Goal: Information Seeking & Learning: Learn about a topic

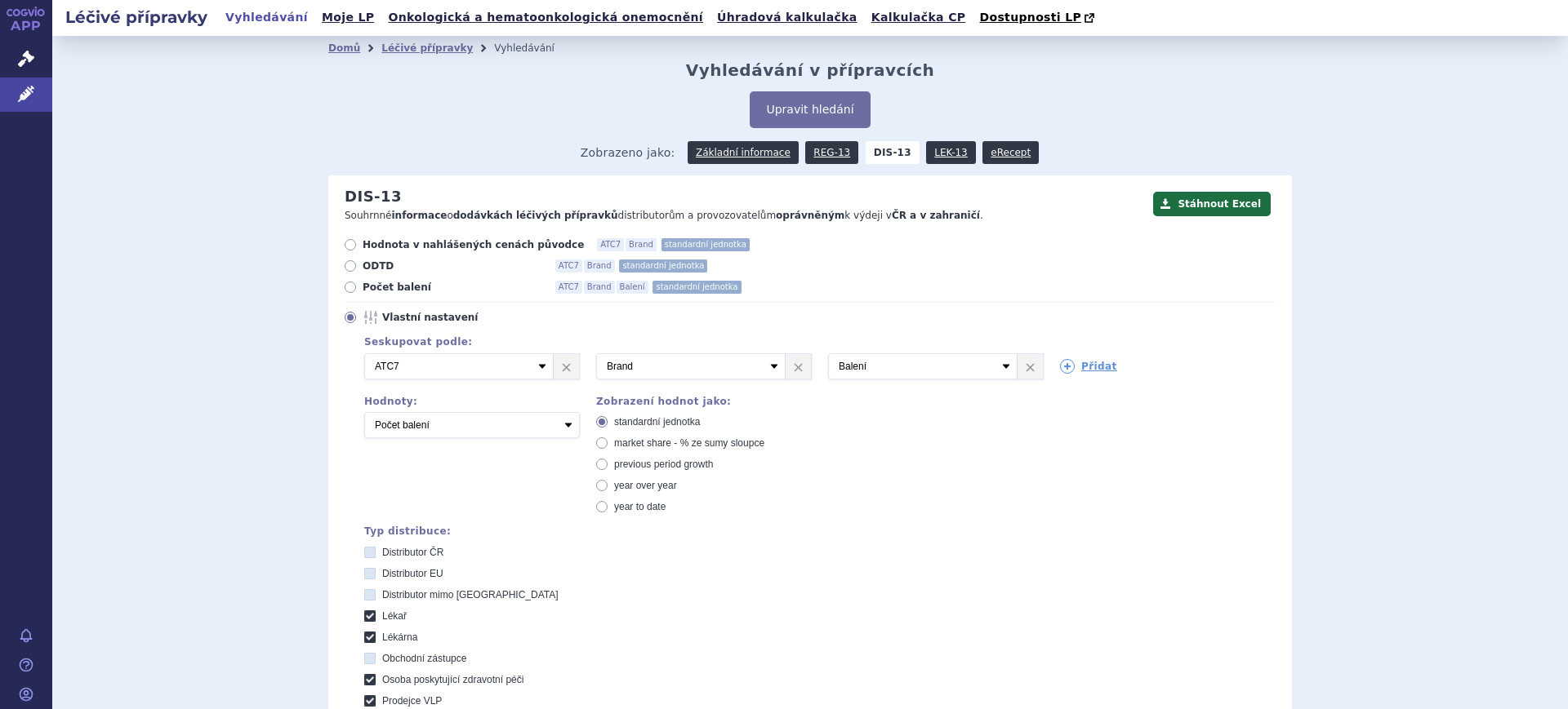
scroll to position [629, 0]
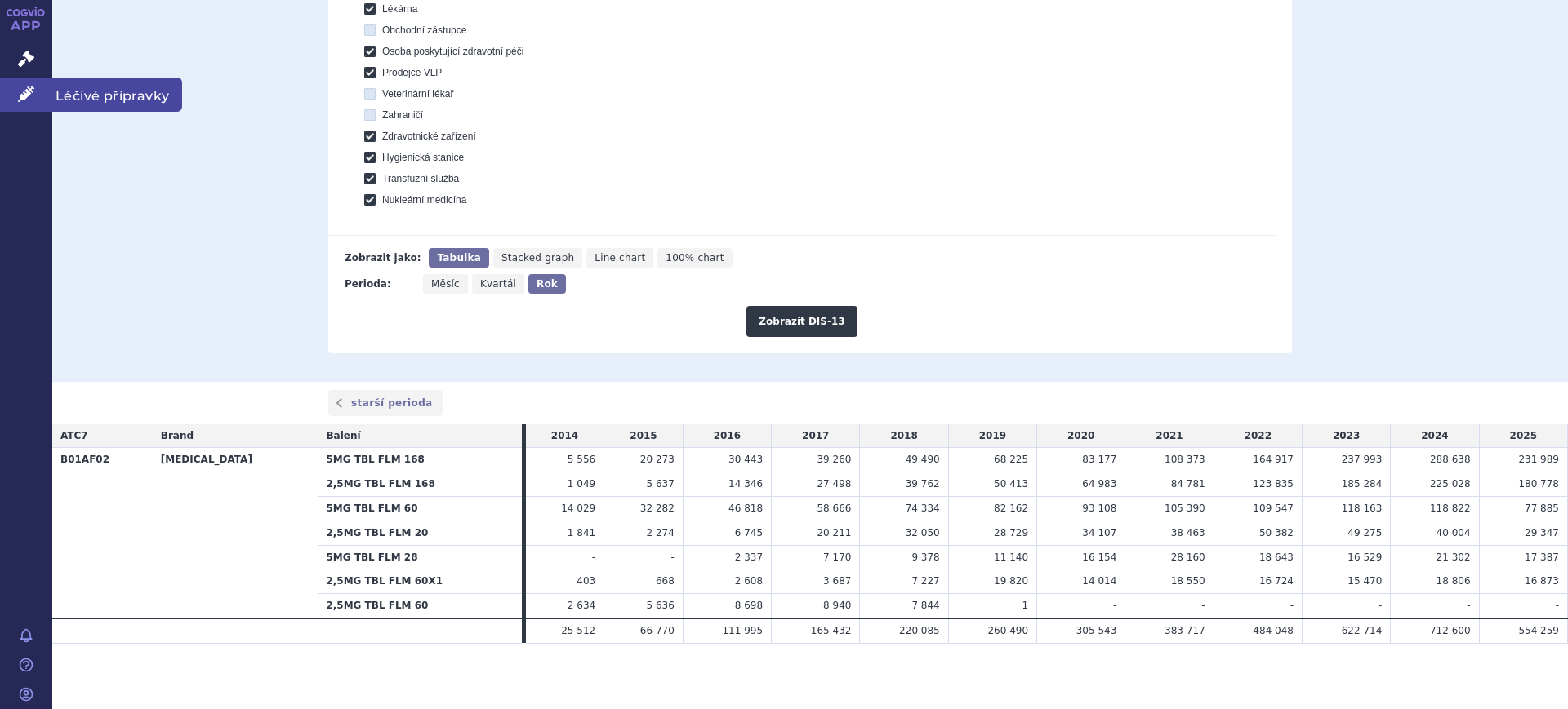
click at [20, 79] on link "Léčivé přípravky" at bounding box center [25, 94] width 52 height 34
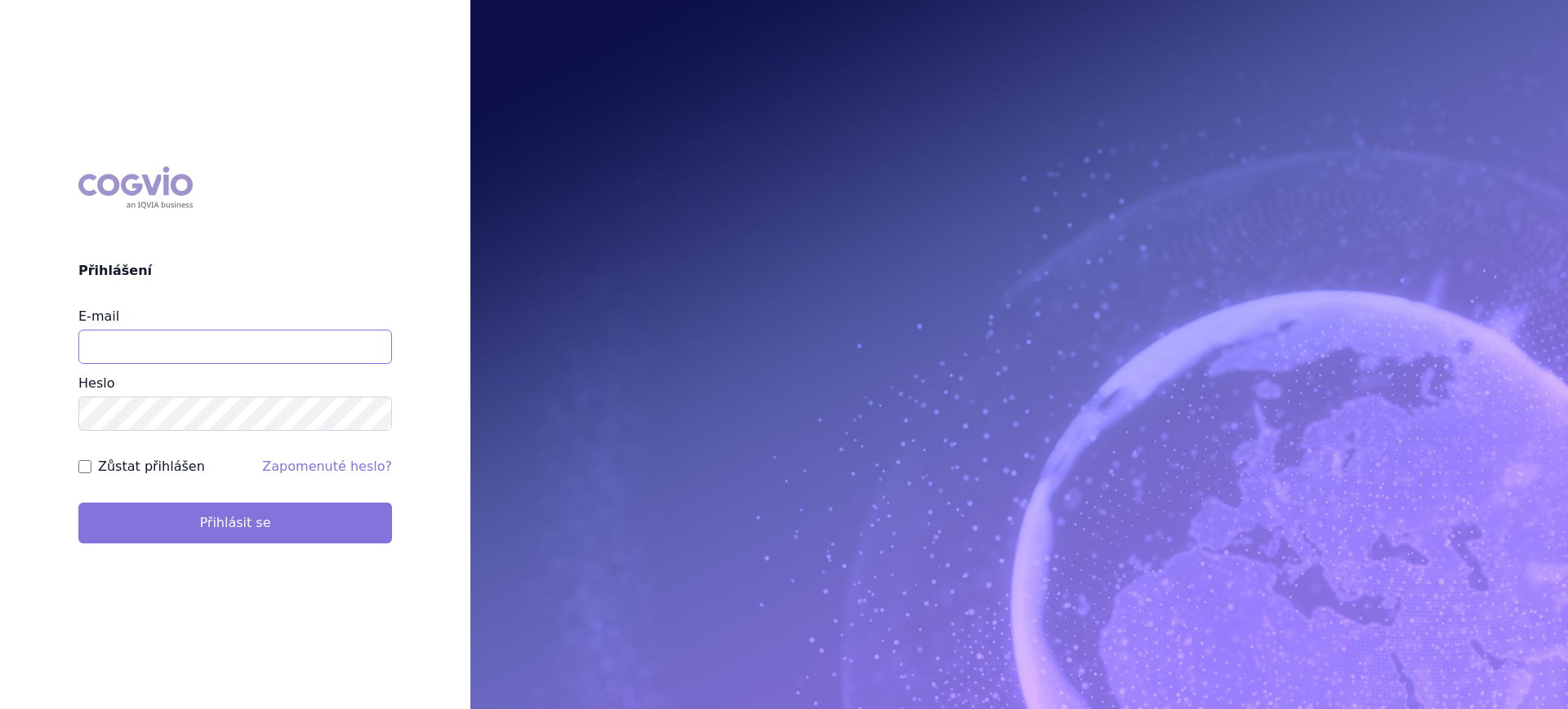
type input "lucie.sichtova@medochemie.com"
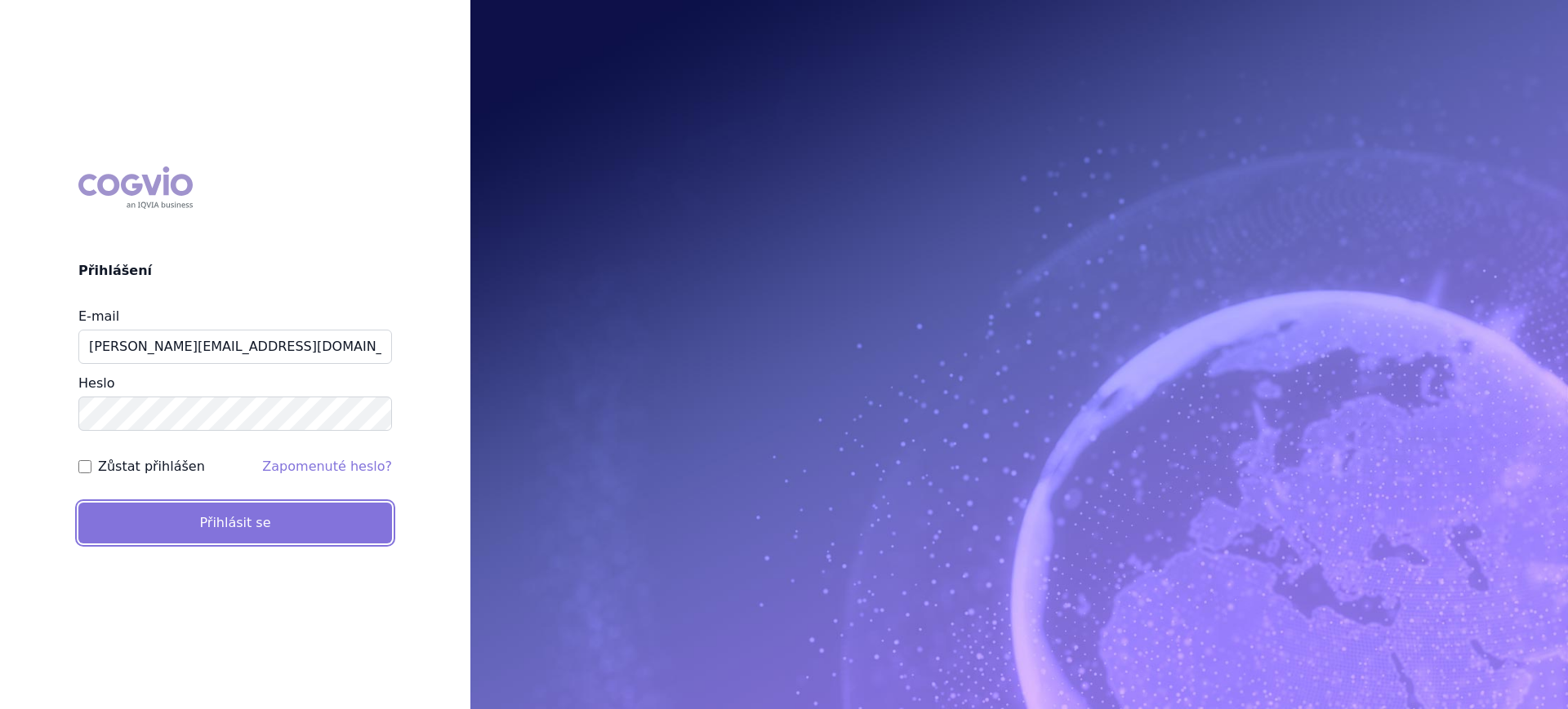
click at [199, 529] on button "Přihlásit se" at bounding box center [235, 522] width 313 height 41
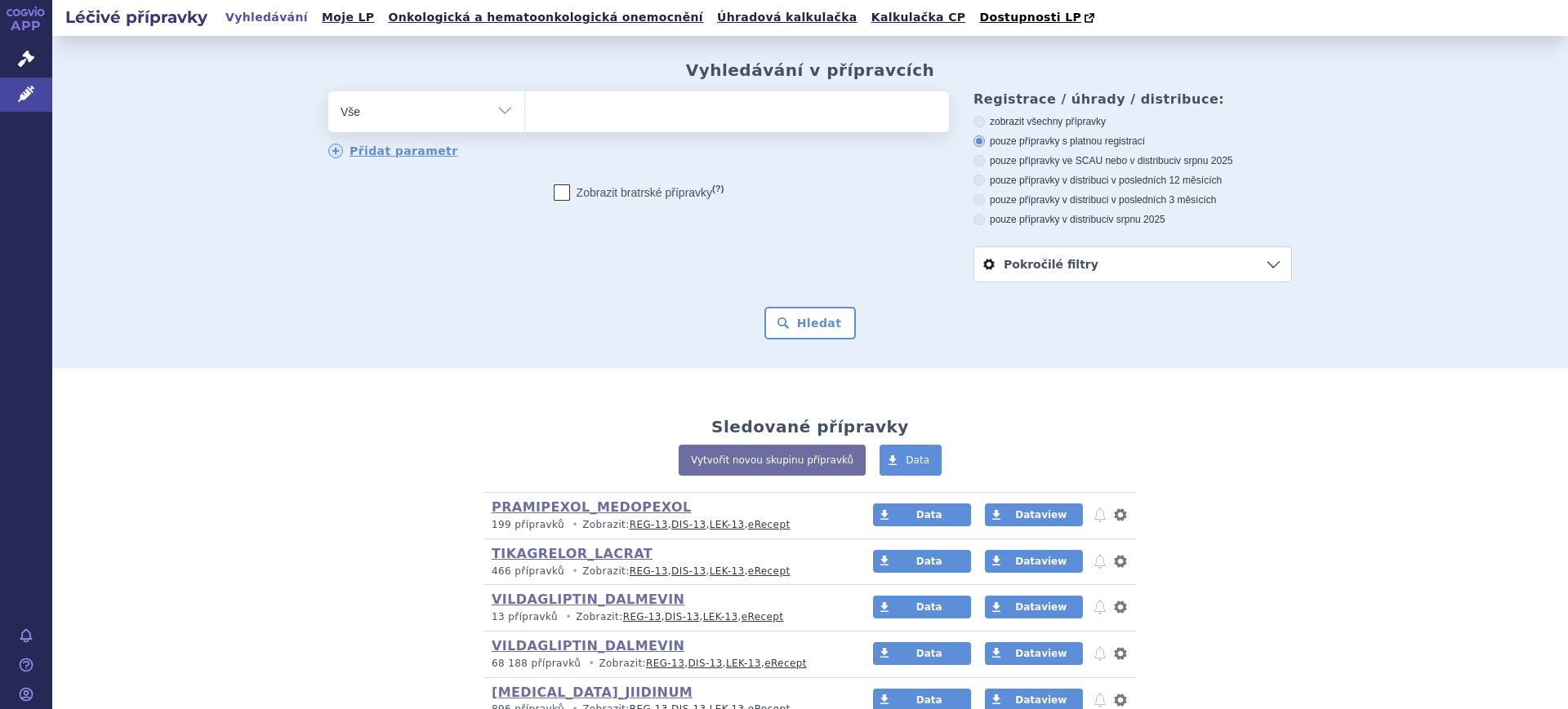
click at [488, 119] on select "Vše Přípravek/SUKL kód MAH VPOIS ATC/Aktivní látka Léková forma Síla" at bounding box center [426, 109] width 196 height 37
click at [450, 108] on select "Vše Přípravek/SUKL kód MAH VPOIS ATC/Aktivní látka Léková forma Síla" at bounding box center [426, 109] width 196 height 37
click at [441, 112] on select "Vše Přípravek/SUKL kód MAH VPOIS ATC/Aktivní látka Léková forma Síla" at bounding box center [426, 109] width 196 height 37
select select "filter-atc-group"
click at [328, 92] on select "Vše Přípravek/SUKL kód MAH VPOIS ATC/Aktivní látka Léková forma Síla" at bounding box center [426, 109] width 196 height 37
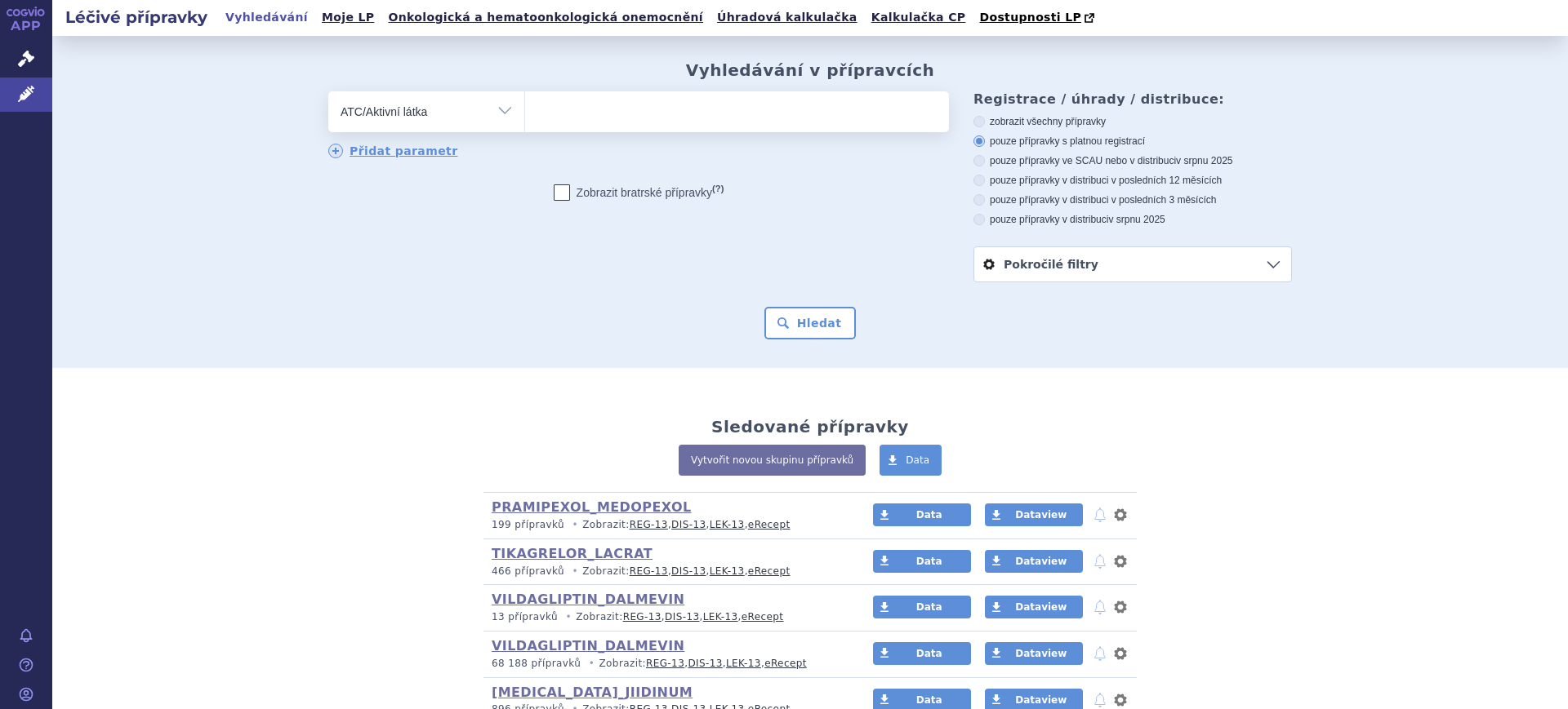
click at [645, 121] on ul at bounding box center [737, 108] width 424 height 34
click at [525, 121] on select at bounding box center [525, 110] width 1 height 41
type input "ú"
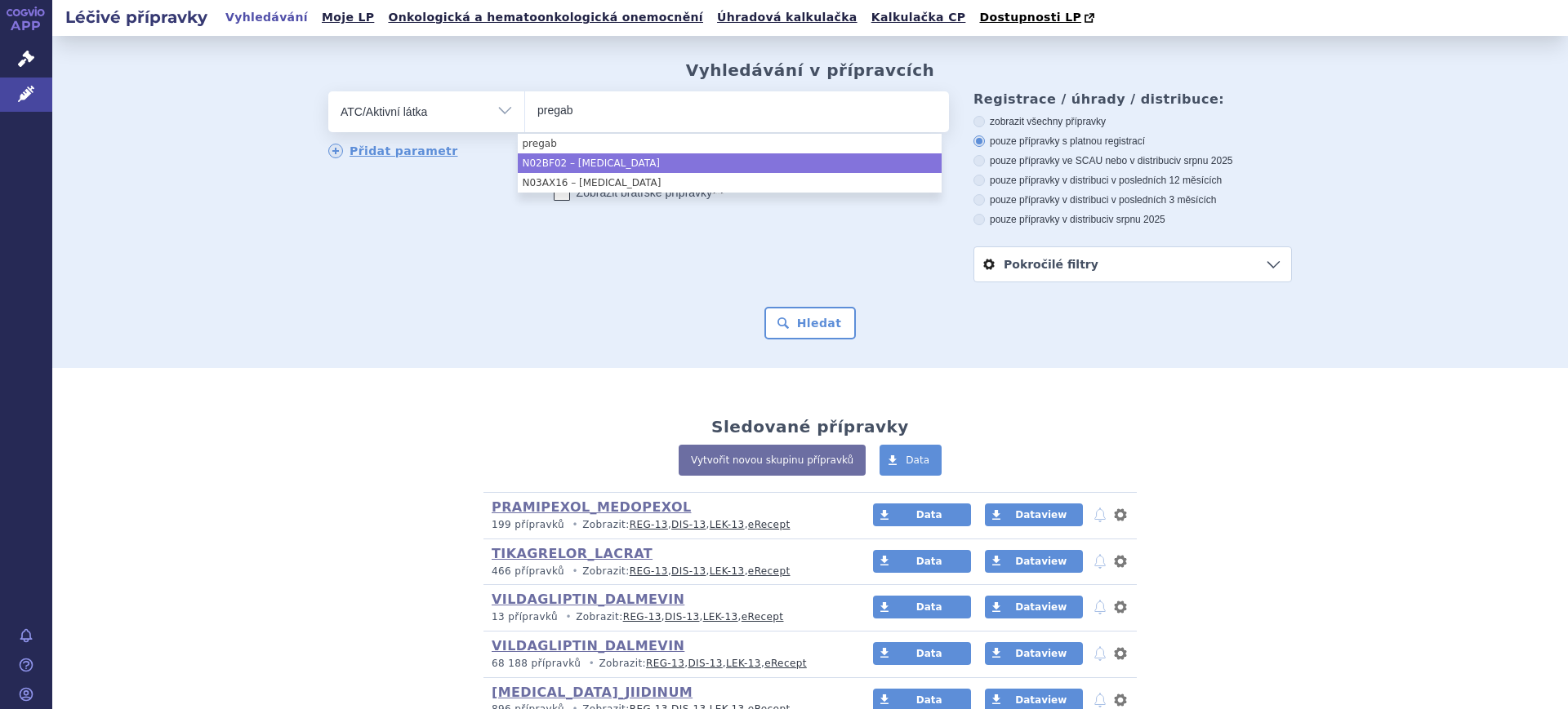
type input "pregab"
select select "N02BF02"
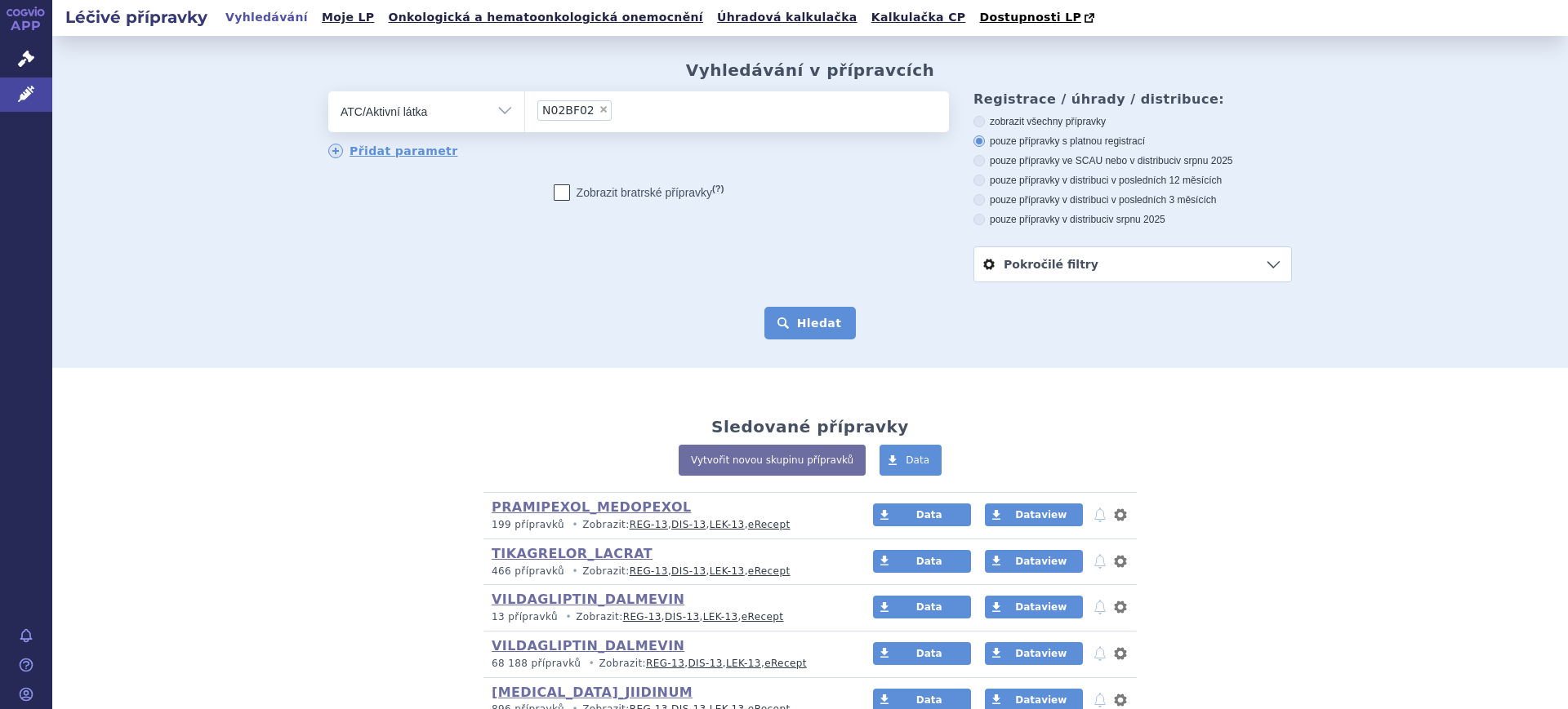
click at [820, 326] on button "Hledat" at bounding box center [810, 322] width 92 height 33
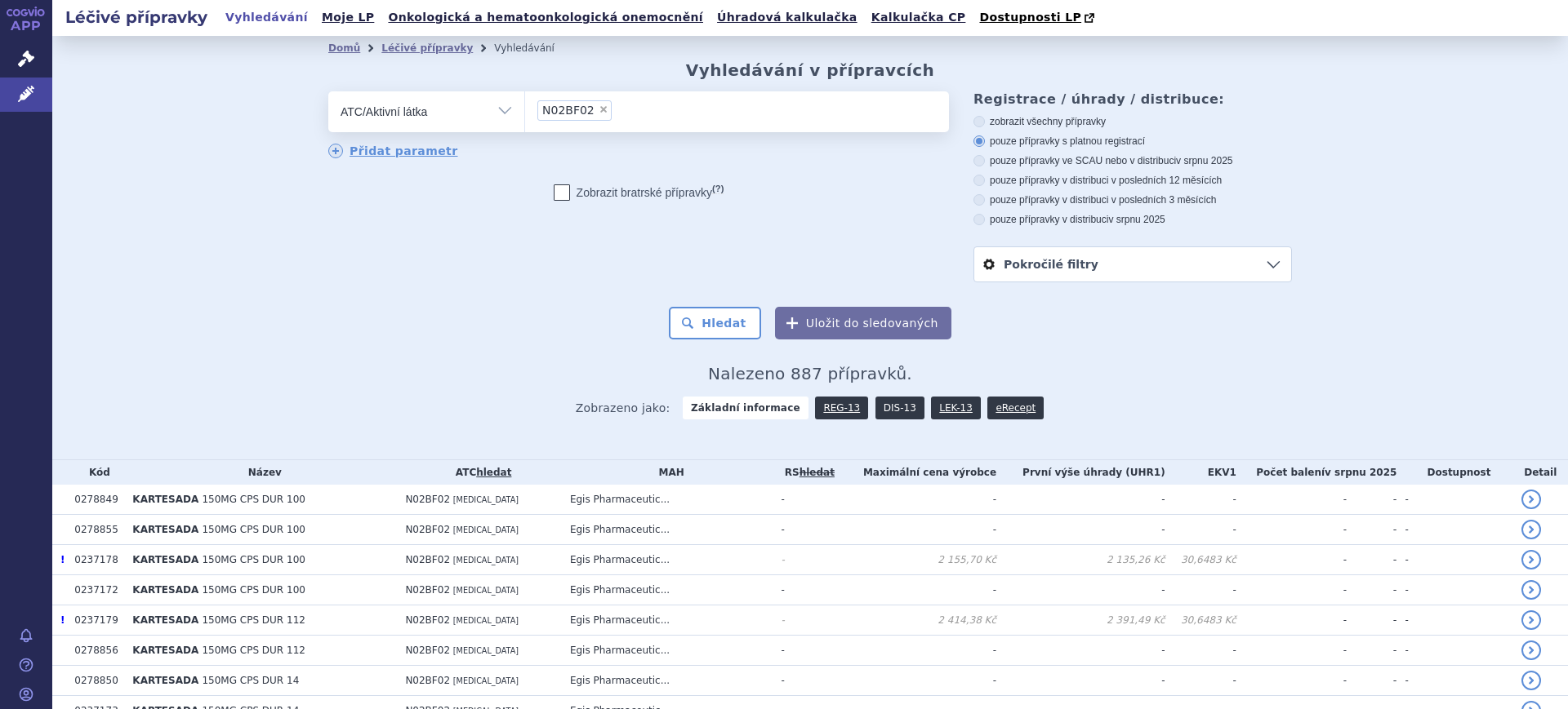
click at [881, 407] on link "DIS-13" at bounding box center [900, 408] width 49 height 23
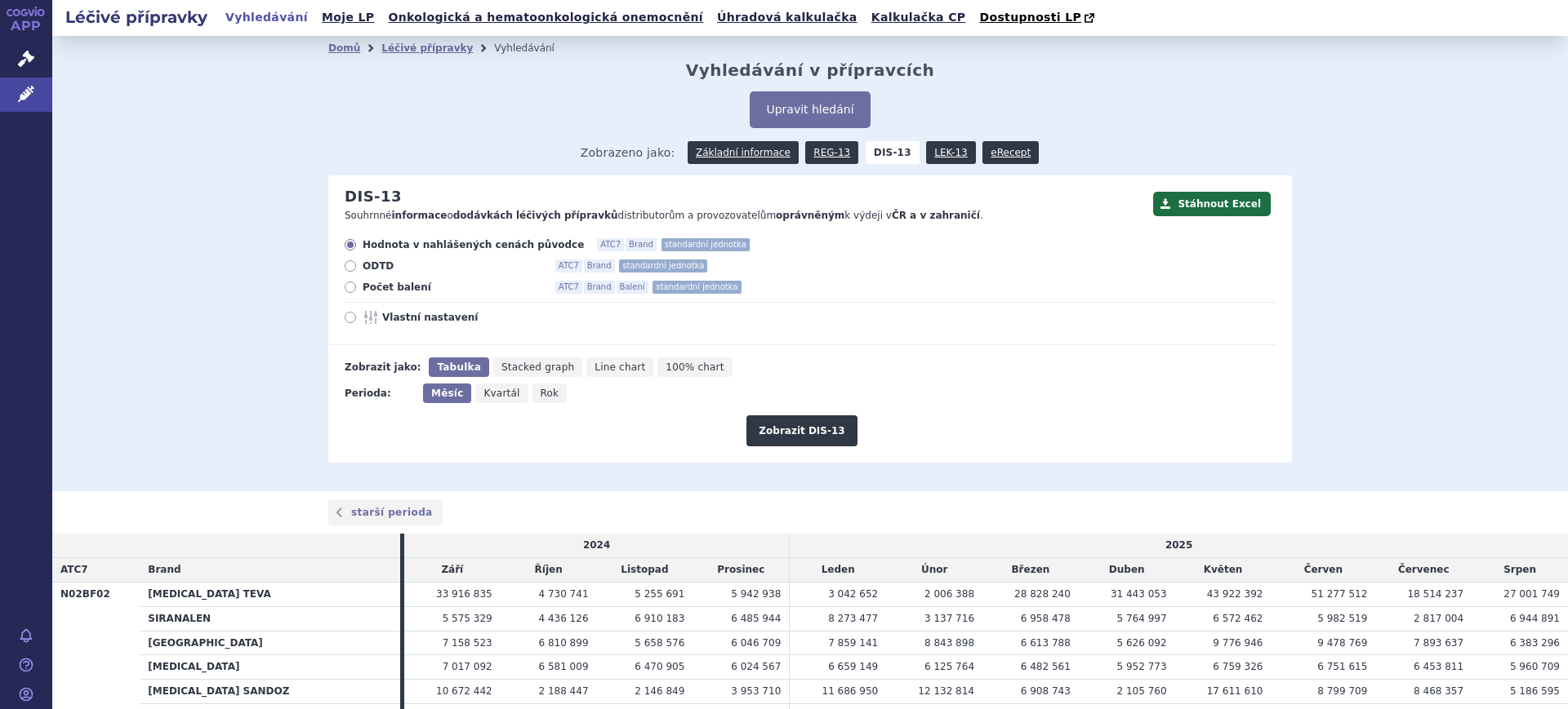
click at [541, 397] on span "Rok" at bounding box center [550, 393] width 19 height 11
click at [532, 394] on input "Rok" at bounding box center [537, 388] width 10 height 10
radio input "true"
click at [769, 430] on button "Zobrazit DIS-13" at bounding box center [801, 431] width 110 height 31
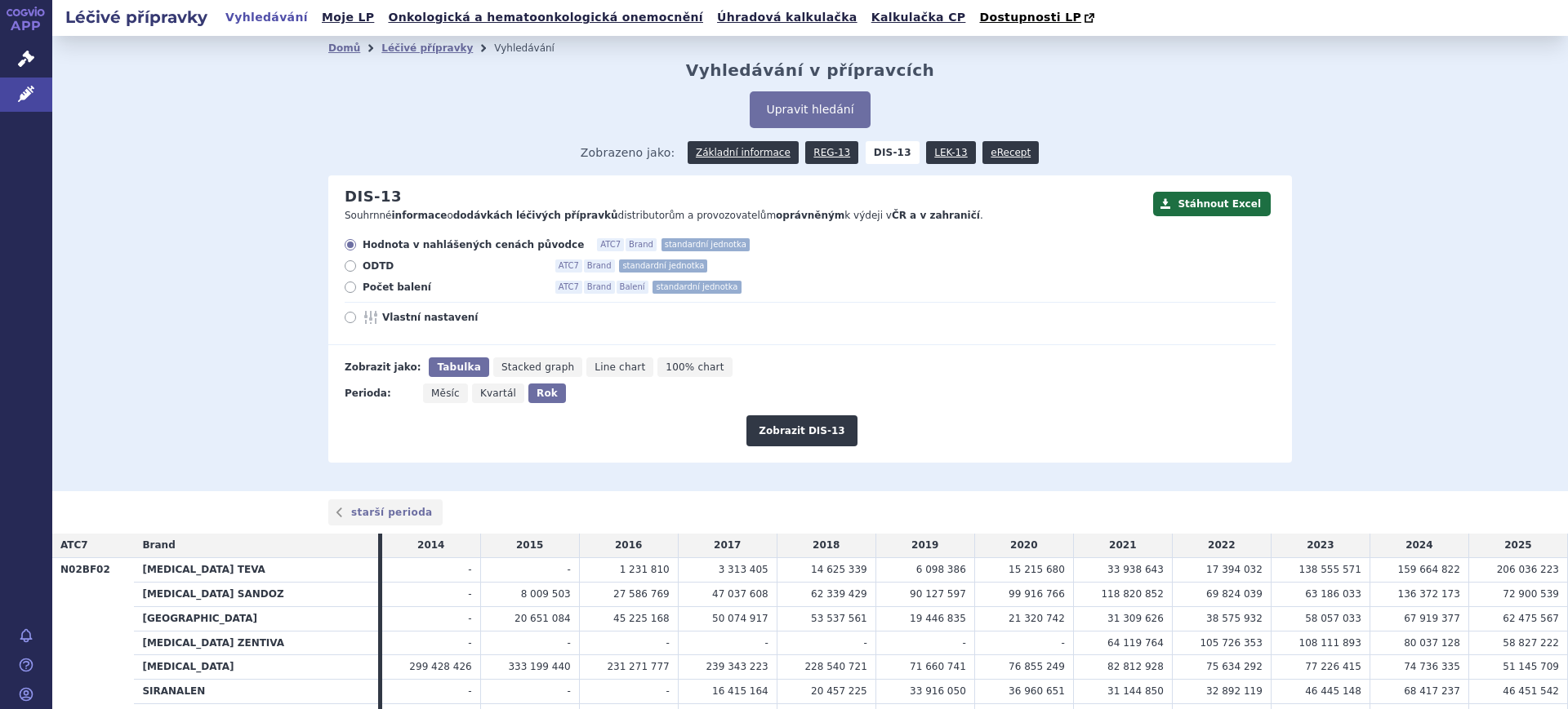
click at [374, 312] on icon at bounding box center [372, 318] width 20 height 13
click at [357, 314] on input "Vlastní nastavení" at bounding box center [351, 319] width 10 height 10
radio input "true"
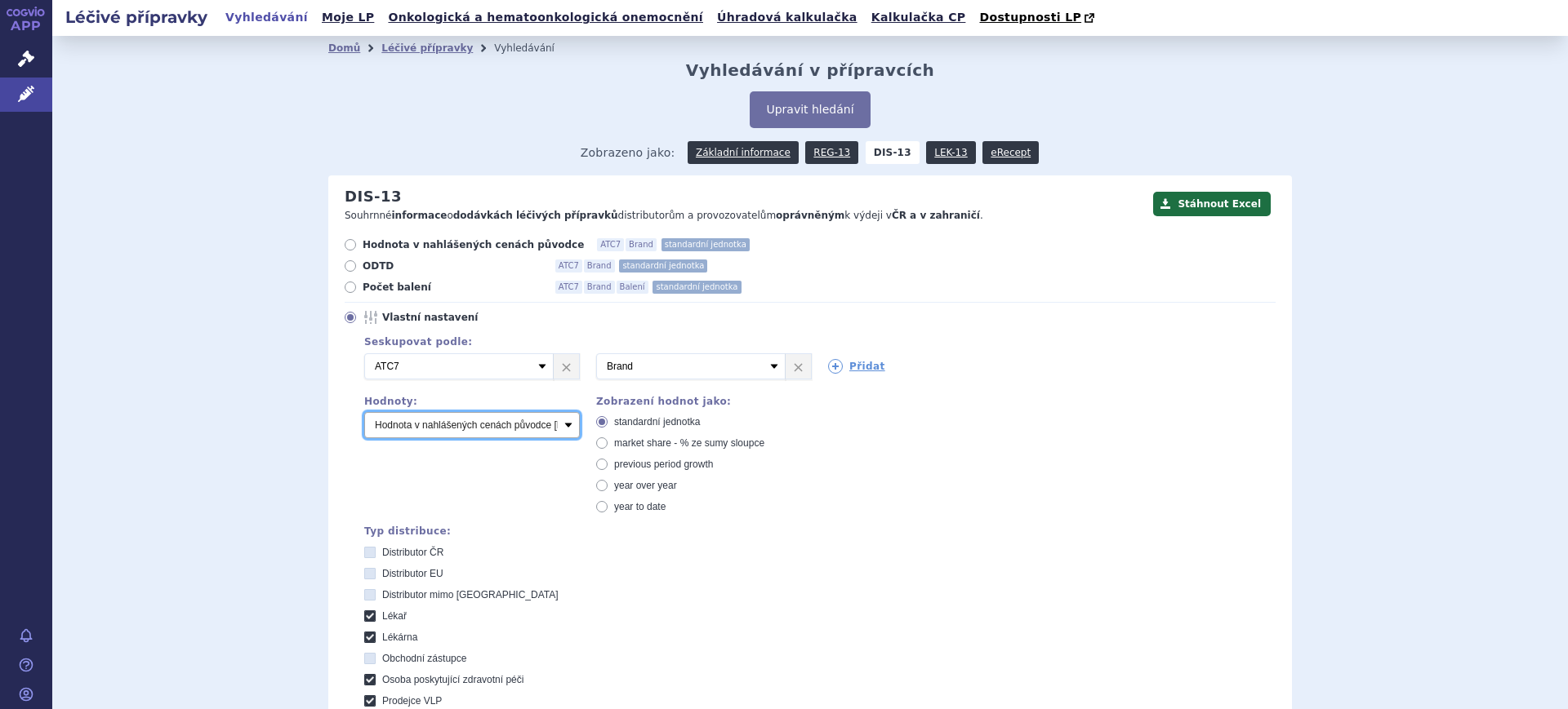
click at [413, 426] on select "Počet balení Hodnota v nahlášených cenách původce [DIS-13] Hodnota v maximálníc…" at bounding box center [472, 425] width 215 height 26
select select "dddPerPackage"
click at [364, 413] on select "Počet balení Hodnota v nahlášených cenách původce [DIS-13] Hodnota v maximálníc…" at bounding box center [472, 425] width 215 height 26
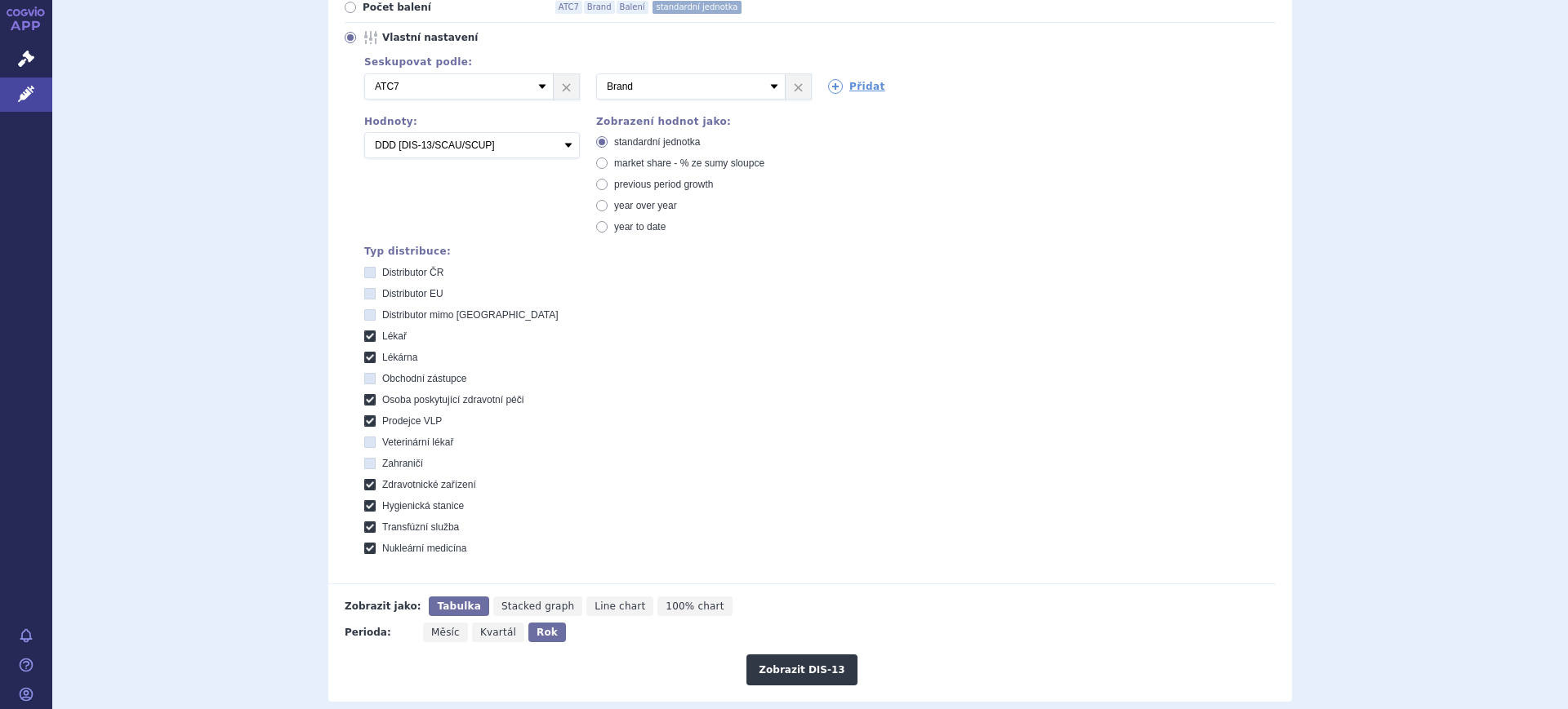
scroll to position [306, 0]
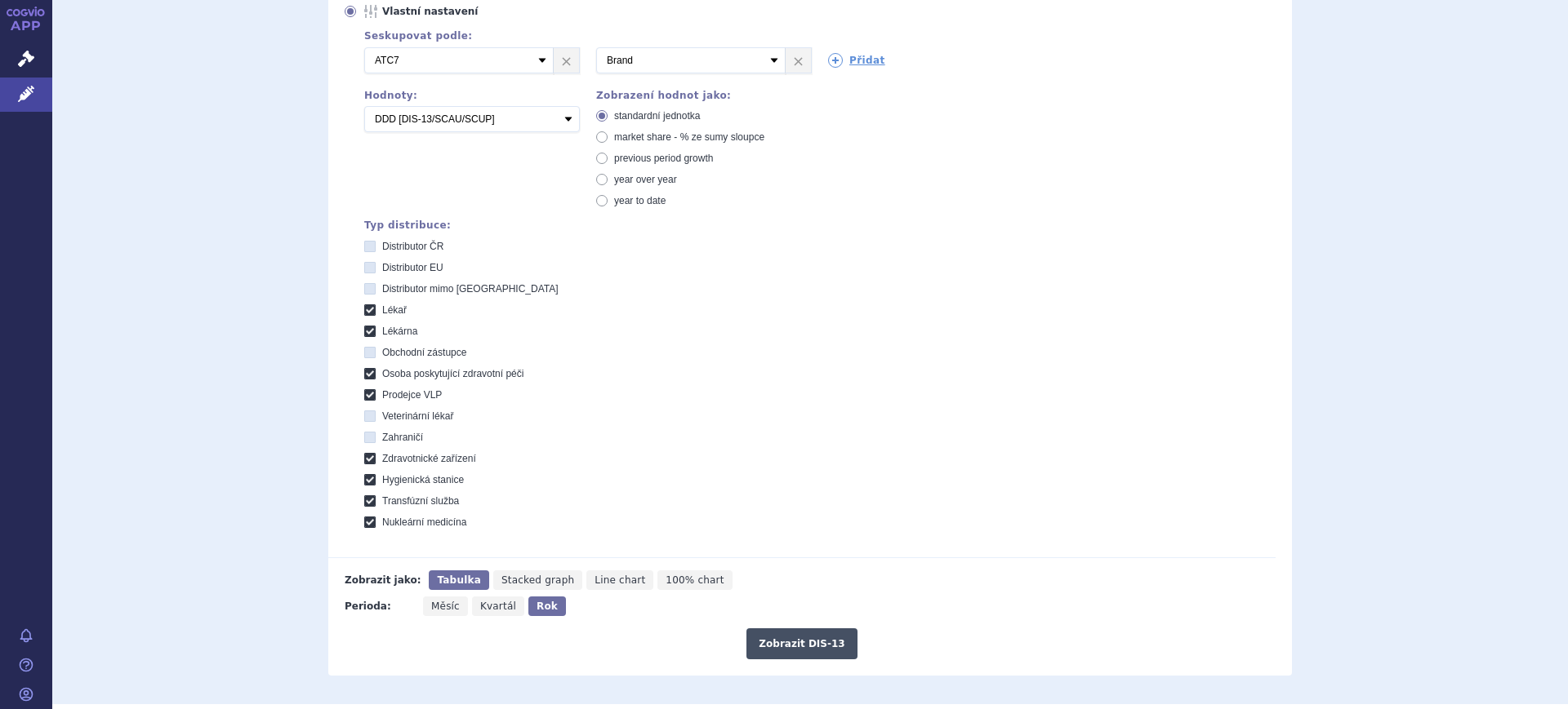
click at [817, 649] on button "Zobrazit DIS-13" at bounding box center [801, 643] width 110 height 31
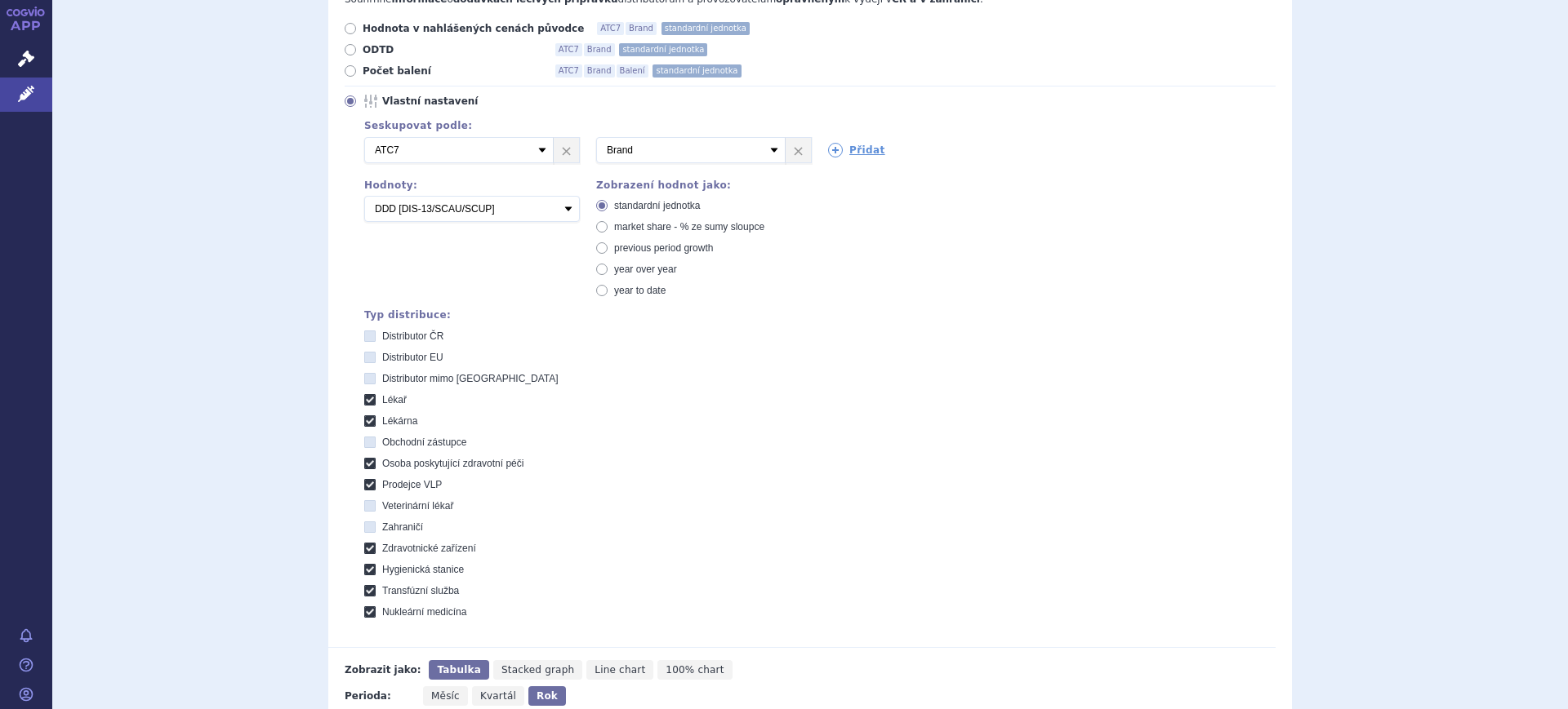
scroll to position [204, 0]
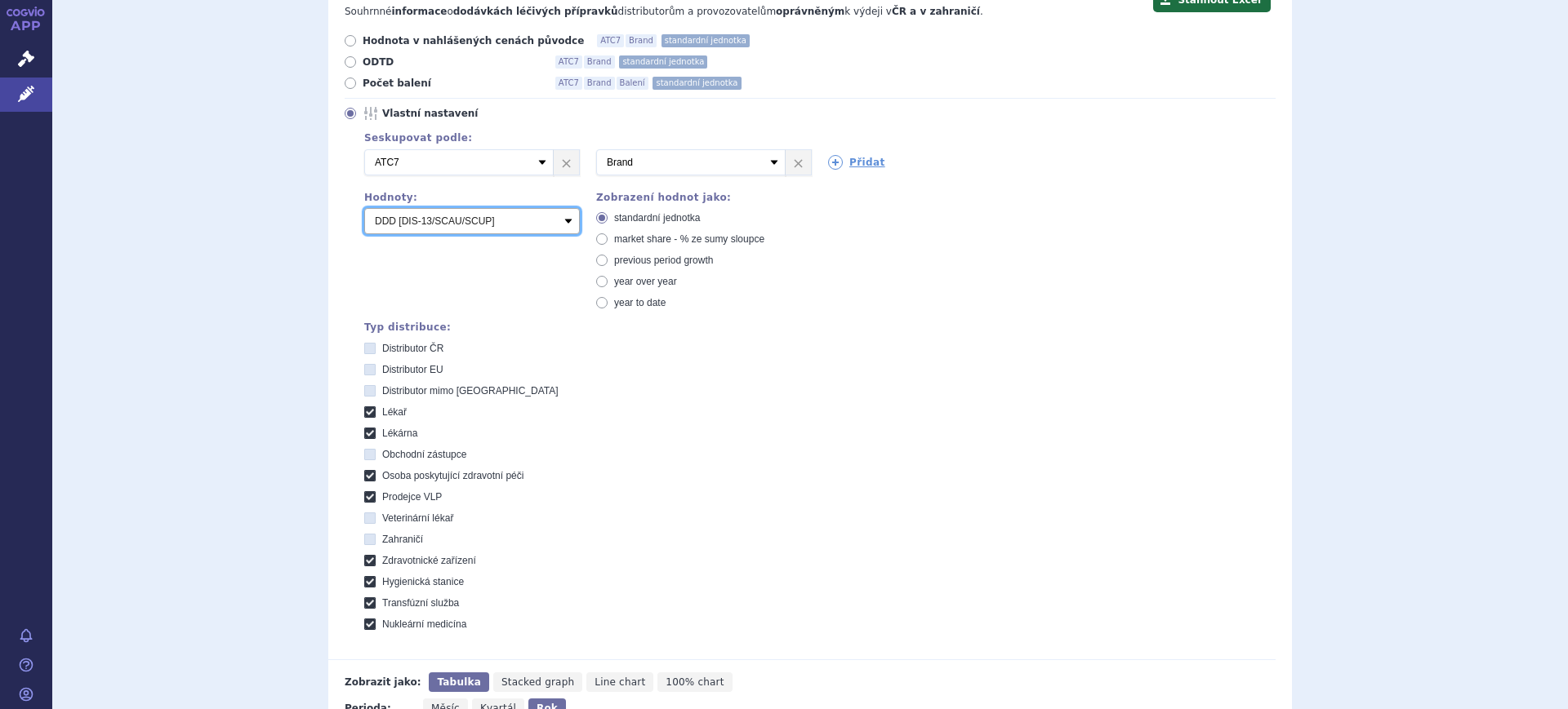
click at [398, 227] on select "Počet balení Hodnota v nahlášených cenách původce [DIS-13] Hodnota v maximálníc…" at bounding box center [472, 222] width 215 height 26
click at [364, 209] on select "Počet balení Hodnota v nahlášených cenách původce [DIS-13] Hodnota v maximálníc…" at bounding box center [472, 222] width 215 height 26
click at [399, 240] on div "Seskupovat podle: 2 Vyberte groupování ATC3 ATC5 ATC7 Brand Balení SÚKL kód MAH…" at bounding box center [809, 379] width 931 height 502
click at [428, 217] on select "Počet balení Hodnota v nahlášených cenách původce [DIS-13] Hodnota v maximálníc…" at bounding box center [472, 222] width 215 height 26
select select "disExFactoryPrice"
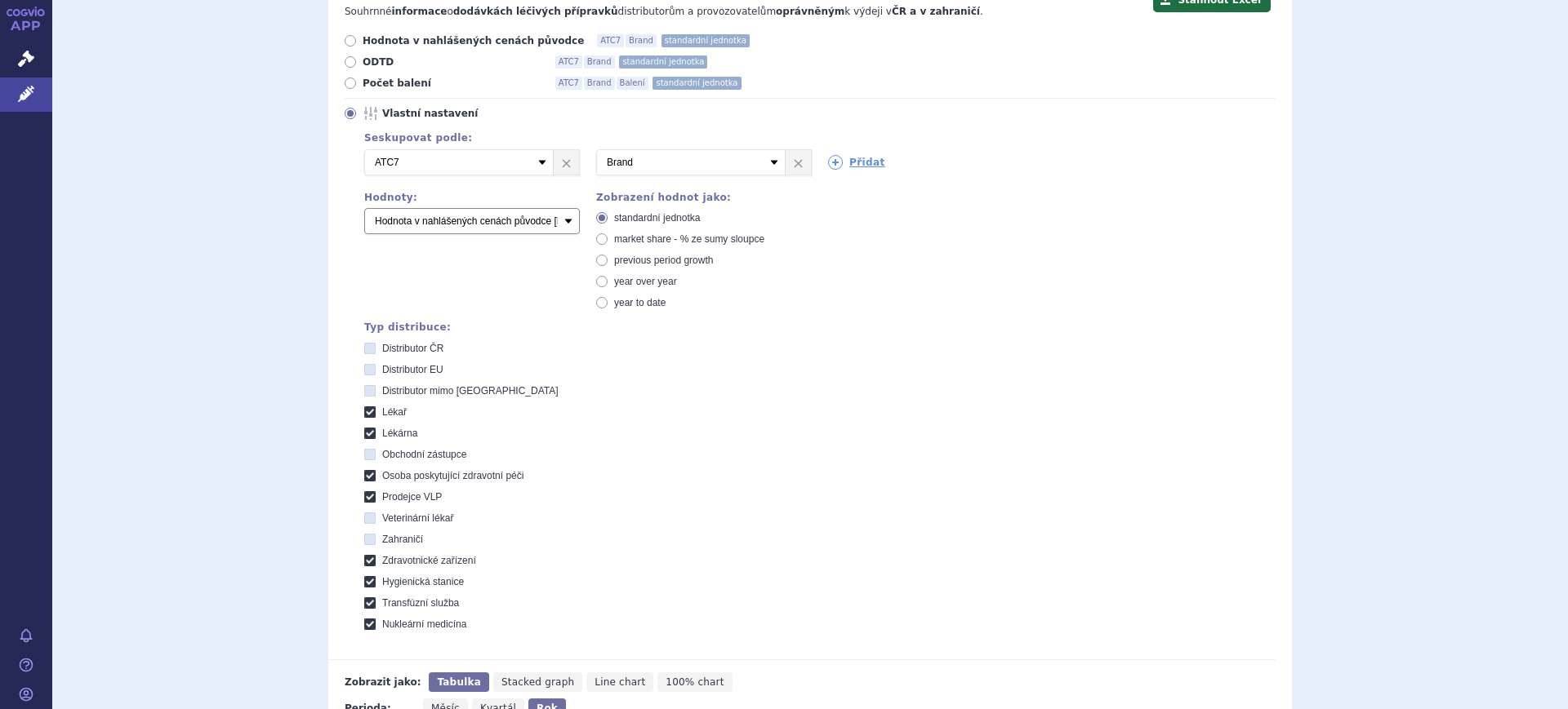
click at [364, 209] on select "Počet balení Hodnota v nahlášených cenách původce [DIS-13] Hodnota v maximálníc…" at bounding box center [472, 222] width 215 height 26
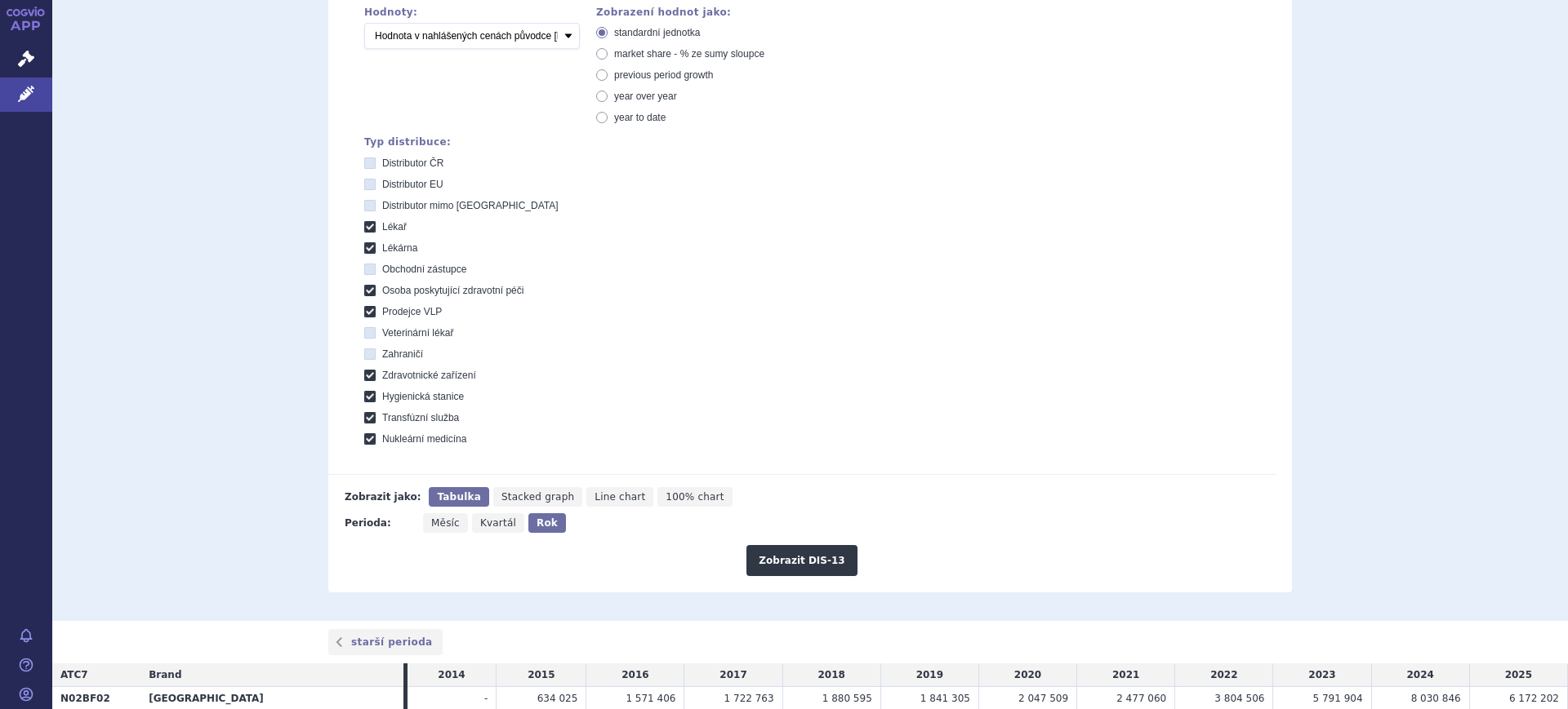
scroll to position [510, 0]
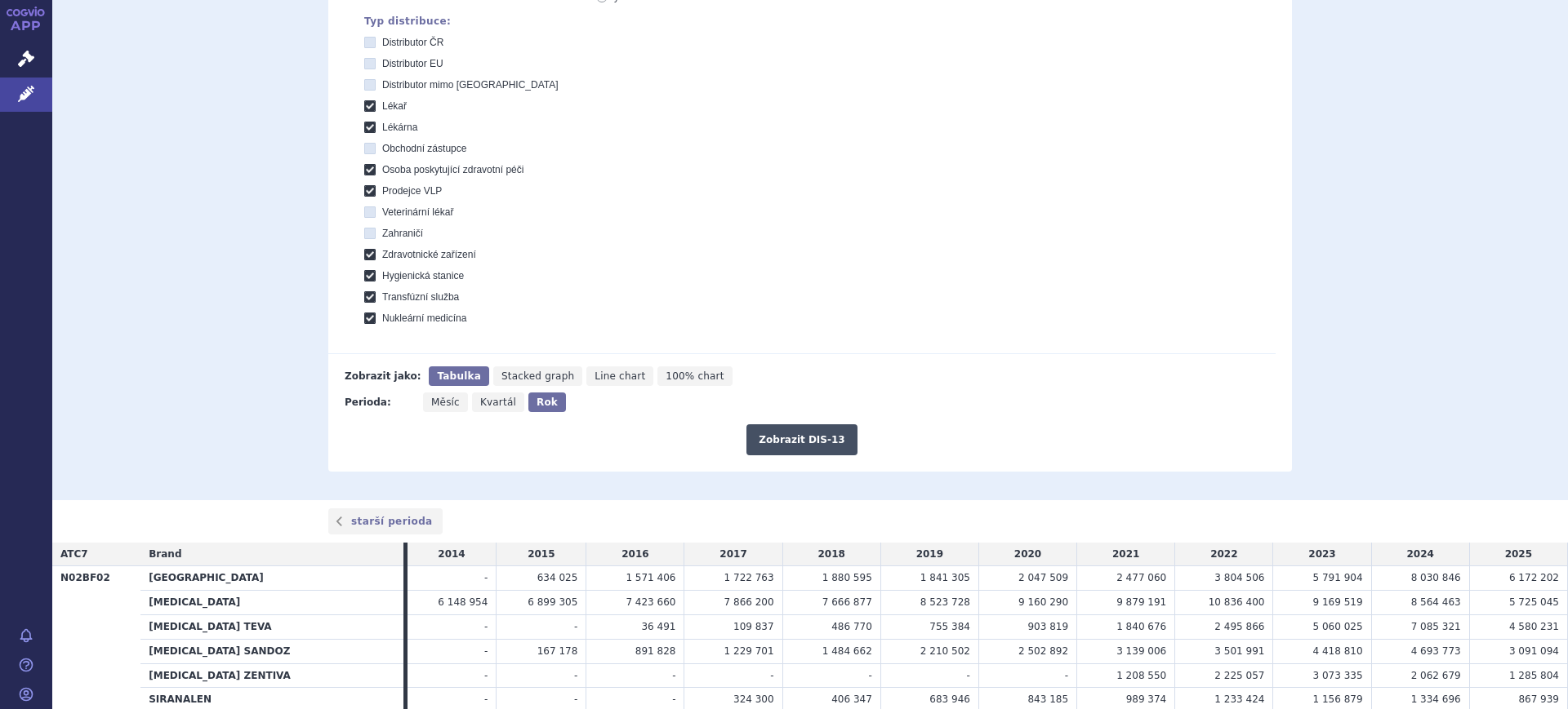
click at [786, 442] on button "Zobrazit DIS-13" at bounding box center [801, 439] width 110 height 31
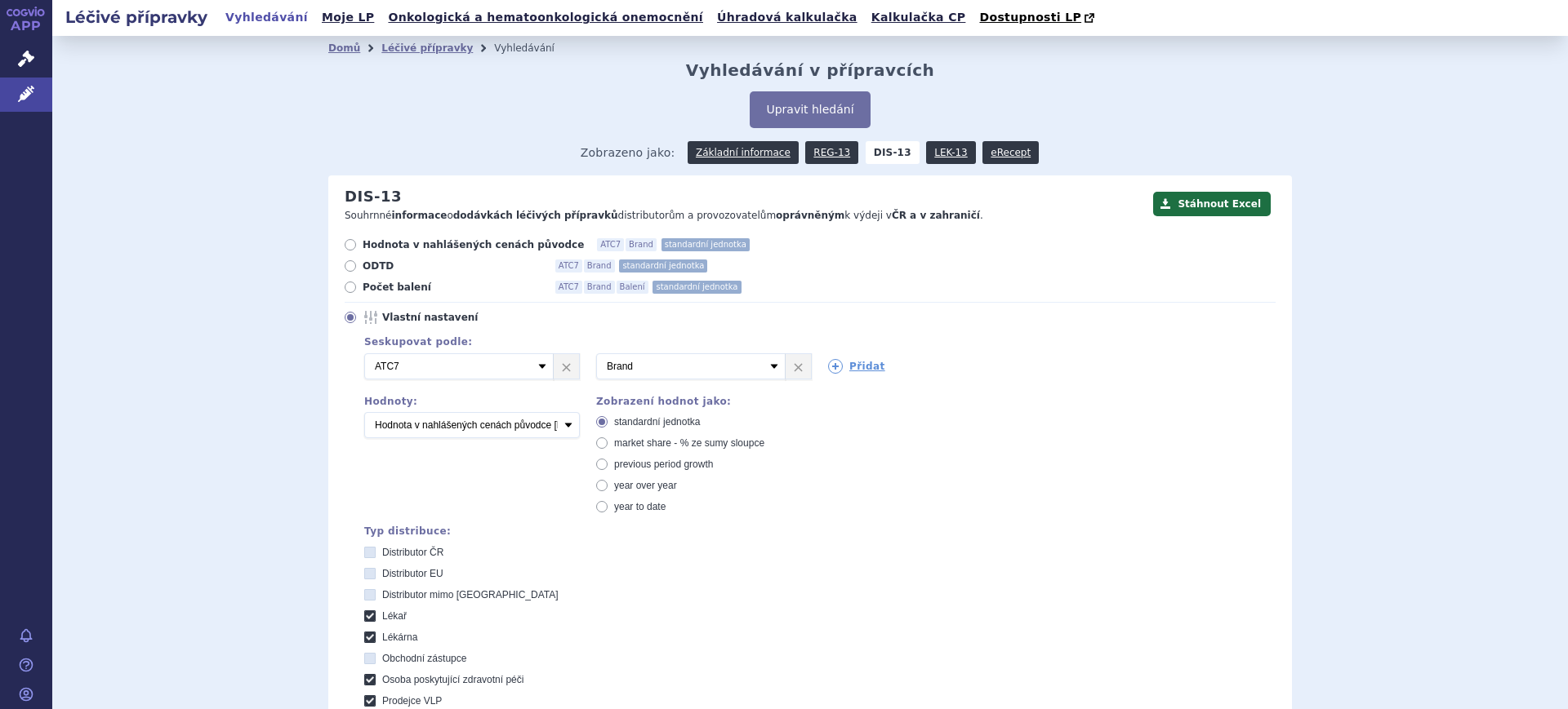
click at [632, 440] on span "market share - % ze sumy sloupce" at bounding box center [689, 443] width 150 height 11
click at [609, 440] on input "market share - % ze sumy sloupce" at bounding box center [603, 445] width 10 height 10
radio input "true"
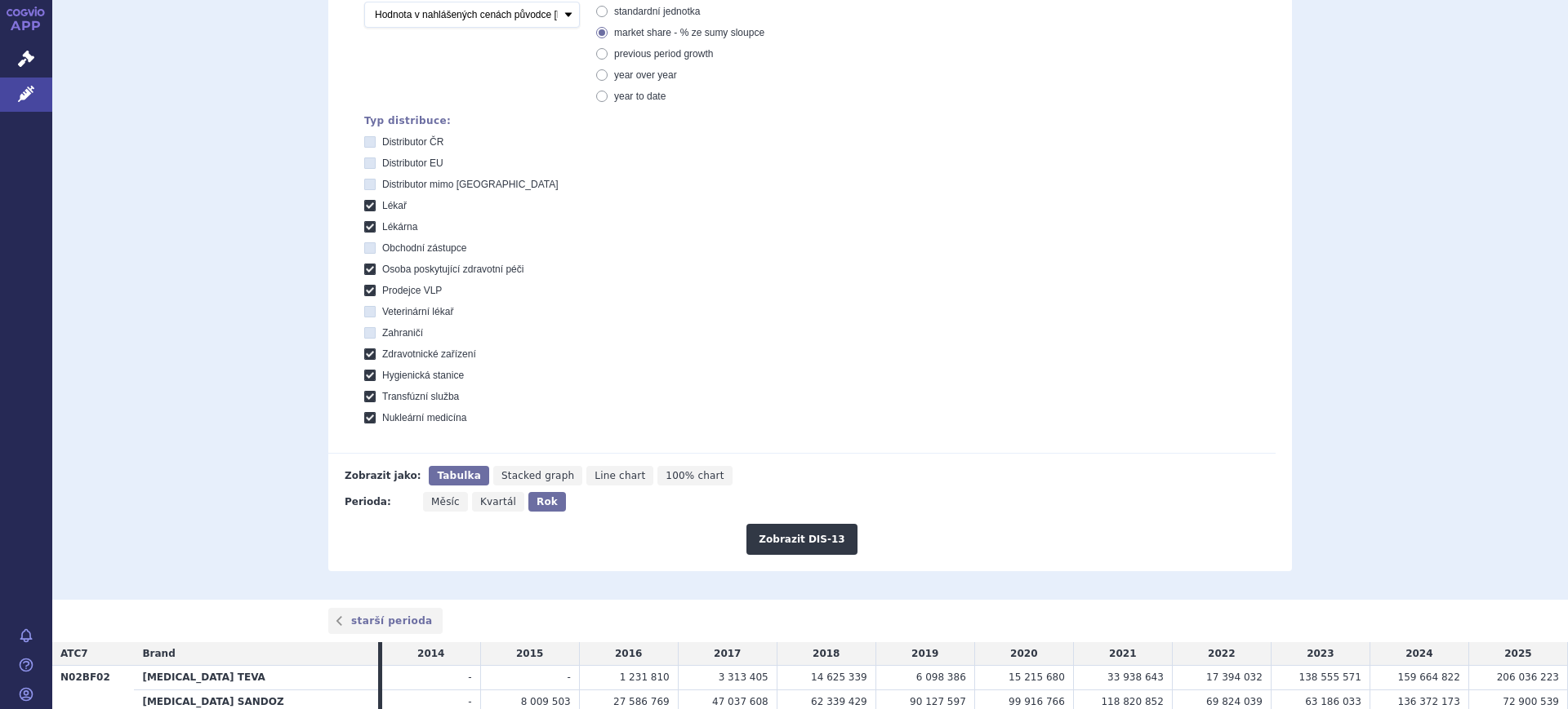
scroll to position [510, 0]
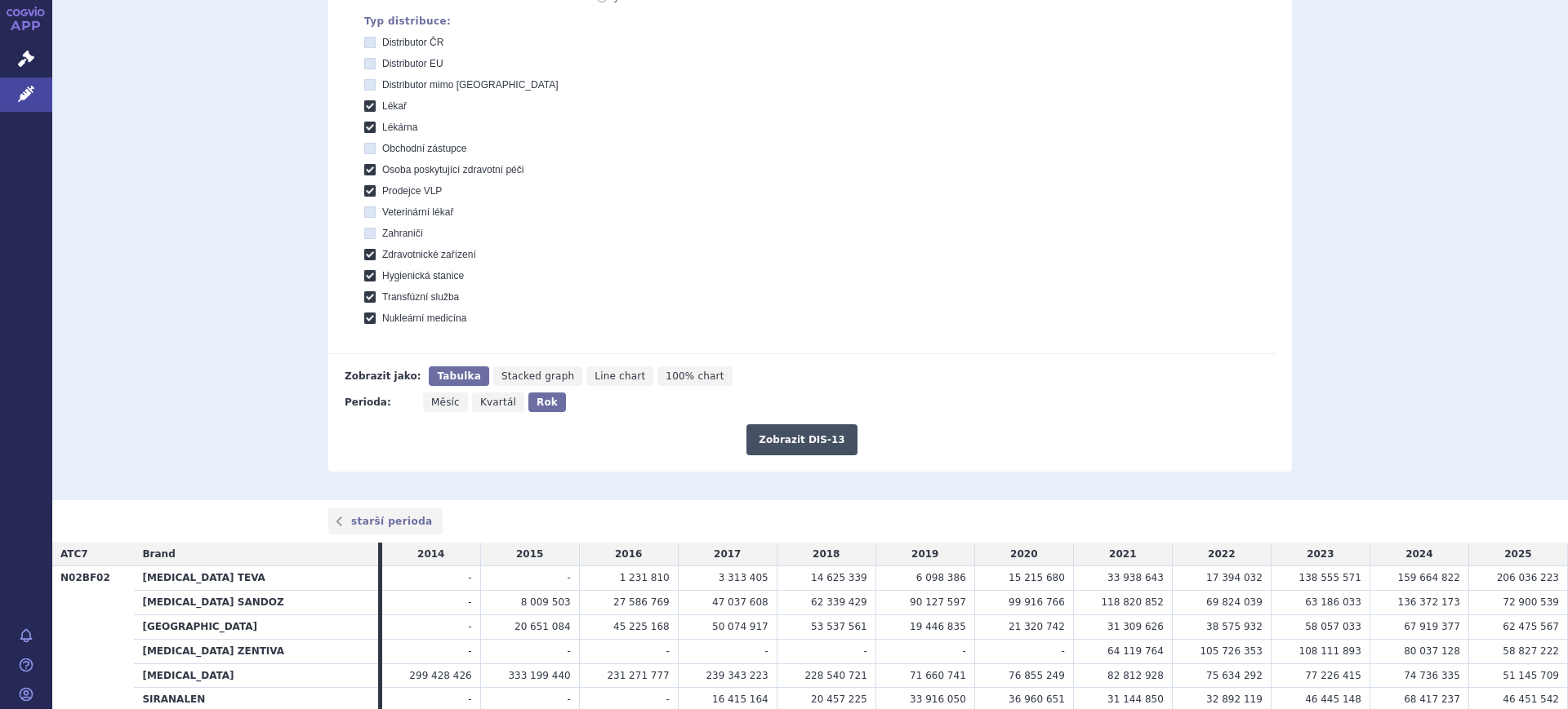
click at [782, 431] on button "Zobrazit DIS-13" at bounding box center [801, 439] width 110 height 31
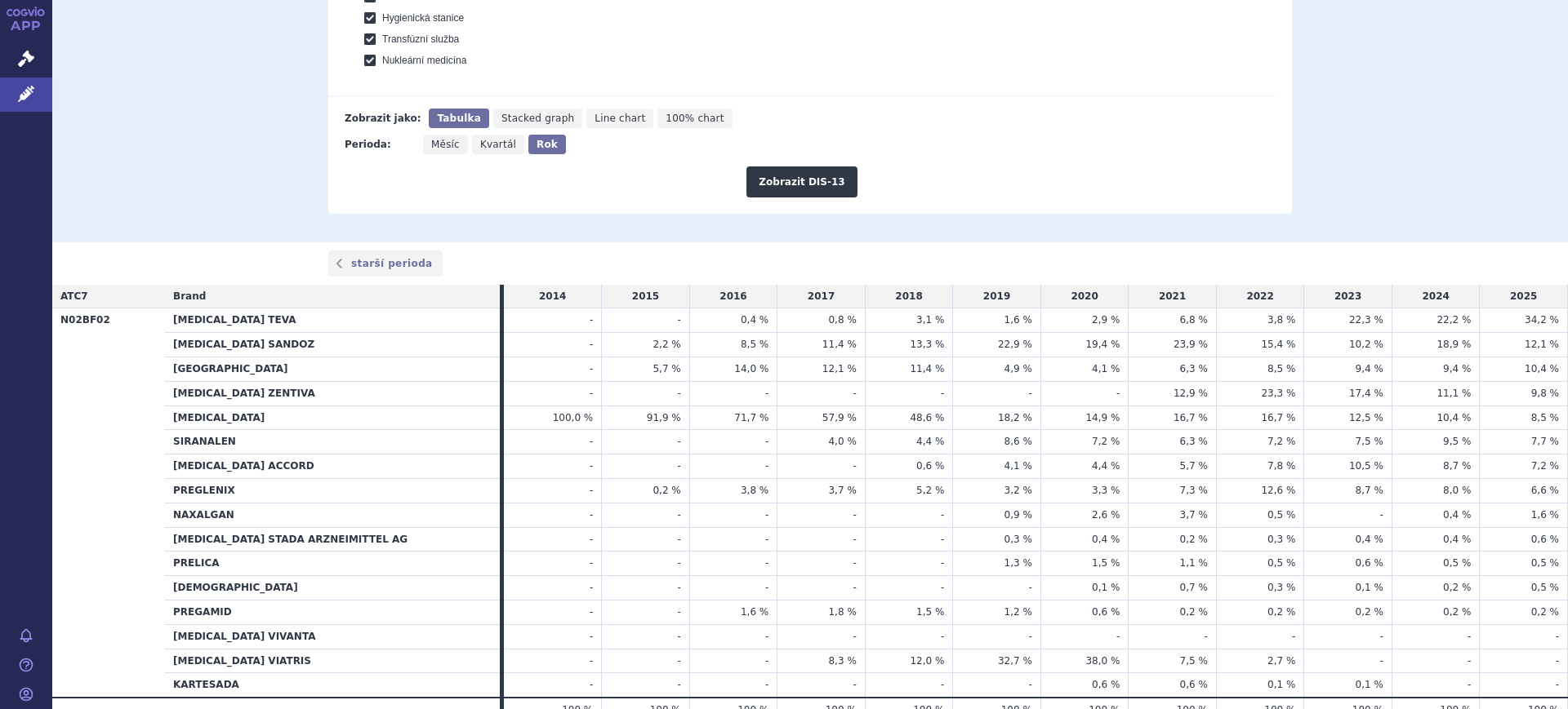
scroll to position [848, 0]
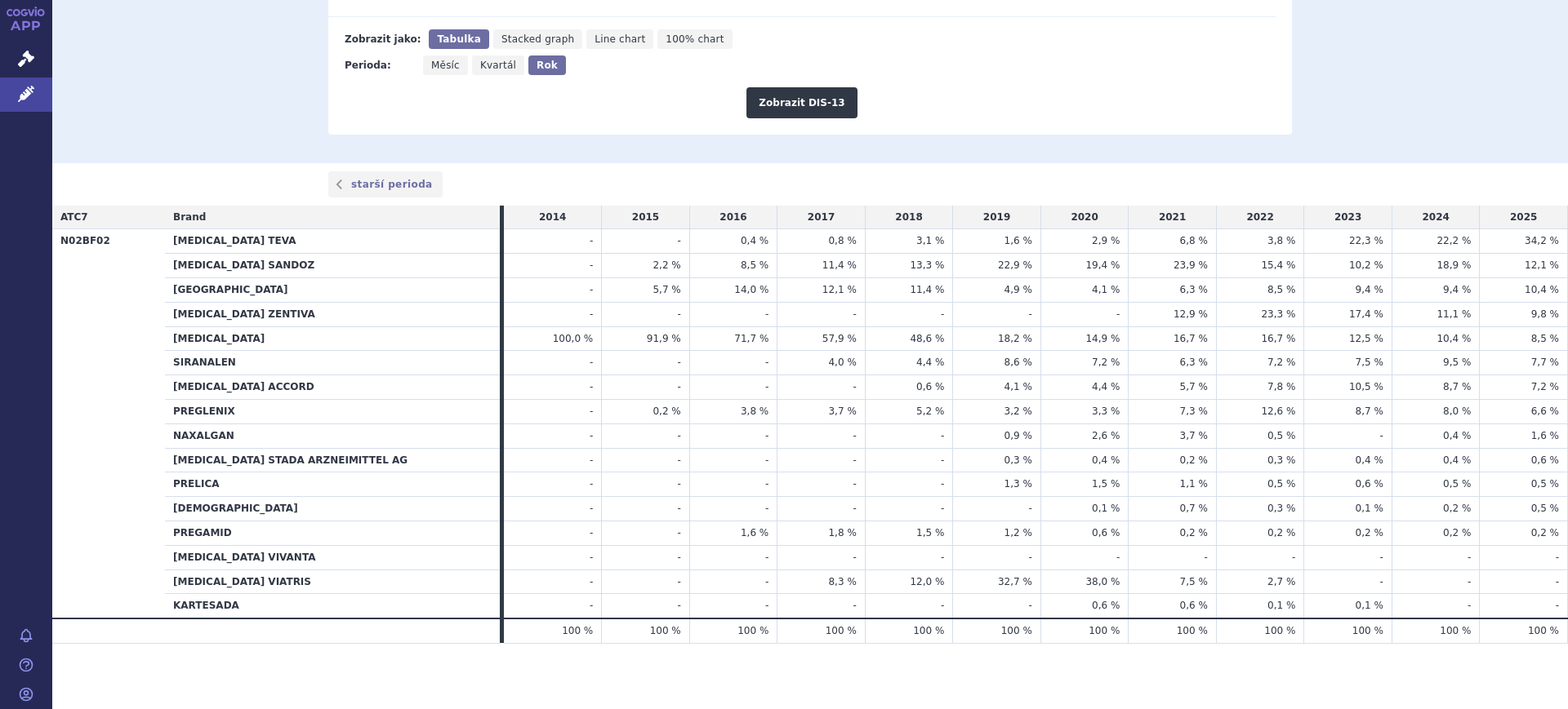
drag, startPoint x: 1432, startPoint y: 365, endPoint x: 1449, endPoint y: 365, distance: 17.0
click at [1449, 365] on td "9,5 %" at bounding box center [1435, 363] width 88 height 25
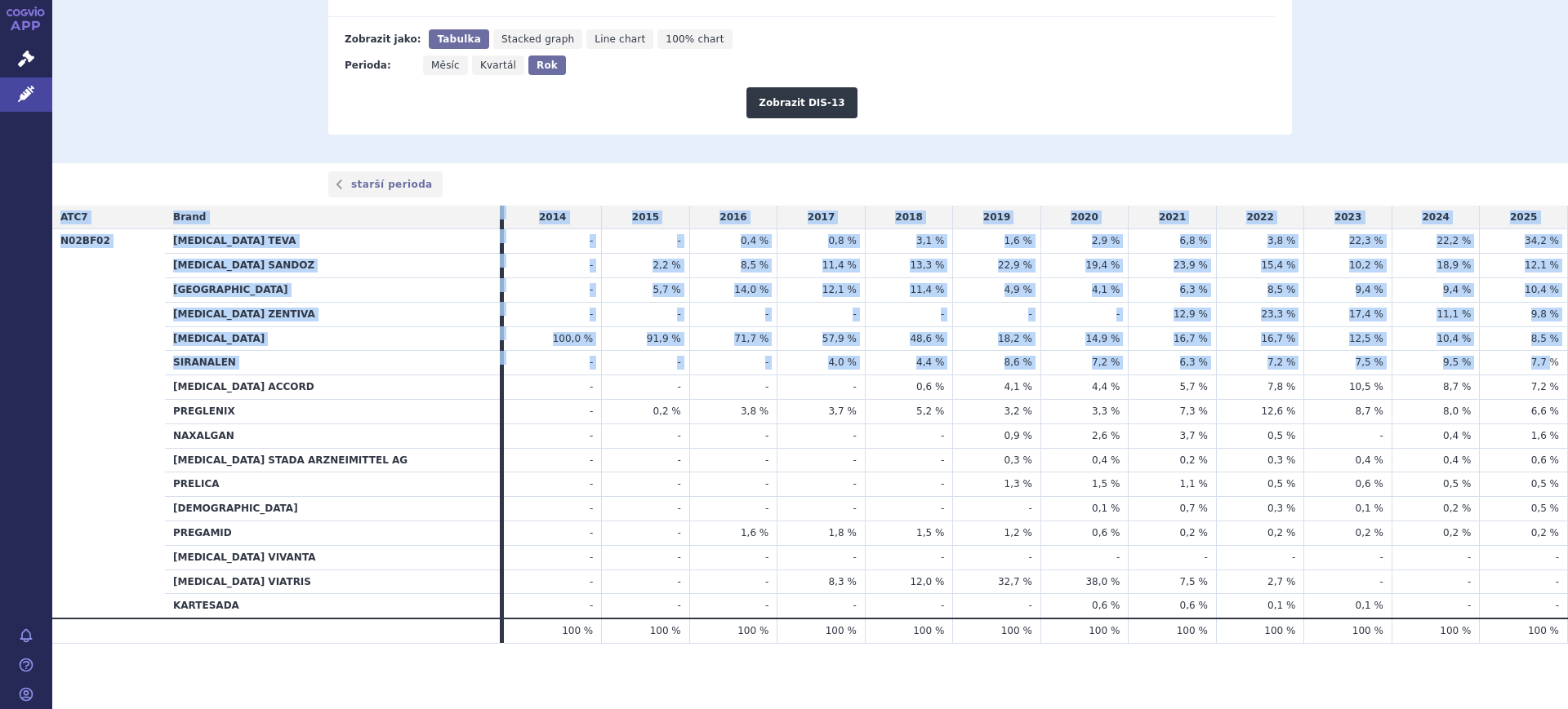
drag, startPoint x: 1474, startPoint y: 365, endPoint x: 1556, endPoint y: 372, distance: 82.3
click at [1556, 372] on div "Léčivé přípravky Vyhledávání Moje LP Onkologická a hematoonkologická onemocnění…" at bounding box center [809, 354] width 1515 height 709
click at [1543, 372] on td "7,7 %" at bounding box center [1523, 363] width 88 height 25
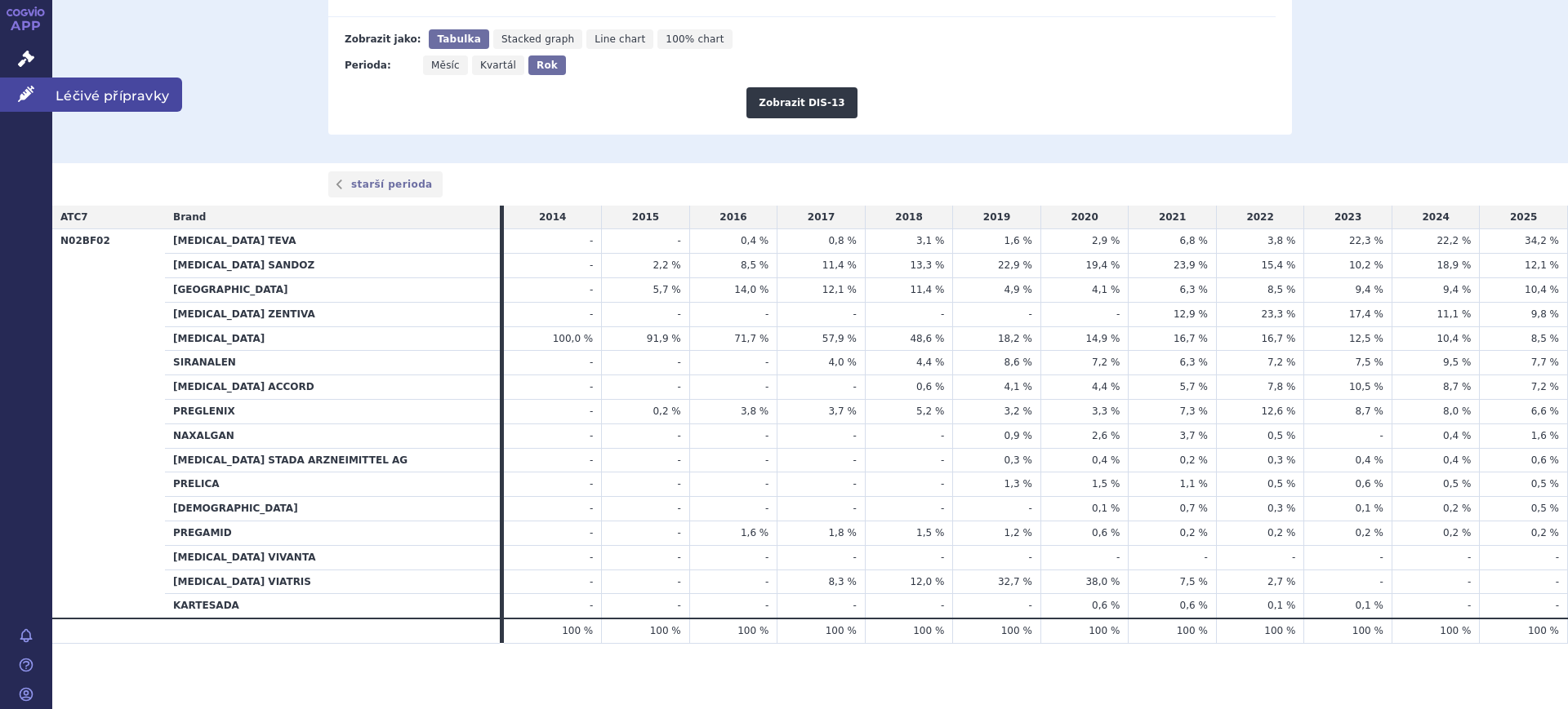
click at [7, 89] on link "Léčivé přípravky" at bounding box center [25, 94] width 52 height 34
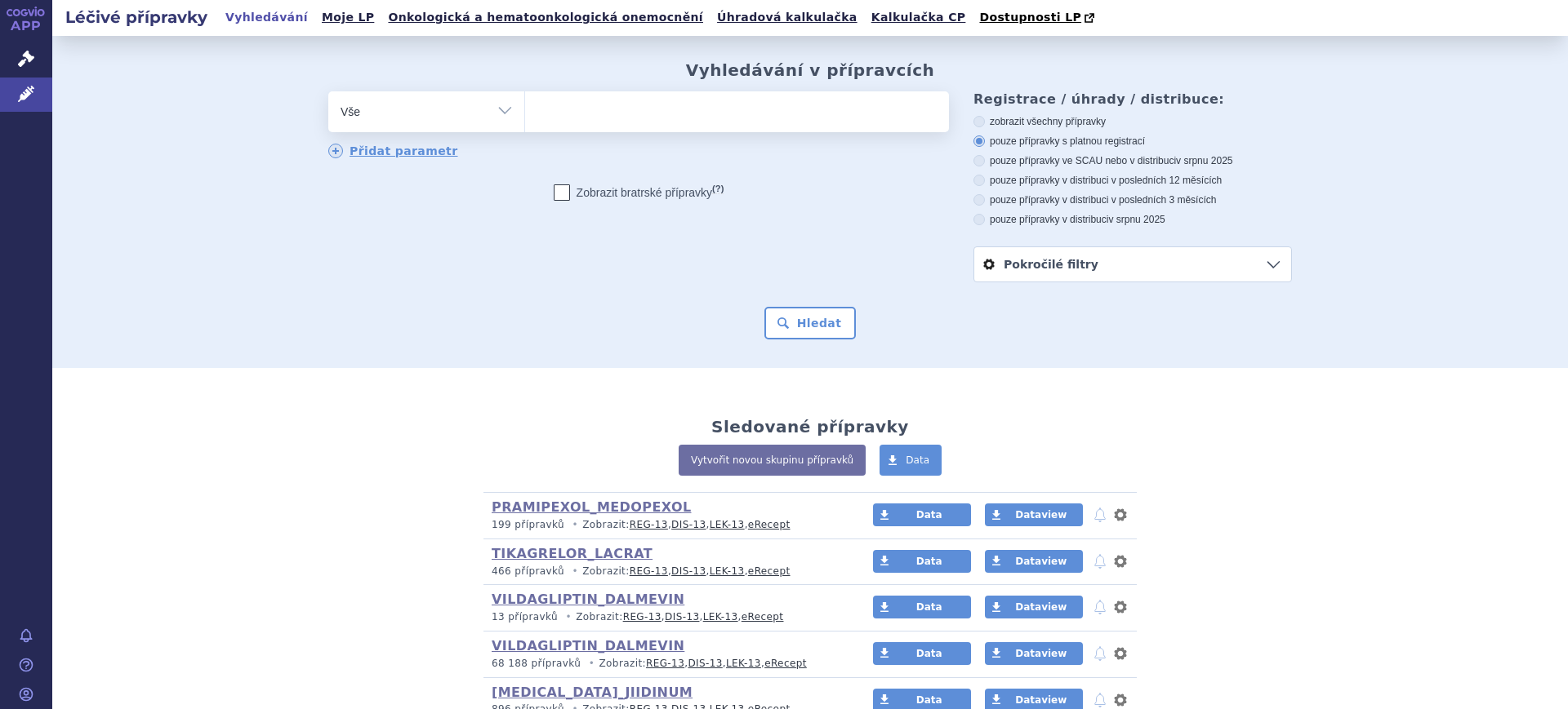
click at [418, 104] on select "Vše Přípravek/SUKL kód MAH VPOIS ATC/Aktivní látka Léková forma Síla" at bounding box center [426, 109] width 196 height 37
click at [443, 124] on select "Vše Přípravek/SUKL kód MAH VPOIS ATC/Aktivní látka Léková forma Síla" at bounding box center [426, 109] width 196 height 37
click at [459, 112] on select "Vše Přípravek/SUKL kód MAH VPOIS ATC/Aktivní látka Léková forma Síla" at bounding box center [426, 109] width 196 height 37
select select "filter-atc-group"
click at [328, 92] on select "Vše Přípravek/SUKL kód MAH VPOIS ATC/Aktivní látka Léková forma Síla" at bounding box center [426, 109] width 196 height 37
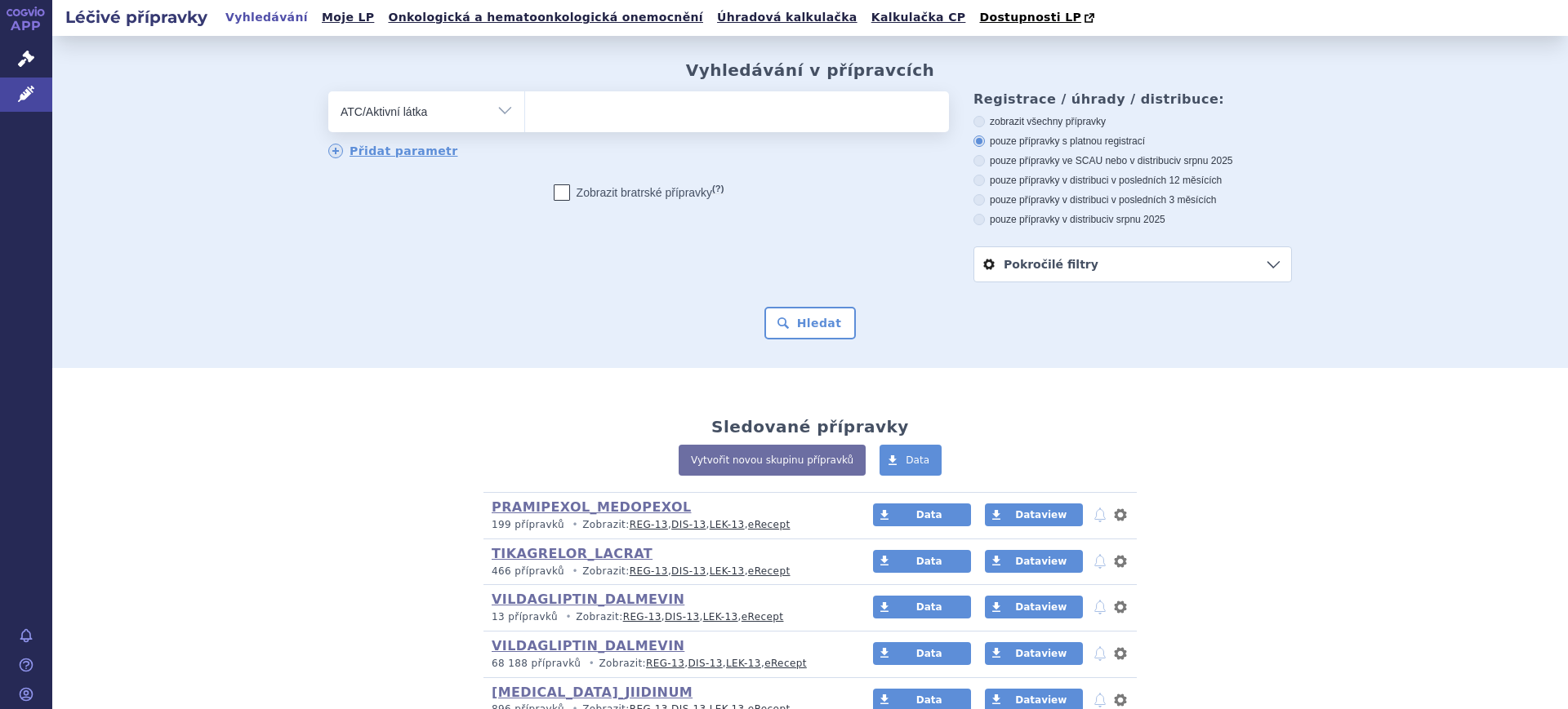
click at [688, 121] on ul at bounding box center [737, 108] width 424 height 34
click at [525, 121] on select at bounding box center [525, 110] width 1 height 41
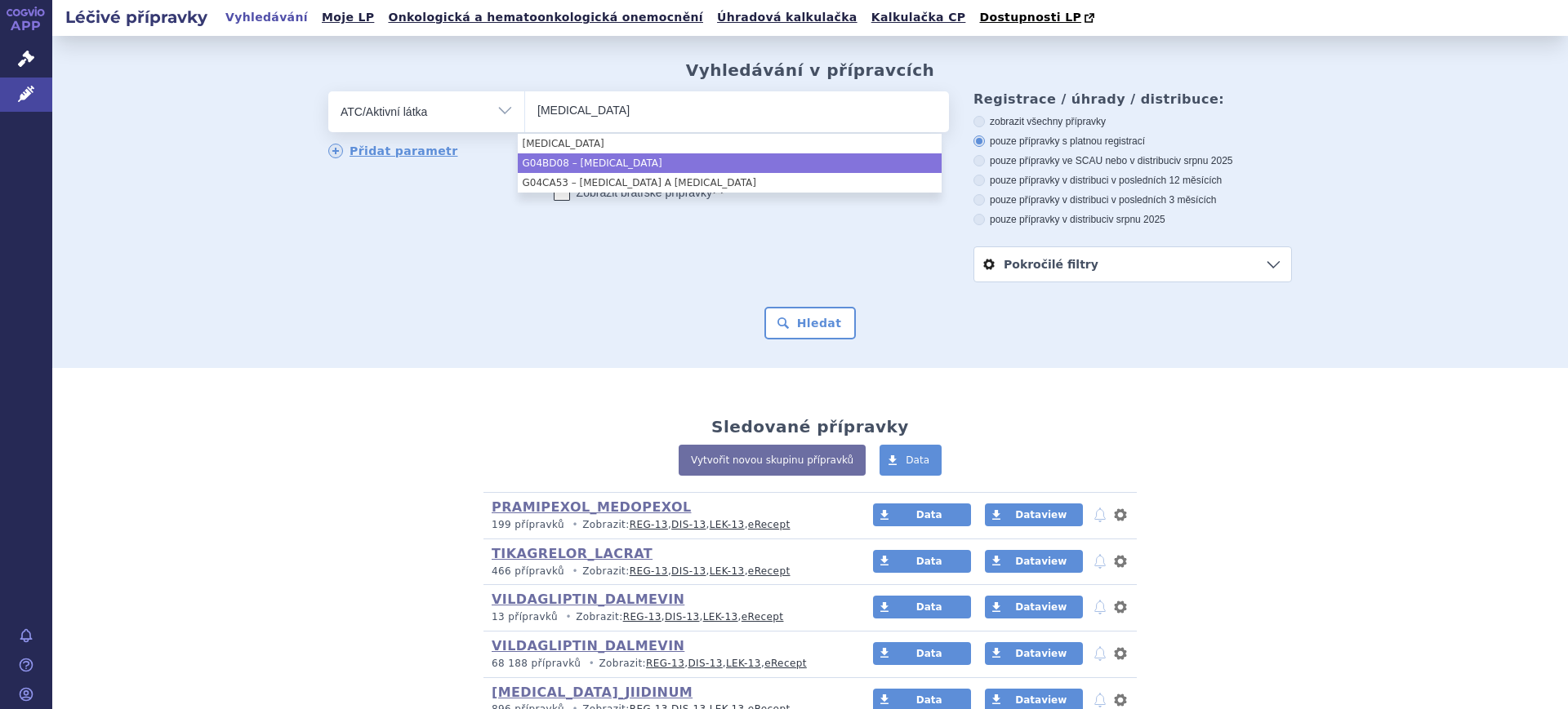
type input "solifenacin"
select select "G04BD08"
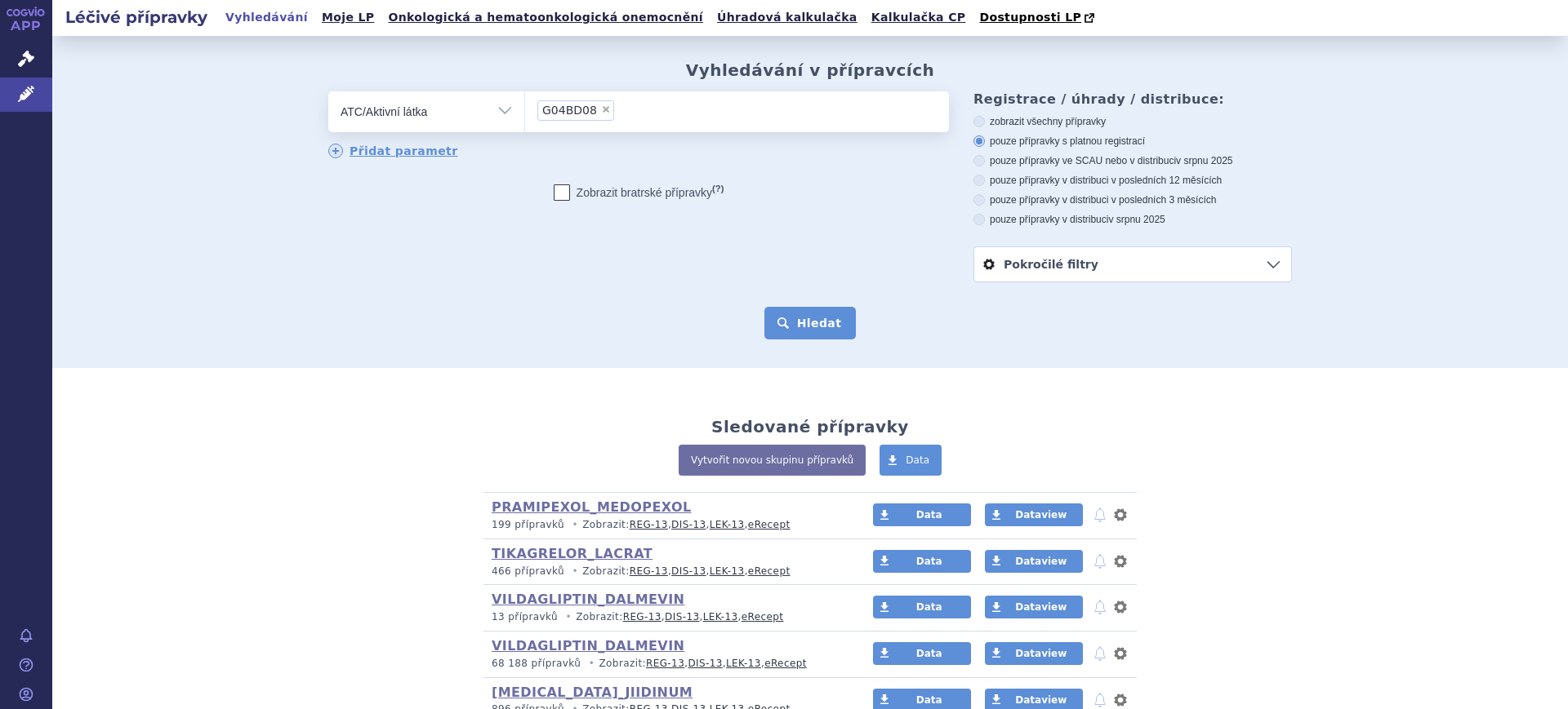
click at [772, 322] on button "Hledat" at bounding box center [810, 322] width 92 height 33
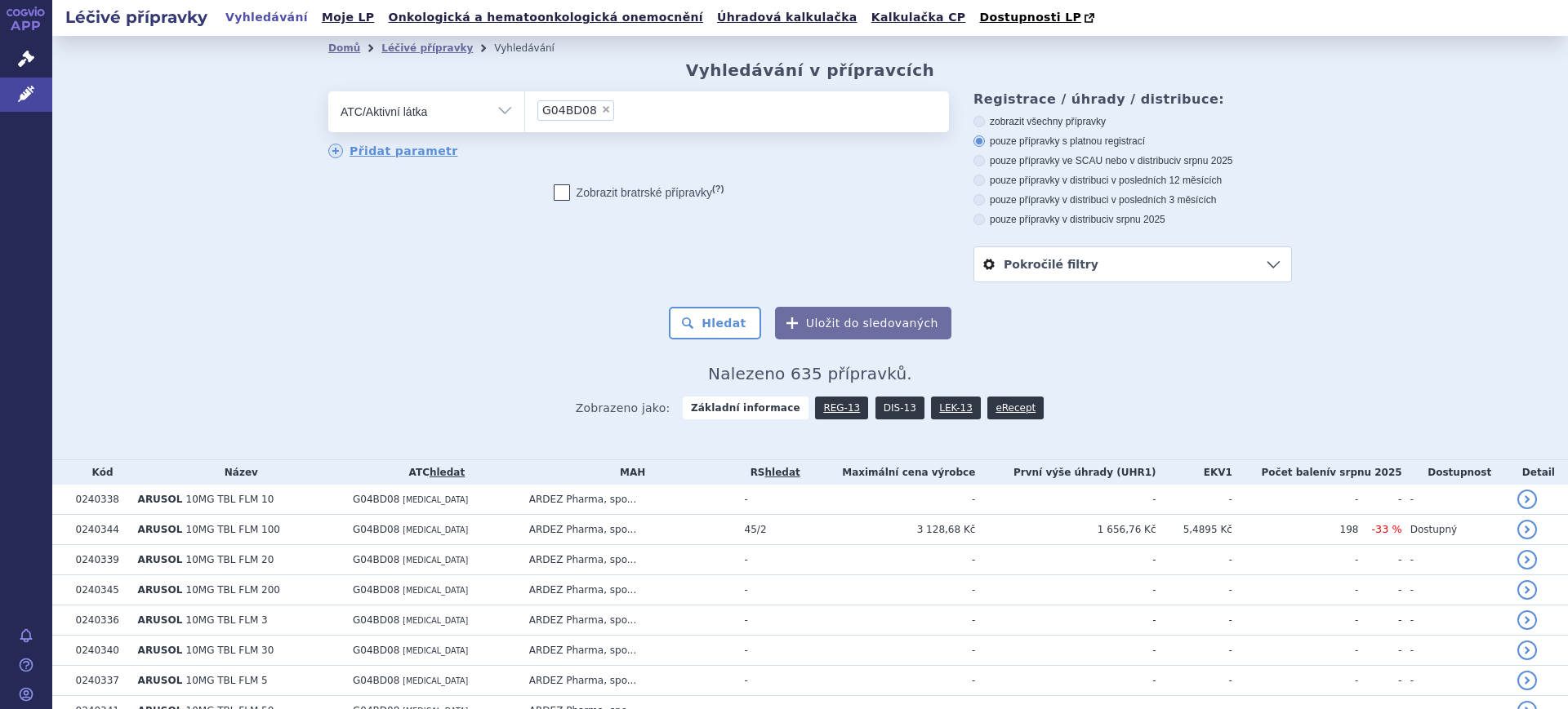
click at [887, 416] on link "DIS-13" at bounding box center [900, 408] width 49 height 23
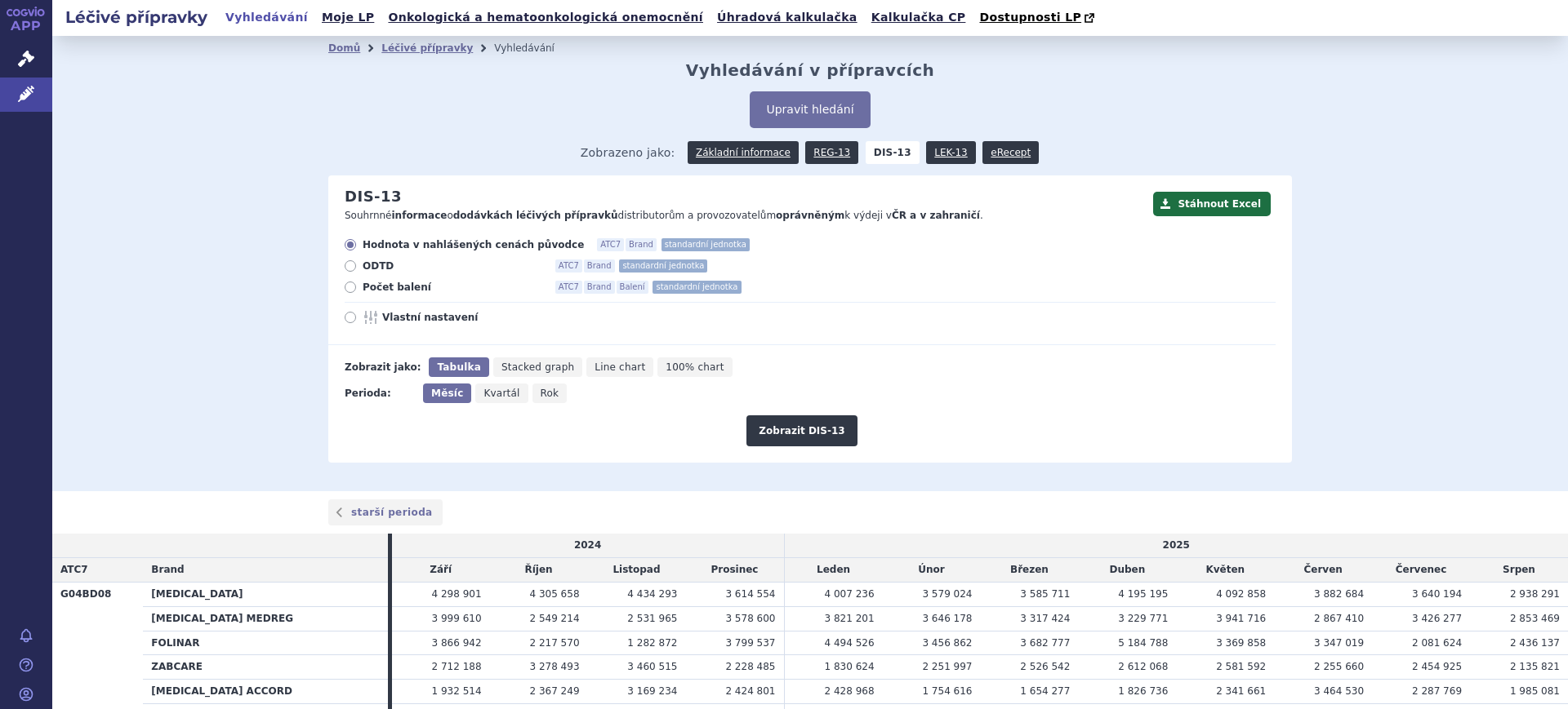
click at [540, 398] on icon "Rok" at bounding box center [549, 393] width 35 height 20
click at [540, 394] on input "Rok" at bounding box center [537, 388] width 10 height 10
radio input "true"
click at [436, 316] on span "Vlastní nastavení" at bounding box center [472, 318] width 179 height 13
click at [357, 316] on input "Vlastní nastavení" at bounding box center [351, 319] width 10 height 10
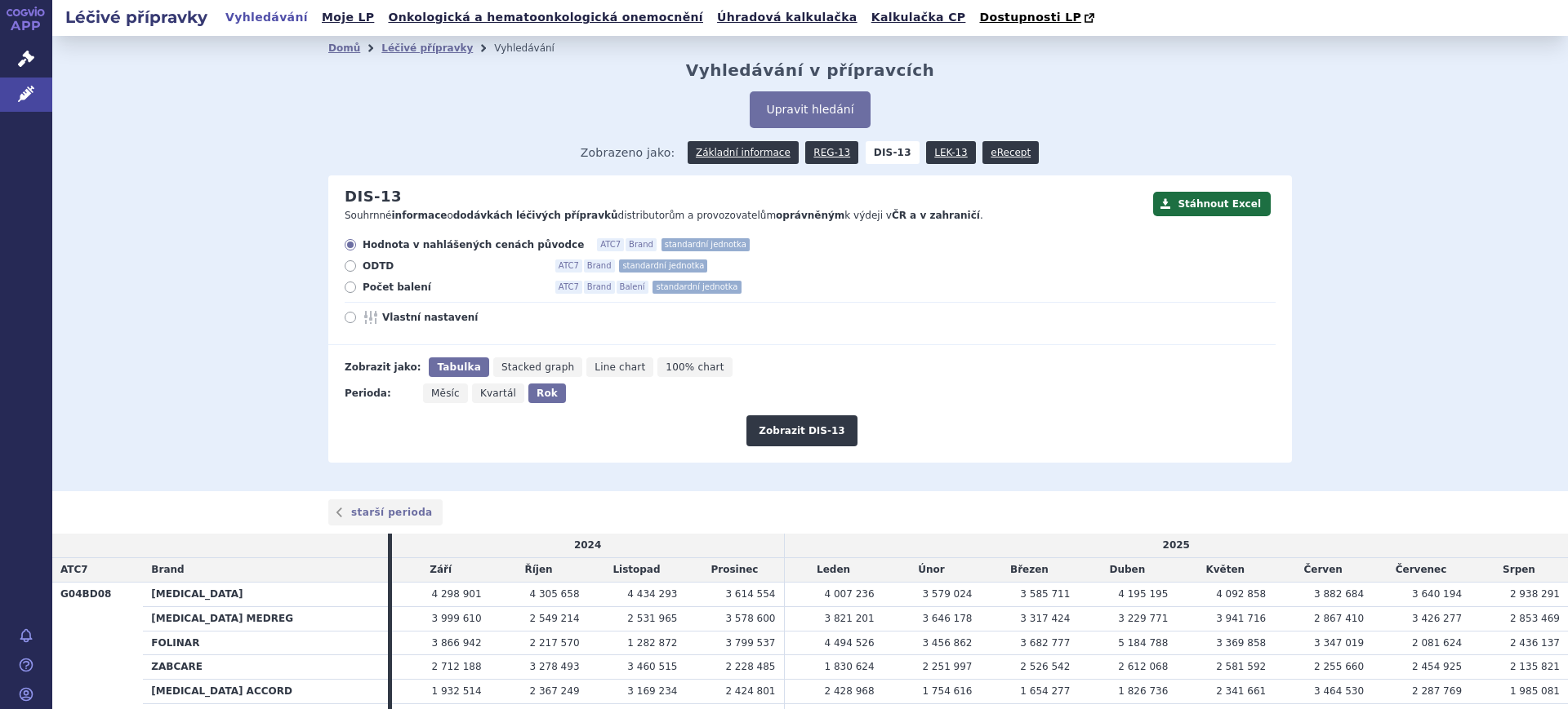
radio input "true"
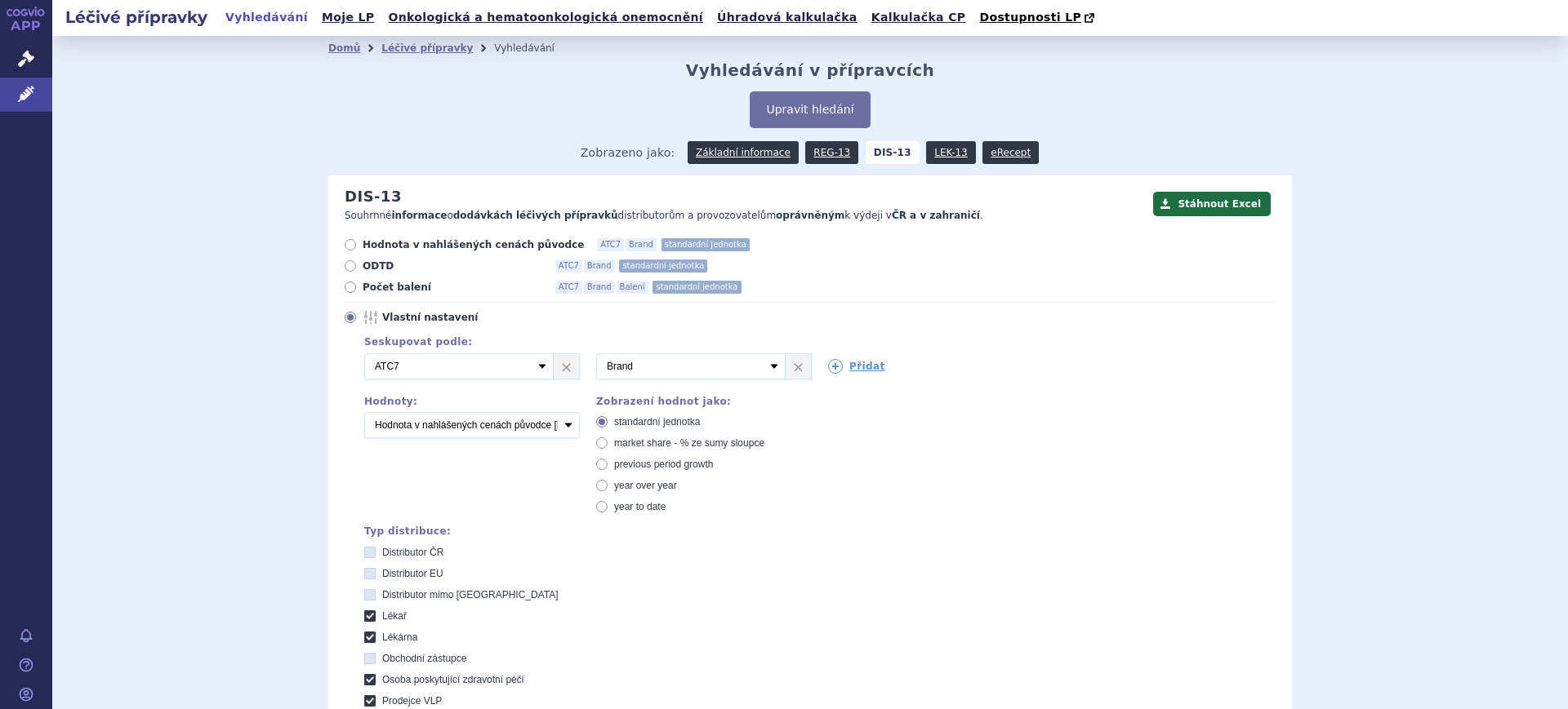
click at [641, 437] on span "market share - % ze sumy sloupce" at bounding box center [689, 443] width 150 height 11
click at [609, 440] on input "market share - % ze sumy sloupce" at bounding box center [603, 445] width 10 height 10
radio input "true"
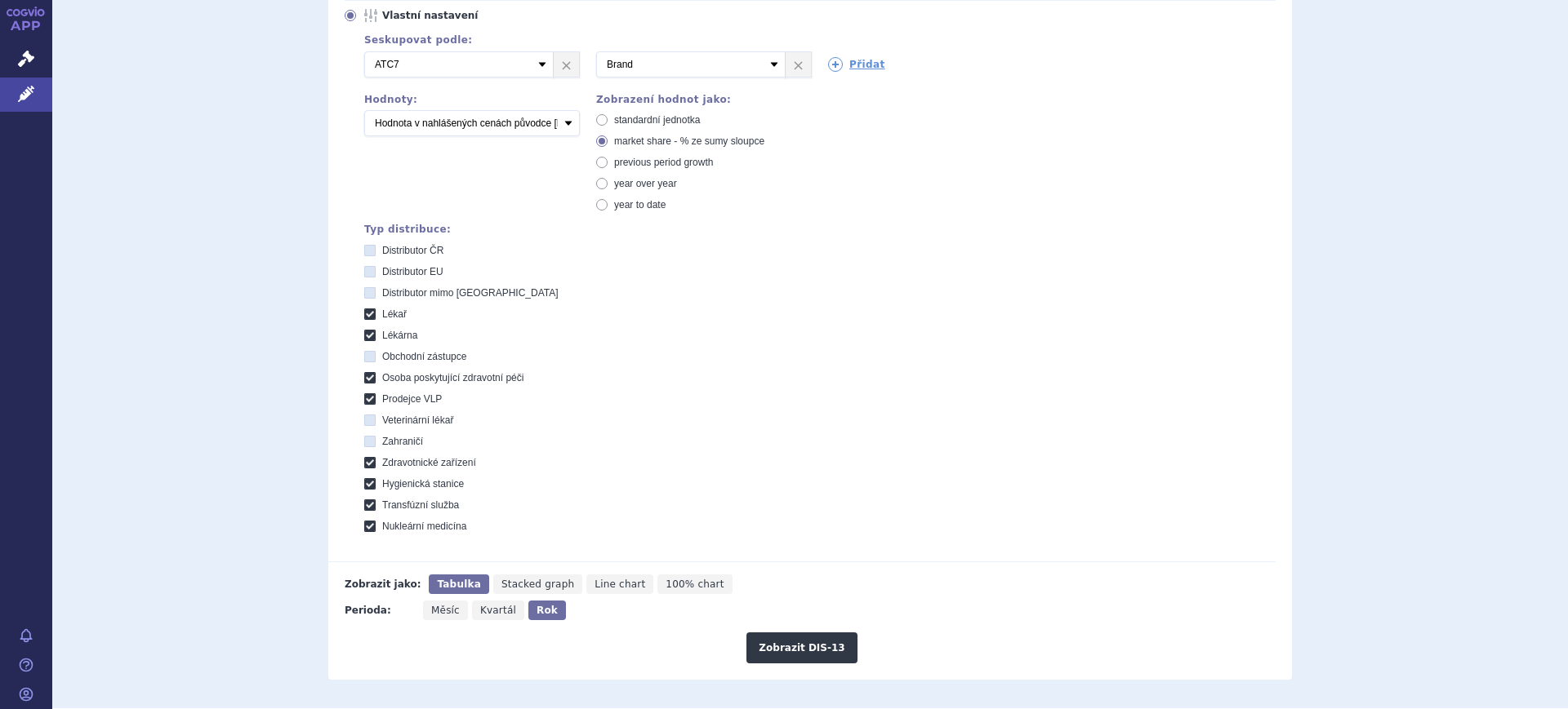
scroll to position [306, 0]
click at [834, 653] on button "Zobrazit DIS-13" at bounding box center [801, 643] width 110 height 31
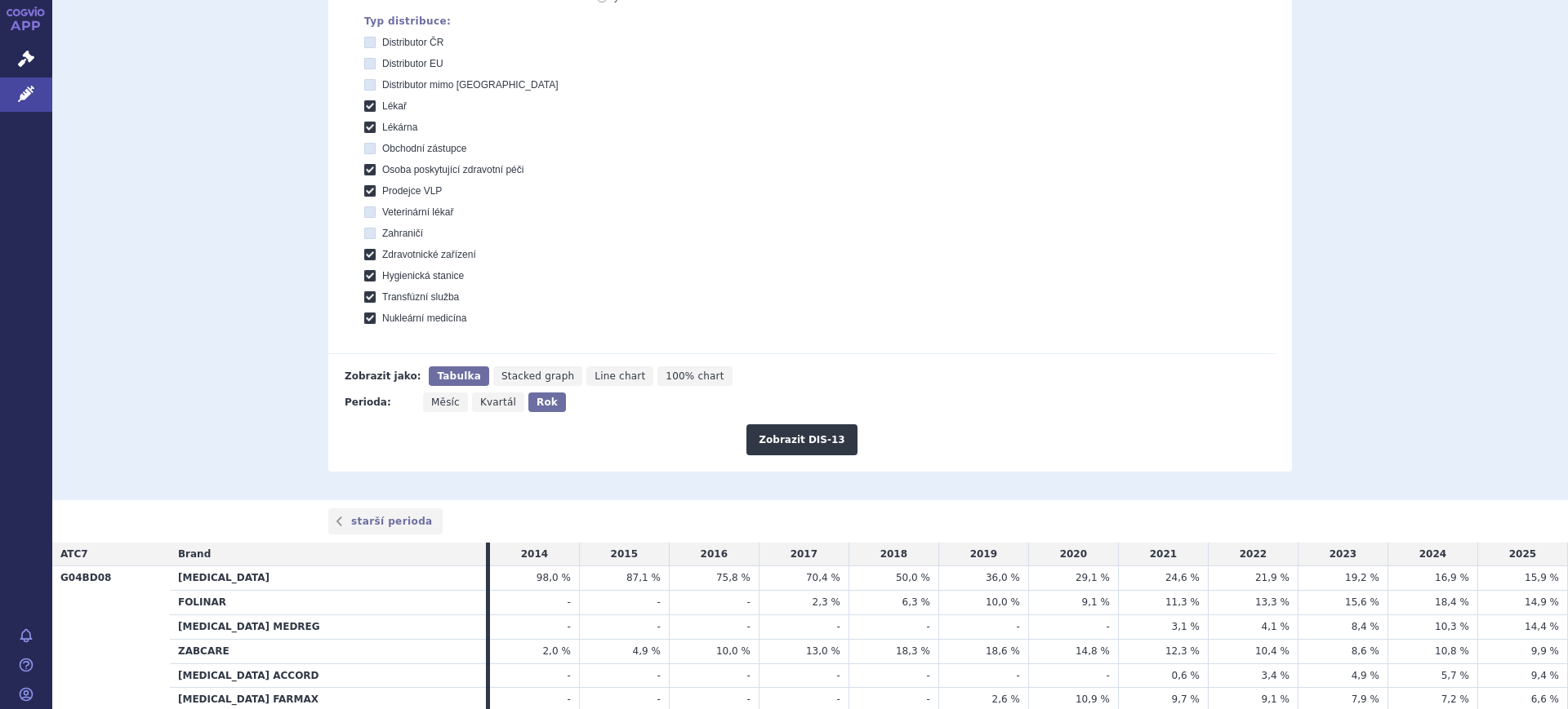
scroll to position [714, 0]
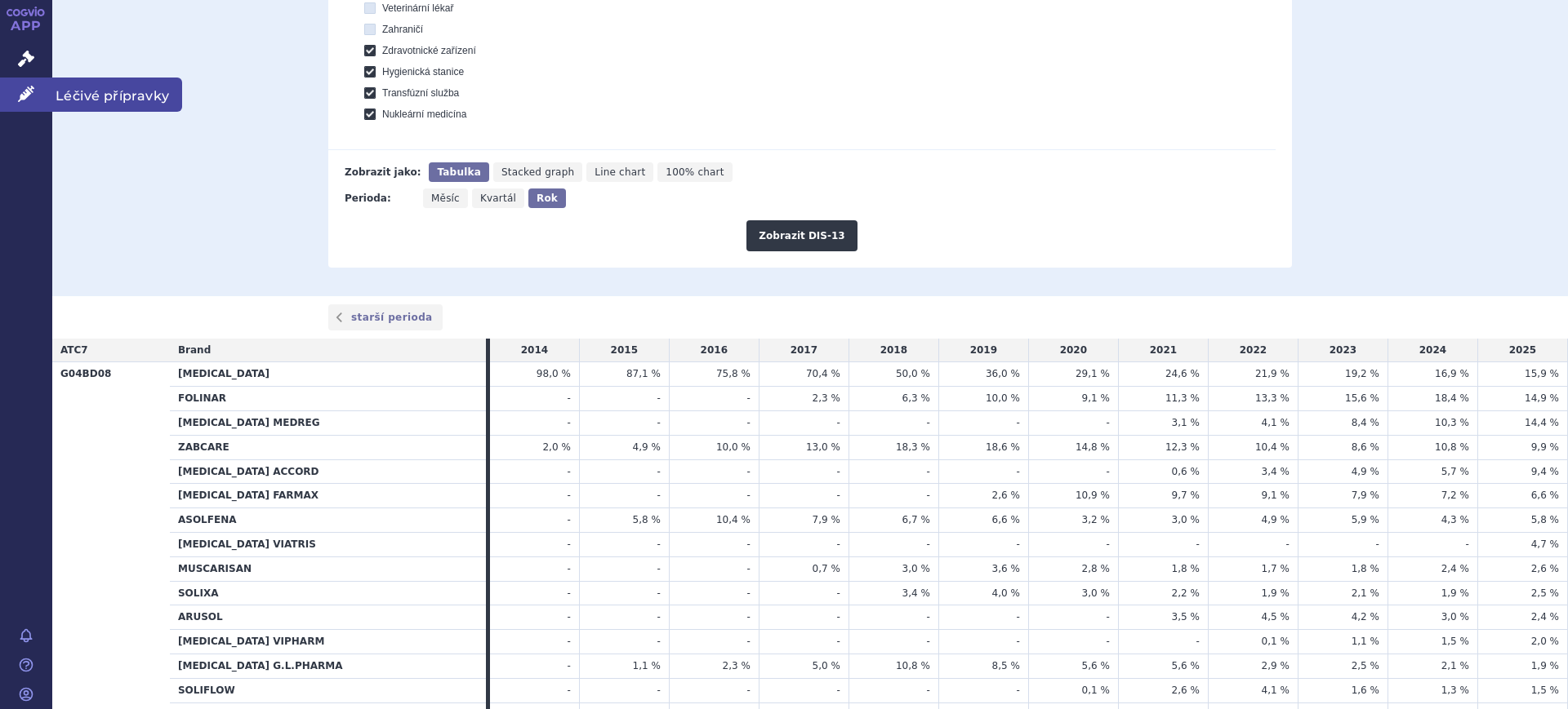
click at [26, 91] on icon at bounding box center [25, 93] width 16 height 16
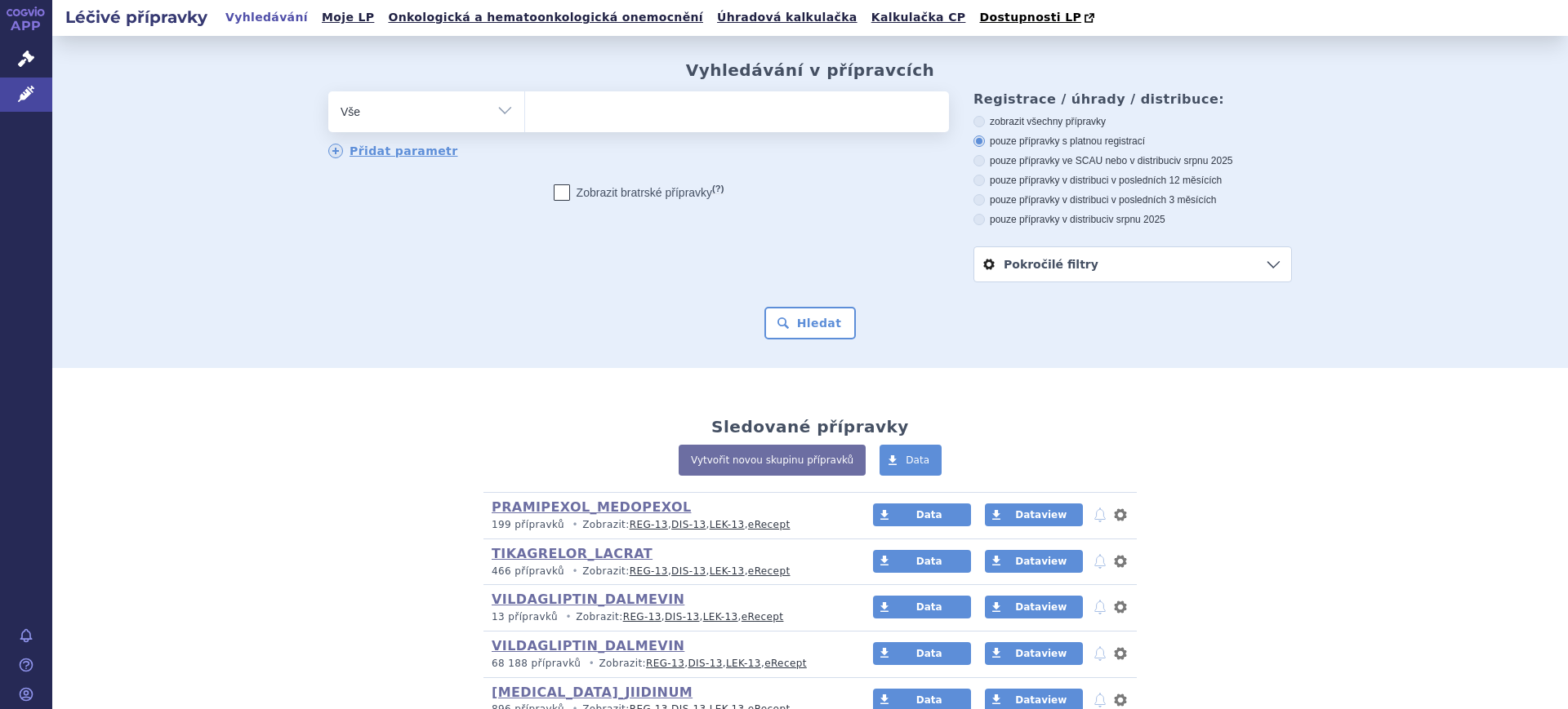
click at [409, 107] on select "Vše Přípravek/SUKL kód MAH VPOIS ATC/Aktivní látka Léková forma Síla" at bounding box center [426, 109] width 196 height 37
select select "filter-atc-group"
click at [328, 92] on select "Vše Přípravek/SUKL kód MAH VPOIS ATC/Aktivní látka Léková forma Síla" at bounding box center [426, 109] width 196 height 37
click at [589, 130] on span at bounding box center [737, 111] width 424 height 41
click at [525, 130] on select at bounding box center [525, 110] width 1 height 41
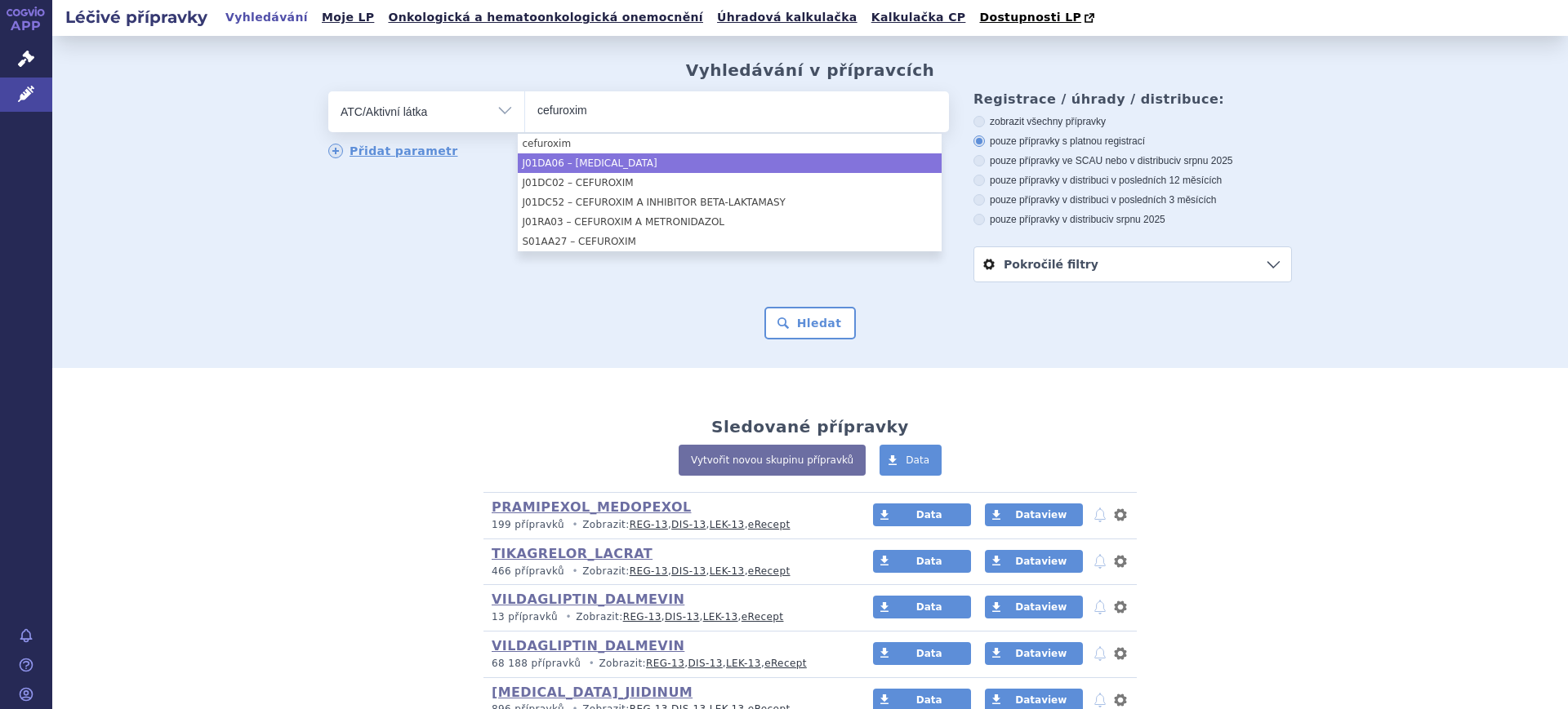
type input "cefuroxim"
select select "J01DA06"
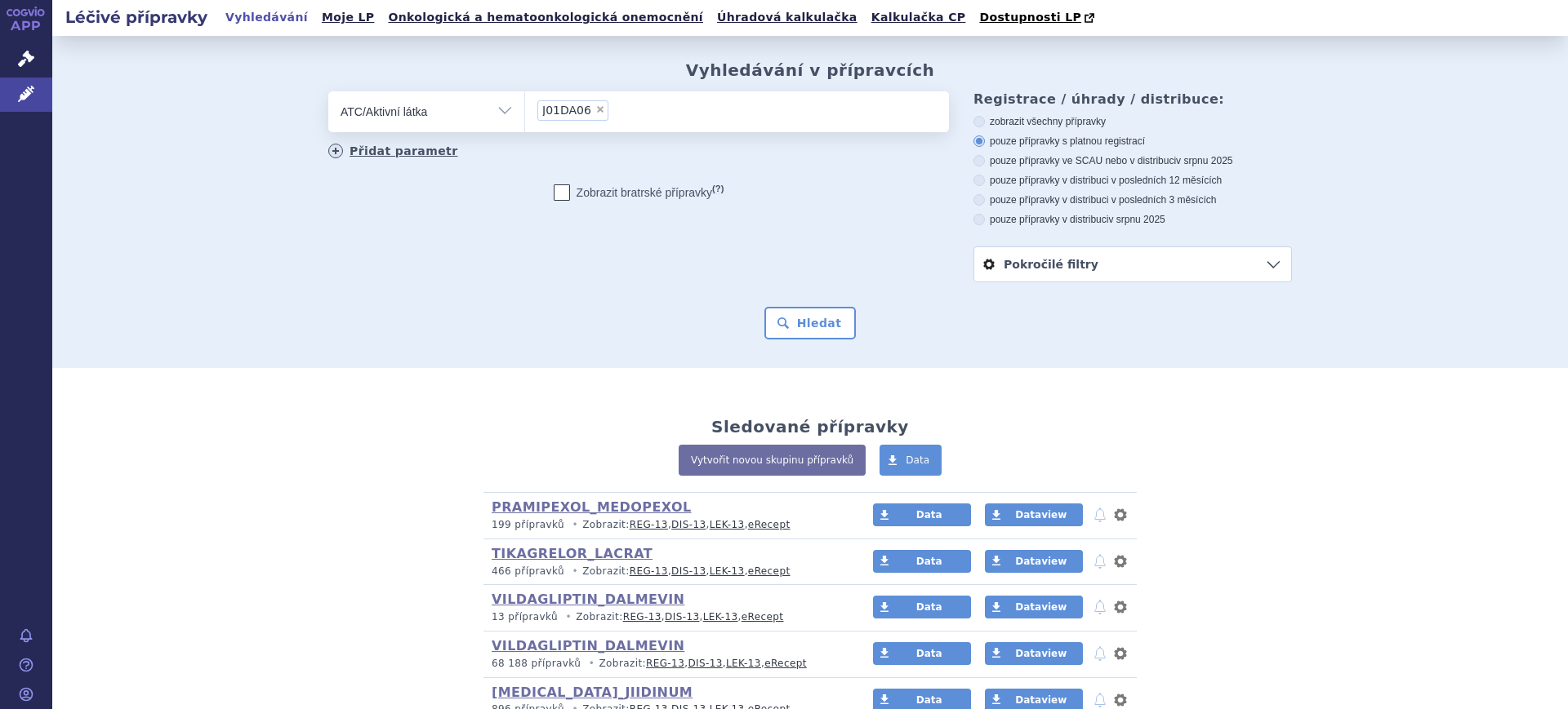
click at [399, 153] on link "Přidat parametr" at bounding box center [393, 151] width 130 height 15
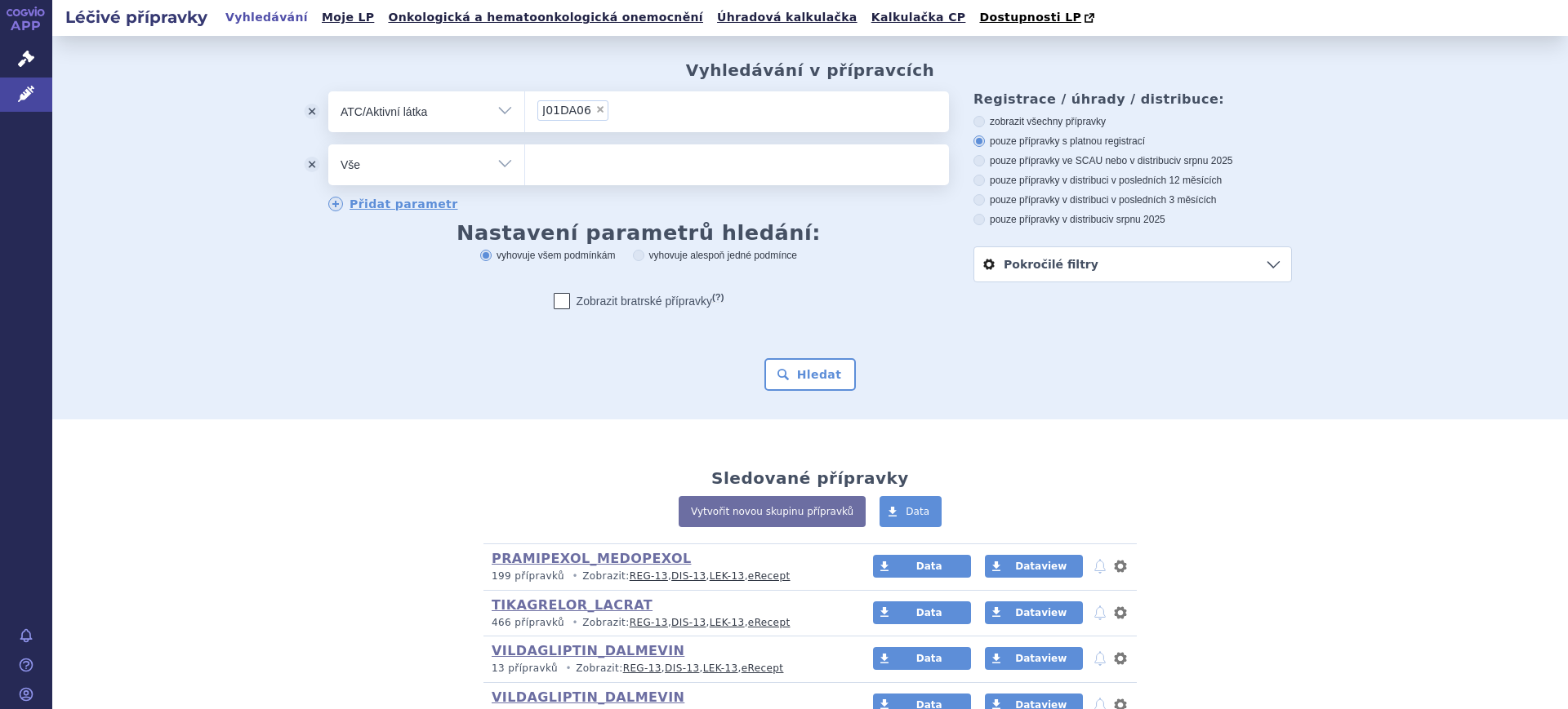
click at [400, 167] on select "Vše Přípravek/SUKL kód MAH VPOIS ATC/Aktivní látka Léková forma Síla" at bounding box center [426, 162] width 196 height 37
select select "filter-dosage-form"
click at [328, 145] on select "Vše Přípravek/SUKL kód MAH VPOIS ATC/Aktivní látka Léková forma Síla" at bounding box center [426, 162] width 196 height 37
click at [592, 161] on ul at bounding box center [737, 161] width 424 height 34
click at [525, 161] on select at bounding box center [525, 163] width 1 height 41
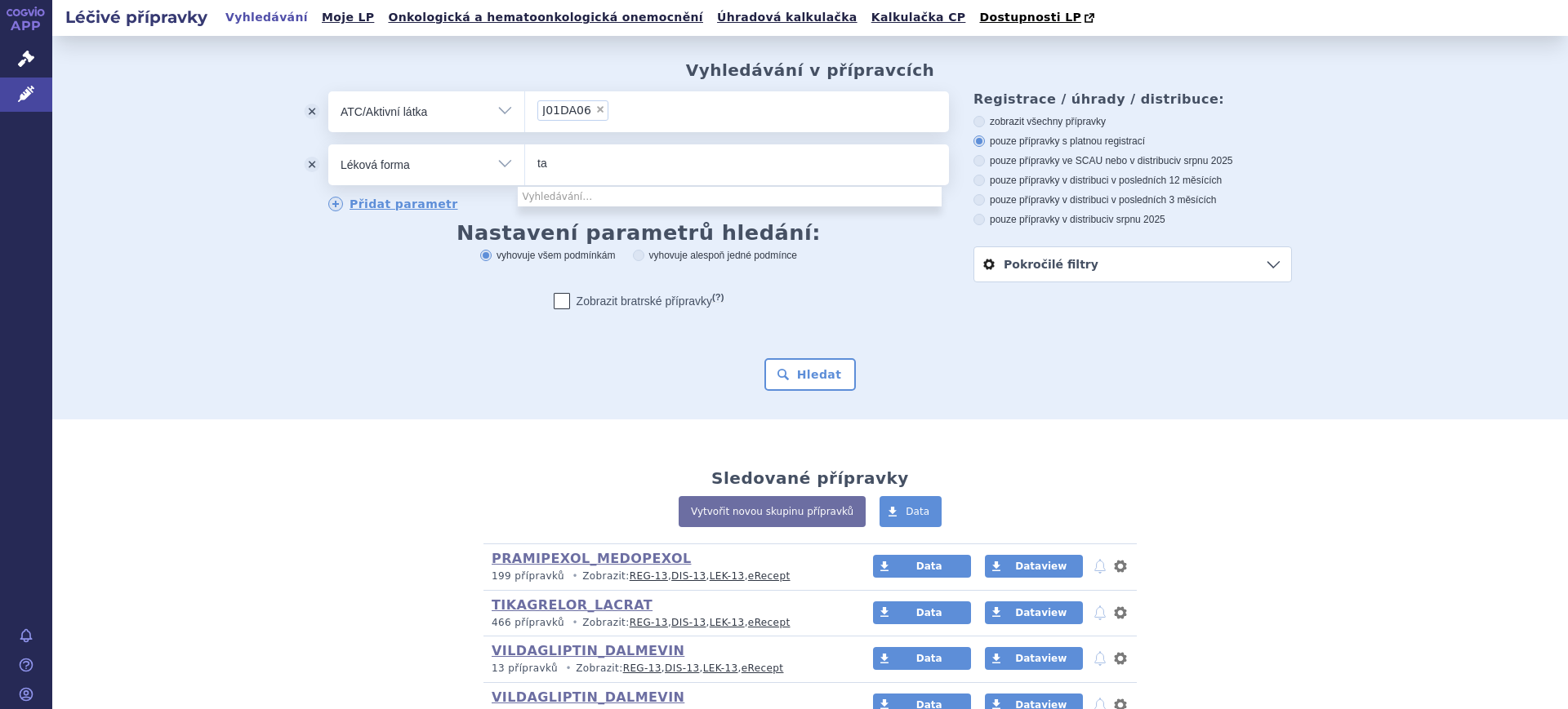
type input "t"
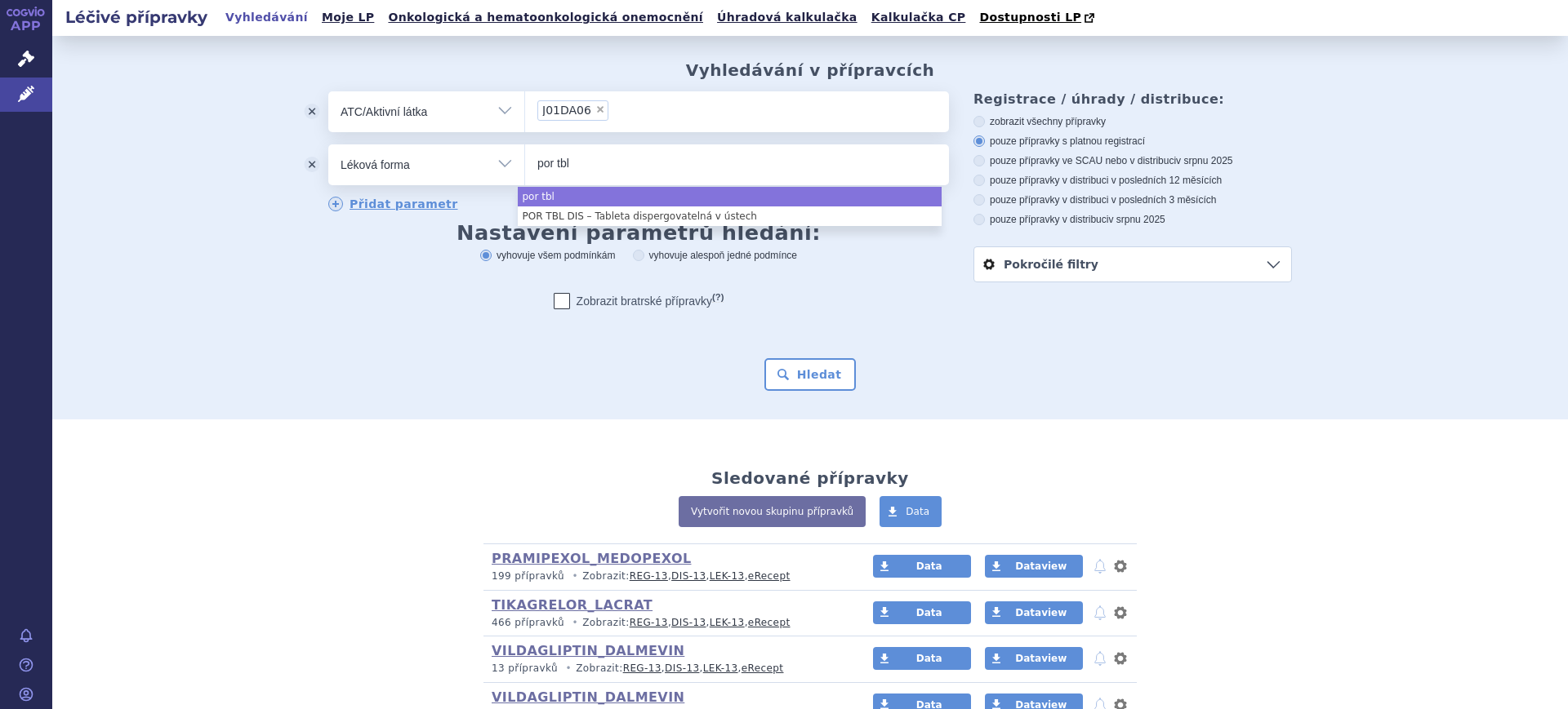
type input "por tbl"
drag, startPoint x: 600, startPoint y: 175, endPoint x: 423, endPoint y: 179, distance: 177.0
click at [425, 179] on div "odstranit Vše Přípravek/SUKL kód MAH VPOIS ATC/Aktivní látka" at bounding box center [639, 164] width 621 height 41
click at [583, 176] on ul "por tbl" at bounding box center [737, 161] width 424 height 34
click at [525, 176] on select "por tbl" at bounding box center [525, 163] width 1 height 41
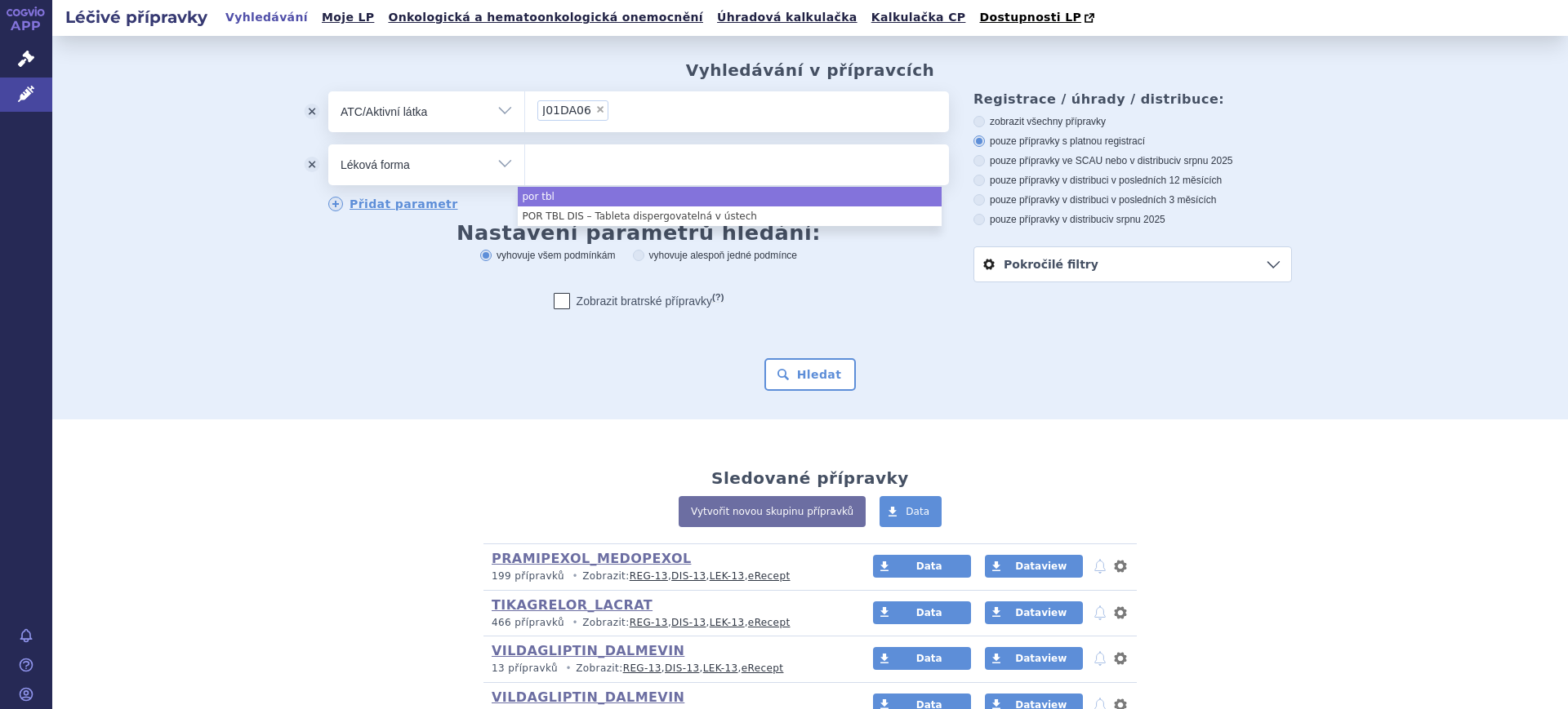
select select "por tbl"
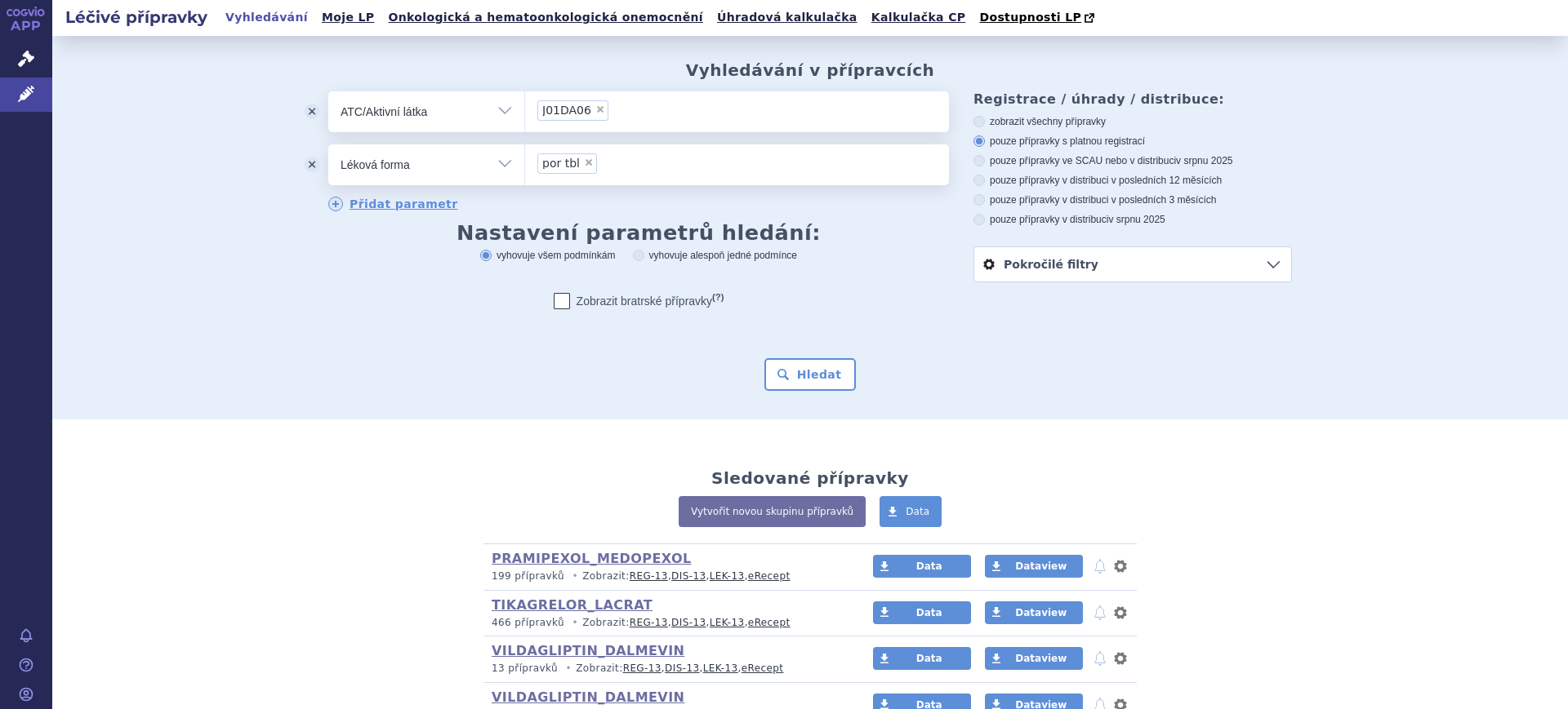
click at [584, 165] on span "×" at bounding box center [589, 162] width 9 height 9
click at [525, 165] on select "por tbl" at bounding box center [525, 163] width 1 height 41
select select
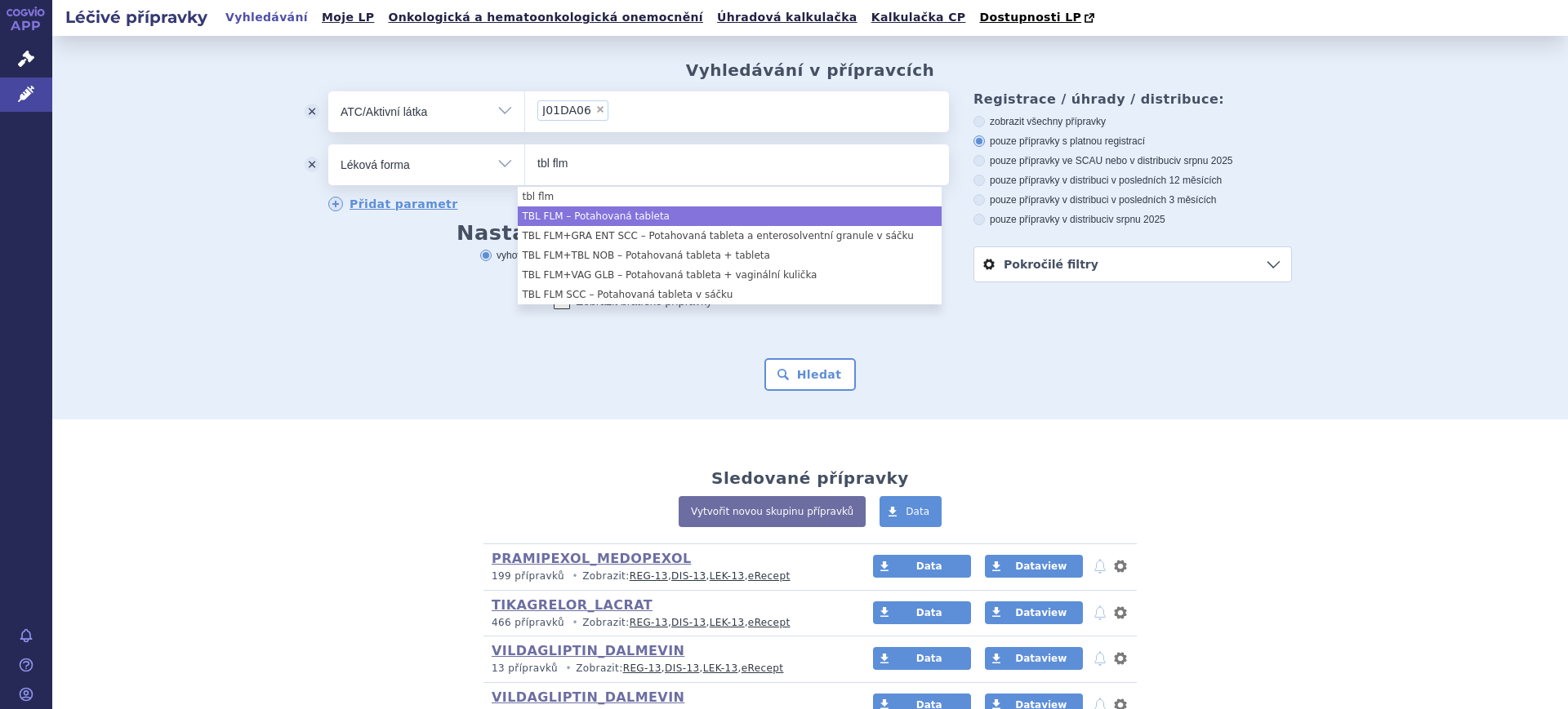
type input "tbl flm"
select select "d1873a1e-80f5-4073-ab3b-7fa3b1204027"
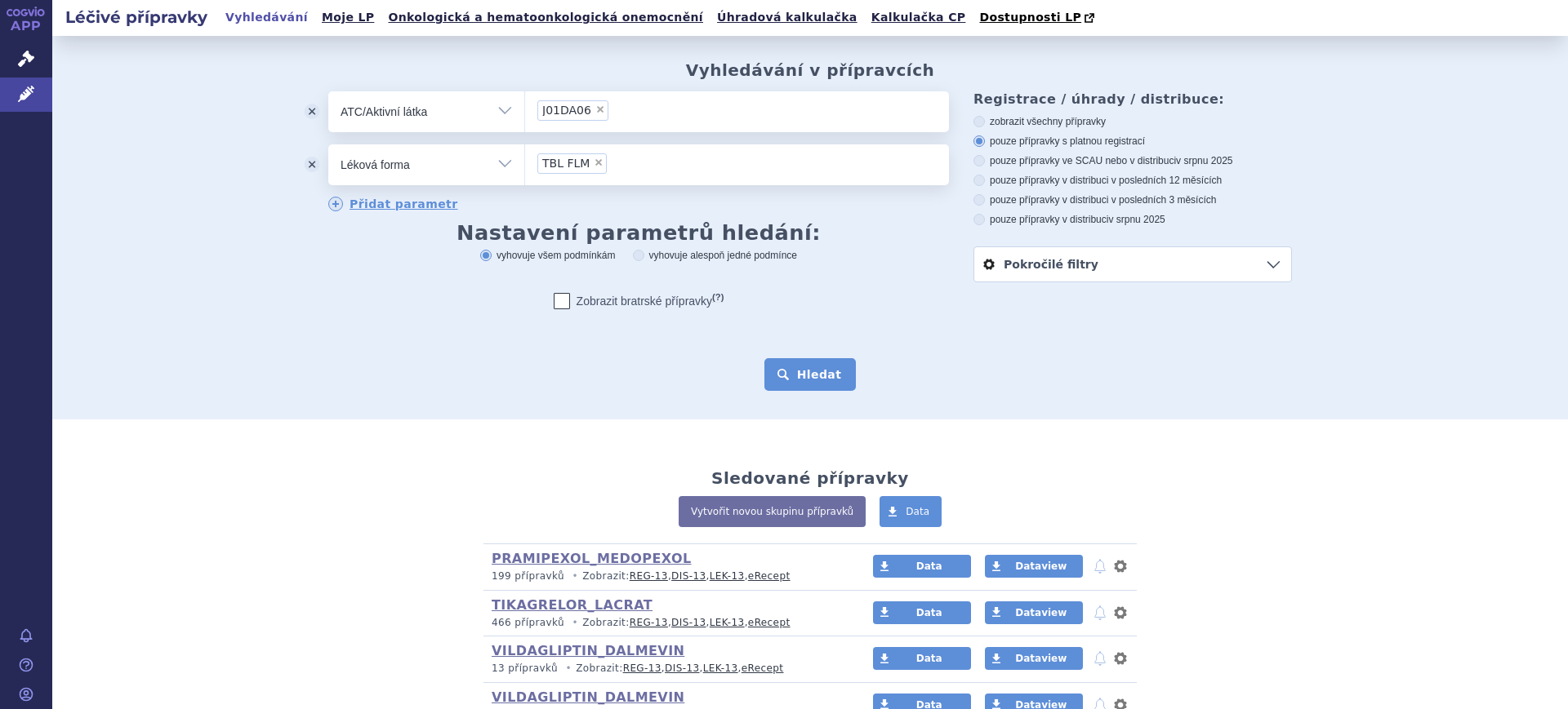
click at [818, 376] on button "Hledat" at bounding box center [810, 374] width 92 height 33
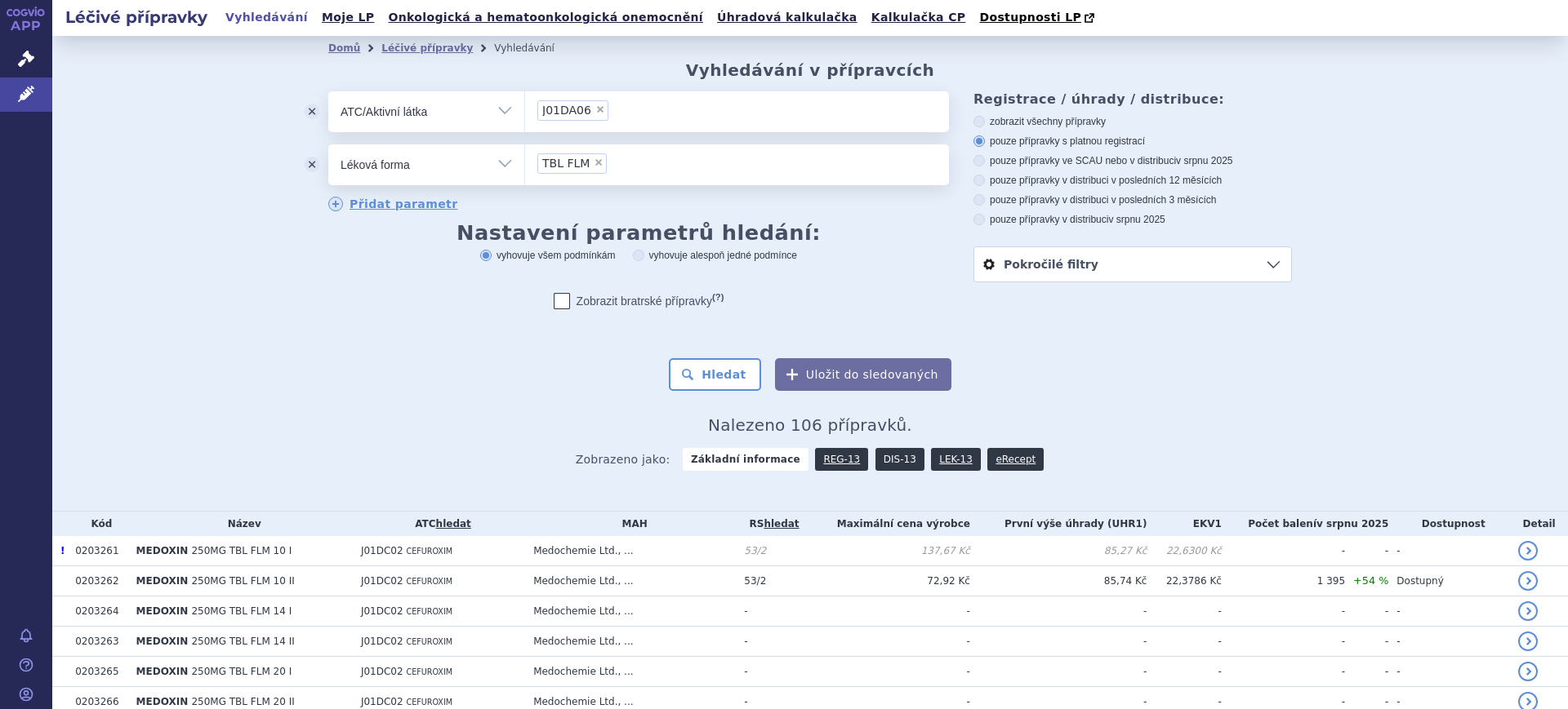
click at [878, 456] on link "DIS-13" at bounding box center [900, 459] width 49 height 23
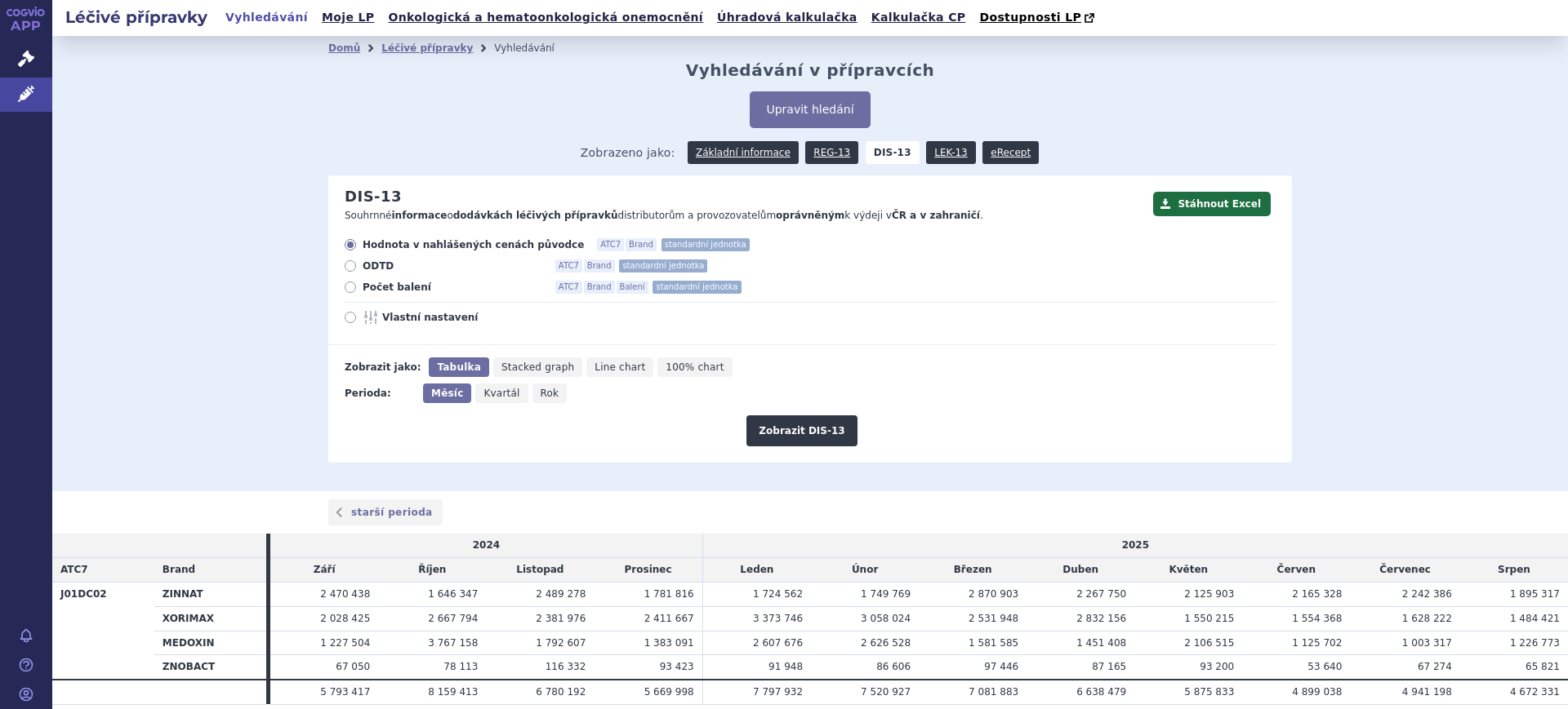
scroll to position [62, 0]
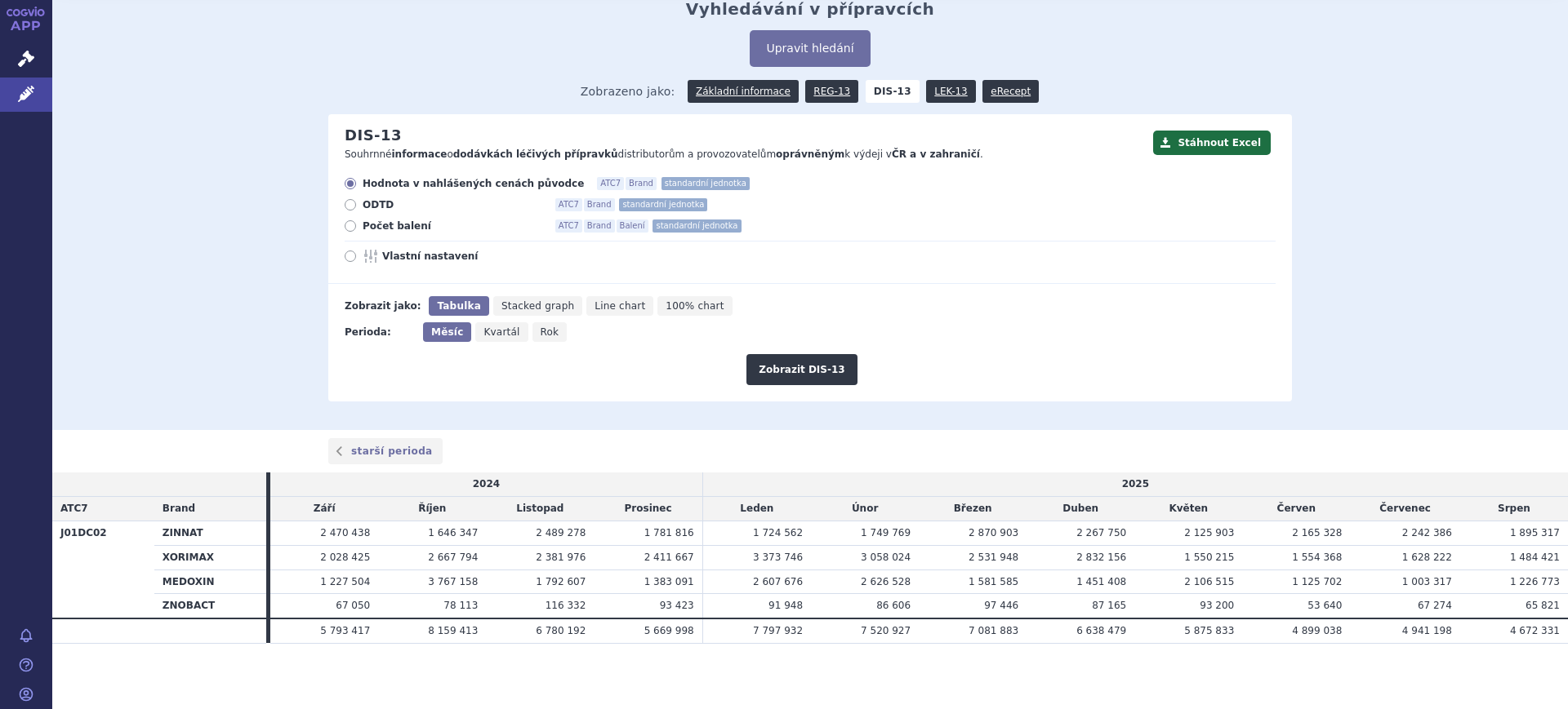
click at [541, 331] on span "Rok" at bounding box center [550, 332] width 19 height 11
click at [532, 331] on input "Rok" at bounding box center [537, 327] width 10 height 10
radio input "true"
click at [383, 257] on span "Vlastní nastavení" at bounding box center [472, 256] width 179 height 13
click at [357, 257] on input "Vlastní nastavení" at bounding box center [351, 257] width 10 height 10
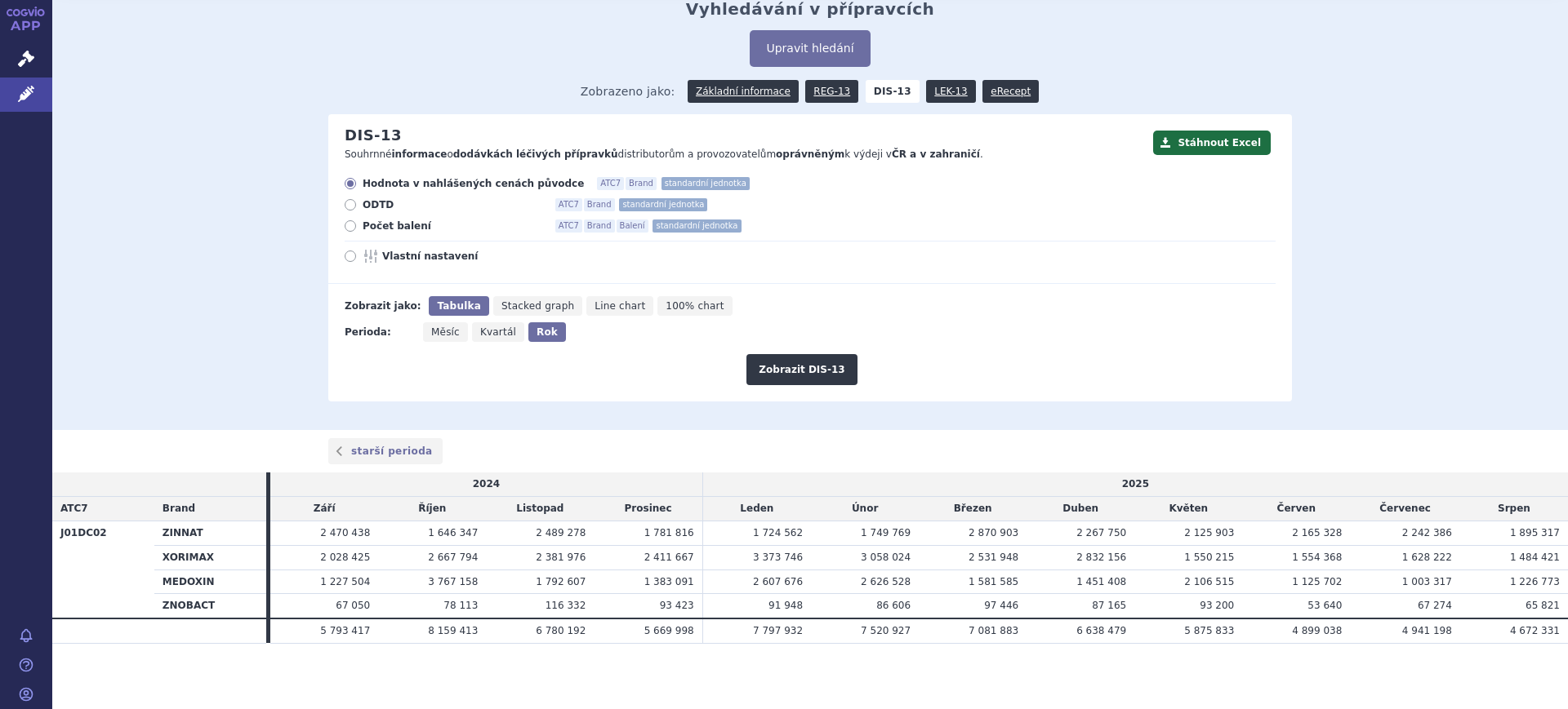
radio input "true"
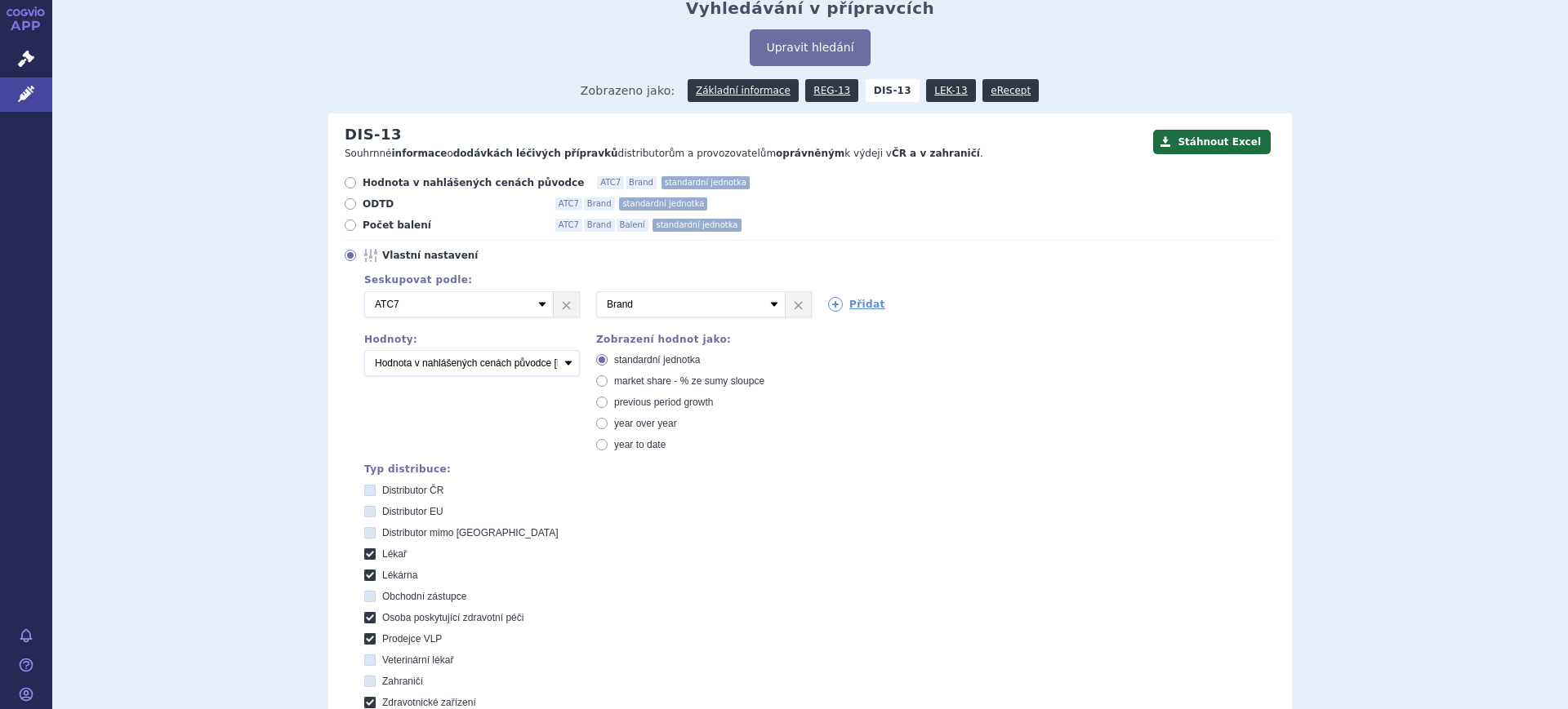
click at [655, 385] on span "market share - % ze sumy sloupce" at bounding box center [689, 381] width 150 height 11
click at [609, 385] on input "market share - % ze sumy sloupce" at bounding box center [603, 383] width 10 height 10
radio input "true"
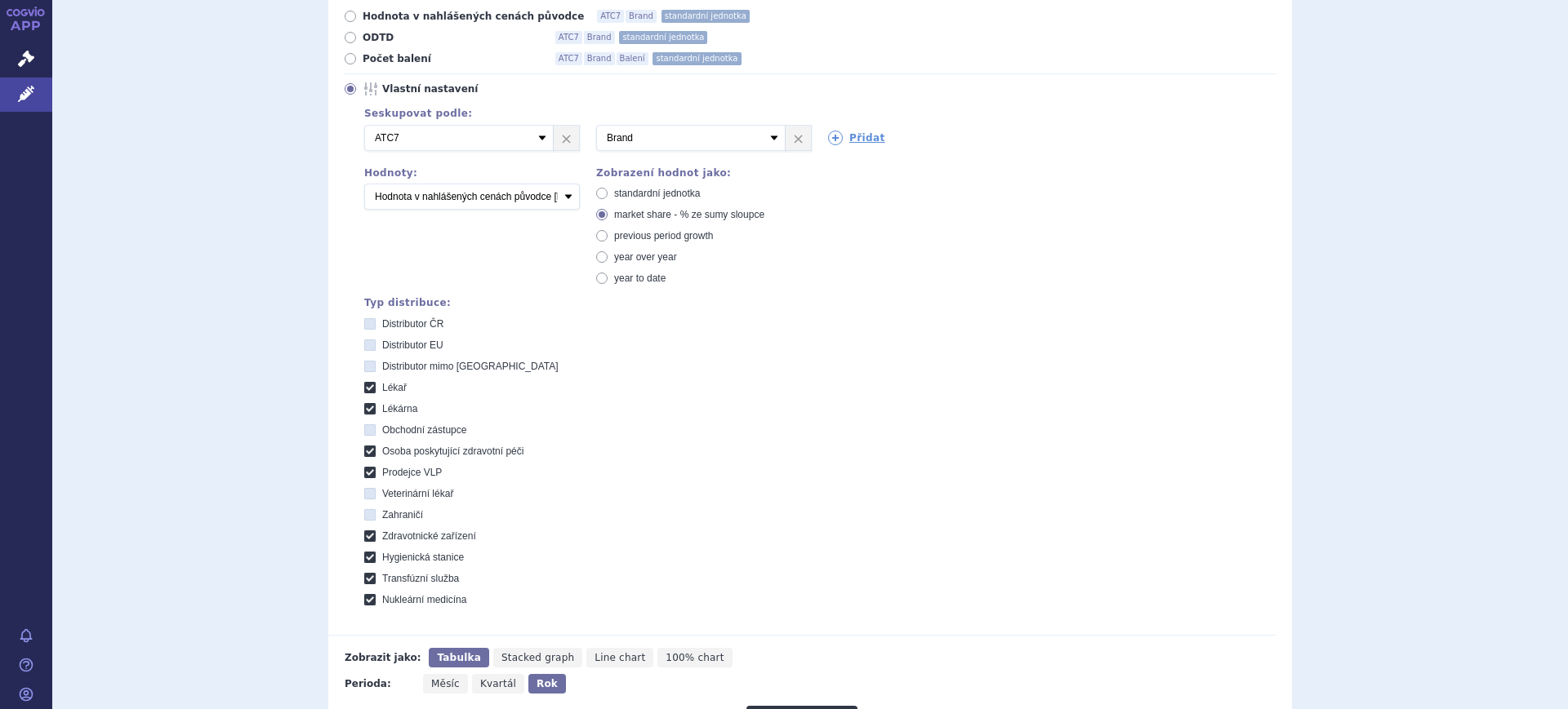
scroll to position [368, 0]
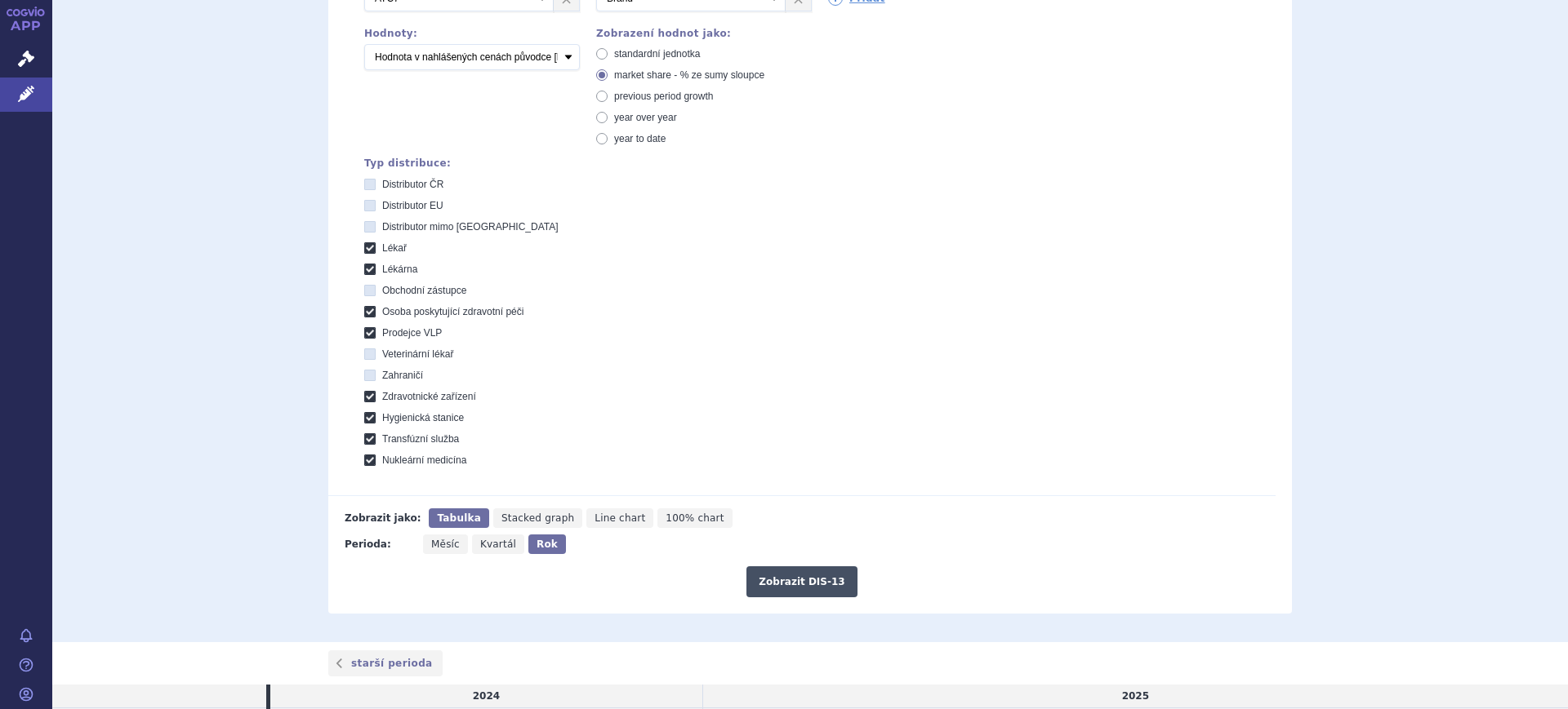
click at [792, 577] on button "Zobrazit DIS-13" at bounding box center [801, 582] width 110 height 31
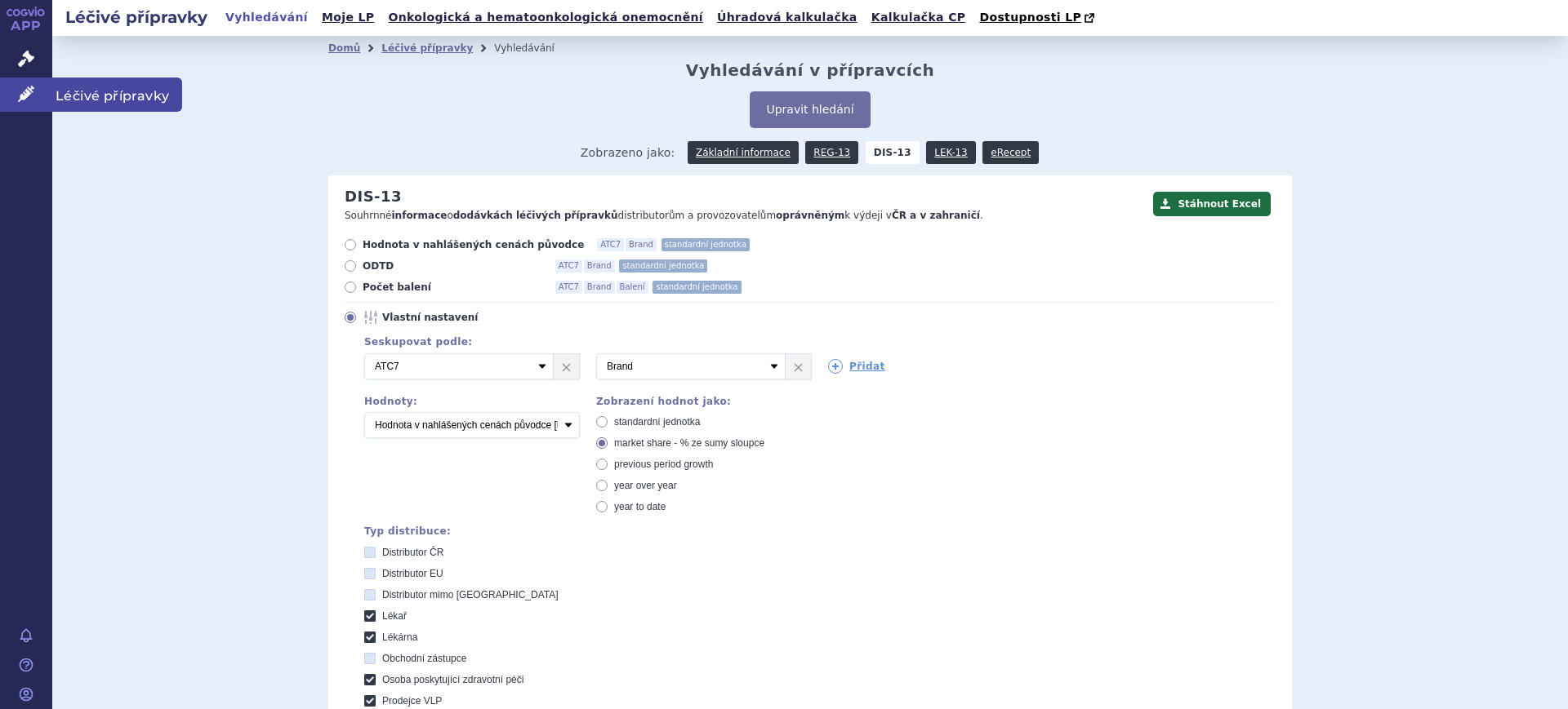
click at [39, 88] on link "Léčivé přípravky" at bounding box center [25, 94] width 52 height 34
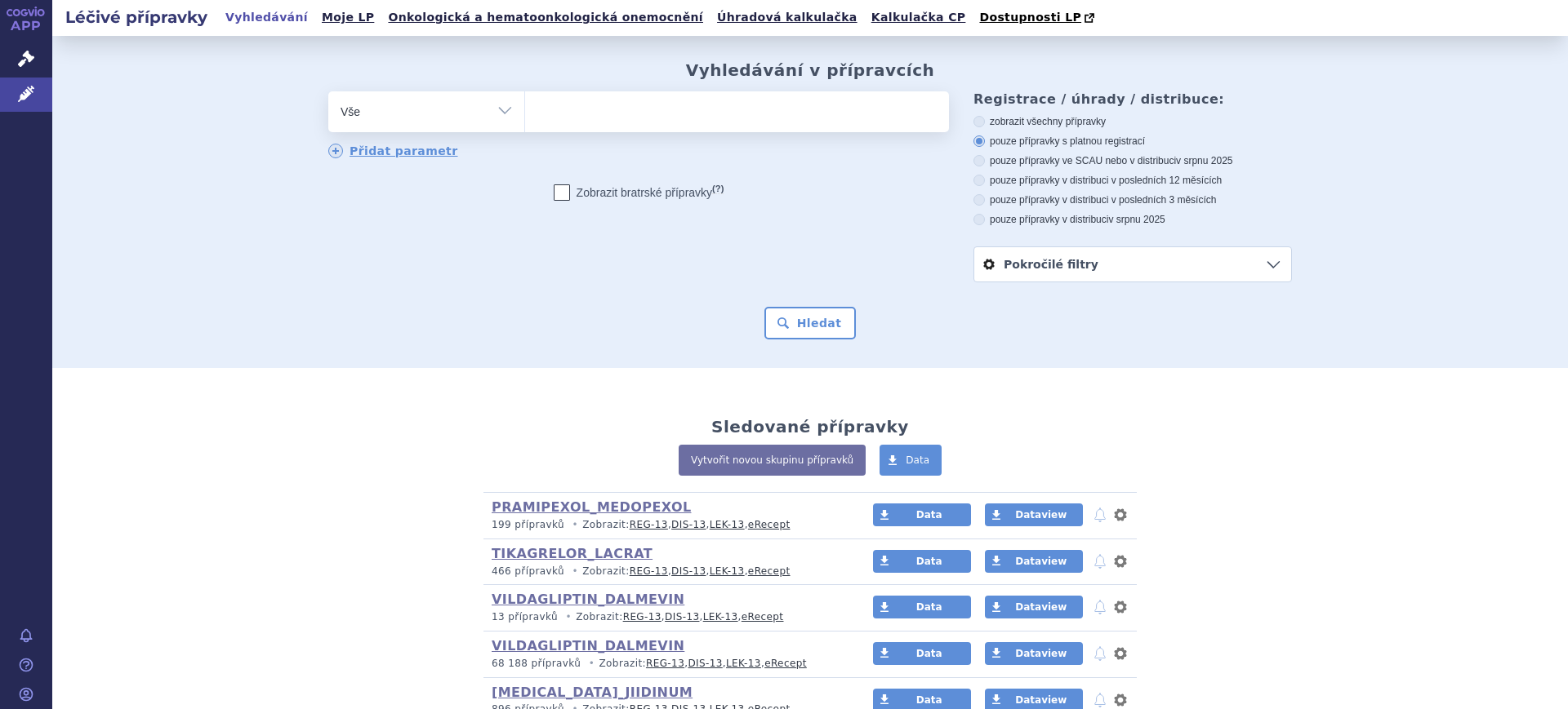
click at [449, 124] on select "Vše Přípravek/SUKL kód MAH VPOIS ATC/Aktivní látka Léková forma Síla" at bounding box center [426, 109] width 196 height 37
select select "filter-atc-group"
click at [328, 92] on select "Vše Přípravek/SUKL kód MAH VPOIS ATC/Aktivní látka Léková forma Síla" at bounding box center [426, 109] width 196 height 37
click at [641, 111] on ul at bounding box center [737, 108] width 424 height 34
click at [525, 111] on select at bounding box center [525, 110] width 1 height 41
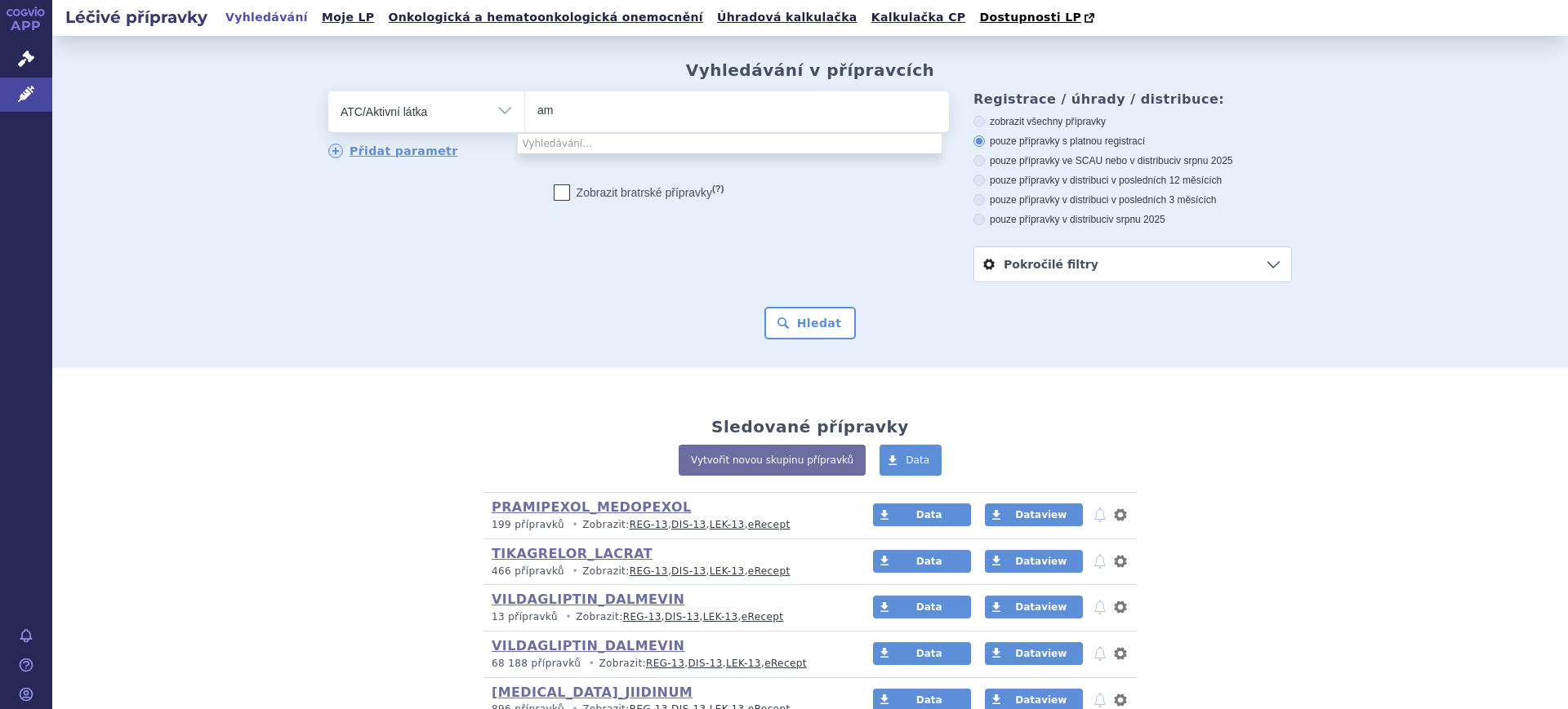
type input "a"
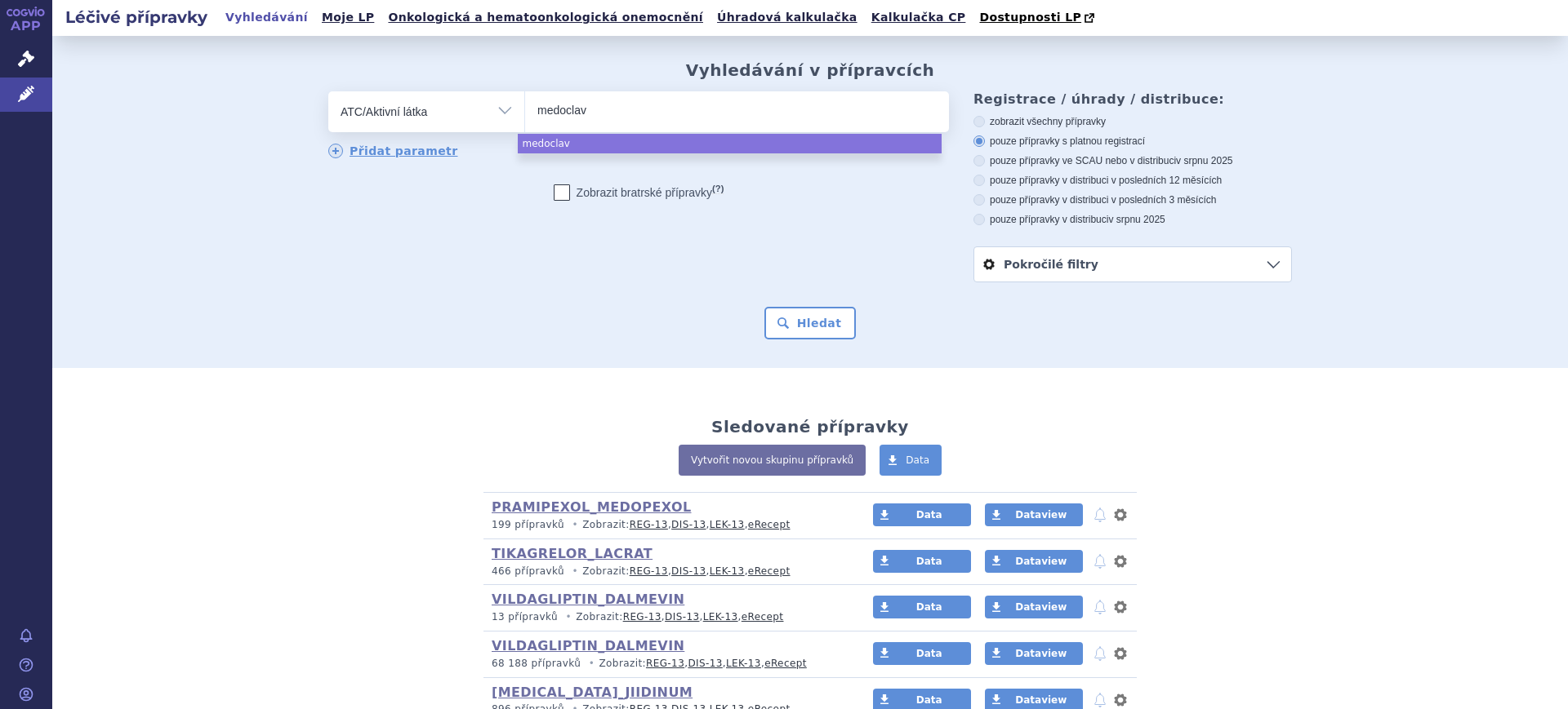
type input "medoclav"
click at [478, 118] on select "Vše Přípravek/SUKL kód MAH VPOIS ATC/Aktivní látka Léková forma Síla" at bounding box center [426, 109] width 196 height 37
select select "medoclav"
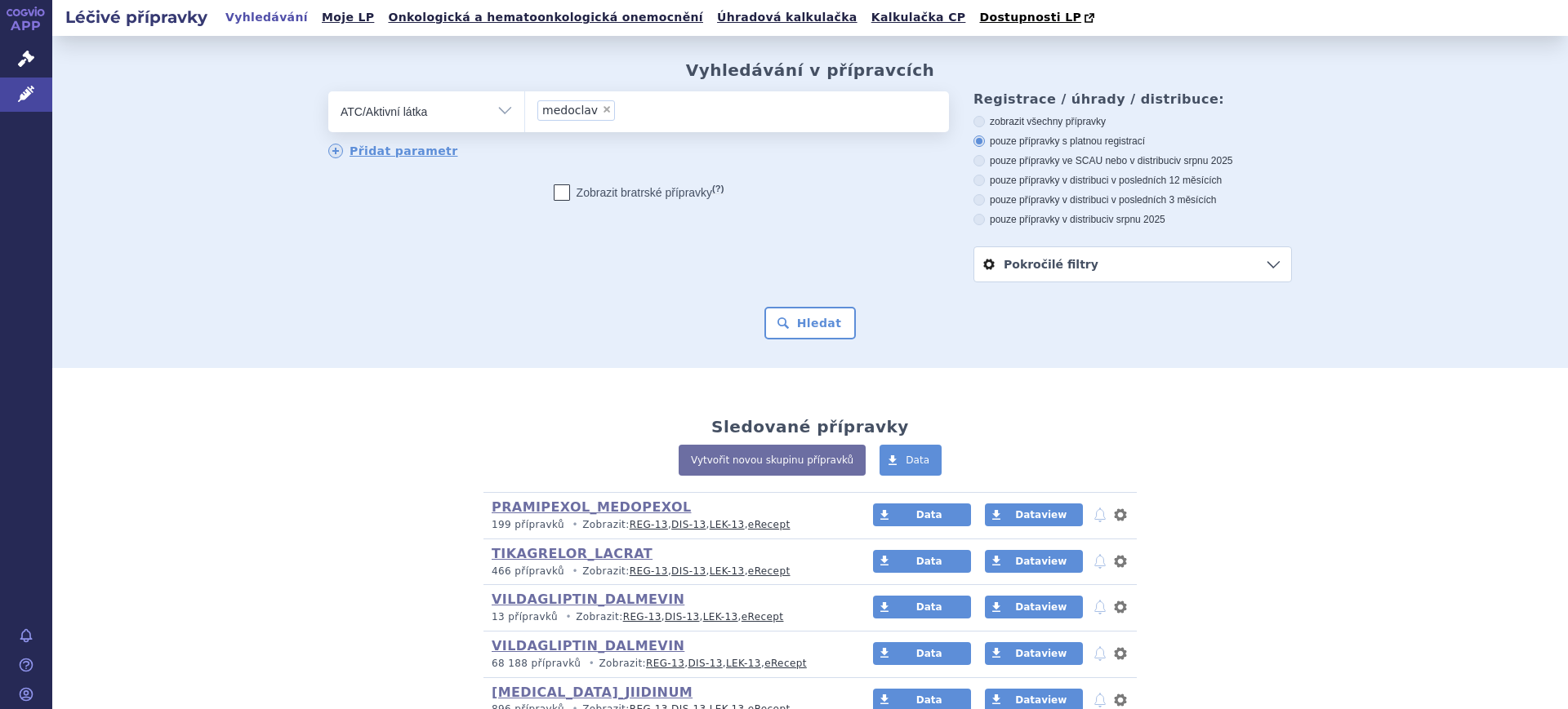
click at [478, 109] on select "Vše Přípravek/SUKL kód MAH VPOIS ATC/Aktivní látka Léková forma Síla" at bounding box center [426, 109] width 196 height 37
select select "filter-product"
click at [328, 92] on select "Vše Přípravek/SUKL kód MAH VPOIS ATC/Aktivní látka Léková forma Síla" at bounding box center [426, 109] width 196 height 37
click at [648, 114] on ul at bounding box center [737, 108] width 424 height 34
click at [525, 114] on select at bounding box center [525, 110] width 1 height 41
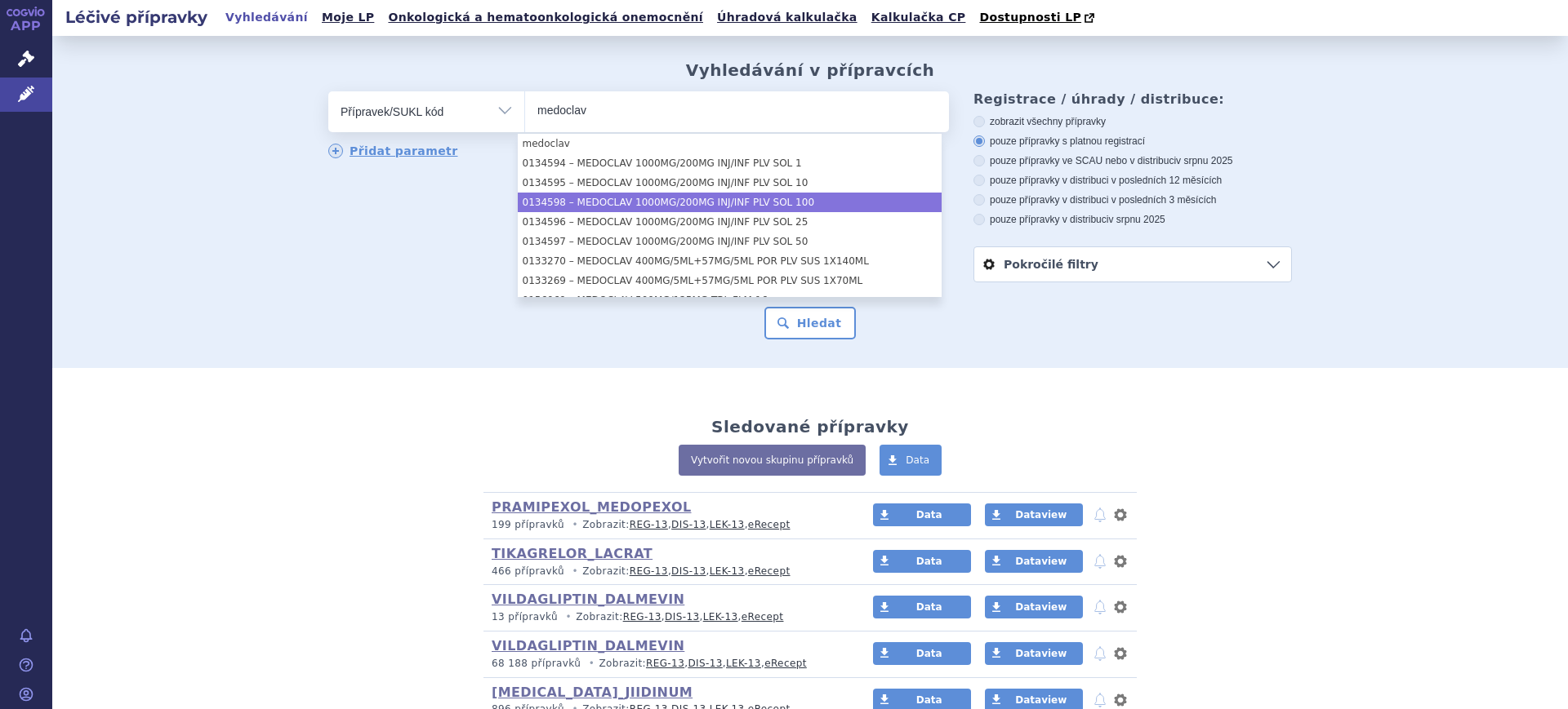
type input "medoclav"
select select "3e55ba18-08e1-49d6-91b5-47b156e62a5e"
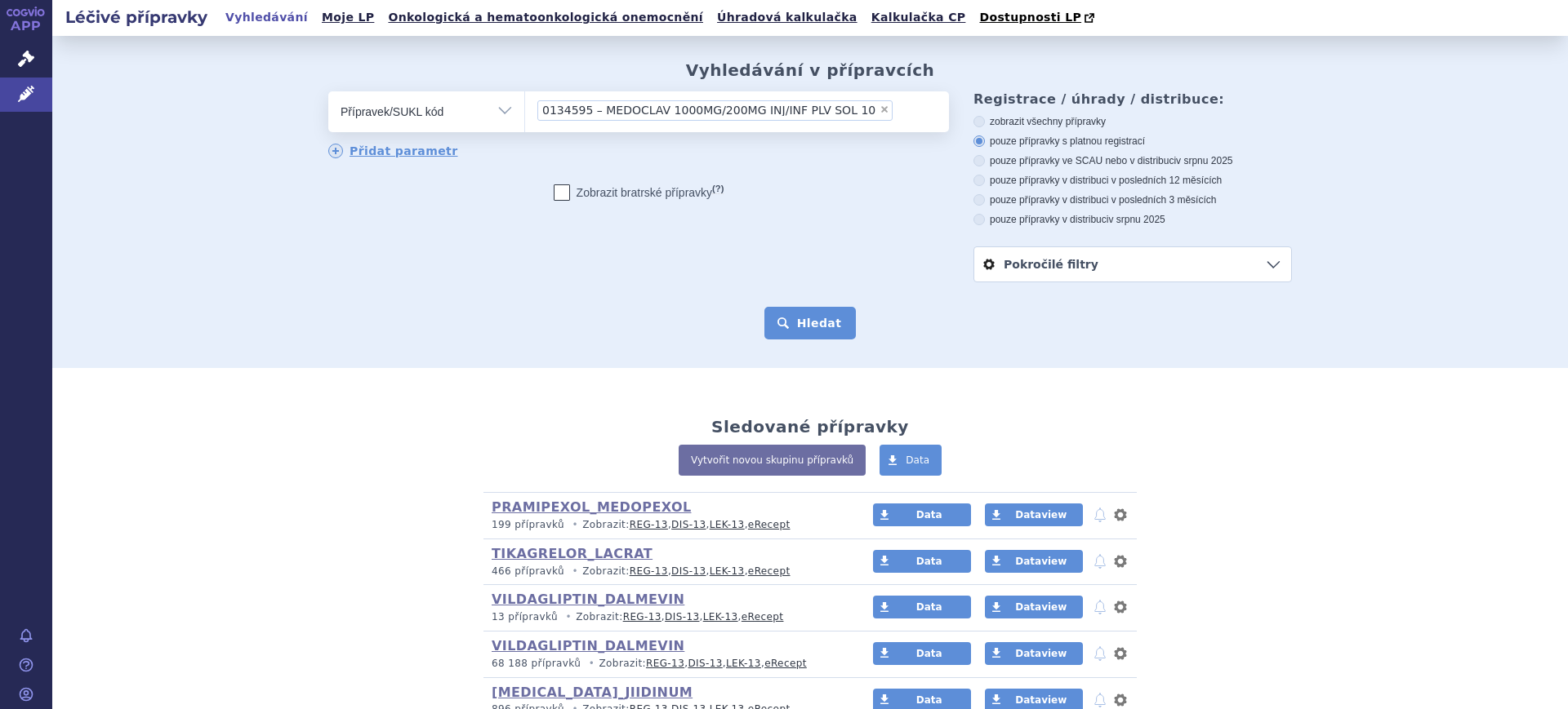
click at [822, 321] on button "Hledat" at bounding box center [810, 322] width 92 height 33
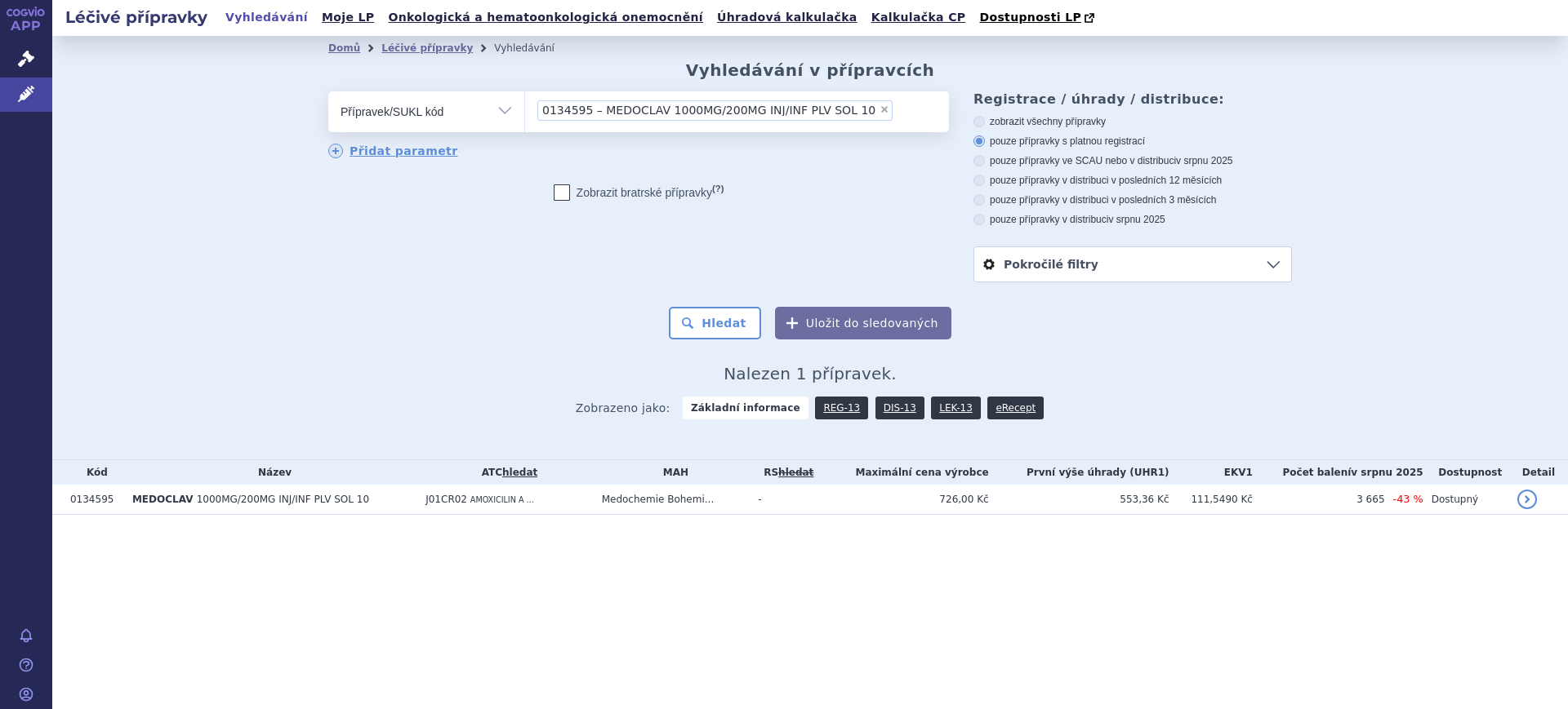
click at [429, 115] on select "Vše Přípravek/SUKL kód MAH VPOIS ATC/Aktivní látka Léková forma Síla" at bounding box center [426, 109] width 196 height 37
select select "filter-atc-group"
click at [328, 92] on select "Vše Přípravek/SUKL kód MAH VPOIS ATC/Aktivní látka Léková forma Síla" at bounding box center [426, 109] width 196 height 37
click at [676, 118] on ul at bounding box center [737, 108] width 424 height 34
click at [525, 118] on select at bounding box center [525, 110] width 1 height 41
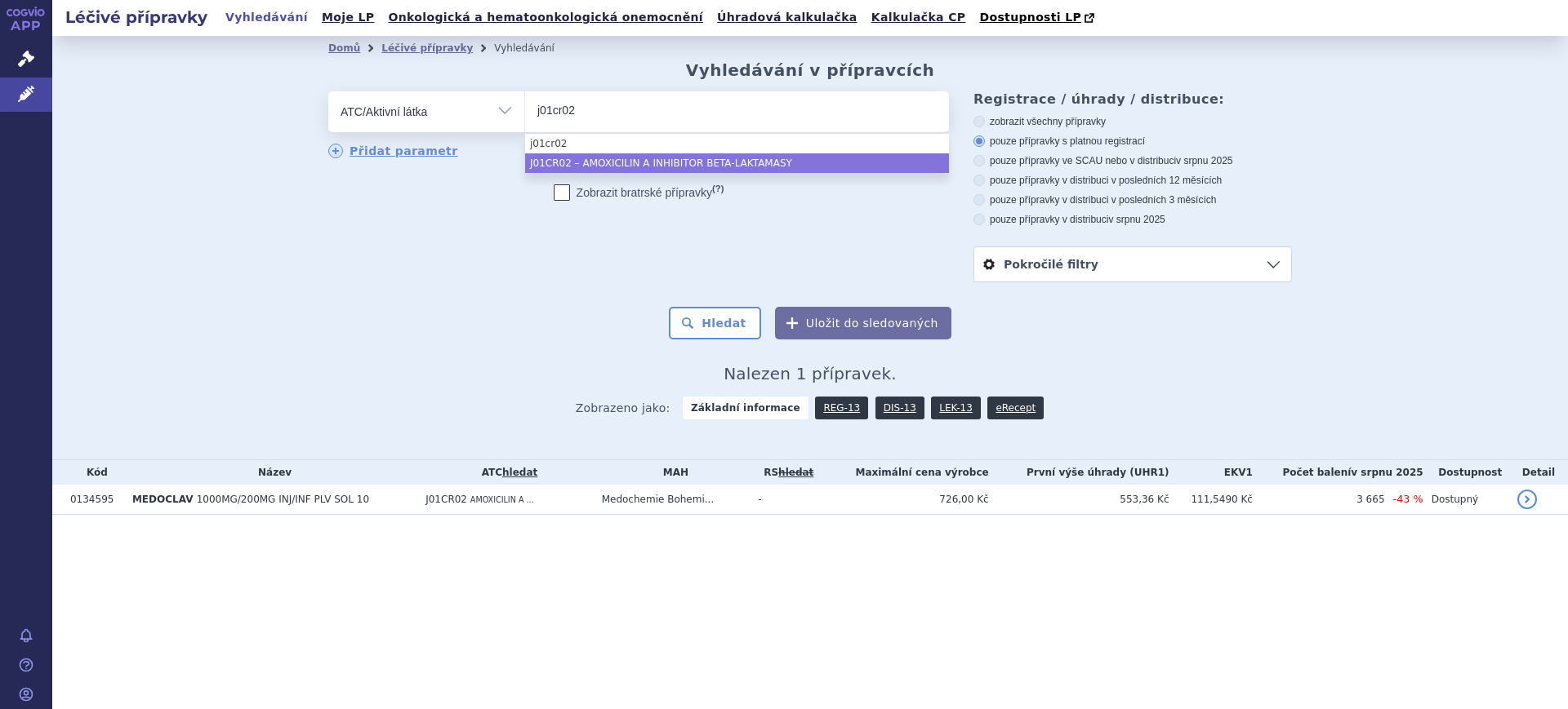
type input "j01cr02"
select select "J01CR02"
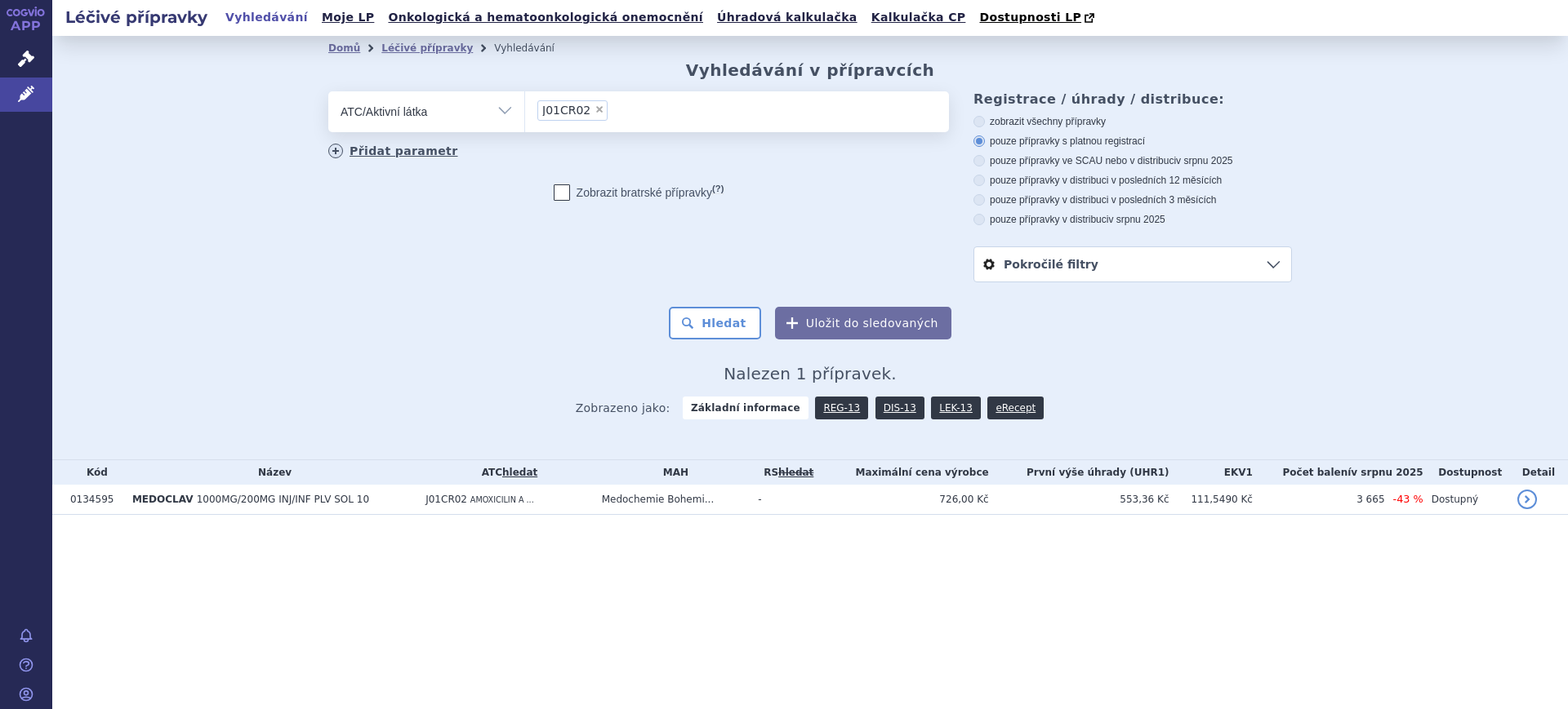
click at [418, 149] on link "Přidat parametr" at bounding box center [393, 151] width 130 height 15
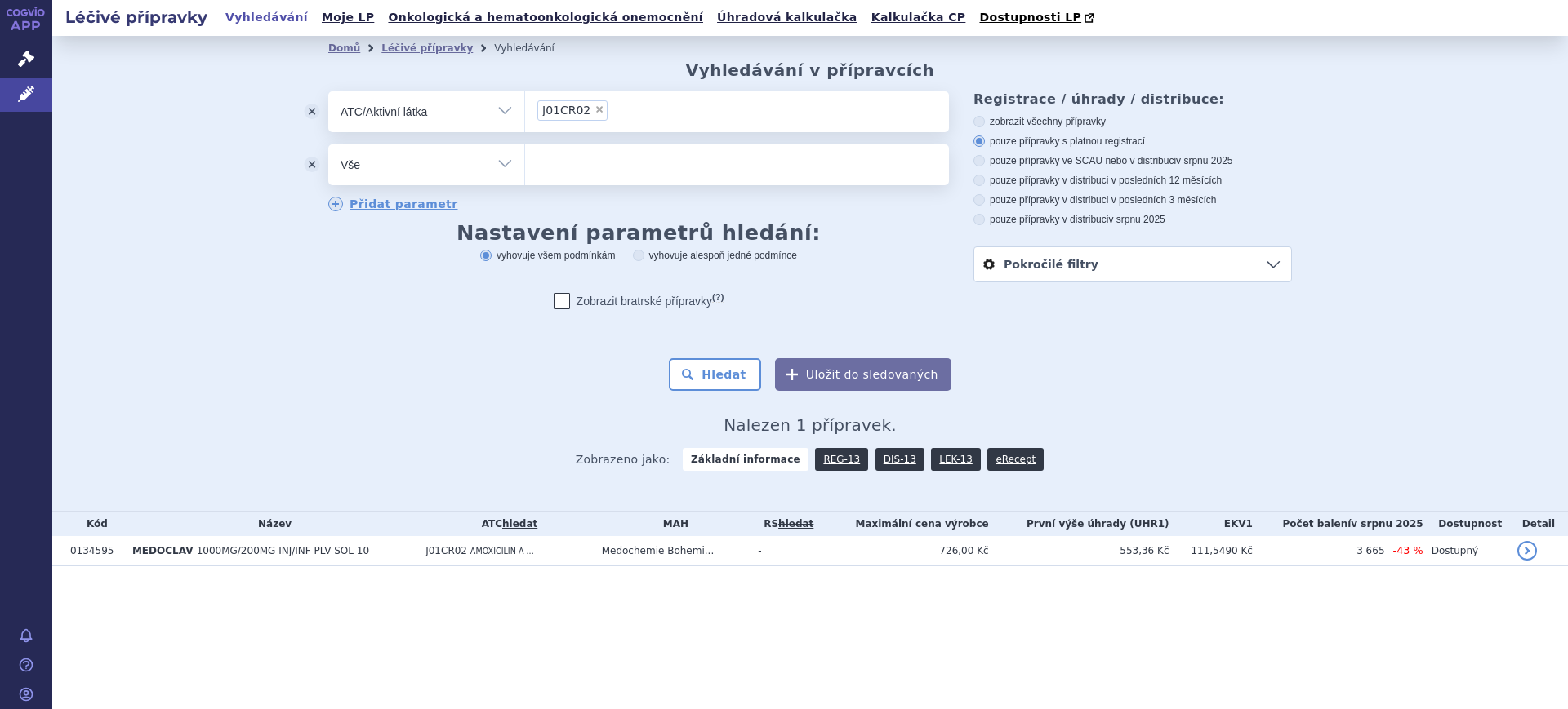
click at [419, 158] on select "Vše Přípravek/SUKL kód MAH VPOIS ATC/Aktivní látka Léková forma Síla" at bounding box center [426, 162] width 196 height 37
select select "filter-dosage-form"
click at [328, 145] on select "Vše Přípravek/SUKL kód MAH VPOIS ATC/Aktivní látka Léková forma Síla" at bounding box center [426, 162] width 196 height 37
click at [630, 165] on ul at bounding box center [737, 161] width 424 height 34
click at [525, 165] on select at bounding box center [525, 163] width 1 height 41
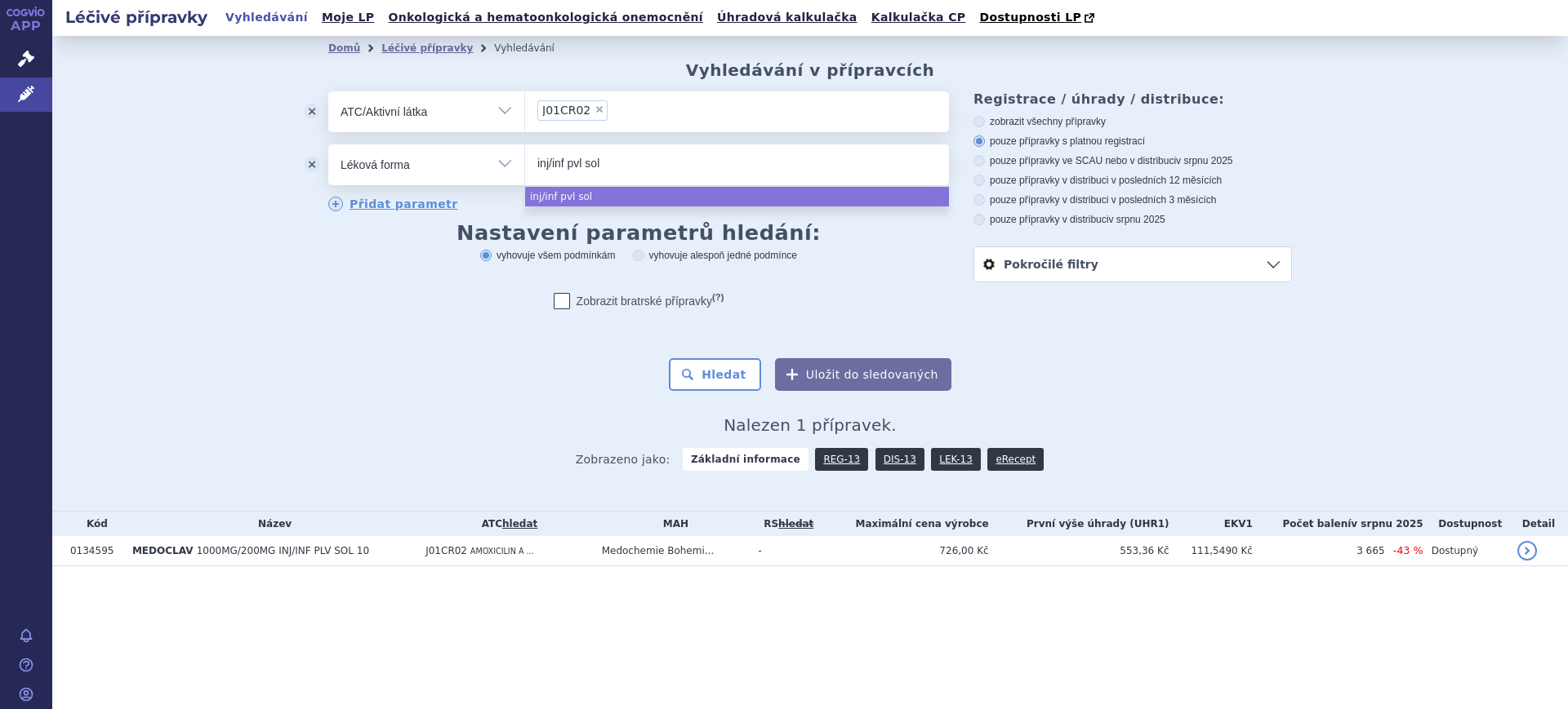
type input "inj/inf pvl sol"
select select "inj/inf pvl sol"
click at [678, 373] on div "Hledat Uložit do sledovaných" at bounding box center [809, 374] width 963 height 33
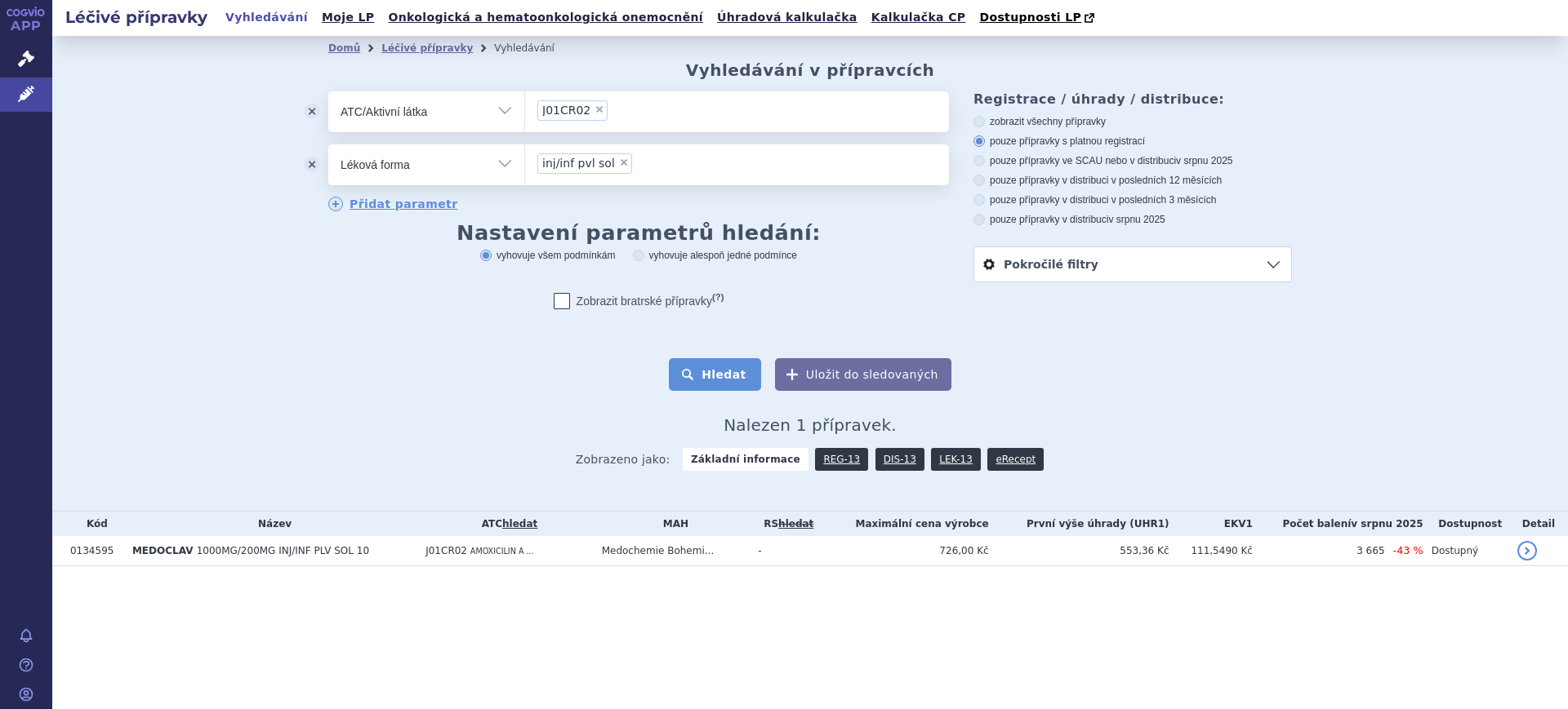
click at [725, 377] on button "Hledat" at bounding box center [715, 374] width 92 height 33
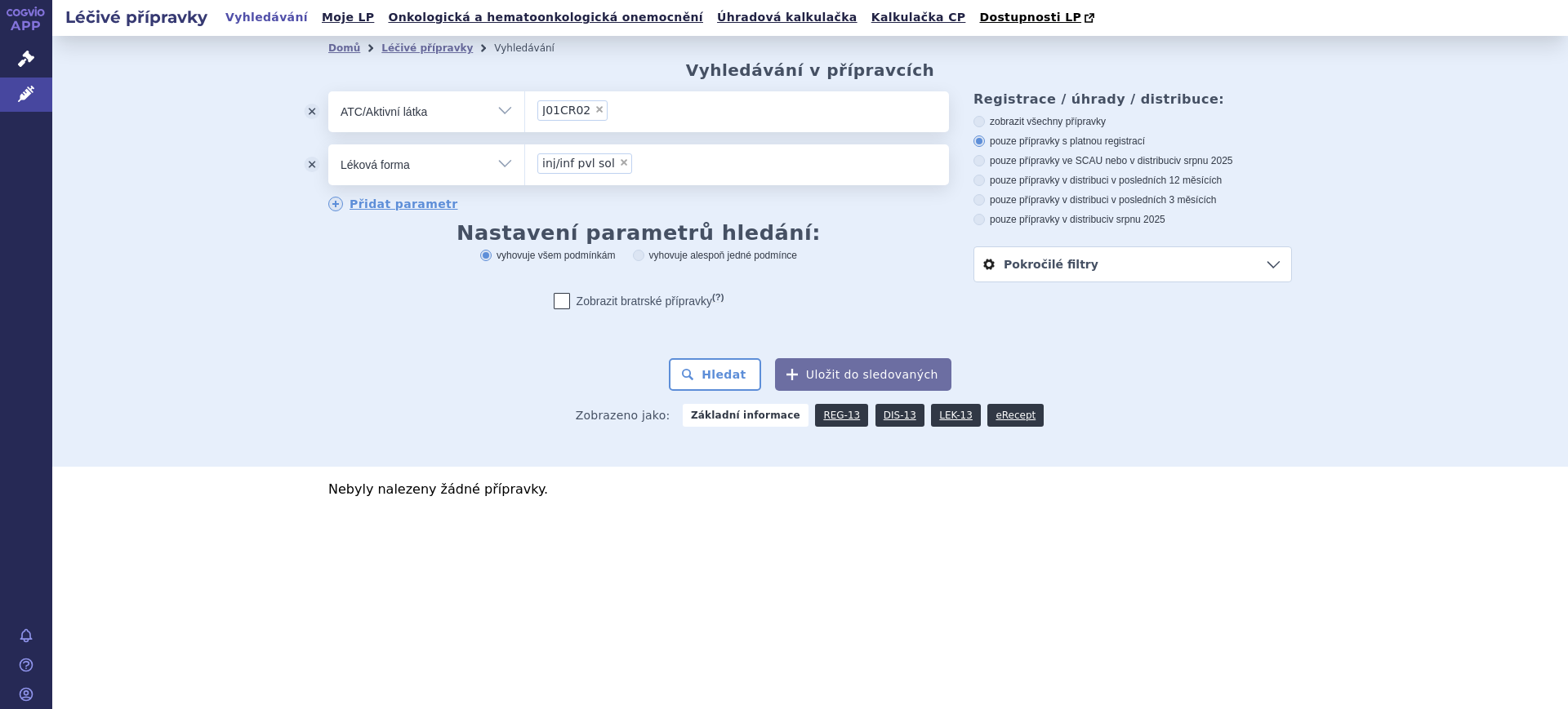
click at [619, 159] on span "×" at bounding box center [624, 162] width 9 height 9
click at [525, 159] on select "inj/inf pvl sol" at bounding box center [525, 163] width 1 height 41
select select
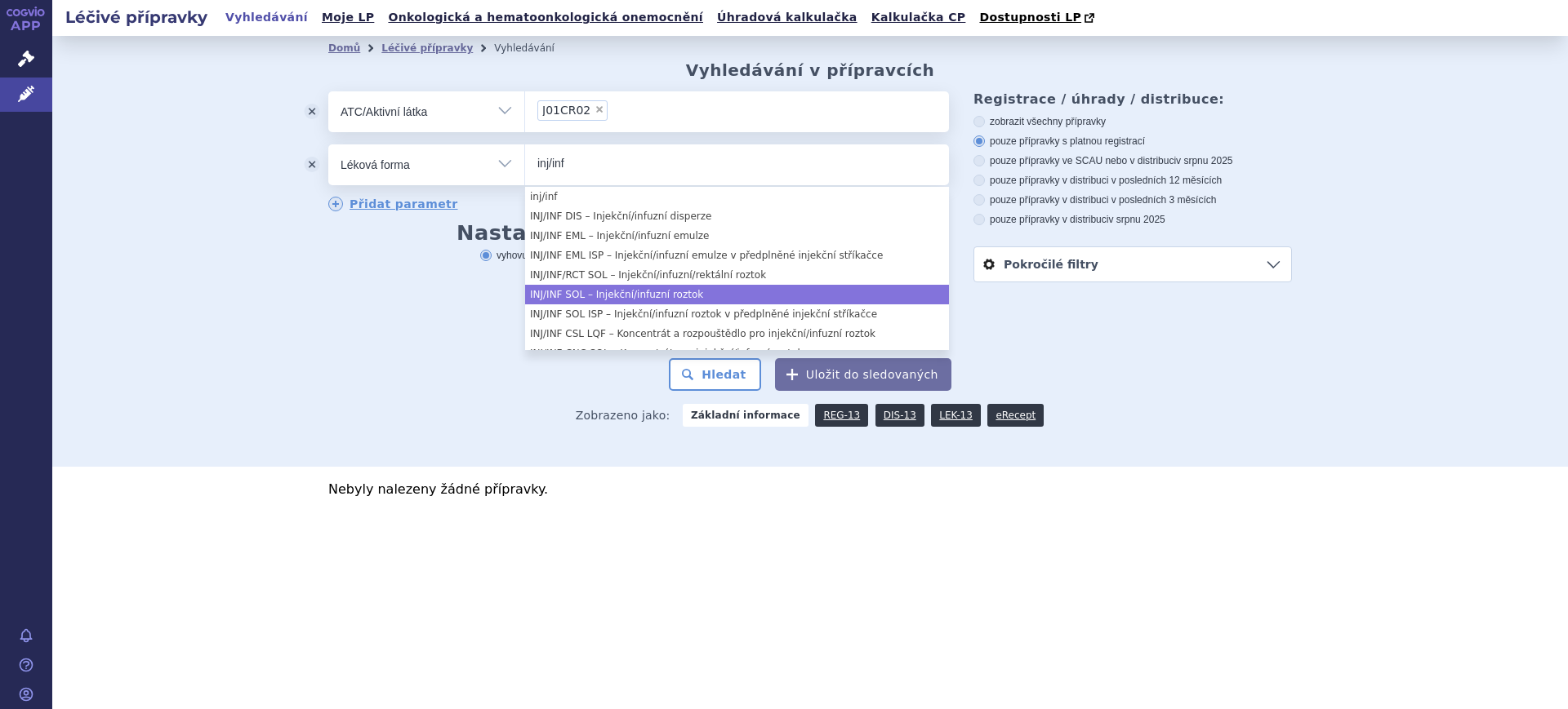
type input "inj/inf"
select select "d4091601-c410-438b-bb9e-57d2c589d005"
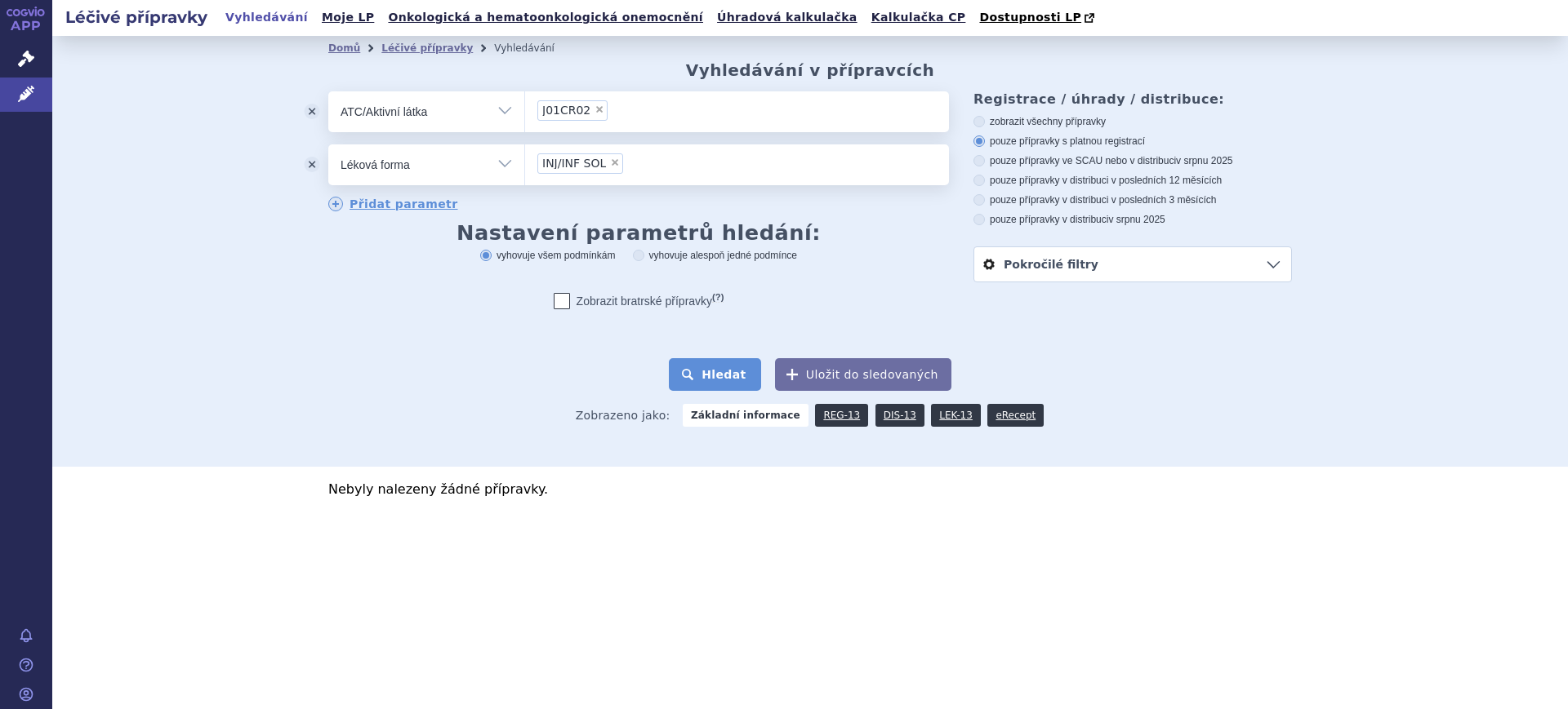
click at [752, 374] on button "Hledat" at bounding box center [715, 374] width 92 height 33
click at [21, 79] on link "Léčivé přípravky" at bounding box center [25, 94] width 52 height 34
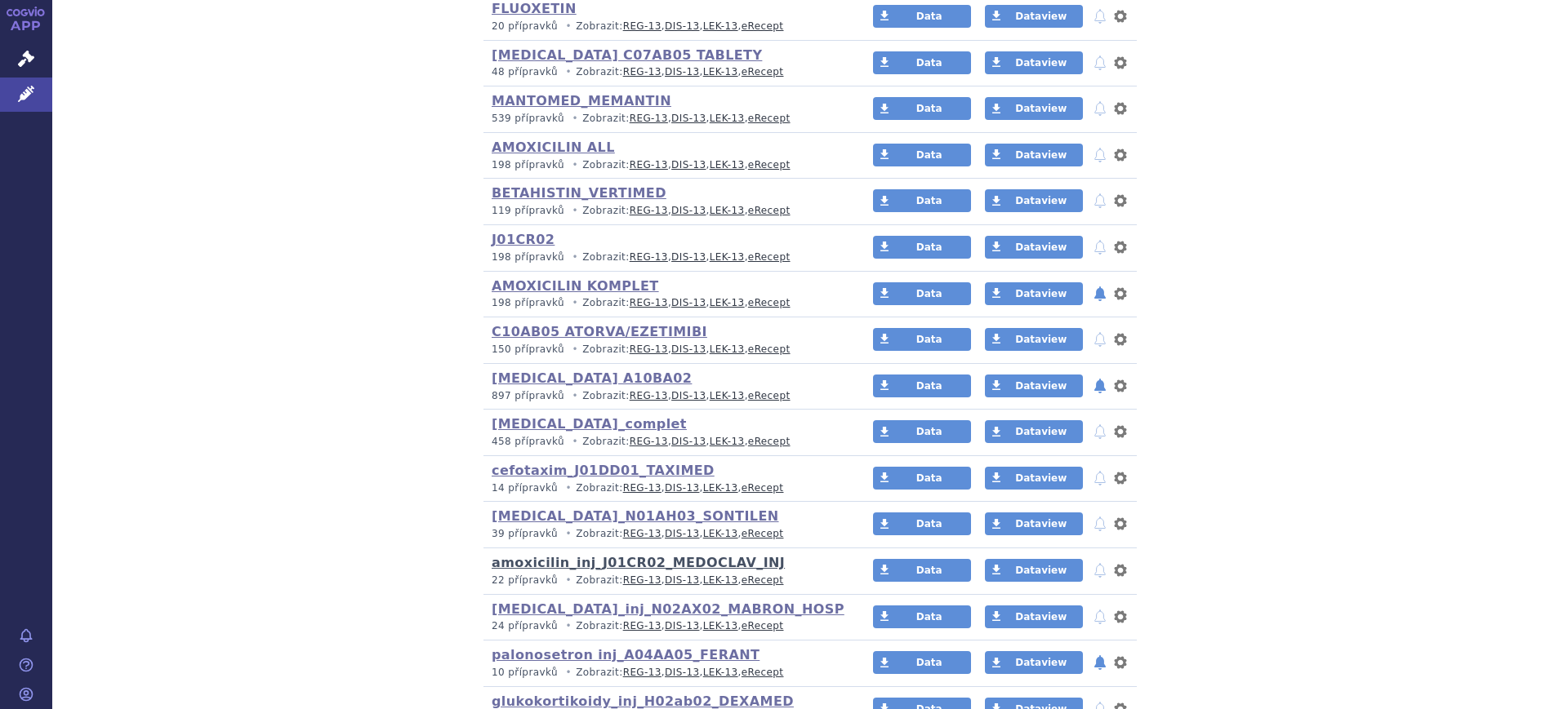
scroll to position [2449, 0]
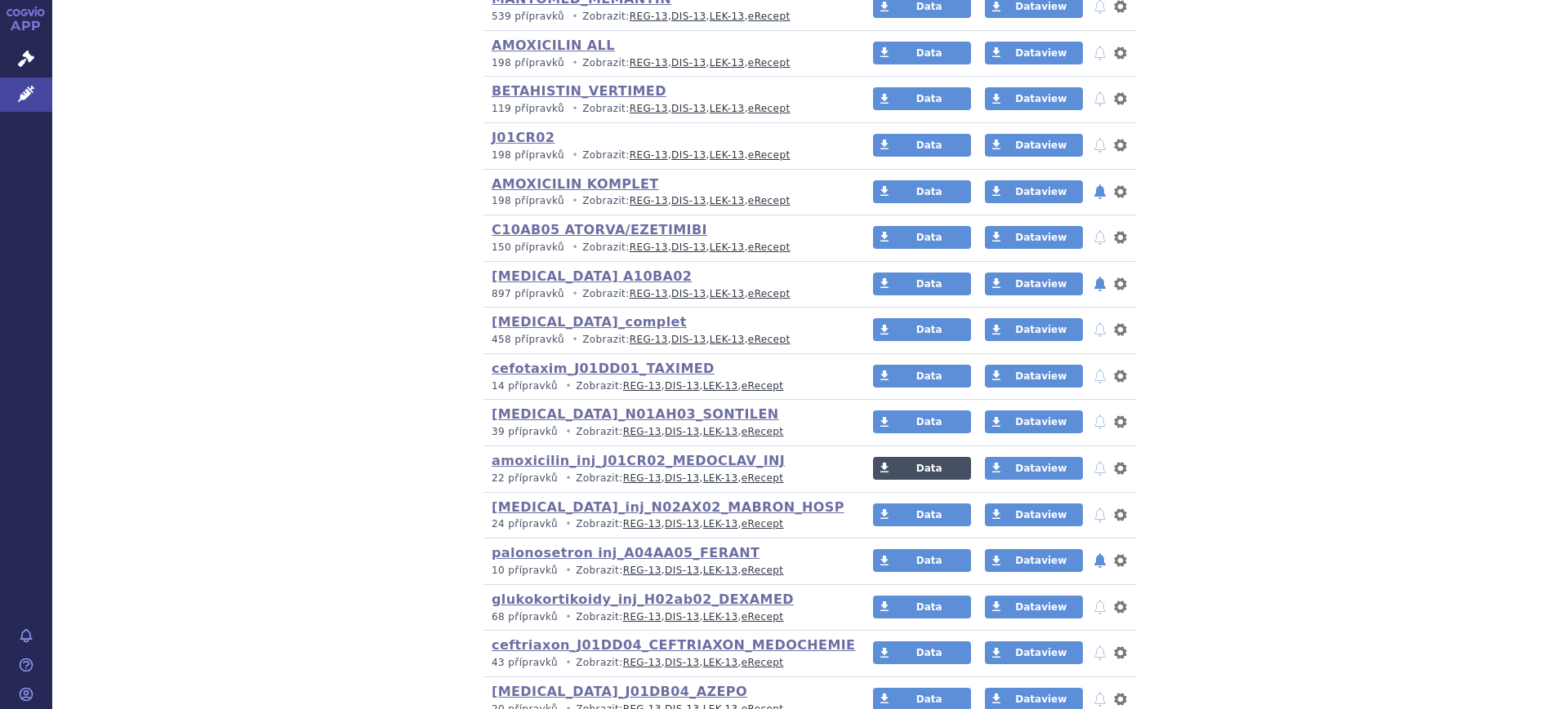
click at [898, 464] on link "Data" at bounding box center [922, 469] width 98 height 23
click at [623, 463] on link "amoxicilin_inj_J01CR02_MEDOCLAV_INJ" at bounding box center [638, 460] width 293 height 15
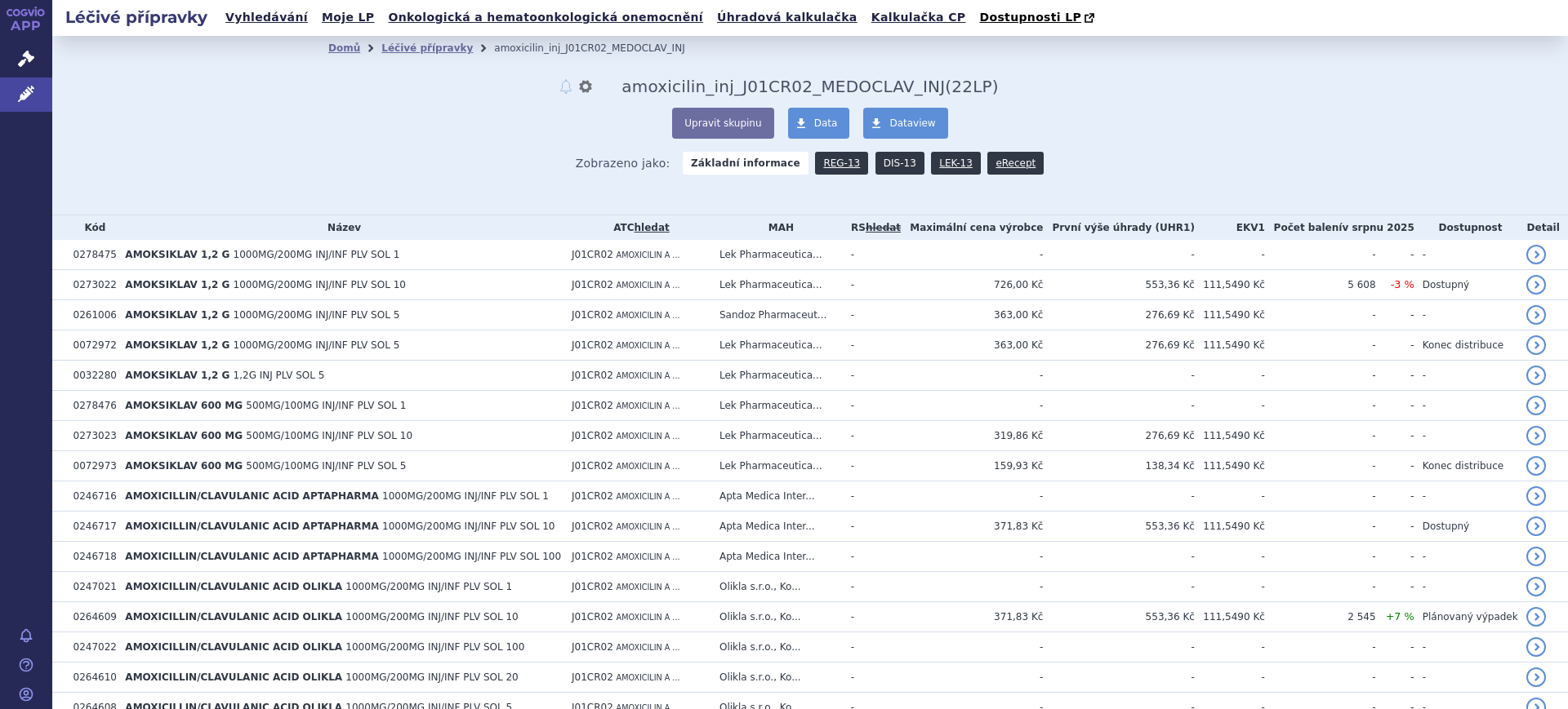
click at [885, 164] on link "DIS-13" at bounding box center [900, 163] width 49 height 23
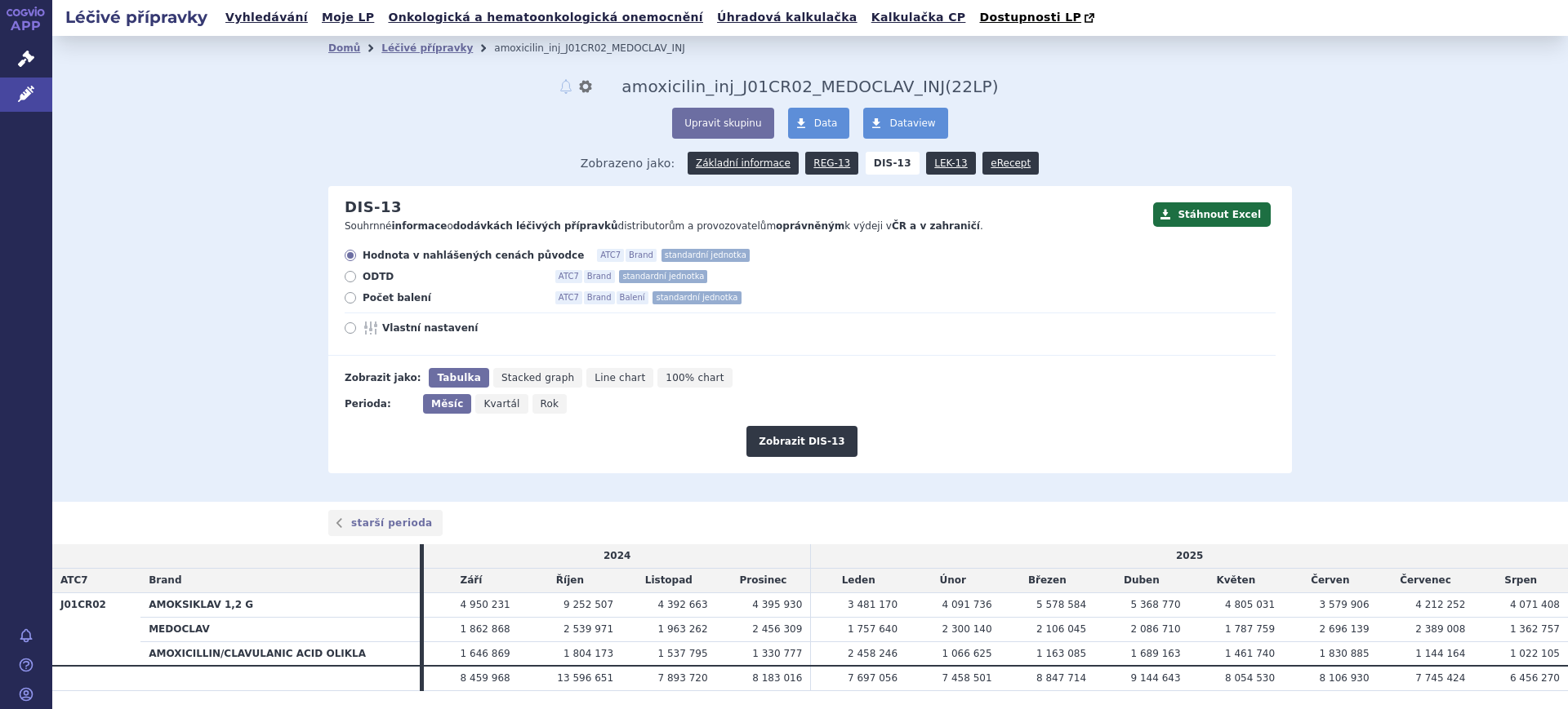
click at [442, 344] on div "Hodnota v nahlášených cenách původce ATC7 Brand standardní jednotka ODTD ATC7 B…" at bounding box center [802, 302] width 947 height 107
click at [441, 341] on div "Hodnota v nahlášených cenách původce ATC7 Brand standardní jednotka ODTD ATC7 B…" at bounding box center [802, 302] width 947 height 107
click at [440, 331] on span "Vlastní nastavení" at bounding box center [472, 328] width 179 height 13
click at [357, 331] on input "Vlastní nastavení" at bounding box center [351, 329] width 10 height 10
radio input "true"
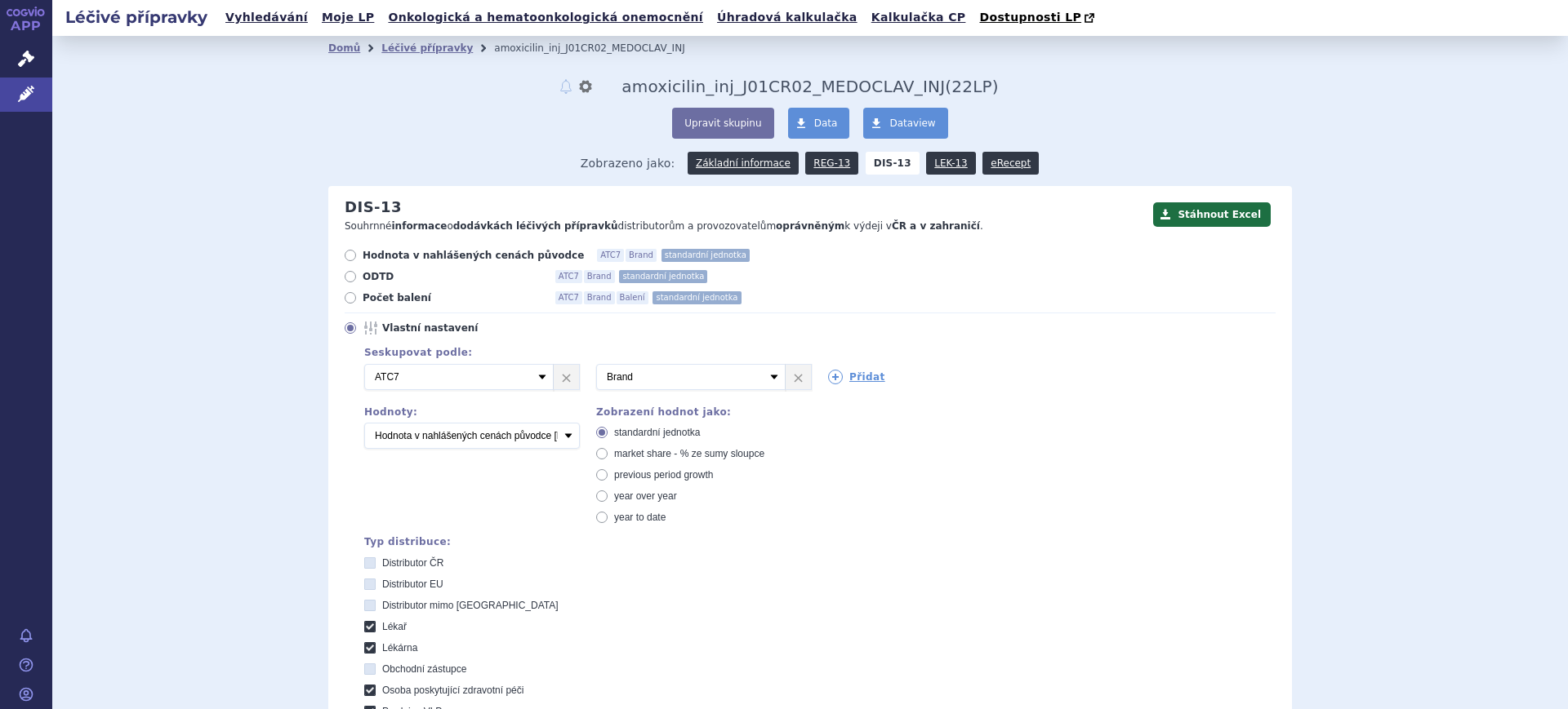
click at [660, 458] on span "market share - % ze sumy sloupce" at bounding box center [689, 453] width 150 height 11
click at [609, 458] on input "market share - % ze sumy sloupce" at bounding box center [603, 455] width 10 height 10
radio input "true"
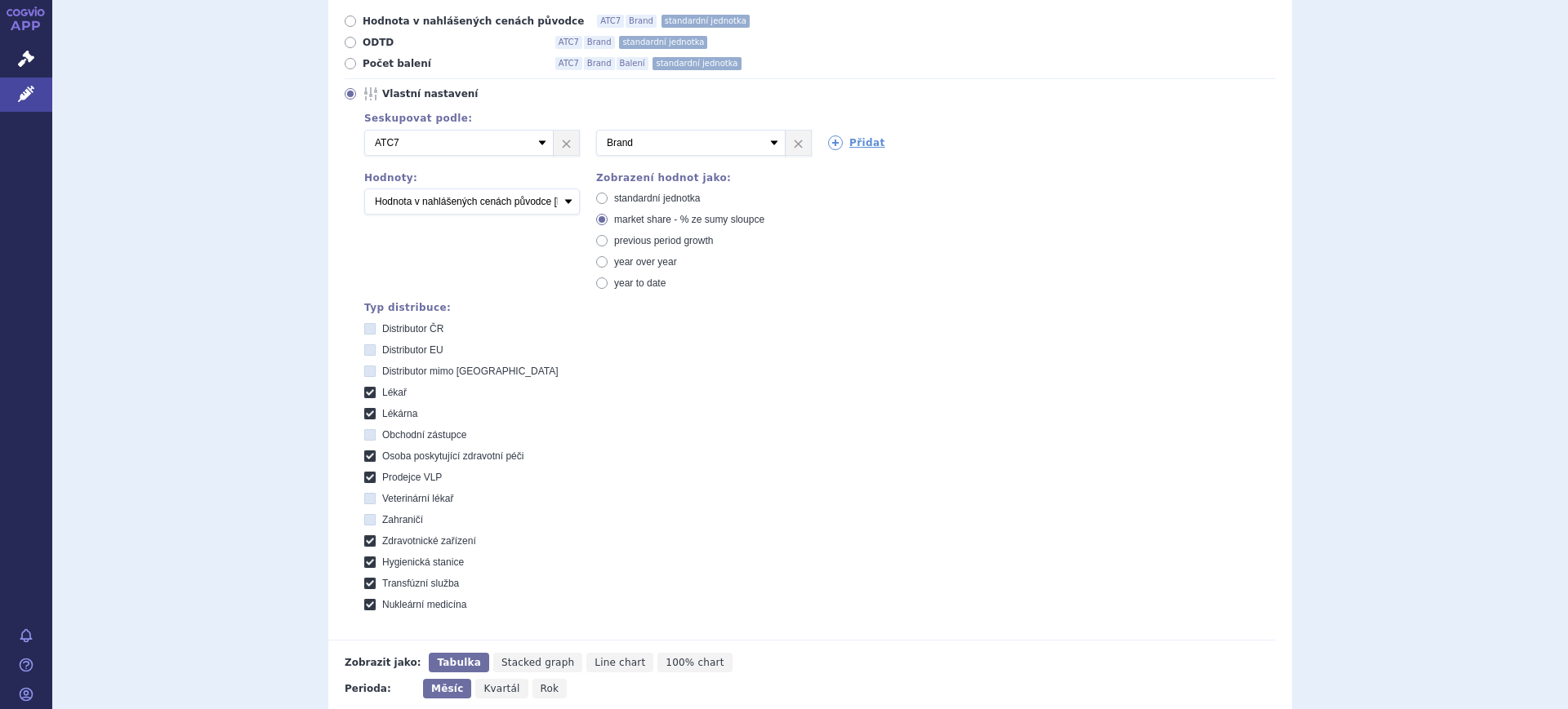
scroll to position [408, 0]
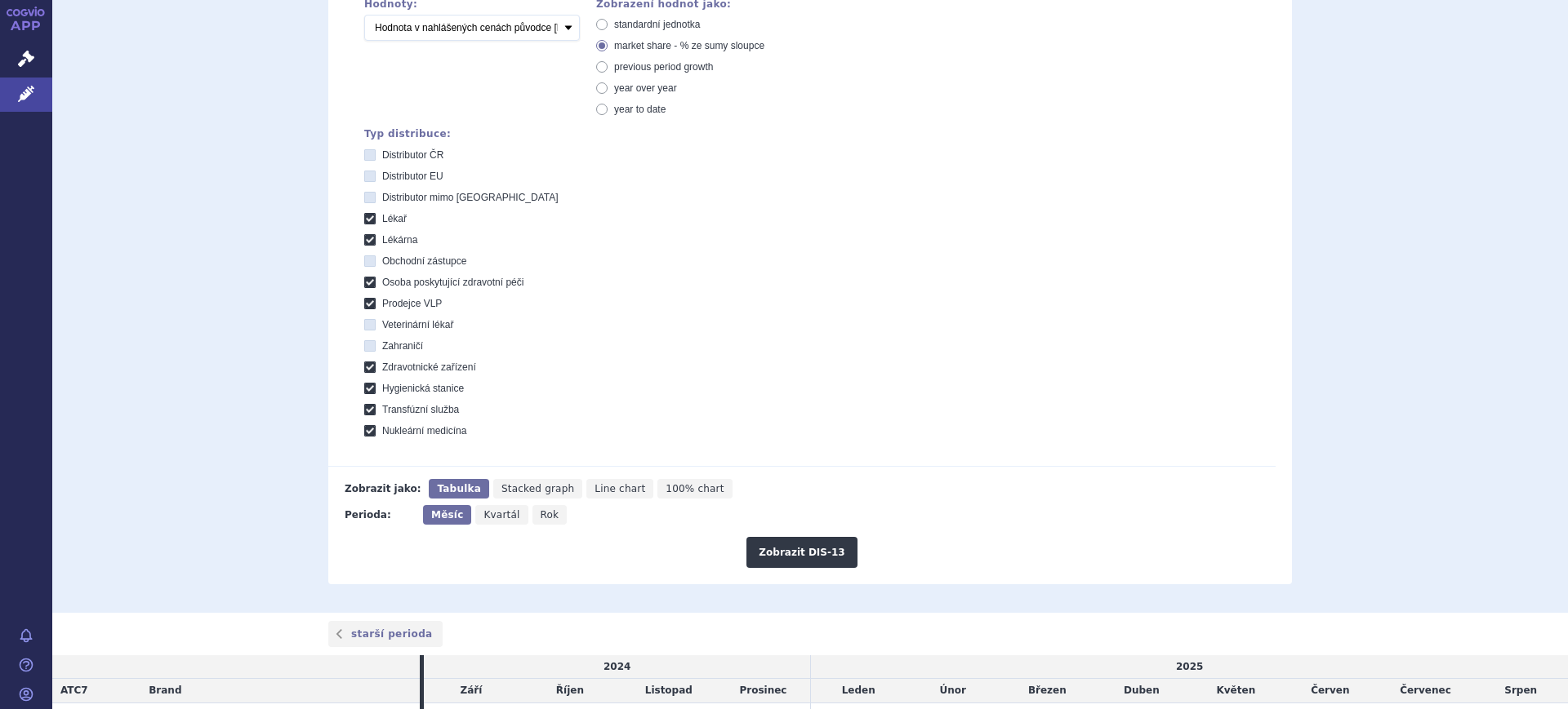
click at [541, 519] on span "Rok" at bounding box center [550, 515] width 19 height 11
click at [532, 516] on input "Rok" at bounding box center [537, 510] width 10 height 10
radio input "true"
click at [750, 554] on button "Zobrazit DIS-13" at bounding box center [801, 552] width 110 height 31
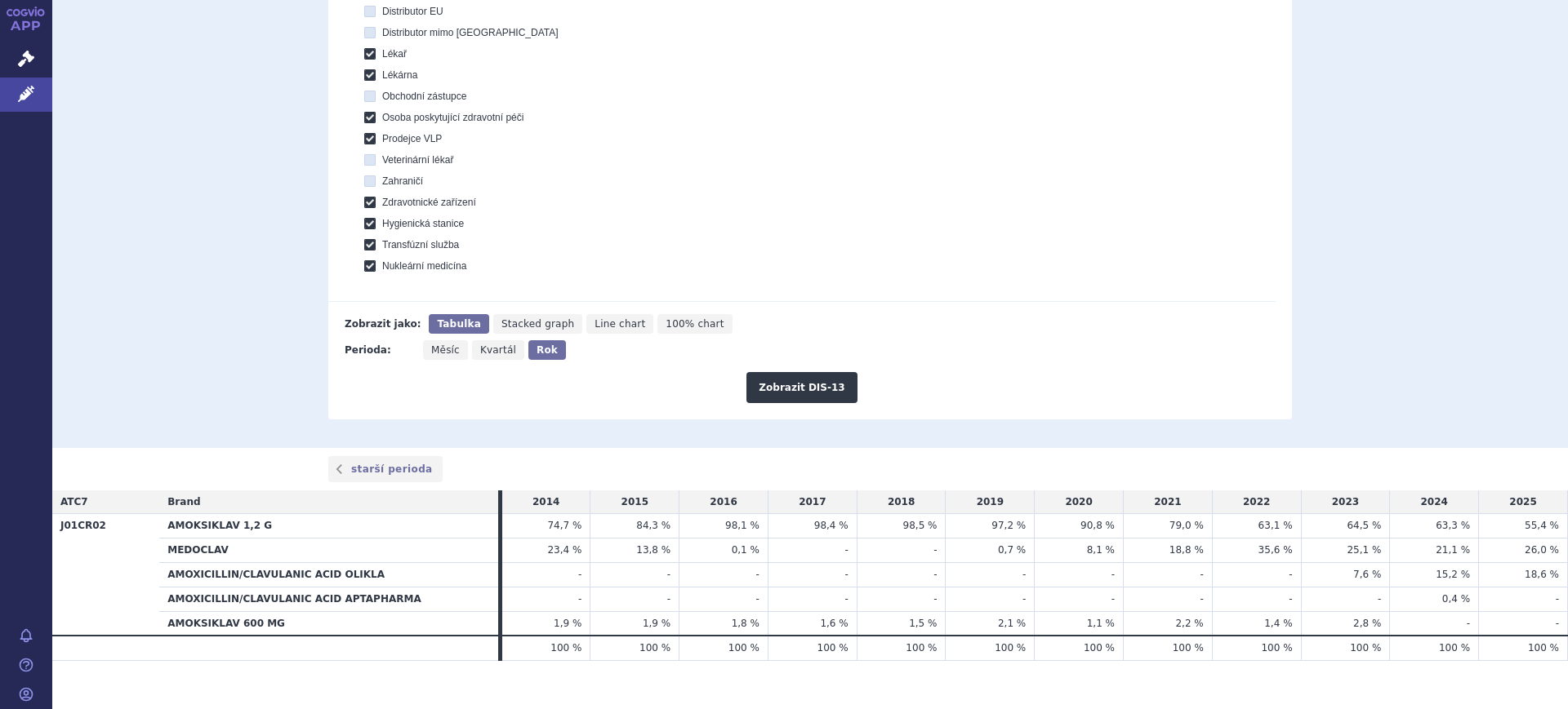
scroll to position [591, 0]
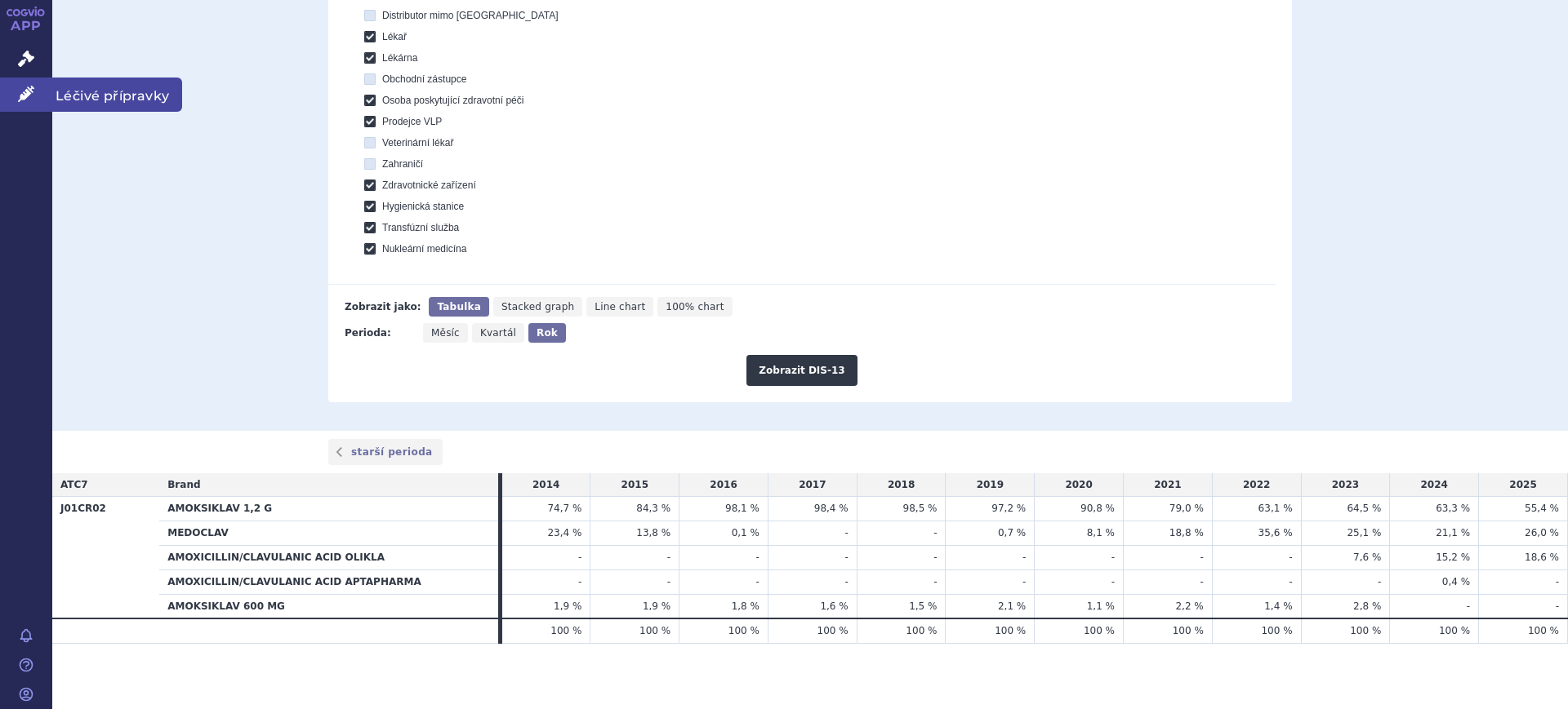
click at [15, 88] on link "Léčivé přípravky" at bounding box center [25, 94] width 52 height 34
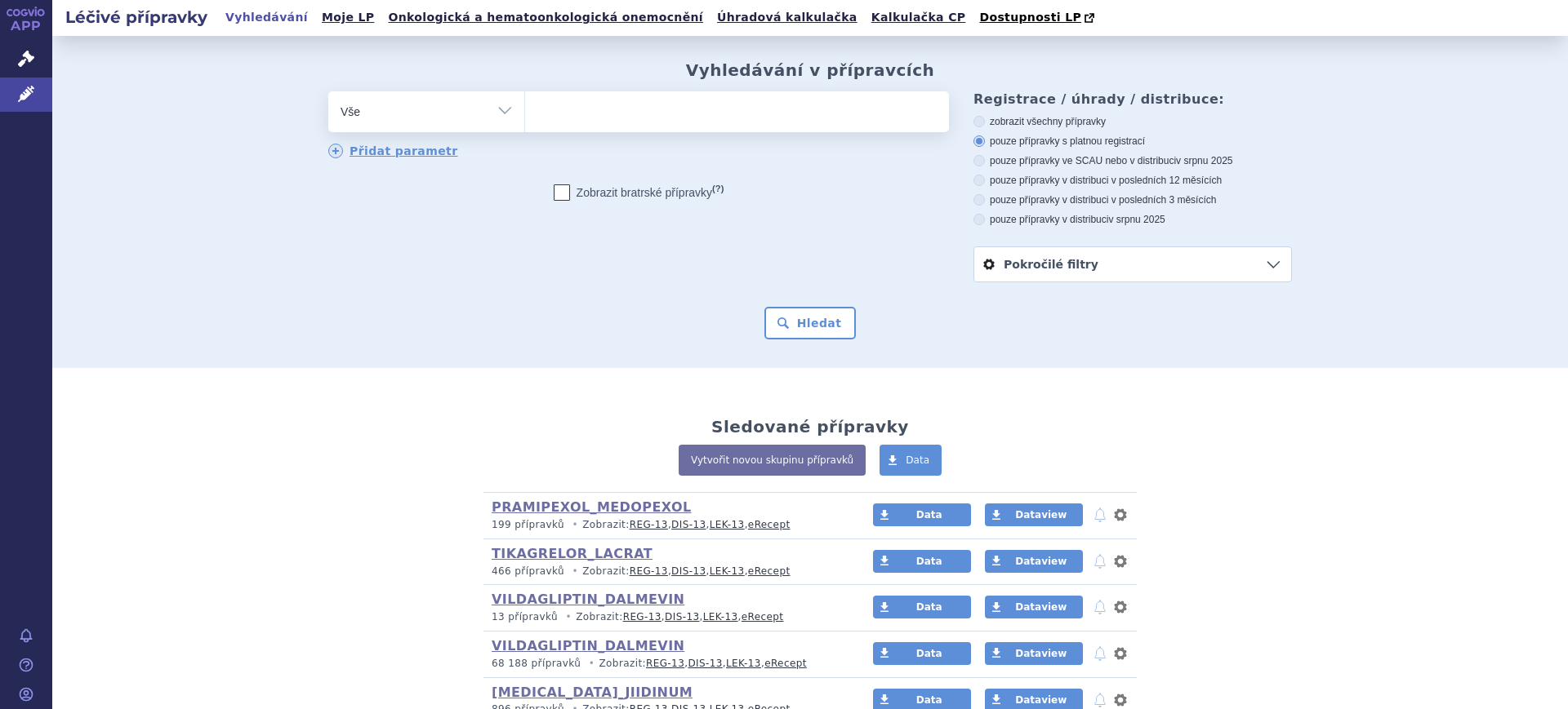
click at [390, 129] on div "odstranit Vše Přípravek/SUKL kód MAH VPOIS ATC/Aktivní látka" at bounding box center [639, 111] width 621 height 41
click at [391, 117] on select "Vše Přípravek/SUKL kód MAH VPOIS ATC/Aktivní látka Léková forma Síla" at bounding box center [426, 109] width 196 height 37
select select "filter-atc-group"
click at [328, 92] on select "Vše Přípravek/SUKL kód MAH VPOIS ATC/Aktivní látka Léková forma Síla" at bounding box center [426, 109] width 196 height 37
click at [689, 120] on ul at bounding box center [737, 108] width 424 height 34
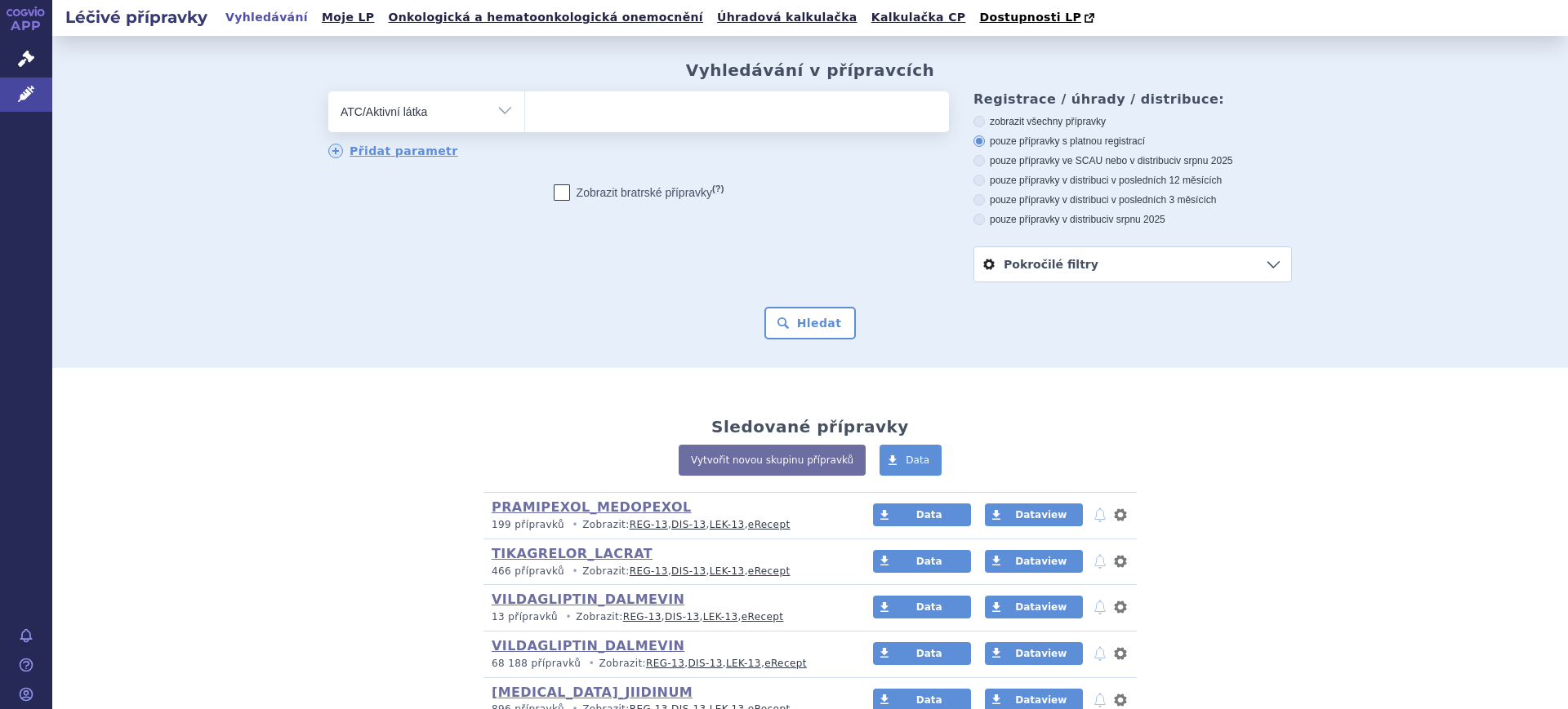
click at [525, 120] on select at bounding box center [525, 110] width 1 height 41
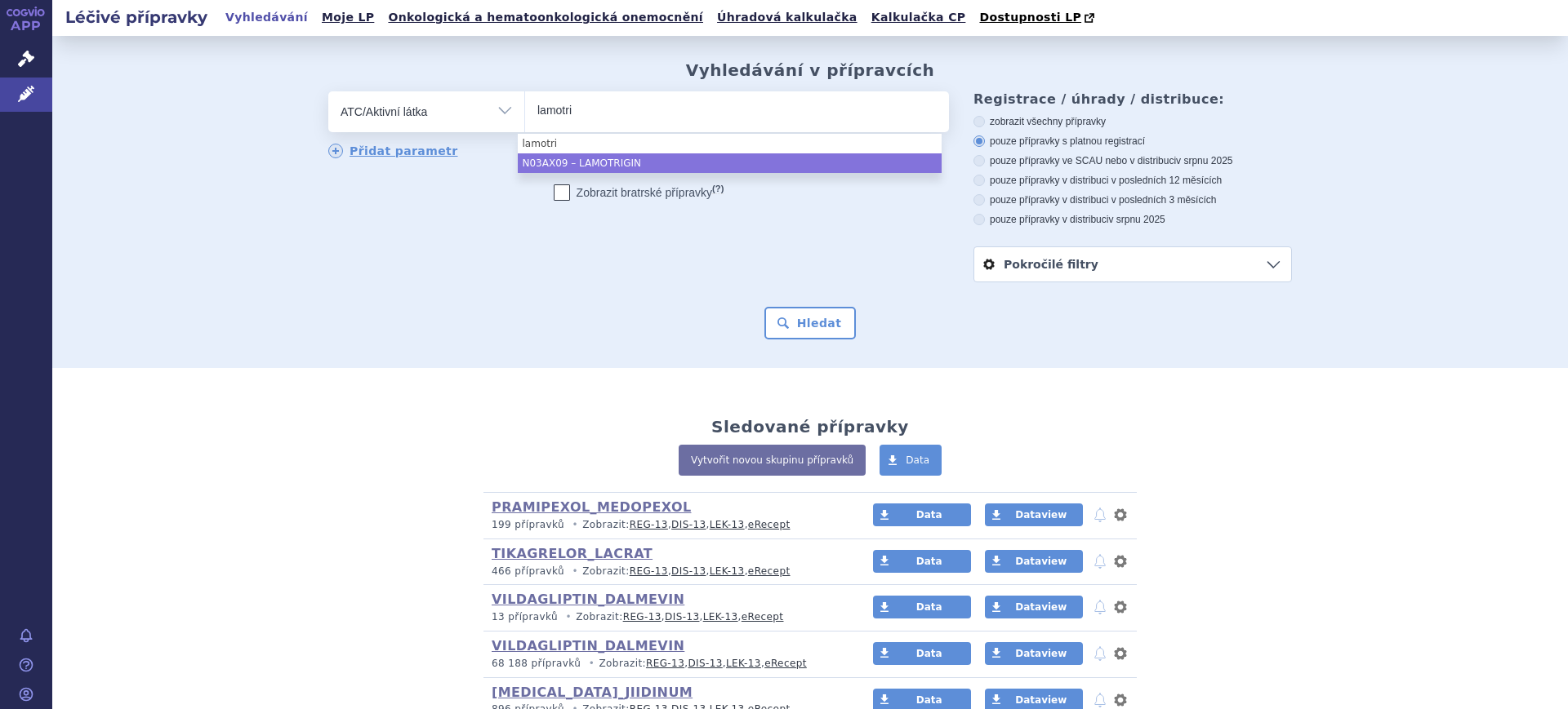
type input "lamotri"
select select "N03AX09"
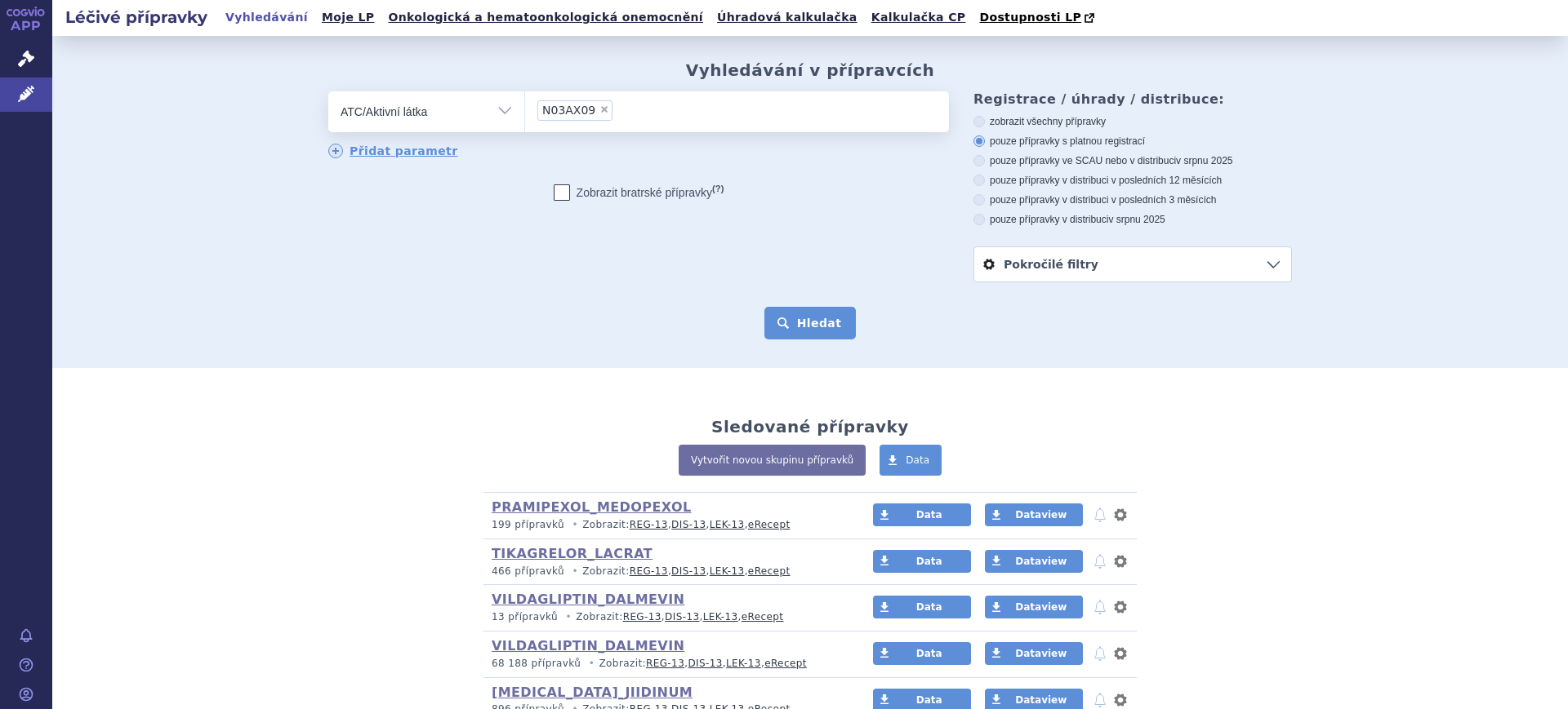
click at [793, 330] on button "Hledat" at bounding box center [810, 322] width 92 height 33
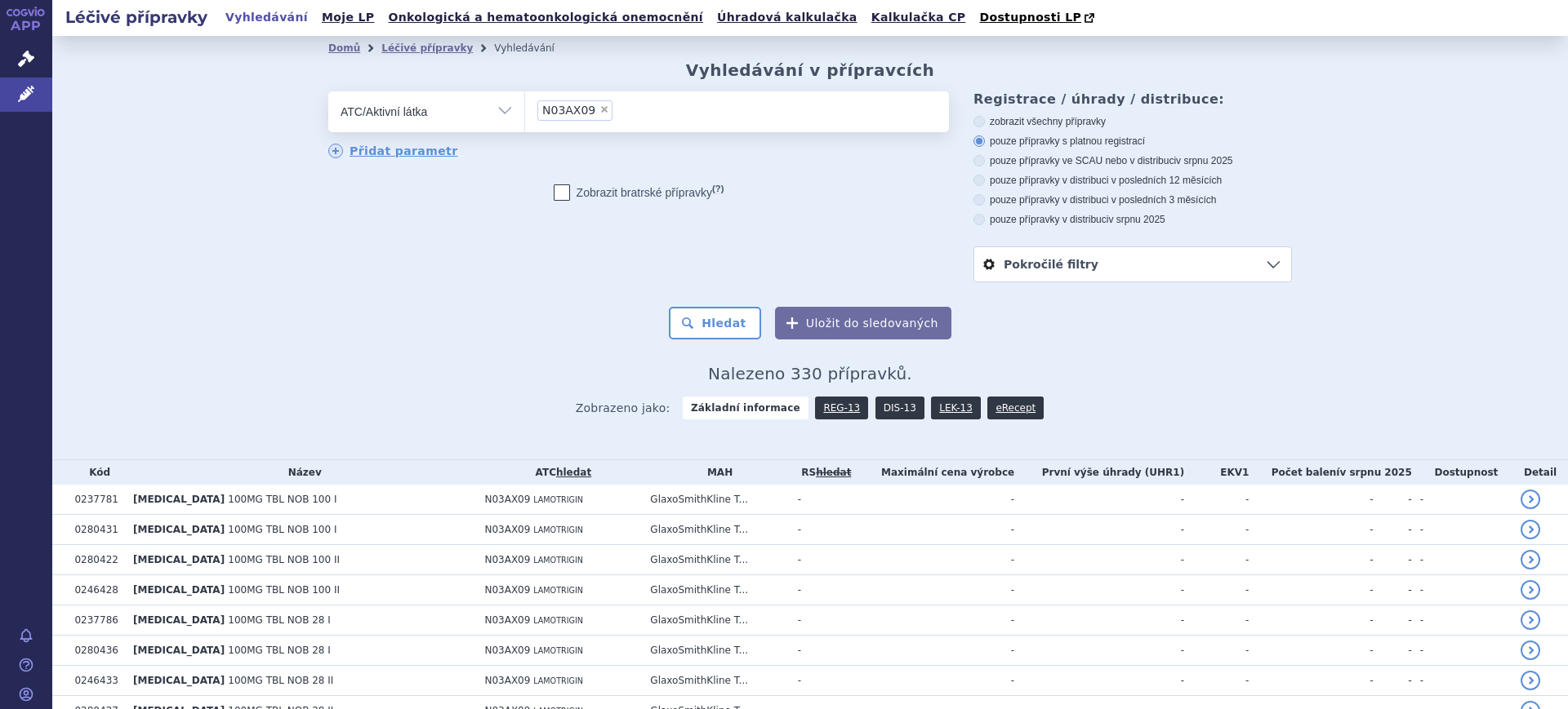
click at [876, 407] on link "DIS-13" at bounding box center [900, 408] width 49 height 23
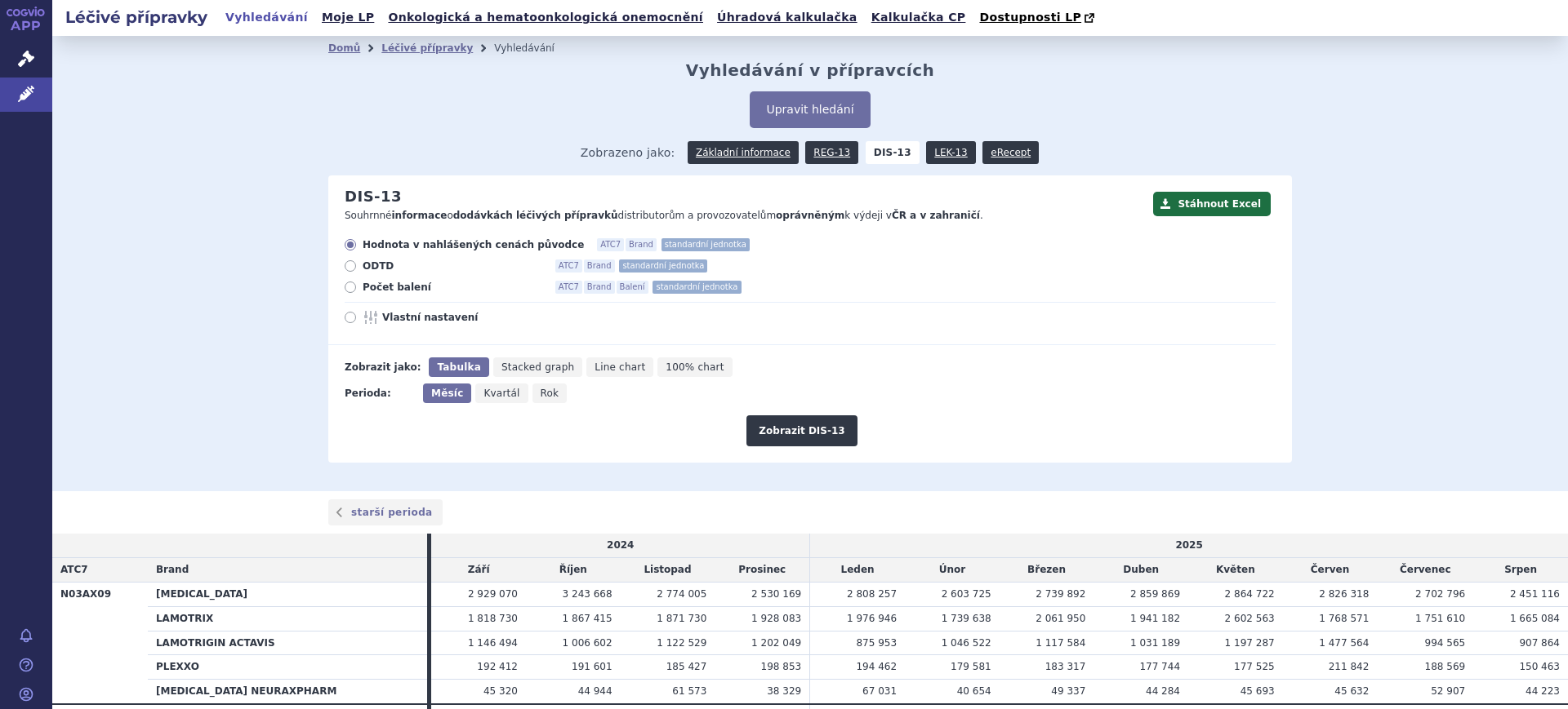
click at [539, 395] on icon "Rok" at bounding box center [549, 393] width 35 height 20
click at [539, 394] on input "Rok" at bounding box center [537, 388] width 10 height 10
radio input "true"
click at [391, 322] on span "Vlastní nastavení" at bounding box center [472, 318] width 179 height 13
click at [357, 322] on input "Vlastní nastavení" at bounding box center [351, 319] width 10 height 10
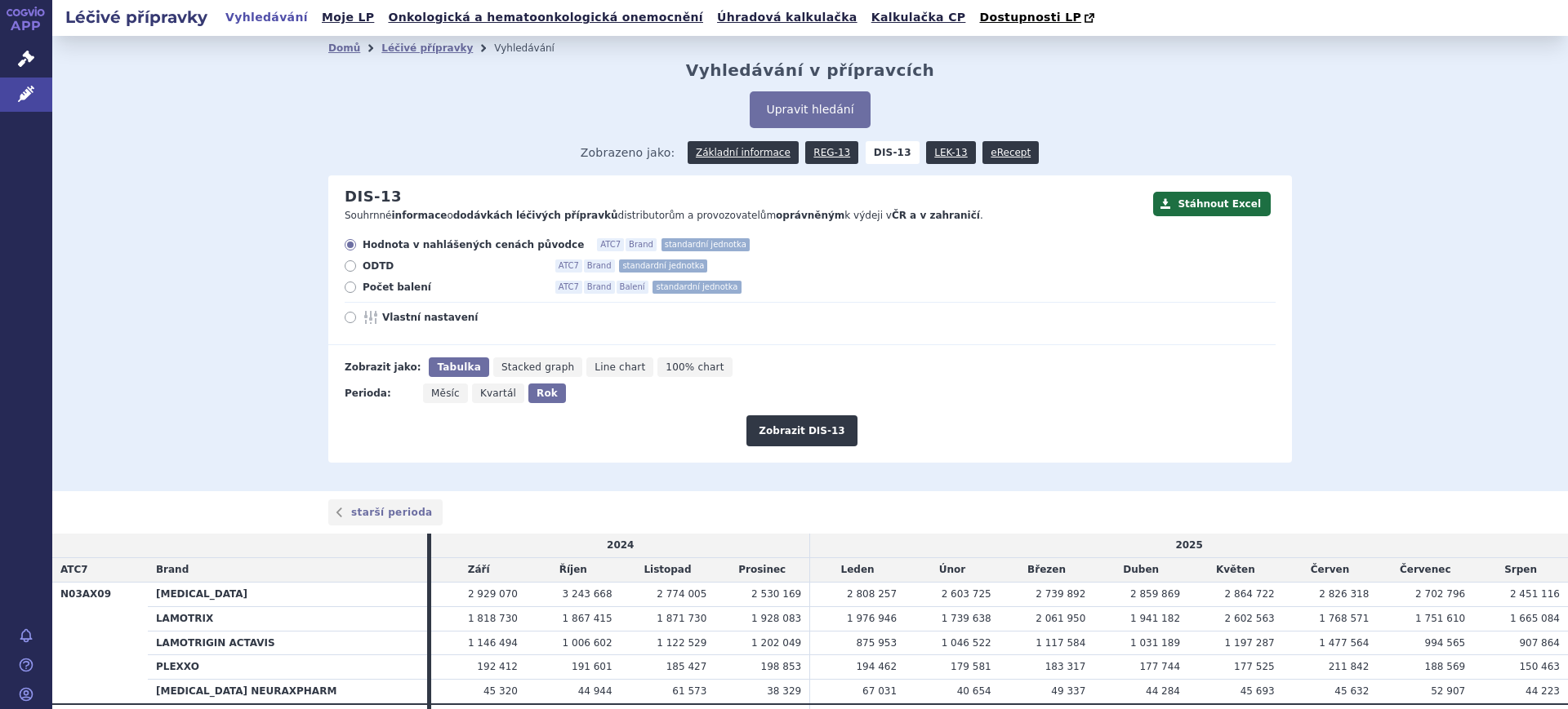
radio input "true"
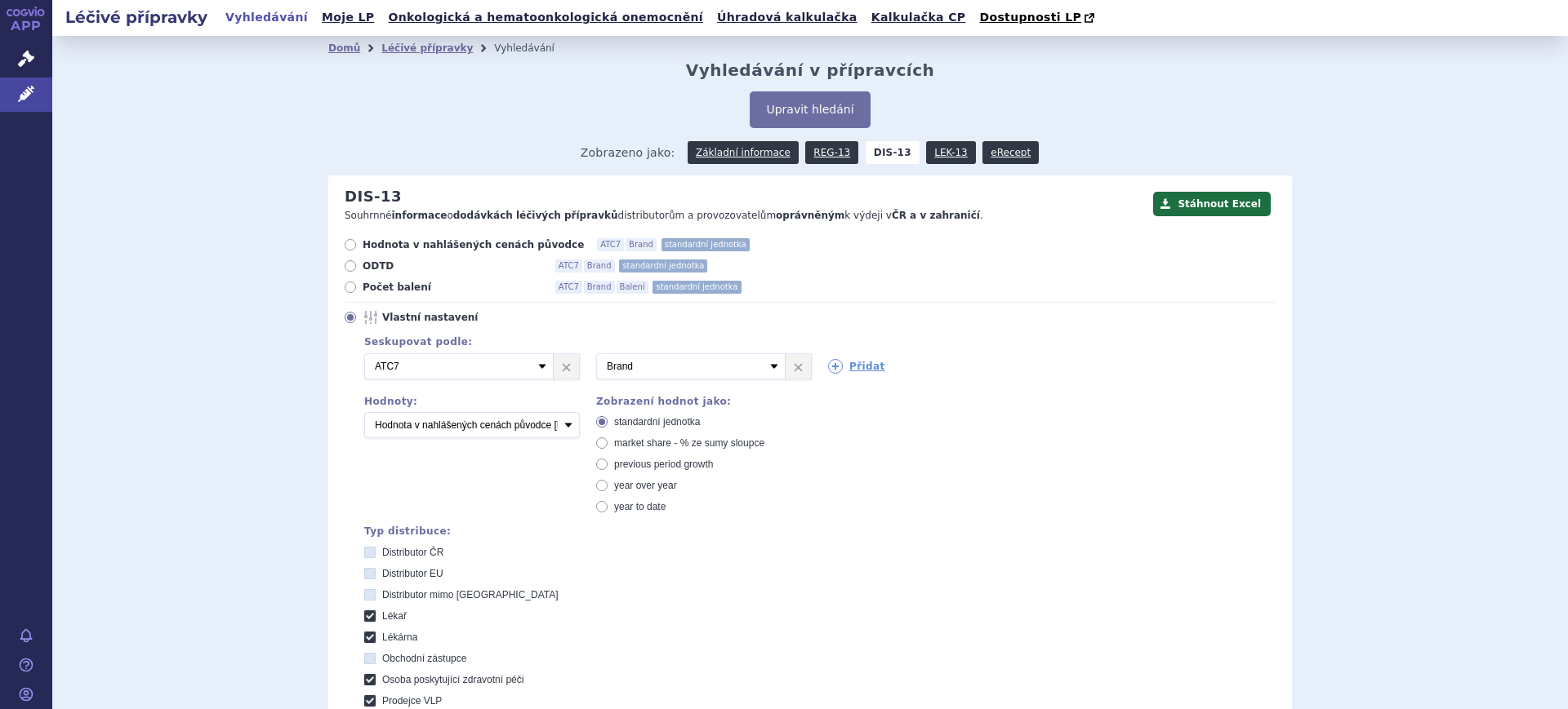
click at [667, 448] on span "market share - % ze sumy sloupce" at bounding box center [689, 443] width 150 height 11
click at [609, 448] on input "market share - % ze sumy sloupce" at bounding box center [603, 445] width 10 height 10
radio input "true"
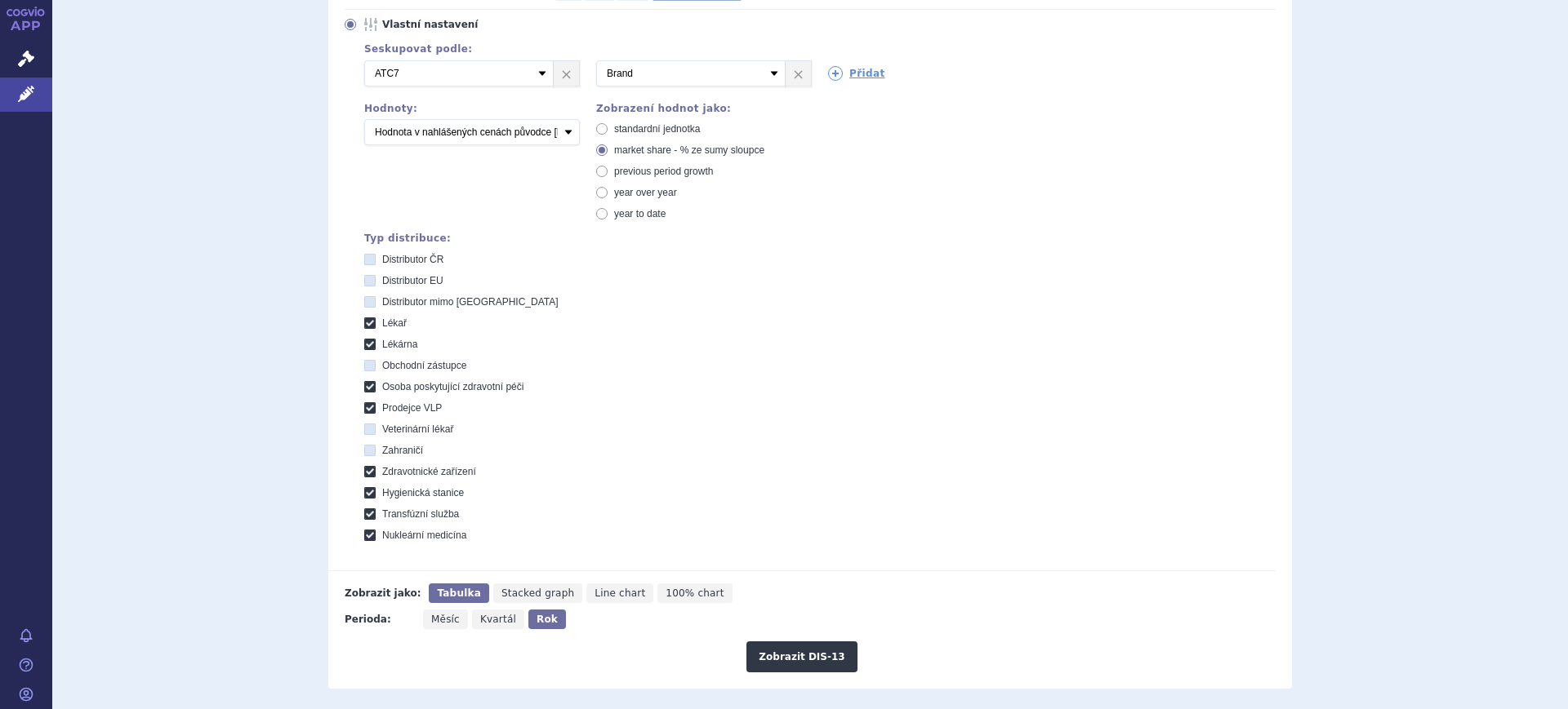
scroll to position [306, 0]
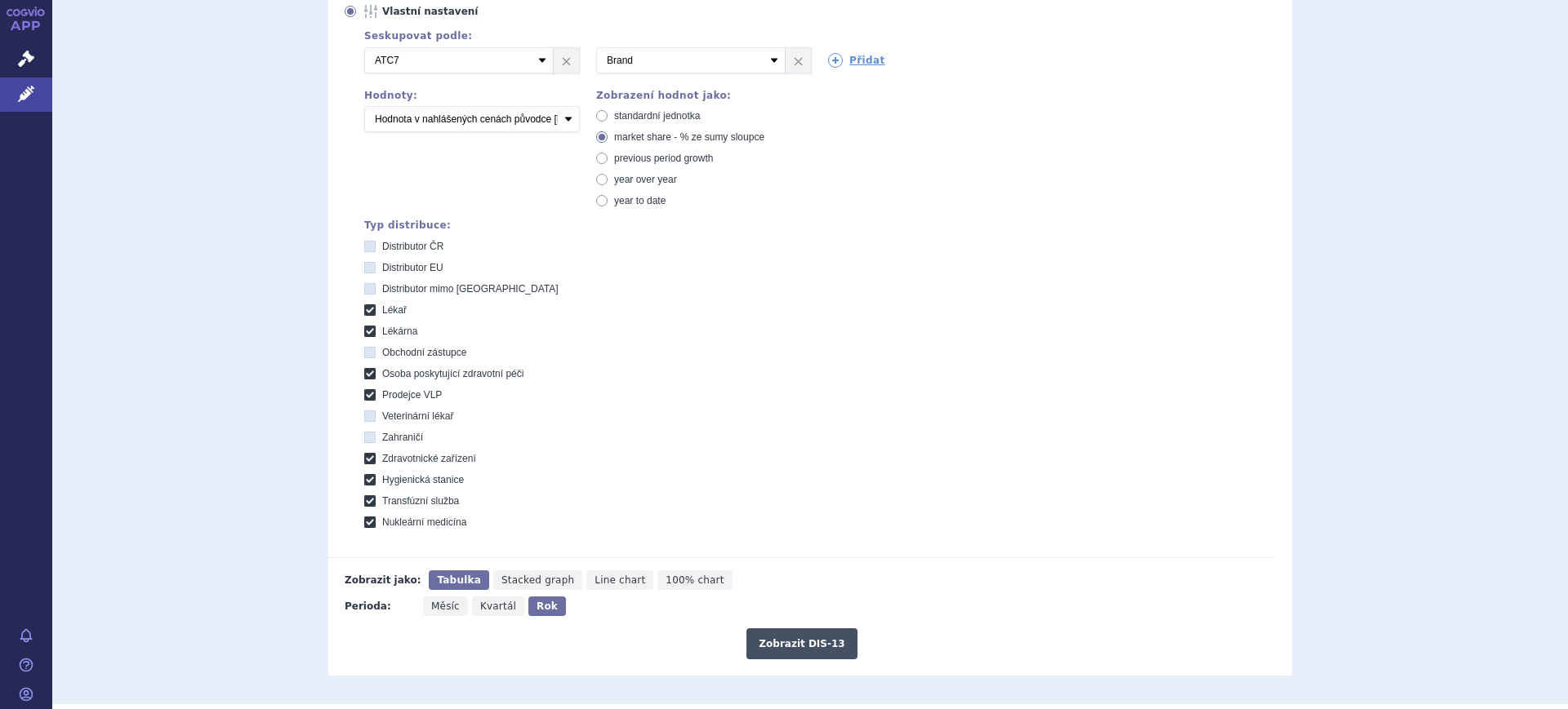
click at [805, 643] on button "Zobrazit DIS-13" at bounding box center [801, 643] width 110 height 31
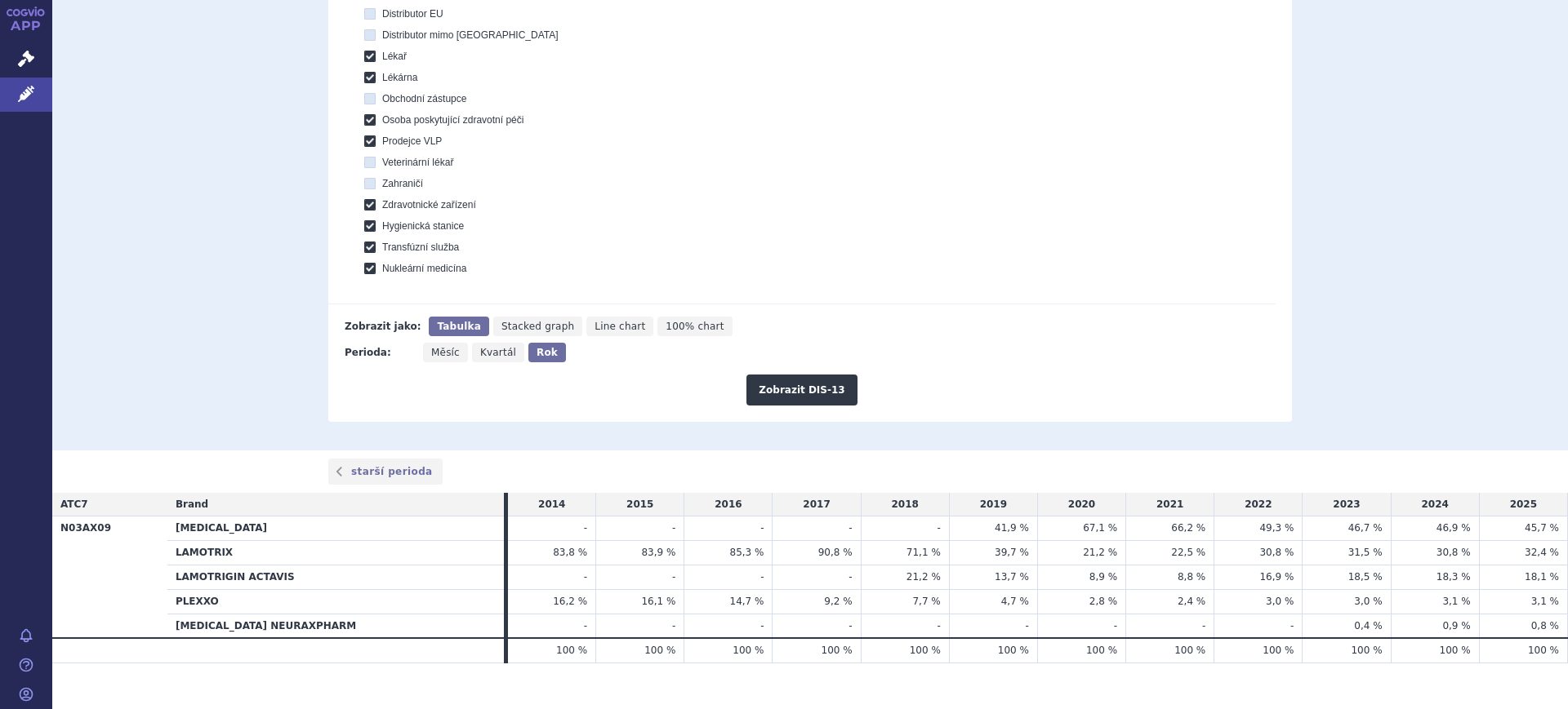
scroll to position [581, 0]
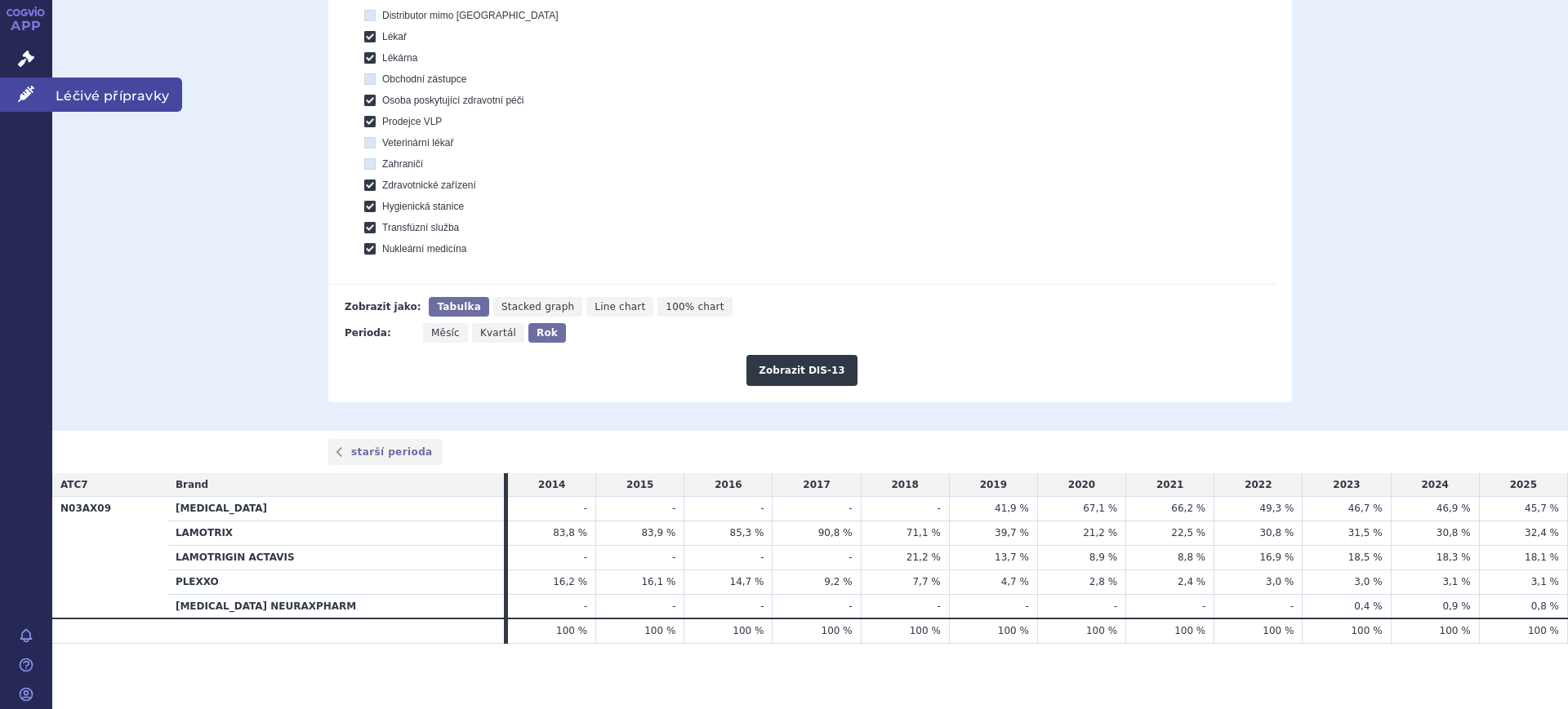
click at [1, 89] on link "Léčivé přípravky" at bounding box center [25, 94] width 52 height 34
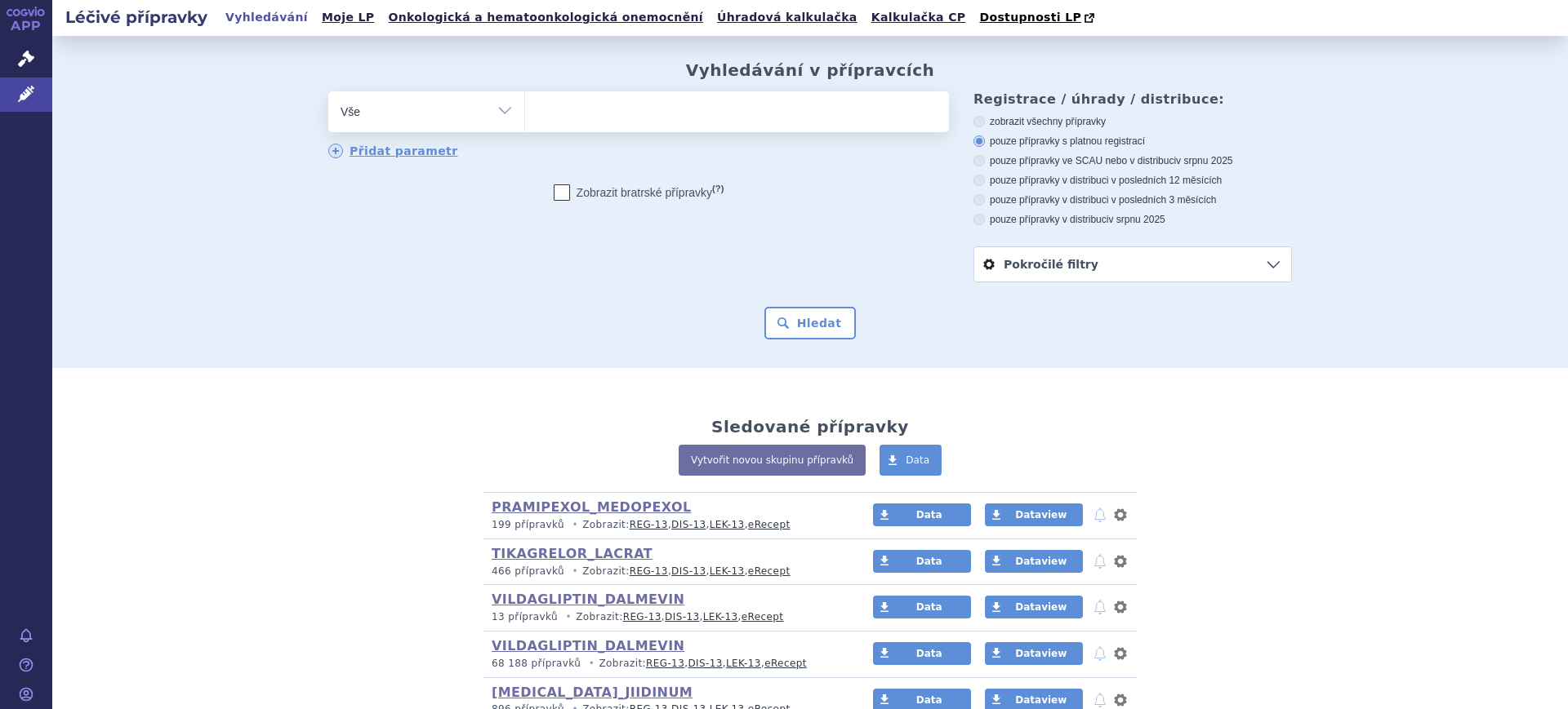
click at [444, 116] on select "Vše Přípravek/SUKL kód MAH VPOIS ATC/Aktivní látka Léková forma Síla" at bounding box center [426, 109] width 196 height 37
select select "filter-atc-group"
click at [328, 92] on select "Vše Přípravek/SUKL kód MAH VPOIS ATC/Aktivní látka Léková forma Síla" at bounding box center [426, 109] width 196 height 37
click at [571, 118] on ul at bounding box center [737, 108] width 424 height 34
click at [525, 118] on select at bounding box center [525, 110] width 1 height 41
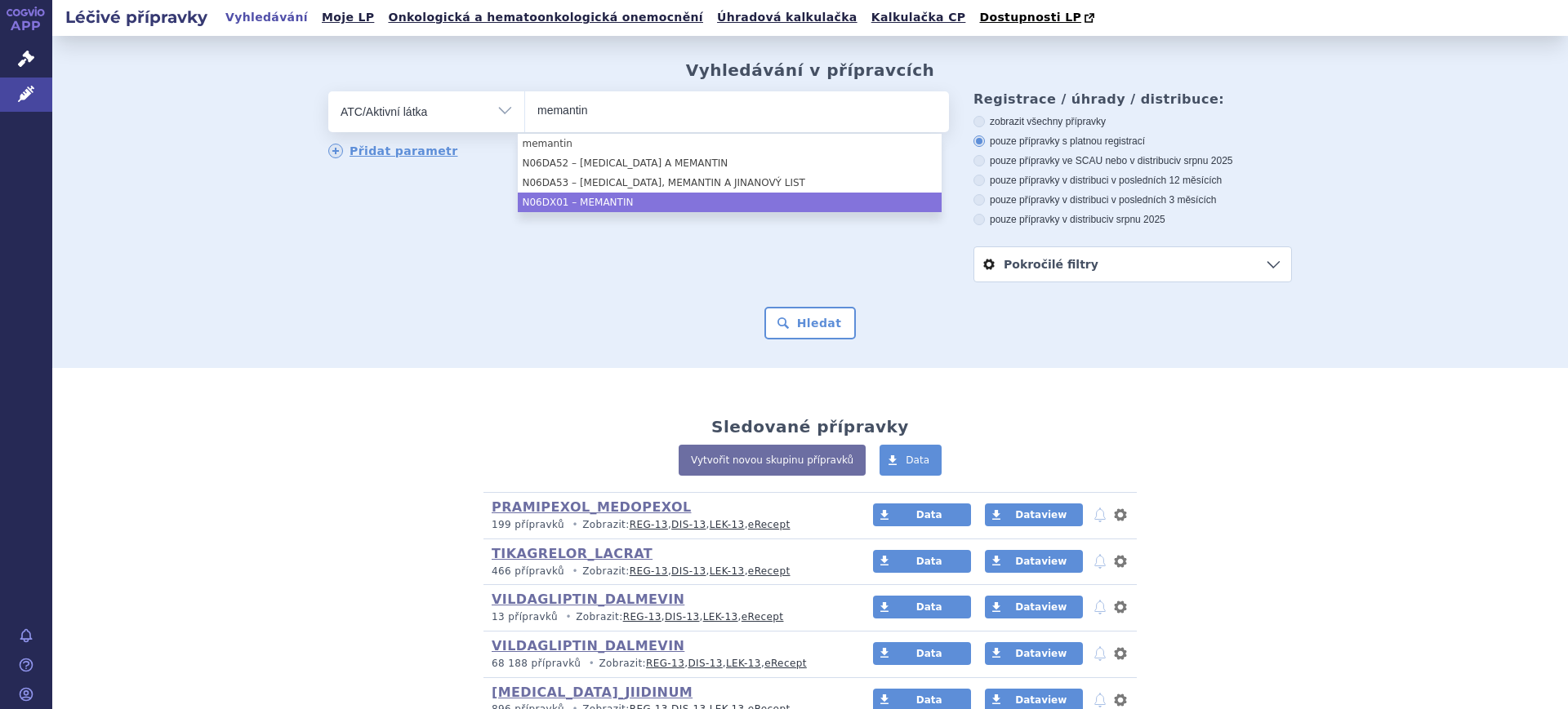
type input "memantin"
drag, startPoint x: 637, startPoint y: 203, endPoint x: 681, endPoint y: 216, distance: 45.9
select select "N06DX01"
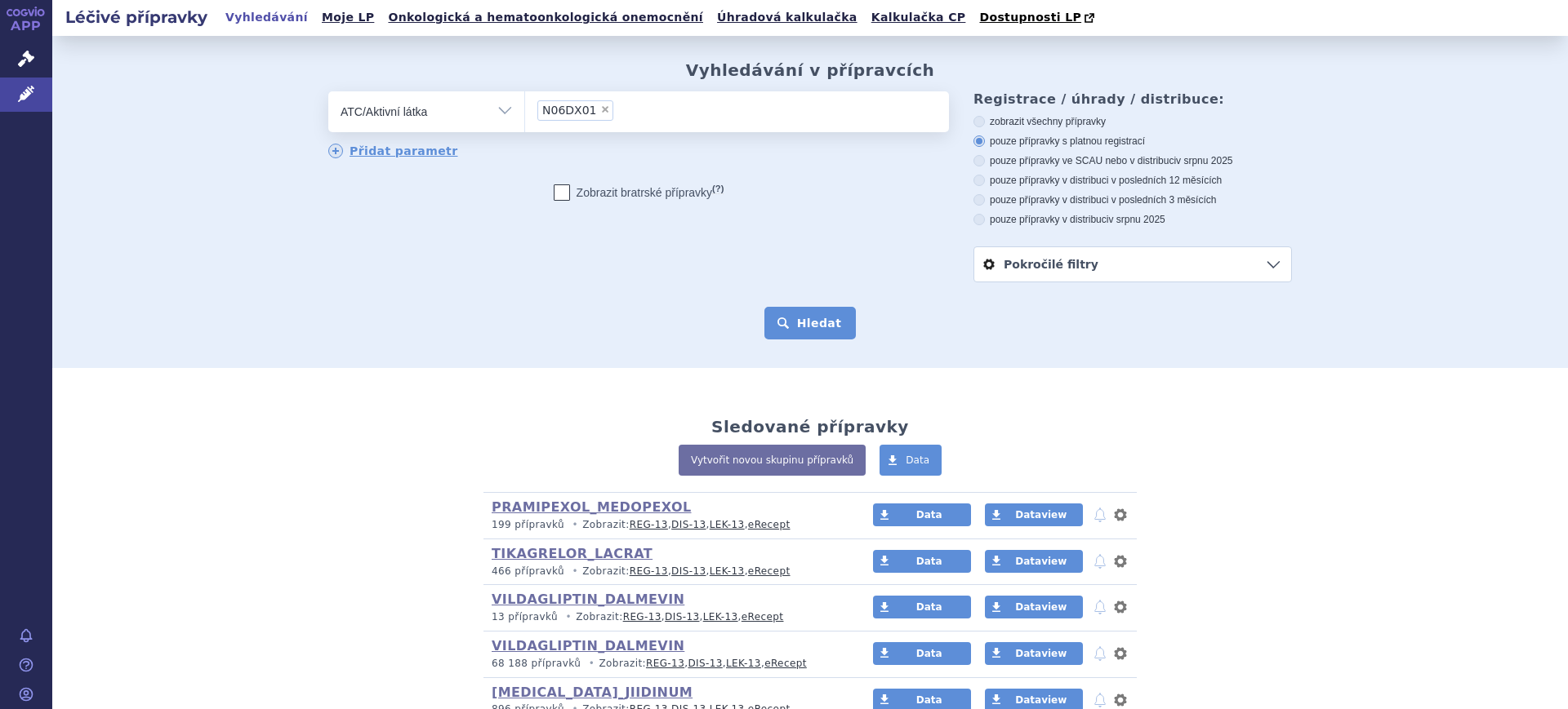
click at [826, 324] on button "Hledat" at bounding box center [810, 322] width 92 height 33
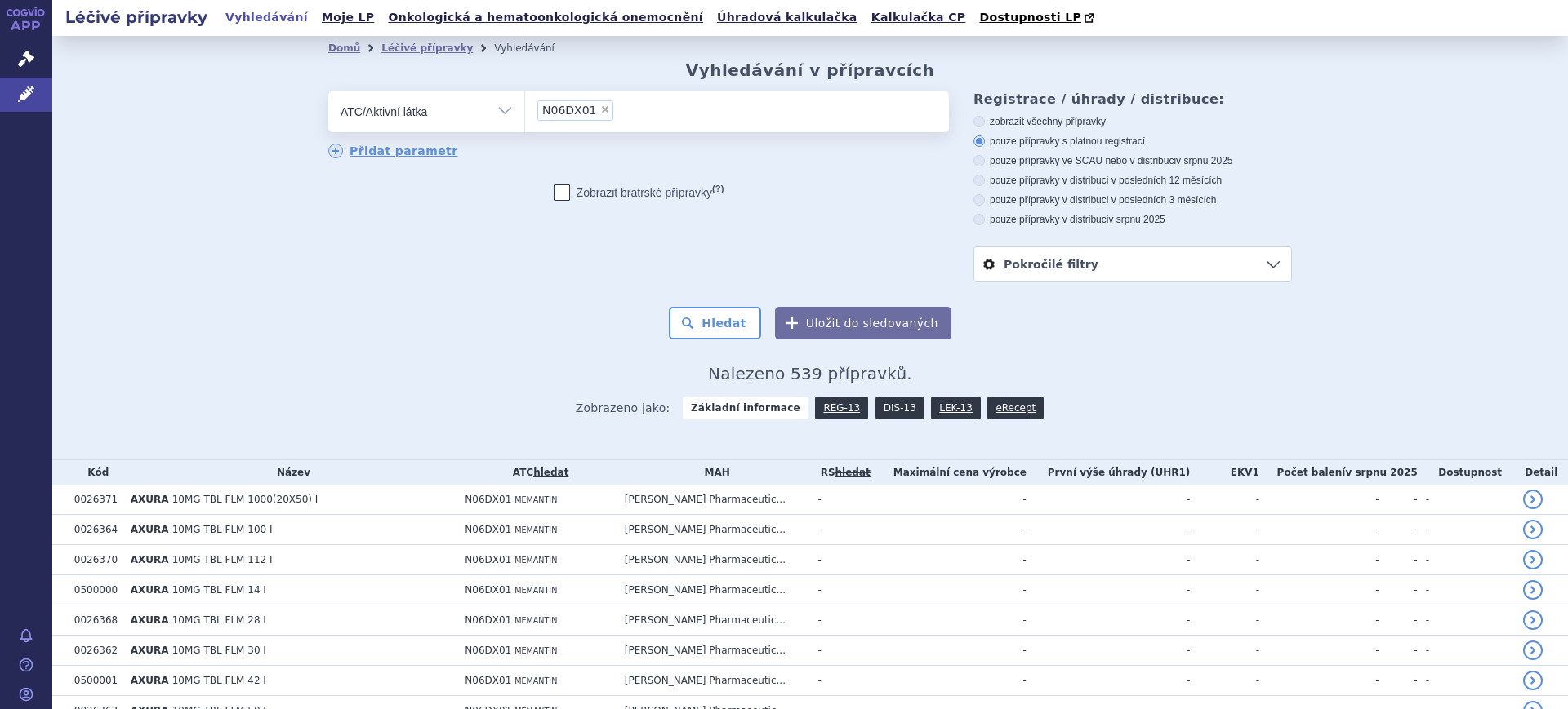
click at [888, 416] on link "DIS-13" at bounding box center [900, 408] width 49 height 23
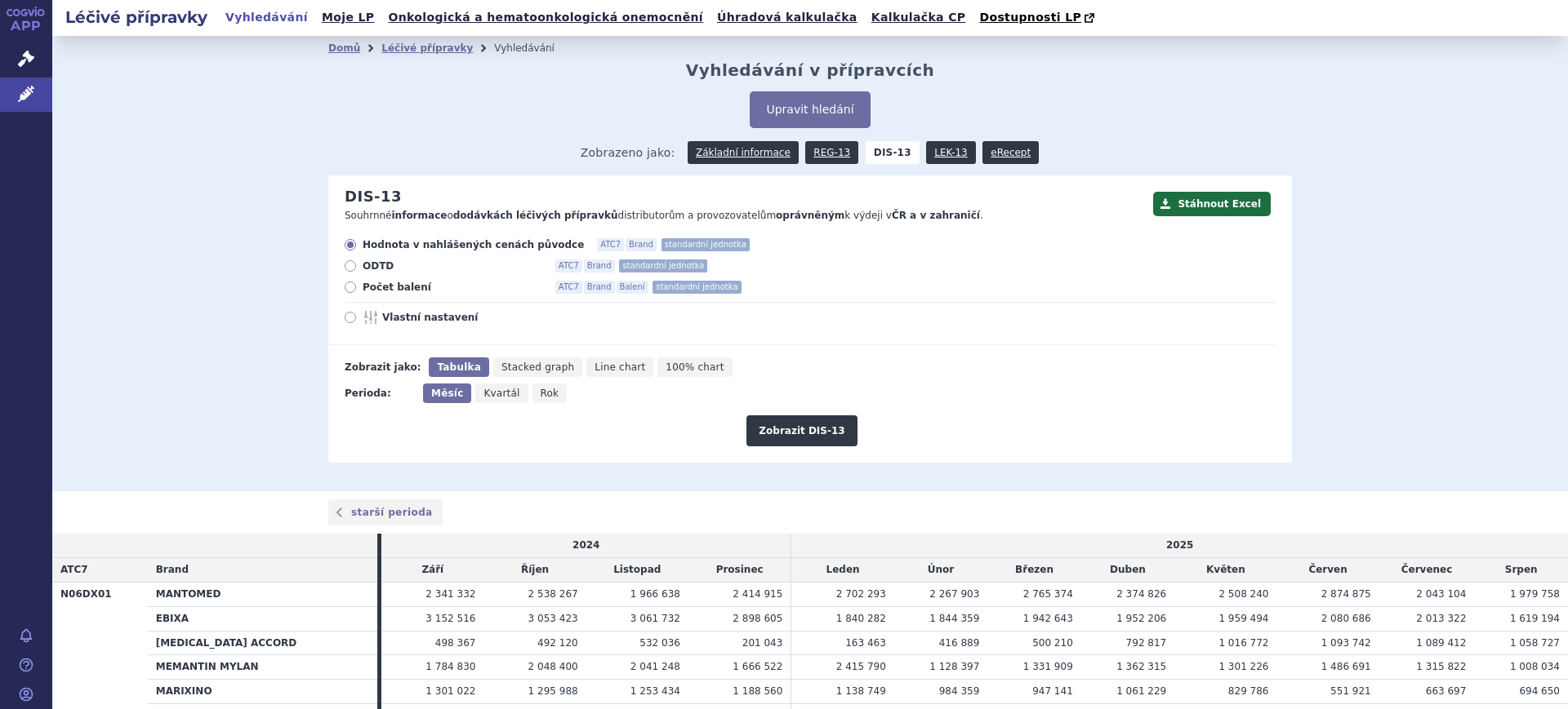
click at [541, 390] on span "Rok" at bounding box center [550, 393] width 19 height 11
click at [532, 390] on input "Rok" at bounding box center [537, 388] width 10 height 10
radio input "true"
click at [438, 316] on span "Vlastní nastavení" at bounding box center [472, 318] width 179 height 13
click at [357, 316] on input "Vlastní nastavení" at bounding box center [351, 319] width 10 height 10
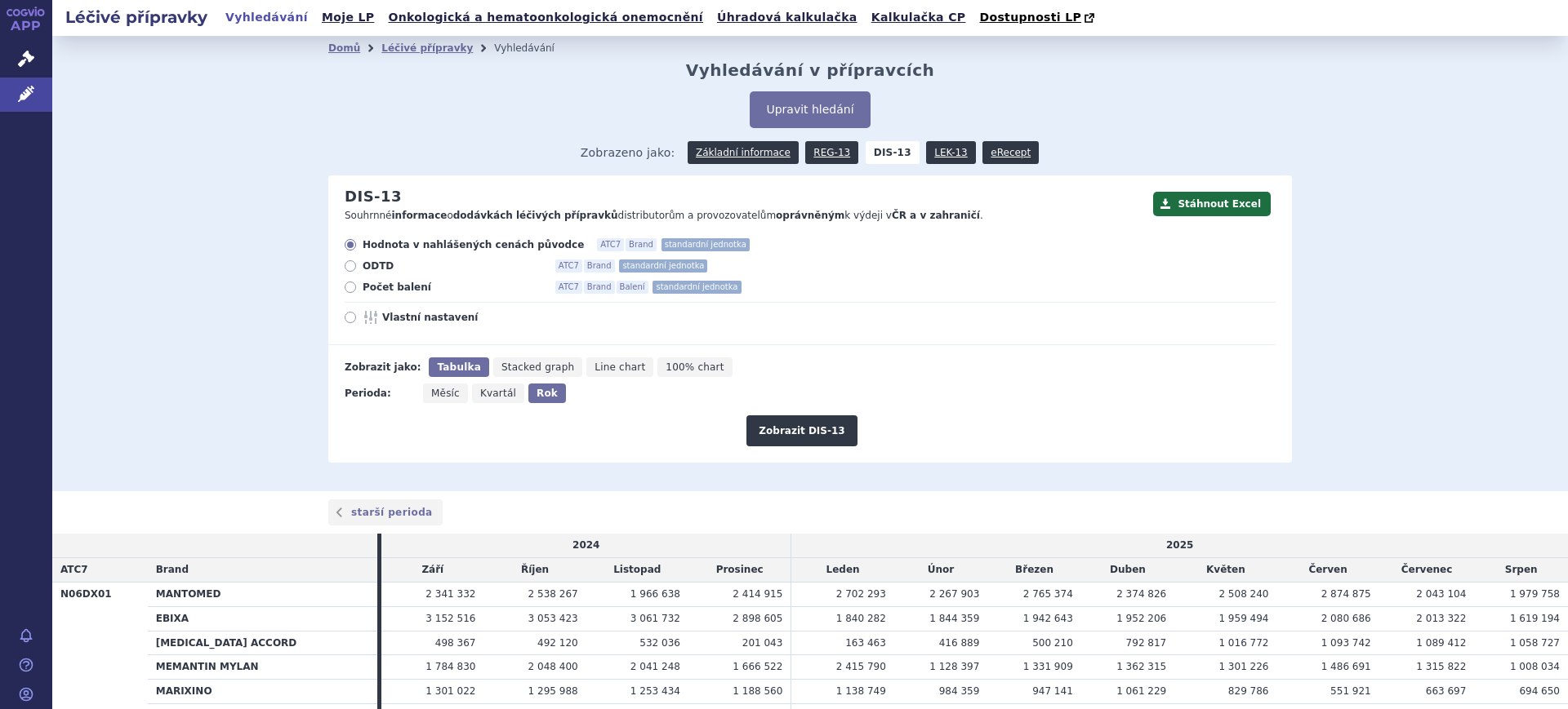
radio input "true"
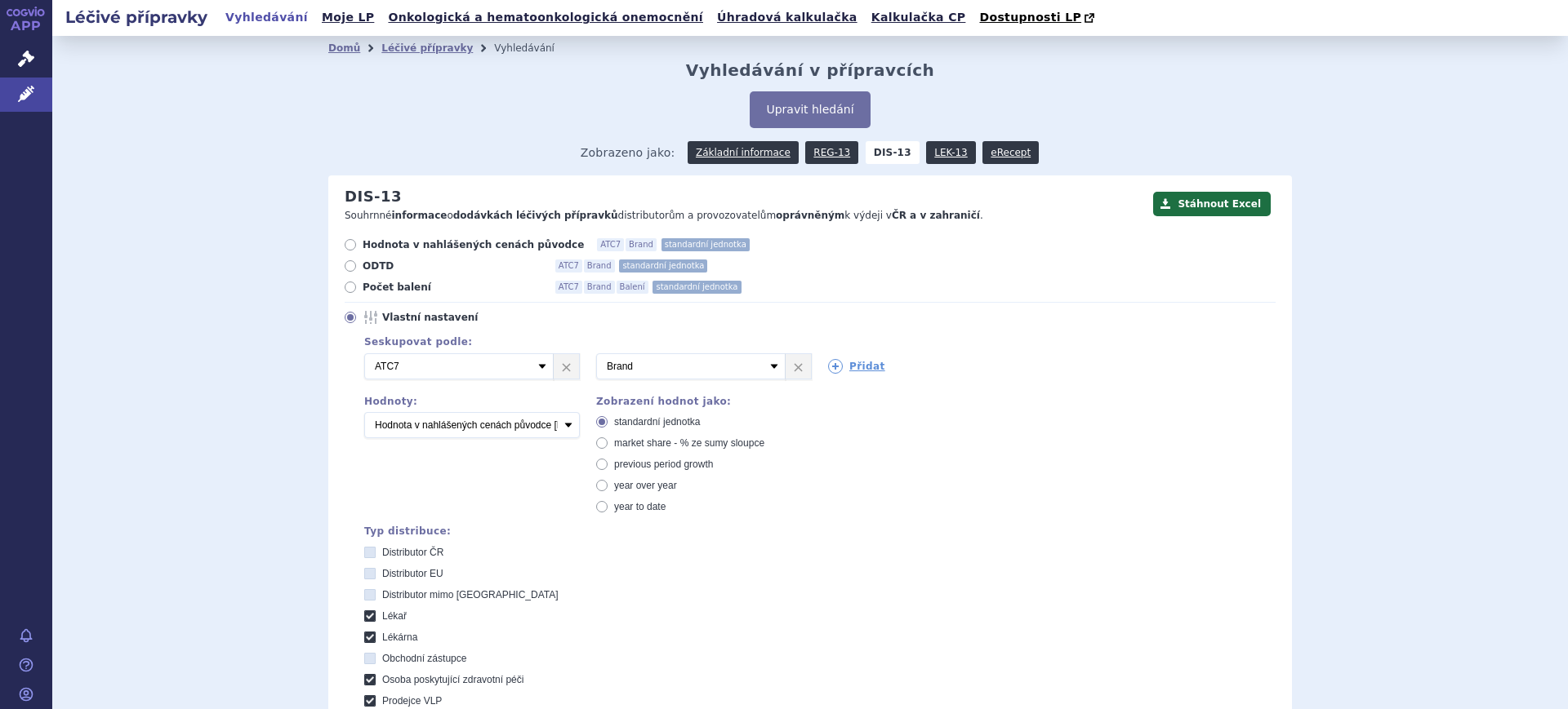
click at [725, 441] on span "market share - % ze sumy sloupce" at bounding box center [689, 443] width 150 height 11
click at [609, 441] on input "market share - % ze sumy sloupce" at bounding box center [603, 445] width 10 height 10
radio input "true"
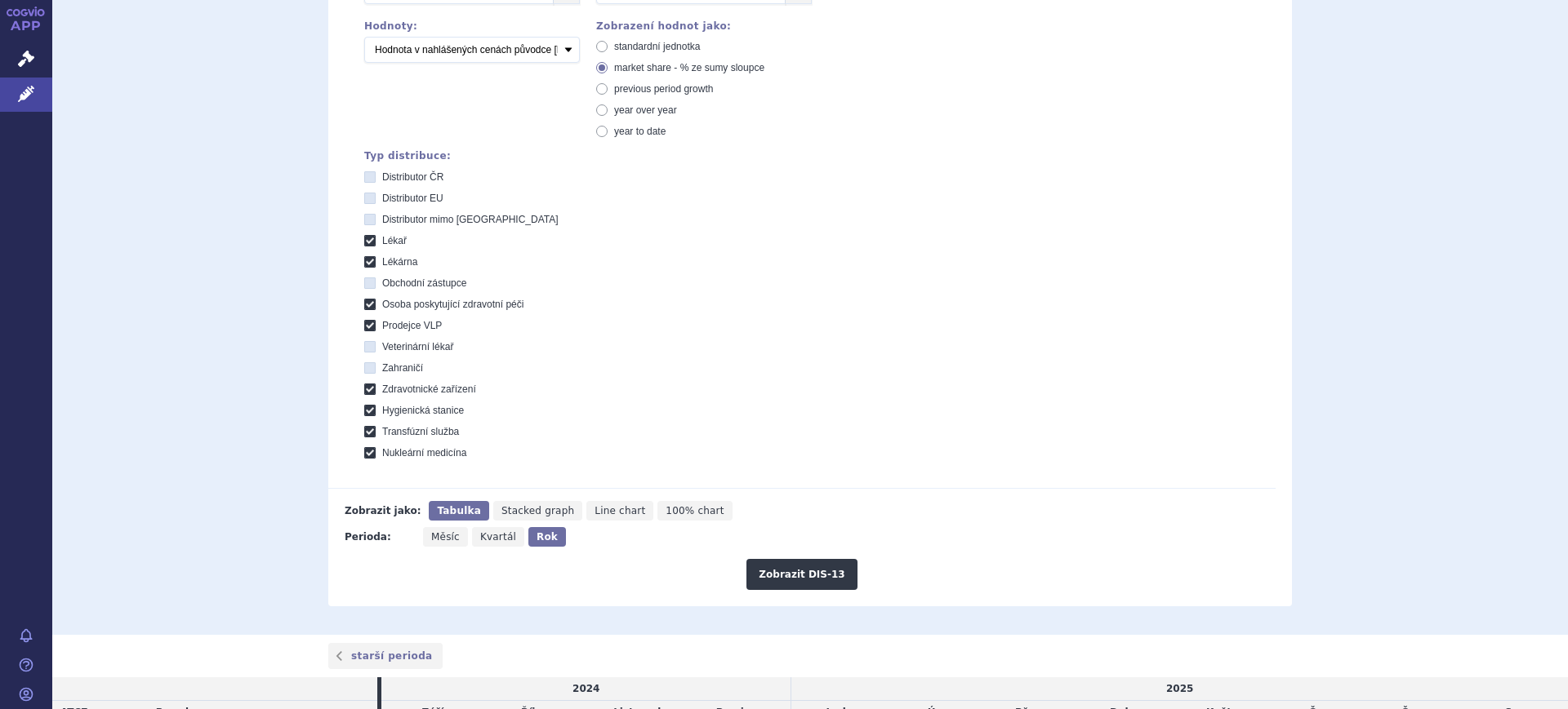
scroll to position [408, 0]
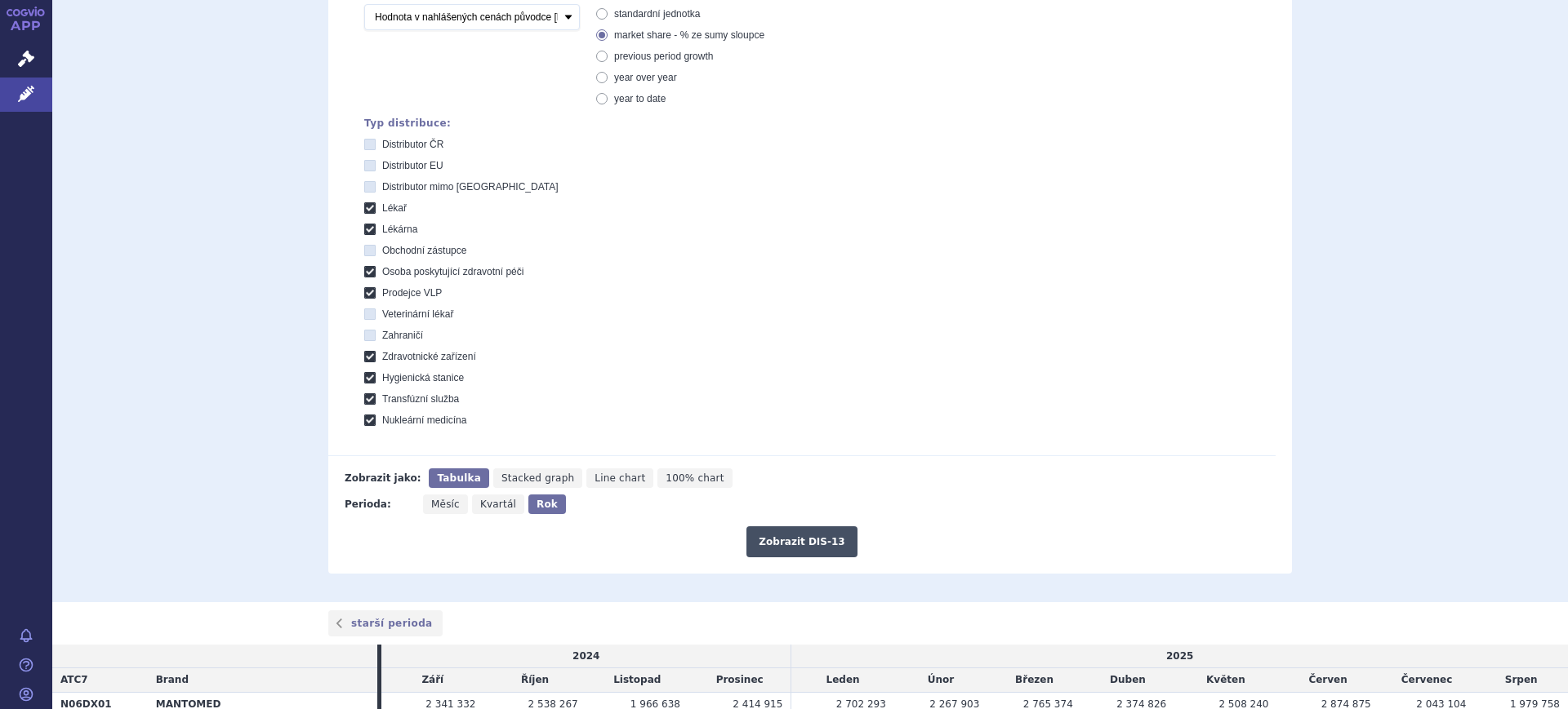
click at [831, 529] on button "Zobrazit DIS-13" at bounding box center [801, 541] width 110 height 31
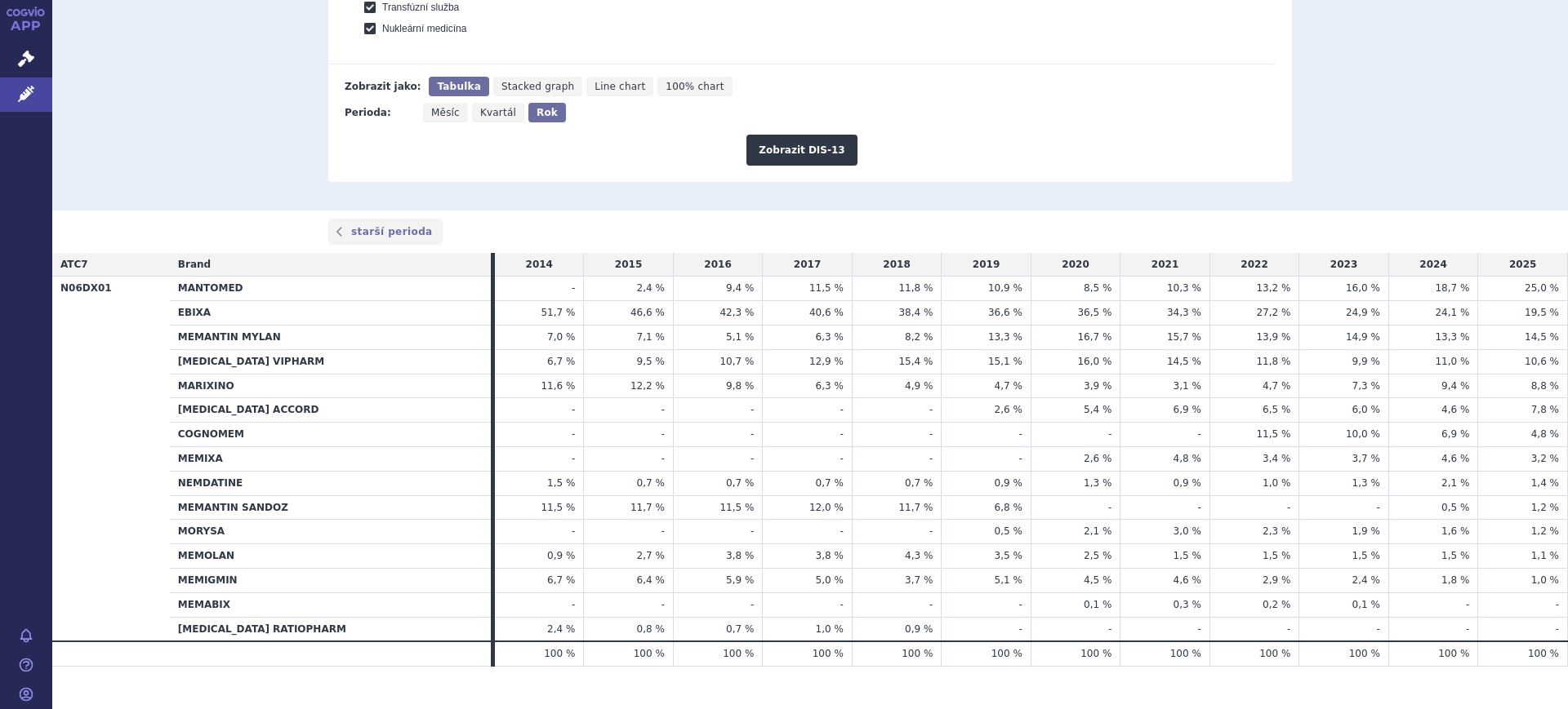
scroll to position [816, 0]
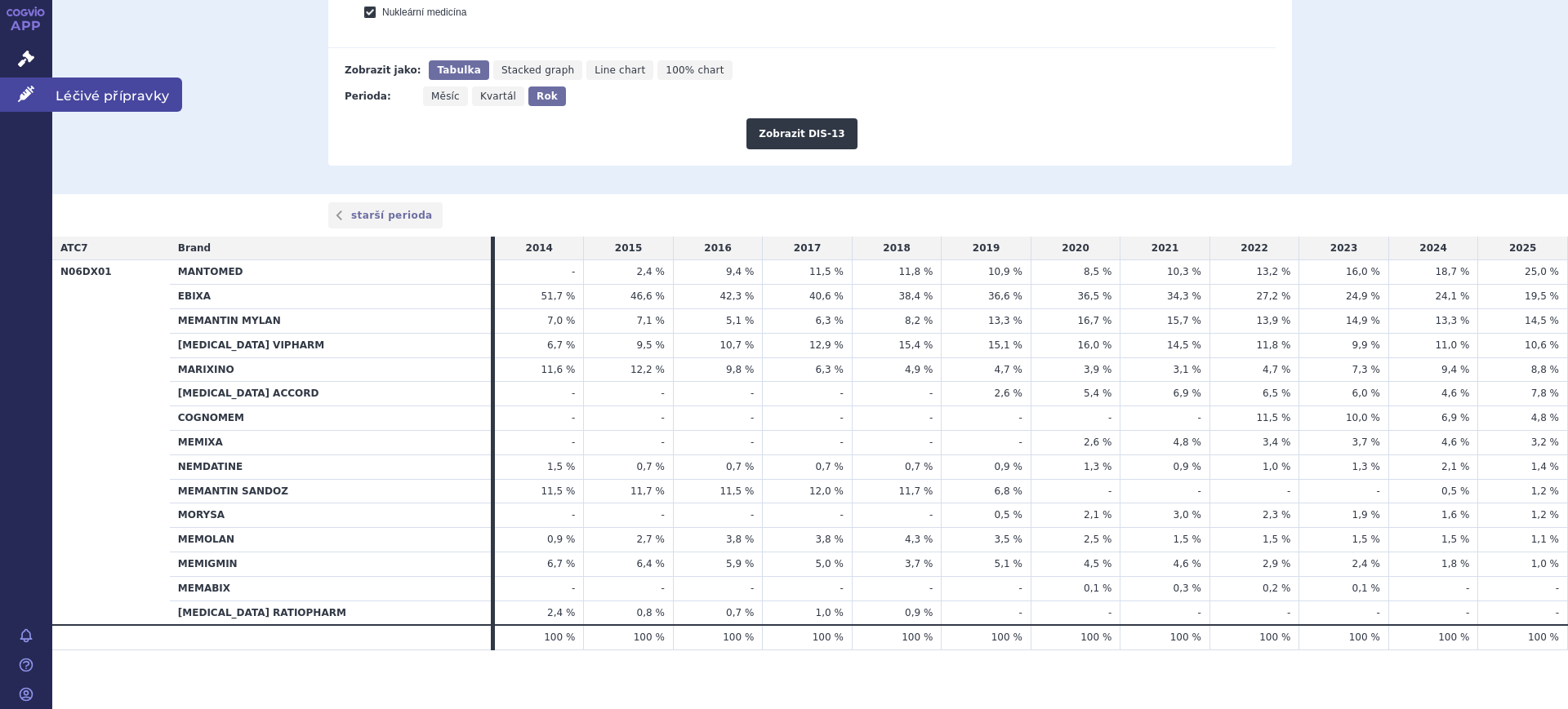
click at [25, 94] on icon at bounding box center [25, 93] width 16 height 16
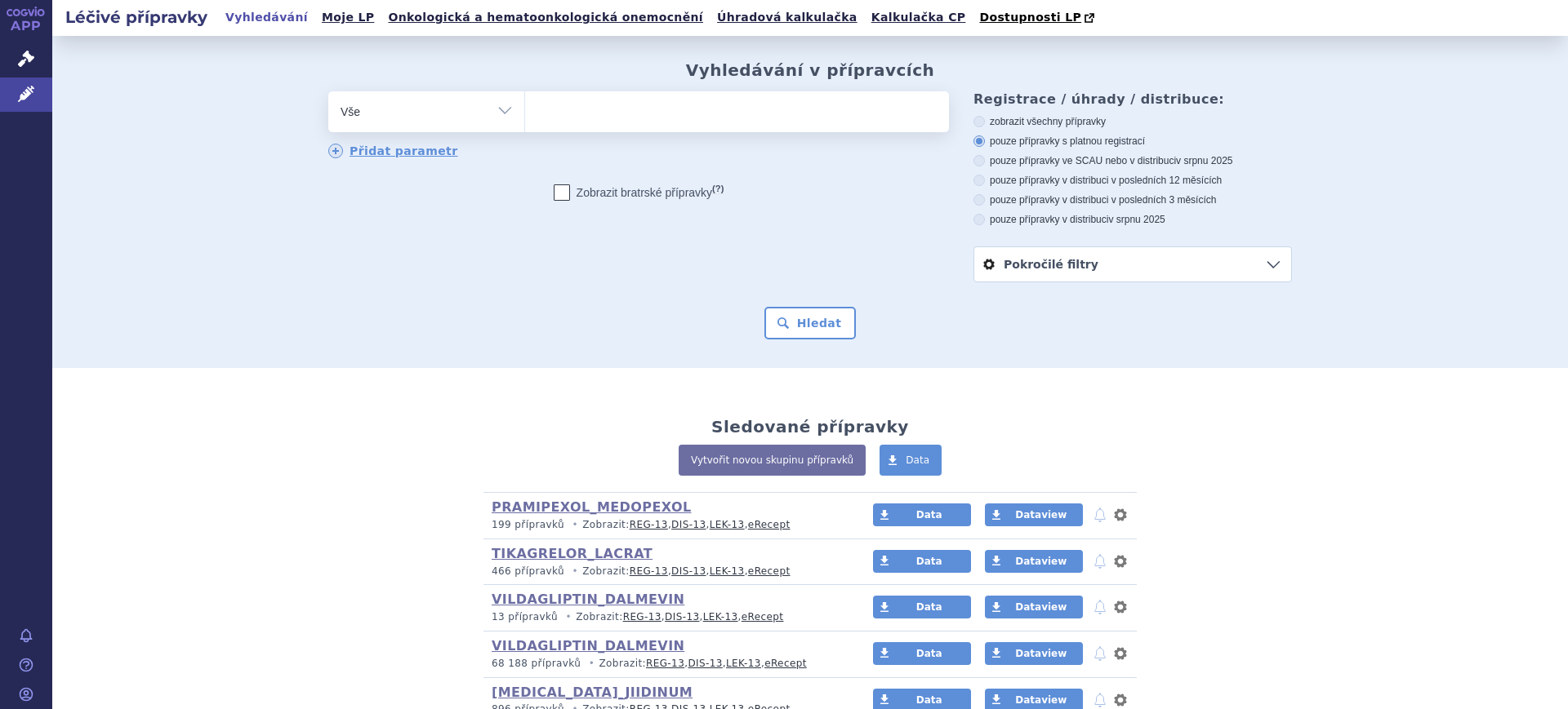
click at [401, 124] on select "Vše Přípravek/SUKL kód MAH VPOIS ATC/Aktivní látka Léková forma Síla" at bounding box center [426, 109] width 196 height 37
click at [401, 112] on select "Vše Přípravek/SUKL kód MAH VPOIS ATC/Aktivní látka Léková forma Síla" at bounding box center [426, 109] width 196 height 37
click at [401, 124] on select "Vše Přípravek/SUKL kód MAH VPOIS ATC/Aktivní látka Léková forma Síla" at bounding box center [426, 109] width 196 height 37
select select "filter-product"
click at [328, 92] on select "Vše Přípravek/SUKL kód MAH VPOIS ATC/Aktivní látka Léková forma Síla" at bounding box center [426, 109] width 196 height 37
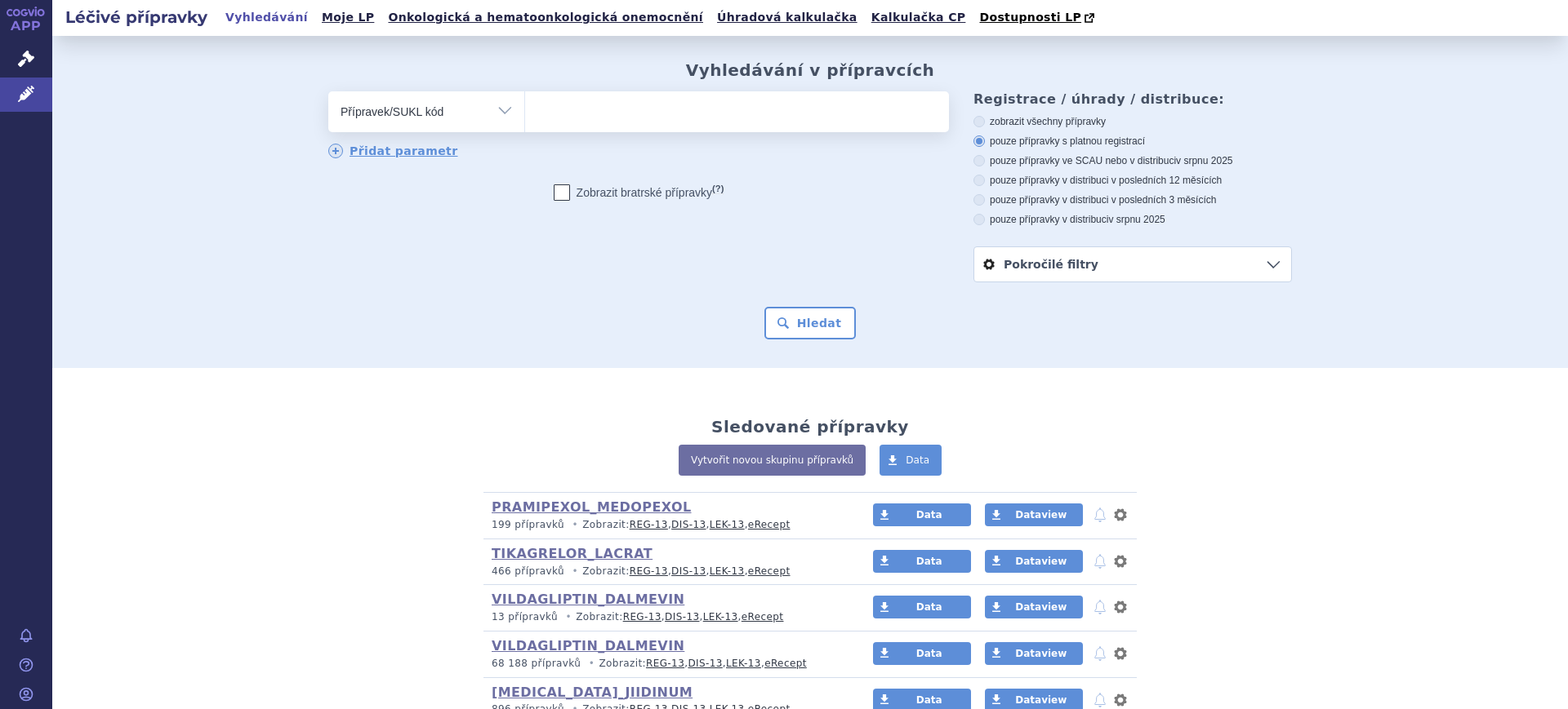
click at [696, 102] on ul at bounding box center [737, 108] width 424 height 34
click at [525, 102] on select at bounding box center [525, 110] width 1 height 41
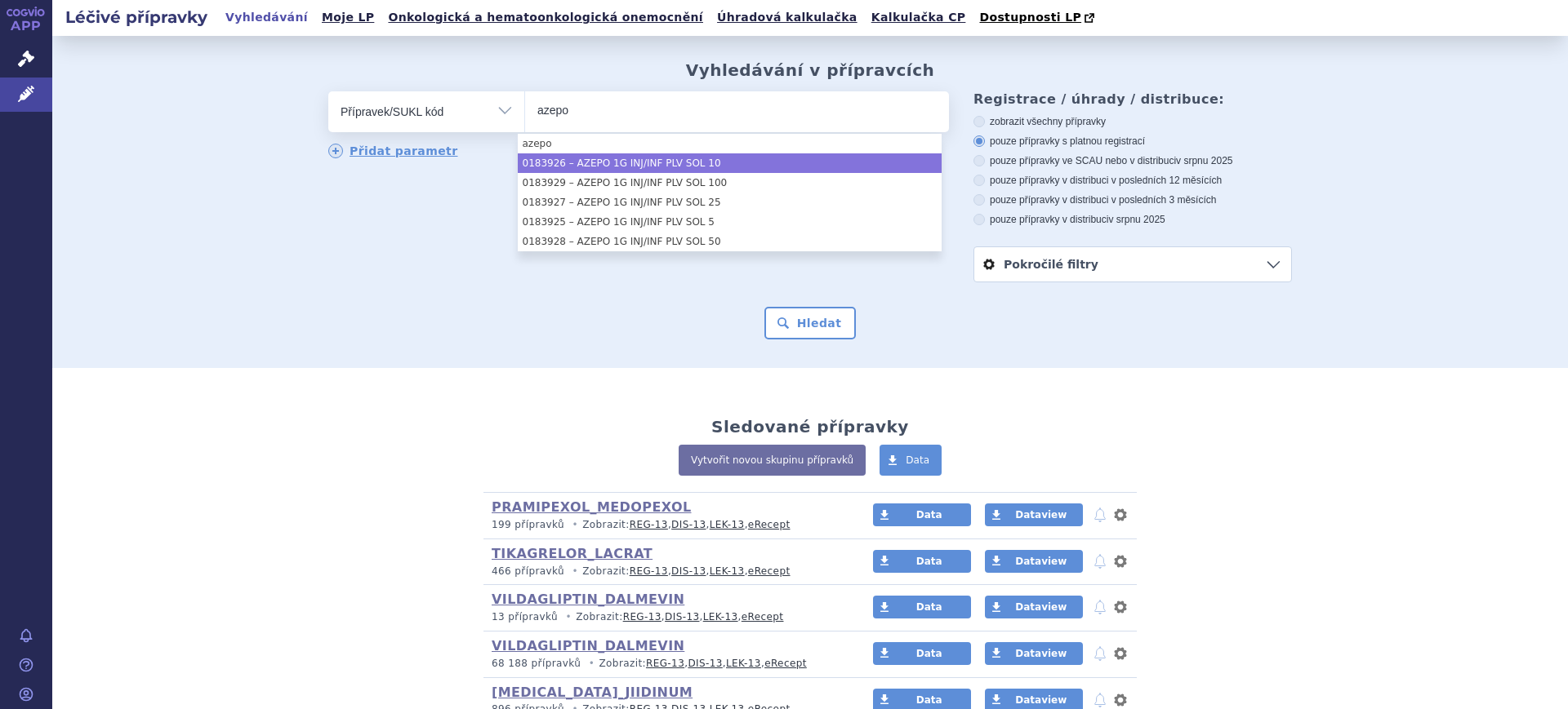
type input "azepo"
select select "3896019d-46cf-4af6-8d65-6e405f343320"
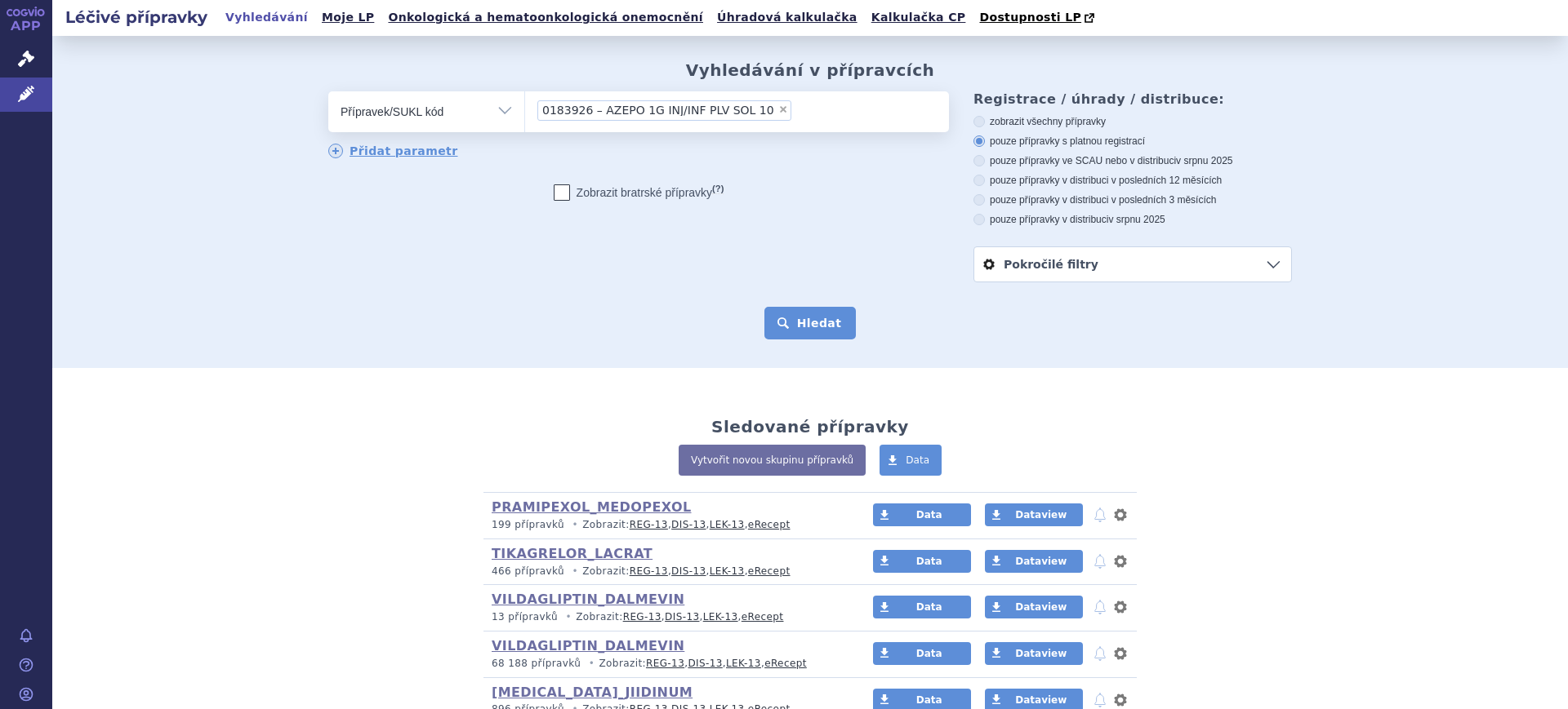
click at [792, 314] on button "Hledat" at bounding box center [810, 322] width 92 height 33
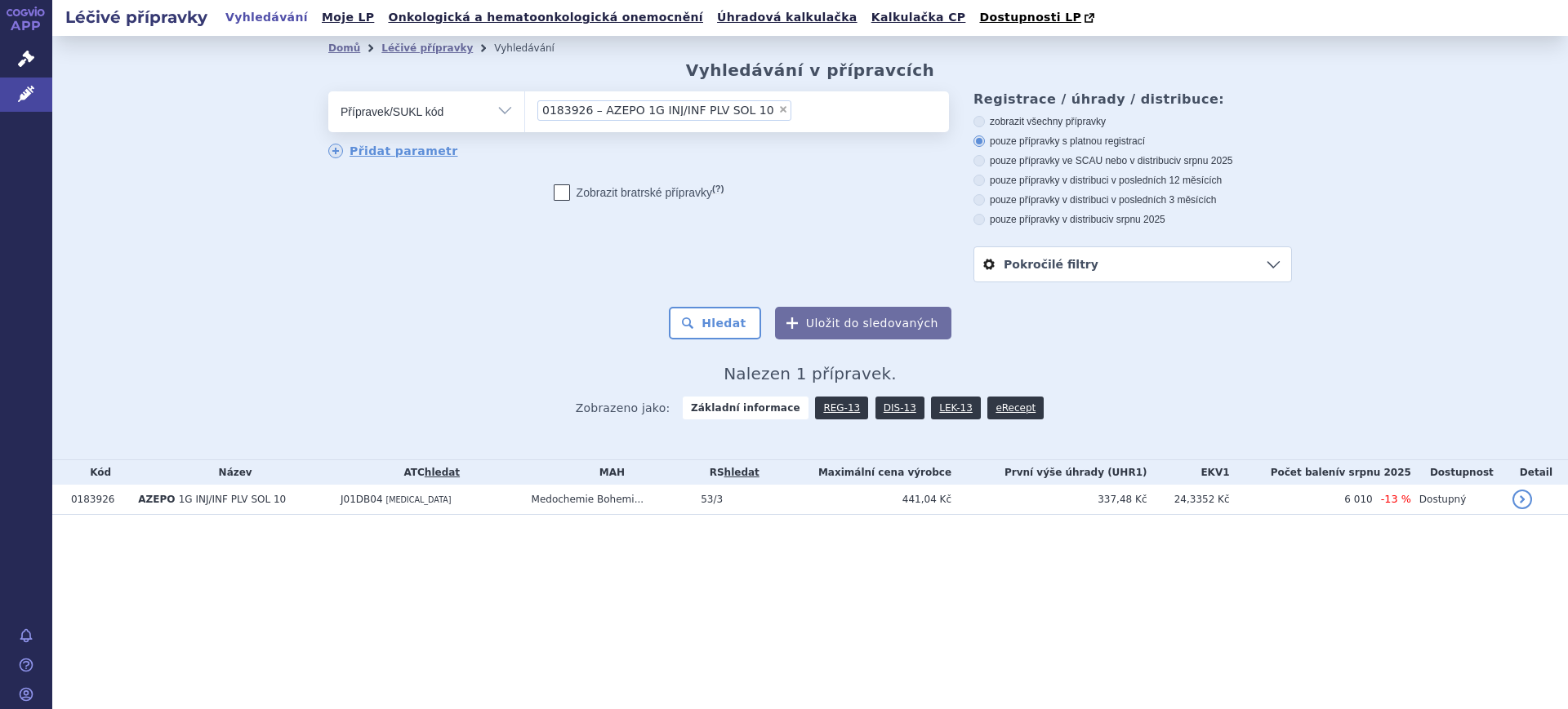
click at [409, 128] on div "odstranit Vše Přípravek/SUKL kód MAH VPOIS ATC/Aktivní látka" at bounding box center [639, 111] width 621 height 41
click at [409, 127] on select "Vše Přípravek/SUKL kód MAH VPOIS ATC/Aktivní látka Léková forma Síla" at bounding box center [426, 109] width 196 height 37
select select "filter-atc-group"
click at [328, 92] on select "Vše Přípravek/SUKL kód MAH VPOIS ATC/Aktivní látka Léková forma Síla" at bounding box center [426, 109] width 196 height 37
click at [733, 116] on ul at bounding box center [737, 108] width 424 height 34
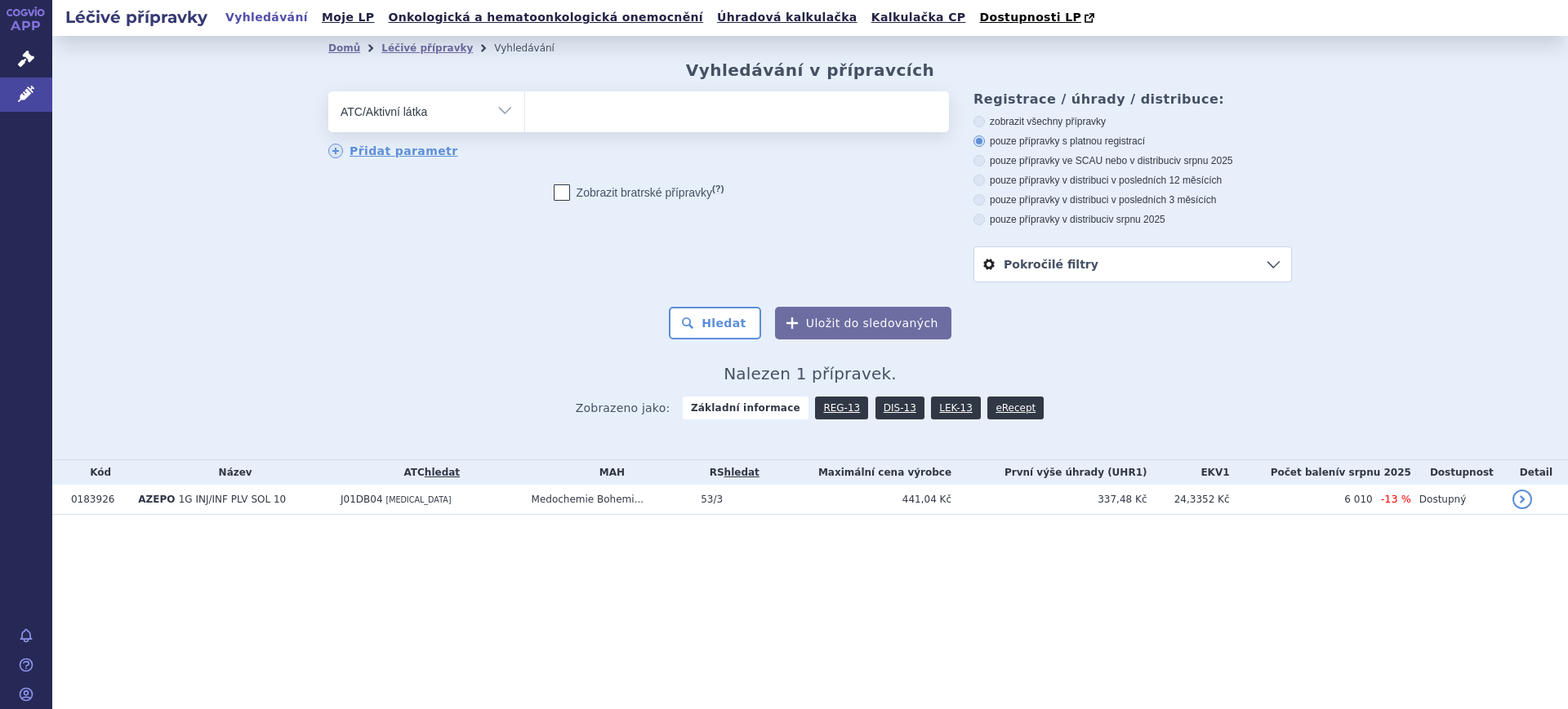
click at [525, 116] on select at bounding box center [525, 110] width 1 height 41
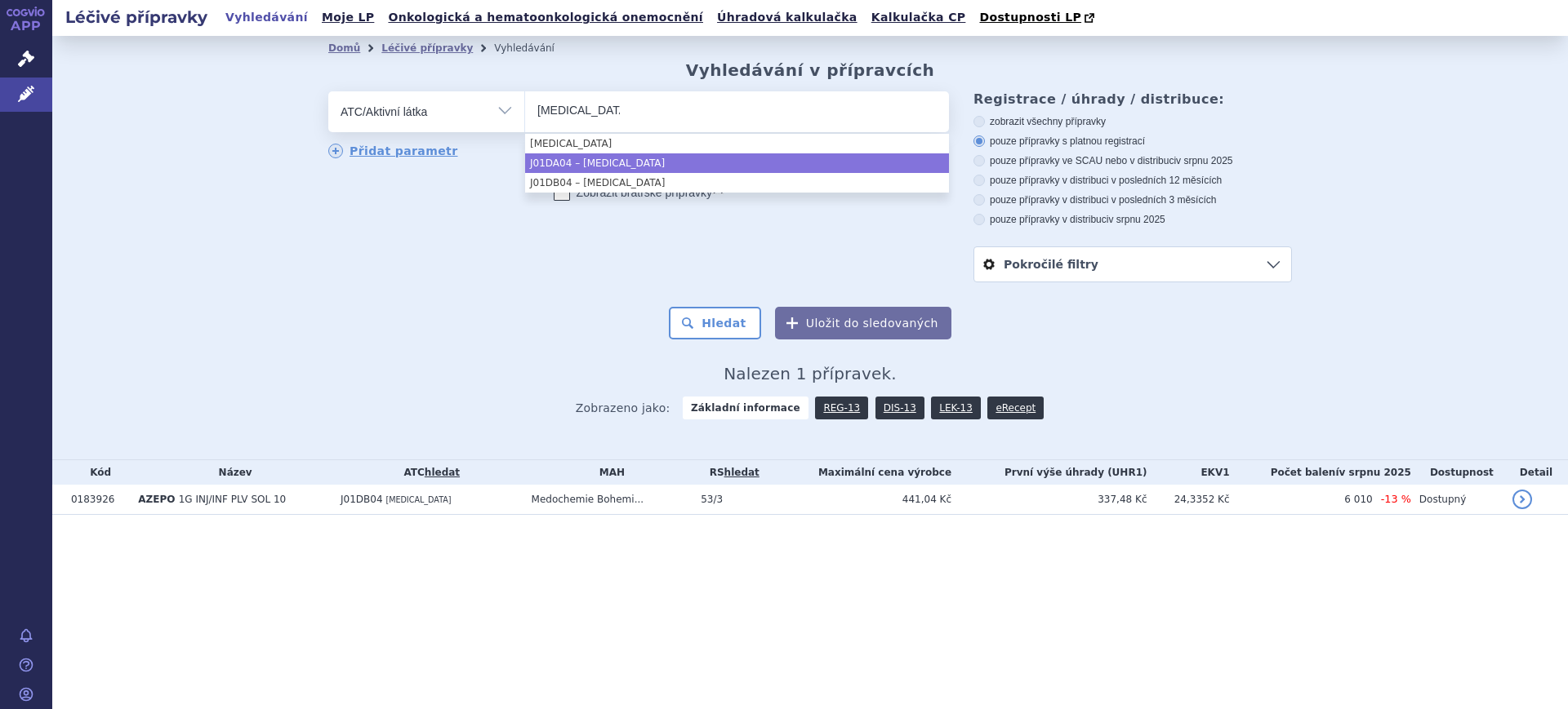
type input "cefazolin"
select select "J01DA04"
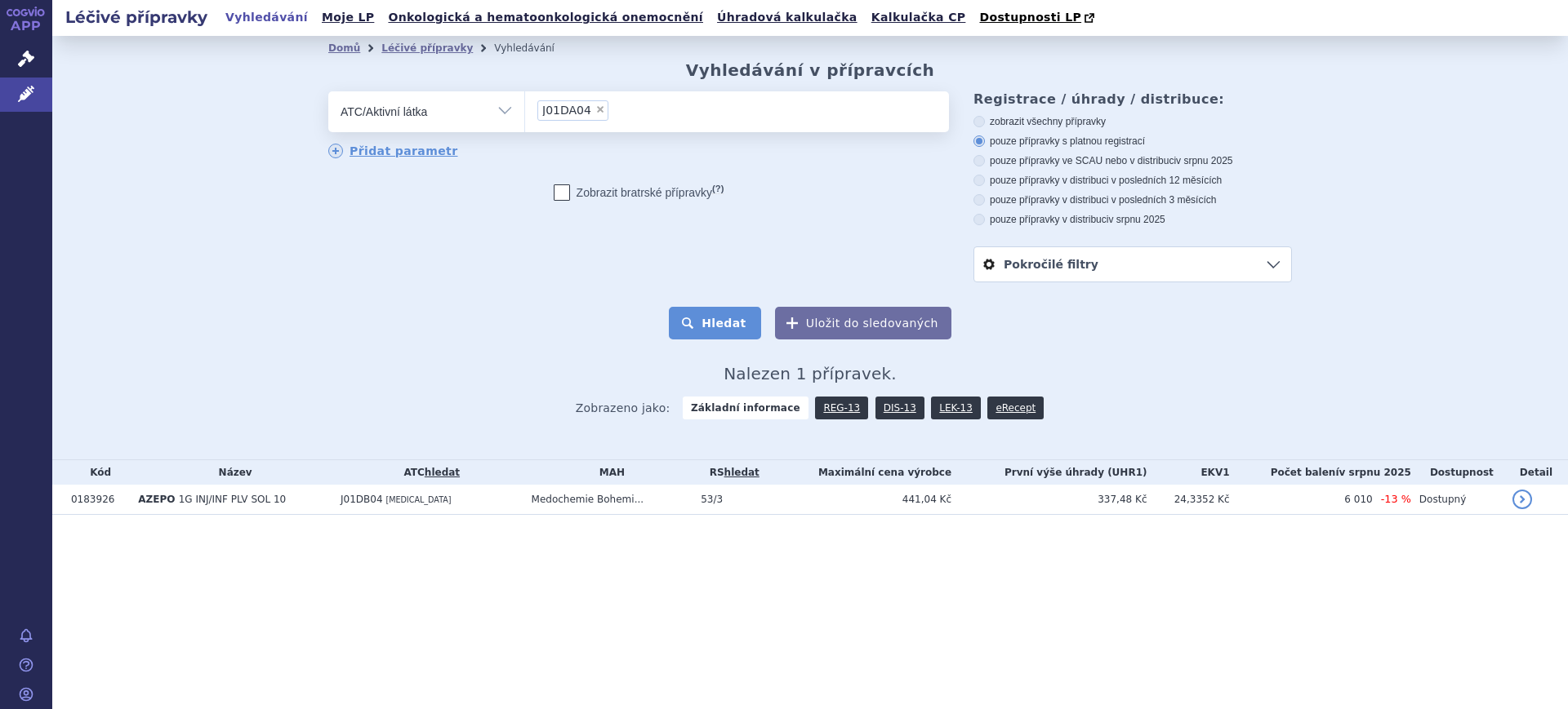
click at [720, 318] on button "Hledat" at bounding box center [715, 322] width 92 height 33
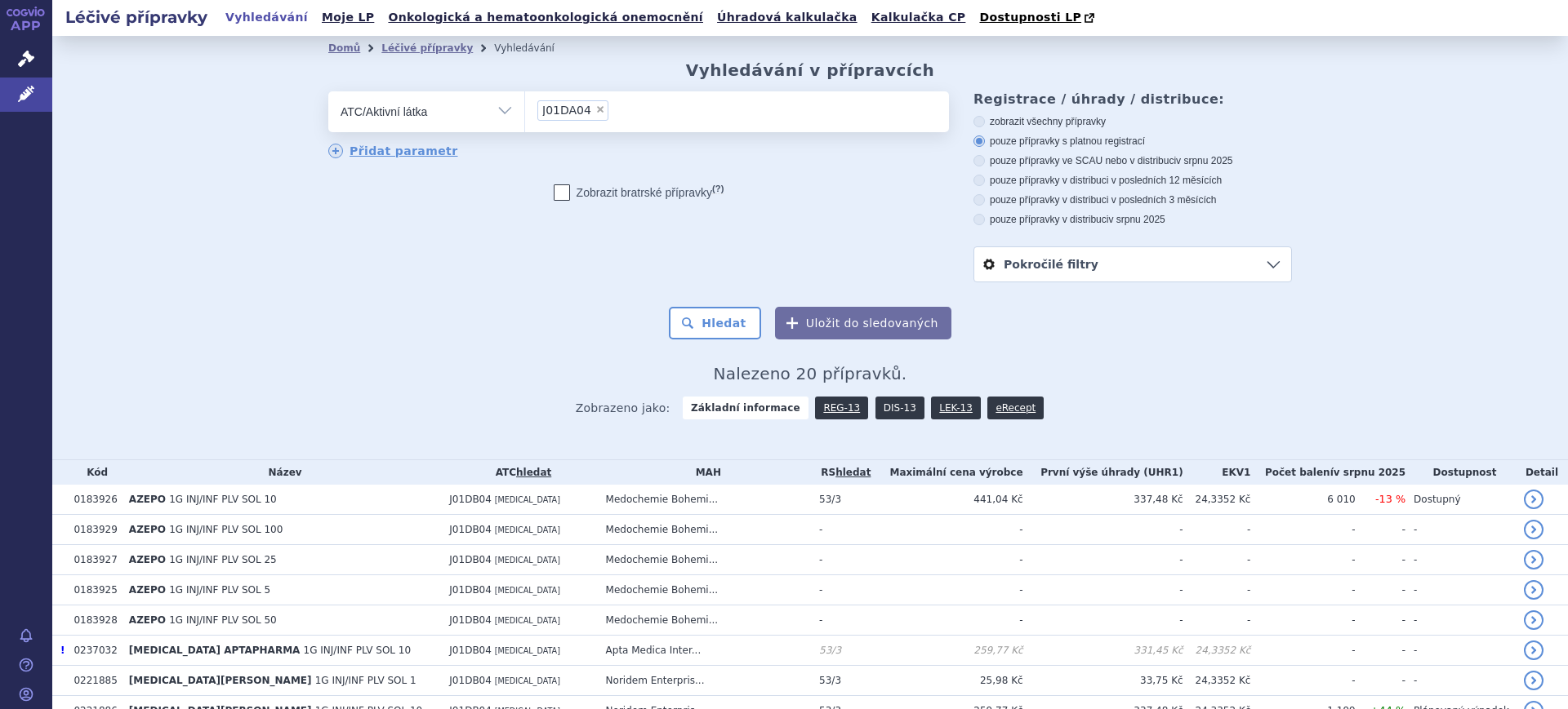
click at [876, 416] on link "DIS-13" at bounding box center [900, 408] width 49 height 23
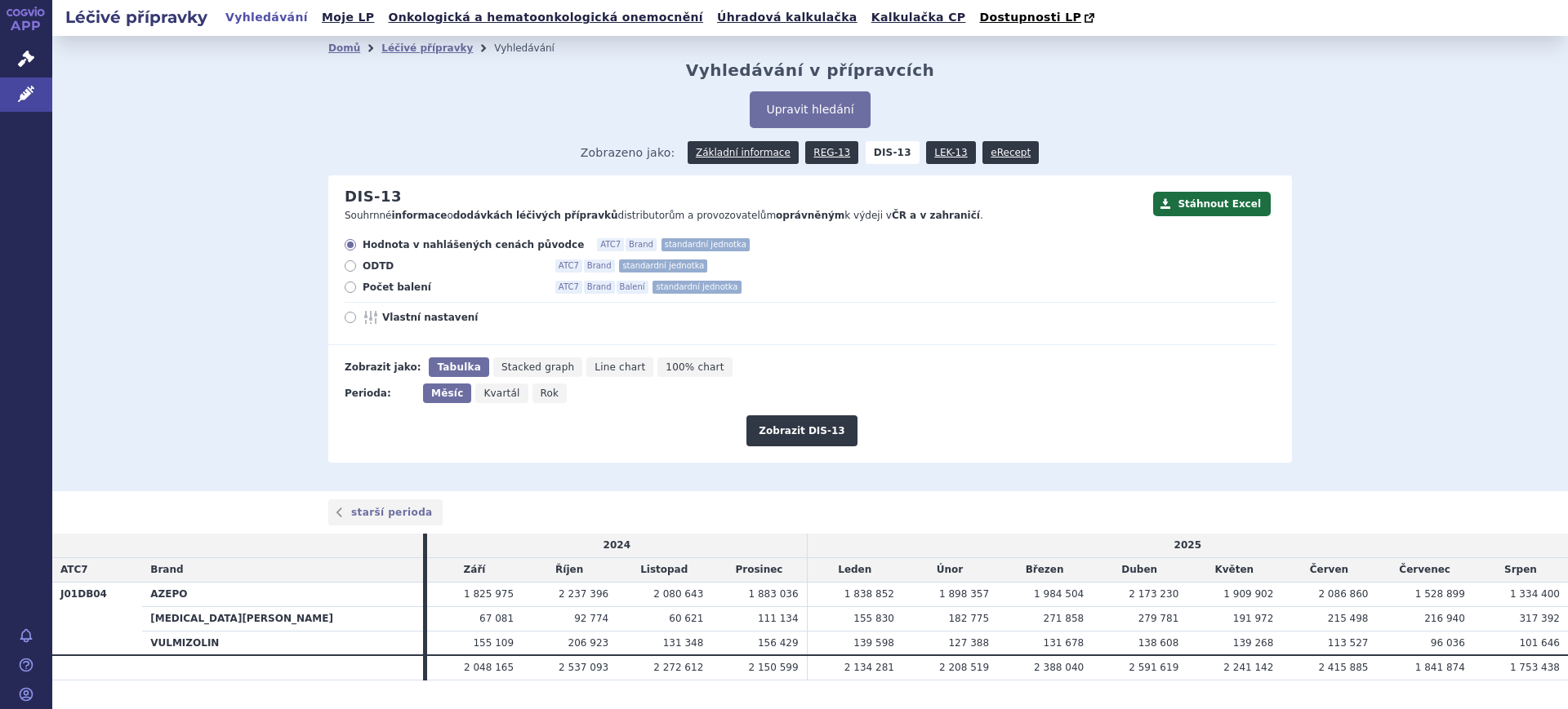
click at [541, 387] on span "Rok" at bounding box center [550, 393] width 19 height 11
click at [532, 387] on input "Rok" at bounding box center [537, 388] width 10 height 10
radio input "true"
click at [404, 325] on div "Hodnota v nahlášených cenách původce ATC7 Brand standardní jednotka ODTD ATC7 B…" at bounding box center [802, 291] width 947 height 107
click at [416, 325] on div "Hodnota v nahlášených cenách původce ATC7 Brand standardní jednotka ODTD ATC7 B…" at bounding box center [802, 291] width 947 height 107
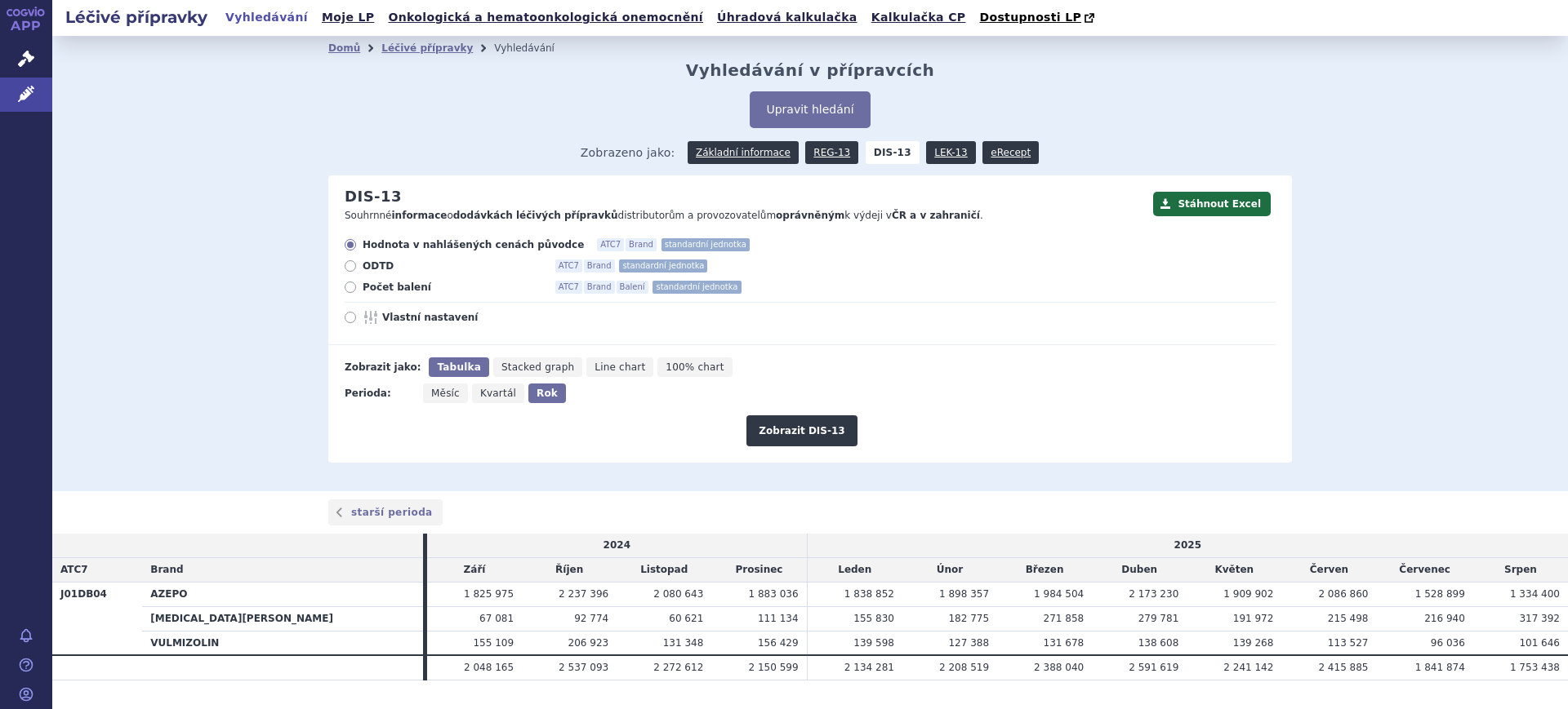
click at [418, 322] on span "Vlastní nastavení" at bounding box center [472, 318] width 179 height 13
click at [357, 322] on input "Vlastní nastavení" at bounding box center [351, 319] width 10 height 10
radio input "true"
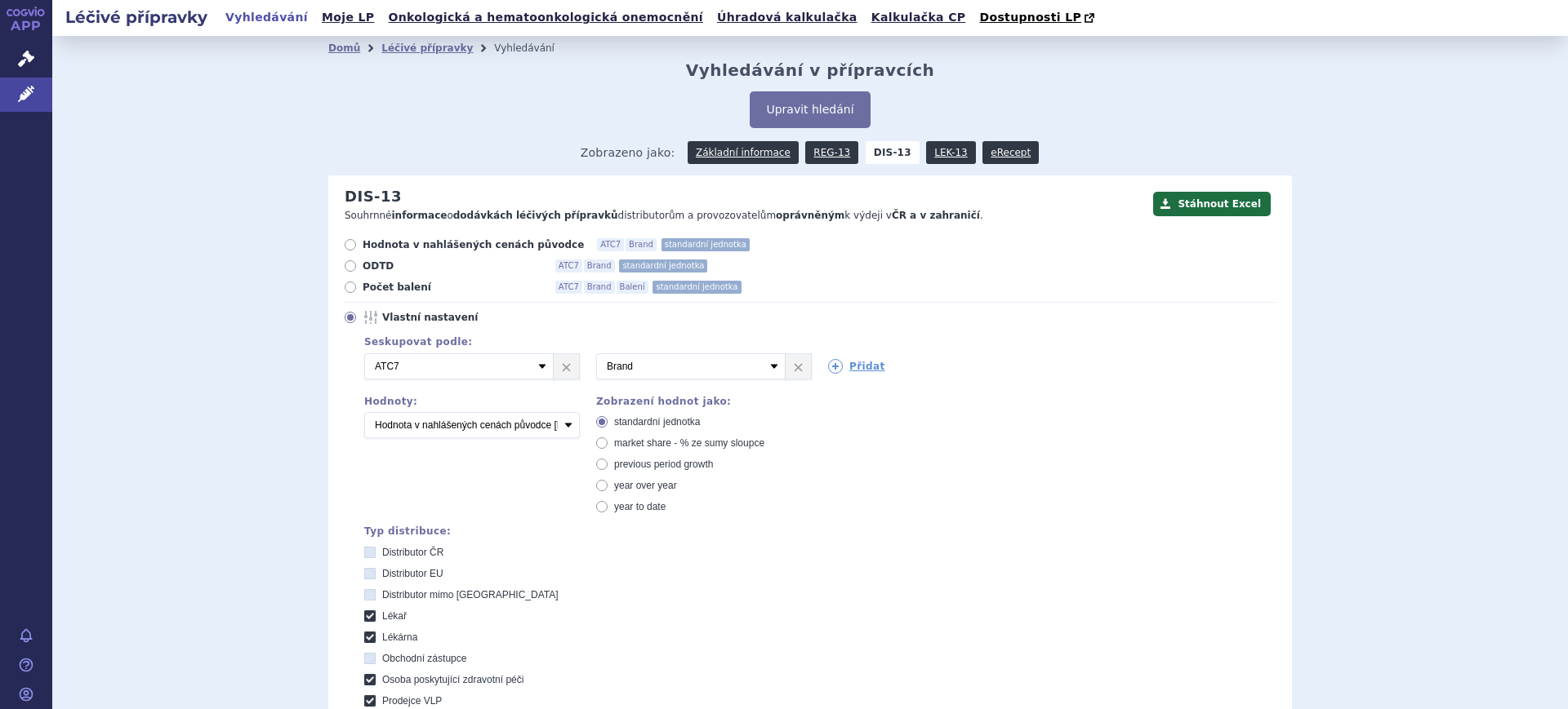
click at [663, 451] on div "standardní jednotka market share - % ze sumy sloupce previous period growth yea…" at bounding box center [704, 465] width 215 height 98
click at [665, 447] on span "market share - % ze sumy sloupce" at bounding box center [689, 443] width 150 height 11
click at [609, 447] on input "market share - % ze sumy sloupce" at bounding box center [603, 445] width 10 height 10
radio input "true"
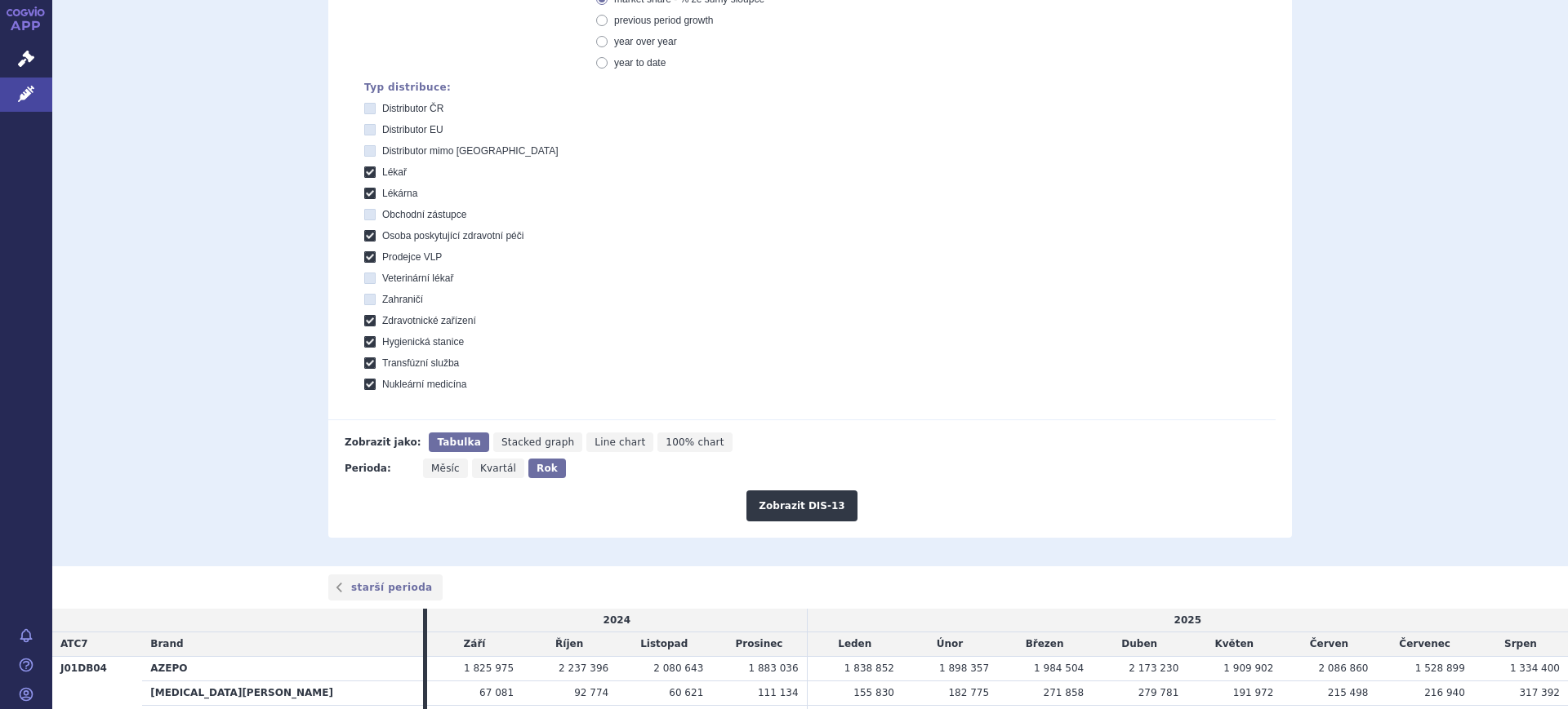
scroll to position [510, 0]
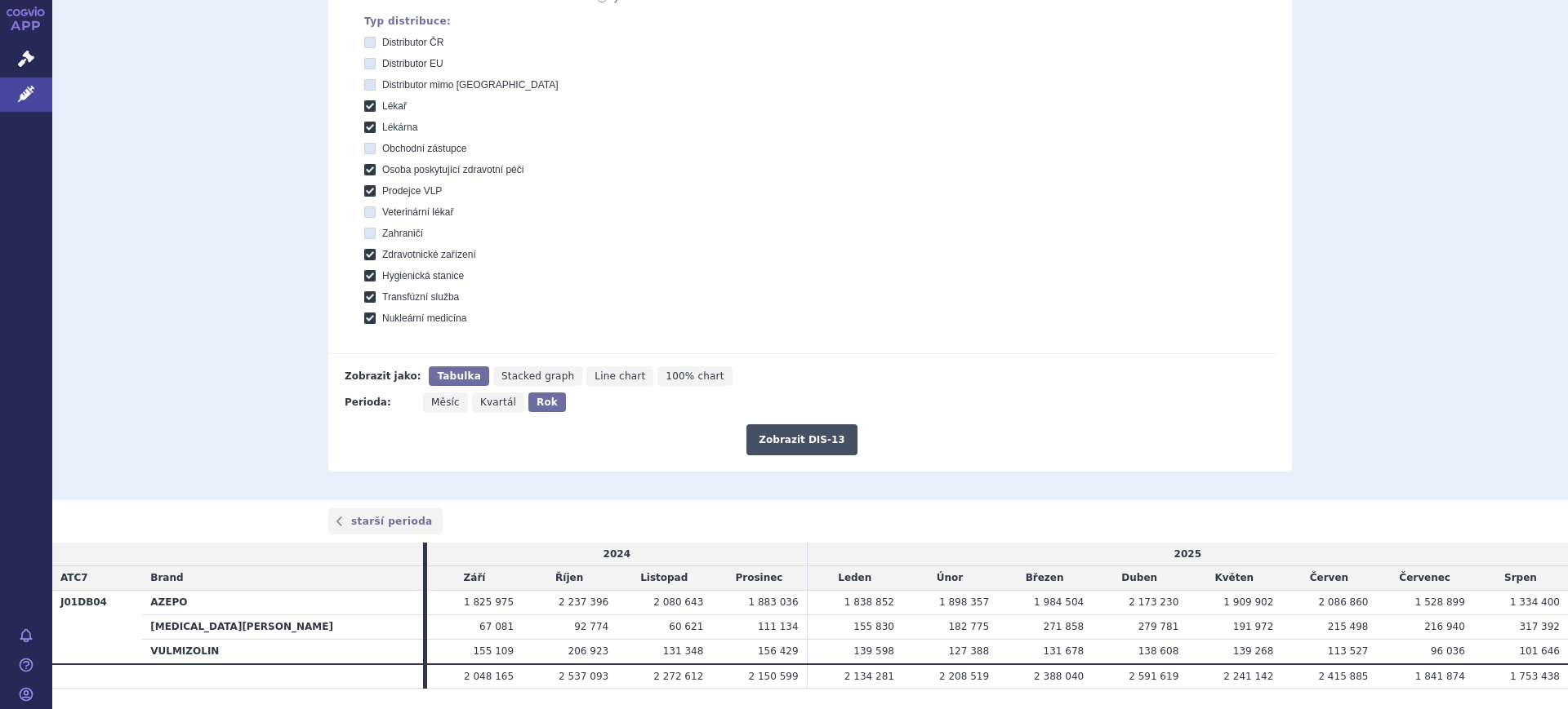
click at [840, 450] on button "Zobrazit DIS-13" at bounding box center [801, 439] width 110 height 31
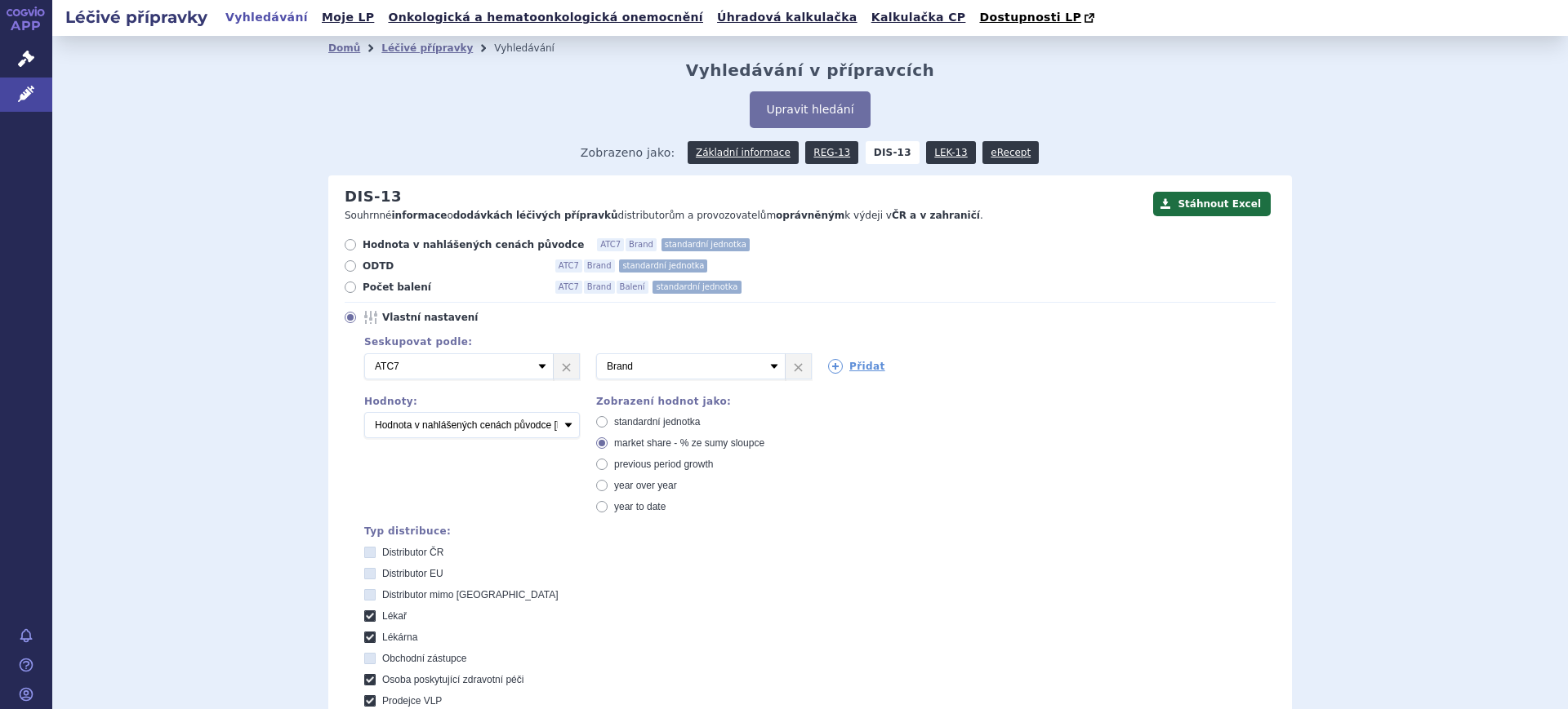
scroll to position [506, 0]
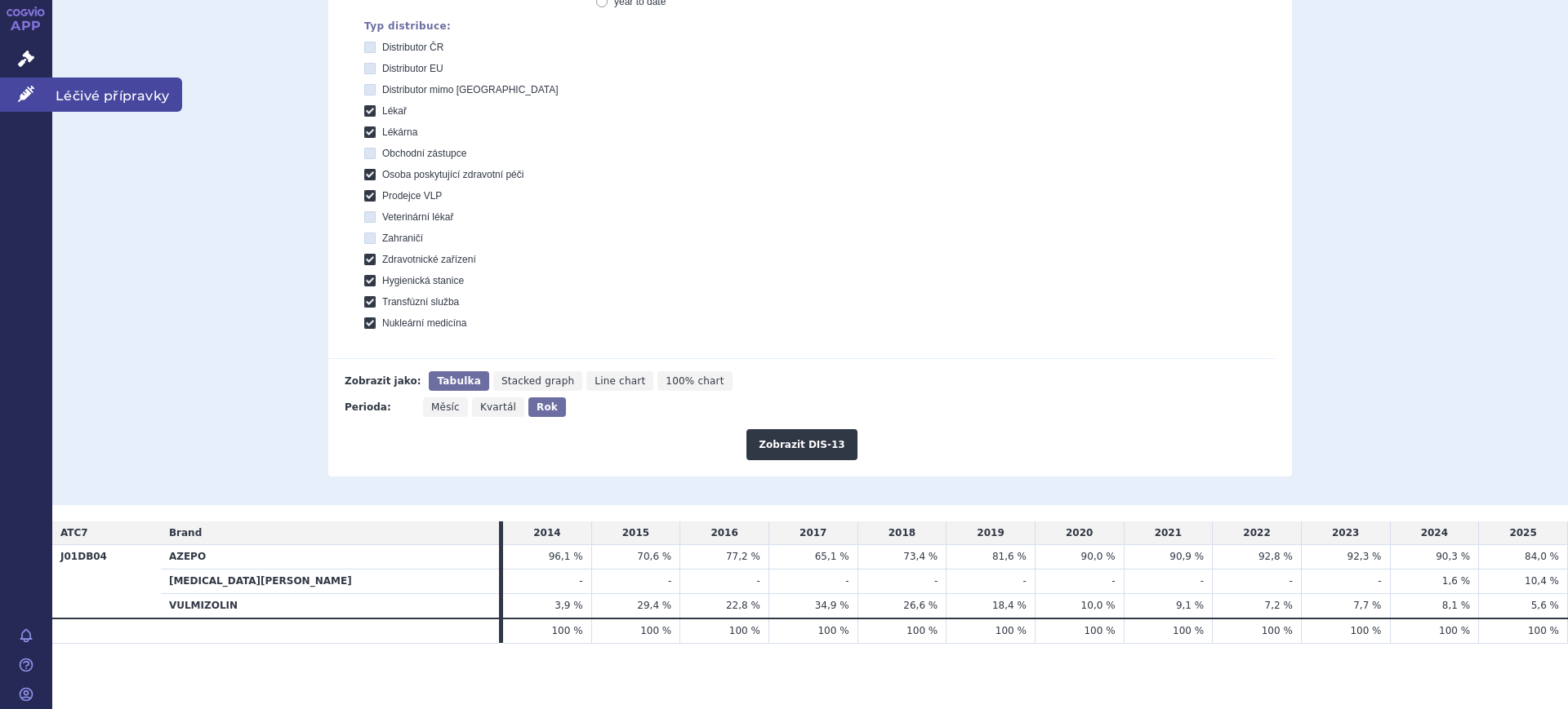
click at [18, 100] on icon at bounding box center [25, 93] width 16 height 16
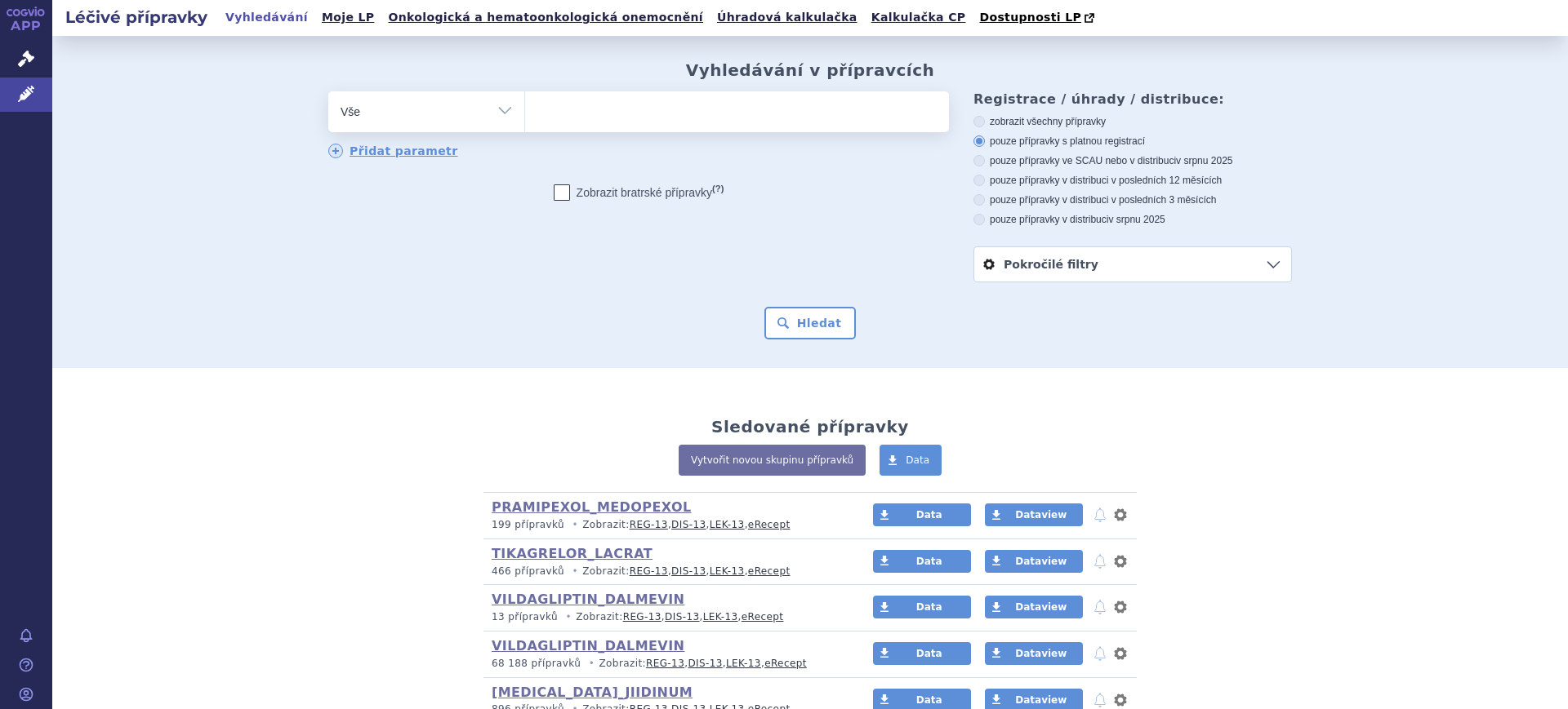
click at [386, 106] on select "Vše Přípravek/SUKL kód MAH VPOIS ATC/Aktivní látka Léková forma Síla" at bounding box center [426, 109] width 196 height 37
click at [387, 112] on select "Vše Přípravek/SUKL kód MAH VPOIS ATC/Aktivní látka Léková forma Síla" at bounding box center [426, 109] width 196 height 37
click at [416, 94] on select "Vše Přípravek/SUKL kód MAH VPOIS ATC/Aktivní látka Léková forma Síla" at bounding box center [426, 109] width 196 height 37
select select "filter-atc-group"
click at [328, 92] on select "Vše Přípravek/SUKL kód MAH VPOIS ATC/Aktivní látka Léková forma Síla" at bounding box center [426, 109] width 196 height 37
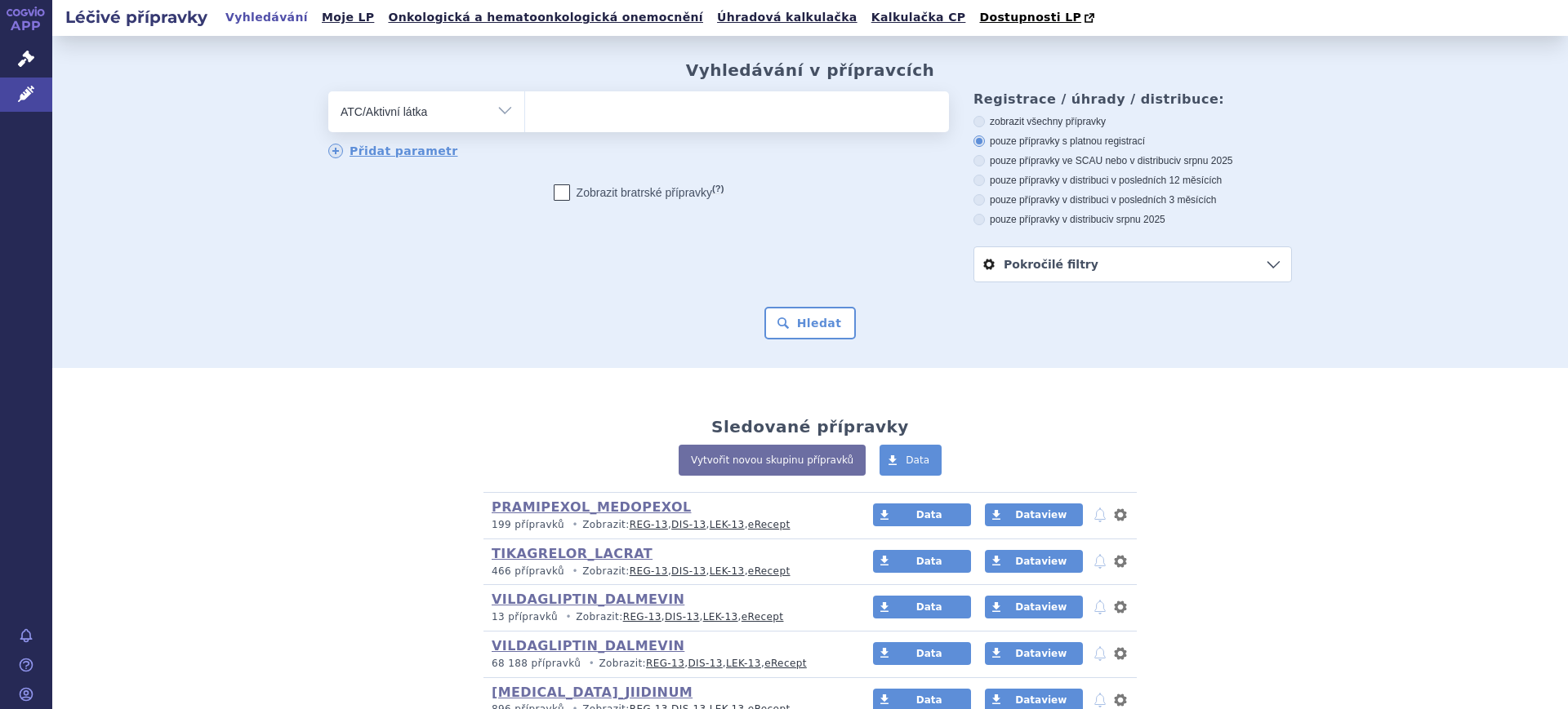
click at [752, 118] on ul at bounding box center [737, 108] width 424 height 34
click at [525, 118] on select at bounding box center [525, 110] width 1 height 41
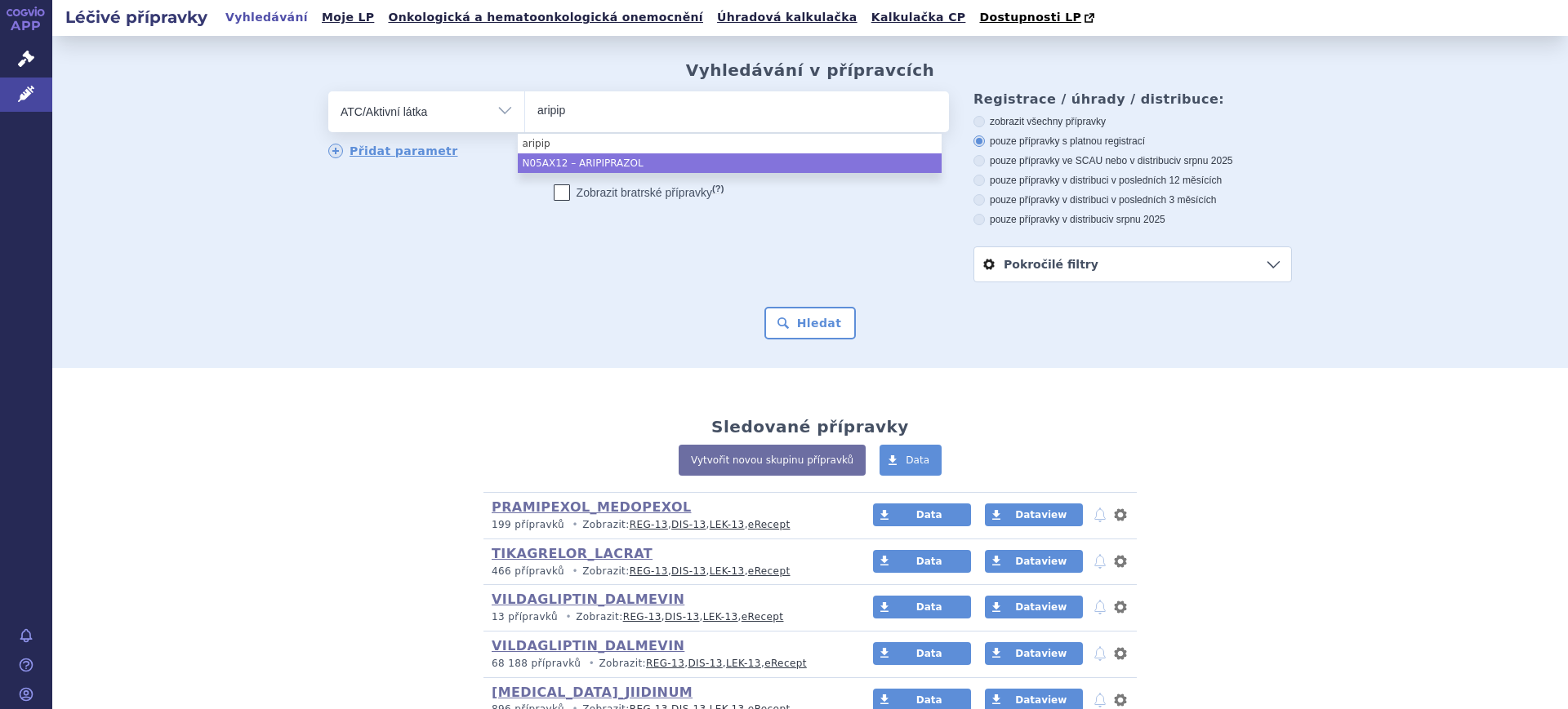
type input "aripip"
select select "N05AX12"
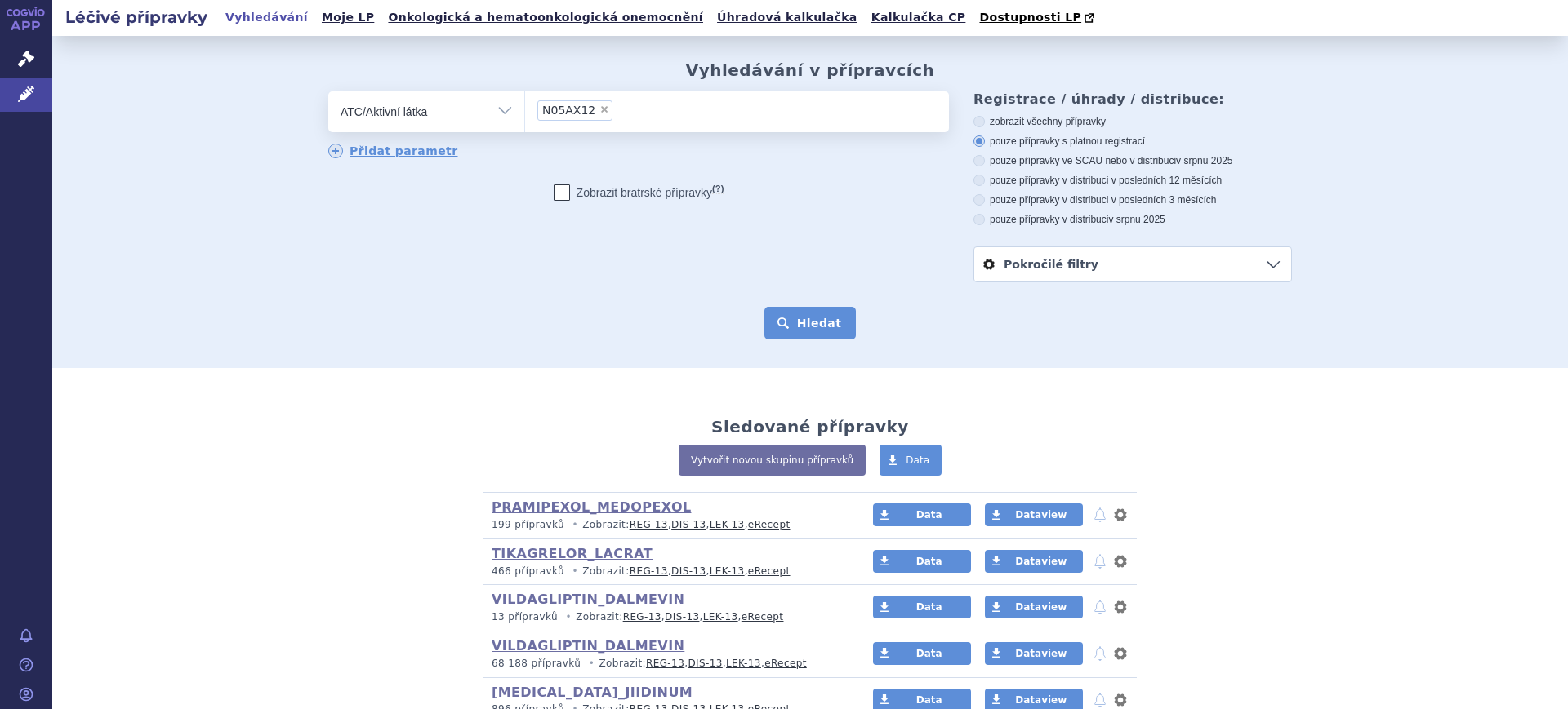
click at [837, 334] on button "Hledat" at bounding box center [810, 322] width 92 height 33
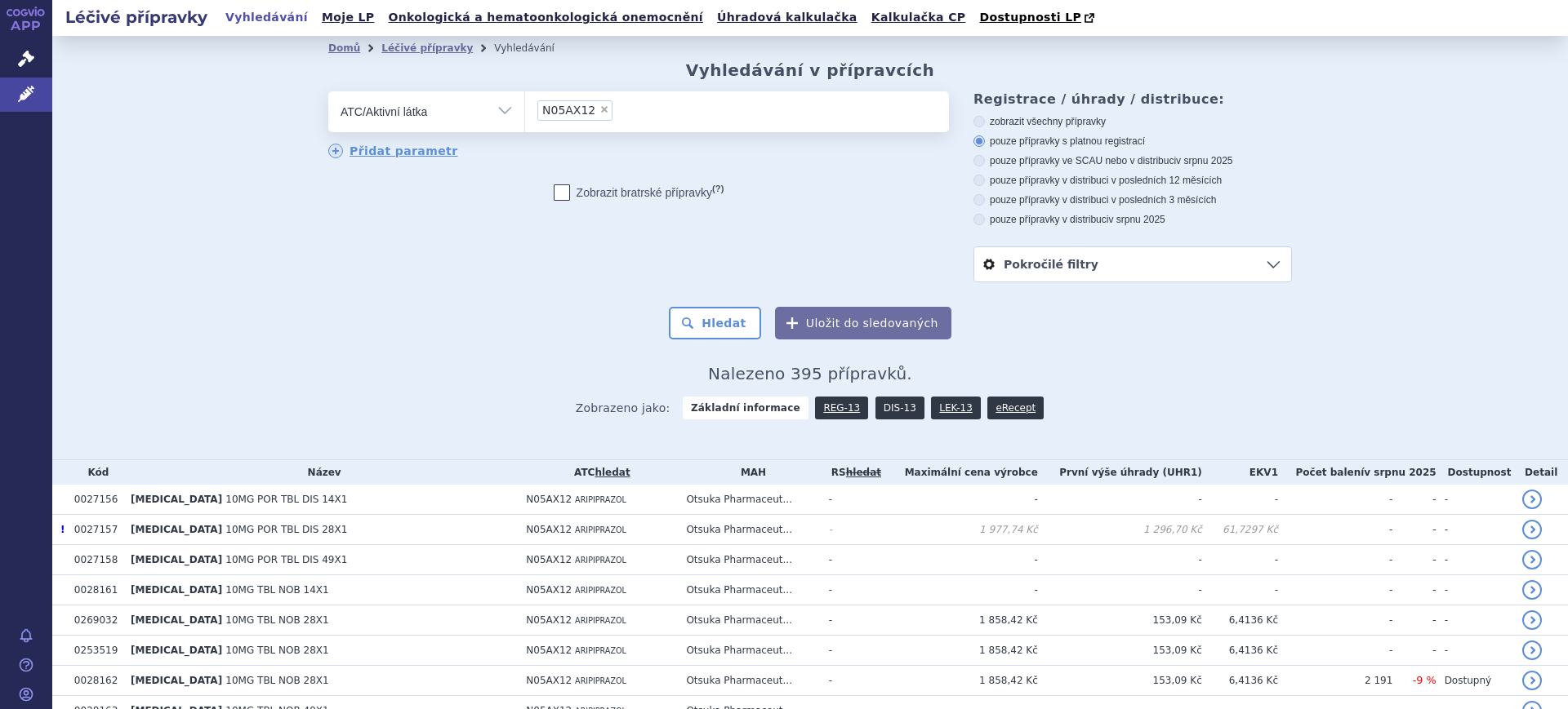
click at [879, 404] on link "DIS-13" at bounding box center [900, 408] width 49 height 23
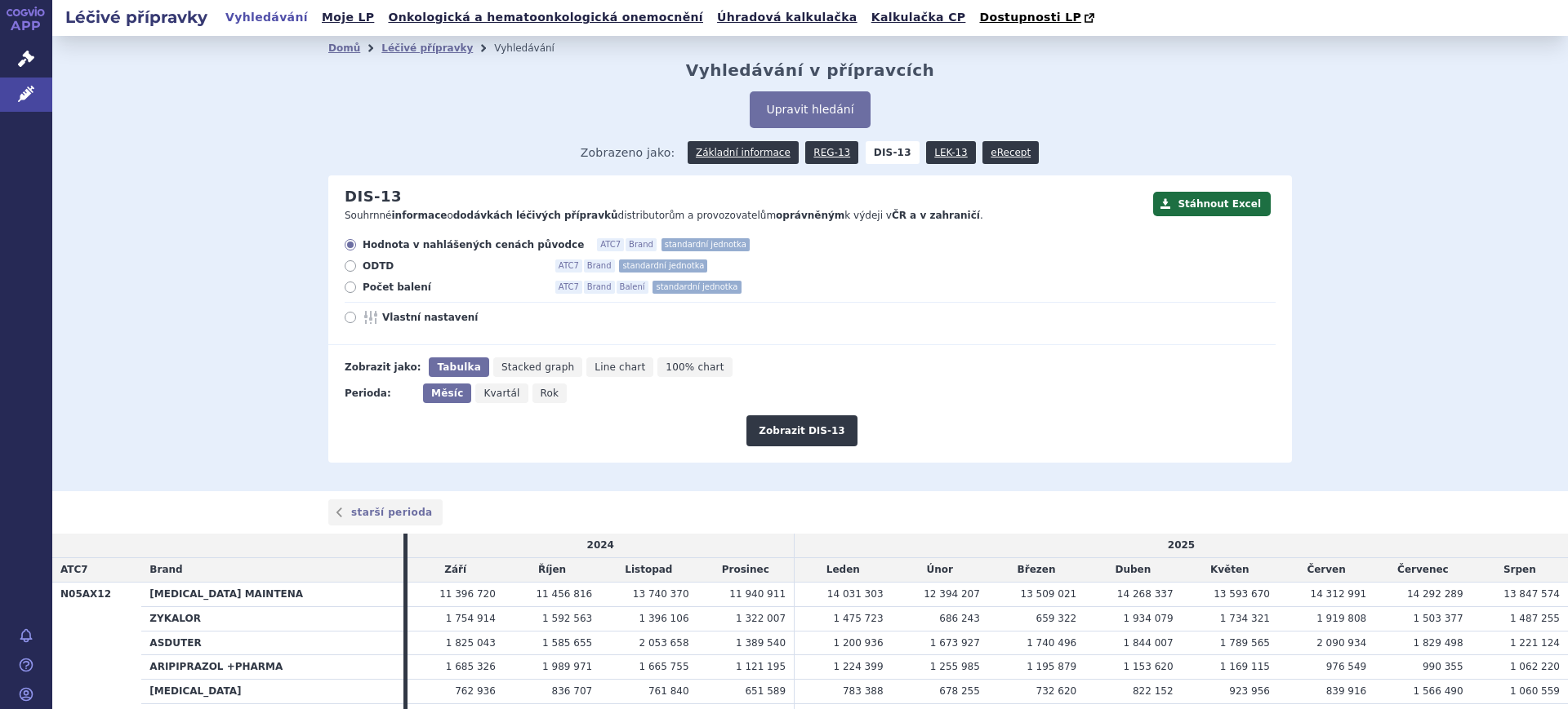
click at [541, 391] on span "Rok" at bounding box center [550, 393] width 19 height 11
click at [532, 391] on input "Rok" at bounding box center [537, 388] width 10 height 10
radio input "true"
click at [412, 319] on span "Vlastní nastavení" at bounding box center [472, 318] width 179 height 13
click at [357, 319] on input "Vlastní nastavení" at bounding box center [351, 319] width 10 height 10
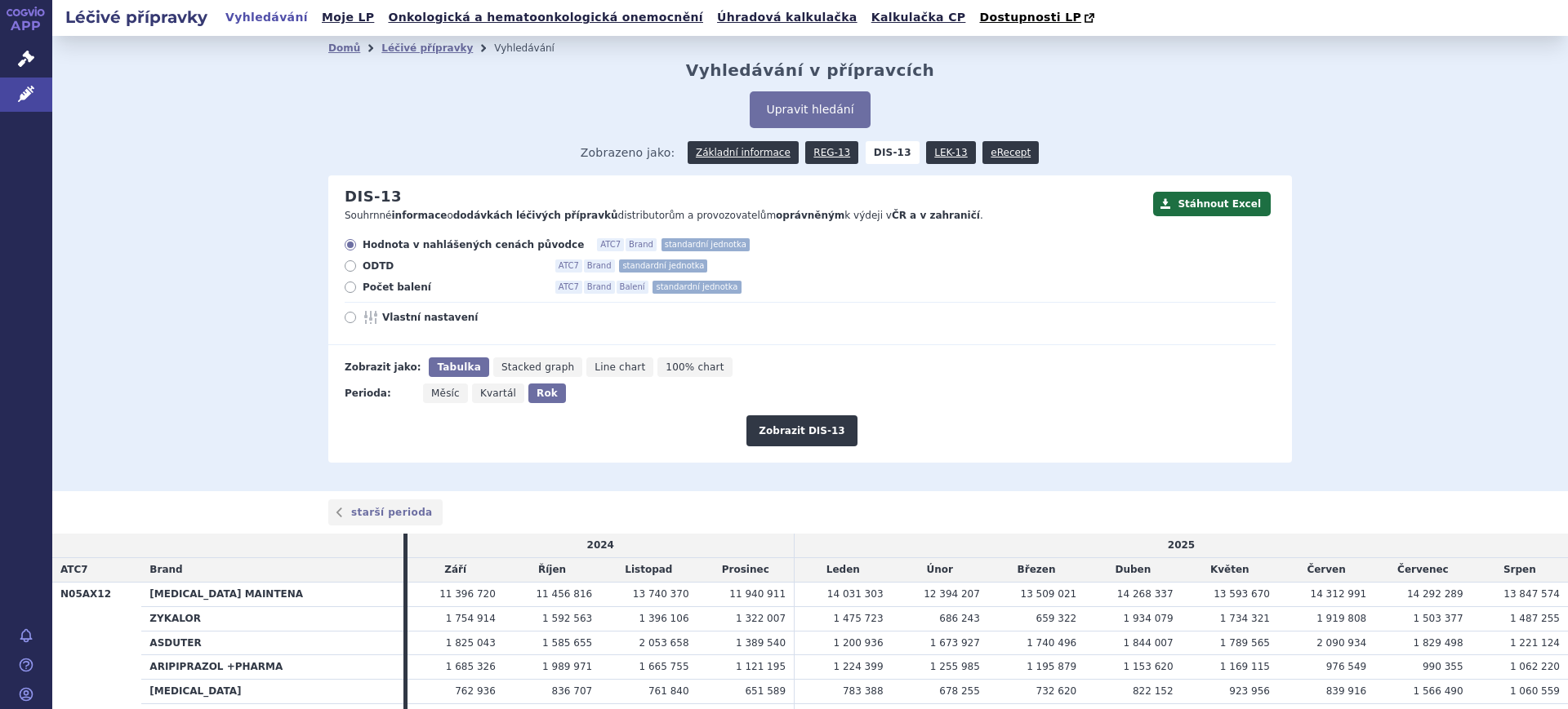
radio input "true"
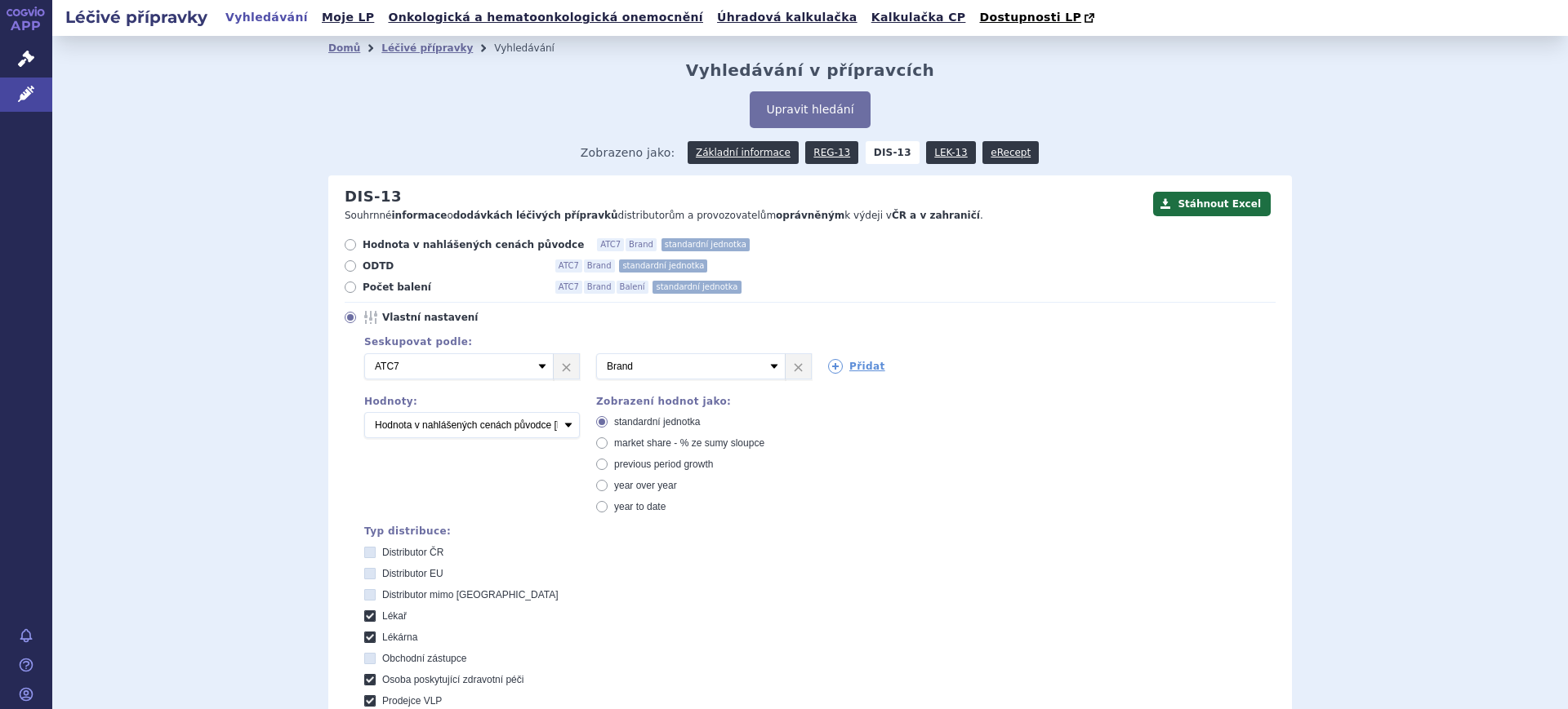
click at [665, 452] on div "standardní jednotka market share - % ze sumy sloupce previous period growth yea…" at bounding box center [704, 465] width 215 height 98
click at [664, 443] on span "market share - % ze sumy sloupce" at bounding box center [689, 443] width 150 height 11
click at [609, 443] on input "market share - % ze sumy sloupce" at bounding box center [603, 445] width 10 height 10
radio input "true"
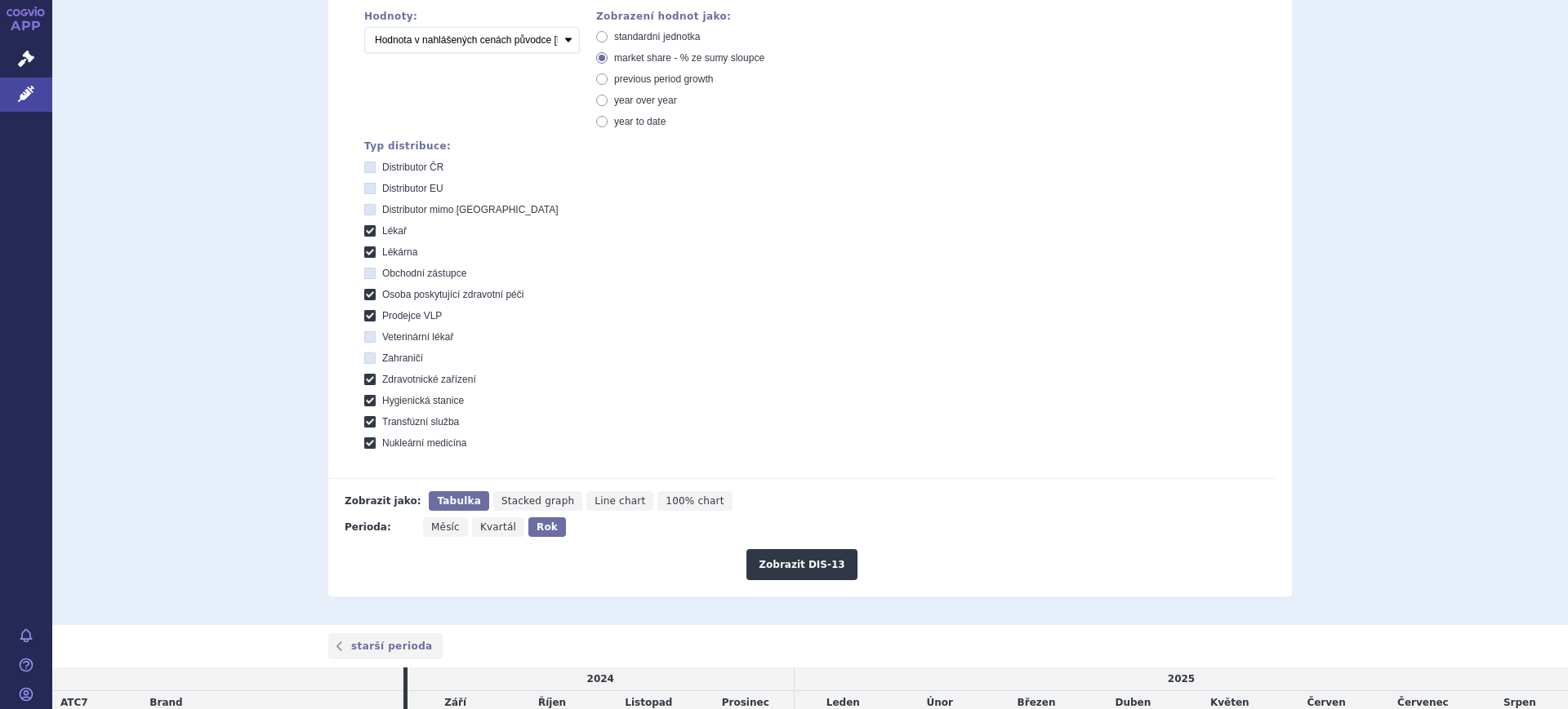
scroll to position [408, 0]
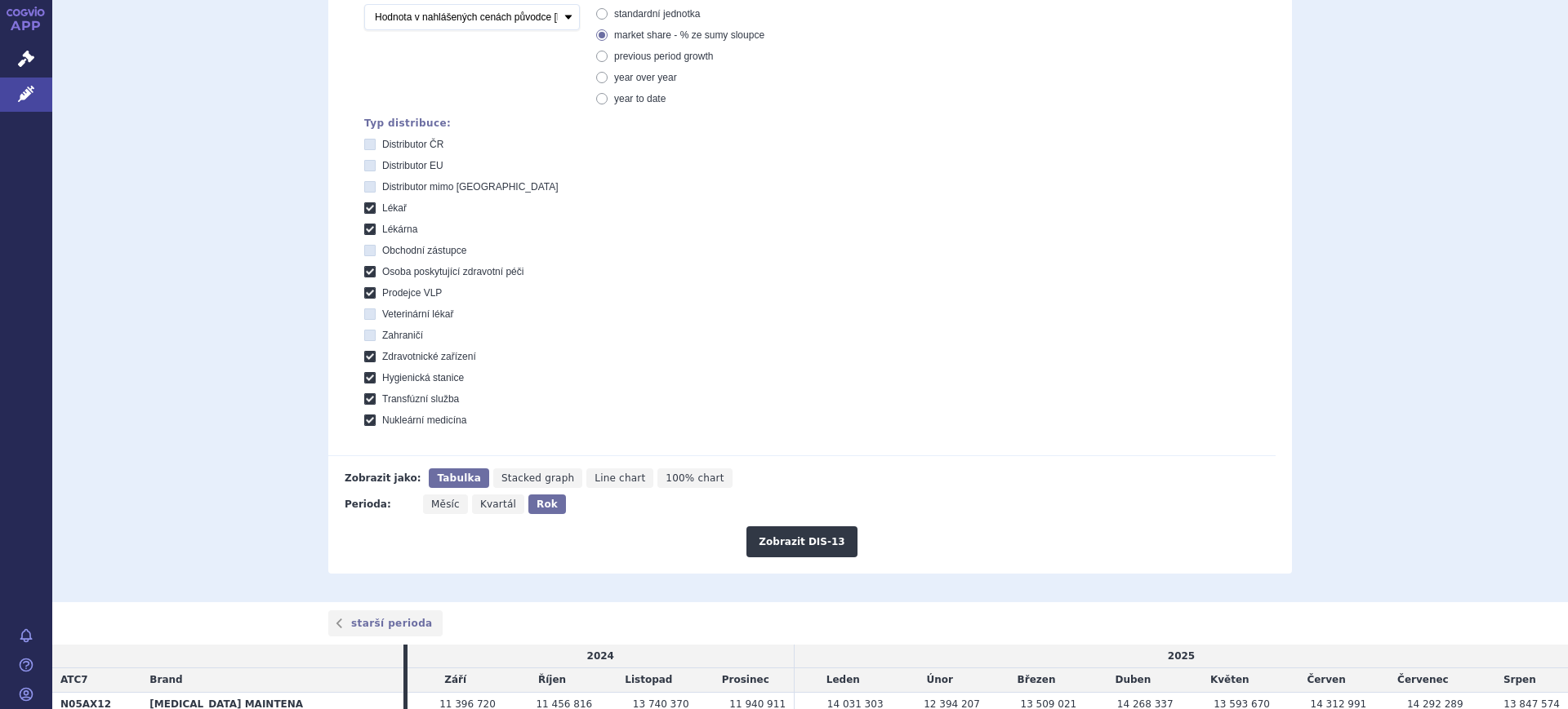
click at [744, 545] on div "Zobrazit DIS-13" at bounding box center [802, 536] width 947 height 43
click at [756, 542] on button "Zobrazit DIS-13" at bounding box center [801, 541] width 110 height 31
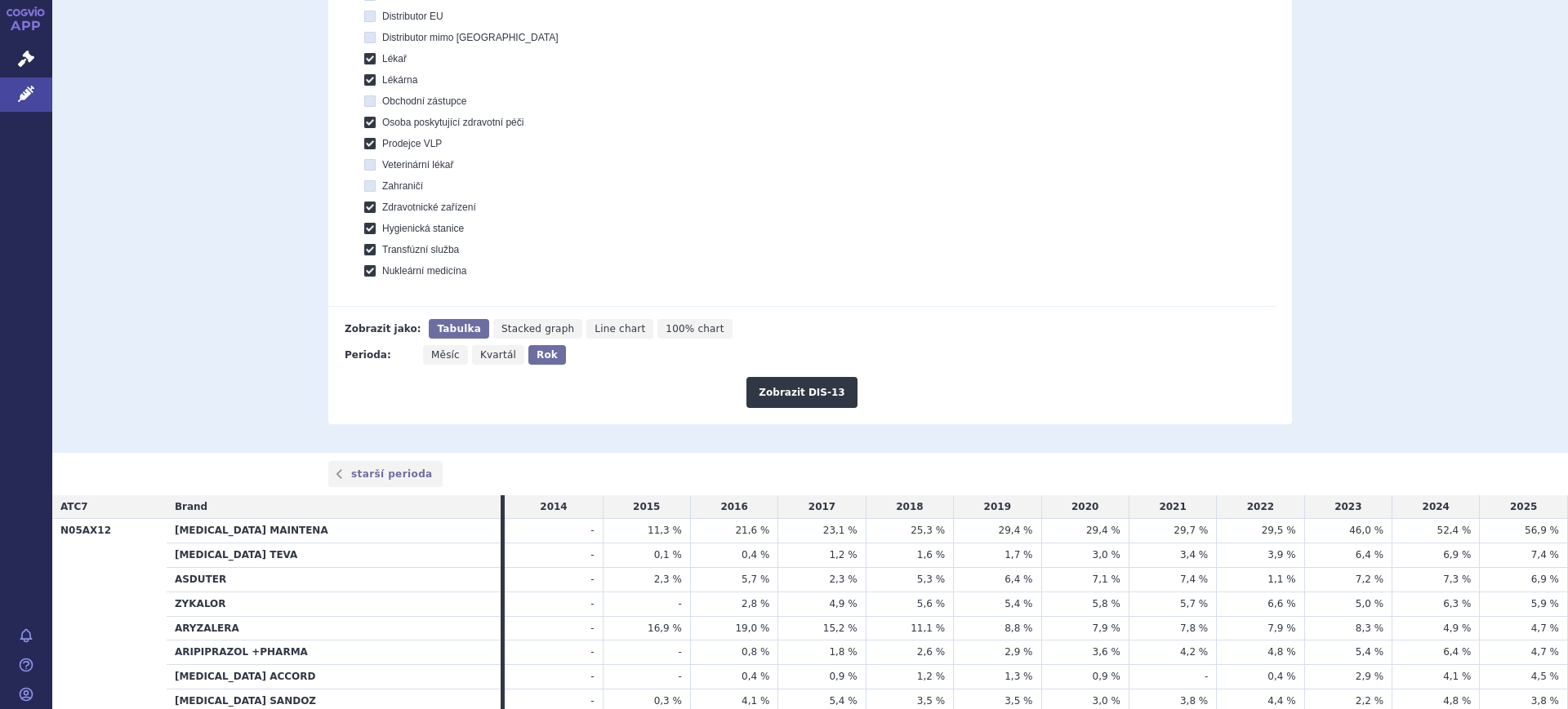
scroll to position [714, 0]
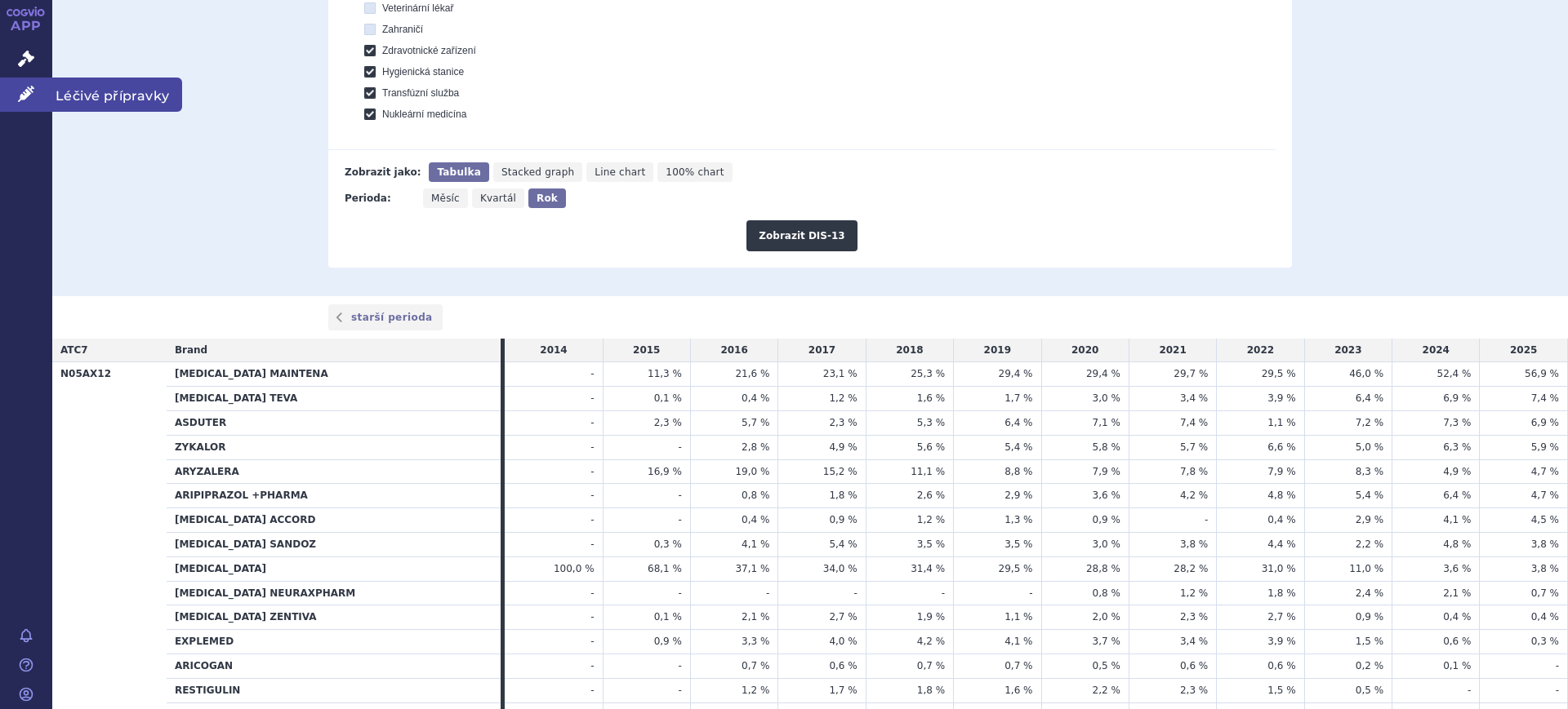
click at [10, 82] on link "Léčivé přípravky" at bounding box center [25, 94] width 52 height 34
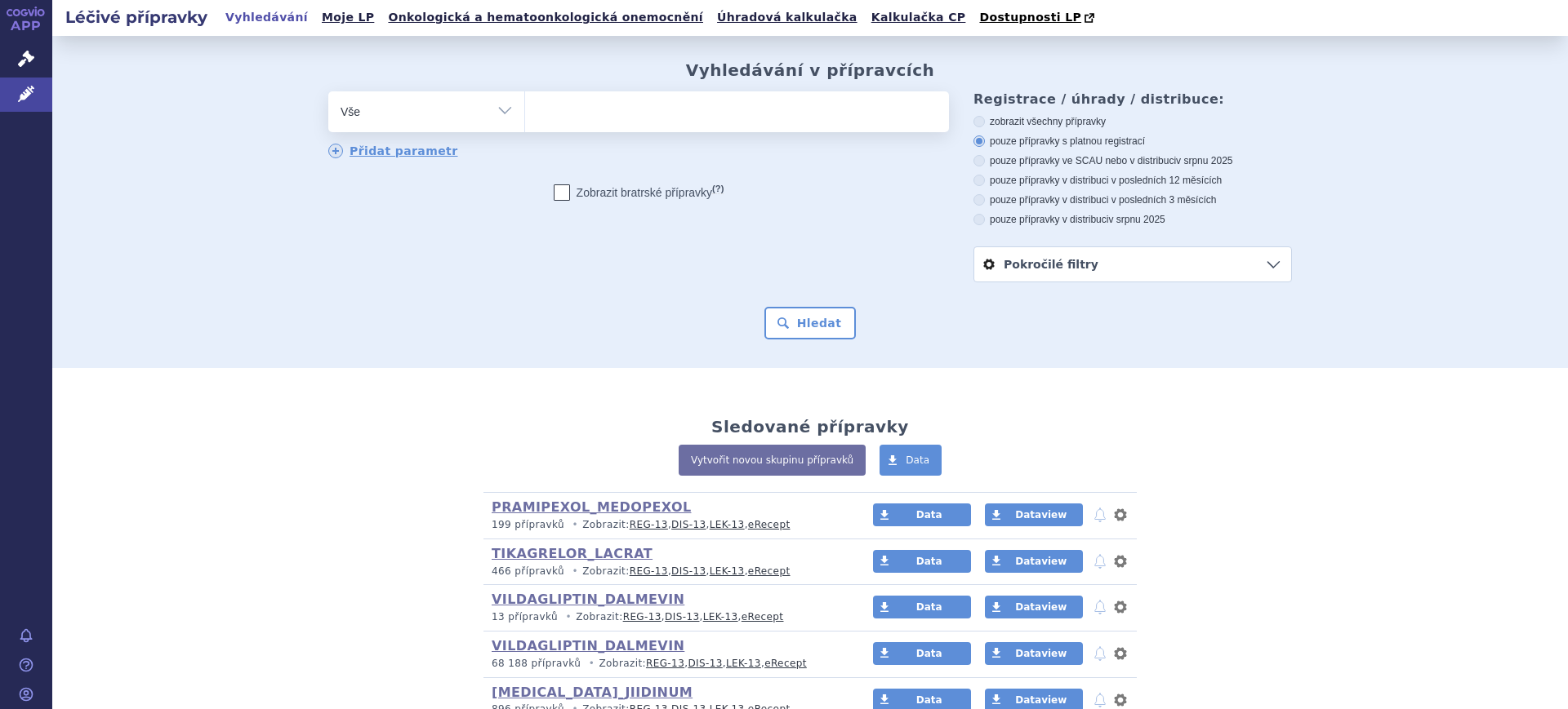
click at [409, 113] on select "Vše Přípravek/SUKL kód MAH VPOIS ATC/Aktivní látka Léková forma Síla" at bounding box center [426, 109] width 196 height 37
select select "filter-atc-group"
click at [328, 92] on select "Vše Přípravek/SUKL kód MAH VPOIS ATC/Aktivní látka Léková forma Síla" at bounding box center [426, 109] width 196 height 37
drag, startPoint x: 565, startPoint y: 134, endPoint x: 572, endPoint y: 125, distance: 11.4
click at [572, 125] on ul at bounding box center [737, 108] width 424 height 34
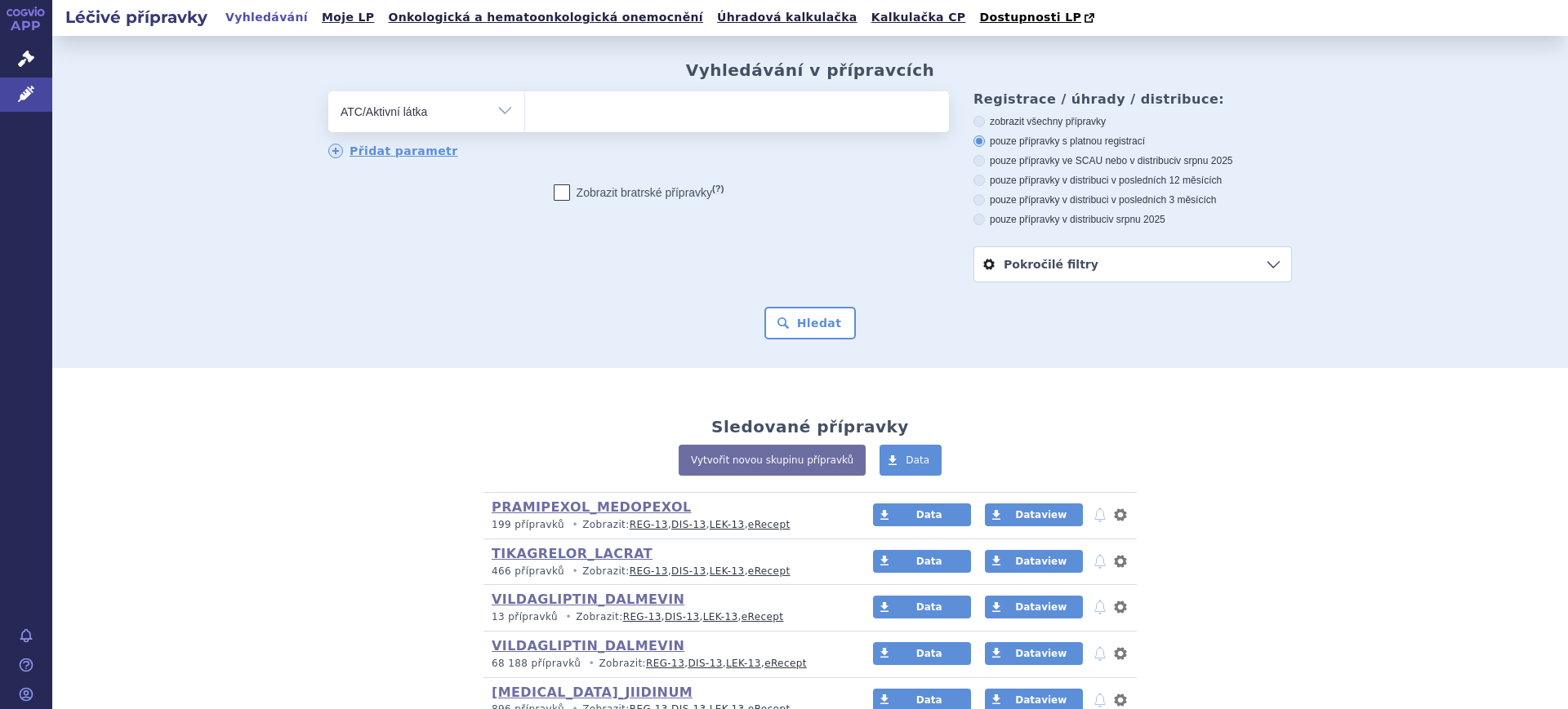
click at [525, 125] on select at bounding box center [525, 110] width 1 height 41
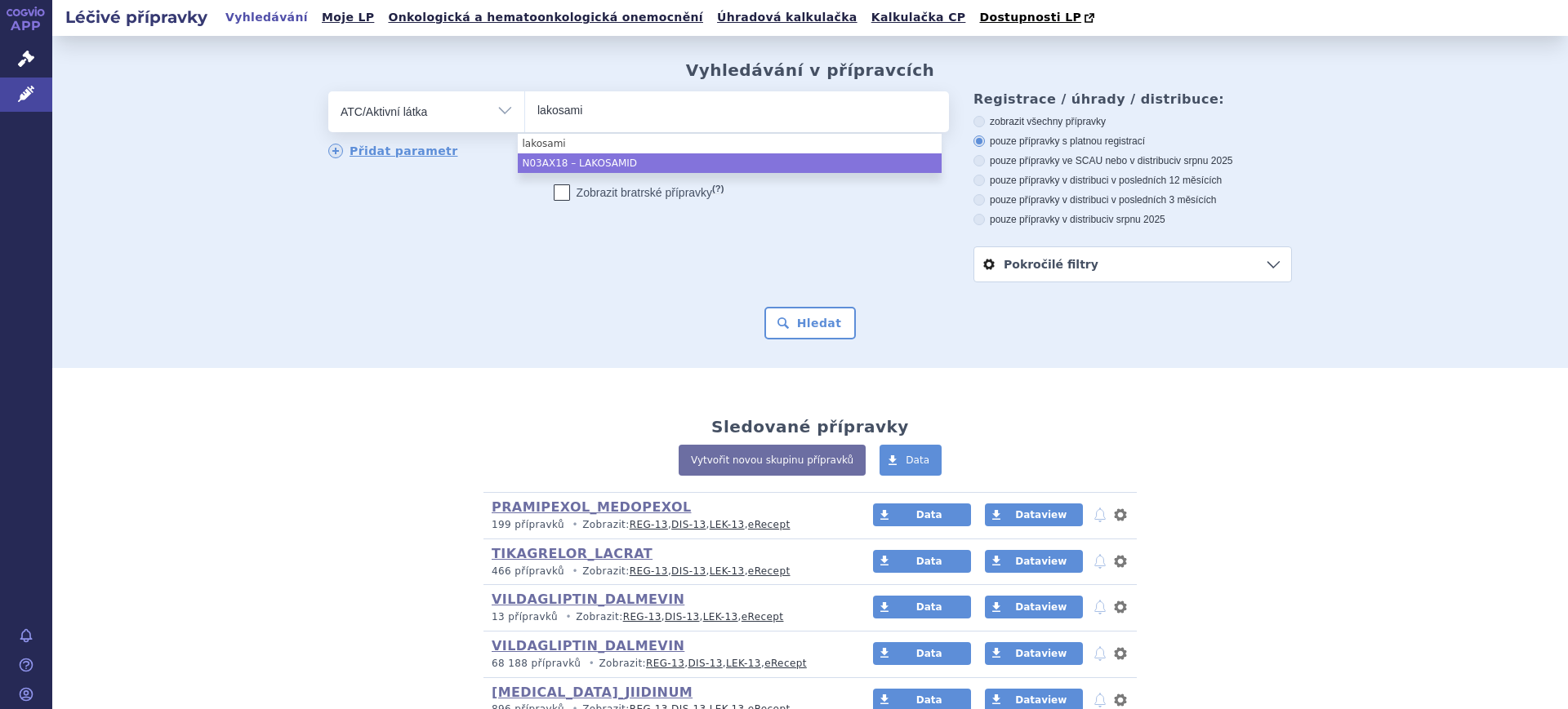
type input "lakosami"
select select "N03AX18"
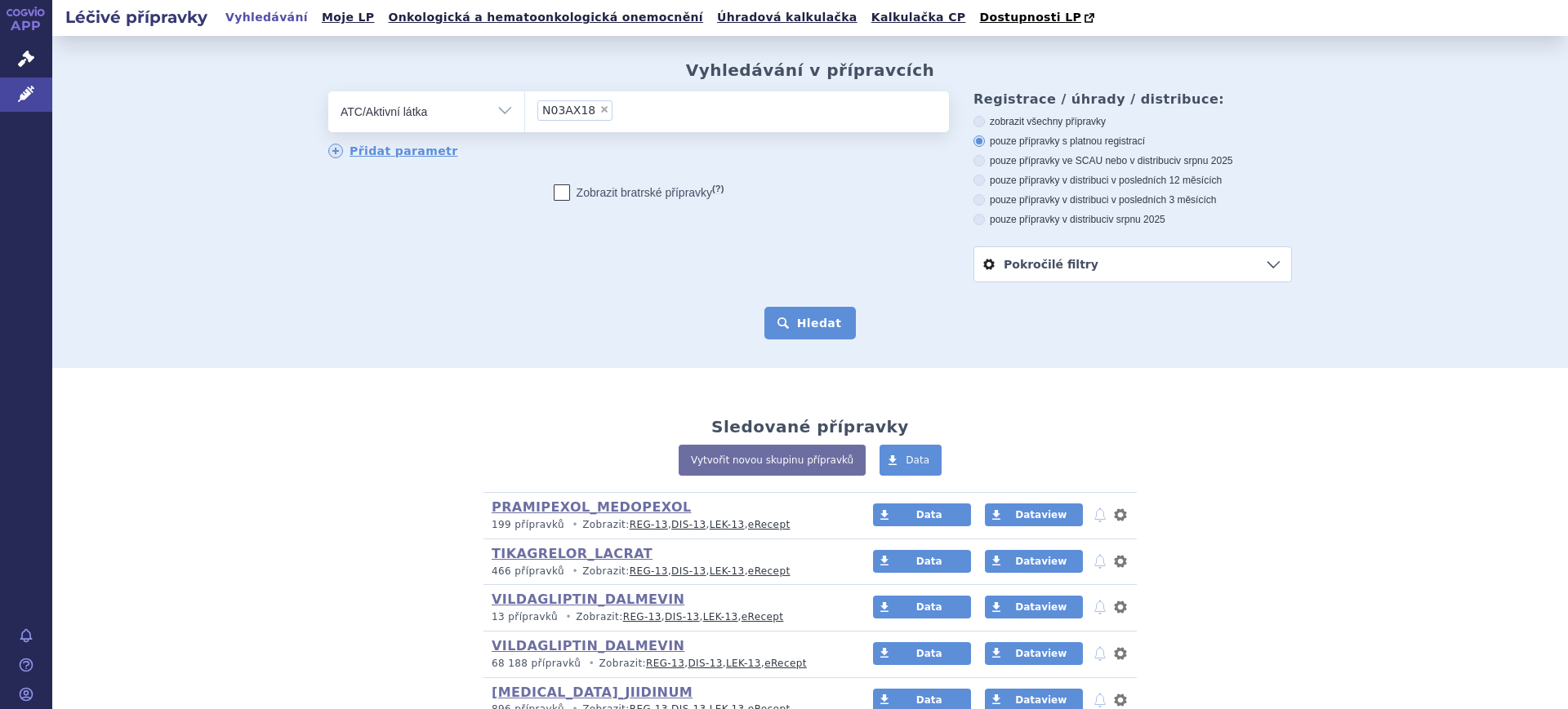
click at [767, 313] on button "Hledat" at bounding box center [810, 322] width 92 height 33
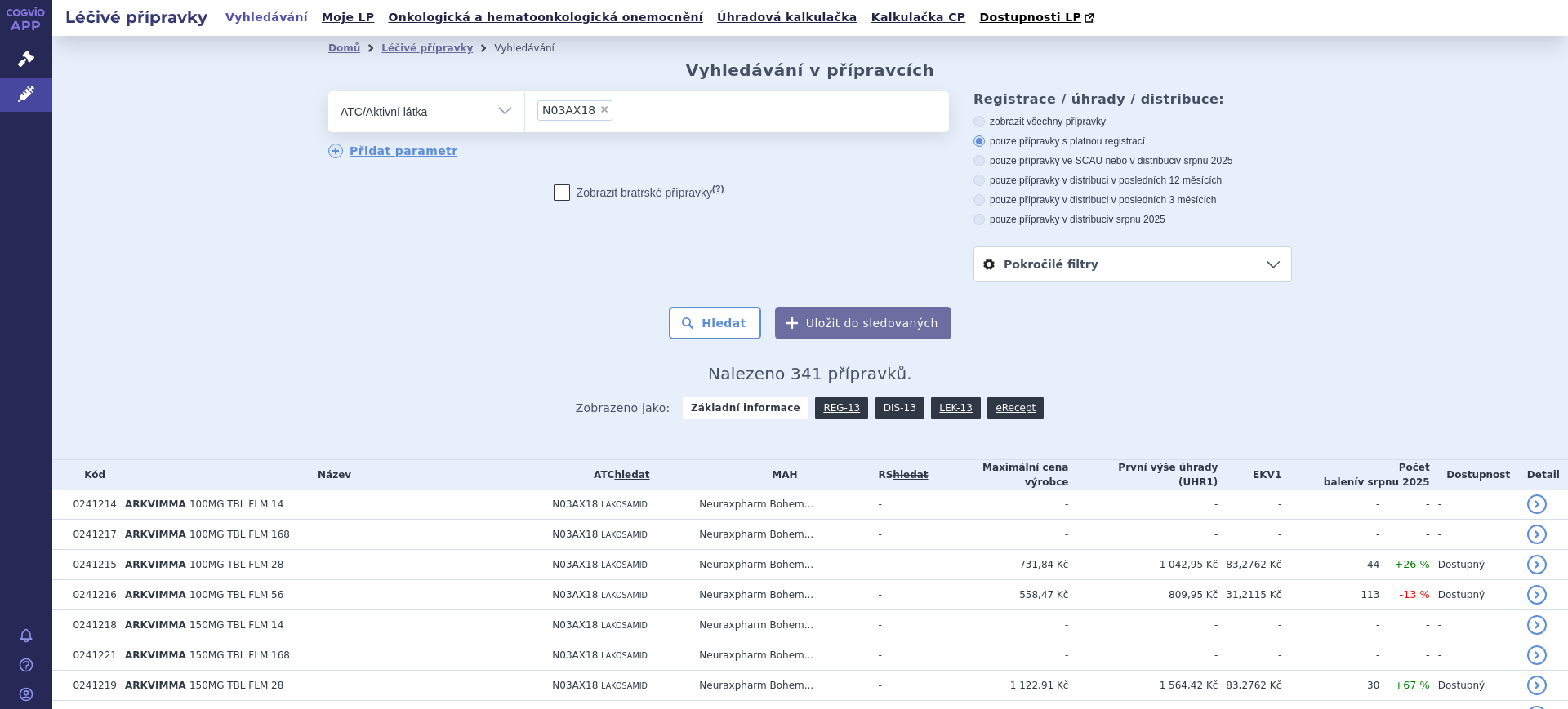
click at [888, 411] on link "DIS-13" at bounding box center [900, 408] width 49 height 23
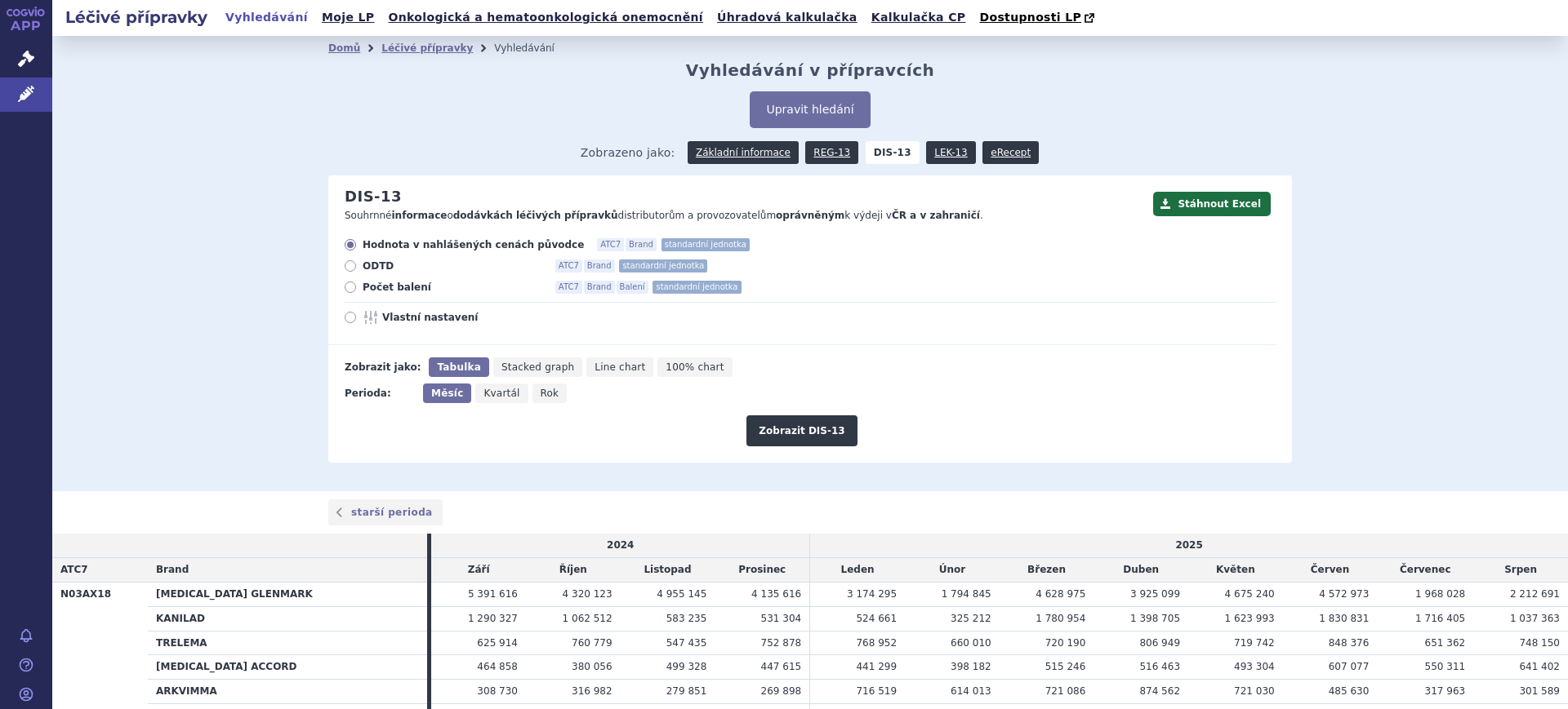
click at [543, 395] on icon "Rok" at bounding box center [549, 393] width 35 height 20
click at [543, 394] on input "Rok" at bounding box center [537, 388] width 10 height 10
radio input "true"
click at [451, 314] on span "Vlastní nastavení" at bounding box center [472, 318] width 179 height 13
click at [357, 314] on input "Vlastní nastavení" at bounding box center [351, 319] width 10 height 10
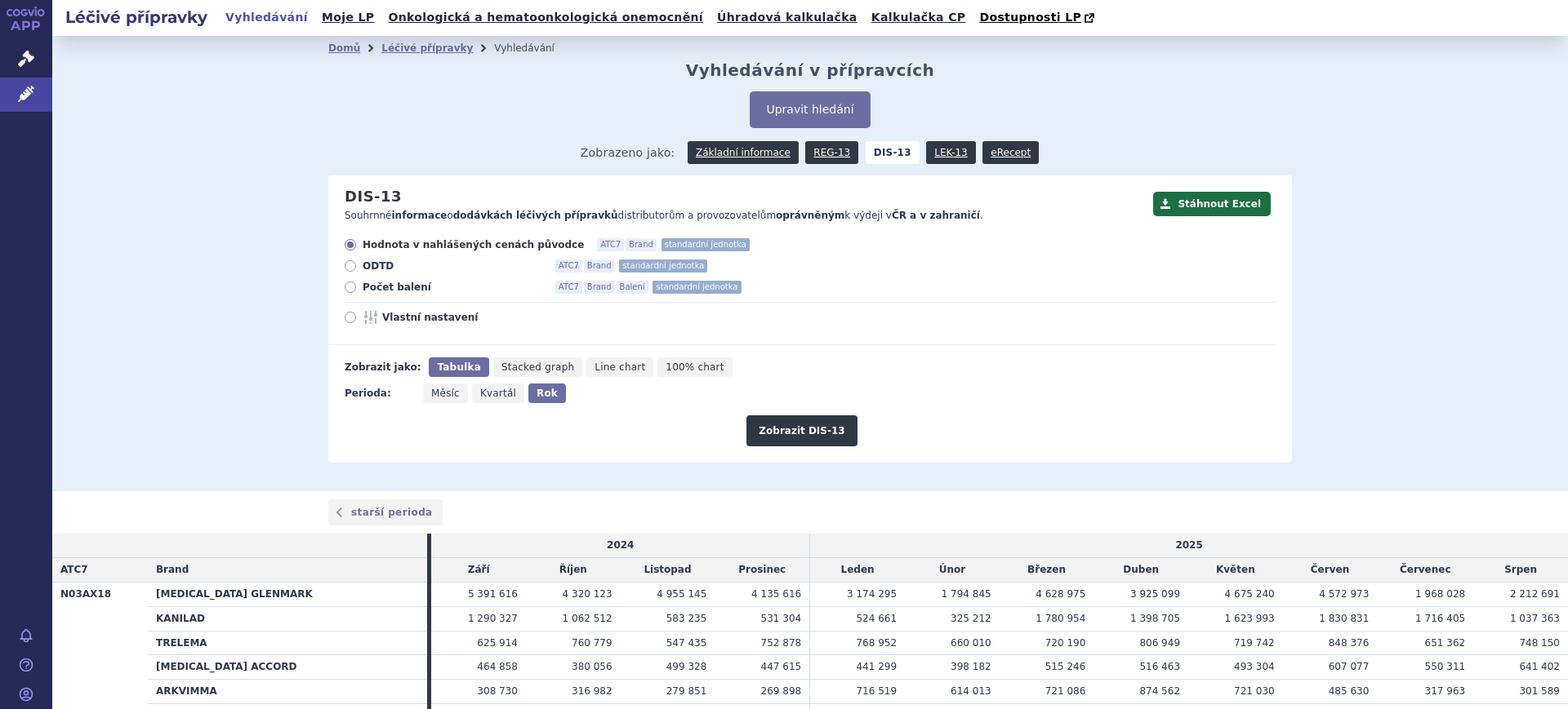
radio input "true"
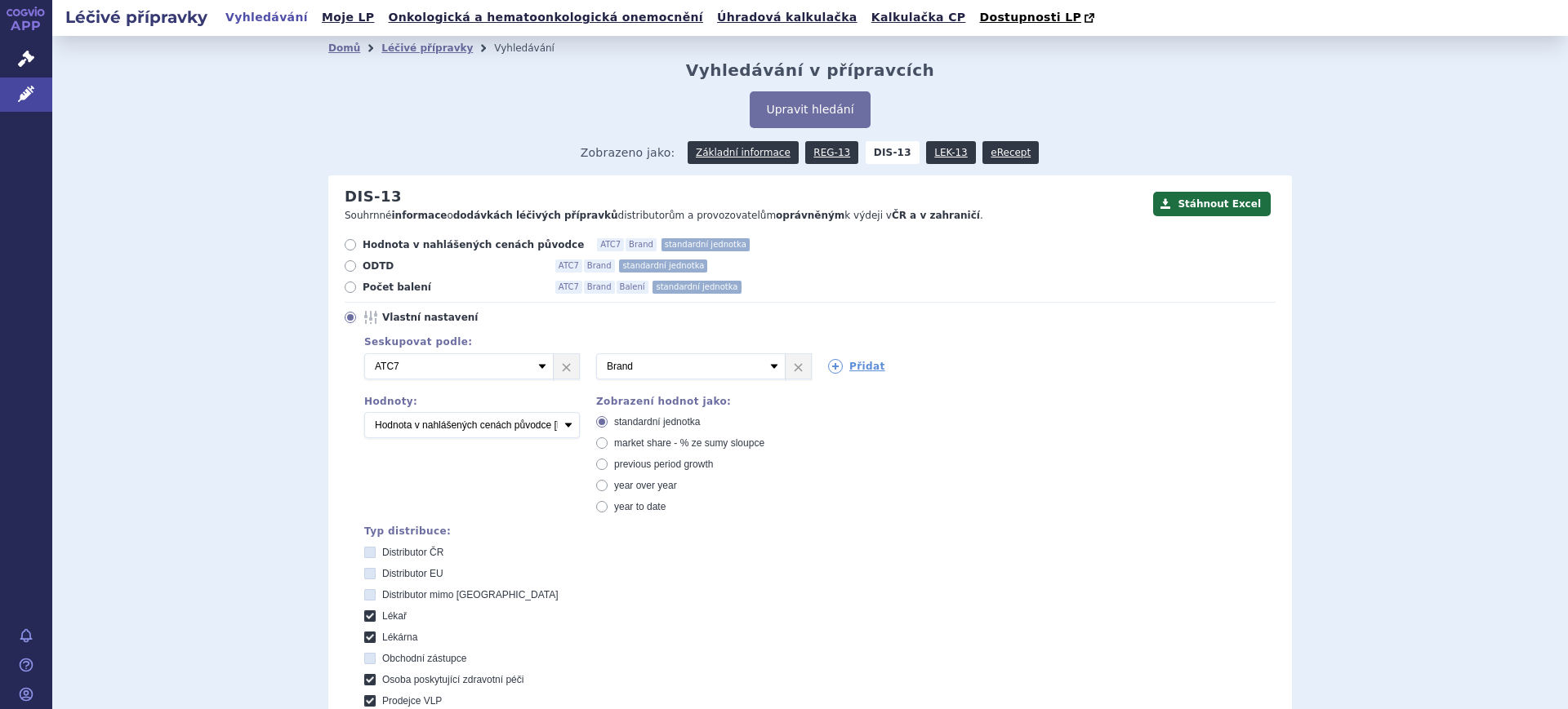
click at [623, 444] on span "market share - % ze sumy sloupce" at bounding box center [689, 443] width 150 height 11
click at [609, 444] on input "market share - % ze sumy sloupce" at bounding box center [603, 445] width 10 height 10
radio input "true"
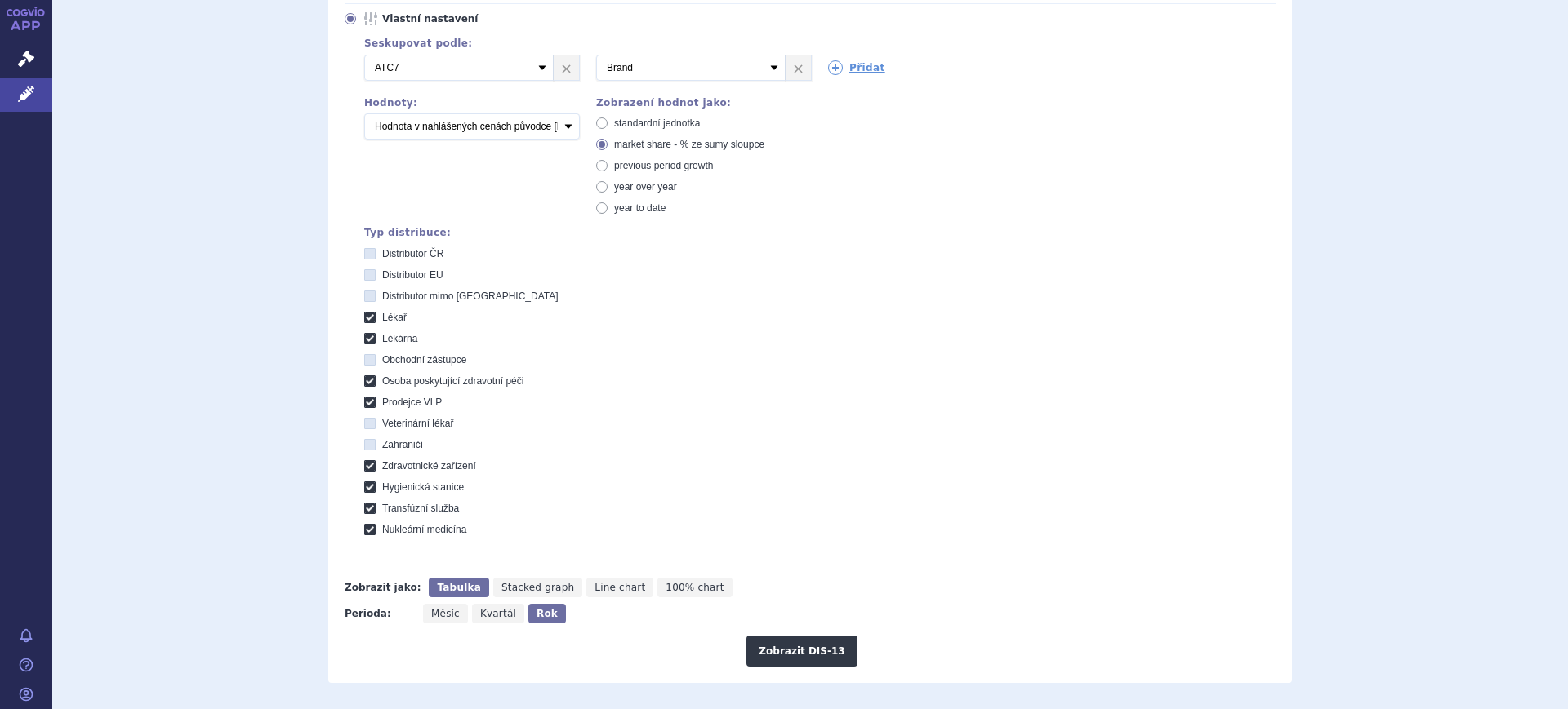
scroll to position [306, 0]
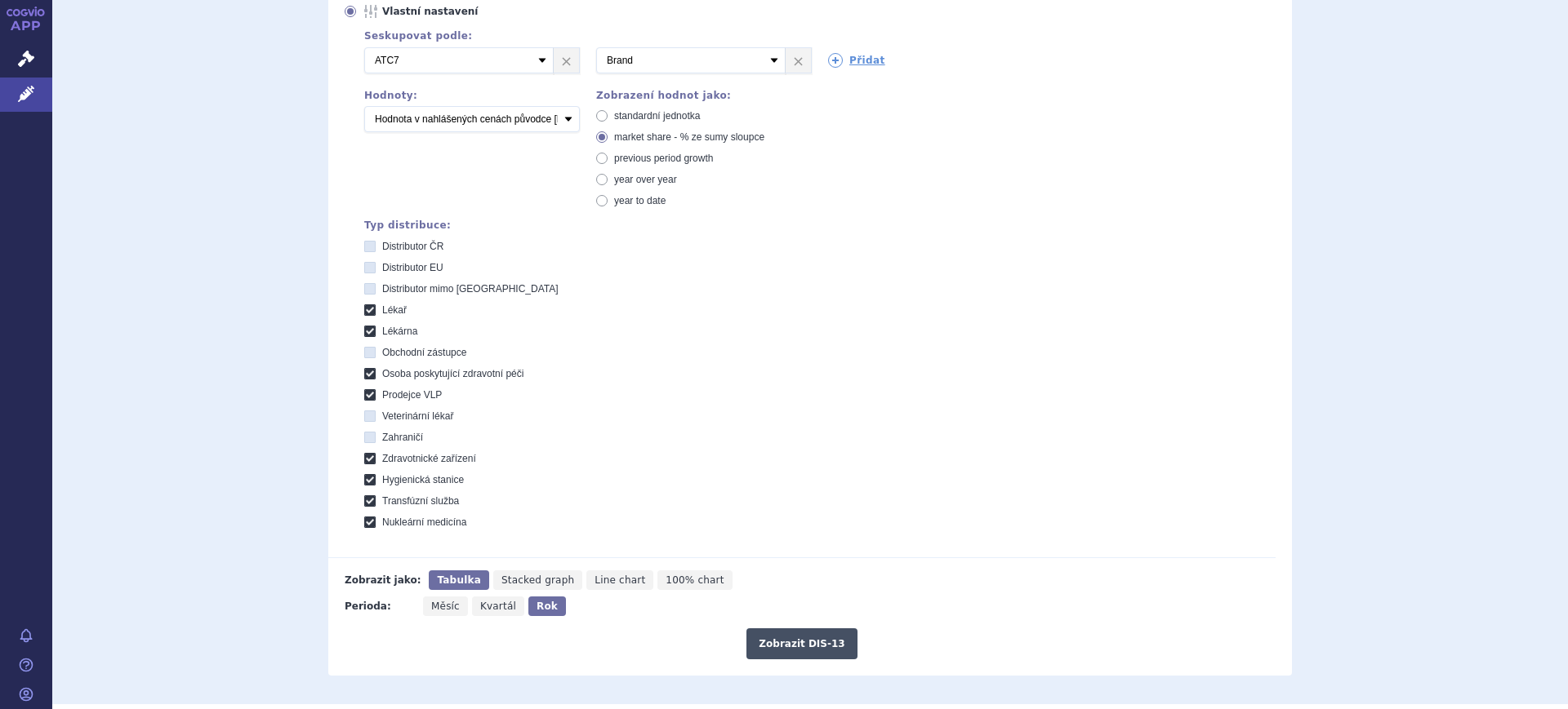
click at [821, 655] on button "Zobrazit DIS-13" at bounding box center [801, 643] width 110 height 31
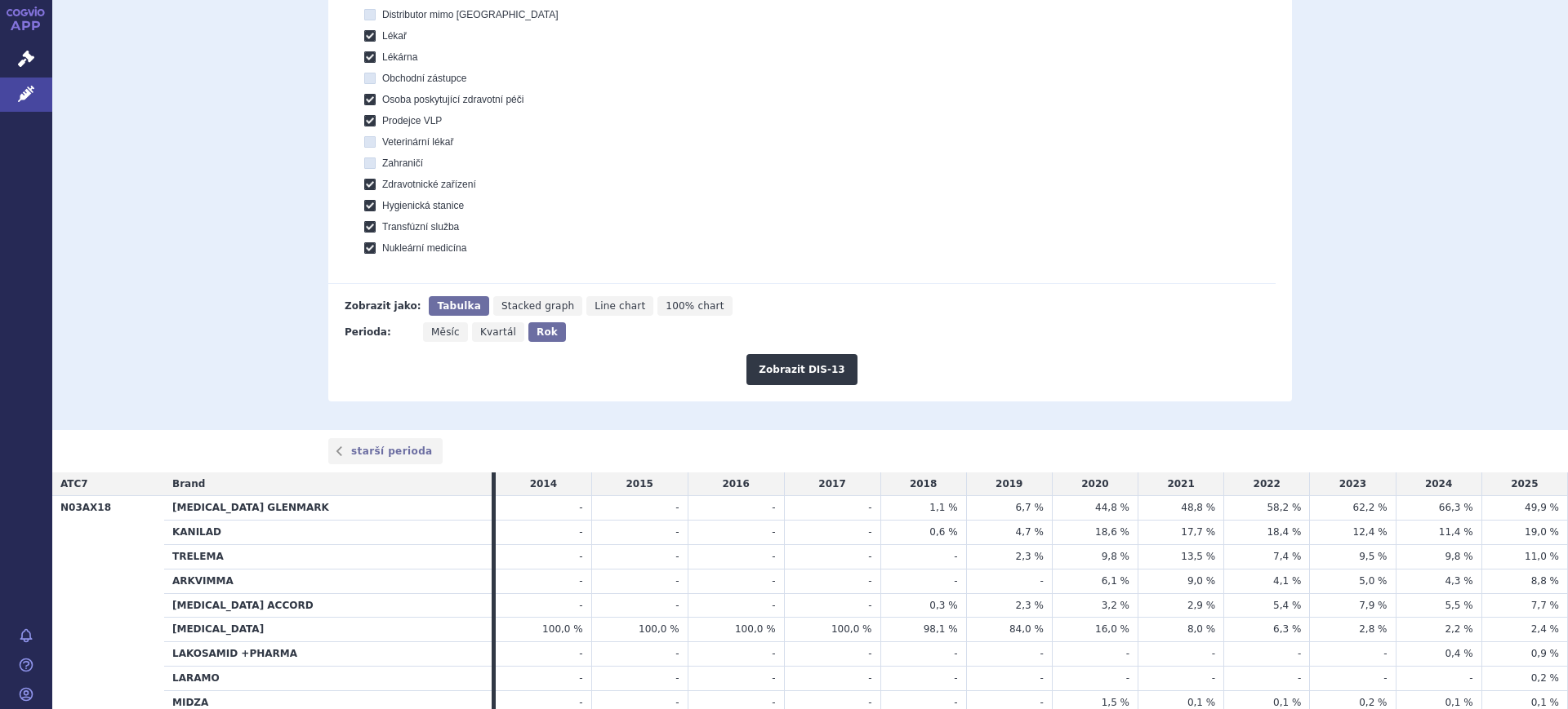
scroll to position [702, 0]
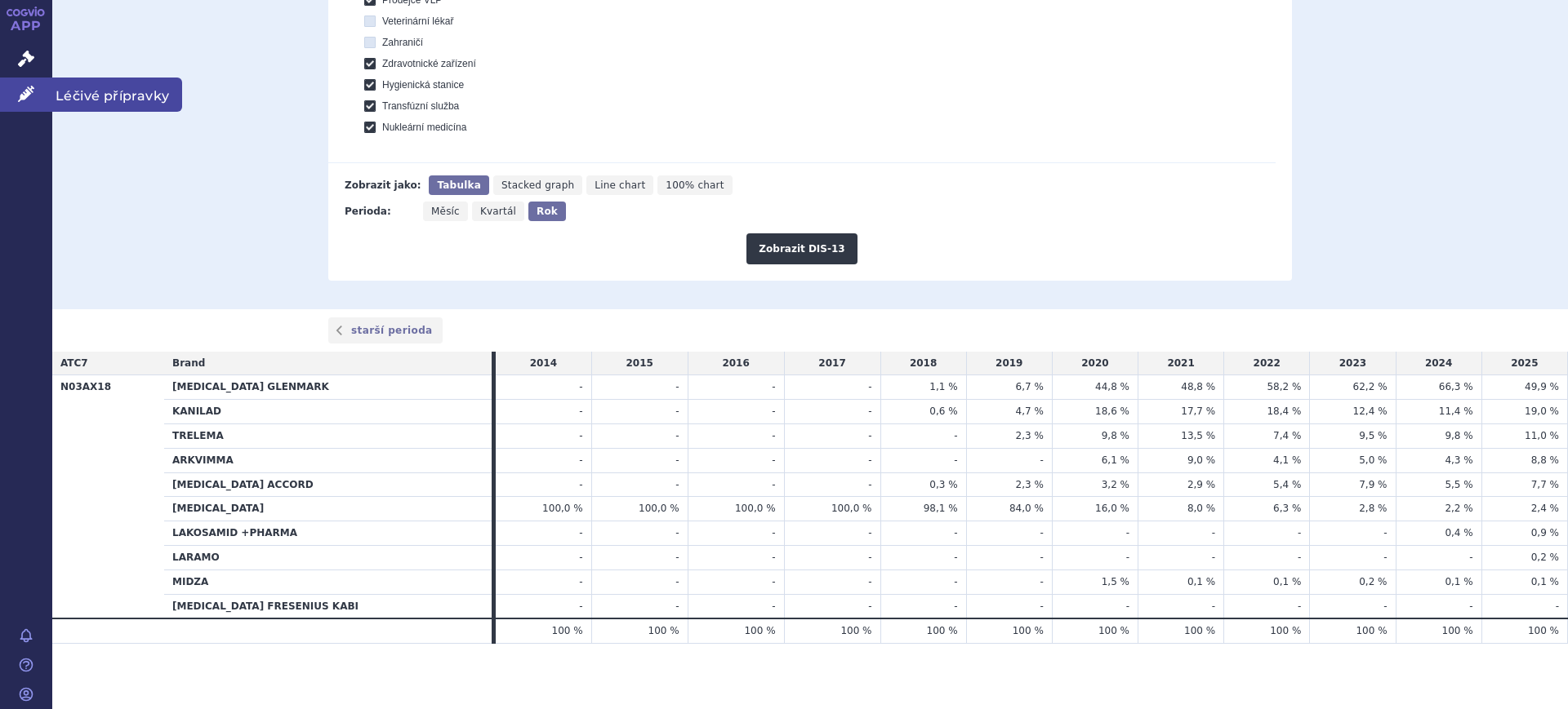
click at [27, 91] on icon at bounding box center [25, 93] width 16 height 16
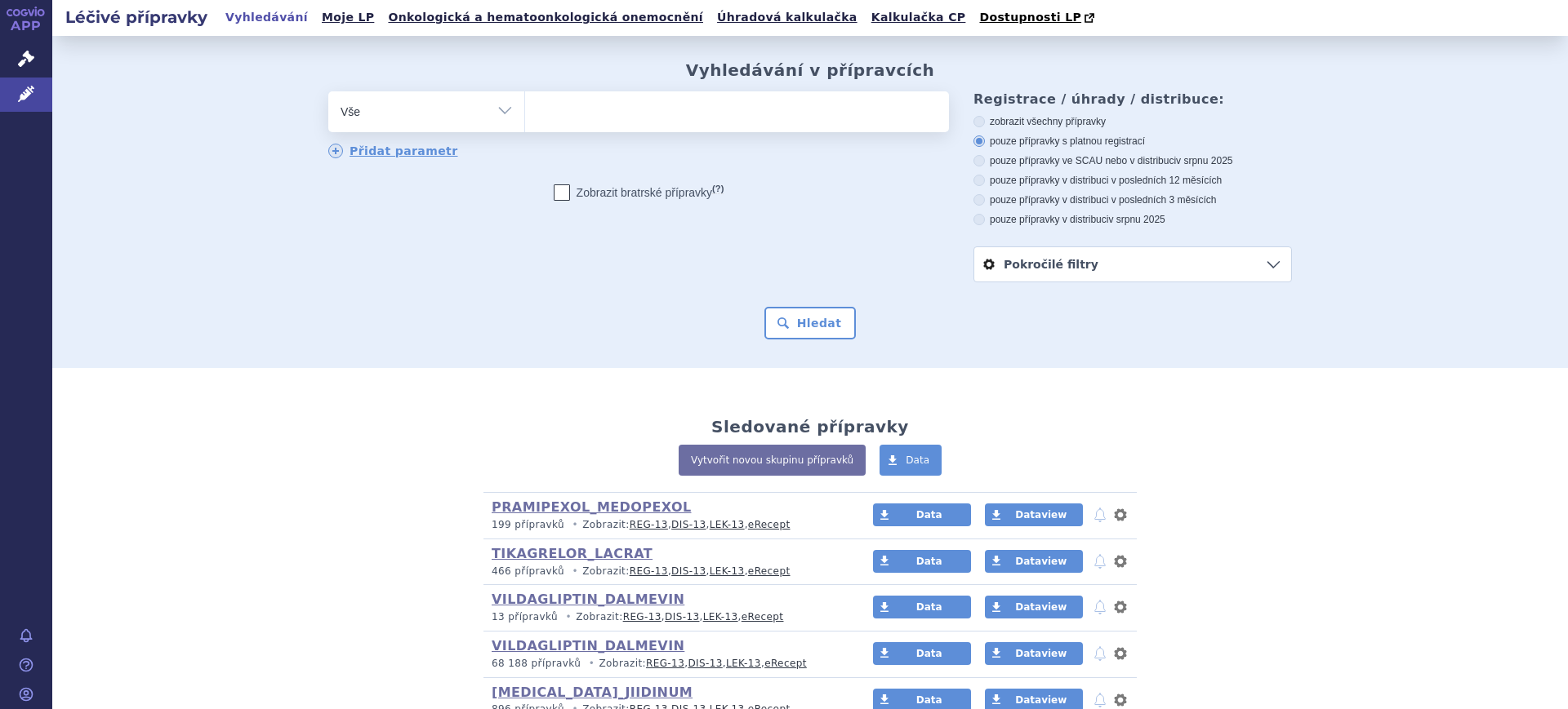
click at [384, 110] on select "Vše Přípravek/SUKL kód MAH VPOIS ATC/Aktivní látka Léková forma Síla" at bounding box center [426, 109] width 196 height 37
select select "filter-atc-group"
click at [328, 92] on select "Vše Přípravek/SUKL kód MAH VPOIS ATC/Aktivní látka Léková forma Síla" at bounding box center [426, 109] width 196 height 37
click at [604, 112] on ul at bounding box center [737, 108] width 424 height 34
click at [525, 112] on select at bounding box center [525, 110] width 1 height 41
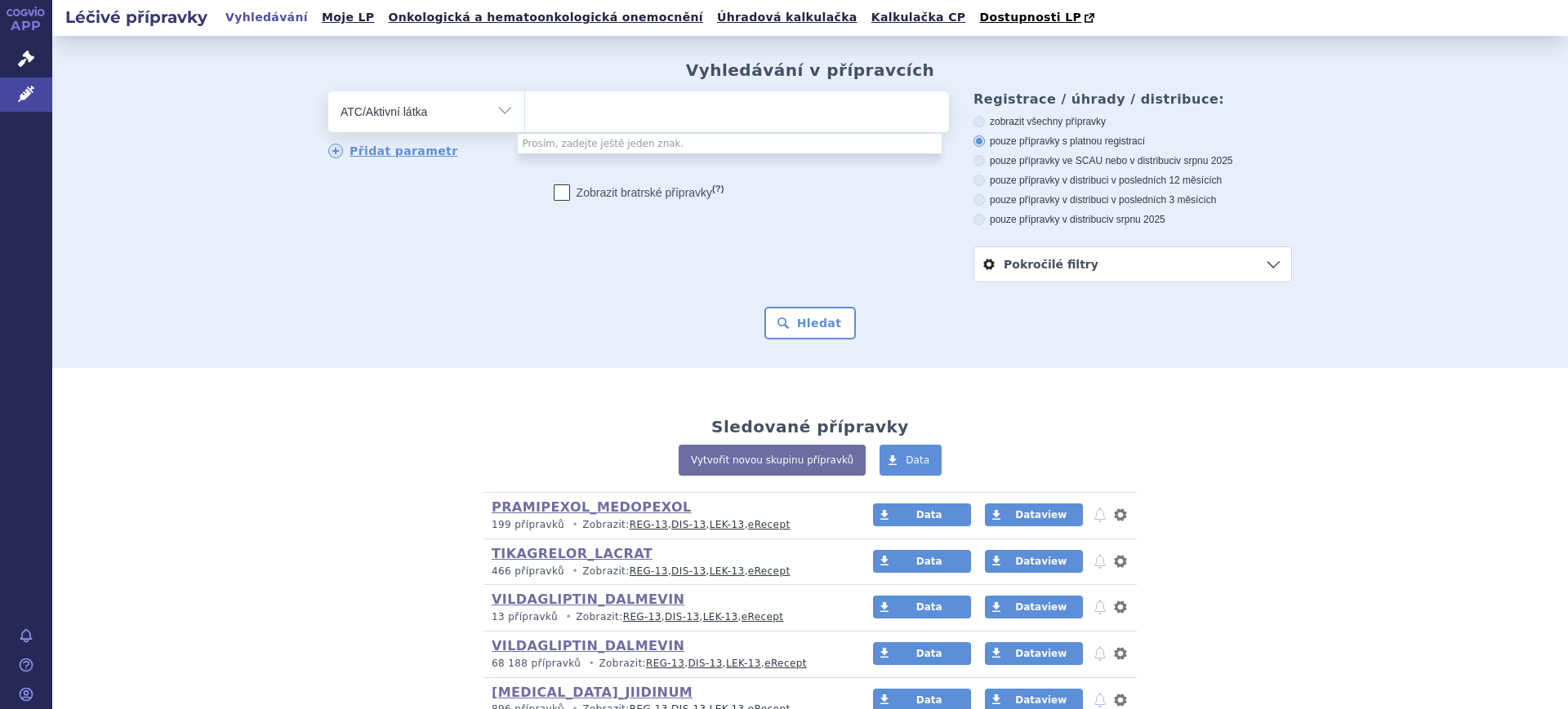
type input "a"
type input "d"
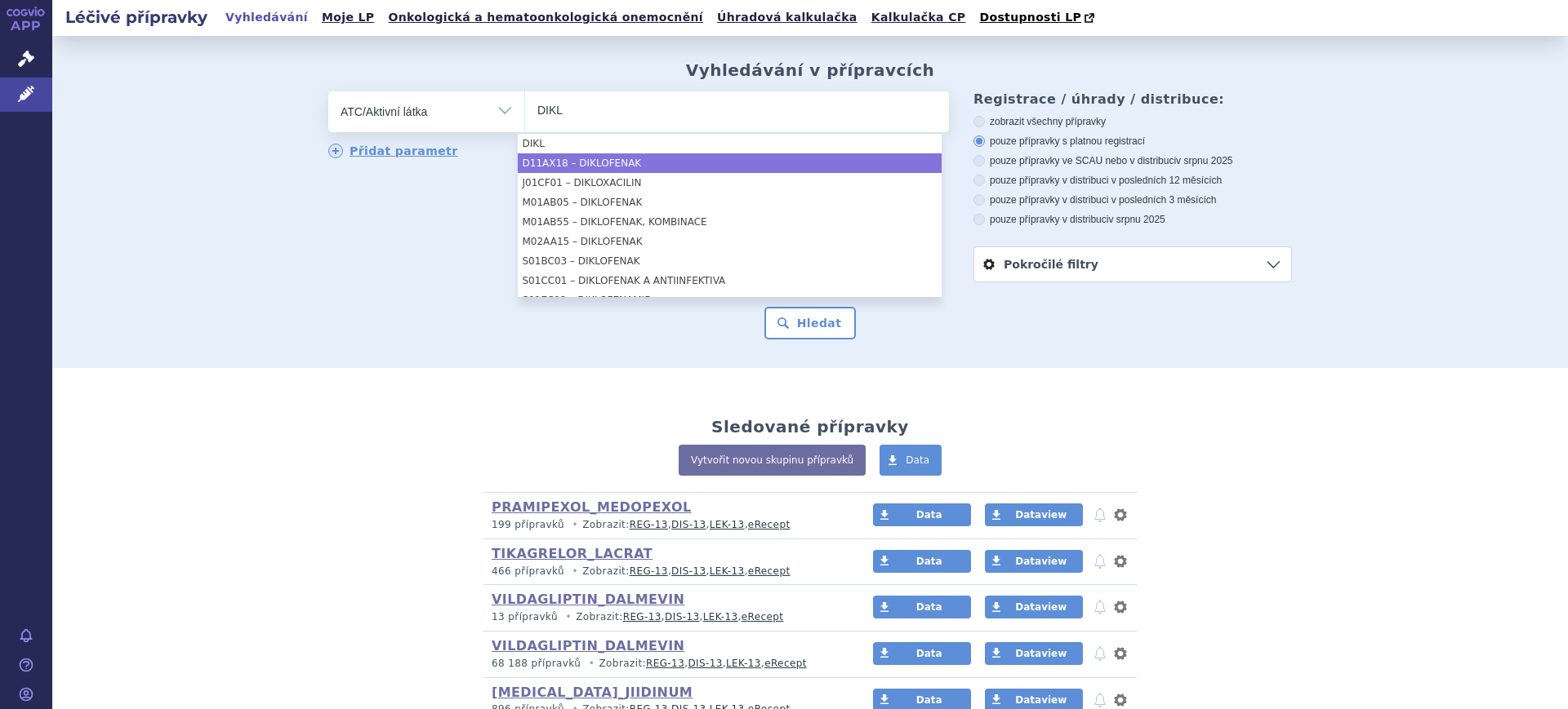
type input "DIKL"
select select "D11AX18"
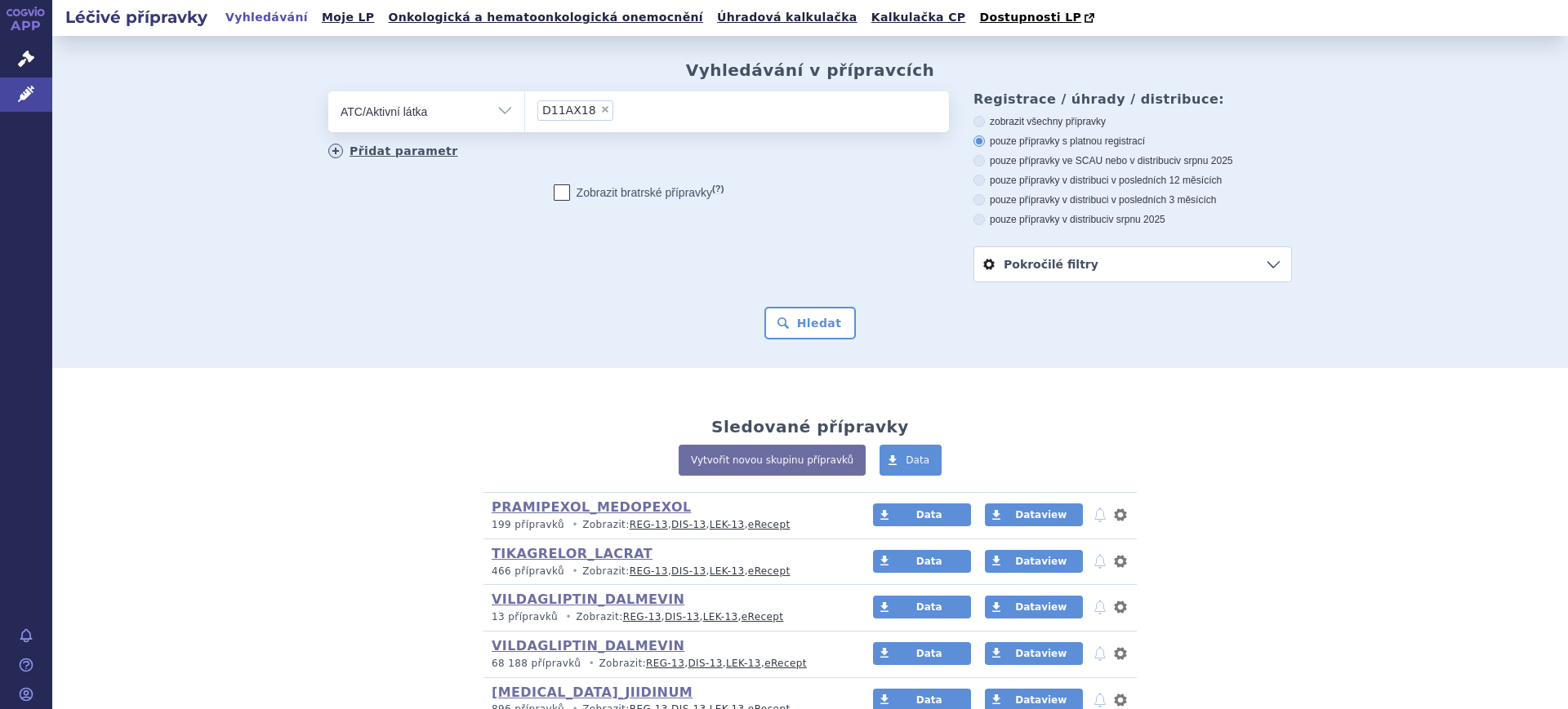
click at [416, 153] on link "Přidat parametr" at bounding box center [393, 151] width 130 height 15
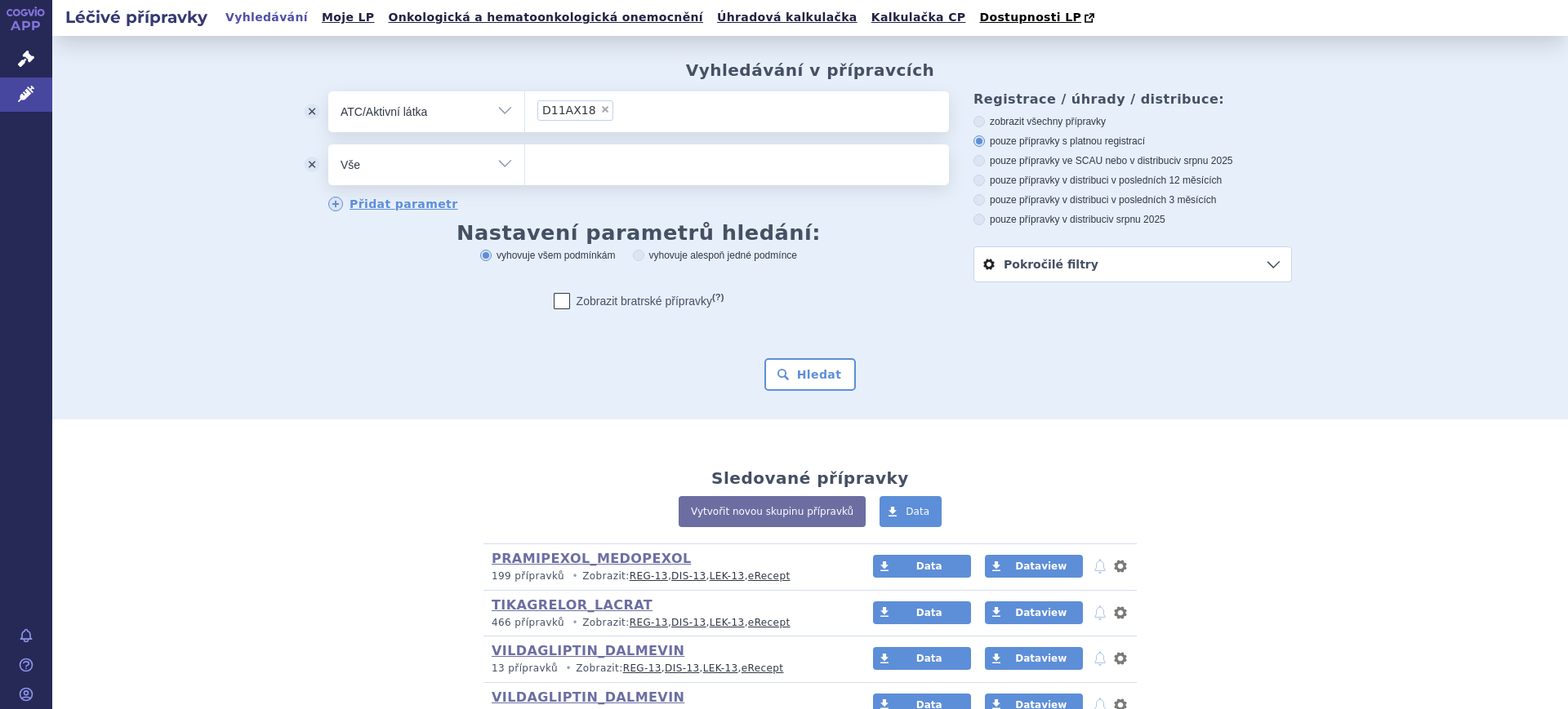
click at [409, 180] on select "Vše Přípravek/SUKL kód MAH VPOIS ATC/Aktivní látka Léková forma Síla" at bounding box center [426, 162] width 196 height 37
select select "filter-dosage-form"
click at [328, 145] on select "Vše Přípravek/SUKL kód MAH VPOIS ATC/Aktivní látka Léková forma Síla" at bounding box center [426, 162] width 196 height 37
click at [646, 149] on ul at bounding box center [737, 161] width 424 height 34
click at [525, 149] on select at bounding box center [525, 163] width 1 height 41
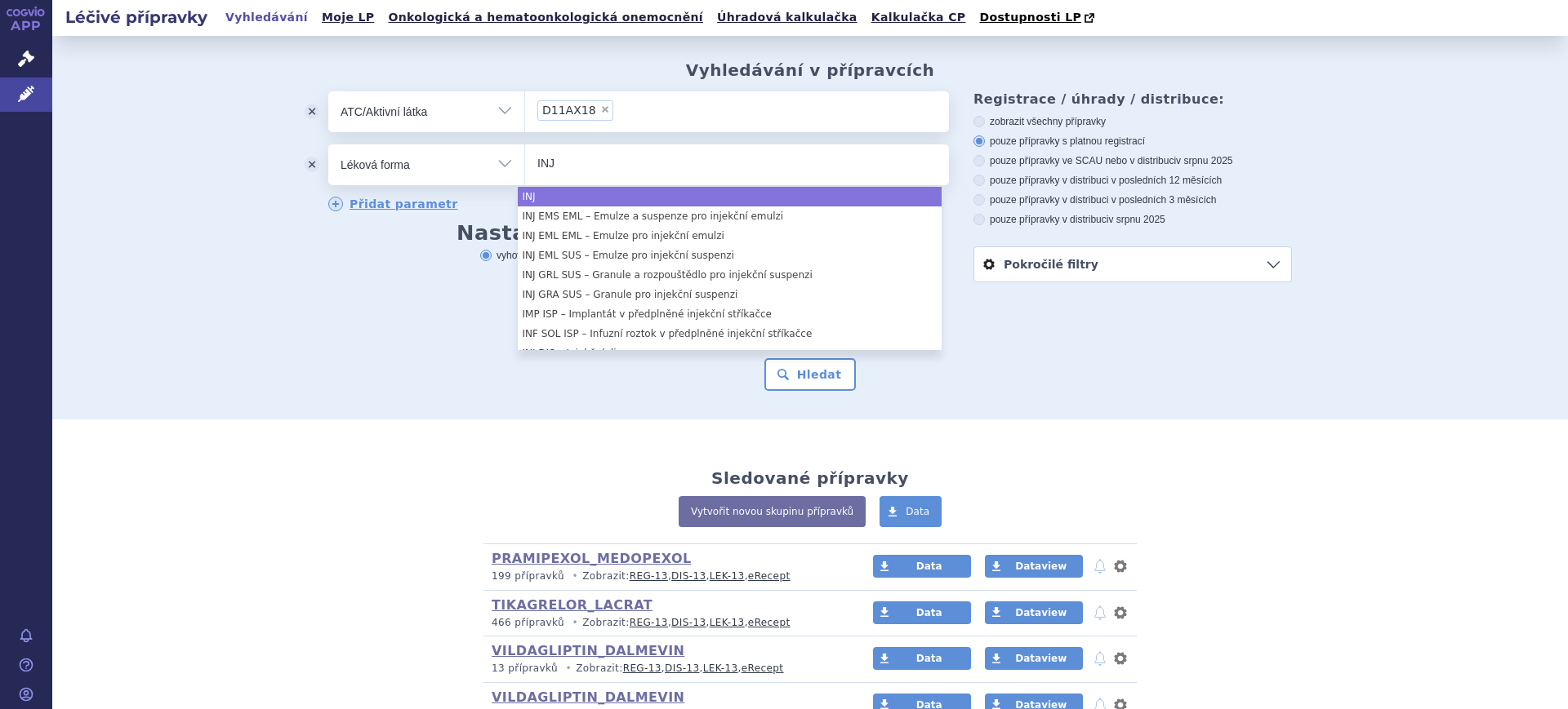
type input "INJ"
select select "INJ"
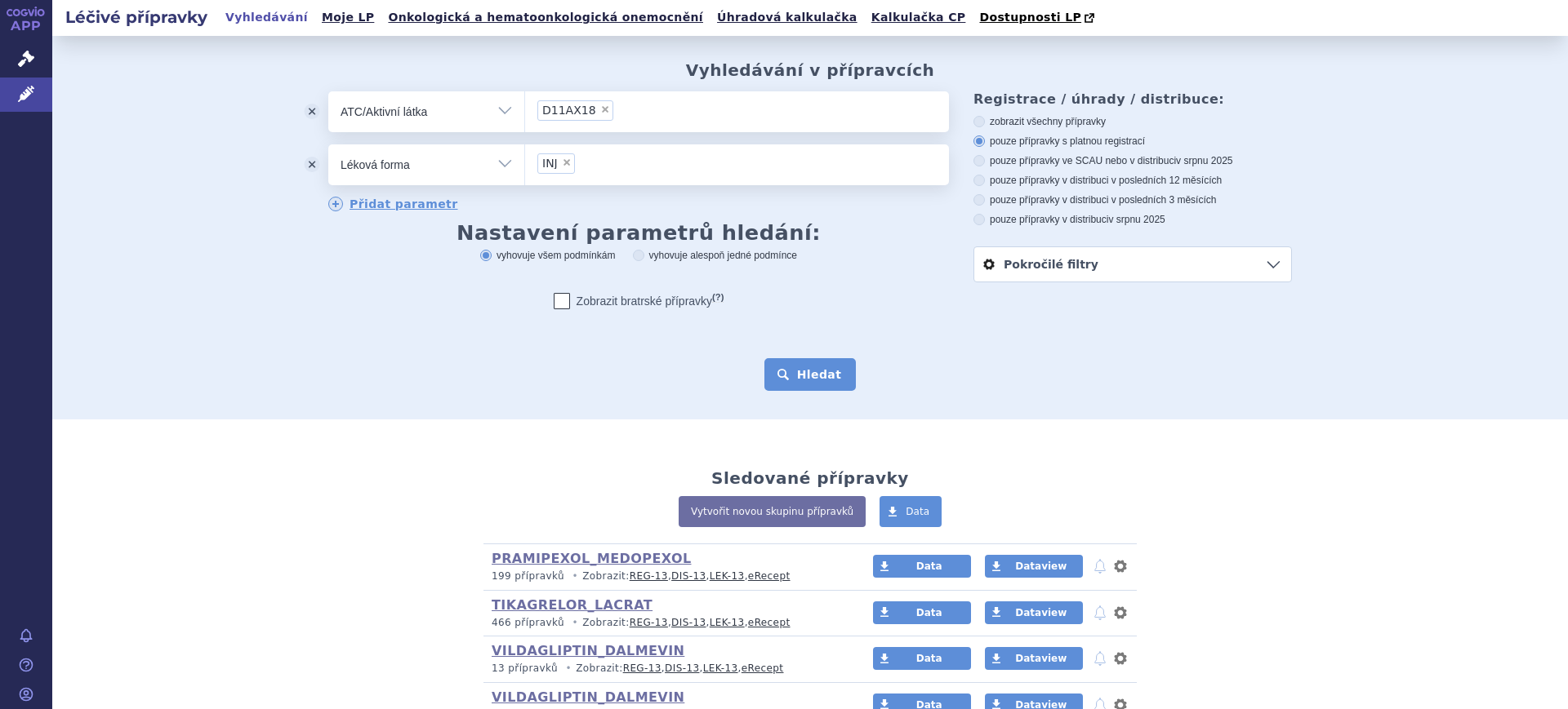
click at [776, 376] on button "Hledat" at bounding box center [810, 374] width 92 height 33
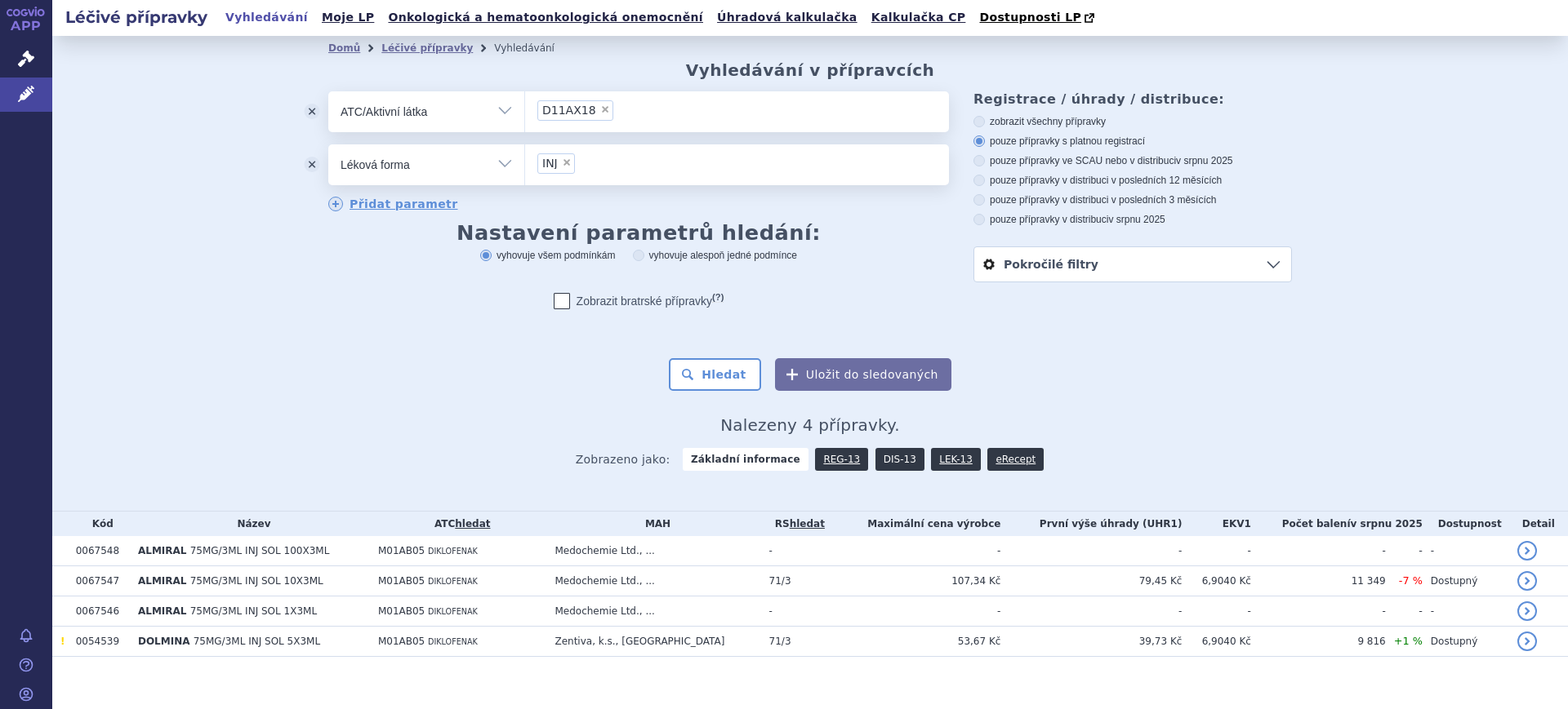
click at [876, 457] on link "DIS-13" at bounding box center [900, 459] width 49 height 23
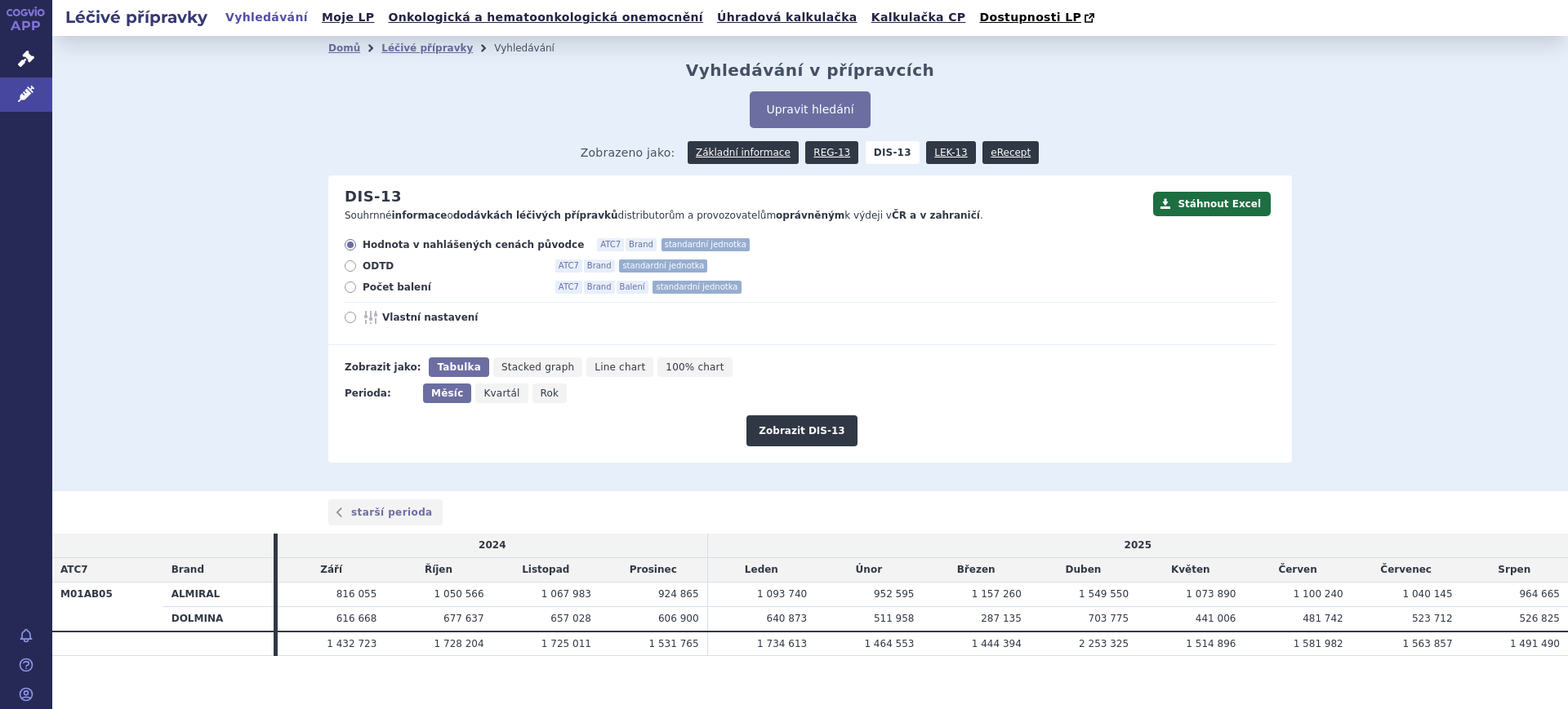
click at [541, 394] on span "Rok" at bounding box center [550, 393] width 19 height 11
click at [538, 394] on input "Rok" at bounding box center [537, 388] width 10 height 10
radio input "true"
click at [411, 312] on span "Vlastní nastavení" at bounding box center [472, 318] width 179 height 13
click at [357, 314] on input "Vlastní nastavení" at bounding box center [351, 319] width 10 height 10
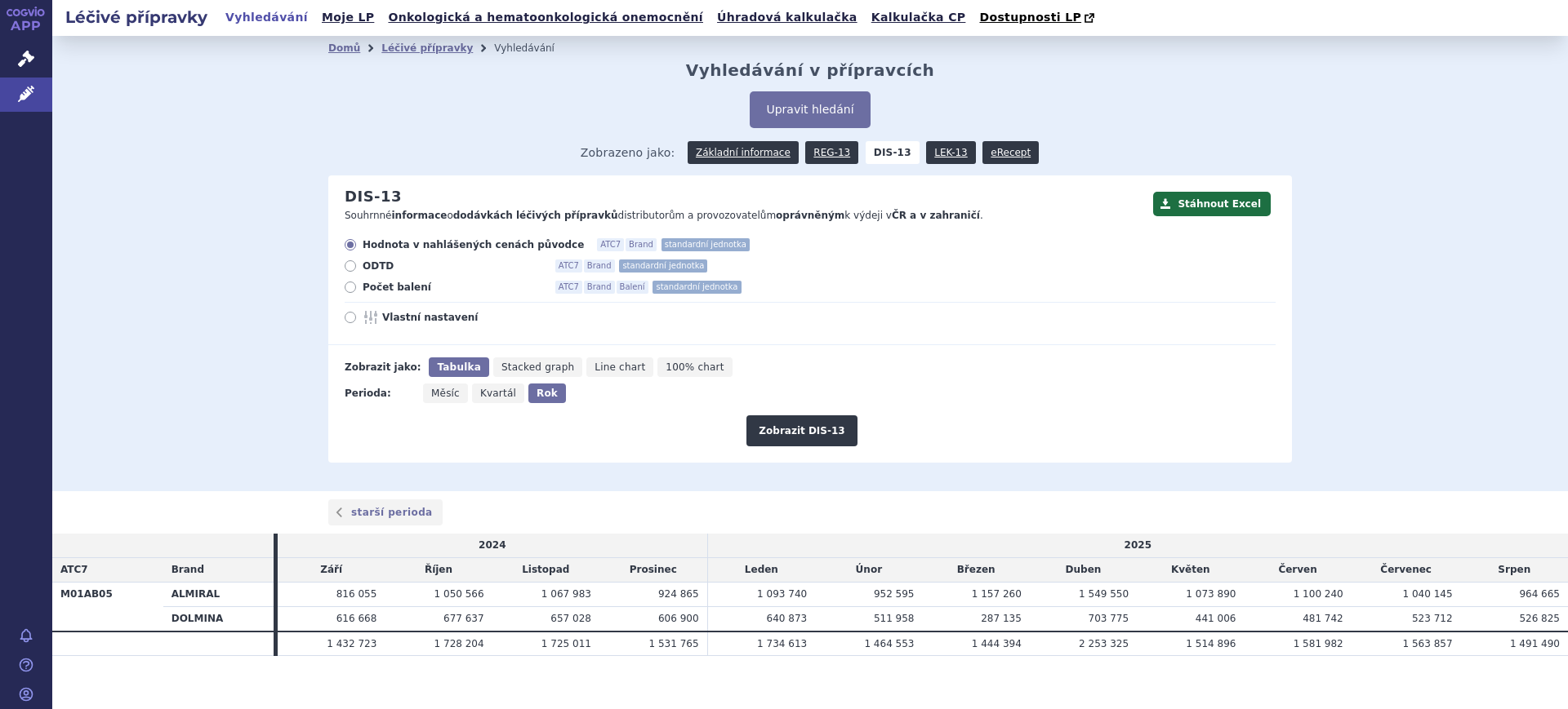
radio input "true"
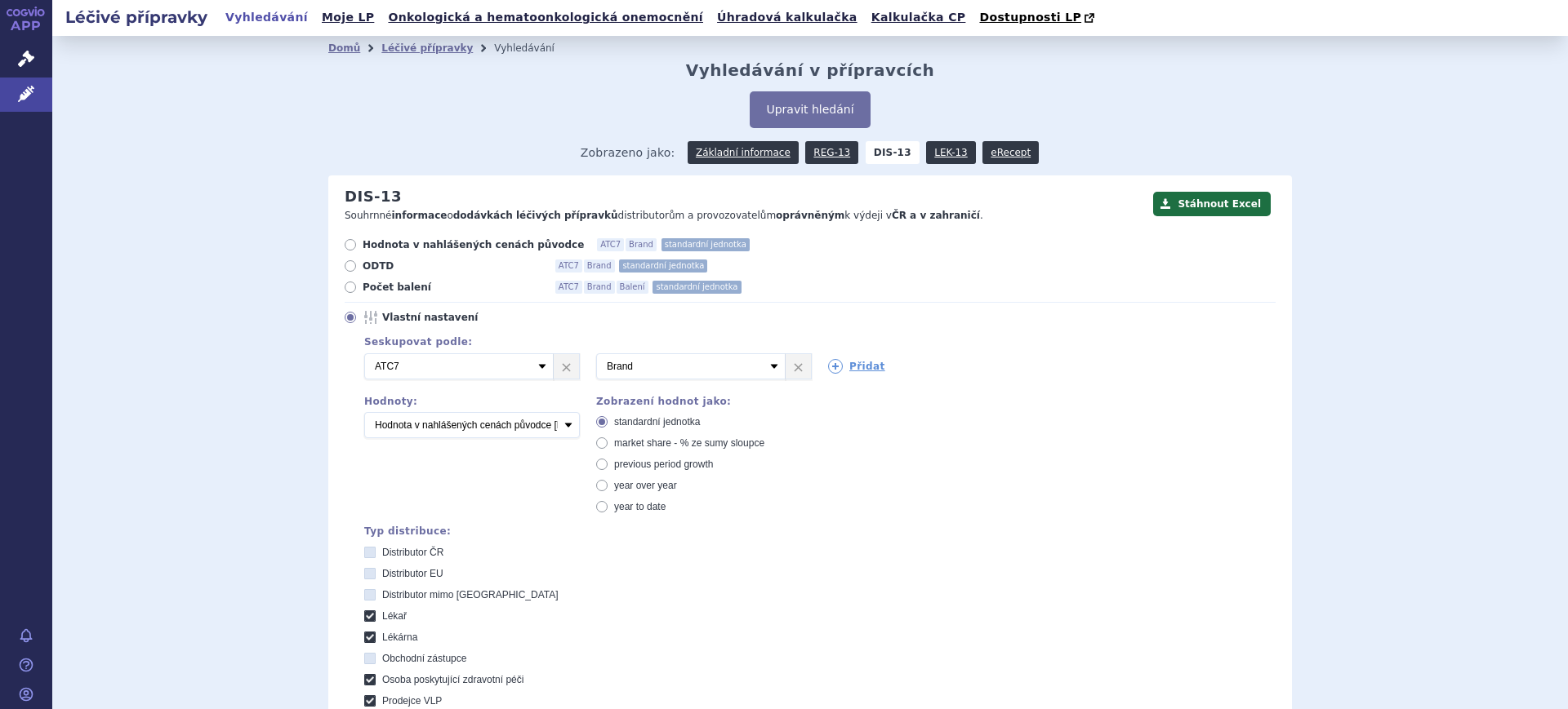
click at [599, 445] on icon at bounding box center [602, 443] width 11 height 11
click at [599, 445] on input "market share - % ze sumy sloupce" at bounding box center [603, 445] width 10 height 10
radio input "true"
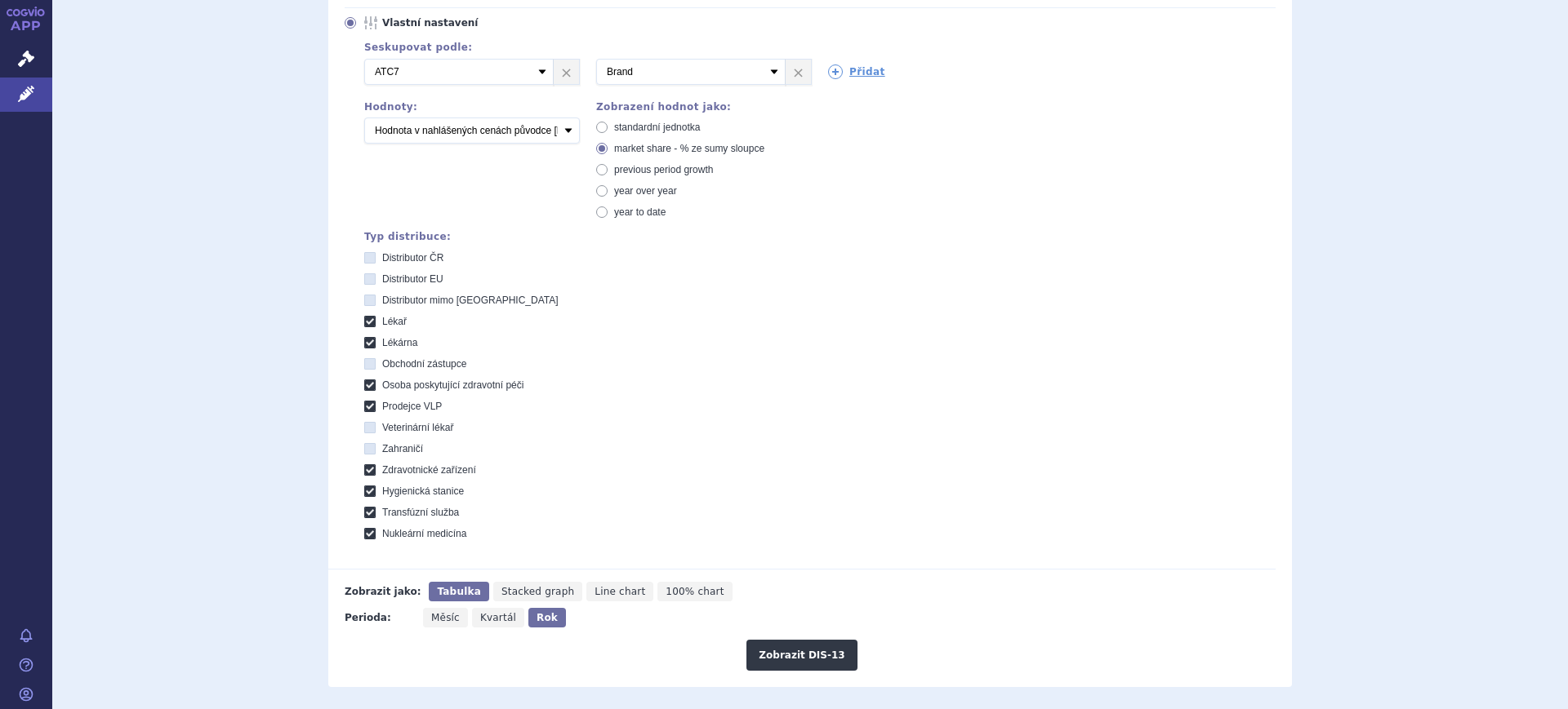
scroll to position [306, 0]
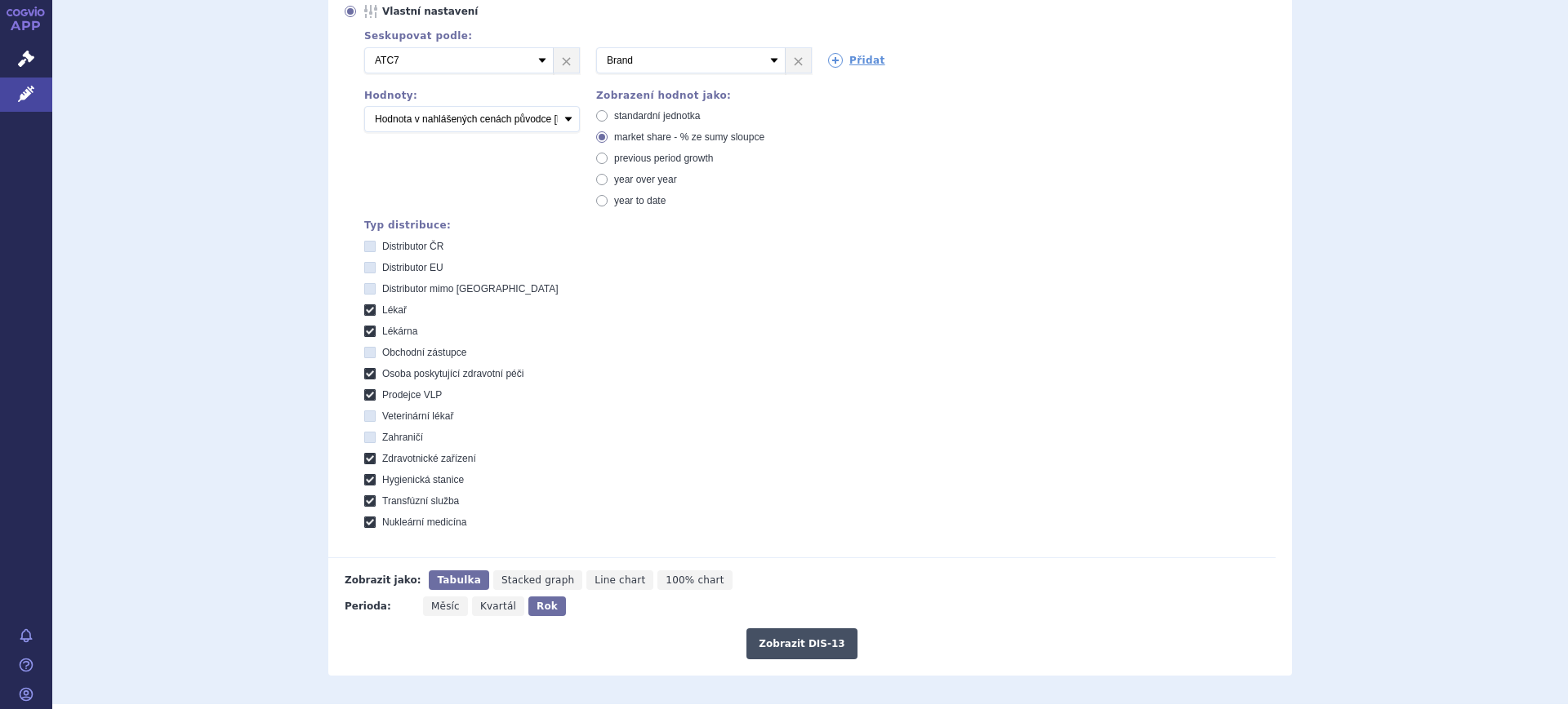
click at [762, 647] on button "Zobrazit DIS-13" at bounding box center [801, 643] width 110 height 31
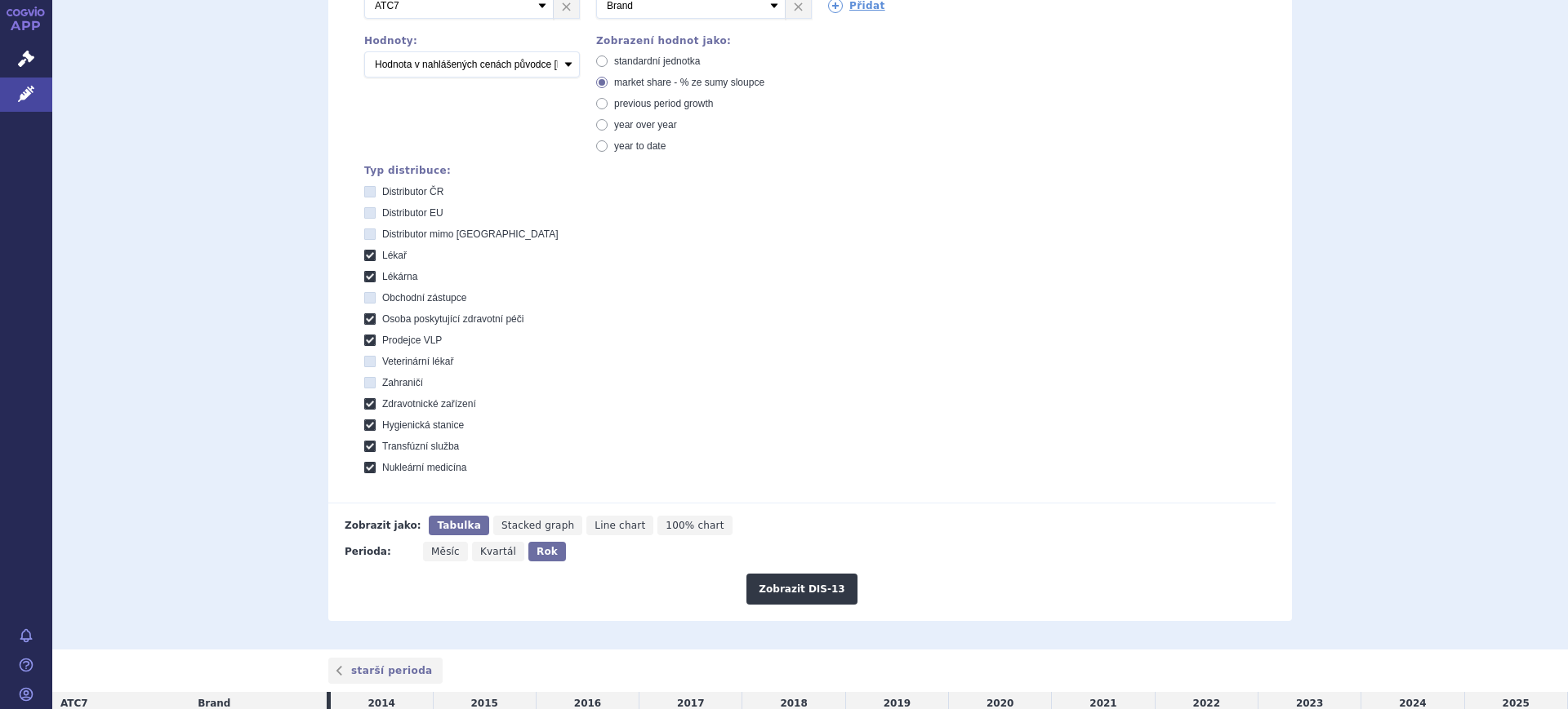
scroll to position [507, 0]
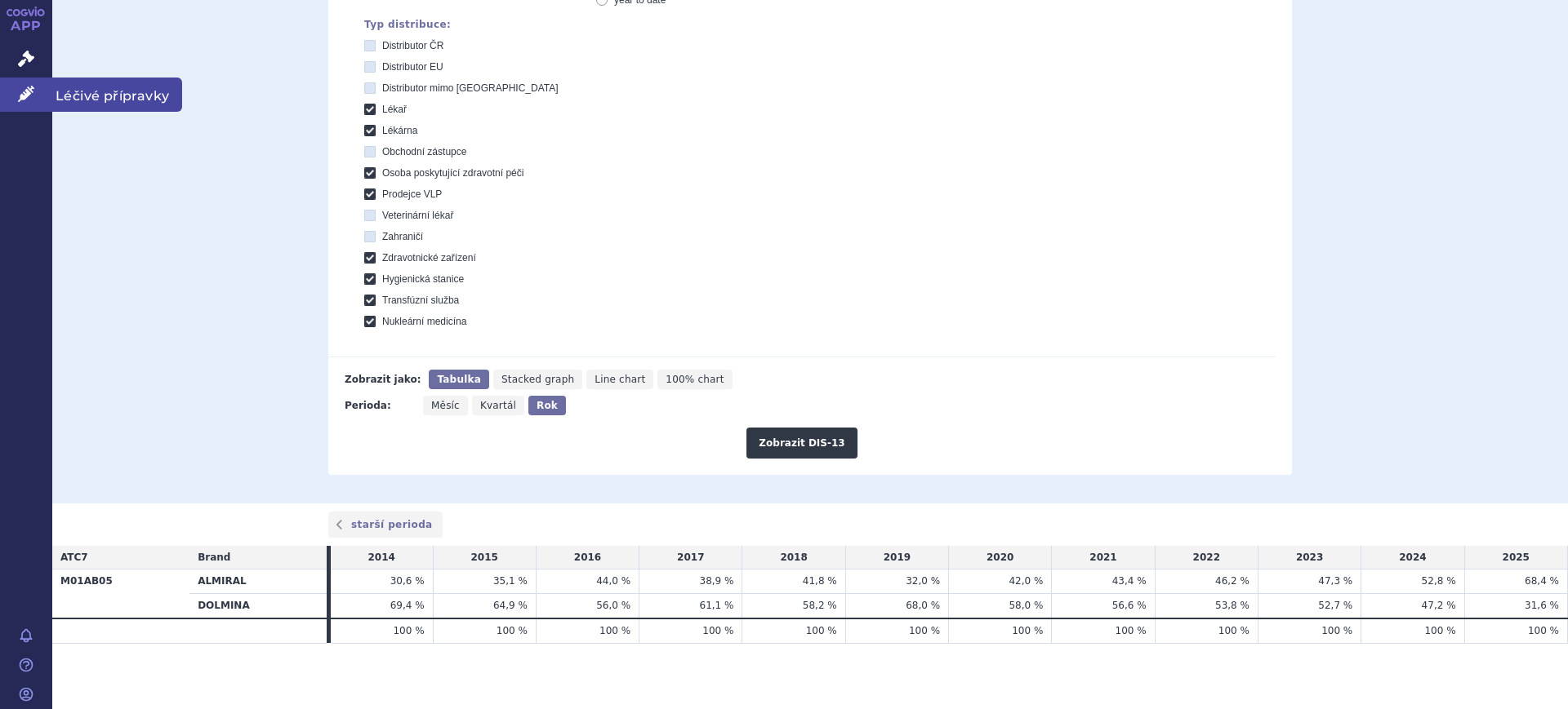
click at [42, 94] on link "Léčivé přípravky" at bounding box center [25, 94] width 52 height 34
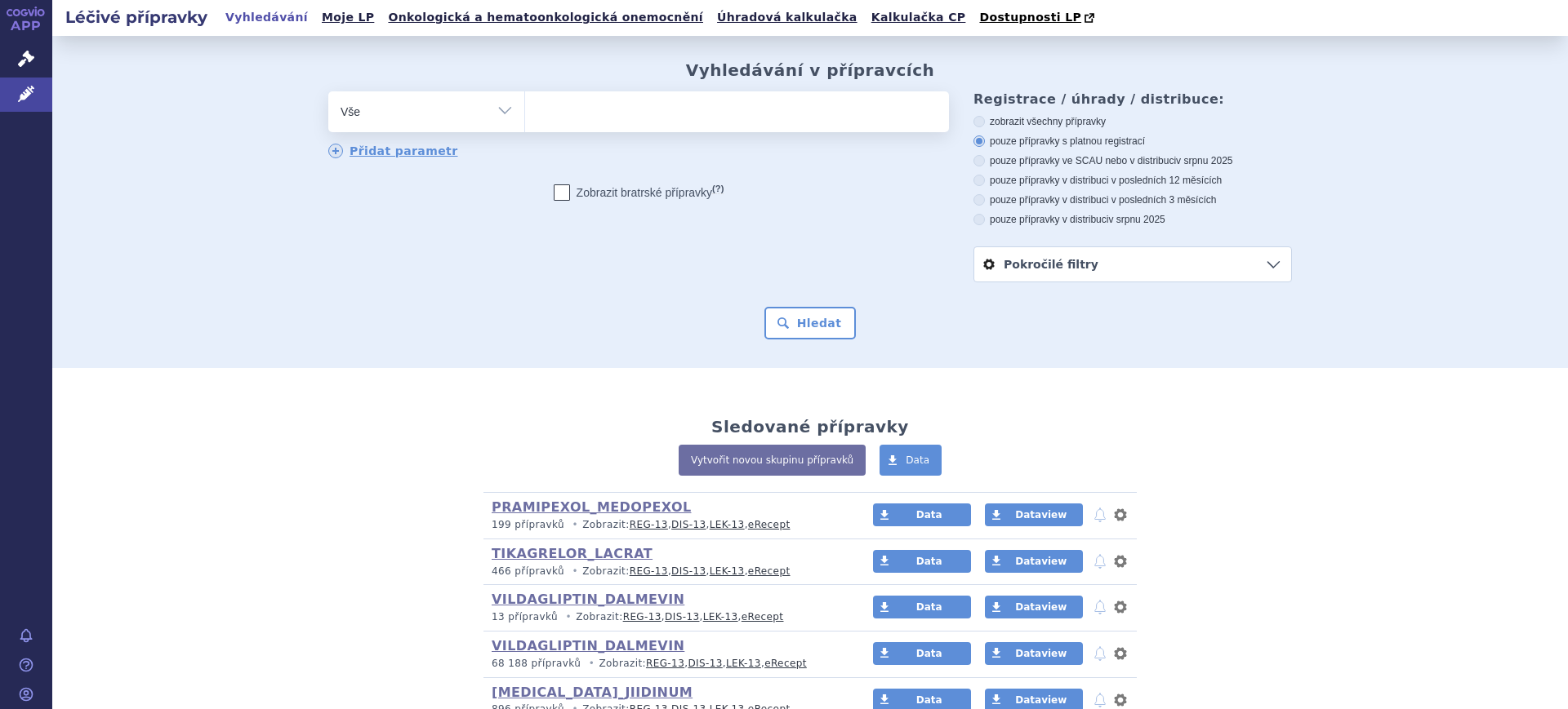
click at [398, 111] on select "Vše Přípravek/SUKL kód MAH VPOIS ATC/Aktivní látka Léková forma Síla" at bounding box center [426, 109] width 196 height 37
click at [420, 107] on select "Vše Přípravek/SUKL kód MAH VPOIS ATC/Aktivní látka Léková forma Síla" at bounding box center [426, 109] width 196 height 37
click at [475, 118] on select "Vše Přípravek/SUKL kód MAH VPOIS ATC/Aktivní látka Léková forma Síla" at bounding box center [426, 109] width 196 height 37
select select "filter-atc-group"
click at [328, 92] on select "Vše Přípravek/SUKL kód MAH VPOIS ATC/Aktivní látka Léková forma Síla" at bounding box center [426, 109] width 196 height 37
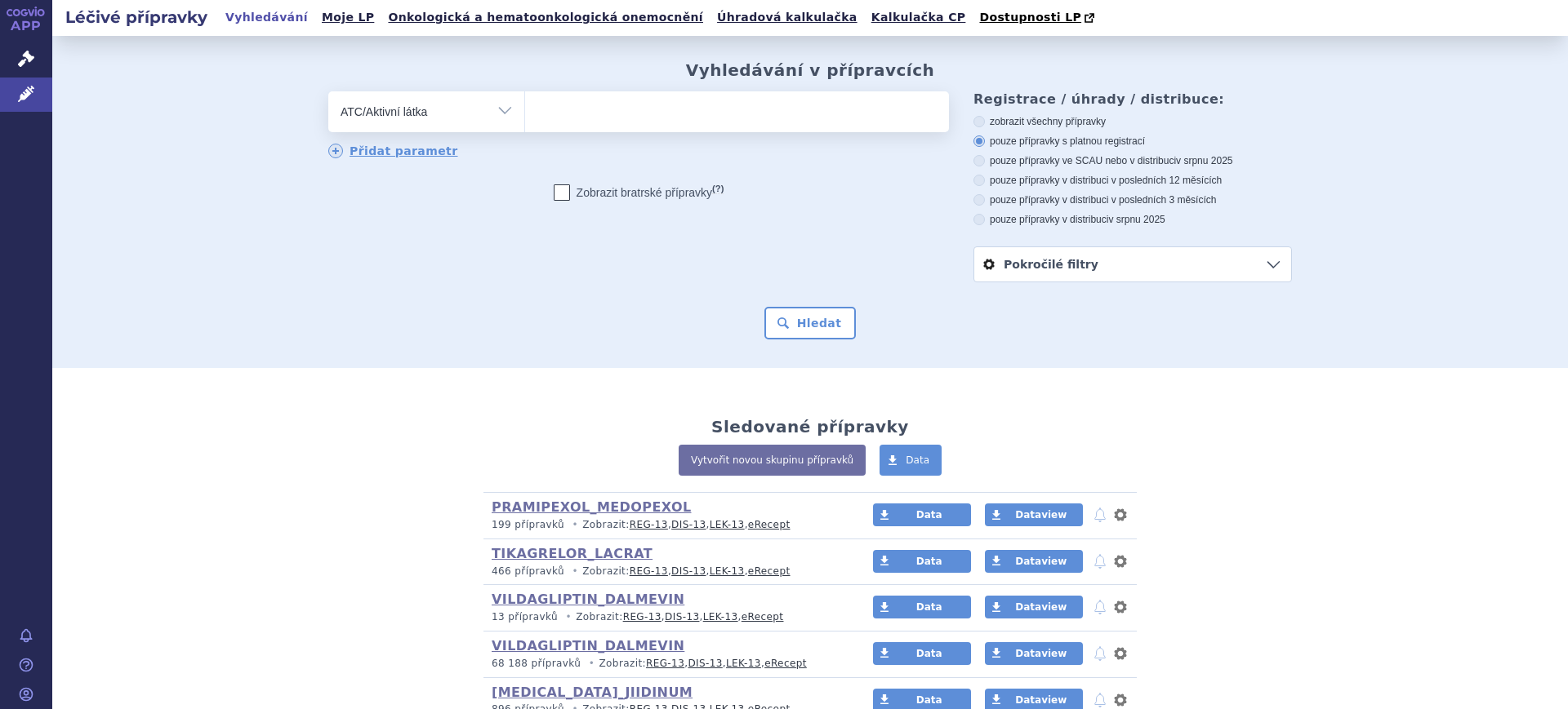
click at [580, 118] on ul at bounding box center [737, 108] width 424 height 34
click at [525, 118] on select at bounding box center [525, 110] width 1 height 41
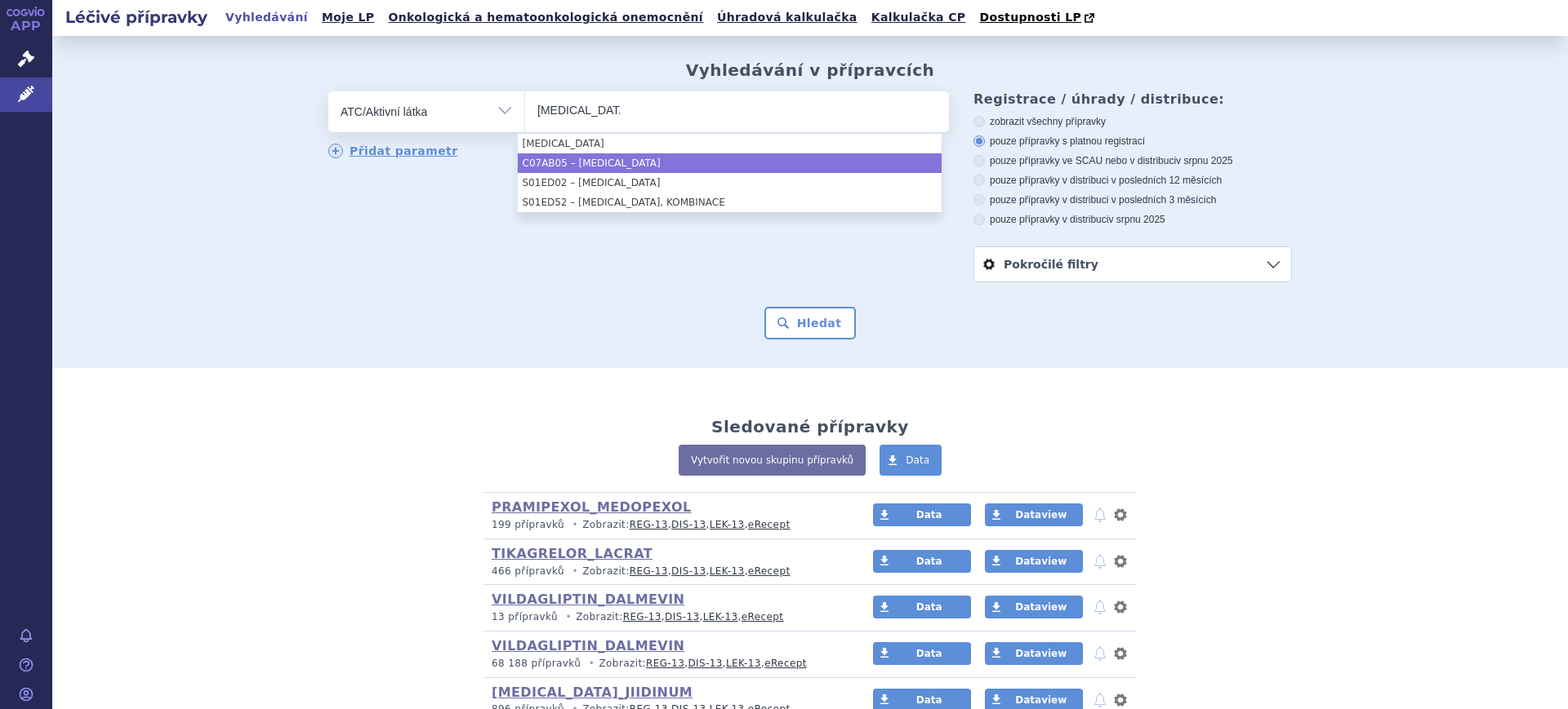
type input "BETAXOLOL"
select select "C07AB05"
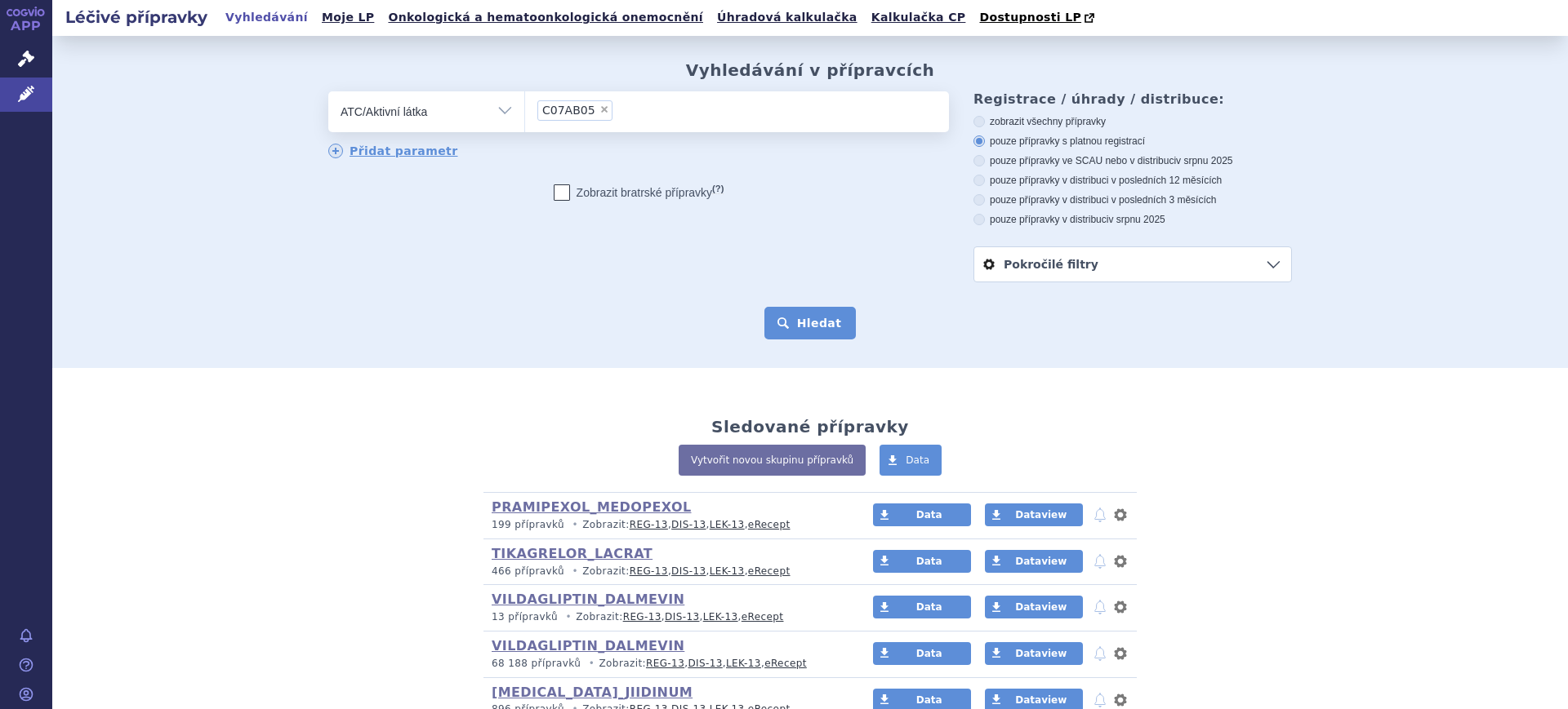
click at [765, 333] on button "Hledat" at bounding box center [810, 322] width 92 height 33
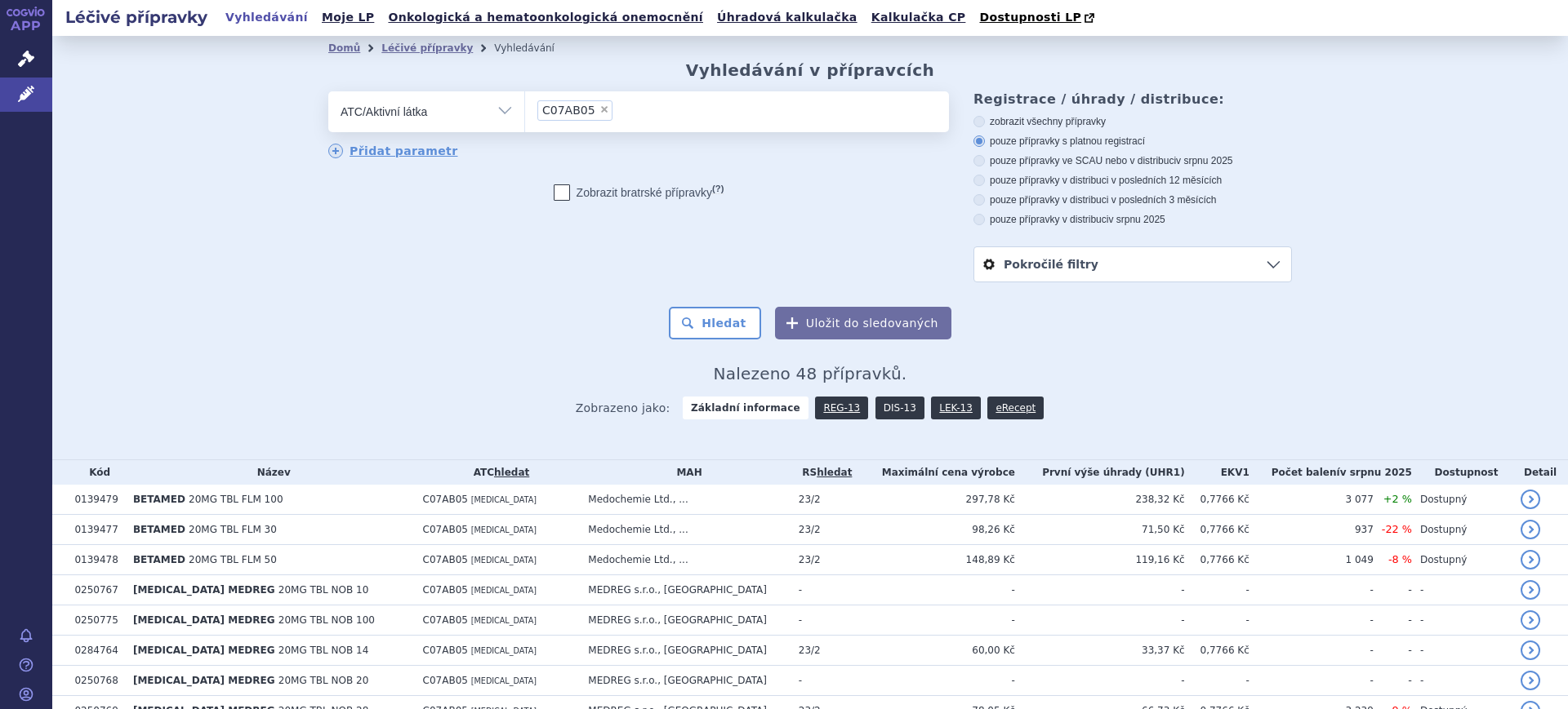
click at [876, 409] on link "DIS-13" at bounding box center [900, 408] width 49 height 23
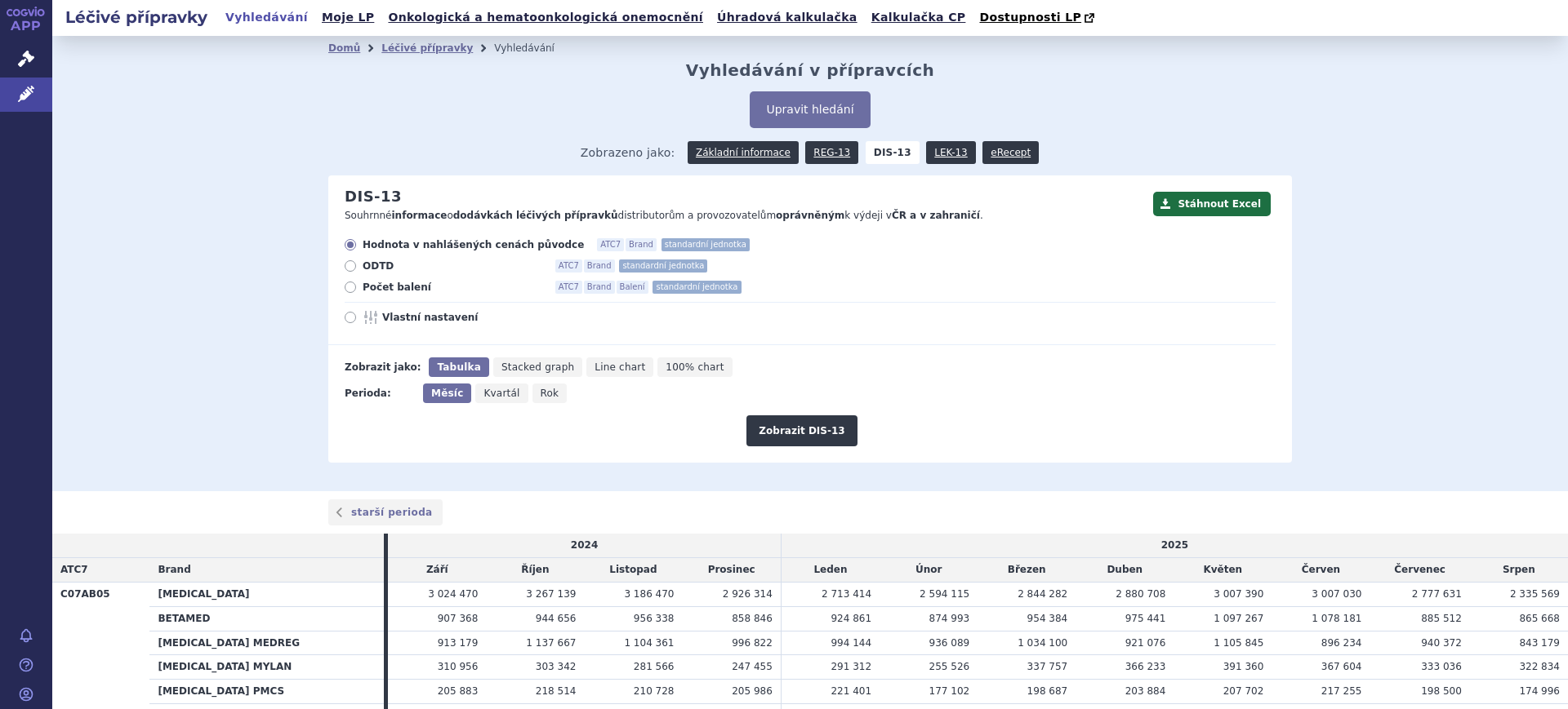
click at [416, 319] on span "Vlastní nastavení" at bounding box center [472, 318] width 179 height 13
click at [357, 319] on input "Vlastní nastavení" at bounding box center [351, 319] width 10 height 10
radio input "true"
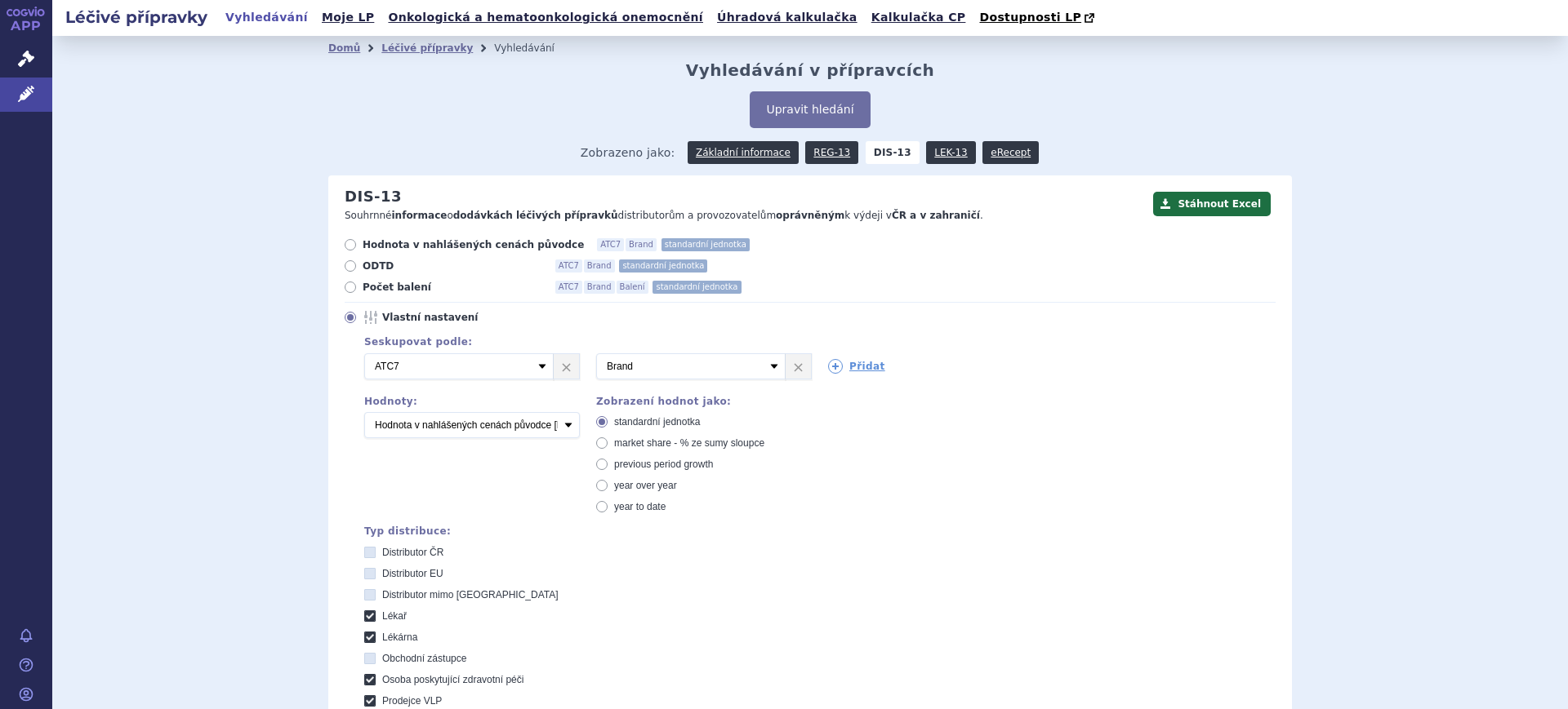
click at [695, 443] on span "market share - % ze sumy sloupce" at bounding box center [689, 443] width 150 height 11
click at [609, 443] on input "market share - % ze sumy sloupce" at bounding box center [603, 445] width 10 height 10
radio input "true"
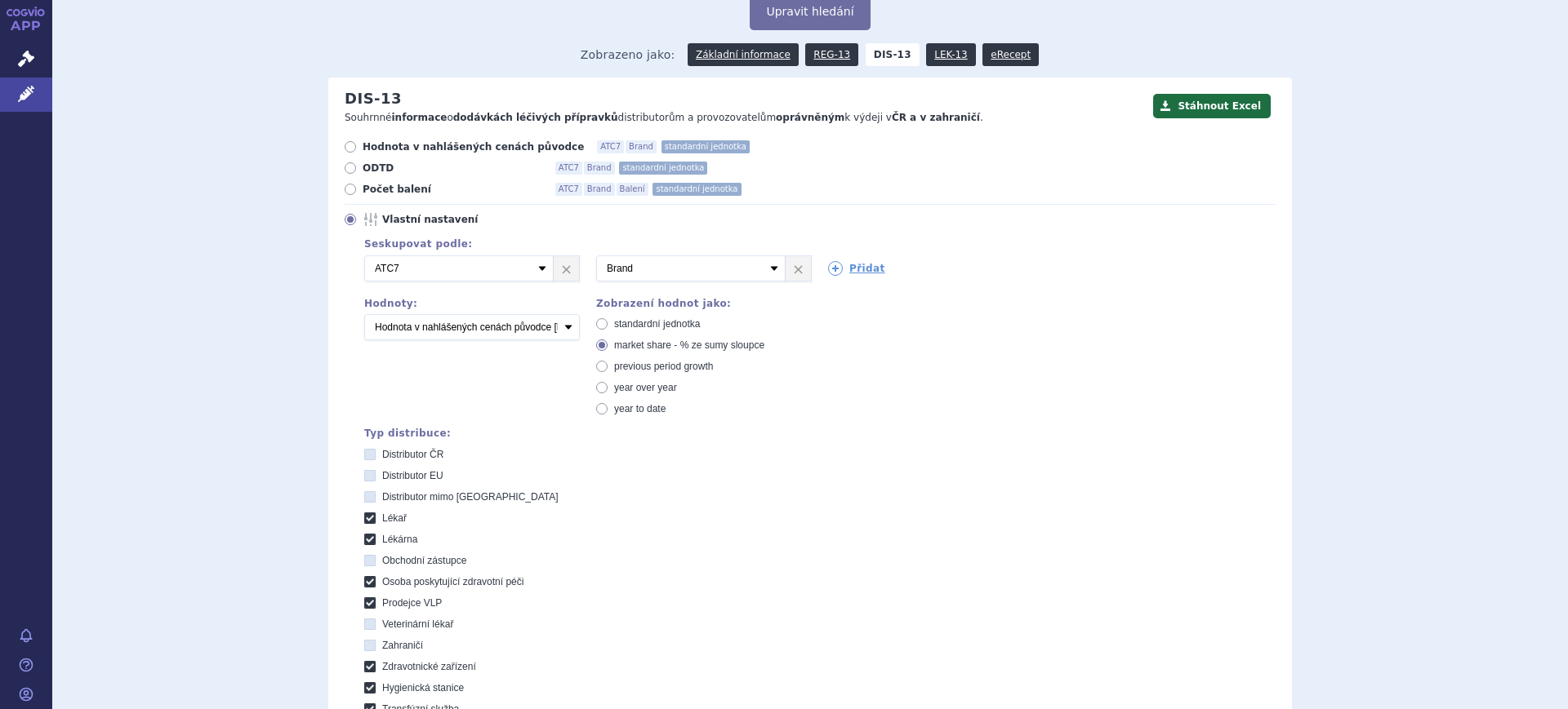
scroll to position [306, 0]
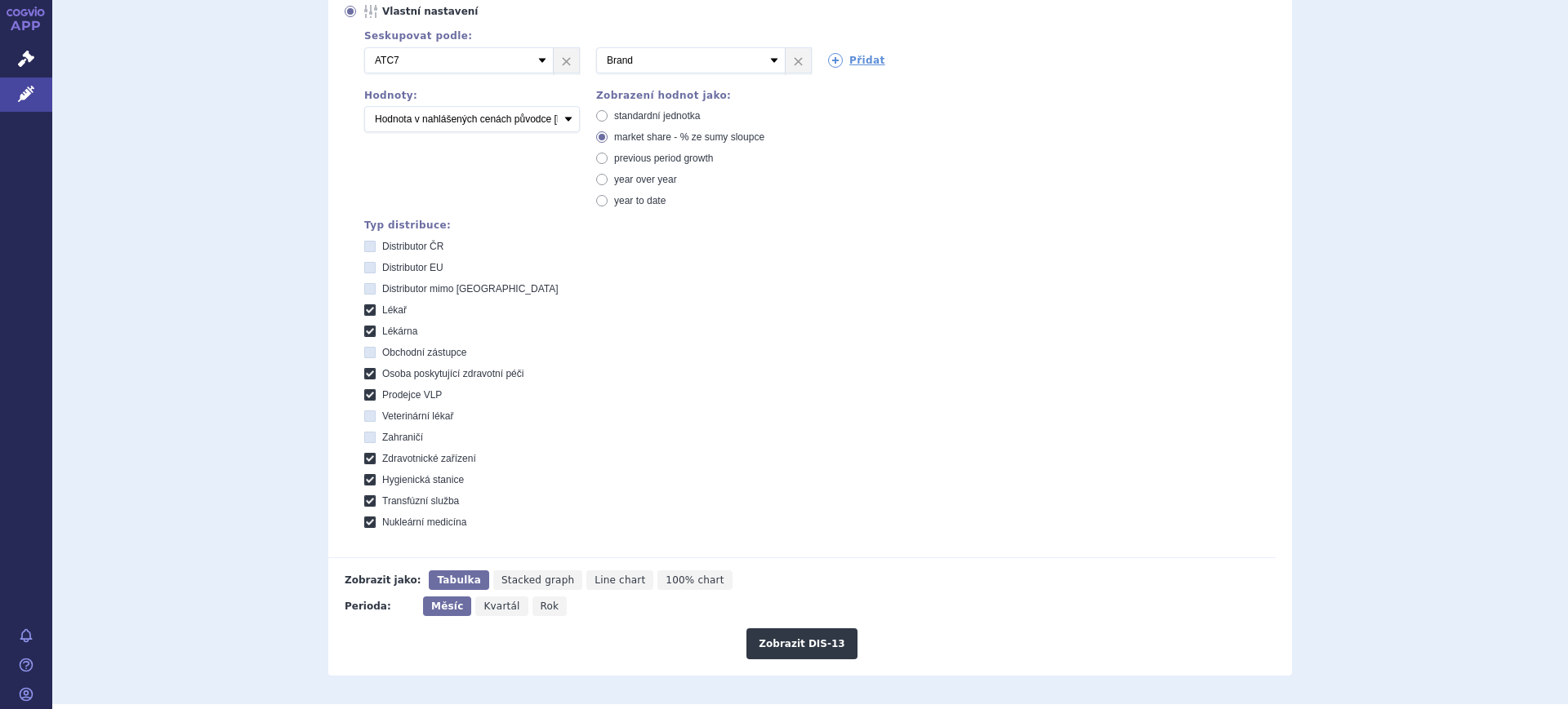
click at [541, 606] on span "Rok" at bounding box center [550, 606] width 19 height 11
click at [535, 606] on input "Rok" at bounding box center [537, 602] width 10 height 10
radio input "true"
click at [757, 646] on button "Zobrazit DIS-13" at bounding box center [801, 643] width 110 height 31
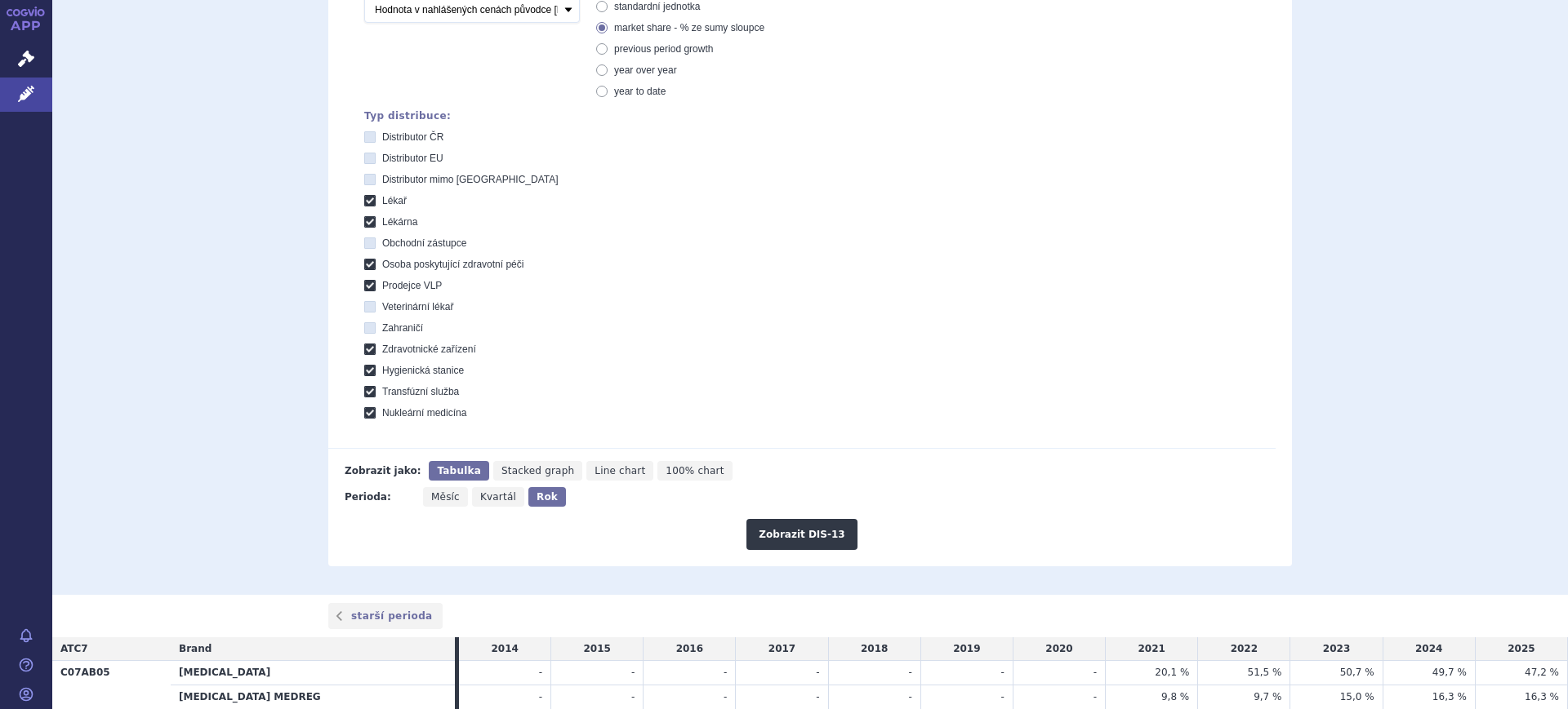
scroll to position [348, 0]
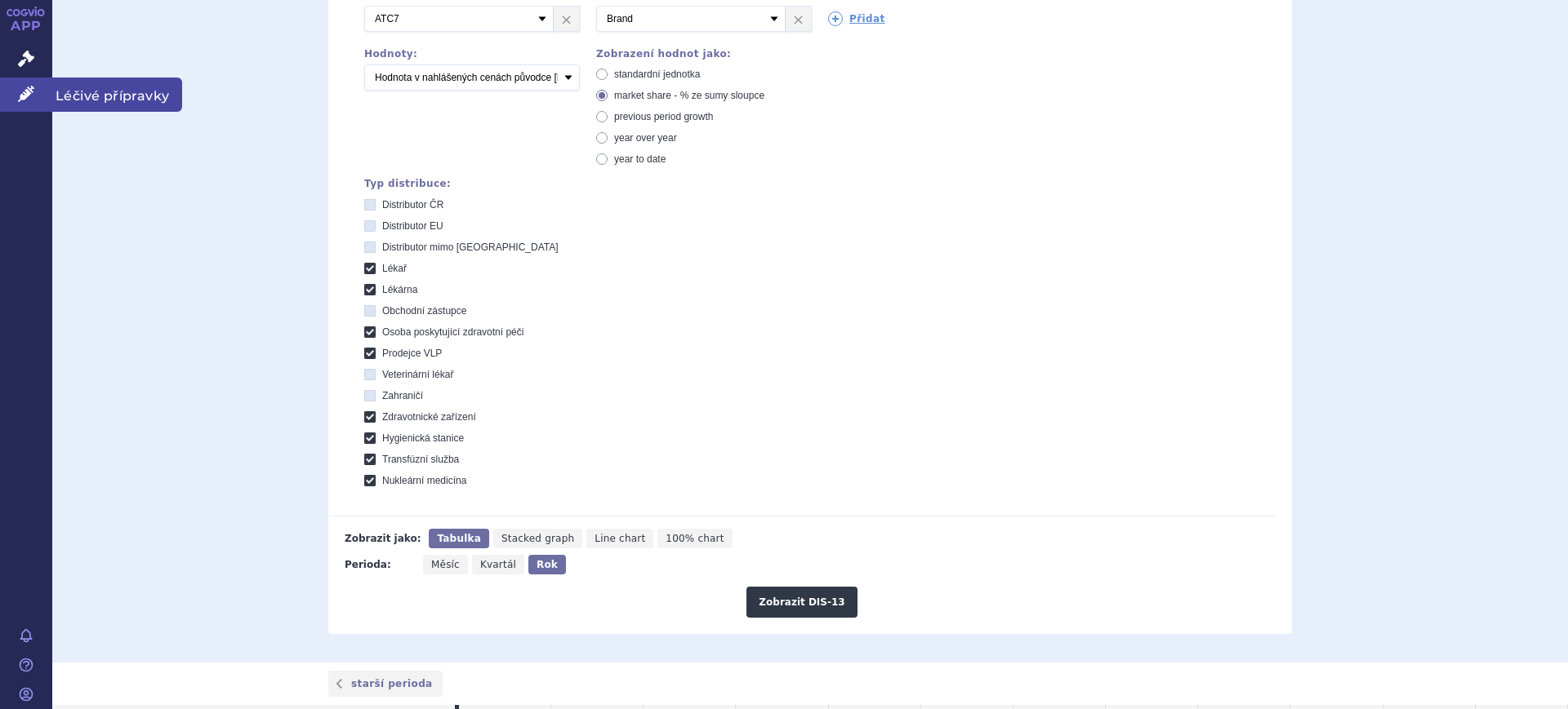
click at [29, 92] on icon at bounding box center [25, 93] width 16 height 16
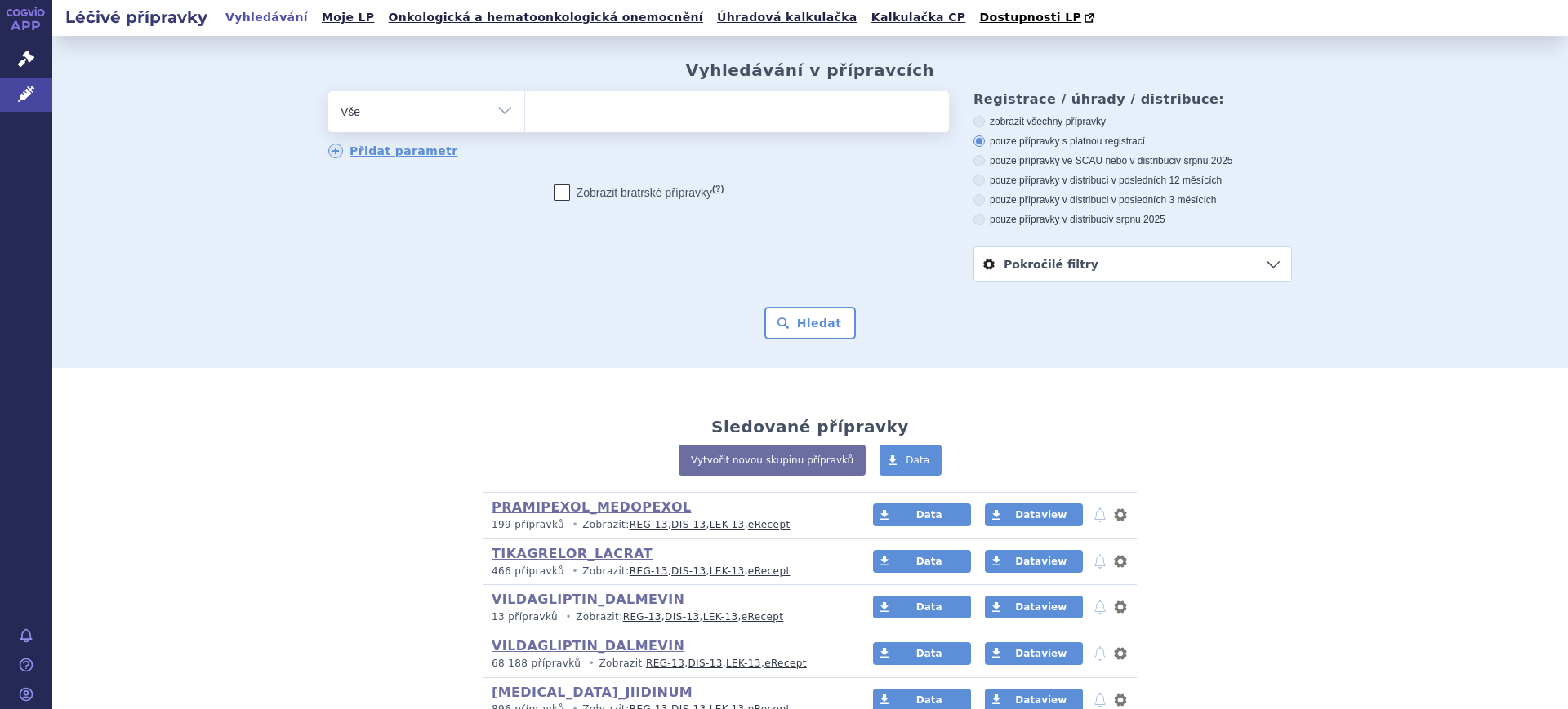
click at [422, 110] on select "Vše Přípravek/SUKL kód MAH VPOIS ATC/Aktivní látka Léková forma Síla" at bounding box center [426, 109] width 196 height 37
select select "filter-atc-group"
click at [328, 92] on select "Vše Přípravek/SUKL kód MAH VPOIS ATC/Aktivní látka Léková forma Síla" at bounding box center [426, 109] width 196 height 37
click at [610, 121] on ul at bounding box center [737, 108] width 424 height 34
click at [525, 121] on select at bounding box center [525, 110] width 1 height 41
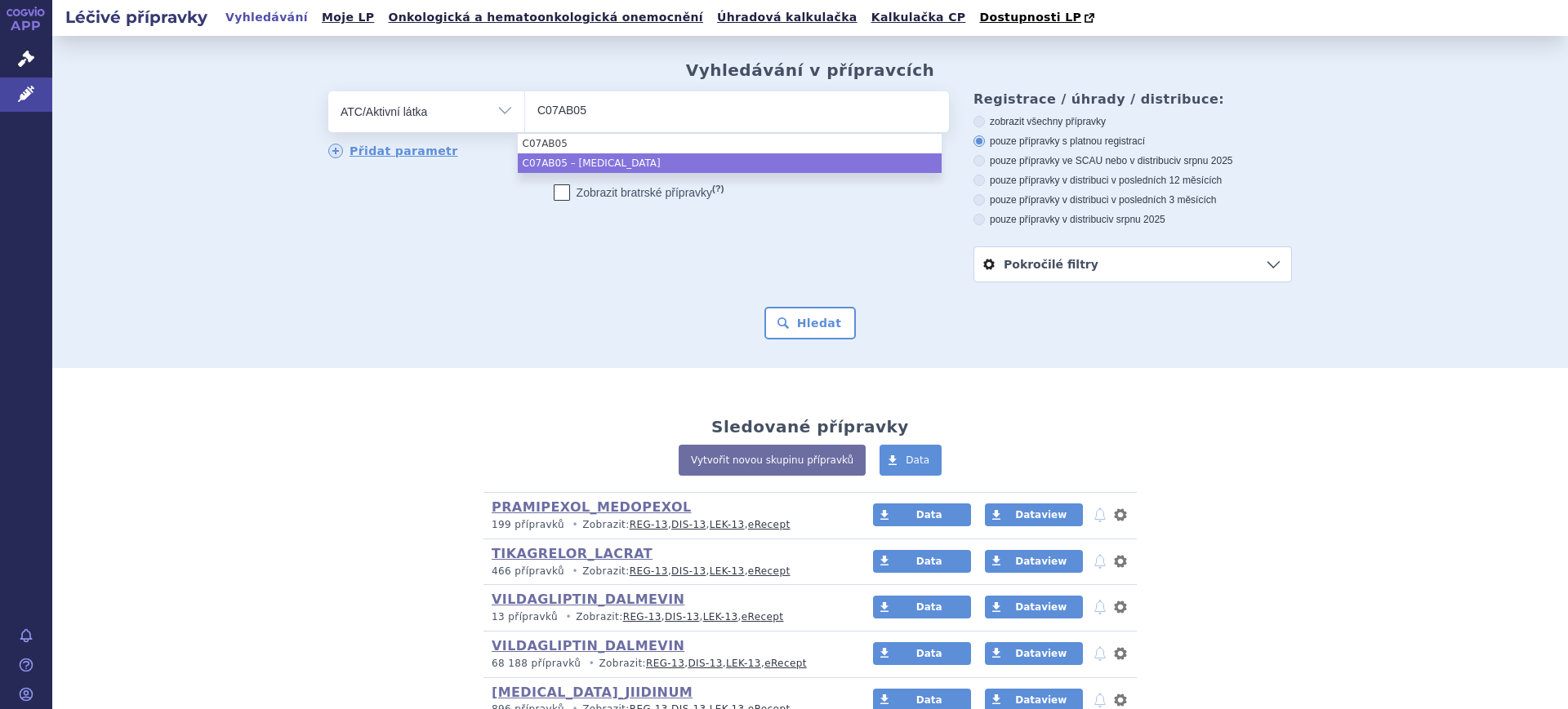
type input "C07AB05"
select select "C07AB05"
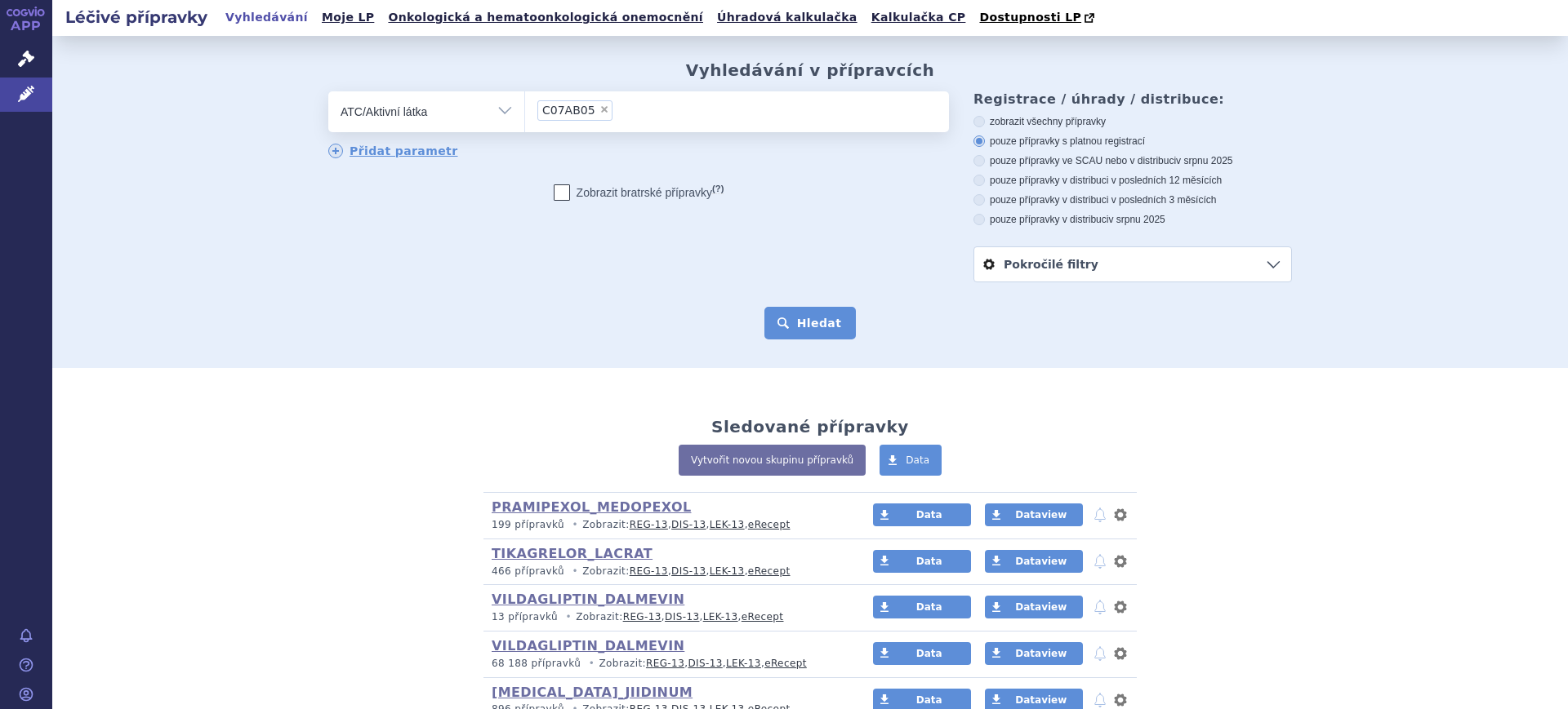
click at [771, 314] on button "Hledat" at bounding box center [810, 322] width 92 height 33
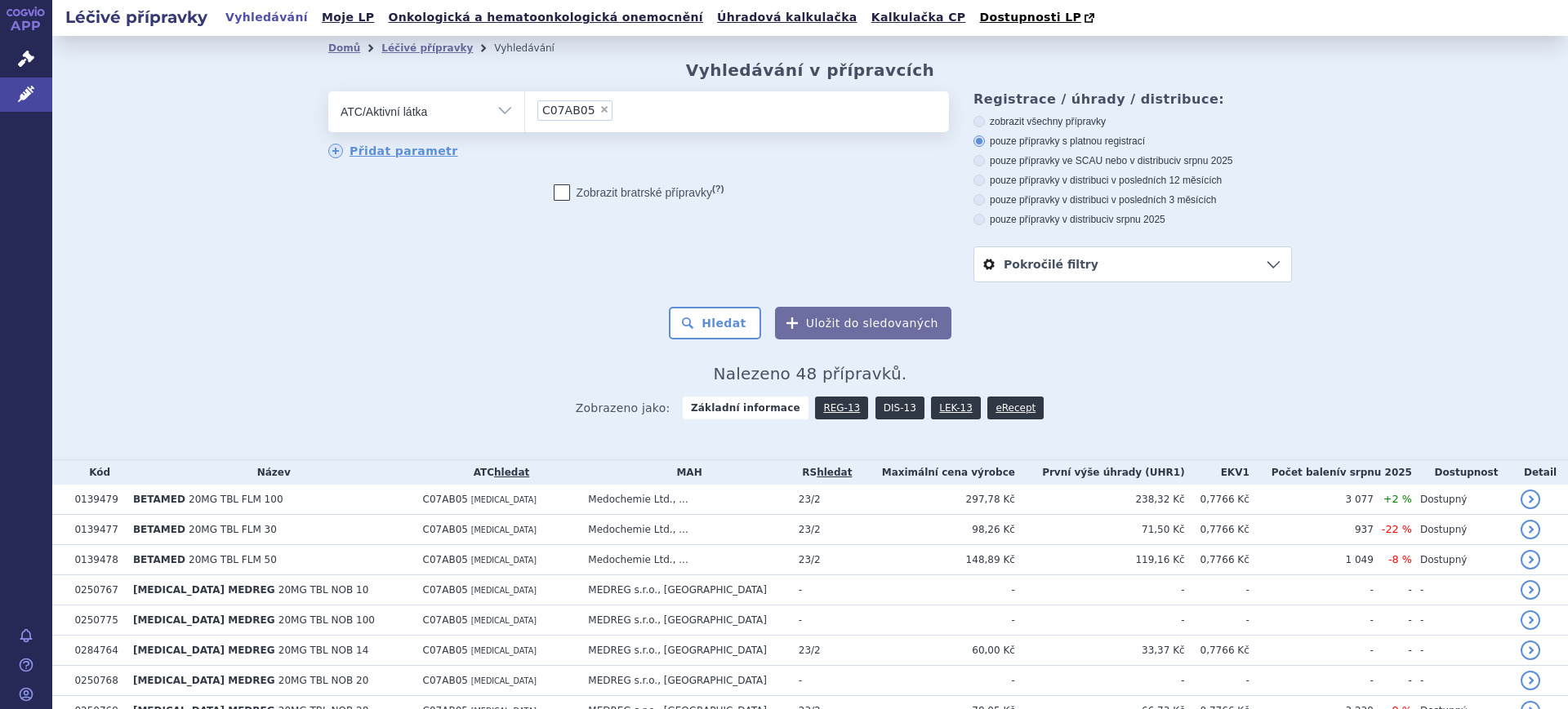
click at [893, 406] on link "DIS-13" at bounding box center [900, 408] width 49 height 23
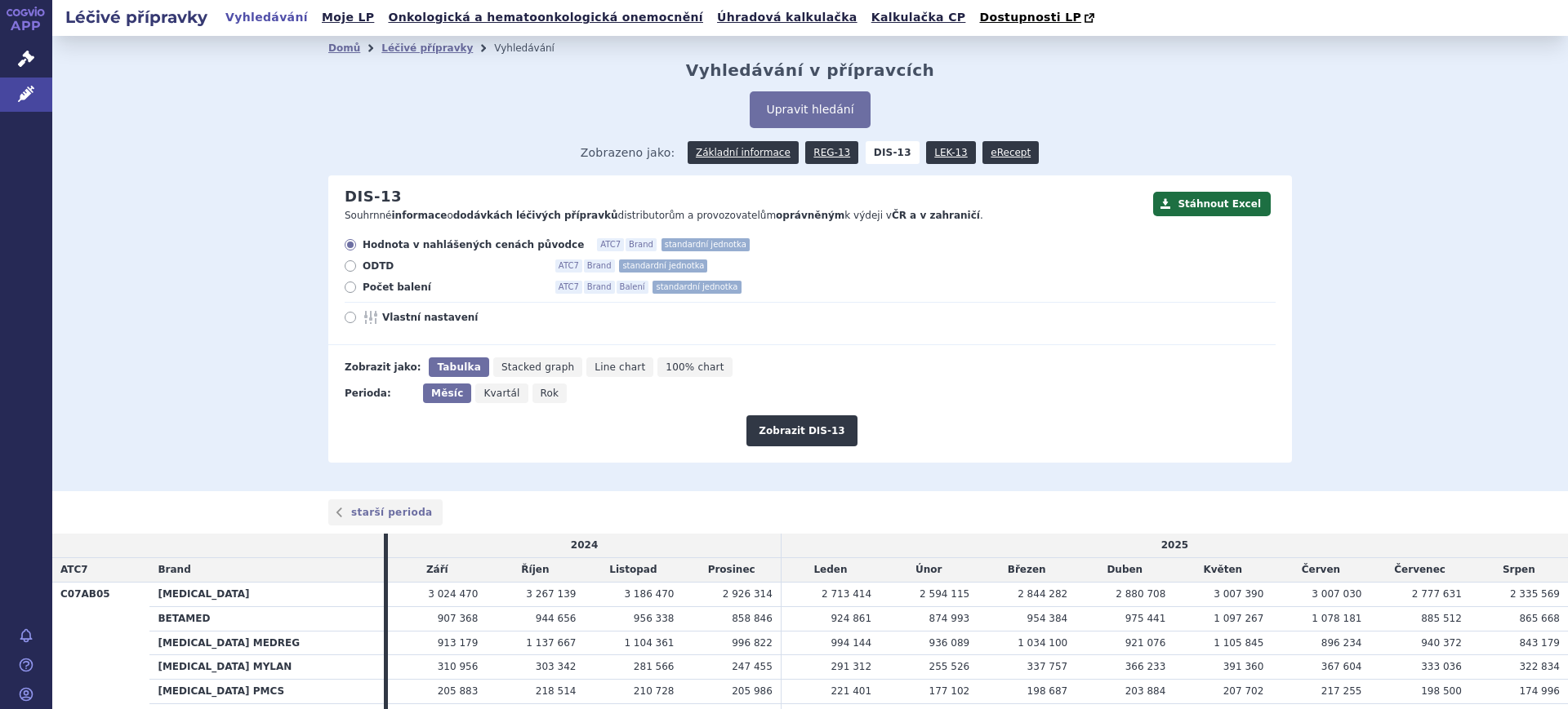
scroll to position [160, 0]
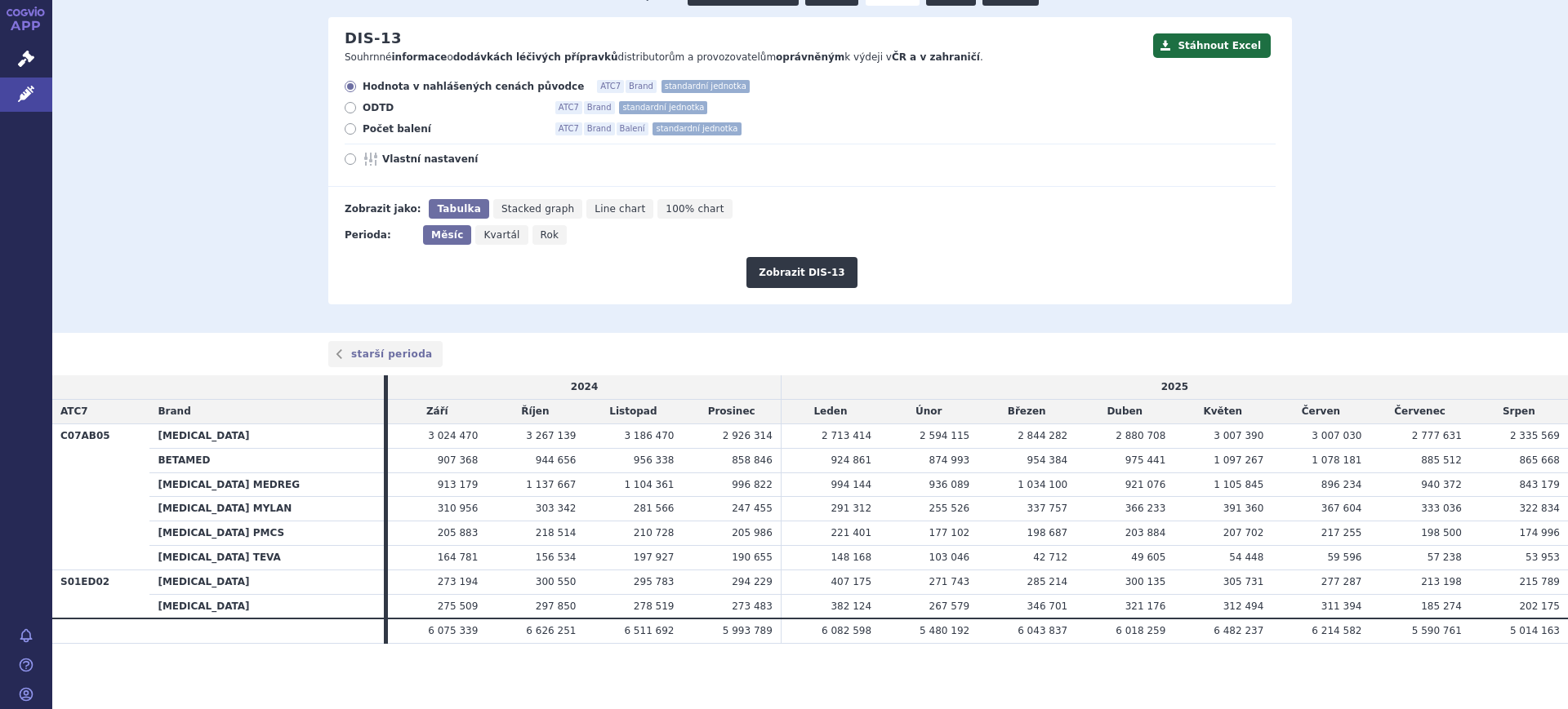
click at [541, 237] on span "Rok" at bounding box center [550, 235] width 19 height 11
click at [536, 236] on input "Rok" at bounding box center [537, 230] width 10 height 10
radio input "true"
click at [792, 266] on button "Zobrazit DIS-13" at bounding box center [801, 272] width 110 height 31
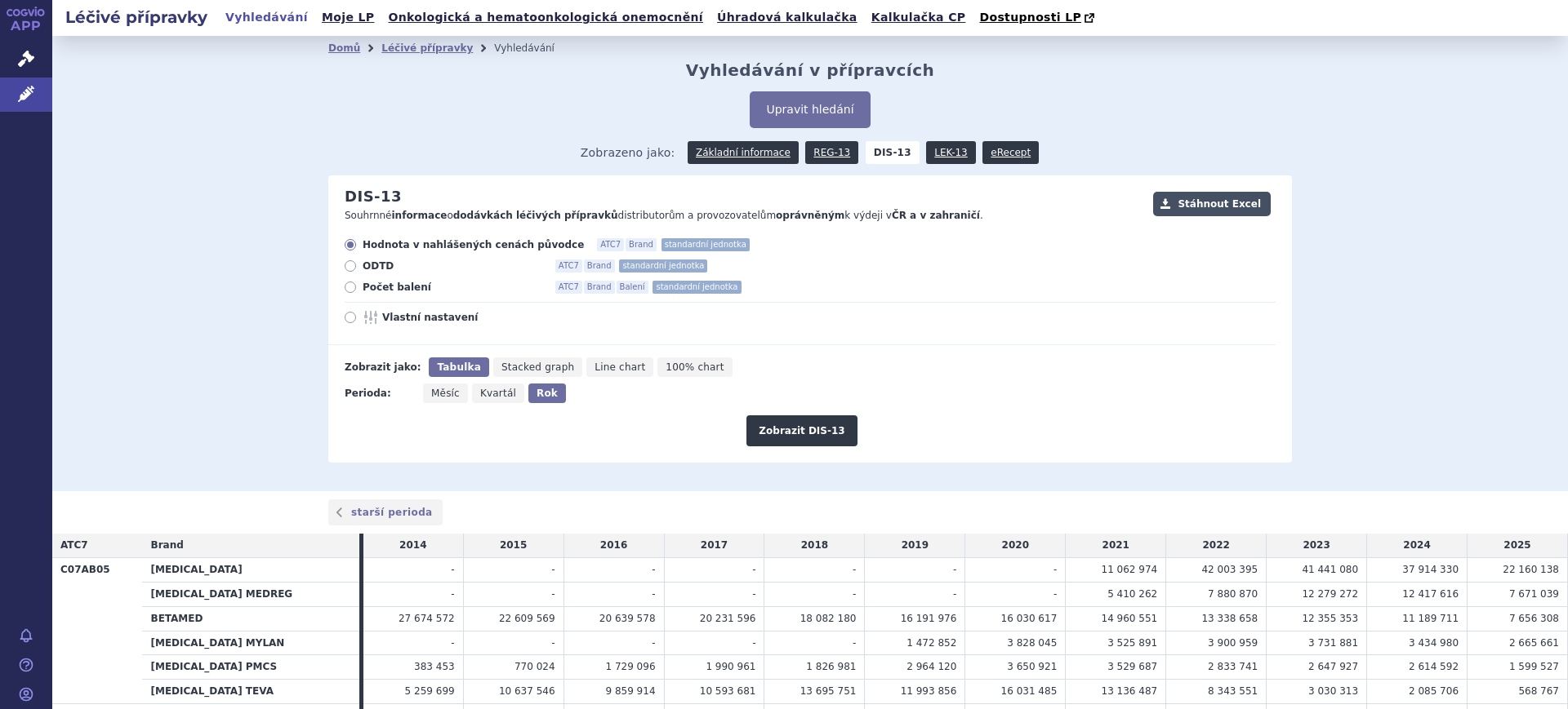
click at [1166, 205] on button "Stáhnout Excel" at bounding box center [1211, 204] width 118 height 25
click at [9, 88] on link "Léčivé přípravky" at bounding box center [25, 94] width 52 height 34
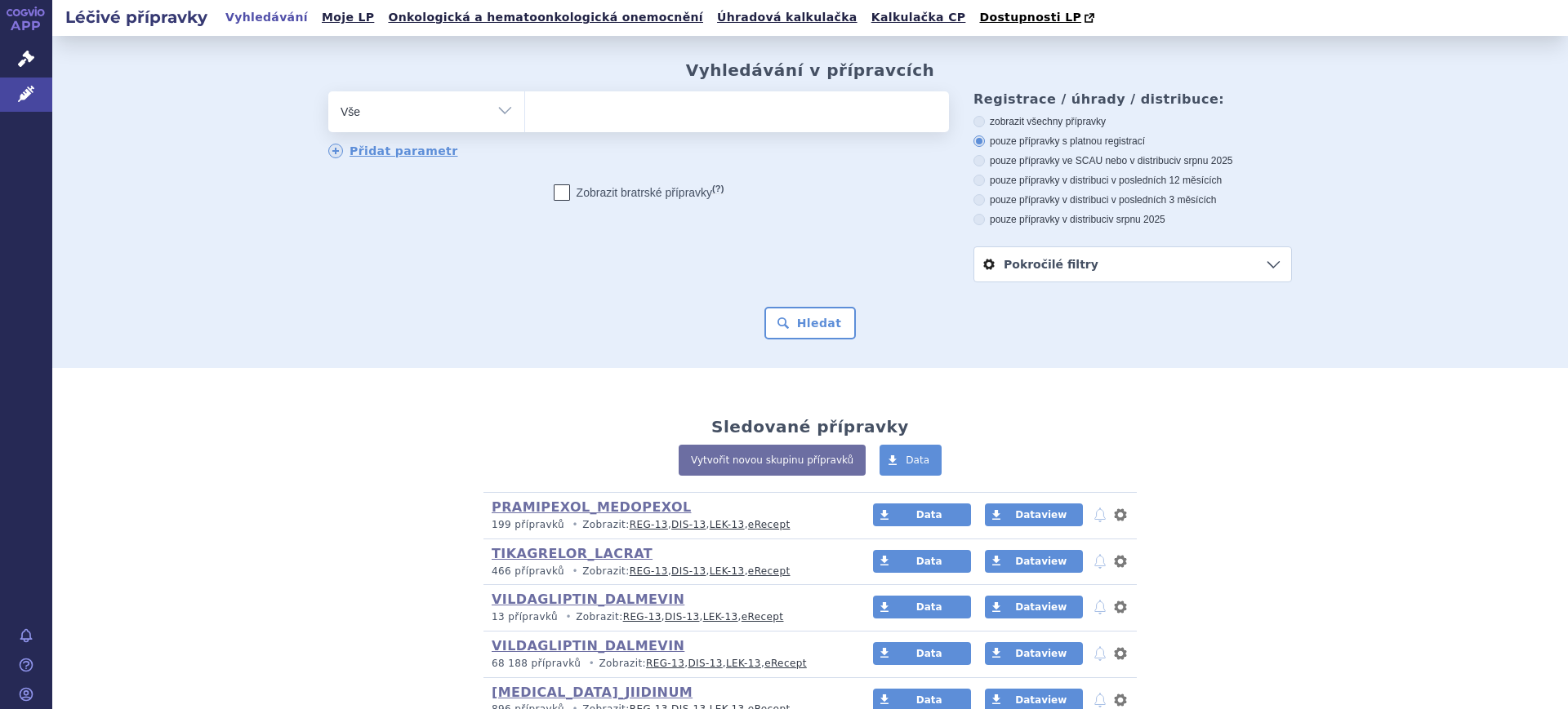
click at [422, 118] on select "Vše Přípravek/SUKL kód MAH VPOIS ATC/Aktivní látka Léková forma Síla" at bounding box center [426, 109] width 196 height 37
select select "filter-atc-group"
click at [328, 92] on select "Vše Přípravek/SUKL kód MAH VPOIS ATC/Aktivní látka Léková forma Síla" at bounding box center [426, 109] width 196 height 37
click at [556, 116] on ul at bounding box center [737, 108] width 424 height 34
click at [525, 116] on select at bounding box center [525, 110] width 1 height 41
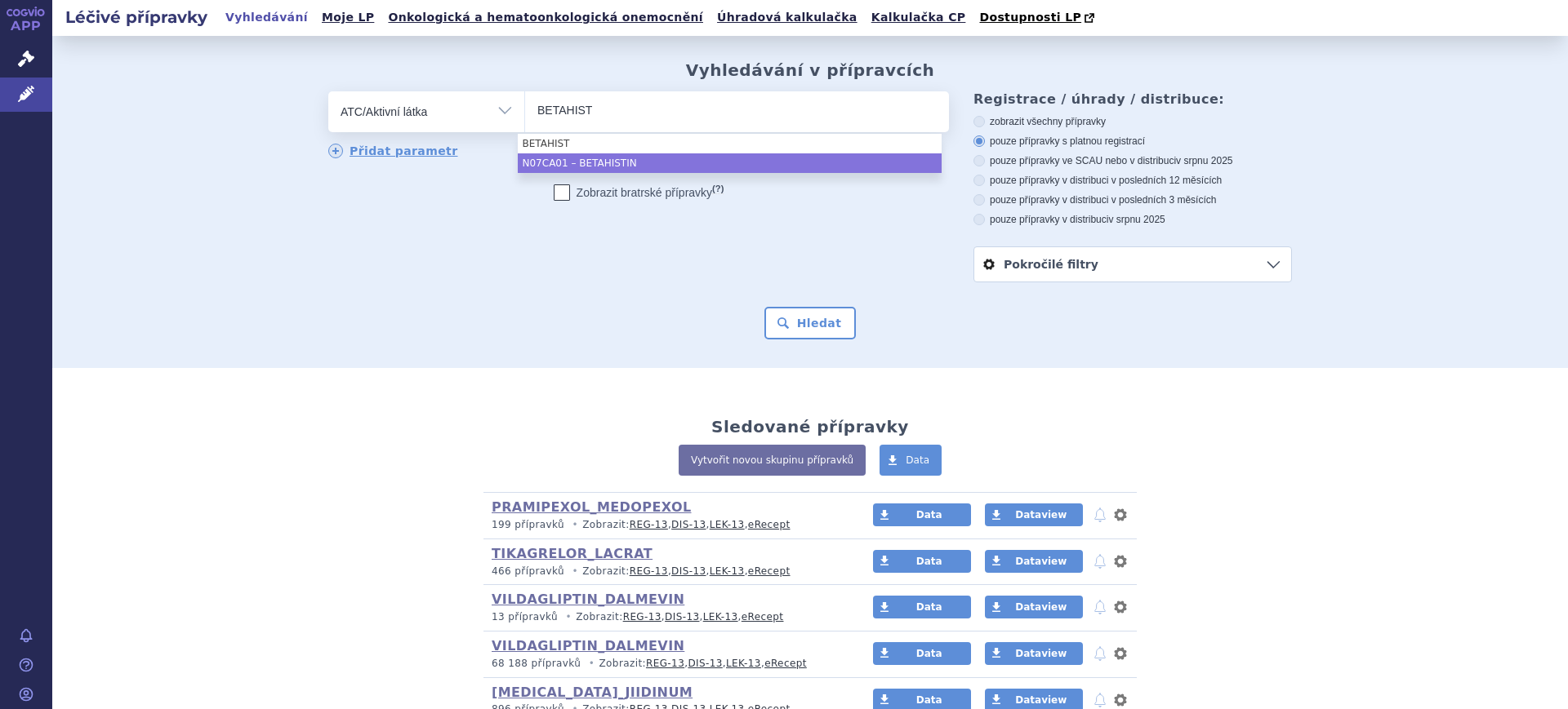
type input "BETAHIST"
select select "N07CA01"
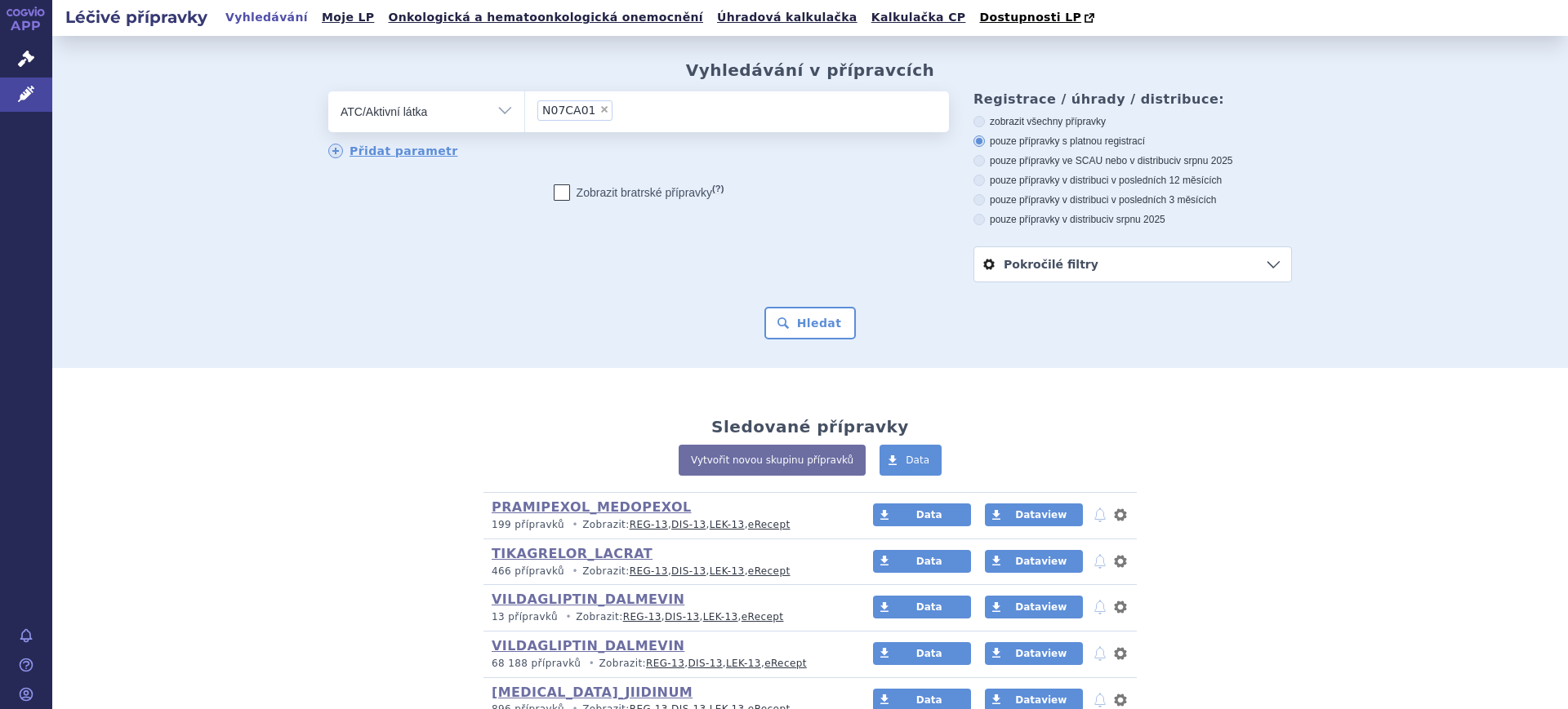
click at [816, 306] on form "odstranit Vše Přípravek/SUKL kód MAH VPOIS ATC/Aktivní látka N07CA01" at bounding box center [809, 215] width 963 height 248
click at [815, 310] on button "Hledat" at bounding box center [810, 322] width 92 height 33
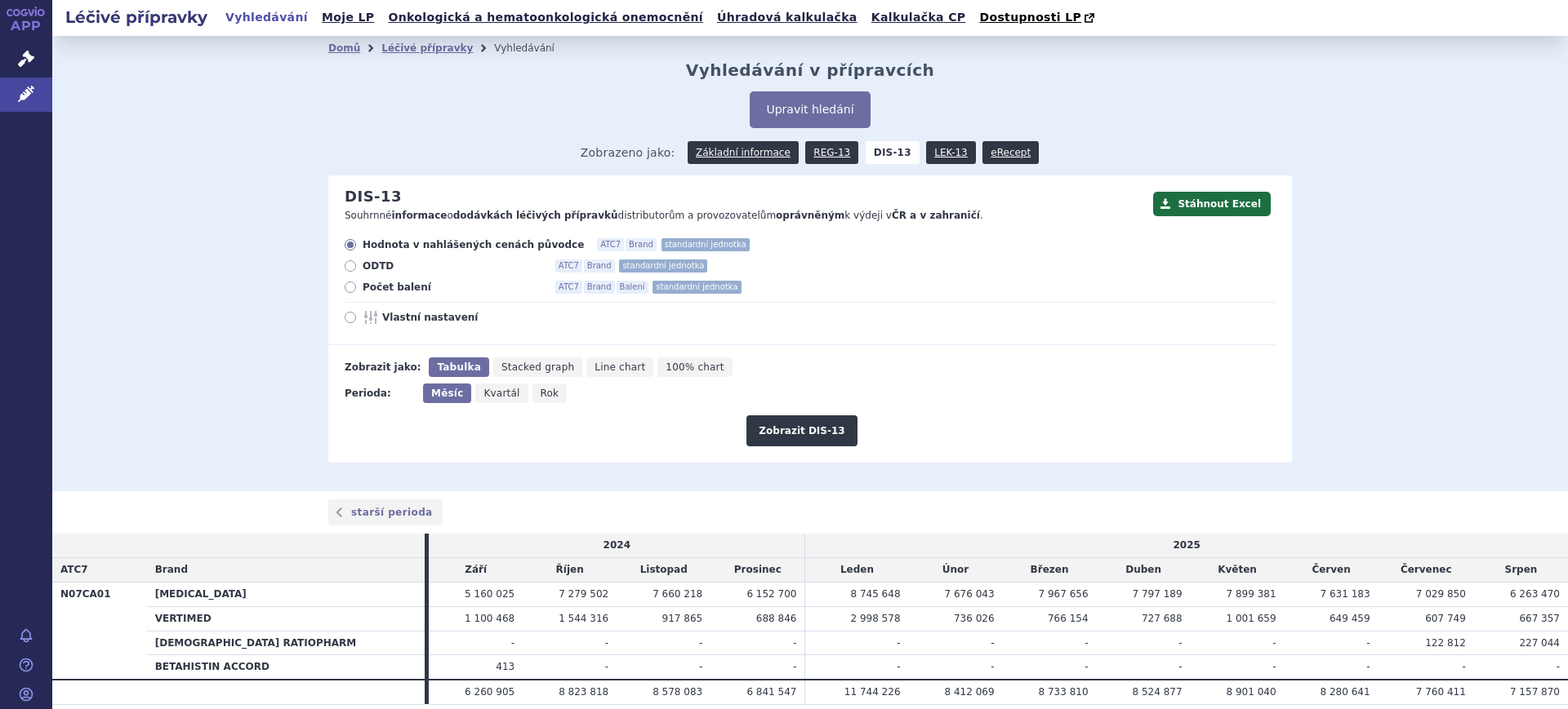
click at [392, 317] on span "Vlastní nastavení" at bounding box center [472, 318] width 179 height 13
click at [357, 317] on input "Vlastní nastavení" at bounding box center [351, 319] width 10 height 10
radio input "true"
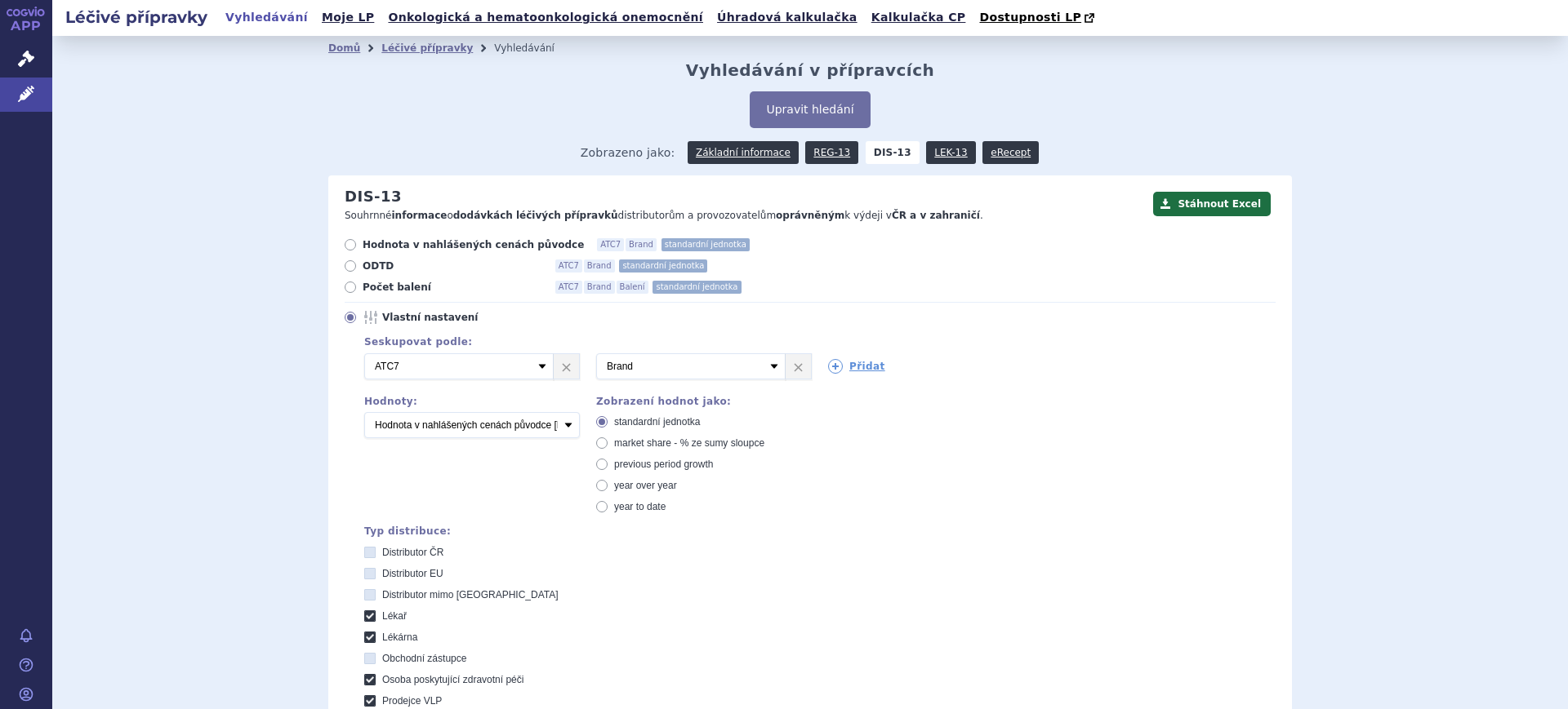
click at [687, 449] on span "market share - % ze sumy sloupce" at bounding box center [689, 443] width 150 height 11
click at [609, 450] on input "market share - % ze sumy sloupce" at bounding box center [603, 445] width 10 height 10
radio input "true"
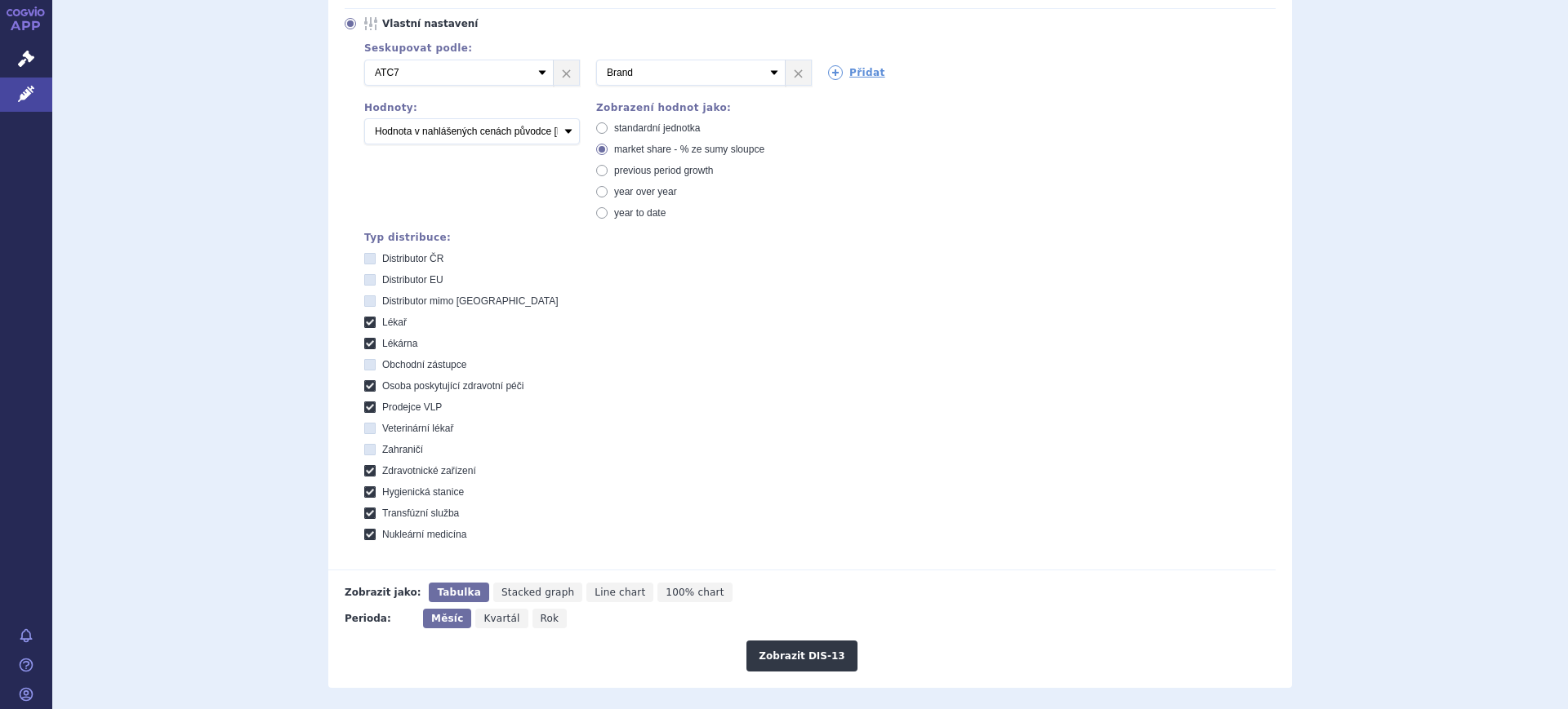
scroll to position [306, 0]
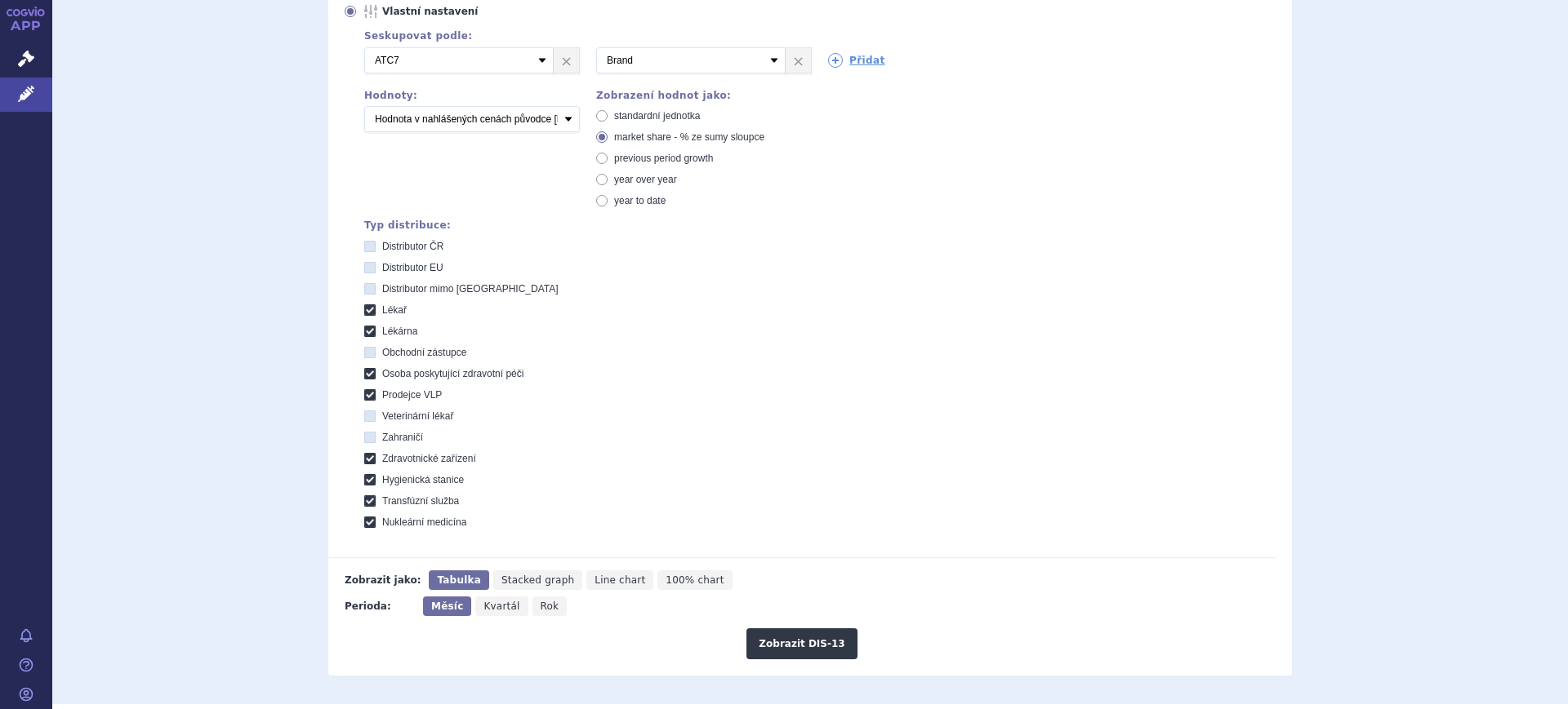
click at [545, 605] on icon "Rok" at bounding box center [549, 606] width 35 height 20
click at [543, 605] on input "Rok" at bounding box center [537, 602] width 10 height 10
radio input "true"
click at [831, 637] on button "Zobrazit DIS-13" at bounding box center [801, 643] width 110 height 31
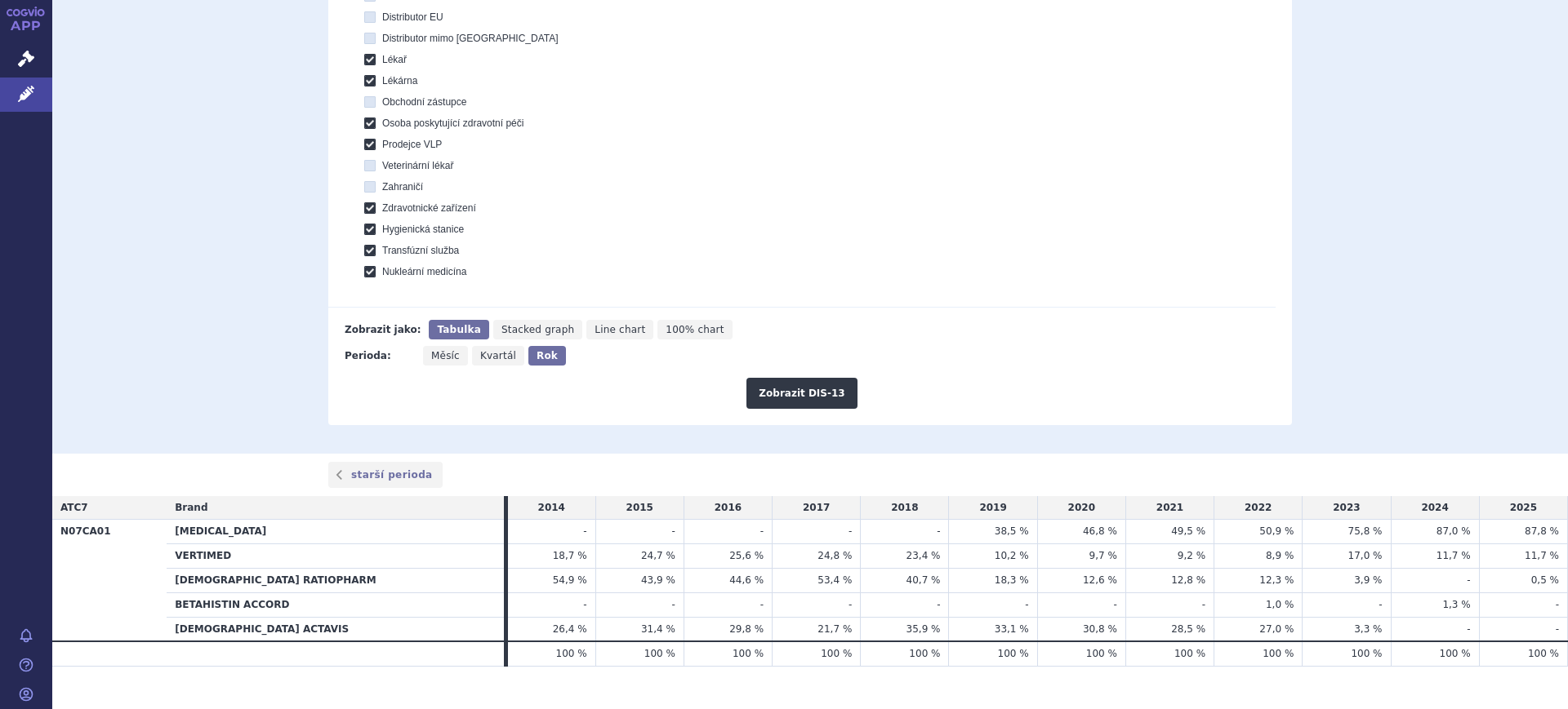
scroll to position [581, 0]
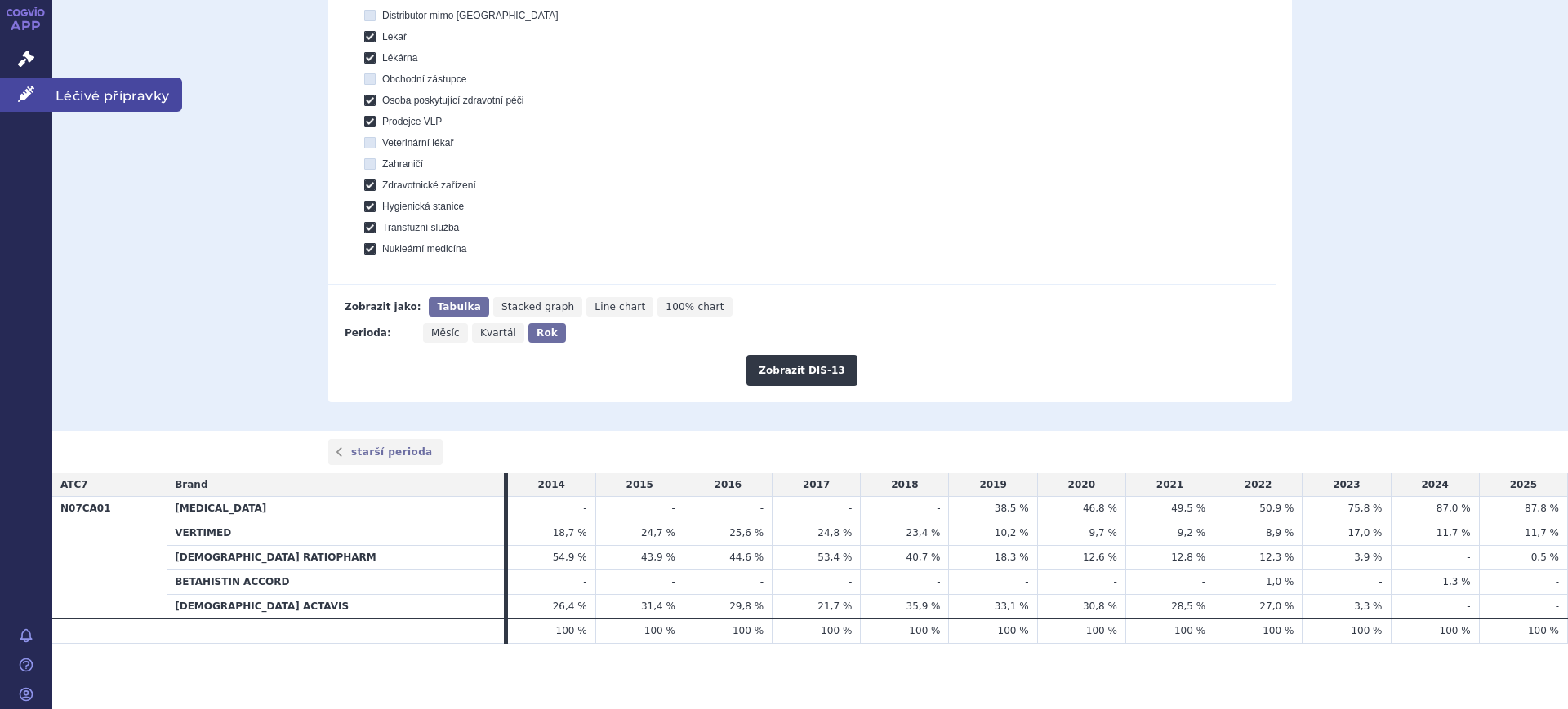
click at [35, 95] on link "Léčivé přípravky" at bounding box center [25, 94] width 52 height 34
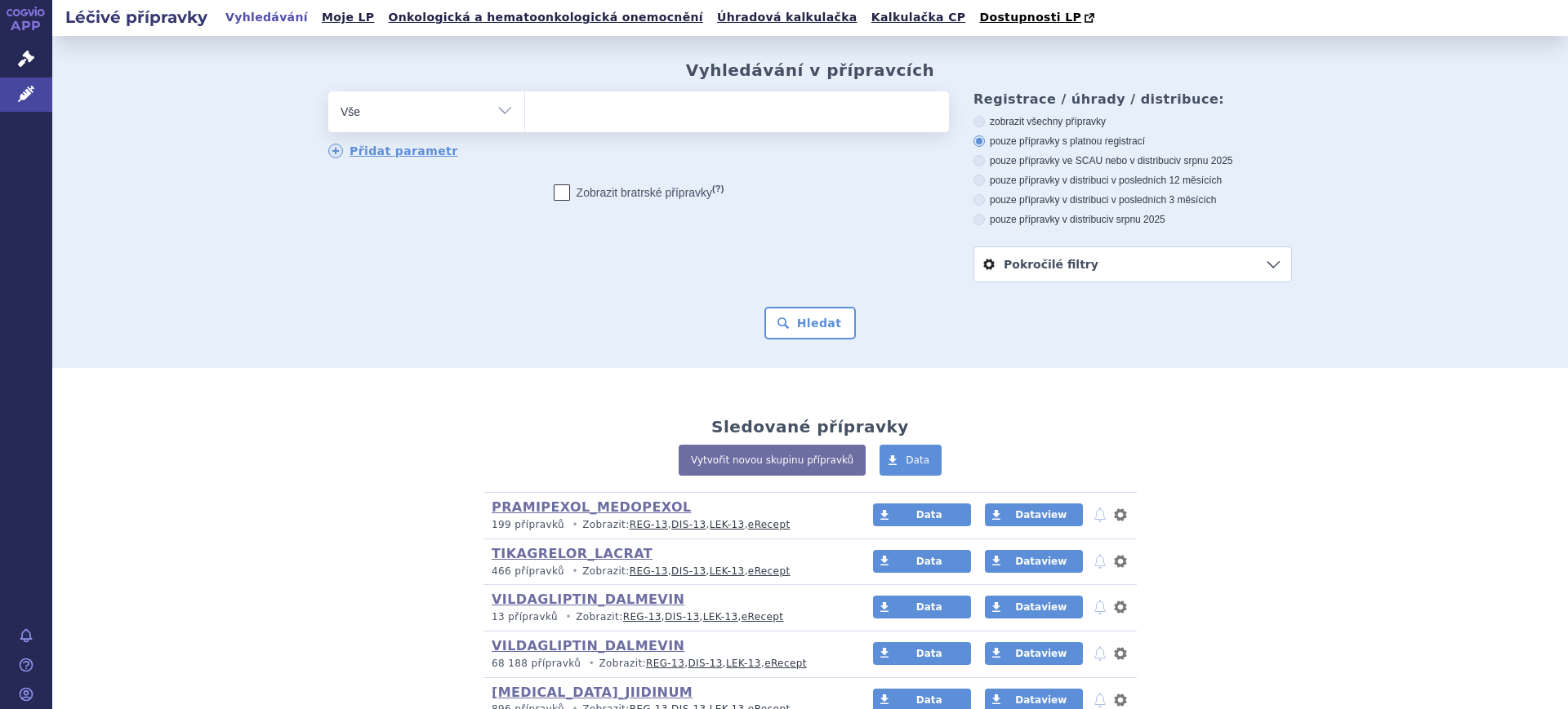
click at [411, 113] on select "Vše Přípravek/SUKL kód MAH VPOIS ATC/Aktivní látka Léková forma Síla" at bounding box center [426, 109] width 196 height 37
click at [440, 125] on select "Vše Přípravek/SUKL kód MAH VPOIS ATC/Aktivní látka Léková forma Síla" at bounding box center [426, 109] width 196 height 37
click at [440, 111] on select "Vše Přípravek/SUKL kód MAH VPOIS ATC/Aktivní látka Léková forma Síla" at bounding box center [426, 109] width 196 height 37
select select "filter-atc-group"
click at [328, 92] on select "Vše Přípravek/SUKL kód MAH VPOIS ATC/Aktivní látka Léková forma Síla" at bounding box center [426, 109] width 196 height 37
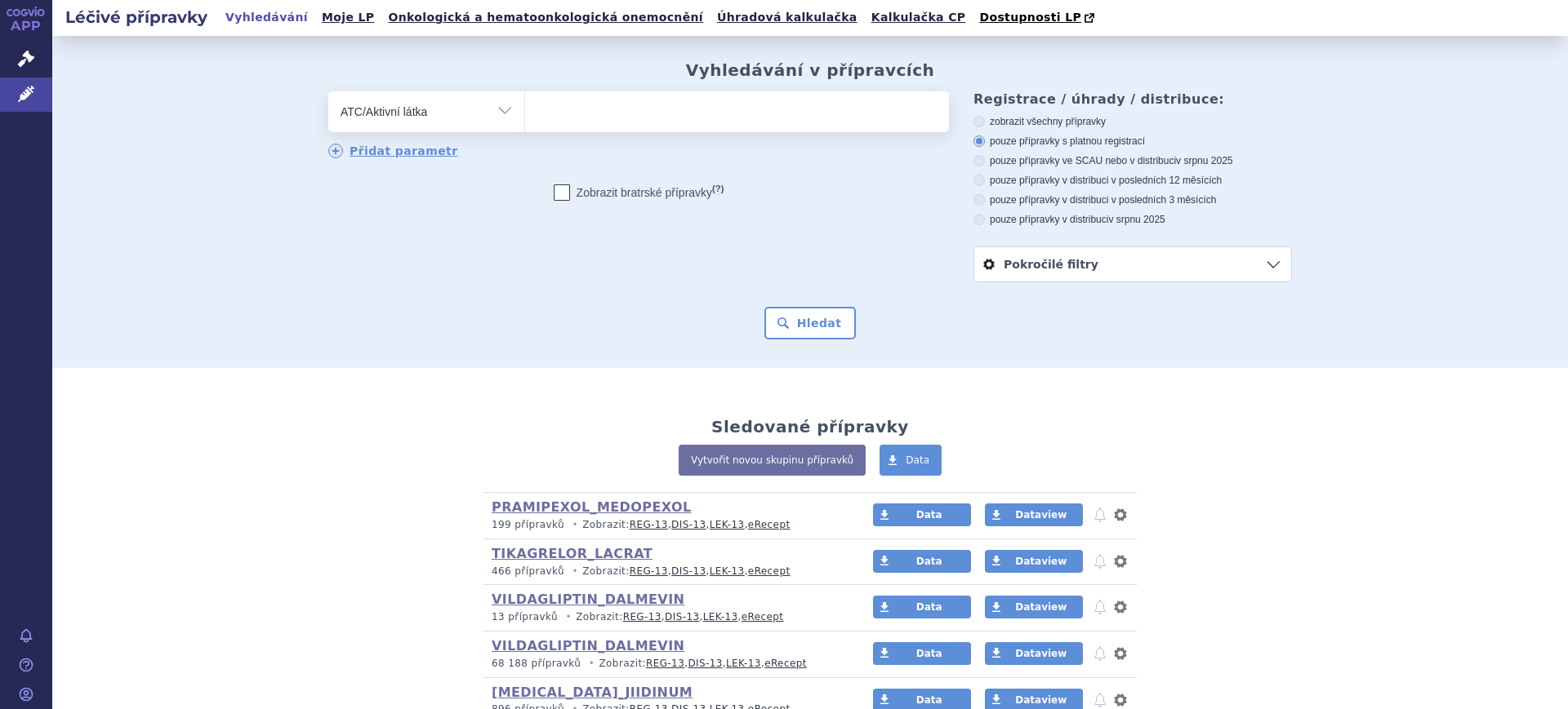
click at [645, 121] on ul at bounding box center [737, 108] width 424 height 34
click at [525, 121] on select at bounding box center [525, 110] width 1 height 41
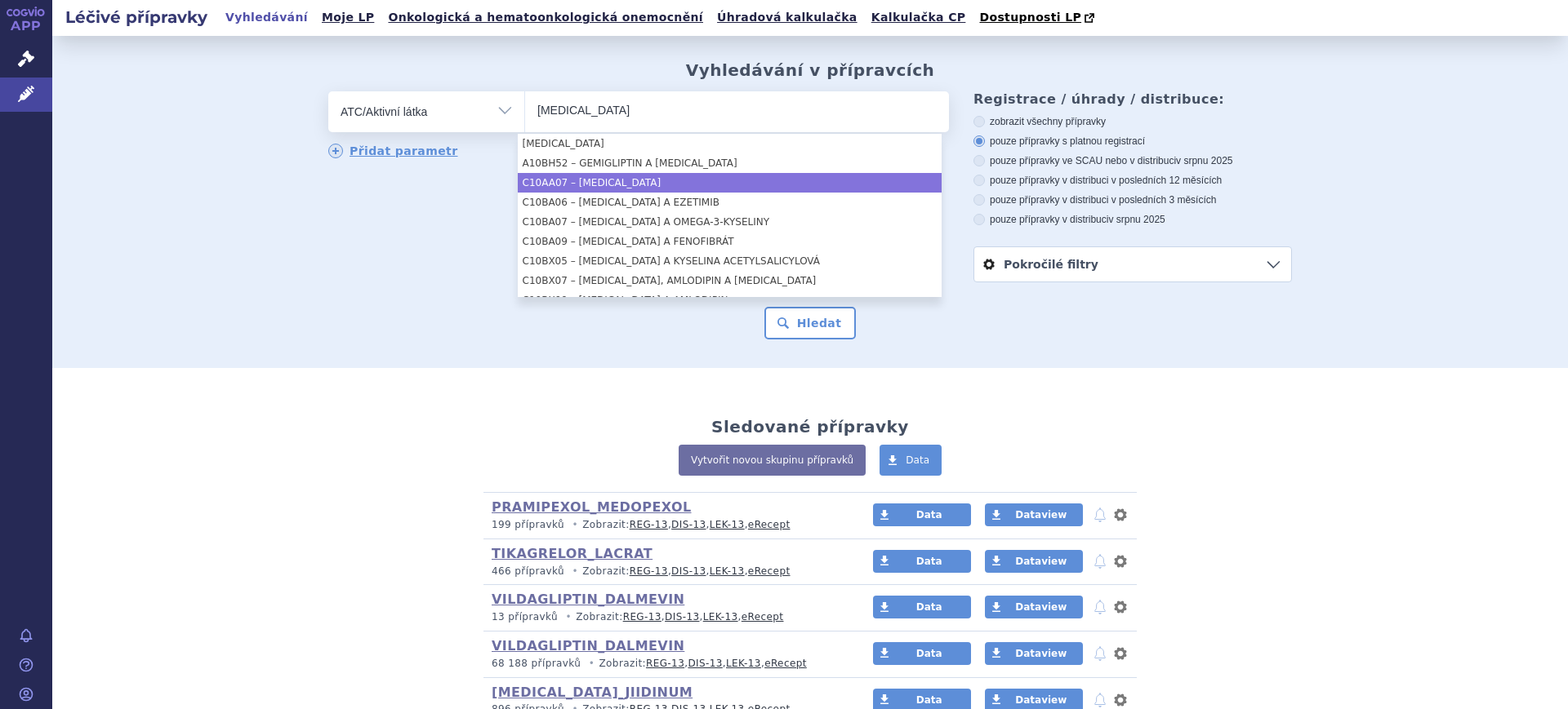
type input "ROSUVASTATIN"
select select "C10AA07"
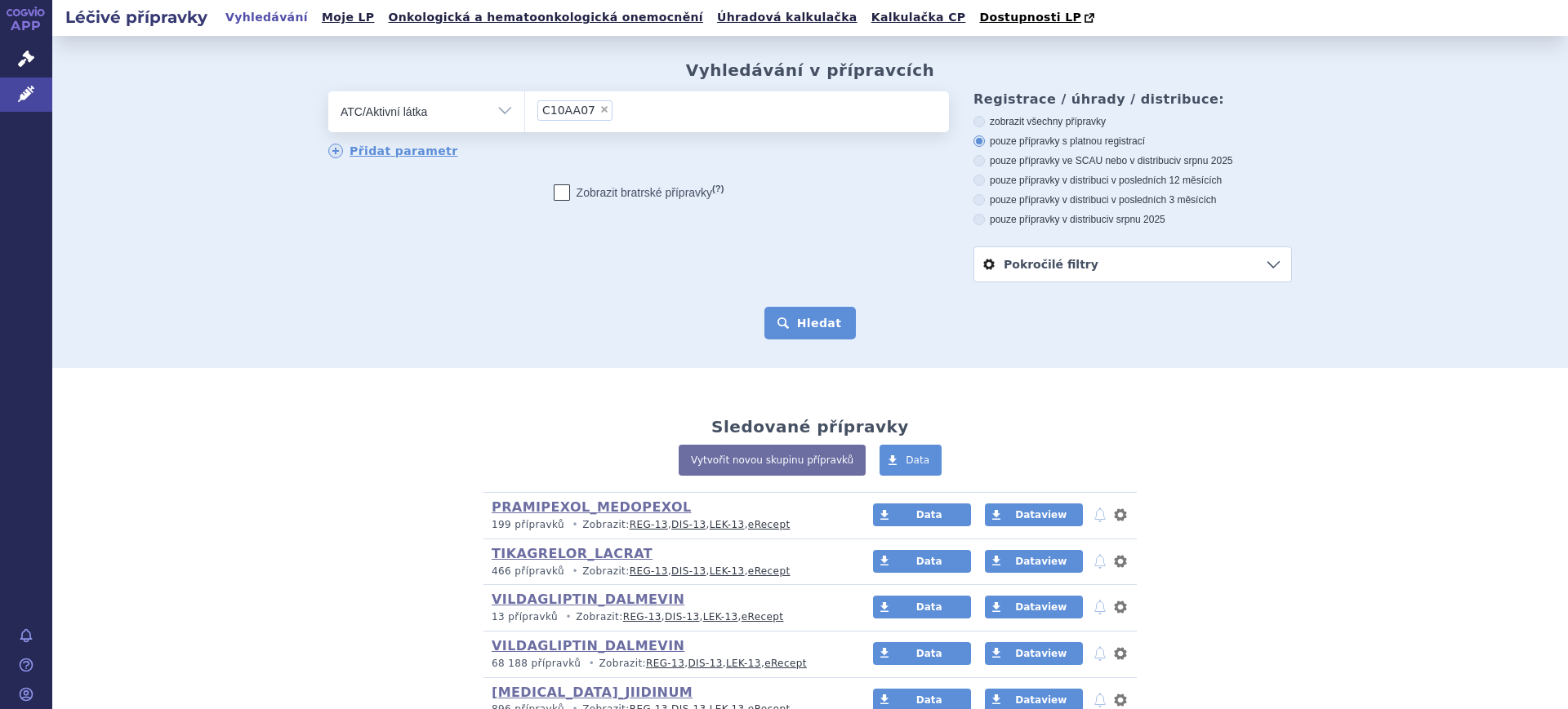
click at [821, 327] on button "Hledat" at bounding box center [810, 322] width 92 height 33
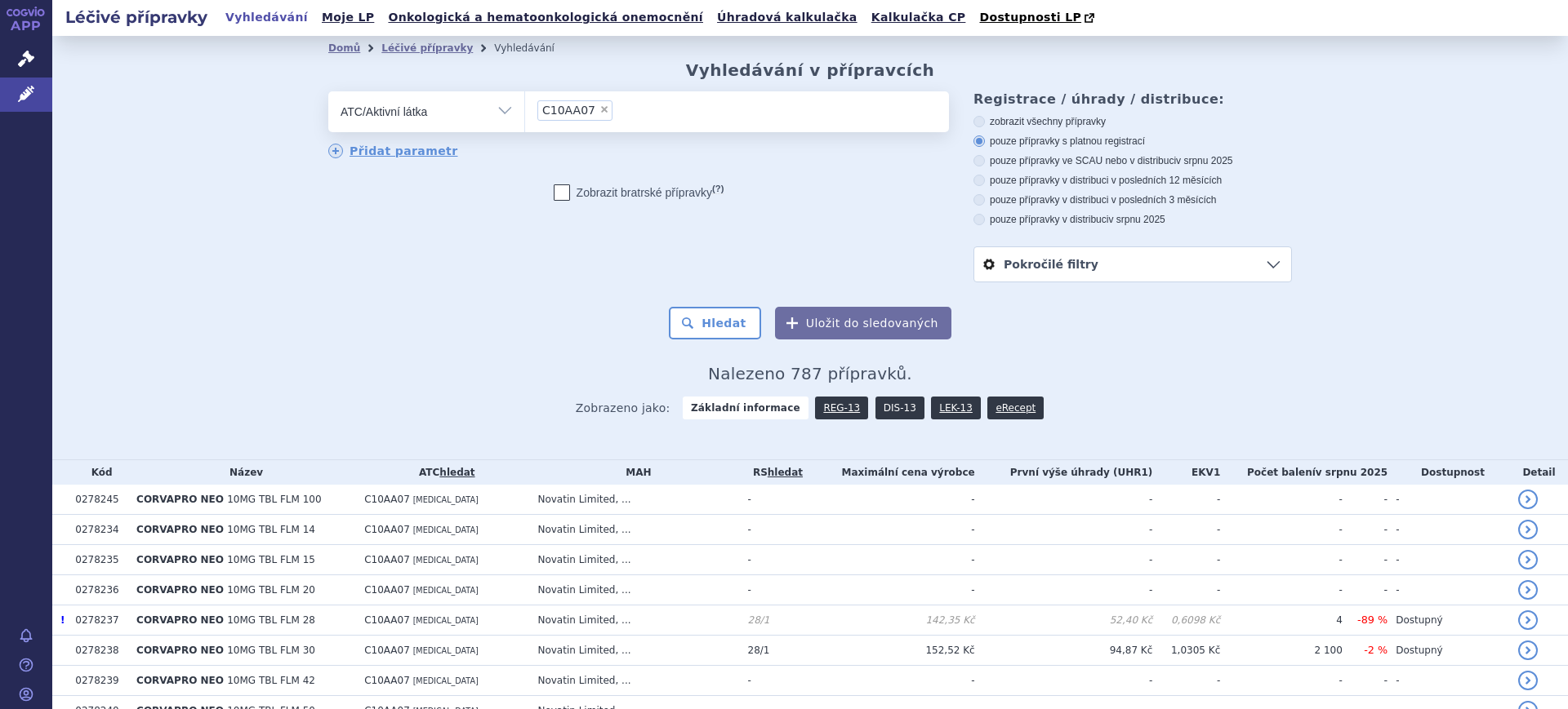
click at [899, 411] on link "DIS-13" at bounding box center [900, 408] width 49 height 23
click at [885, 411] on link "DIS-13" at bounding box center [900, 408] width 49 height 23
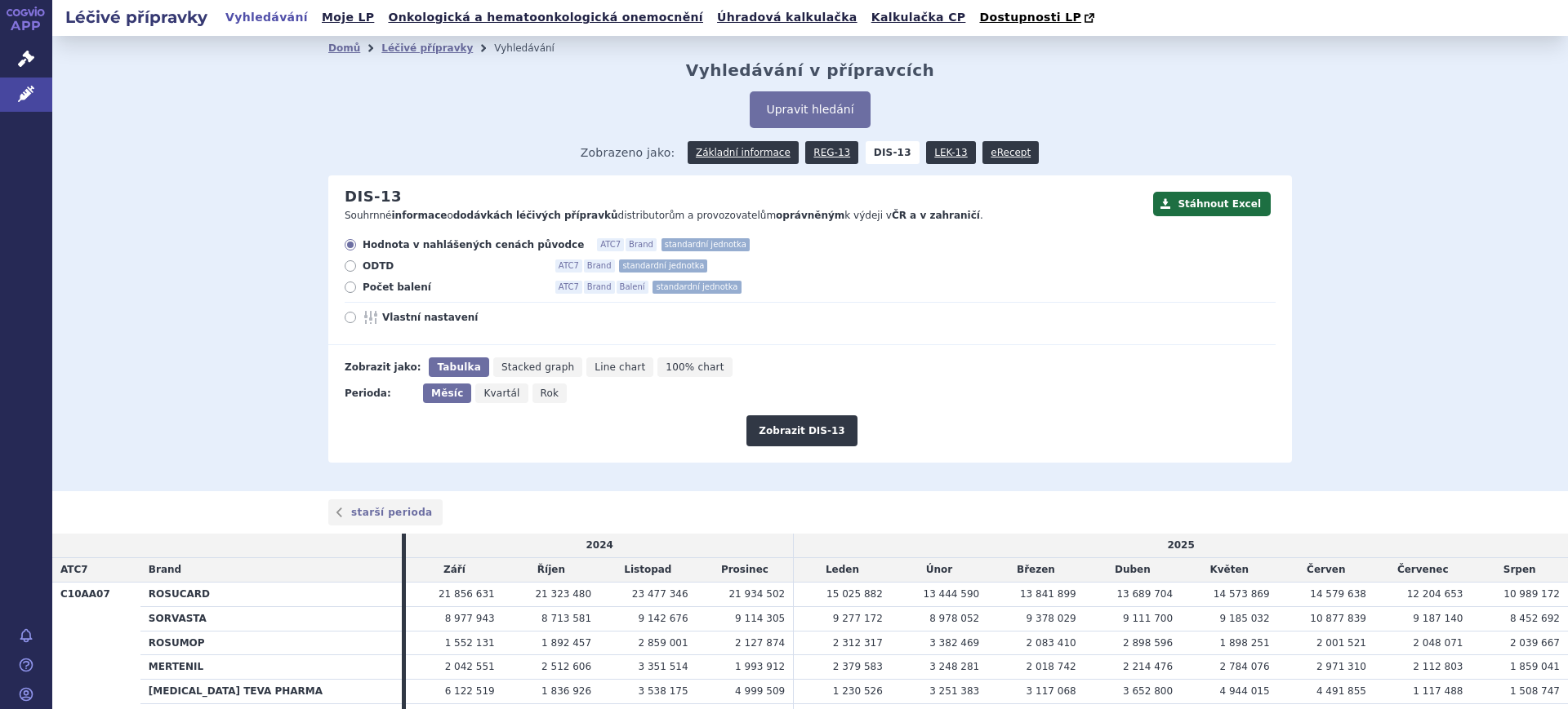
click at [541, 396] on span "Rok" at bounding box center [550, 393] width 19 height 11
click at [532, 394] on input "Rok" at bounding box center [537, 388] width 10 height 10
radio input "true"
click at [367, 313] on icon at bounding box center [372, 318] width 20 height 13
click at [357, 314] on input "Vlastní nastavení" at bounding box center [351, 319] width 10 height 10
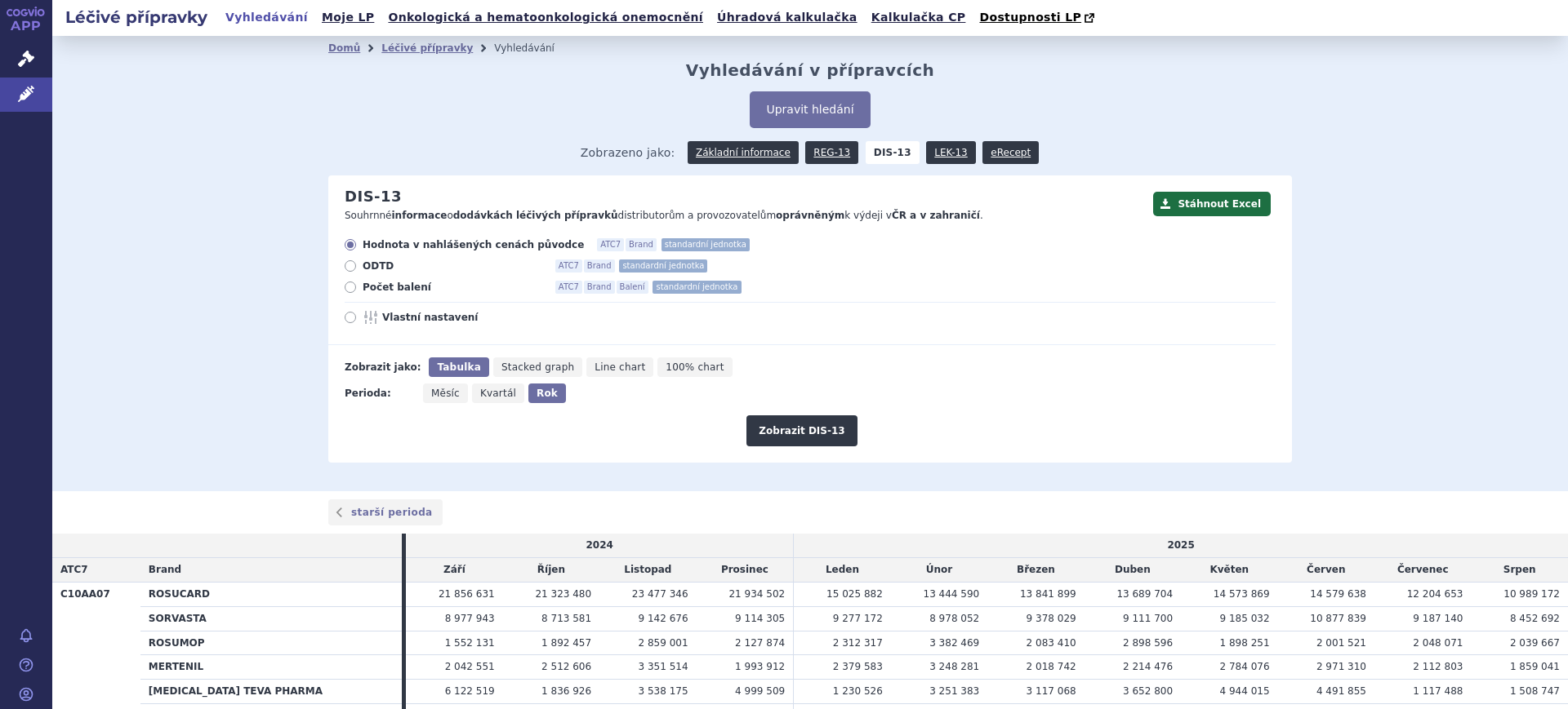
radio input "true"
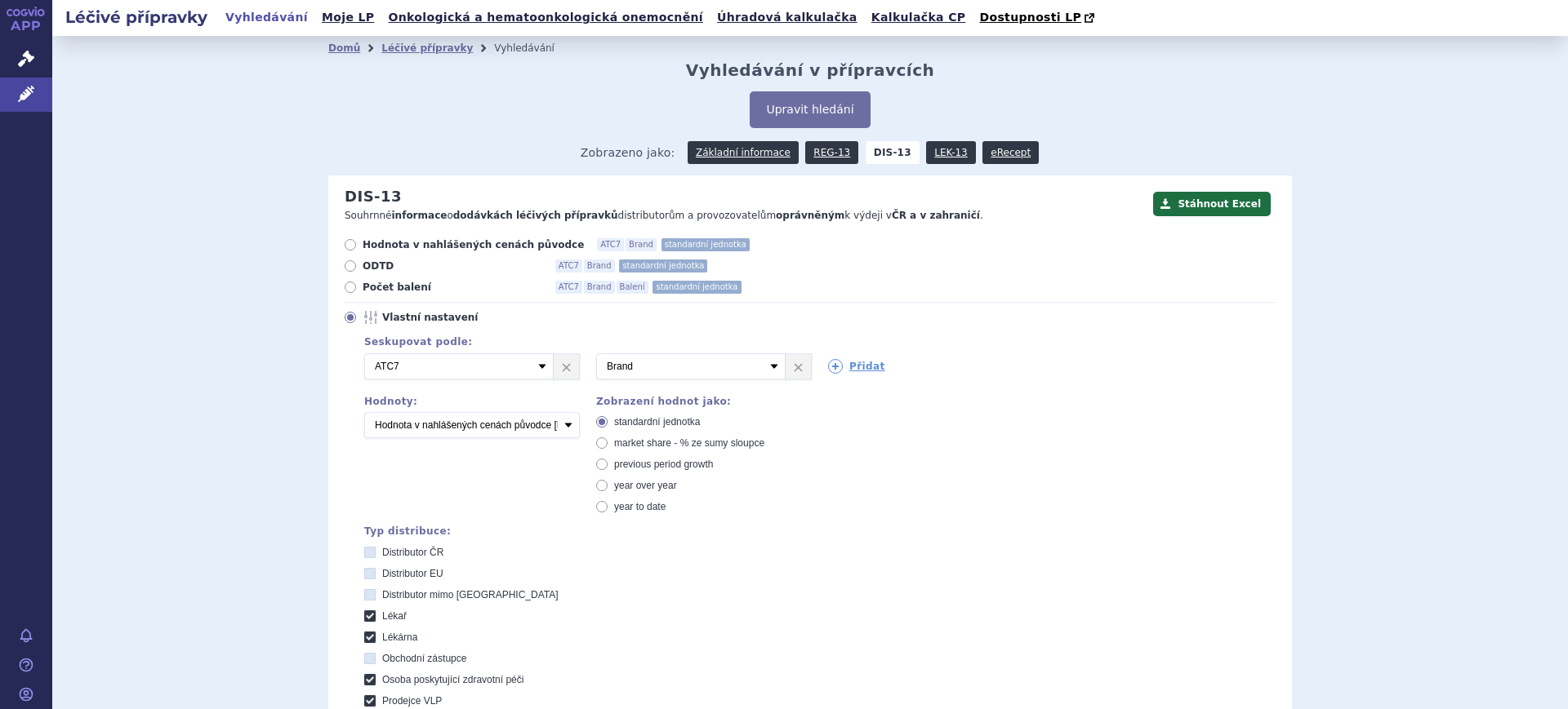
click at [606, 450] on label "market share - % ze sumy sloupce" at bounding box center [704, 443] width 215 height 13
click at [606, 450] on input "market share - % ze sumy sloupce" at bounding box center [603, 445] width 10 height 10
radio input "true"
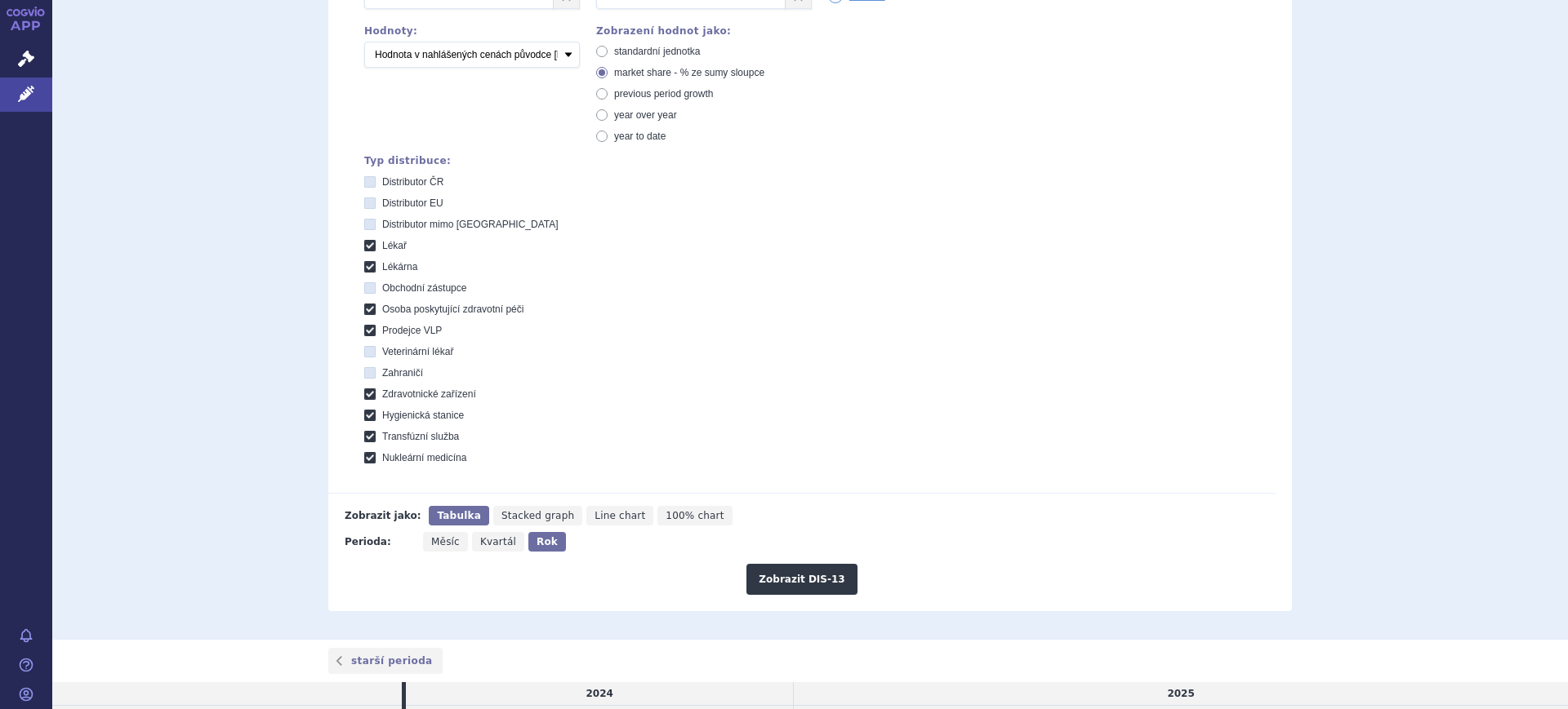
scroll to position [408, 0]
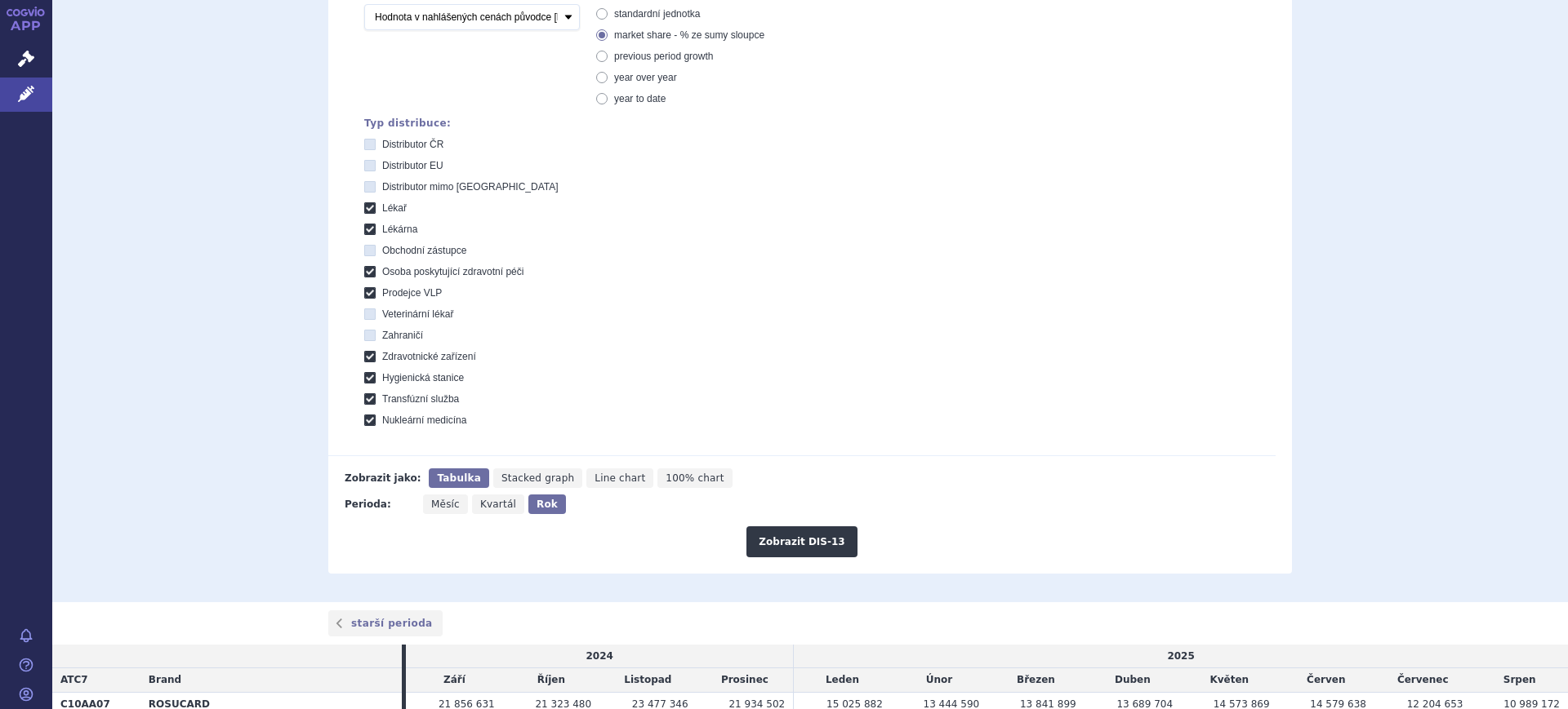
click at [847, 534] on div "Zobrazit DIS-13" at bounding box center [802, 536] width 947 height 43
click at [835, 537] on button "Zobrazit DIS-13" at bounding box center [801, 541] width 110 height 31
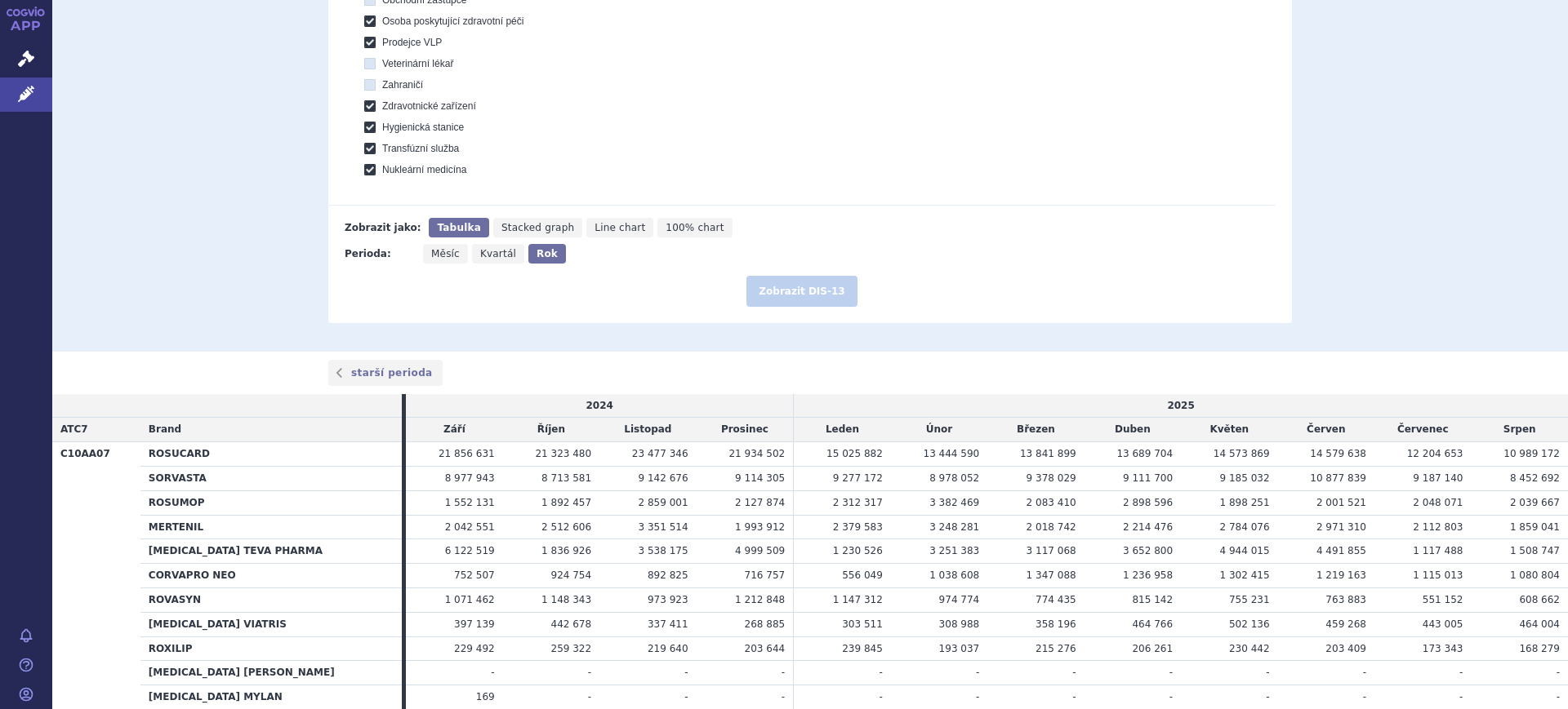
scroll to position [750, 0]
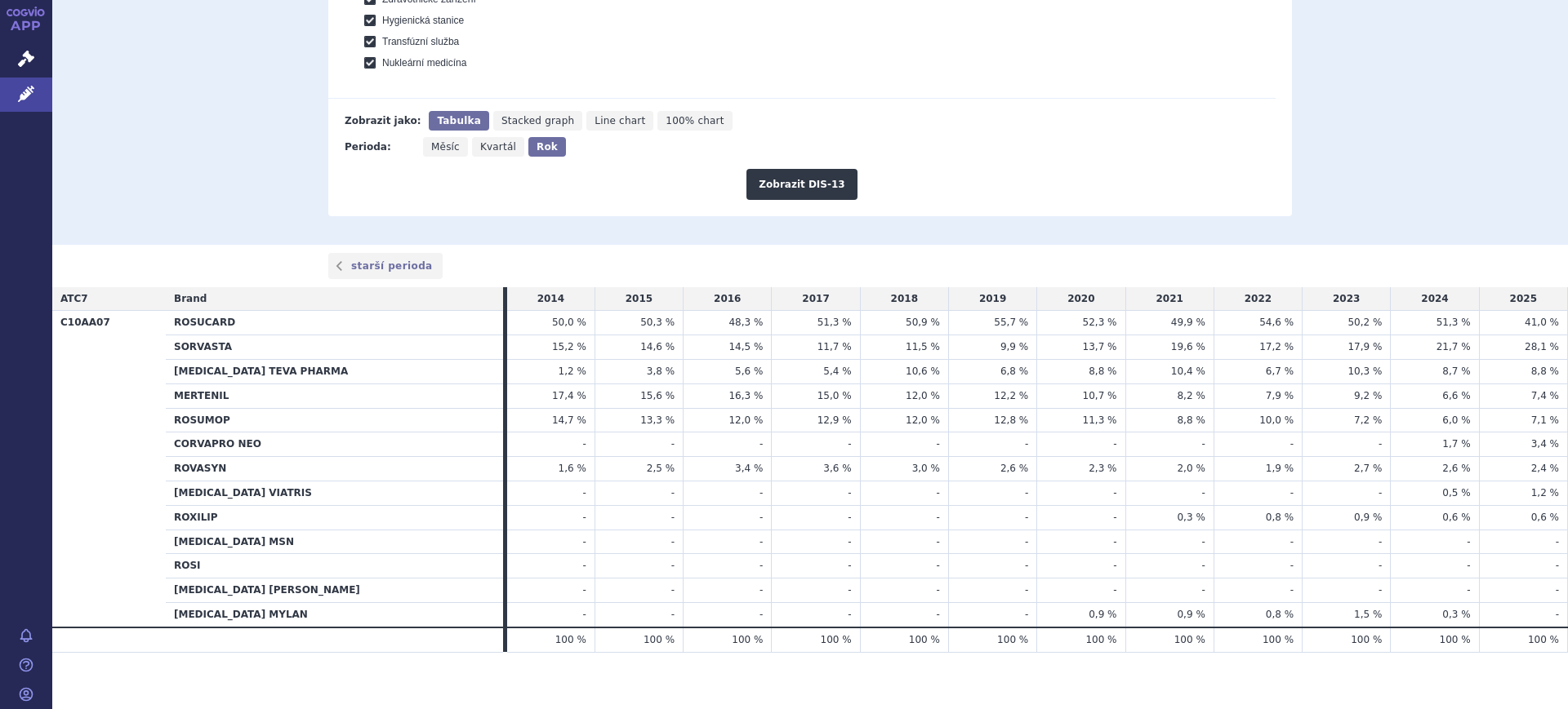
scroll to position [775, 0]
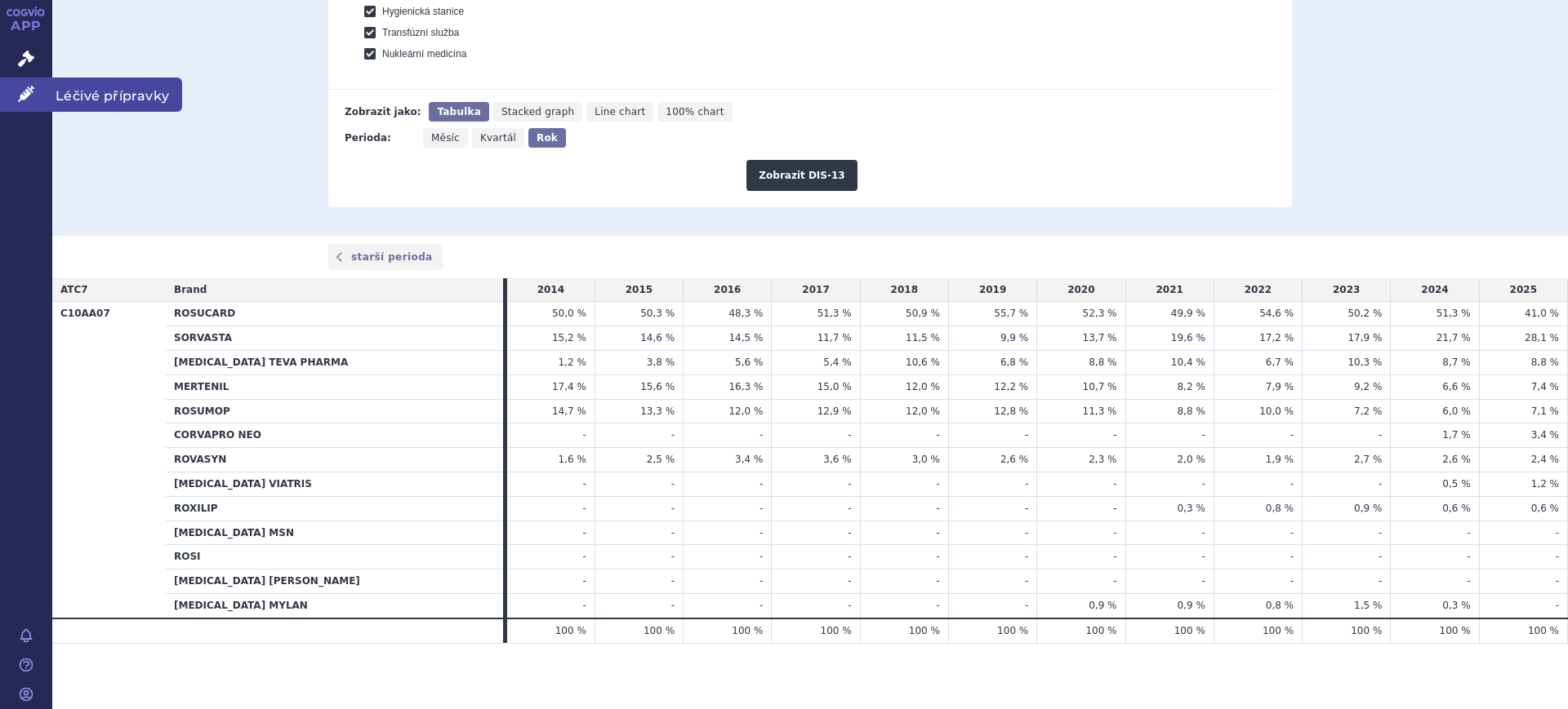
drag, startPoint x: 33, startPoint y: 92, endPoint x: 64, endPoint y: 98, distance: 31.6
click at [33, 92] on icon at bounding box center [25, 93] width 16 height 16
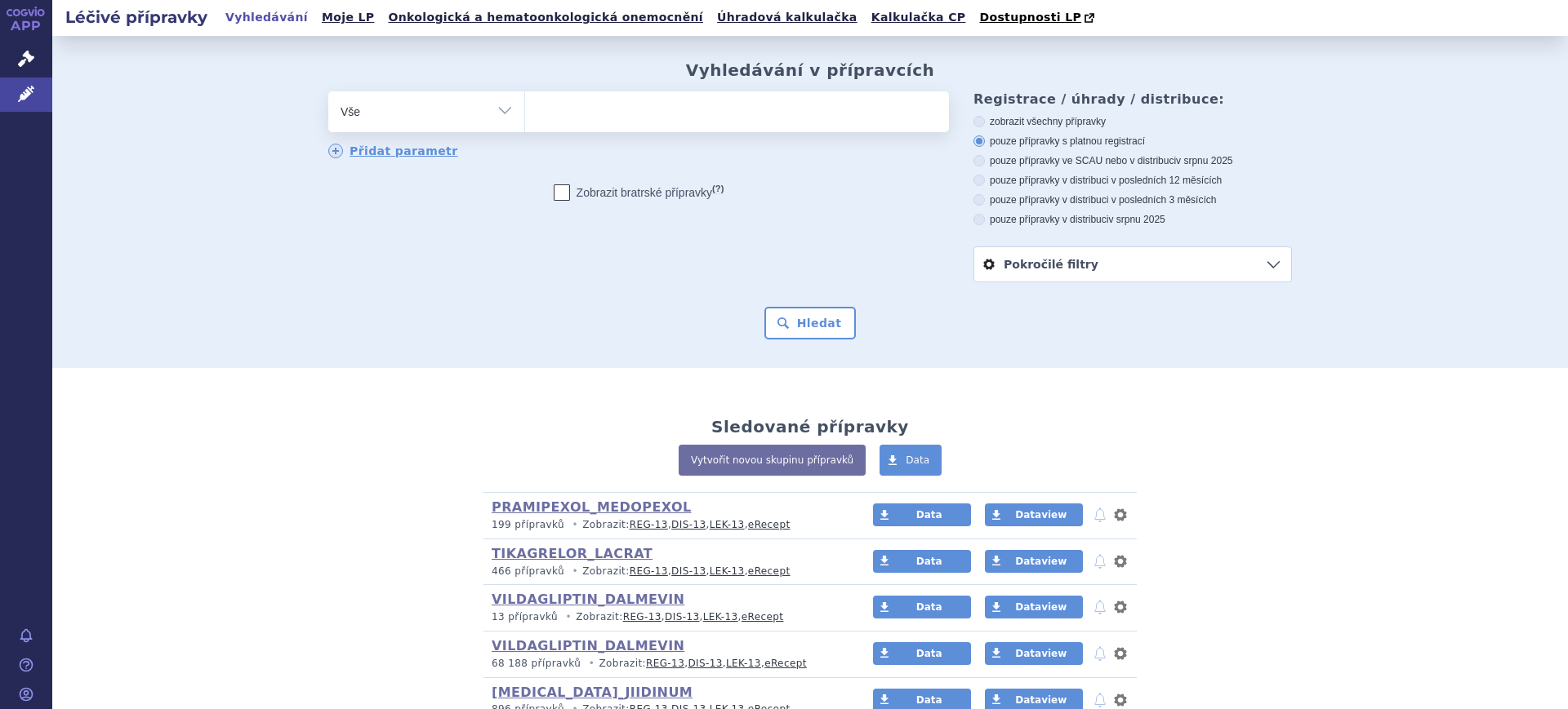
click at [412, 115] on select "Vše Přípravek/SUKL kód MAH VPOIS ATC/Aktivní látka Léková forma Síla" at bounding box center [426, 109] width 196 height 37
select select "filter-atc-group"
click at [328, 92] on select "Vše Přípravek/SUKL kód MAH VPOIS ATC/Aktivní látka Léková forma Síla" at bounding box center [426, 109] width 196 height 37
click at [586, 116] on ul at bounding box center [737, 108] width 424 height 34
click at [525, 116] on select at bounding box center [525, 110] width 1 height 41
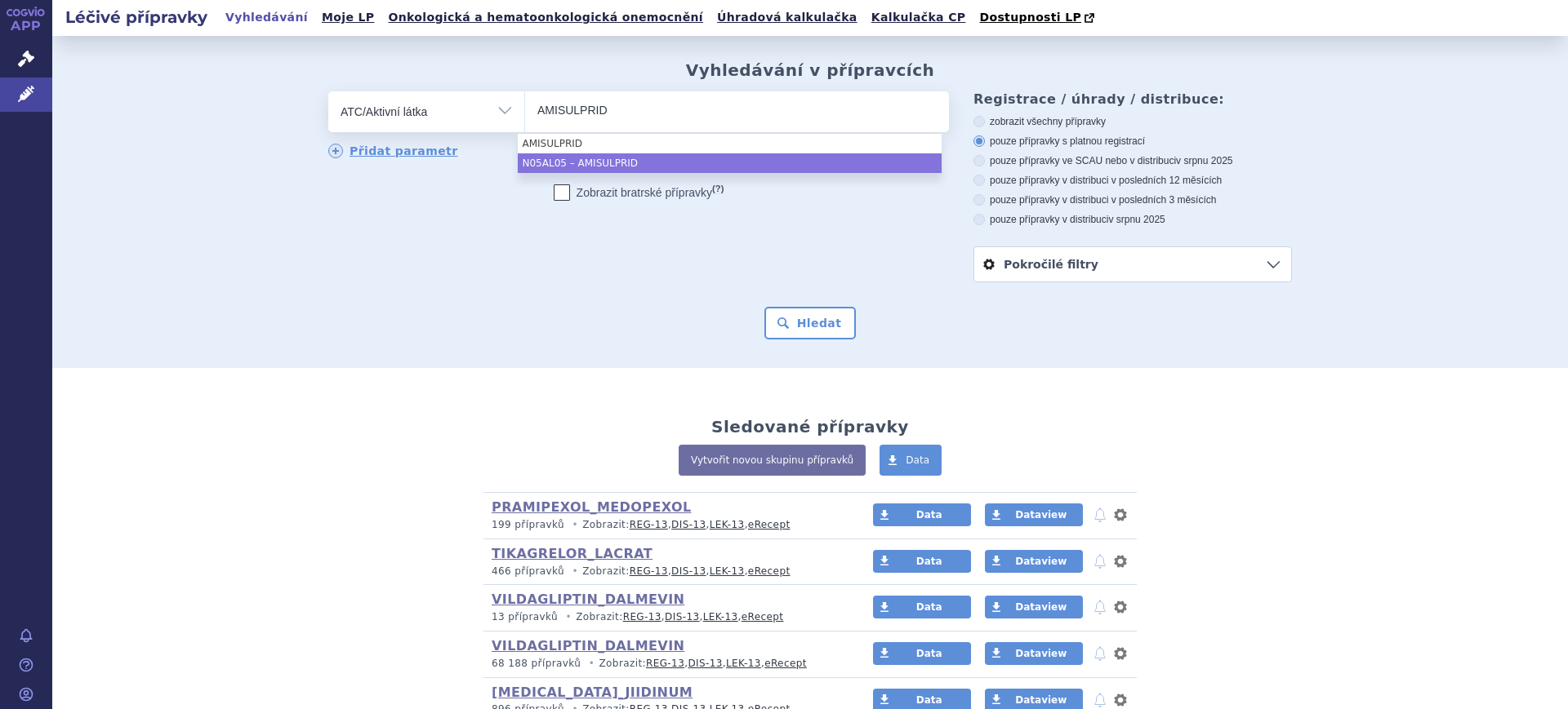
type input "AMISULPRID"
select select "N05AL05"
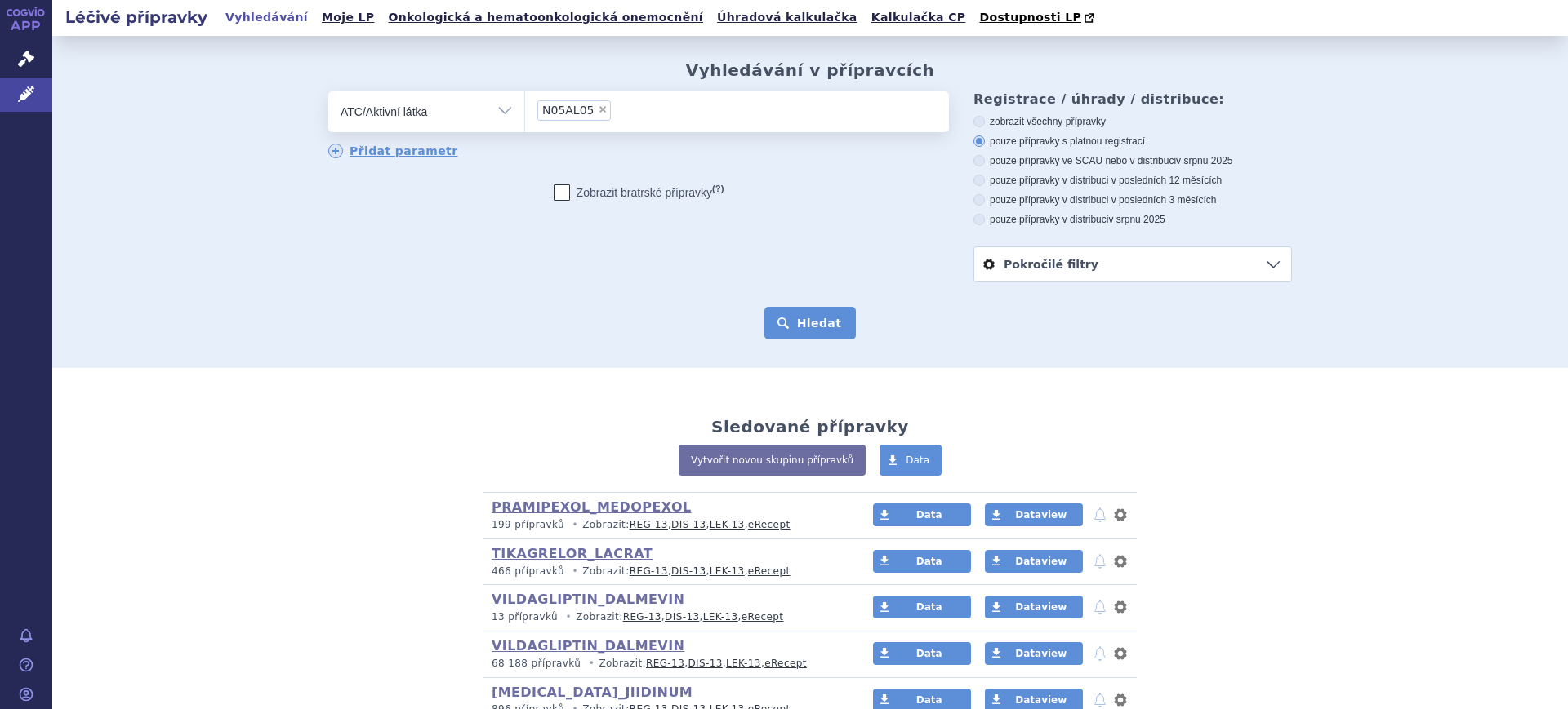
click at [786, 314] on button "Hledat" at bounding box center [810, 322] width 92 height 33
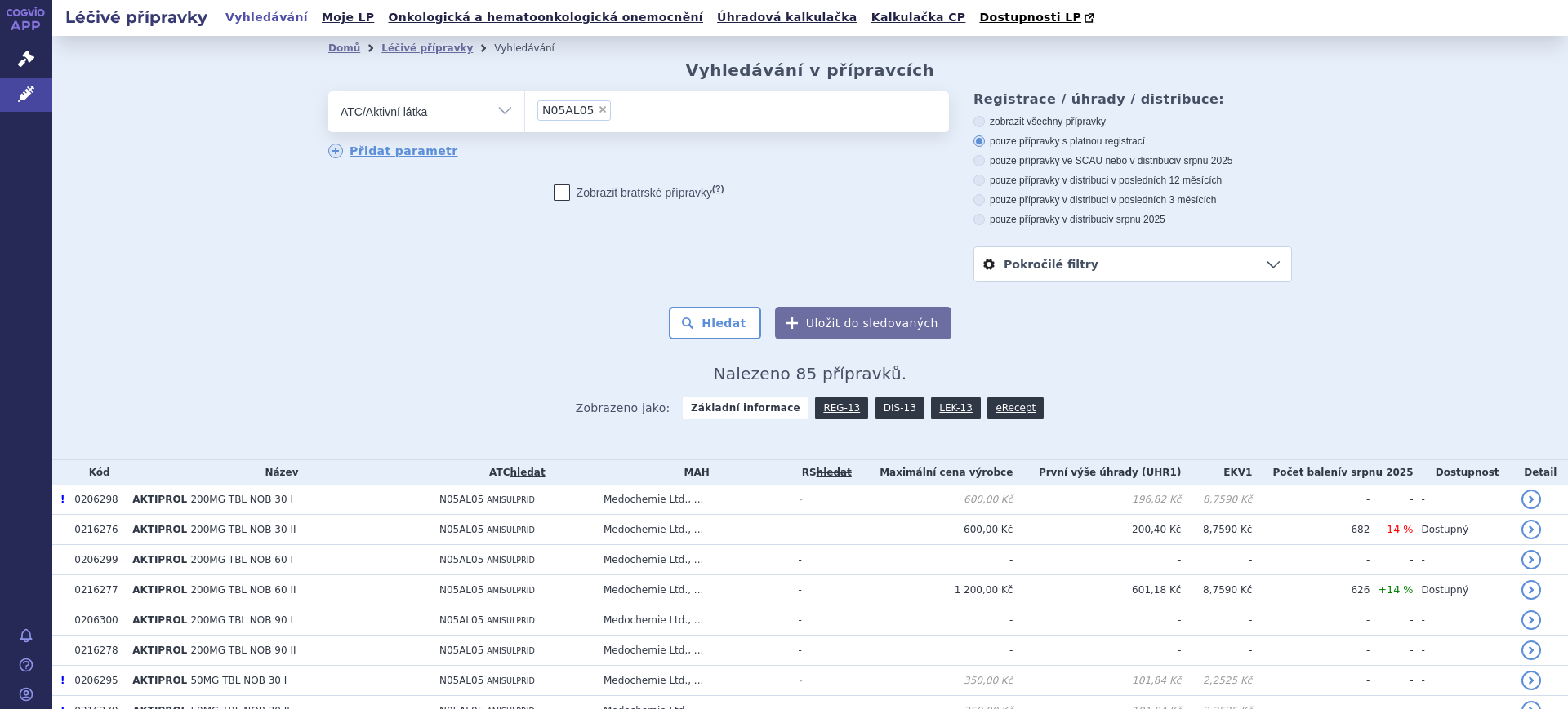
click at [890, 404] on link "DIS-13" at bounding box center [900, 408] width 49 height 23
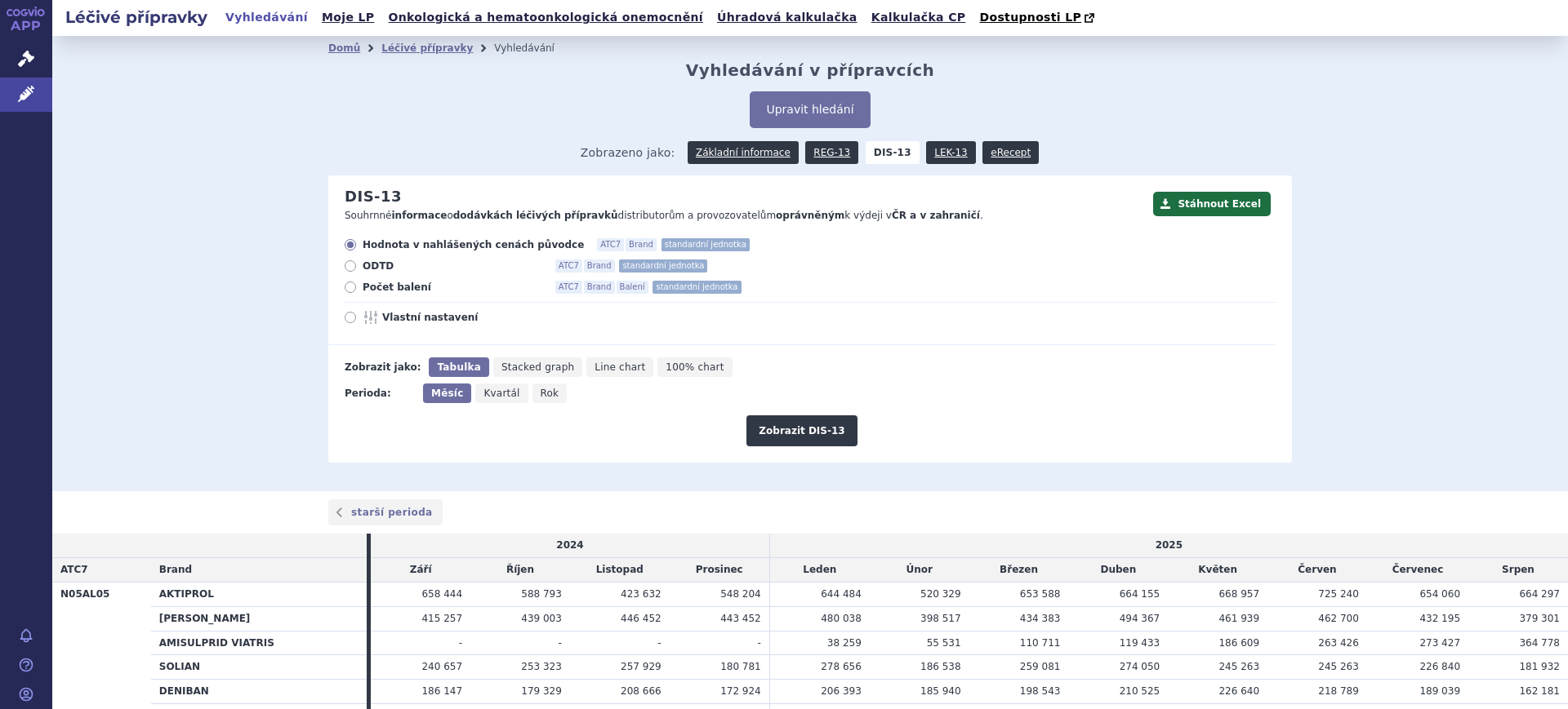
click at [541, 396] on span "Rok" at bounding box center [550, 393] width 19 height 11
click at [538, 394] on input "Rok" at bounding box center [537, 388] width 10 height 10
radio input "true"
click at [418, 315] on span "Vlastní nastavení" at bounding box center [472, 318] width 179 height 13
click at [357, 315] on input "Vlastní nastavení" at bounding box center [351, 319] width 10 height 10
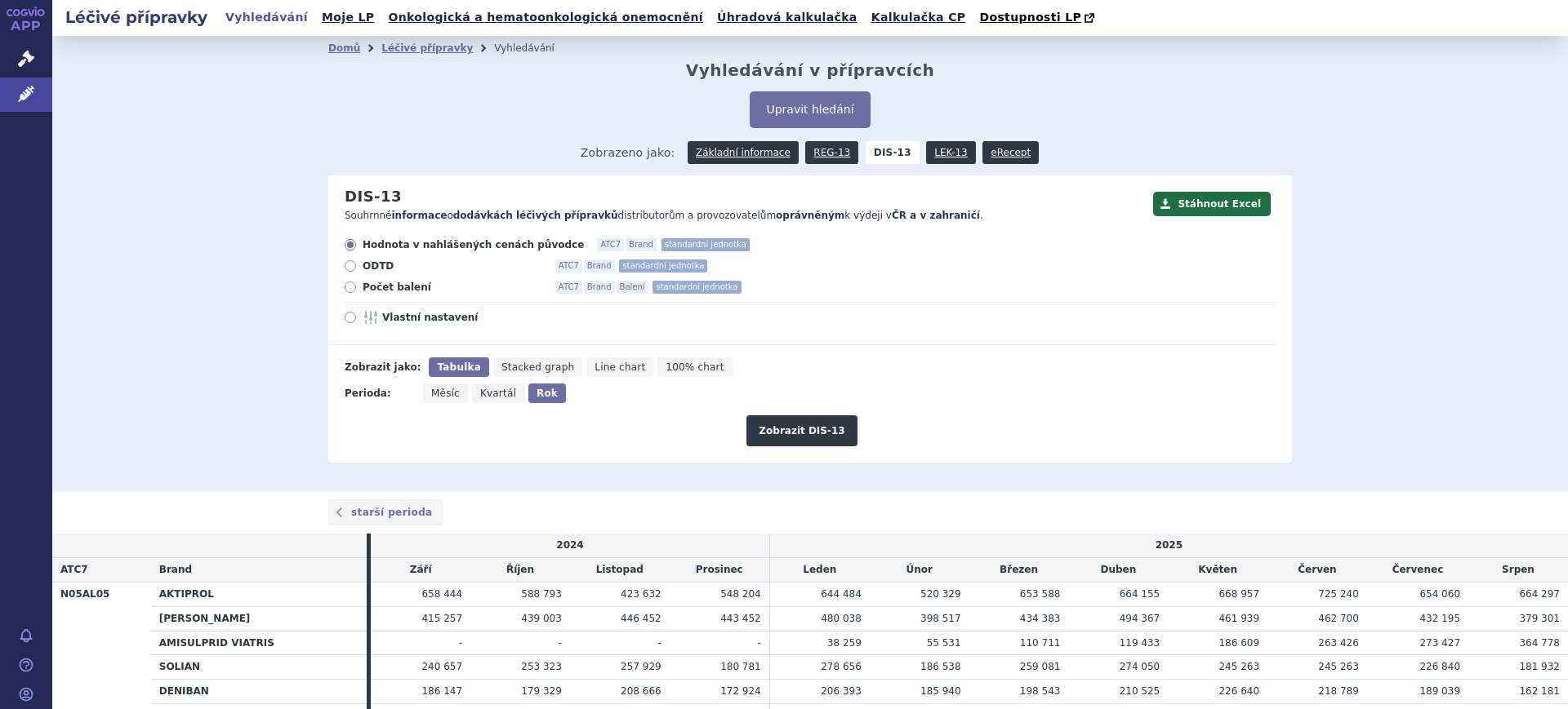
radio input "true"
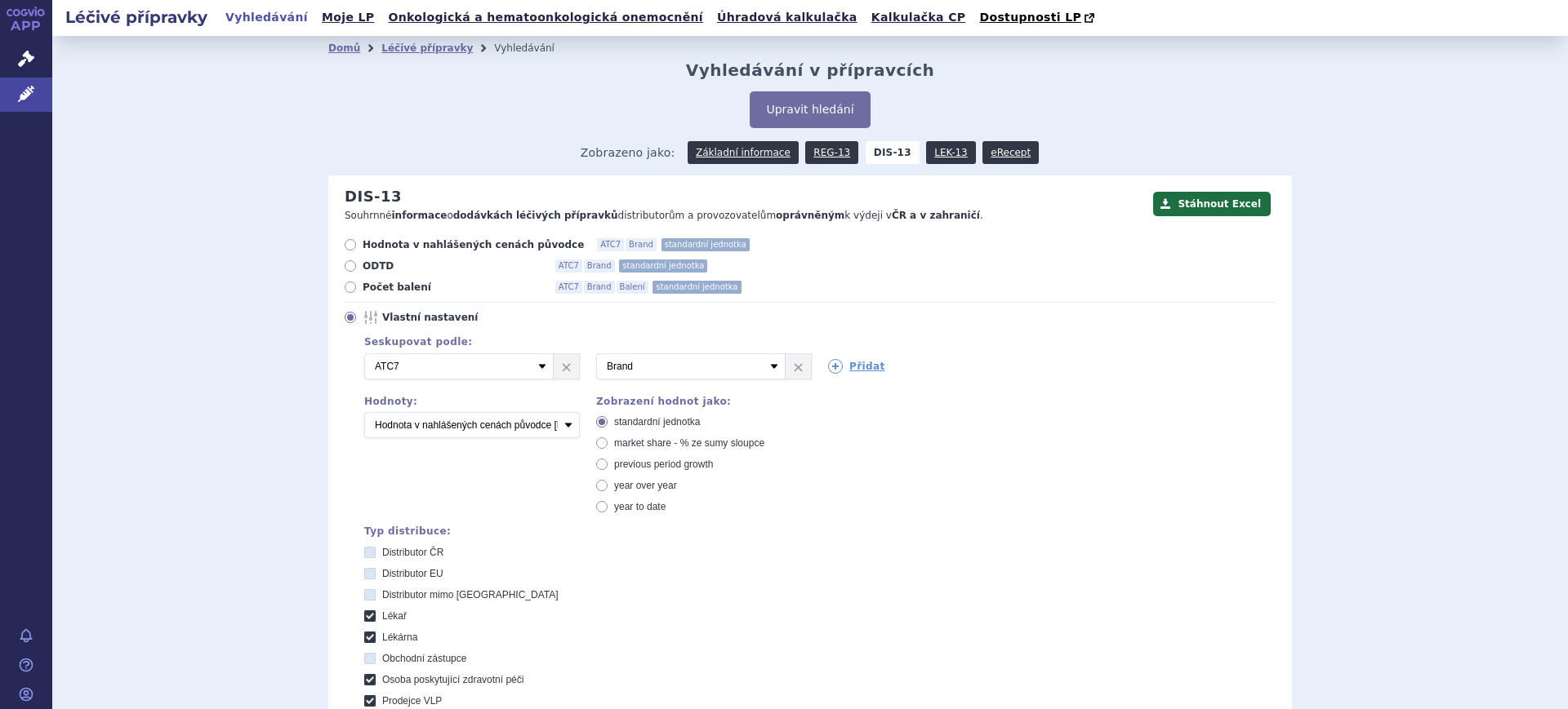
click at [634, 446] on span "market share - % ze sumy sloupce" at bounding box center [689, 443] width 150 height 11
click at [609, 446] on input "market share - % ze sumy sloupce" at bounding box center [603, 445] width 10 height 10
radio input "true"
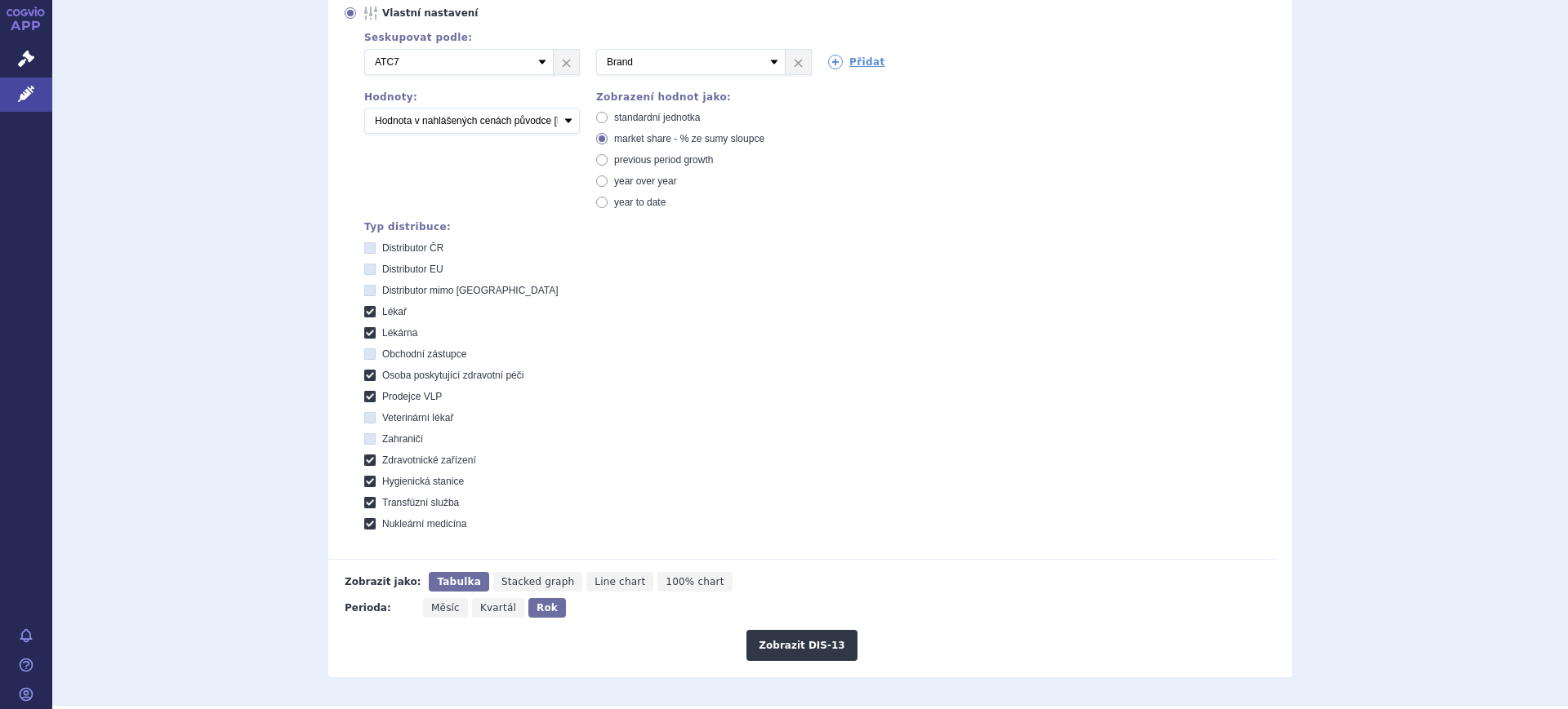
scroll to position [306, 0]
click at [788, 648] on button "Zobrazit DIS-13" at bounding box center [801, 643] width 110 height 31
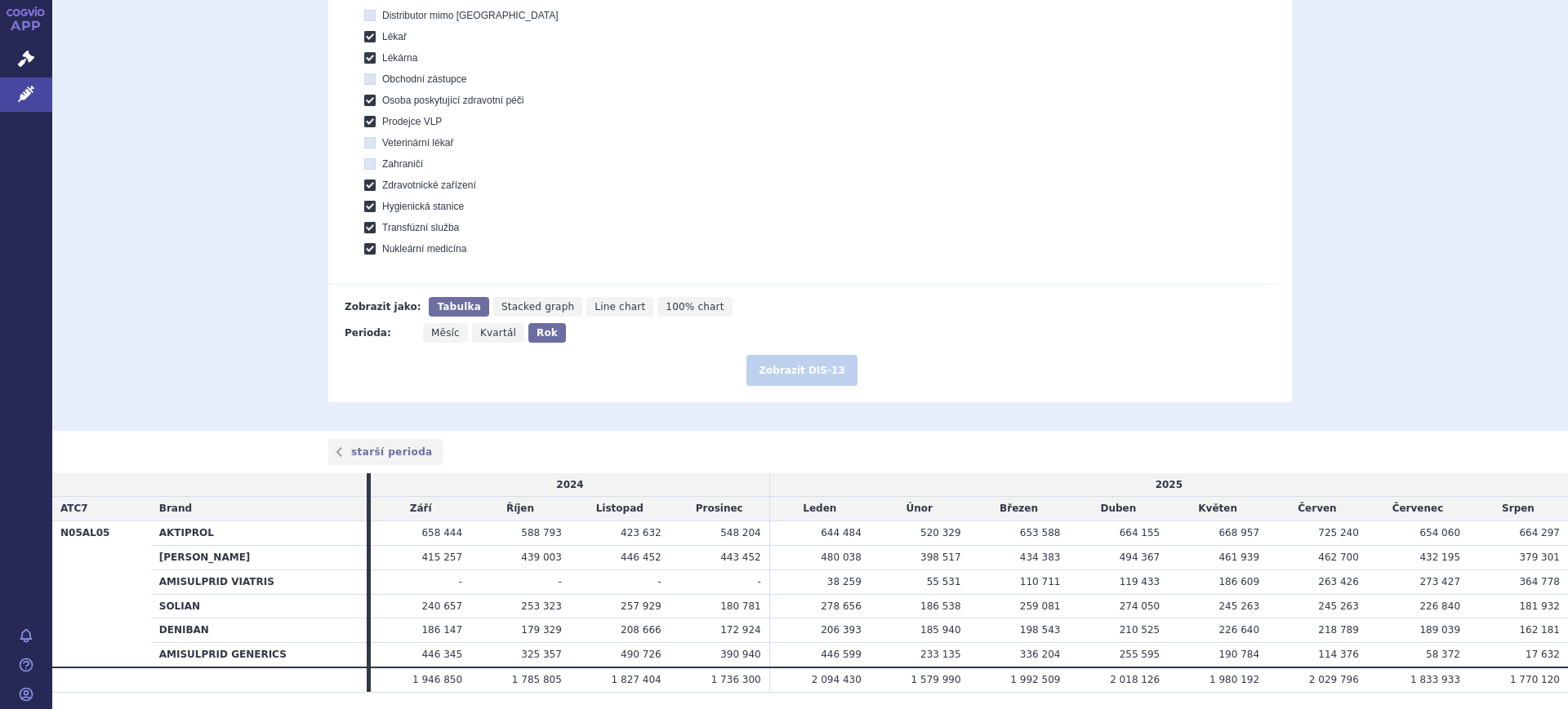
scroll to position [629, 0]
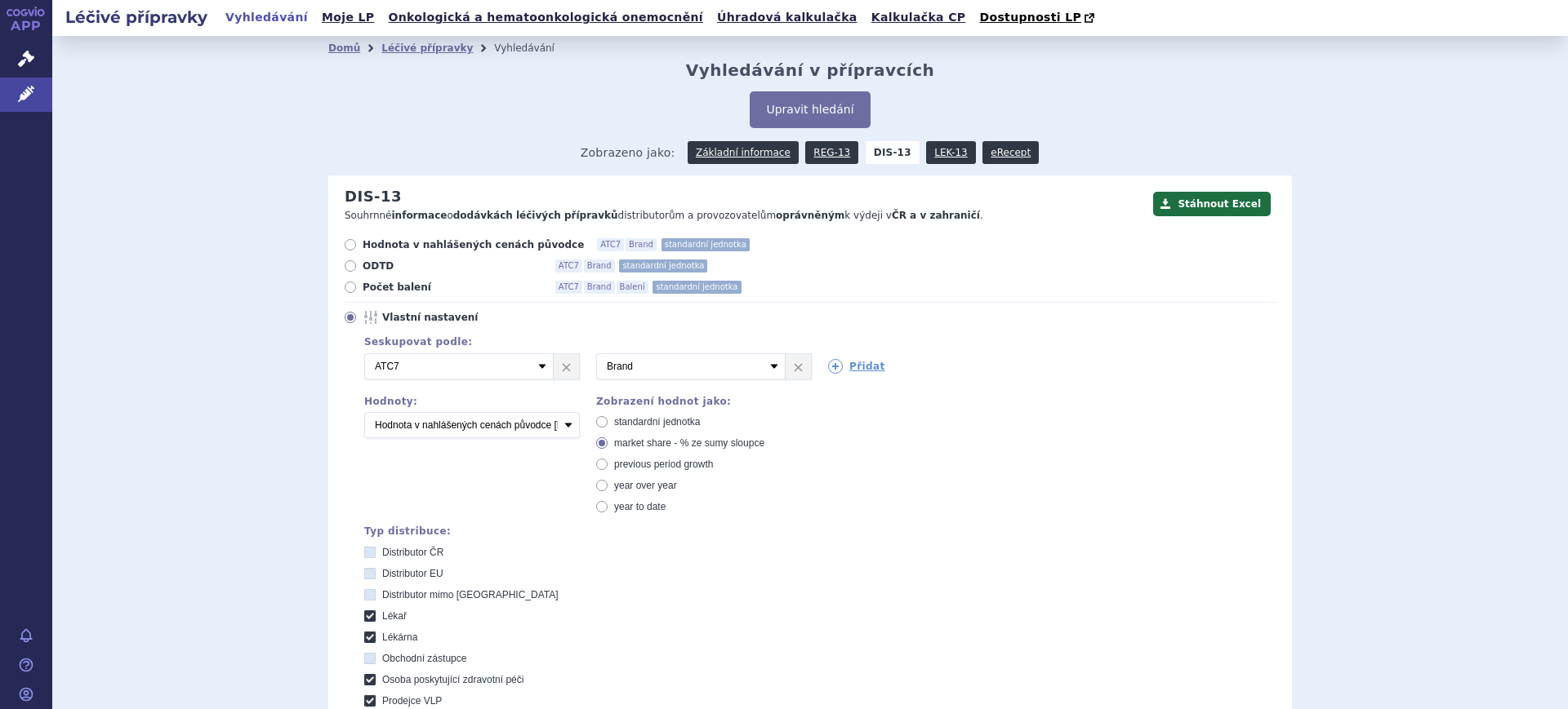
scroll to position [604, 0]
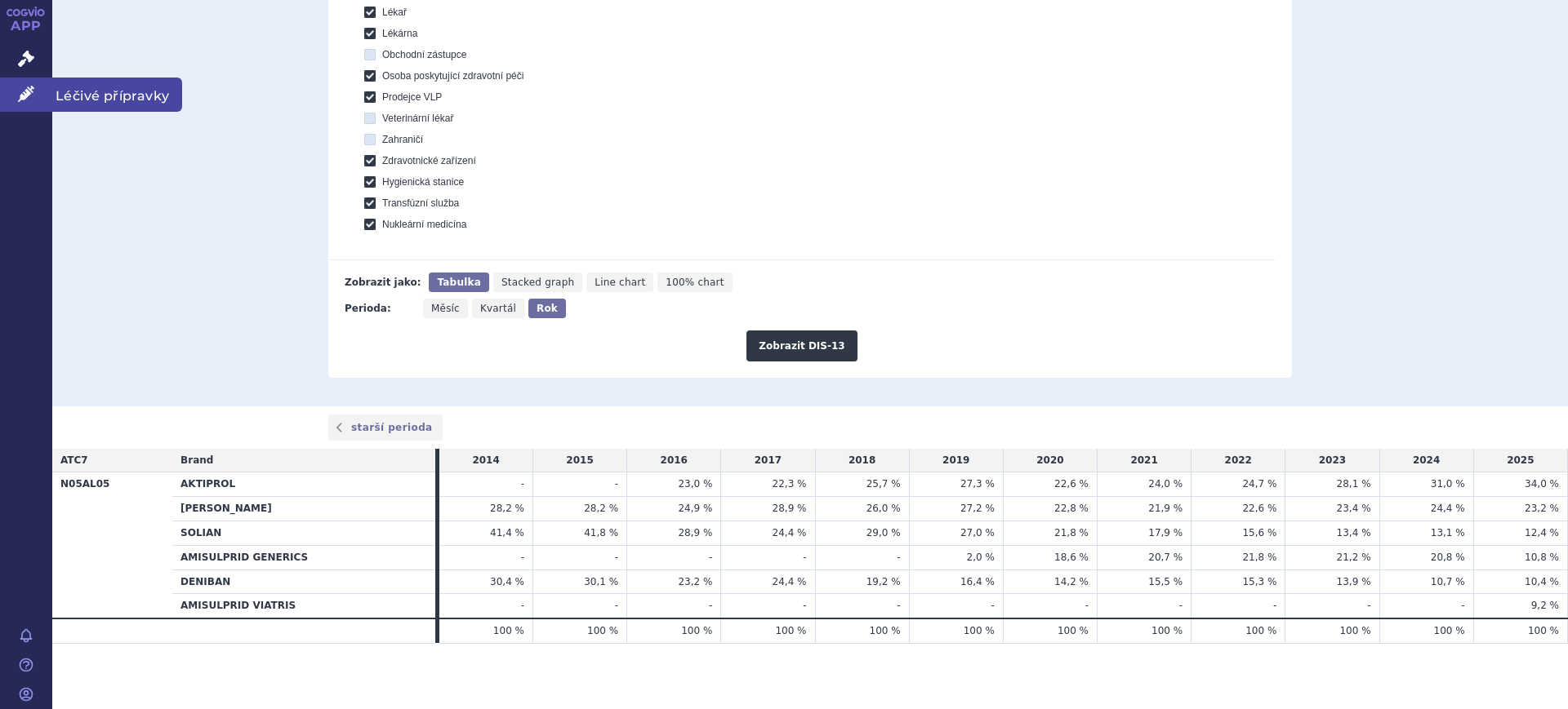
click at [25, 97] on icon at bounding box center [25, 93] width 16 height 16
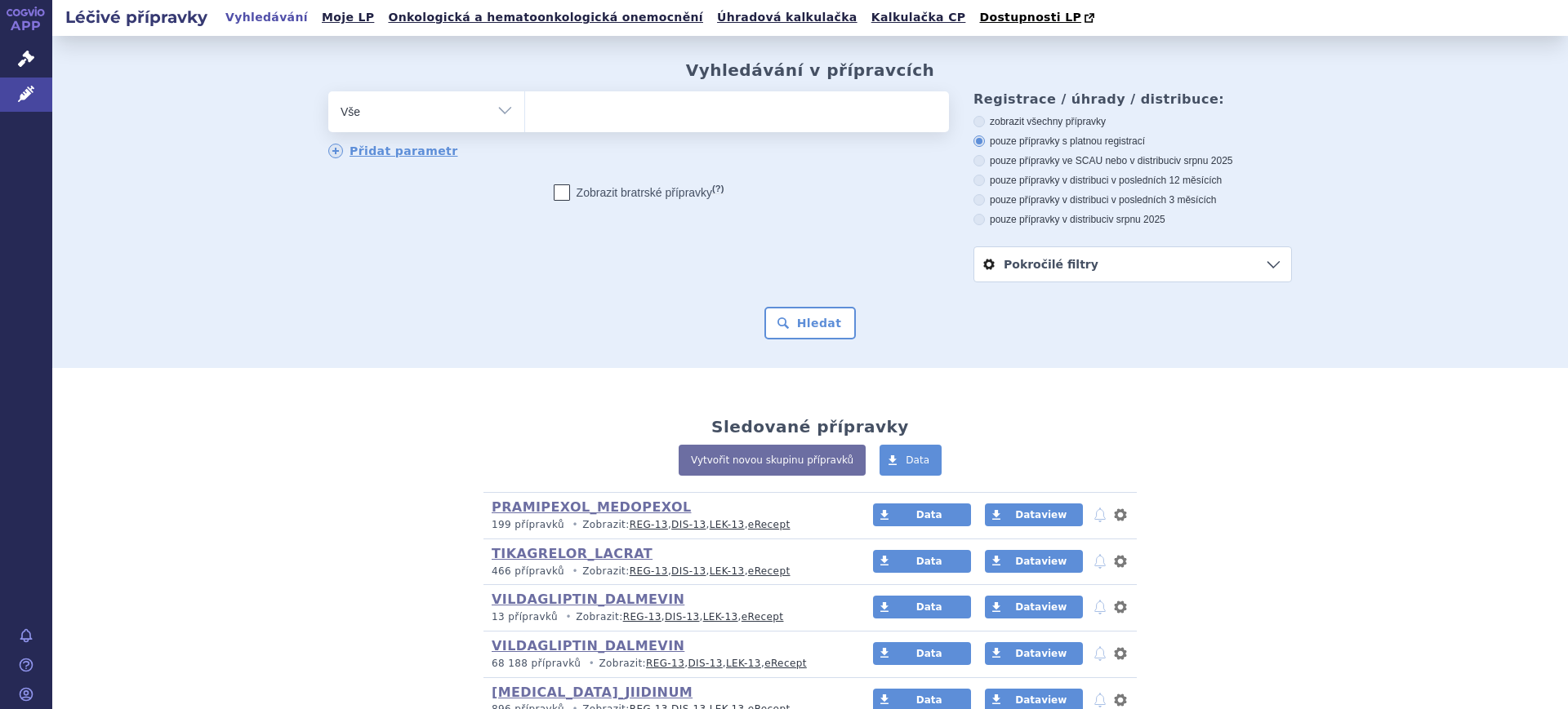
drag, startPoint x: 368, startPoint y: 100, endPoint x: 374, endPoint y: 117, distance: 18.0
click at [369, 100] on select "Vše Přípravek/SUKL kód MAH VPOIS ATC/Aktivní látka Léková forma Síla" at bounding box center [426, 109] width 196 height 37
drag, startPoint x: 374, startPoint y: 117, endPoint x: 383, endPoint y: 126, distance: 12.7
click at [374, 118] on select "Vše Přípravek/SUKL kód MAH VPOIS ATC/Aktivní látka Léková forma Síla" at bounding box center [426, 109] width 196 height 37
click at [415, 111] on select "Vše Přípravek/SUKL kód MAH VPOIS ATC/Aktivní látka Léková forma Síla" at bounding box center [426, 109] width 196 height 37
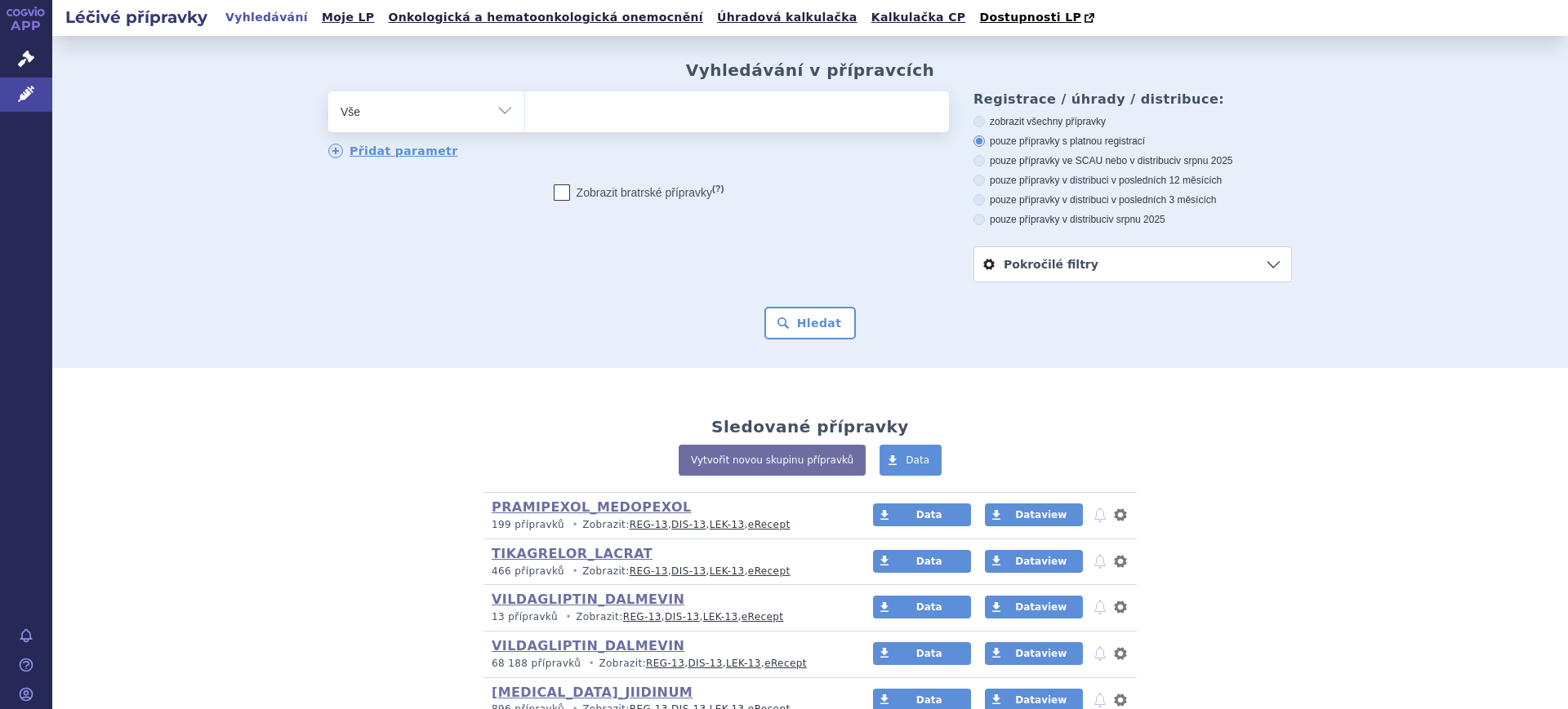
select select "filter-atc-group"
click at [328, 92] on select "Vše Přípravek/SUKL kód MAH VPOIS ATC/Aktivní látka Léková forma Síla" at bounding box center [426, 109] width 196 height 37
click at [568, 123] on ul at bounding box center [737, 108] width 424 height 34
click at [525, 123] on select at bounding box center [525, 110] width 1 height 41
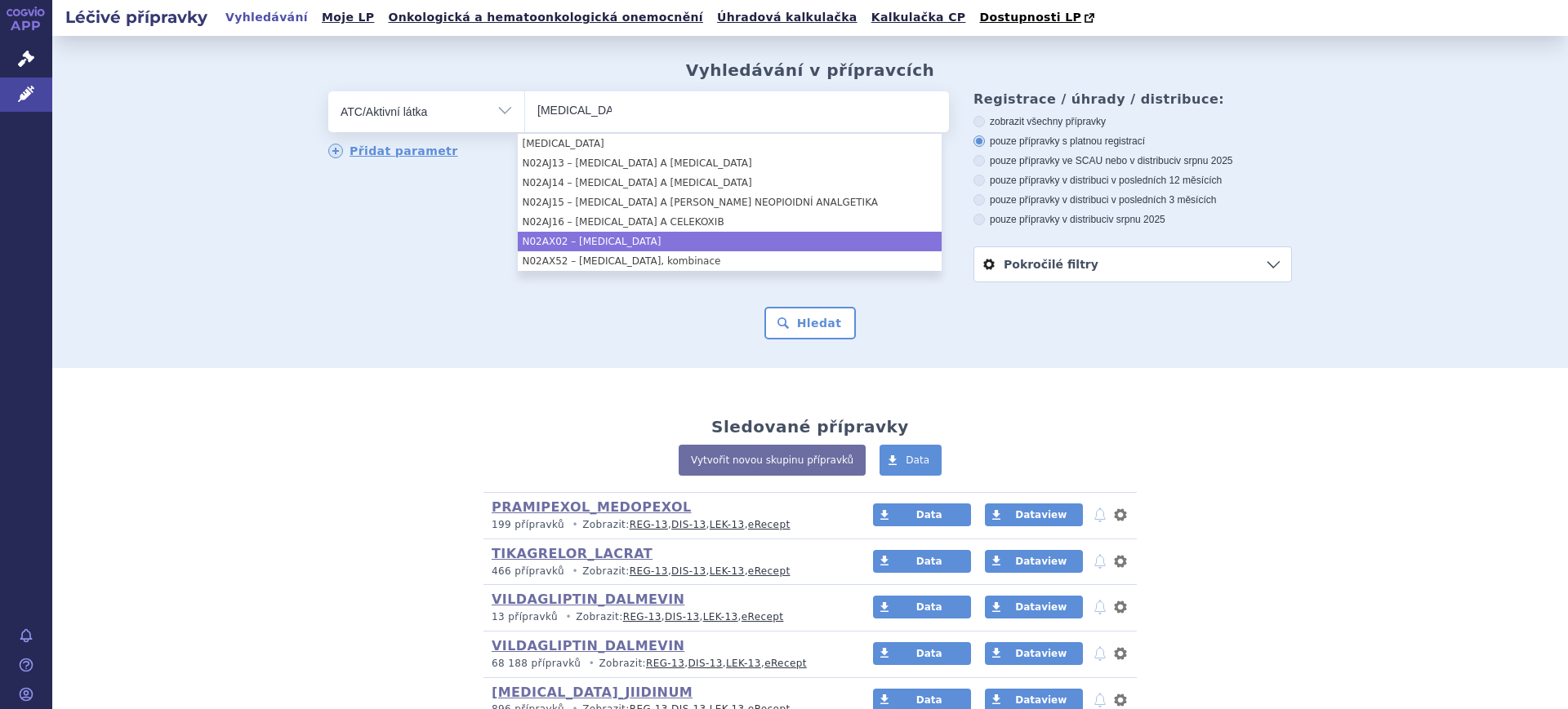
type input "TRAMADOL"
select select "N02AX02"
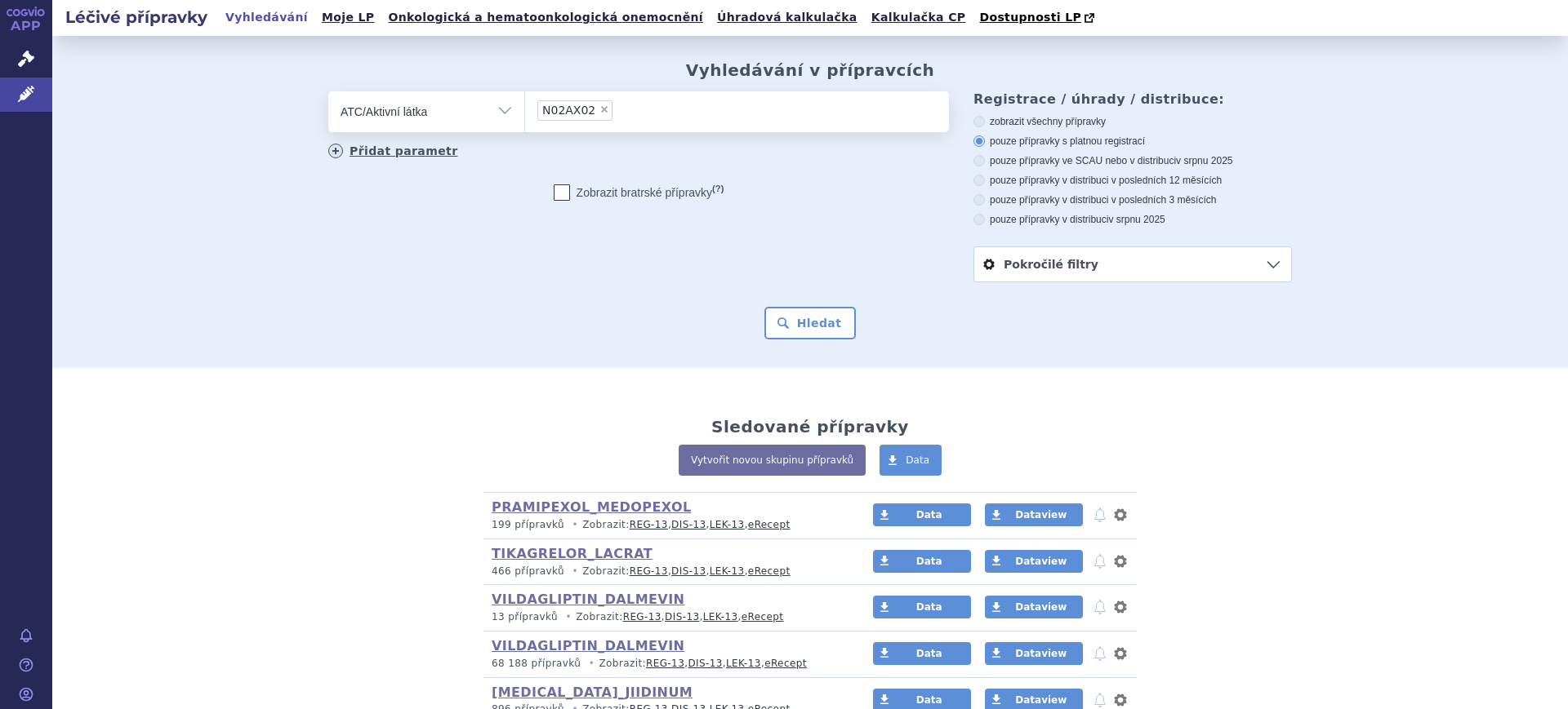
click at [417, 151] on link "Přidat parametr" at bounding box center [393, 151] width 130 height 15
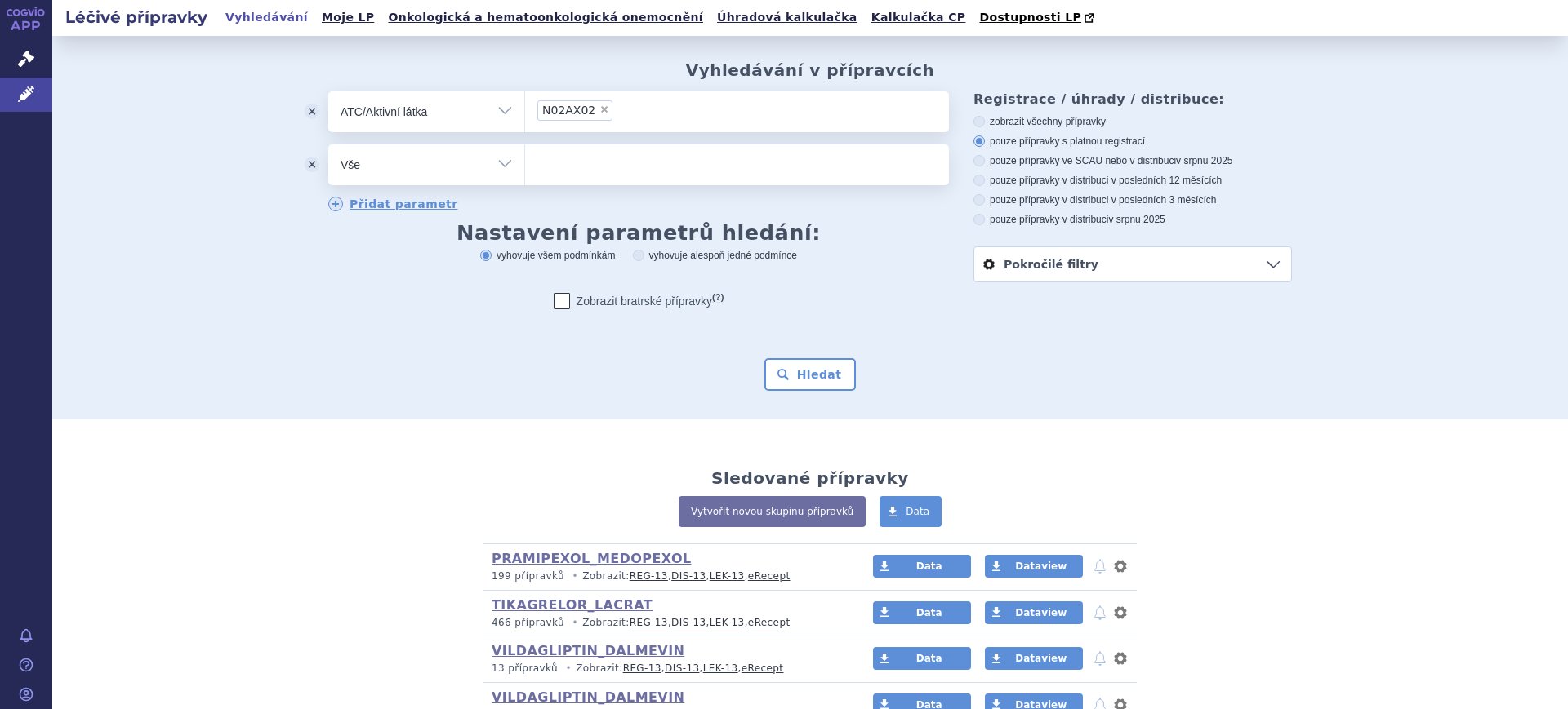
click at [428, 161] on select "Vše Přípravek/SUKL kód MAH VPOIS ATC/Aktivní látka Léková forma Síla" at bounding box center [426, 162] width 196 height 37
select select "filter-dosage-form"
click at [328, 145] on select "Vše Přípravek/SUKL kód MAH VPOIS ATC/Aktivní látka Léková forma Síla" at bounding box center [426, 162] width 196 height 37
click at [556, 170] on ul at bounding box center [737, 161] width 424 height 34
click at [525, 170] on select at bounding box center [525, 163] width 1 height 41
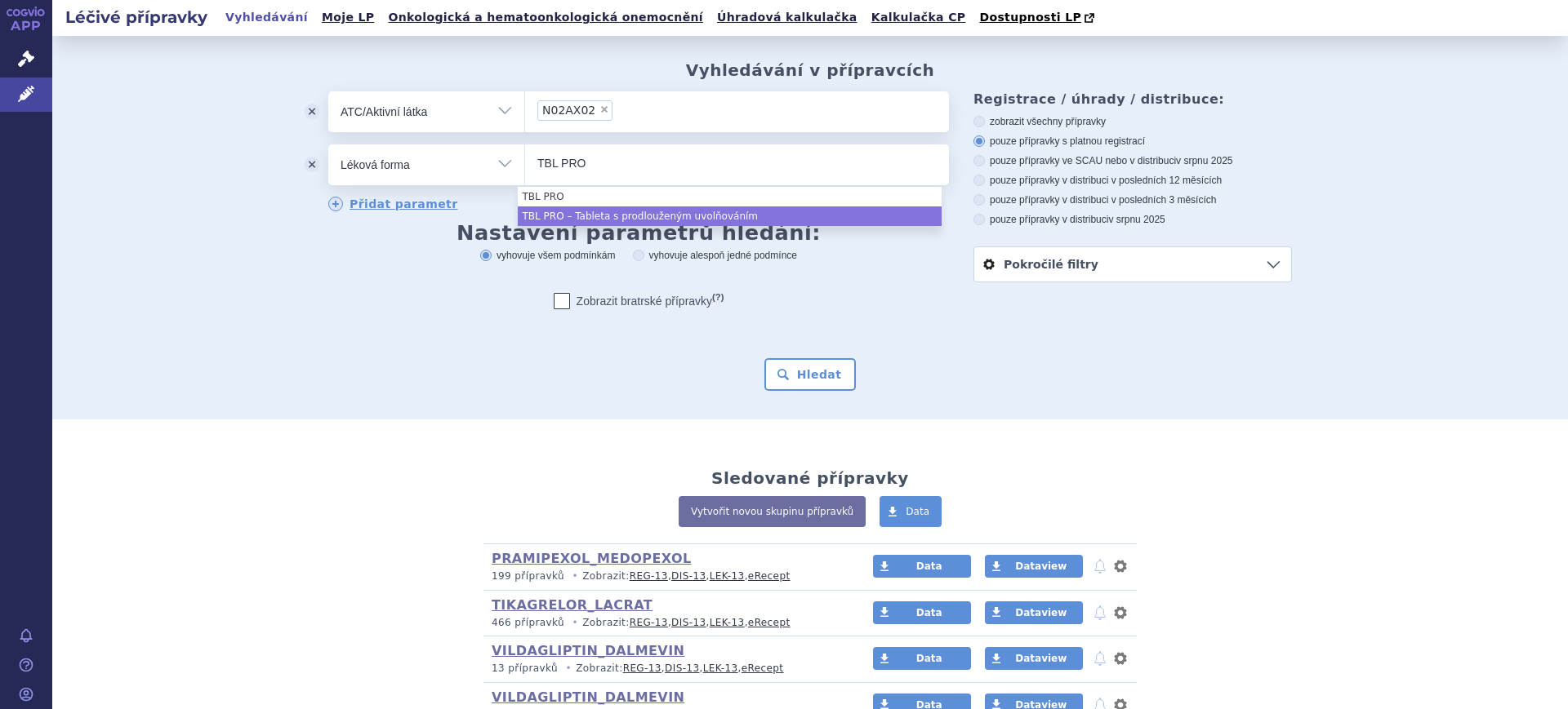
type input "TBL PRO"
select select "cc997c47-214b-4498-a355-c7c8897972ab"
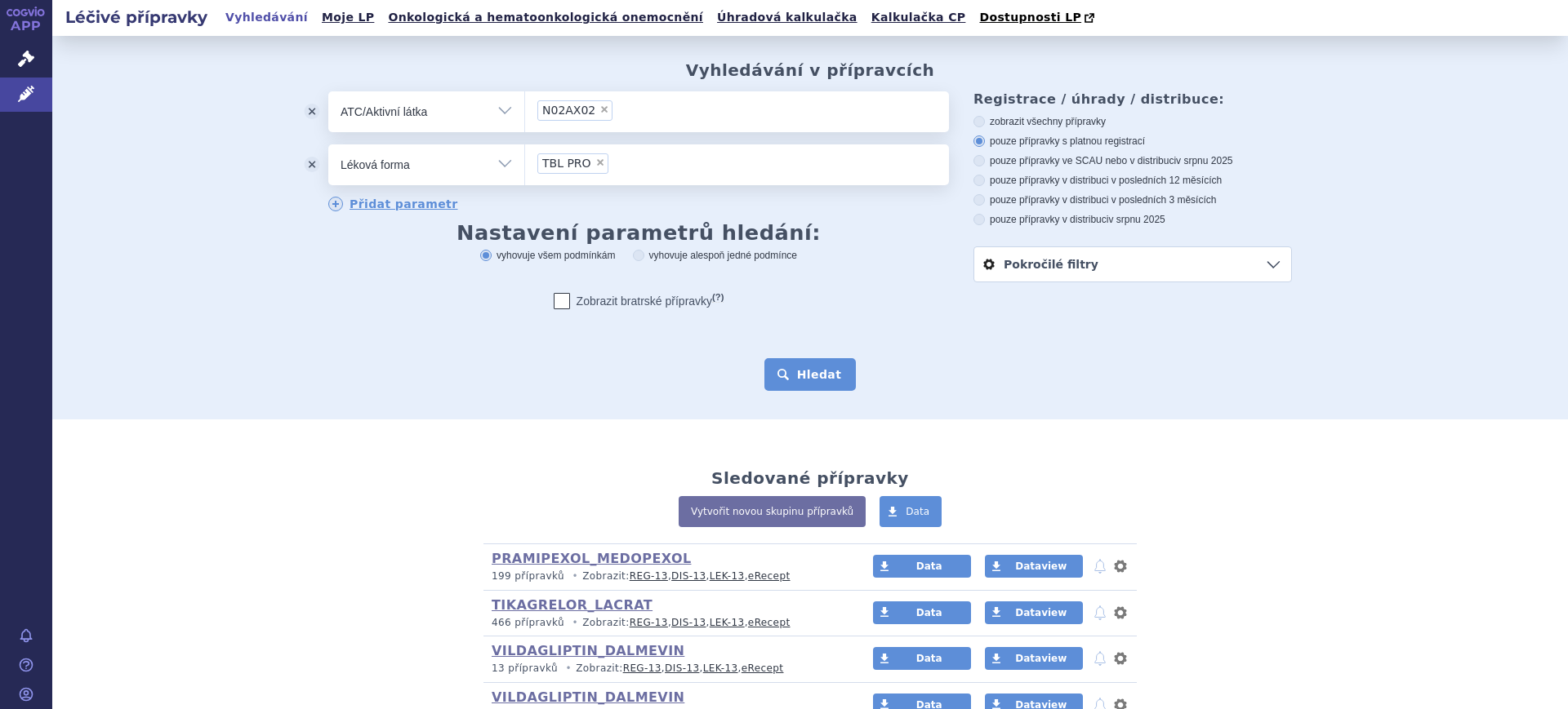
click at [795, 375] on button "Hledat" at bounding box center [810, 374] width 92 height 33
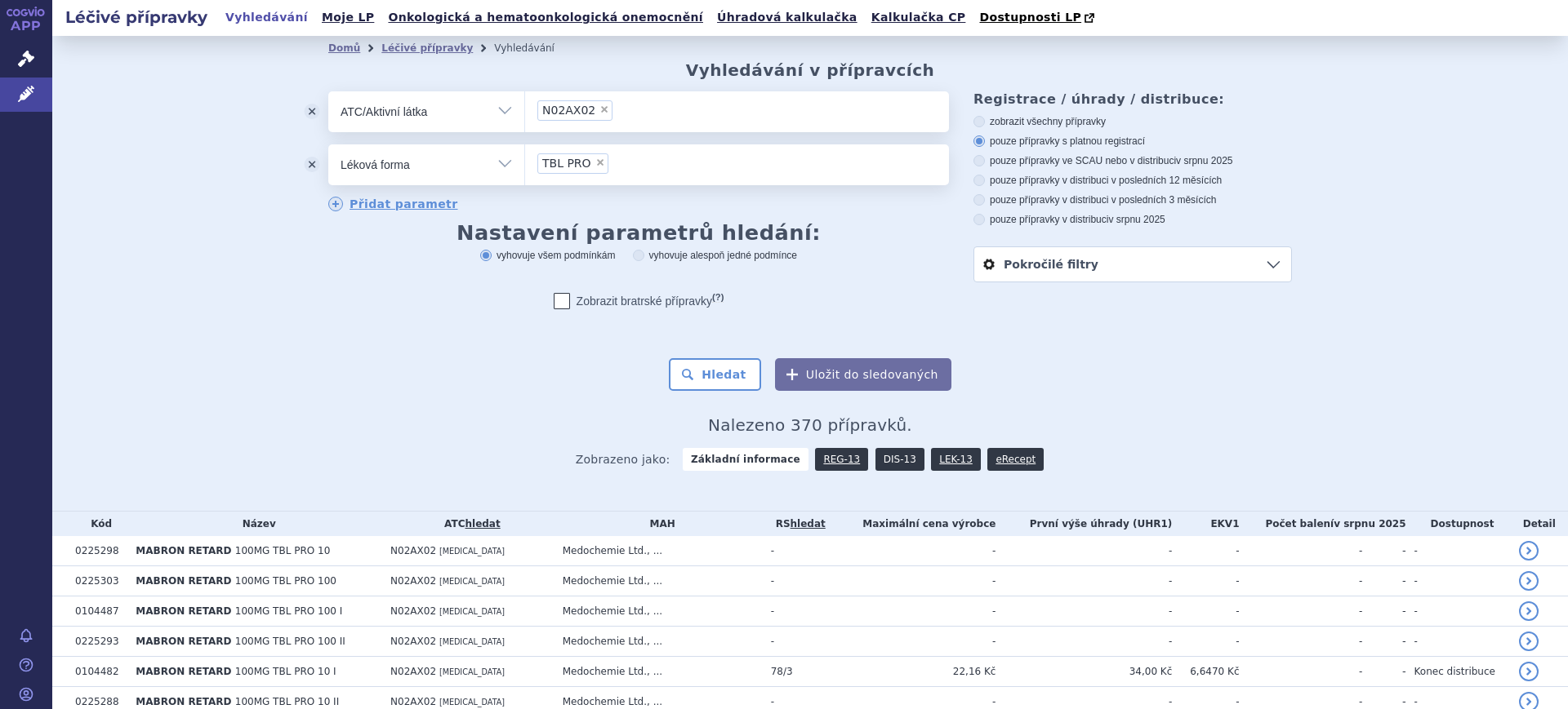
click at [876, 466] on link "DIS-13" at bounding box center [900, 459] width 49 height 23
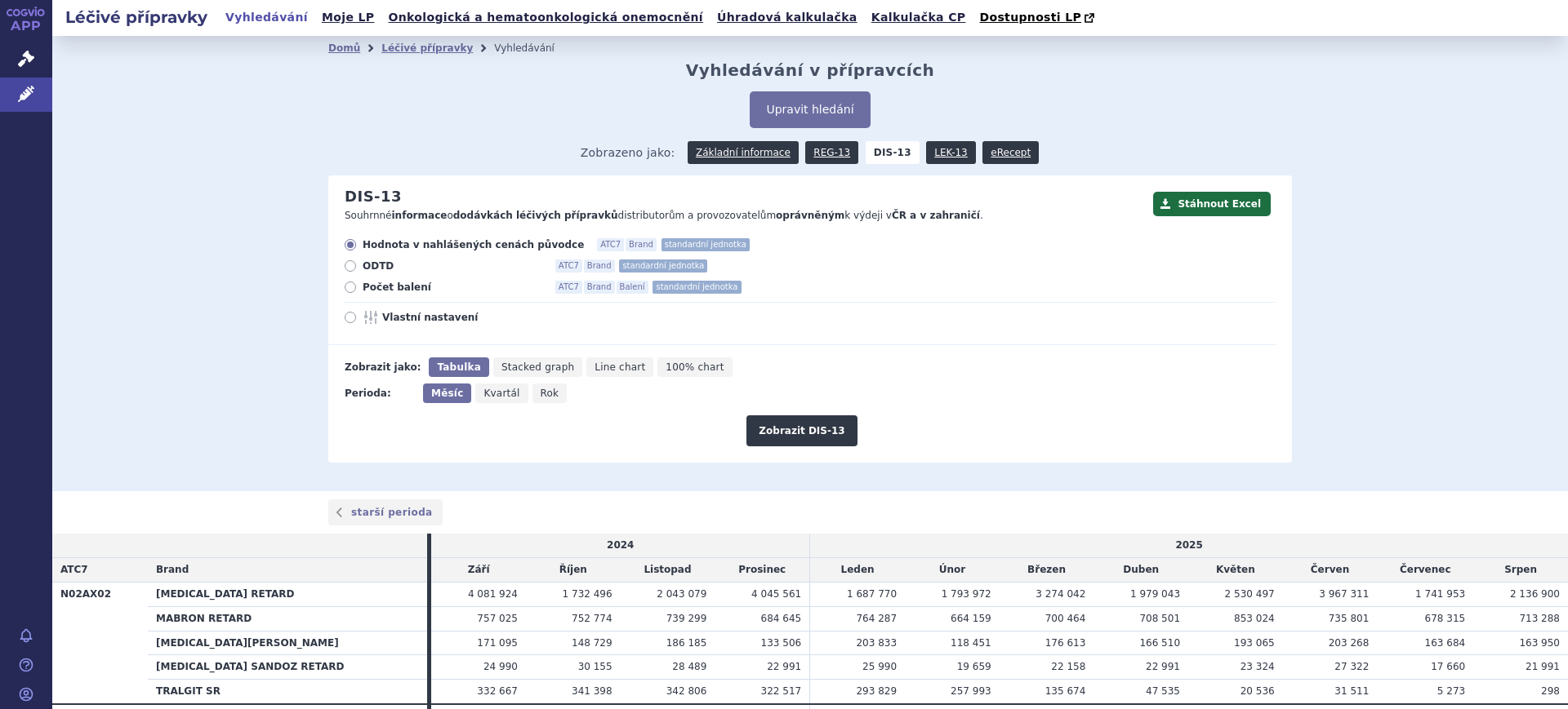
click at [541, 396] on span "Rok" at bounding box center [550, 393] width 19 height 11
click at [532, 394] on input "Rok" at bounding box center [537, 388] width 10 height 10
radio input "true"
click at [418, 319] on span "Vlastní nastavení" at bounding box center [472, 318] width 179 height 13
click at [357, 319] on input "Vlastní nastavení" at bounding box center [351, 319] width 10 height 10
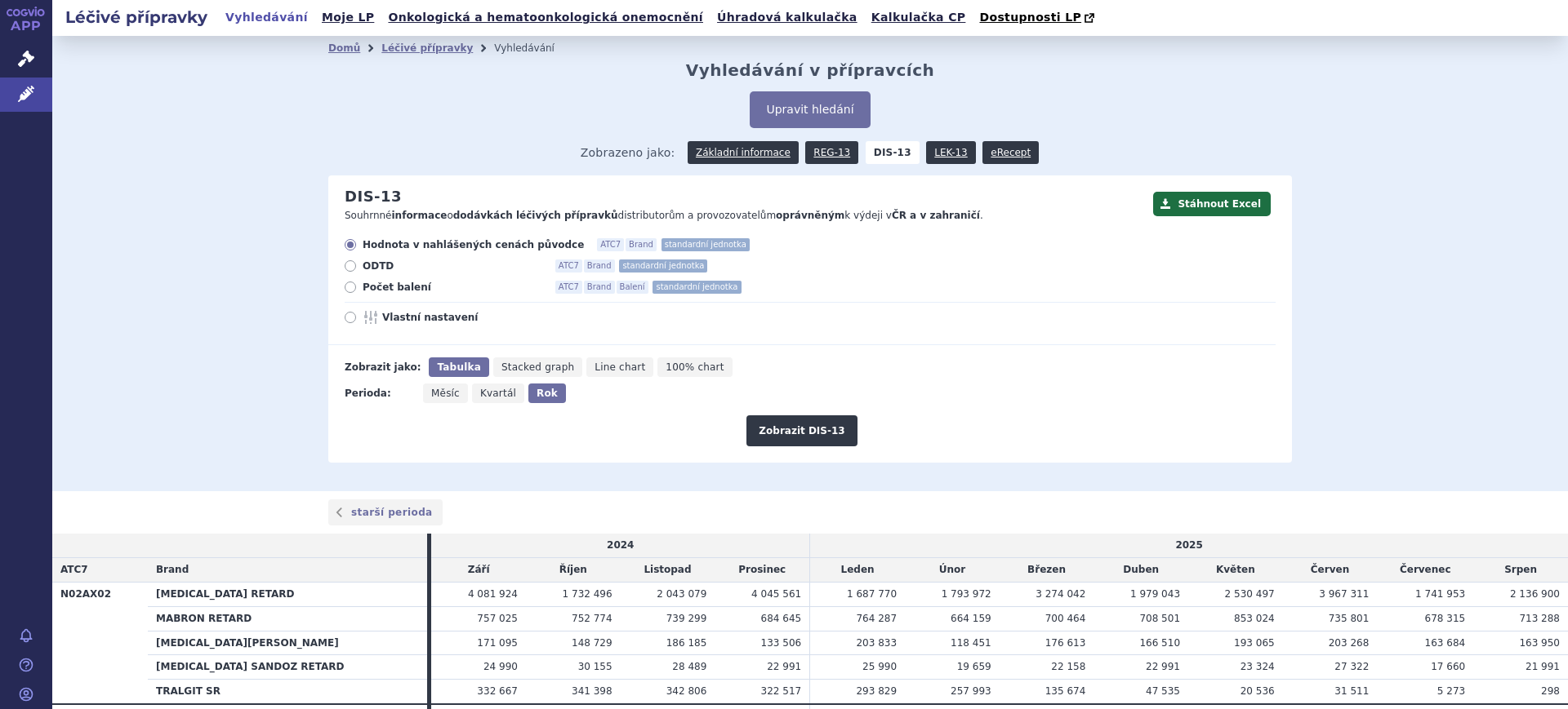
radio input "true"
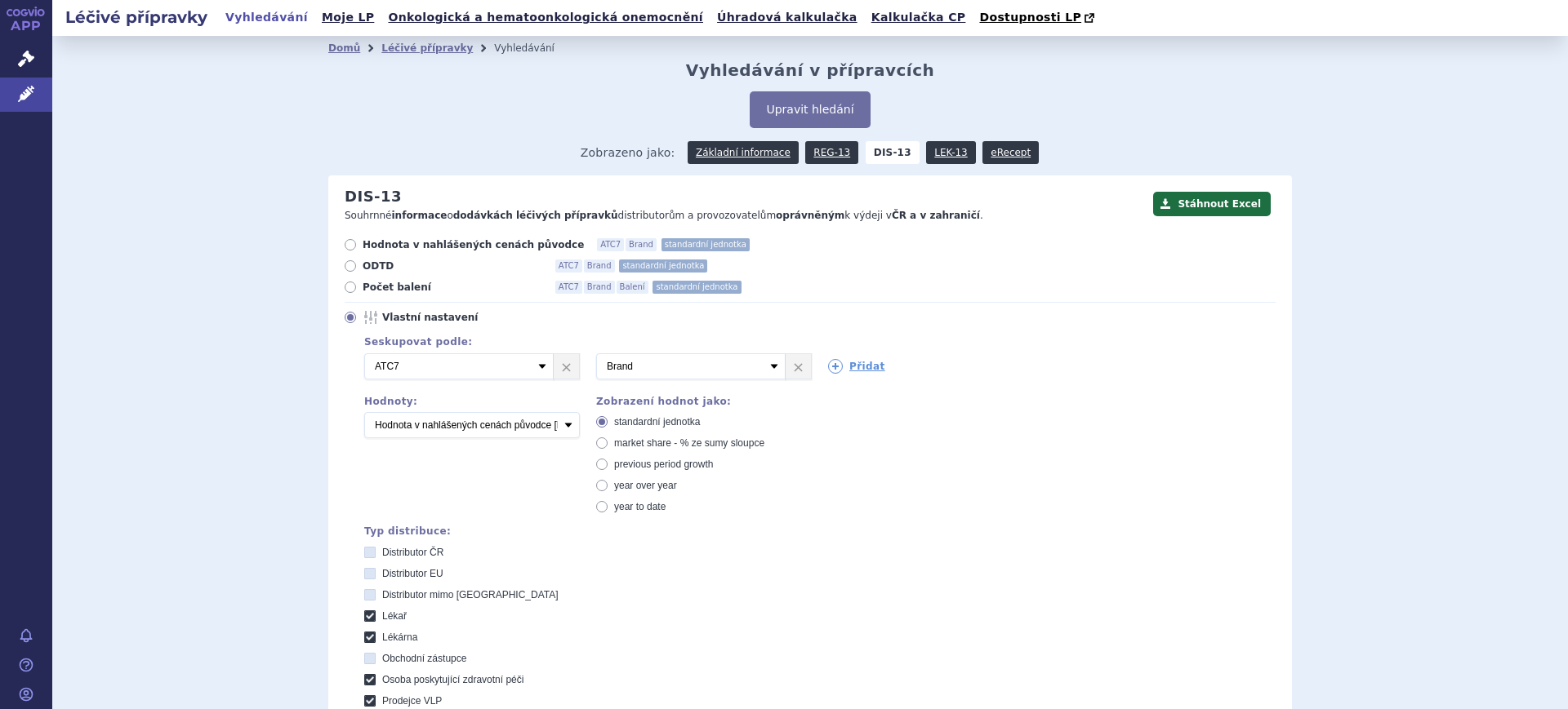
click at [664, 444] on span "market share - % ze sumy sloupce" at bounding box center [689, 443] width 150 height 11
click at [609, 444] on input "market share - % ze sumy sloupce" at bounding box center [603, 445] width 10 height 10
radio input "true"
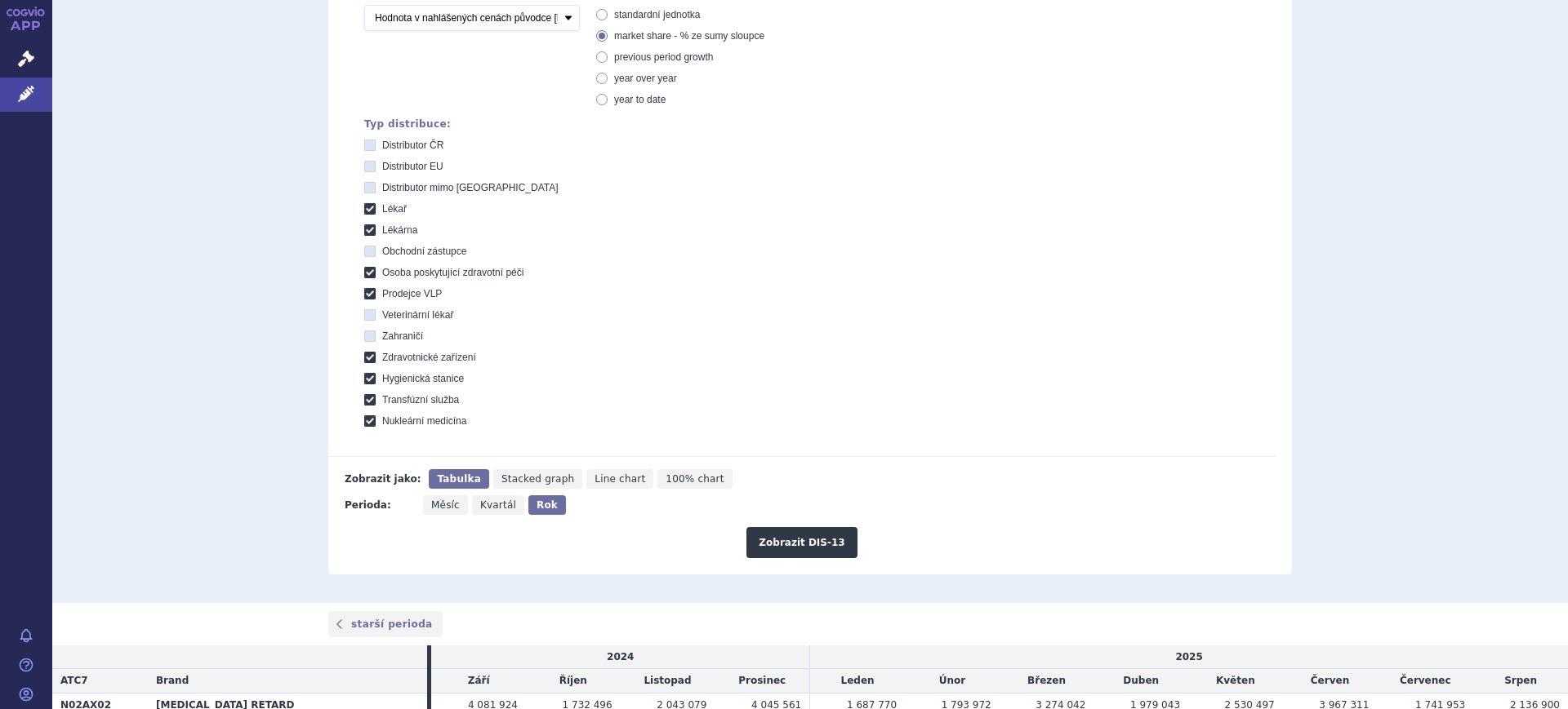
scroll to position [408, 0]
click at [779, 536] on button "Zobrazit DIS-13" at bounding box center [801, 541] width 110 height 31
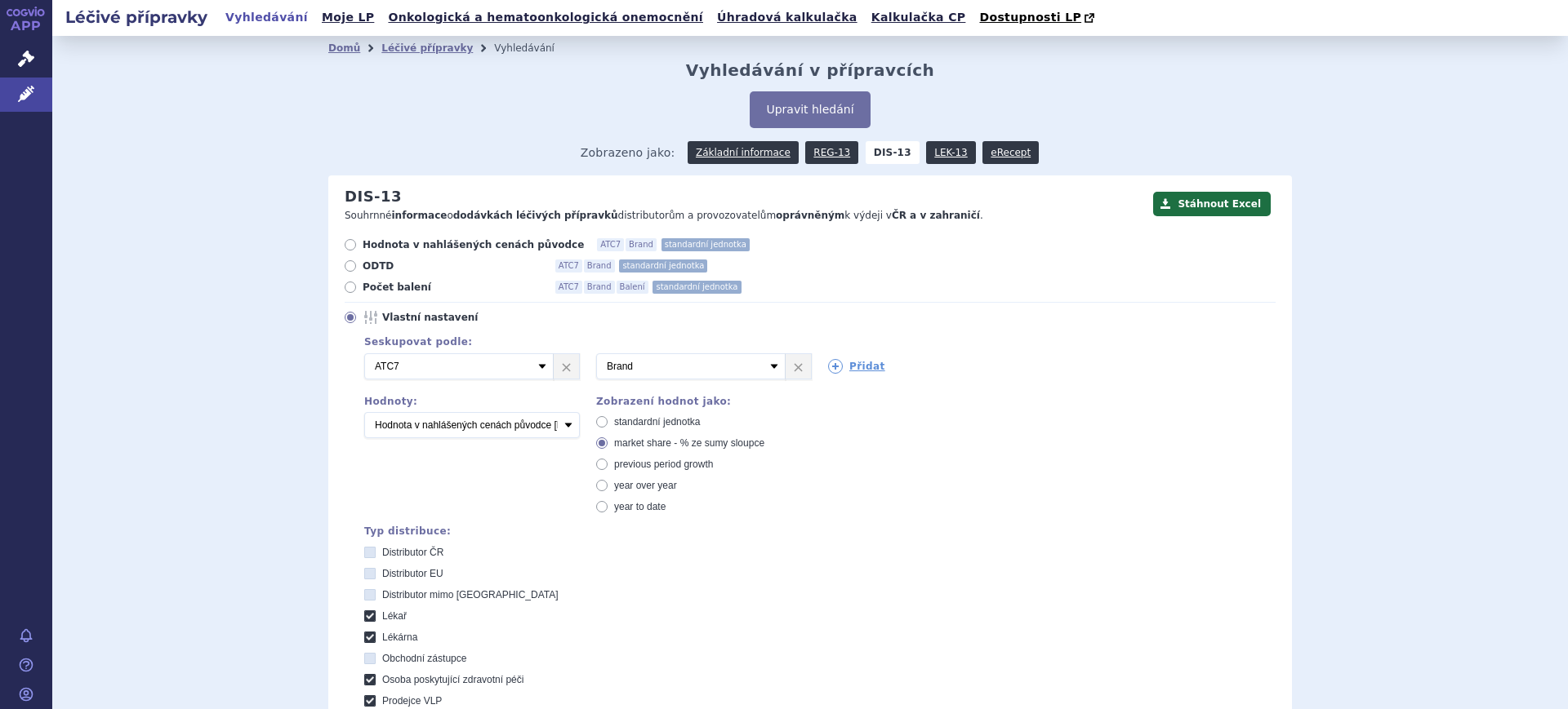
scroll to position [604, 0]
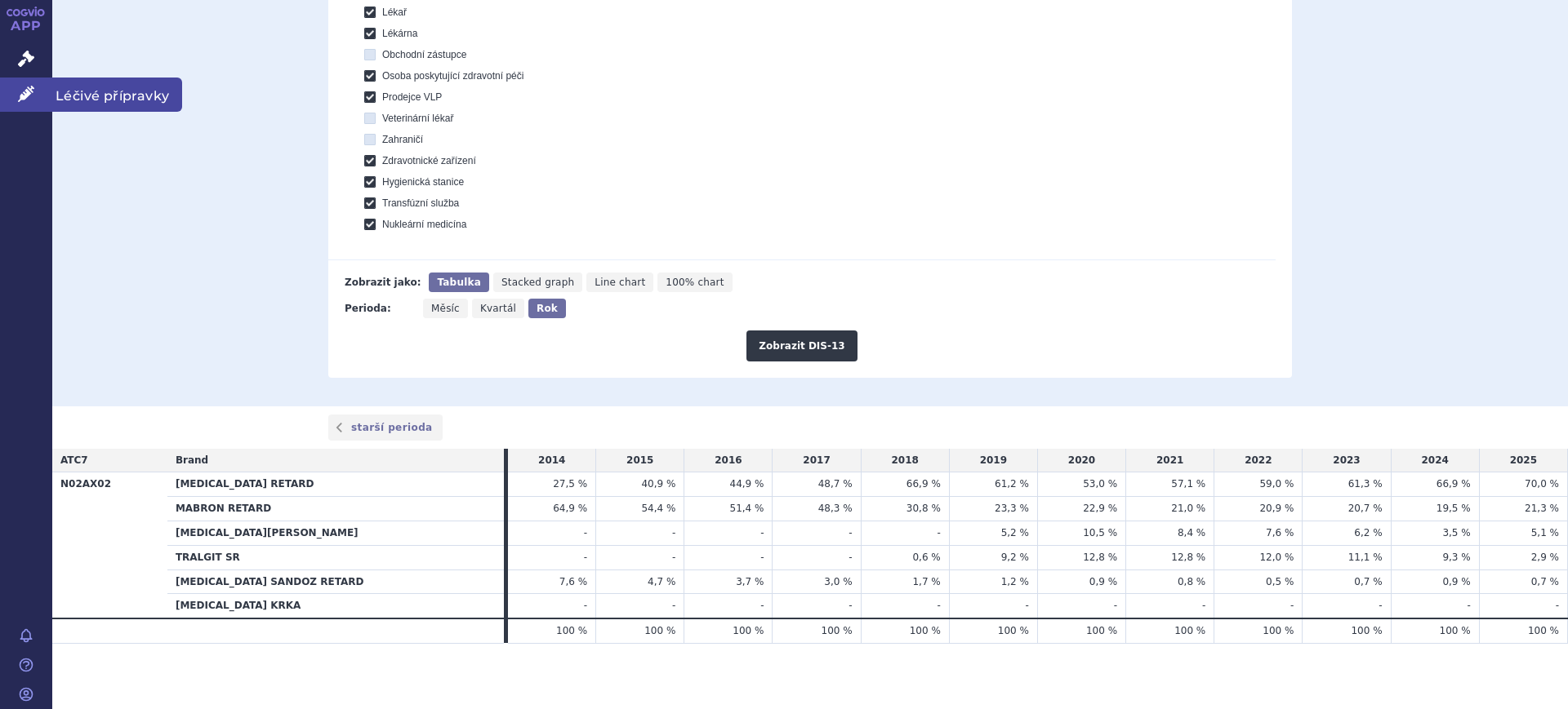
click at [20, 99] on icon at bounding box center [25, 93] width 16 height 16
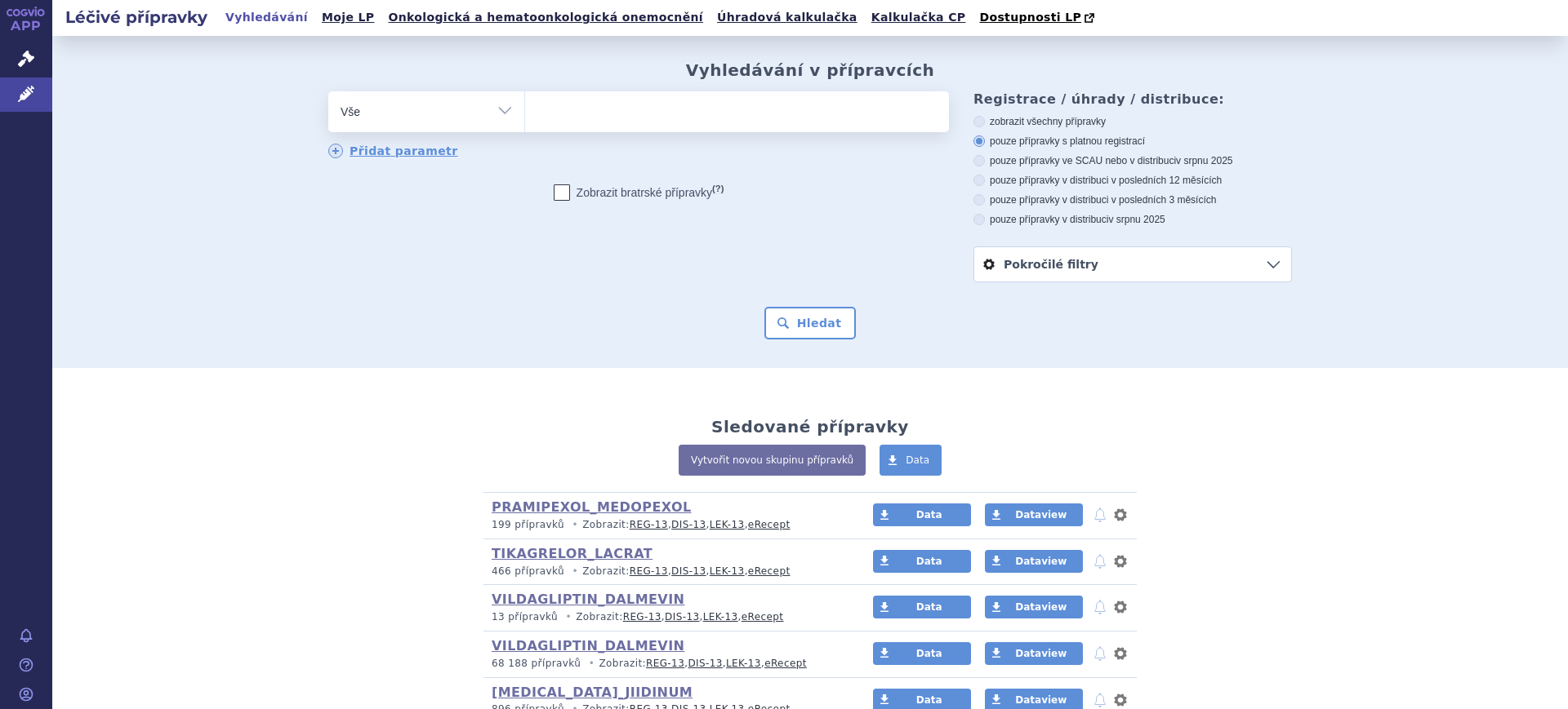
click at [374, 118] on select "Vše Přípravek/SUKL kód MAH VPOIS ATC/Aktivní látka Léková forma Síla" at bounding box center [426, 109] width 196 height 37
click at [434, 120] on select "Vše Přípravek/SUKL kód MAH VPOIS ATC/Aktivní látka Léková forma Síla" at bounding box center [426, 109] width 196 height 37
click at [435, 119] on select "Vše Přípravek/SUKL kód MAH VPOIS ATC/Aktivní látka Léková forma Síla" at bounding box center [426, 109] width 196 height 37
select select "filter-vpois-company"
click at [328, 92] on select "Vše Přípravek/SUKL kód MAH VPOIS ATC/Aktivní látka Léková forma Síla" at bounding box center [426, 109] width 196 height 37
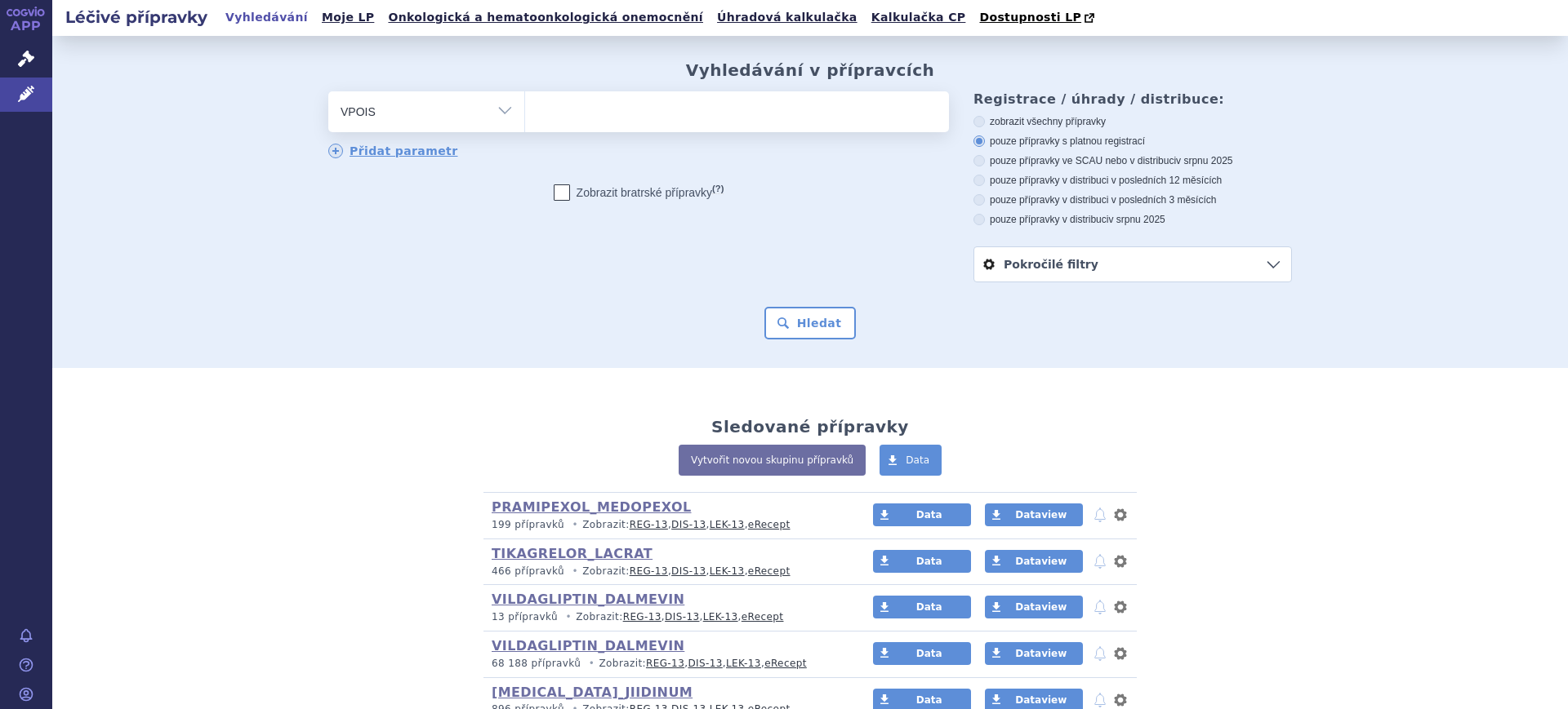
click at [607, 107] on ul at bounding box center [737, 108] width 424 height 34
click at [525, 107] on select at bounding box center [525, 110] width 1 height 41
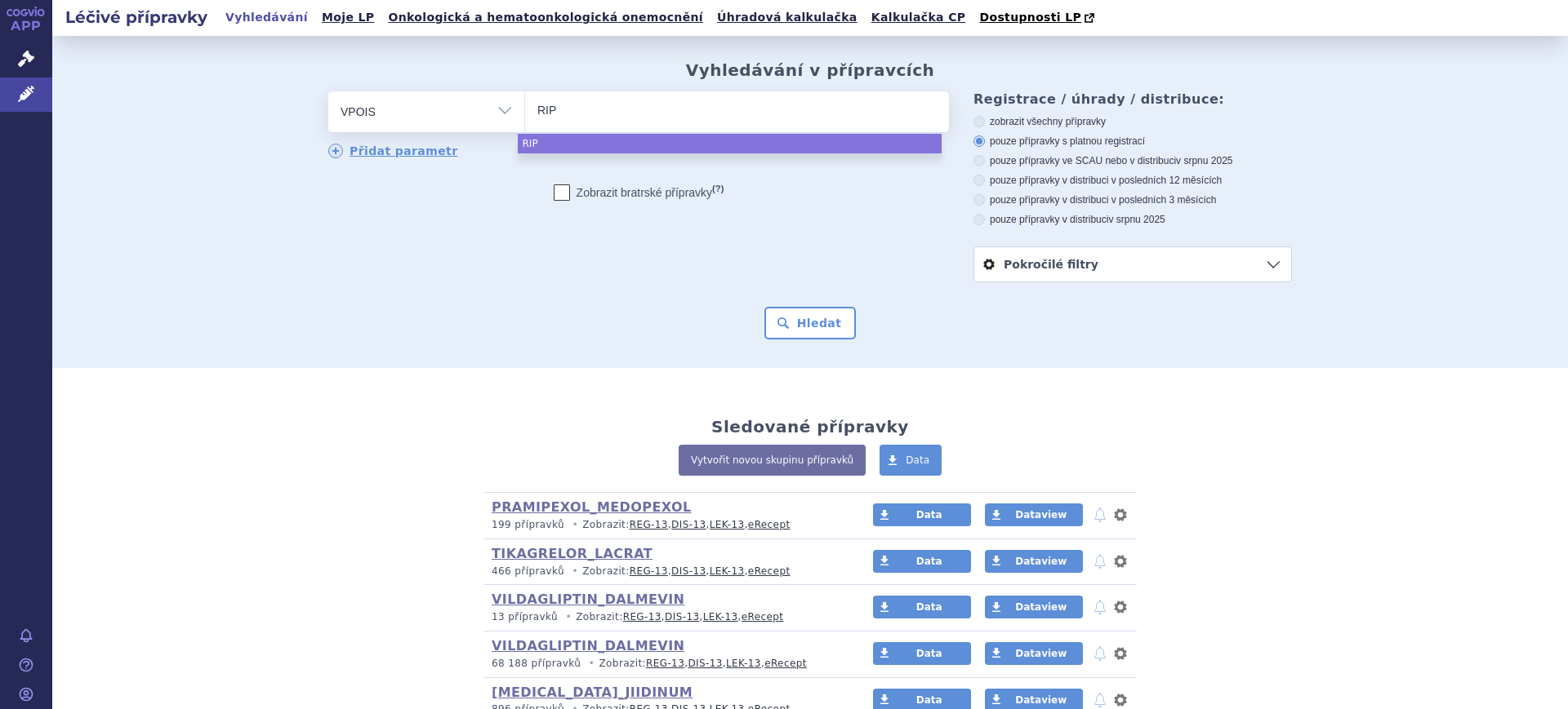
type input "RIP"
select select "RIP"
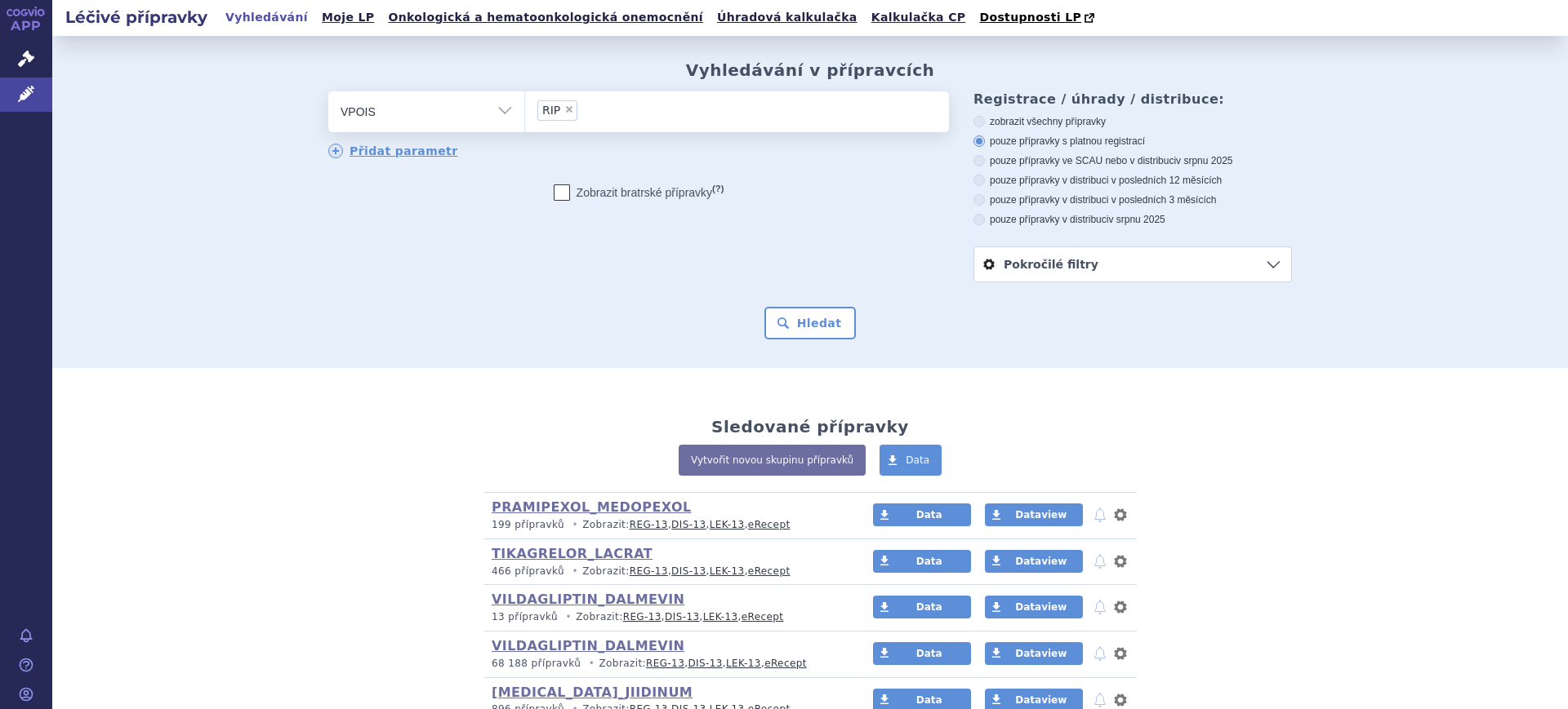
click at [501, 116] on select "Vše Přípravek/SUKL kód MAH VPOIS ATC/Aktivní látka Léková forma Síla" at bounding box center [426, 109] width 196 height 37
click at [475, 110] on select "Vše Přípravek/SUKL kód MAH VPOIS ATC/Aktivní látka Léková forma Síla" at bounding box center [426, 109] width 196 height 37
select select "filter-atc-group"
click at [328, 92] on select "Vše Přípravek/SUKL kód MAH VPOIS ATC/Aktivní látka Léková forma Síla" at bounding box center [426, 109] width 196 height 37
click at [542, 112] on ul at bounding box center [737, 108] width 424 height 34
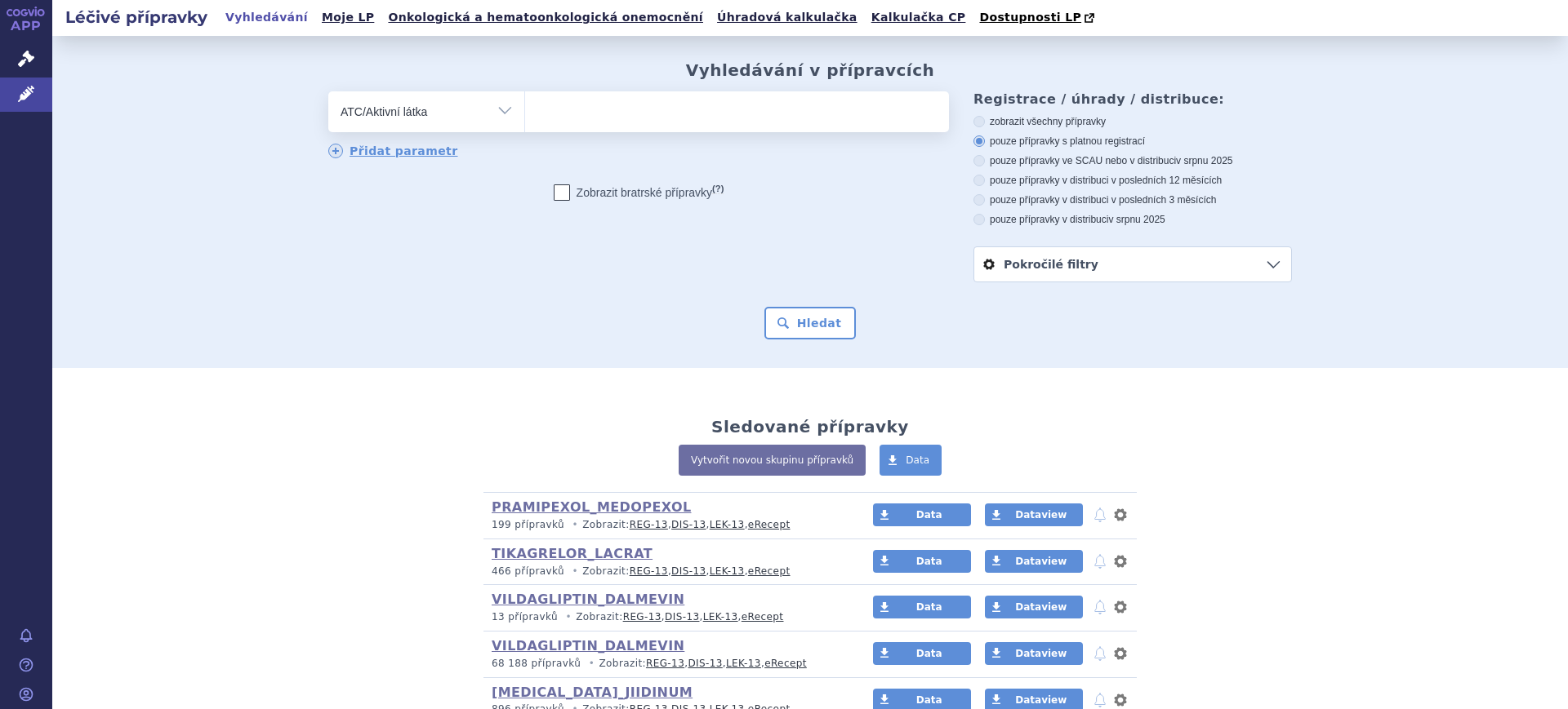
click at [525, 112] on select at bounding box center [525, 110] width 1 height 41
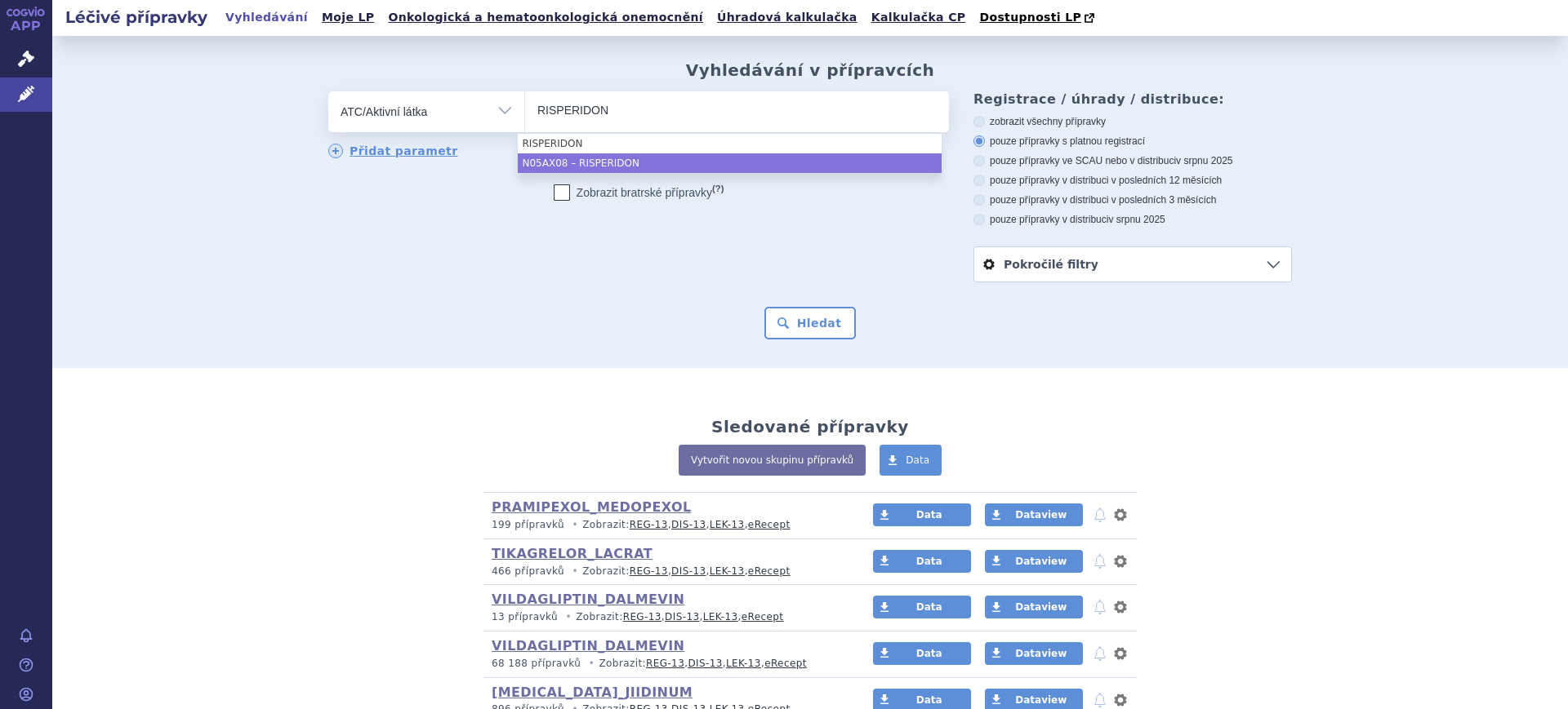
type input "RISPERIDON"
select select "N05AX08"
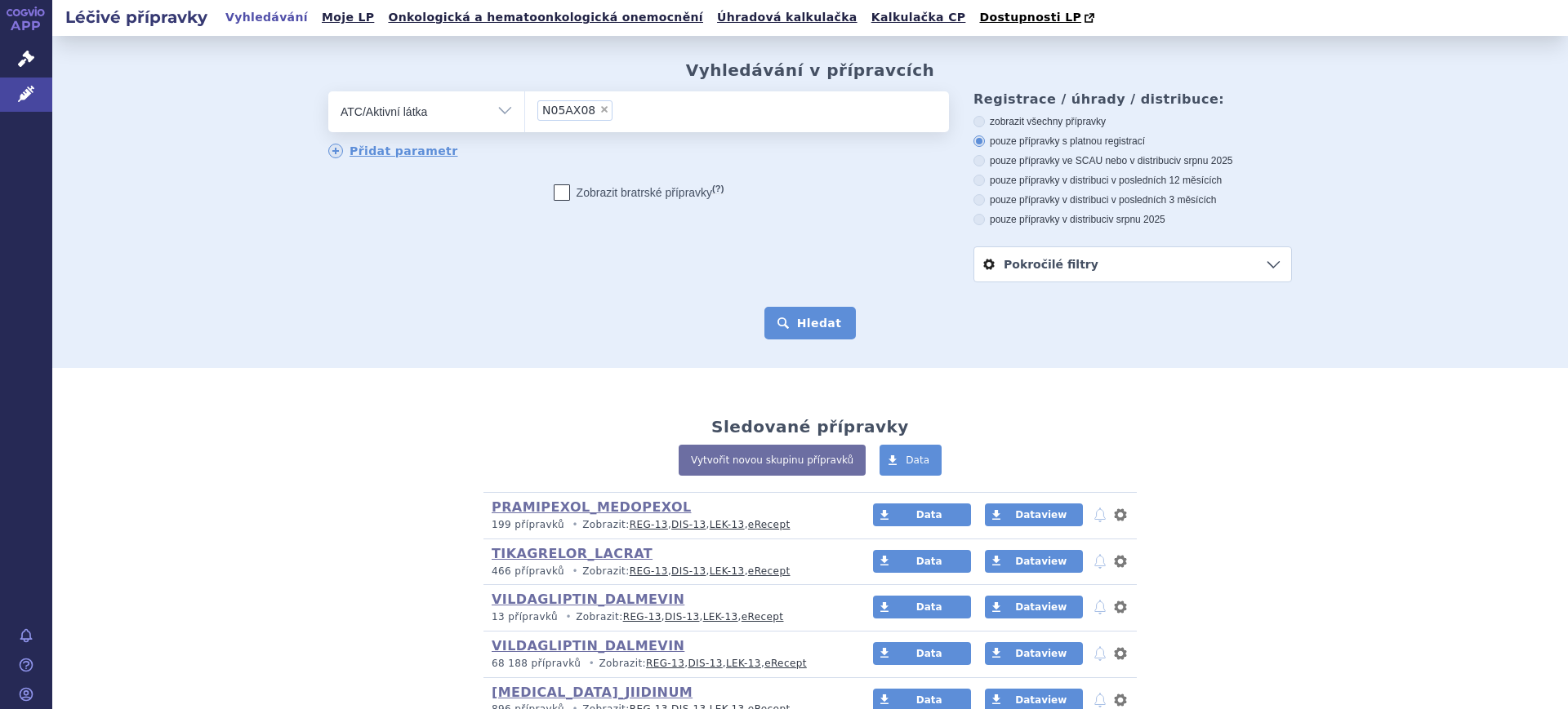
click at [810, 328] on button "Hledat" at bounding box center [810, 322] width 92 height 33
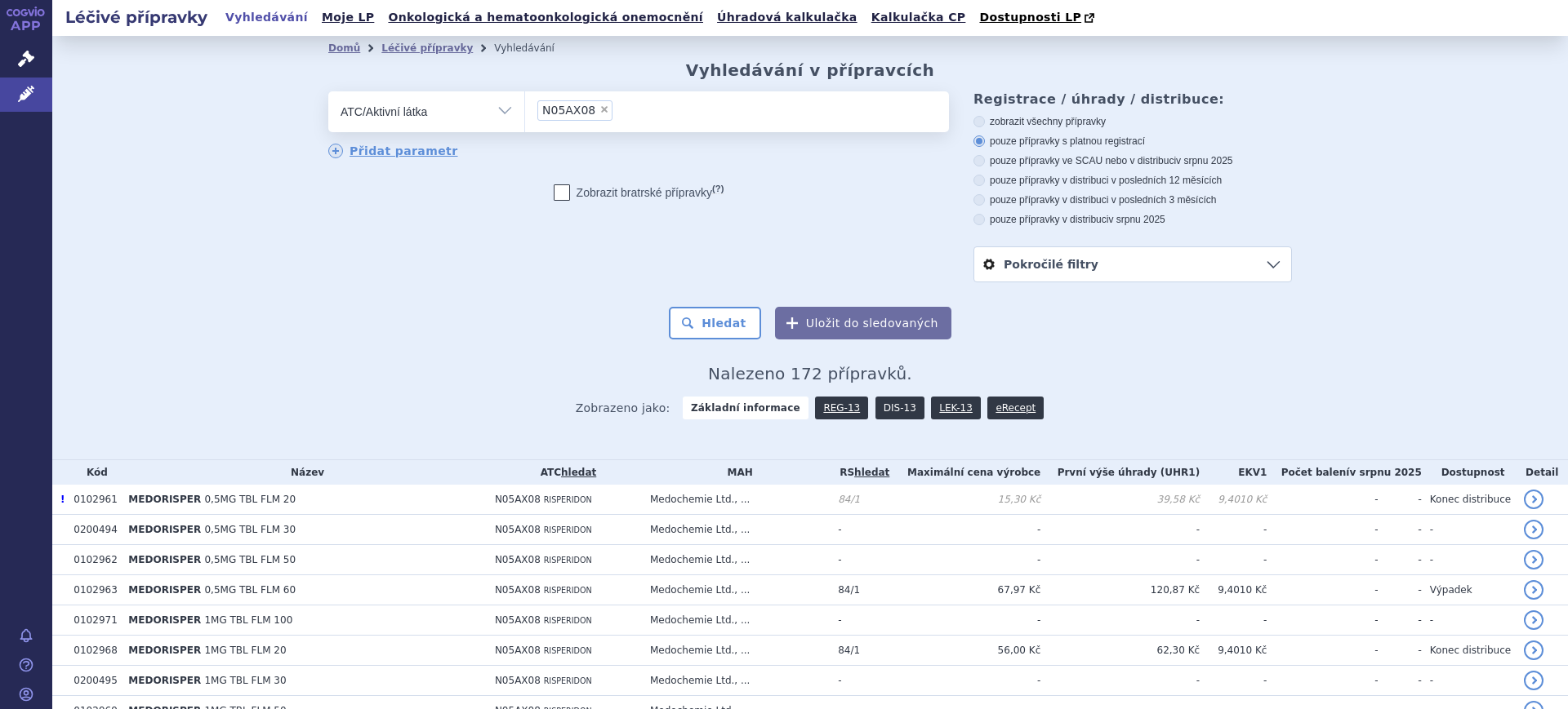
click at [876, 418] on link "DIS-13" at bounding box center [900, 408] width 49 height 23
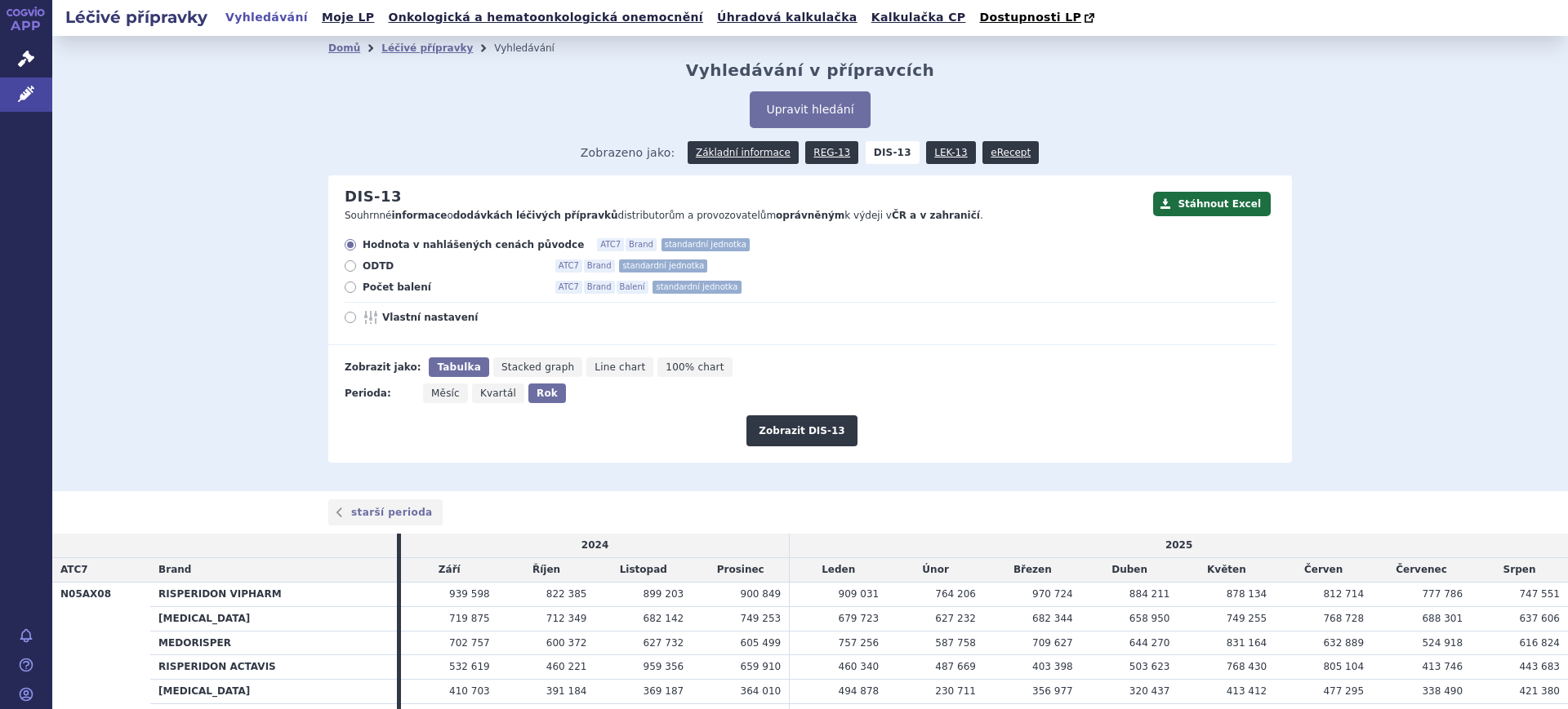
click at [425, 319] on span "Vlastní nastavení" at bounding box center [472, 318] width 179 height 13
click at [357, 319] on input "Vlastní nastavení" at bounding box center [351, 319] width 10 height 10
radio input "true"
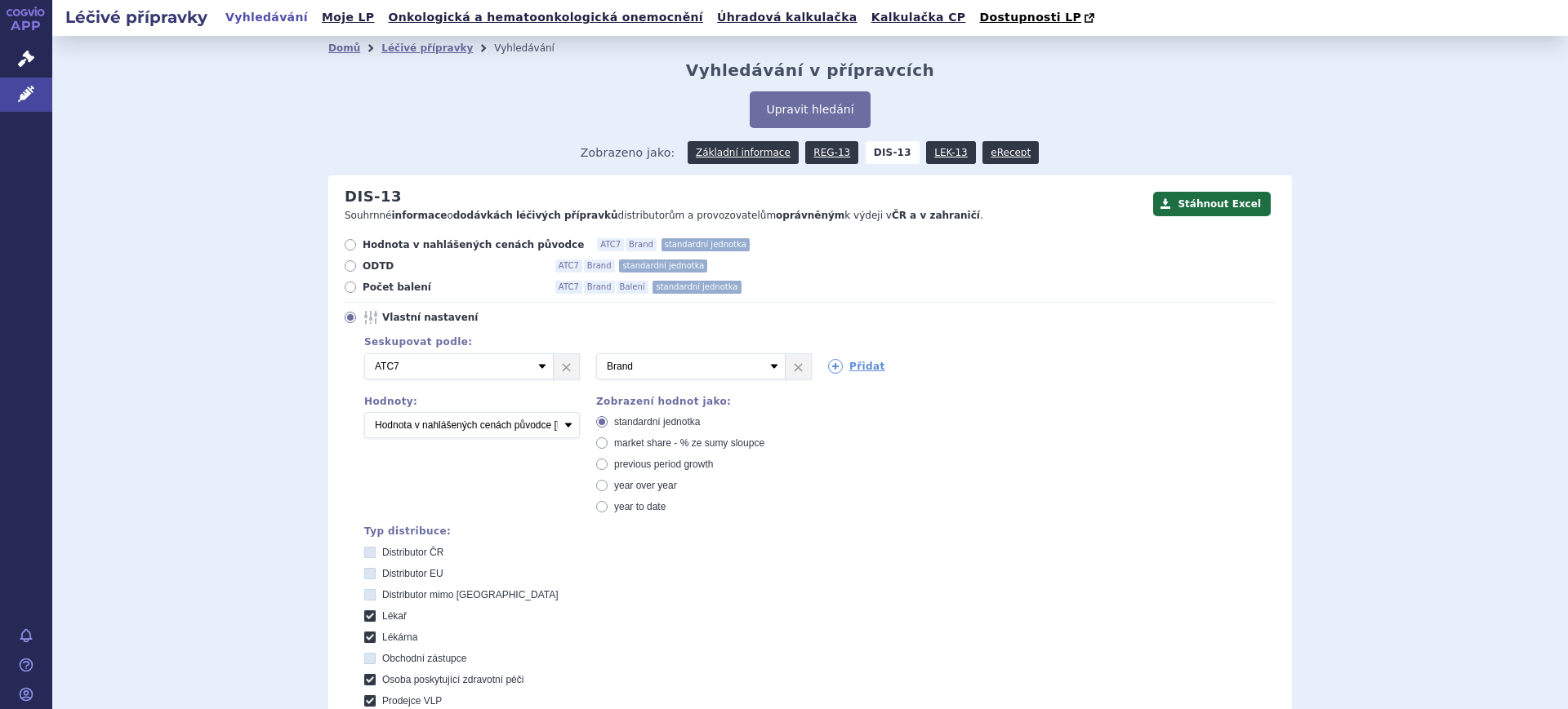
click at [635, 447] on span "market share - % ze sumy sloupce" at bounding box center [689, 443] width 150 height 11
click at [609, 447] on input "market share - % ze sumy sloupce" at bounding box center [603, 445] width 10 height 10
radio input "true"
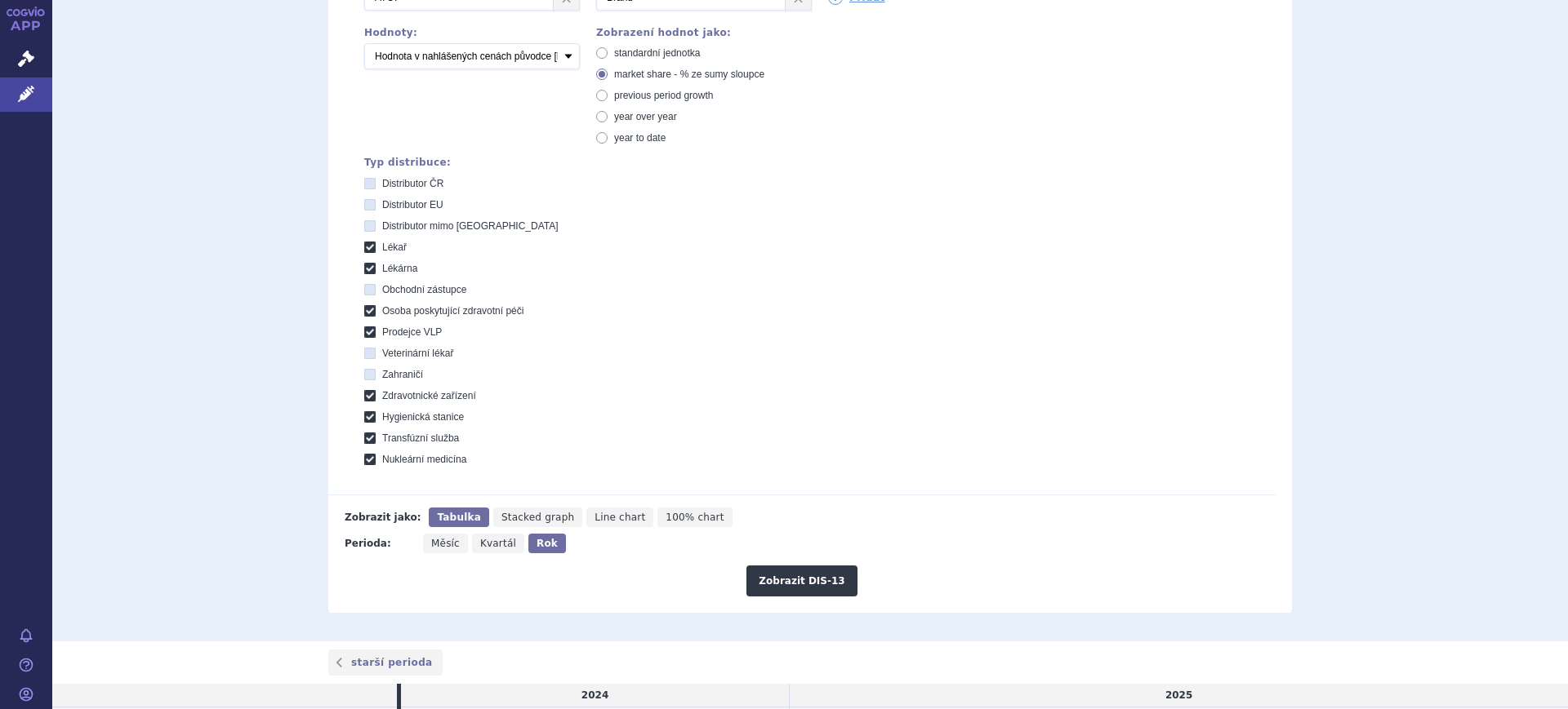
scroll to position [408, 0]
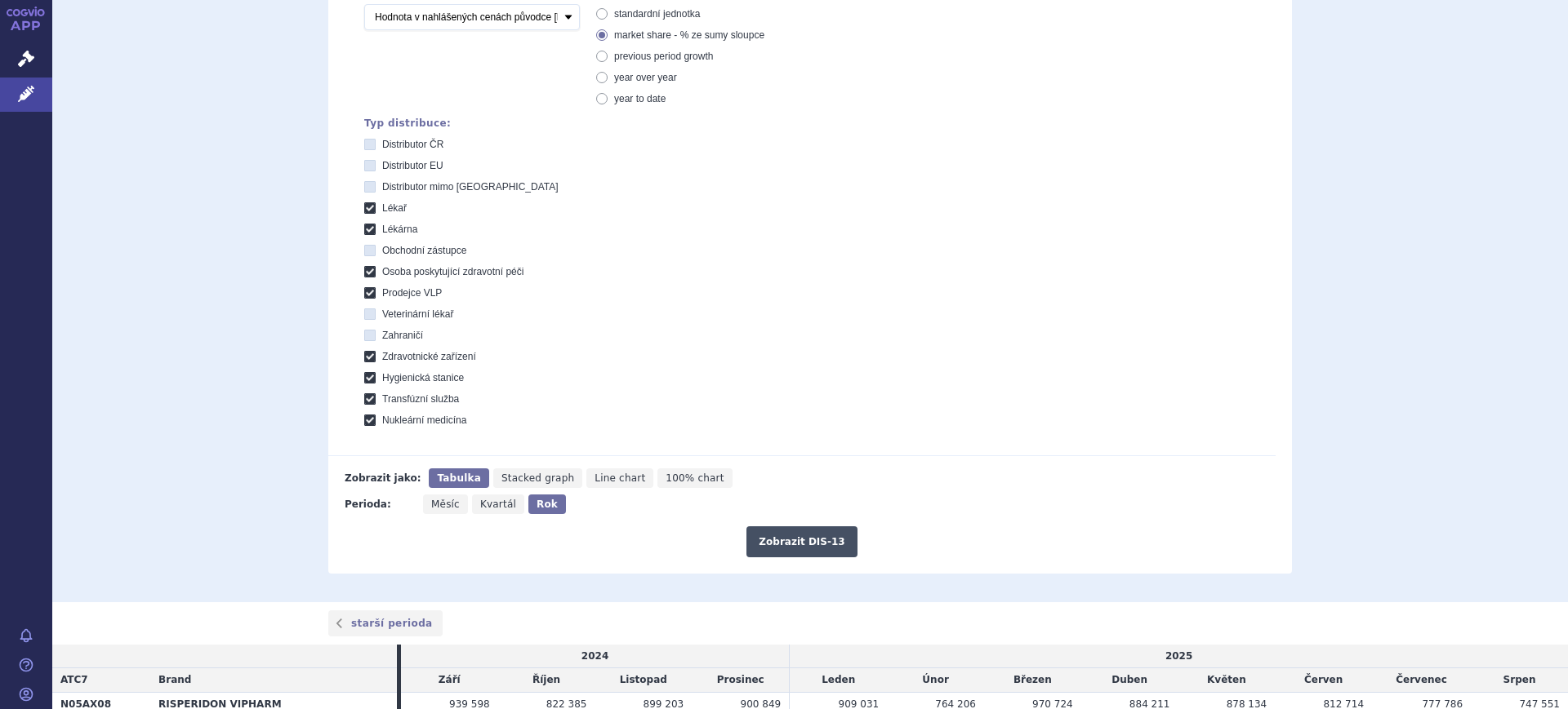
click at [835, 543] on button "Zobrazit DIS-13" at bounding box center [801, 541] width 110 height 31
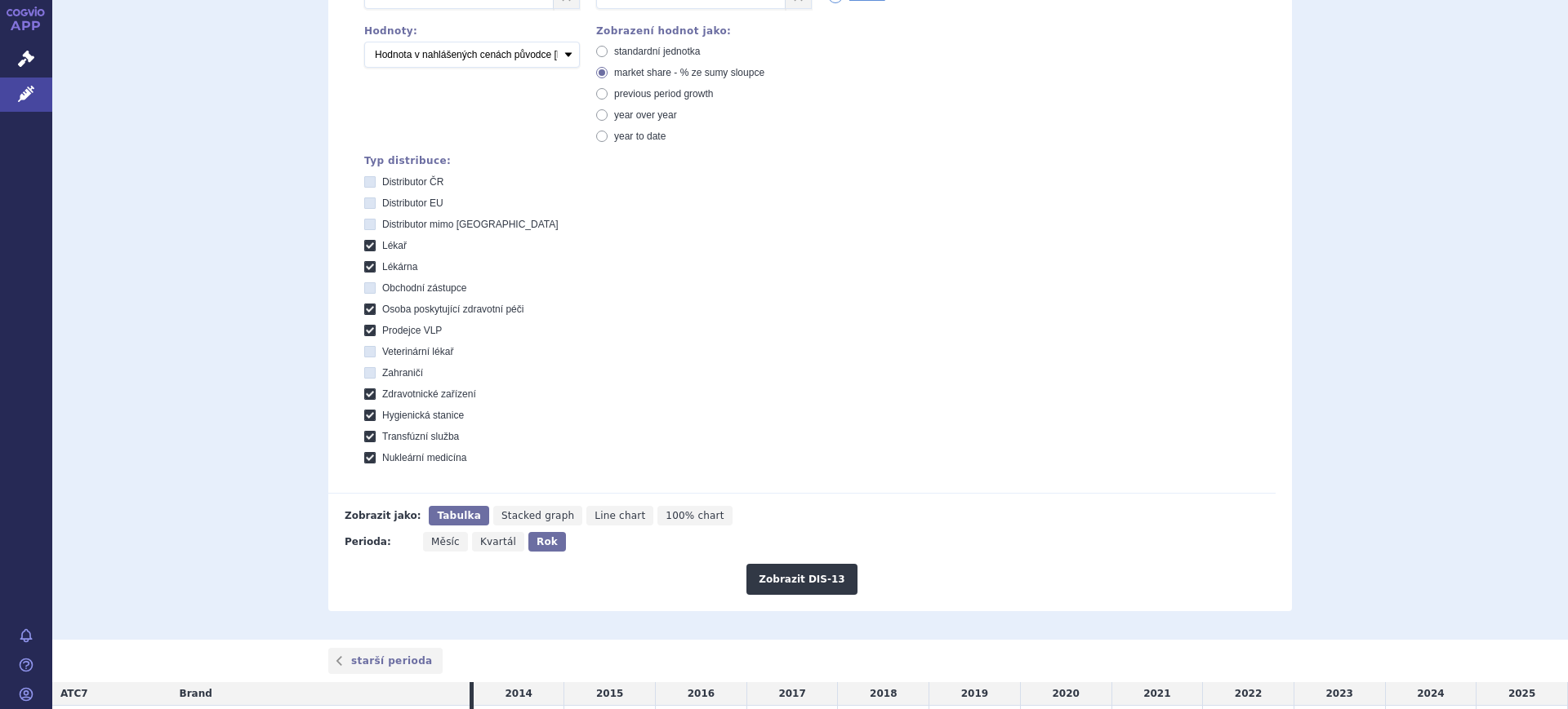
scroll to position [612, 0]
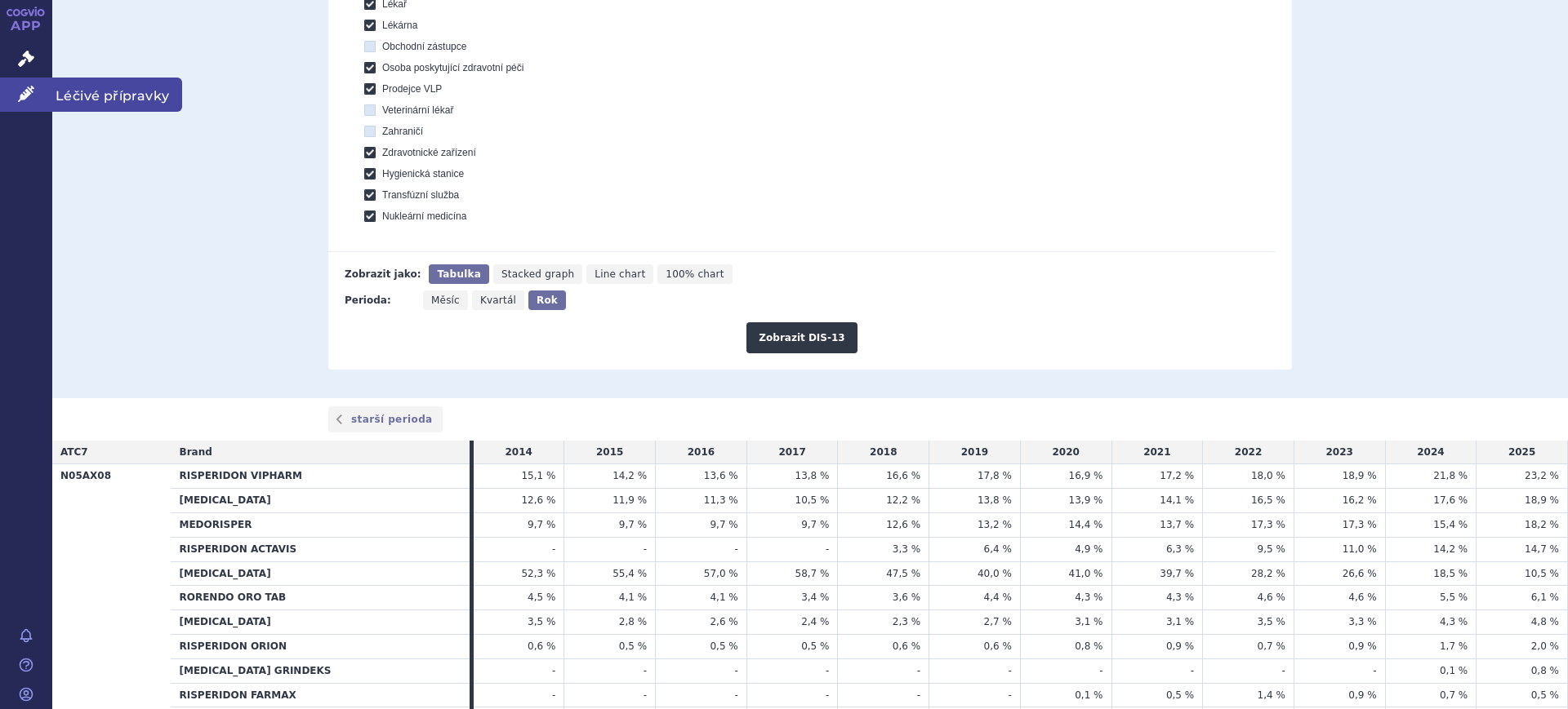
click at [17, 99] on link "Léčivé přípravky" at bounding box center [25, 94] width 52 height 34
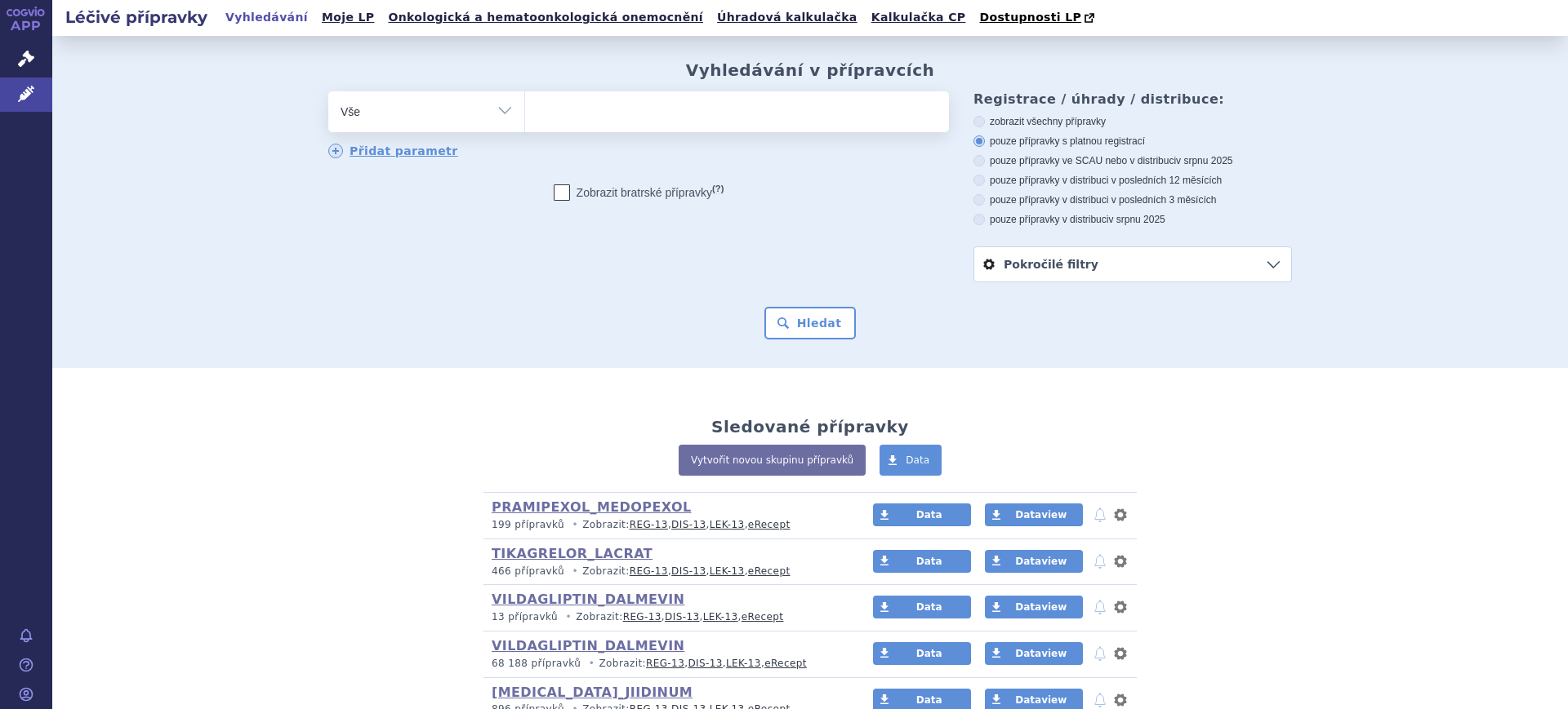
click at [444, 103] on select "Vše Přípravek/SUKL kód MAH VPOIS ATC/Aktivní látka Léková forma Síla" at bounding box center [426, 109] width 196 height 37
drag, startPoint x: 441, startPoint y: 103, endPoint x: 434, endPoint y: 113, distance: 12.2
click at [441, 103] on select "Vše Přípravek/SUKL kód MAH VPOIS ATC/Aktivní látka Léková forma Síla" at bounding box center [426, 109] width 196 height 37
click at [431, 124] on select "Vše Přípravek/SUKL kód MAH VPOIS ATC/Aktivní látka Léková forma Síla" at bounding box center [426, 109] width 196 height 37
select select "filter-atc-group"
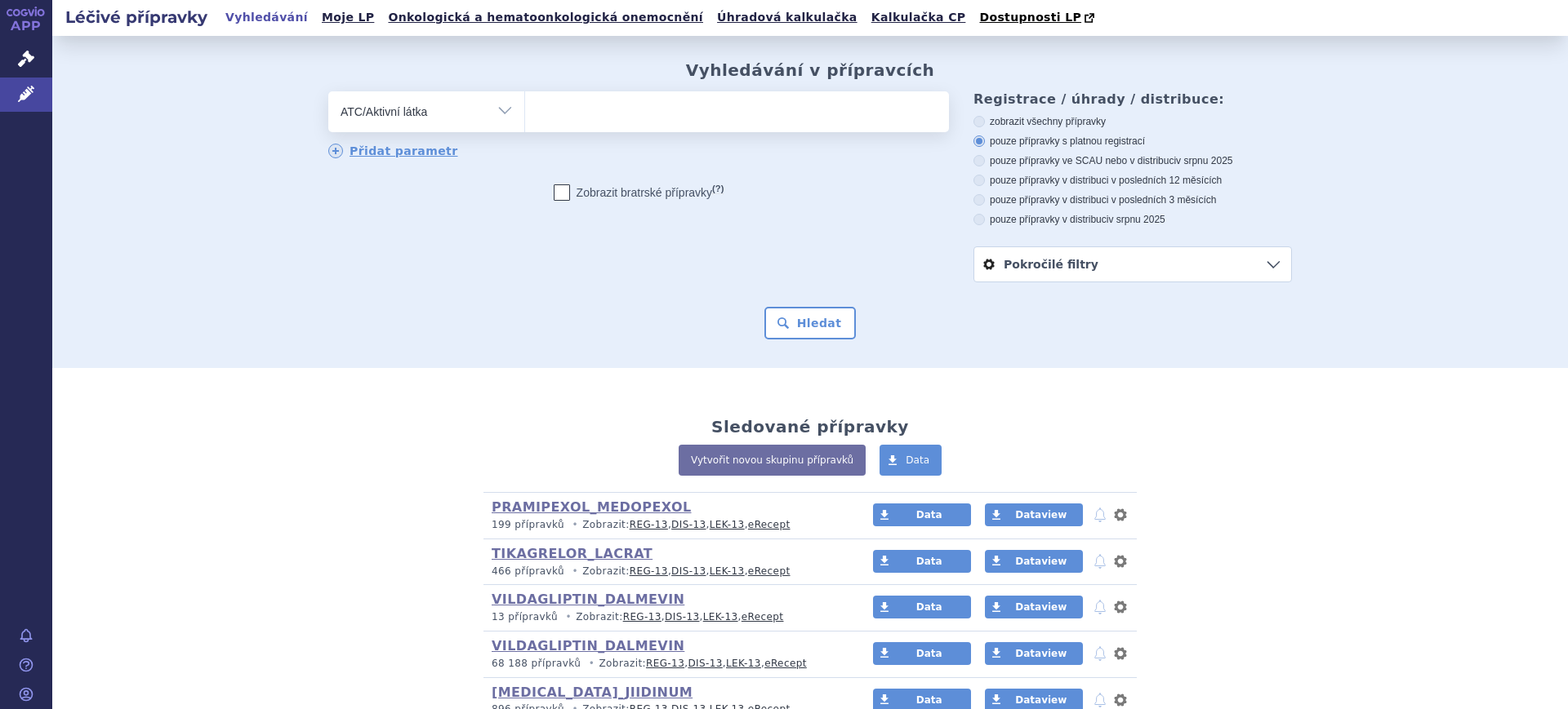
click at [328, 92] on select "Vše Přípravek/SUKL kód MAH VPOIS ATC/Aktivní látka Léková forma Síla" at bounding box center [426, 109] width 196 height 37
click at [596, 129] on span at bounding box center [737, 111] width 424 height 41
click at [525, 129] on select at bounding box center [525, 110] width 1 height 41
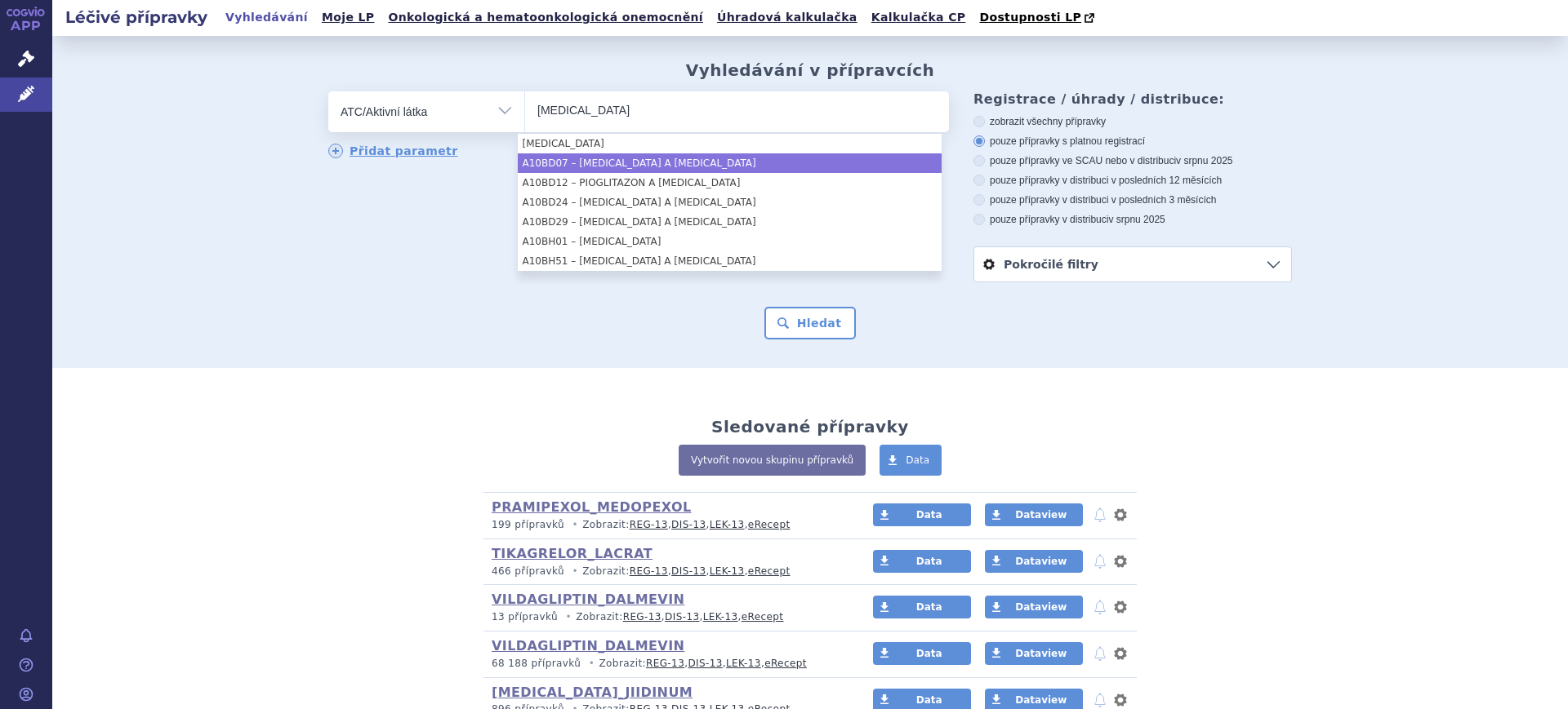
type input "[MEDICAL_DATA]"
select select "A10BD07"
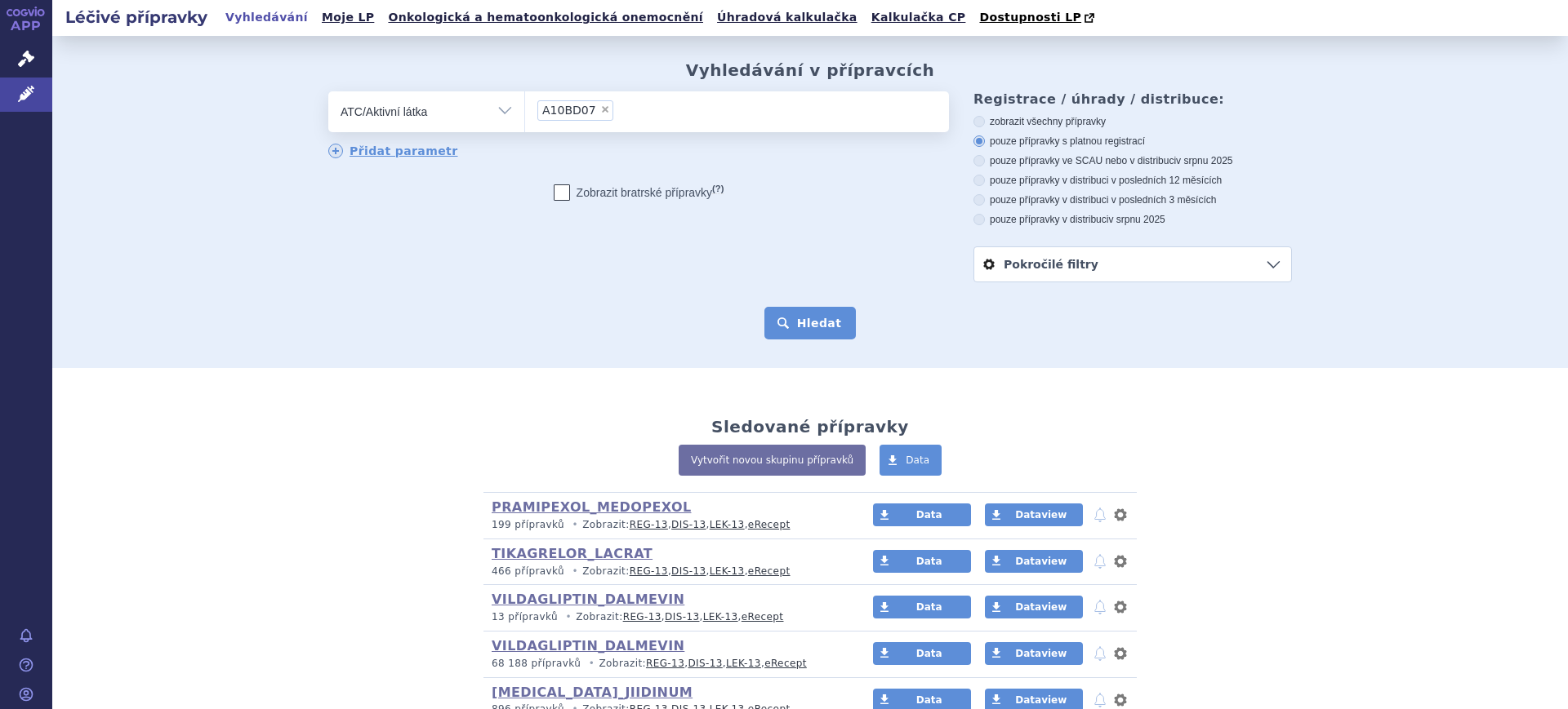
click at [823, 338] on button "Hledat" at bounding box center [810, 322] width 92 height 33
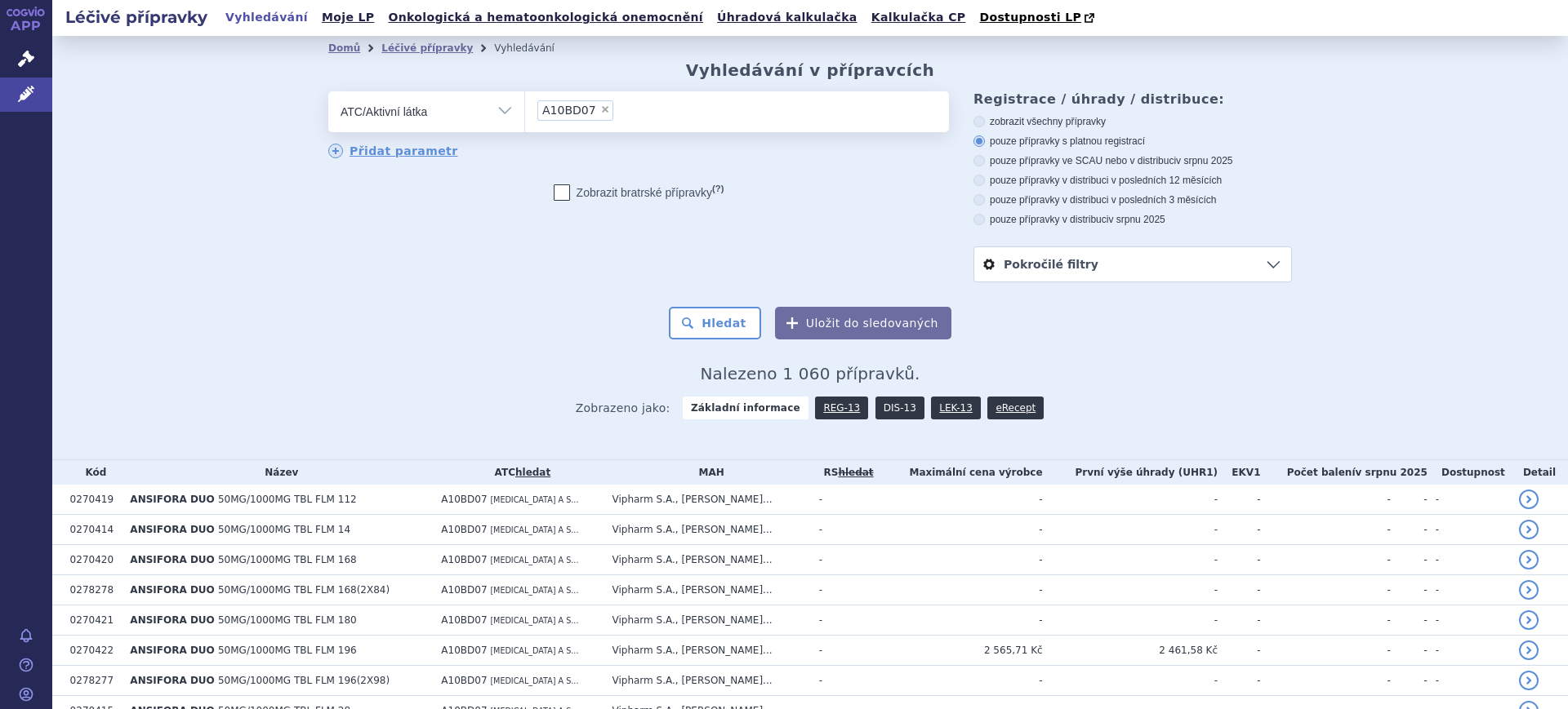
click at [880, 405] on link "DIS-13" at bounding box center [900, 408] width 49 height 23
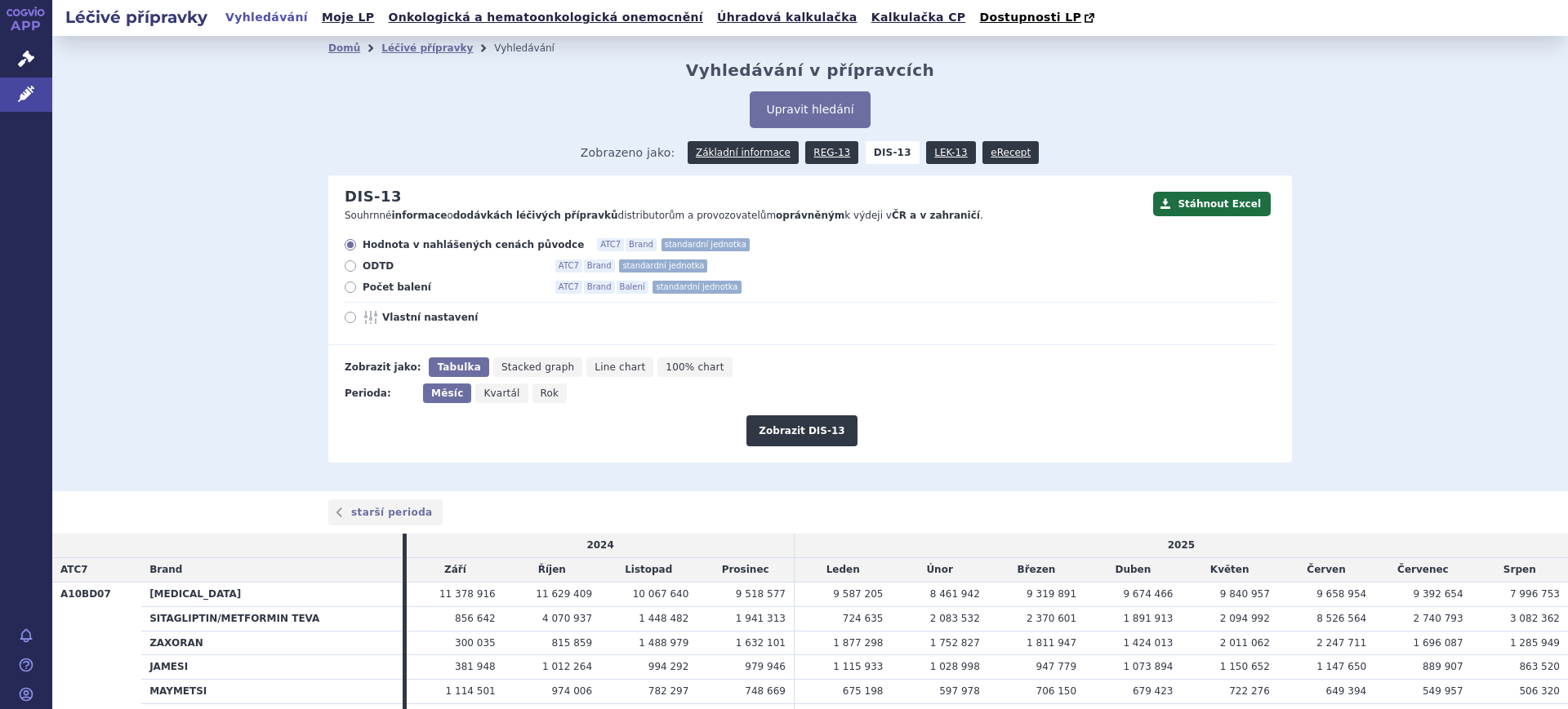
click at [532, 393] on icon "Rok" at bounding box center [549, 393] width 35 height 20
click at [532, 393] on input "Rok" at bounding box center [537, 388] width 10 height 10
radio input "true"
click at [430, 327] on div "Hodnota v nahlášených cenách původce ATC7 Brand standardní jednotka ODTD ATC7 B…" at bounding box center [802, 291] width 947 height 107
click at [429, 315] on span "Vlastní nastavení" at bounding box center [472, 318] width 179 height 13
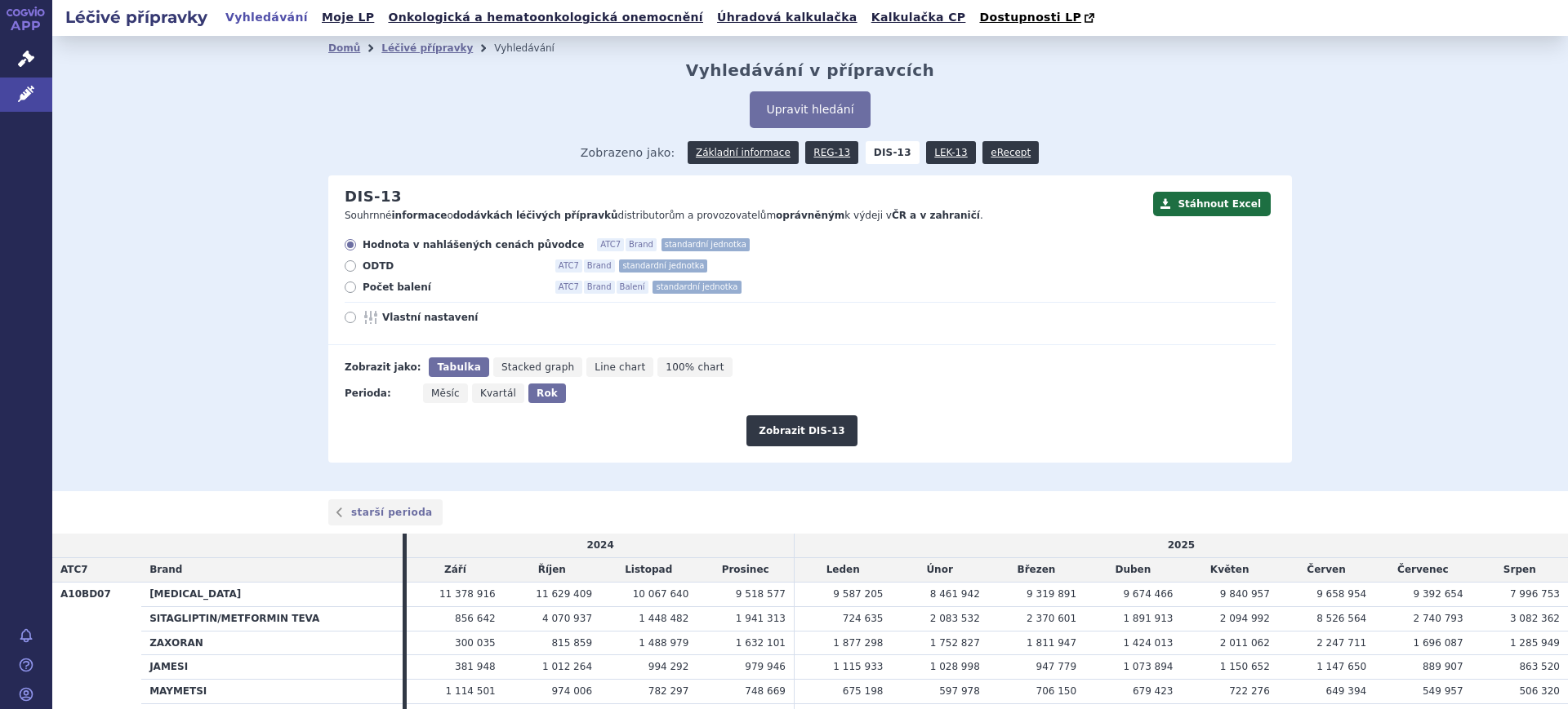
click at [357, 315] on input "Vlastní nastavení" at bounding box center [351, 319] width 10 height 10
radio input "true"
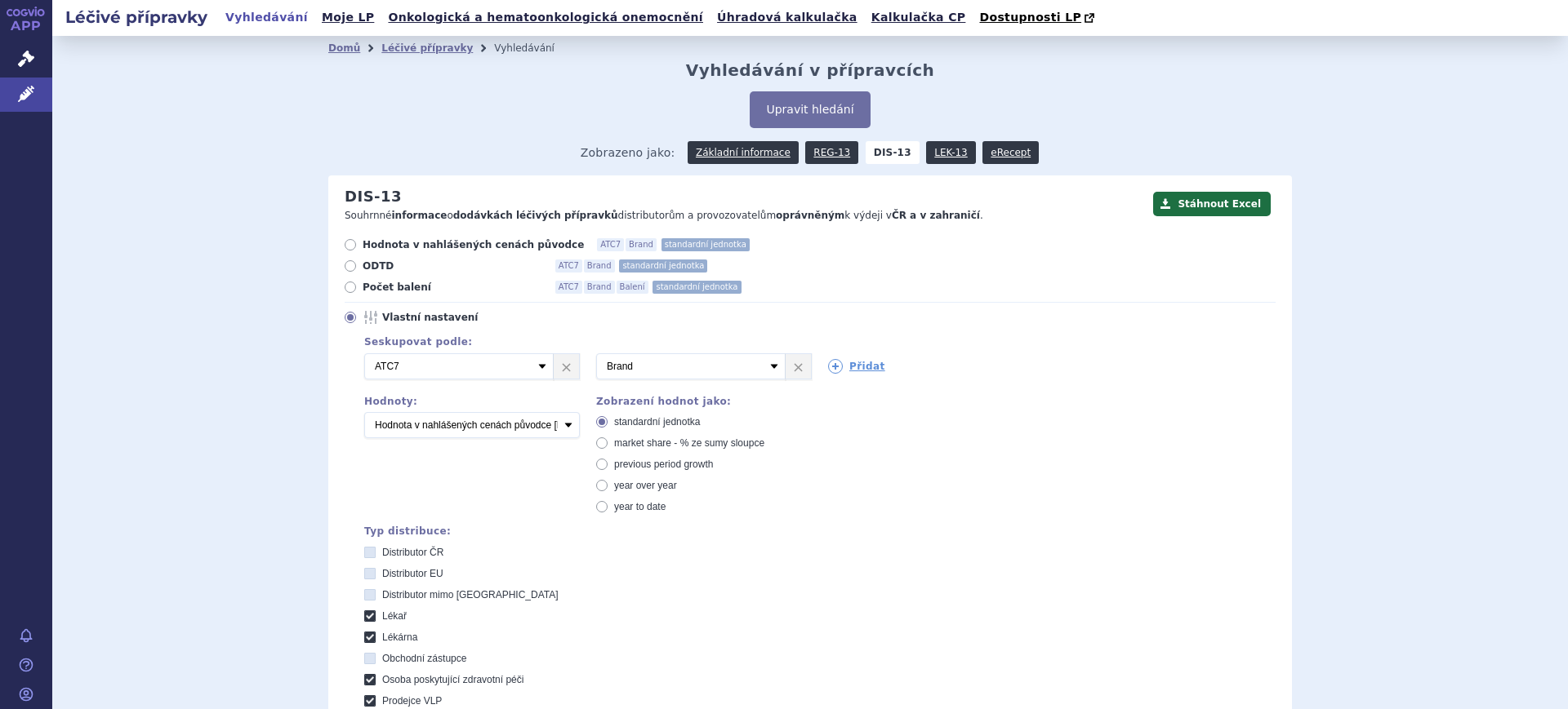
click at [628, 451] on div "standardní jednotka market share - % ze sumy sloupce previous period growth yea…" at bounding box center [704, 465] width 215 height 98
click at [628, 446] on span "market share - % ze sumy sloupce" at bounding box center [689, 443] width 150 height 11
click at [609, 446] on input "market share - % ze sumy sloupce" at bounding box center [603, 445] width 10 height 10
radio input "true"
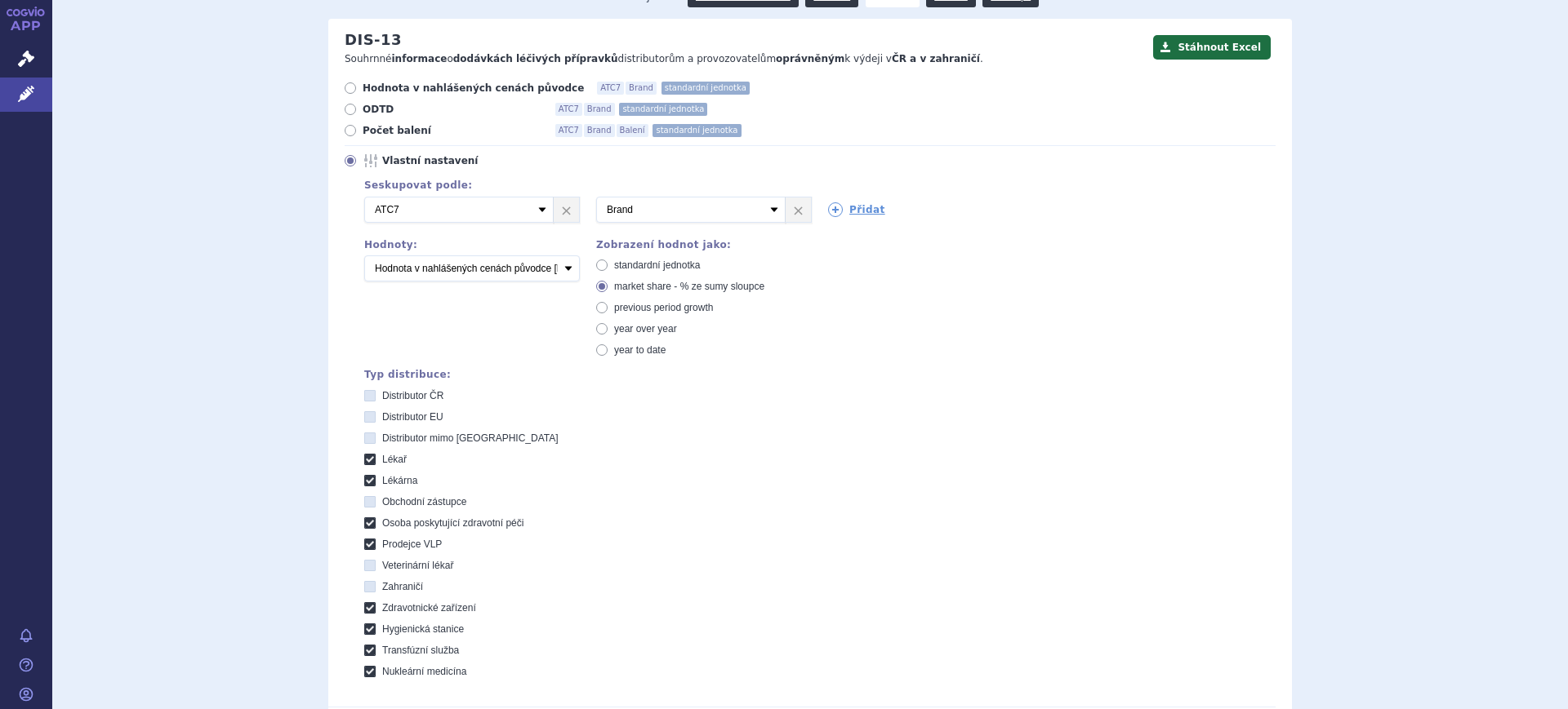
scroll to position [408, 0]
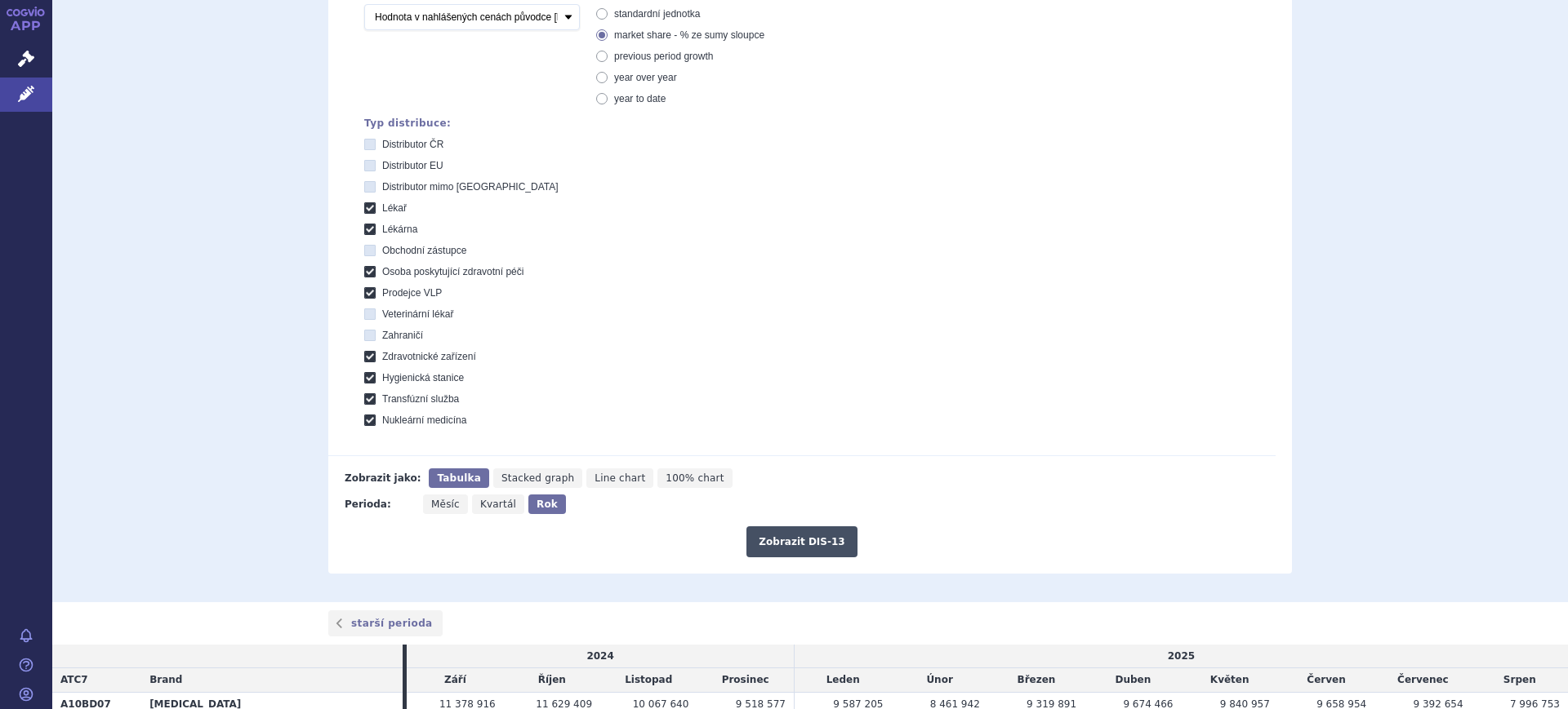
click at [776, 531] on button "Zobrazit DIS-13" at bounding box center [801, 541] width 110 height 31
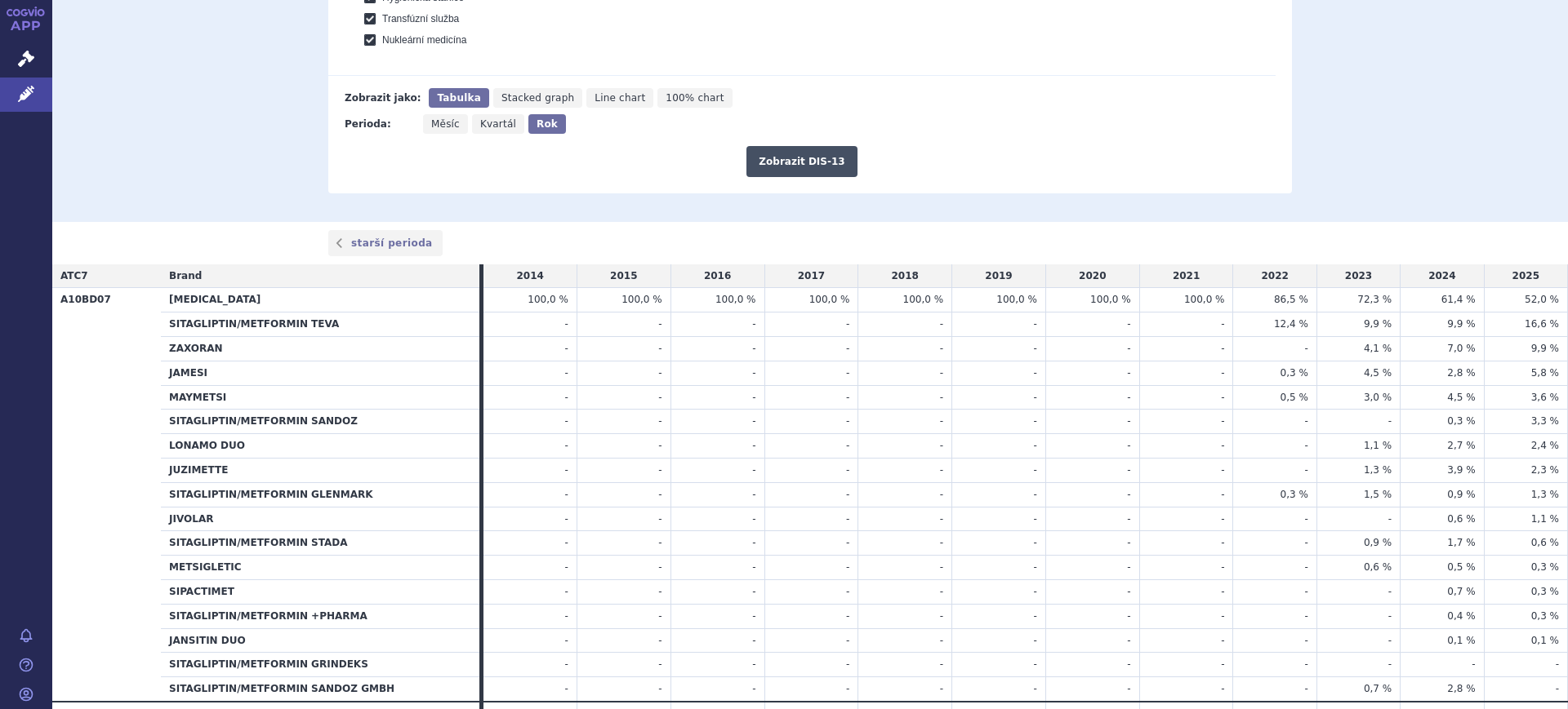
scroll to position [872, 0]
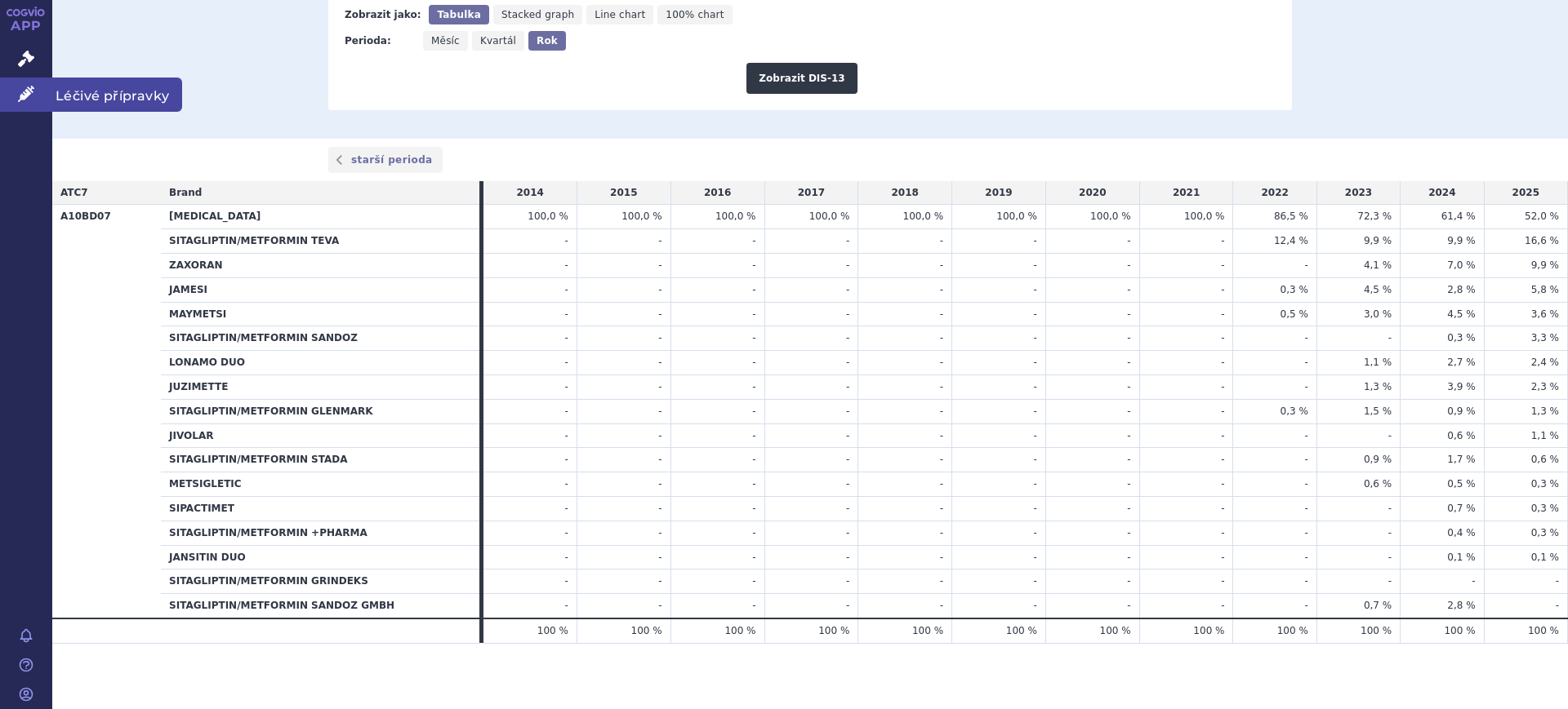
click at [8, 91] on link "Léčivé přípravky" at bounding box center [25, 94] width 52 height 34
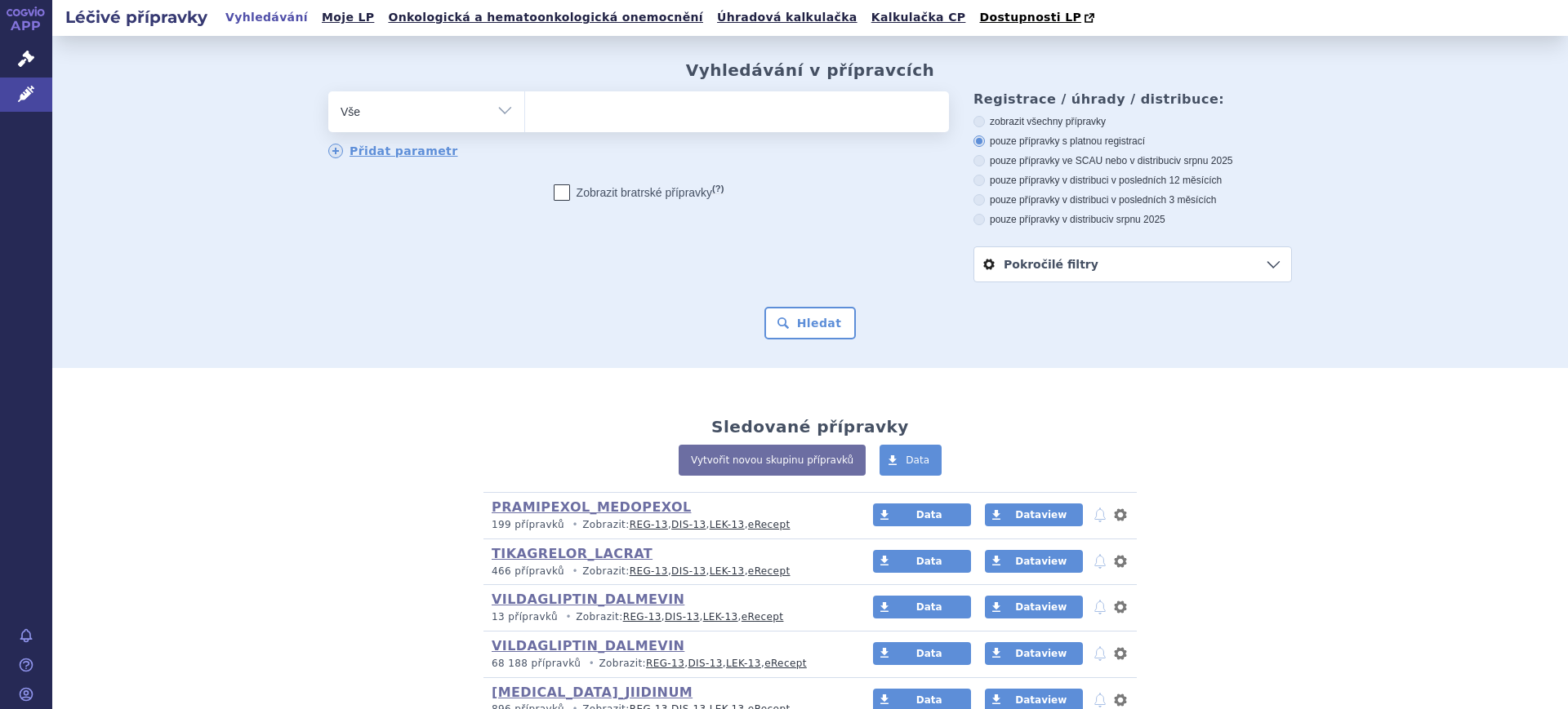
click at [442, 102] on select "Vše Přípravek/SUKL kód MAH VPOIS ATC/Aktivní látka Léková forma Síla" at bounding box center [426, 109] width 196 height 37
select select "filter-atc-group"
click at [328, 92] on select "Vše Přípravek/SUKL kód MAH VPOIS ATC/Aktivní látka Léková forma Síla" at bounding box center [426, 109] width 196 height 37
click at [580, 107] on ul at bounding box center [737, 108] width 424 height 34
click at [525, 107] on select at bounding box center [525, 110] width 1 height 41
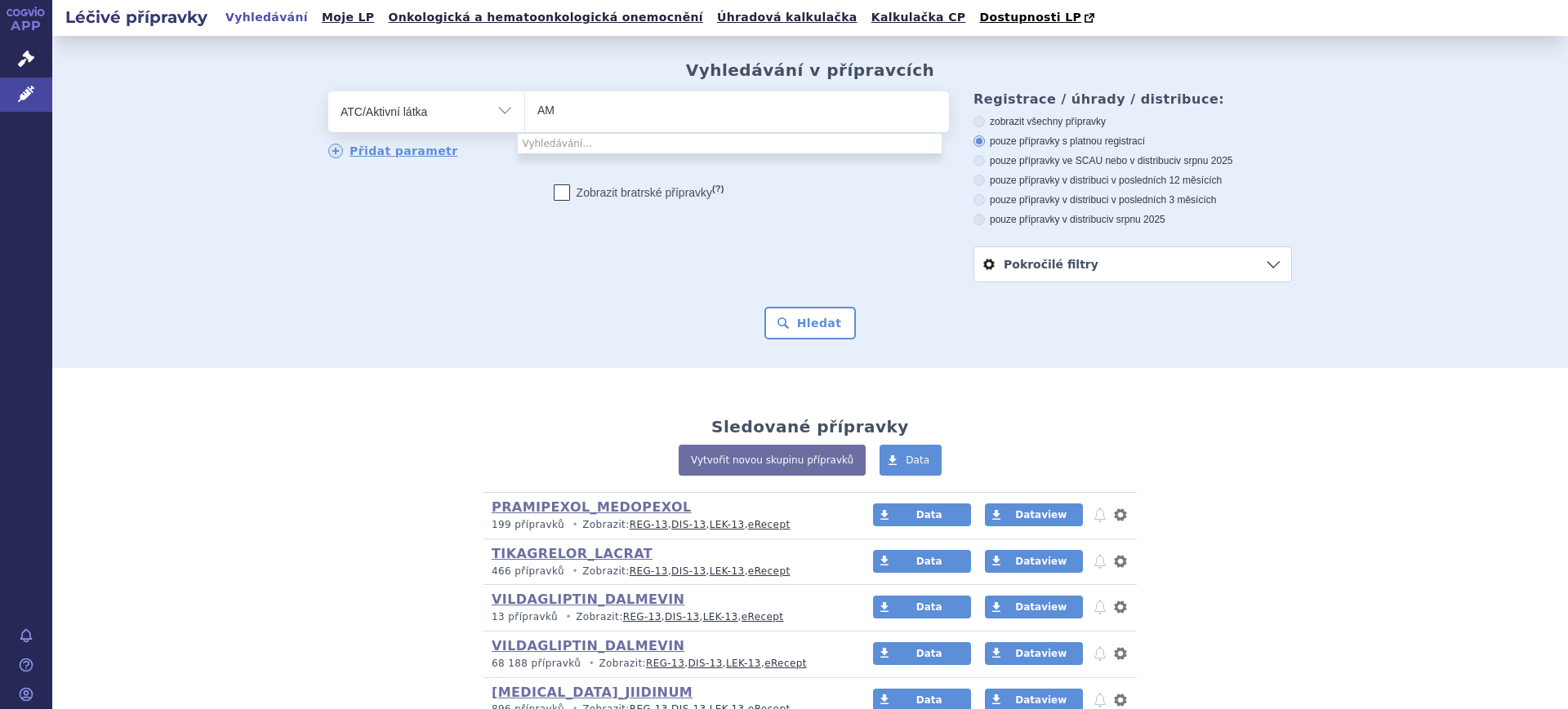
type input "A"
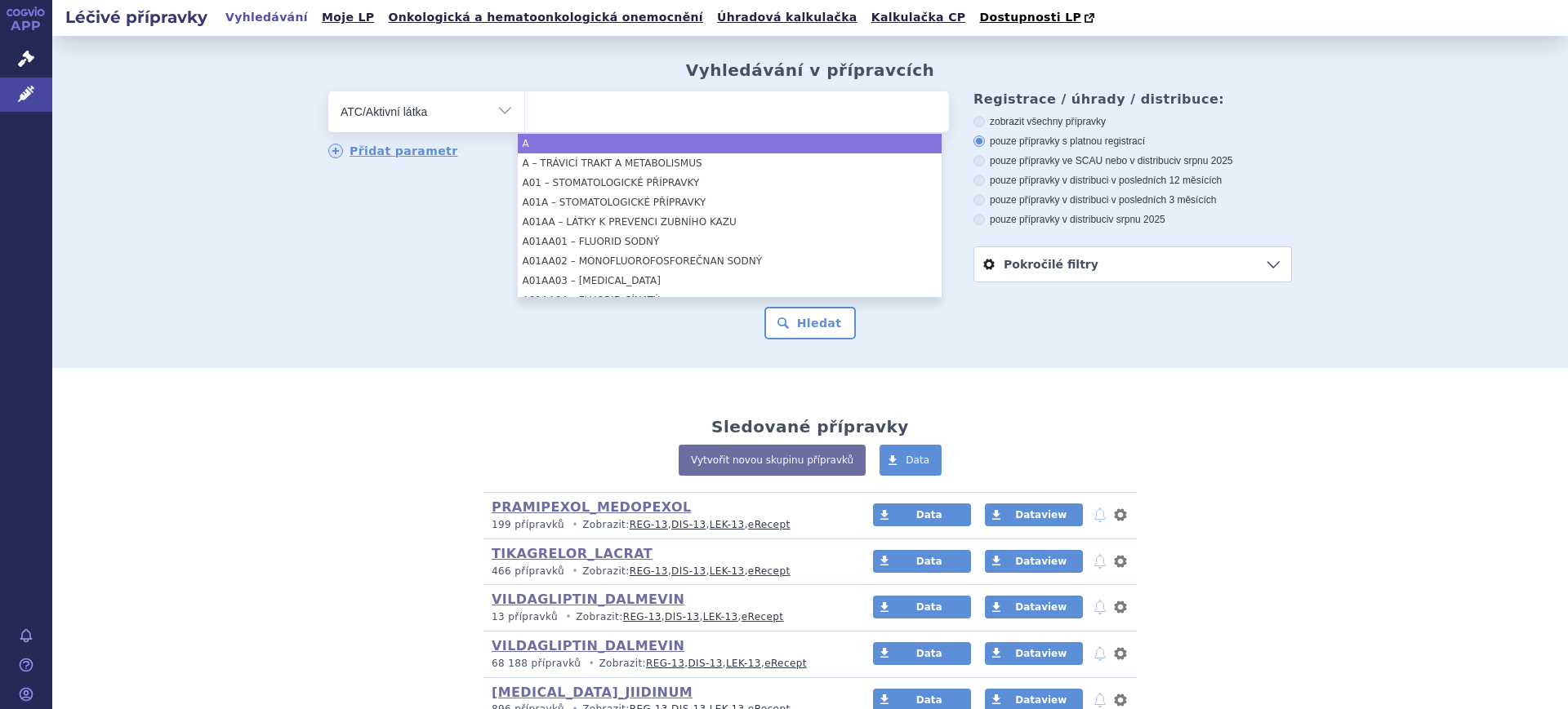
click at [470, 114] on select "Vše Přípravek/SUKL kód MAH VPOIS ATC/Aktivní látka Léková forma Síla" at bounding box center [426, 109] width 196 height 37
select select "A"
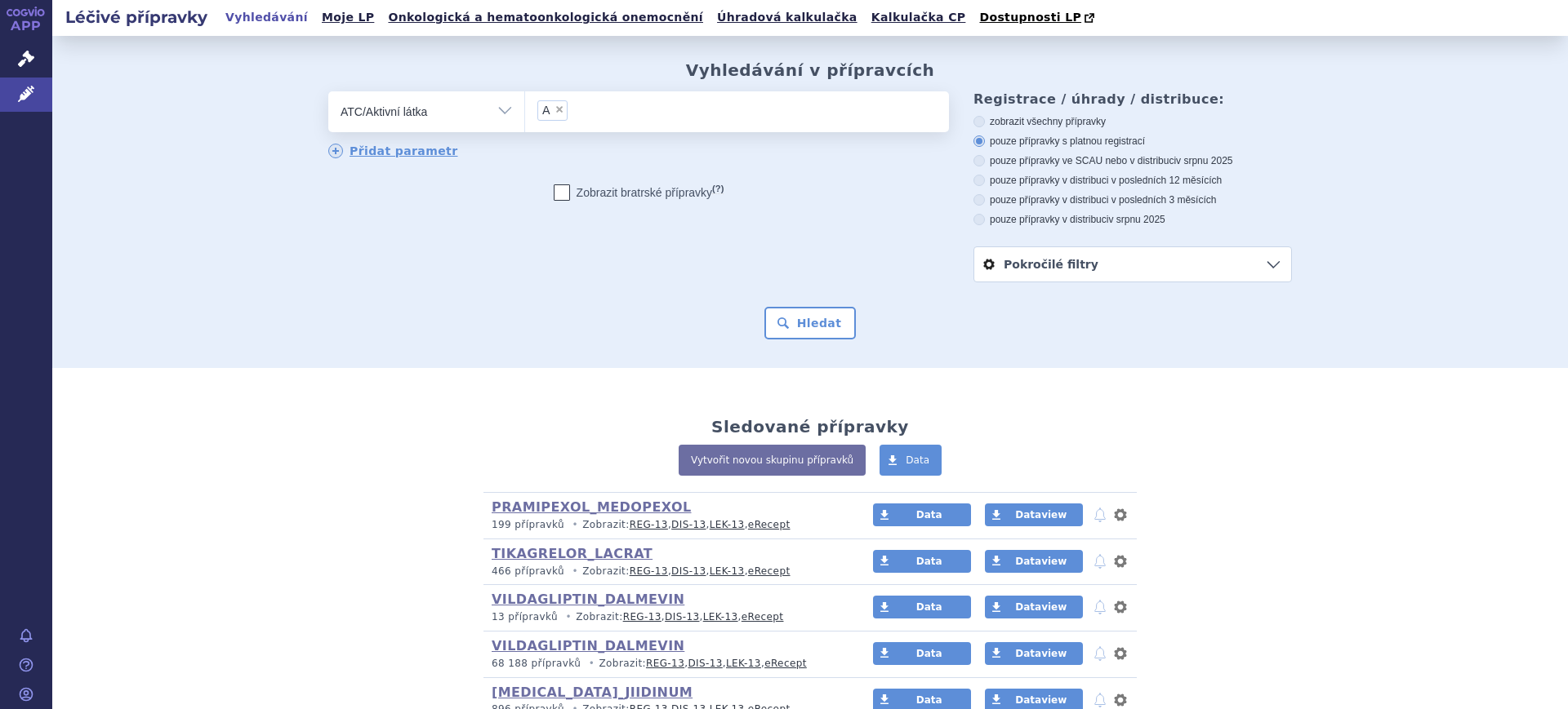
click at [483, 112] on select "Vše Přípravek/SUKL kód MAH VPOIS ATC/Aktivní látka Léková forma Síla" at bounding box center [426, 109] width 196 height 37
select select "filter-product"
click at [328, 92] on select "Vše Přípravek/SUKL kód MAH VPOIS ATC/Aktivní látka Léková forma Síla" at bounding box center [426, 109] width 196 height 37
click at [544, 124] on ul at bounding box center [737, 108] width 424 height 34
click at [525, 124] on select at bounding box center [525, 110] width 1 height 41
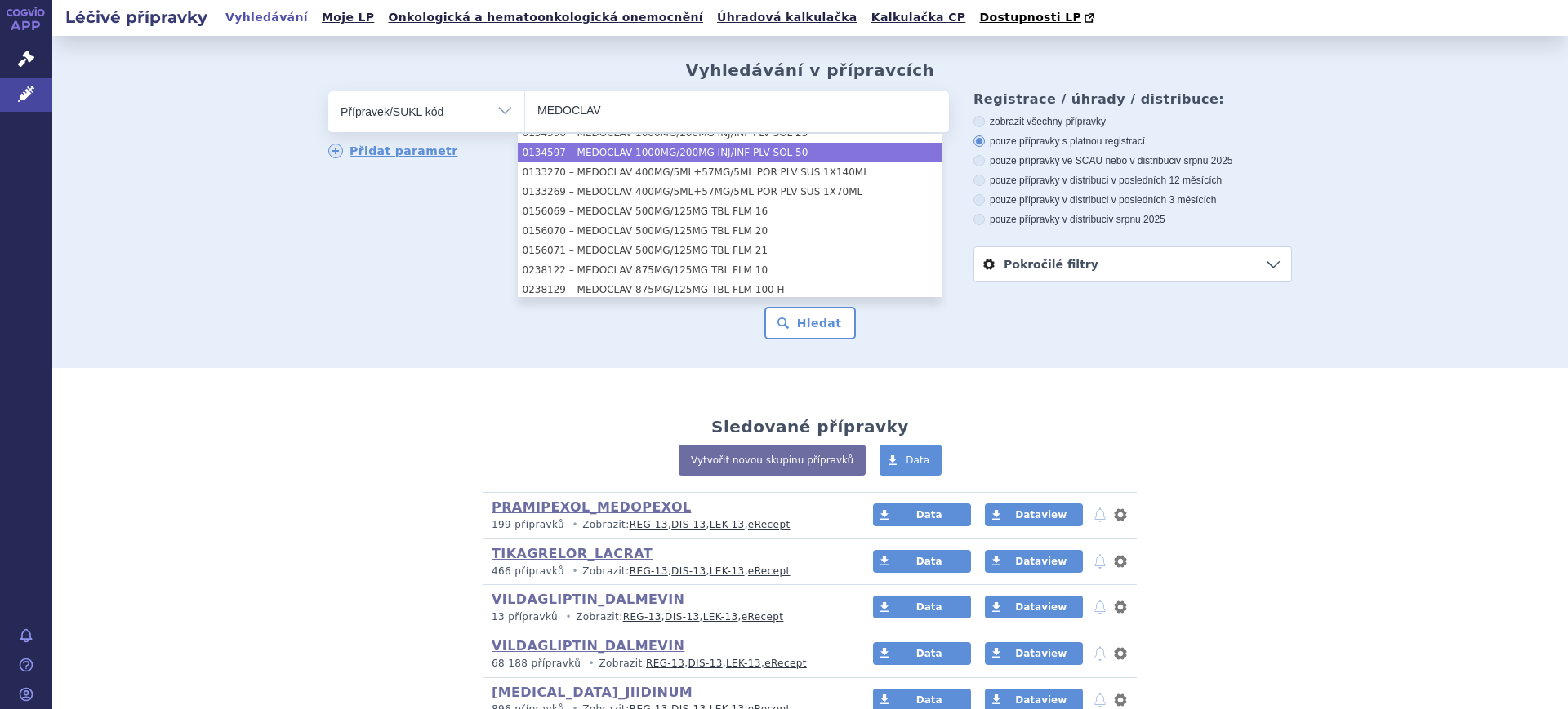
scroll to position [268, 0]
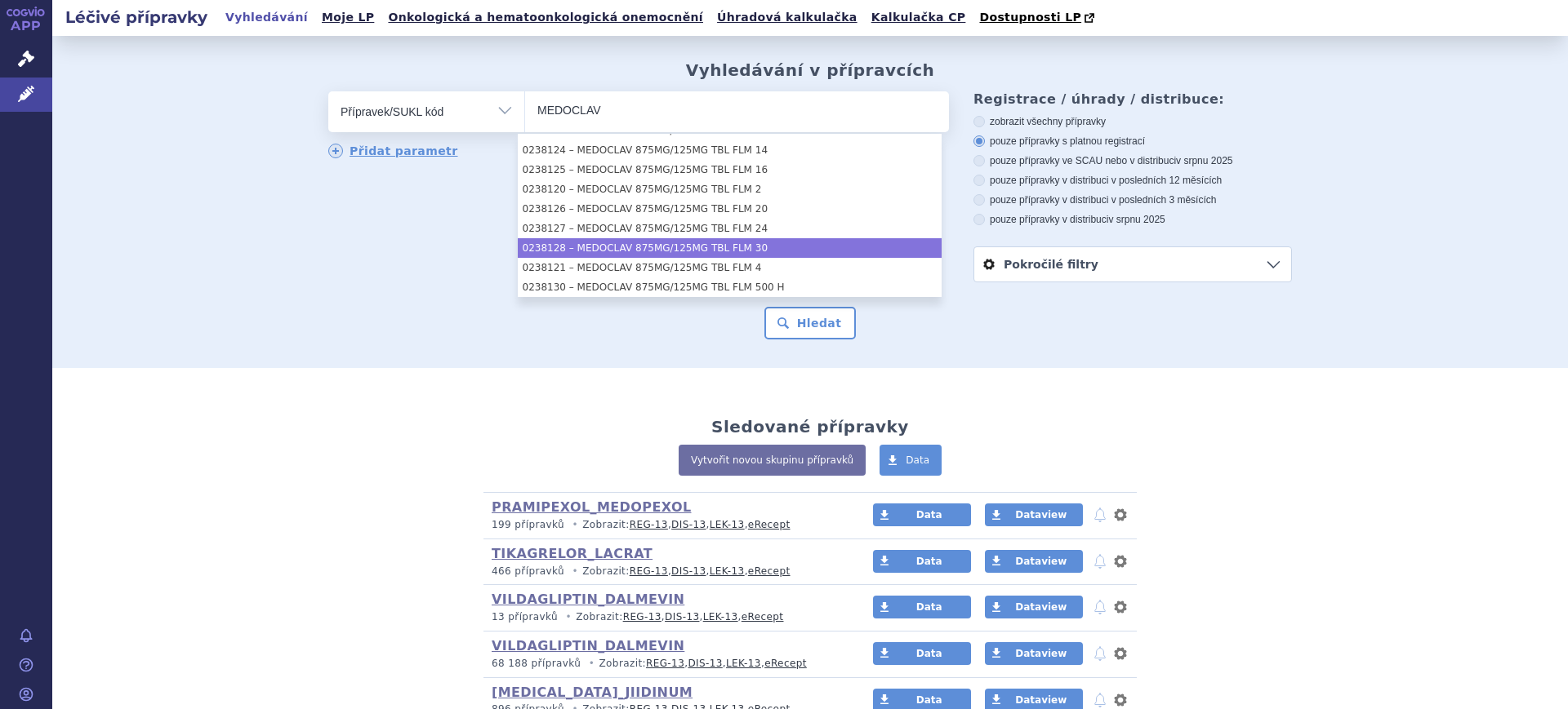
type input "MEDOCLAV"
select select "ad0f59a9-1dba-4c8c-b9f1-e31940508a4a"
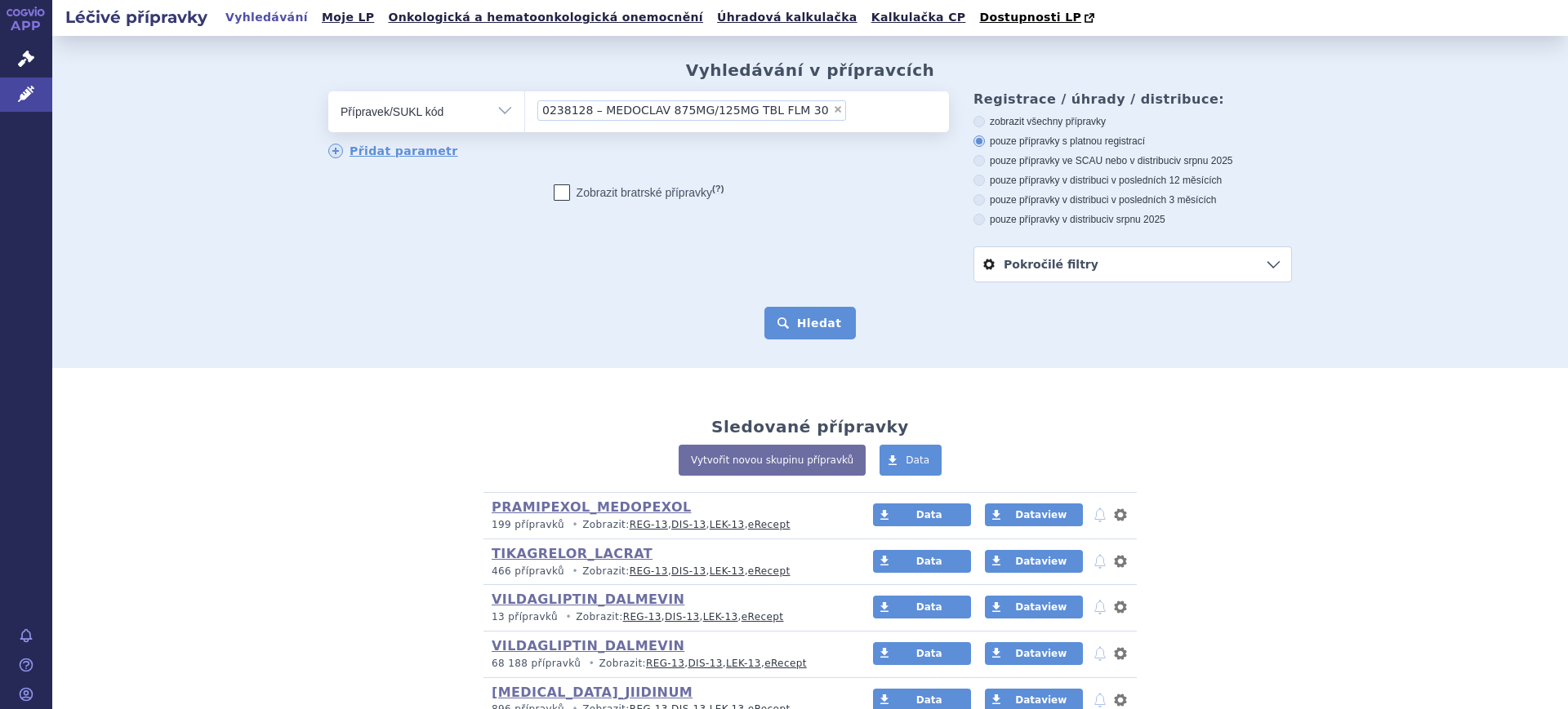
click at [781, 324] on button "Hledat" at bounding box center [810, 322] width 92 height 33
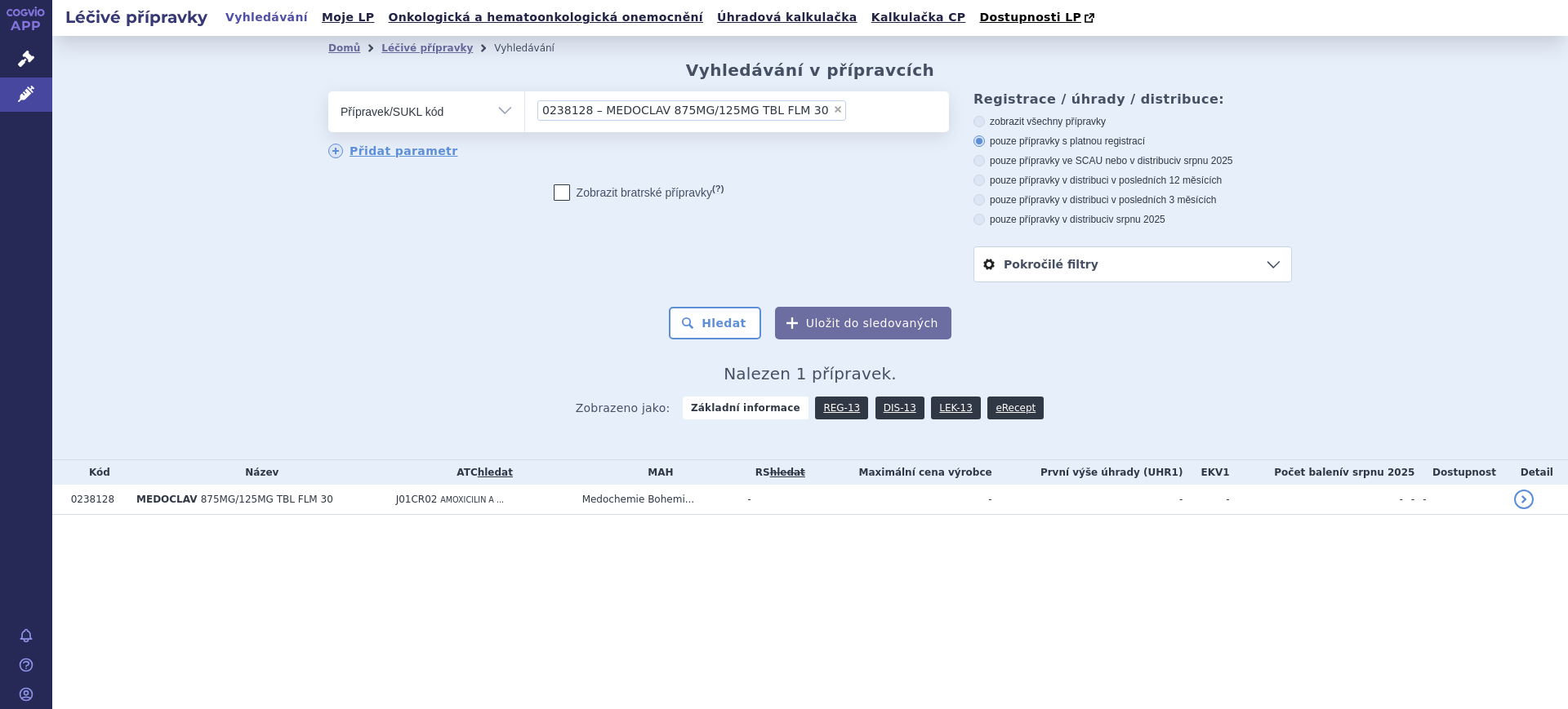
click at [468, 112] on select "Vše Přípravek/SUKL kód MAH VPOIS ATC/Aktivní látka Léková forma Síla" at bounding box center [426, 109] width 196 height 37
select select "filter-atc-group"
click at [328, 92] on select "Vše Přípravek/SUKL kód MAH VPOIS ATC/Aktivní látka Léková forma Síla" at bounding box center [426, 109] width 196 height 37
click at [580, 94] on ul at bounding box center [737, 108] width 424 height 34
click at [525, 94] on select at bounding box center [525, 110] width 1 height 41
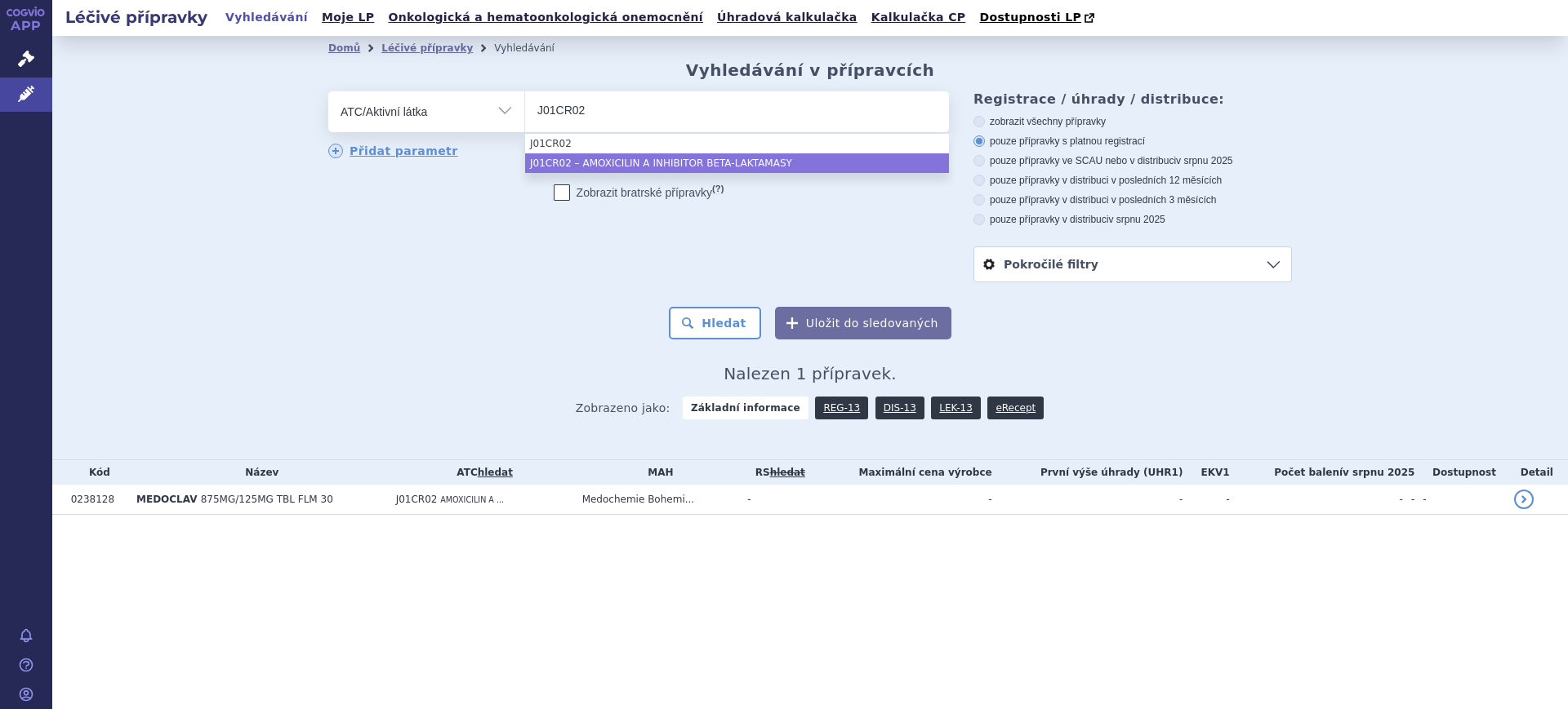
type input "J01CR02"
select select "J01CR02"
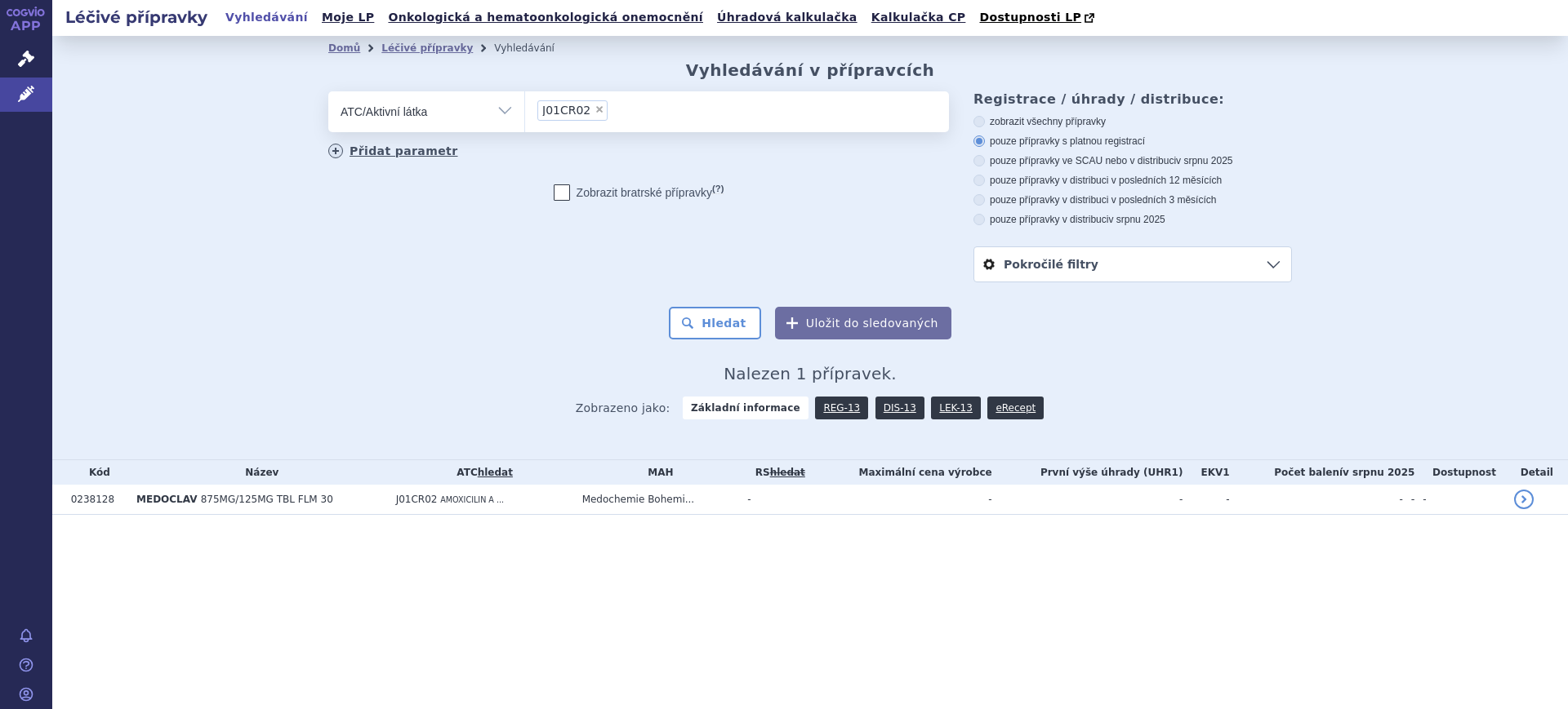
click at [384, 150] on link "Přidat parametr" at bounding box center [393, 151] width 130 height 15
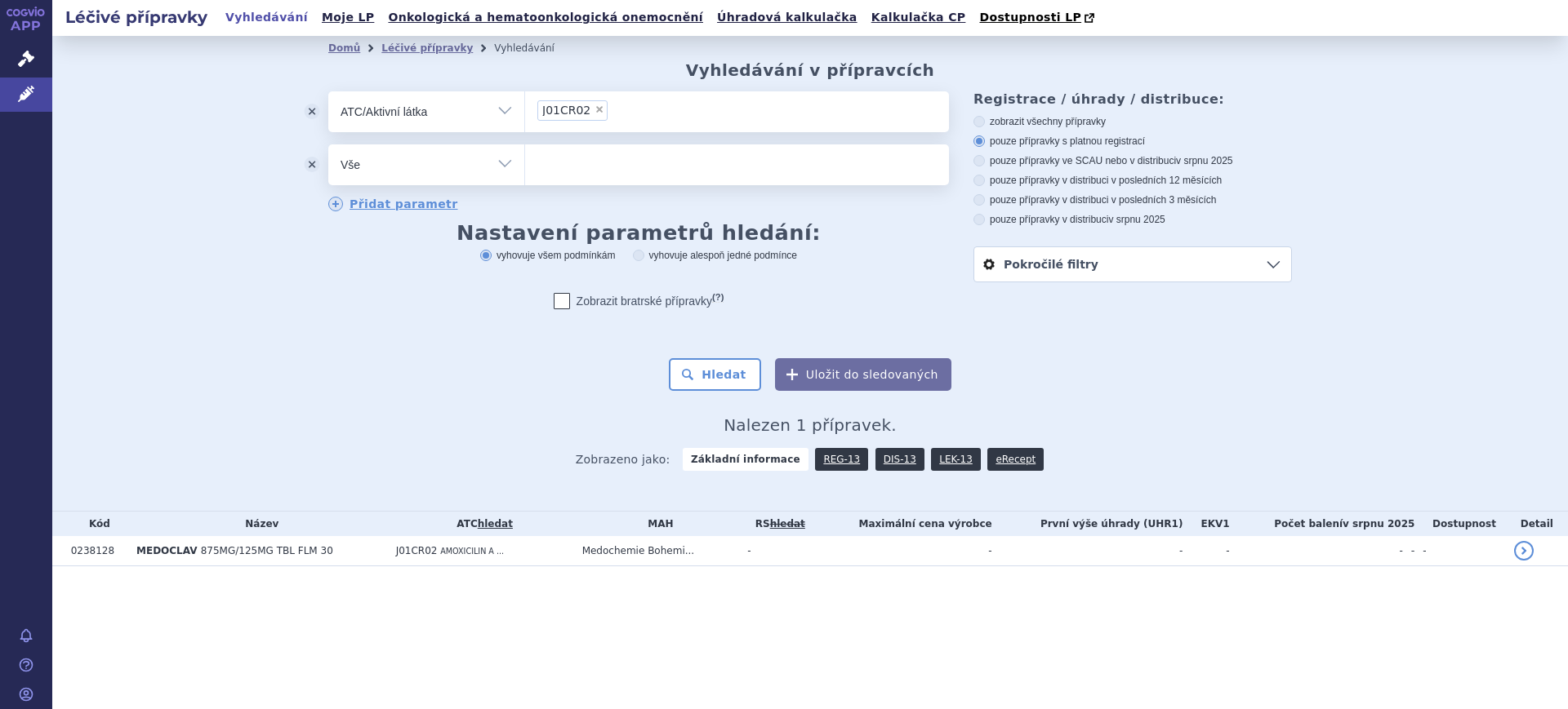
click at [508, 161] on select "Vše Přípravek/SUKL kód MAH VPOIS ATC/Aktivní látka Léková forma Síla" at bounding box center [426, 162] width 196 height 37
select select "filter-dosage-form"
click at [328, 145] on select "Vše Přípravek/SUKL kód MAH VPOIS ATC/Aktivní látka Léková forma Síla" at bounding box center [426, 162] width 196 height 37
click at [689, 165] on ul at bounding box center [737, 161] width 424 height 34
click at [525, 165] on select at bounding box center [525, 163] width 1 height 41
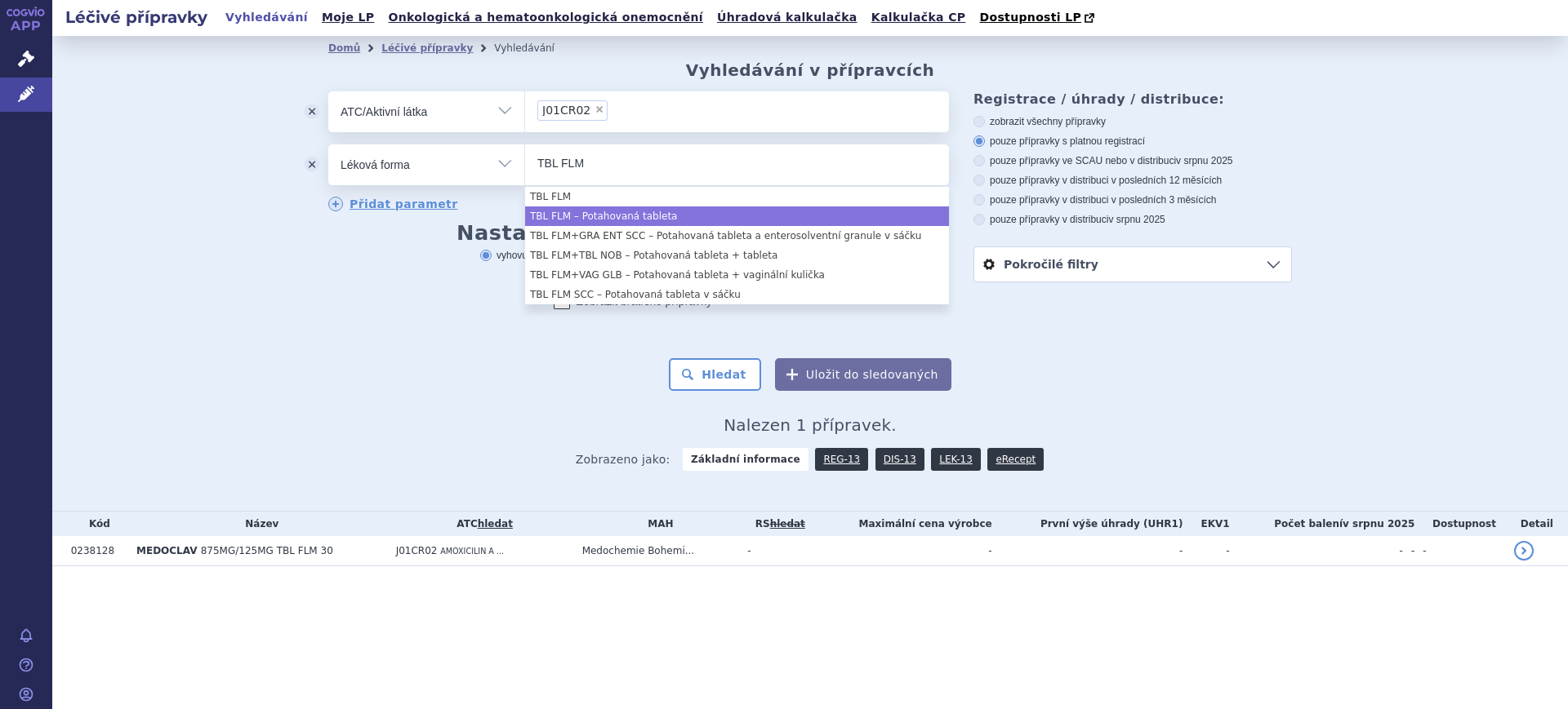
type input "TBL FLM"
select select "d1873a1e-80f5-4073-ab3b-7fa3b1204027"
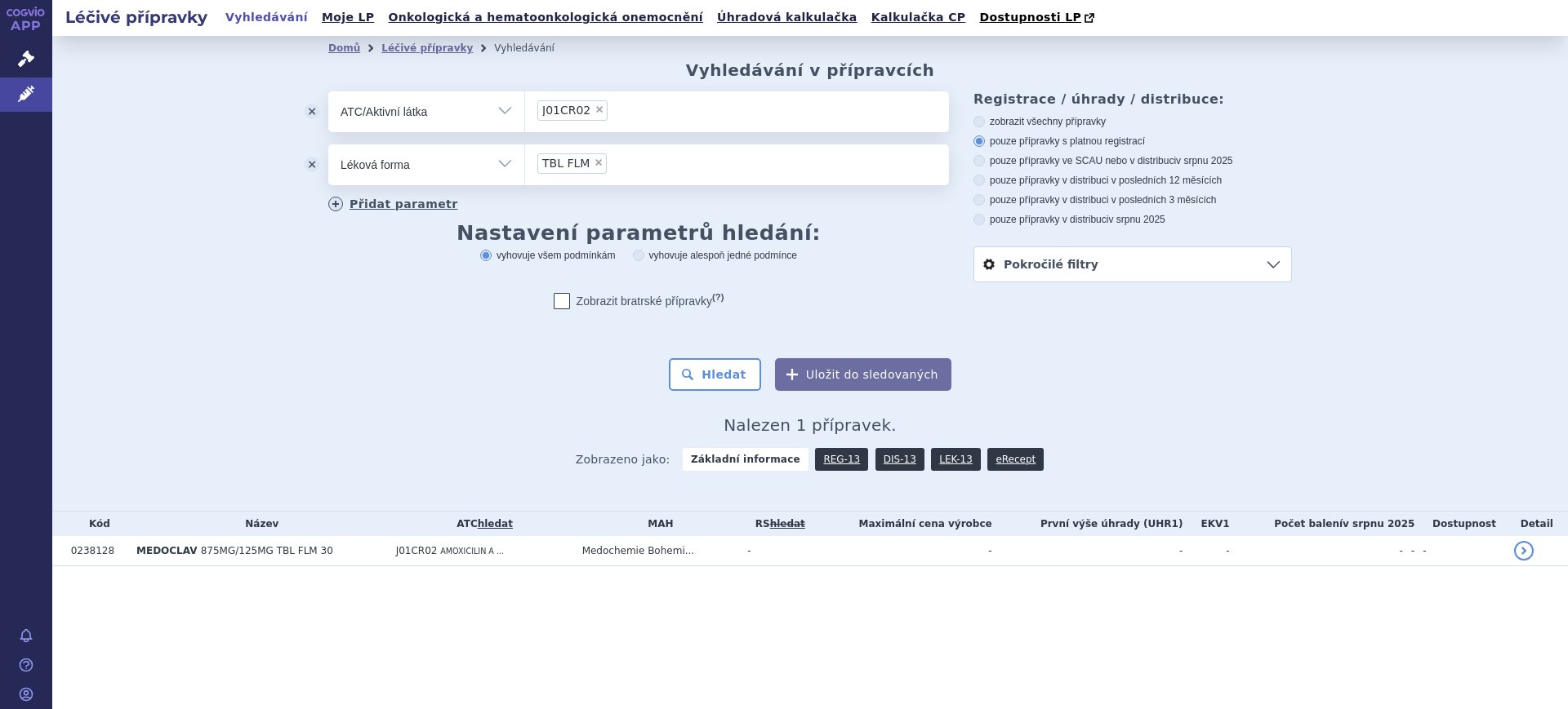
click at [440, 205] on link "Přidat parametr" at bounding box center [393, 205] width 130 height 15
select select "filter-all"
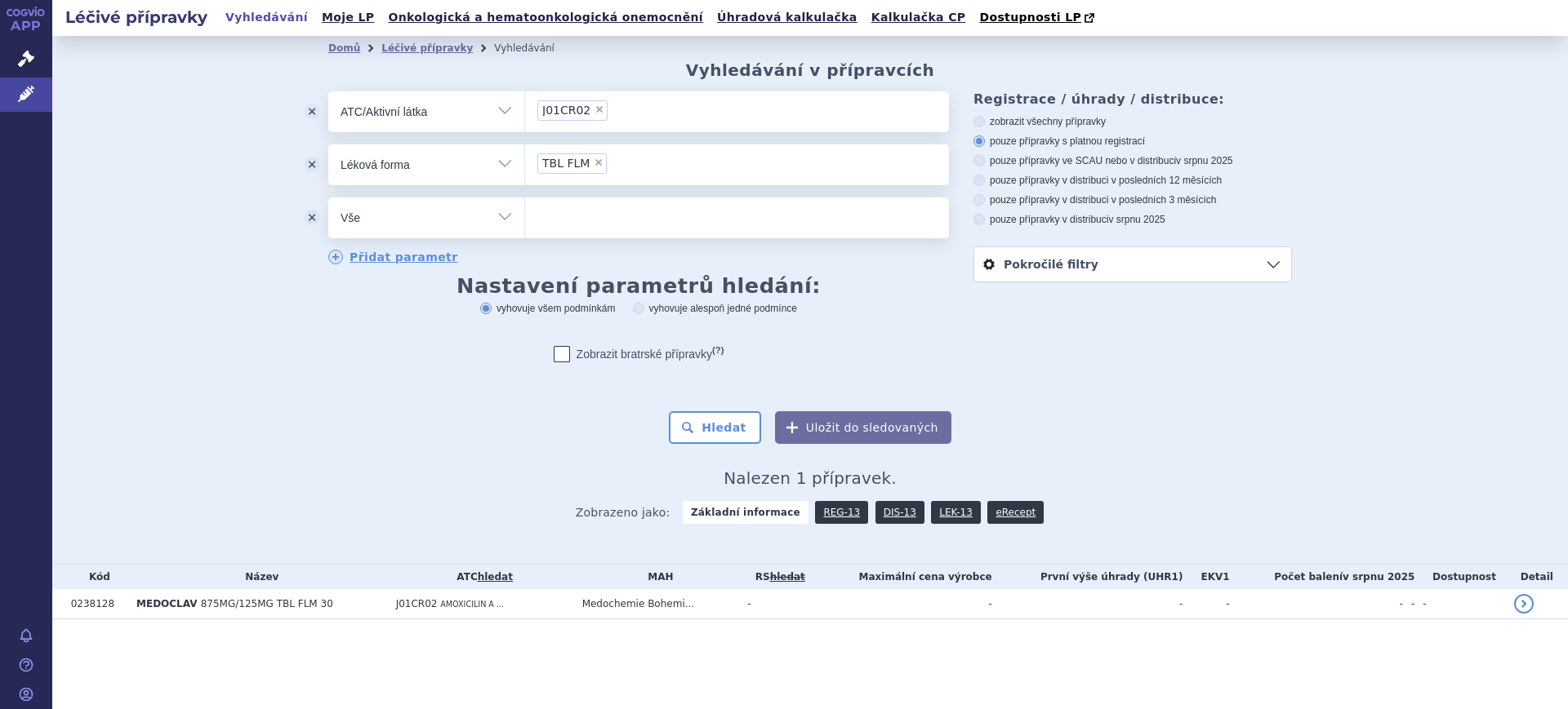
click at [433, 215] on select "Vše Přípravek/SUKL kód MAH VPOIS ATC/Aktivní látka Léková forma Síla" at bounding box center [426, 215] width 196 height 37
click at [670, 167] on ul "× TBL FLM" at bounding box center [737, 162] width 424 height 36
click at [525, 167] on select "TBL FLM" at bounding box center [525, 163] width 1 height 41
type input "S"
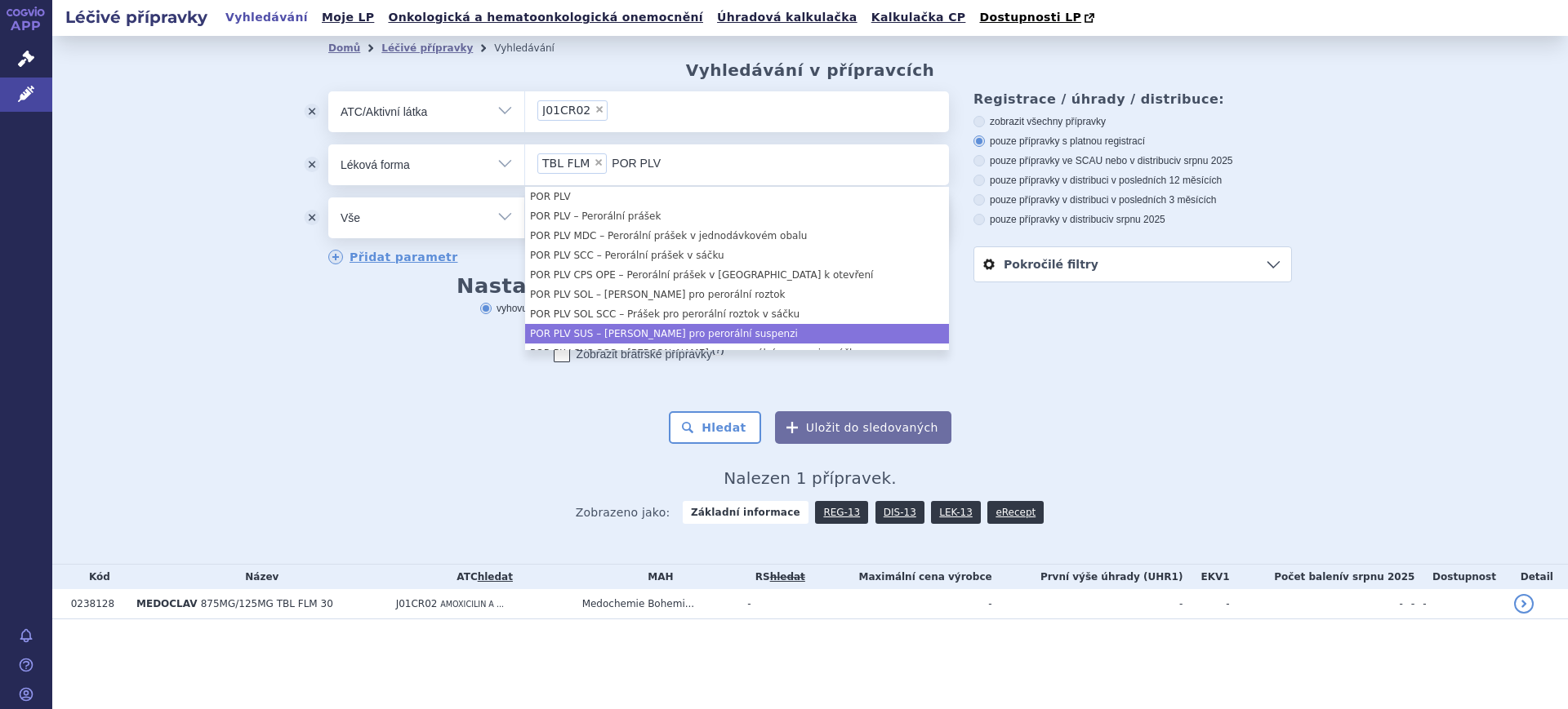
type input "POR PLV"
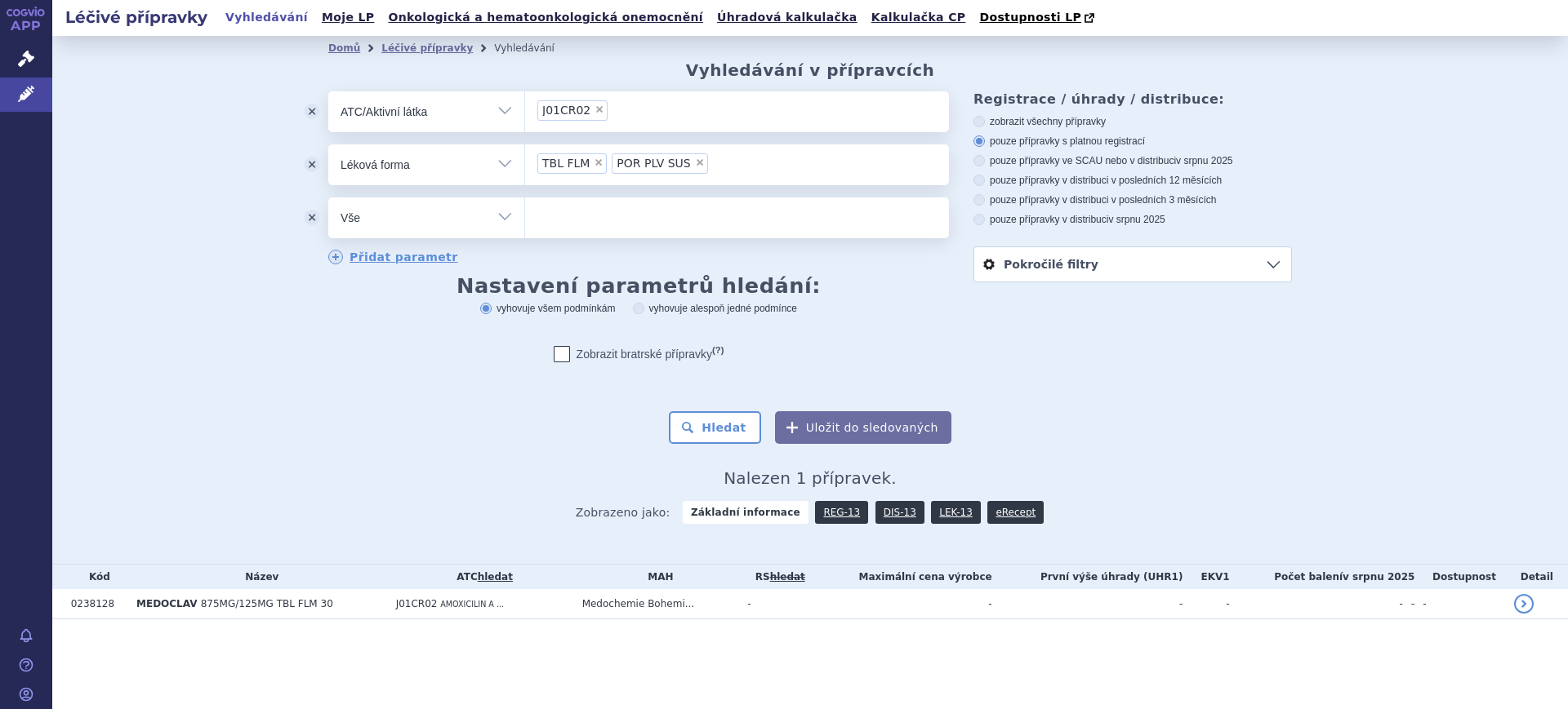
click at [308, 219] on button "odstranit" at bounding box center [311, 217] width 33 height 41
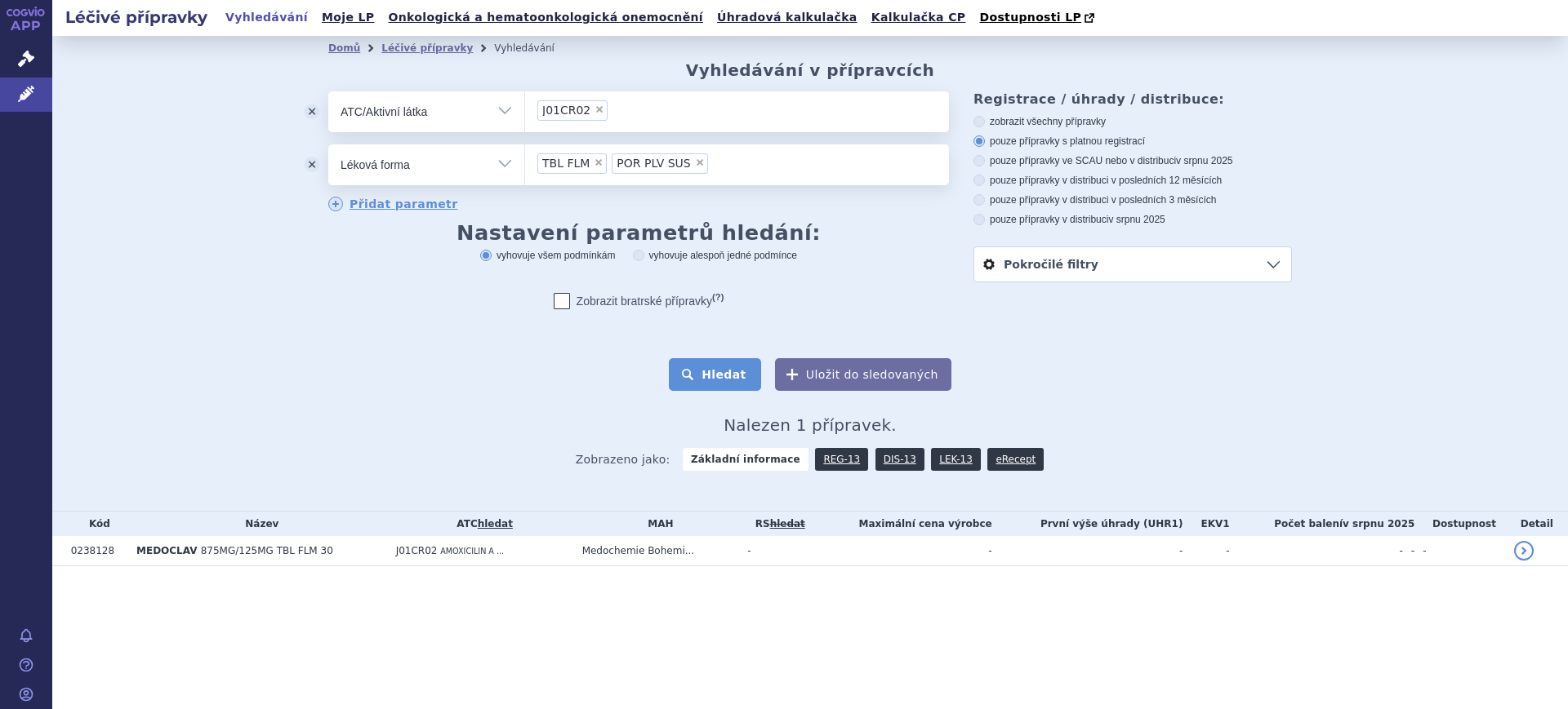
click at [743, 377] on button "Hledat" at bounding box center [715, 374] width 92 height 33
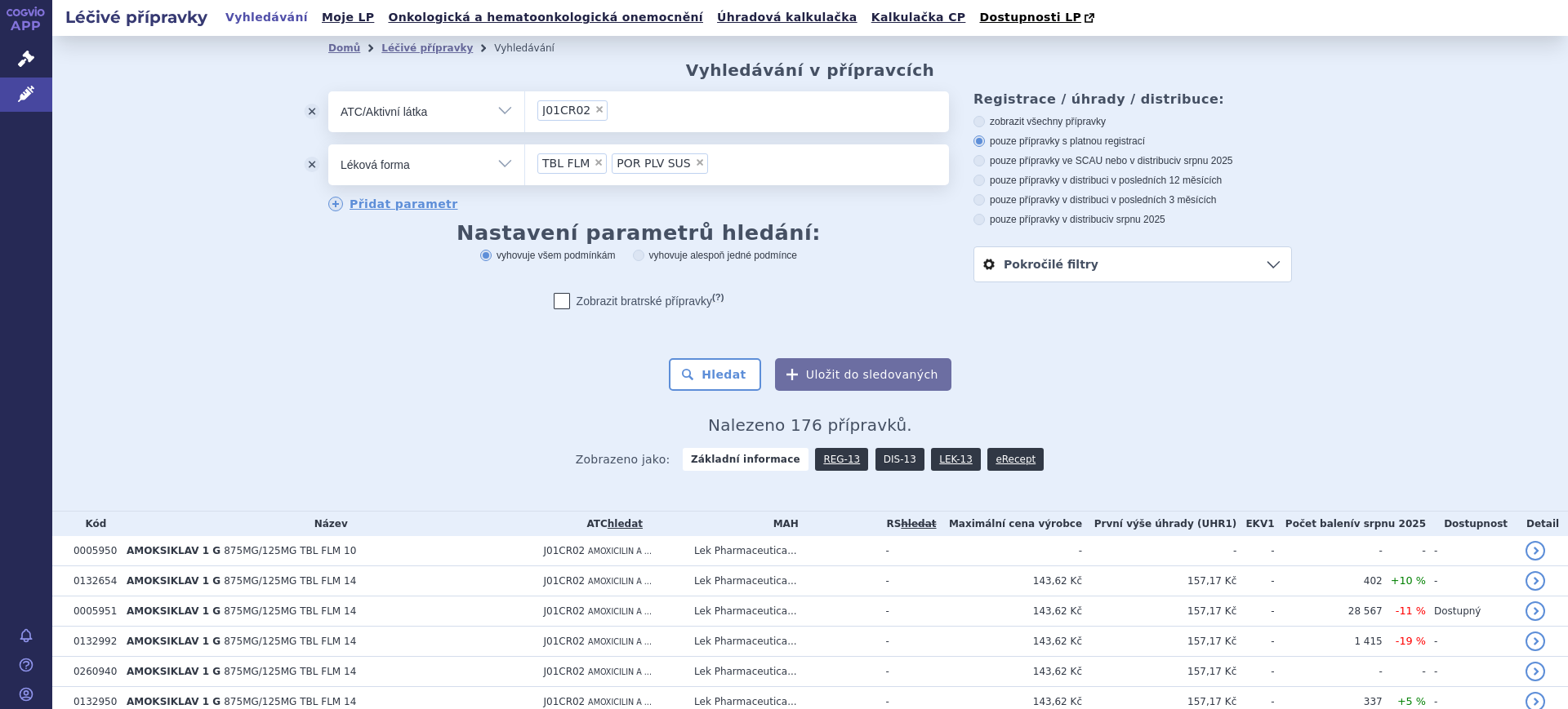
click at [876, 459] on link "DIS-13" at bounding box center [900, 459] width 49 height 23
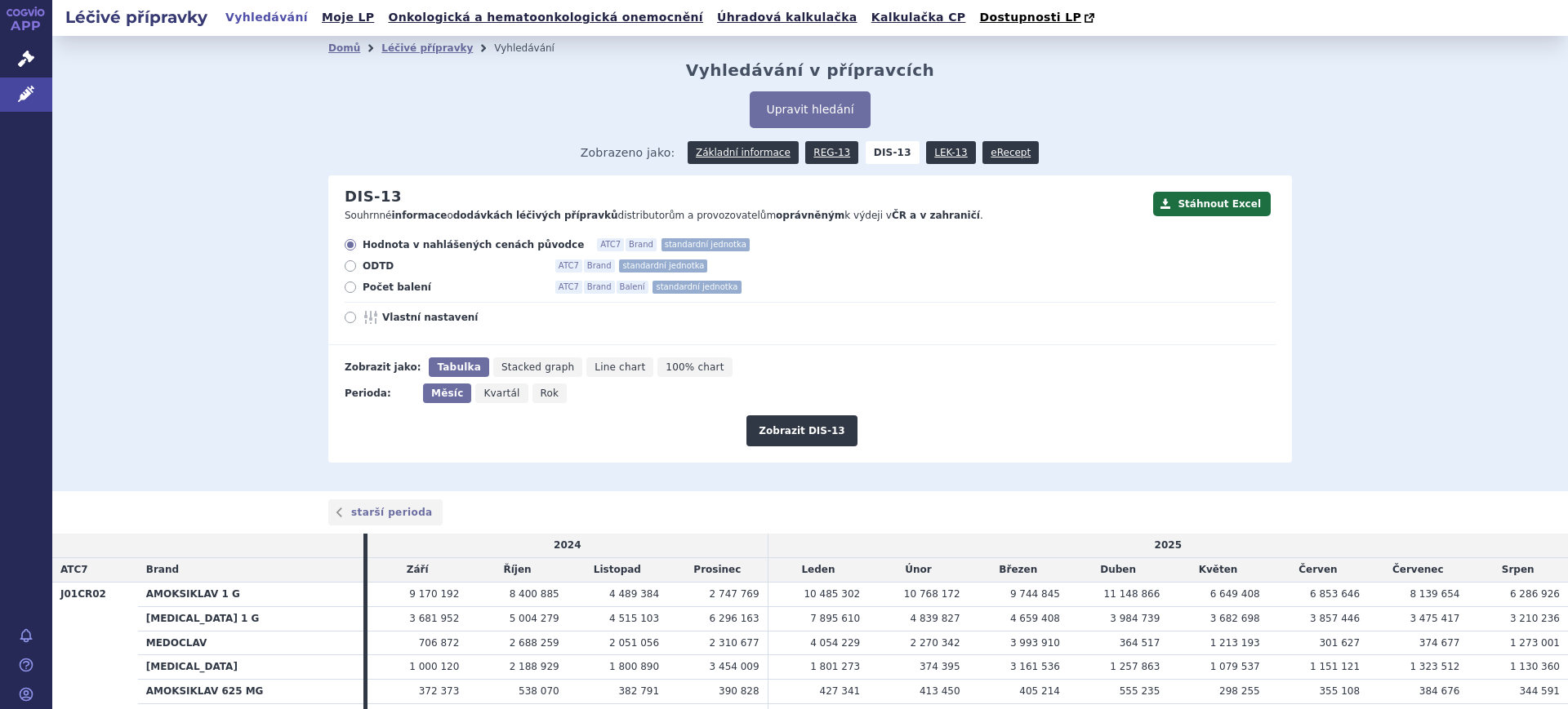
scroll to position [233, 0]
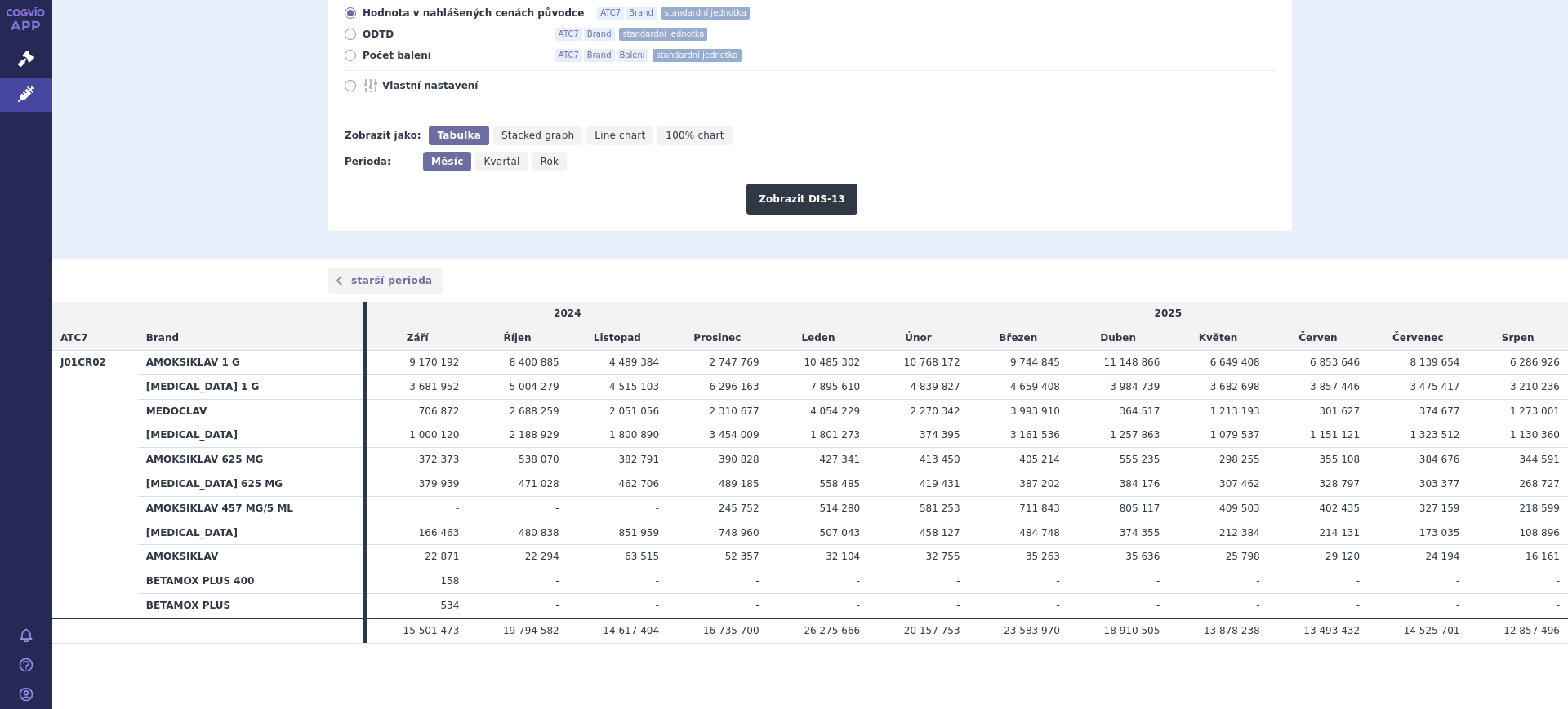
click at [388, 87] on span "Vlastní nastavení" at bounding box center [472, 86] width 179 height 13
click at [357, 87] on input "Vlastní nastavení" at bounding box center [351, 87] width 10 height 10
radio input "true"
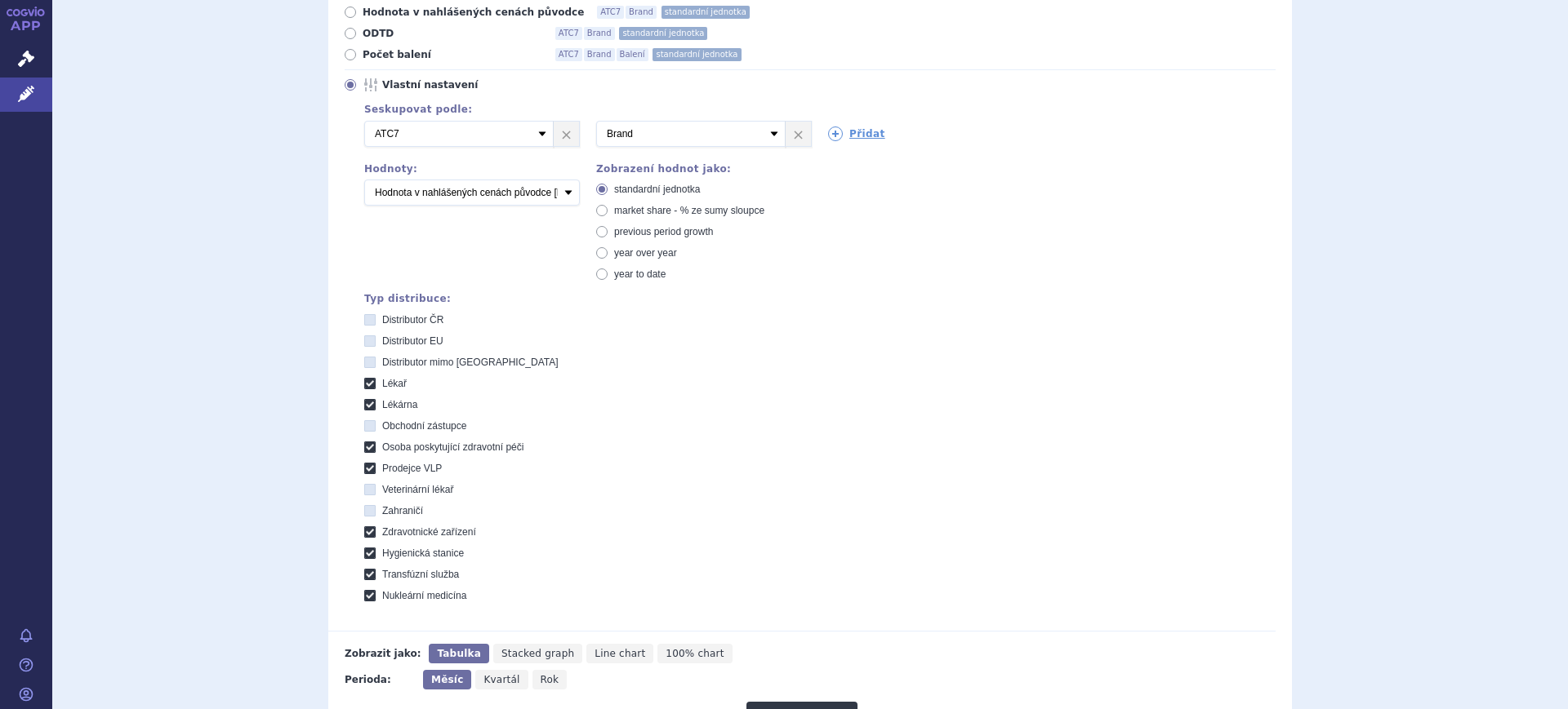
click at [835, 142] on div "2 Vyberte groupování ATC3 ATC5 ATC7 Brand Balení SÚKL kód MAH VPOIS Referenční …" at bounding box center [811, 134] width 927 height 26
click at [835, 136] on link "Přidat" at bounding box center [857, 134] width 58 height 15
click at [835, 136] on select "Vyberte groupování ATC3 ATC5 ATC7 Brand Balení SÚKL kód MAH VPOIS Referenční sk…" at bounding box center [923, 134] width 190 height 26
select select "package"
click at [828, 122] on select "Vyberte groupování ATC3 ATC5 ATC7 Brand Balení SÚKL kód MAH VPOIS Referenční sk…" at bounding box center [923, 134] width 190 height 26
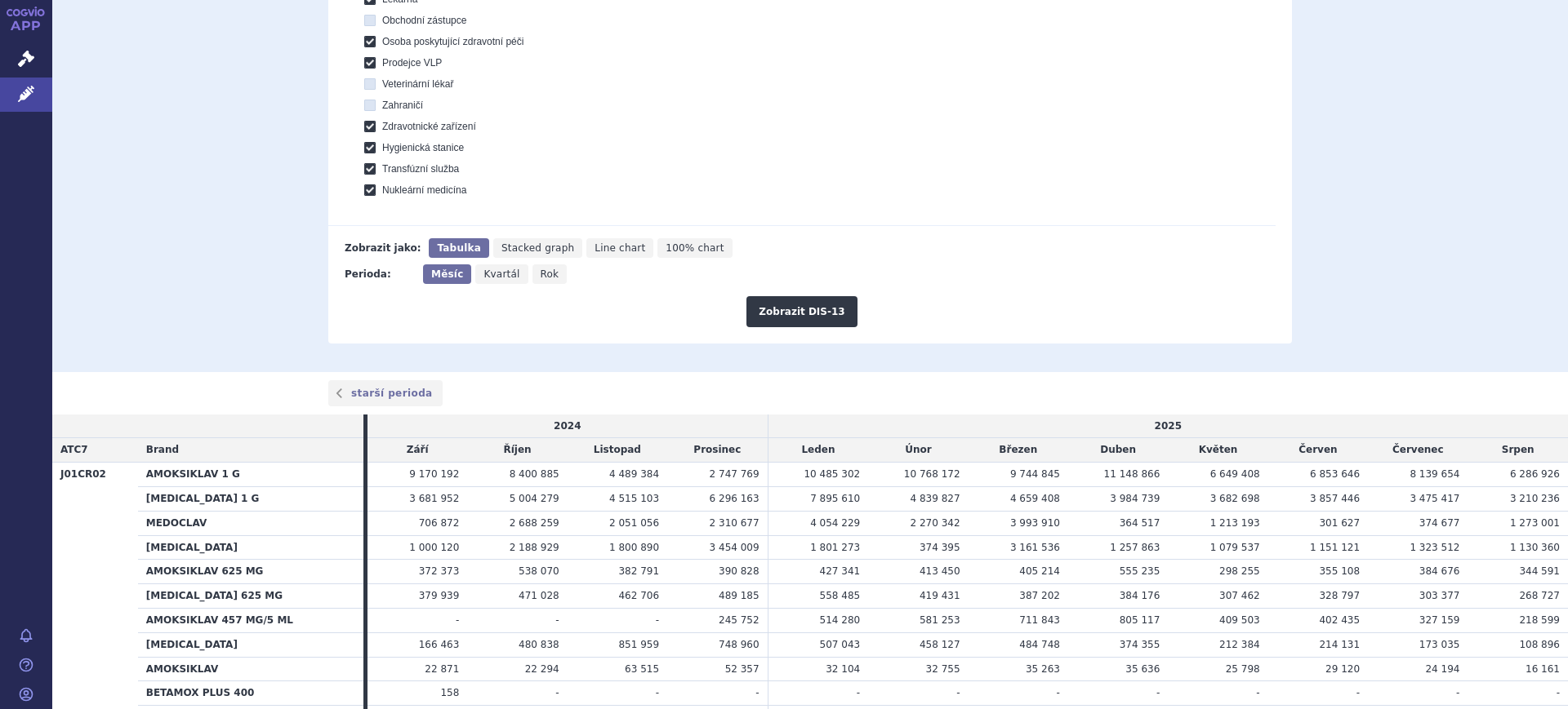
scroll to position [640, 0]
click at [805, 305] on button "Zobrazit DIS-13" at bounding box center [801, 309] width 110 height 31
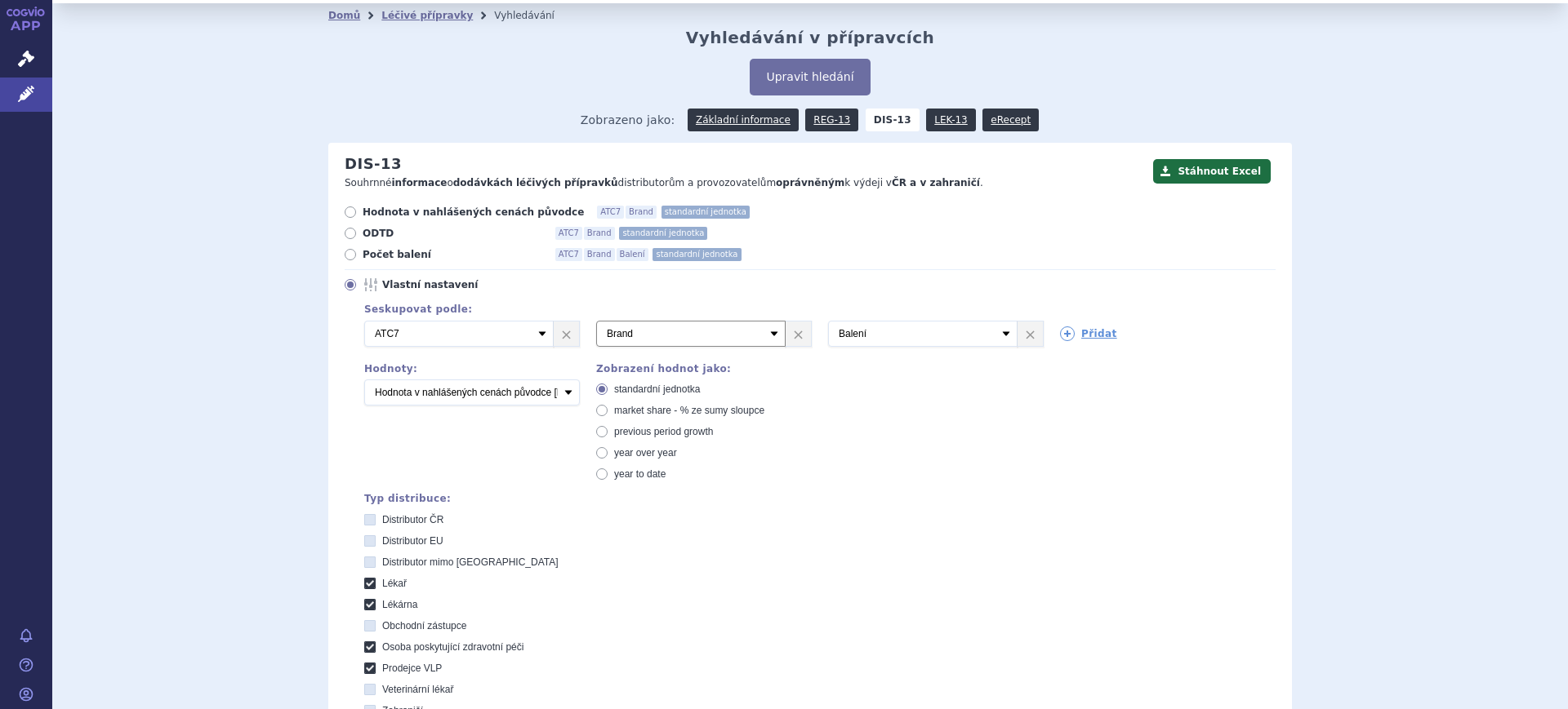
scroll to position [32, 0]
click at [793, 342] on link "×" at bounding box center [798, 335] width 25 height 25
click at [719, 348] on div "Seskupovat podle: 3 Vyberte groupování ATC3 ATC5 ATC7 Brand Balení SÚKL kód MAH…" at bounding box center [811, 330] width 927 height 51
click at [717, 344] on select "Vyberte groupování ATC3 ATC5 ATC7 Brand Balení SÚKL kód MAH VPOIS Referenční sk…" at bounding box center [691, 335] width 190 height 26
select select "brand"
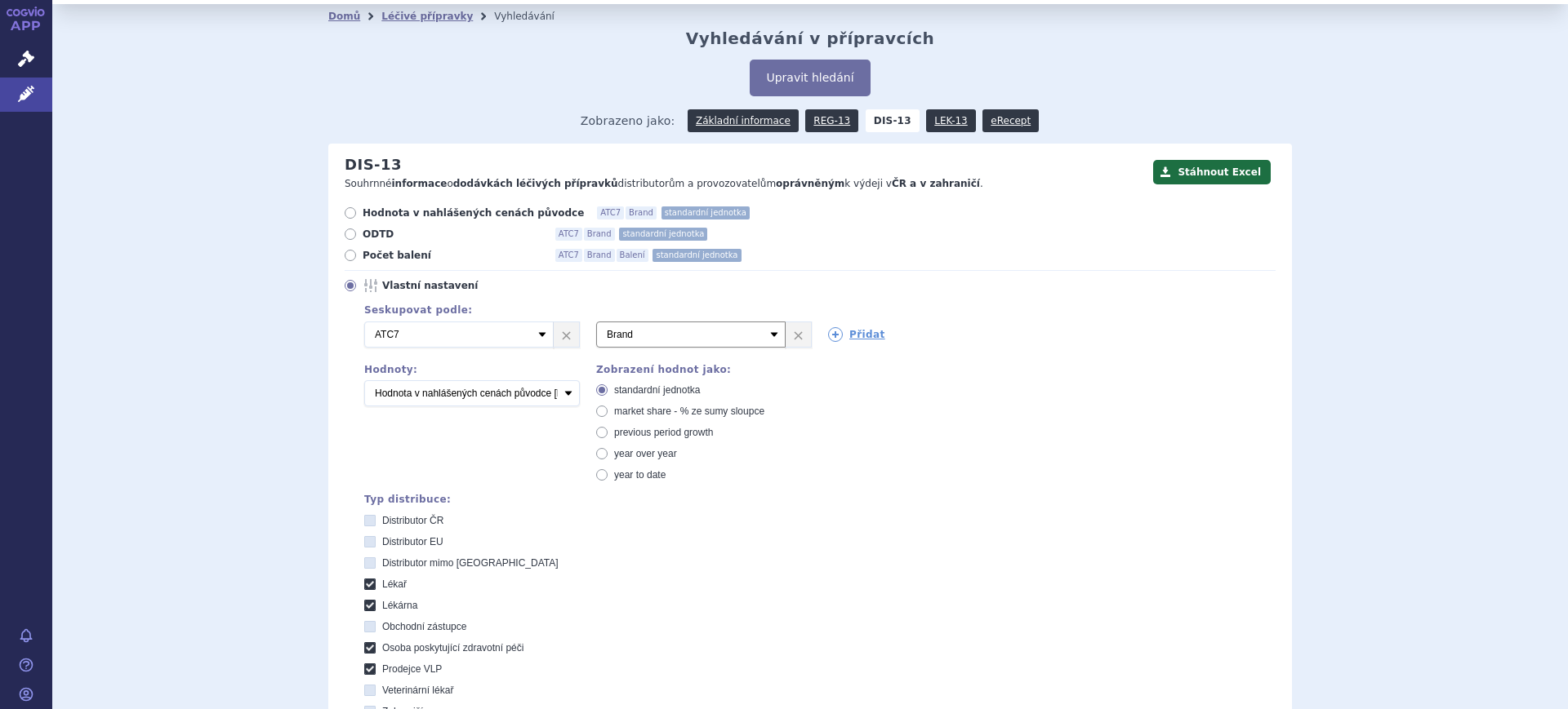
click at [596, 322] on select "Vyberte groupování ATC3 ATC5 ATC7 Brand Balení SÚKL kód MAH VPOIS Referenční sk…" at bounding box center [691, 335] width 190 height 26
click at [637, 406] on span "market share - % ze sumy sloupce" at bounding box center [689, 411] width 150 height 11
click at [609, 408] on input "market share - % ze sumy sloupce" at bounding box center [603, 413] width 10 height 10
radio input "true"
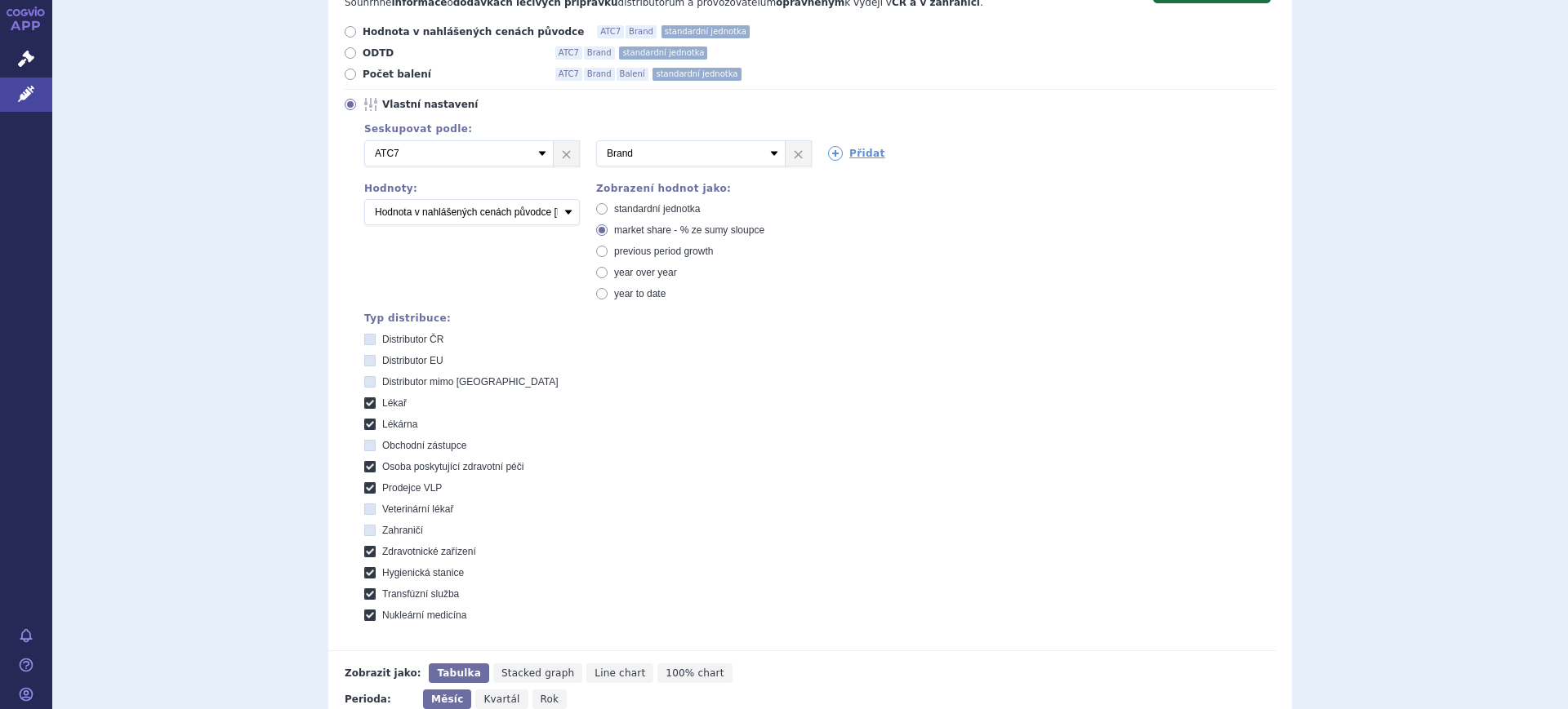
scroll to position [440, 0]
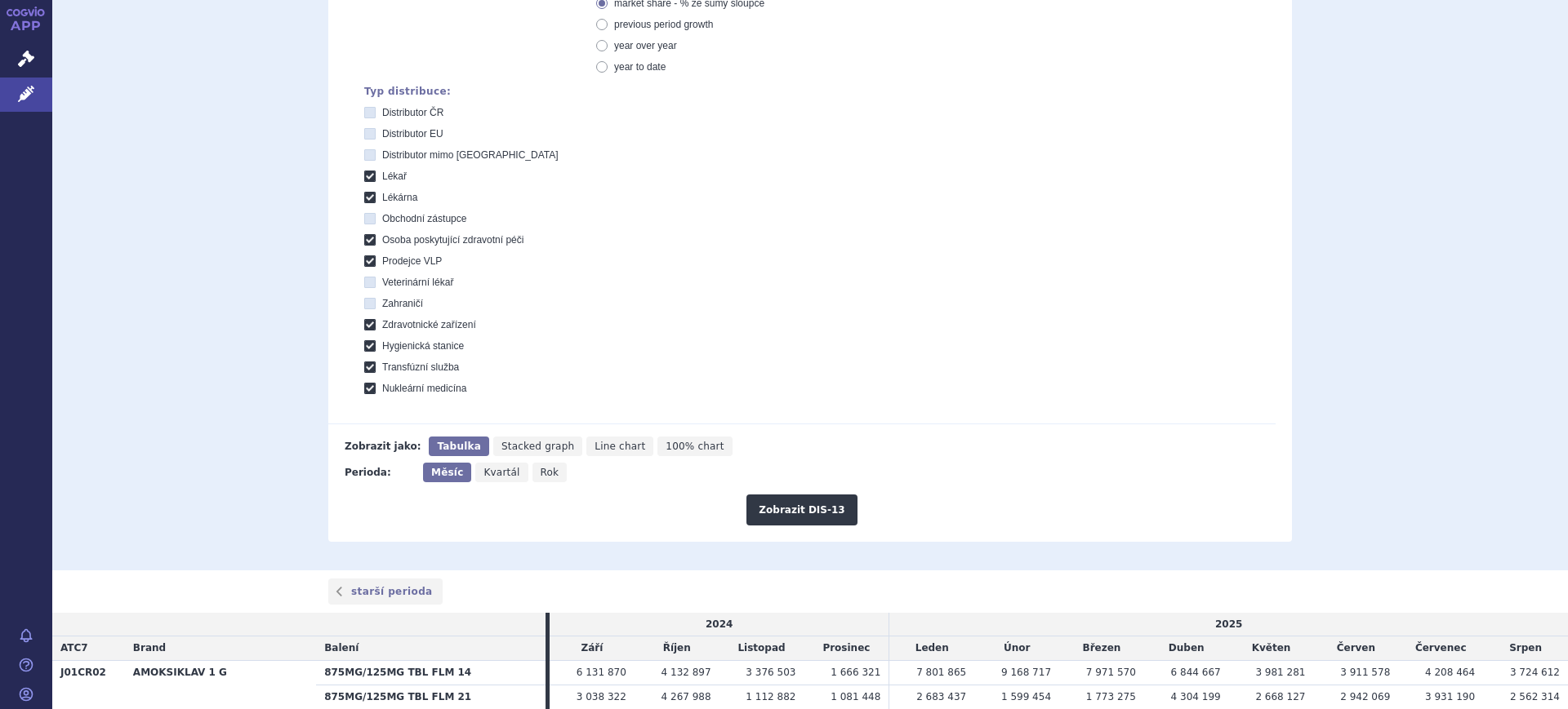
click at [541, 474] on span "Rok" at bounding box center [550, 472] width 19 height 11
click at [532, 473] on input "Rok" at bounding box center [537, 468] width 10 height 10
radio input "true"
click at [786, 503] on button "Zobrazit DIS-13" at bounding box center [801, 509] width 110 height 31
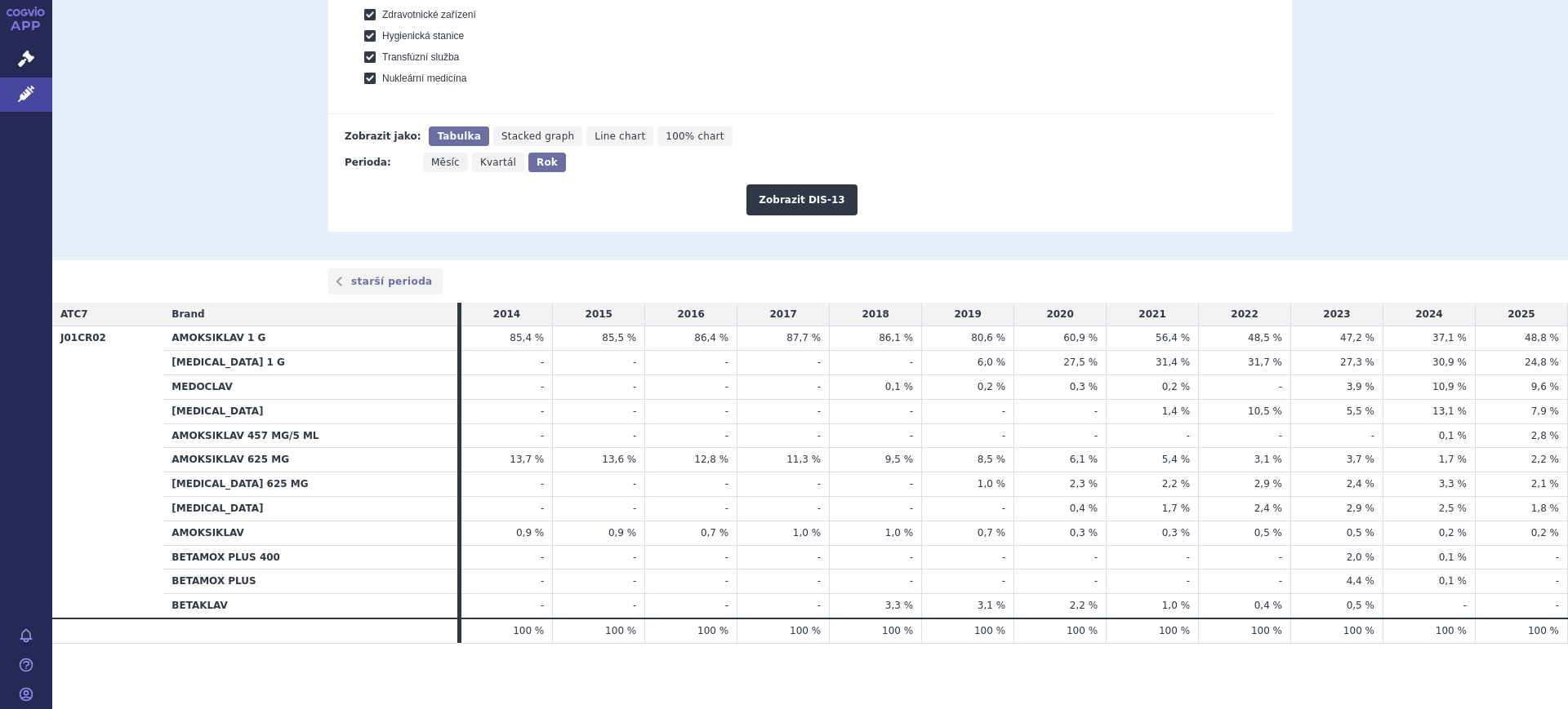
scroll to position [750, 0]
click at [24, 99] on icon at bounding box center [25, 93] width 16 height 16
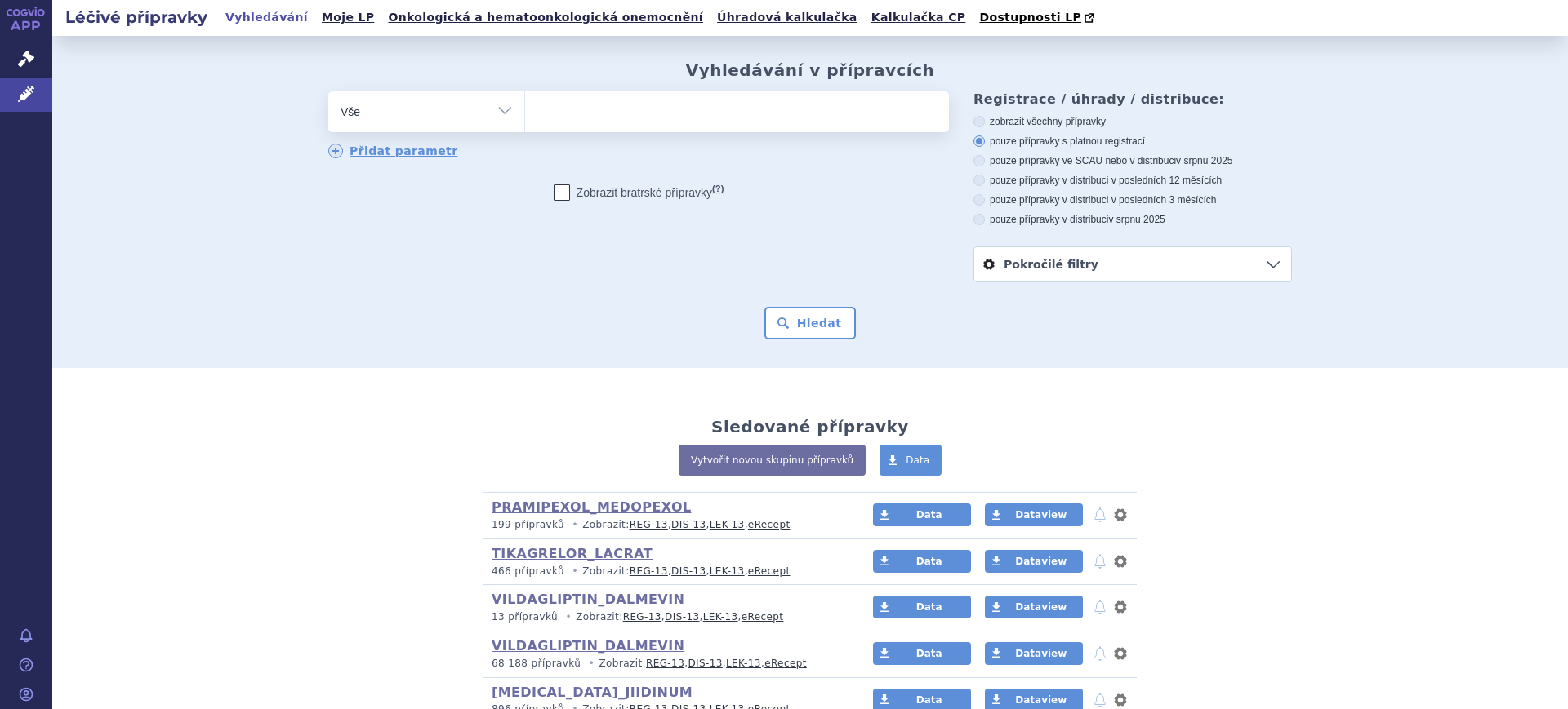
click at [477, 107] on select "Vše Přípravek/SUKL kód MAH VPOIS ATC/Aktivní látka Léková forma Síla" at bounding box center [426, 109] width 196 height 37
select select "filter-atc-group"
click at [328, 92] on select "Vše Přípravek/SUKL kód MAH VPOIS ATC/Aktivní látka Léková forma Síla" at bounding box center [426, 109] width 196 height 37
drag, startPoint x: 621, startPoint y: 116, endPoint x: 634, endPoint y: 112, distance: 13.6
click at [624, 116] on ul at bounding box center [737, 108] width 424 height 34
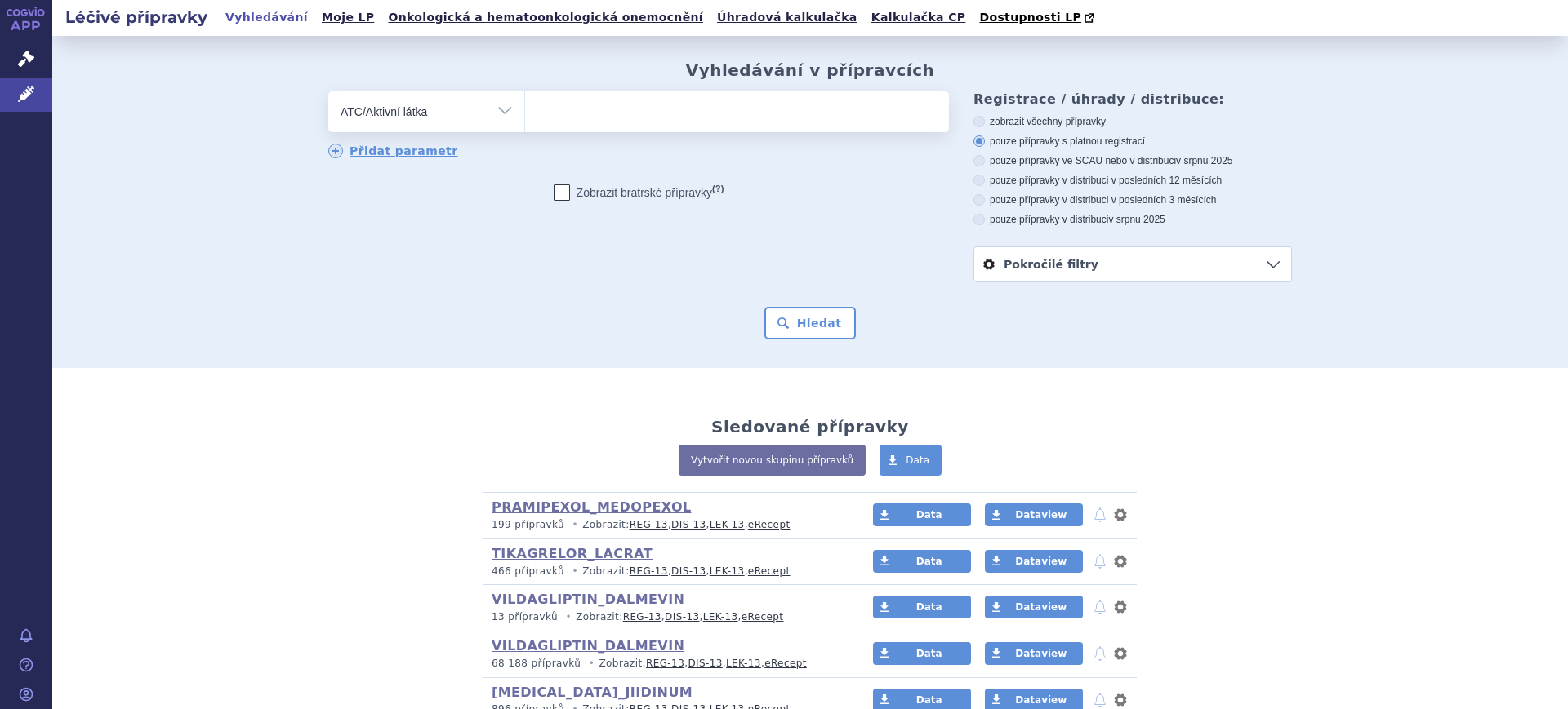
click at [525, 116] on select at bounding box center [525, 110] width 1 height 41
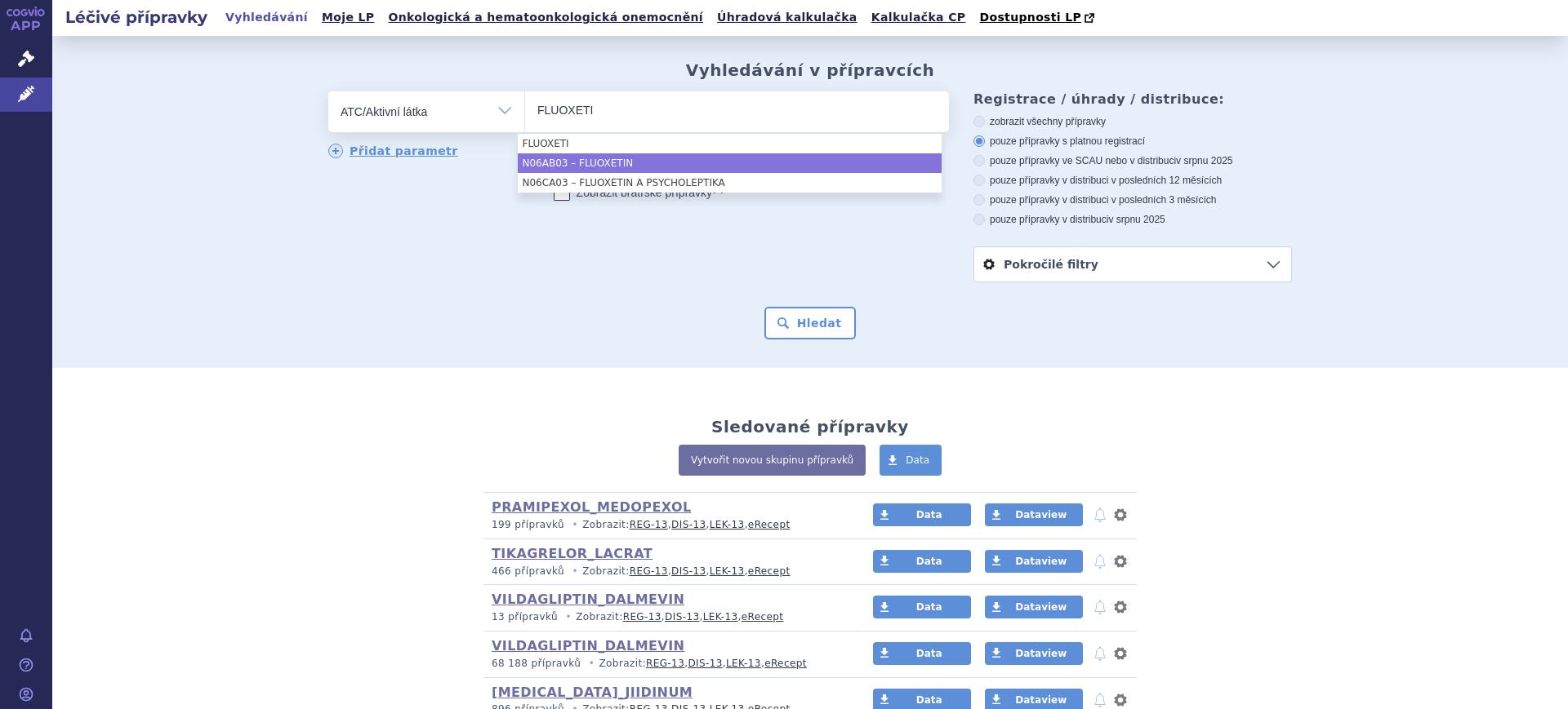
type input "FLUOXETI"
select select "N06AB03"
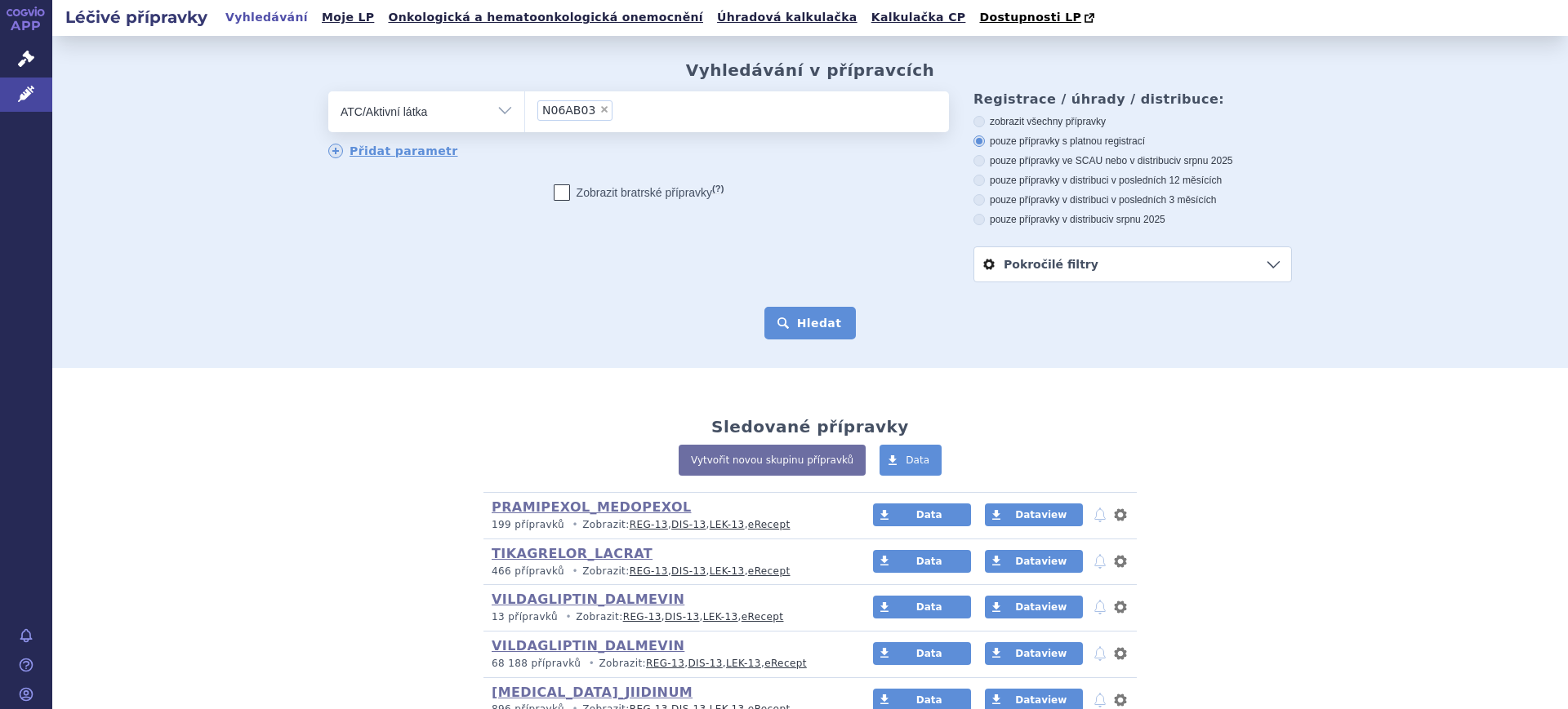
click at [810, 319] on button "Hledat" at bounding box center [810, 322] width 92 height 33
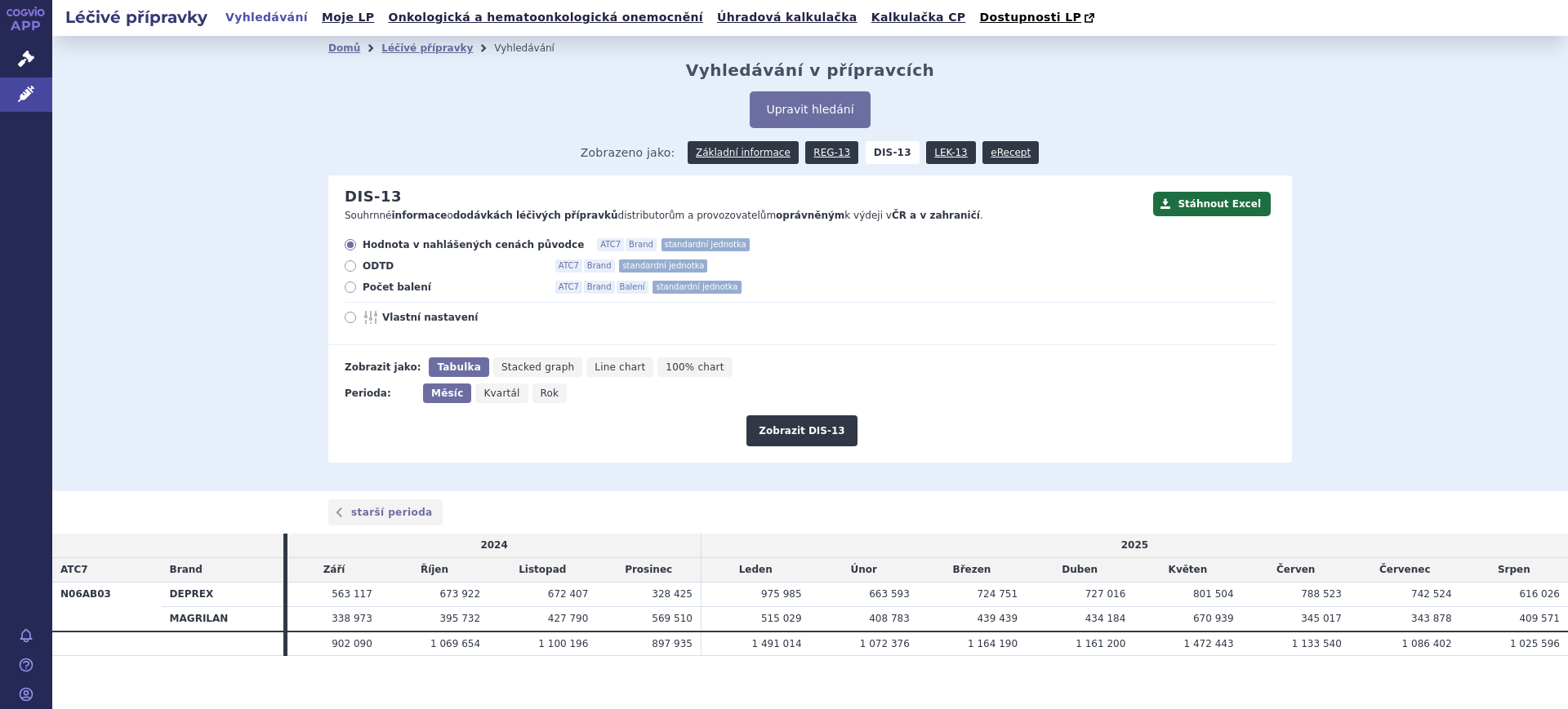
click at [541, 393] on span "Rok" at bounding box center [550, 393] width 19 height 11
click at [532, 393] on input "Rok" at bounding box center [537, 388] width 10 height 10
radio input "true"
click at [382, 320] on span "Vlastní nastavení" at bounding box center [472, 318] width 179 height 13
click at [357, 320] on input "Vlastní nastavení" at bounding box center [351, 319] width 10 height 10
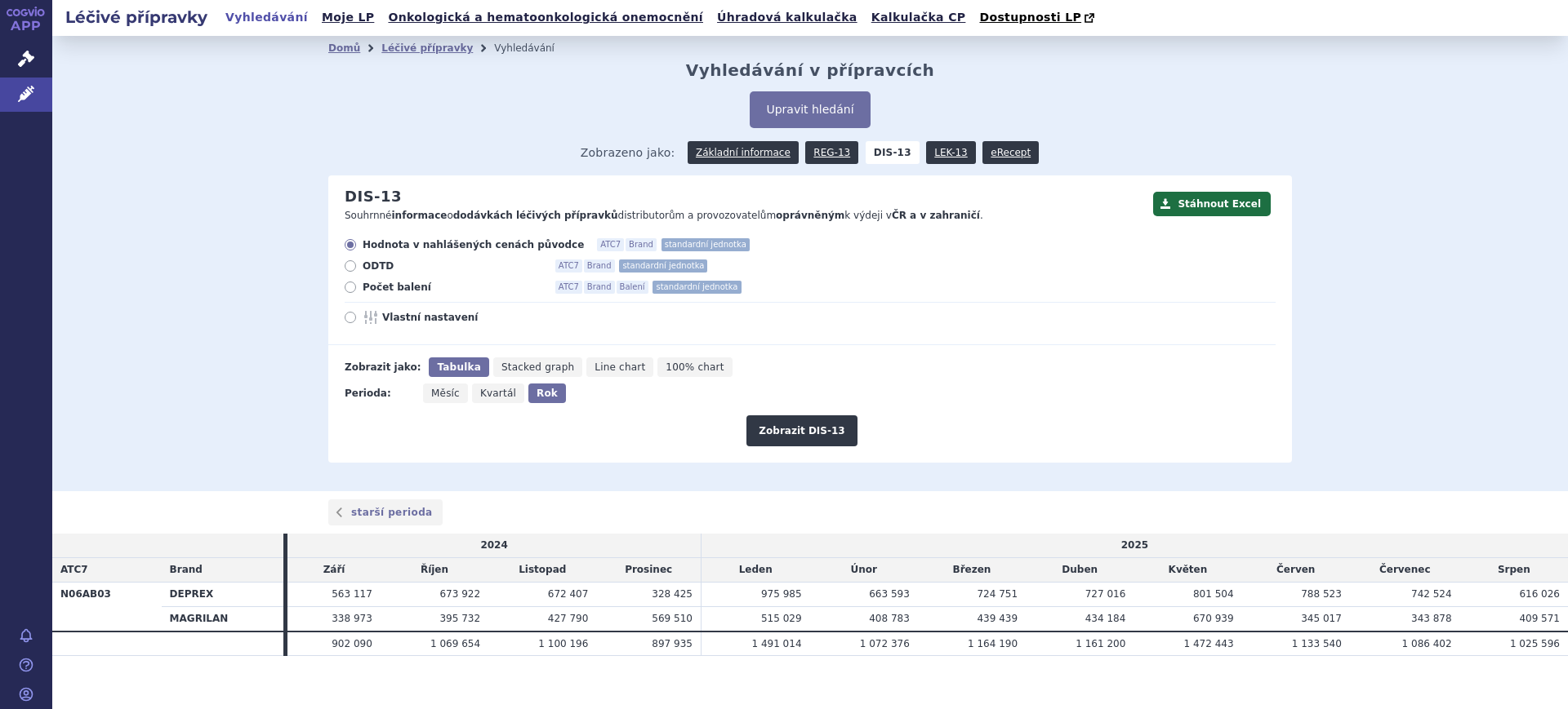
radio input "true"
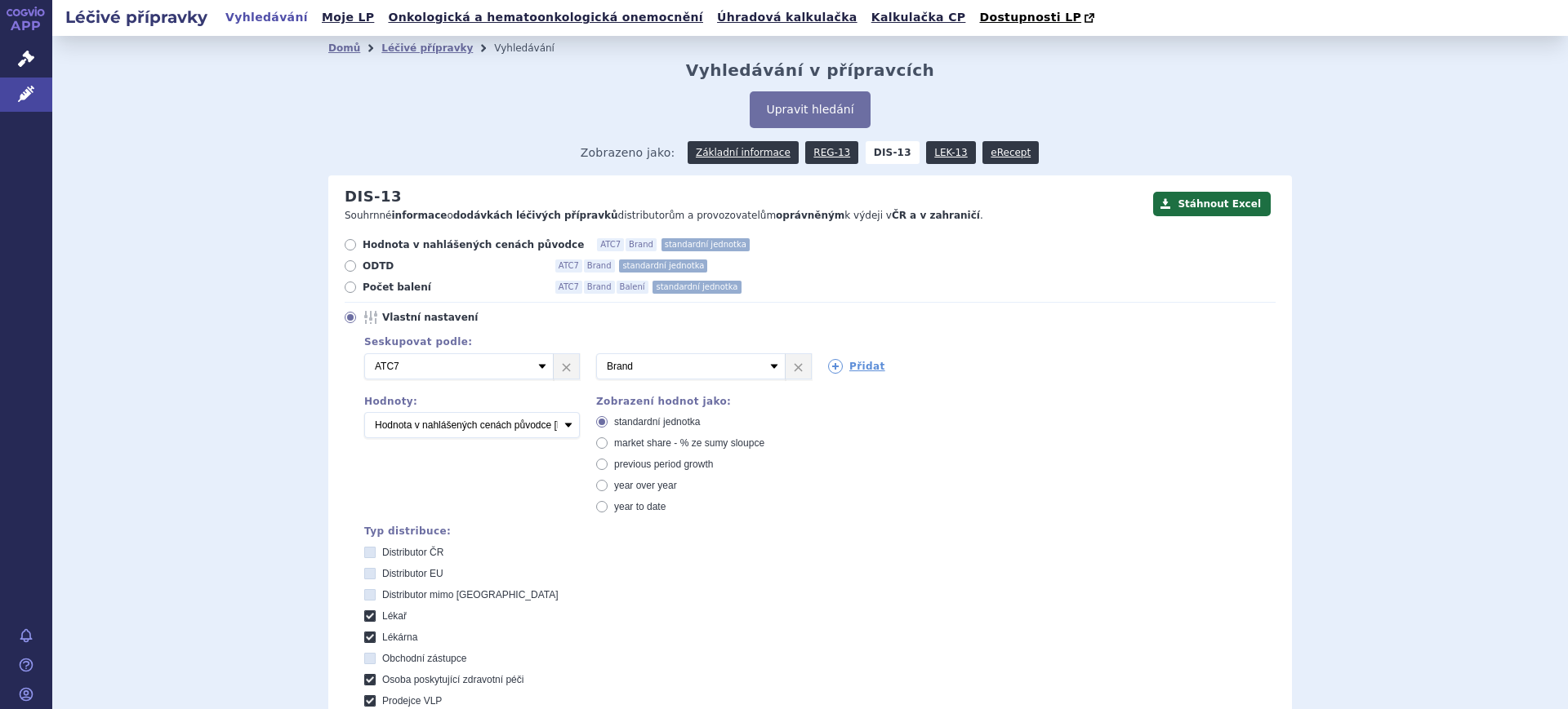
click at [629, 449] on span "market share - % ze sumy sloupce" at bounding box center [689, 443] width 150 height 11
click at [609, 450] on input "market share - % ze sumy sloupce" at bounding box center [603, 445] width 10 height 10
radio input "true"
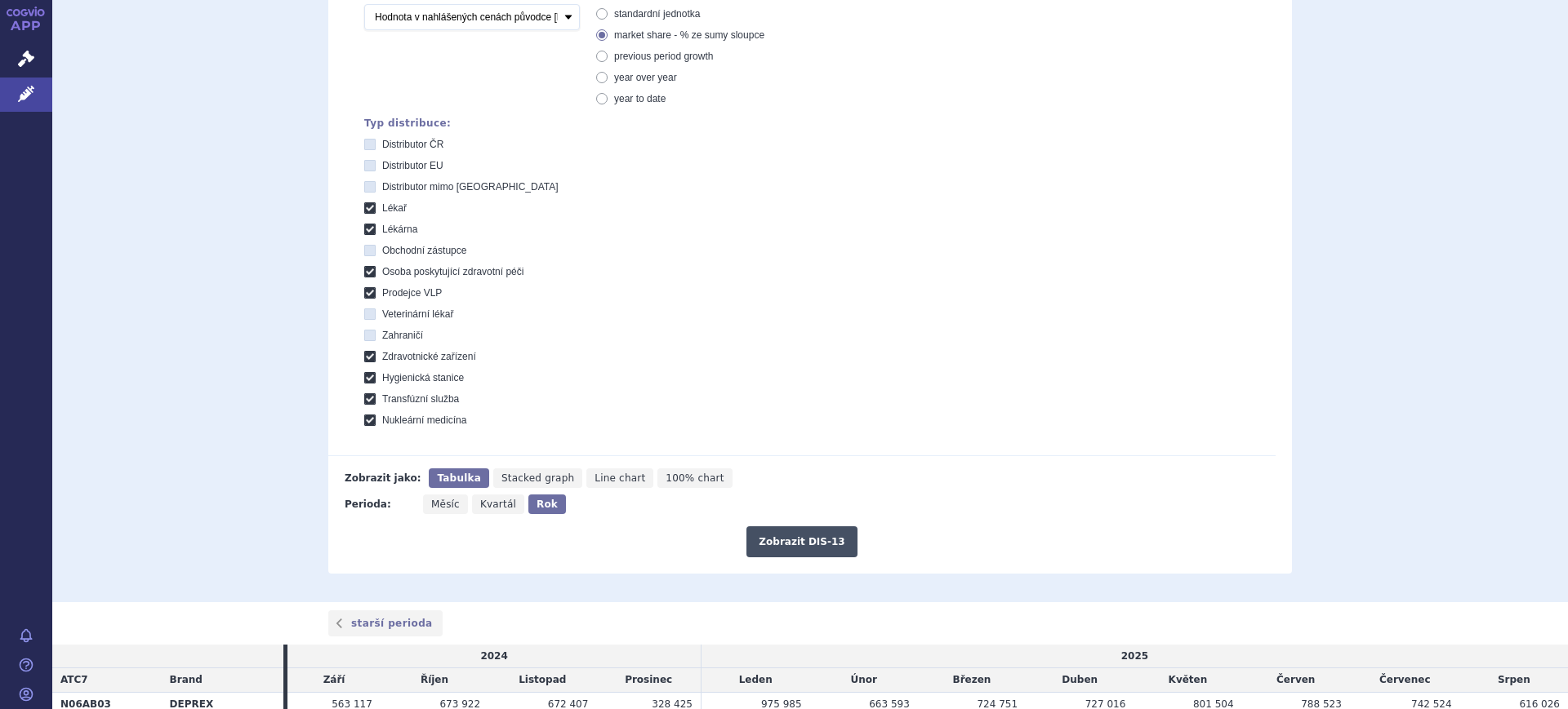
click at [798, 552] on button "Zobrazit DIS-13" at bounding box center [801, 541] width 110 height 31
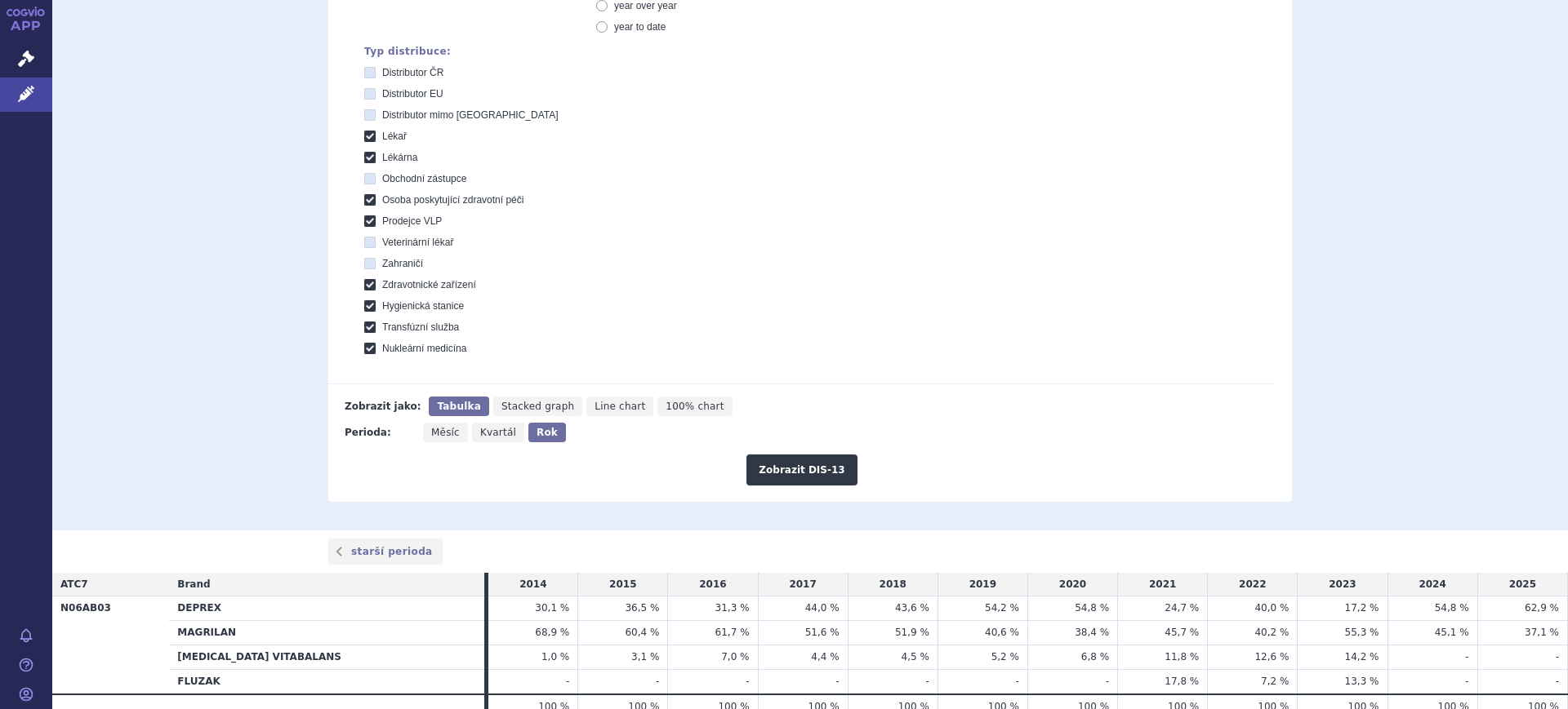
scroll to position [556, 0]
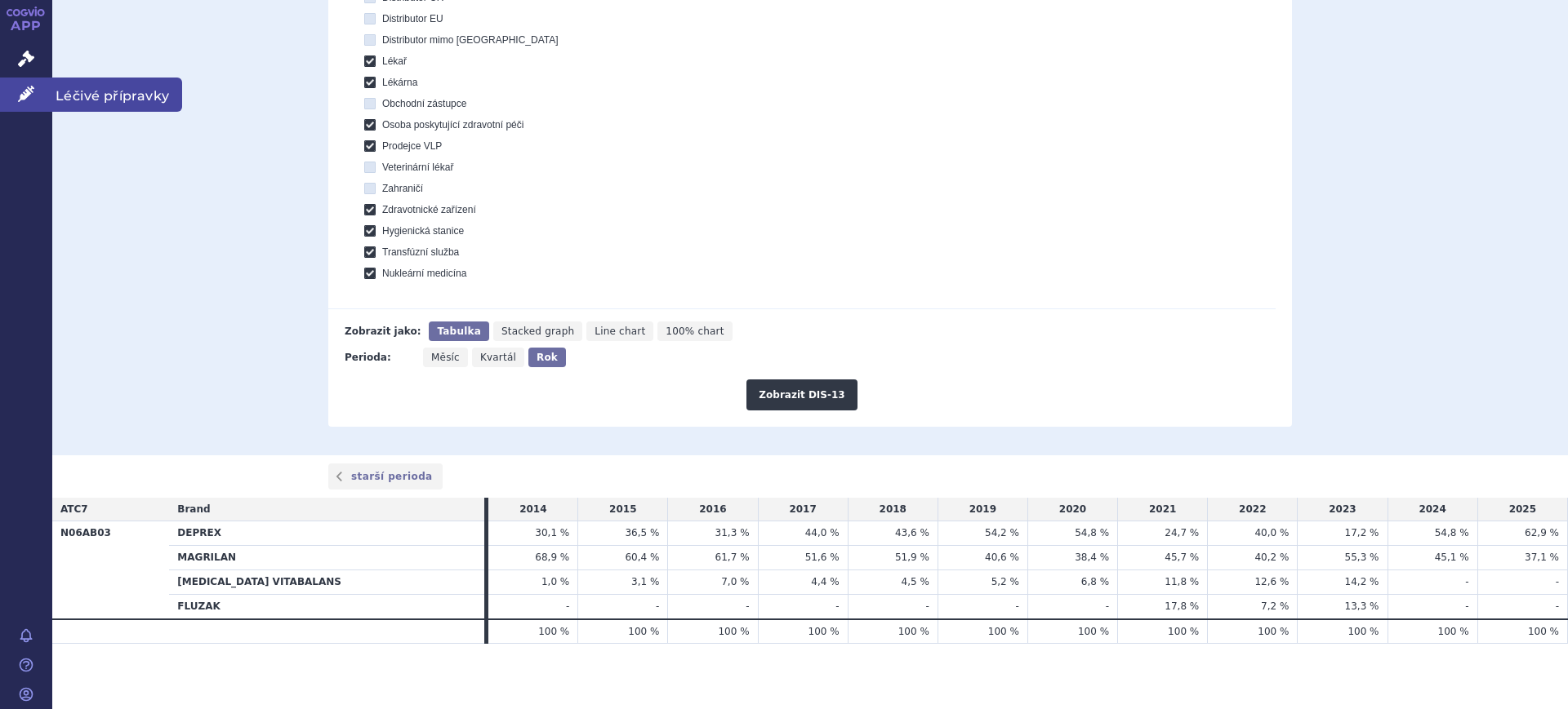
click at [25, 91] on icon at bounding box center [25, 93] width 16 height 16
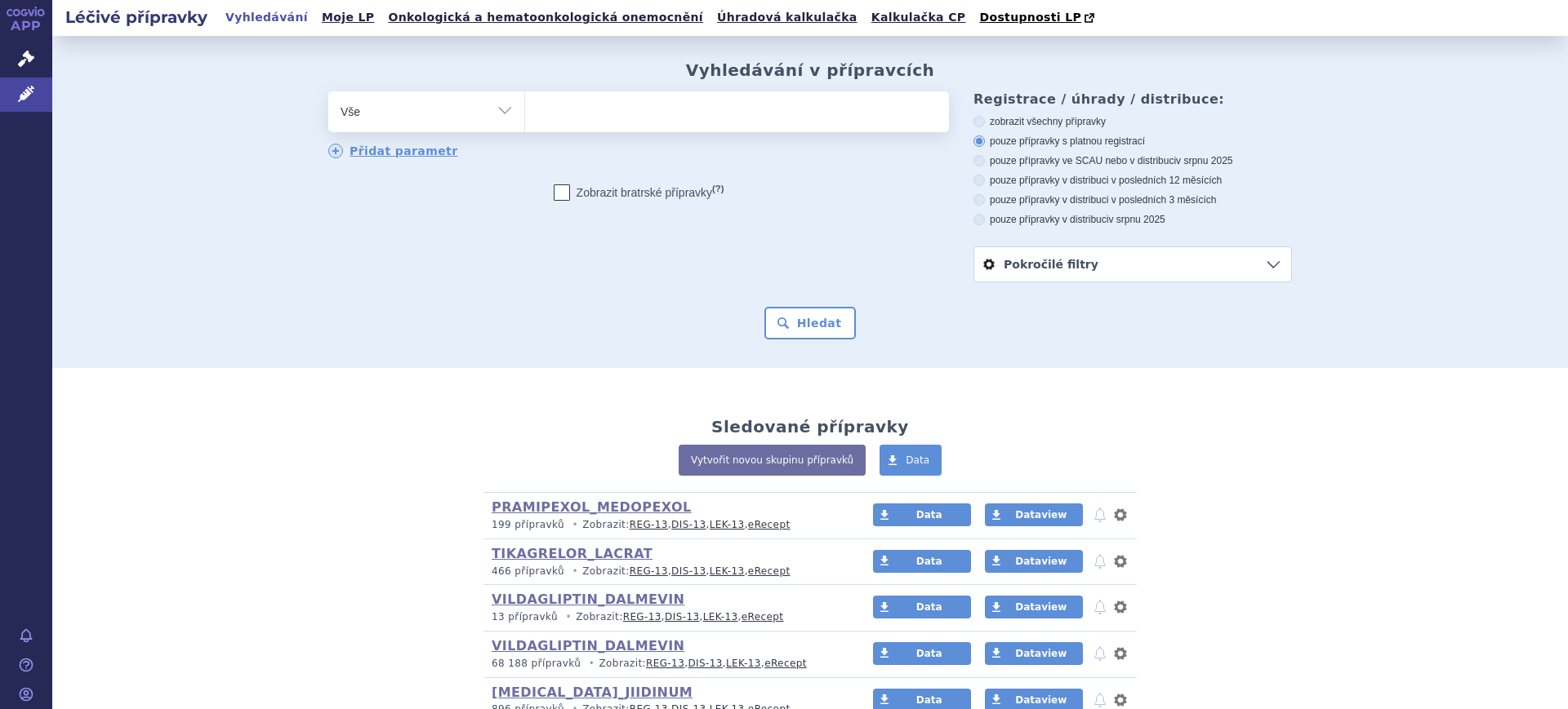
click at [364, 95] on select "Vše Přípravek/SUKL kód MAH VPOIS ATC/Aktivní látka Léková forma Síla" at bounding box center [426, 109] width 196 height 37
select select "filter-atc-group"
click at [328, 92] on select "Vše Přípravek/SUKL kód MAH VPOIS ATC/Aktivní látka Léková forma Síla" at bounding box center [426, 109] width 196 height 37
click at [642, 100] on ul at bounding box center [737, 108] width 424 height 34
click at [525, 100] on select at bounding box center [525, 110] width 1 height 41
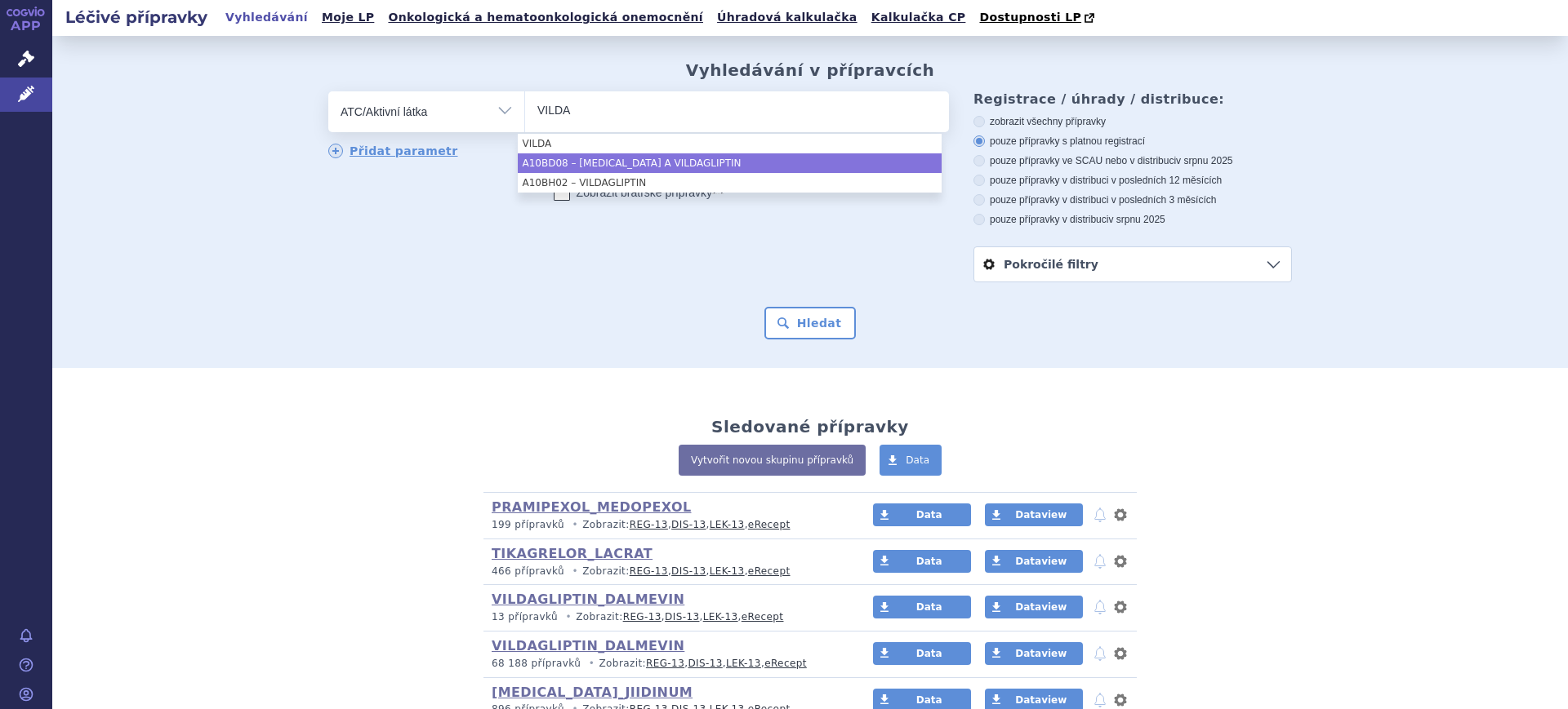
type input "VILDA"
select select "A10BD08"
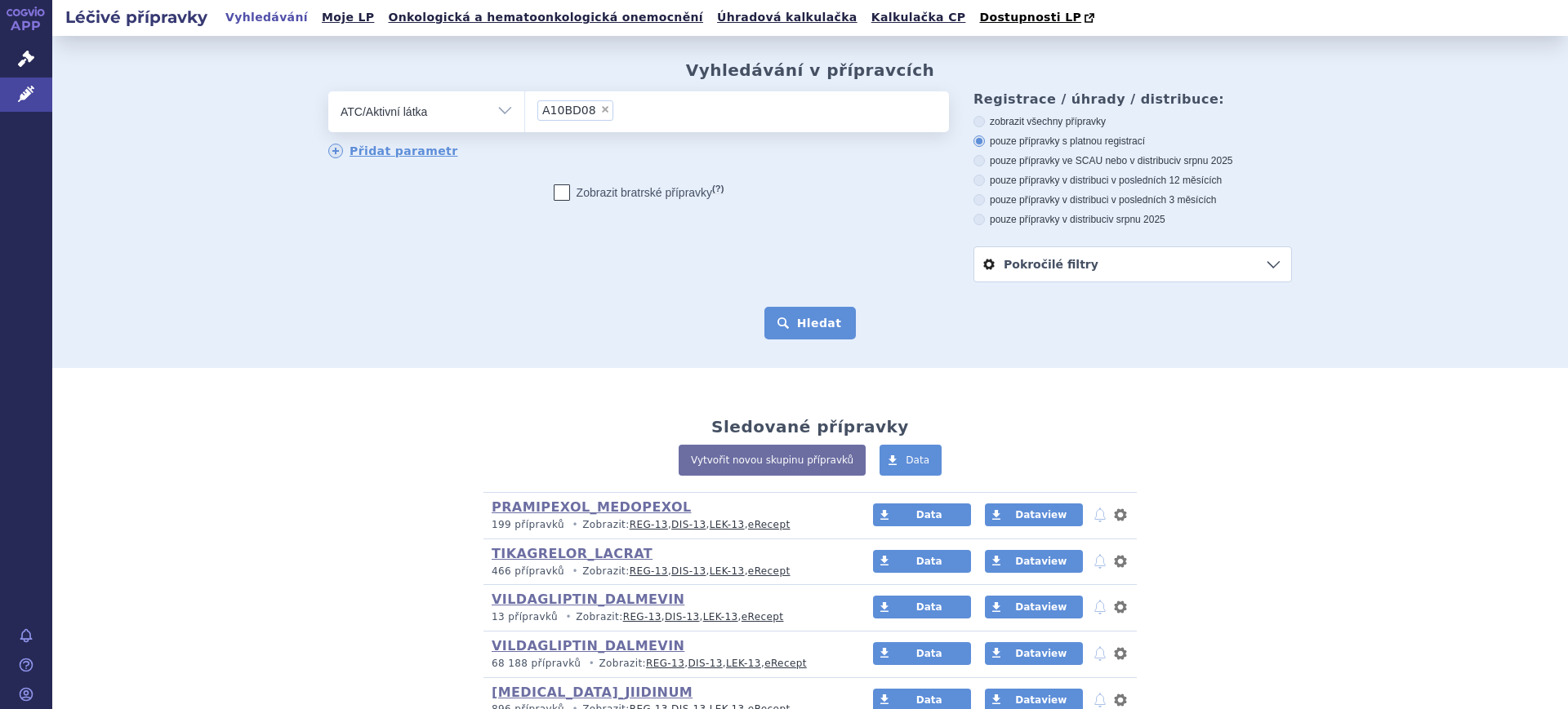
click at [835, 326] on button "Hledat" at bounding box center [810, 322] width 92 height 33
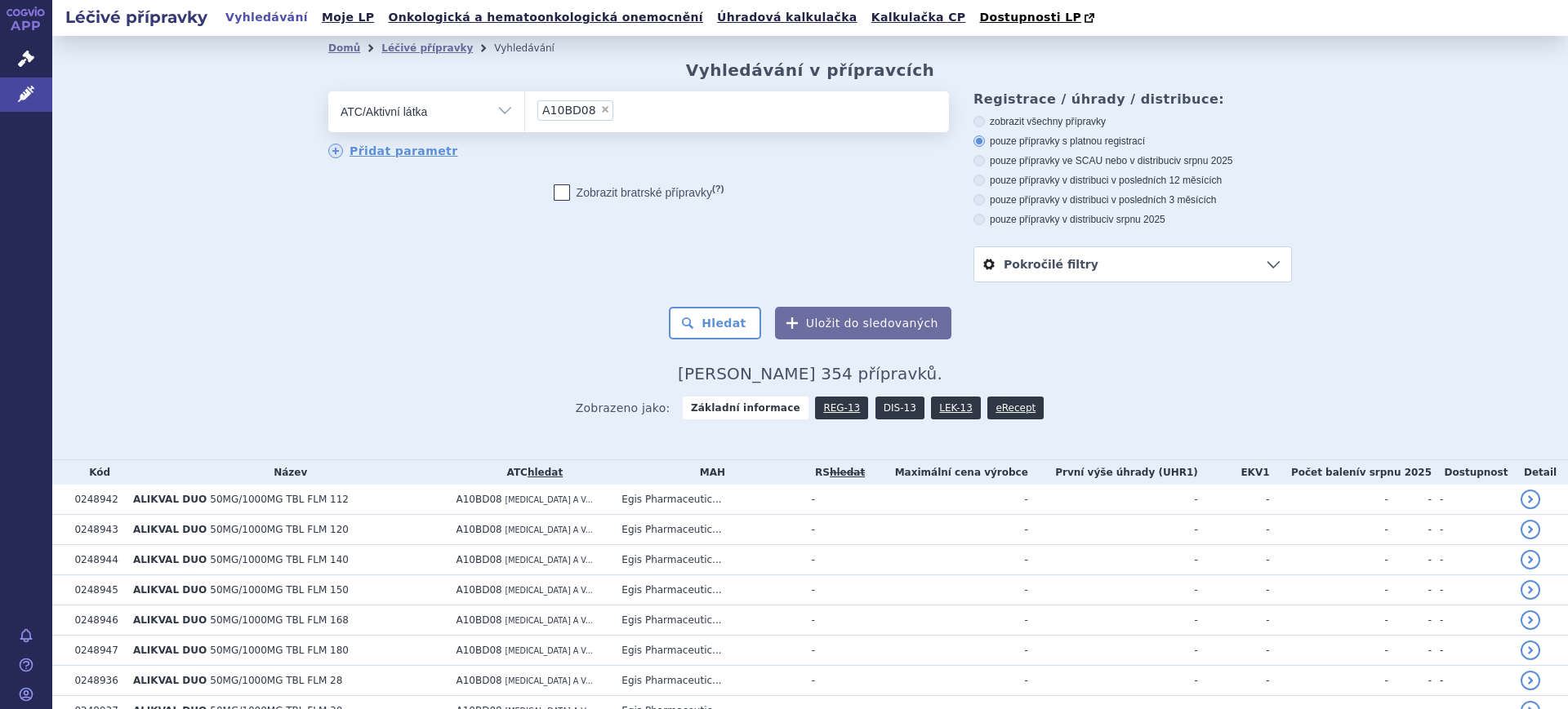
click at [876, 417] on link "DIS-13" at bounding box center [900, 408] width 49 height 23
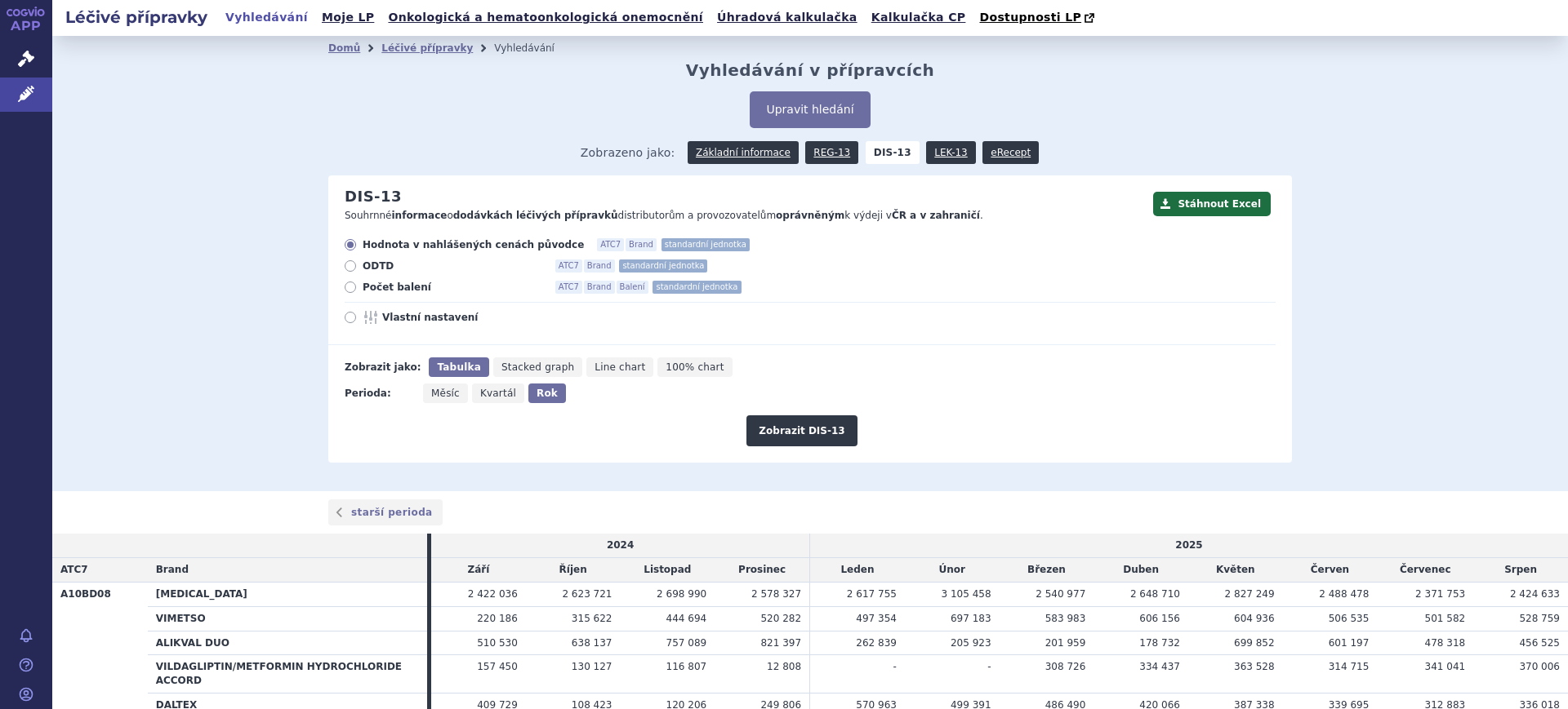
click at [346, 323] on label "Vlastní nastavení" at bounding box center [809, 318] width 931 height 13
click at [346, 323] on input "Vlastní nastavení" at bounding box center [351, 319] width 10 height 10
radio input "true"
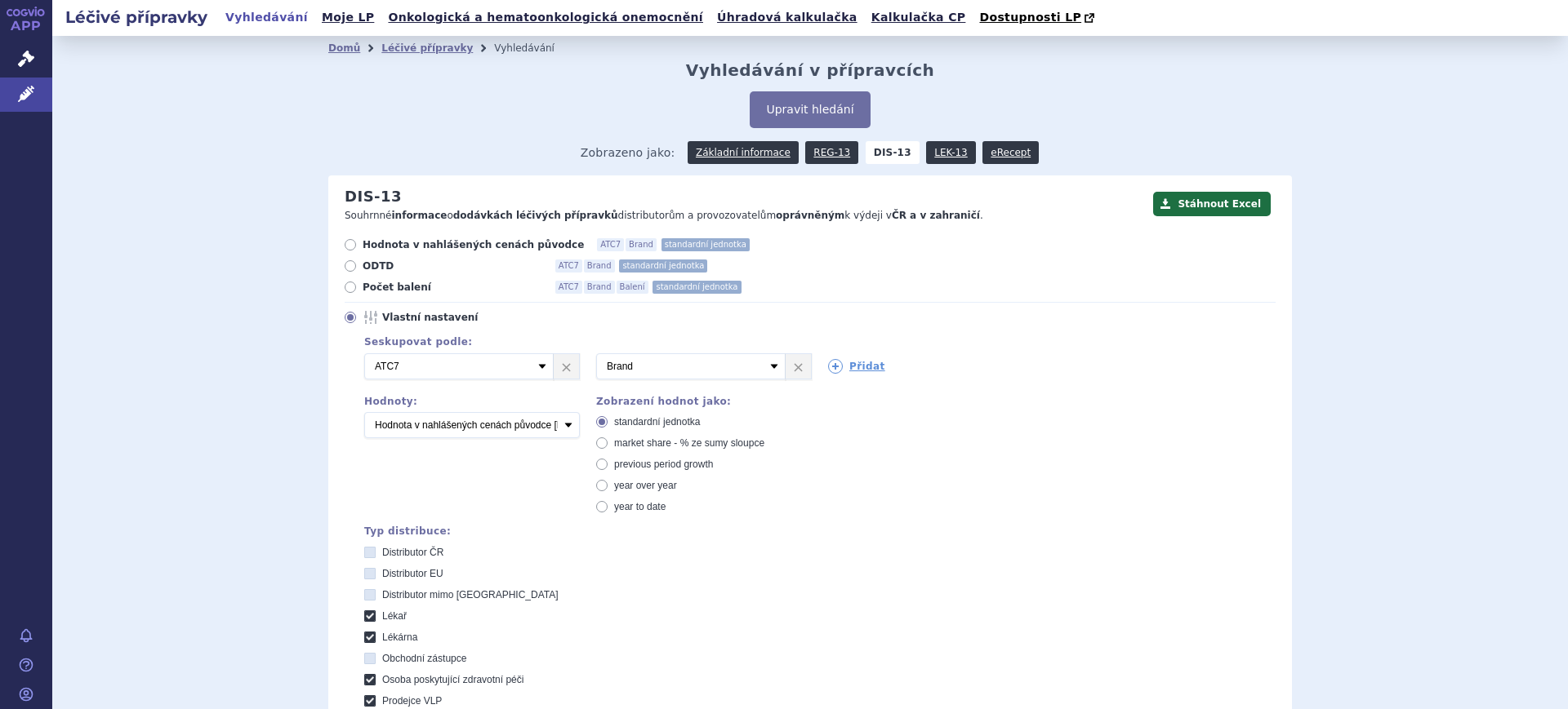
click at [667, 444] on span "market share - % ze sumy sloupce" at bounding box center [689, 443] width 150 height 11
click at [609, 444] on input "market share - % ze sumy sloupce" at bounding box center [603, 445] width 10 height 10
radio input "true"
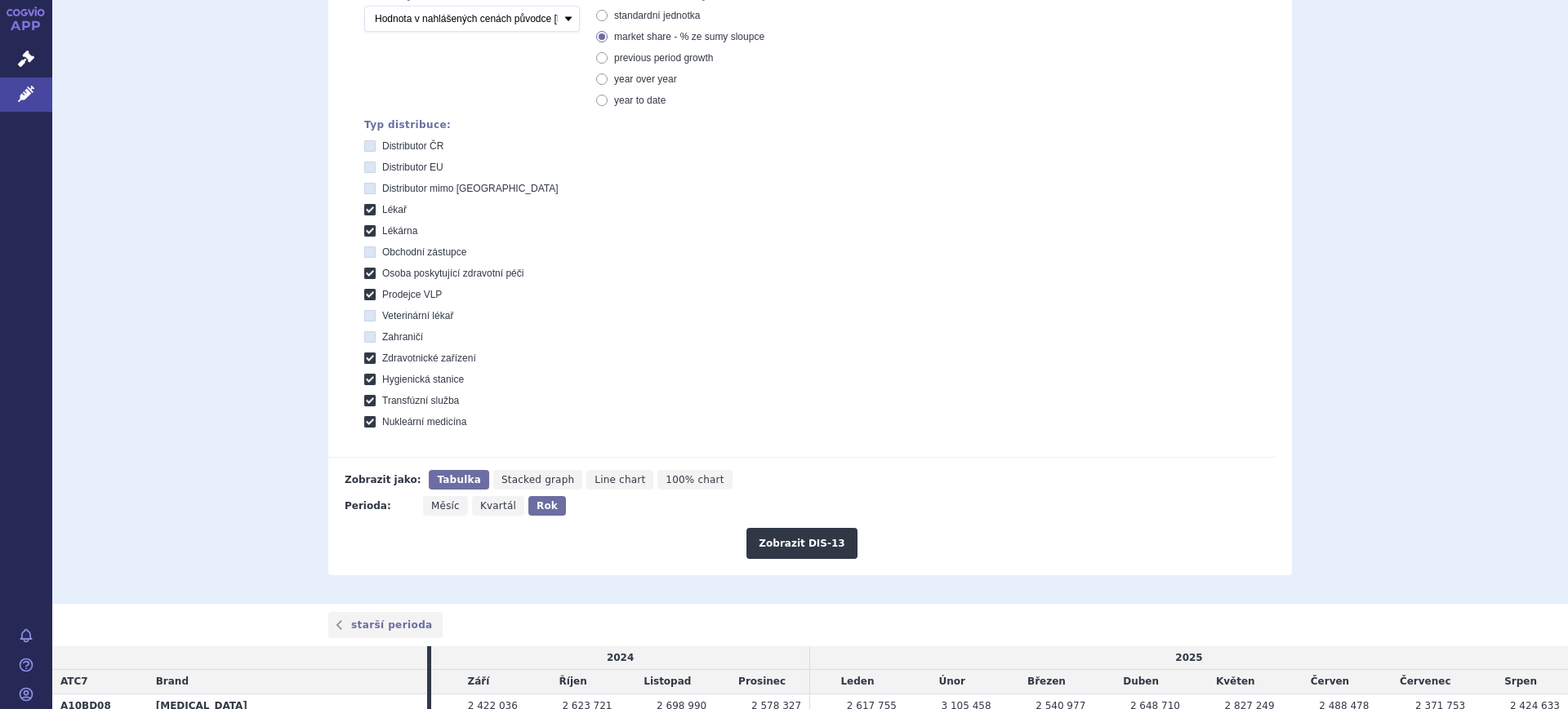
scroll to position [408, 0]
click at [803, 555] on button "Zobrazit DIS-13" at bounding box center [801, 541] width 110 height 31
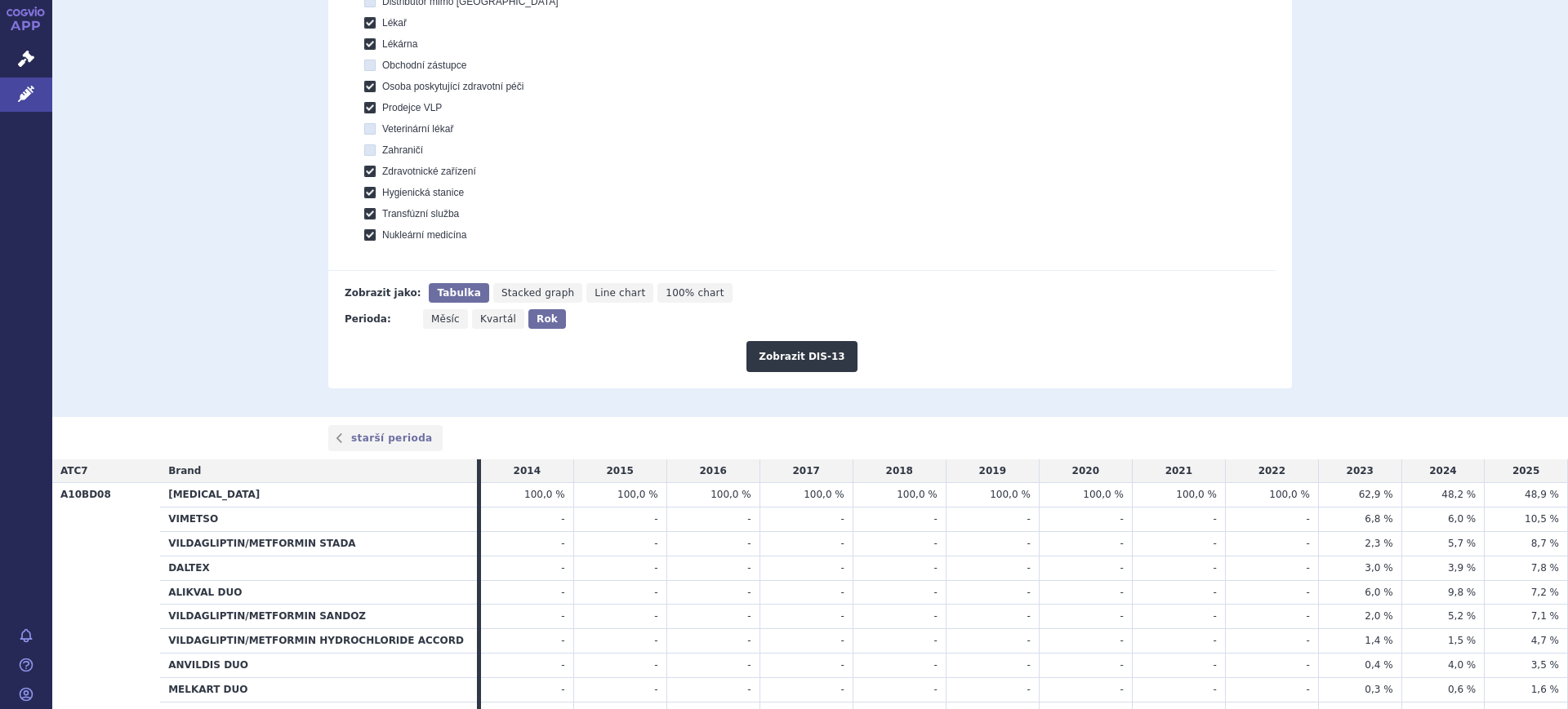
scroll to position [612, 0]
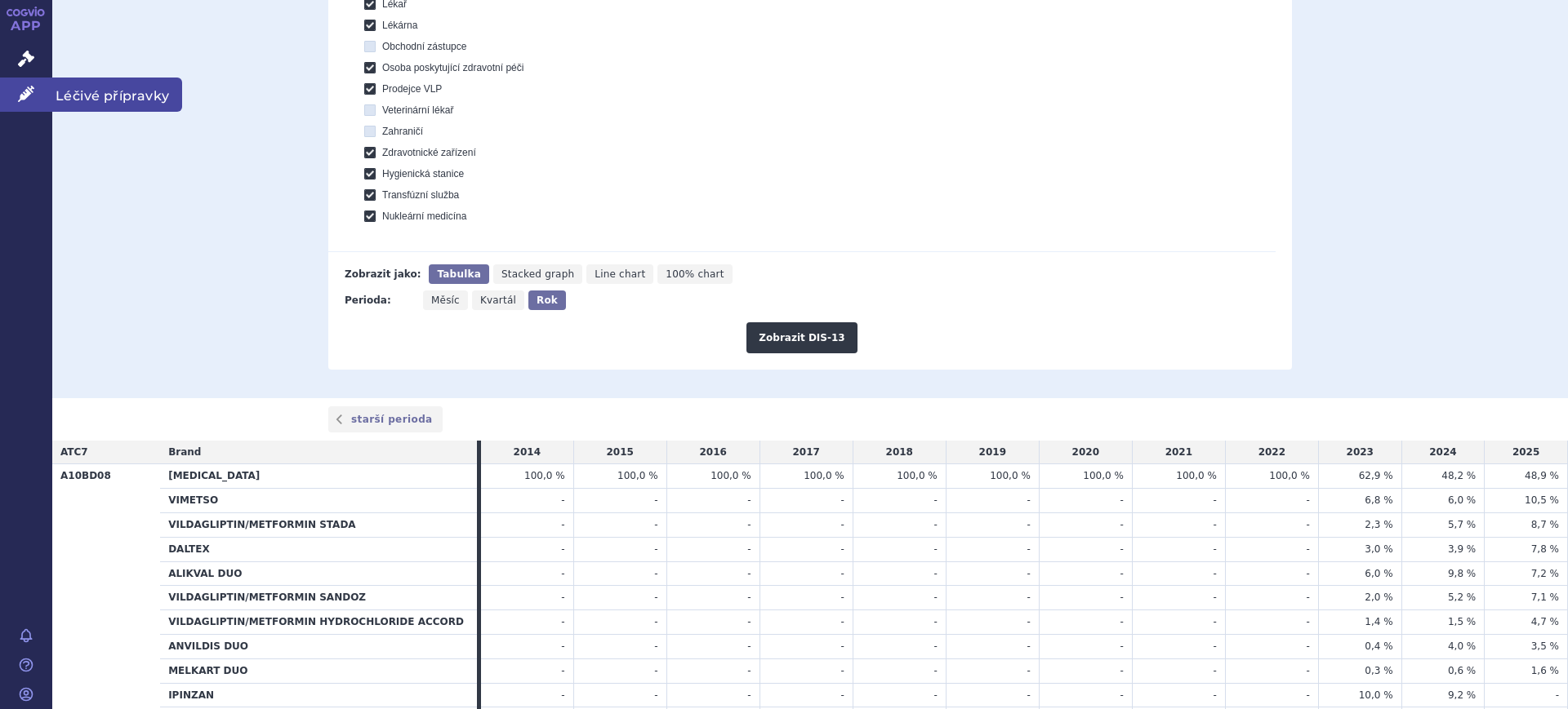
click at [22, 92] on icon at bounding box center [25, 93] width 16 height 16
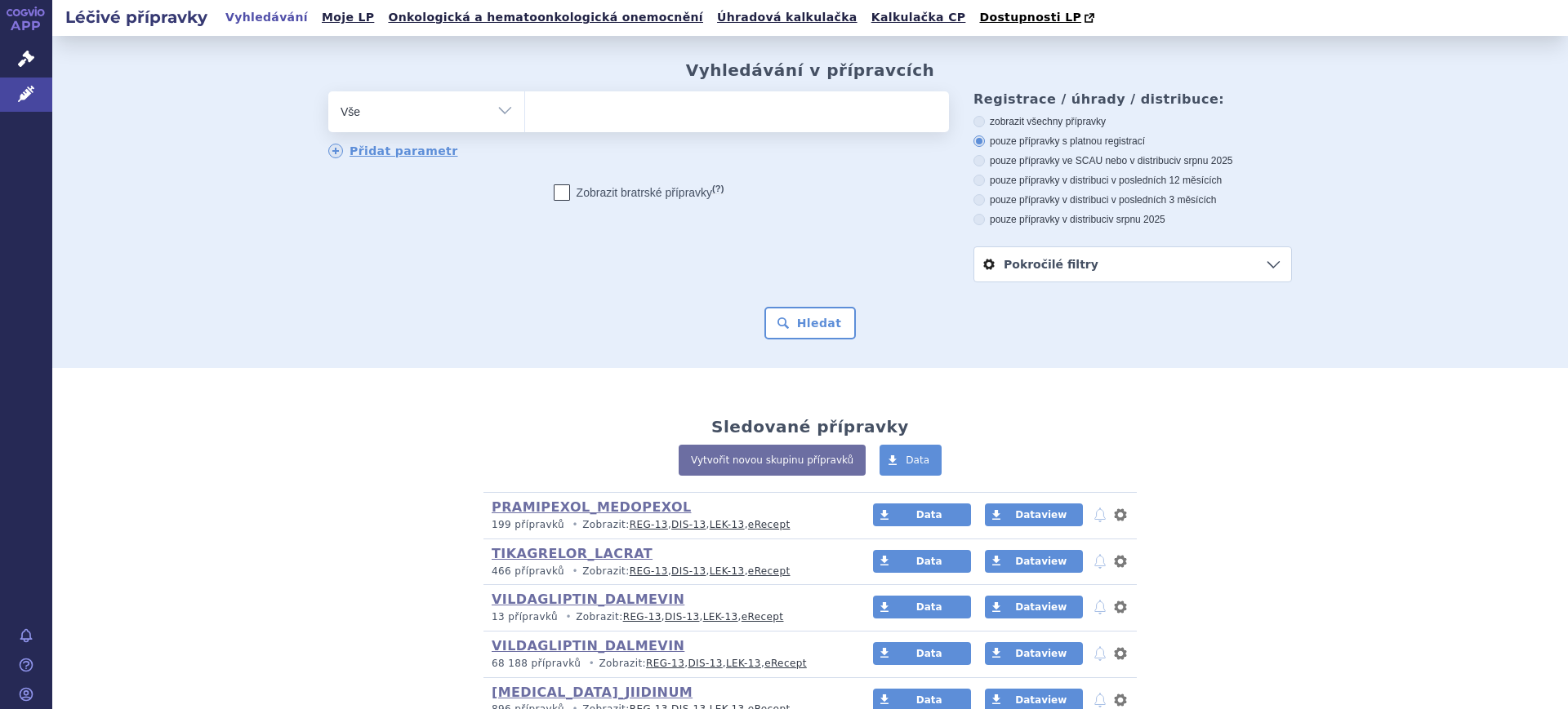
click at [329, 103] on select "Vše Přípravek/SUKL kód MAH VPOIS ATC/Aktivní látka Léková forma Síla" at bounding box center [426, 109] width 196 height 37
select select "filter-atc-group"
click at [328, 92] on select "Vše Přípravek/SUKL kód MAH VPOIS ATC/Aktivní látka Léková forma Síla" at bounding box center [426, 109] width 196 height 37
click at [614, 133] on div "odstranit Vše Přípravek/SUKL kód MAH VPOIS ATC/Aktivní látka" at bounding box center [639, 125] width 621 height 69
click at [614, 124] on ul at bounding box center [737, 108] width 424 height 34
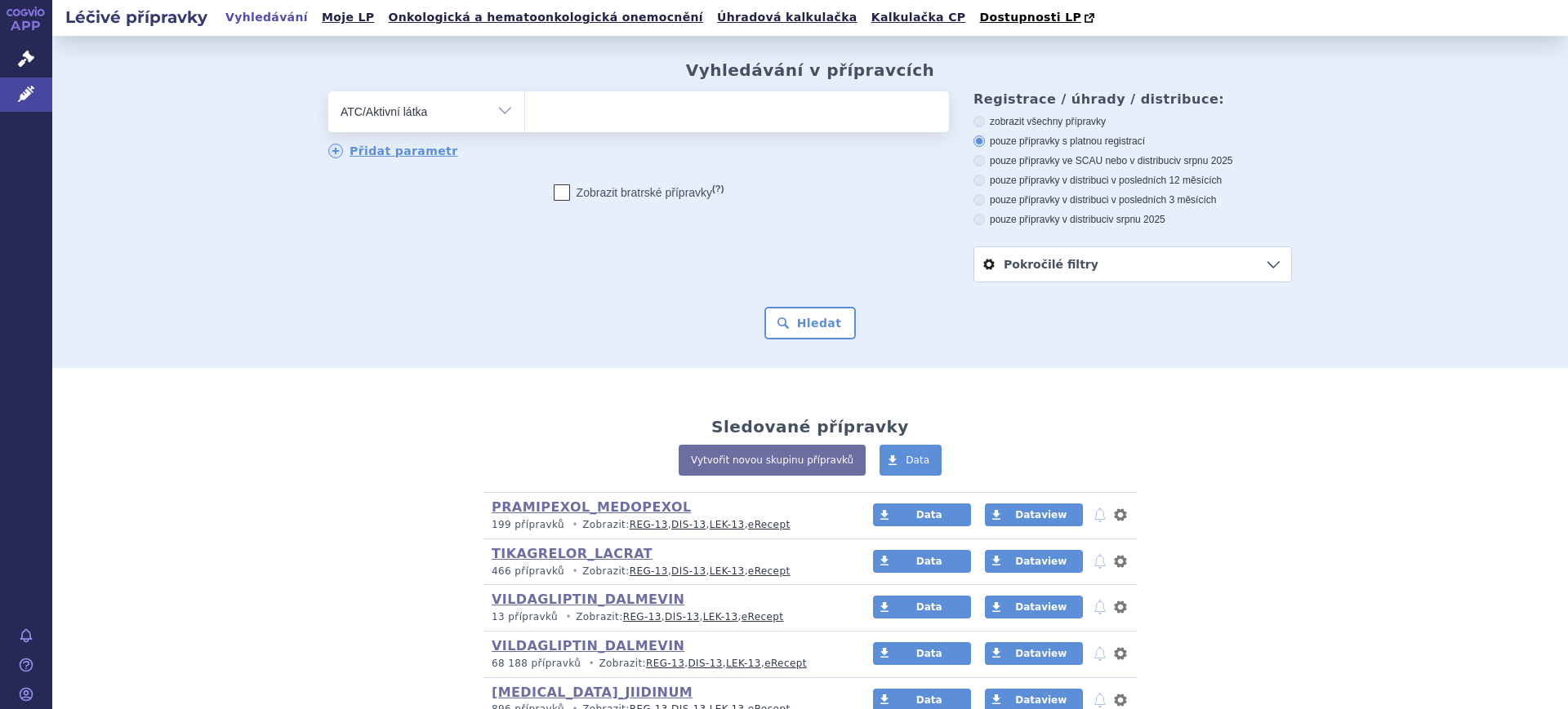
click at [525, 124] on select at bounding box center [525, 110] width 1 height 41
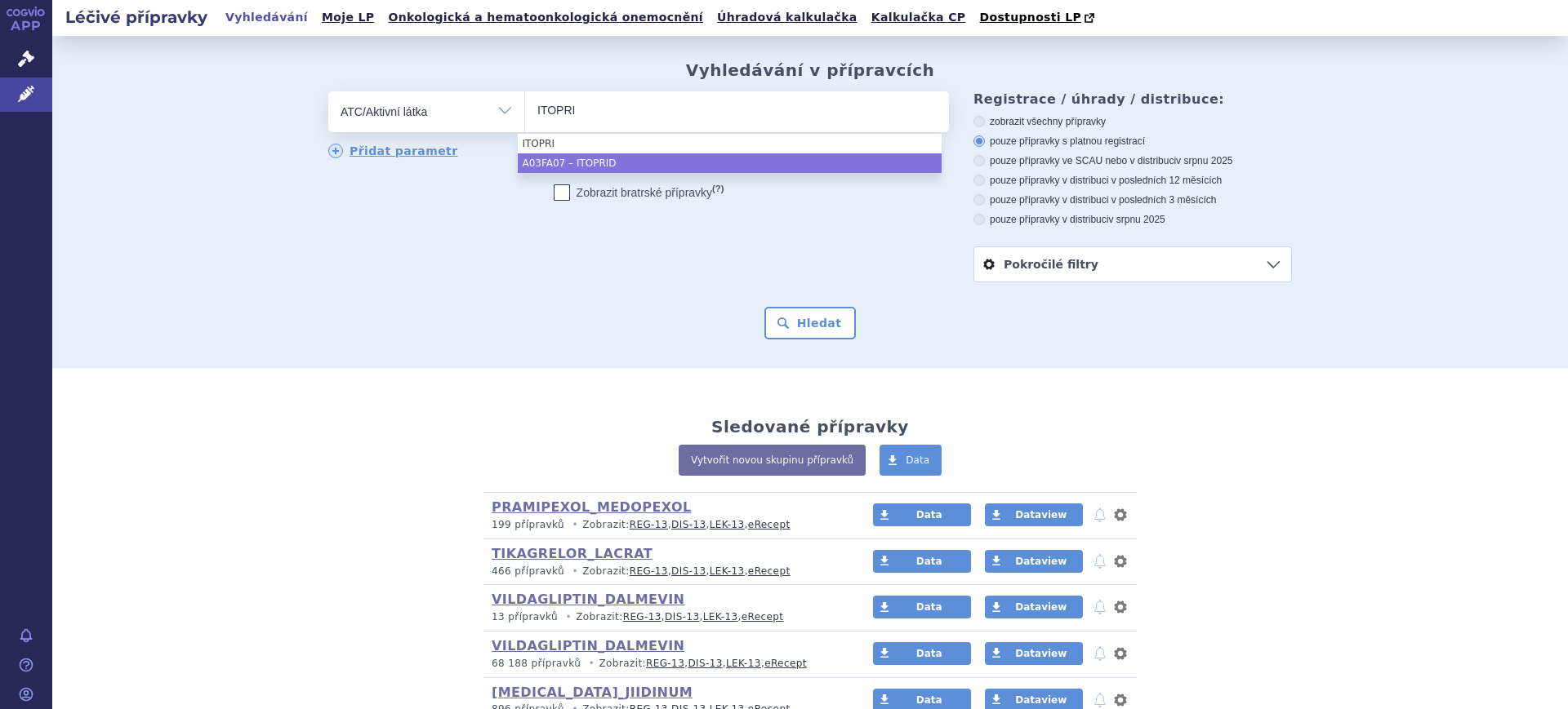
type input "ITOPRI"
select select "A03FA07"
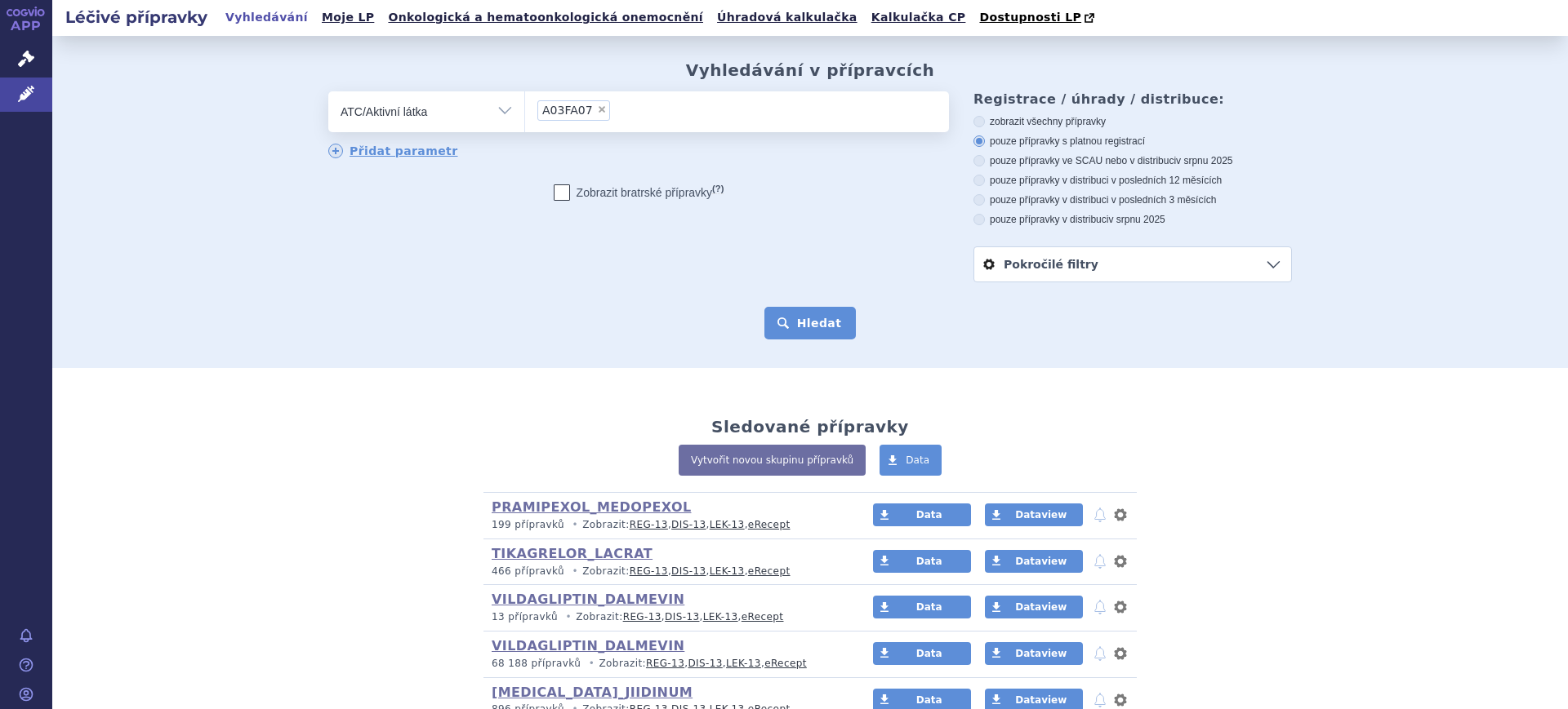
click at [782, 323] on button "Hledat" at bounding box center [810, 322] width 92 height 33
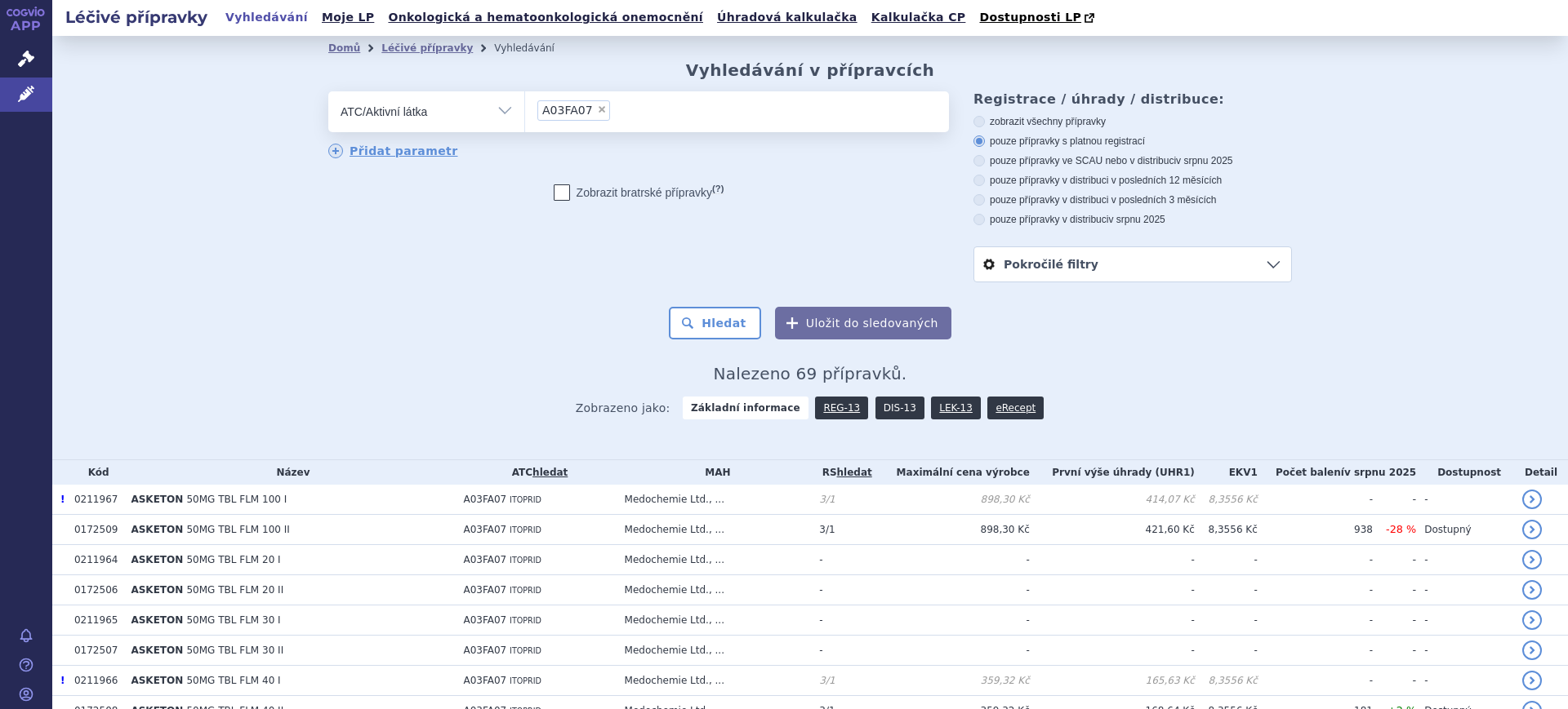
click at [876, 404] on link "DIS-13" at bounding box center [900, 408] width 49 height 23
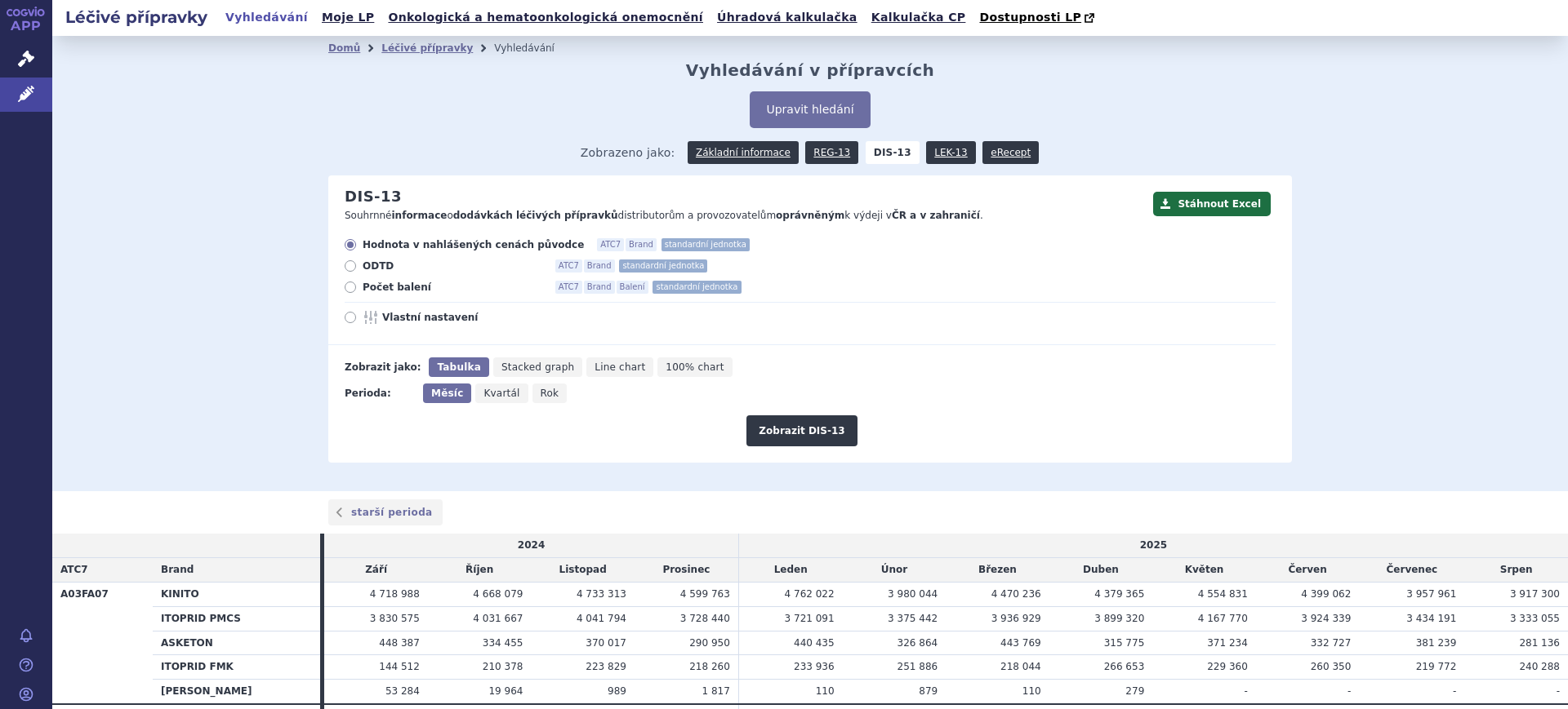
click at [541, 395] on span "Rok" at bounding box center [550, 393] width 19 height 11
click at [532, 394] on input "Rok" at bounding box center [537, 388] width 10 height 10
radio input "true"
click at [430, 312] on span "Vlastní nastavení" at bounding box center [472, 318] width 179 height 13
click at [357, 314] on input "Vlastní nastavení" at bounding box center [351, 319] width 10 height 10
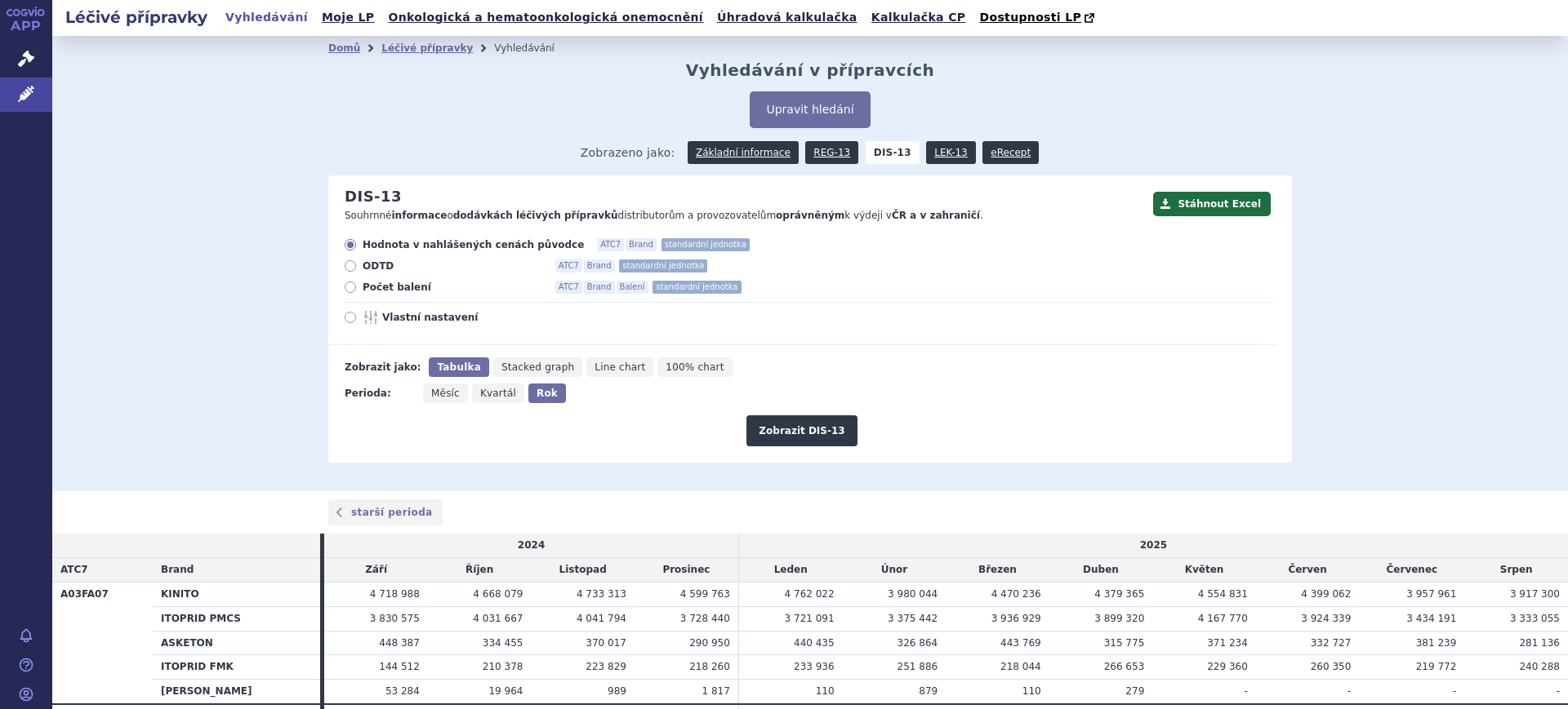
radio input "true"
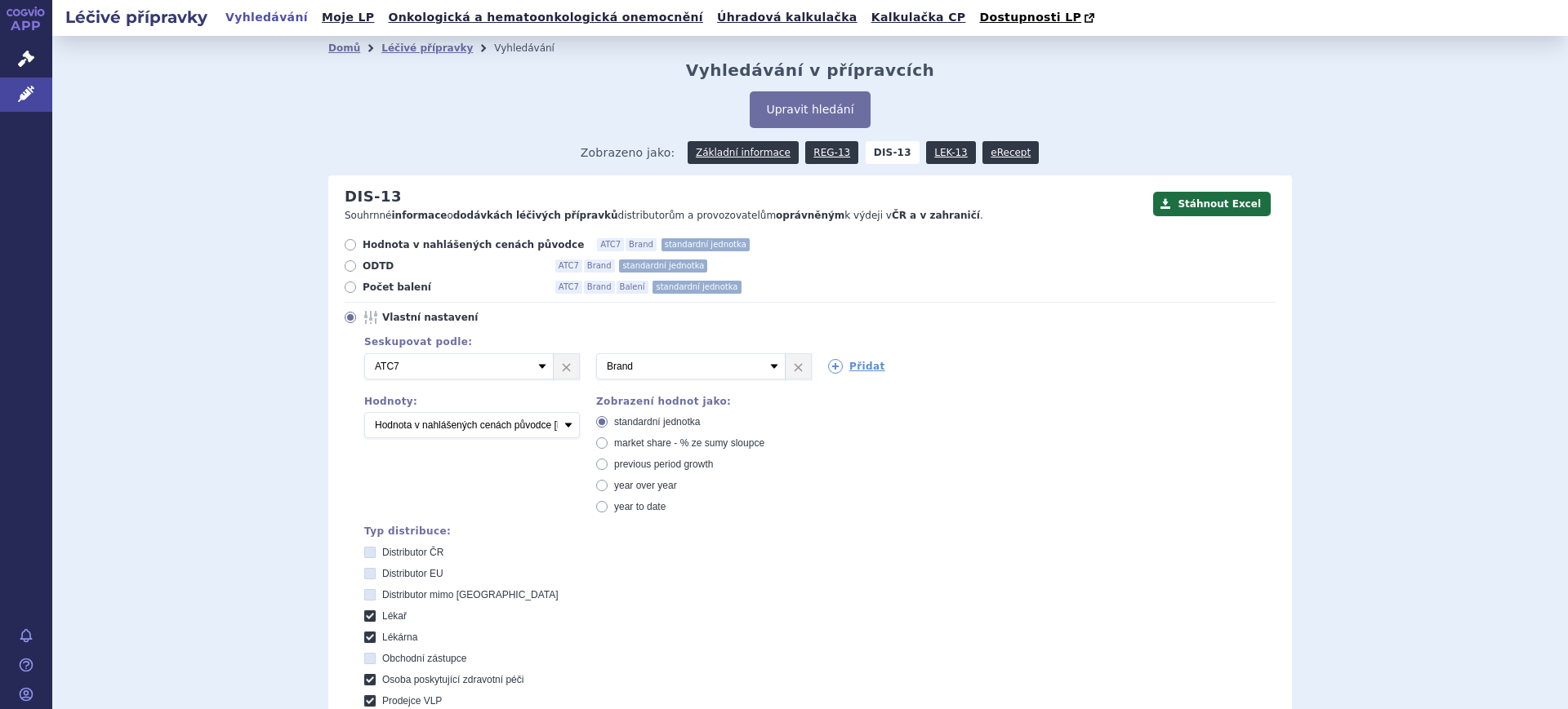
click at [651, 442] on span "market share - % ze sumy sloupce" at bounding box center [689, 443] width 150 height 11
click at [609, 442] on input "market share - % ze sumy sloupce" at bounding box center [603, 445] width 10 height 10
radio input "true"
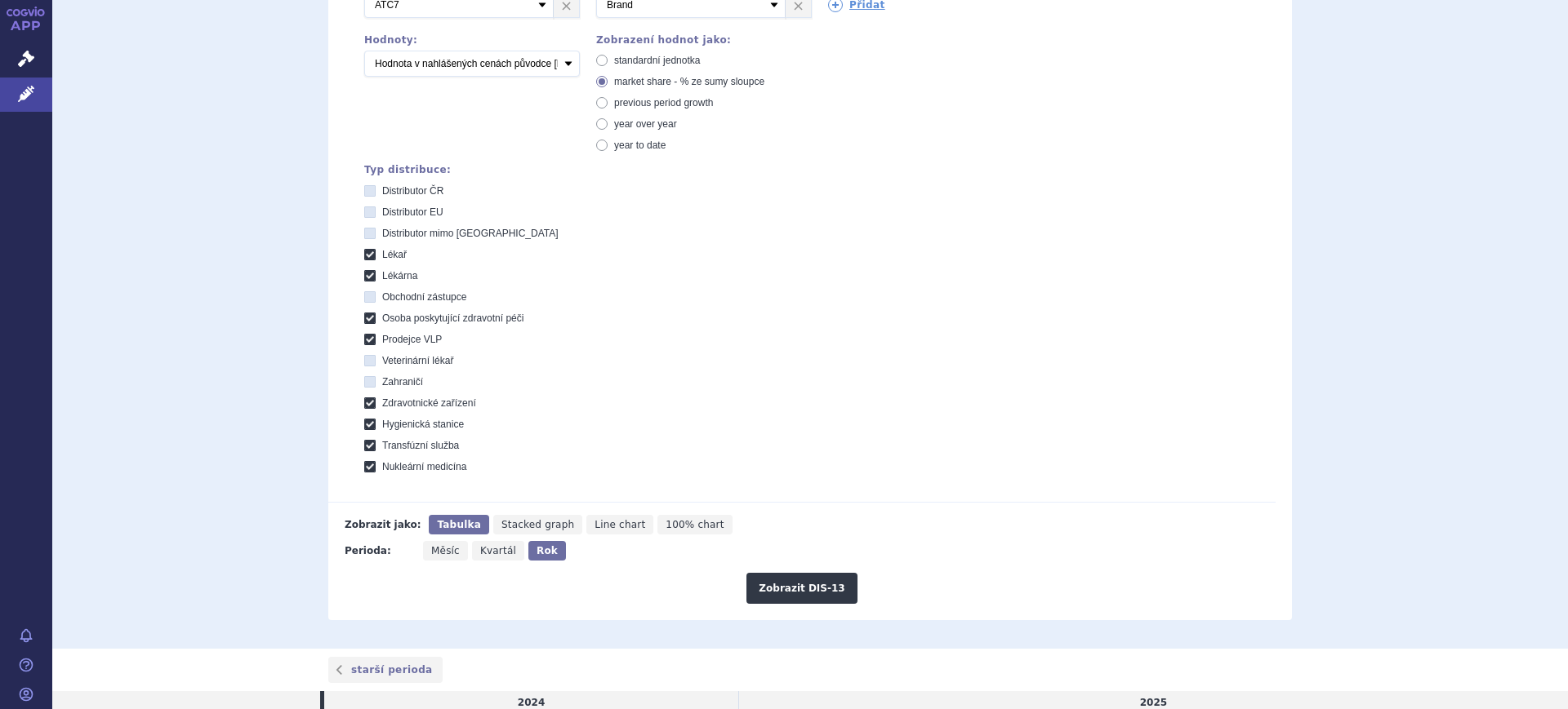
scroll to position [408, 0]
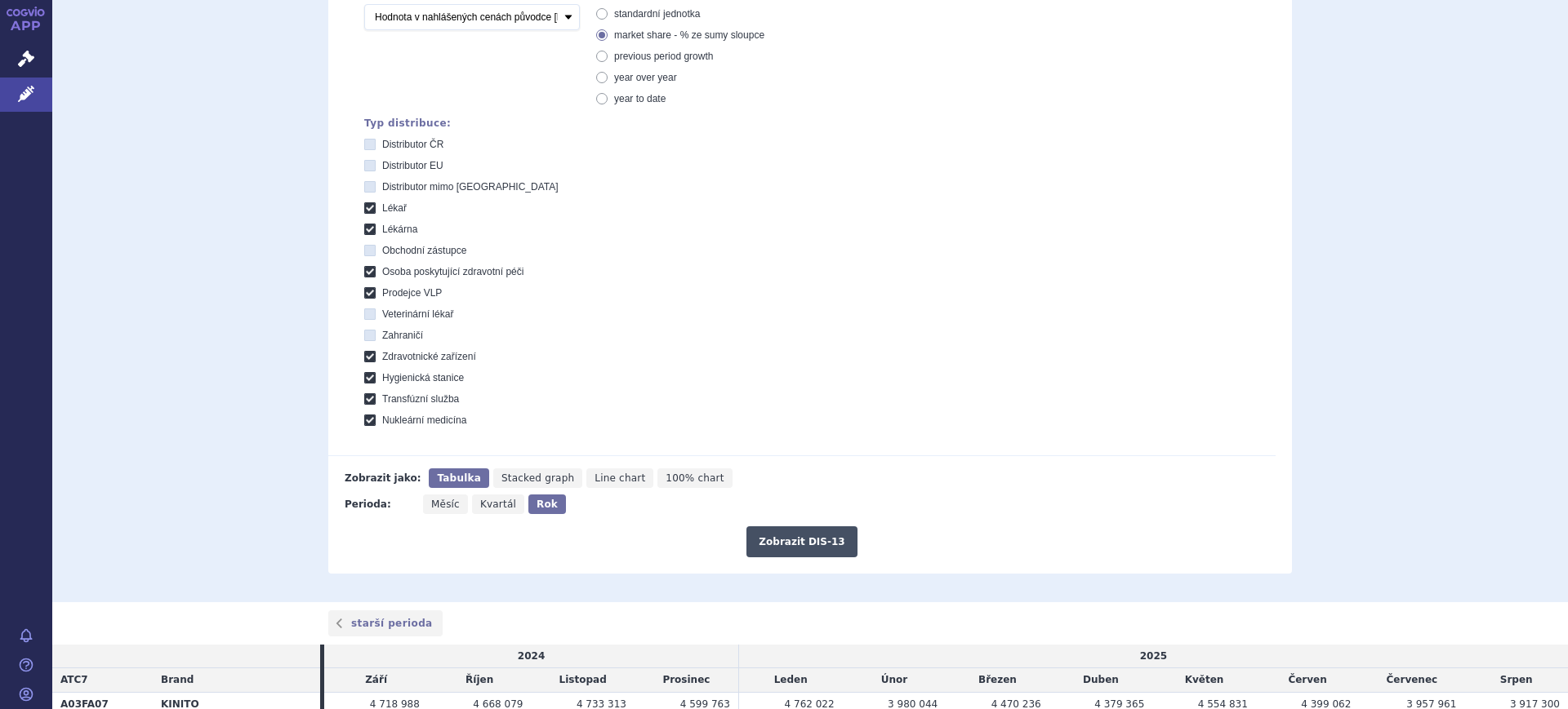
click at [818, 547] on button "Zobrazit DIS-13" at bounding box center [801, 541] width 110 height 31
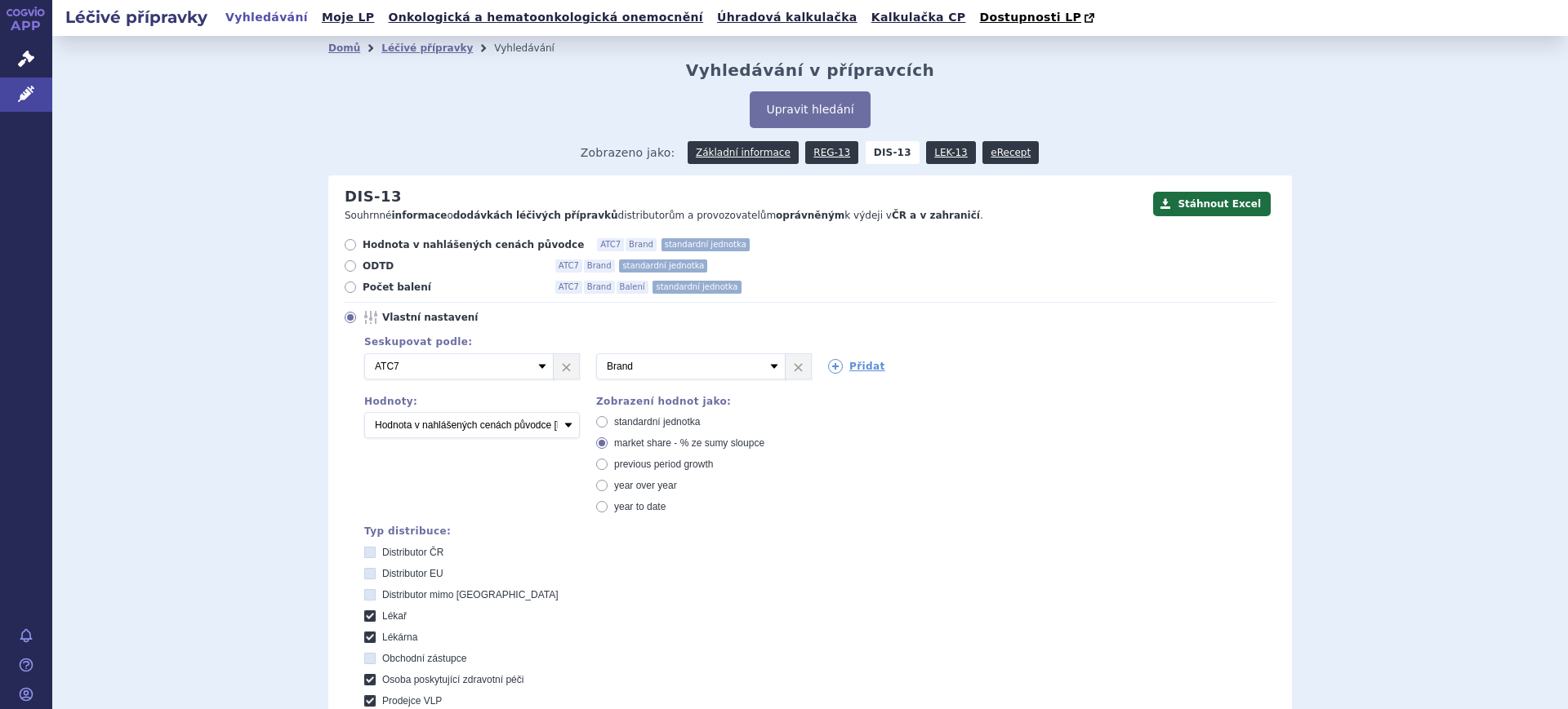
scroll to position [581, 0]
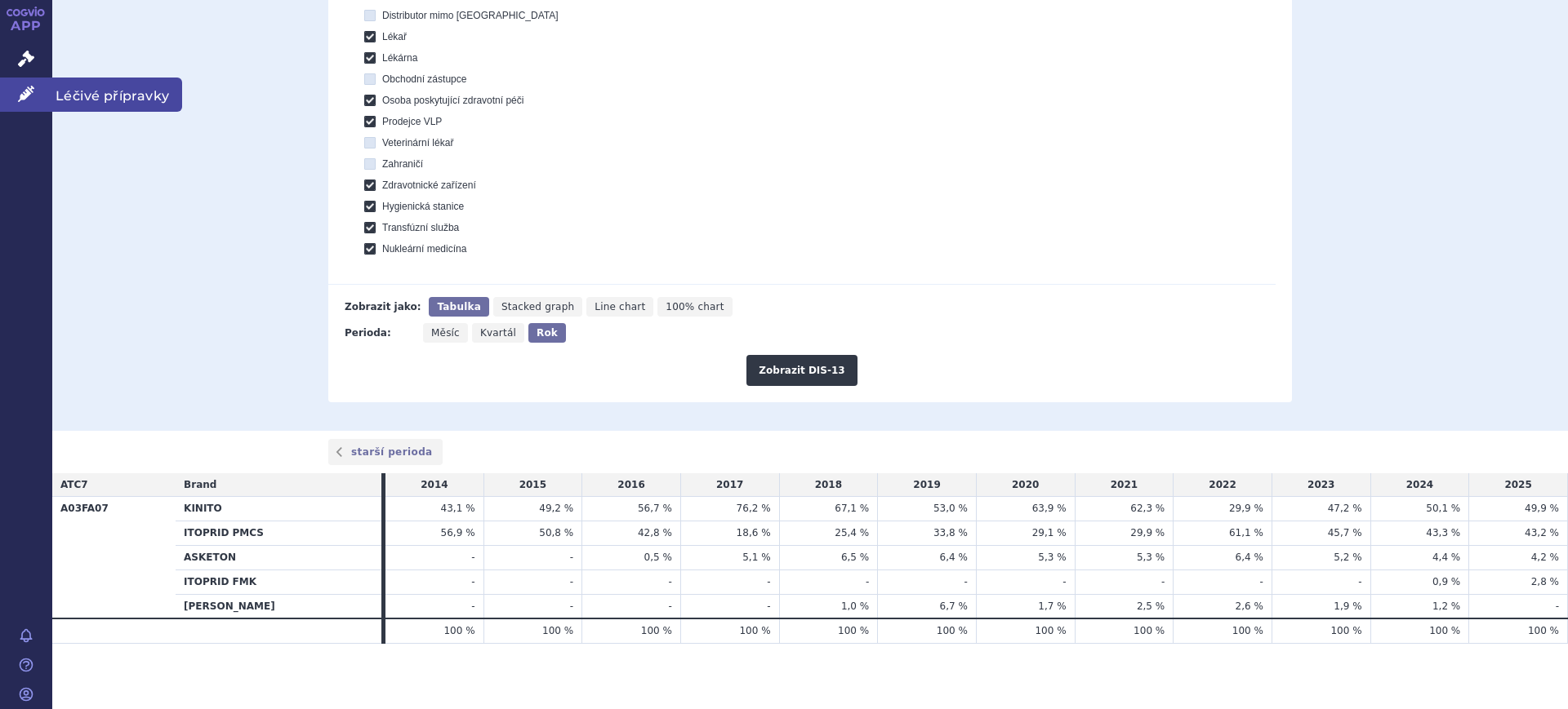
click at [16, 92] on link "Léčivé přípravky" at bounding box center [25, 94] width 52 height 34
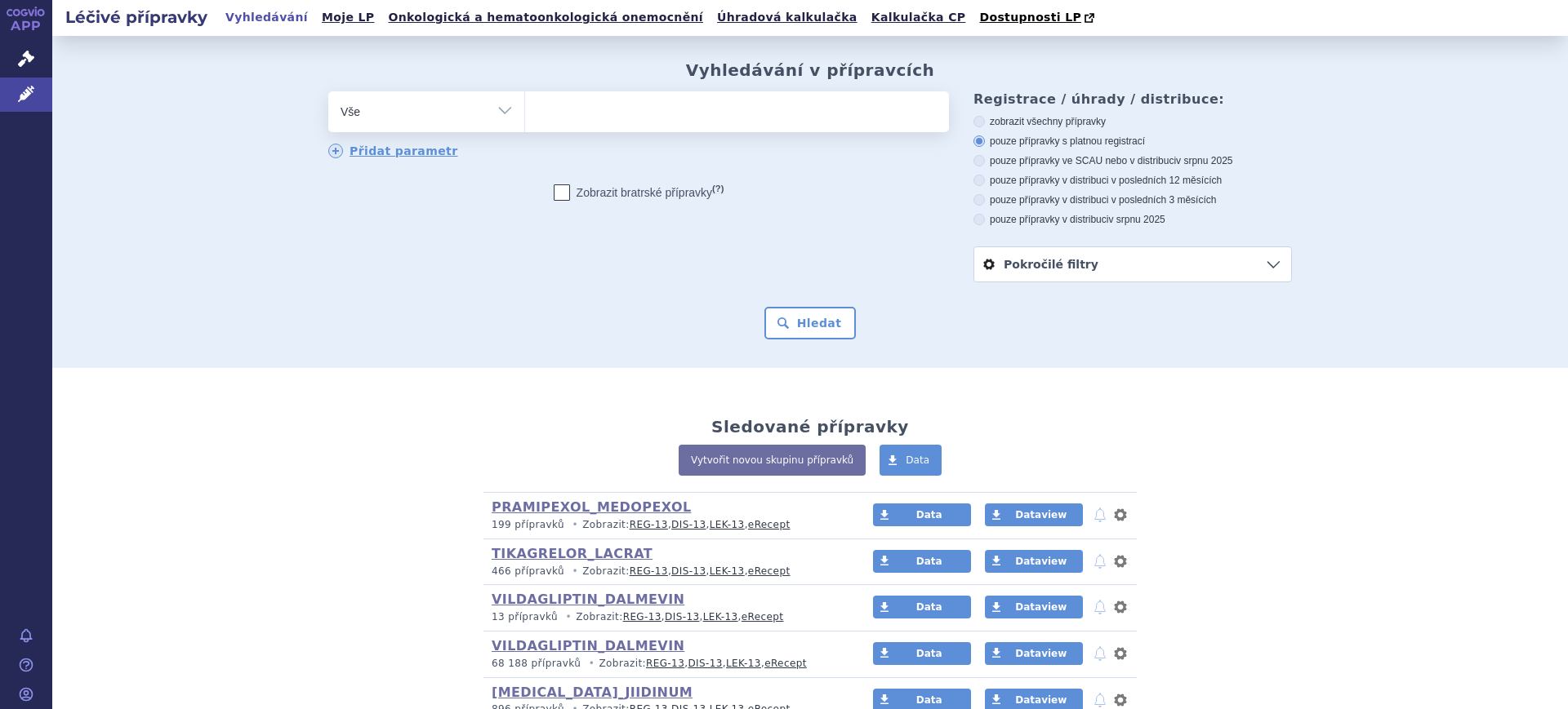
click at [372, 123] on select "Vše Přípravek/SUKL kód MAH VPOIS ATC/Aktivní látka Léková forma Síla" at bounding box center [426, 109] width 196 height 37
select select "filter-atc-group"
click at [328, 92] on select "Vše Přípravek/SUKL kód MAH VPOIS ATC/Aktivní látka Léková forma Síla" at bounding box center [426, 109] width 196 height 37
click at [564, 124] on ul at bounding box center [737, 108] width 424 height 34
click at [525, 124] on select at bounding box center [525, 110] width 1 height 41
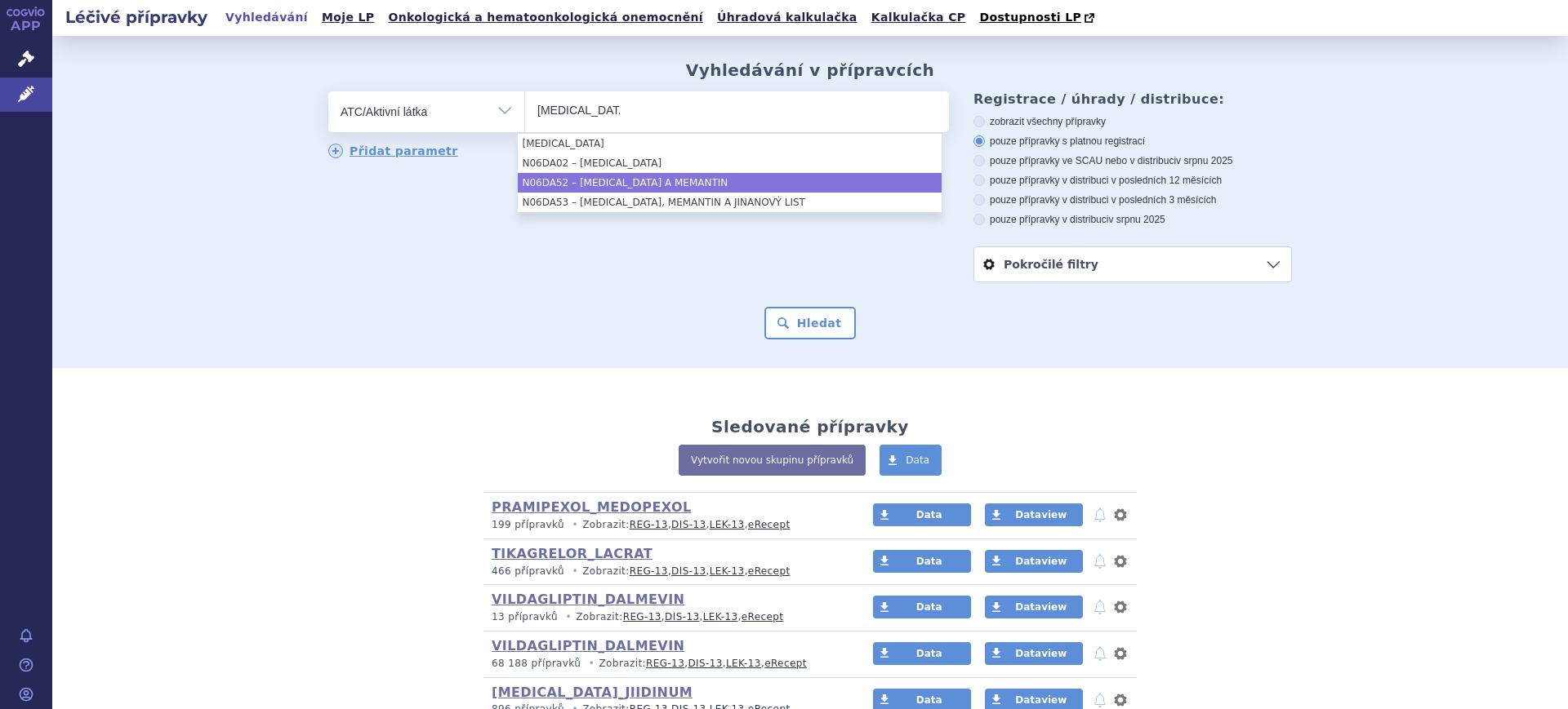
type input "DONEPEZIL"
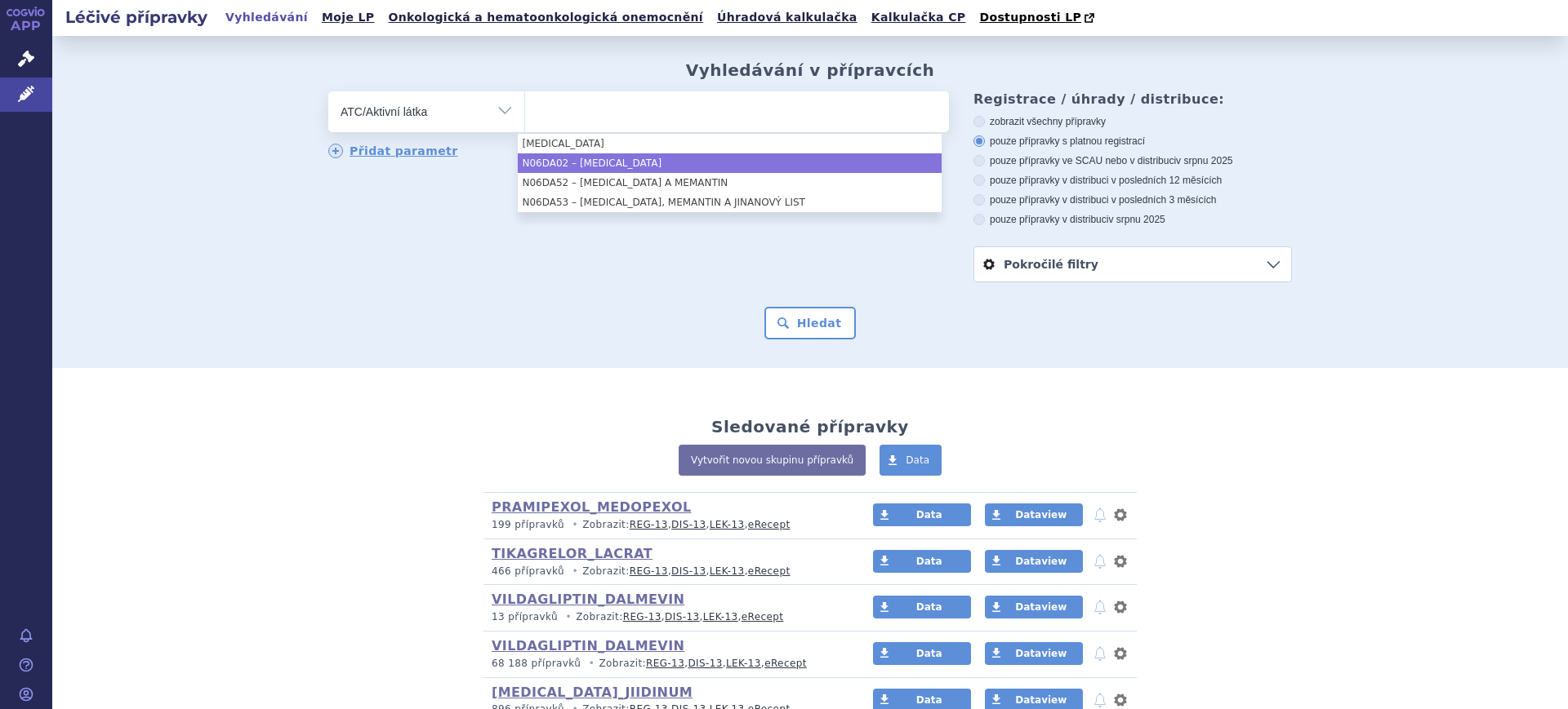
select select "N06DA02"
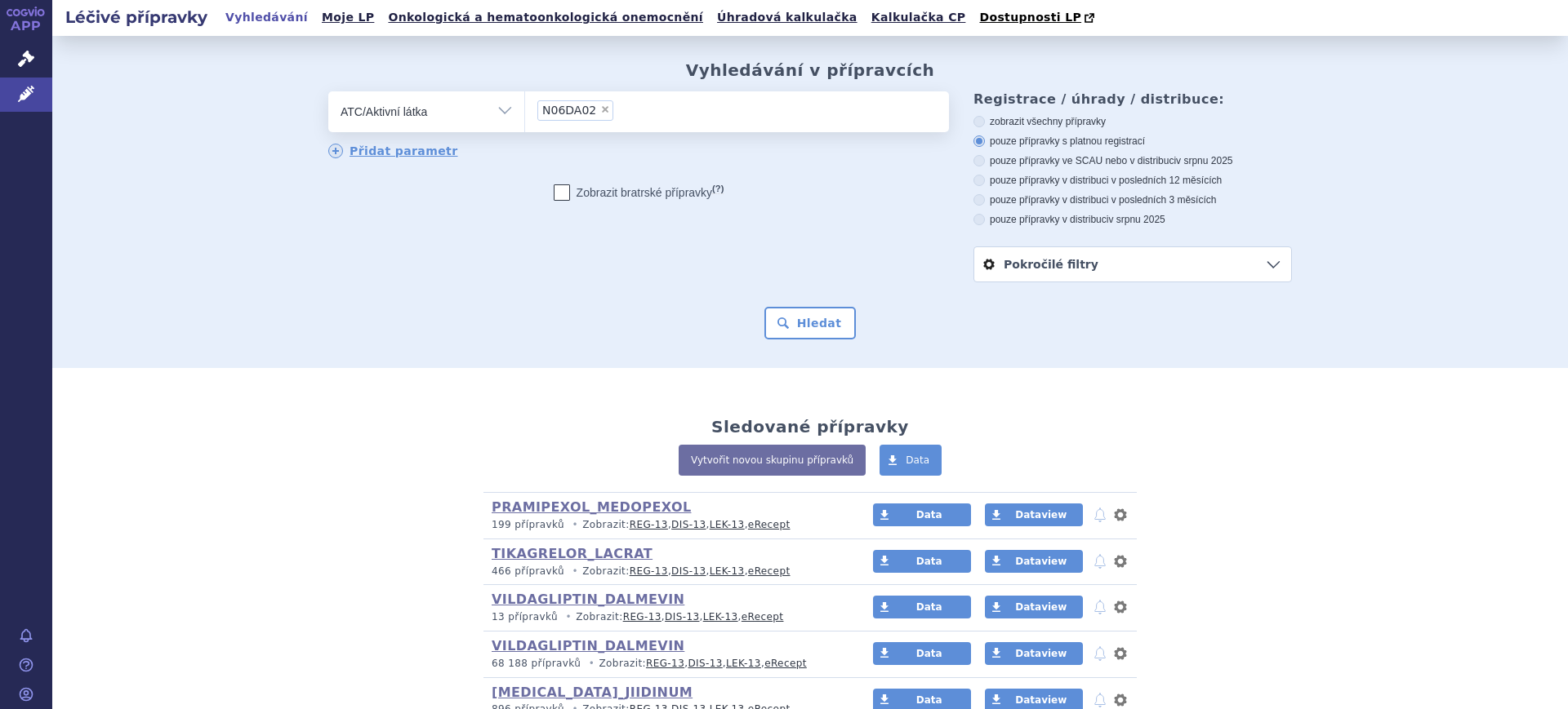
click at [844, 340] on div "Vyhledávání v přípravcích odstranit Vše Přípravek/SUKL kód MAH VPOIS ×" at bounding box center [809, 202] width 1515 height 332
click at [840, 332] on button "Hledat" at bounding box center [810, 322] width 92 height 33
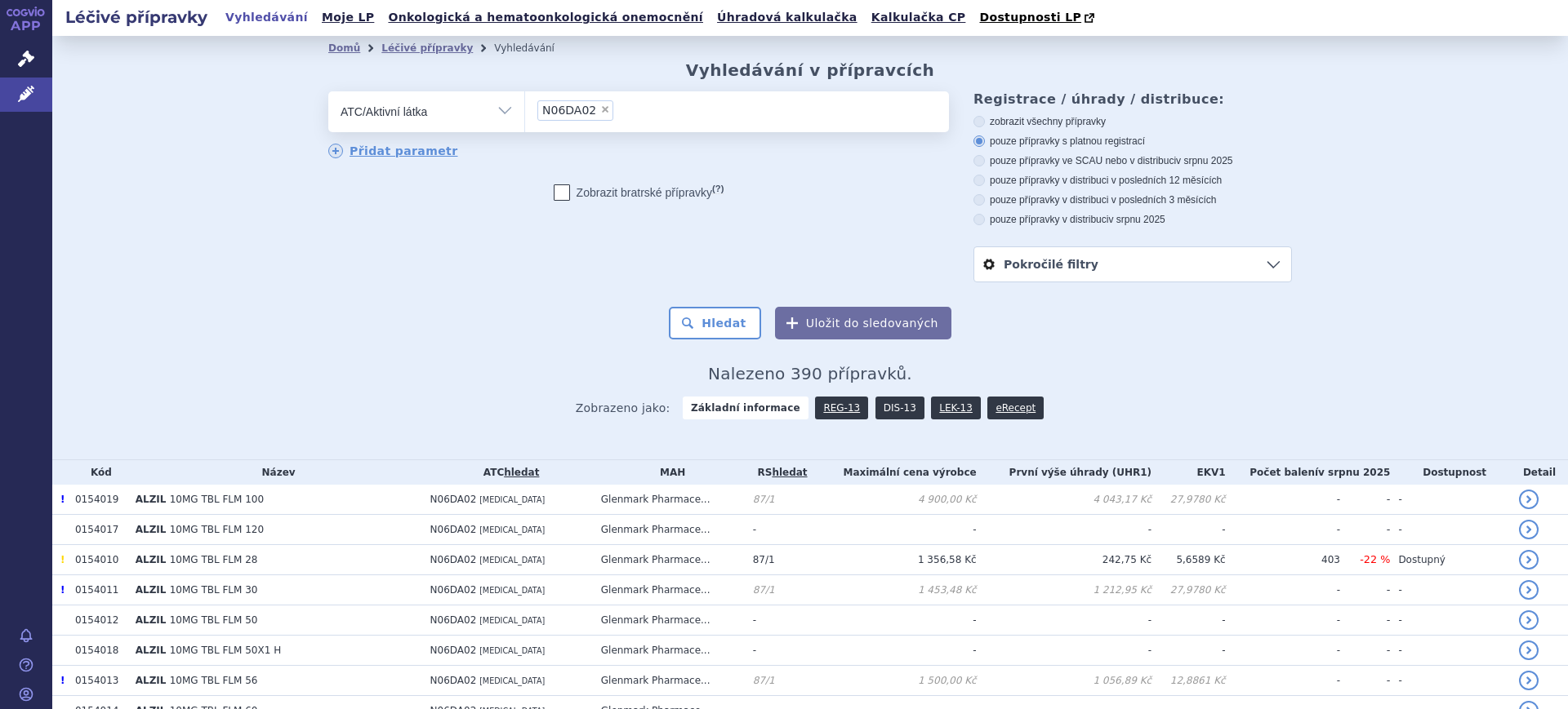
click at [876, 409] on link "DIS-13" at bounding box center [900, 408] width 49 height 23
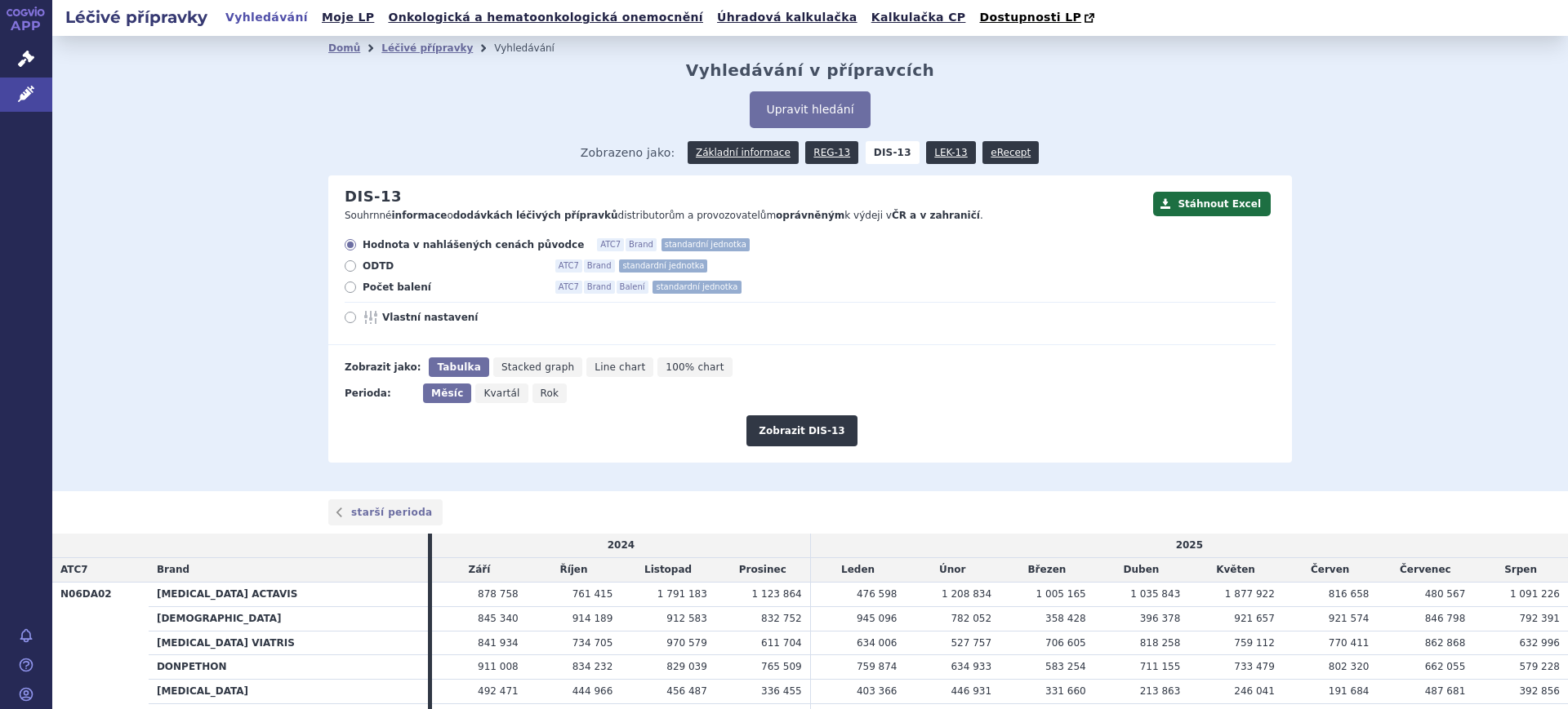
click at [539, 391] on icon "Rok" at bounding box center [549, 393] width 35 height 20
click at [539, 391] on input "Rok" at bounding box center [537, 388] width 10 height 10
radio input "true"
click at [429, 322] on span "Vlastní nastavení" at bounding box center [472, 318] width 179 height 13
click at [357, 322] on input "Vlastní nastavení" at bounding box center [351, 319] width 10 height 10
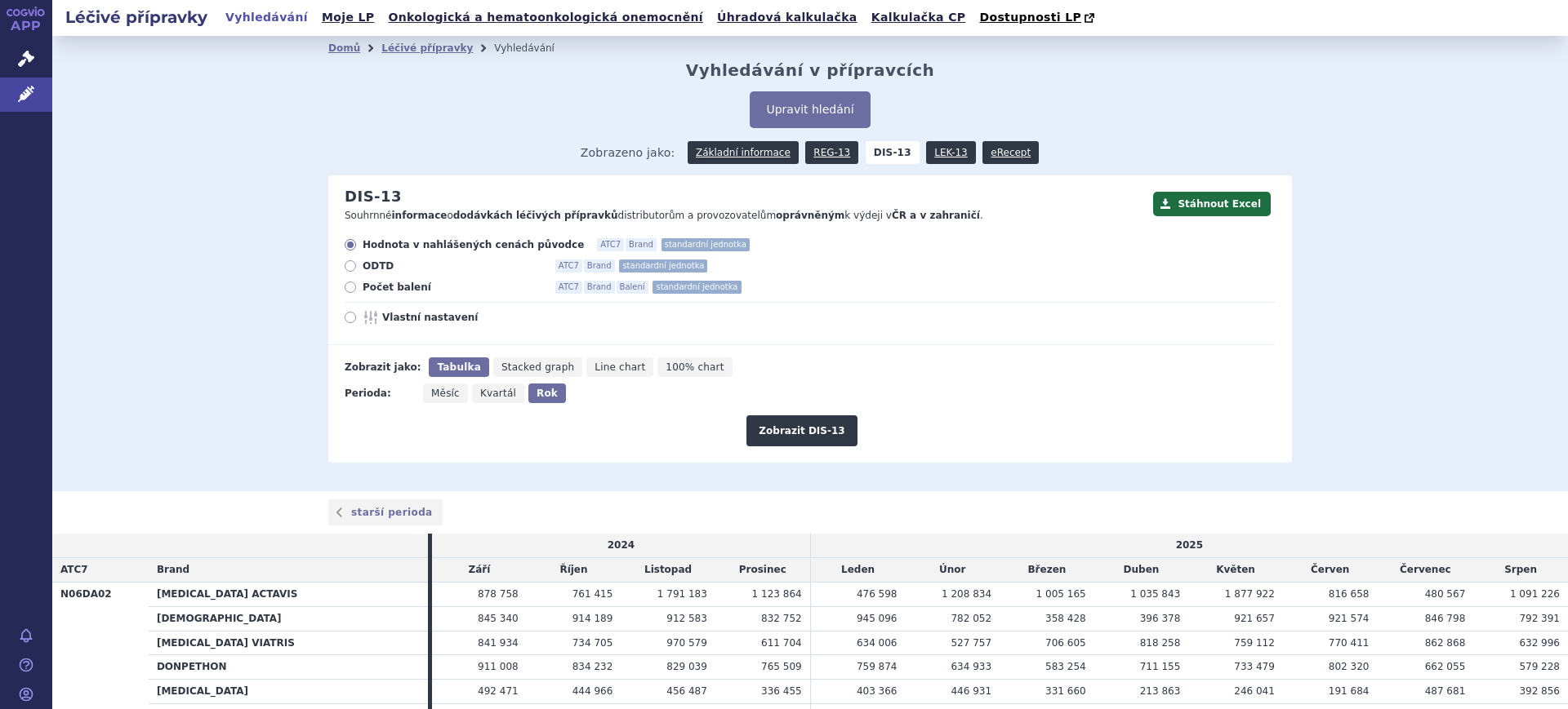
radio input "true"
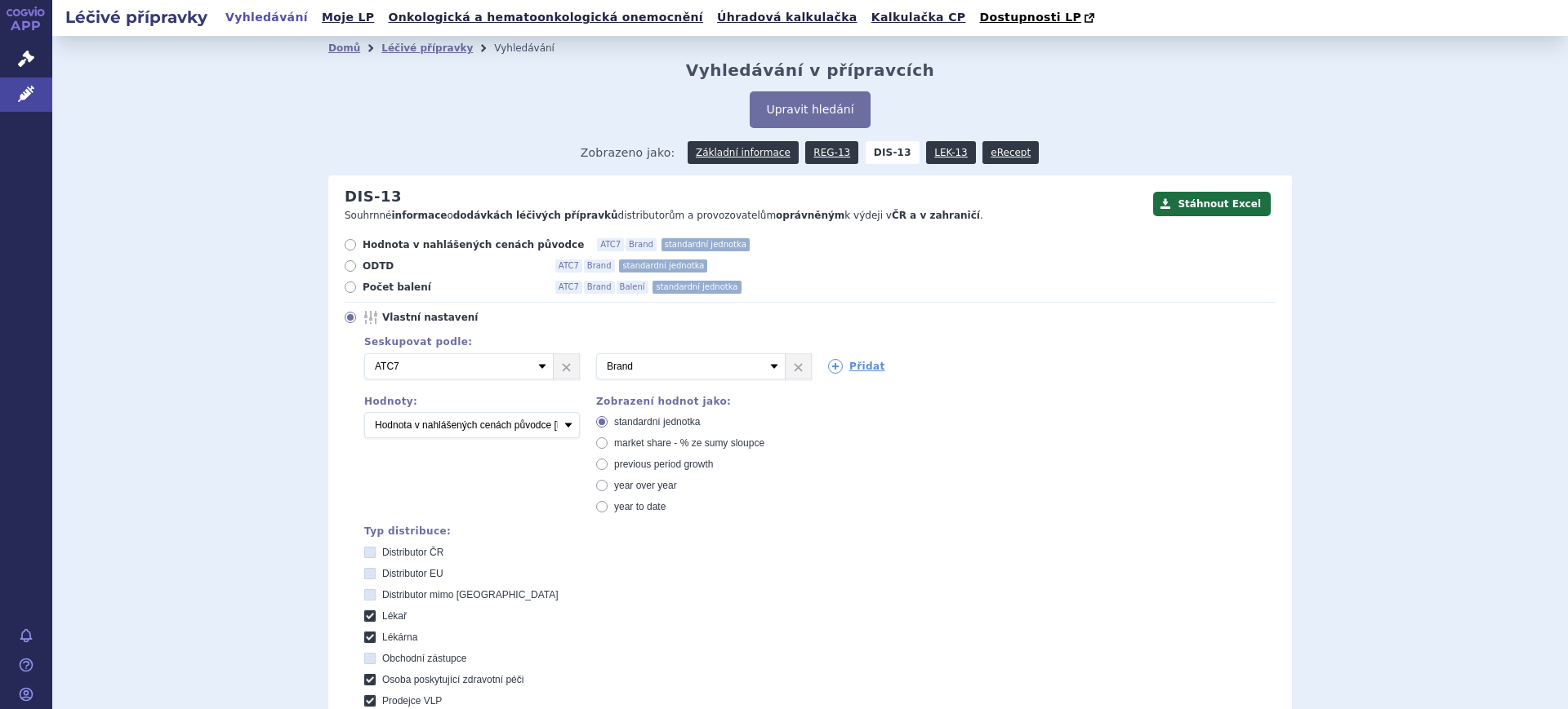
click at [614, 444] on span "market share - % ze sumy sloupce" at bounding box center [689, 443] width 150 height 11
click at [609, 444] on input "market share - % ze sumy sloupce" at bounding box center [603, 445] width 10 height 10
radio input "true"
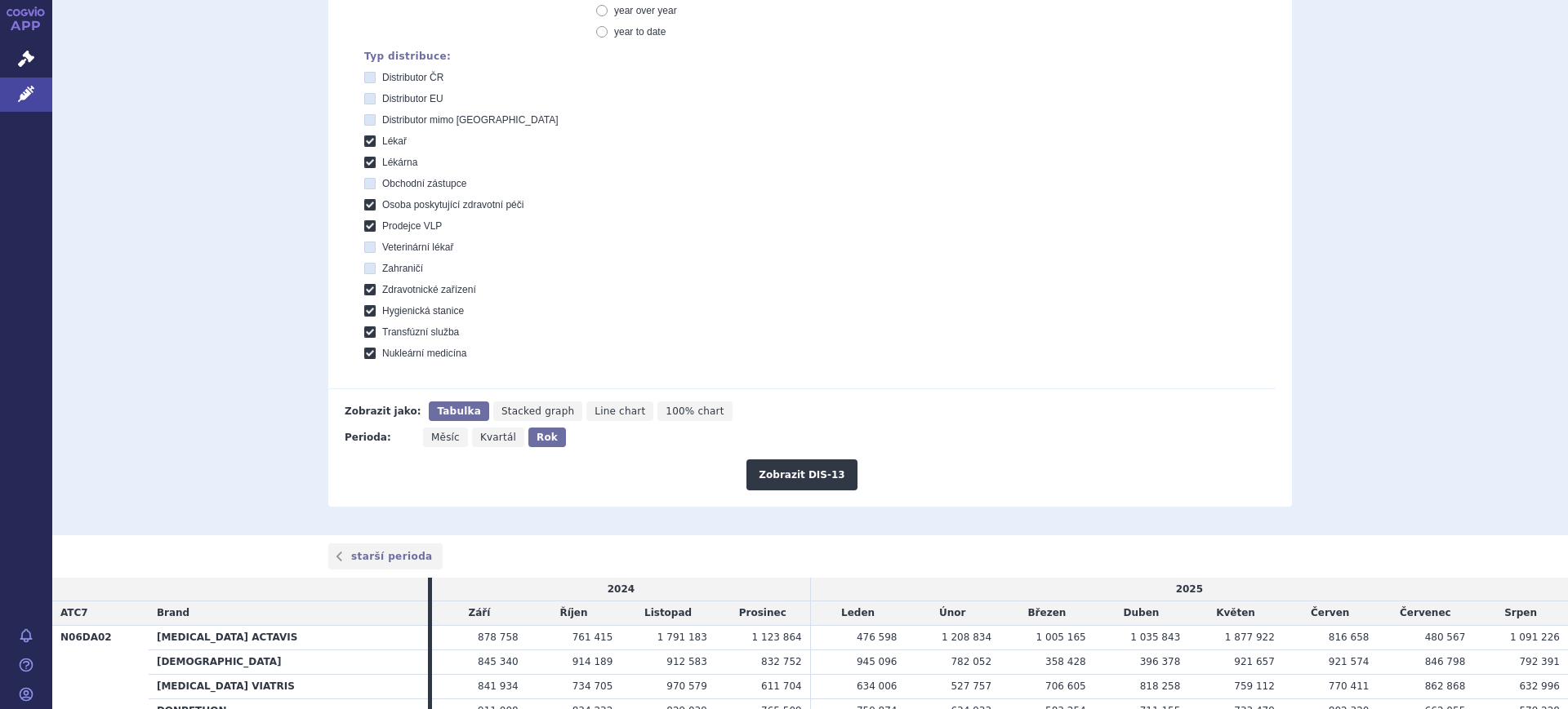
scroll to position [510, 0]
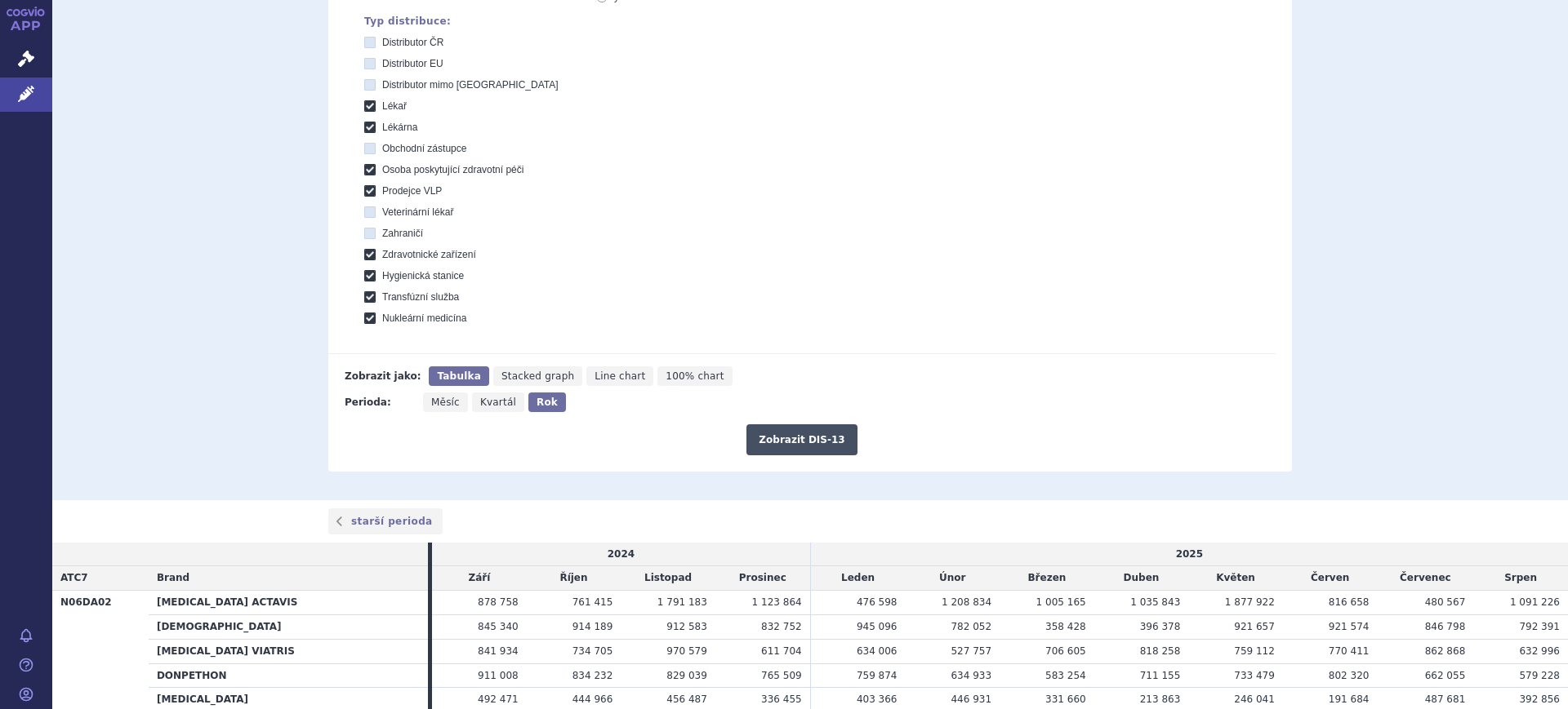
click at [826, 447] on button "Zobrazit DIS-13" at bounding box center [801, 439] width 110 height 31
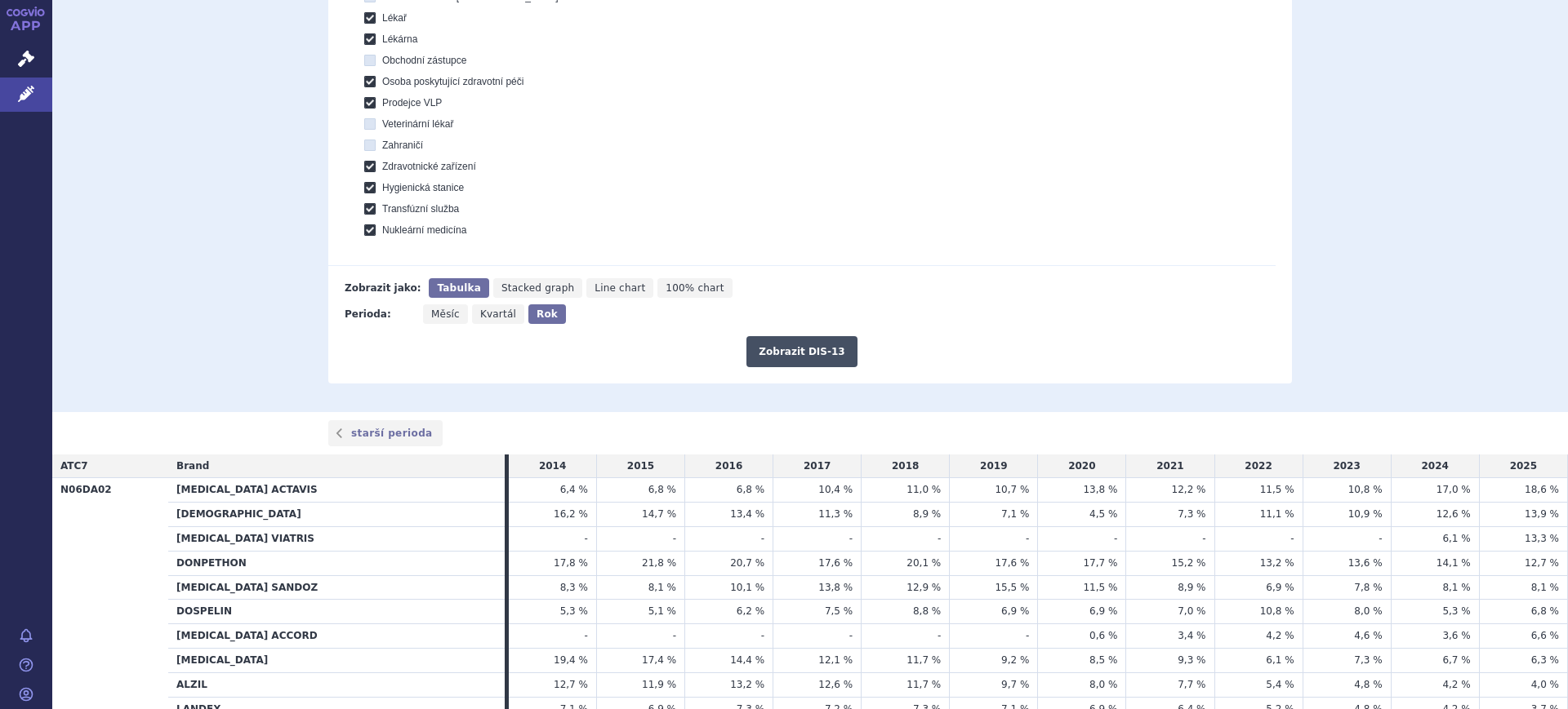
scroll to position [714, 0]
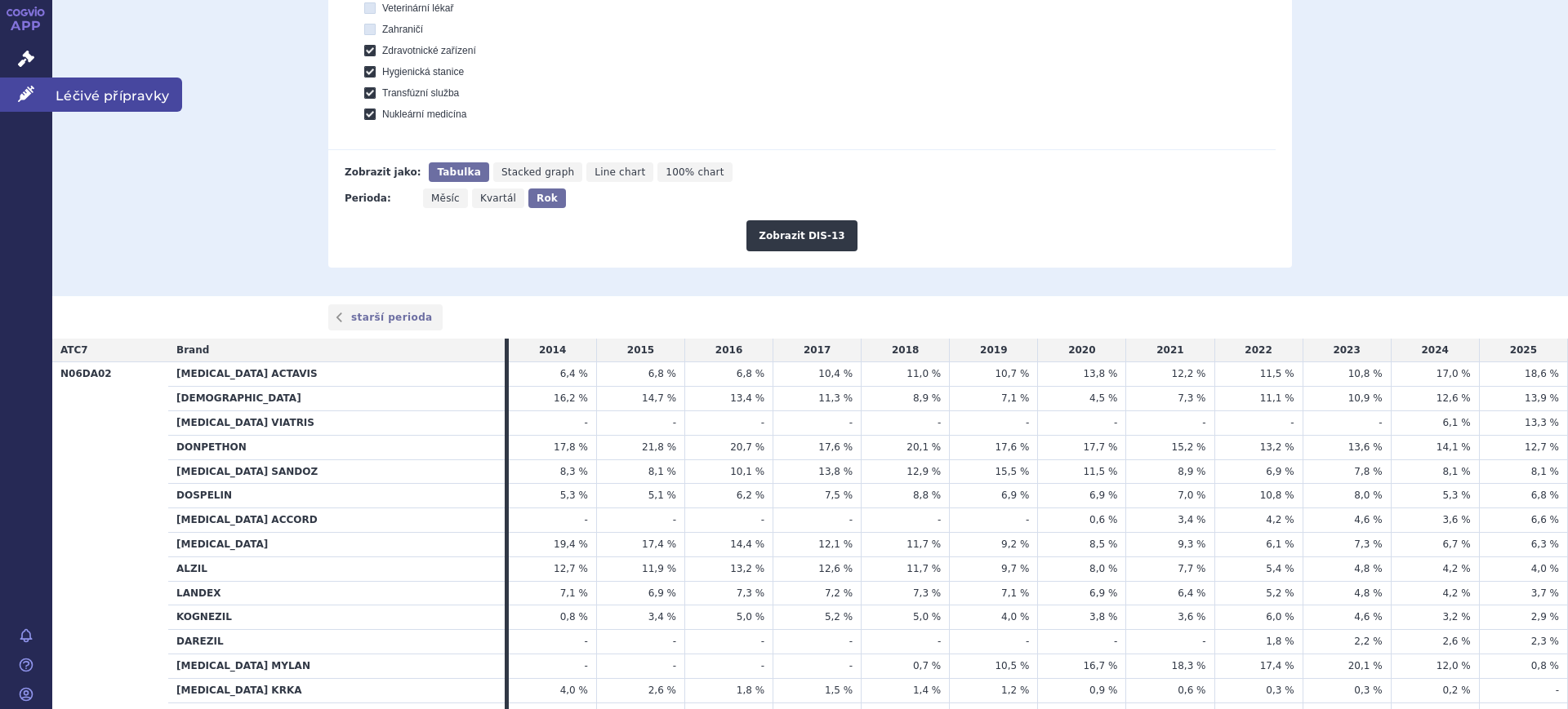
click at [37, 94] on link "Léčivé přípravky" at bounding box center [25, 94] width 52 height 34
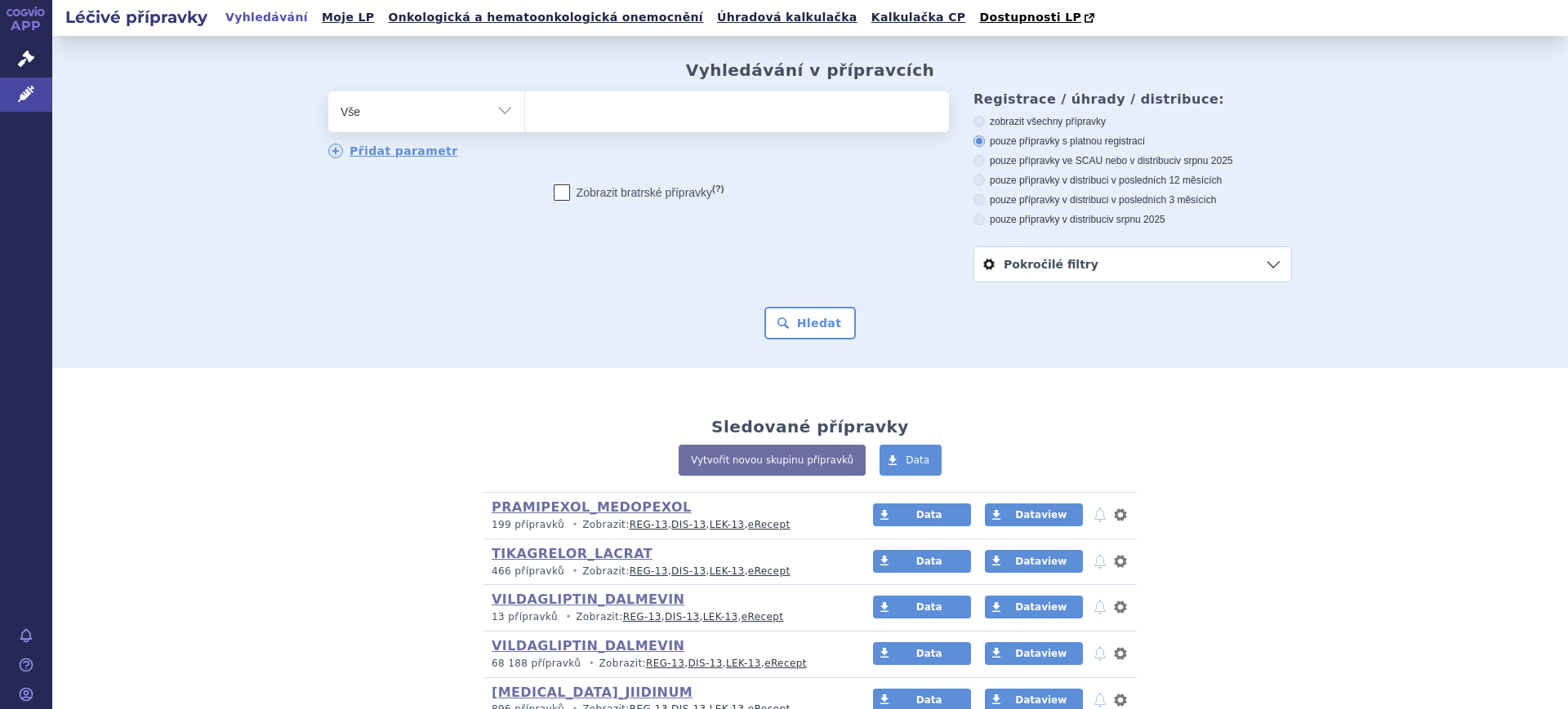
drag, startPoint x: 343, startPoint y: 114, endPoint x: 396, endPoint y: 120, distance: 53.3
click at [344, 114] on select "Vše Přípravek/SUKL kód MAH VPOIS ATC/Aktivní látka Léková forma Síla" at bounding box center [426, 109] width 196 height 37
select select "filter-atc-group"
click at [328, 92] on select "Vše Přípravek/SUKL kód MAH VPOIS ATC/Aktivní látka Léková forma Síla" at bounding box center [426, 109] width 196 height 37
click at [578, 116] on ul at bounding box center [737, 108] width 424 height 34
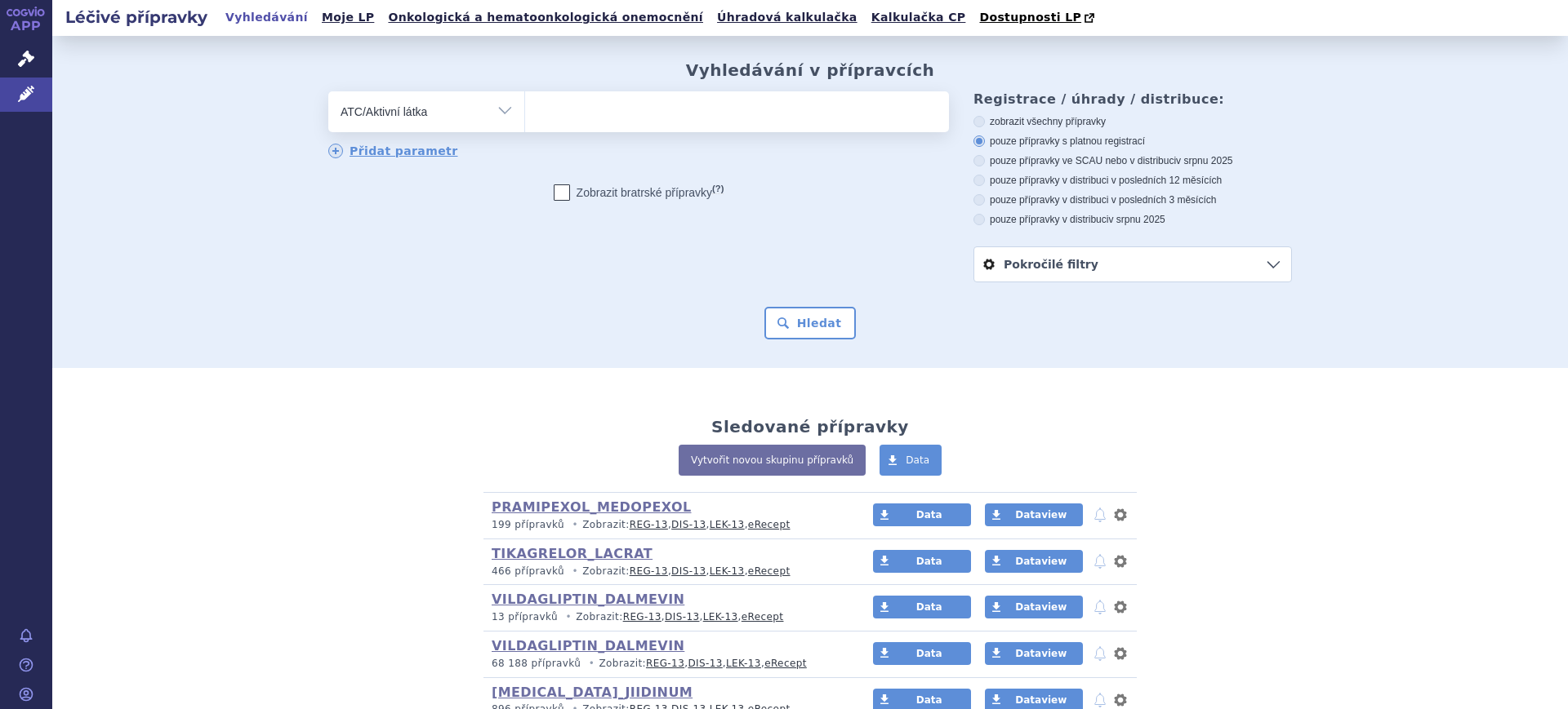
click at [525, 116] on select at bounding box center [525, 110] width 1 height 41
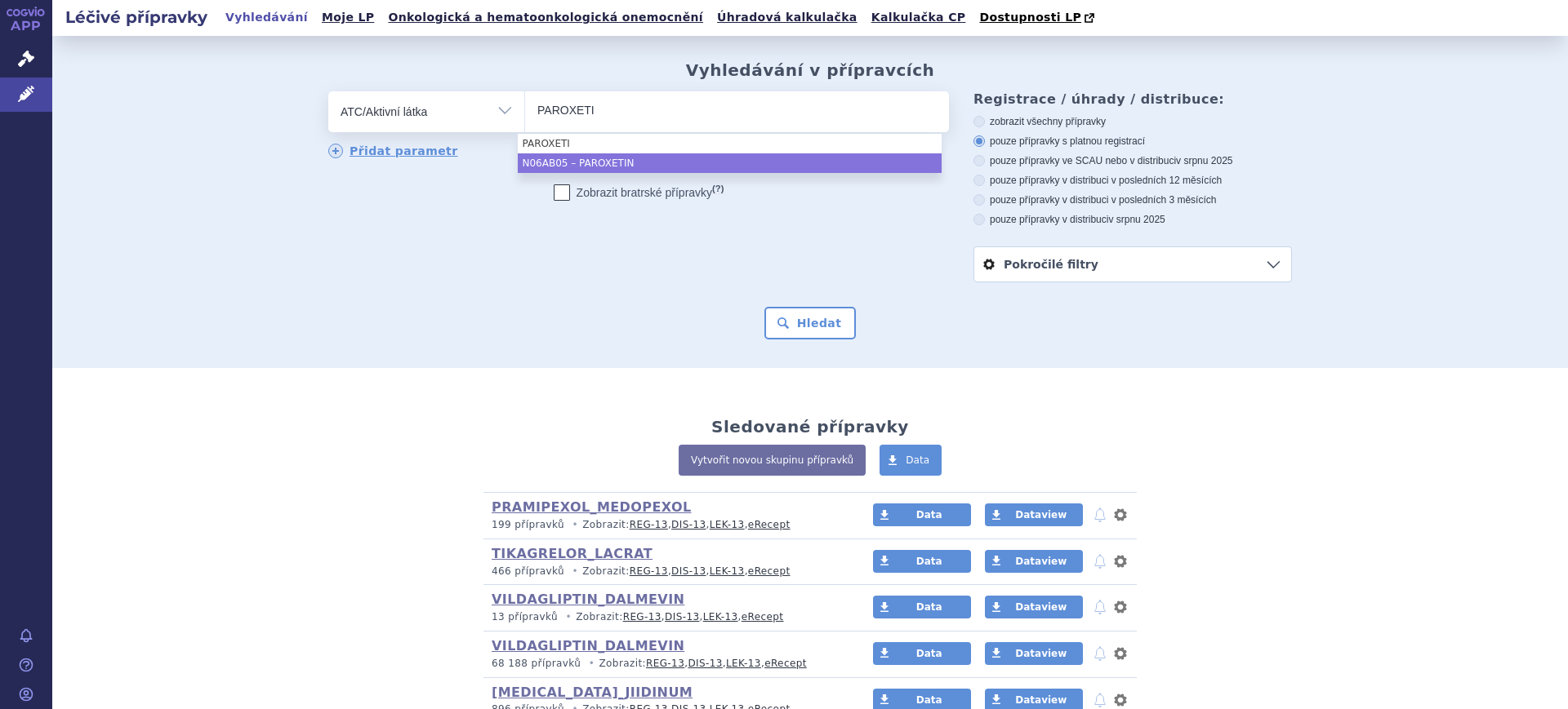
type input "PAROXETI"
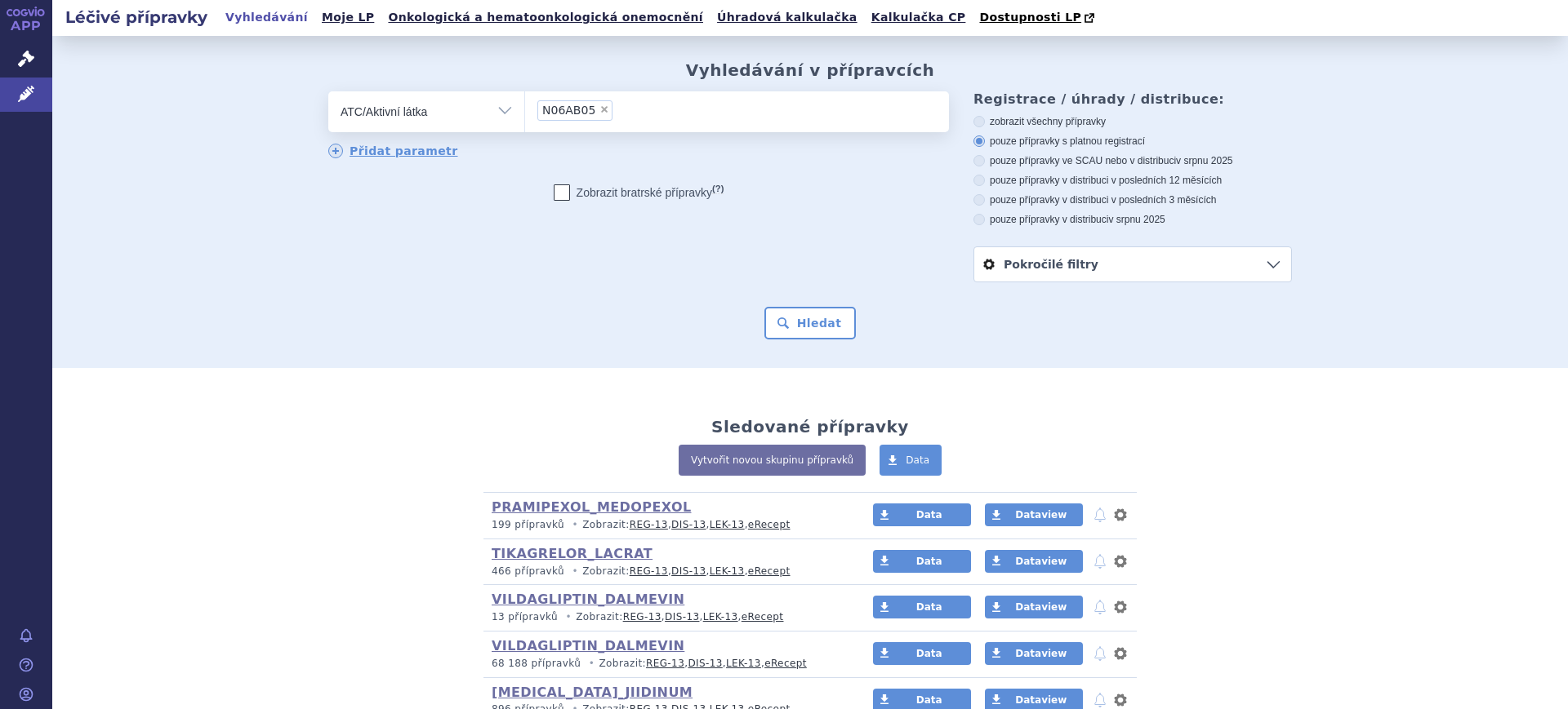
select select "N06AB05"
click at [817, 335] on button "Hledat" at bounding box center [810, 322] width 92 height 33
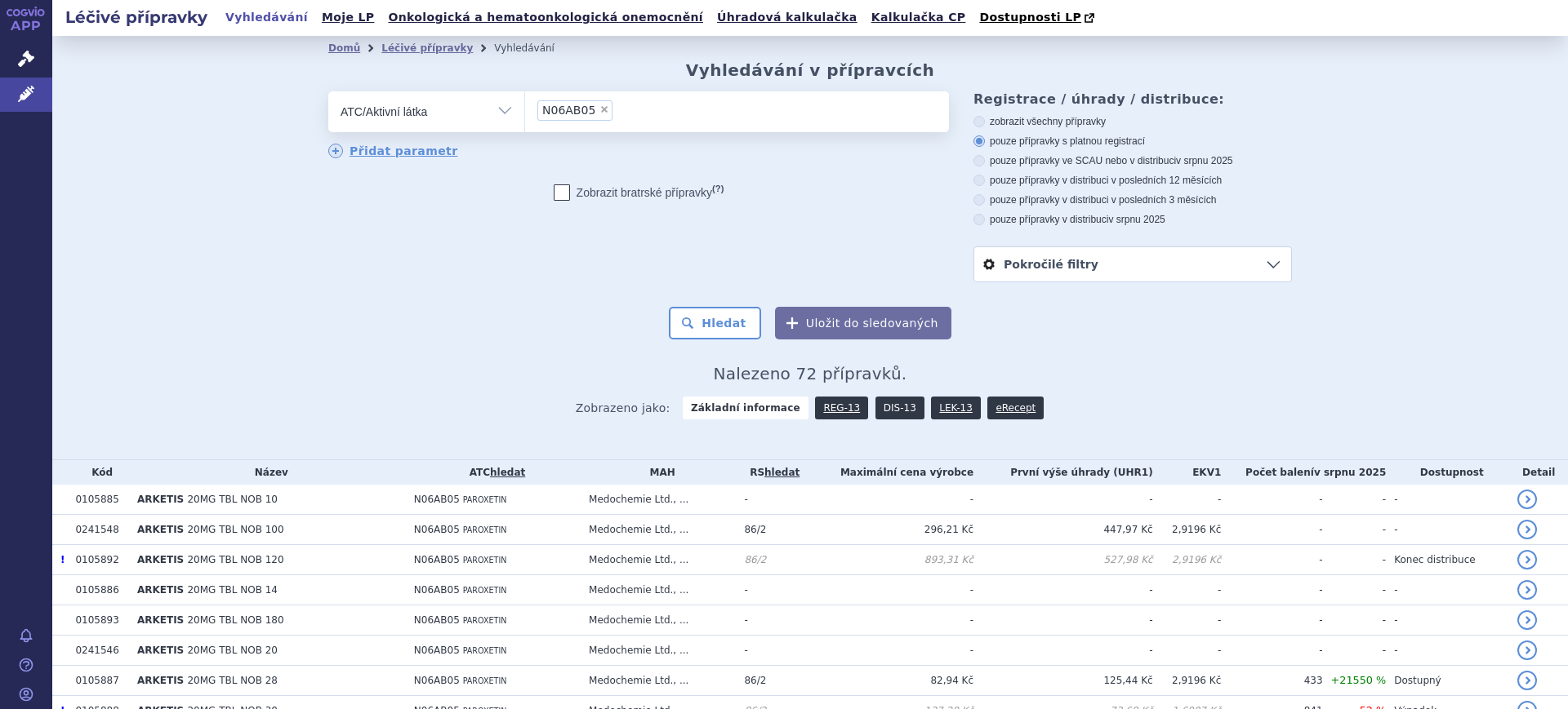
click at [877, 404] on link "DIS-13" at bounding box center [900, 408] width 49 height 23
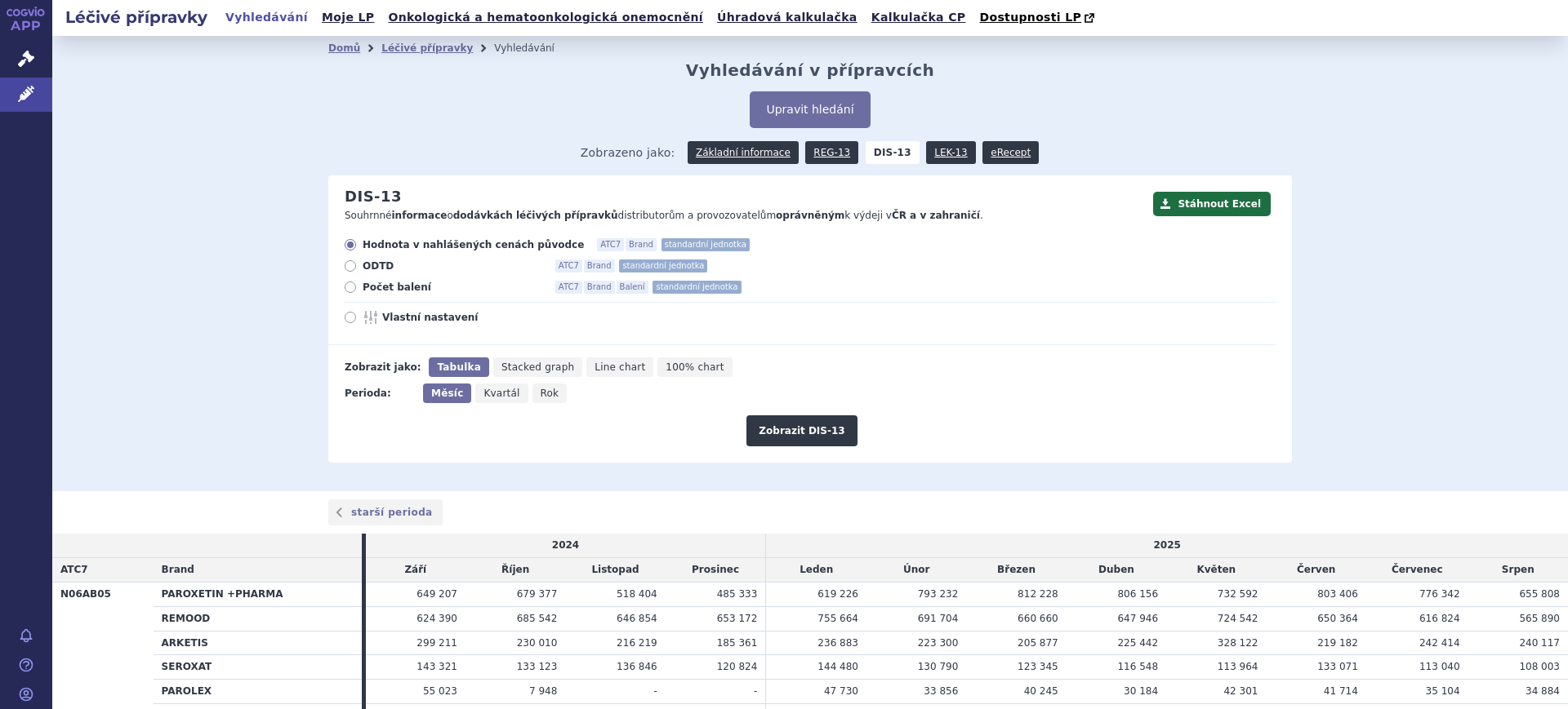
drag, startPoint x: 548, startPoint y: 401, endPoint x: 540, endPoint y: 399, distance: 8.2
click at [546, 400] on div "Měsíc Kvartál Rok" at bounding box center [496, 393] width 148 height 20
click at [423, 315] on span "Vlastní nastavení" at bounding box center [472, 318] width 179 height 13
click at [357, 315] on input "Vlastní nastavení" at bounding box center [351, 319] width 10 height 10
radio input "true"
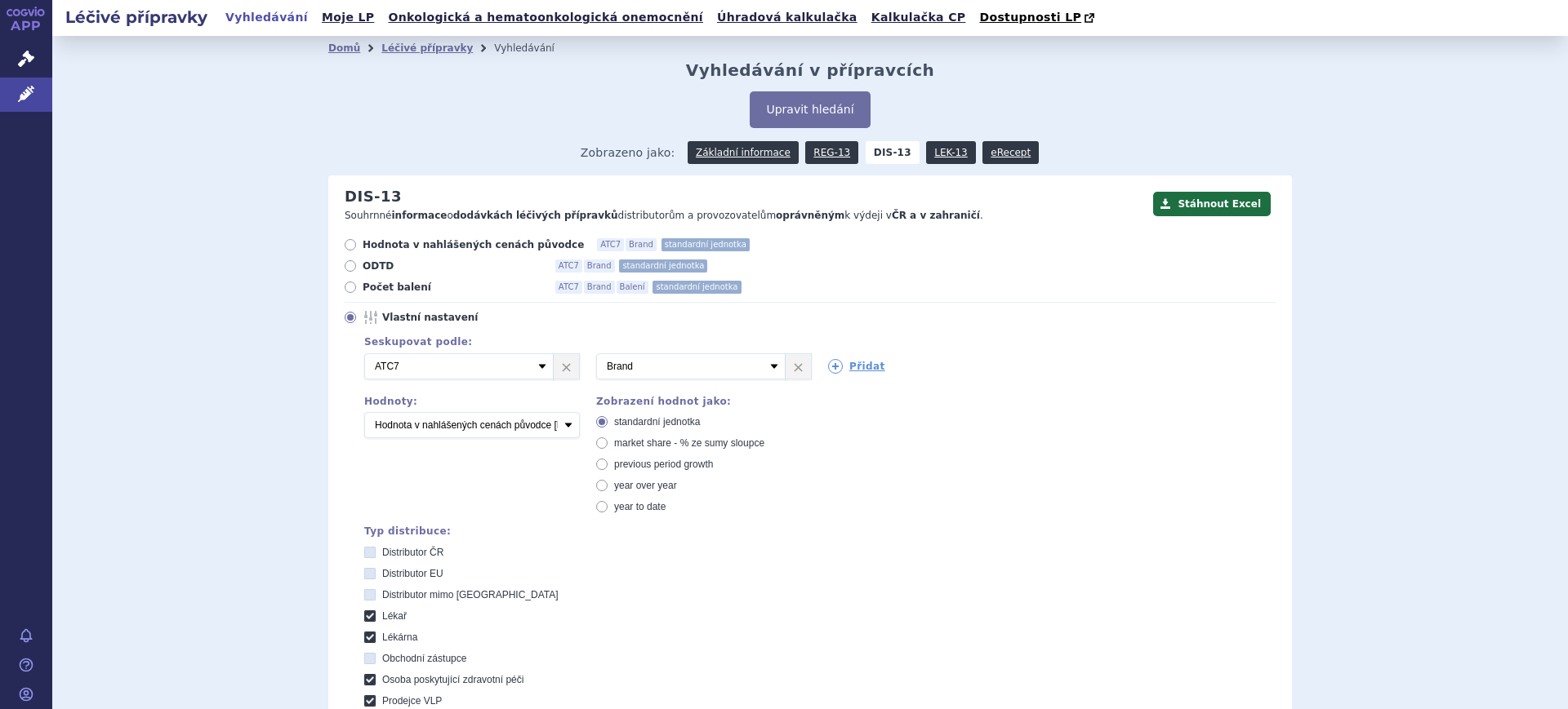
click at [661, 447] on span "market share - % ze sumy sloupce" at bounding box center [689, 443] width 150 height 11
click at [609, 447] on input "market share - % ze sumy sloupce" at bounding box center [603, 445] width 10 height 10
radio input "true"
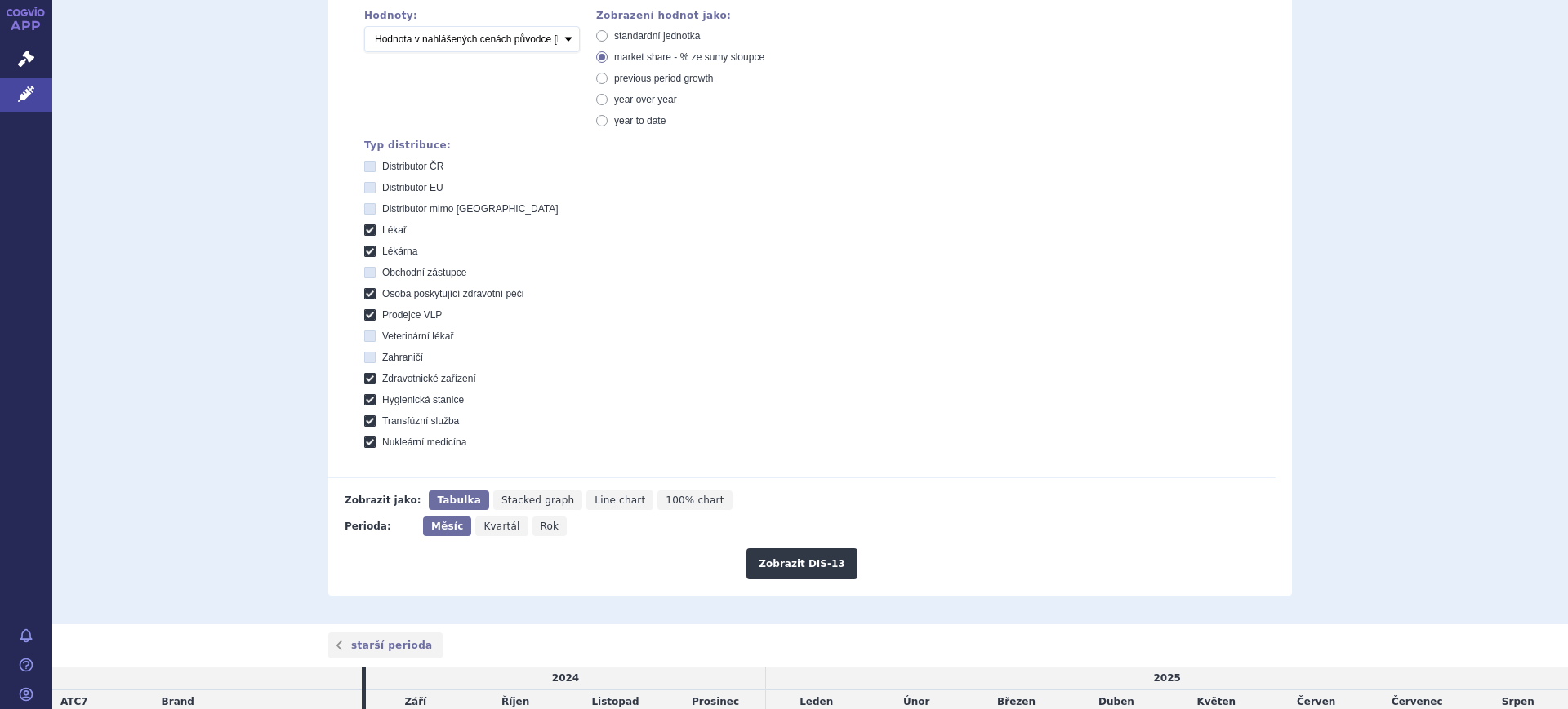
scroll to position [408, 0]
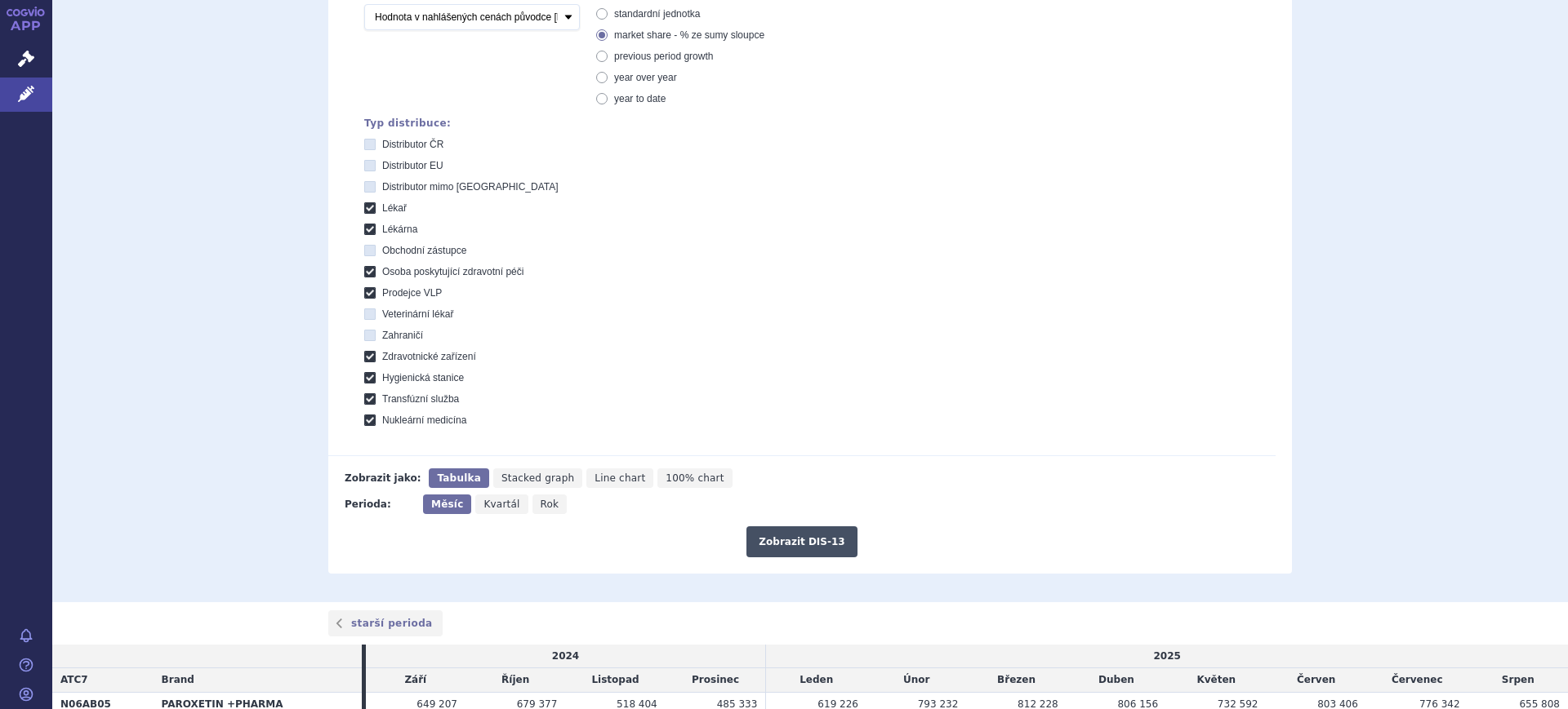
click at [803, 543] on button "Zobrazit DIS-13" at bounding box center [801, 541] width 110 height 31
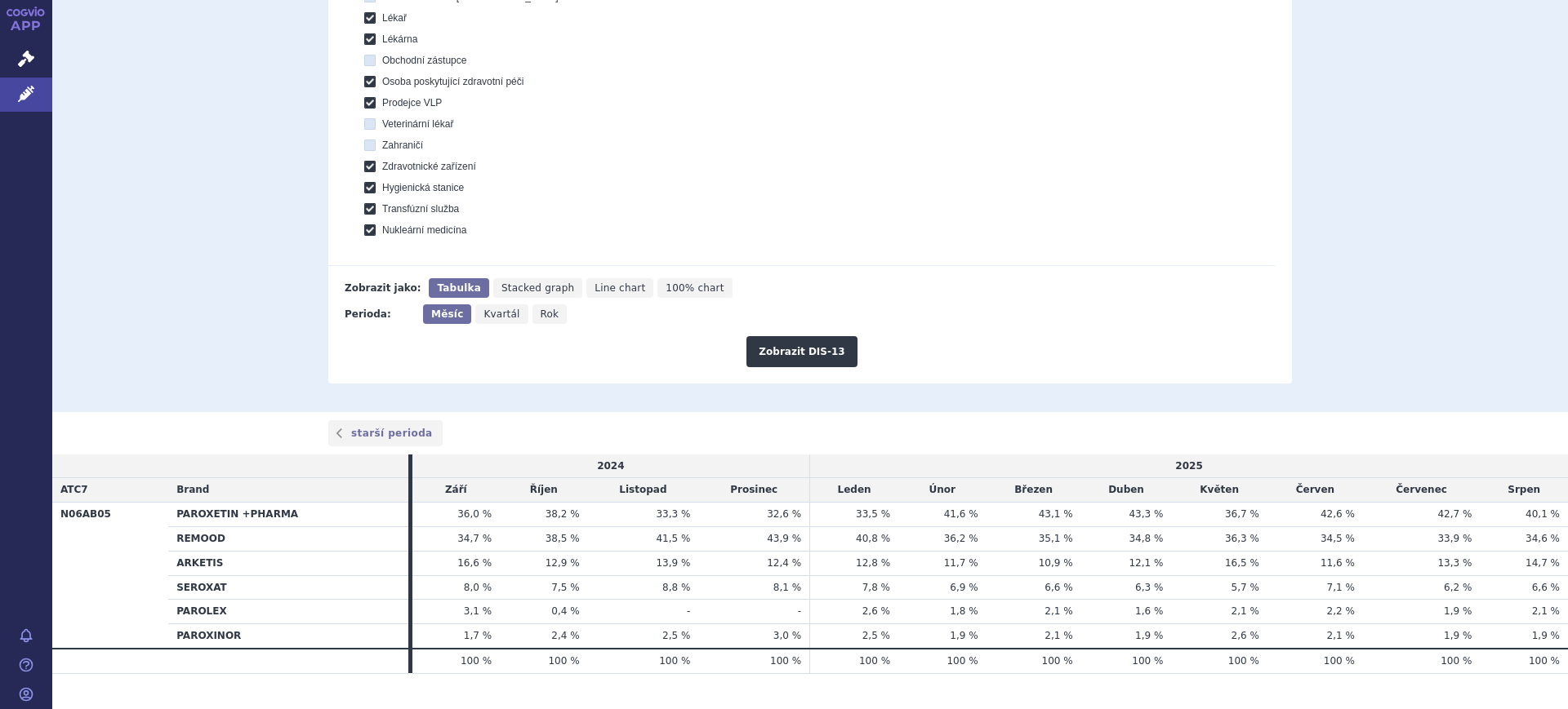
scroll to position [612, 0]
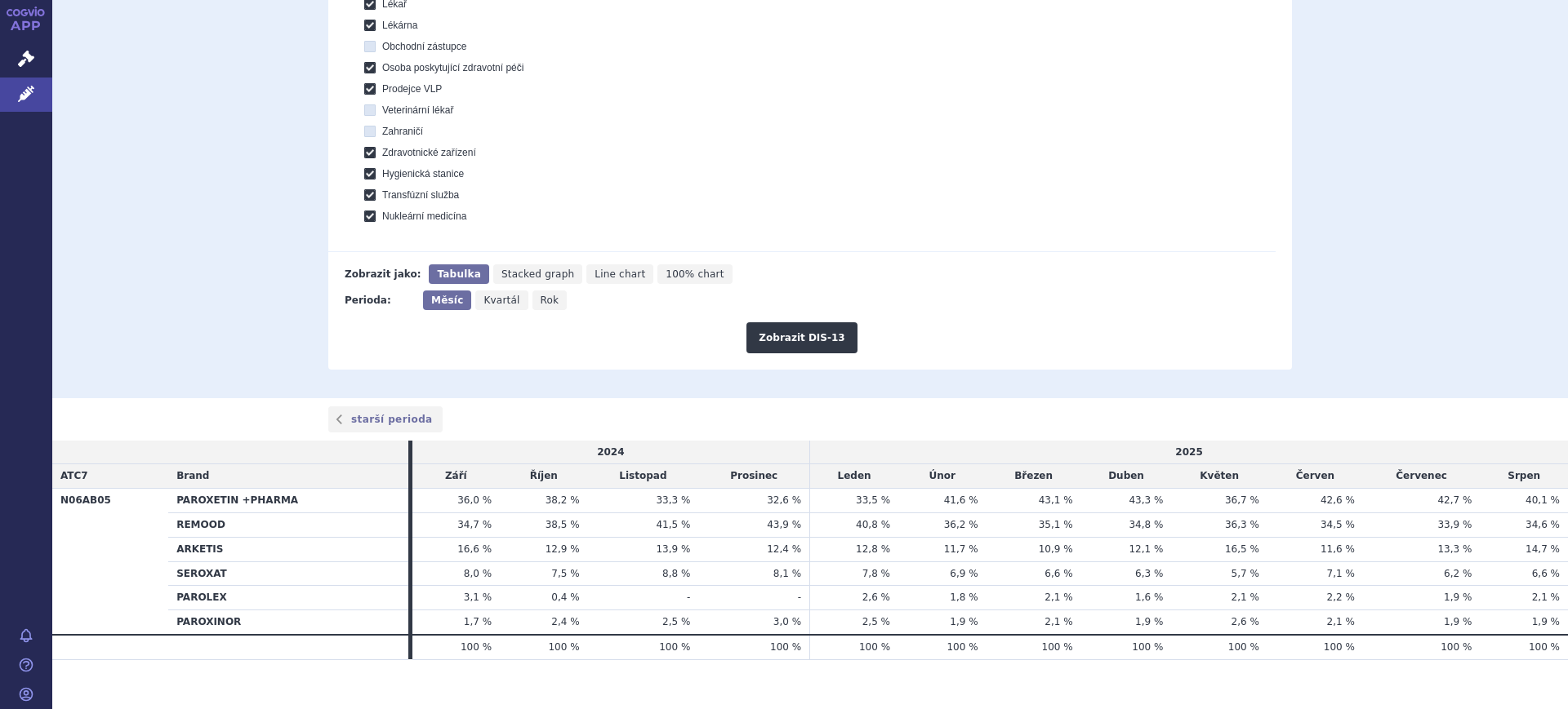
drag, startPoint x: 523, startPoint y: 298, endPoint x: 531, endPoint y: 298, distance: 8.0
click at [541, 298] on span "Rok" at bounding box center [550, 300] width 19 height 11
click at [532, 298] on input "Rok" at bounding box center [537, 295] width 10 height 10
radio input "true"
click at [769, 341] on button "Zobrazit DIS-13" at bounding box center [801, 338] width 110 height 31
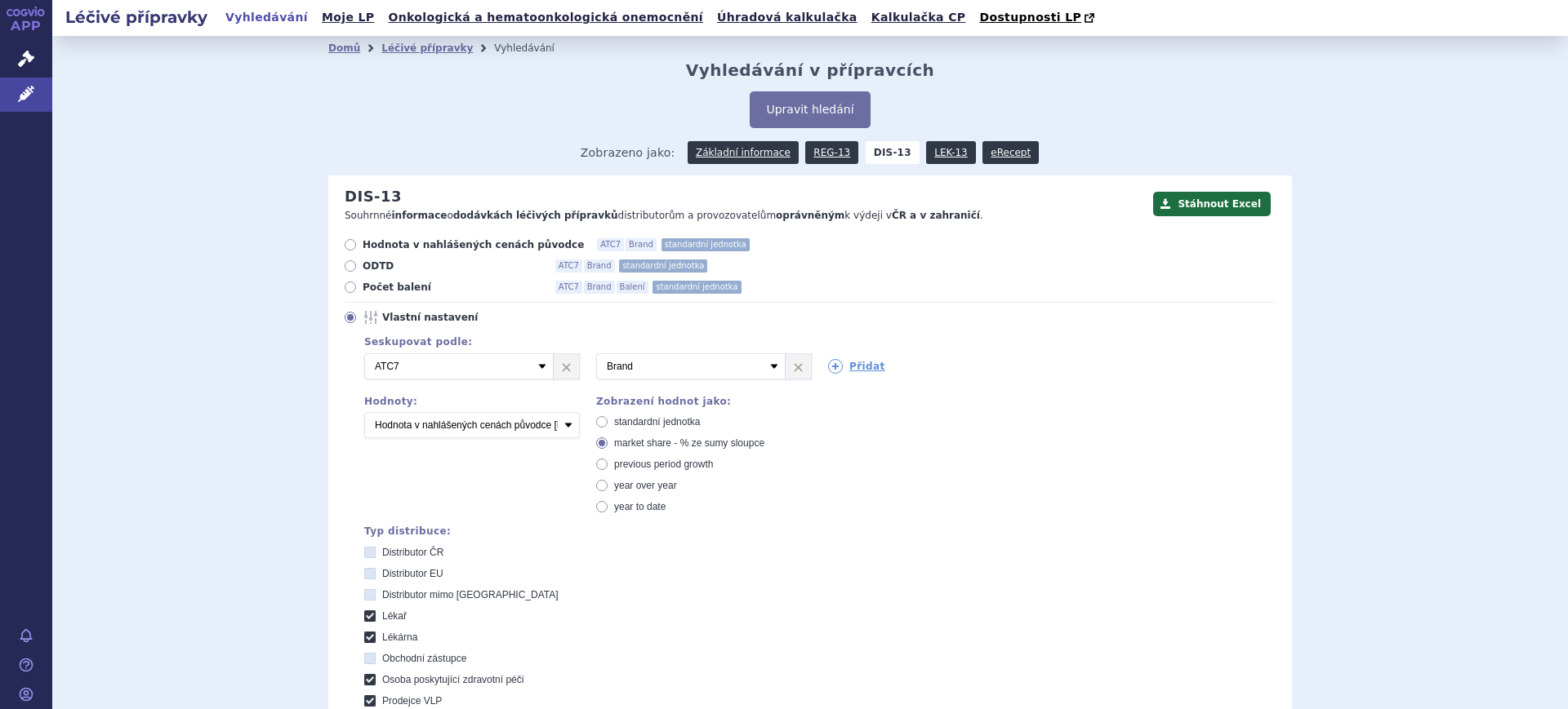
scroll to position [604, 0]
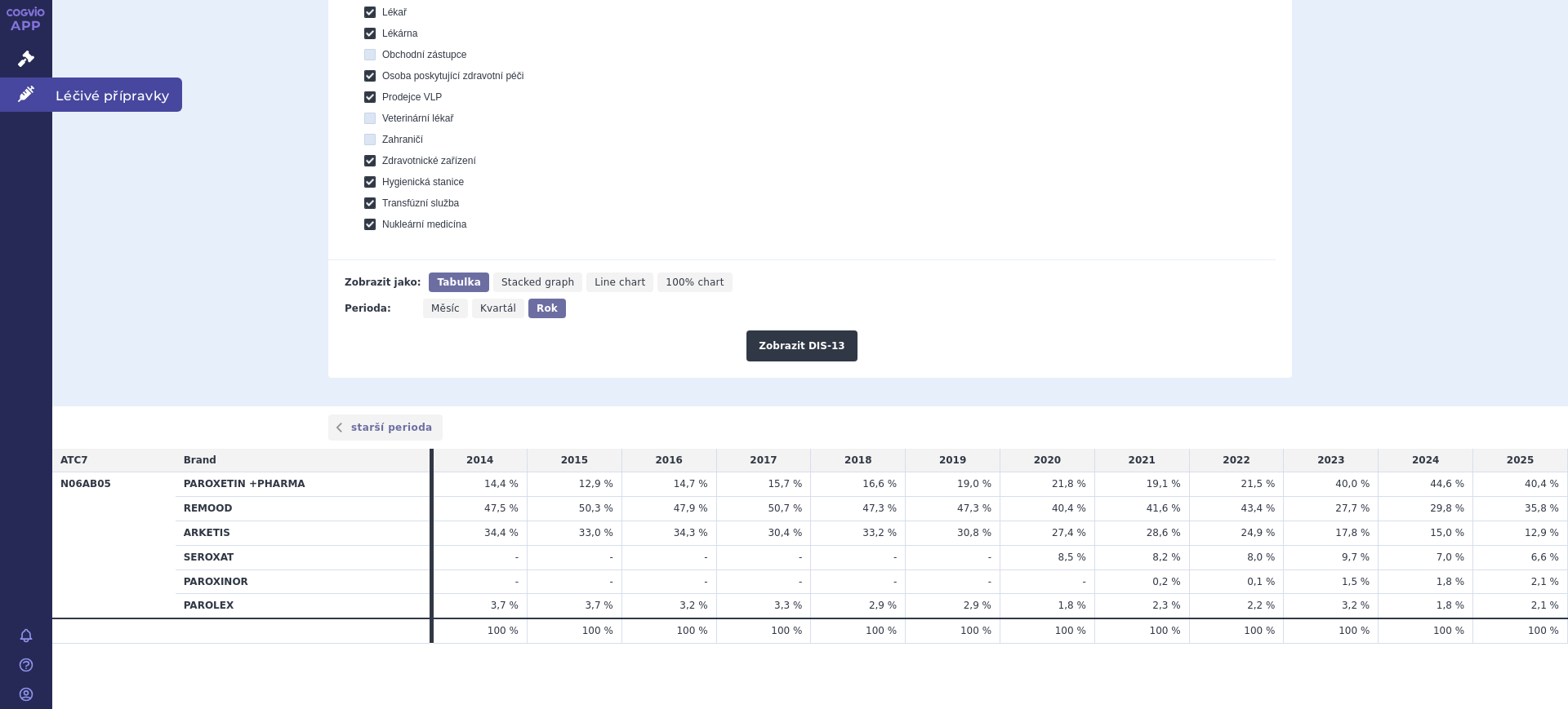
click at [13, 92] on link "Léčivé přípravky" at bounding box center [25, 94] width 52 height 34
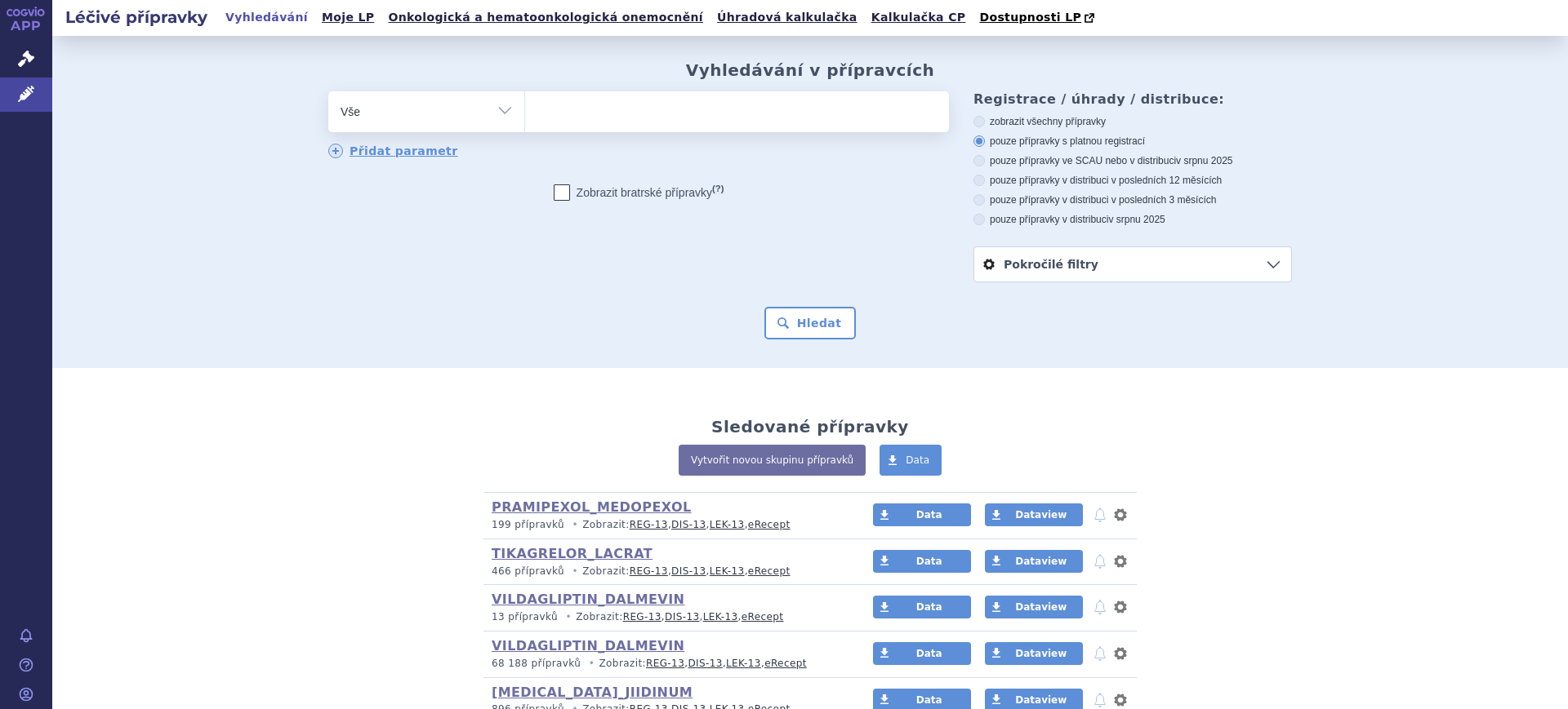
click at [373, 113] on select "Vše Přípravek/SUKL kód MAH VPOIS ATC/Aktivní látka Léková forma Síla" at bounding box center [426, 109] width 196 height 37
select select "filter-atc-group"
click at [328, 92] on select "Vše Přípravek/SUKL kód MAH VPOIS ATC/Aktivní látka Léková forma Síla" at bounding box center [426, 109] width 196 height 37
click at [676, 121] on ul at bounding box center [737, 108] width 424 height 34
click at [525, 121] on select at bounding box center [525, 110] width 1 height 41
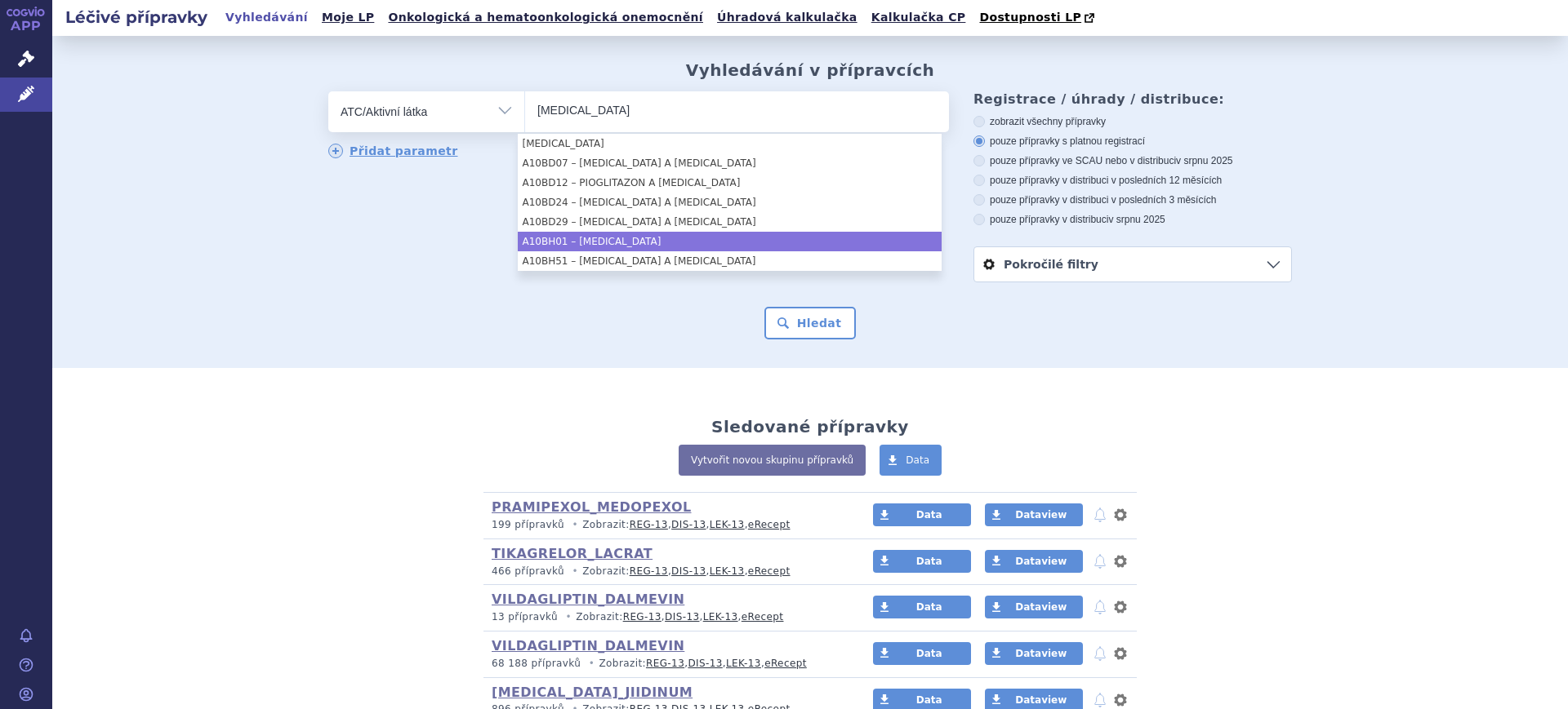
type input "SITAGLIPTIN"
select select "A10BH01"
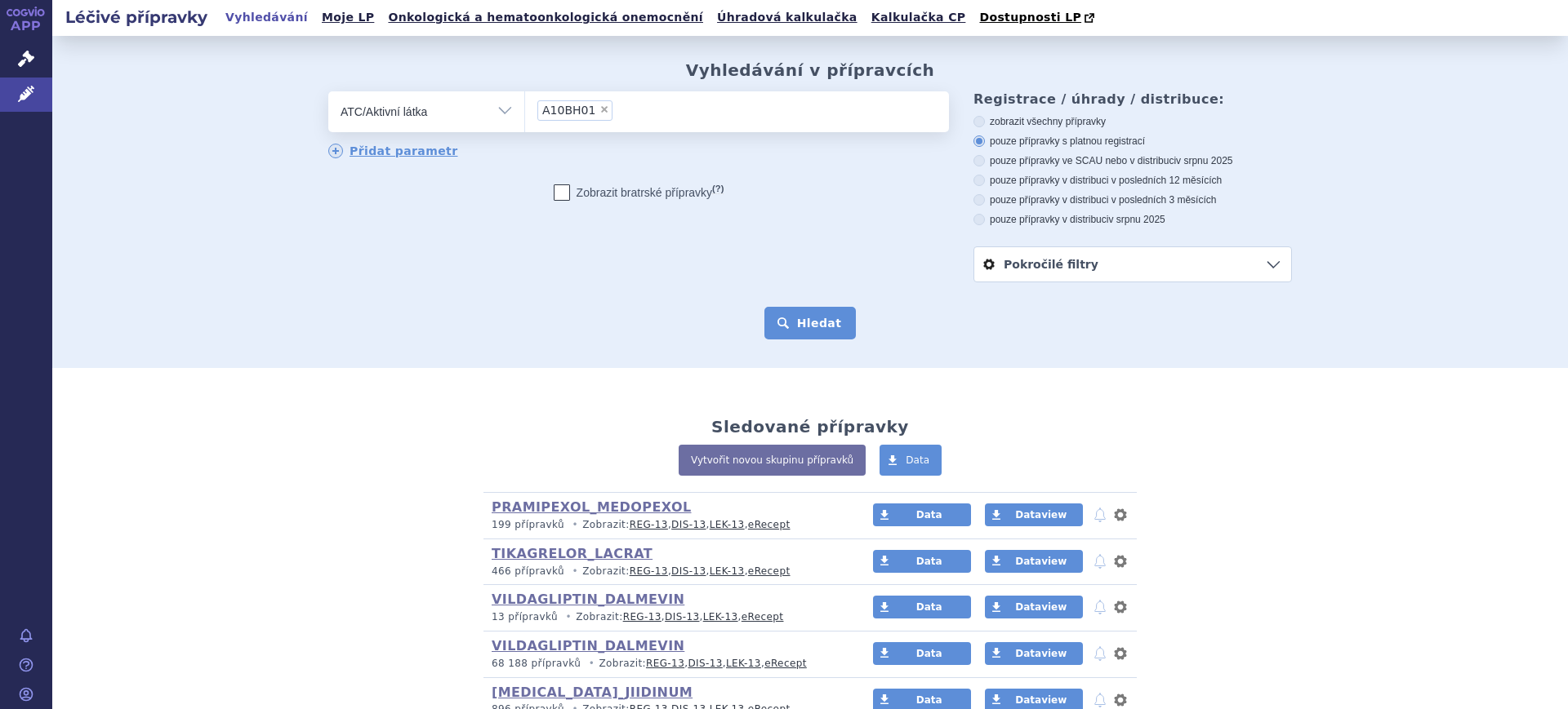
click at [821, 328] on button "Hledat" at bounding box center [810, 322] width 92 height 33
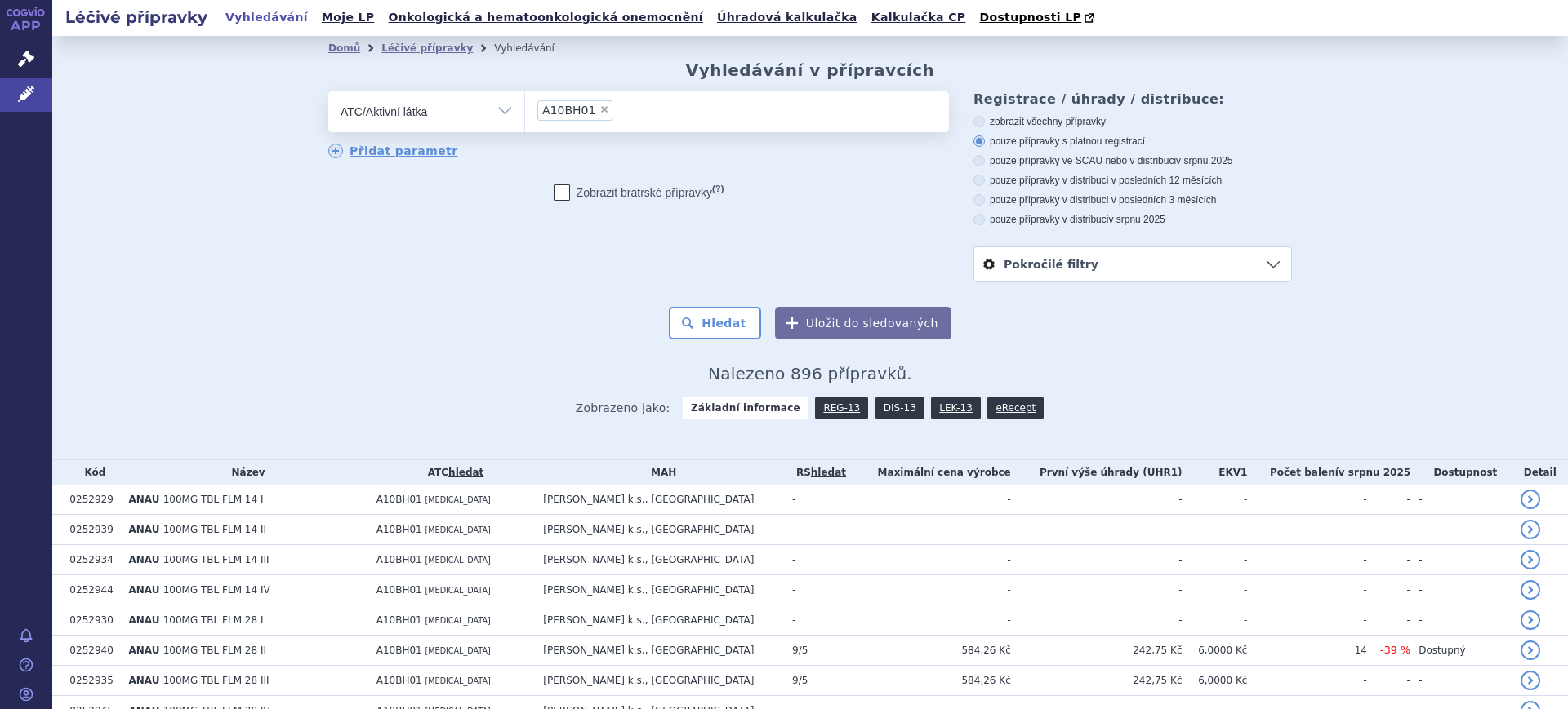
click at [891, 411] on link "DIS-13" at bounding box center [900, 408] width 49 height 23
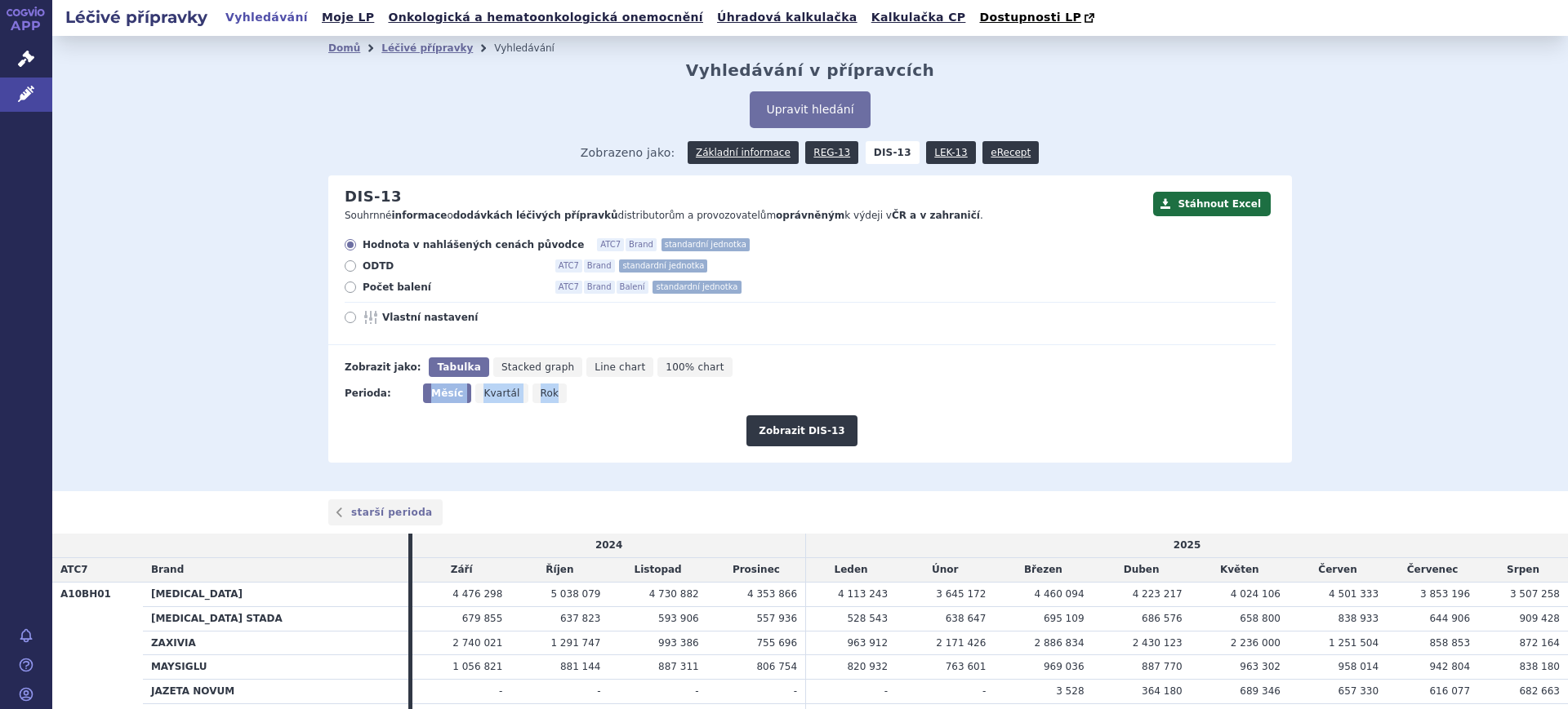
drag, startPoint x: 549, startPoint y: 398, endPoint x: 530, endPoint y: 398, distance: 19.0
click at [535, 398] on div "Měsíc Kvartál Rok" at bounding box center [496, 393] width 148 height 20
click at [541, 398] on span "Rok" at bounding box center [550, 393] width 19 height 11
click at [532, 394] on input "Rok" at bounding box center [537, 388] width 10 height 10
radio input "true"
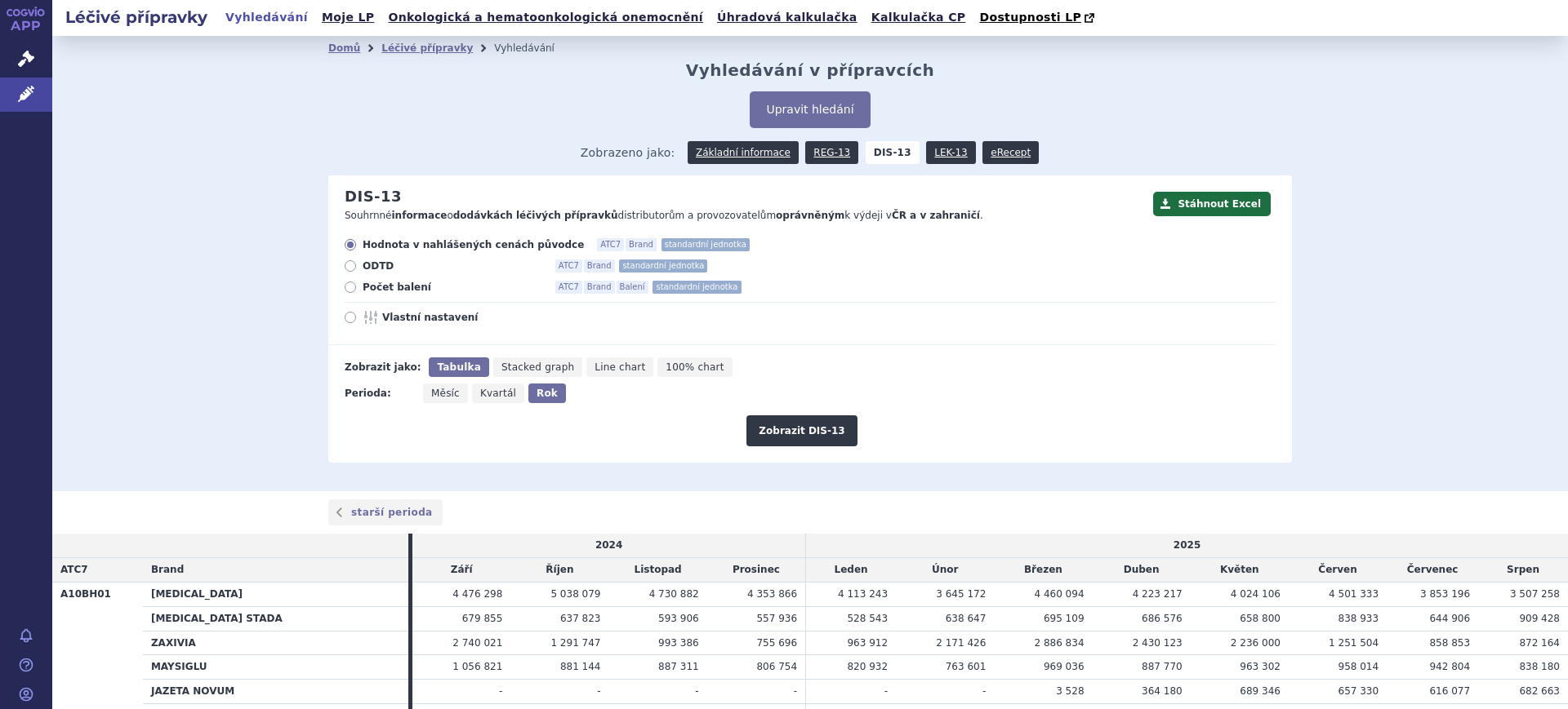
click at [440, 323] on span "Vlastní nastavení" at bounding box center [472, 318] width 179 height 13
click at [357, 323] on input "Vlastní nastavení" at bounding box center [351, 319] width 10 height 10
radio input "true"
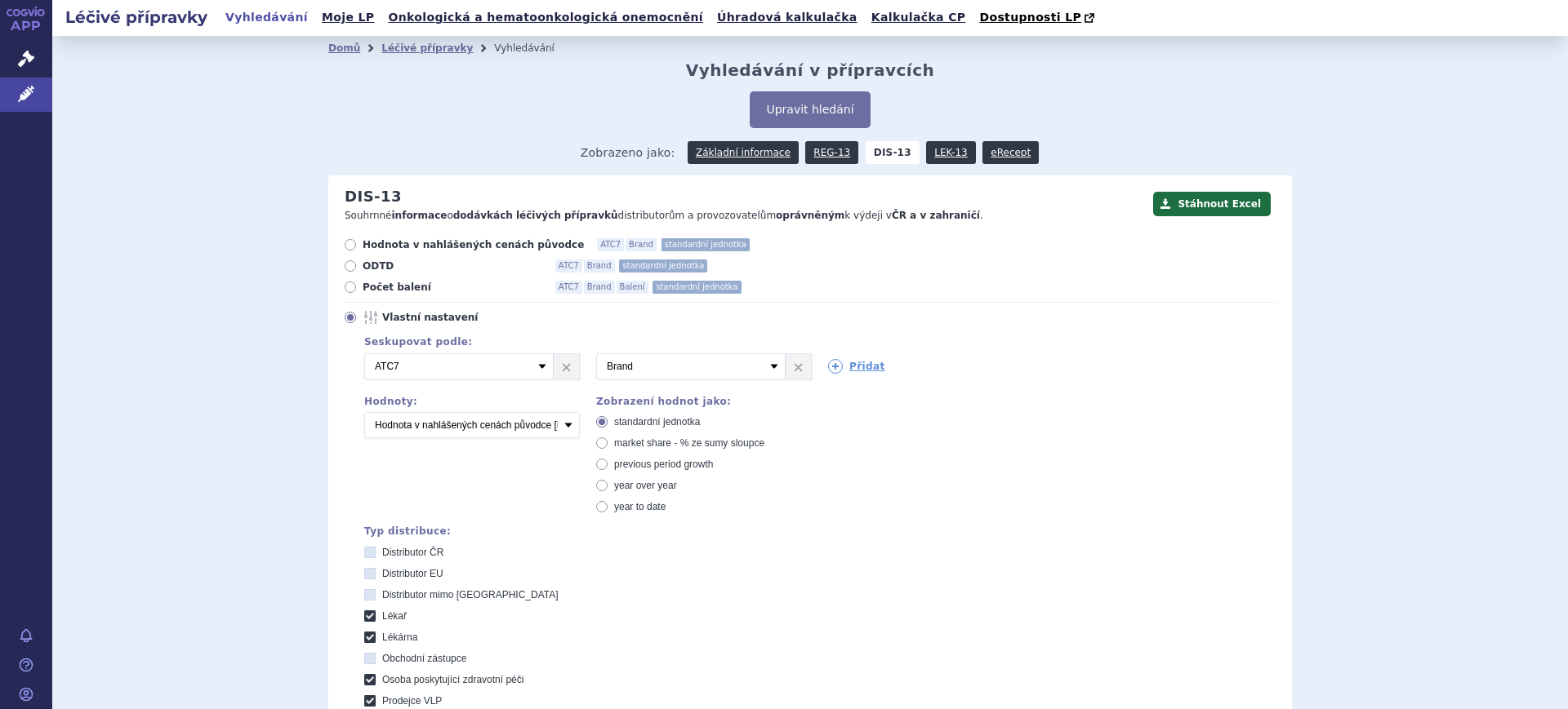
click at [642, 438] on span "market share - % ze sumy sloupce" at bounding box center [689, 443] width 150 height 11
click at [609, 440] on input "market share - % ze sumy sloupce" at bounding box center [603, 445] width 10 height 10
radio input "true"
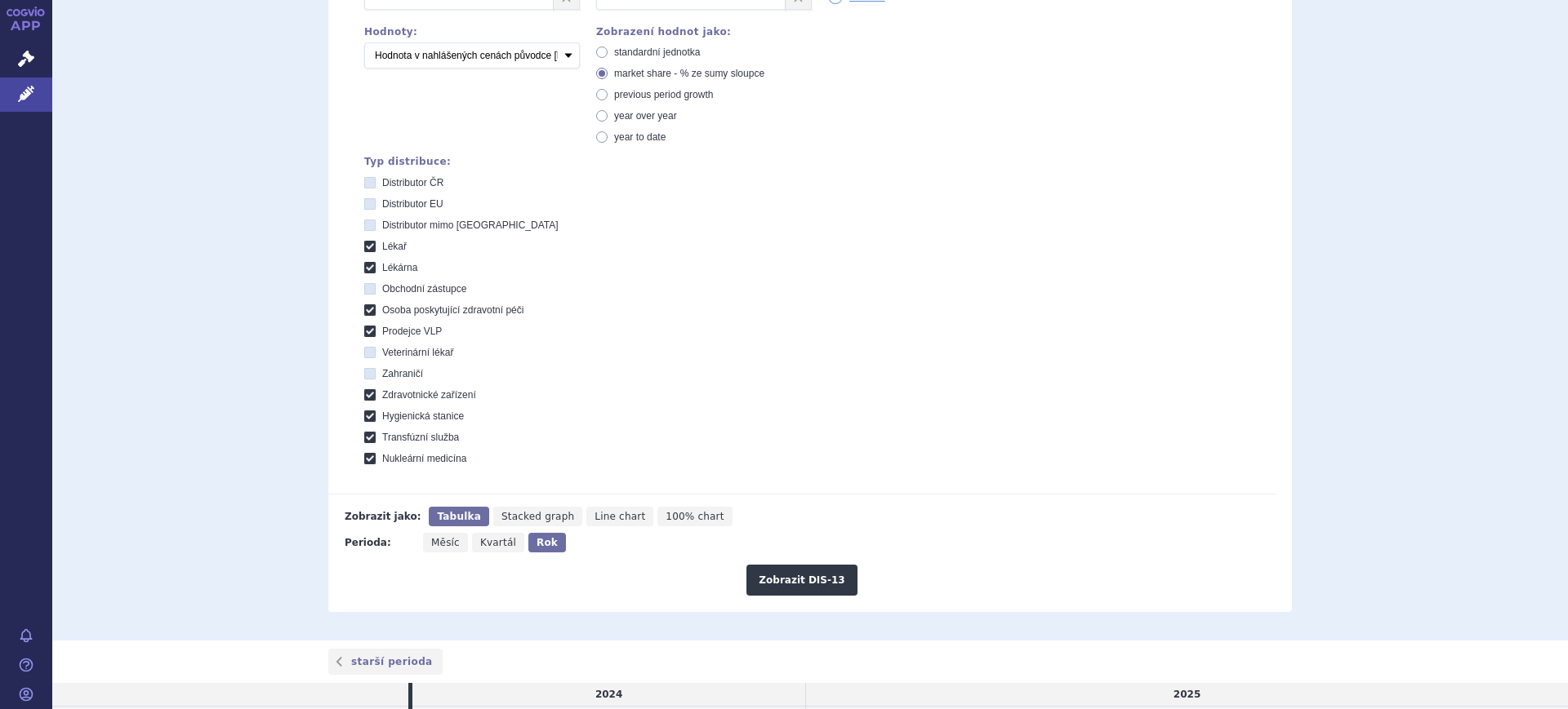
scroll to position [510, 0]
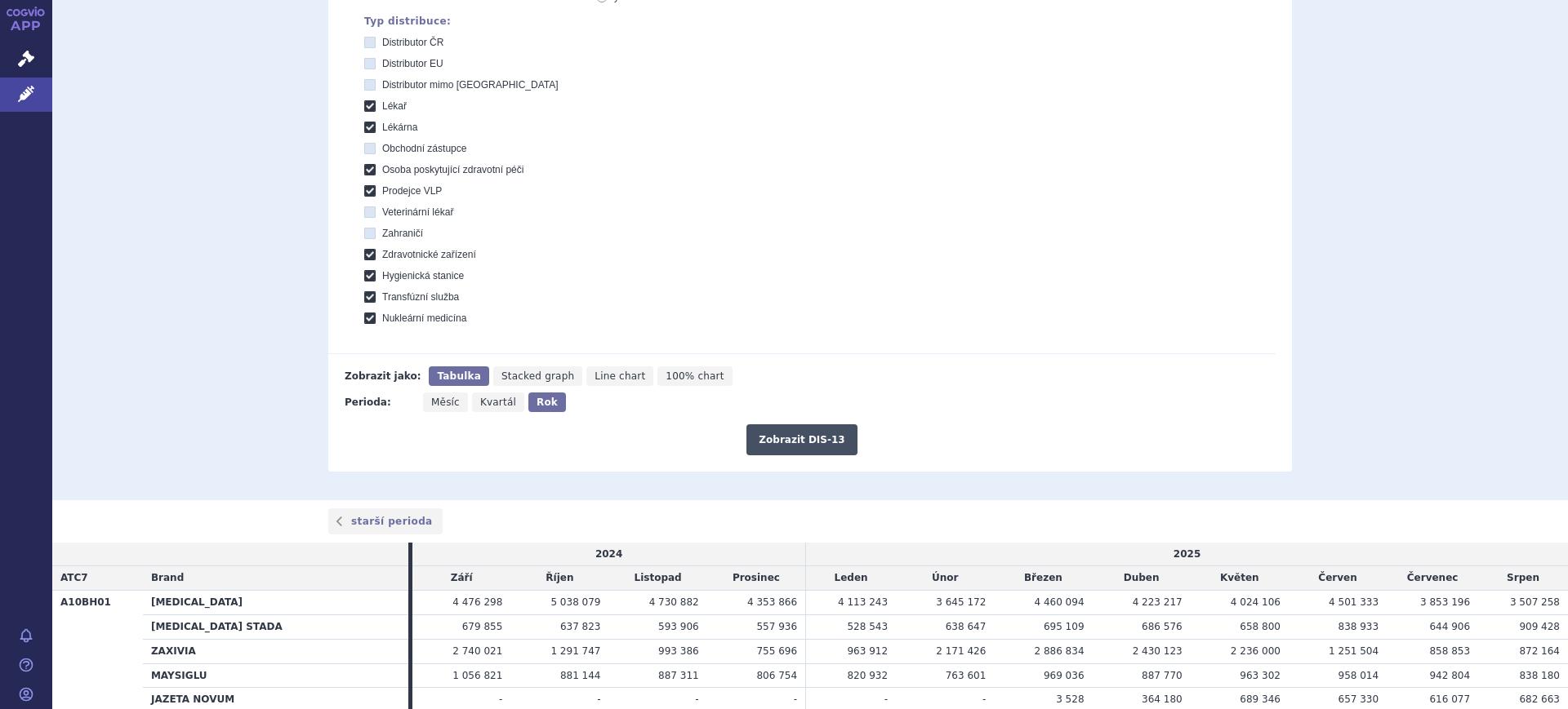
click at [768, 454] on button "Zobrazit DIS-13" at bounding box center [801, 439] width 110 height 31
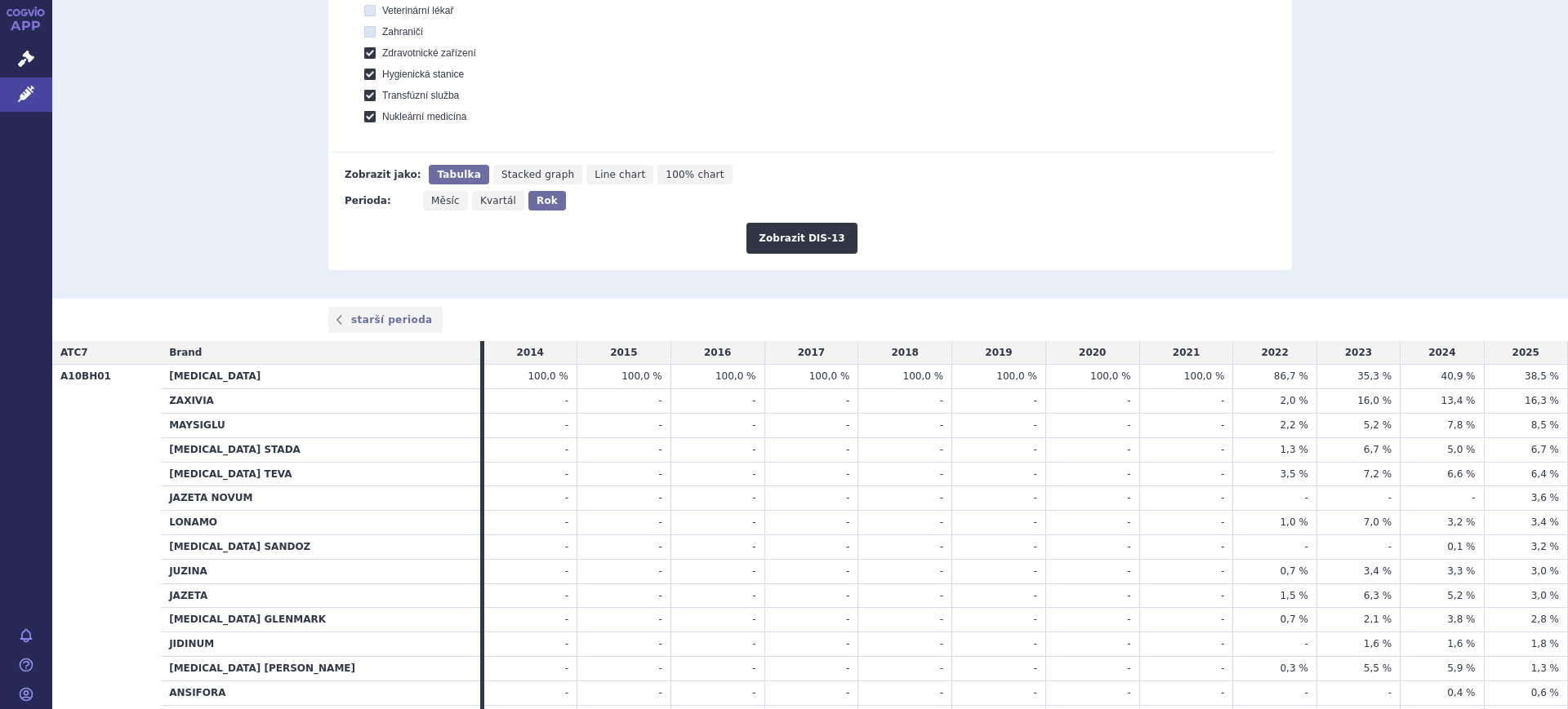
scroll to position [816, 0]
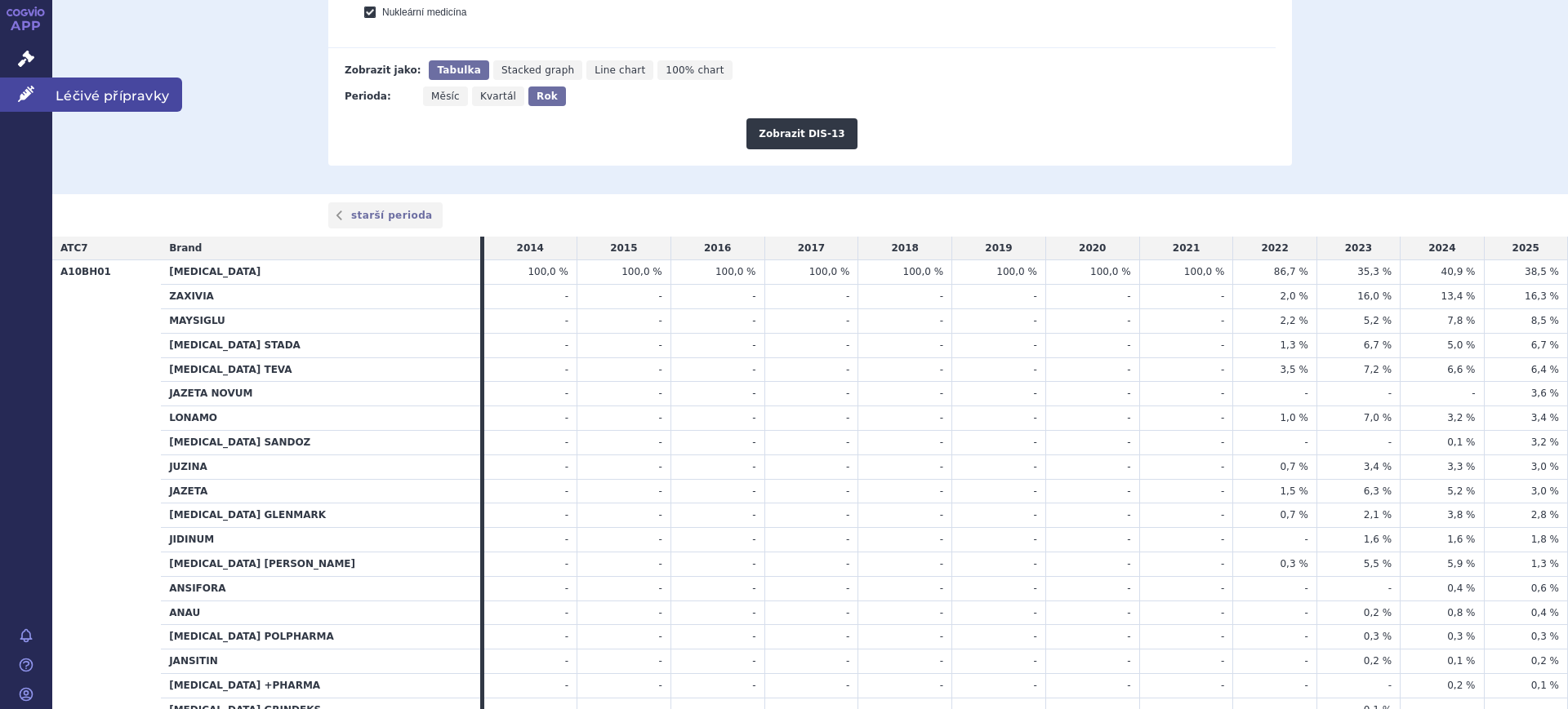
click at [33, 107] on link "Léčivé přípravky" at bounding box center [25, 94] width 52 height 34
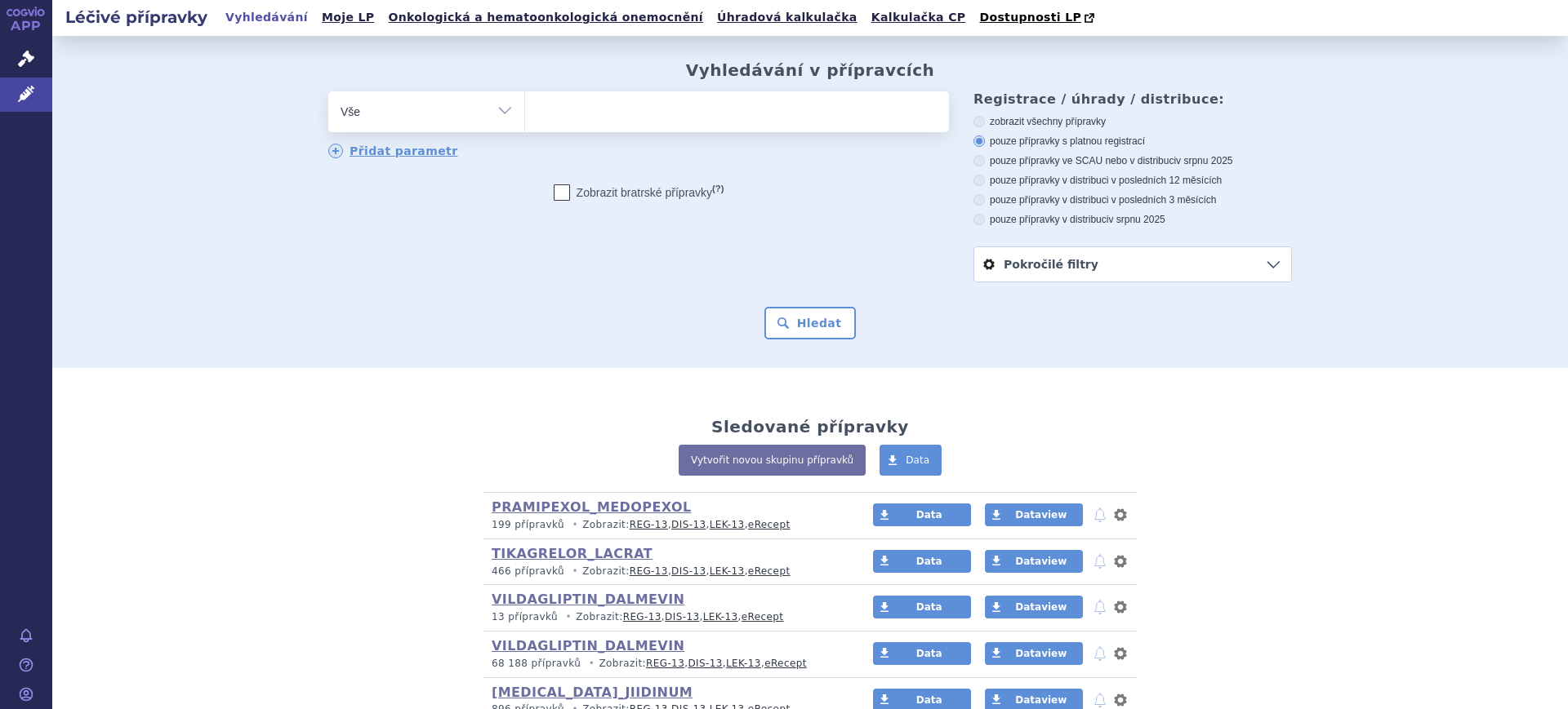
click at [425, 123] on select "Vše Přípravek/SUKL kód MAH VPOIS ATC/Aktivní látka Léková forma Síla" at bounding box center [426, 109] width 196 height 37
select select "filter-product"
click at [328, 92] on select "Vše Přípravek/SUKL kód MAH VPOIS ATC/Aktivní látka Léková forma Síla" at bounding box center [426, 109] width 196 height 37
click at [595, 98] on ul at bounding box center [737, 108] width 424 height 34
click at [525, 98] on select at bounding box center [525, 110] width 1 height 41
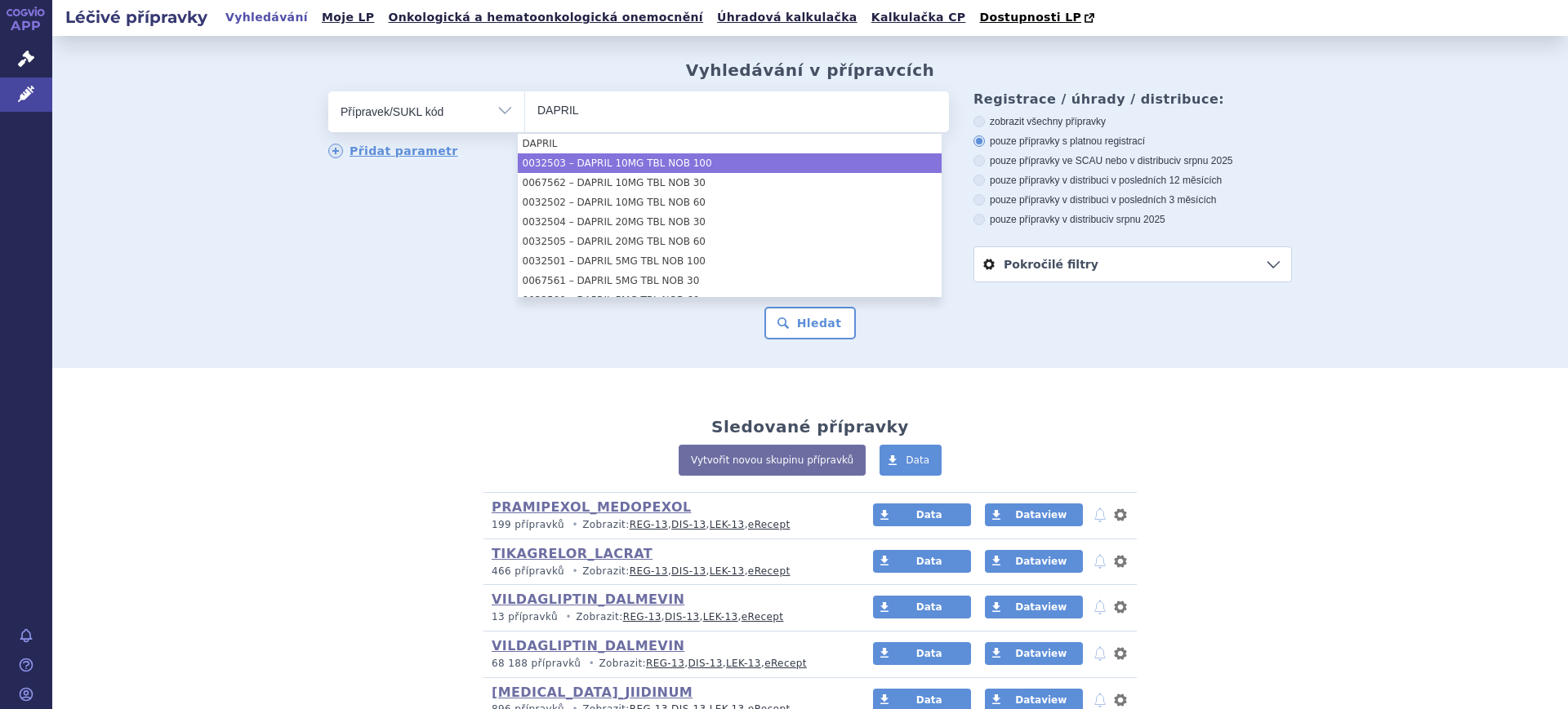
type input "DAPRIL"
select select "aca852a5-970a-4023-b3bf-3a6ef1e5d2cc"
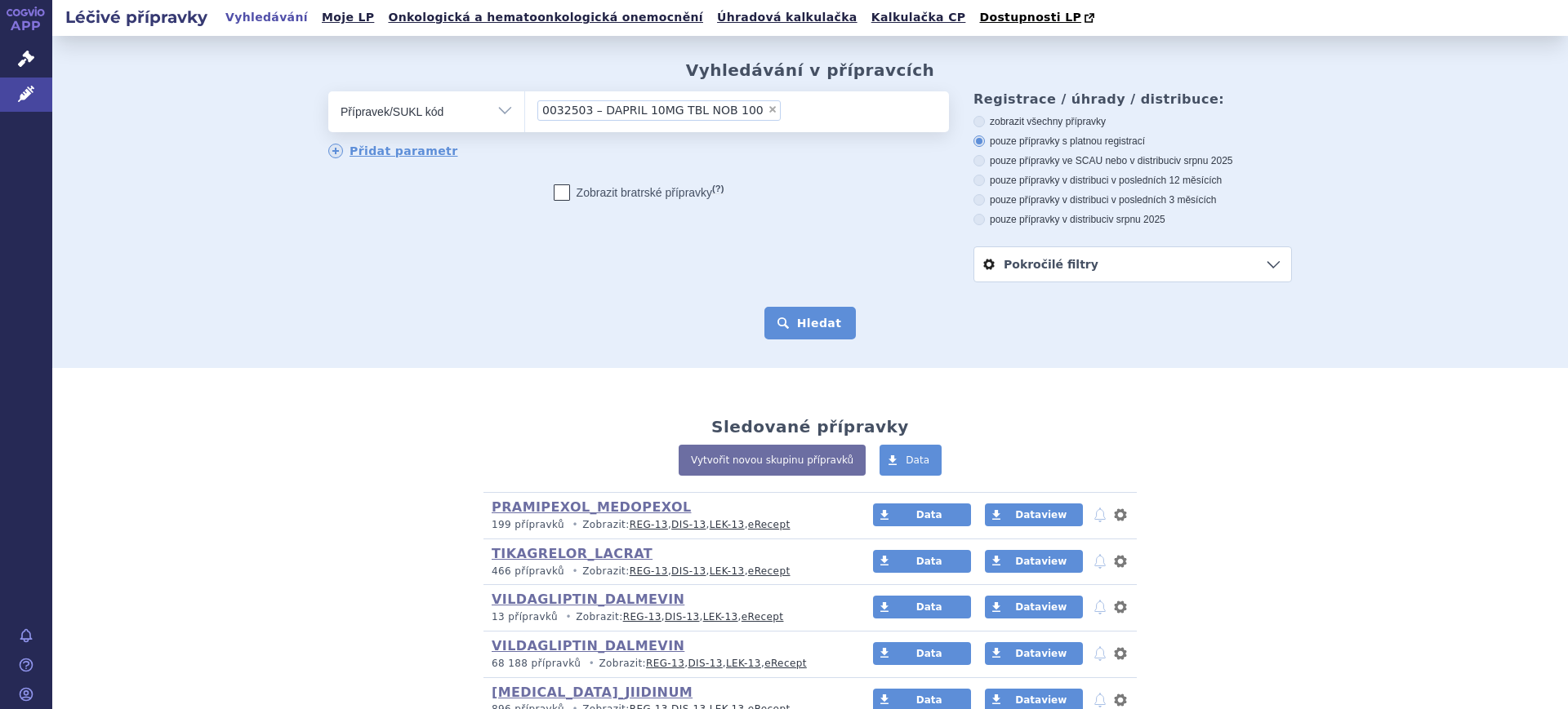
click at [775, 322] on button "Hledat" at bounding box center [810, 322] width 92 height 33
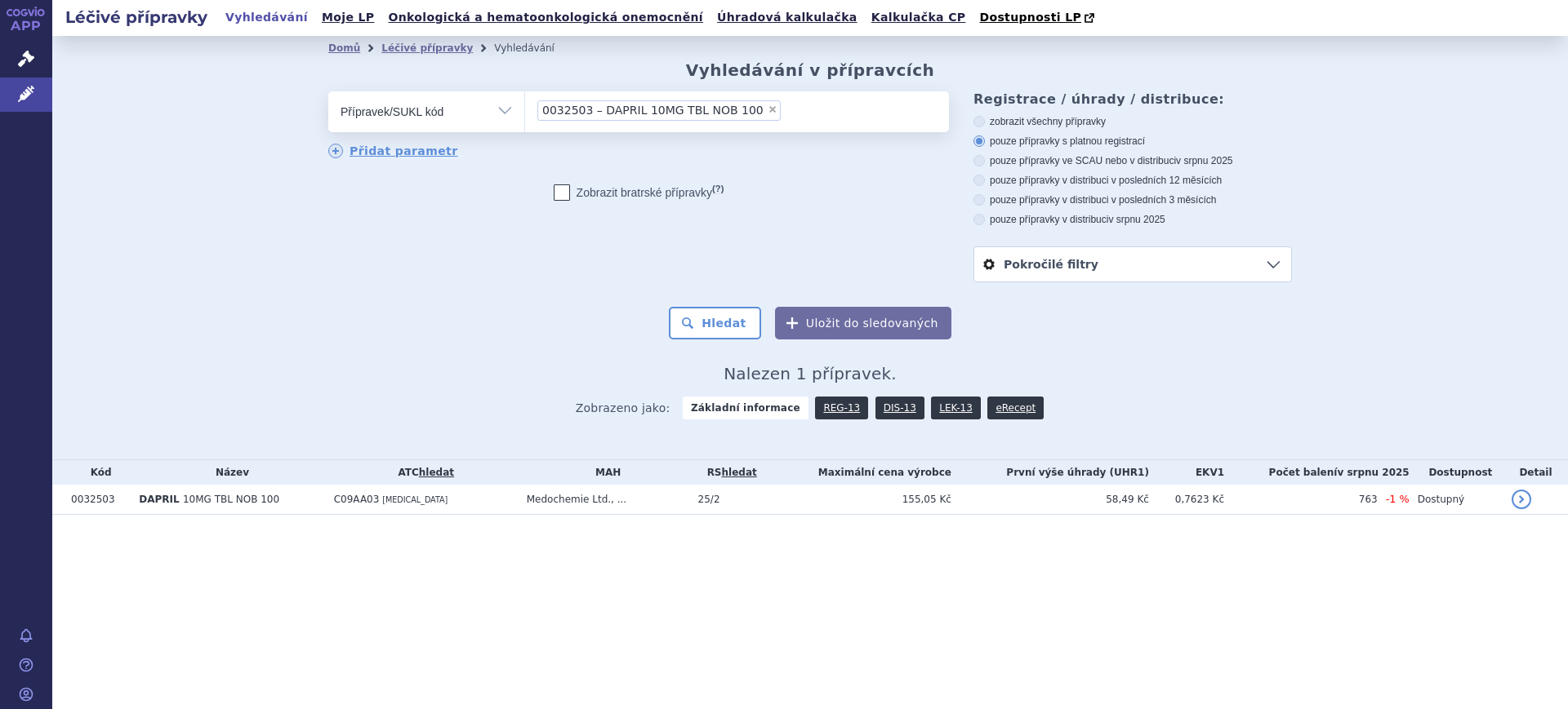
click at [342, 110] on select "Vše Přípravek/SUKL kód MAH VPOIS ATC/Aktivní látka Léková forma Síla" at bounding box center [426, 109] width 196 height 37
select select "filter-atc-group"
click at [328, 92] on select "Vše Přípravek/SUKL kód MAH VPOIS ATC/Aktivní látka Léková forma Síla" at bounding box center [426, 109] width 196 height 37
click at [630, 107] on ul at bounding box center [737, 108] width 424 height 34
click at [525, 107] on select at bounding box center [525, 110] width 1 height 41
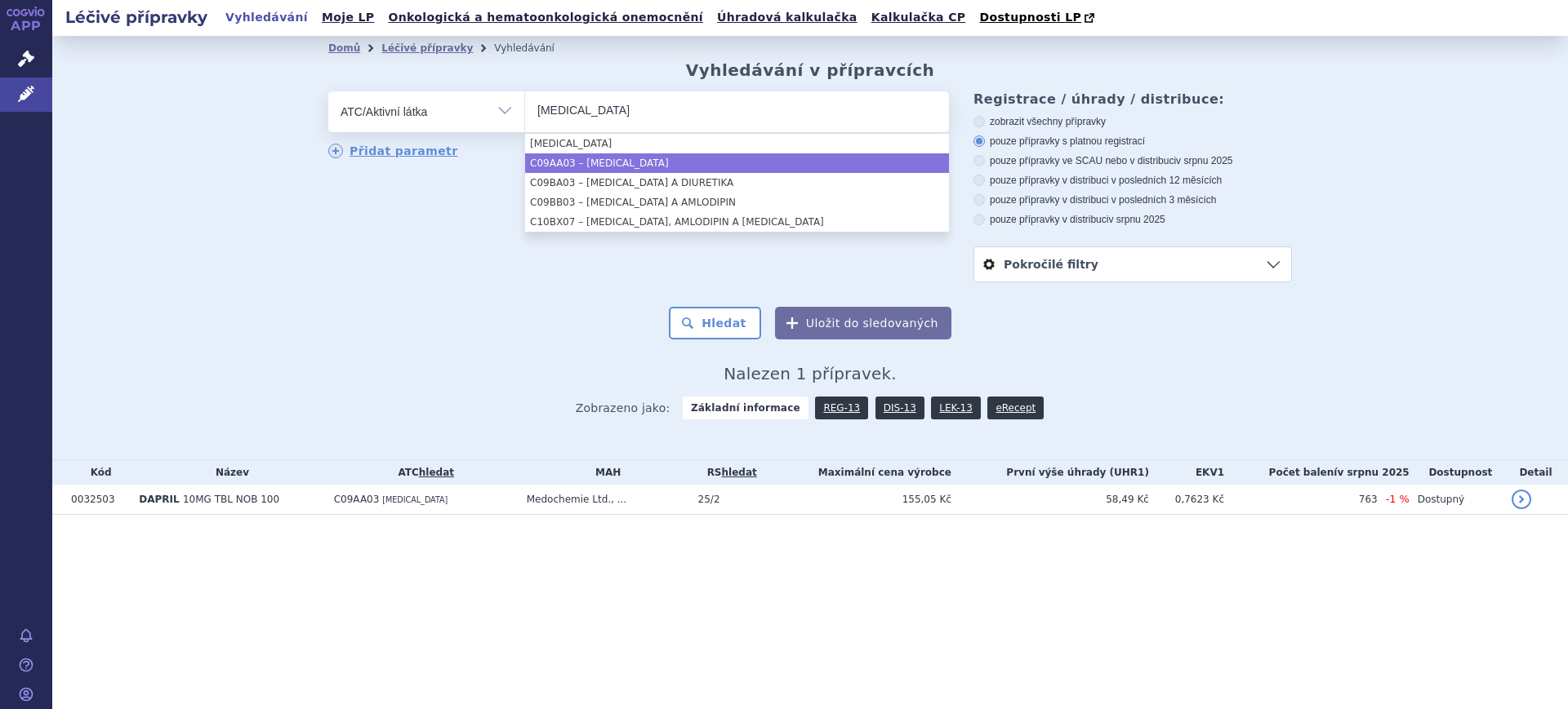
type input "[MEDICAL_DATA]"
select select "C09AA03"
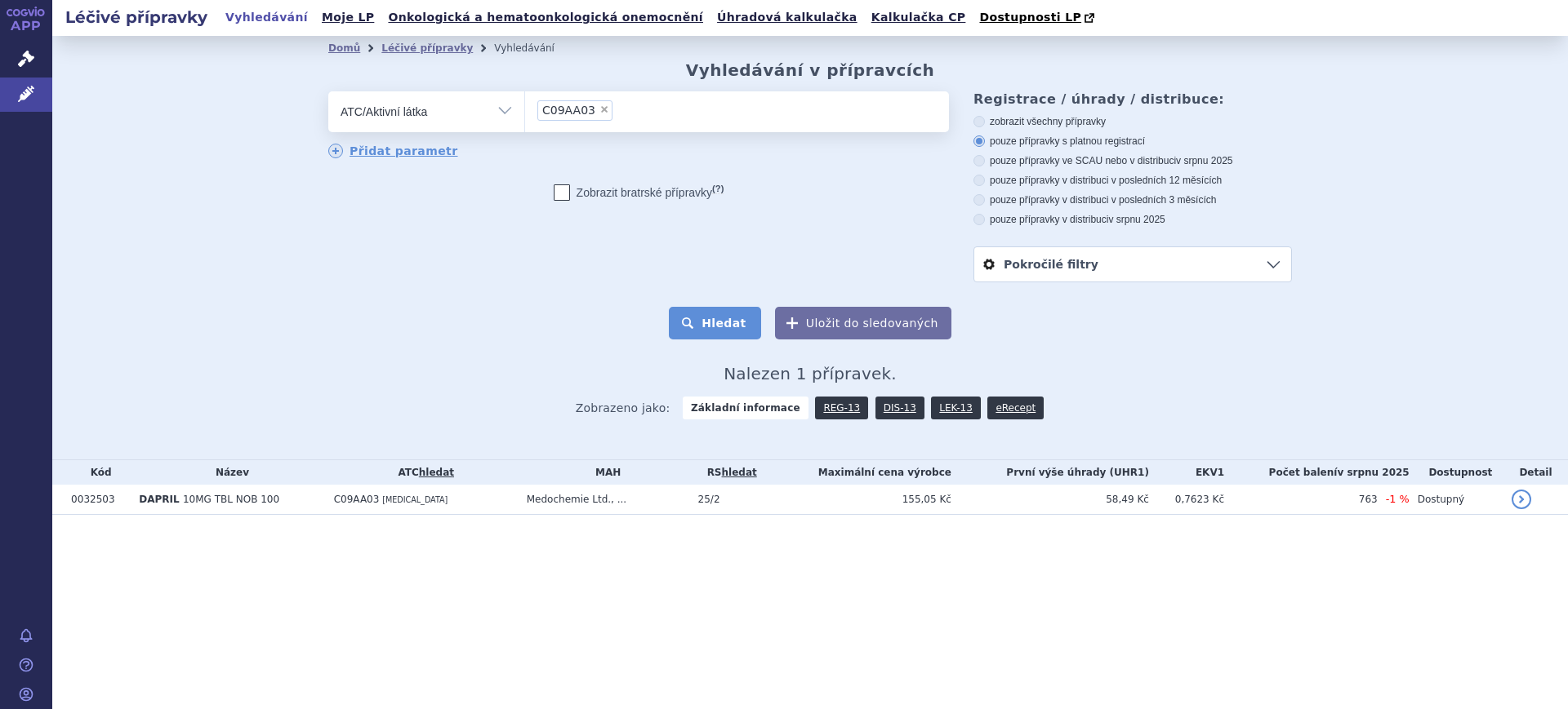
click at [746, 333] on button "Hledat" at bounding box center [715, 322] width 92 height 33
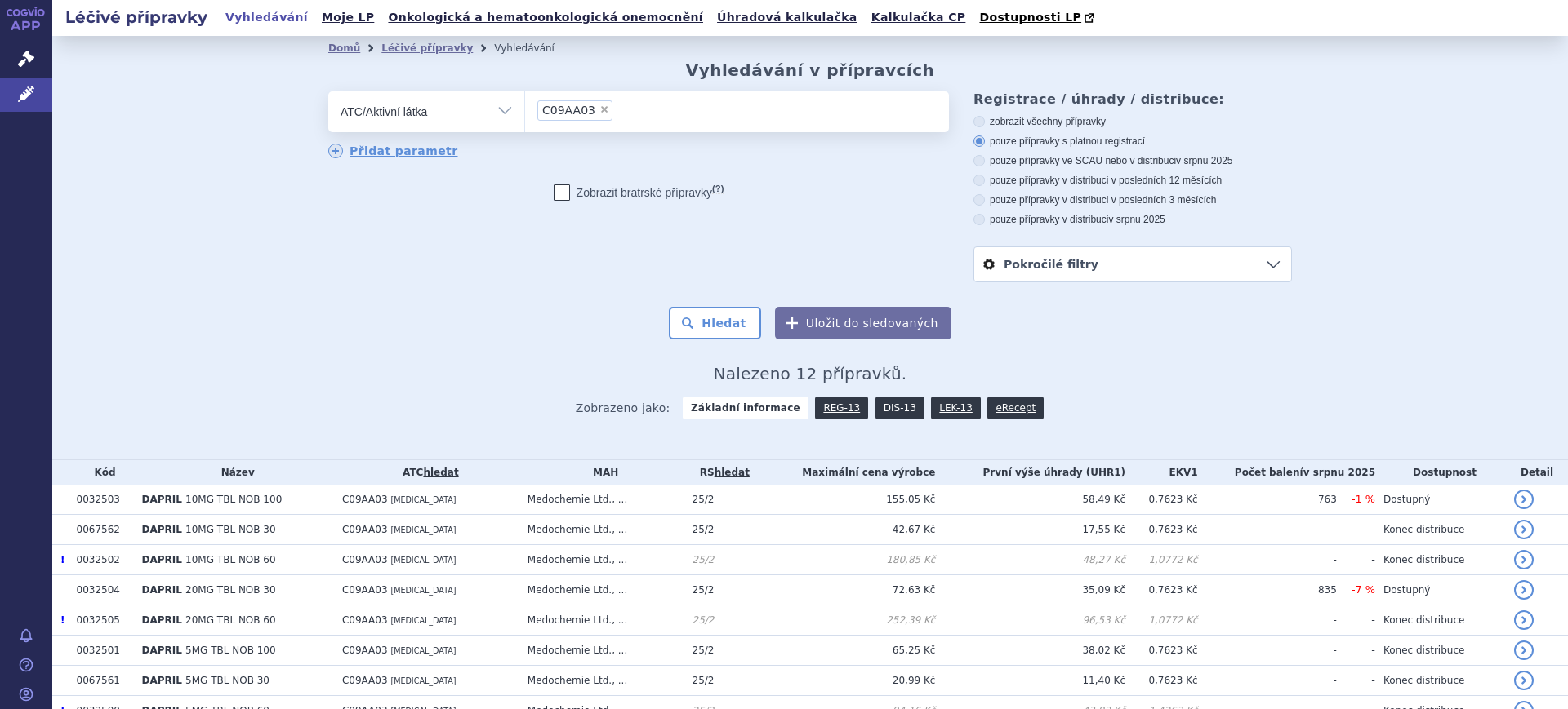
drag, startPoint x: 0, startPoint y: 0, endPoint x: 886, endPoint y: 412, distance: 977.1
click at [886, 412] on link "DIS-13" at bounding box center [900, 408] width 49 height 23
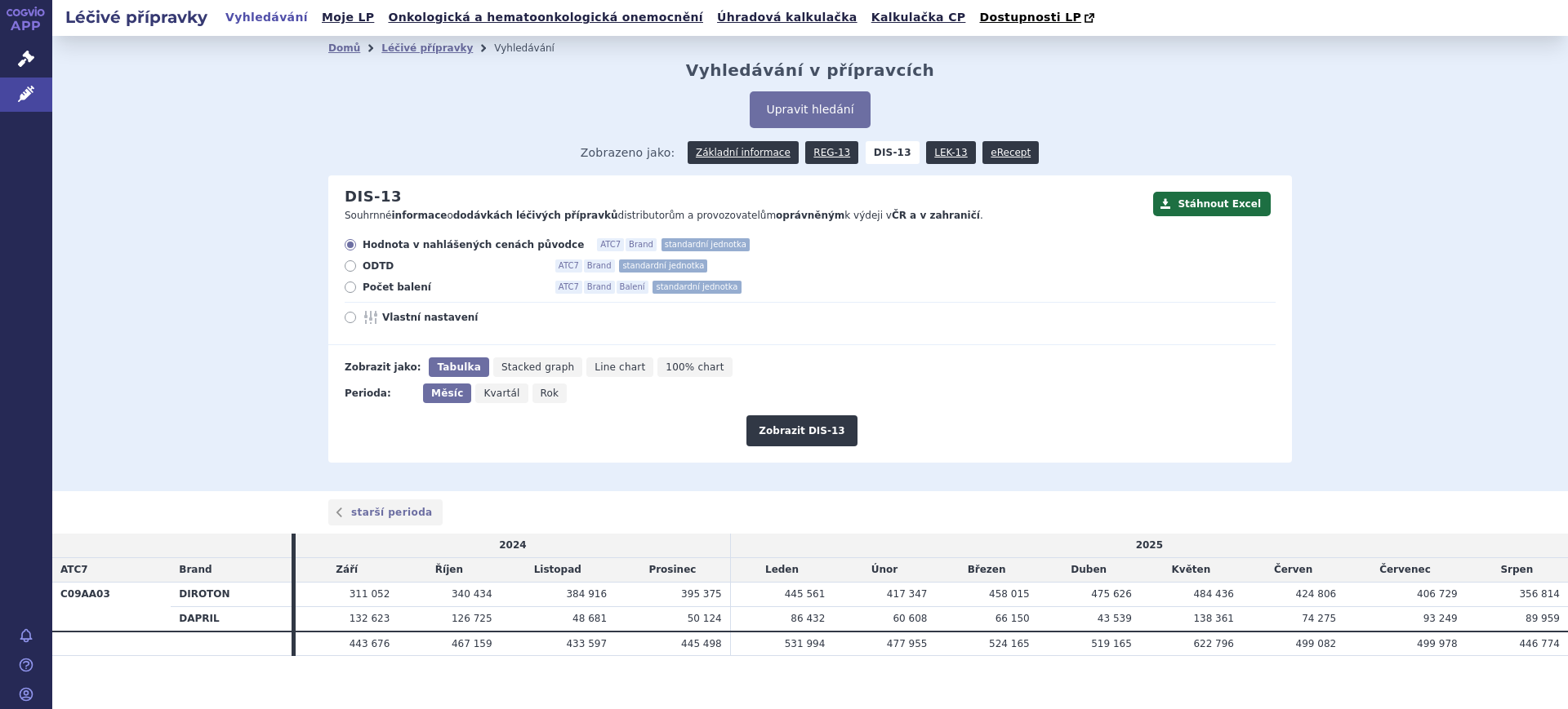
click at [541, 388] on span "Rok" at bounding box center [550, 393] width 19 height 11
click at [532, 388] on input "Rok" at bounding box center [537, 388] width 10 height 10
radio input "true"
click at [399, 313] on span "Vlastní nastavení" at bounding box center [472, 318] width 179 height 13
click at [446, 328] on div "Hodnota v nahlášených cenách původce ATC7 Brand standardní jednotka ODTD ATC7 B…" at bounding box center [802, 291] width 947 height 107
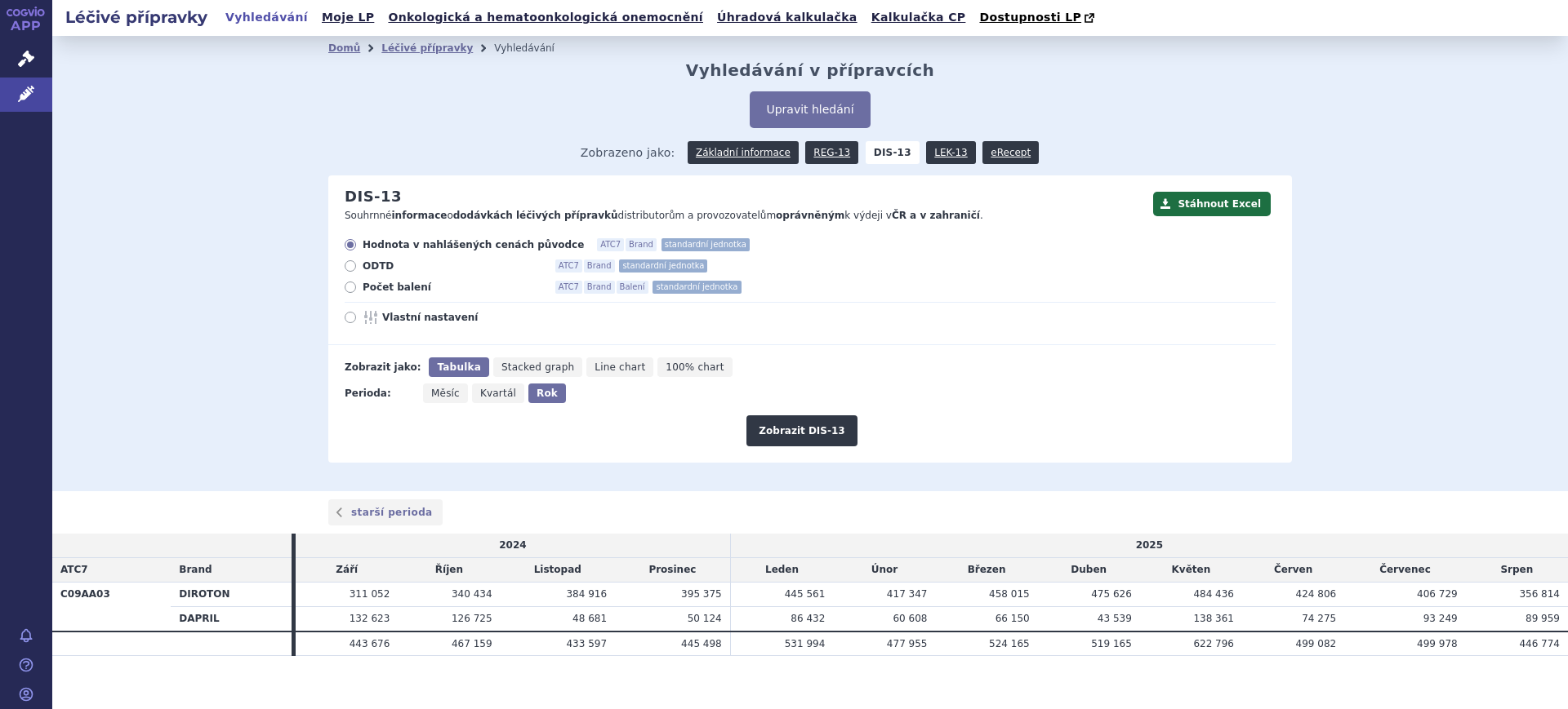
click at [428, 322] on span "Vlastní nastavení" at bounding box center [472, 318] width 179 height 13
click at [357, 322] on input "Vlastní nastavení" at bounding box center [351, 319] width 10 height 10
radio input "true"
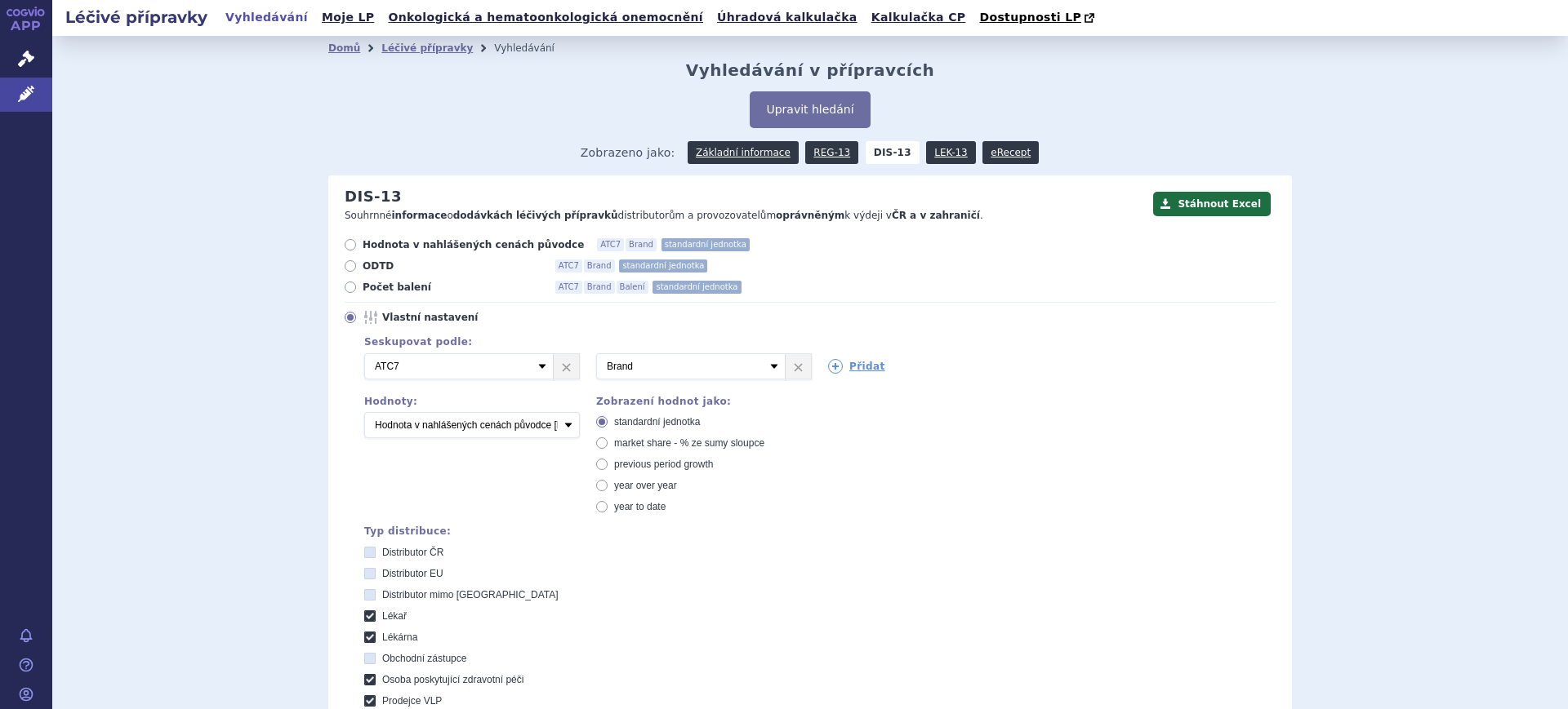
click at [638, 448] on span "market share - % ze sumy sloupce" at bounding box center [689, 443] width 150 height 11
click at [623, 439] on span "market share - % ze sumy sloupce" at bounding box center [689, 443] width 150 height 11
click at [609, 440] on input "market share - % ze sumy sloupce" at bounding box center [603, 445] width 10 height 10
radio input "true"
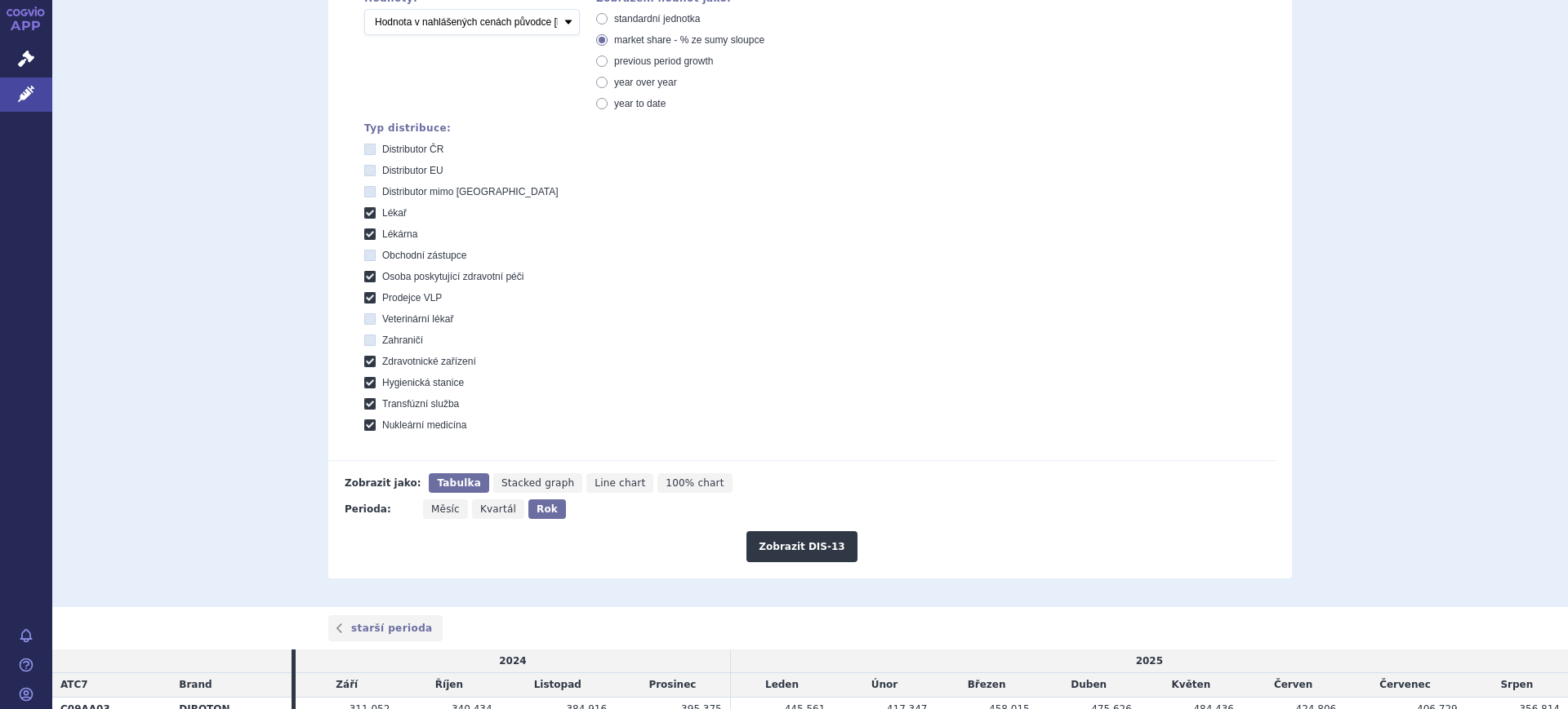
scroll to position [408, 0]
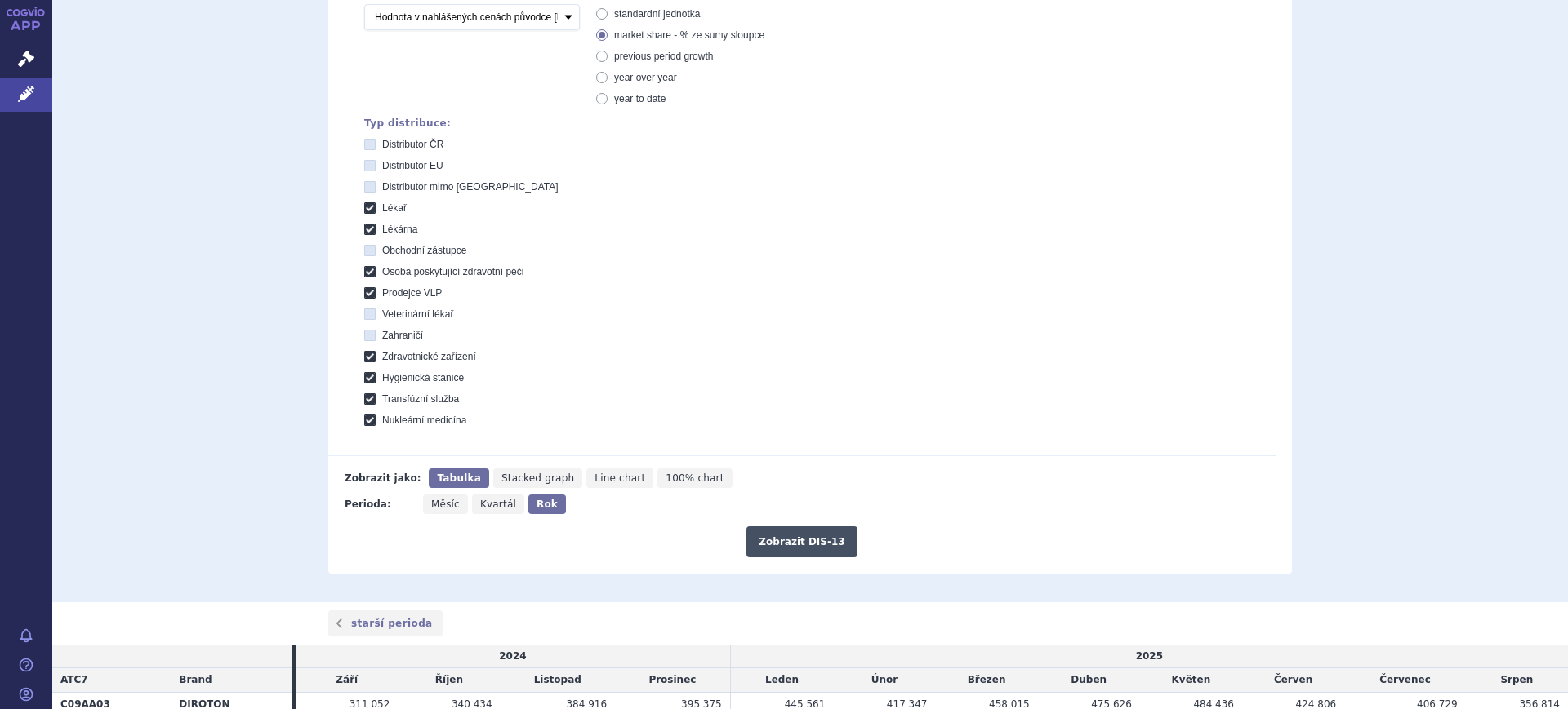
click at [779, 536] on button "Zobrazit DIS-13" at bounding box center [801, 541] width 110 height 31
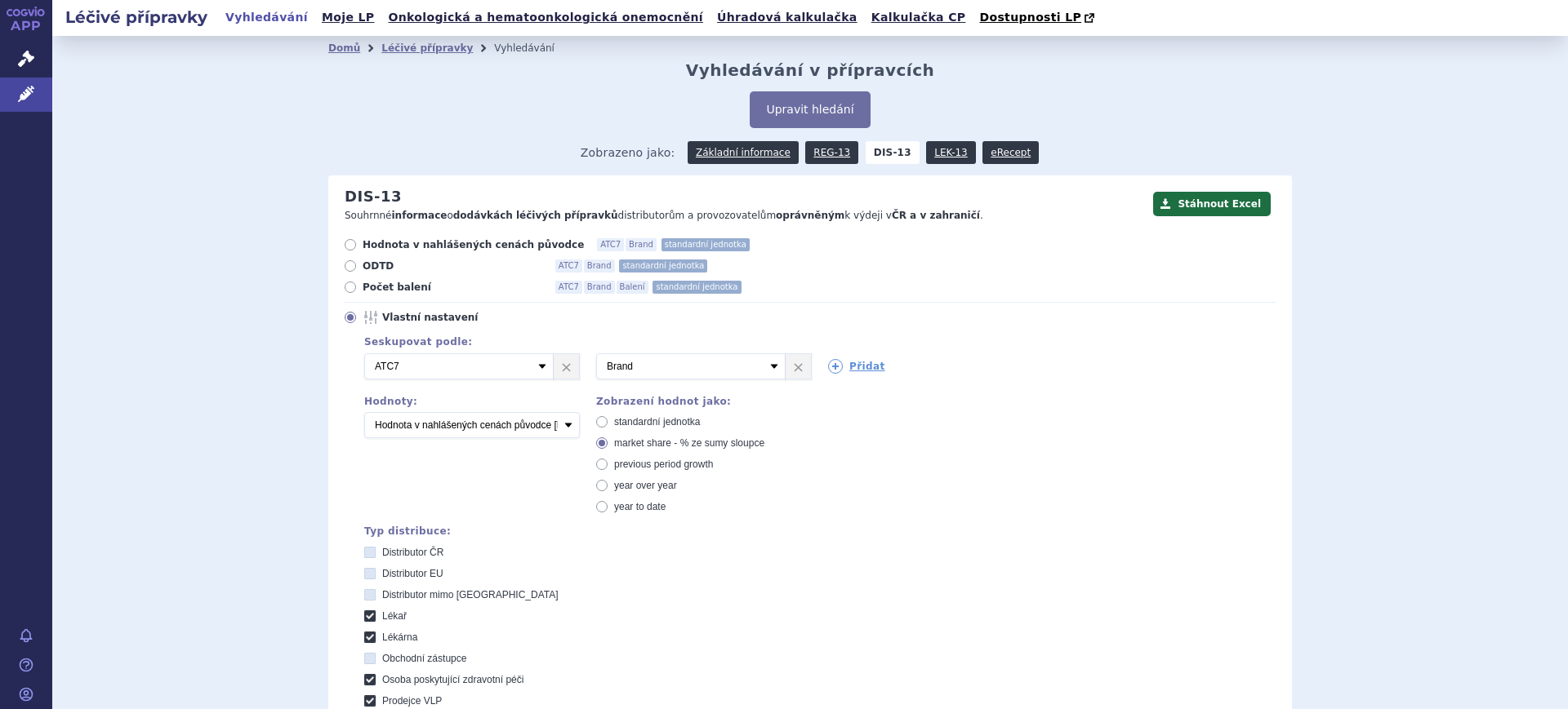
scroll to position [507, 0]
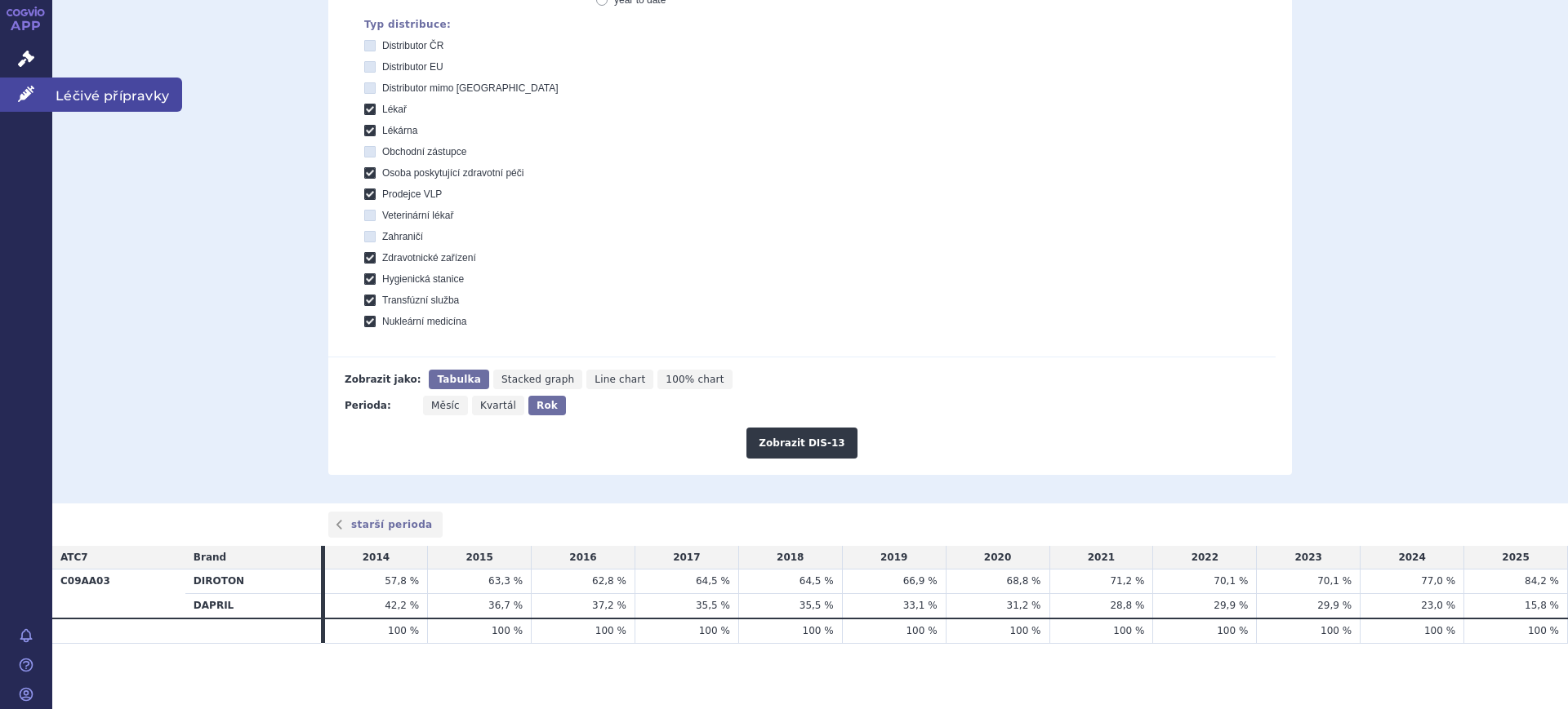
click at [27, 101] on link "Léčivé přípravky" at bounding box center [25, 94] width 52 height 34
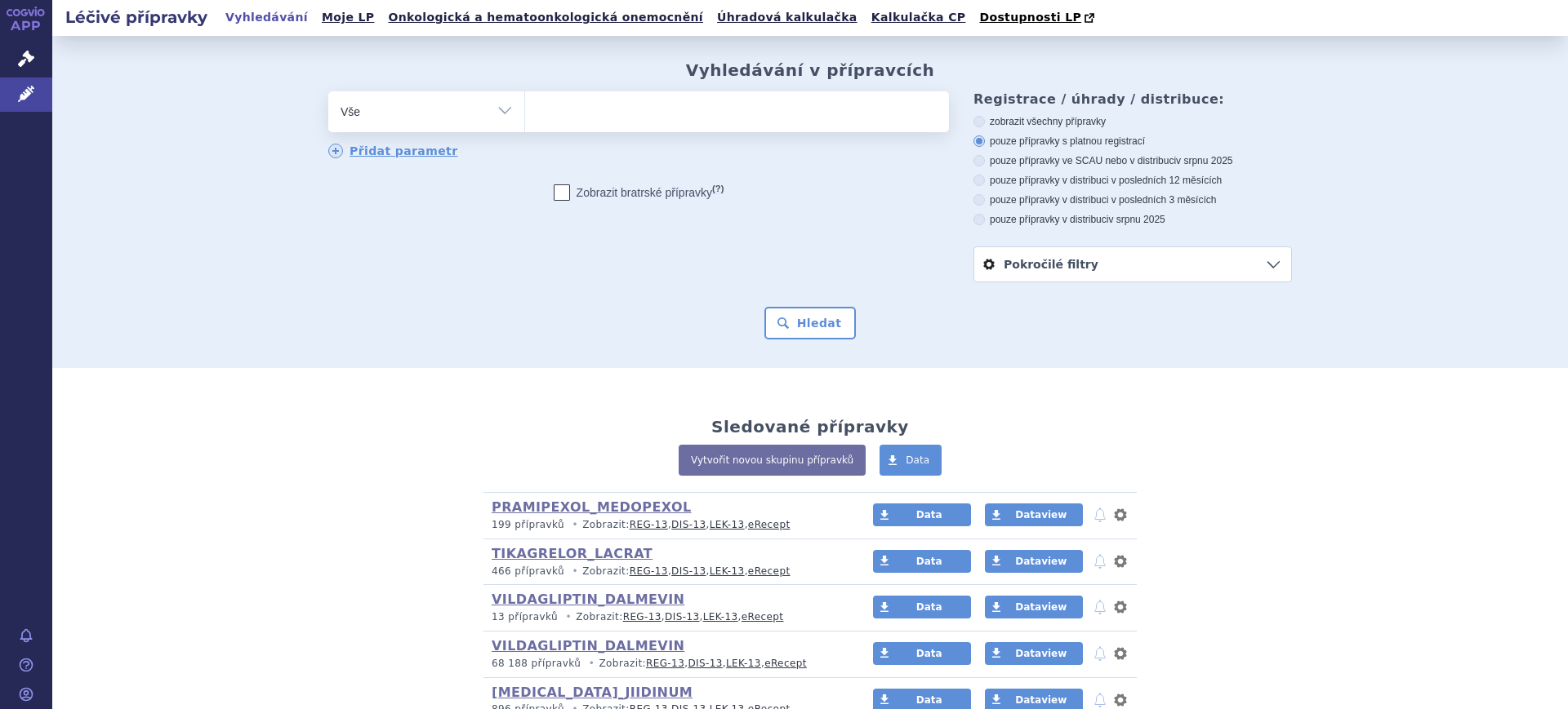
drag, startPoint x: 396, startPoint y: 125, endPoint x: 438, endPoint y: 176, distance: 66.1
click at [398, 125] on select "Vše Přípravek/SUKL kód MAH VPOIS ATC/Aktivní látka Léková forma Síla" at bounding box center [426, 109] width 196 height 37
select select "filter-atc-group"
click at [328, 92] on select "Vše Přípravek/SUKL kód MAH VPOIS ATC/Aktivní látka Léková forma Síla" at bounding box center [426, 109] width 196 height 37
click at [554, 124] on ul at bounding box center [737, 108] width 424 height 34
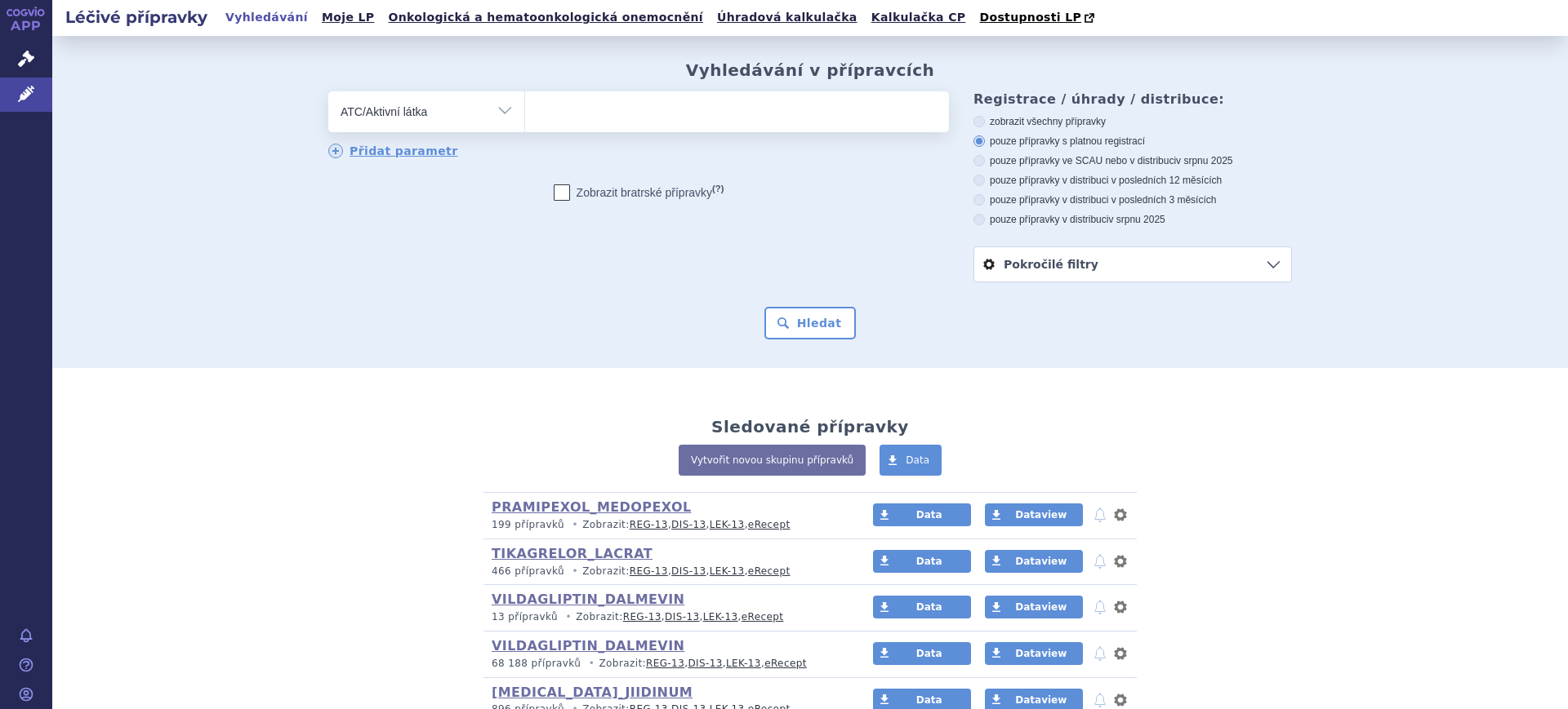
click at [525, 124] on select at bounding box center [525, 110] width 1 height 41
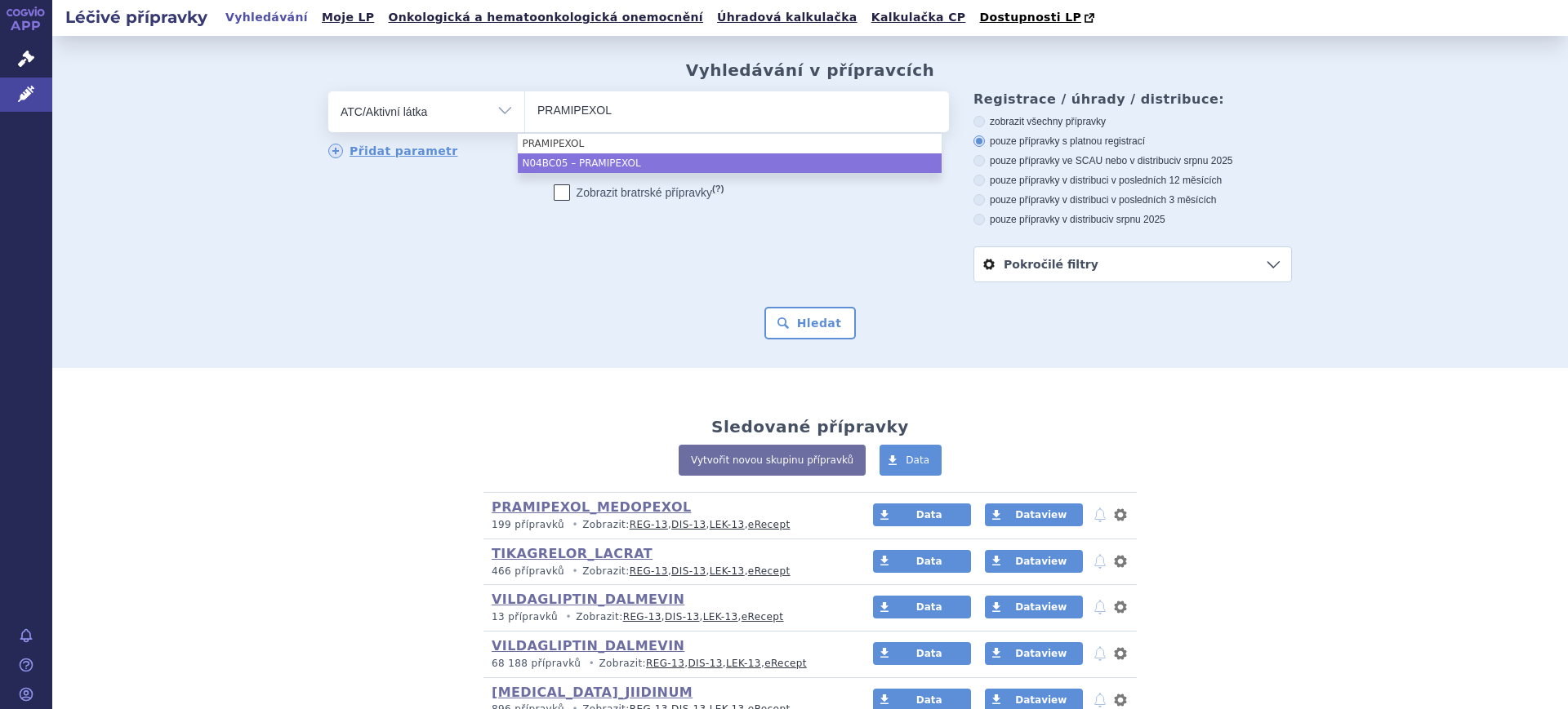
type input "PRAMIPEXOL"
select select "N04BC05"
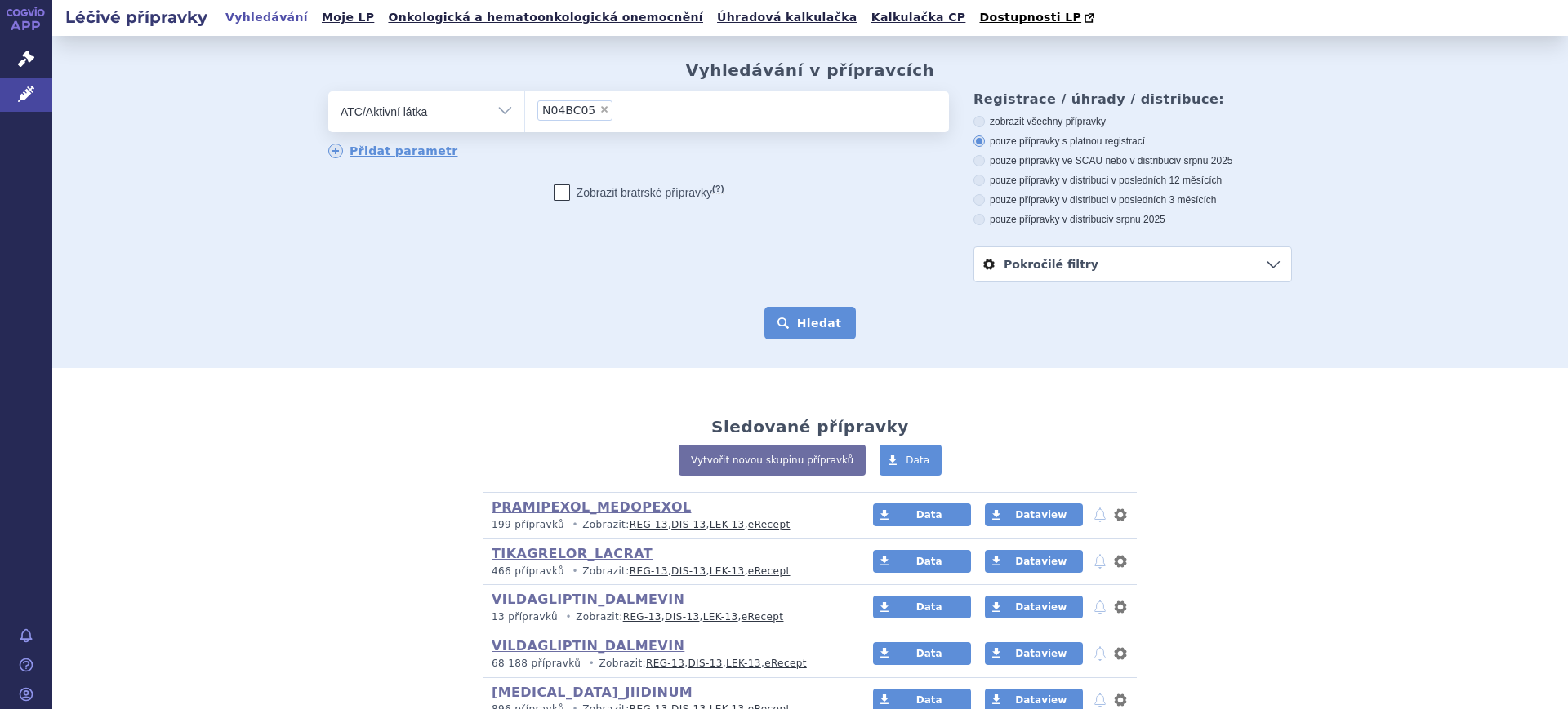
click at [796, 336] on button "Hledat" at bounding box center [810, 322] width 92 height 33
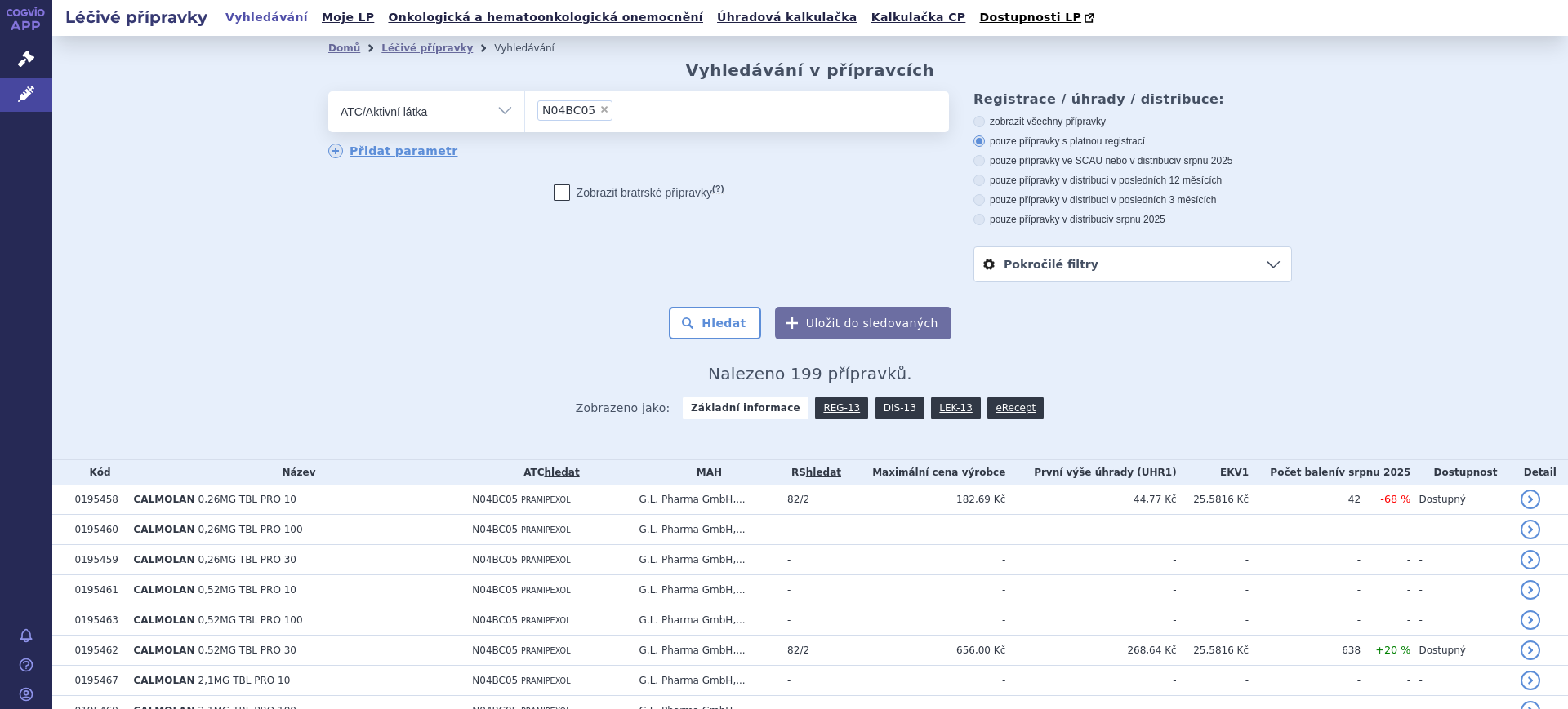
click at [876, 412] on link "DIS-13" at bounding box center [900, 408] width 49 height 23
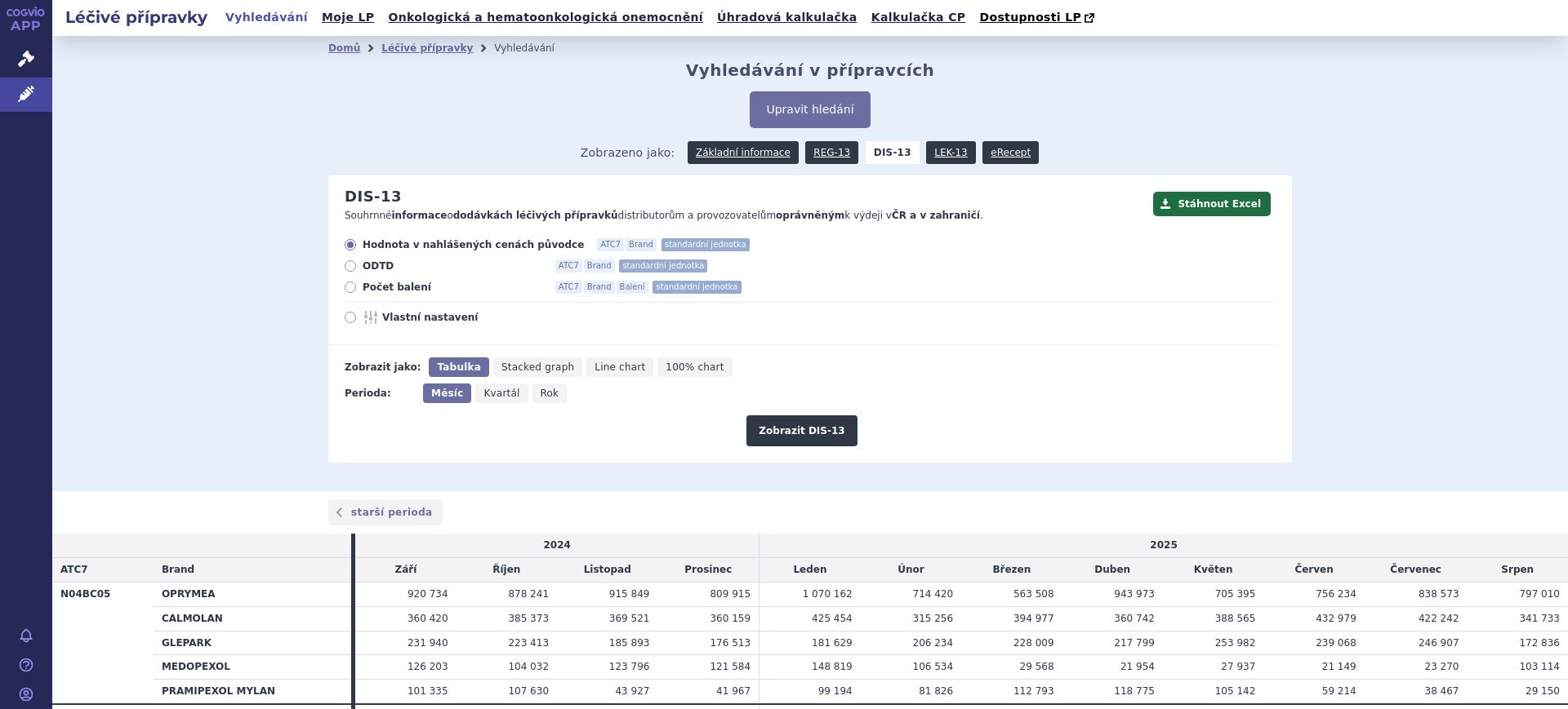
scroll to position [87, 0]
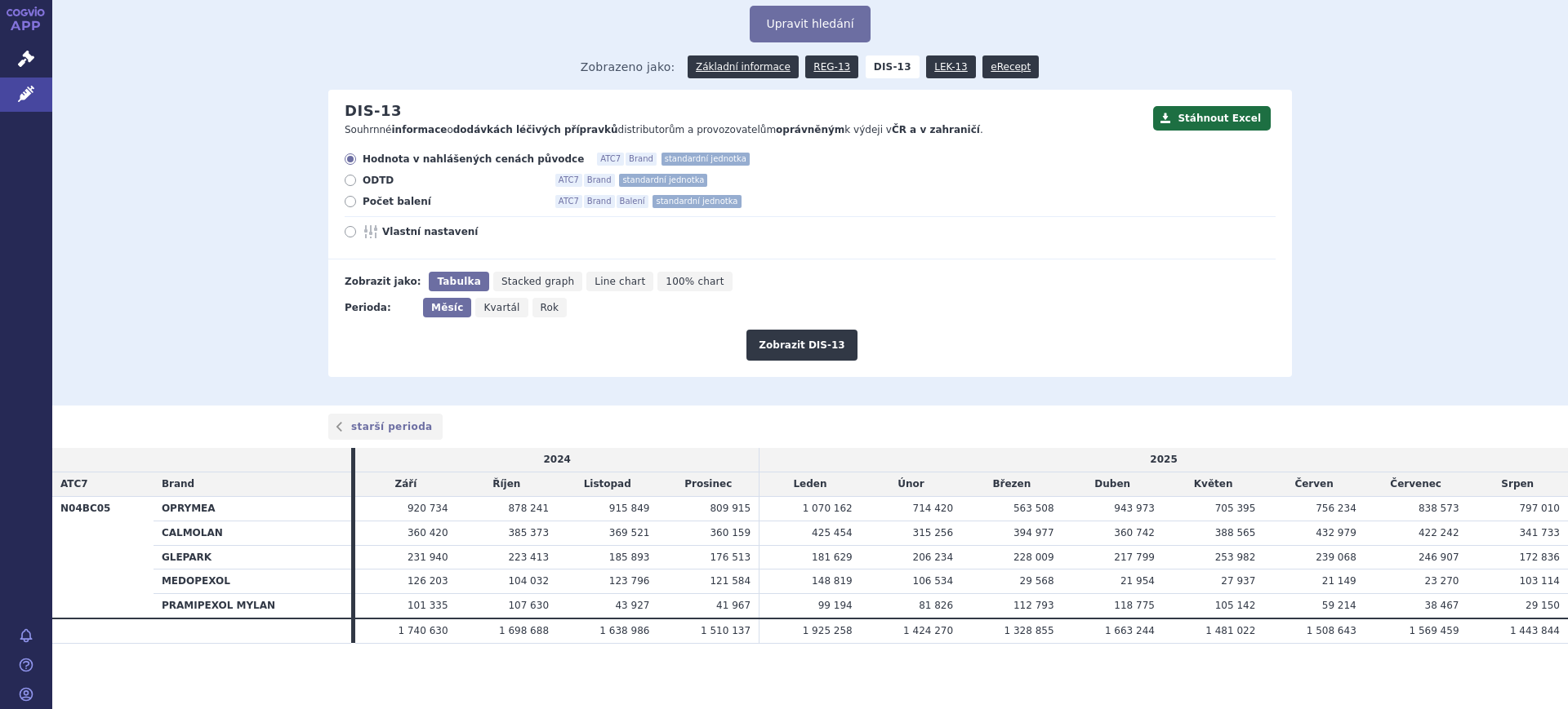
click at [541, 310] on span "Rok" at bounding box center [550, 307] width 19 height 11
click at [532, 308] on input "Rok" at bounding box center [537, 303] width 10 height 10
radio input "true"
click at [411, 235] on span "Vlastní nastavení" at bounding box center [472, 232] width 179 height 13
click at [357, 235] on input "Vlastní nastavení" at bounding box center [351, 233] width 10 height 10
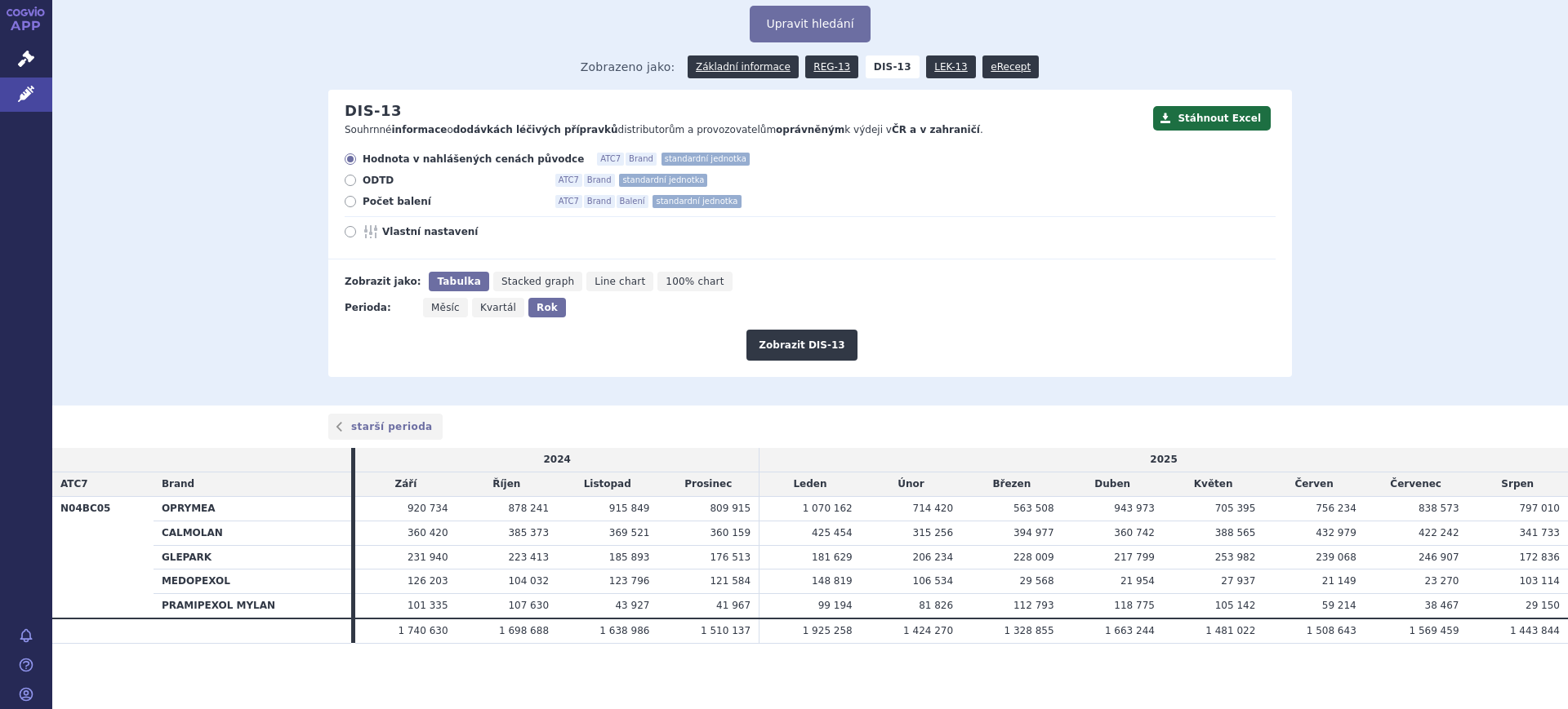
radio input "true"
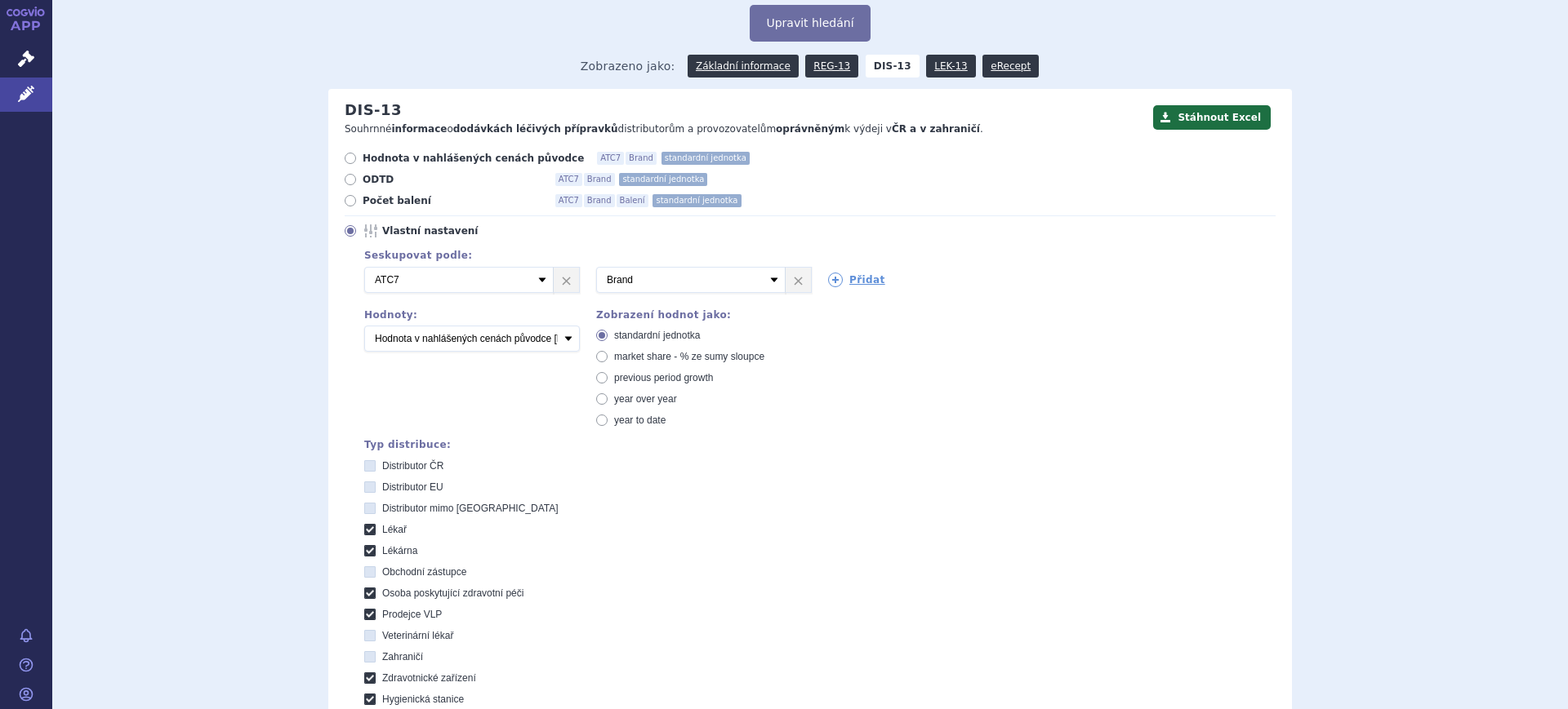
click at [616, 357] on span "market share - % ze sumy sloupce" at bounding box center [689, 356] width 150 height 11
click at [609, 357] on input "market share - % ze sumy sloupce" at bounding box center [603, 358] width 10 height 10
radio input "true"
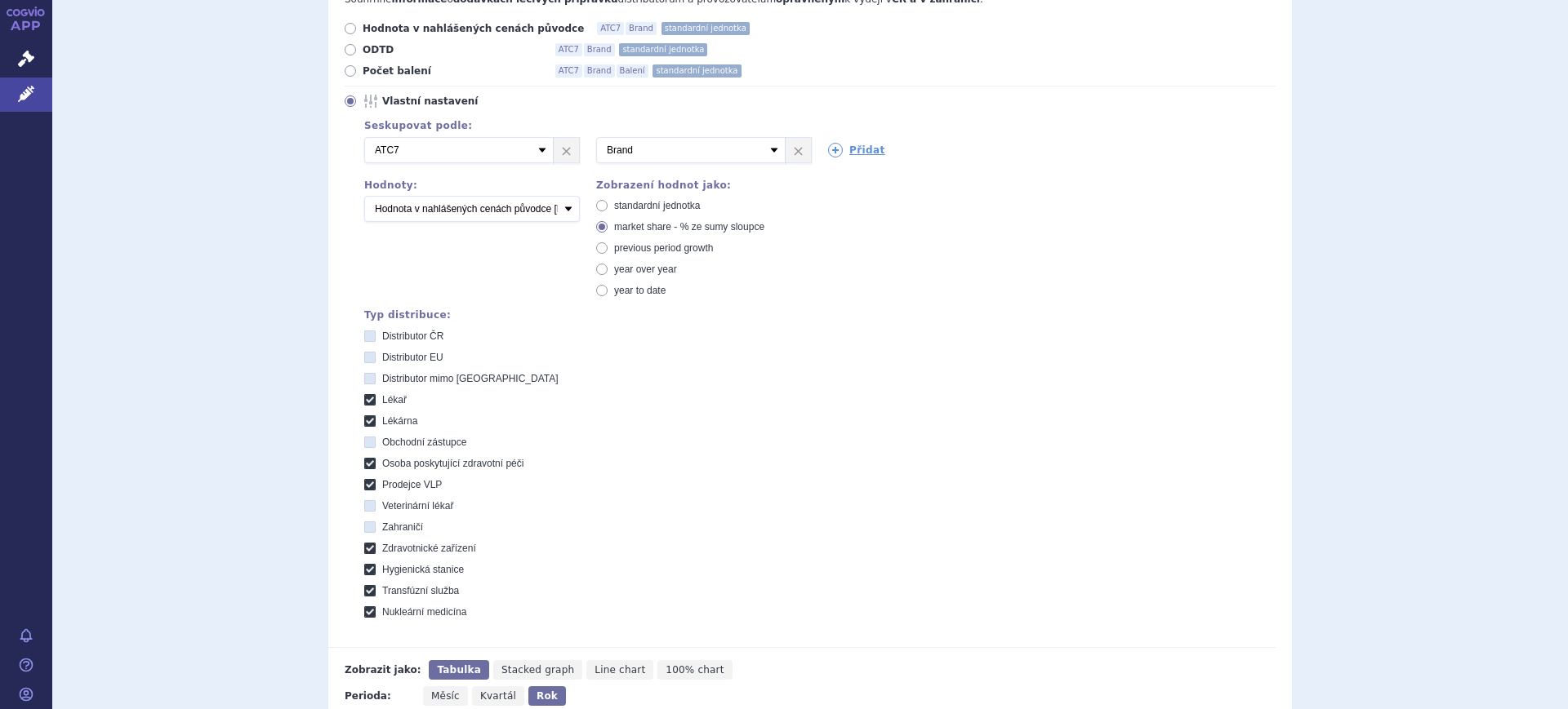
scroll to position [494, 0]
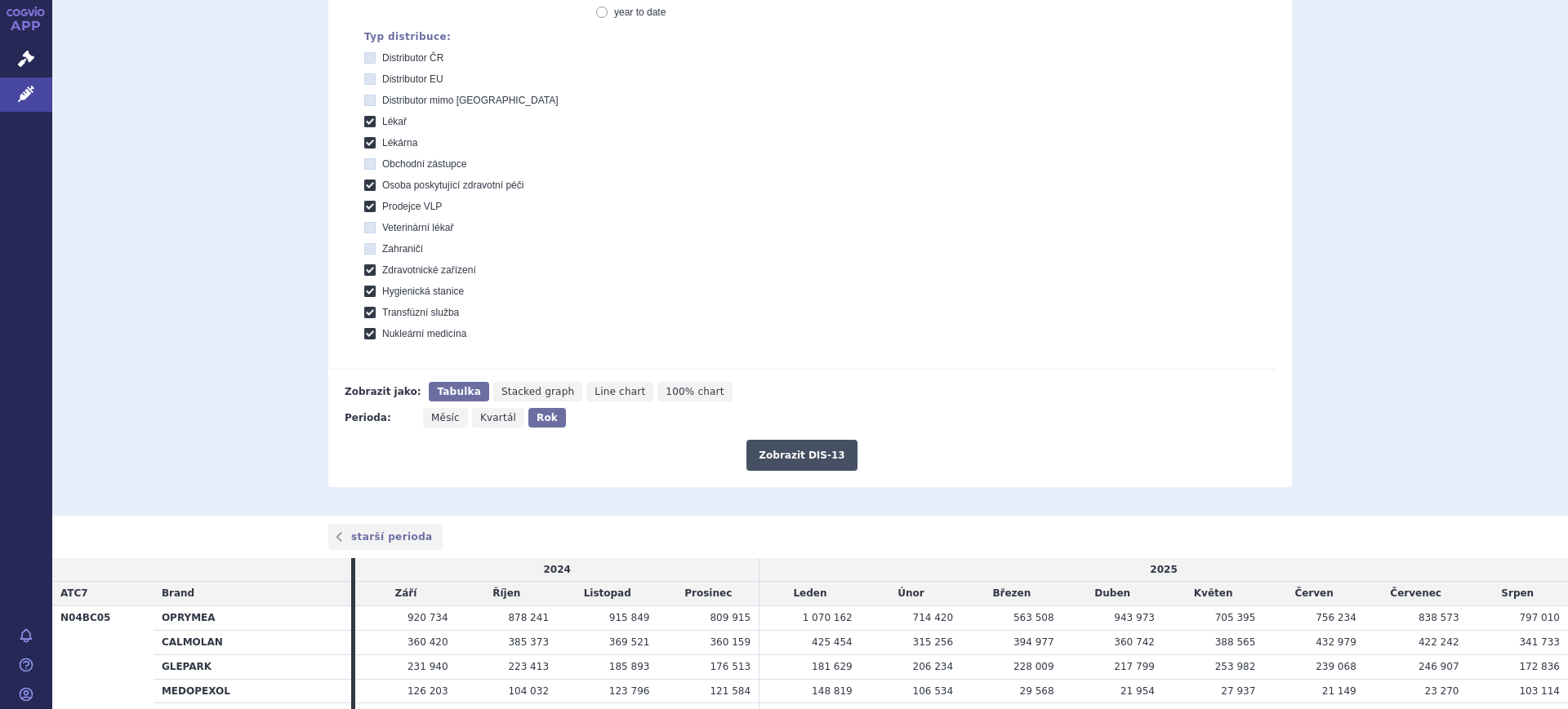
click at [814, 458] on button "Zobrazit DIS-13" at bounding box center [801, 455] width 110 height 31
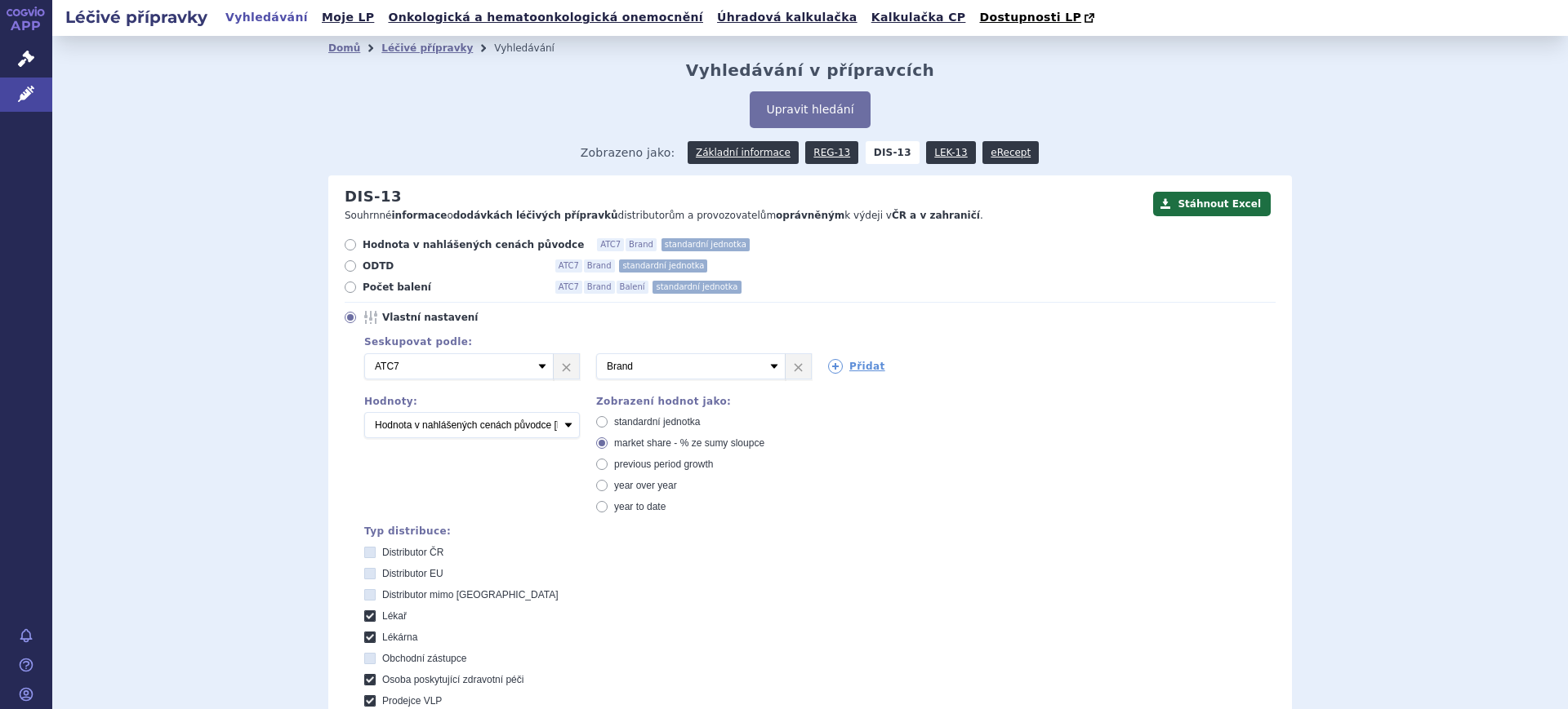
scroll to position [604, 0]
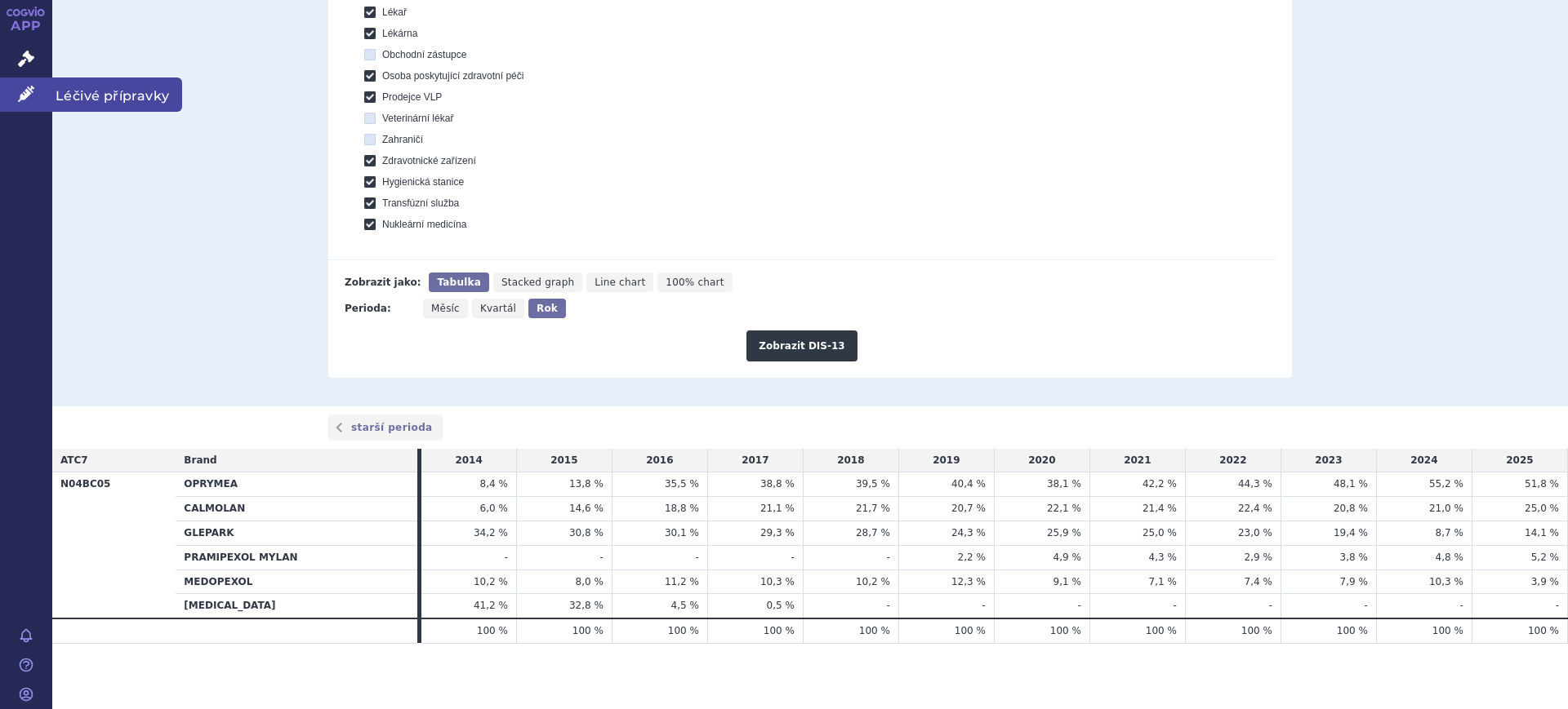
click at [36, 100] on link "Léčivé přípravky" at bounding box center [25, 94] width 52 height 34
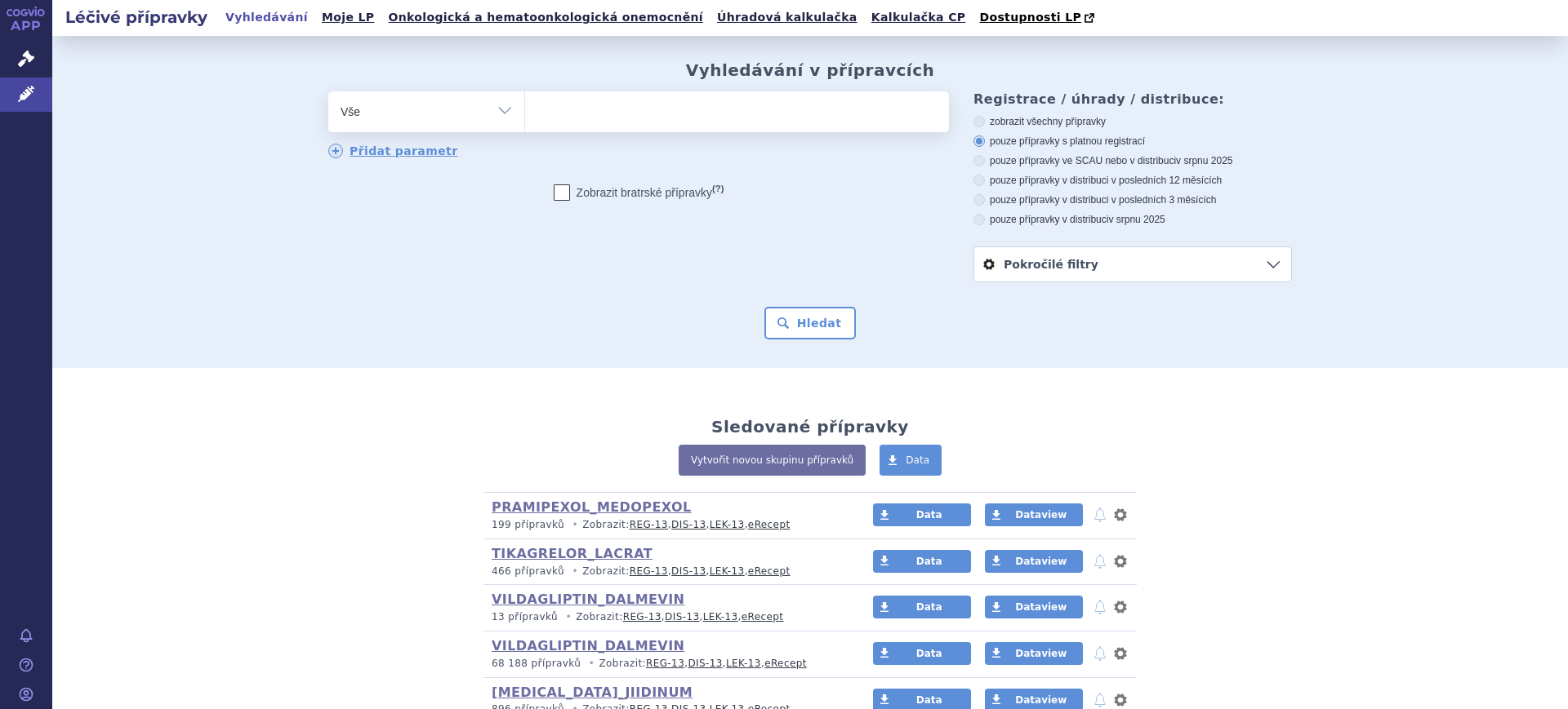
click at [372, 107] on select "Vše Přípravek/SUKL kód MAH VPOIS ATC/Aktivní látka Léková forma Síla" at bounding box center [426, 109] width 196 height 37
select select "filter-atc-group"
click at [328, 92] on select "Vše Přípravek/SUKL kód MAH VPOIS ATC/Aktivní látka Léková forma Síla" at bounding box center [426, 109] width 196 height 37
click at [538, 103] on input "search" at bounding box center [542, 110] width 9 height 21
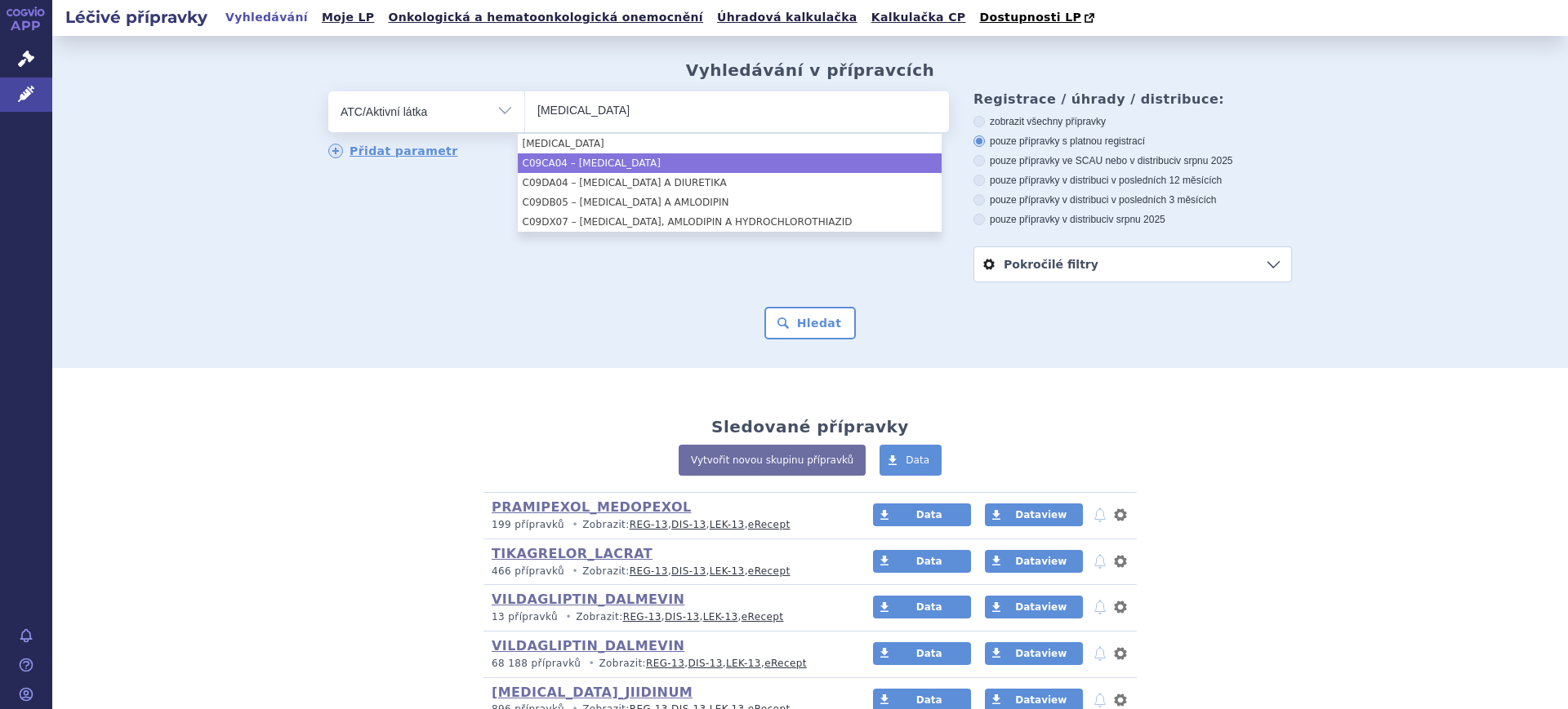
type input "IRBESARTAN"
select select "C09CA04"
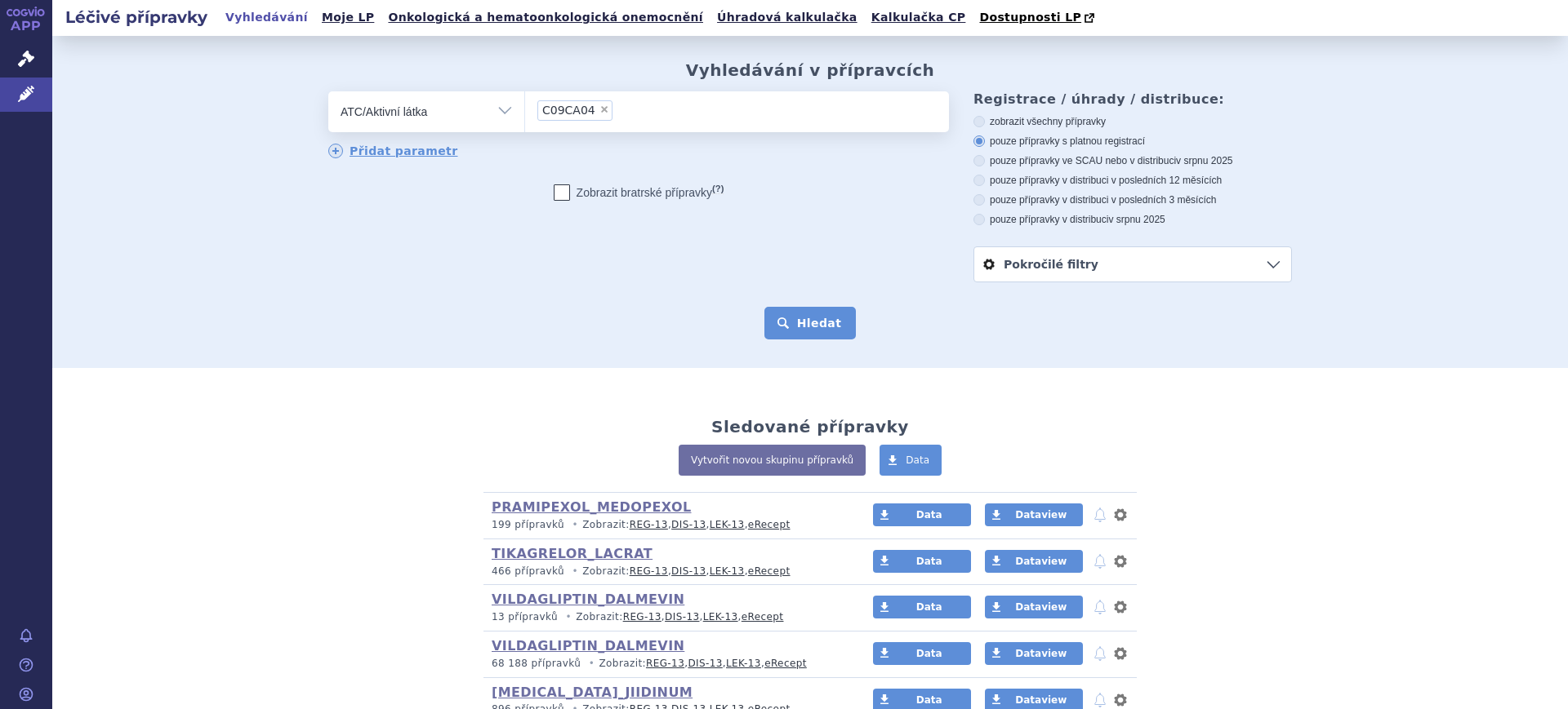
click at [786, 322] on button "Hledat" at bounding box center [810, 322] width 92 height 33
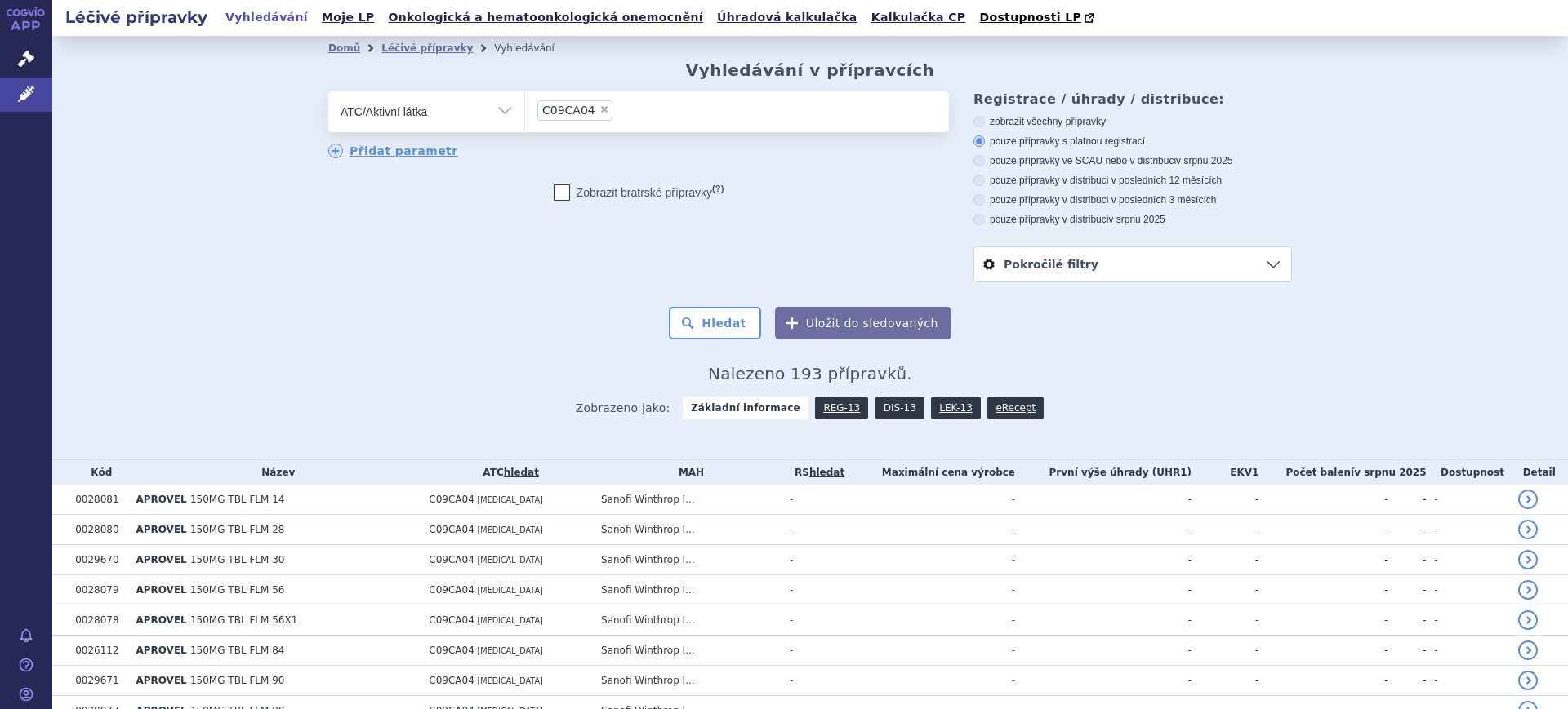
click at [878, 409] on link "DIS-13" at bounding box center [900, 408] width 49 height 23
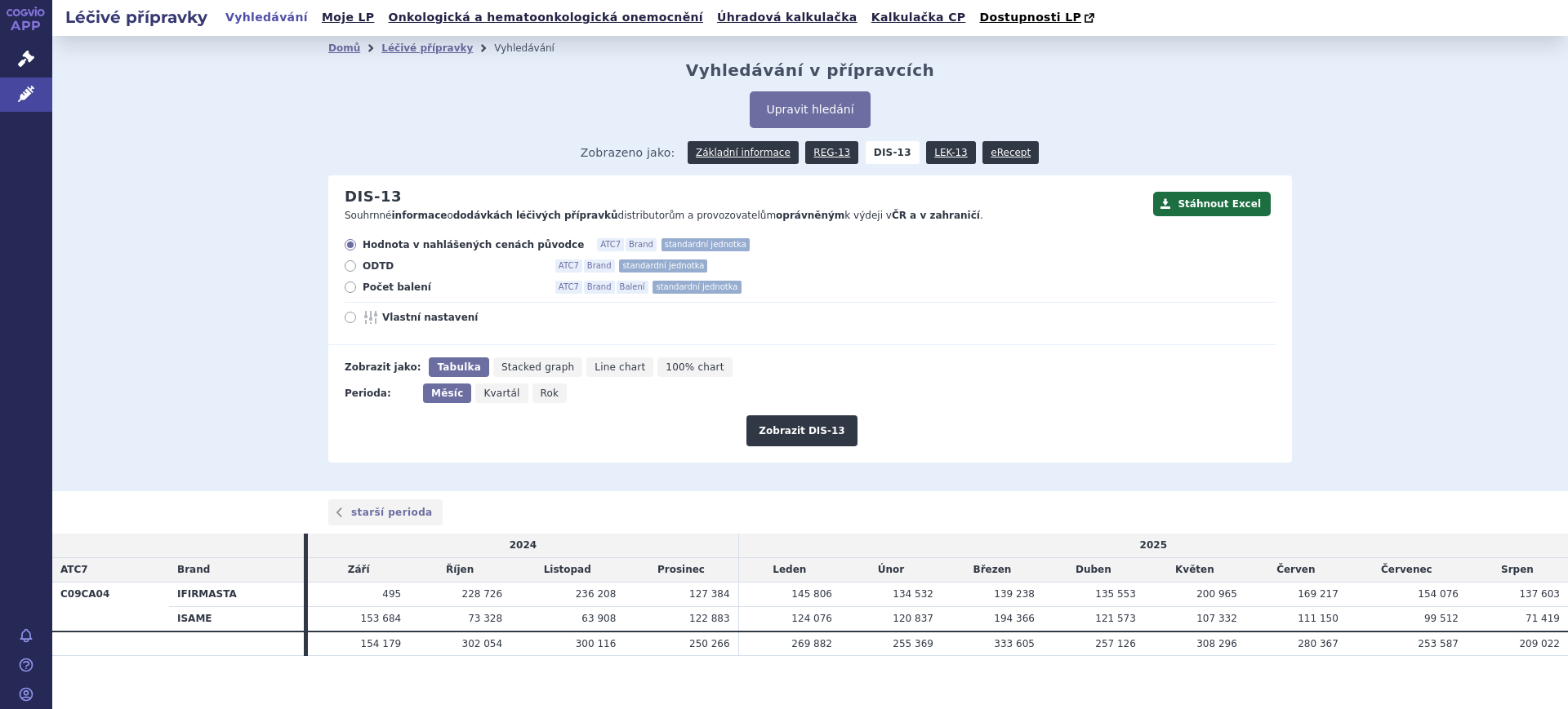
click at [532, 388] on icon "Rok" at bounding box center [549, 393] width 35 height 20
click at [532, 388] on input "Rok" at bounding box center [537, 388] width 10 height 10
radio input "true"
click at [433, 309] on div "Hodnota v nahlášených cenách původce ATC7 Brand standardní jednotka ODTD ATC7 B…" at bounding box center [802, 291] width 947 height 107
click at [430, 311] on div "Hodnota v nahlášených cenách původce ATC7 Brand standardní jednotka ODTD ATC7 B…" at bounding box center [802, 291] width 947 height 107
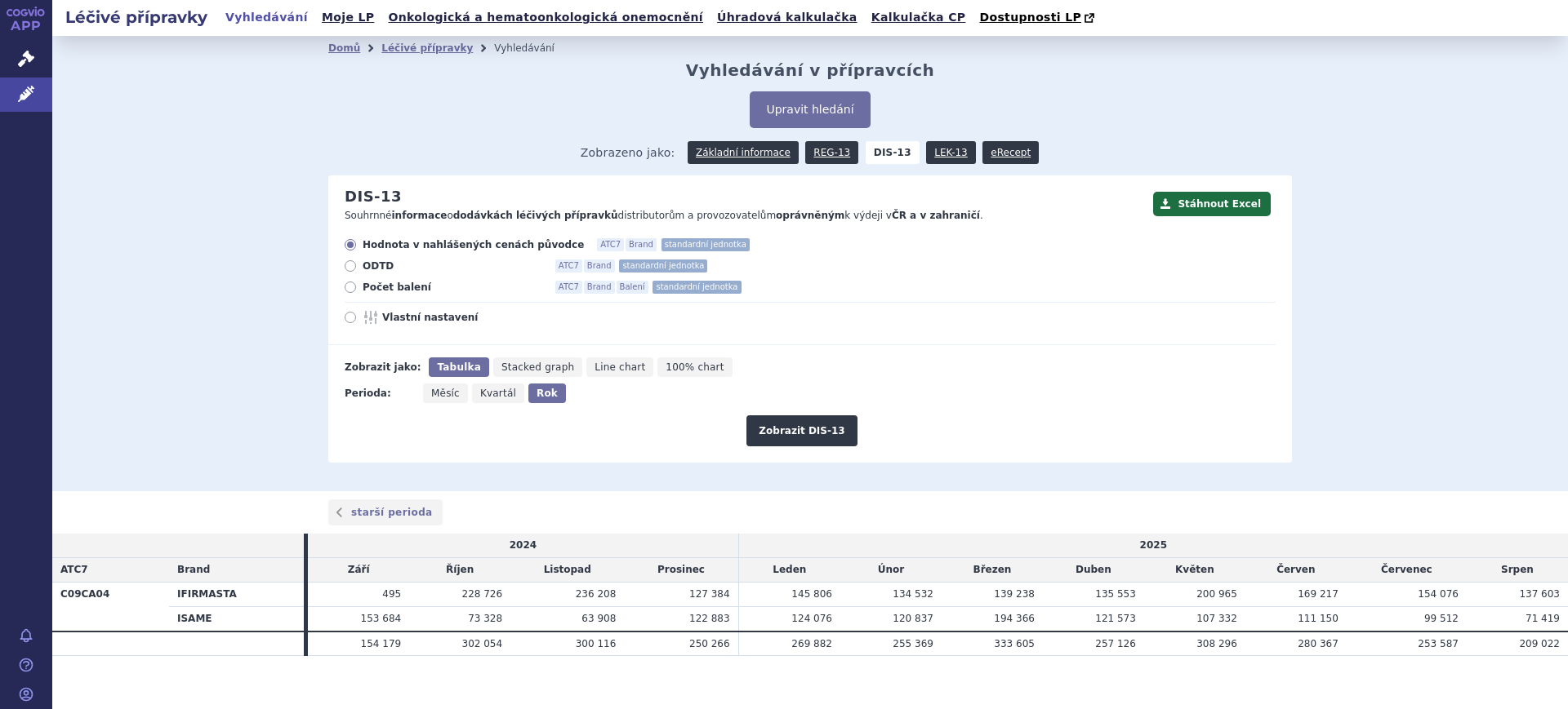
click at [428, 319] on span "Vlastní nastavení" at bounding box center [472, 318] width 179 height 13
click at [357, 319] on input "Vlastní nastavení" at bounding box center [351, 319] width 10 height 10
radio input "true"
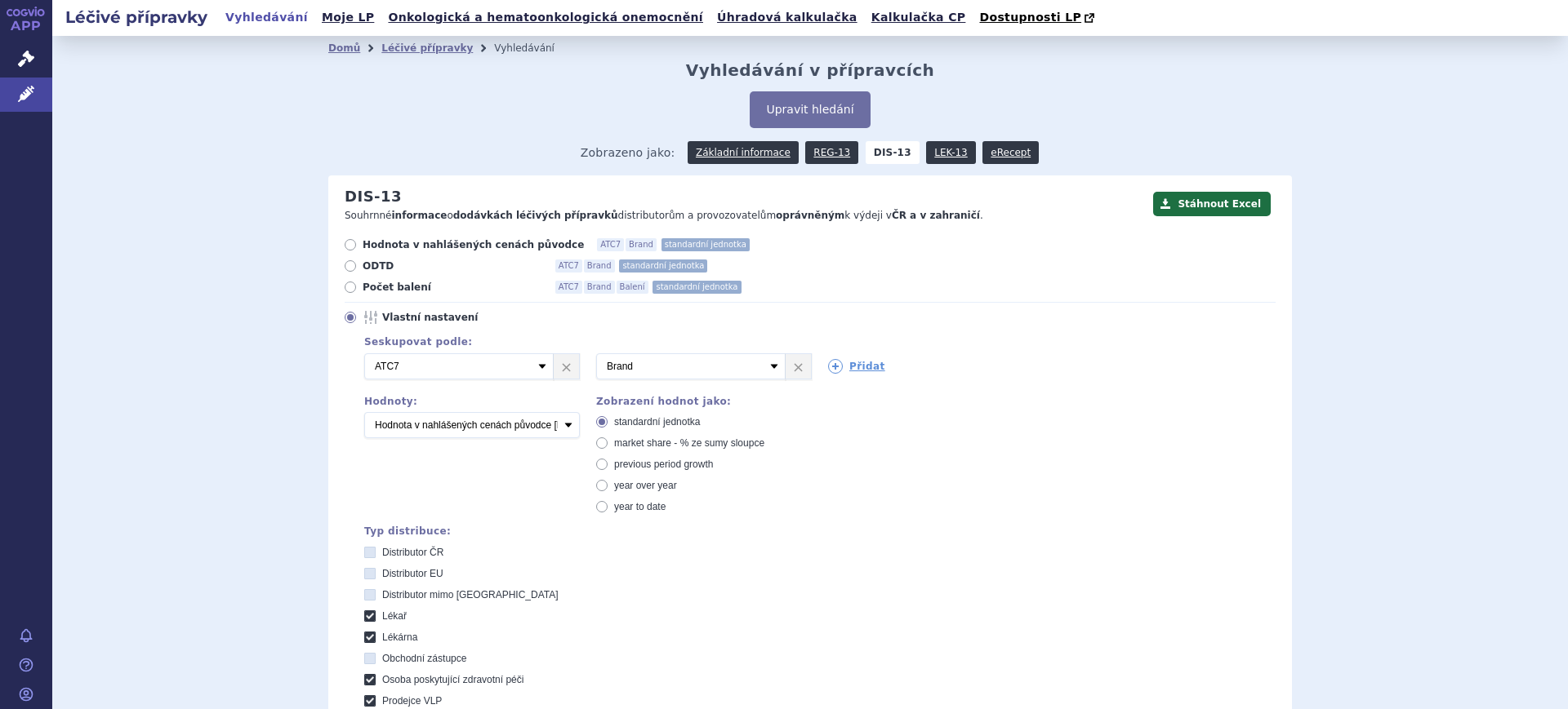
click at [629, 441] on span "market share - % ze sumy sloupce" at bounding box center [689, 443] width 150 height 11
click at [609, 441] on input "market share - % ze sumy sloupce" at bounding box center [603, 445] width 10 height 10
radio input "true"
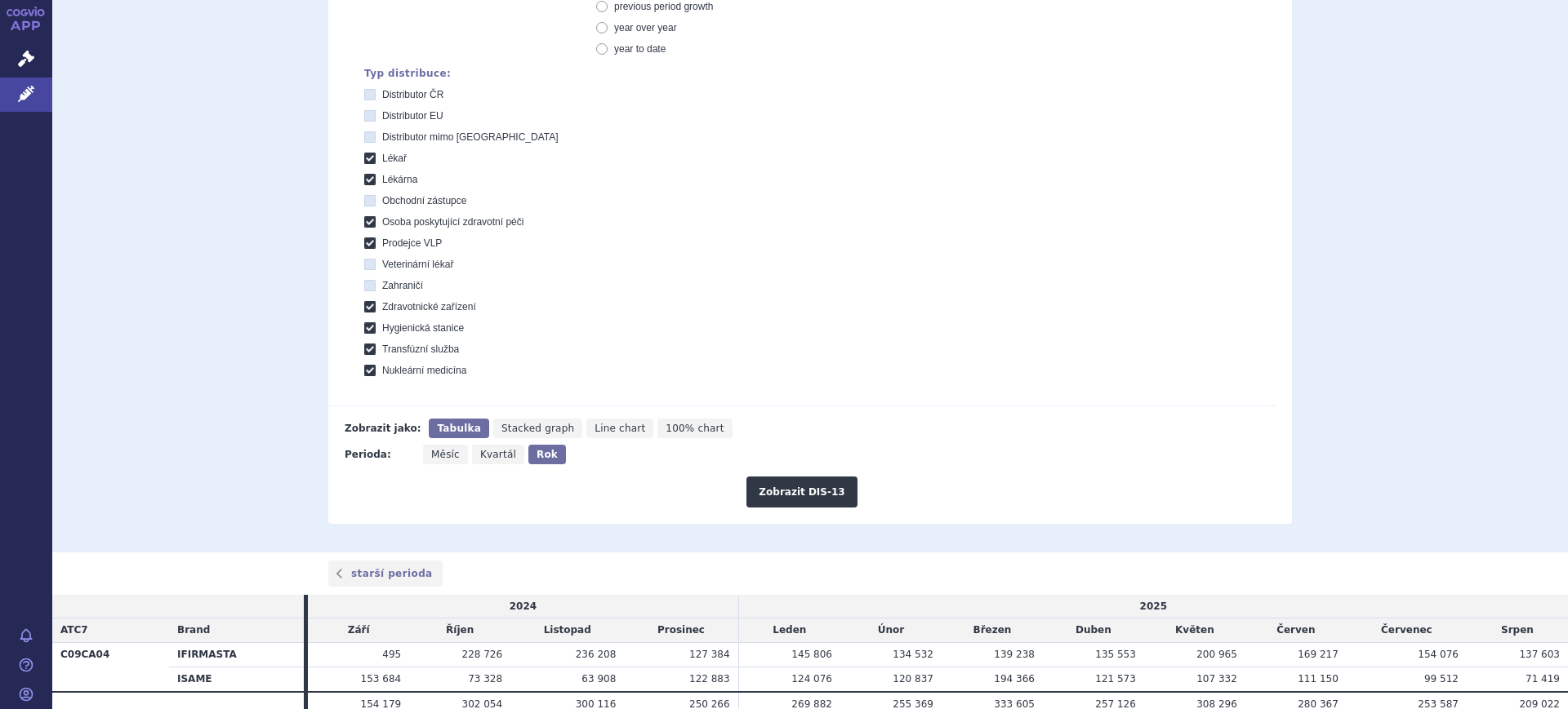
scroll to position [510, 0]
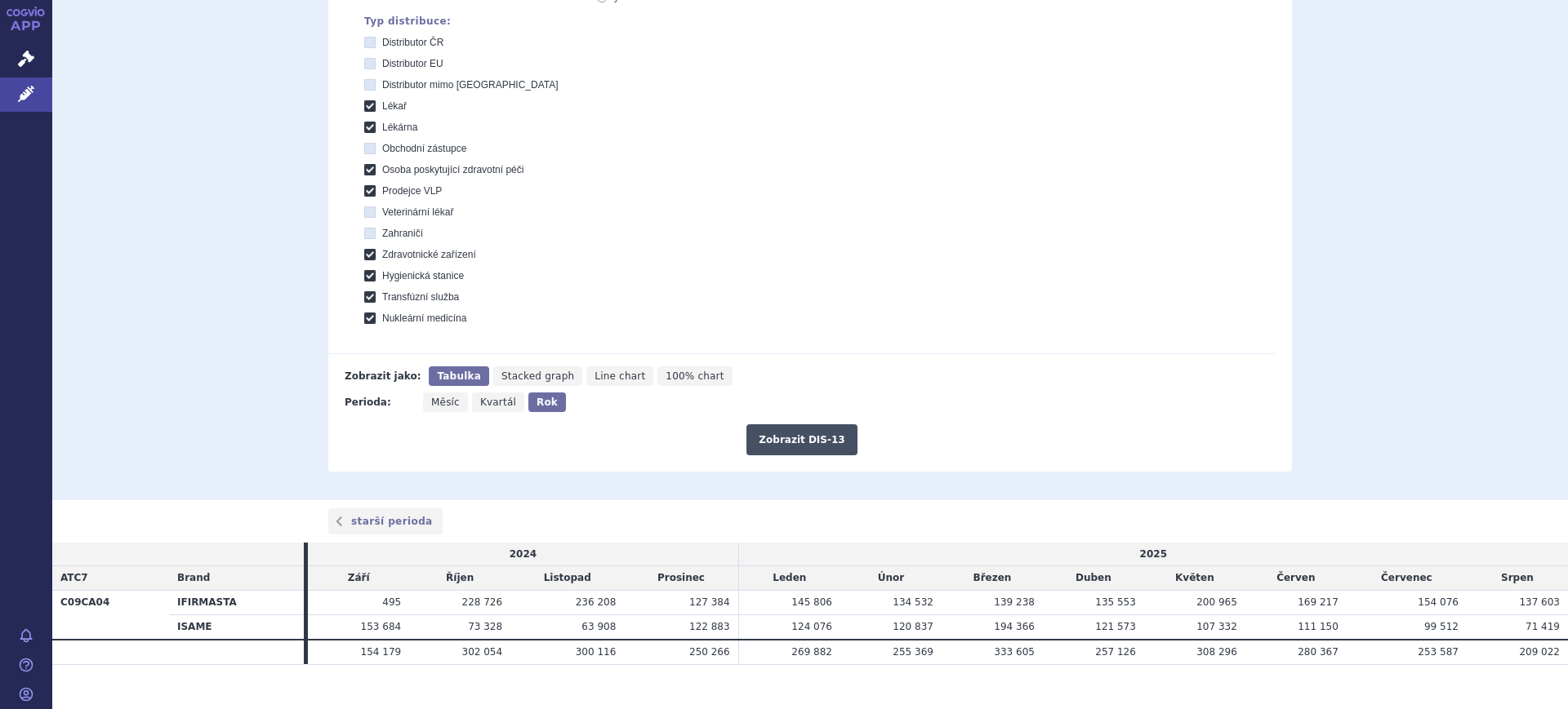
click at [800, 452] on button "Zobrazit DIS-13" at bounding box center [801, 439] width 110 height 31
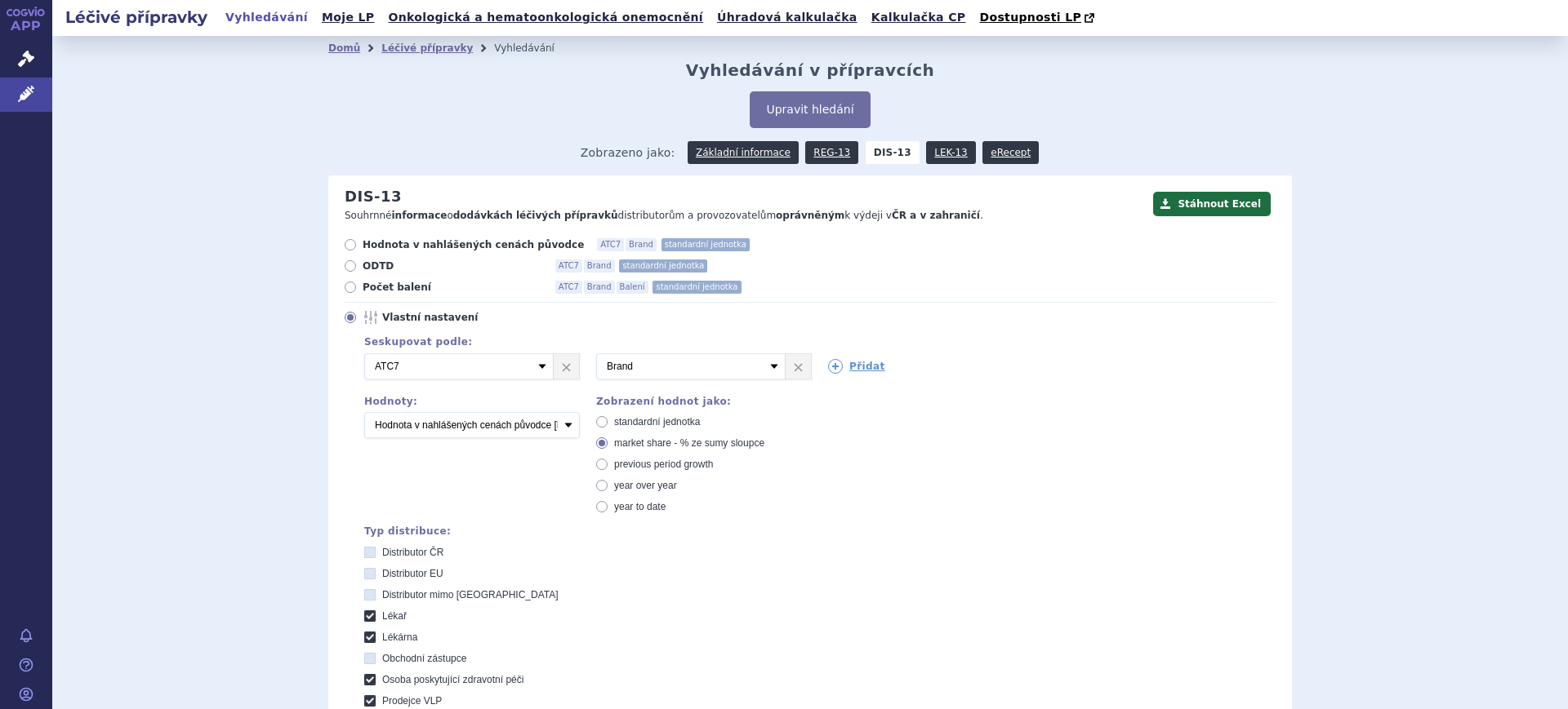
scroll to position [532, 0]
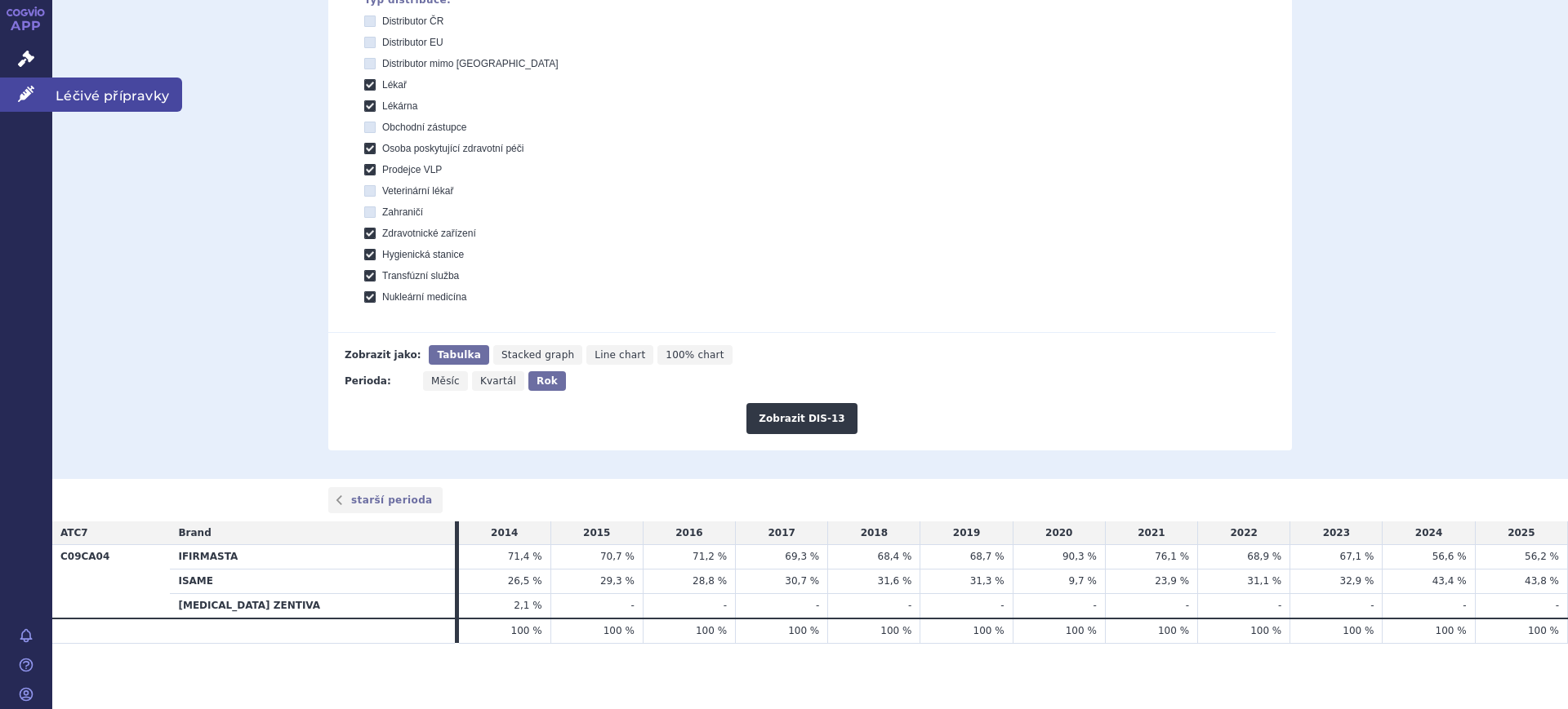
click at [18, 91] on icon at bounding box center [25, 93] width 16 height 16
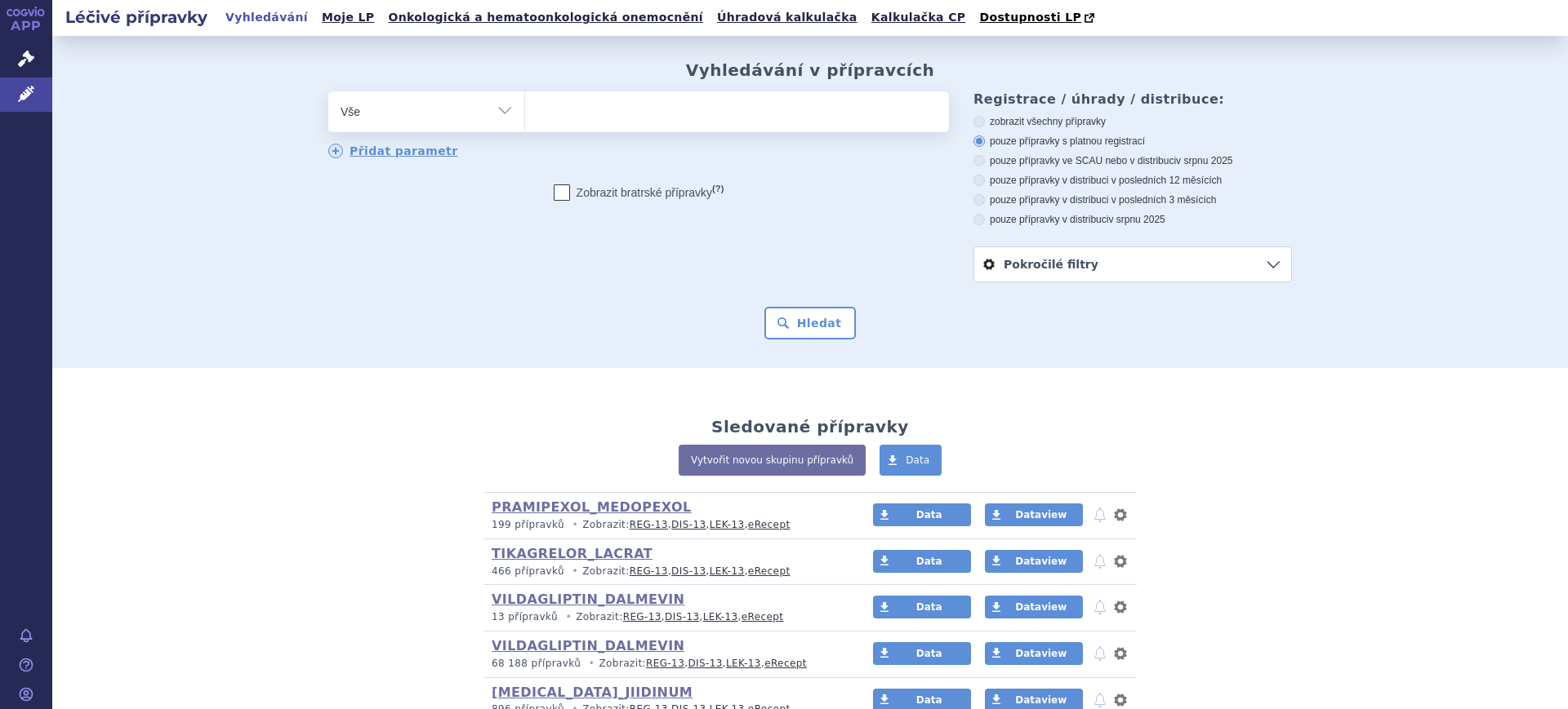
click at [425, 118] on select "Vše Přípravek/SUKL kód MAH VPOIS ATC/Aktivní látka Léková forma Síla" at bounding box center [426, 109] width 196 height 37
select select "filter-product"
click at [328, 92] on select "Vše Přípravek/SUKL kód MAH VPOIS ATC/Aktivní látka Léková forma Síla" at bounding box center [426, 109] width 196 height 37
click at [545, 100] on ul at bounding box center [737, 108] width 424 height 34
click at [525, 100] on select at bounding box center [525, 110] width 1 height 41
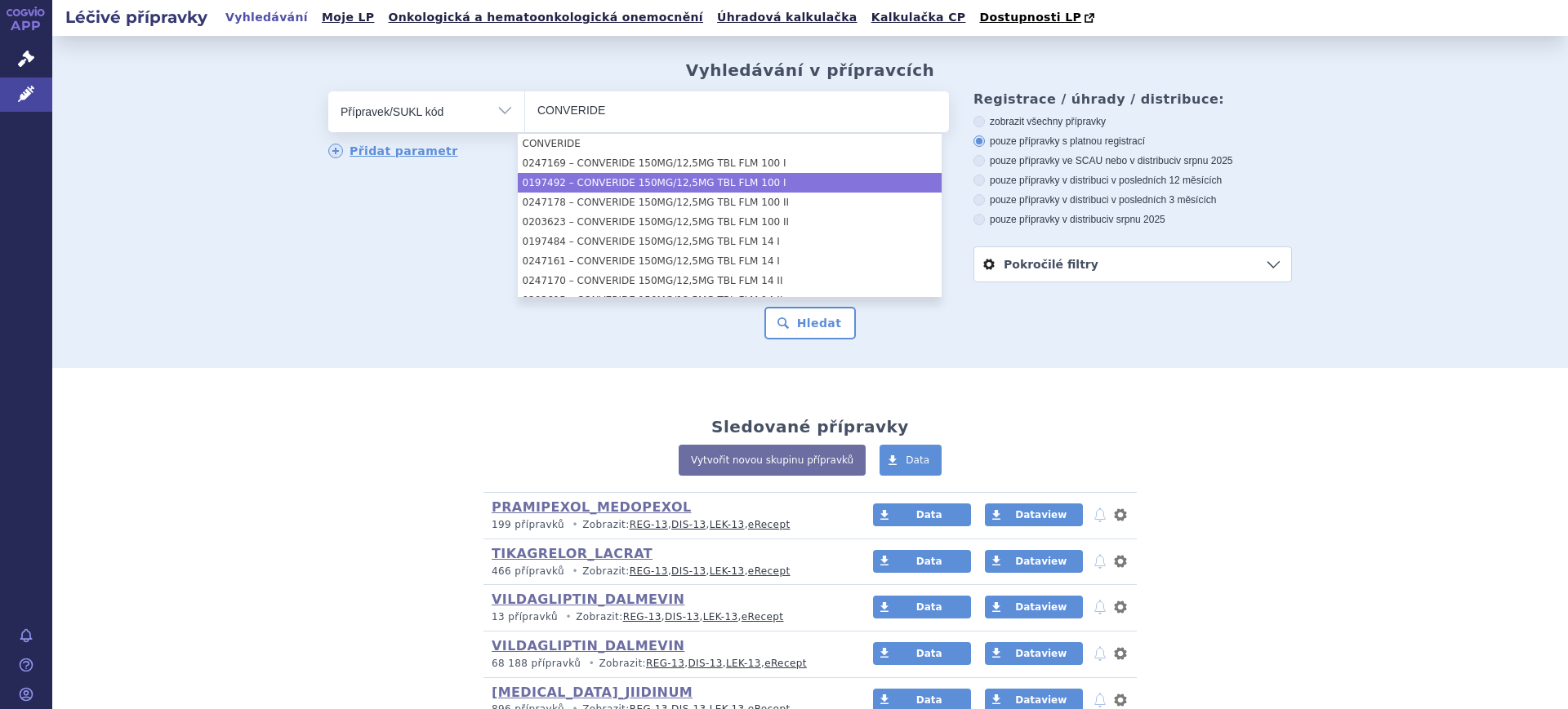
type input "CONVERIDE"
select select "1bf95a28-436e-4e31-947c-8afc7e1329a1"
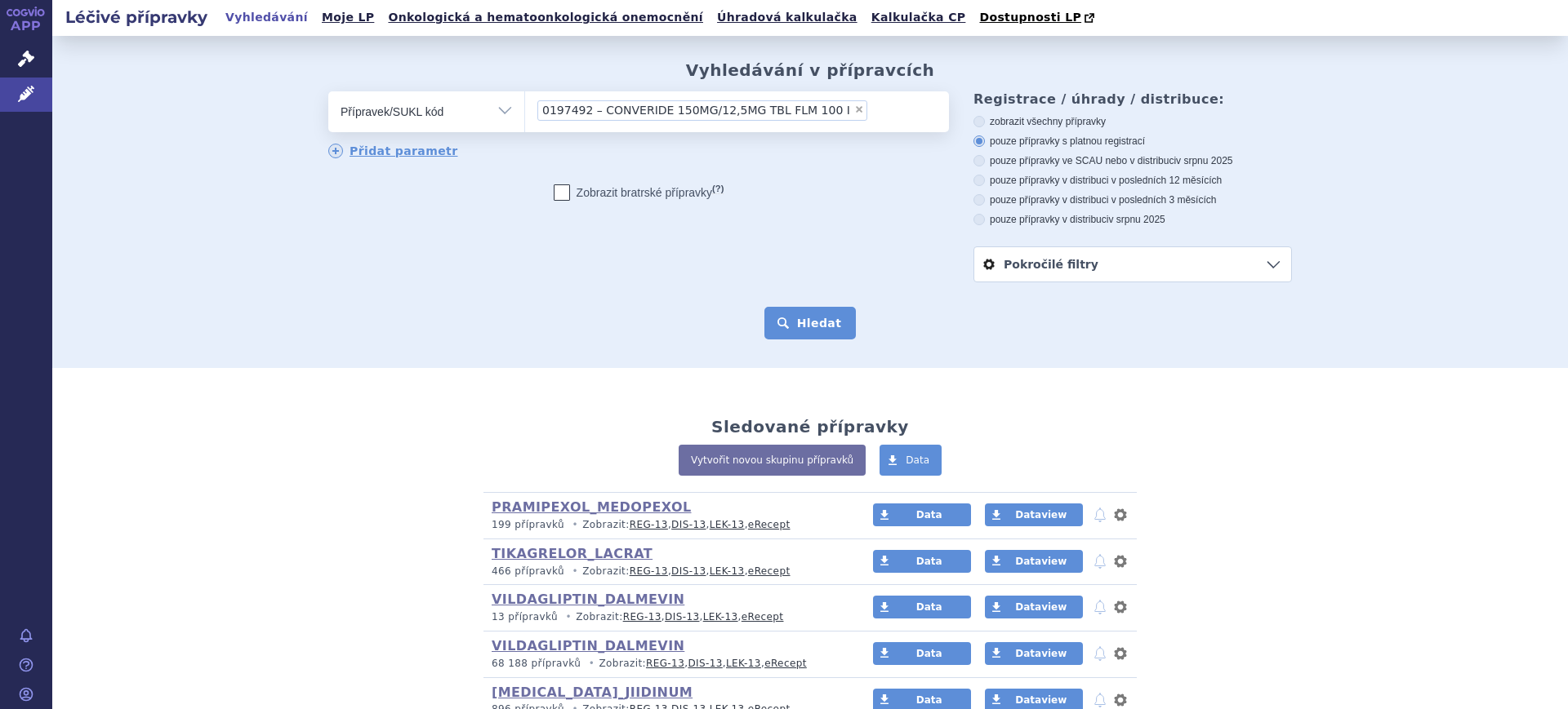
click at [787, 330] on button "Hledat" at bounding box center [810, 322] width 92 height 33
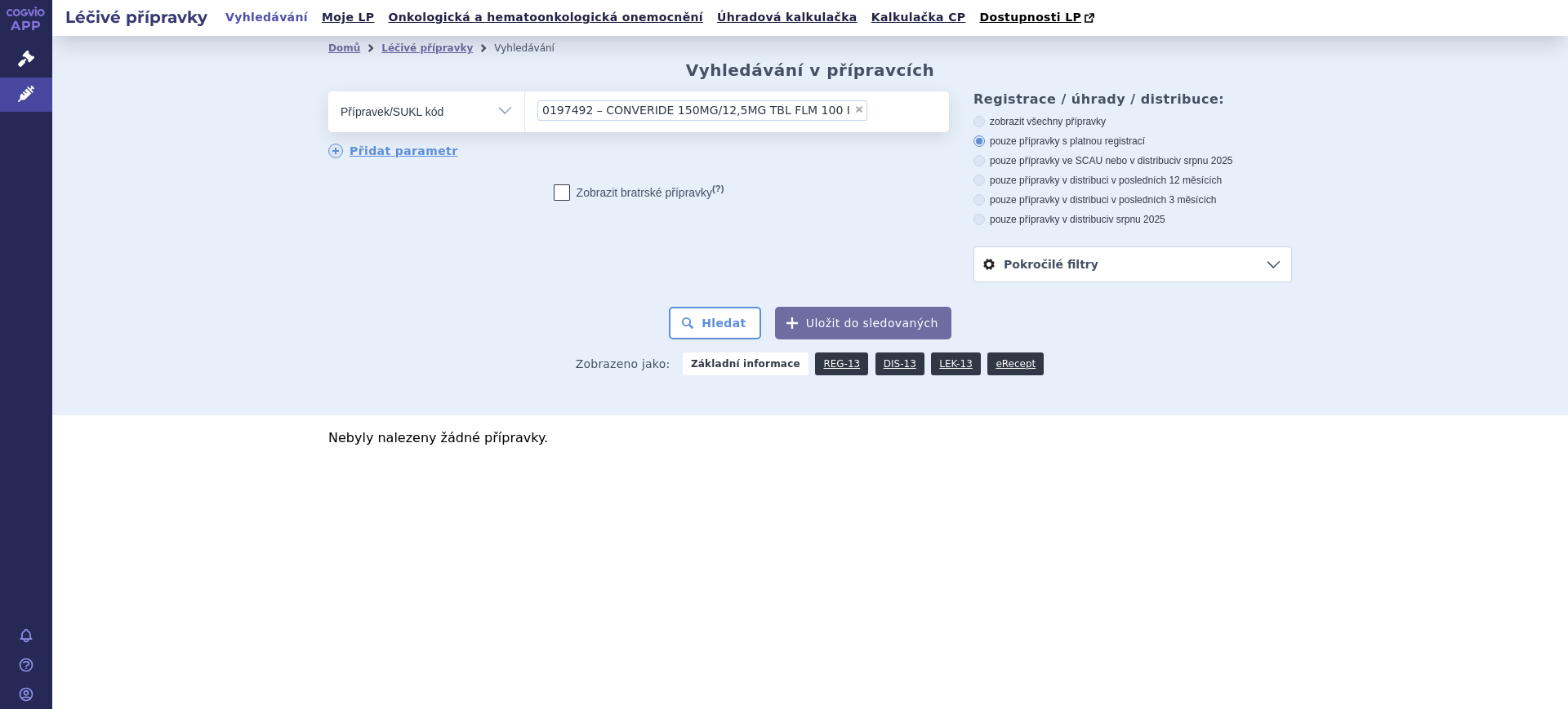
click at [831, 116] on li "× 0197492 – CONVERIDE 150MG/12,5MG TBL FLM 100 I" at bounding box center [703, 110] width 330 height 21
click at [525, 116] on select "0197492 – CONVERIDE 150MG/12,5MG TBL FLM 100 I" at bounding box center [525, 110] width 1 height 41
click at [854, 107] on span "×" at bounding box center [859, 109] width 9 height 9
click at [525, 107] on select "0197492 – CONVERIDE 150MG/12,5MG TBL FLM 100 I" at bounding box center [525, 110] width 1 height 41
select select
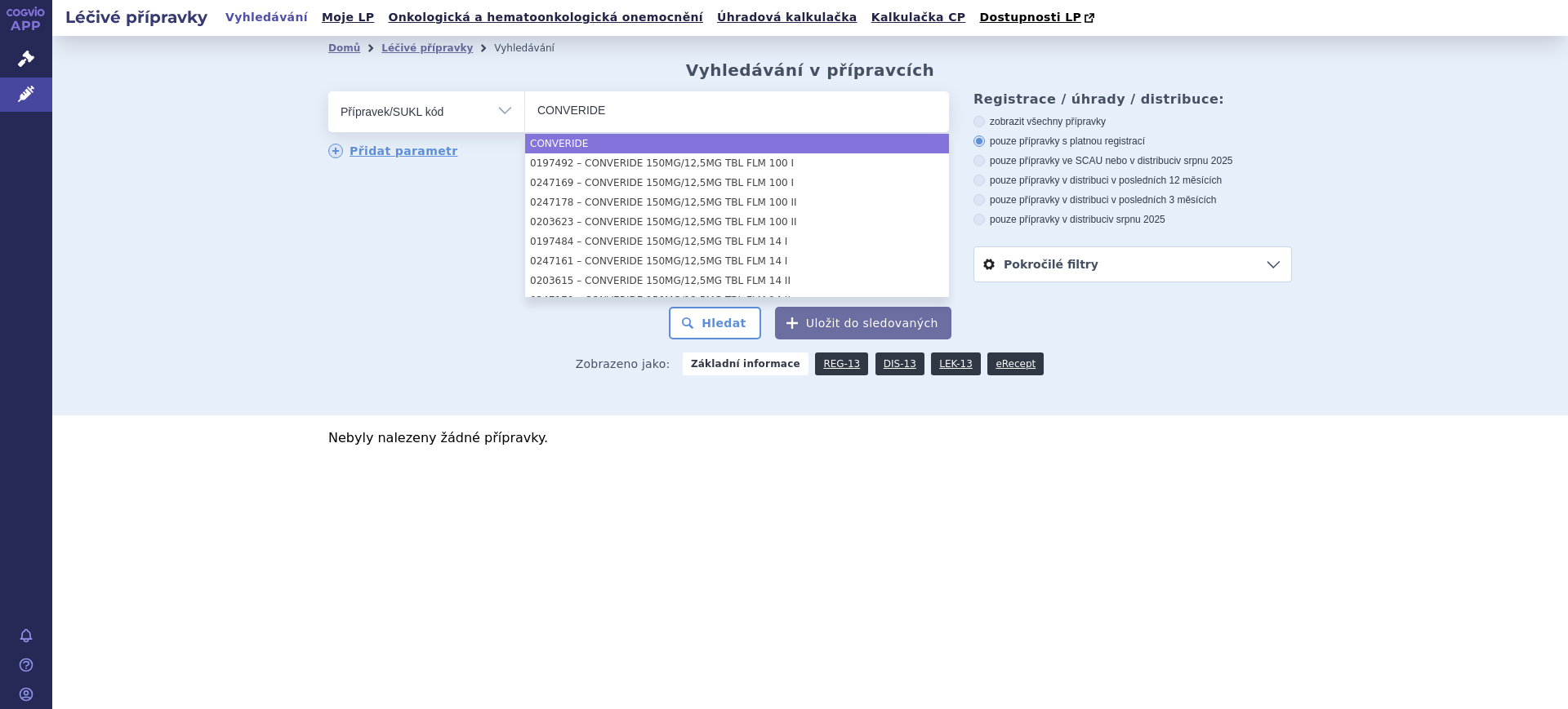
type input "CONVERIDE"
click at [646, 131] on span "CONVERIDE" at bounding box center [737, 111] width 424 height 41
click at [525, 131] on select "CONVERIDE" at bounding box center [525, 110] width 1 height 41
select select "CONVERIDE"
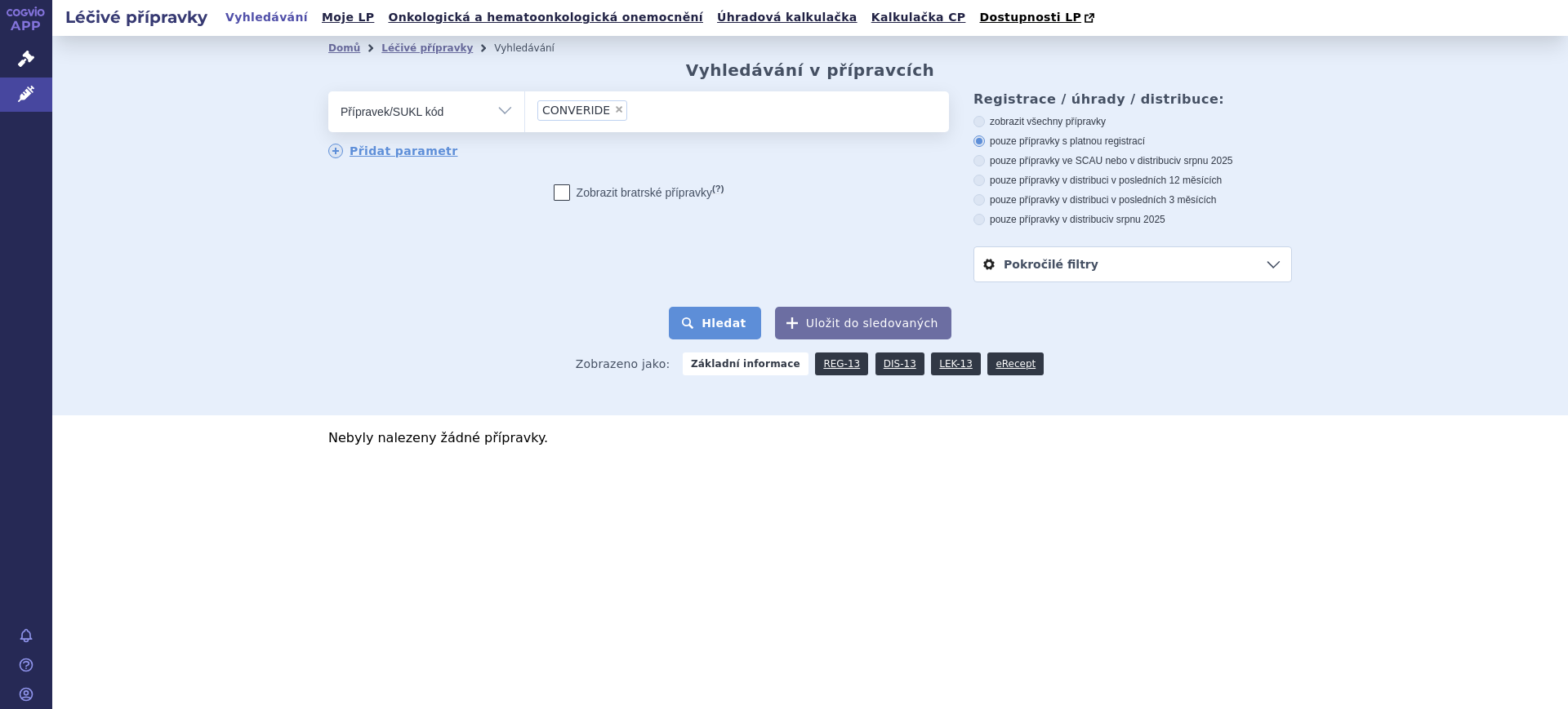
click at [728, 319] on button "Hledat" at bounding box center [715, 322] width 92 height 33
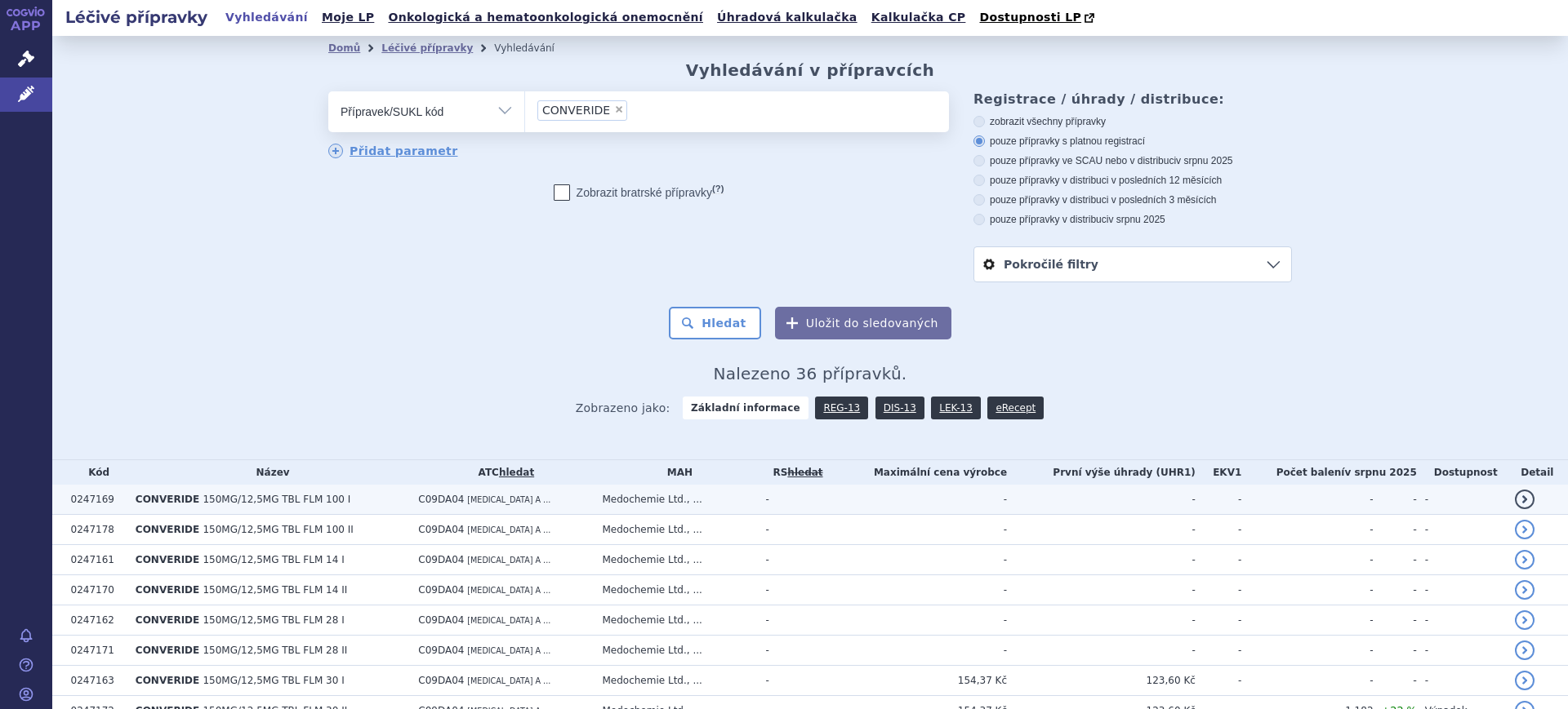
click at [486, 507] on td "C09DA04 [MEDICAL_DATA] A ..." at bounding box center [501, 500] width 184 height 30
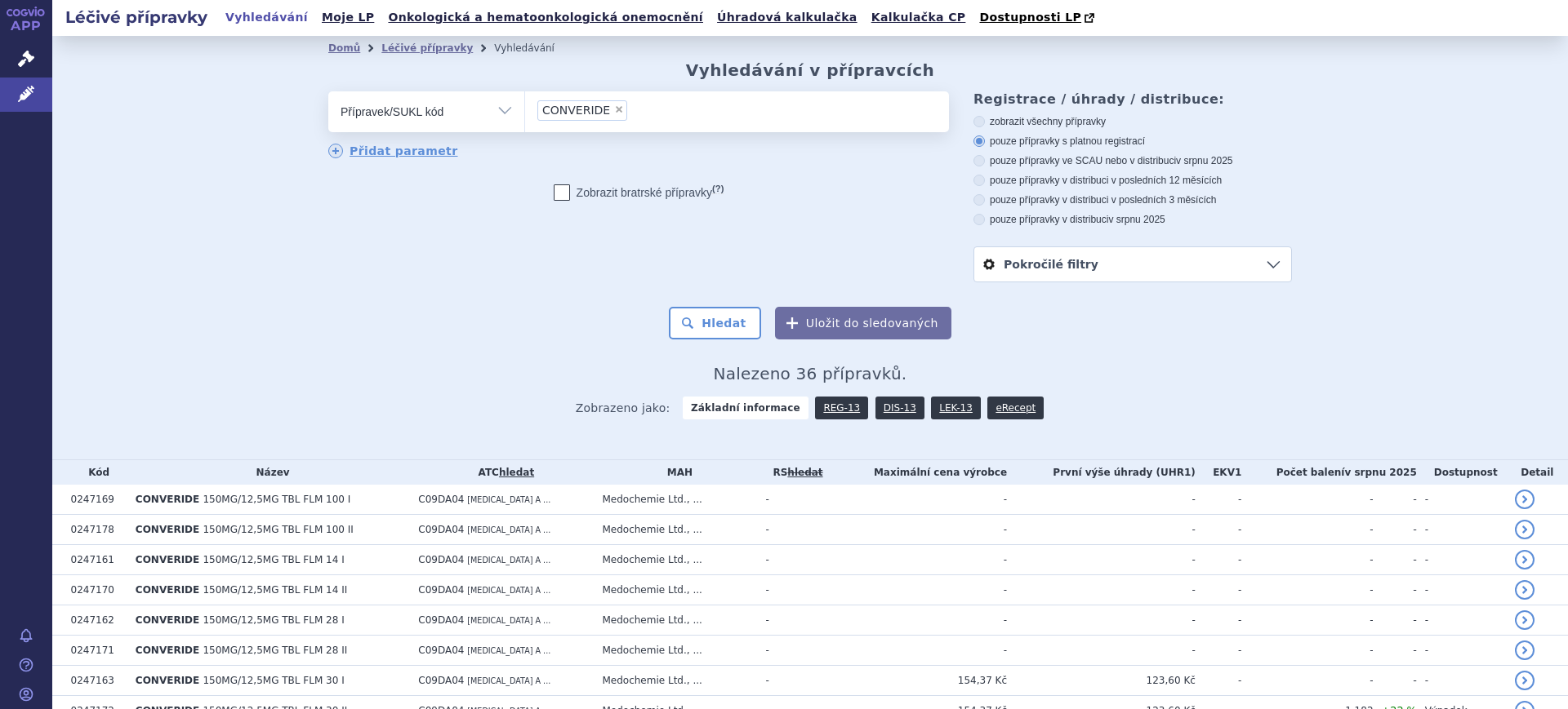
click at [387, 112] on select "Vše Přípravek/SUKL kód MAH VPOIS ATC/Aktivní látka Léková forma Síla" at bounding box center [426, 109] width 196 height 37
select select "filter-atc-group"
click at [328, 92] on select "Vše Přípravek/SUKL kód MAH VPOIS ATC/Aktivní látka Léková forma Síla" at bounding box center [426, 109] width 196 height 37
click at [598, 105] on ul at bounding box center [737, 108] width 424 height 34
click at [525, 105] on select at bounding box center [525, 110] width 1 height 41
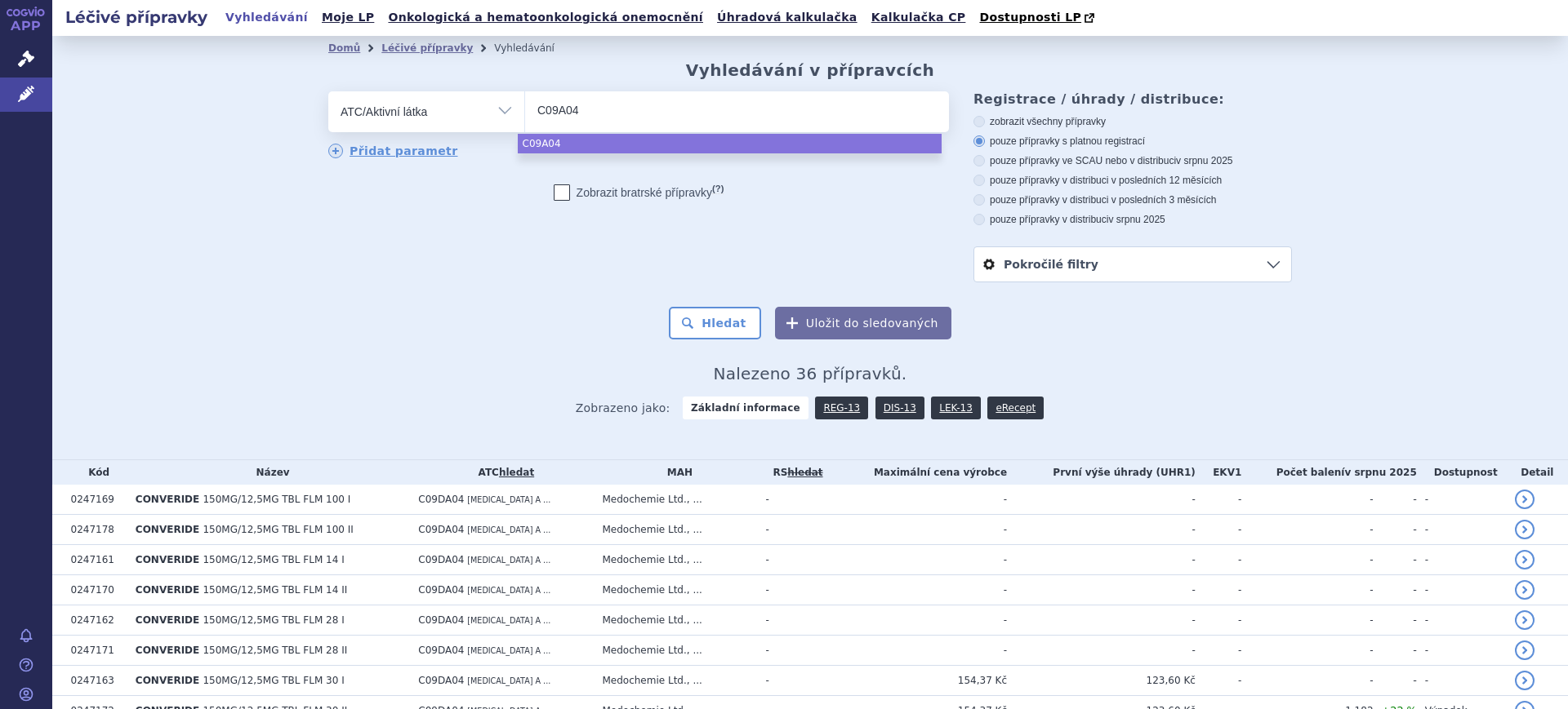
type input "C09A04"
drag, startPoint x: 594, startPoint y: 112, endPoint x: 374, endPoint y: 103, distance: 220.2
click at [375, 103] on div "odstranit Vše Přípravek/SUKL kód MAH VPOIS ATC/Aktivní látka" at bounding box center [639, 111] width 621 height 41
select select "C09A04"
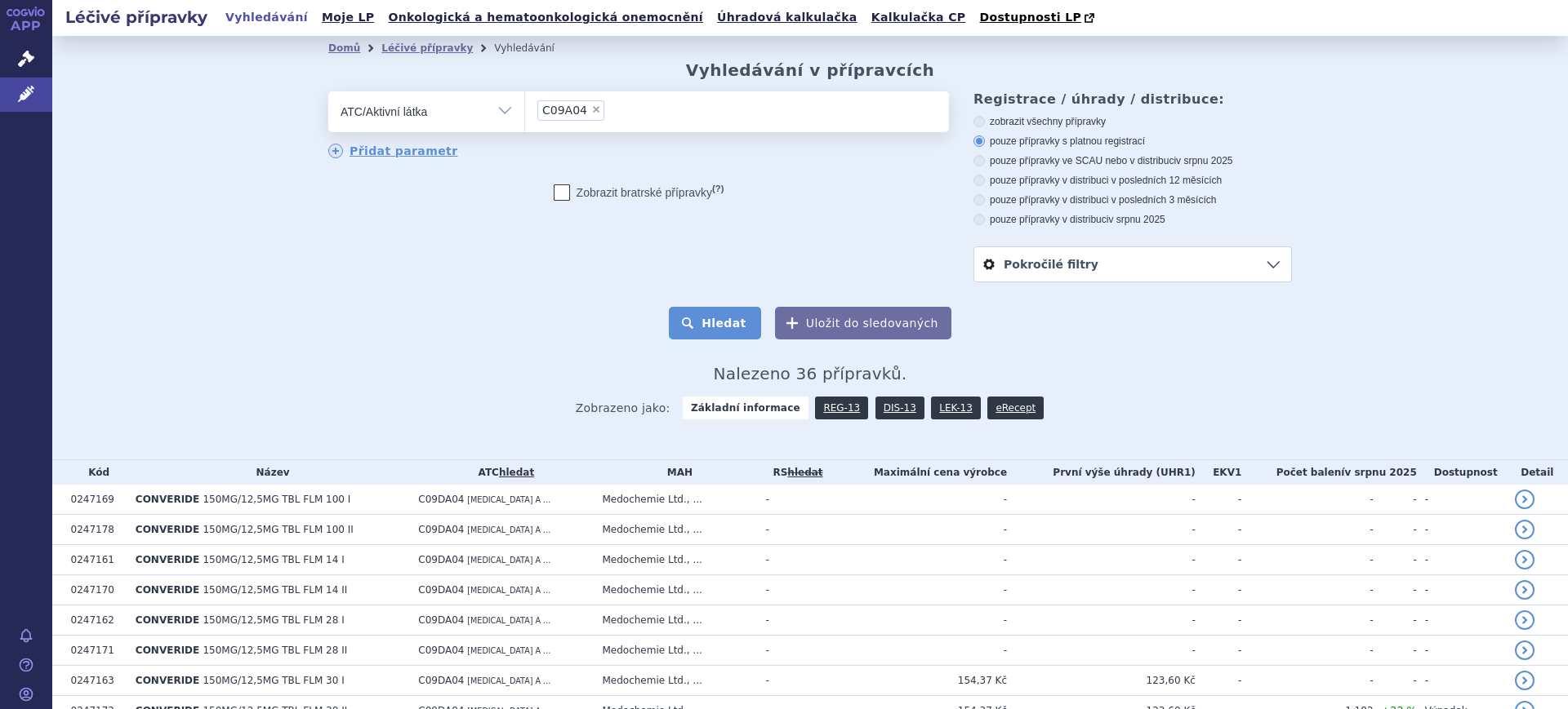
click at [726, 323] on button "Hledat" at bounding box center [715, 322] width 92 height 33
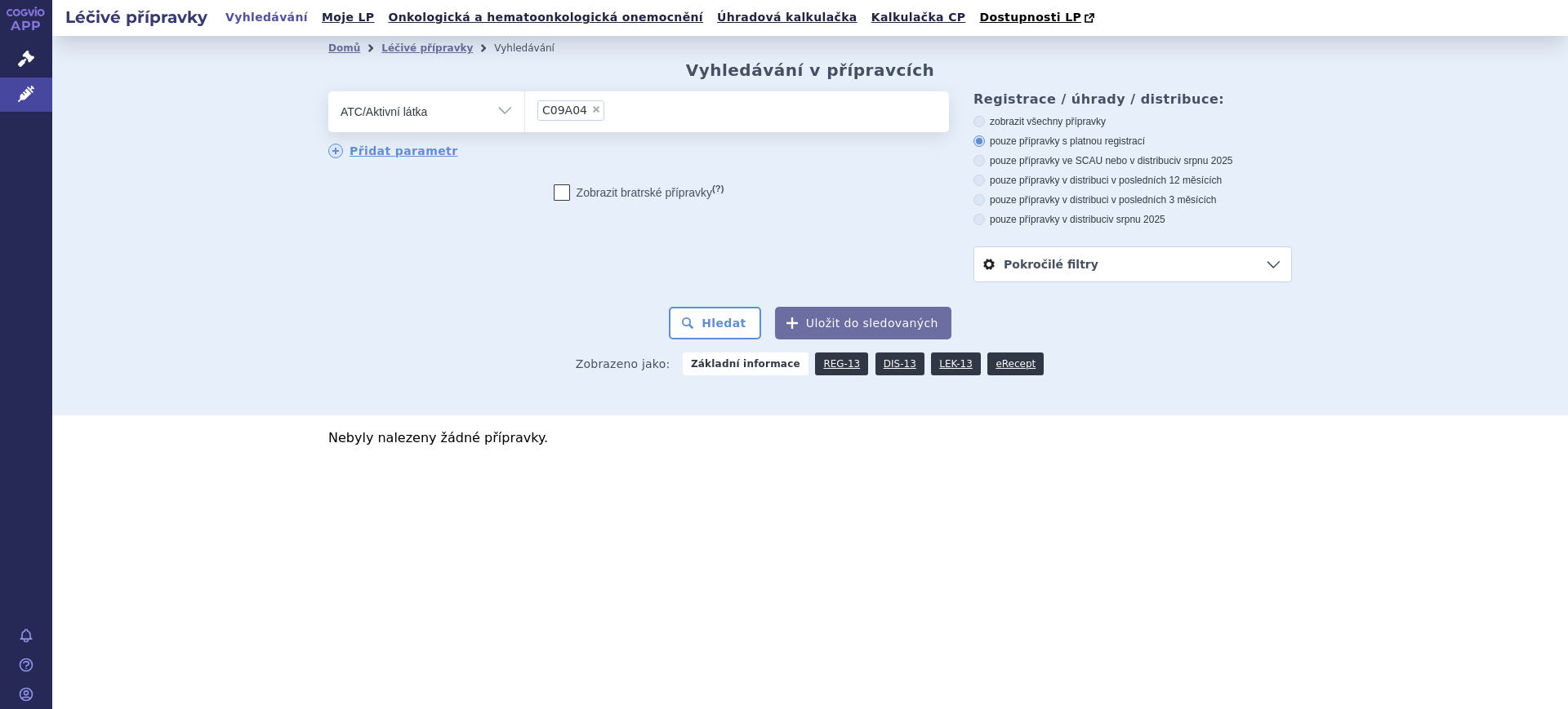
click at [592, 114] on span "×" at bounding box center [596, 109] width 9 height 9
click at [525, 114] on select "C09A04" at bounding box center [525, 110] width 1 height 41
select select
click at [575, 113] on ul at bounding box center [737, 108] width 424 height 34
click at [525, 113] on select at bounding box center [525, 110] width 1 height 41
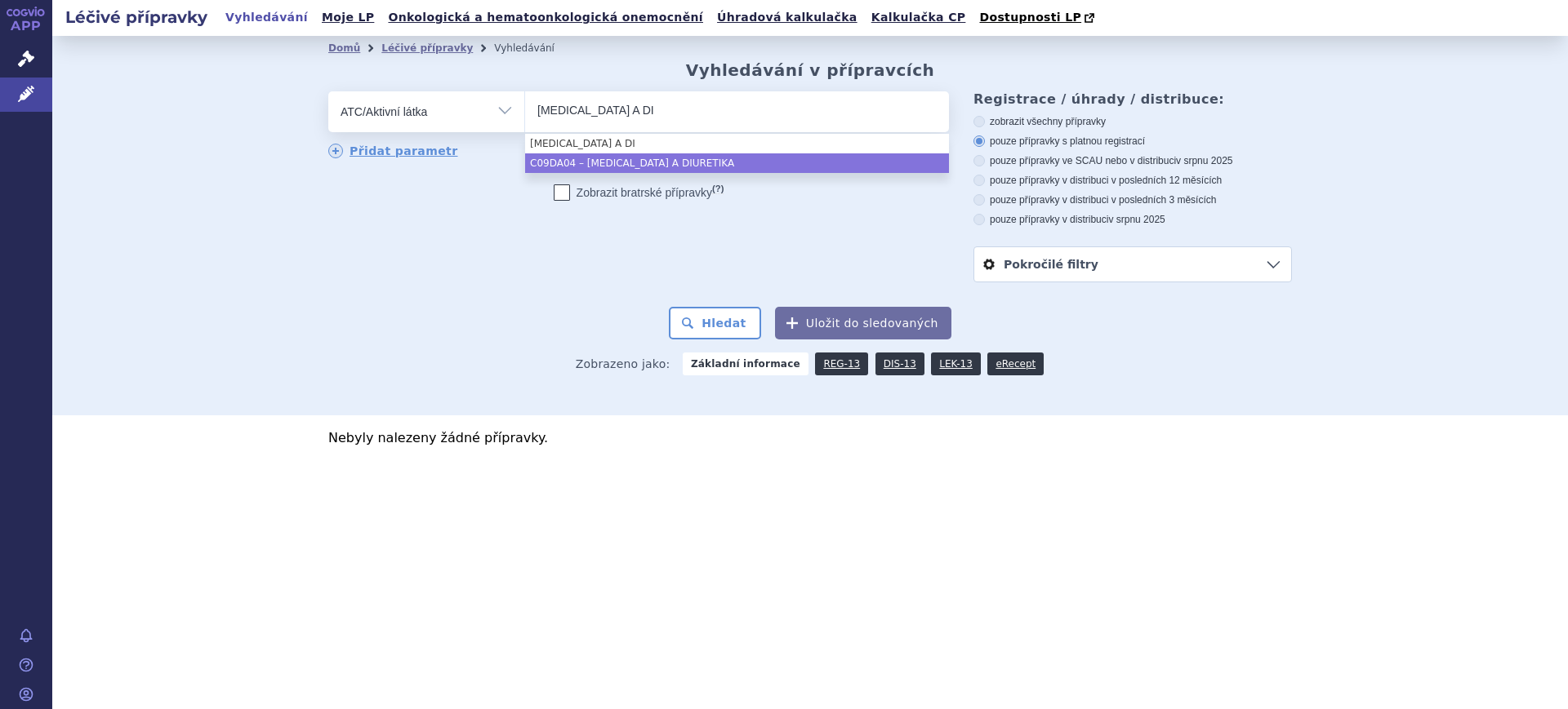
type input "IRBESARTAN A DI"
select select "C09DA04"
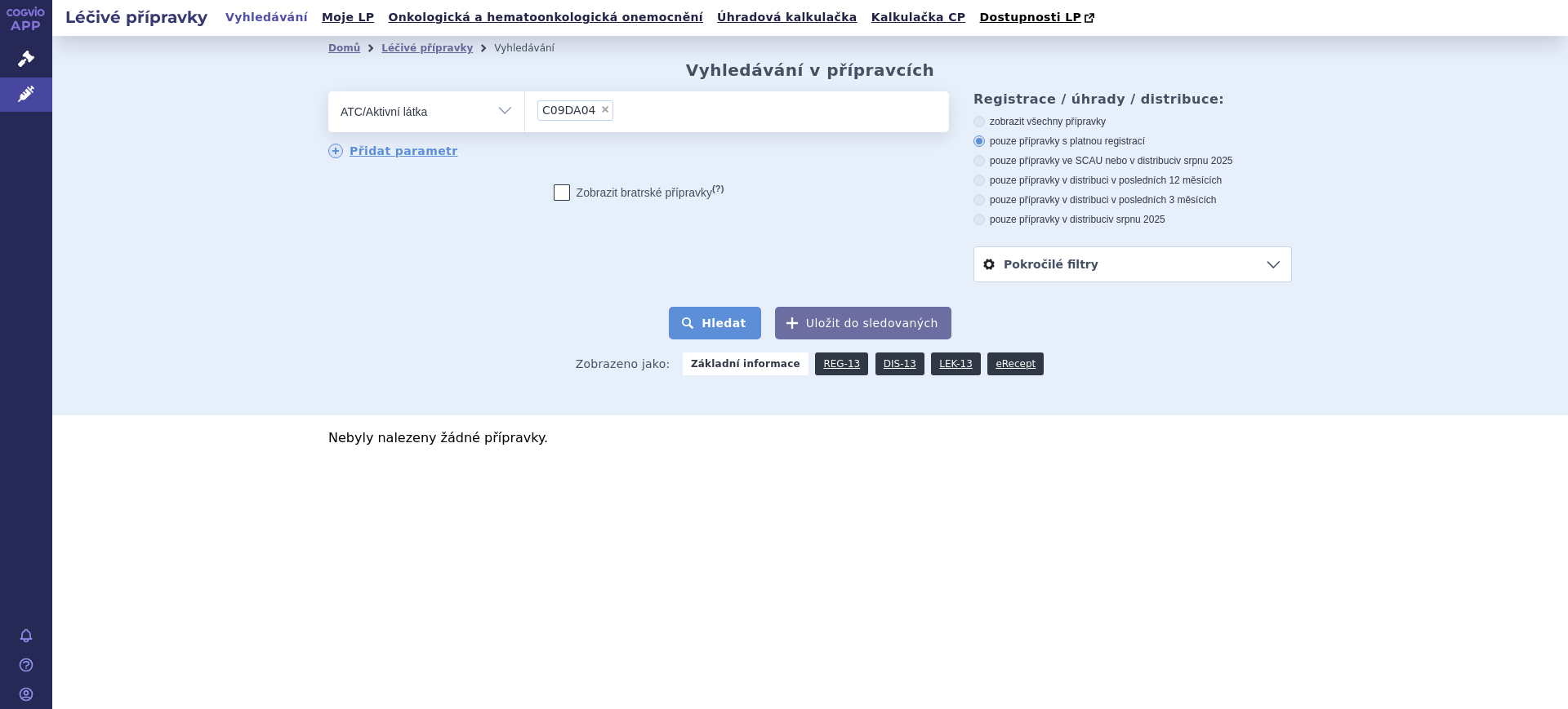
click at [701, 323] on button "Hledat" at bounding box center [715, 322] width 92 height 33
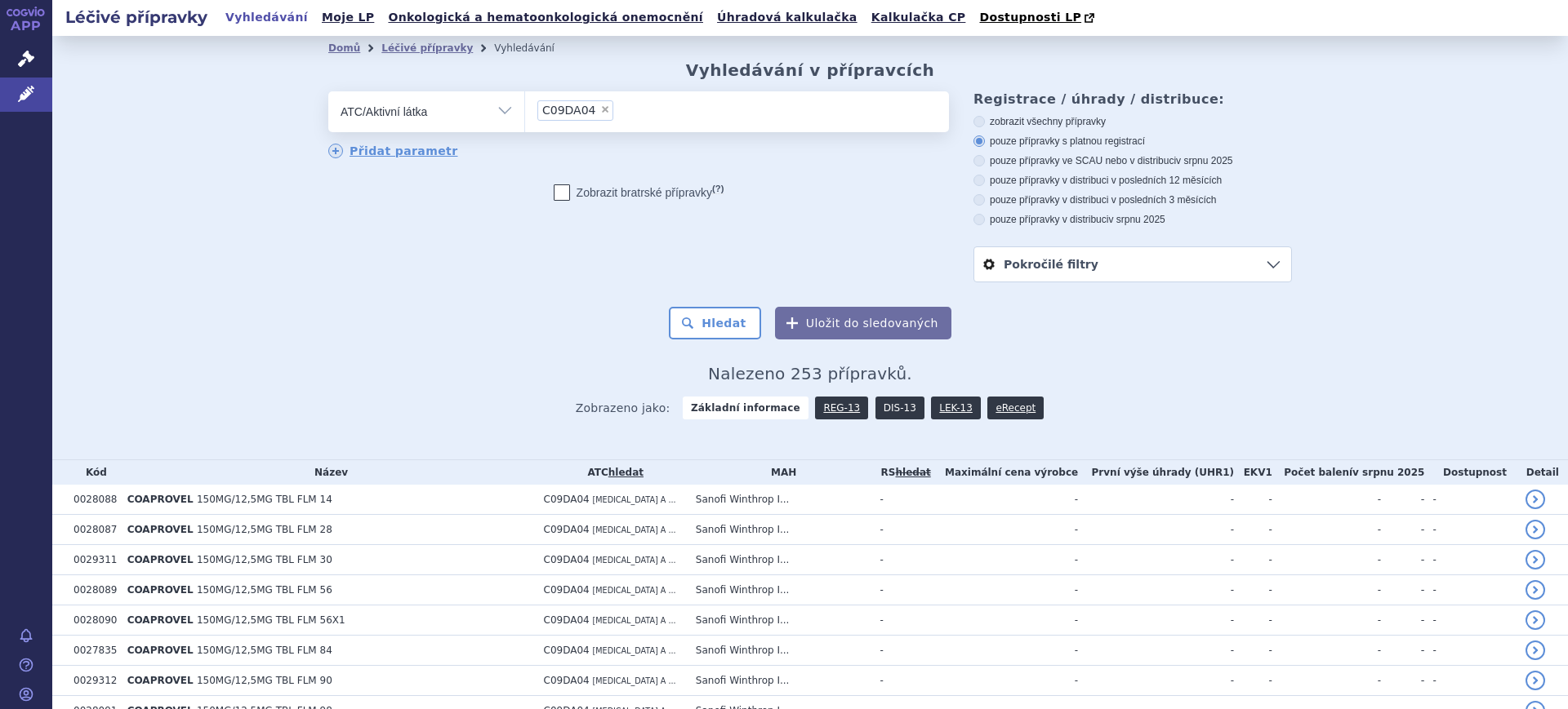
click at [880, 413] on link "DIS-13" at bounding box center [900, 408] width 49 height 23
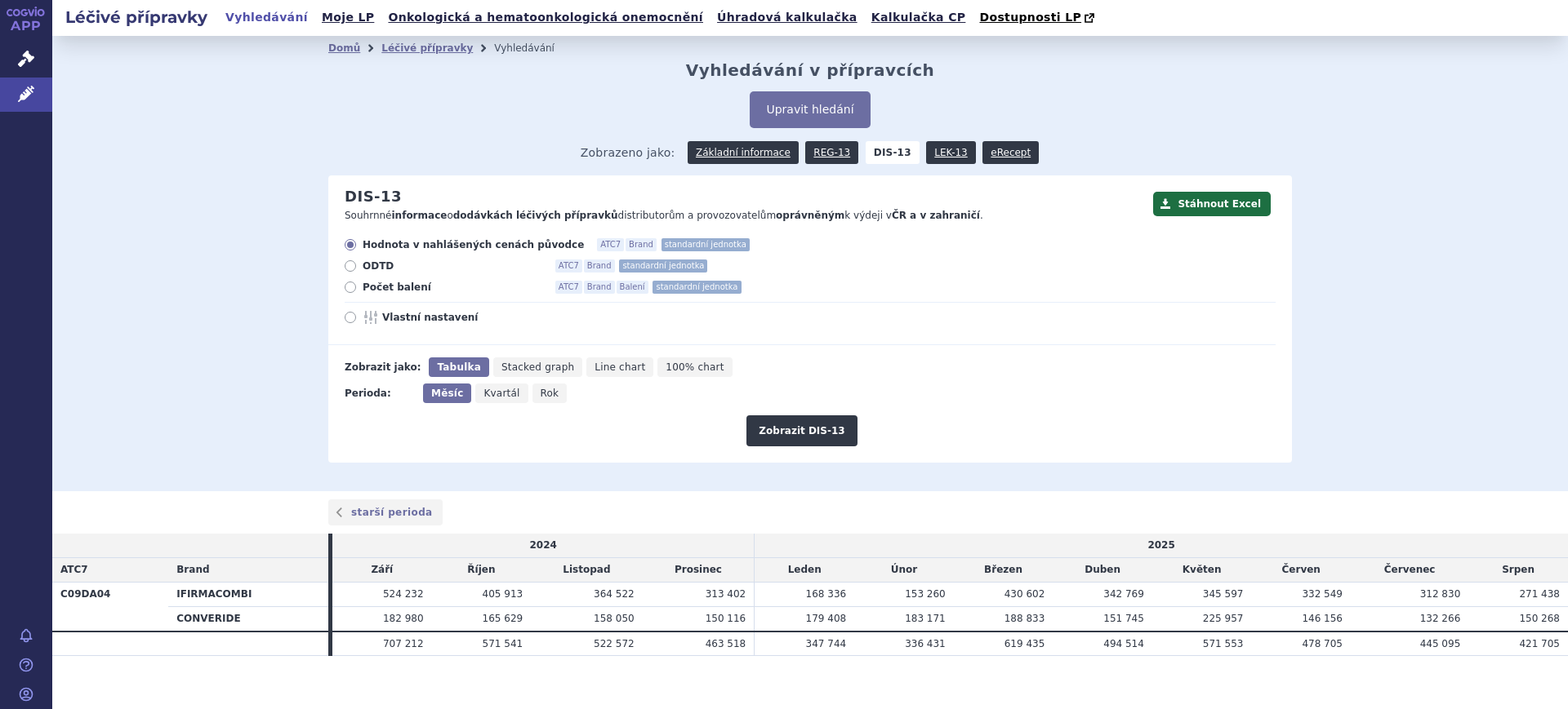
click at [412, 318] on span "Vlastní nastavení" at bounding box center [472, 318] width 179 height 13
click at [357, 318] on input "Vlastní nastavení" at bounding box center [351, 319] width 10 height 10
radio input "true"
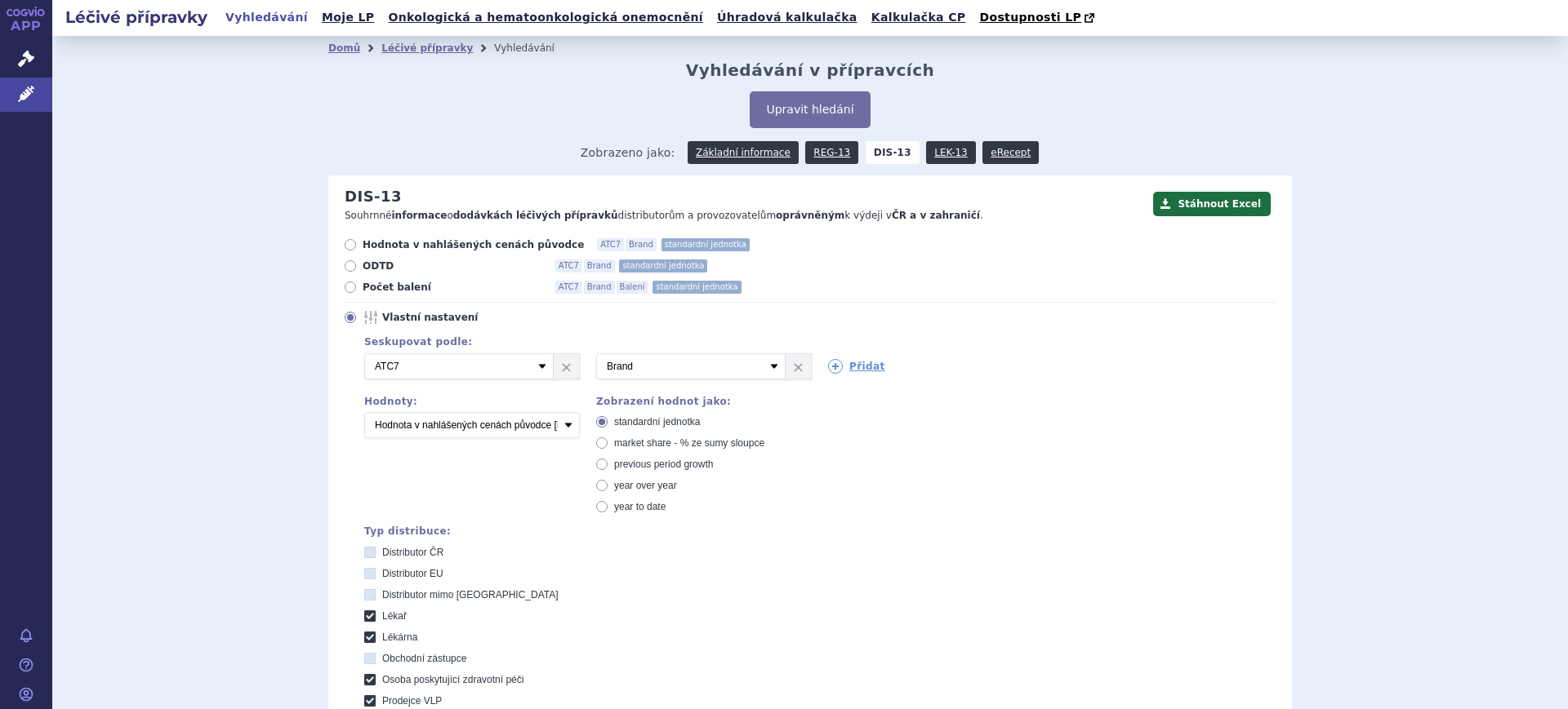
click at [665, 441] on span "market share - % ze sumy sloupce" at bounding box center [689, 443] width 150 height 11
click at [609, 441] on input "market share - % ze sumy sloupce" at bounding box center [603, 445] width 10 height 10
radio input "true"
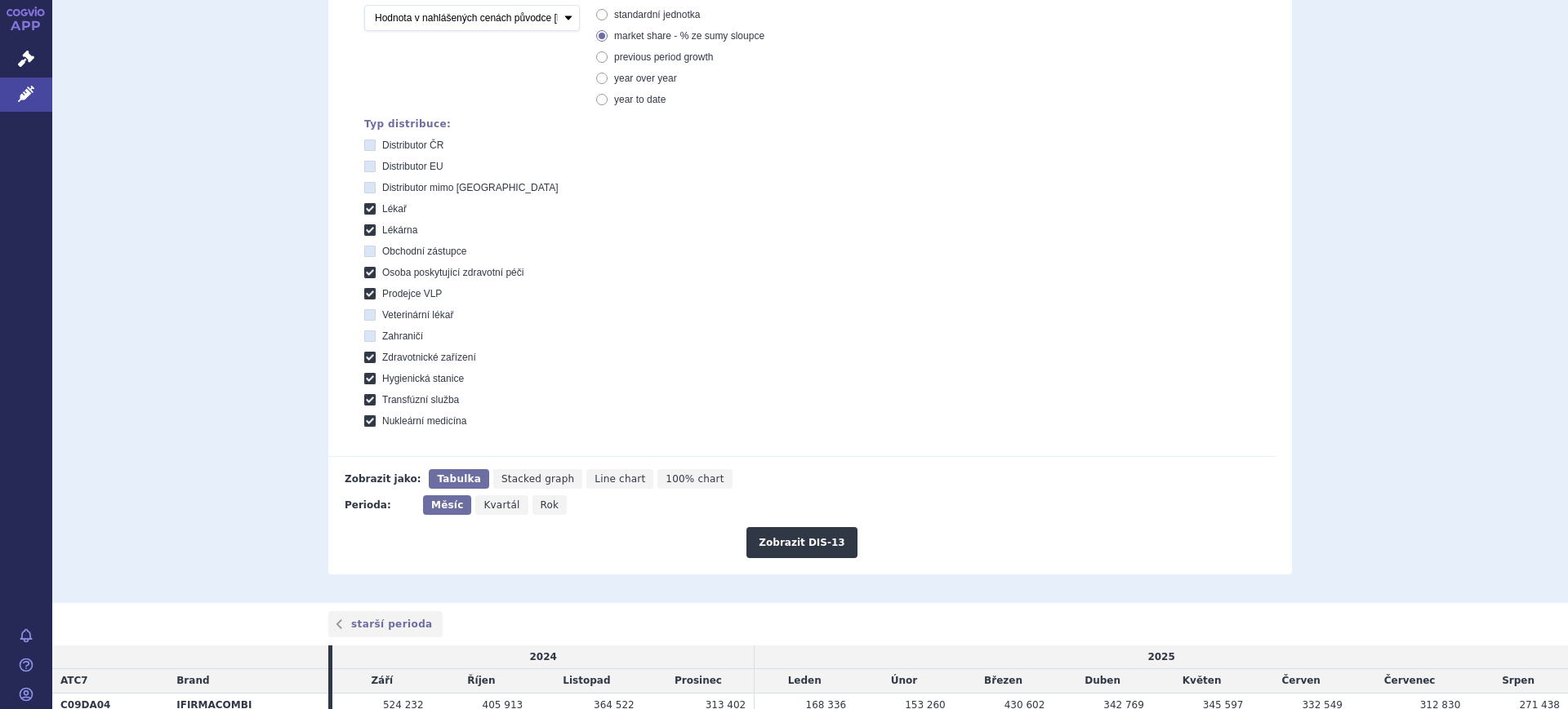
scroll to position [408, 0]
click at [541, 506] on span "Rok" at bounding box center [550, 504] width 19 height 11
click at [533, 505] on input "Rok" at bounding box center [537, 499] width 10 height 10
radio input "true"
click at [792, 544] on button "Zobrazit DIS-13" at bounding box center [801, 541] width 110 height 31
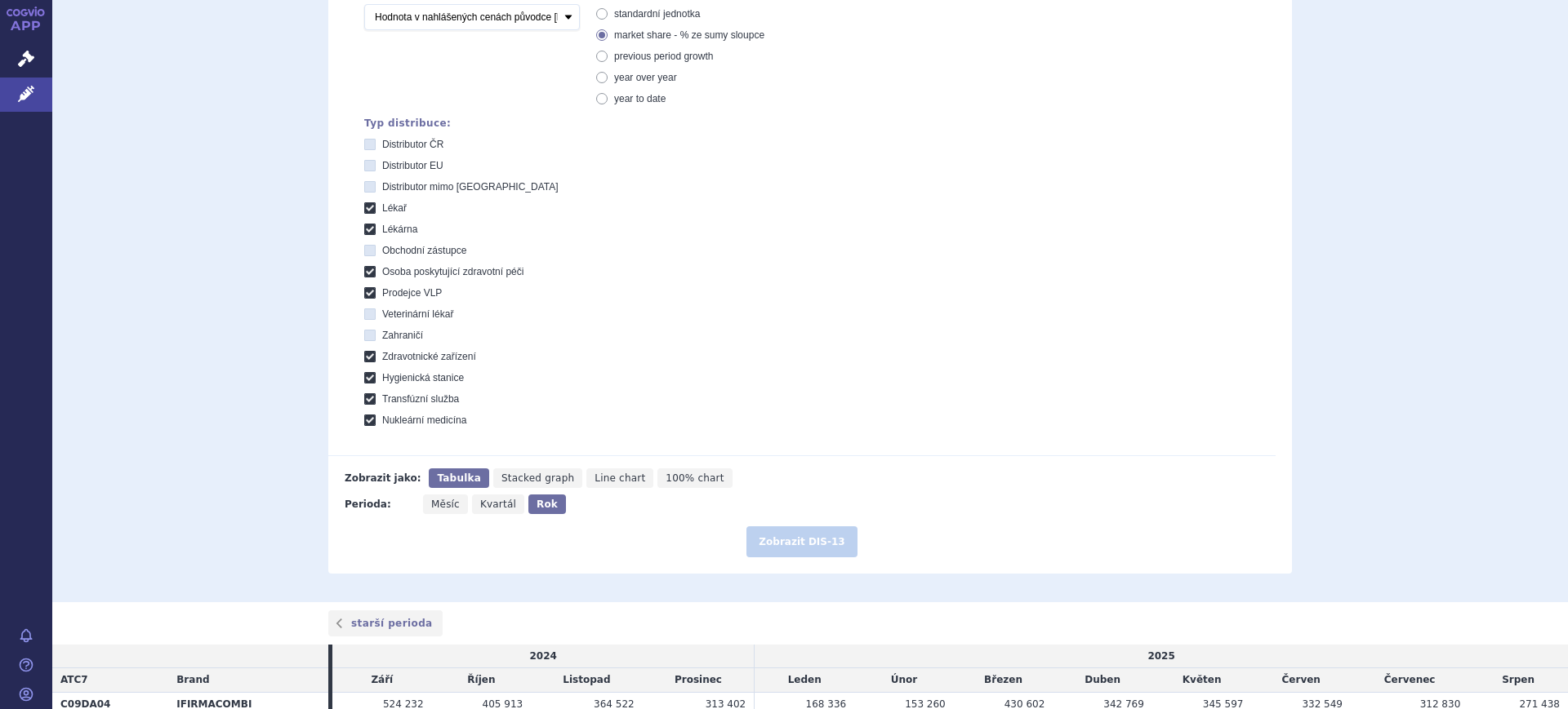
scroll to position [446, 0]
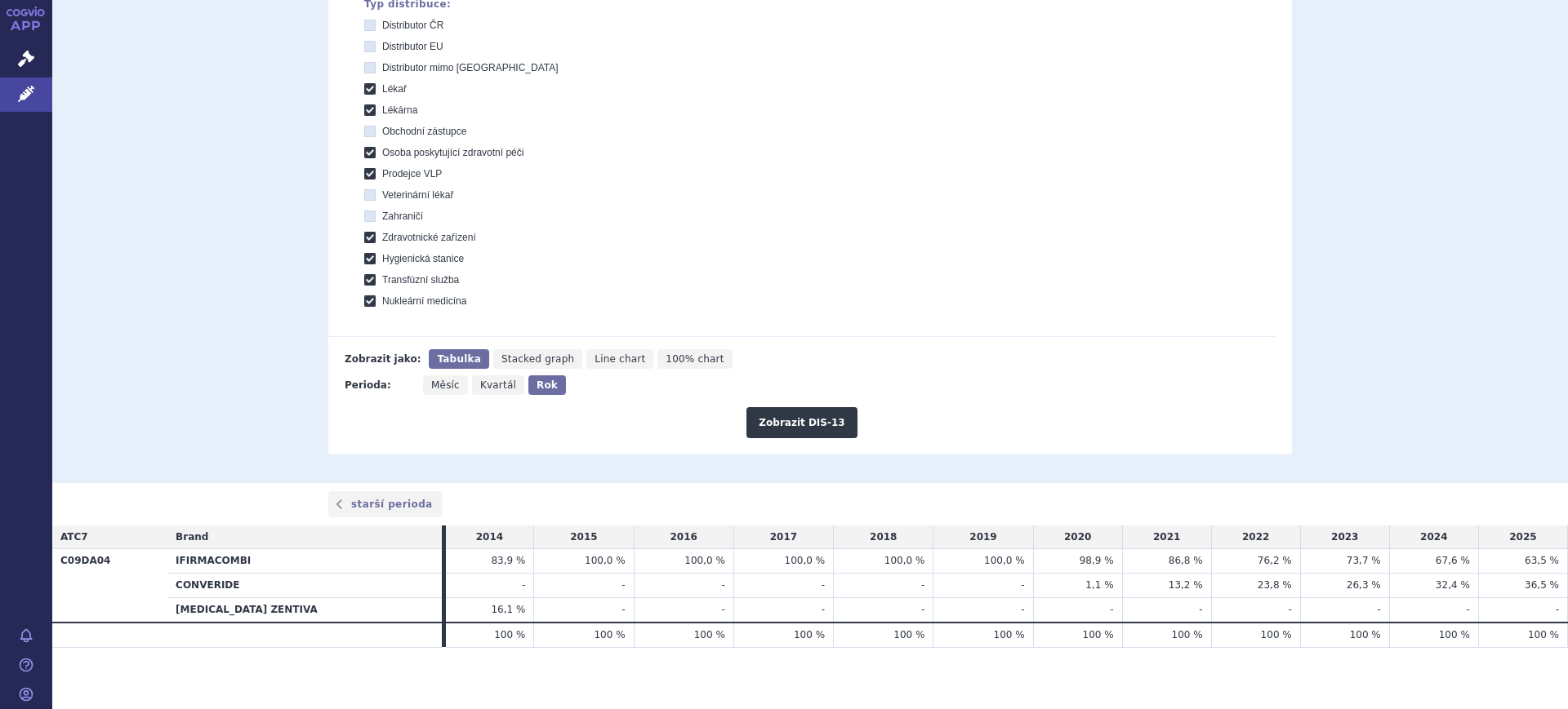
scroll to position [532, 0]
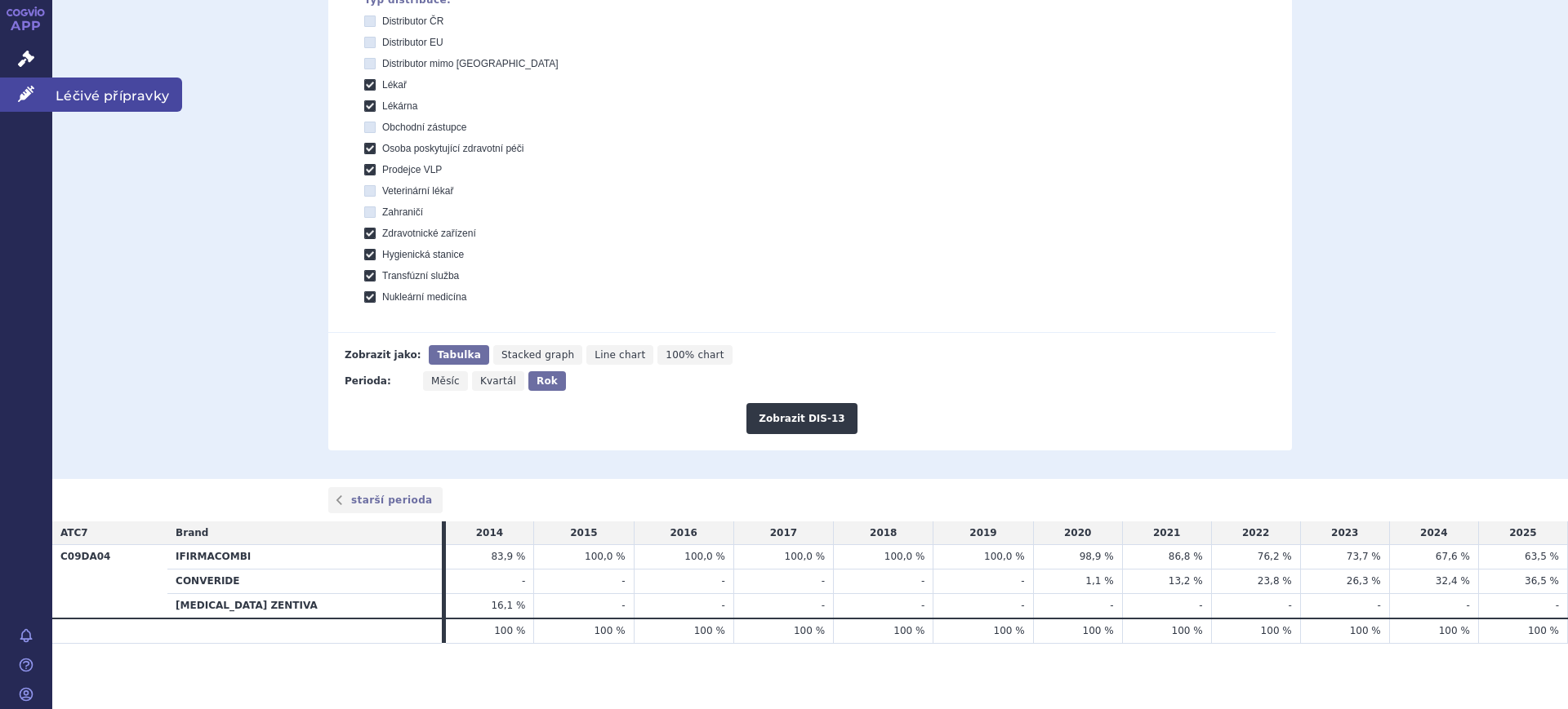
click at [13, 88] on link "Léčivé přípravky" at bounding box center [25, 94] width 52 height 34
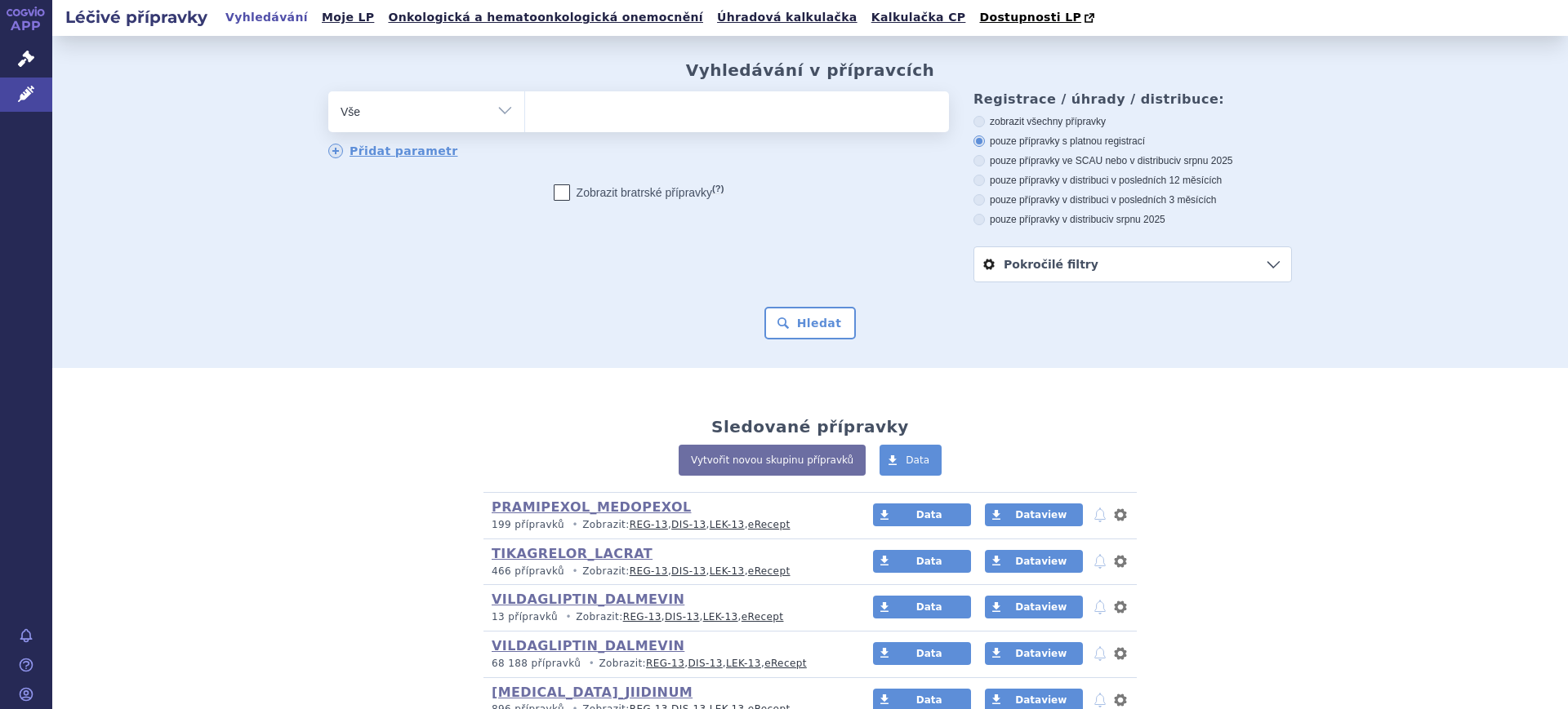
click at [367, 106] on select "Vše Přípravek/SUKL kód MAH VPOIS ATC/Aktivní látka Léková forma Síla" at bounding box center [426, 109] width 196 height 37
select select "filter-atc-group"
click at [328, 92] on select "Vše Přípravek/SUKL kód MAH VPOIS ATC/Aktivní látka Léková forma Síla" at bounding box center [426, 109] width 196 height 37
click at [580, 104] on ul at bounding box center [737, 108] width 424 height 34
click at [525, 104] on select at bounding box center [525, 110] width 1 height 41
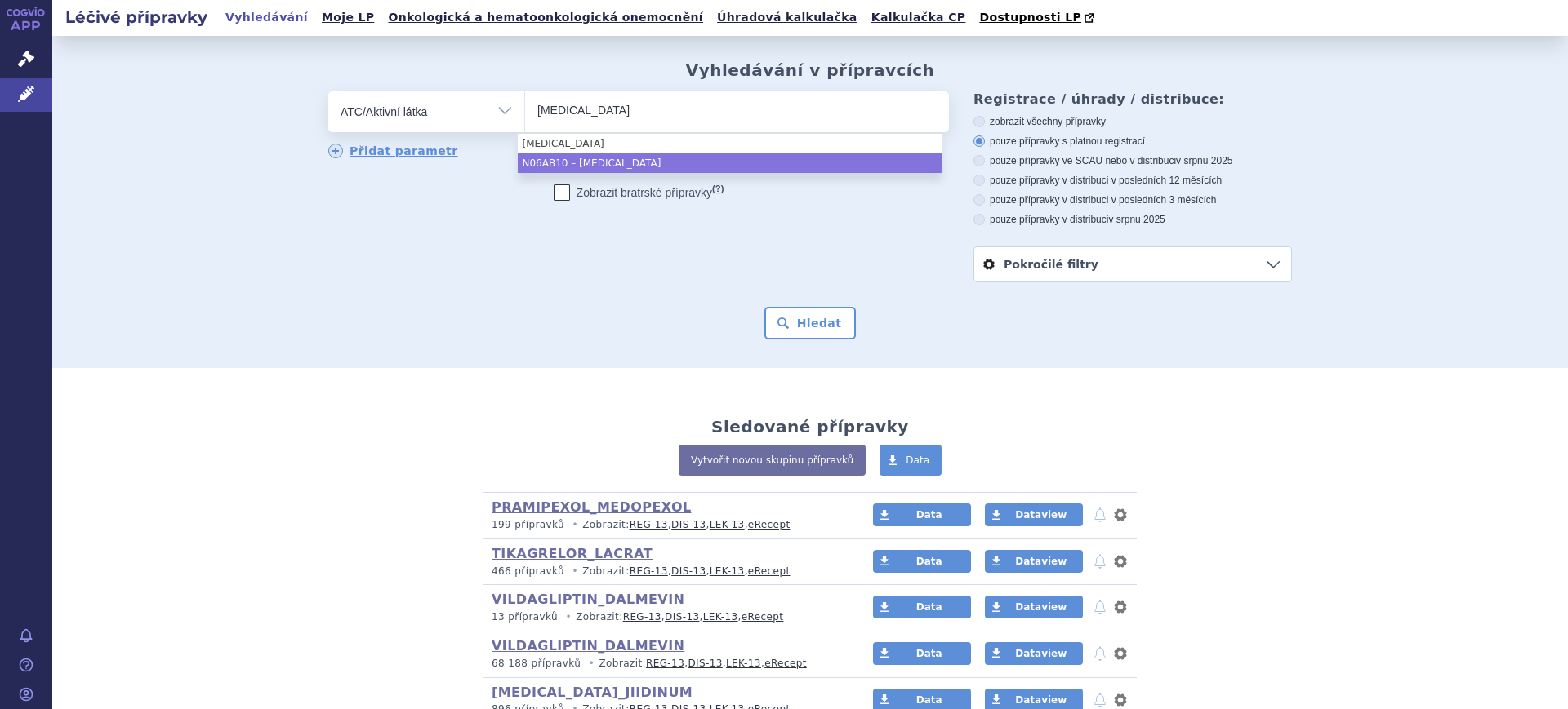
type input "ESCITALOPRAM"
select select "N06AB10"
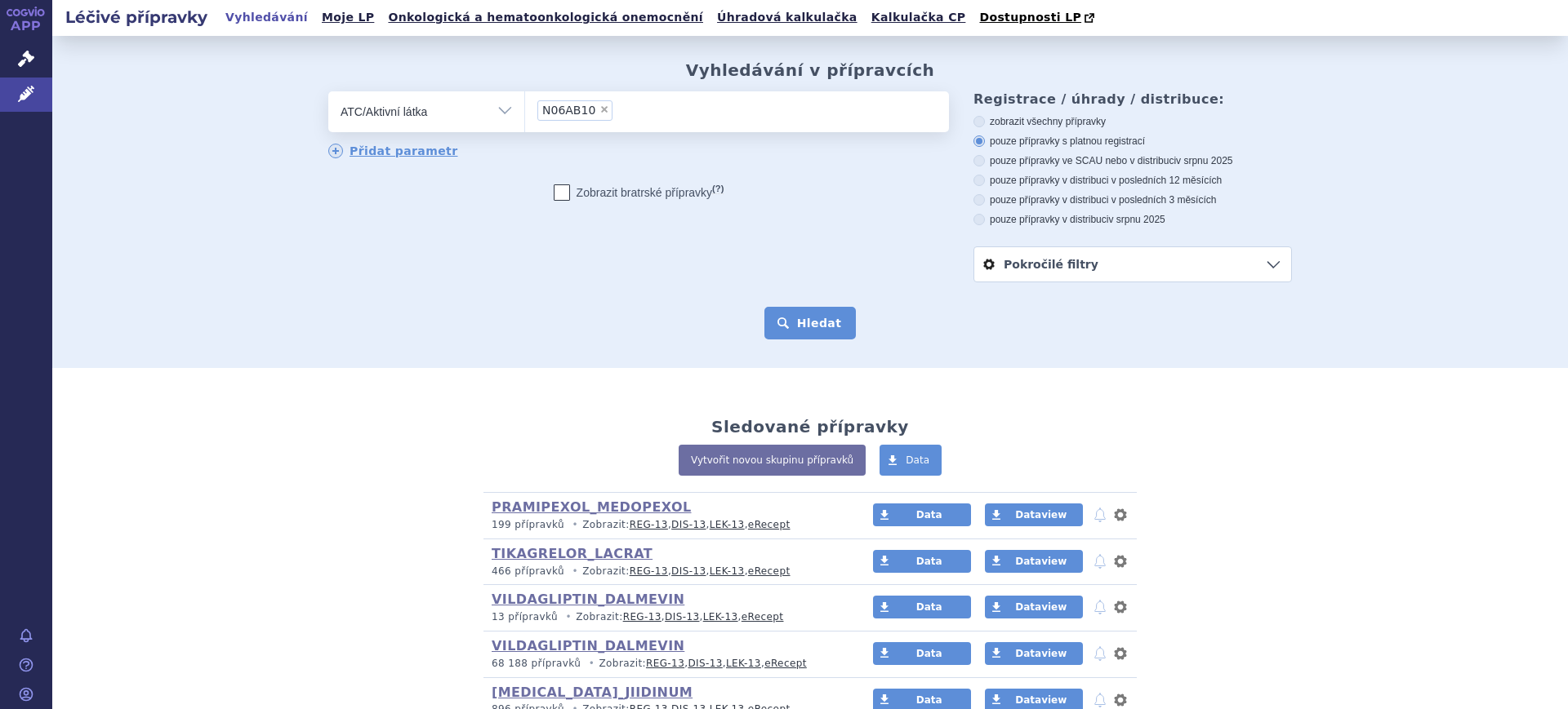
click at [780, 327] on button "Hledat" at bounding box center [810, 322] width 92 height 33
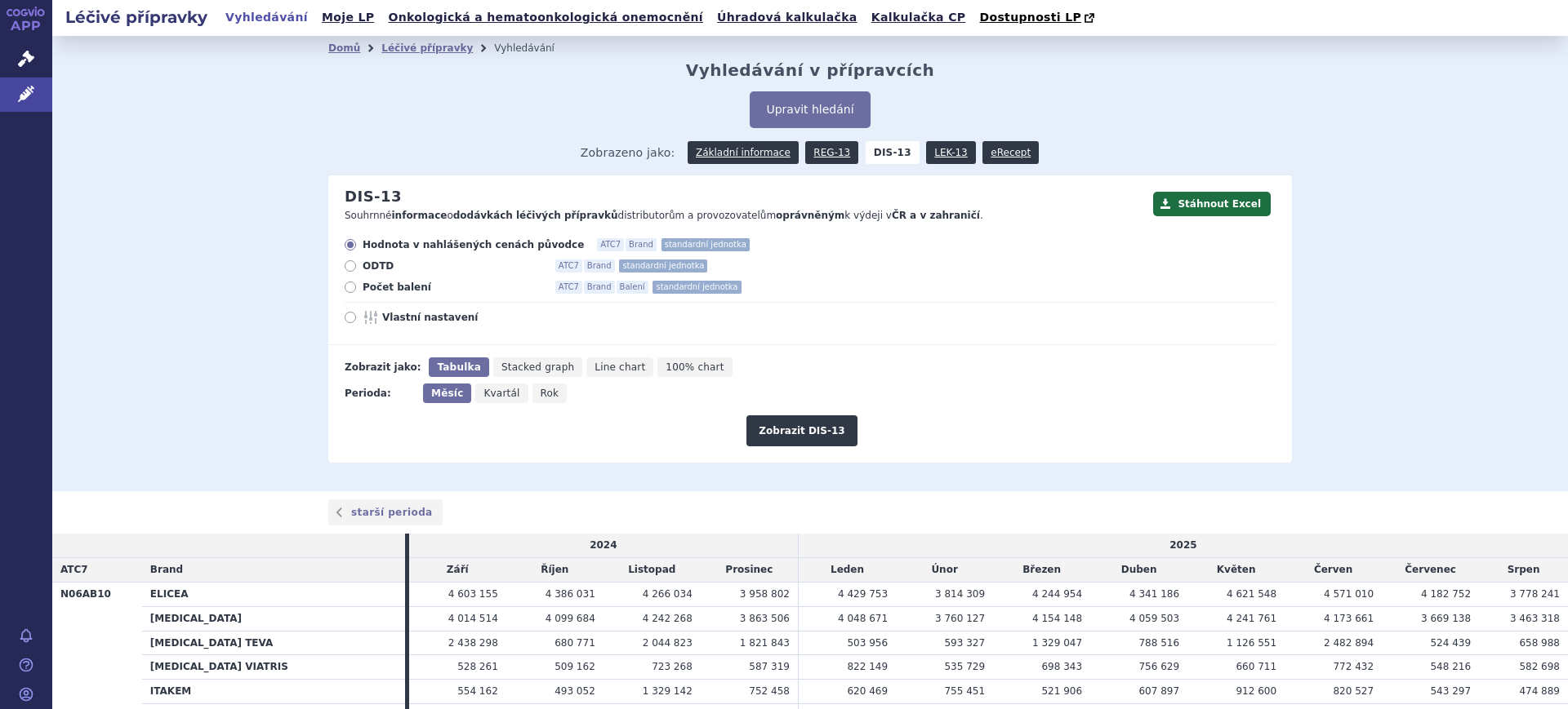
click at [539, 389] on icon "Rok" at bounding box center [549, 393] width 35 height 20
click at [539, 389] on input "Rok" at bounding box center [537, 388] width 10 height 10
radio input "true"
click at [426, 313] on span "Vlastní nastavení" at bounding box center [472, 318] width 179 height 13
click at [357, 314] on input "Vlastní nastavení" at bounding box center [351, 319] width 10 height 10
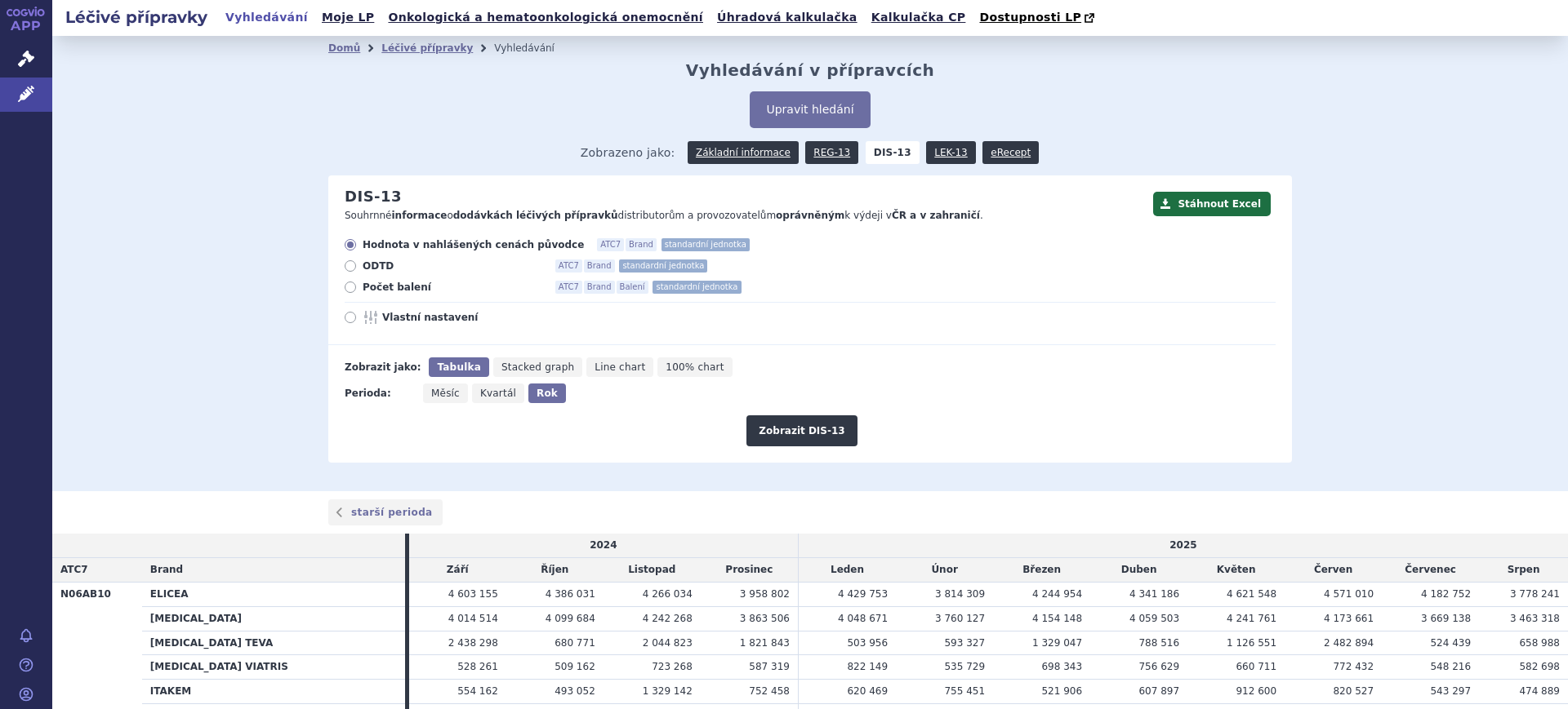
radio input "true"
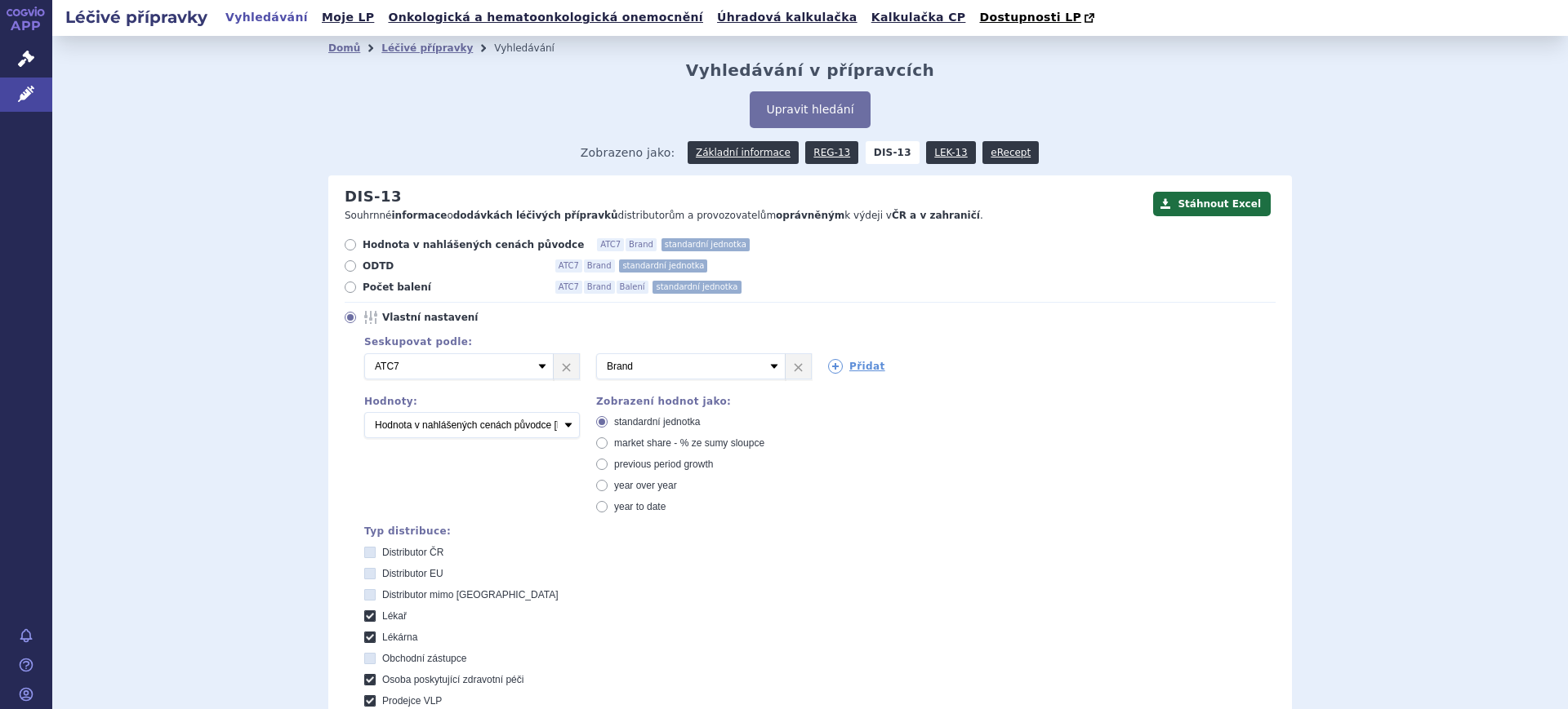
click at [642, 441] on span "market share - % ze sumy sloupce" at bounding box center [689, 443] width 150 height 11
click at [609, 441] on input "market share - % ze sumy sloupce" at bounding box center [603, 445] width 10 height 10
radio input "true"
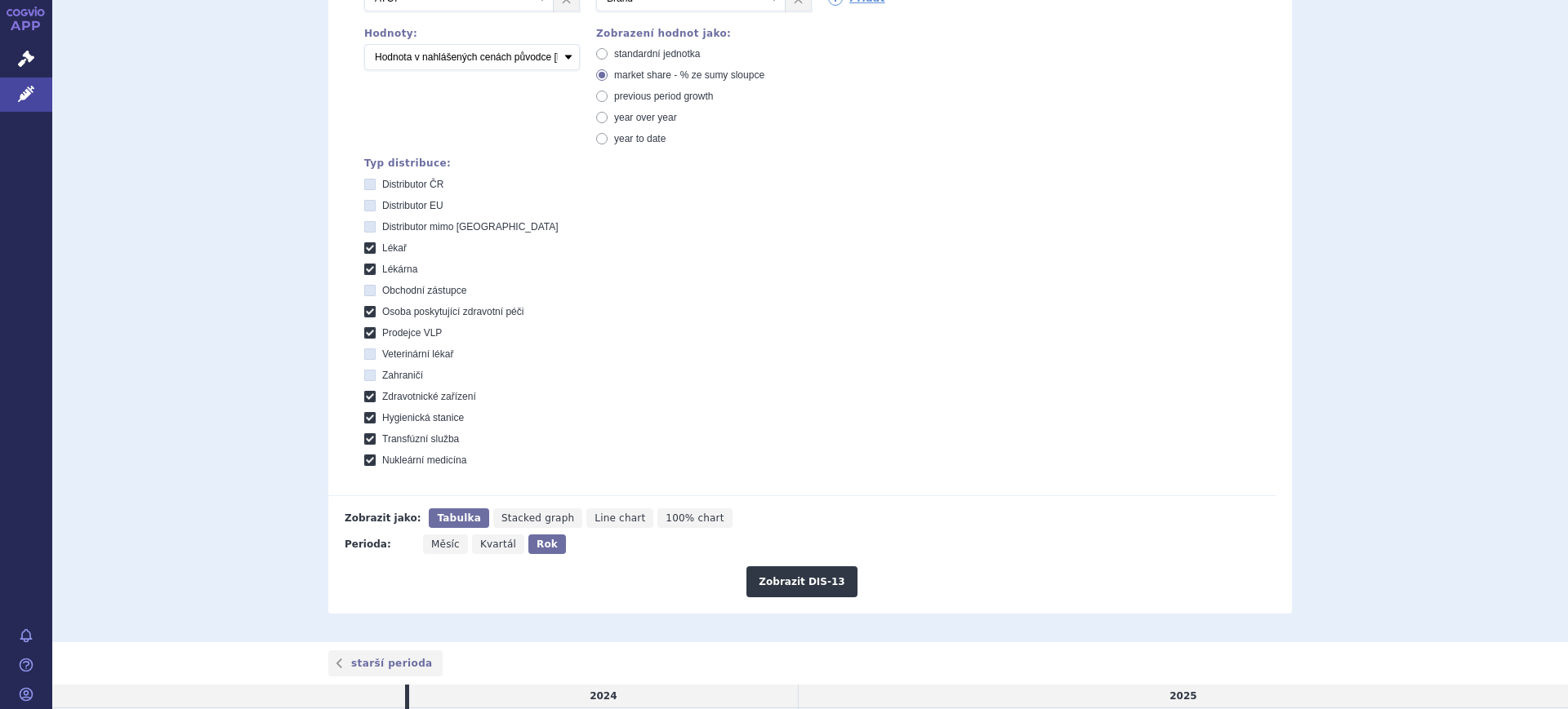
scroll to position [408, 0]
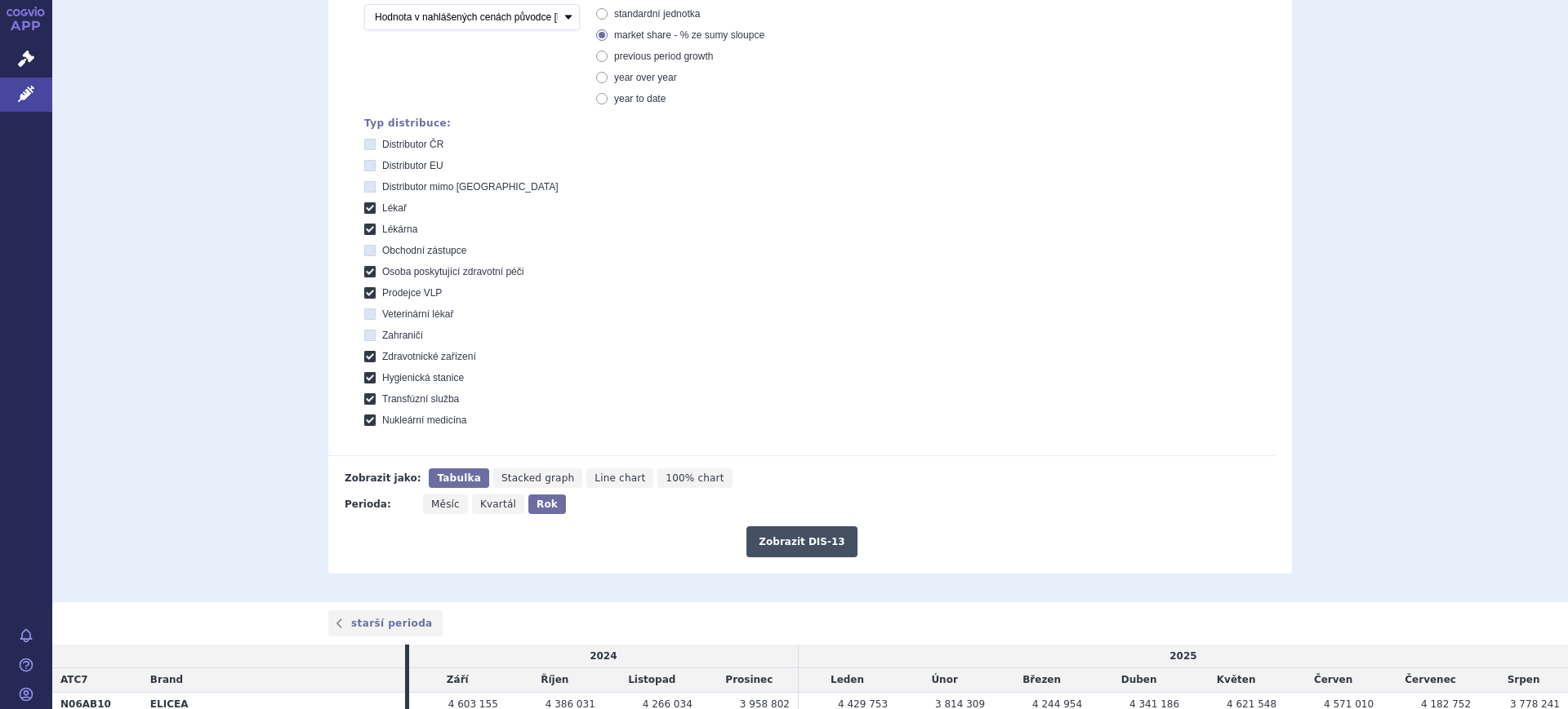
click at [838, 555] on button "Zobrazit DIS-13" at bounding box center [801, 541] width 110 height 31
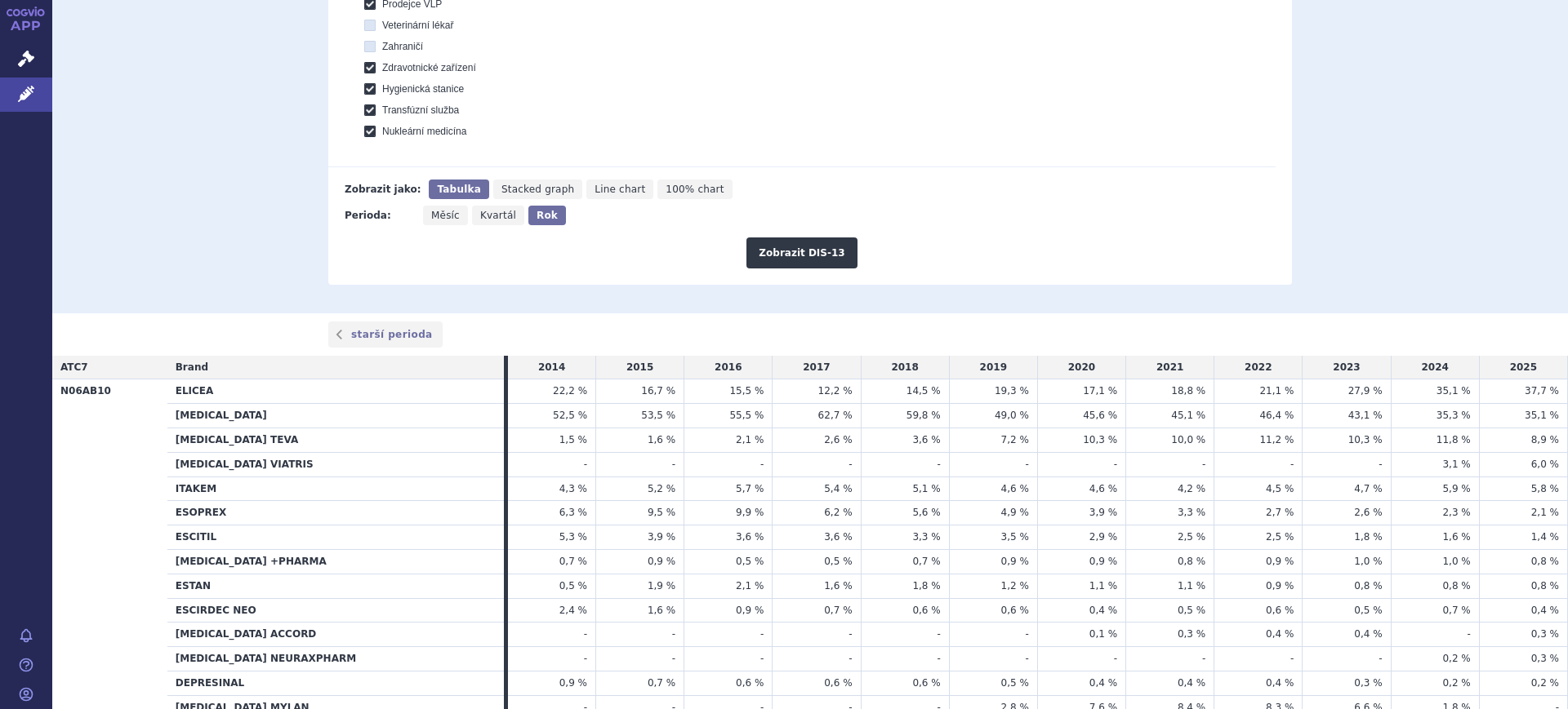
scroll to position [714, 0]
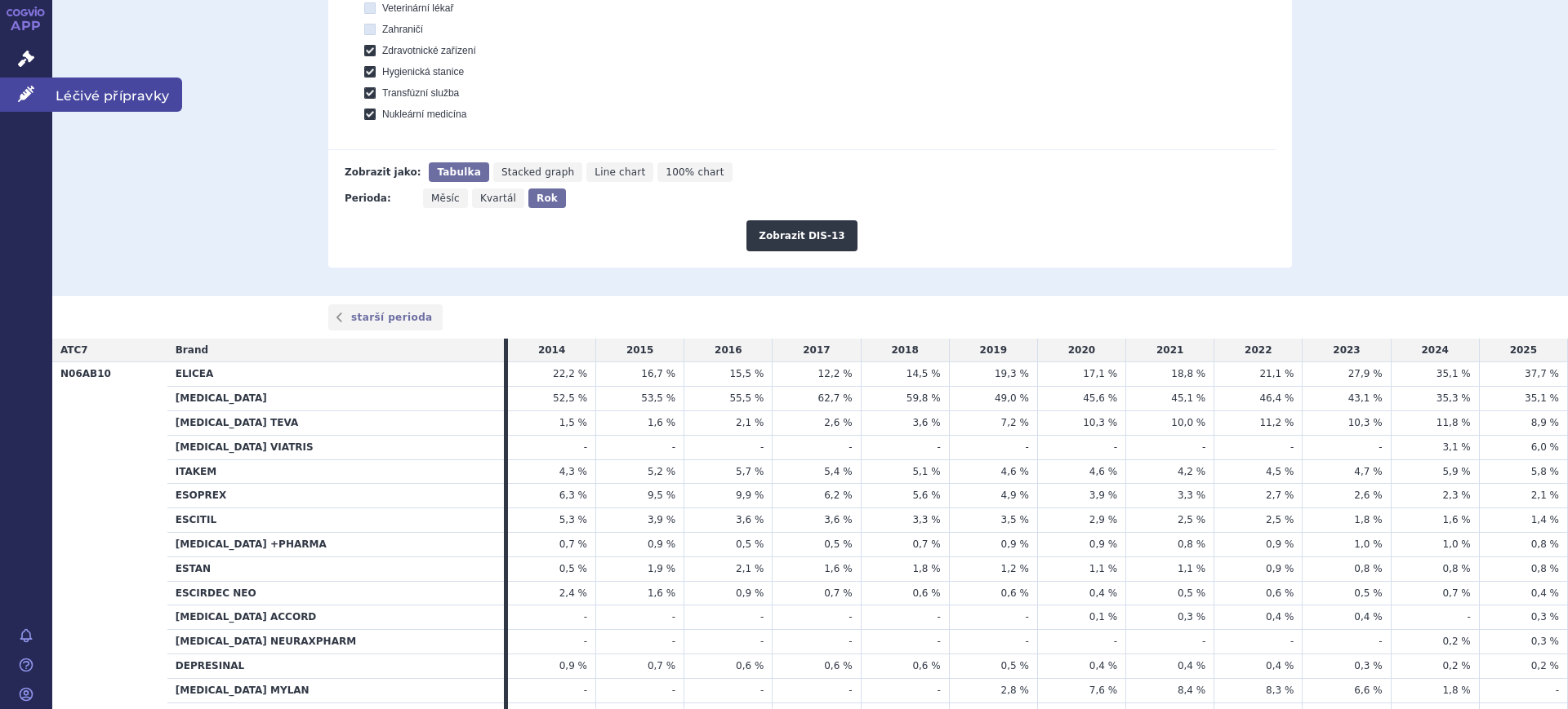
click at [33, 89] on icon at bounding box center [25, 93] width 16 height 16
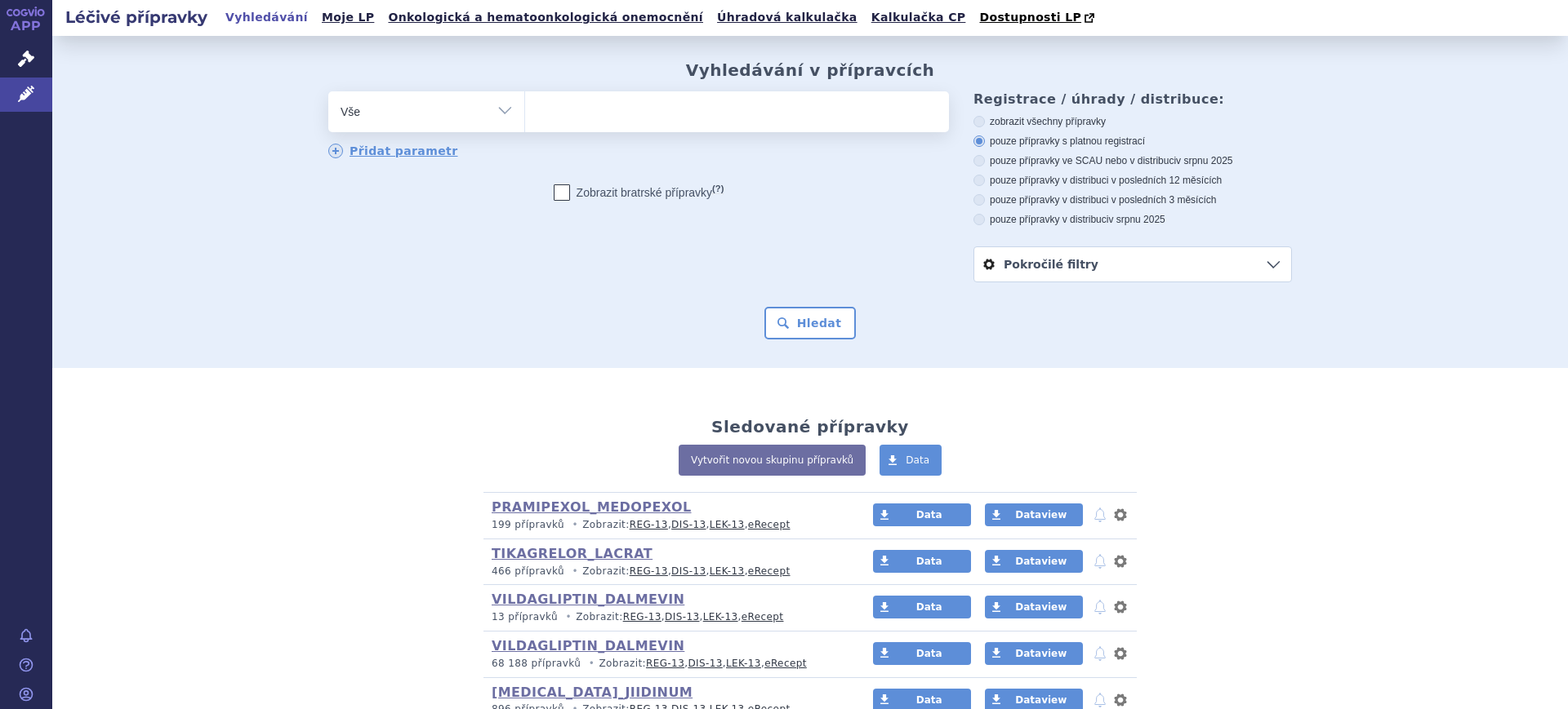
click at [385, 130] on div "odstranit Vše Přípravek/SUKL kód MAH VPOIS ATC/Aktivní látka" at bounding box center [639, 111] width 621 height 41
click at [409, 103] on select "Vše Přípravek/SUKL kód MAH VPOIS ATC/Aktivní látka Léková forma Síla" at bounding box center [426, 109] width 196 height 37
click at [644, 124] on ul at bounding box center [737, 108] width 424 height 34
click at [525, 124] on select at bounding box center [525, 110] width 1 height 41
click at [494, 108] on select "Vše Přípravek/SUKL kód MAH VPOIS ATC/Aktivní látka Léková forma Síla" at bounding box center [426, 109] width 196 height 37
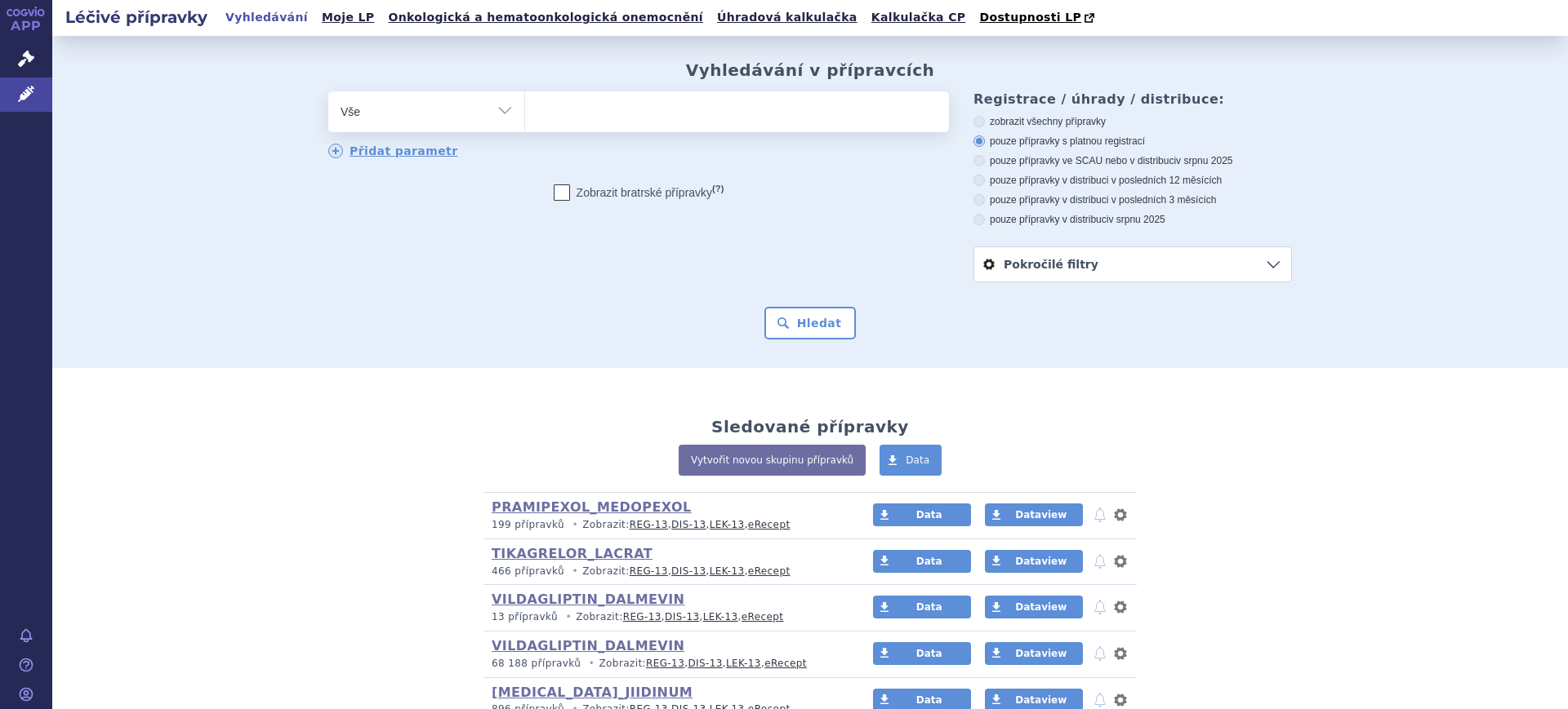
select select "filter-product"
click at [328, 92] on select "Vše Přípravek/SUKL kód MAH VPOIS ATC/Aktivní látka Léková forma Síla" at bounding box center [426, 109] width 196 height 37
click at [619, 123] on ul at bounding box center [737, 108] width 424 height 34
click at [525, 123] on select at bounding box center [525, 110] width 1 height 41
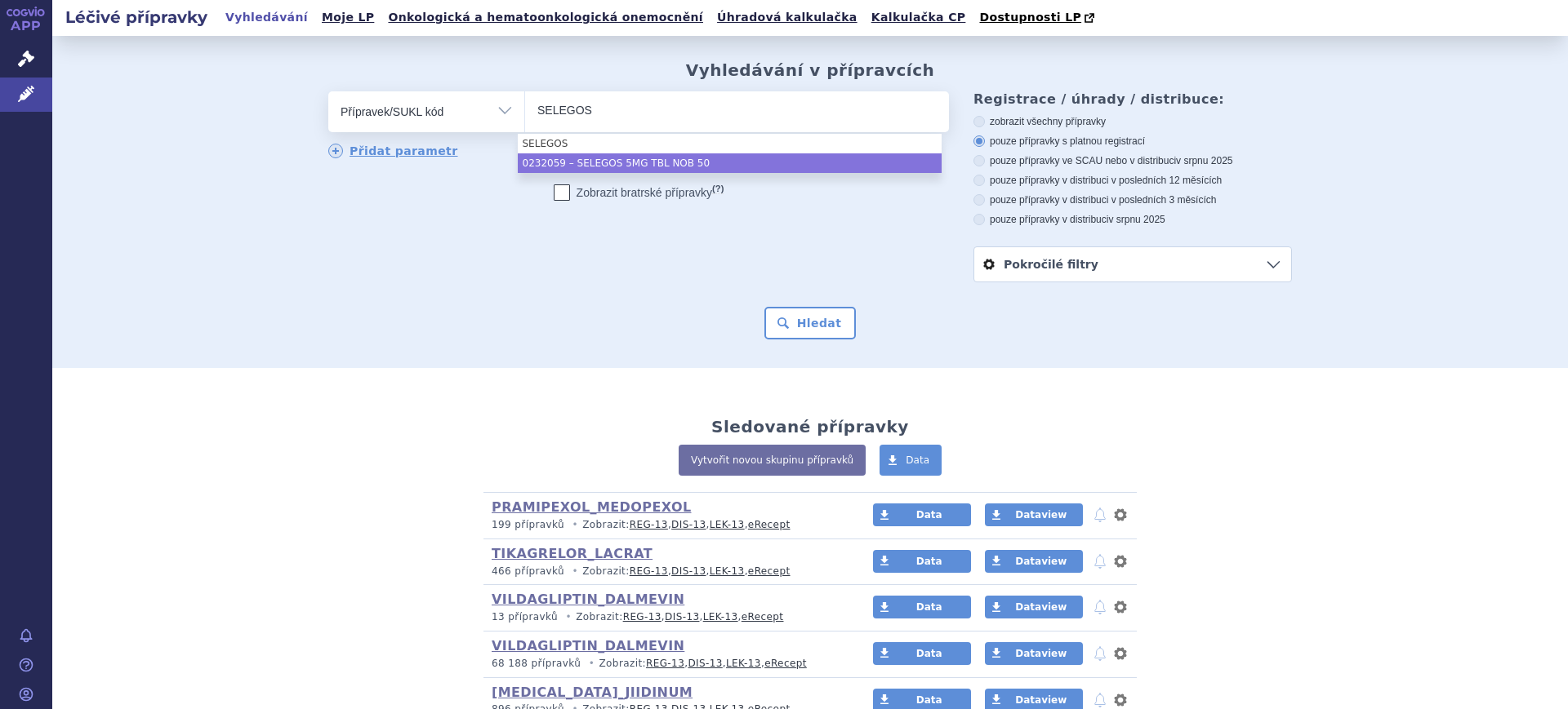
type input "SELEGOS"
select select "b1c639d2-f680-41f5-bcdc-800cd7bea6a9"
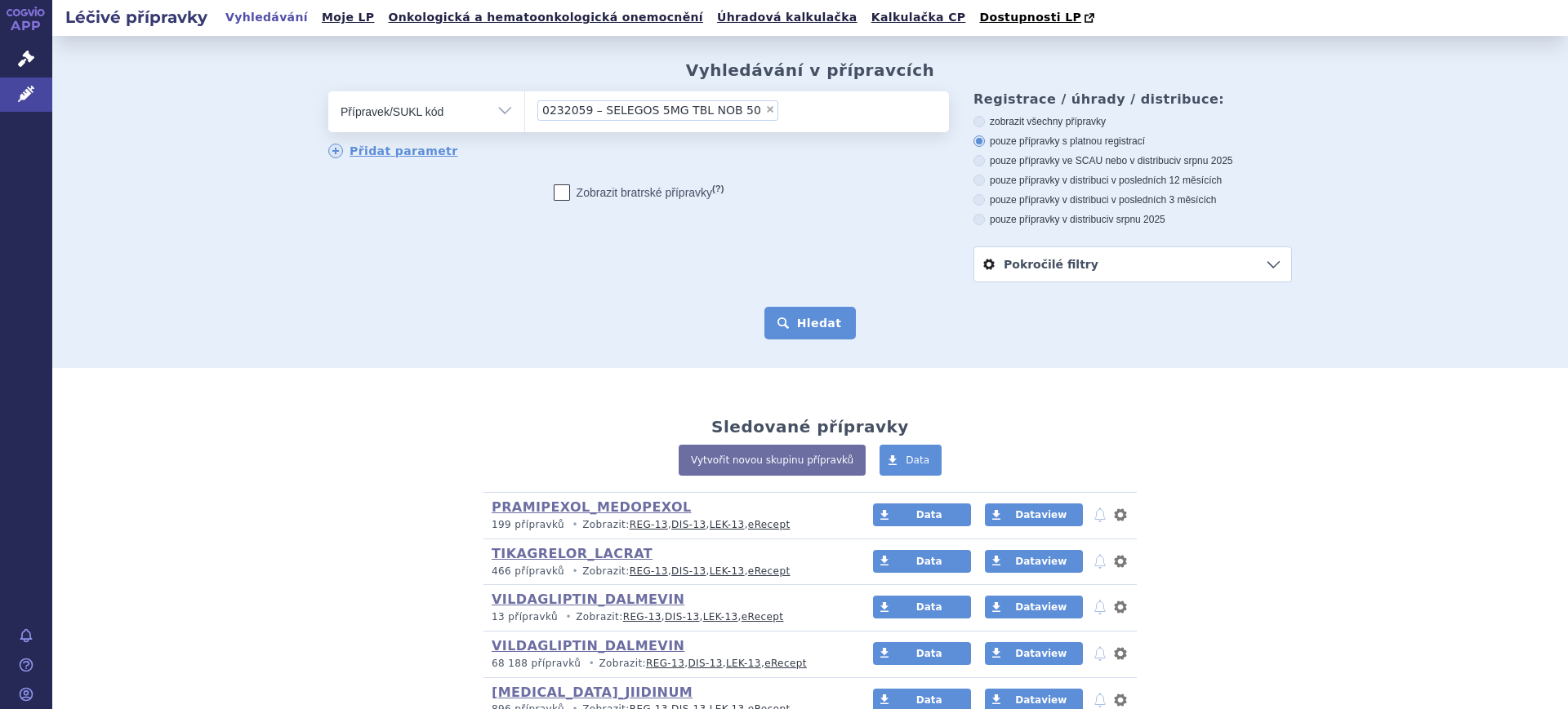
click at [831, 322] on button "Hledat" at bounding box center [810, 322] width 92 height 33
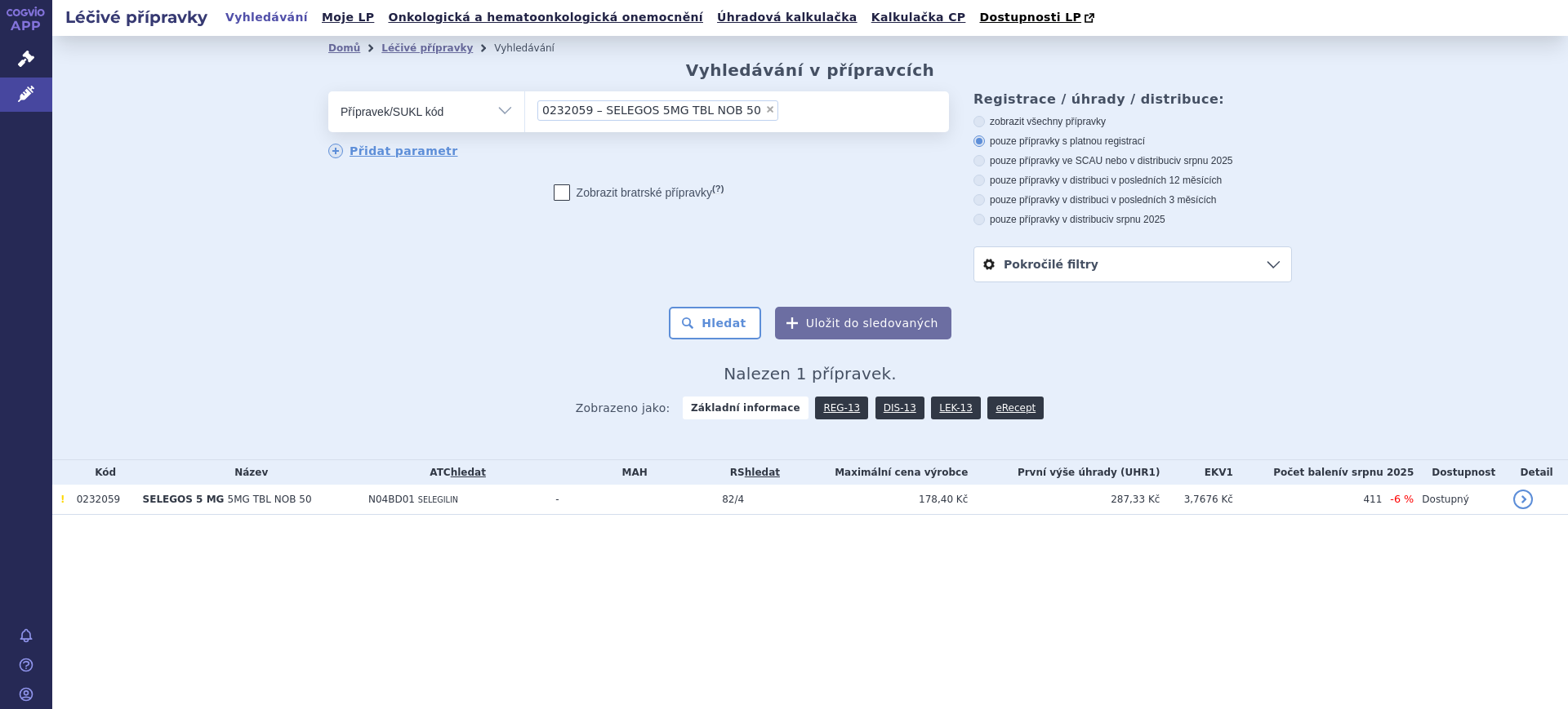
click at [481, 109] on select "Vše Přípravek/SUKL kód MAH VPOIS ATC/Aktivní látka Léková forma Síla" at bounding box center [426, 109] width 196 height 37
select select "filter-atc-group"
click at [328, 92] on select "Vše Přípravek/SUKL kód MAH VPOIS ATC/Aktivní látka Léková forma Síla" at bounding box center [426, 109] width 196 height 37
click at [579, 110] on ul at bounding box center [737, 108] width 424 height 34
type input "S"
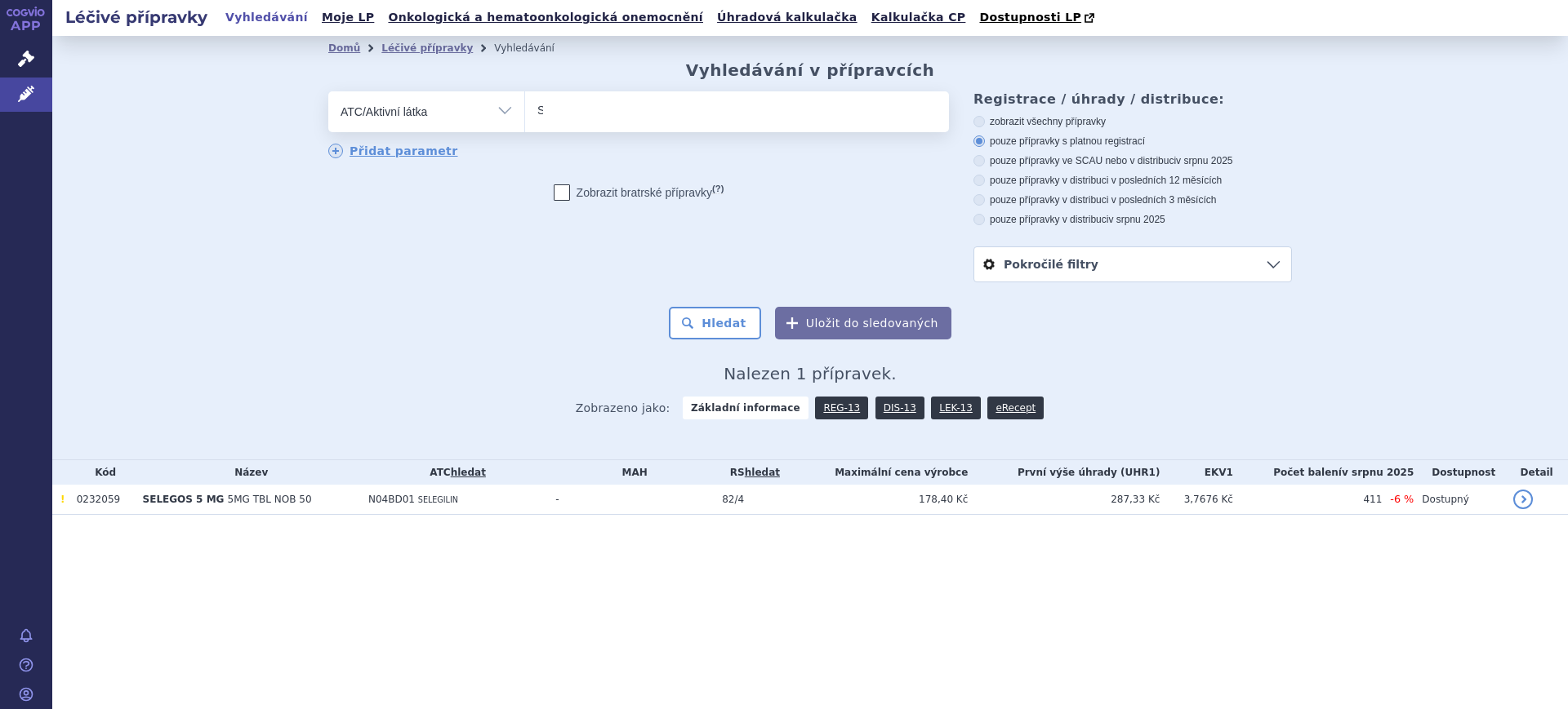
click at [525, 110] on select "S" at bounding box center [525, 110] width 1 height 41
type input "E"
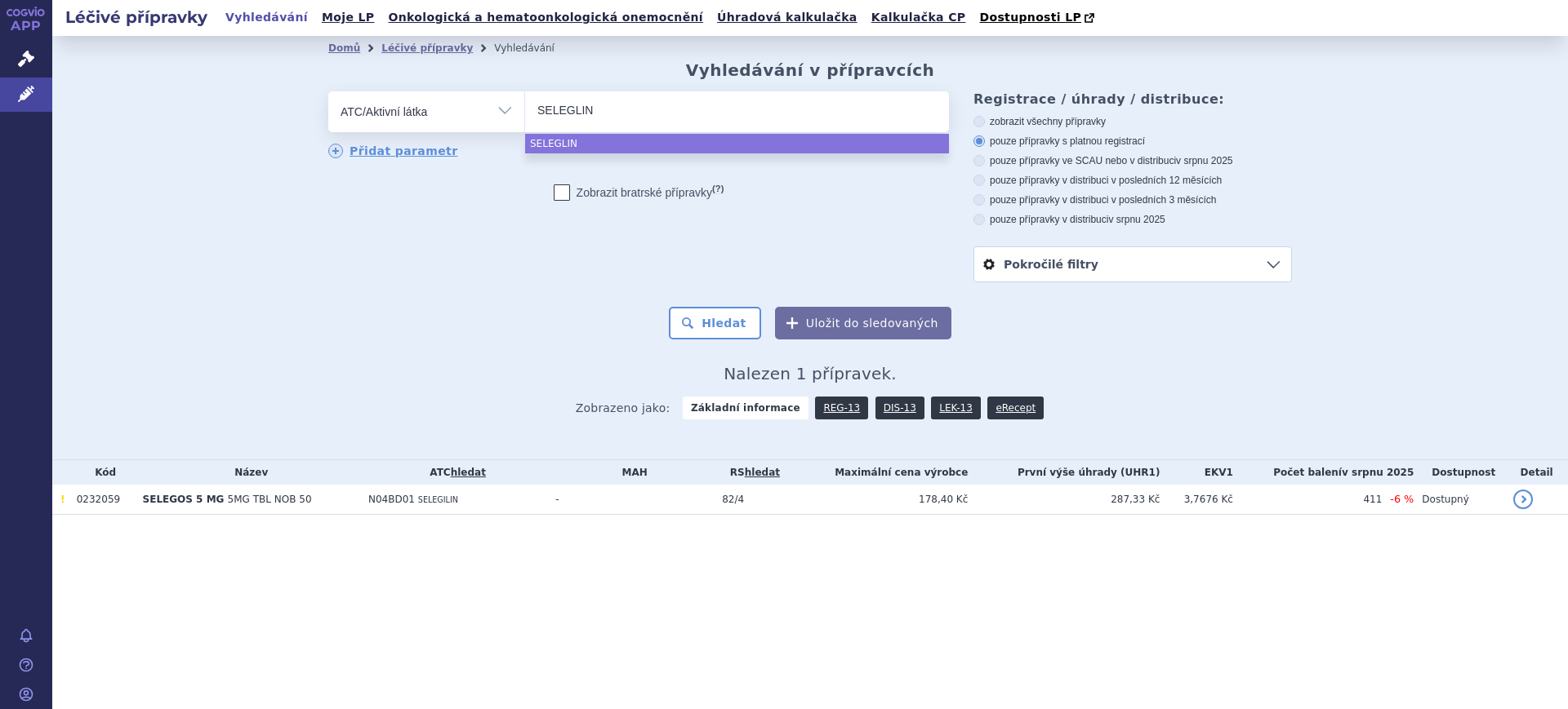
type input "SELEGLIN"
drag, startPoint x: 616, startPoint y: 107, endPoint x: 124, endPoint y: 26, distance: 498.6
click at [125, 26] on div "Léčivé přípravky Vyhledávání Moje LP Onkologická a hematoonkologická onemocnění…" at bounding box center [809, 354] width 1515 height 709
drag, startPoint x: 656, startPoint y: 112, endPoint x: 471, endPoint y: 112, distance: 185.0
click at [471, 112] on div "odstranit Vše Přípravek/SUKL kód MAH VPOIS ATC/Aktivní látka" at bounding box center [639, 111] width 621 height 41
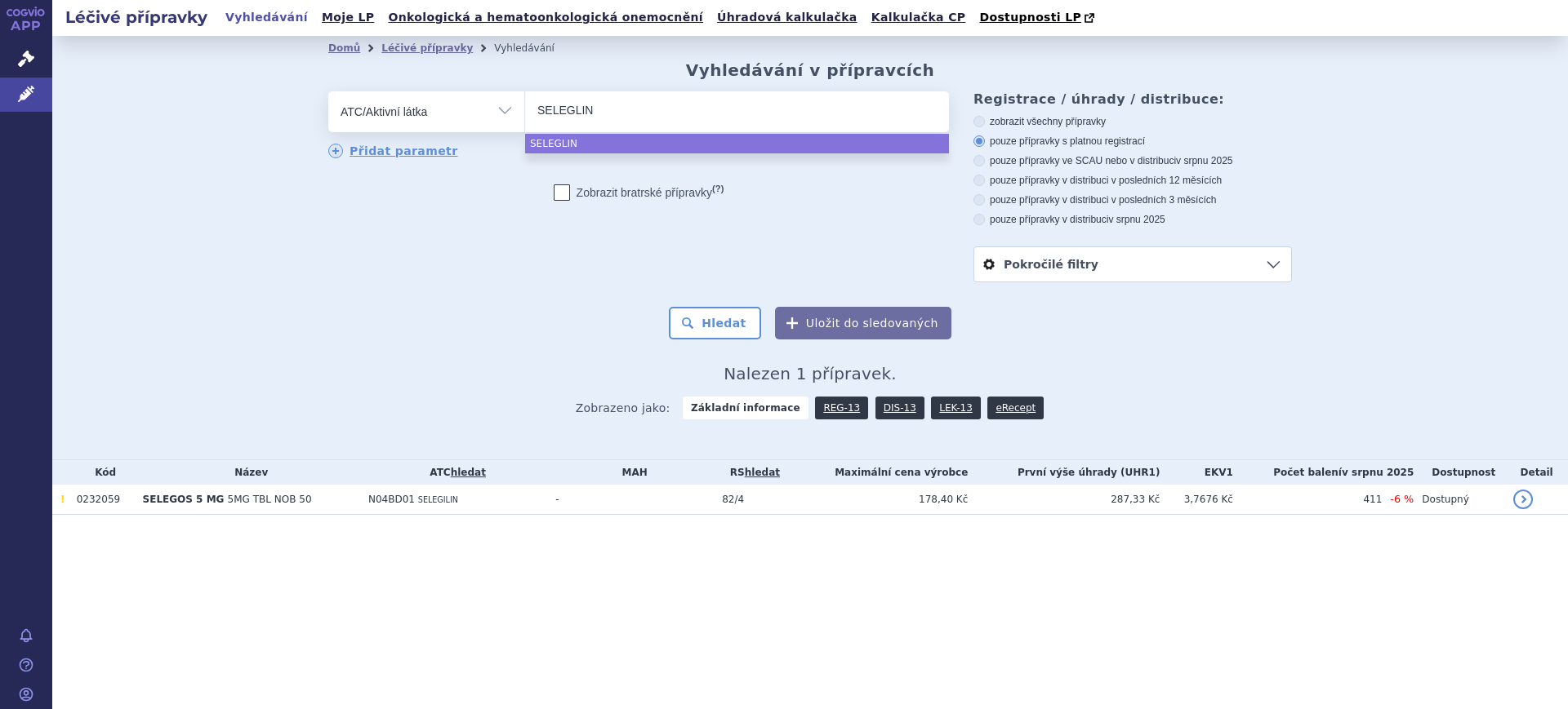
click at [605, 111] on input "SELEGLIN" at bounding box center [576, 110] width 77 height 21
select select "SELEGLIN"
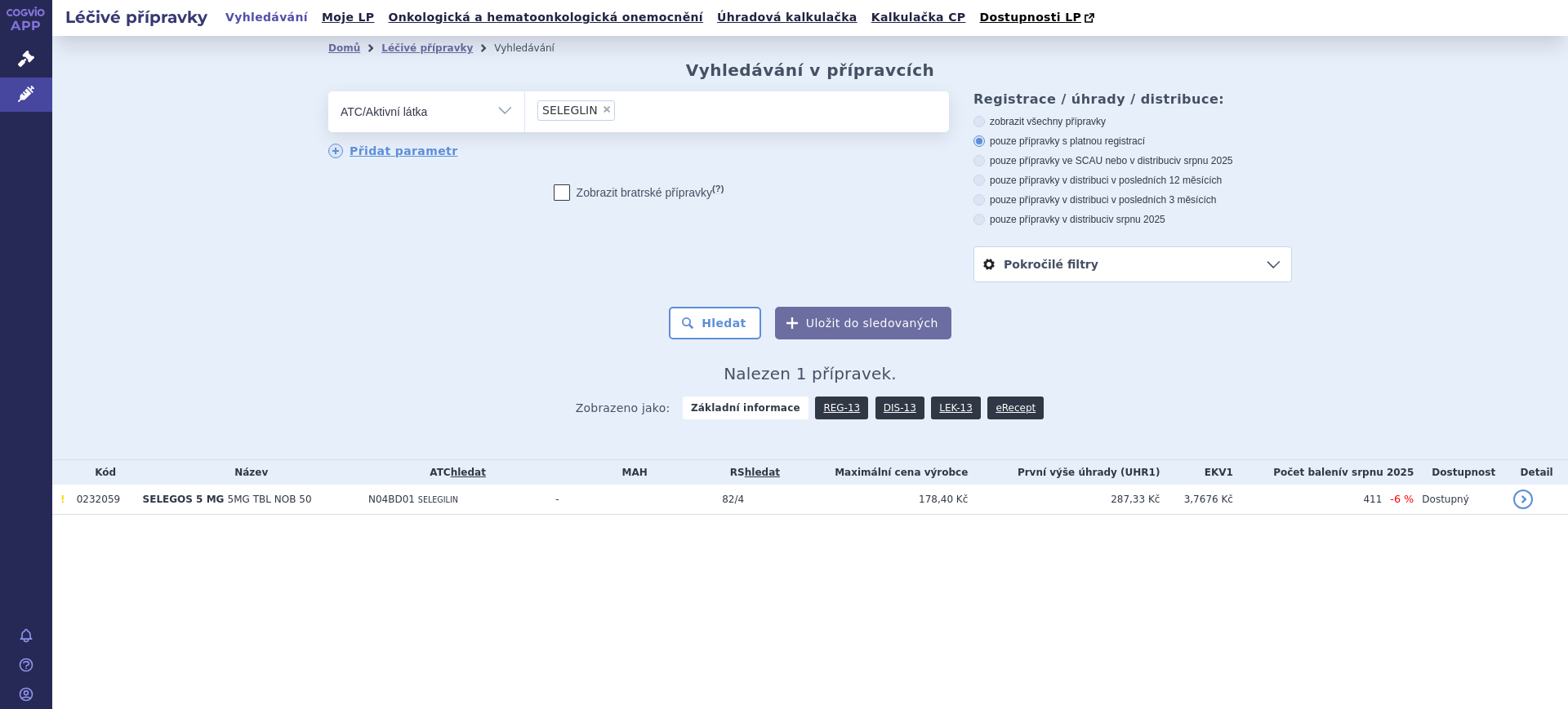
click at [602, 109] on span "×" at bounding box center [607, 109] width 9 height 9
click at [525, 109] on select "SELEGLIN" at bounding box center [525, 110] width 1 height 41
select select
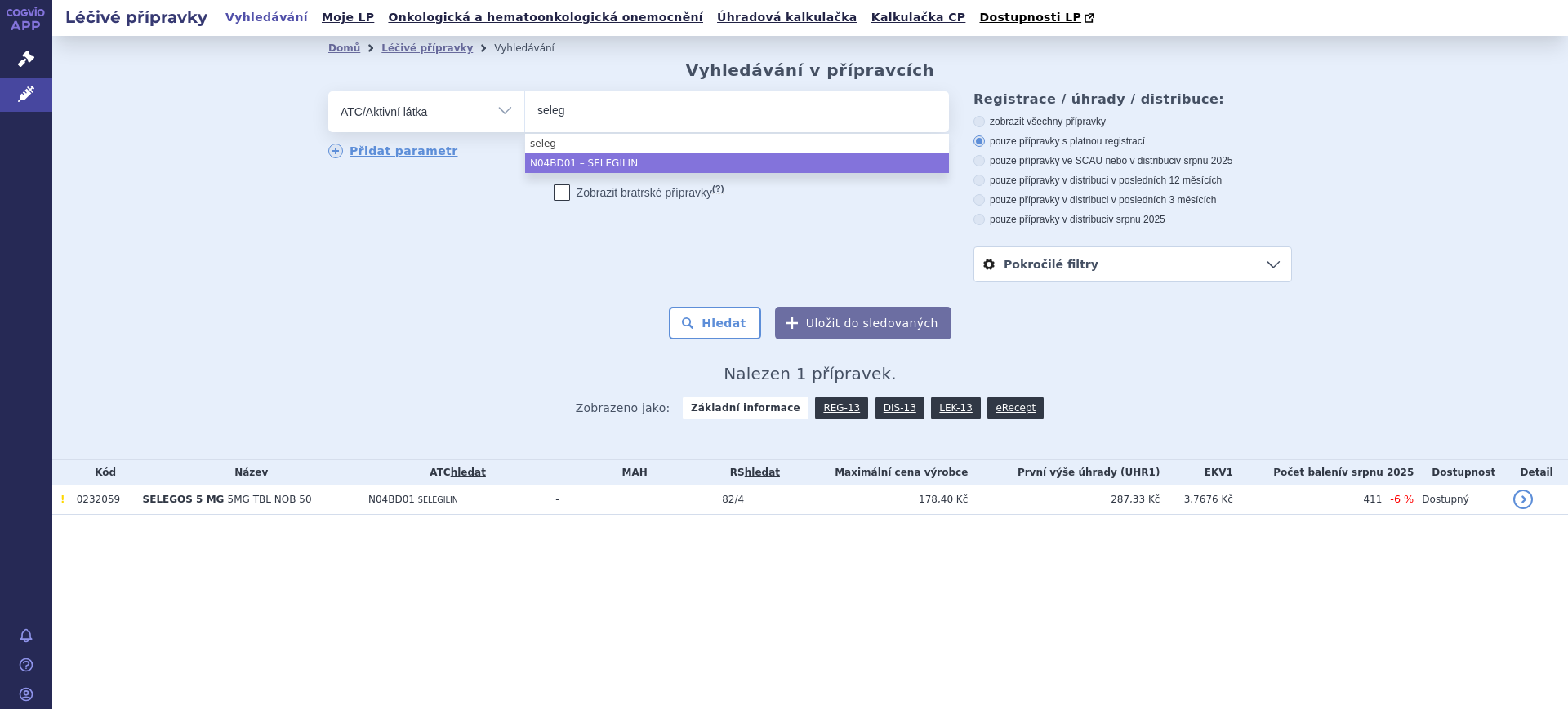
type input "seleg"
select select "N04BD01"
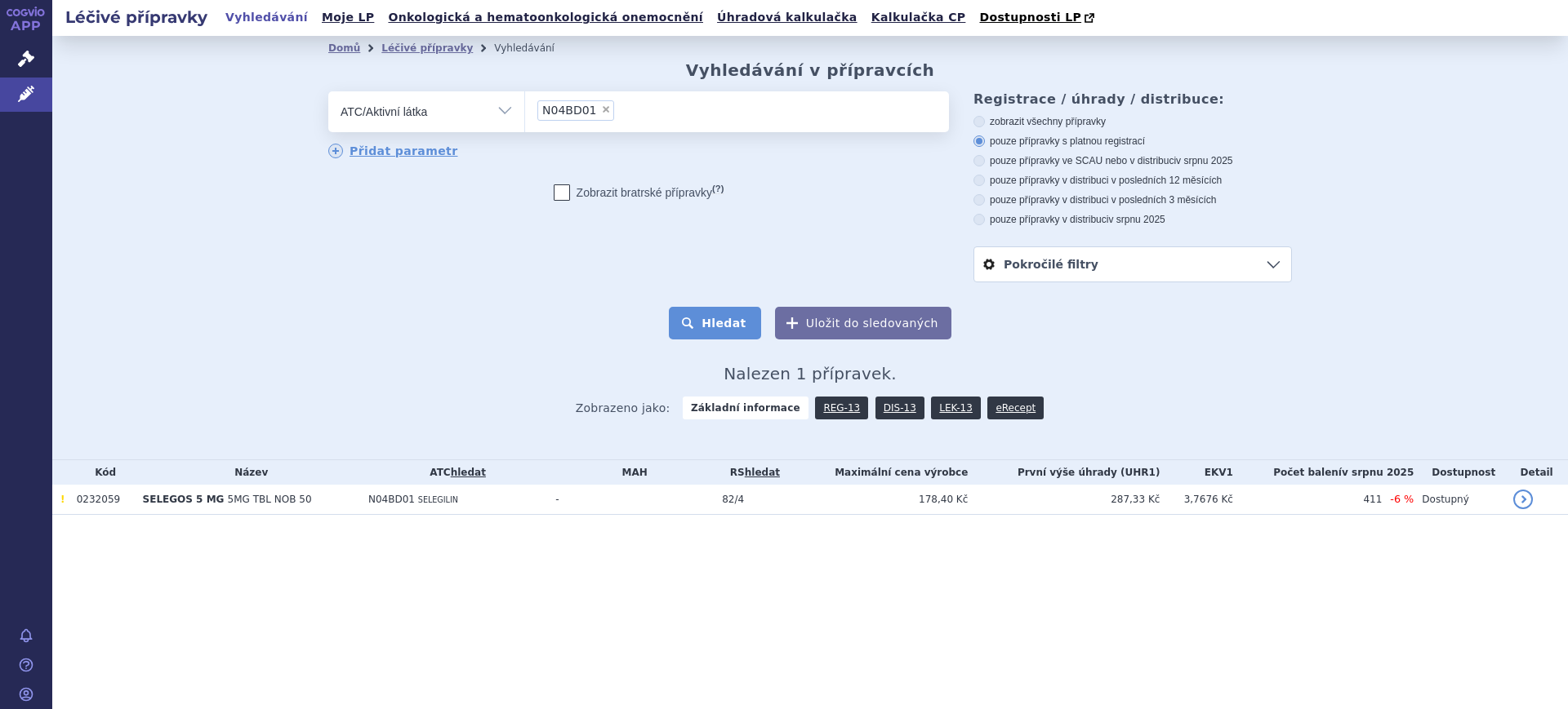
click at [714, 319] on button "Hledat" at bounding box center [715, 322] width 92 height 33
click at [897, 414] on link "DIS-13" at bounding box center [900, 408] width 49 height 23
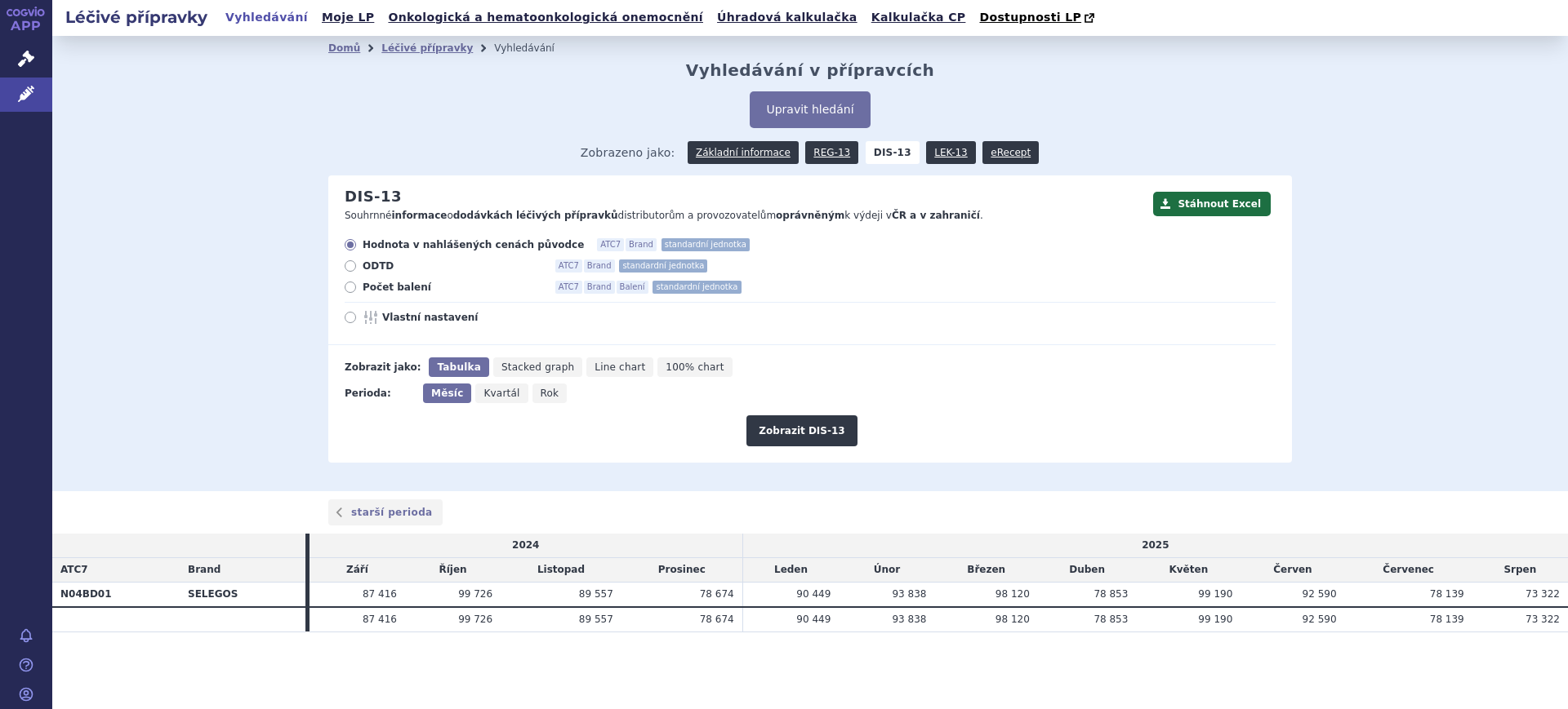
click at [532, 394] on icon "Rok" at bounding box center [549, 393] width 35 height 20
click at [532, 394] on input "Rok" at bounding box center [537, 388] width 10 height 10
radio input "true"
click at [453, 324] on span "Vlastní nastavení" at bounding box center [472, 318] width 179 height 13
click at [357, 324] on input "Vlastní nastavení" at bounding box center [351, 319] width 10 height 10
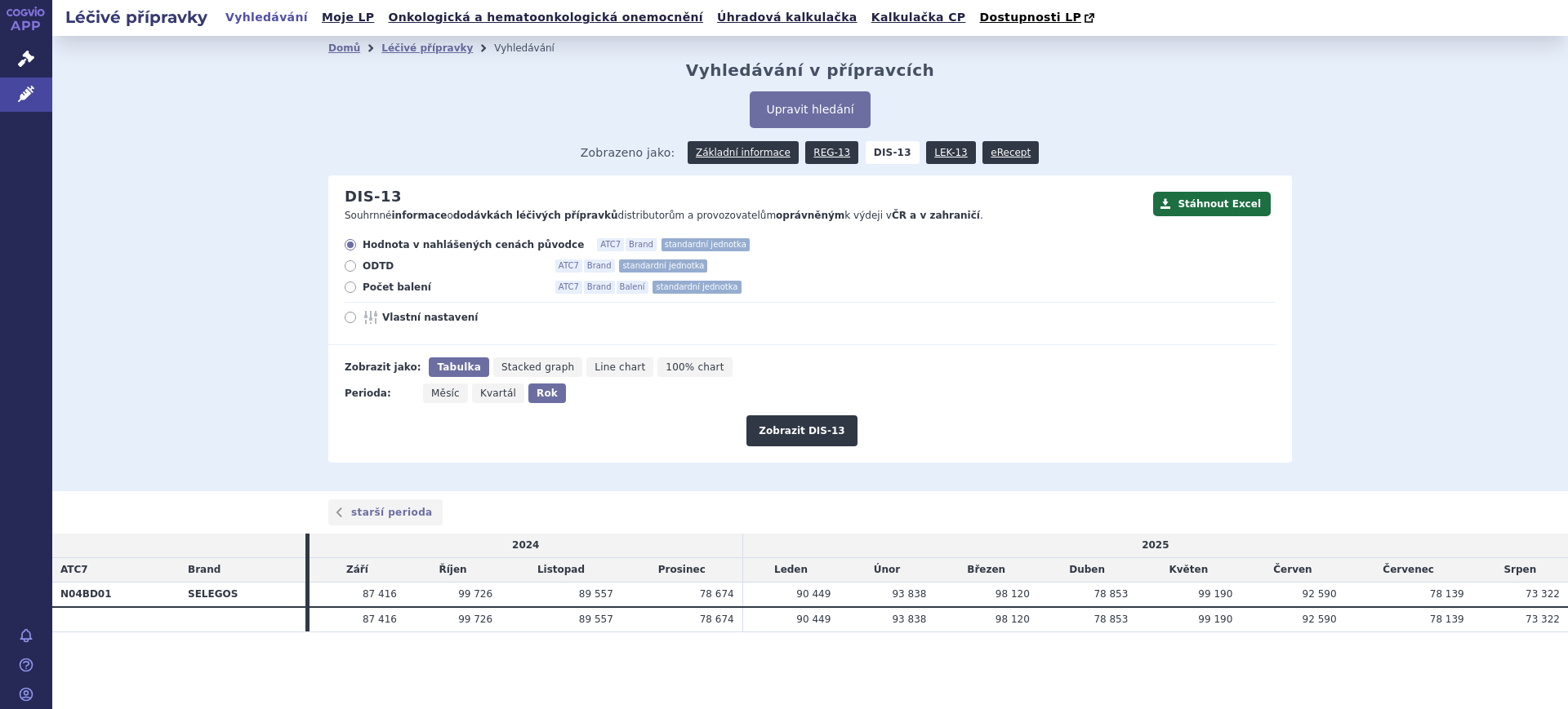
radio input "true"
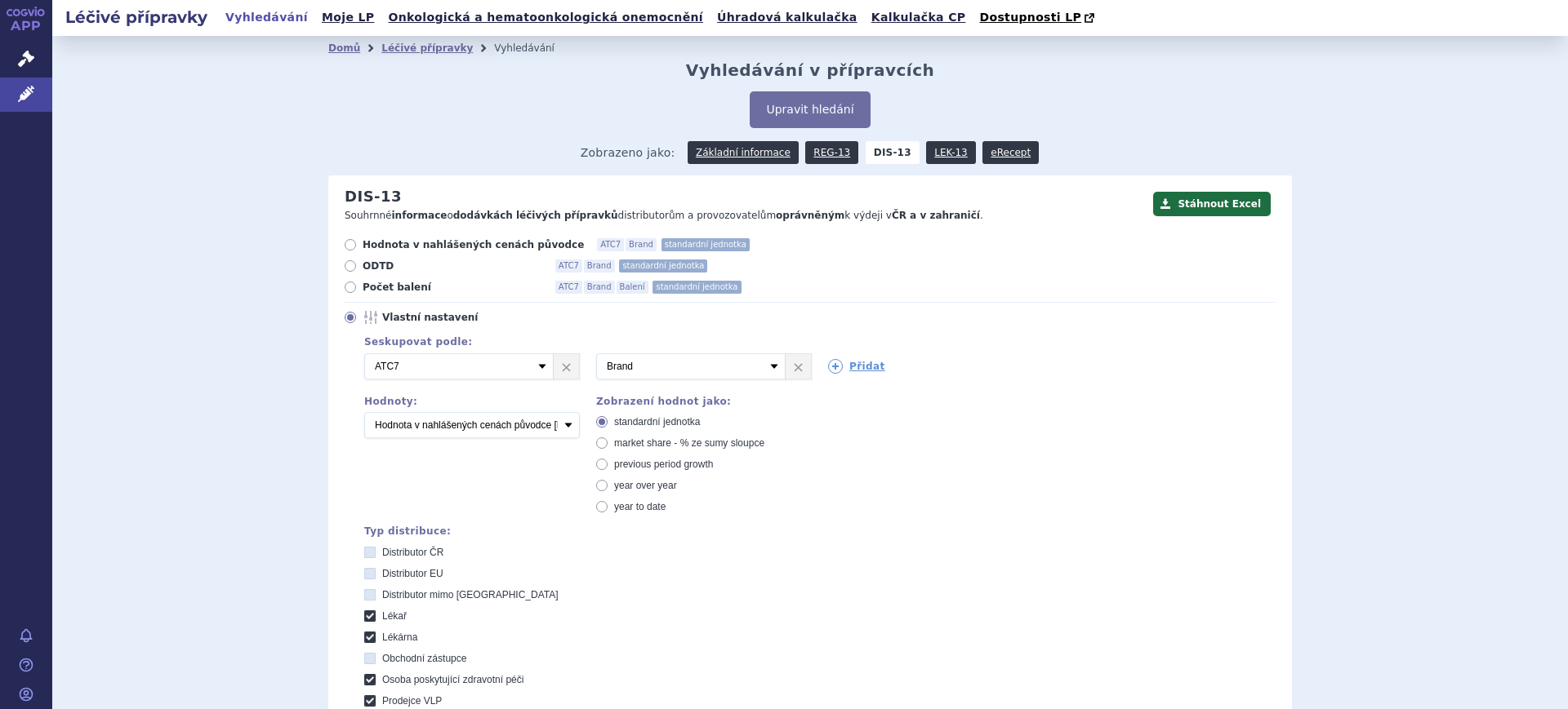
click at [618, 440] on span "market share - % ze sumy sloupce" at bounding box center [689, 443] width 150 height 11
click at [609, 440] on input "market share - % ze sumy sloupce" at bounding box center [603, 445] width 10 height 10
radio input "true"
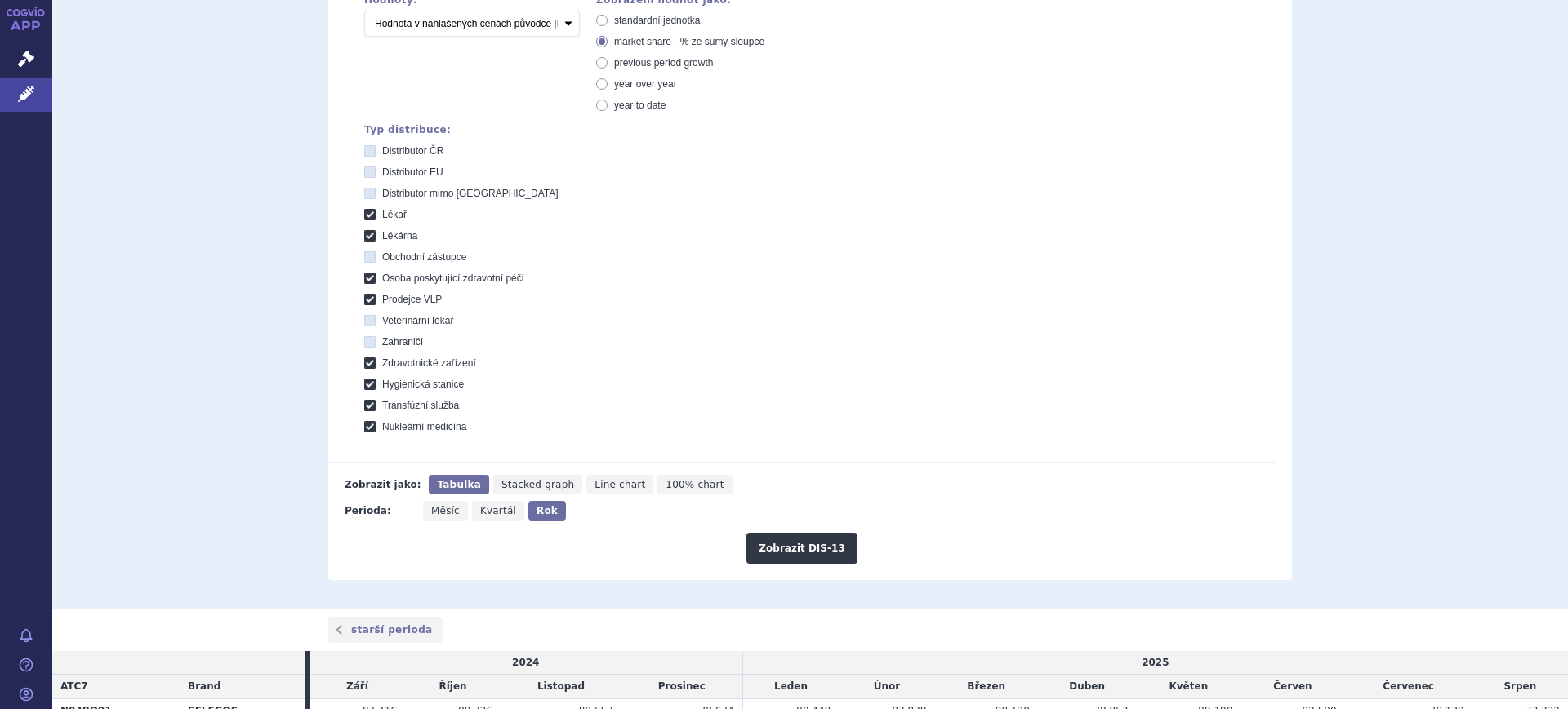
scroll to position [408, 0]
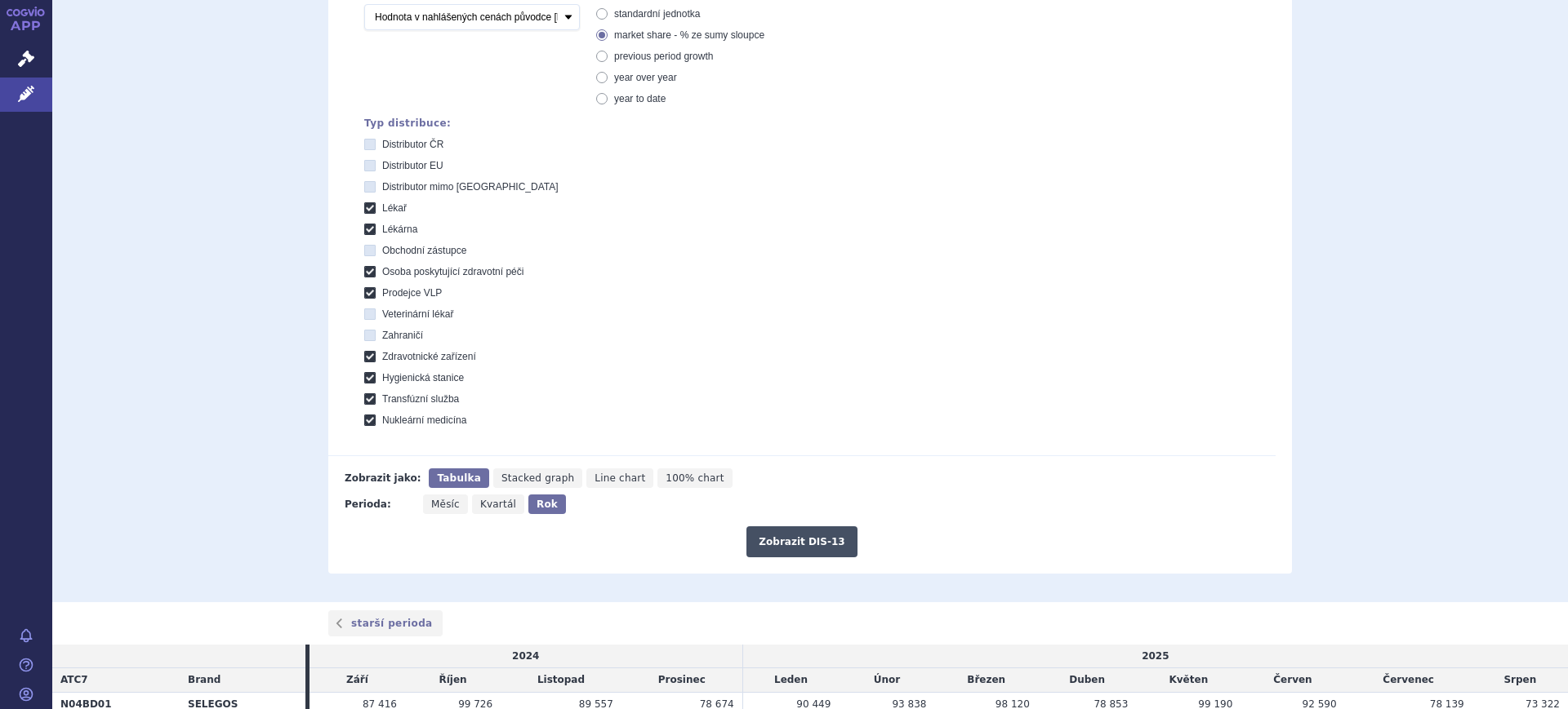
click at [762, 541] on button "Zobrazit DIS-13" at bounding box center [801, 541] width 110 height 31
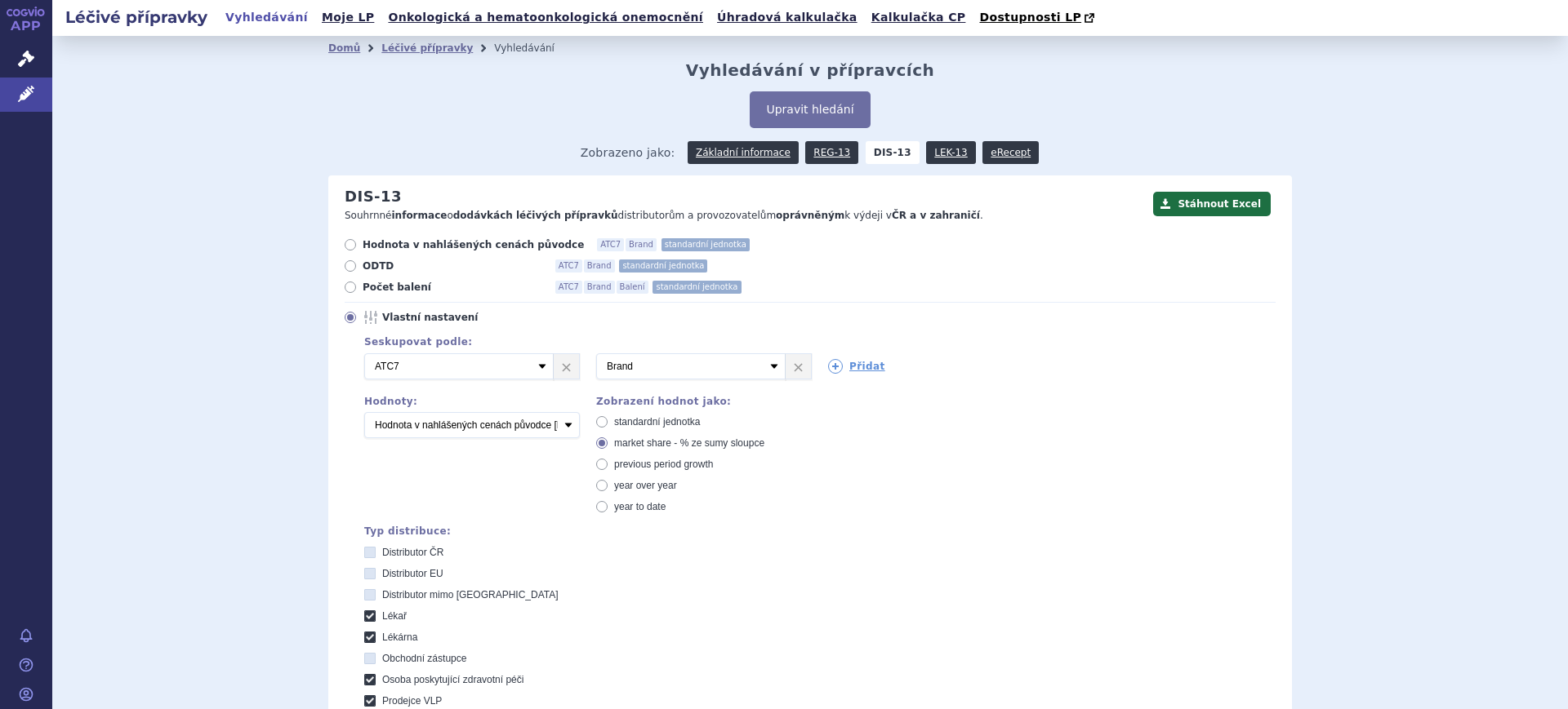
scroll to position [458, 0]
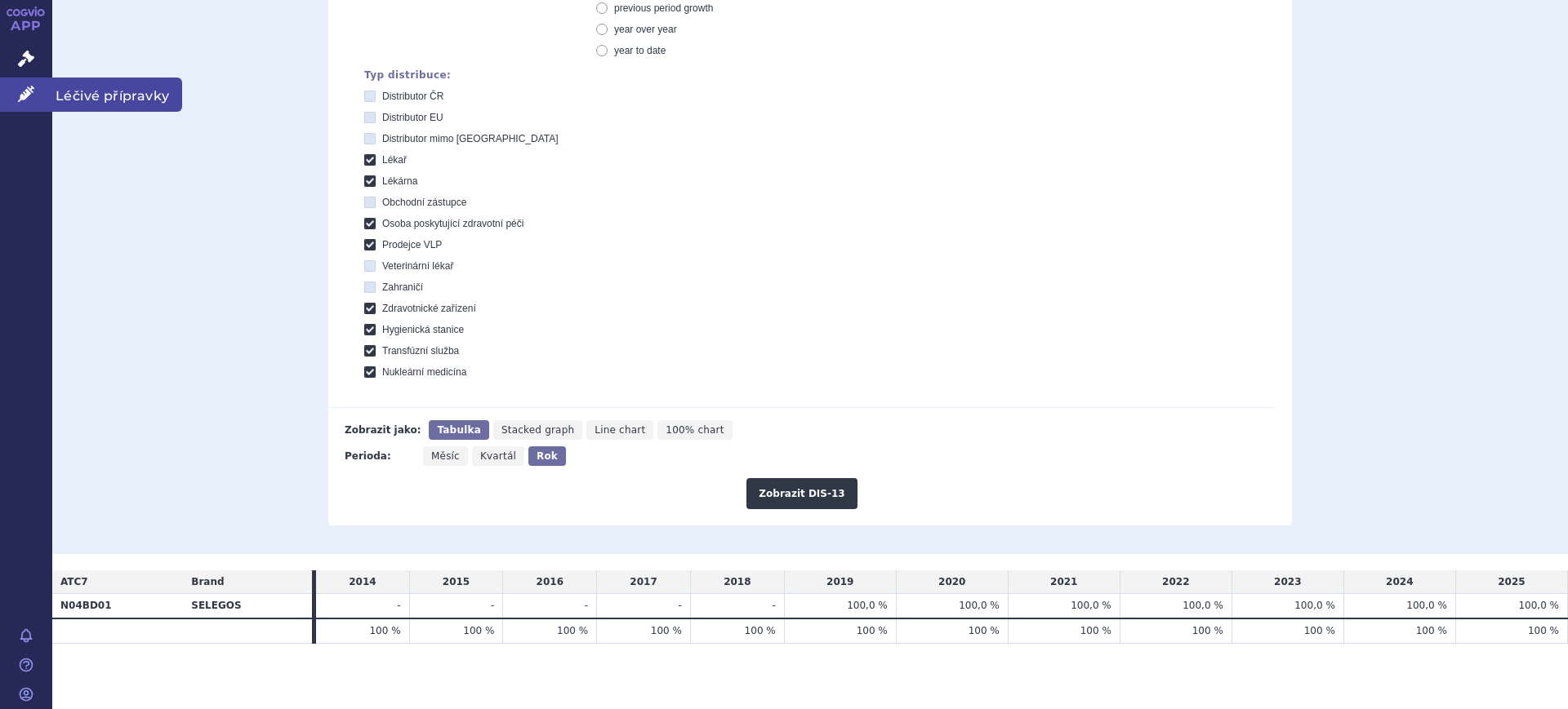
click at [7, 89] on link "Léčivé přípravky" at bounding box center [25, 94] width 52 height 34
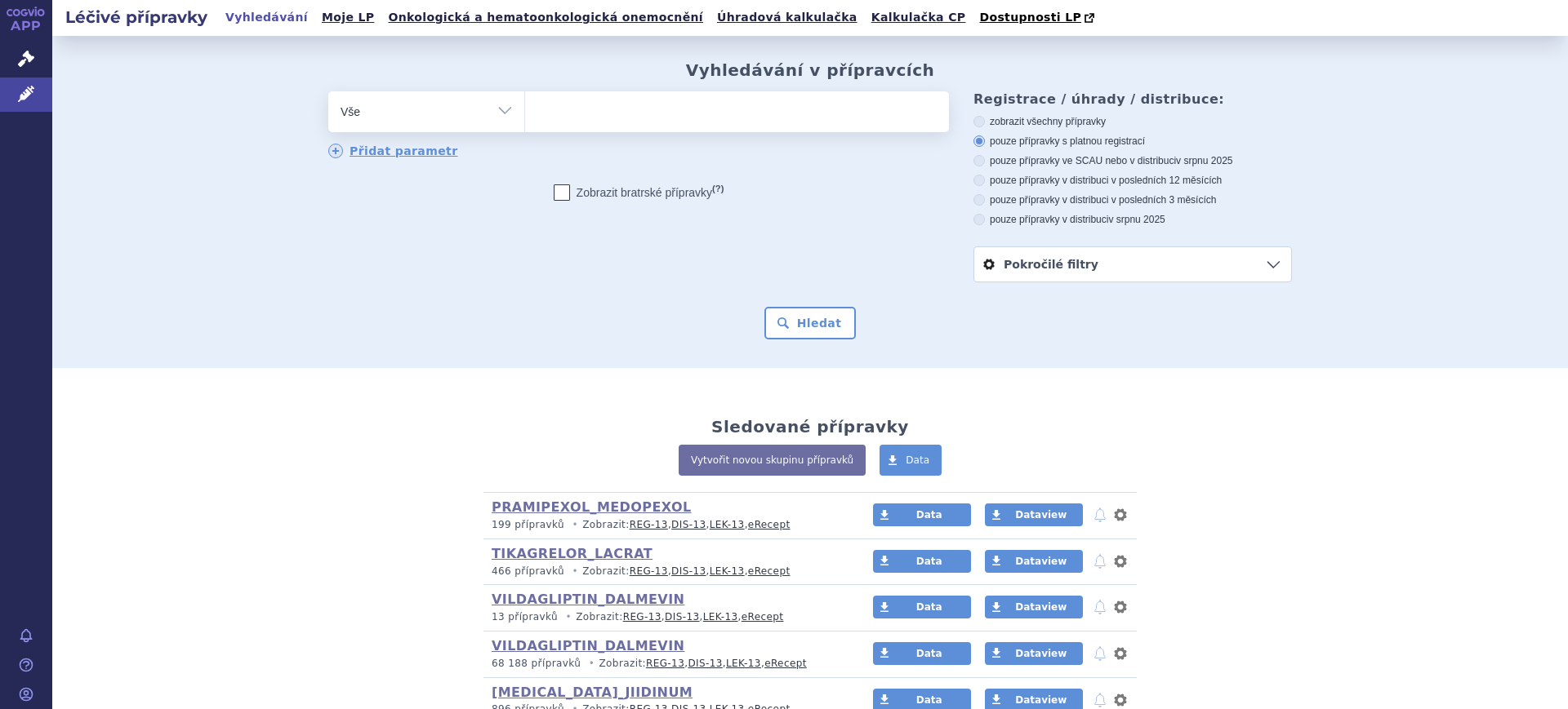
click at [393, 127] on select "Vše Přípravek/SUKL kód MAH VPOIS ATC/Aktivní látka Léková forma Síla" at bounding box center [426, 109] width 196 height 37
select select "filter-atc-group"
click at [328, 92] on select "Vše Přípravek/SUKL kód MAH VPOIS ATC/Aktivní látka Léková forma Síla" at bounding box center [426, 109] width 196 height 37
click at [587, 138] on div "odstranit Vše Přípravek/SUKL kód MAH VPOIS ATC/Aktivní látka" at bounding box center [639, 125] width 621 height 69
click at [596, 124] on ul at bounding box center [737, 108] width 424 height 34
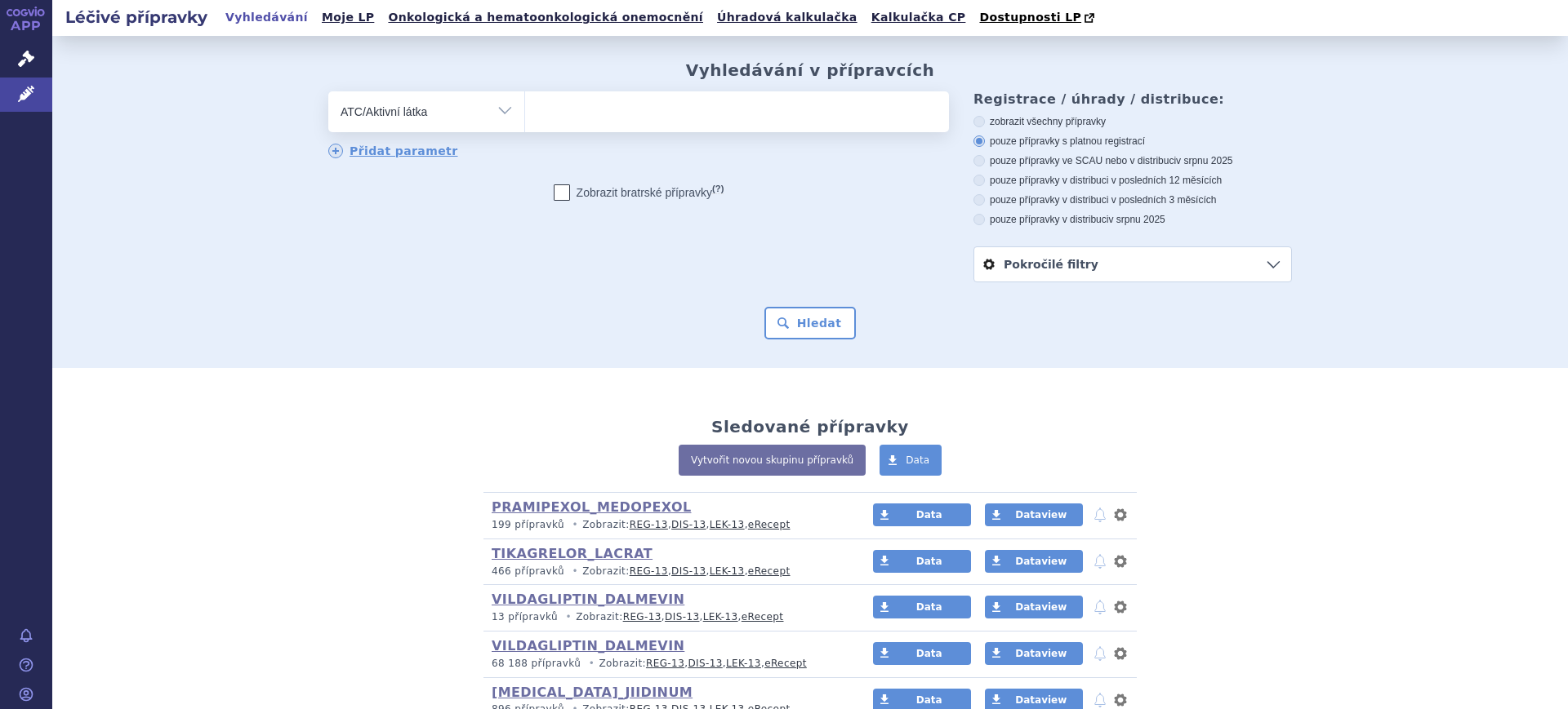
click at [525, 124] on select at bounding box center [525, 110] width 1 height 41
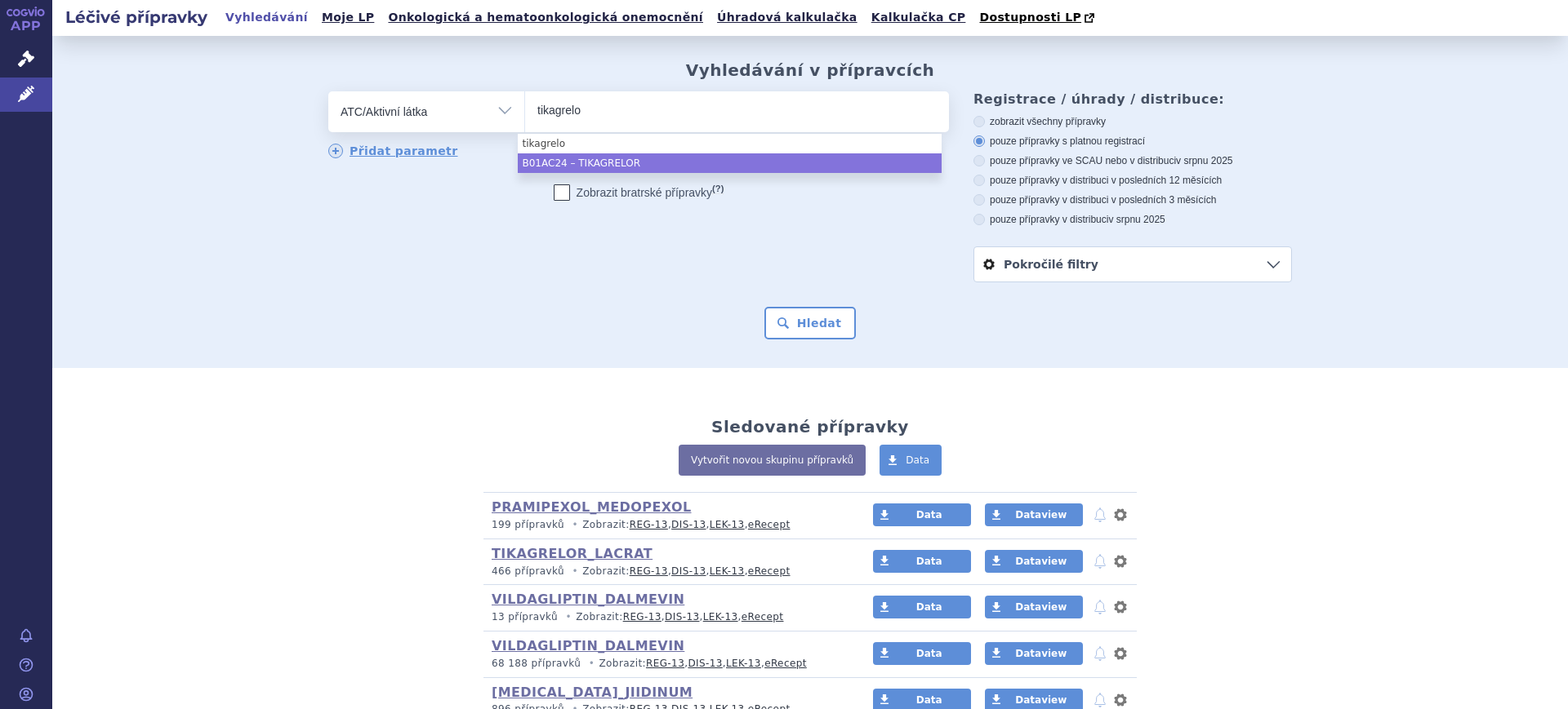
type input "tikagrelo"
select select "B01AC24"
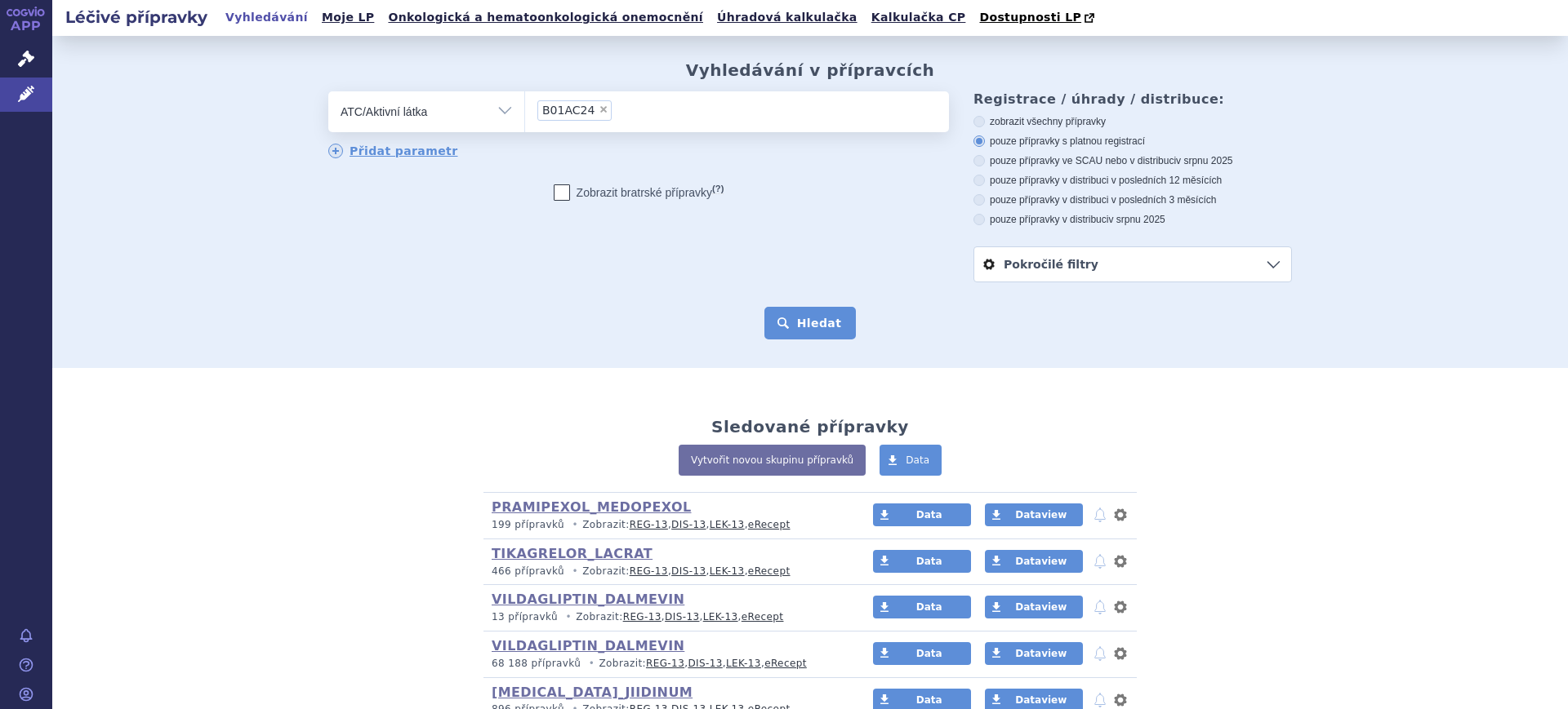
click at [797, 324] on button "Hledat" at bounding box center [810, 322] width 92 height 33
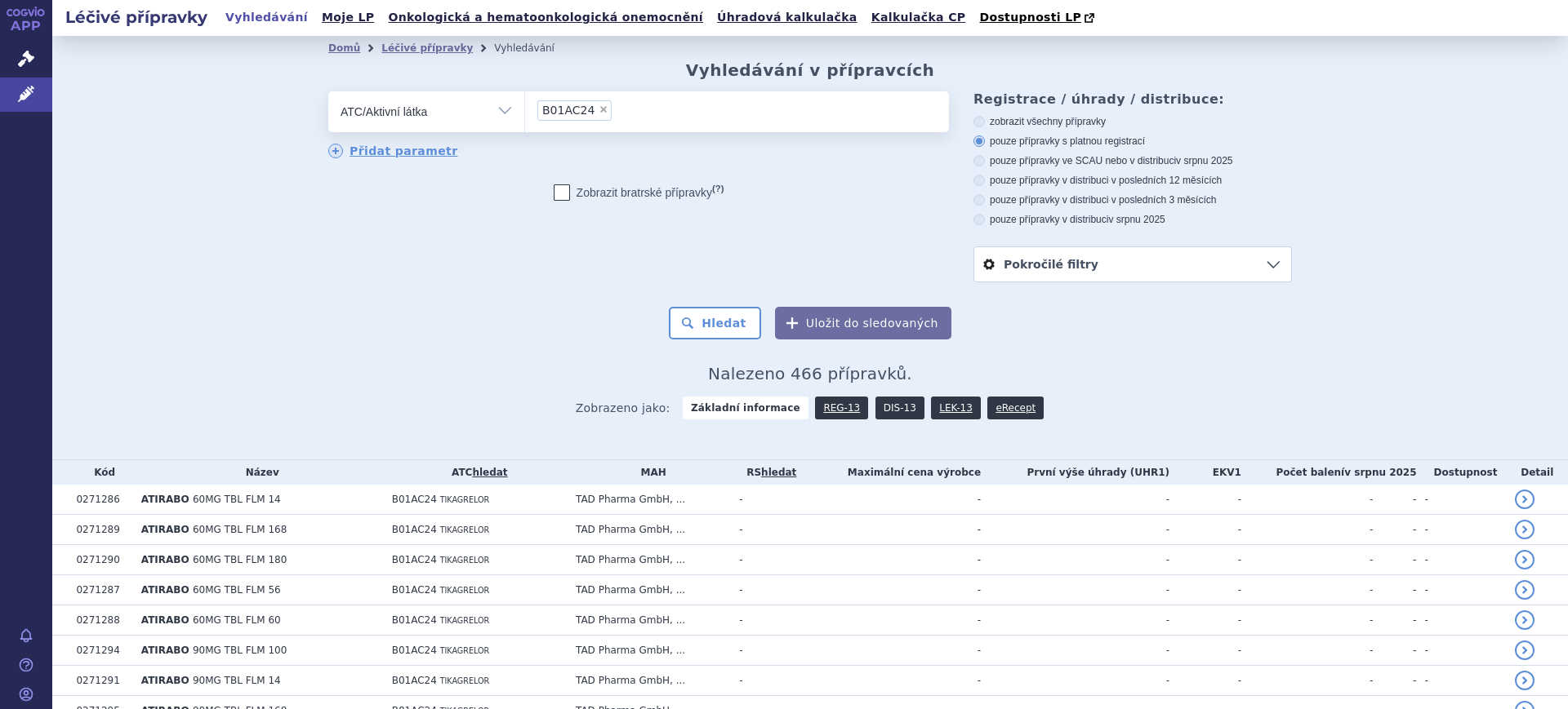
click at [876, 408] on link "DIS-13" at bounding box center [900, 408] width 49 height 23
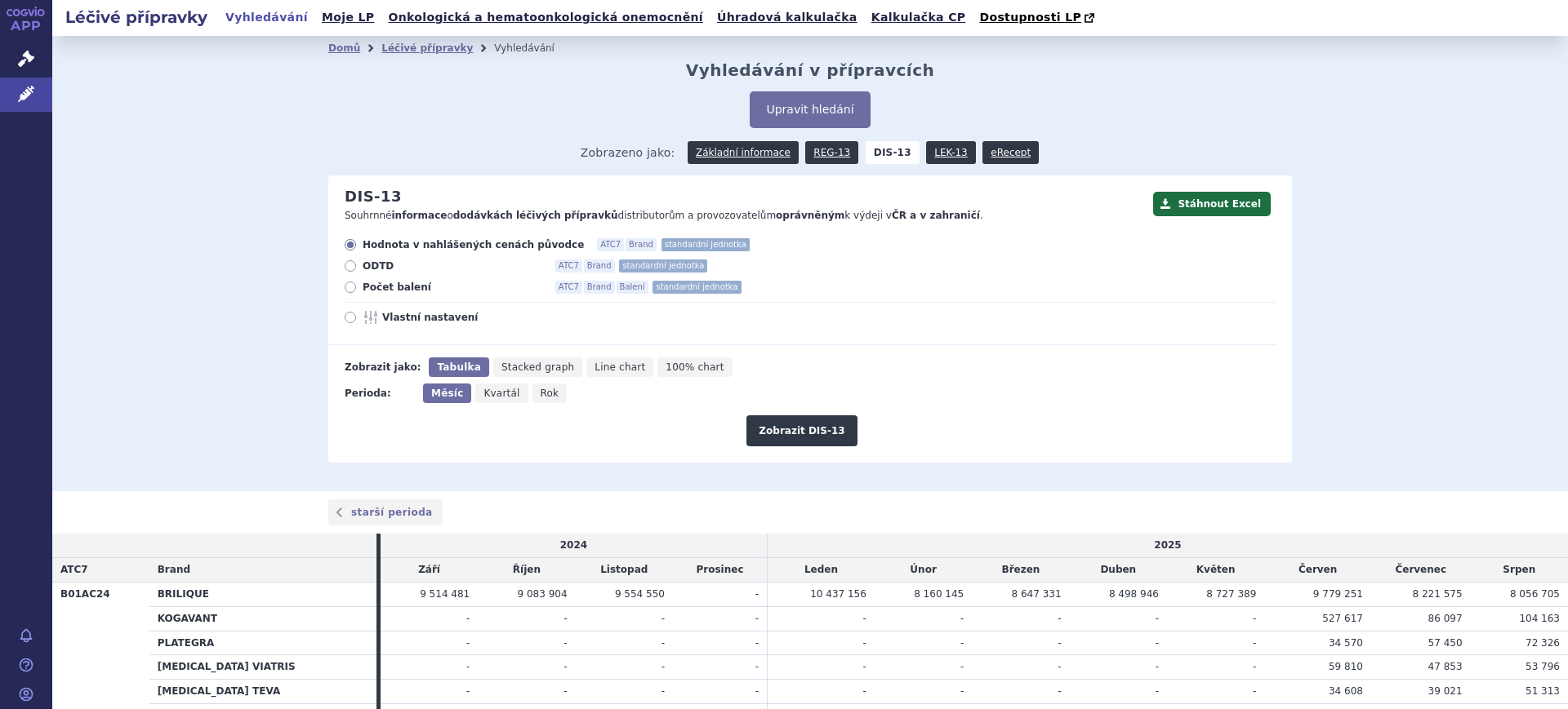
click at [541, 399] on span "Rok" at bounding box center [550, 393] width 19 height 11
click at [536, 394] on input "Rok" at bounding box center [537, 388] width 10 height 10
radio input "true"
click at [423, 322] on span "Vlastní nastavení" at bounding box center [472, 318] width 179 height 13
click at [357, 322] on input "Vlastní nastavení" at bounding box center [351, 319] width 10 height 10
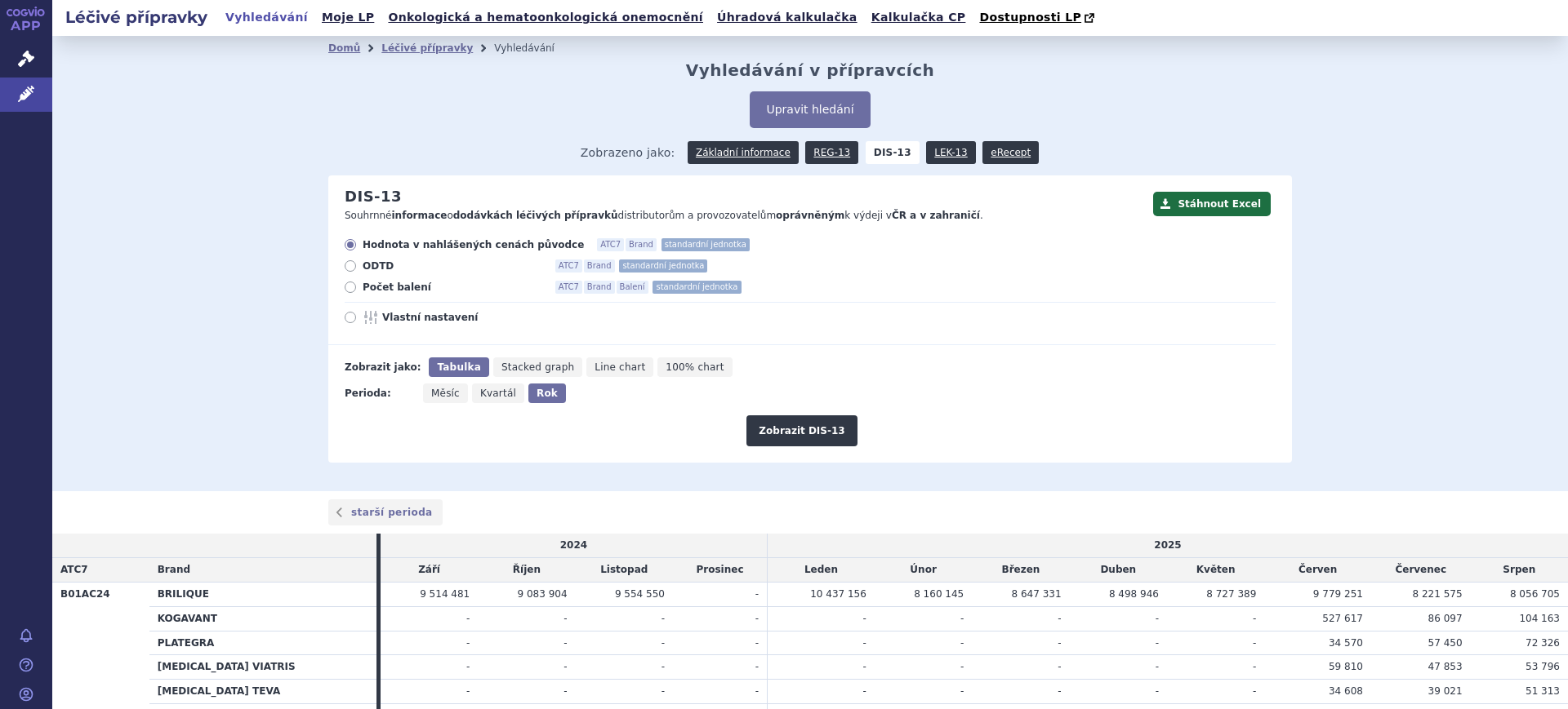
radio input "true"
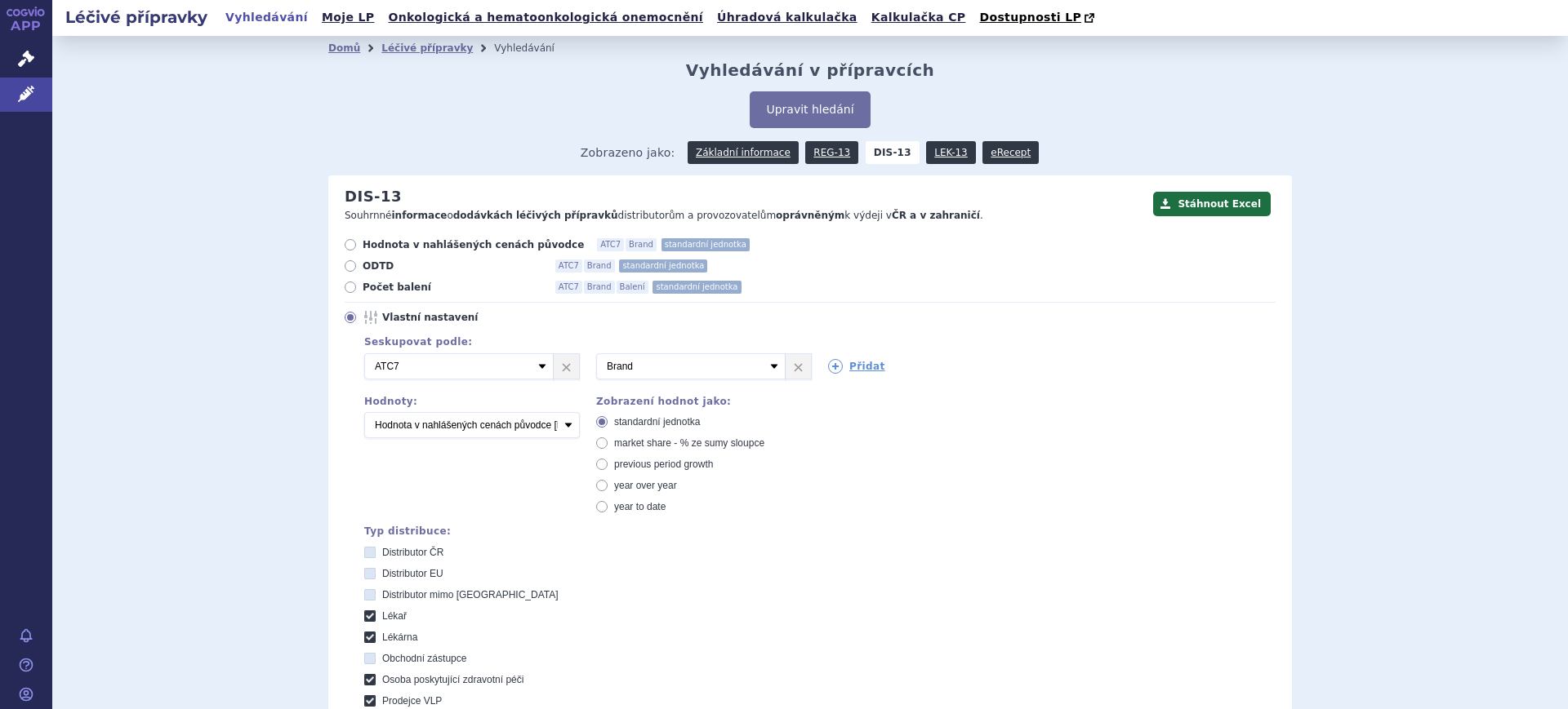
click at [635, 439] on span "market share - % ze sumy sloupce" at bounding box center [689, 443] width 150 height 11
click at [609, 440] on input "market share - % ze sumy sloupce" at bounding box center [603, 445] width 10 height 10
radio input "true"
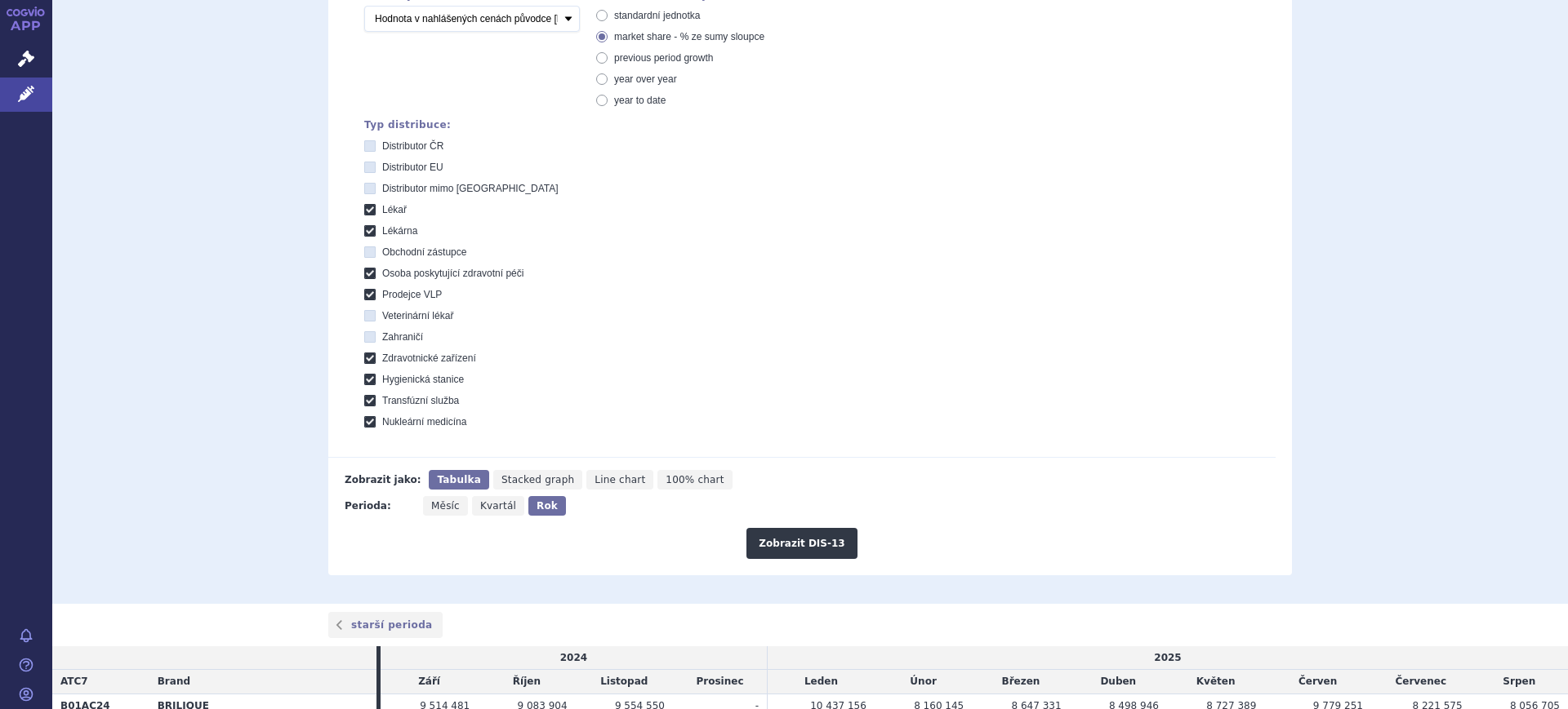
scroll to position [408, 0]
click at [777, 542] on button "Zobrazit DIS-13" at bounding box center [801, 541] width 110 height 31
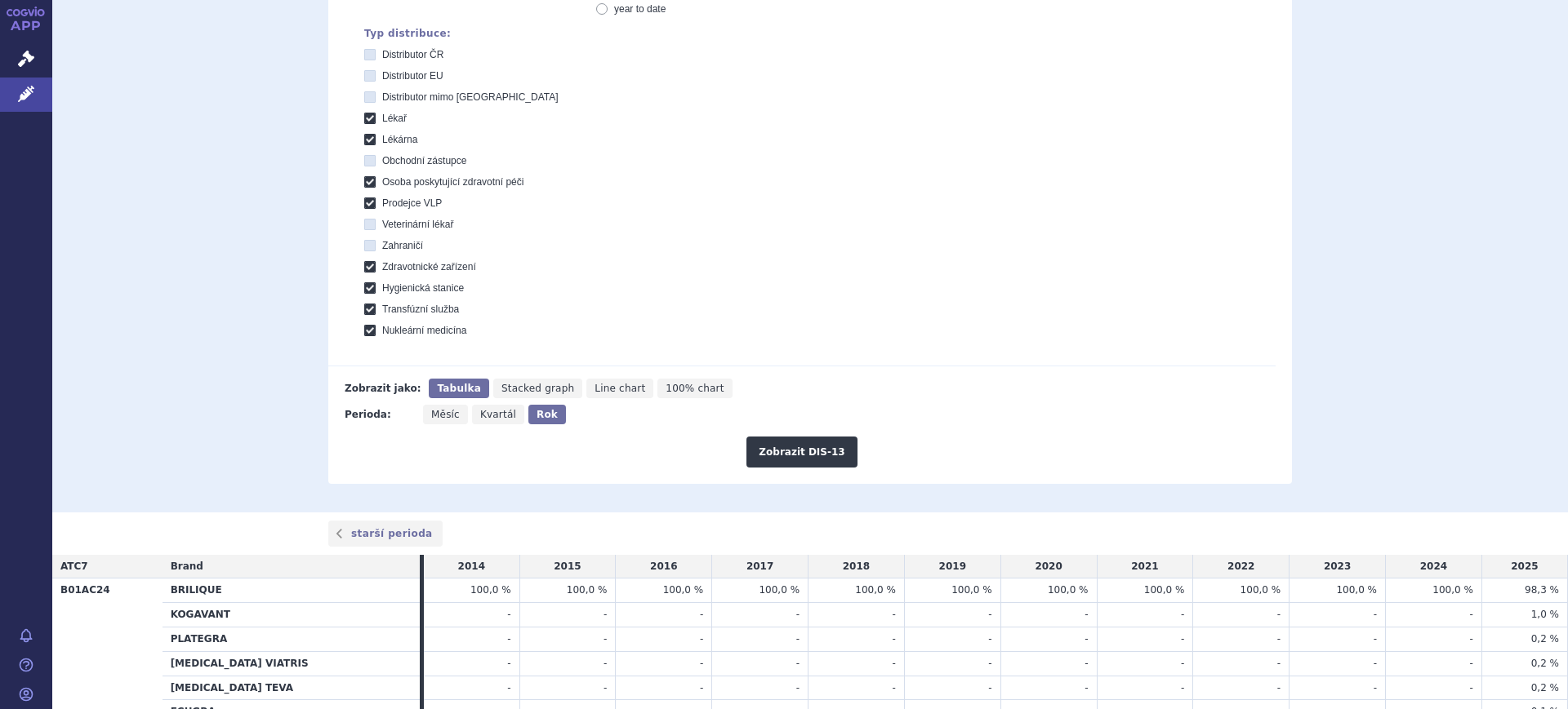
scroll to position [653, 0]
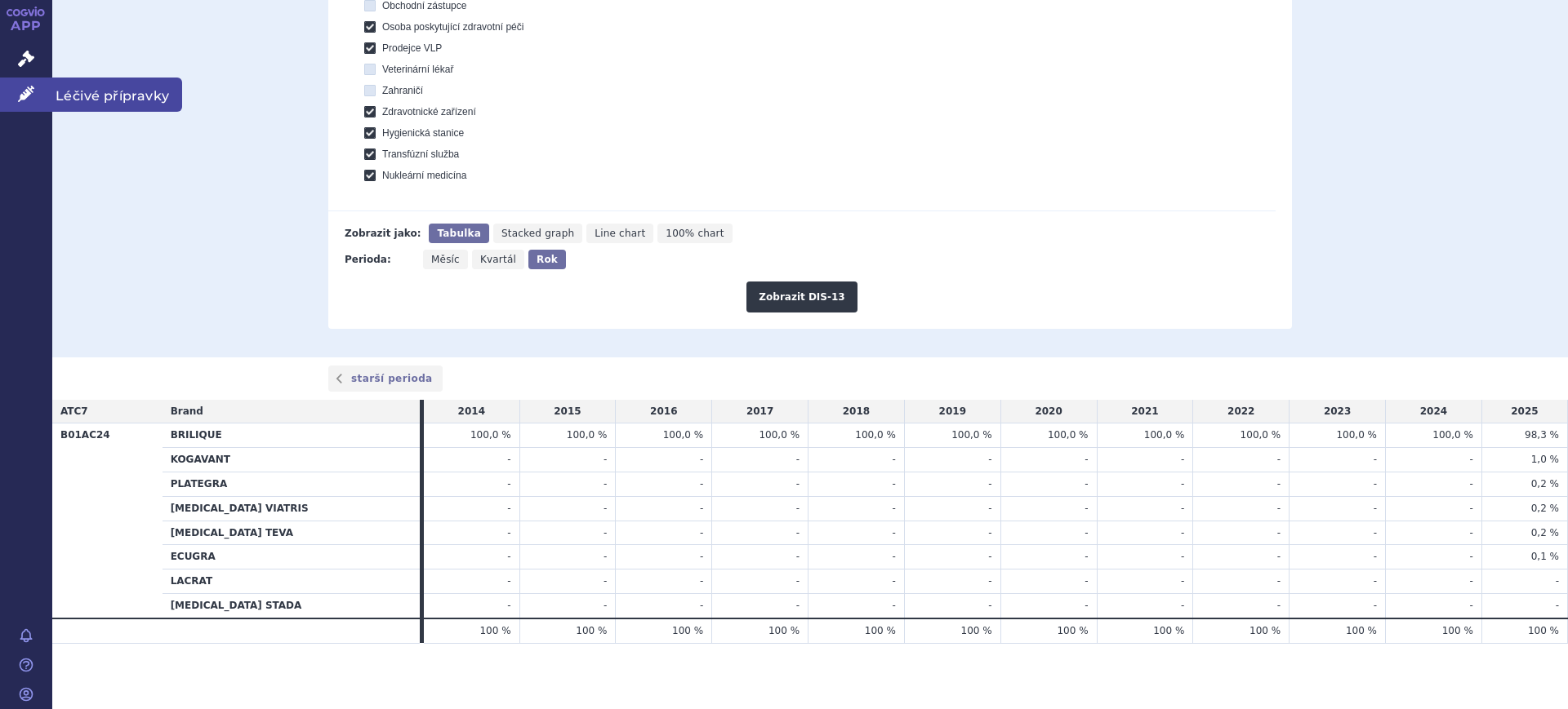
click at [40, 96] on link "Léčivé přípravky" at bounding box center [25, 94] width 52 height 34
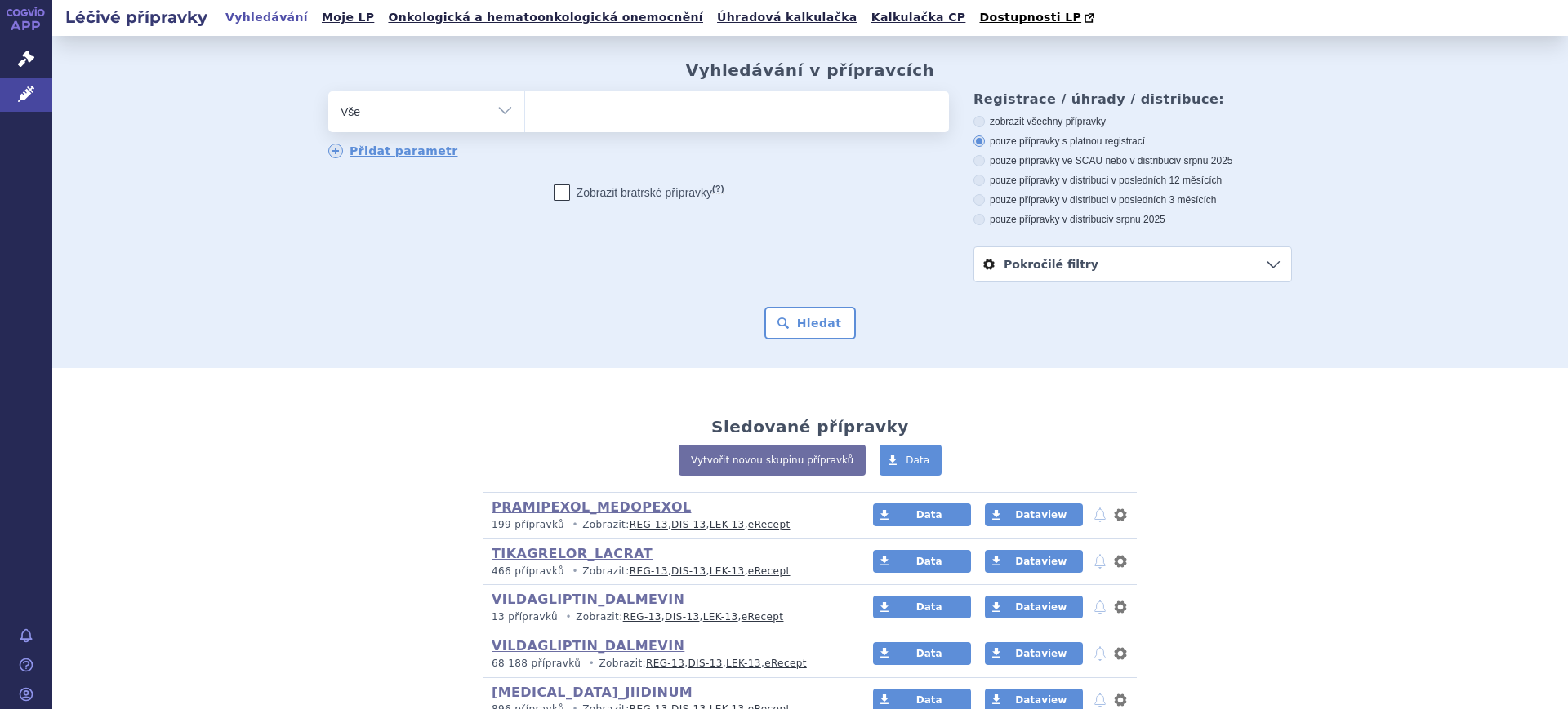
click at [357, 127] on select "Vše Přípravek/SUKL kód MAH VPOIS ATC/Aktivní látka Léková forma Síla" at bounding box center [426, 109] width 196 height 37
select select "filter-atc-group"
click at [328, 92] on select "Vše Přípravek/SUKL kód MAH VPOIS ATC/Aktivní látka Léková forma Síla" at bounding box center [426, 109] width 196 height 37
click at [615, 119] on ul at bounding box center [737, 108] width 424 height 34
click at [525, 119] on select at bounding box center [525, 110] width 1 height 41
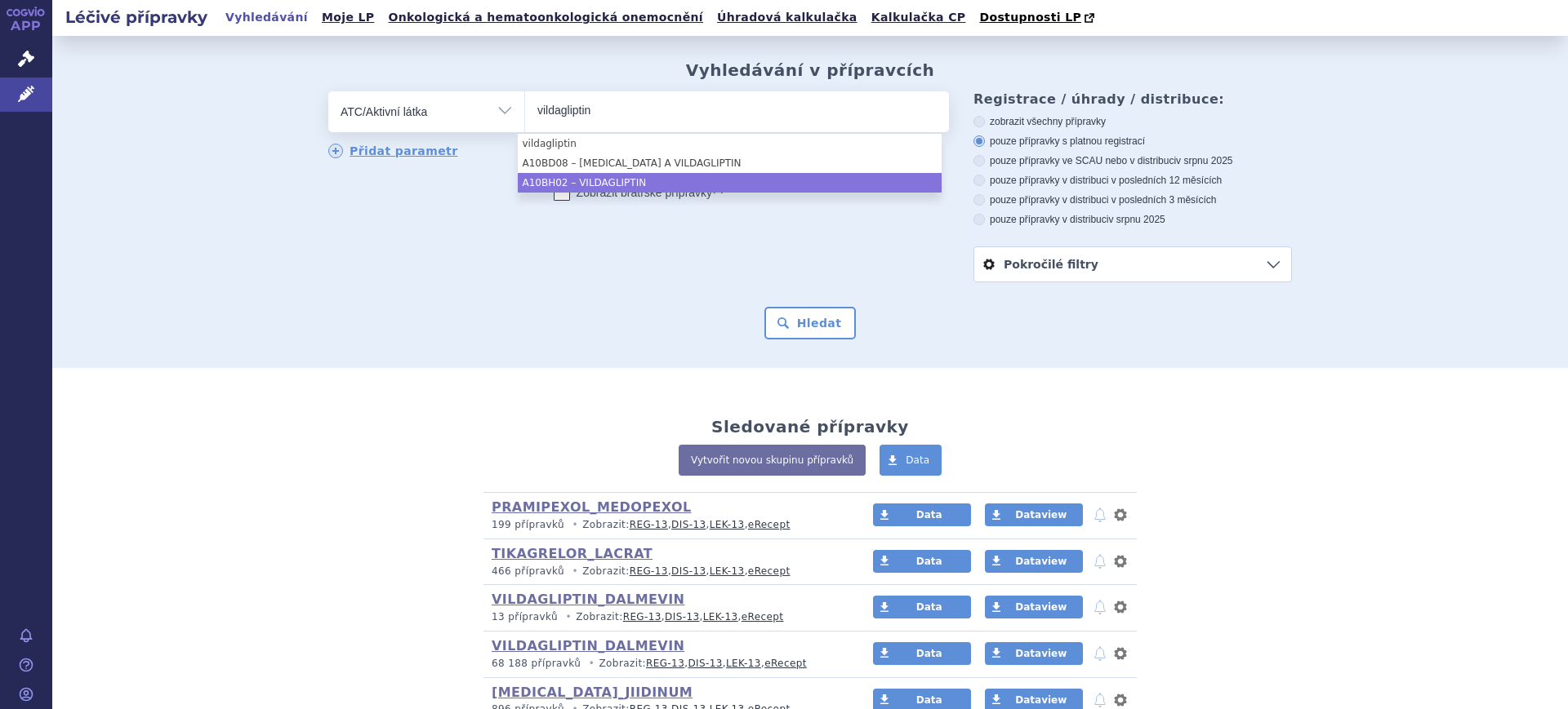
type input "vildagliptin"
select select "A10BH02"
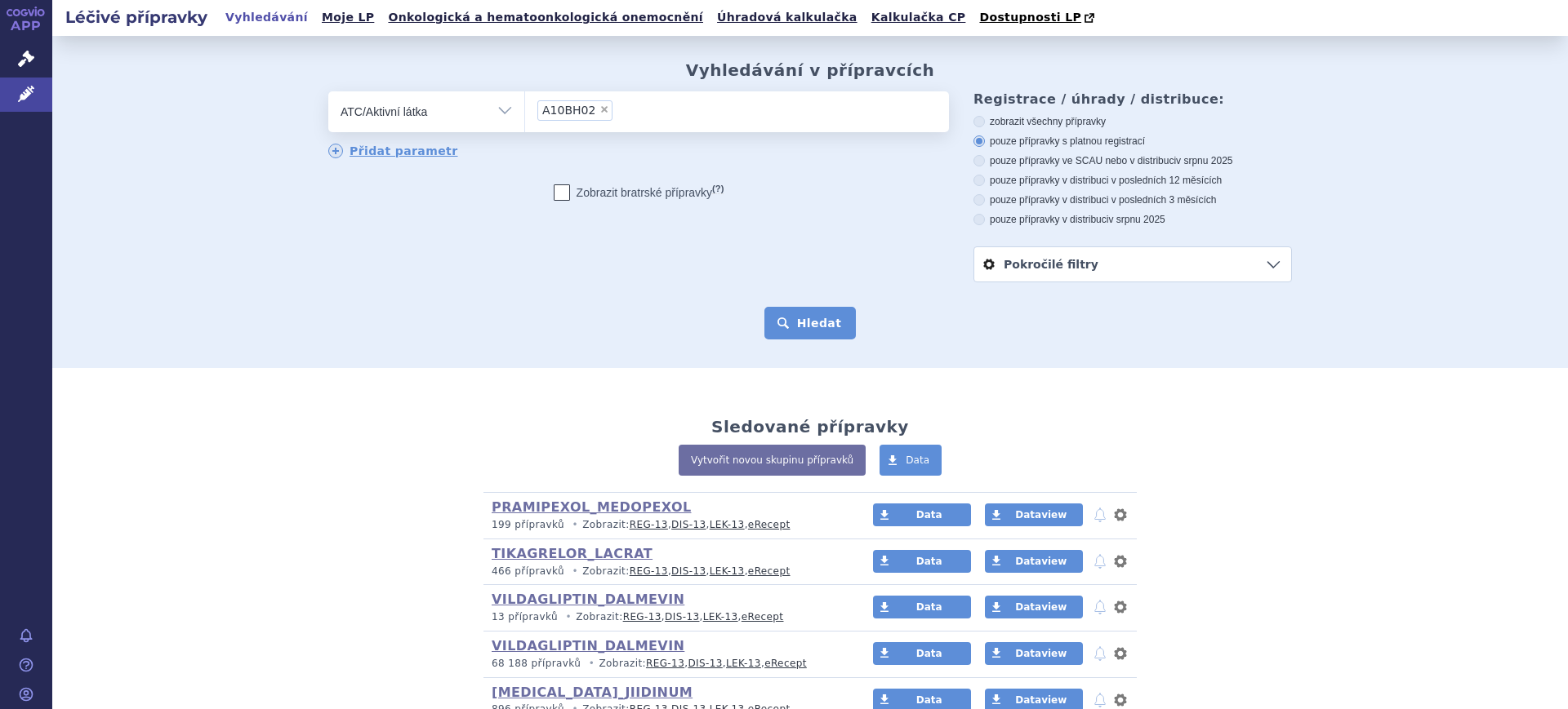
click at [783, 318] on button "Hledat" at bounding box center [810, 322] width 92 height 33
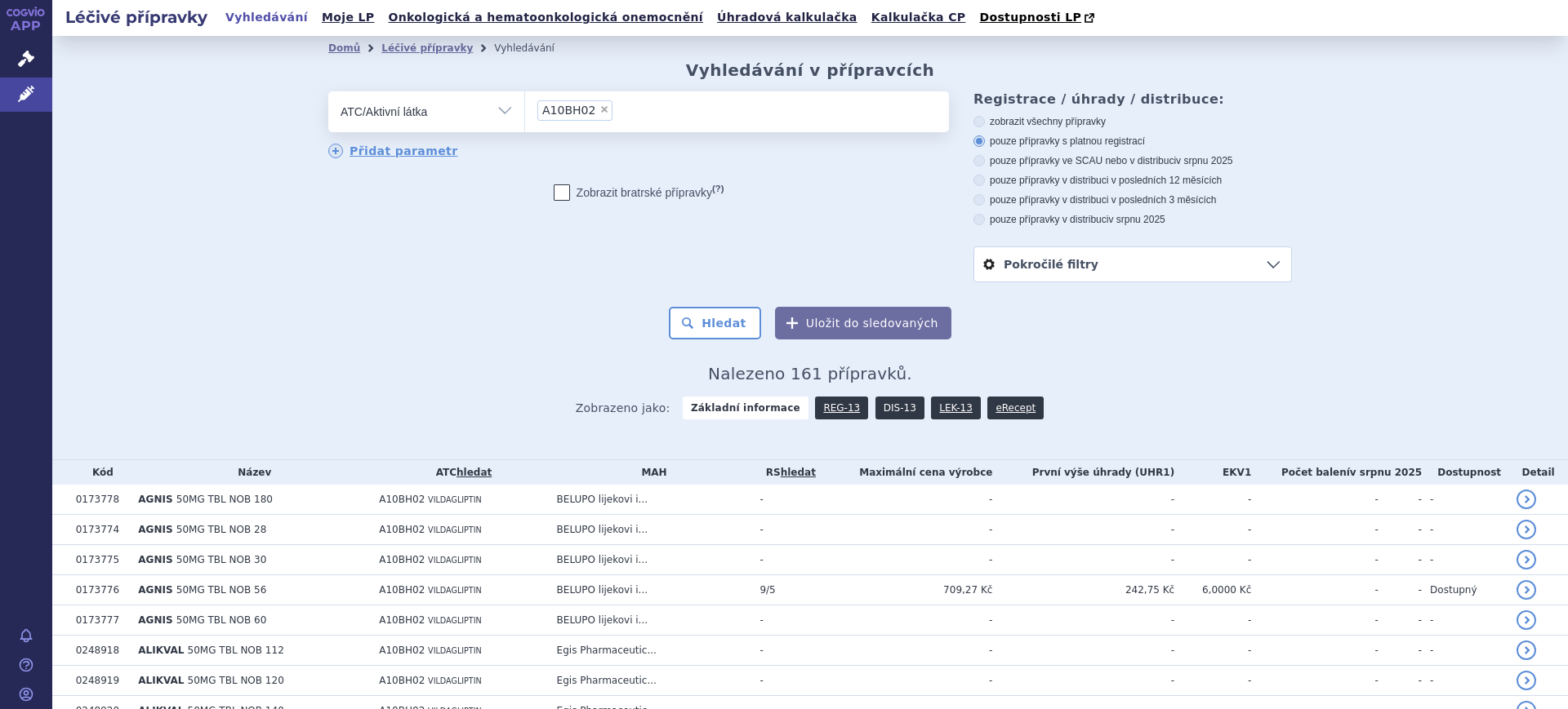
drag, startPoint x: 0, startPoint y: 0, endPoint x: 889, endPoint y: 407, distance: 977.7
click at [890, 407] on link "DIS-13" at bounding box center [900, 408] width 49 height 23
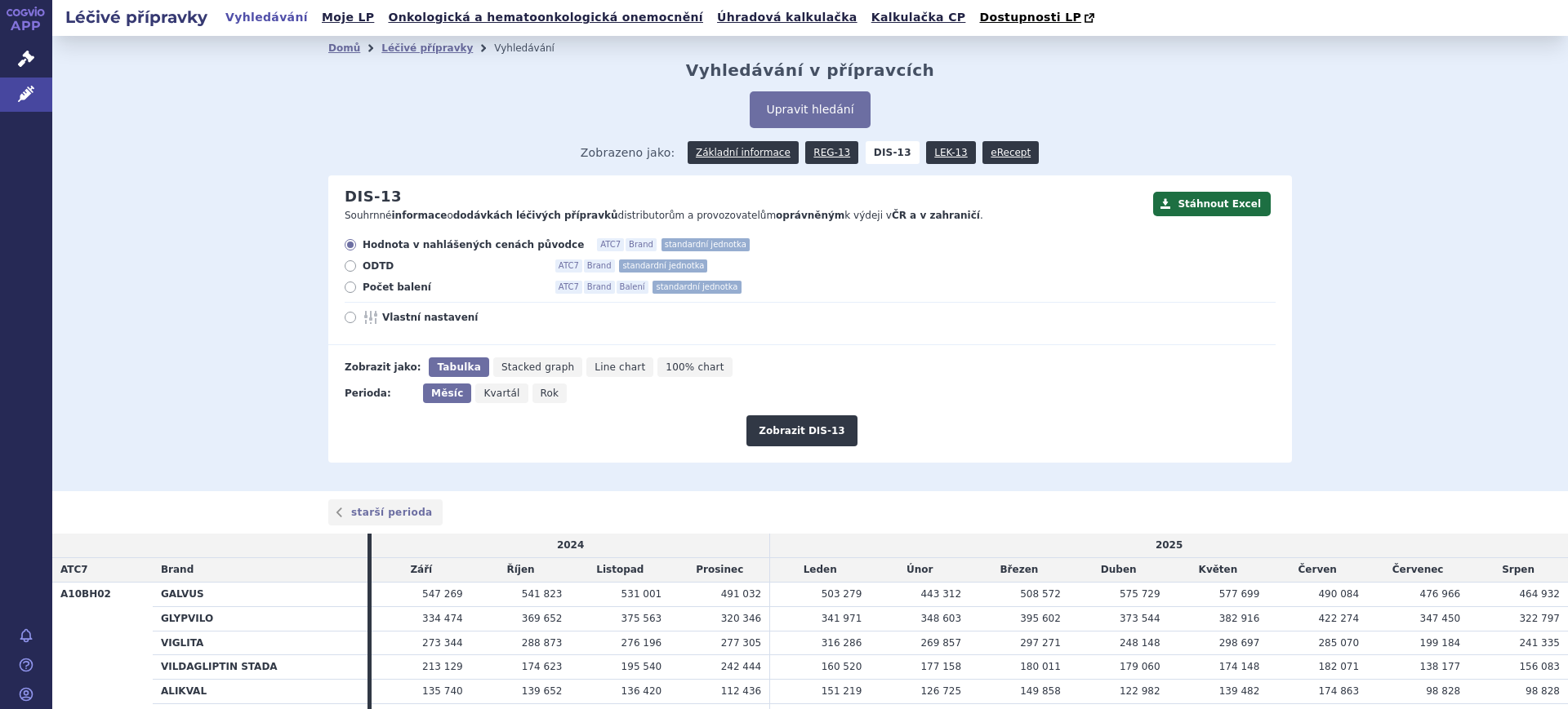
click at [395, 312] on span "Vlastní nastavení" at bounding box center [472, 318] width 179 height 13
click at [357, 314] on input "Vlastní nastavení" at bounding box center [351, 319] width 10 height 10
radio input "true"
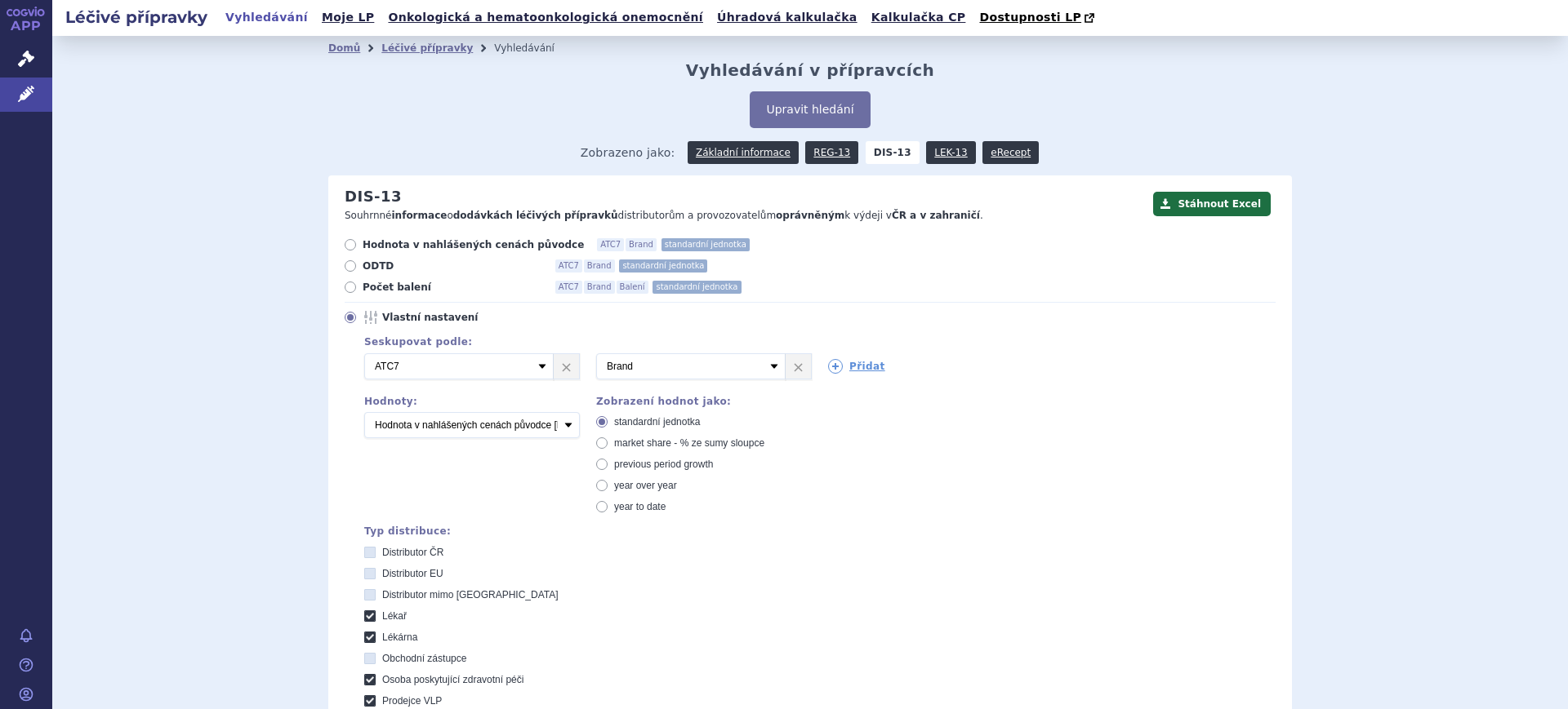
click at [623, 445] on span "market share - % ze sumy sloupce" at bounding box center [689, 443] width 150 height 11
click at [609, 445] on input "market share - % ze sumy sloupce" at bounding box center [603, 445] width 10 height 10
radio input "true"
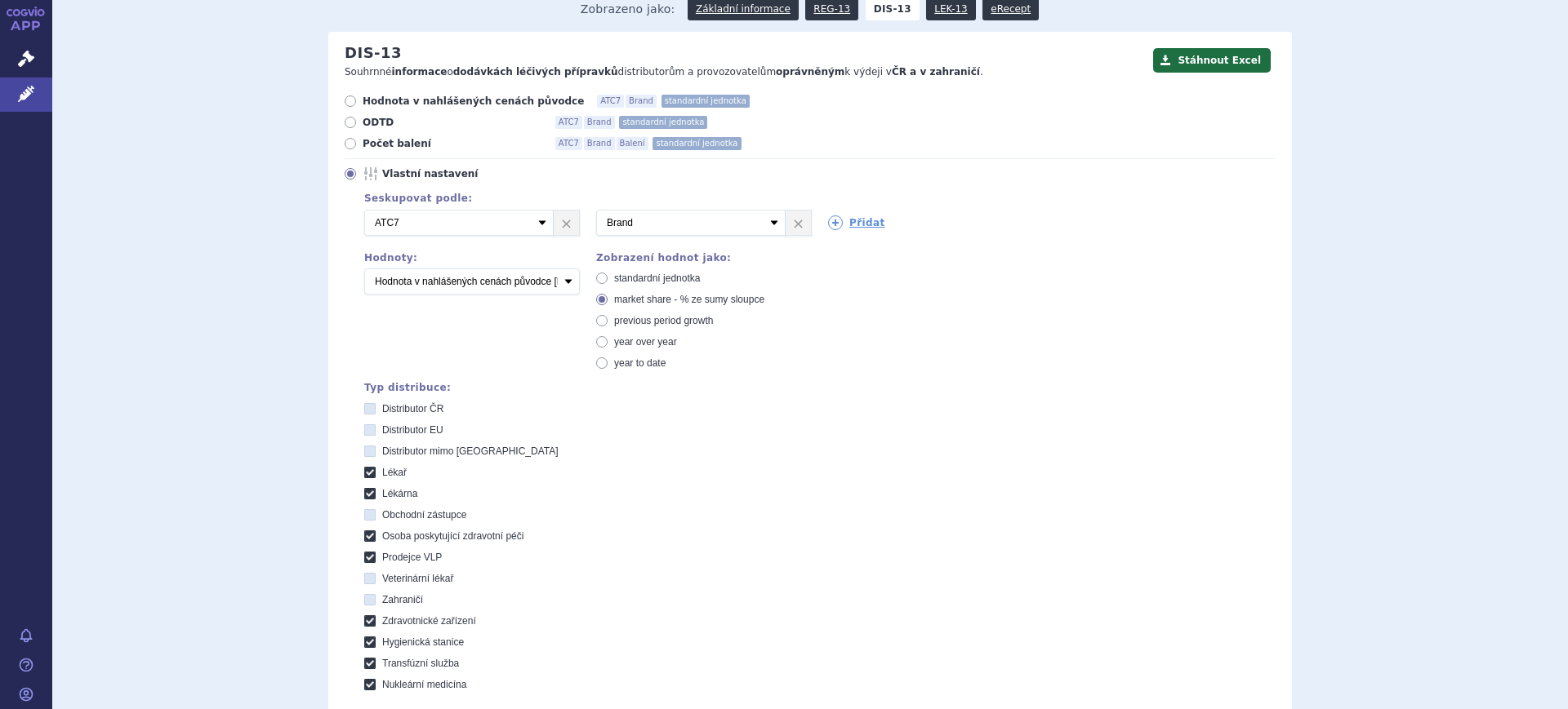
scroll to position [306, 0]
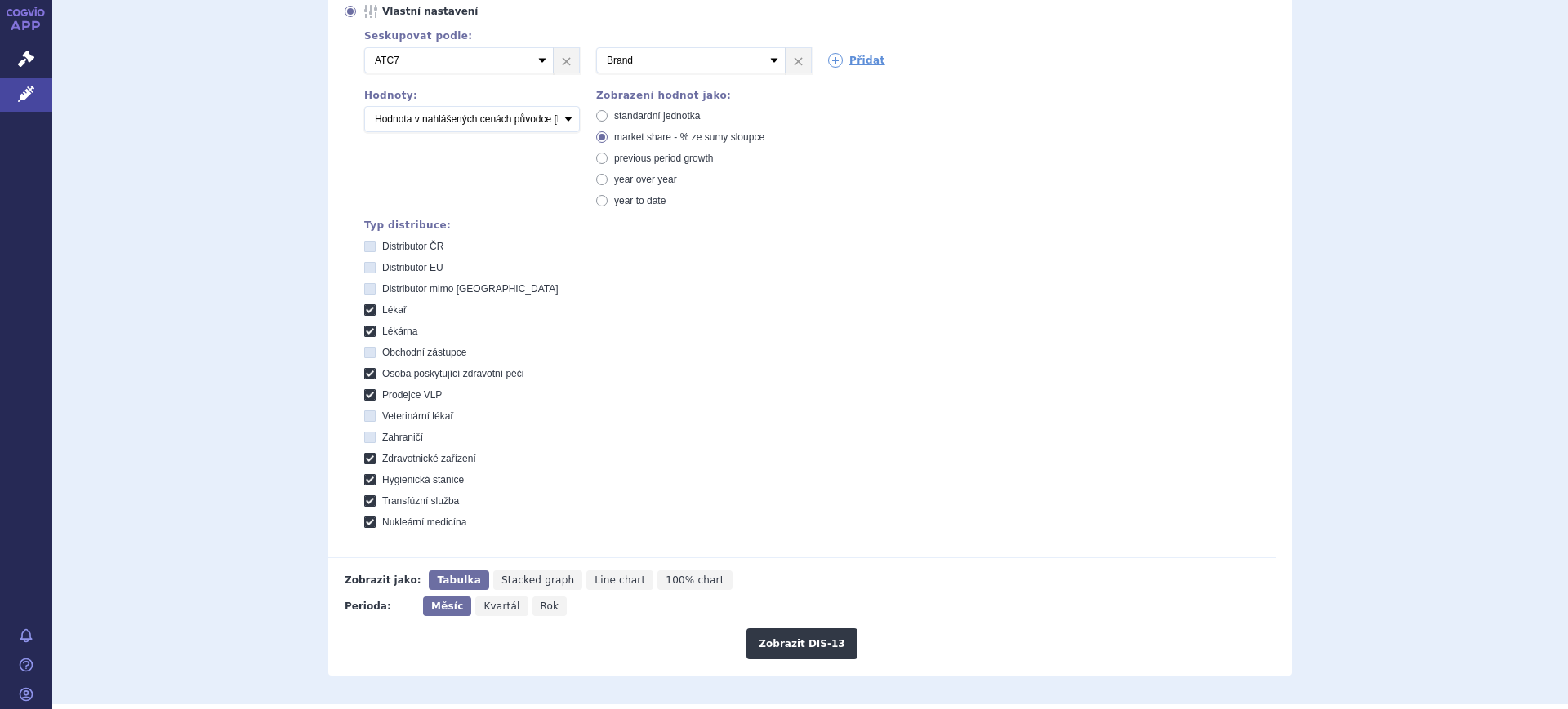
click at [541, 607] on span "Rok" at bounding box center [550, 606] width 19 height 11
click at [538, 607] on input "Rok" at bounding box center [537, 602] width 10 height 10
radio input "true"
click at [758, 640] on button "Zobrazit DIS-13" at bounding box center [801, 643] width 110 height 31
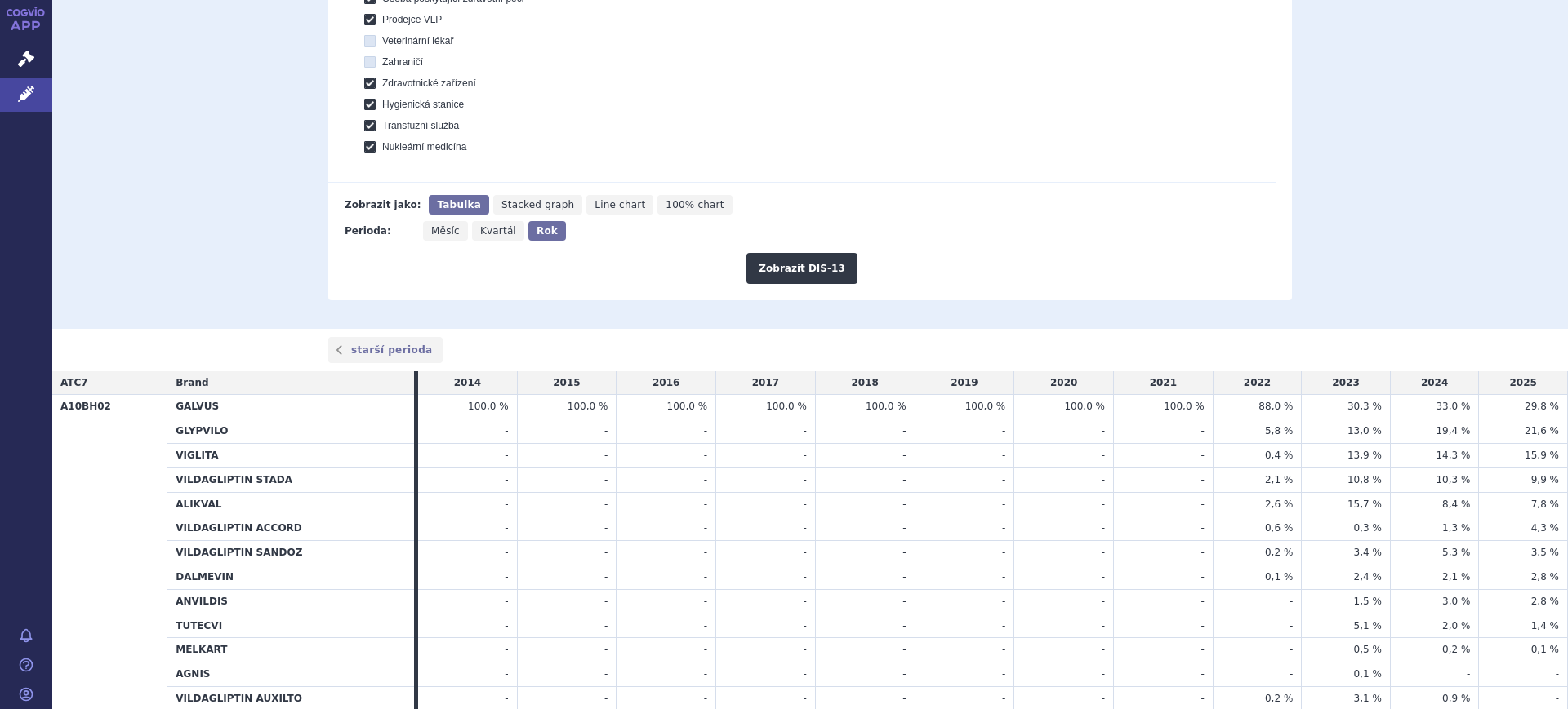
scroll to position [775, 0]
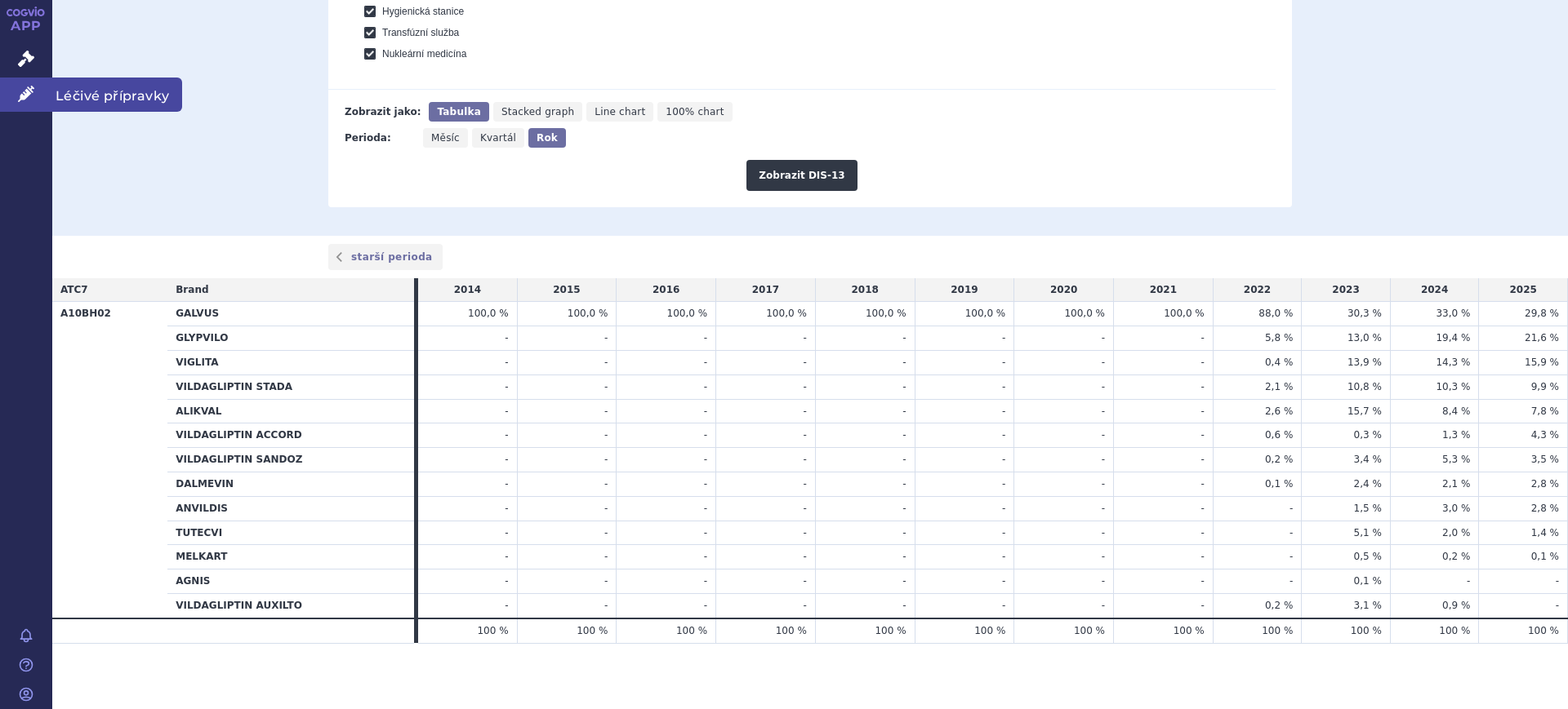
drag, startPoint x: 13, startPoint y: 92, endPoint x: 24, endPoint y: 96, distance: 11.7
click at [11, 92] on link "Léčivé přípravky" at bounding box center [25, 94] width 52 height 34
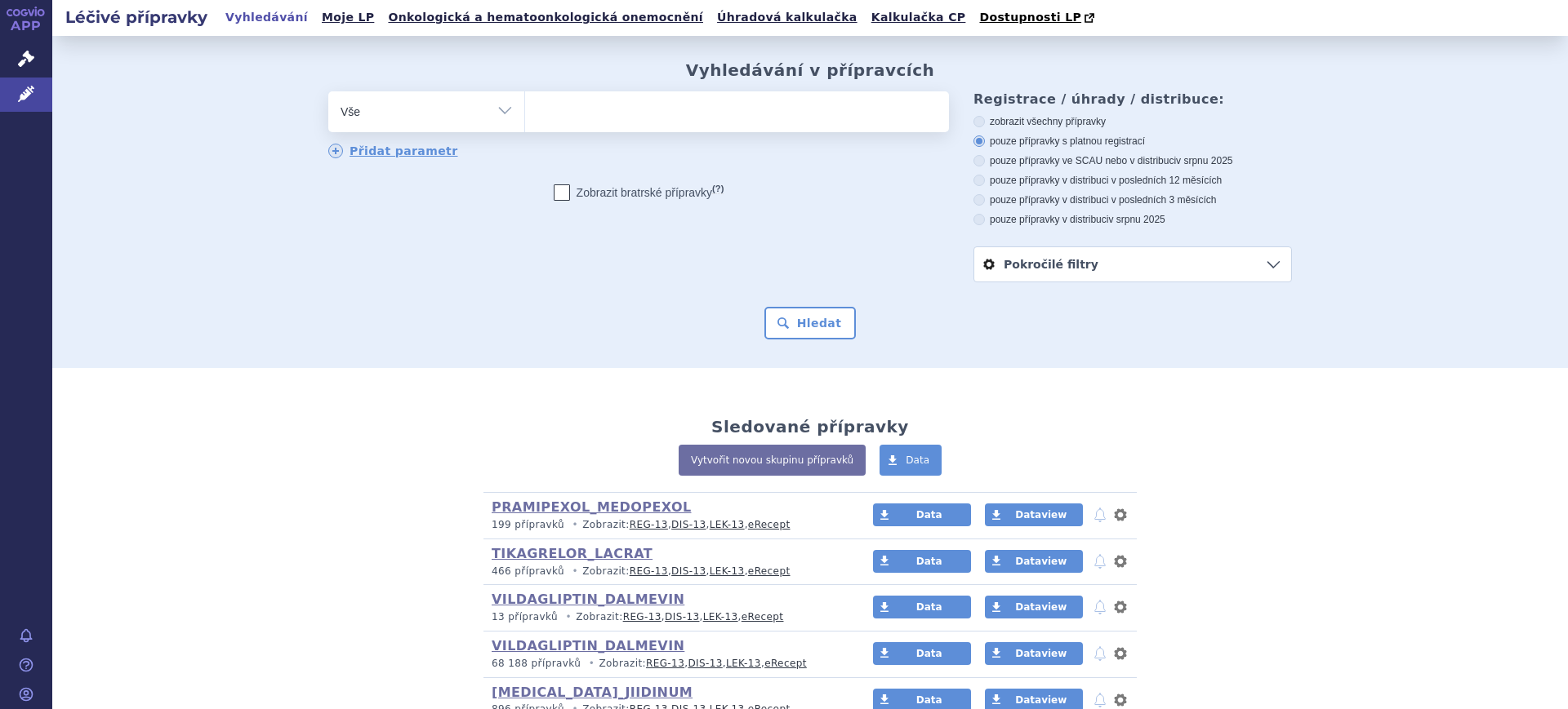
click at [400, 108] on select "Vše Přípravek/SUKL kód MAH VPOIS ATC/Aktivní látka Léková forma Síla" at bounding box center [426, 109] width 196 height 37
select select "filter-atc-group"
click at [328, 92] on select "Vše Přípravek/SUKL kód MAH VPOIS ATC/Aktivní látka Léková forma Síla" at bounding box center [426, 109] width 196 height 37
click at [599, 120] on ul at bounding box center [737, 108] width 424 height 34
click at [525, 120] on select at bounding box center [525, 110] width 1 height 41
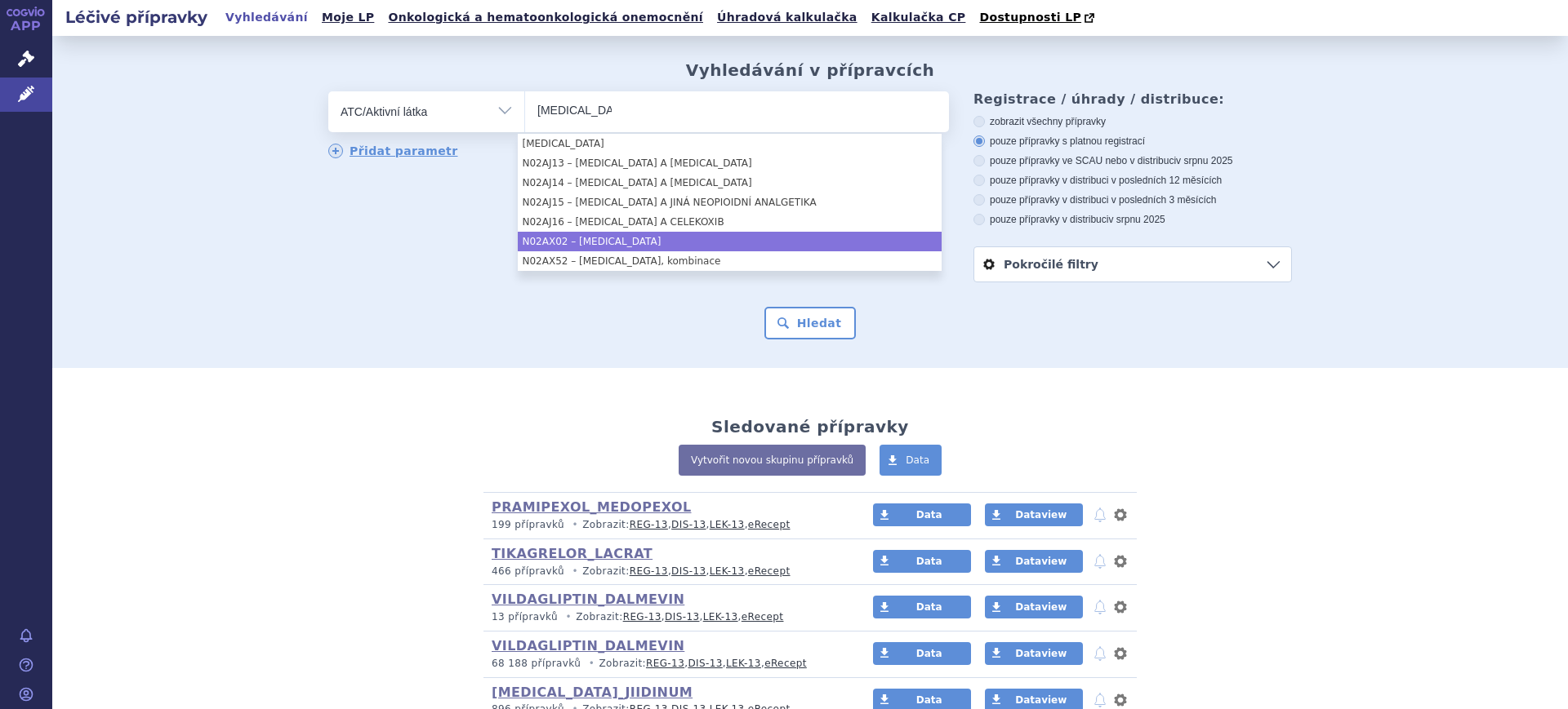
type input "tramadol"
select select "N02AX02"
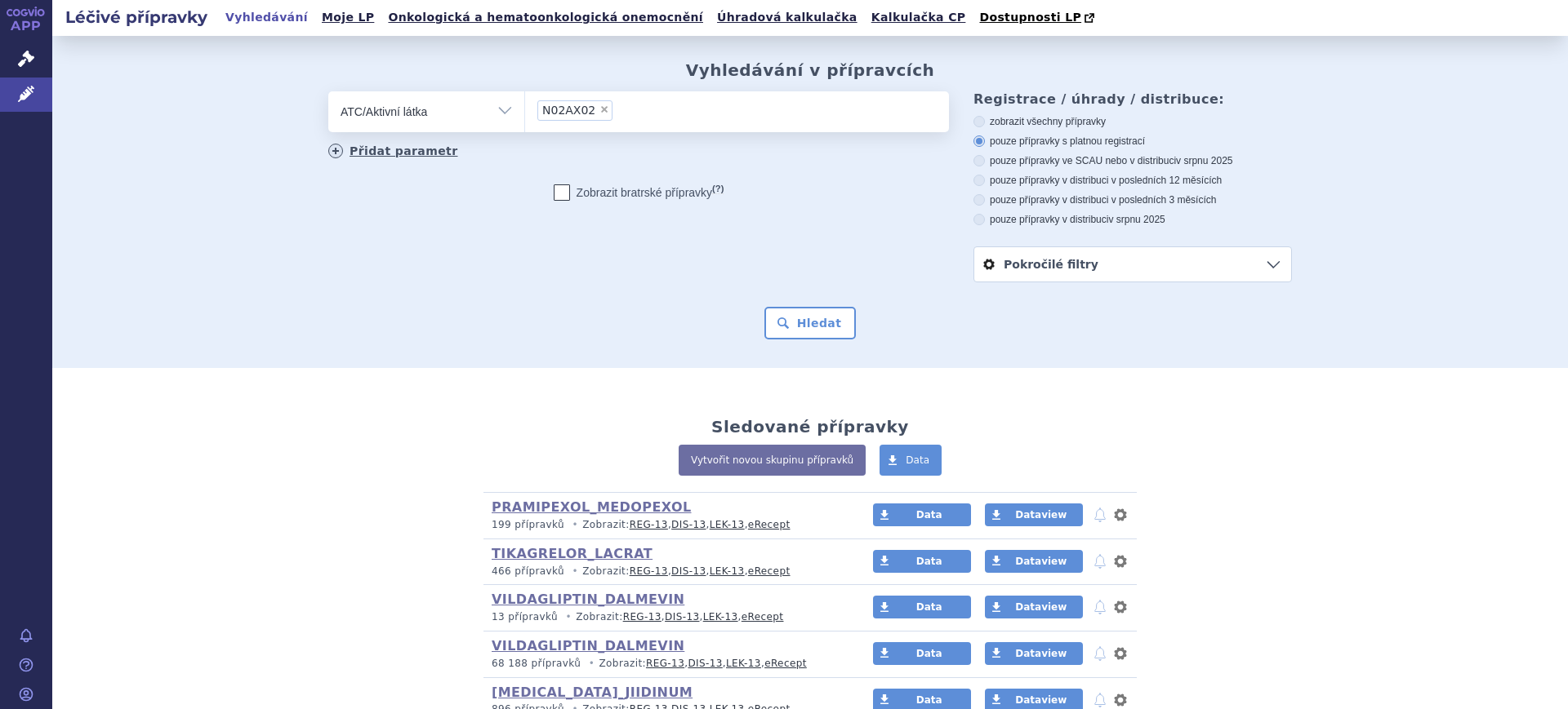
click at [416, 154] on link "Přidat parametr" at bounding box center [393, 151] width 130 height 15
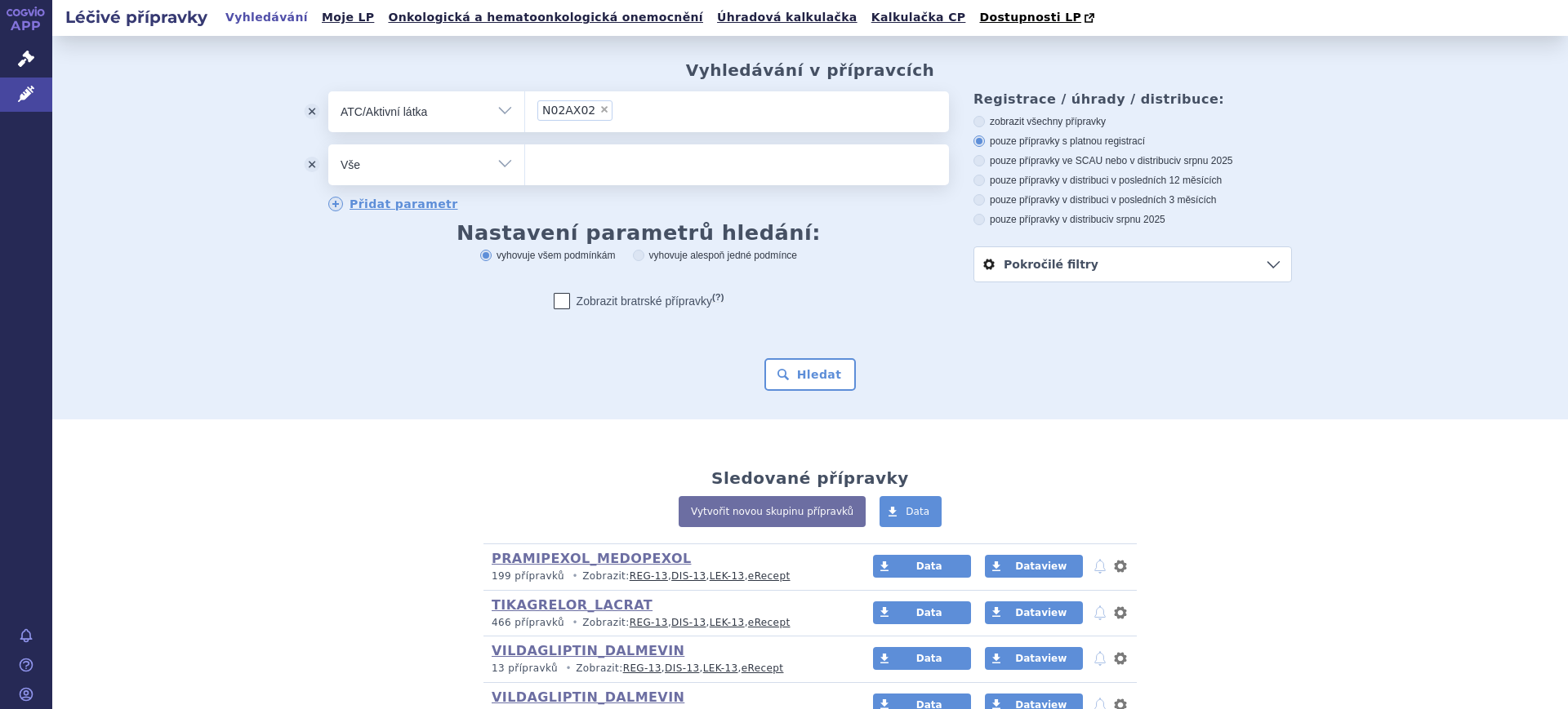
click at [416, 154] on select "Vše Přípravek/SUKL kód MAH VPOIS ATC/Aktivní látka Léková forma Síla" at bounding box center [426, 162] width 196 height 37
select select "filter-dosage-form"
click at [328, 145] on select "Vše Přípravek/SUKL kód MAH VPOIS ATC/Aktivní látka Léková forma Síla" at bounding box center [426, 162] width 196 height 37
click at [565, 159] on ul at bounding box center [737, 161] width 424 height 34
click at [525, 159] on select at bounding box center [525, 163] width 1 height 41
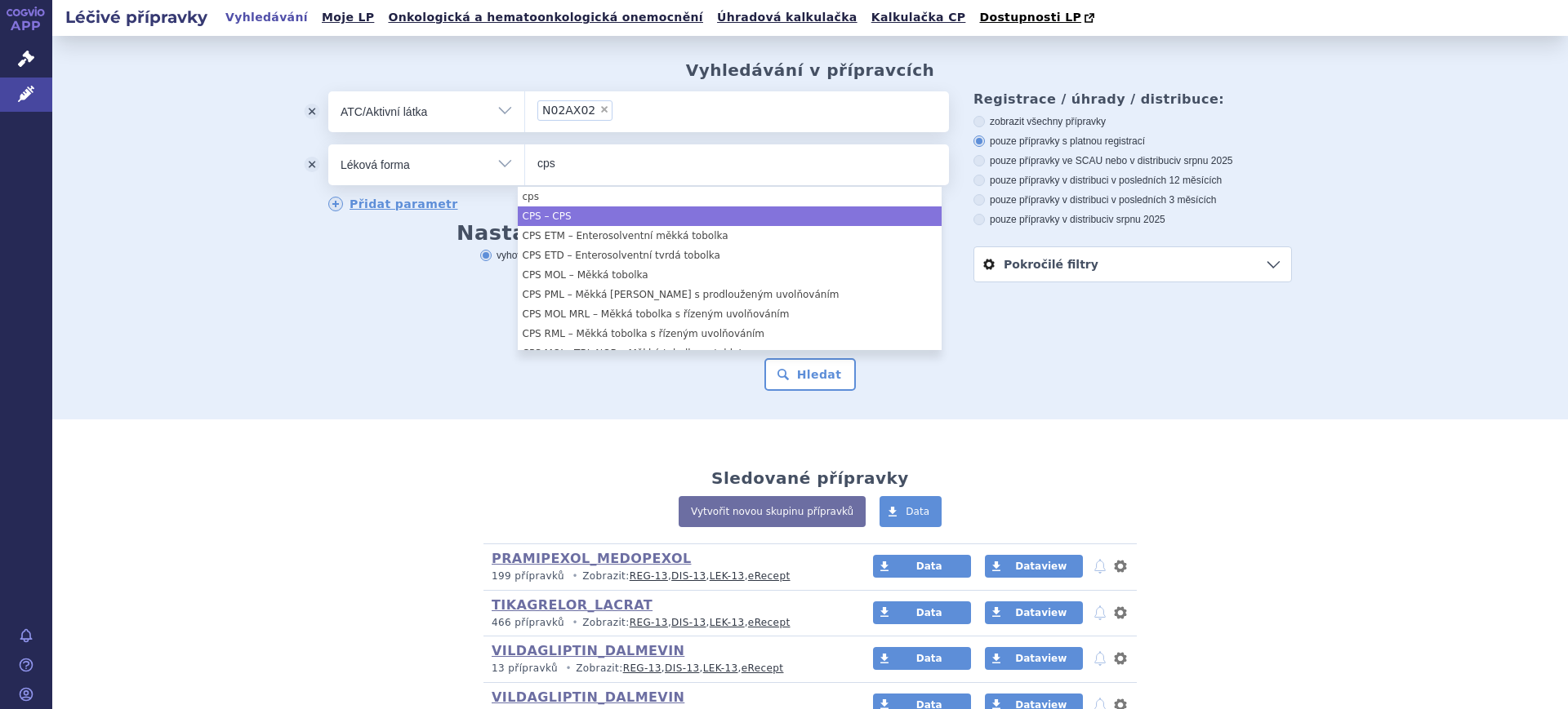
type input "cps"
select select "3d4269e8-2c31-429a-81b5-7b00aee60785"
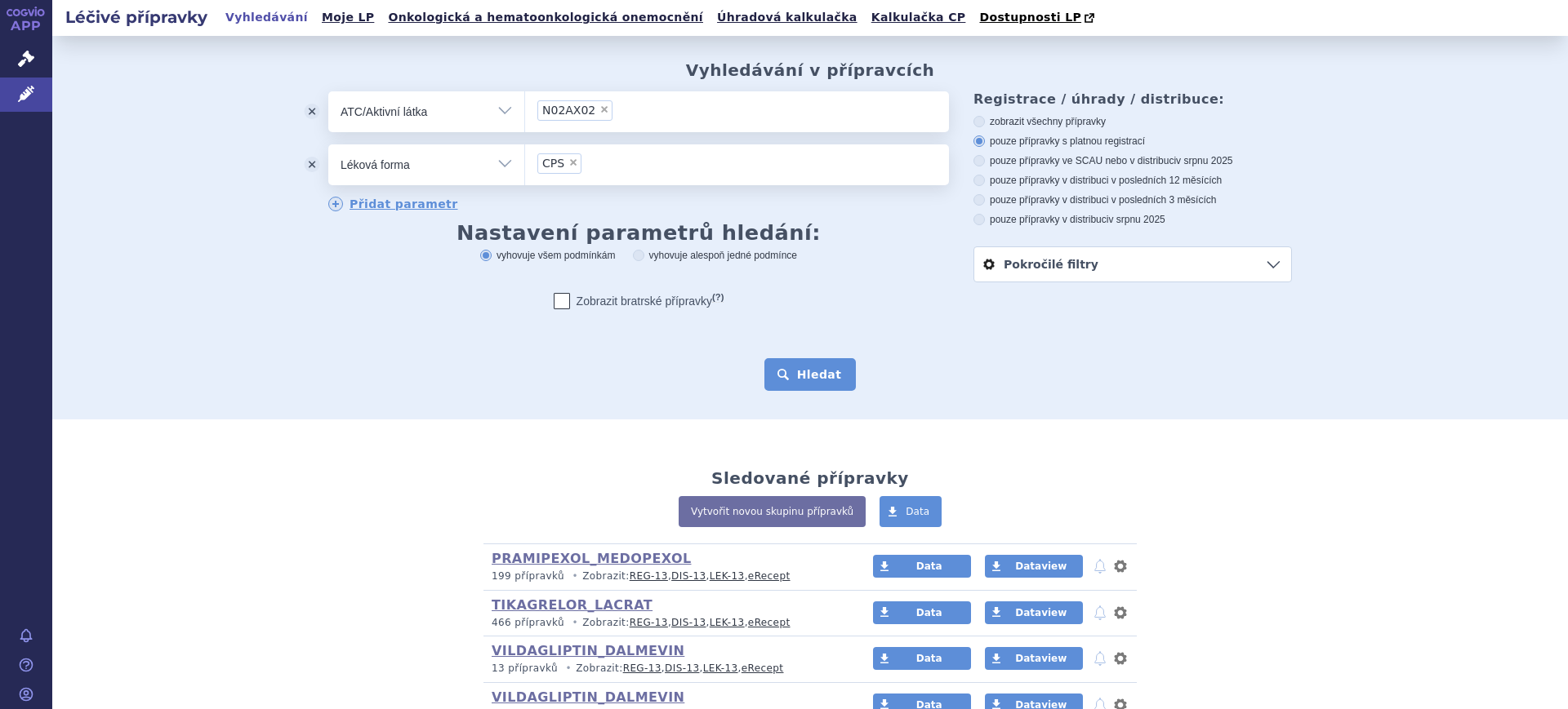
click at [809, 374] on button "Hledat" at bounding box center [810, 374] width 92 height 33
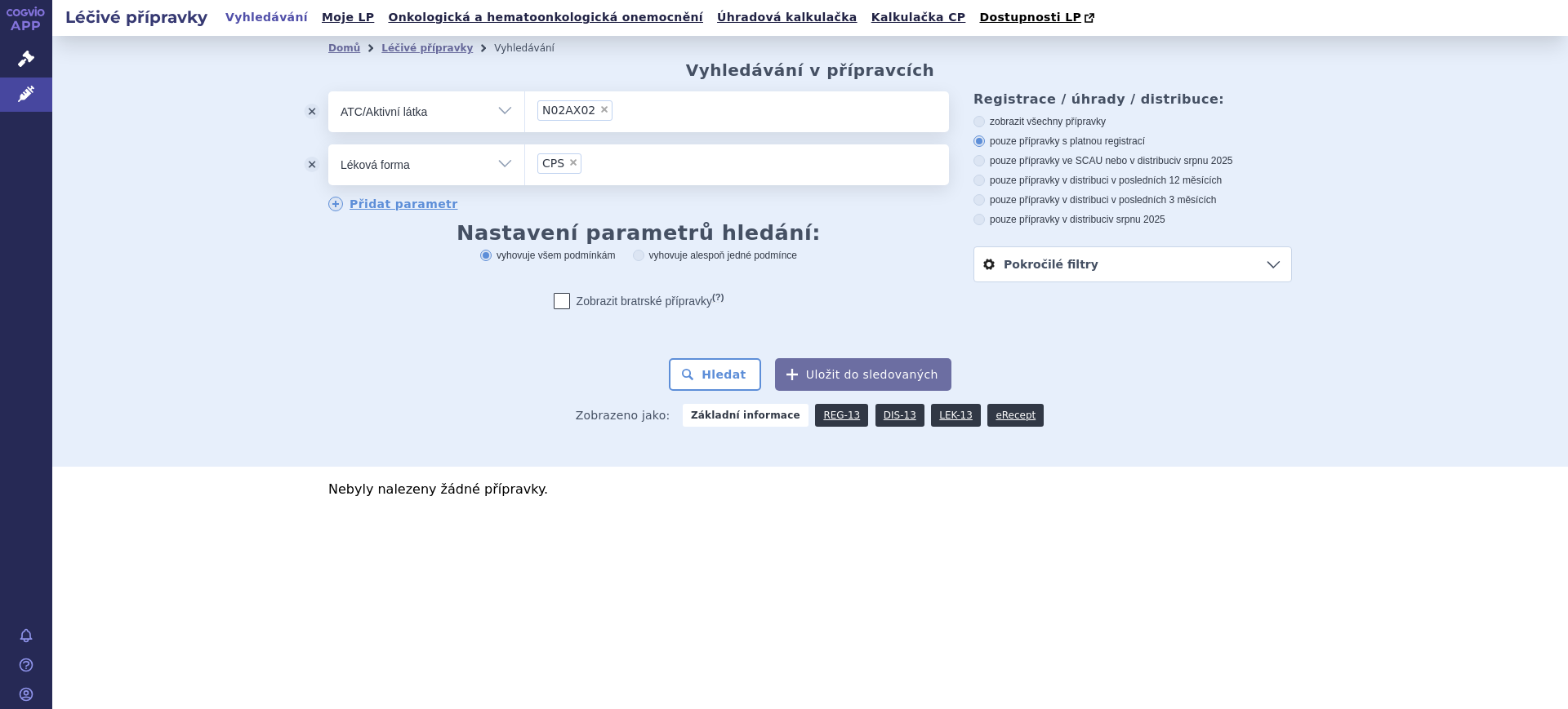
click at [573, 156] on li "× CPS" at bounding box center [559, 164] width 44 height 21
click at [525, 156] on select "CPS" at bounding box center [525, 163] width 1 height 41
click at [571, 168] on li "× CPS" at bounding box center [559, 164] width 44 height 21
click at [525, 168] on select "CPS" at bounding box center [525, 163] width 1 height 41
click at [570, 162] on span "×" at bounding box center [573, 162] width 9 height 9
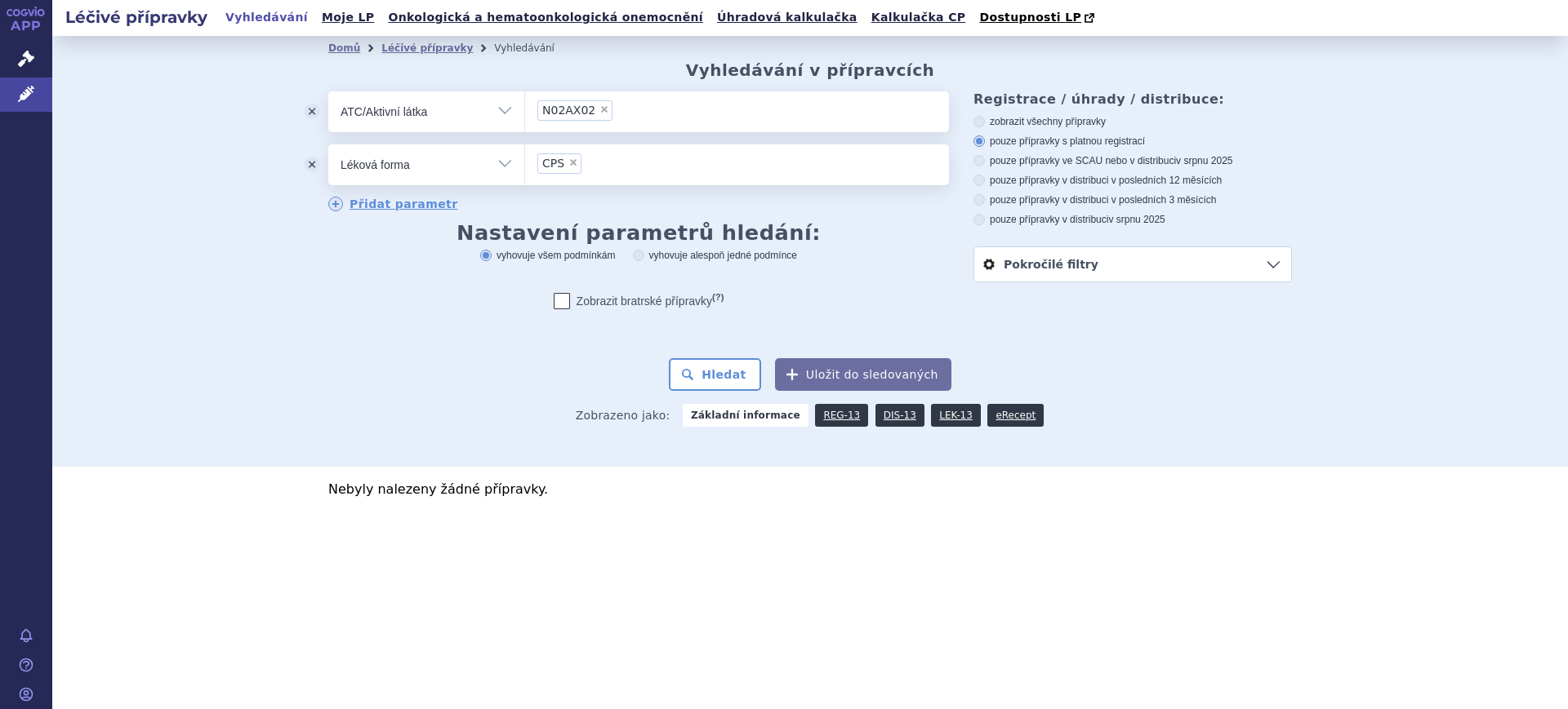
click at [525, 162] on select "CPS" at bounding box center [525, 163] width 1 height 41
select select
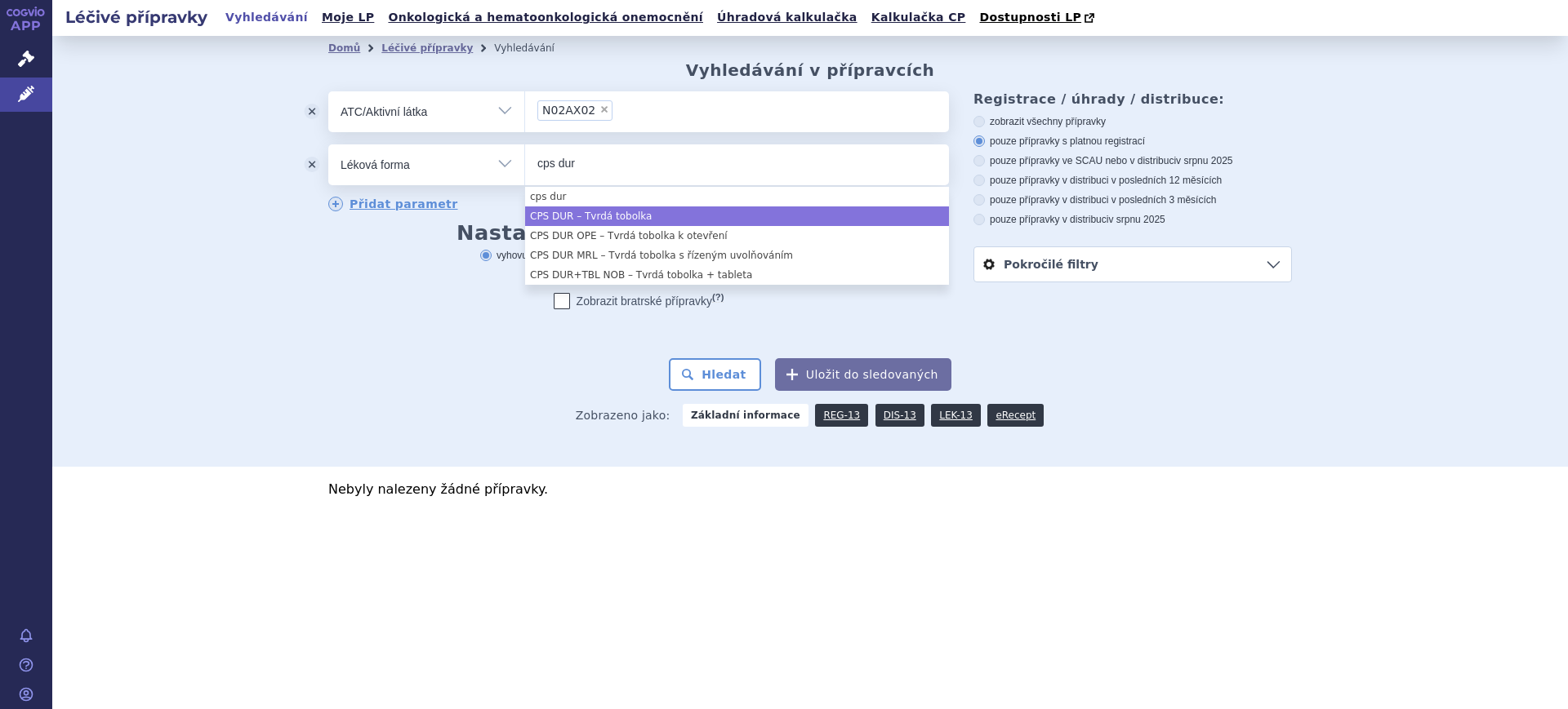
type input "cps dur"
select select "bbd5405c-6c32-4959-8994-f24af833d715"
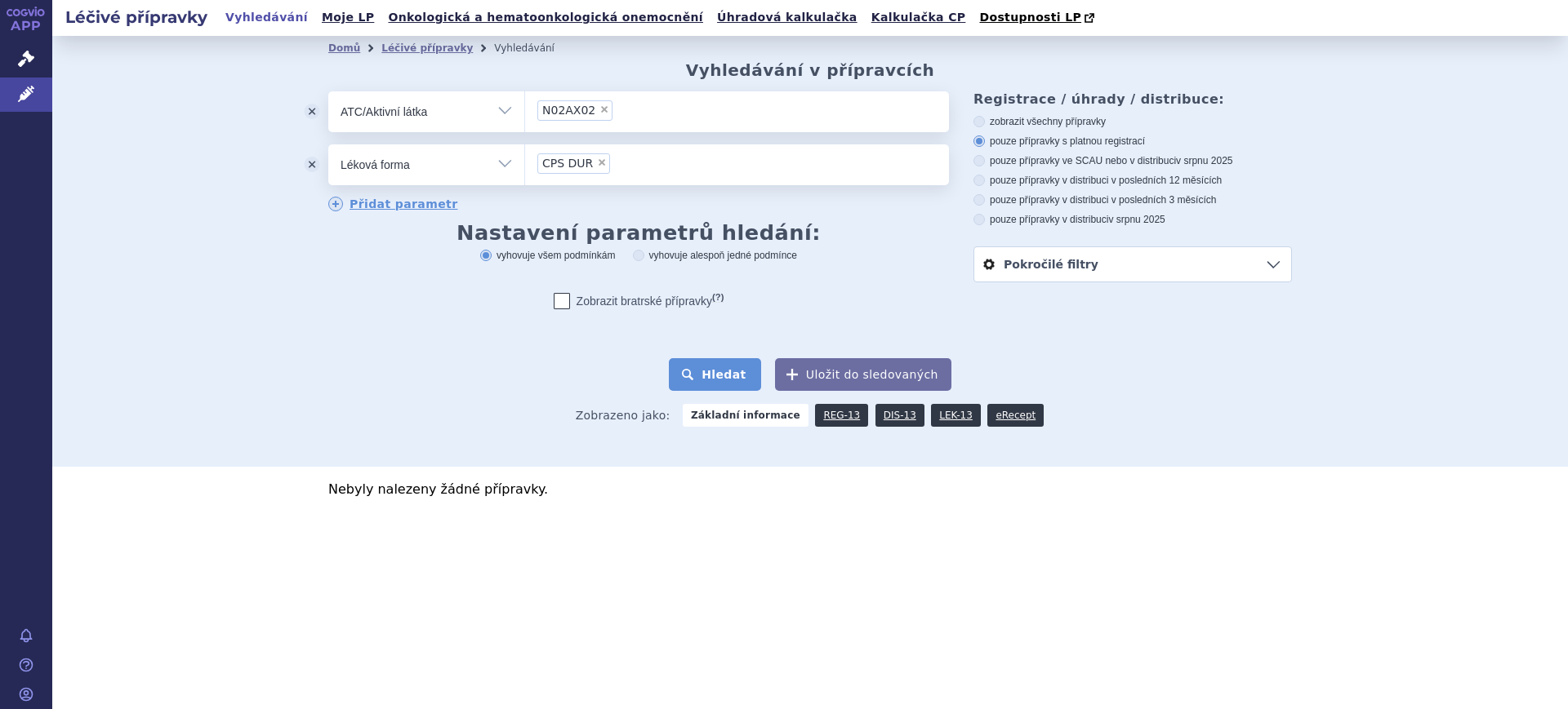
click at [736, 365] on button "Hledat" at bounding box center [715, 374] width 92 height 33
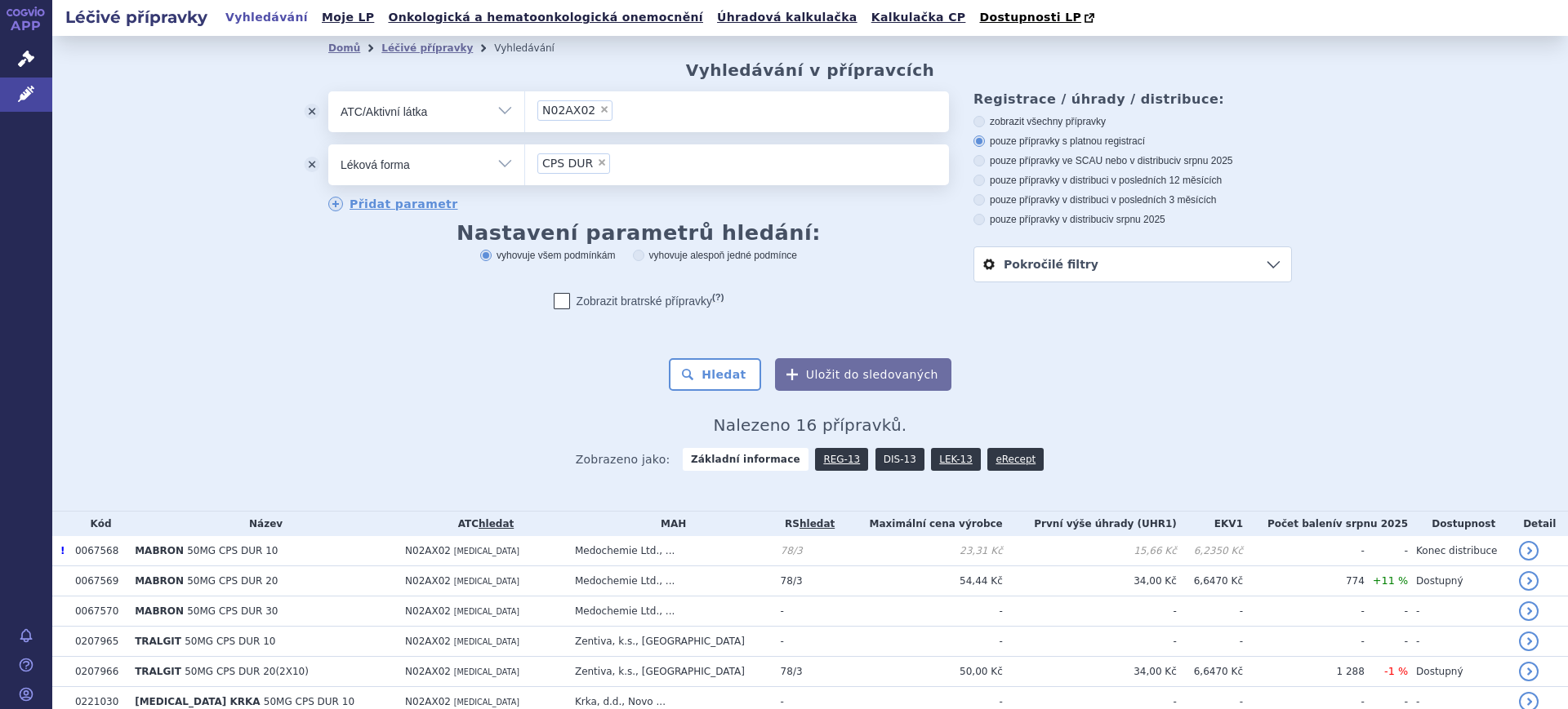
click at [883, 467] on link "DIS-13" at bounding box center [900, 459] width 49 height 23
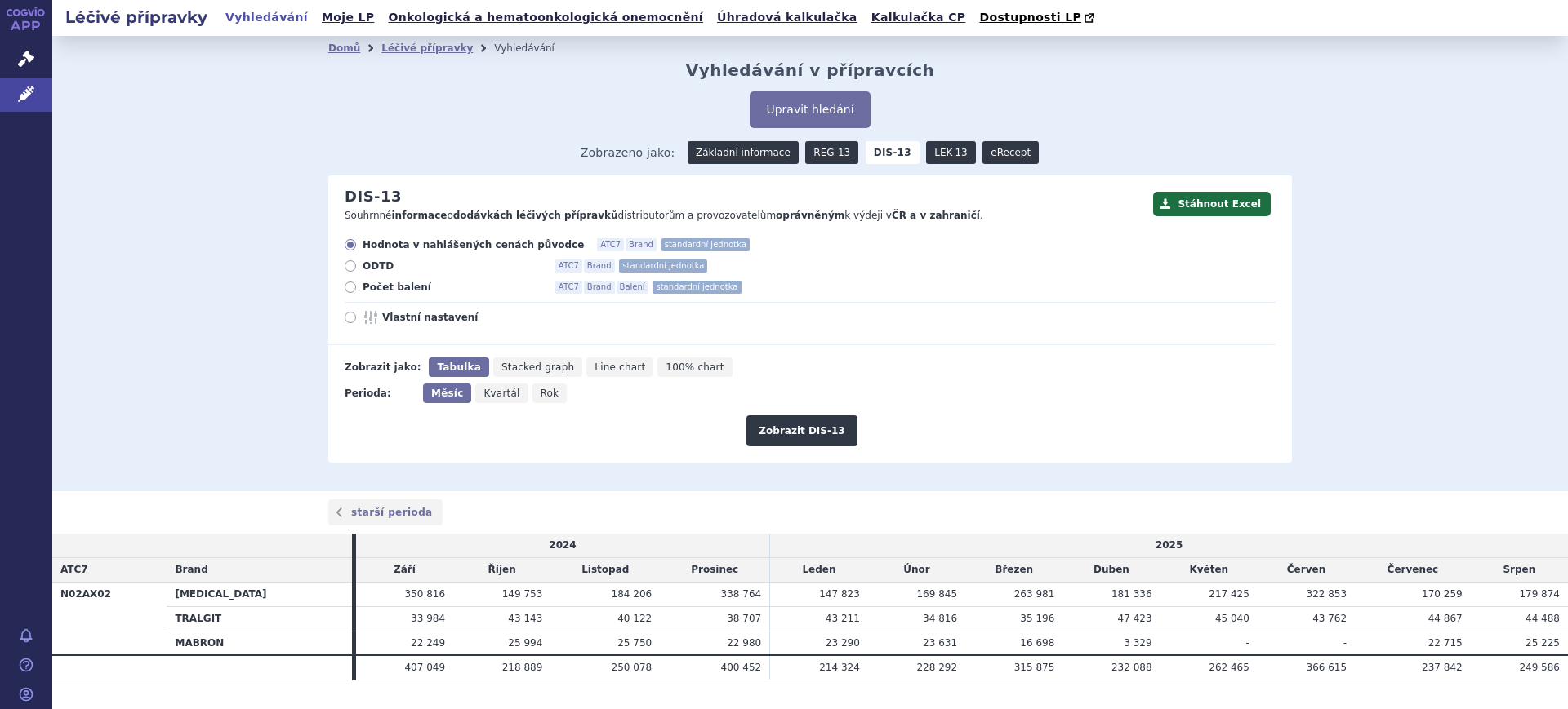
click at [542, 398] on icon "Rok" at bounding box center [549, 393] width 35 height 20
click at [542, 394] on input "Rok" at bounding box center [537, 388] width 10 height 10
radio input "true"
click at [344, 313] on icon at bounding box center [350, 318] width 11 height 11
click at [346, 314] on input "Vlastní nastavení" at bounding box center [351, 319] width 10 height 10
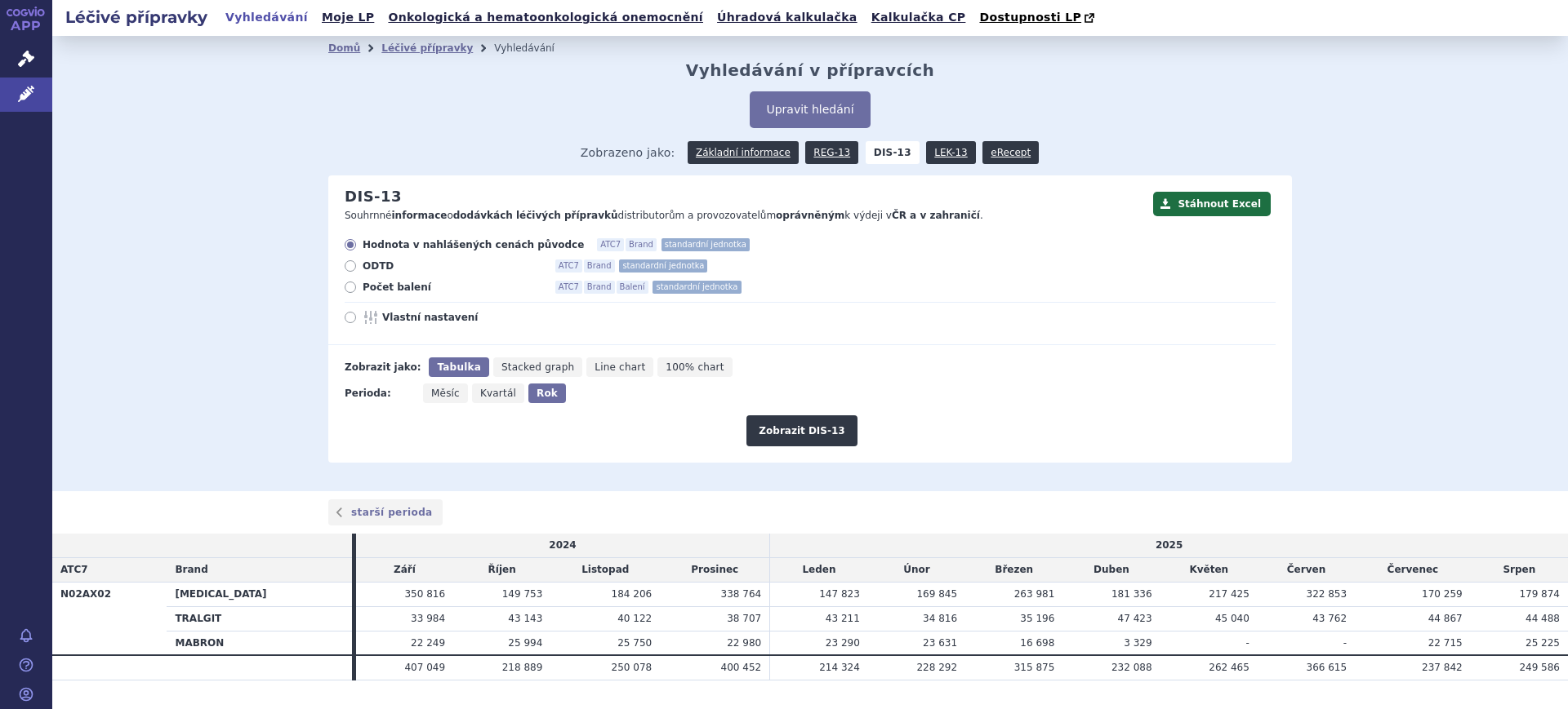
radio input "true"
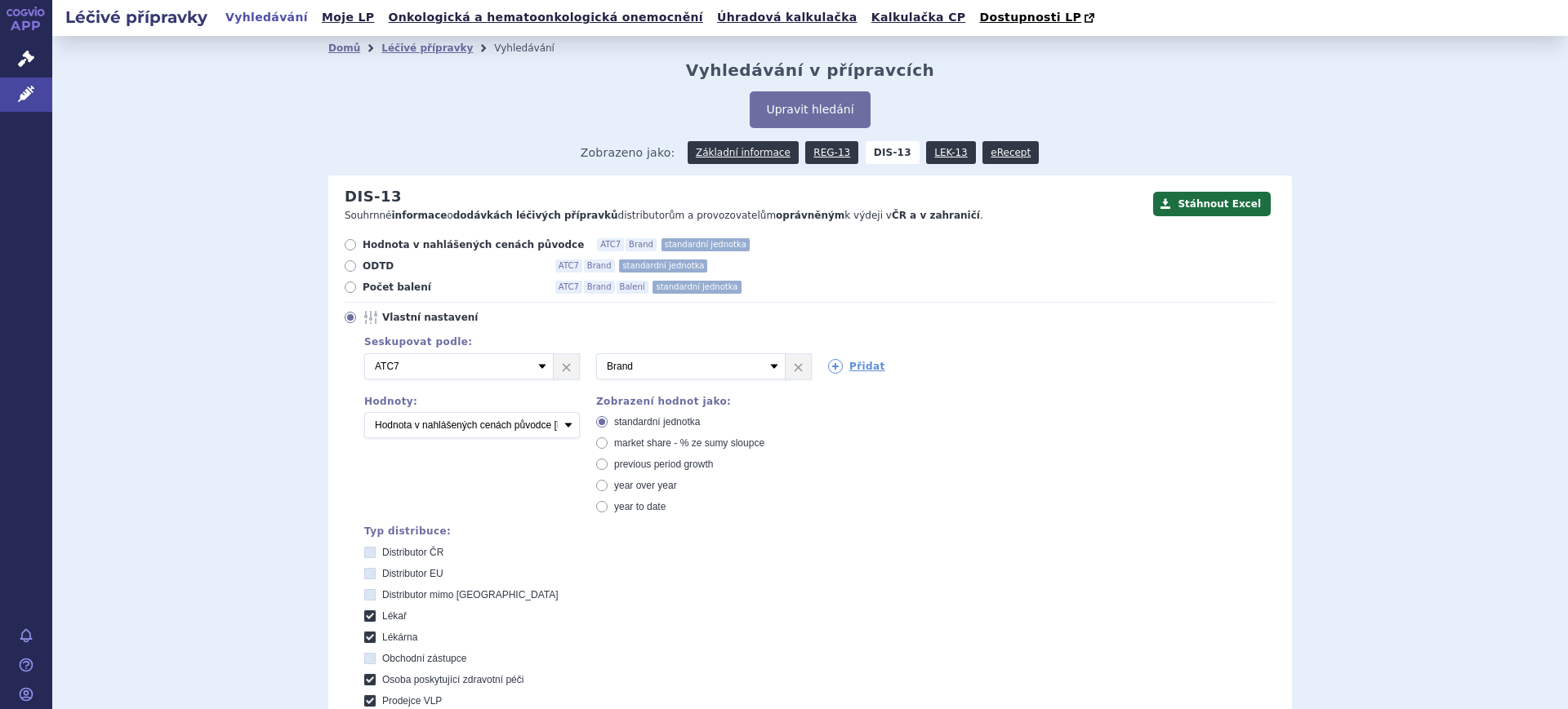
click at [703, 447] on span "market share - % ze sumy sloupce" at bounding box center [689, 443] width 150 height 11
click at [609, 447] on input "market share - % ze sumy sloupce" at bounding box center [603, 445] width 10 height 10
radio input "true"
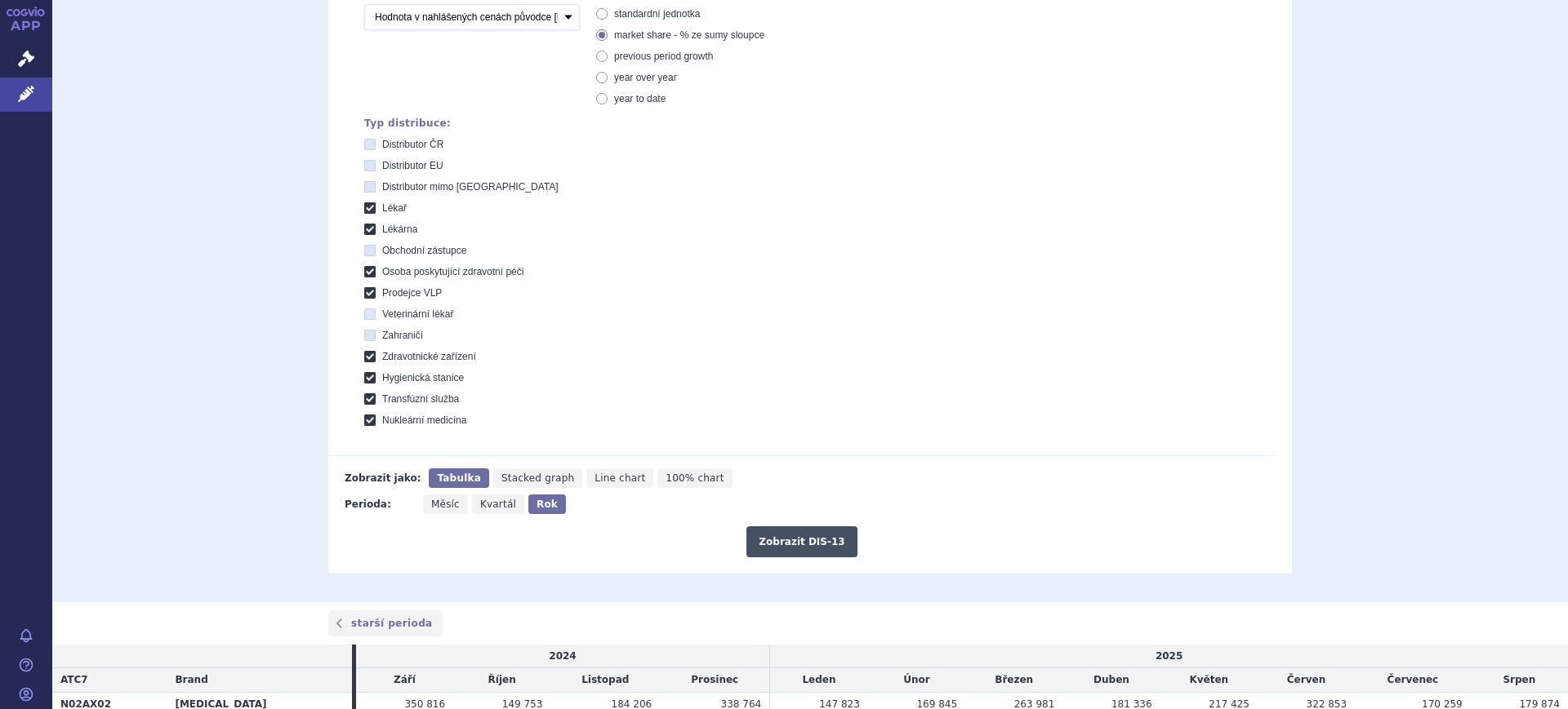
click at [762, 543] on button "Zobrazit DIS-13" at bounding box center [801, 541] width 110 height 31
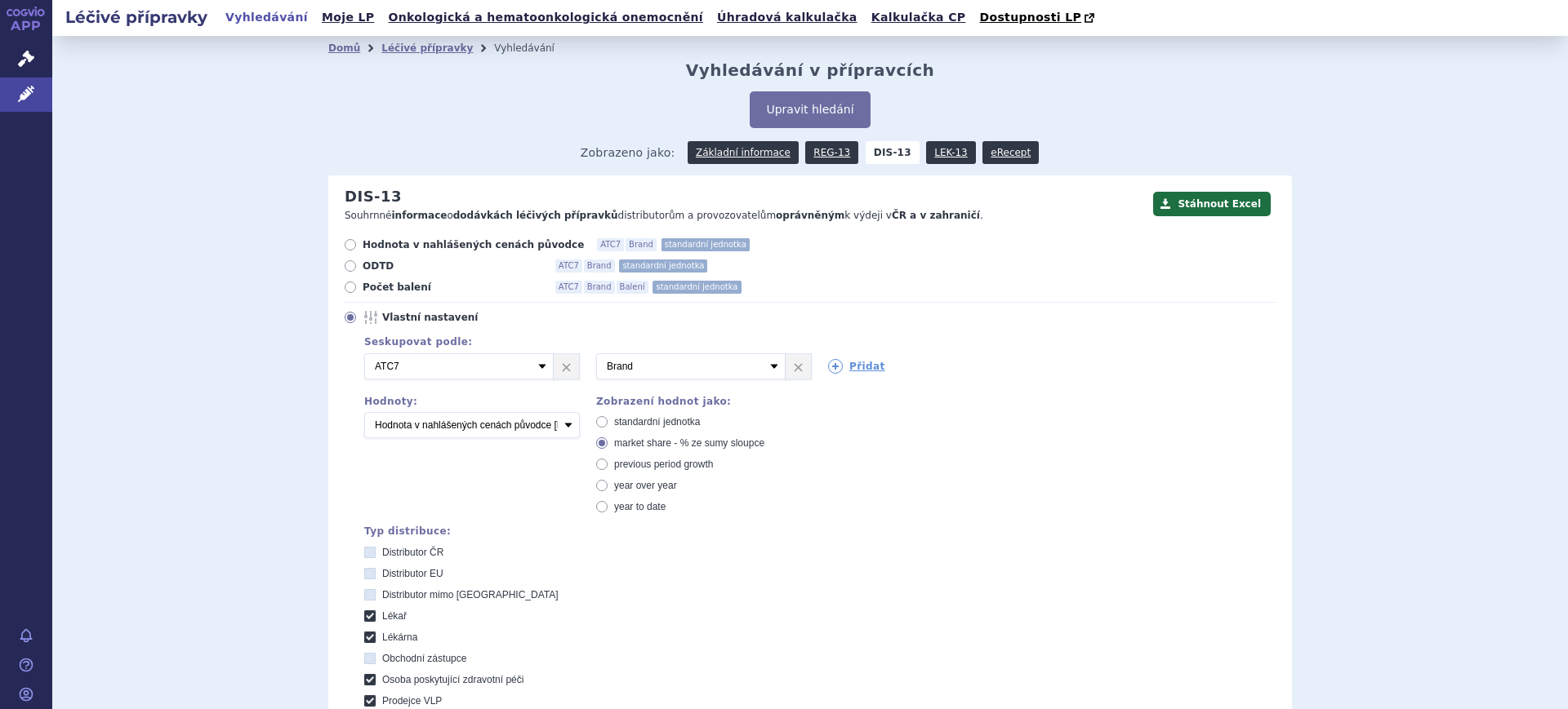
scroll to position [510, 0]
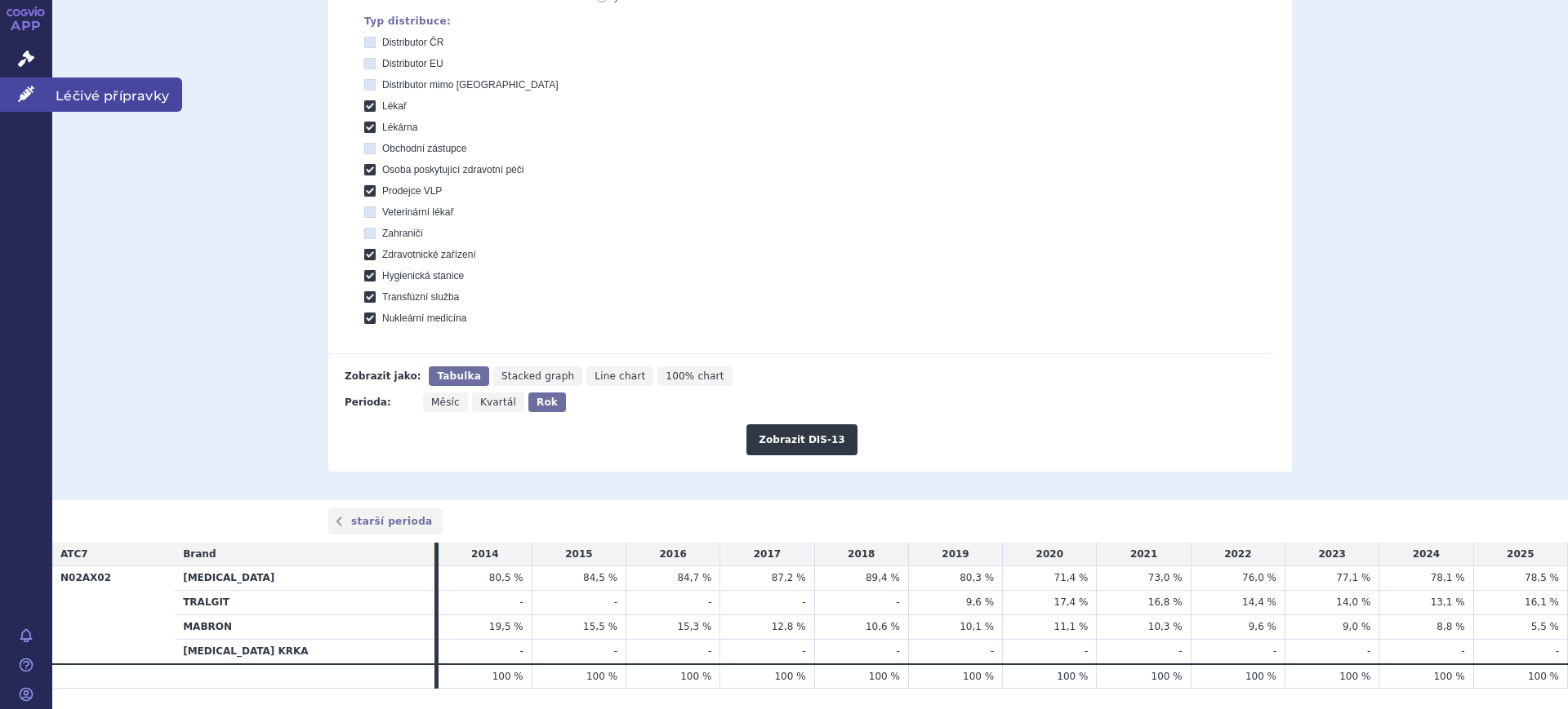
click at [25, 91] on icon at bounding box center [25, 93] width 16 height 16
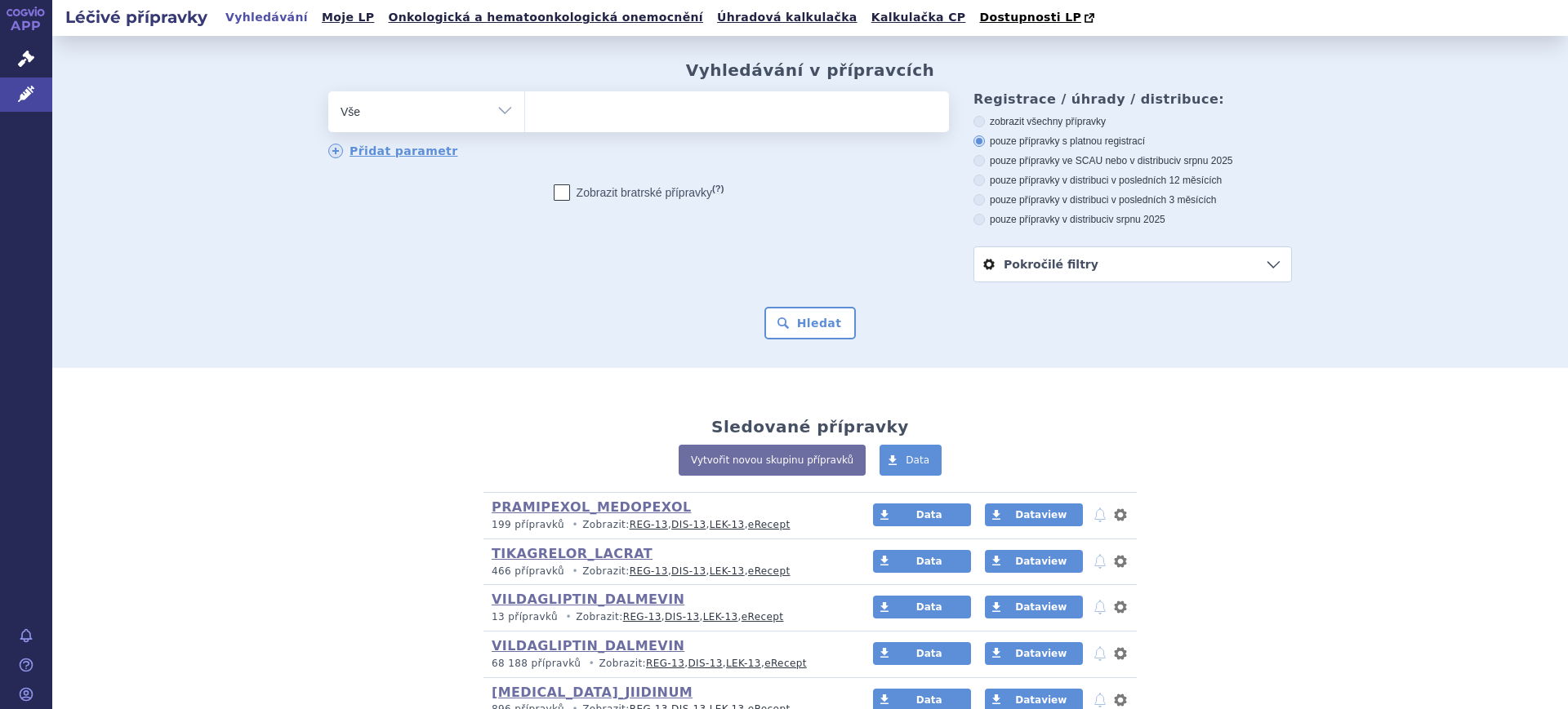
click at [379, 124] on select "Vše Přípravek/SUKL kód MAH VPOIS ATC/Aktivní látka Léková forma Síla" at bounding box center [426, 109] width 196 height 37
select select "filter-atc-group"
click at [328, 92] on select "Vše Přípravek/SUKL kód MAH VPOIS ATC/Aktivní látka Léková forma Síla" at bounding box center [426, 109] width 196 height 37
click at [565, 112] on ul at bounding box center [737, 108] width 424 height 34
click at [525, 112] on select at bounding box center [525, 110] width 1 height 41
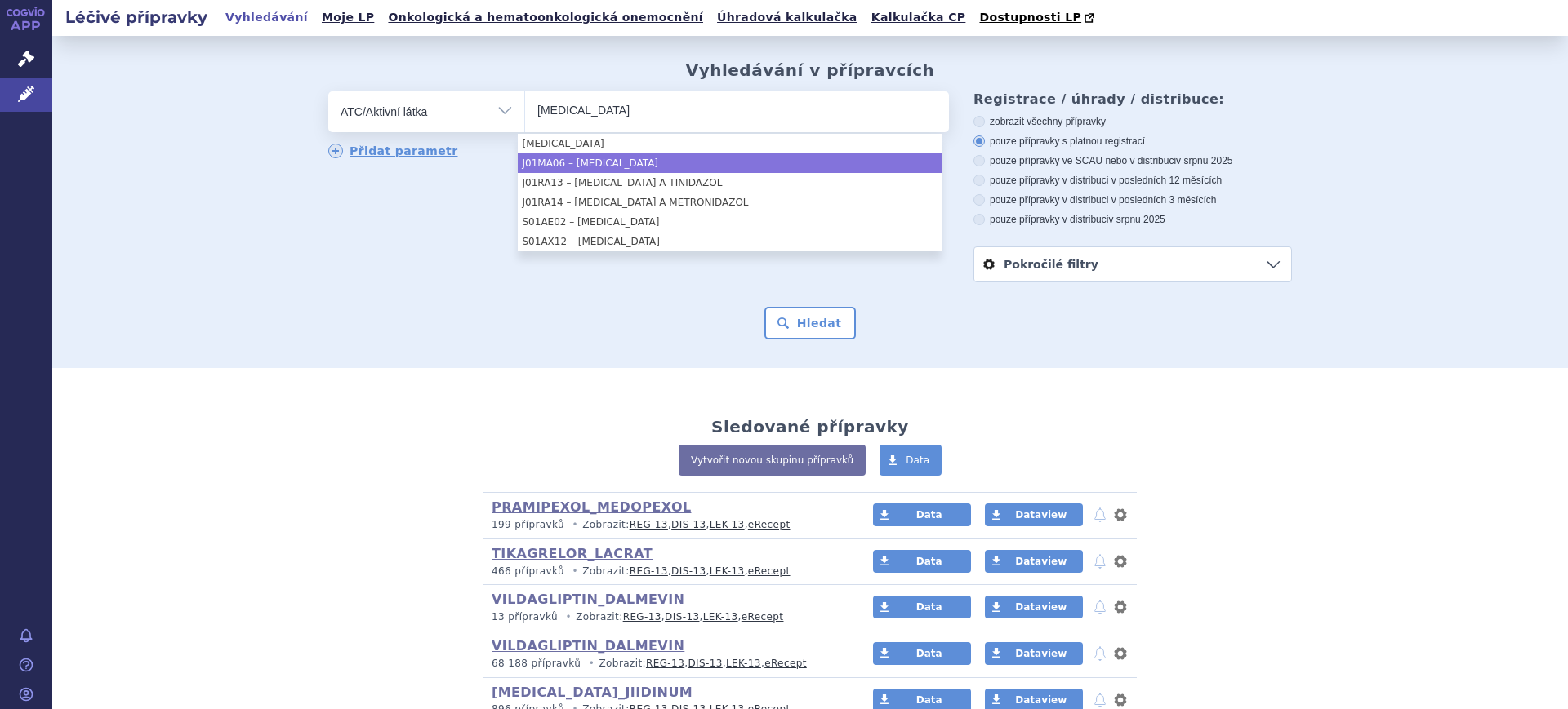
type input "norfloxacin"
select select "J01MA06"
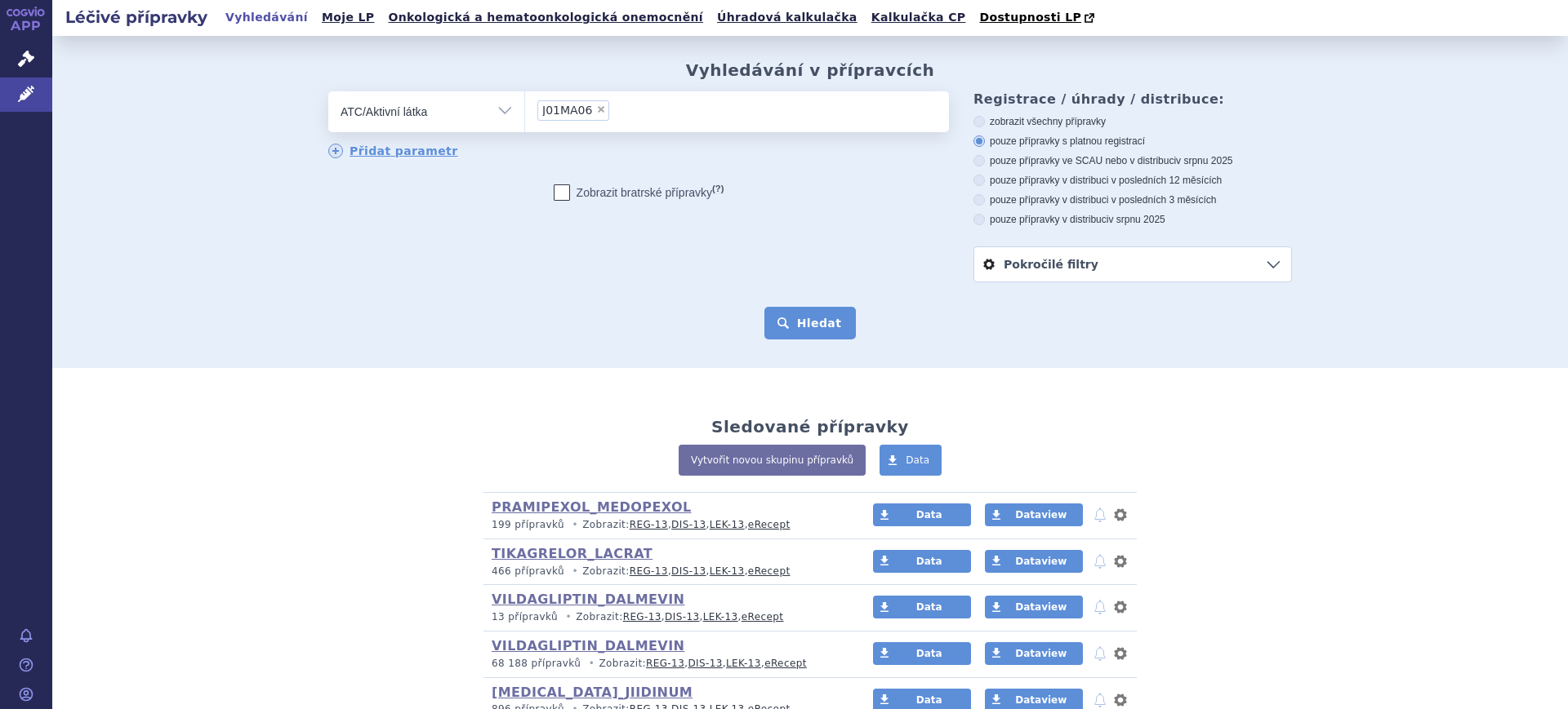
click at [776, 324] on button "Hledat" at bounding box center [810, 322] width 92 height 33
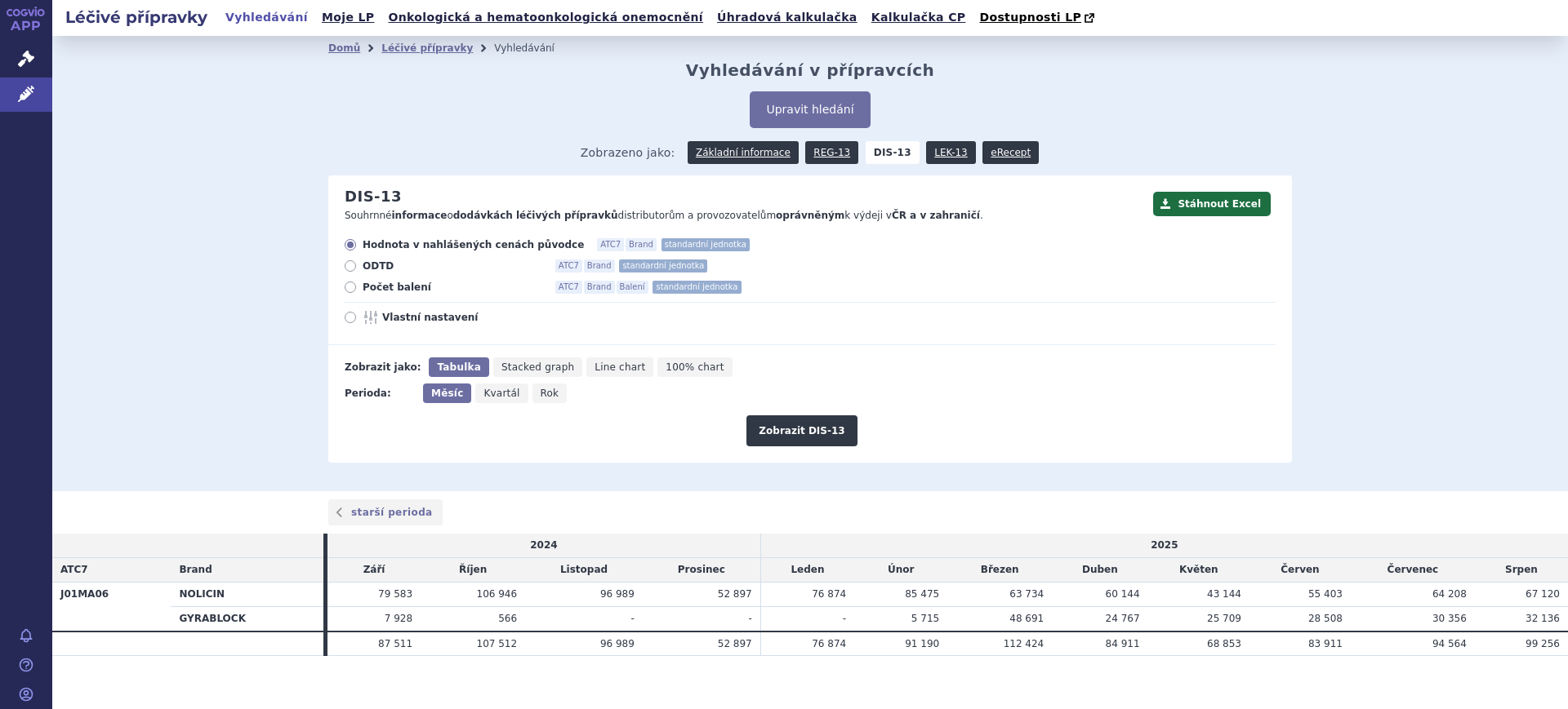
click at [541, 397] on span "Rok" at bounding box center [550, 393] width 19 height 11
click at [532, 394] on input "Rok" at bounding box center [537, 388] width 10 height 10
radio input "true"
click at [452, 319] on span "Vlastní nastavení" at bounding box center [472, 318] width 179 height 13
click at [357, 319] on input "Vlastní nastavení" at bounding box center [351, 319] width 10 height 10
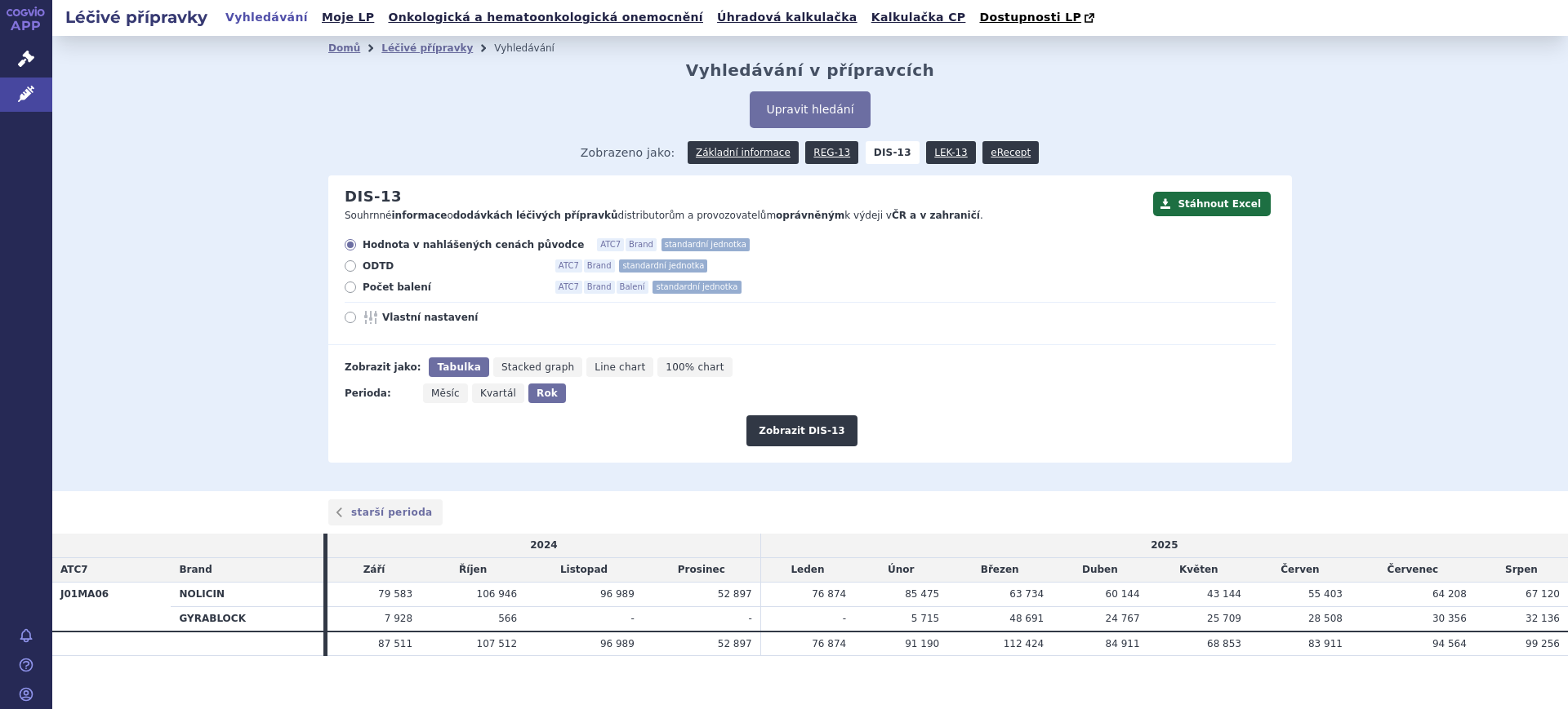
radio input "true"
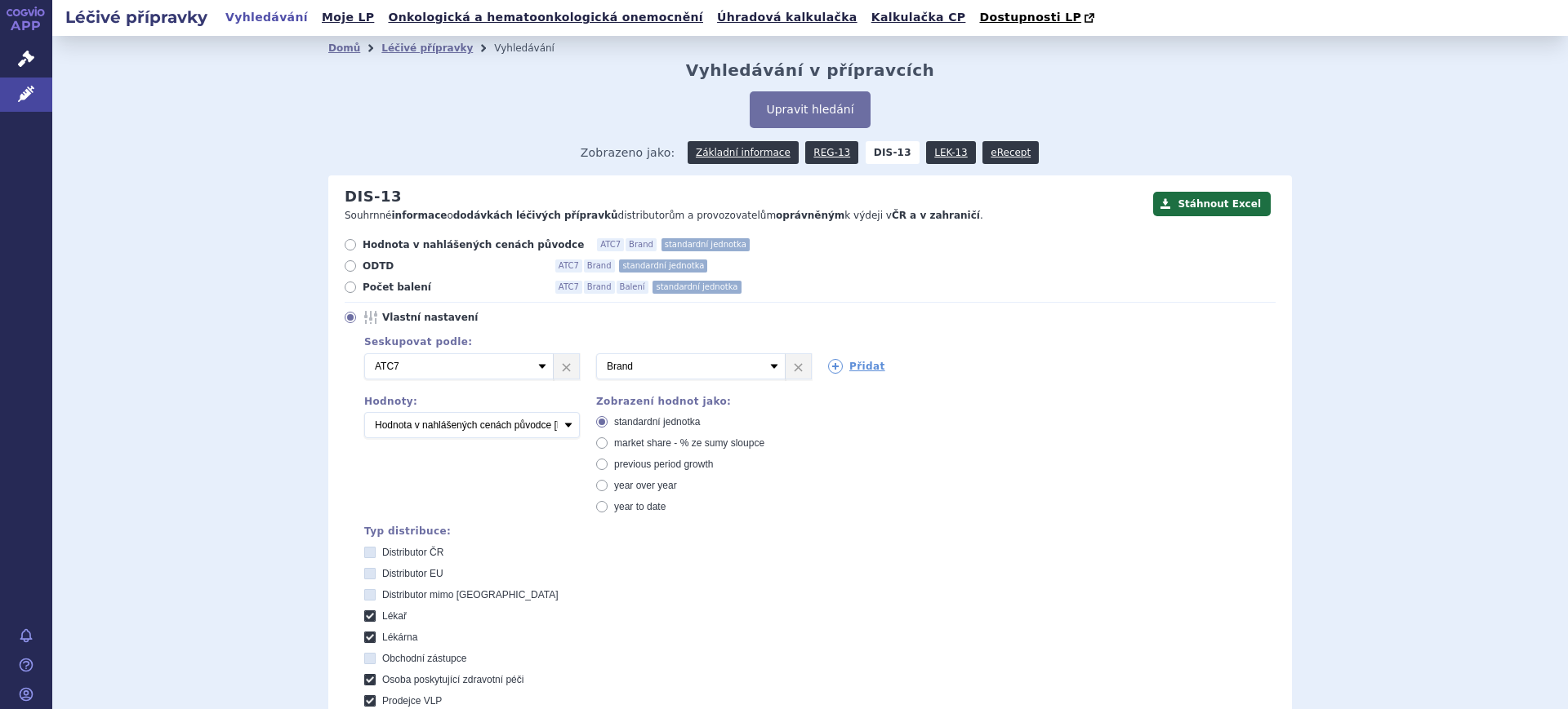
drag, startPoint x: 642, startPoint y: 434, endPoint x: 642, endPoint y: 445, distance: 11.0
click at [642, 435] on div "standardní jednotka market share - % ze sumy sloupce previous period growth yea…" at bounding box center [704, 465] width 215 height 98
click at [642, 445] on span "market share - % ze sumy sloupce" at bounding box center [689, 443] width 150 height 11
click at [609, 445] on input "market share - % ze sumy sloupce" at bounding box center [603, 445] width 10 height 10
radio input "true"
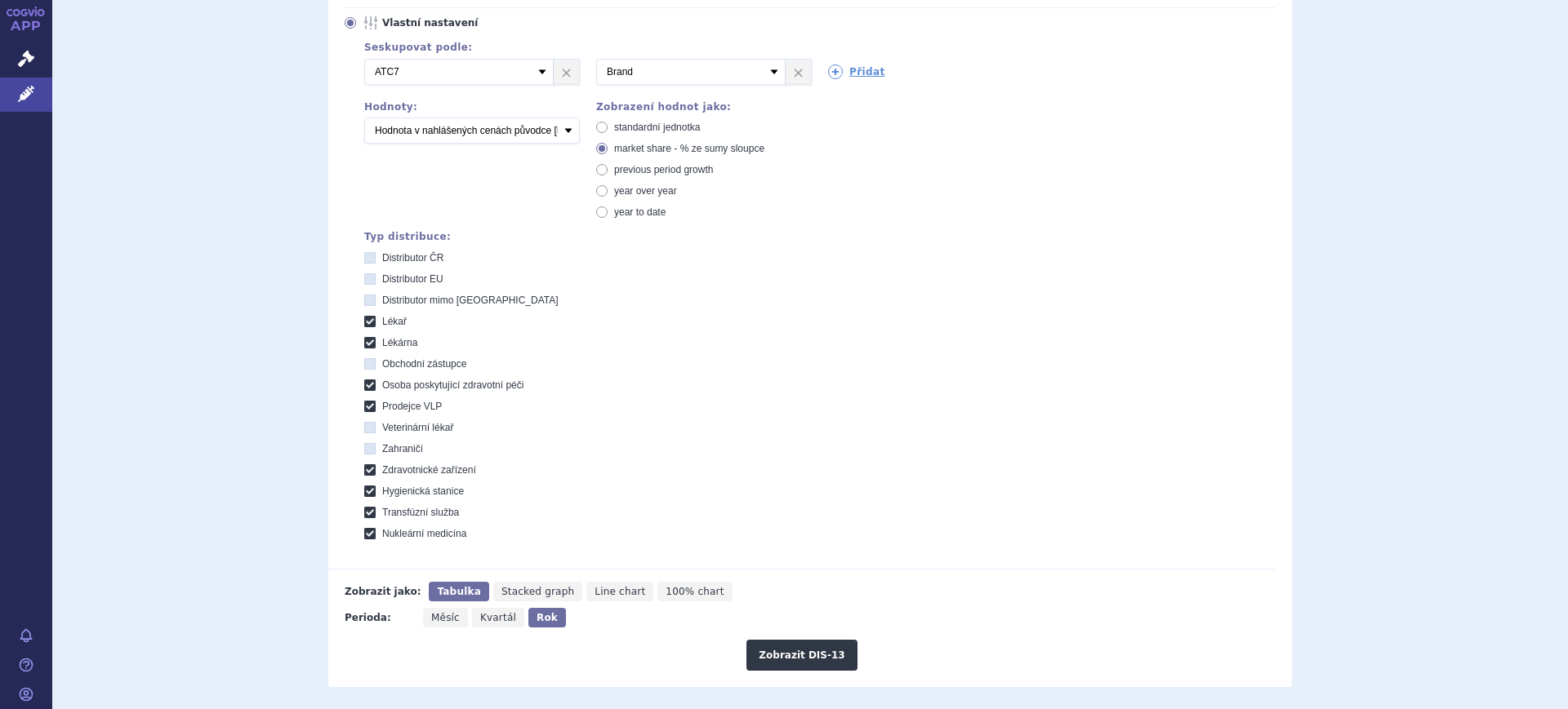
scroll to position [306, 0]
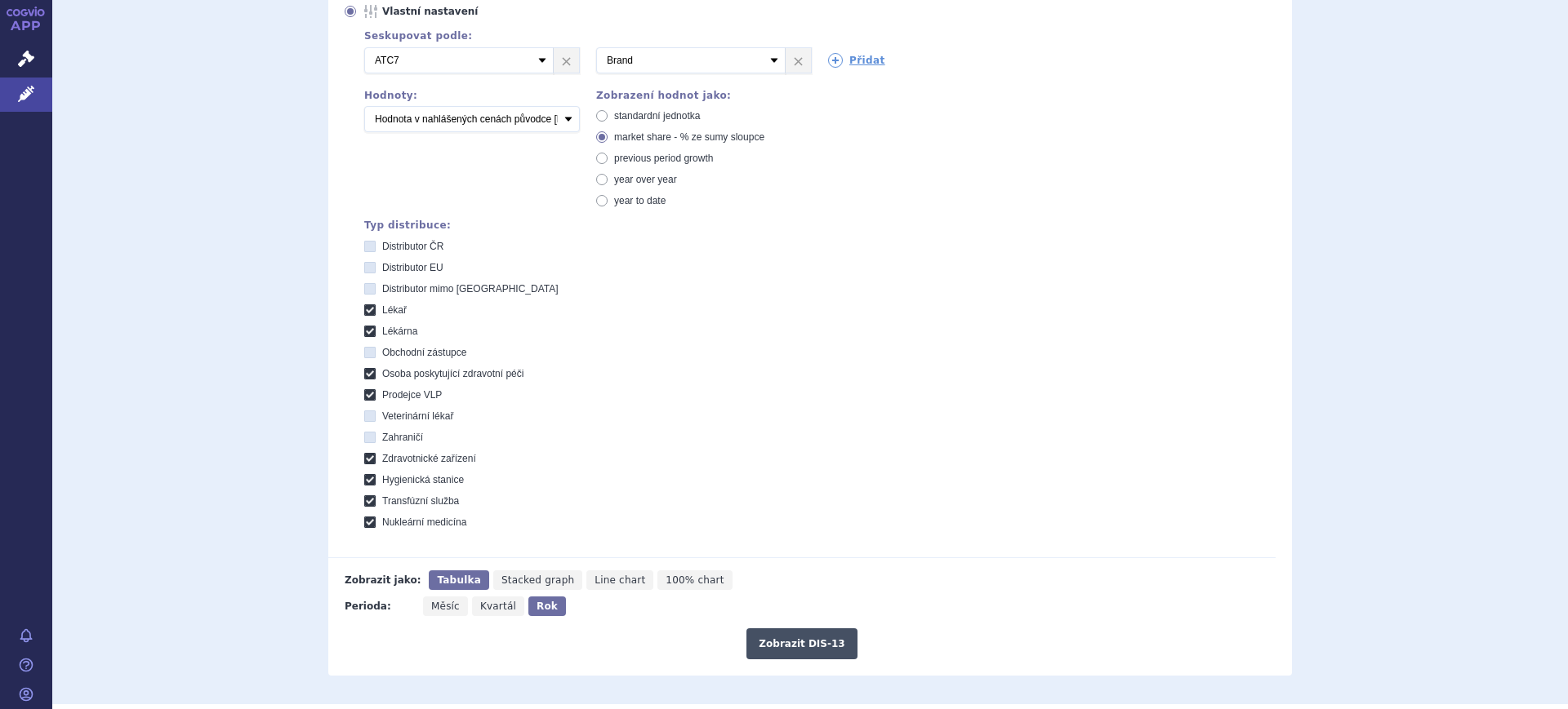
click at [764, 645] on button "Zobrazit DIS-13" at bounding box center [801, 643] width 110 height 31
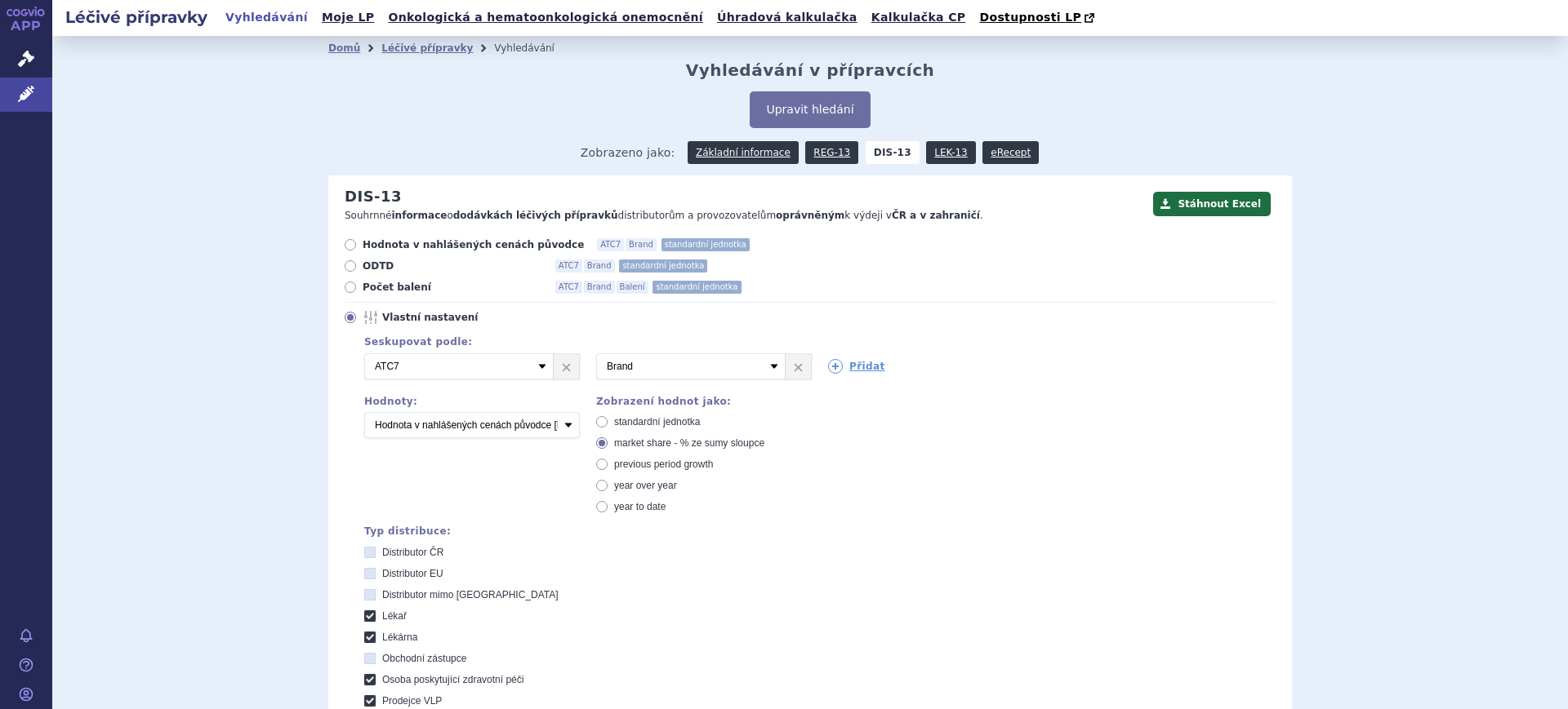
scroll to position [507, 0]
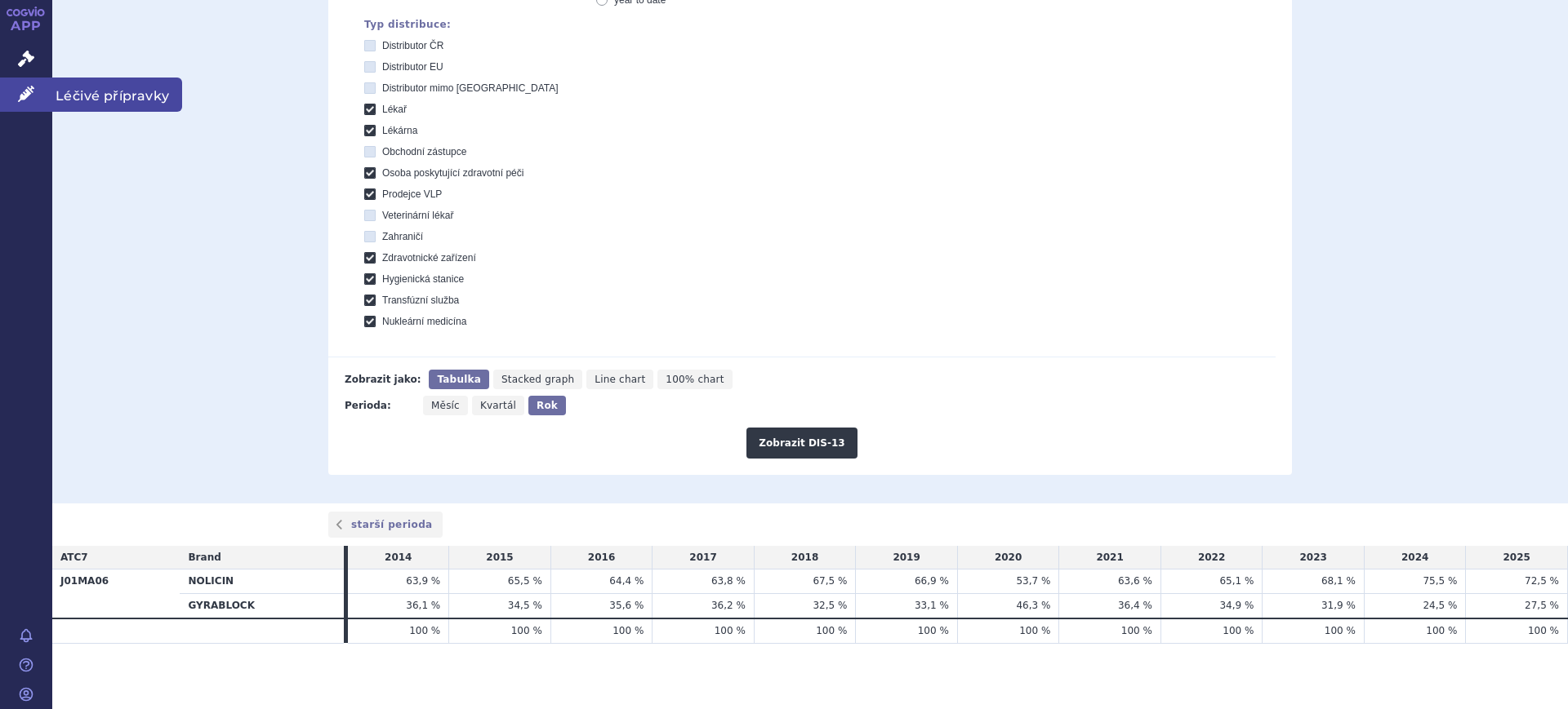
click at [39, 92] on link "Léčivé přípravky" at bounding box center [25, 94] width 52 height 34
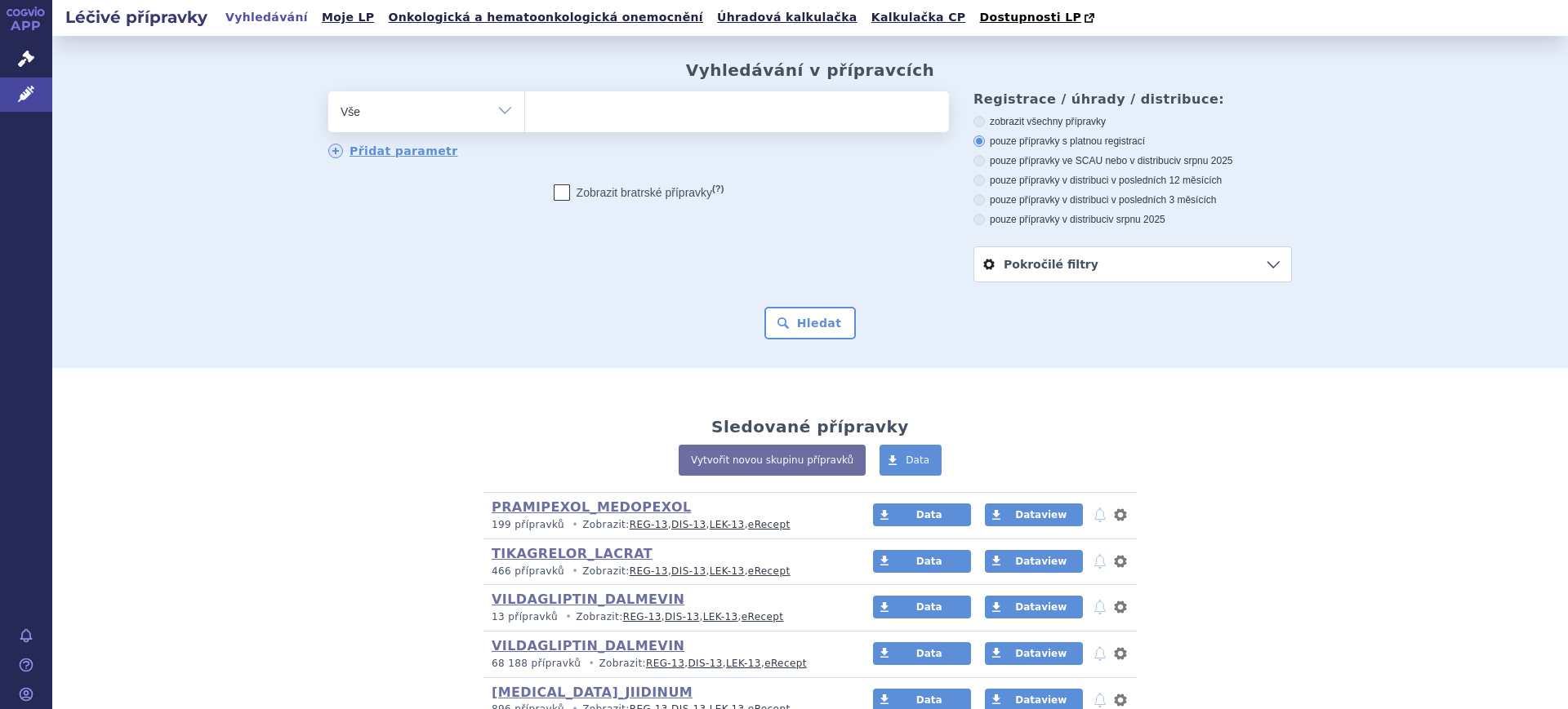
click at [388, 105] on select "Vše Přípravek/SUKL kód MAH VPOIS ATC/Aktivní látka Léková forma Síla" at bounding box center [426, 109] width 196 height 37
select select "filter-atc-group"
click at [328, 92] on select "Vše Přípravek/SUKL kód MAH VPOIS ATC/Aktivní látka Léková forma Síla" at bounding box center [426, 109] width 196 height 37
click at [647, 114] on ul at bounding box center [737, 108] width 424 height 34
click at [525, 114] on select at bounding box center [525, 110] width 1 height 41
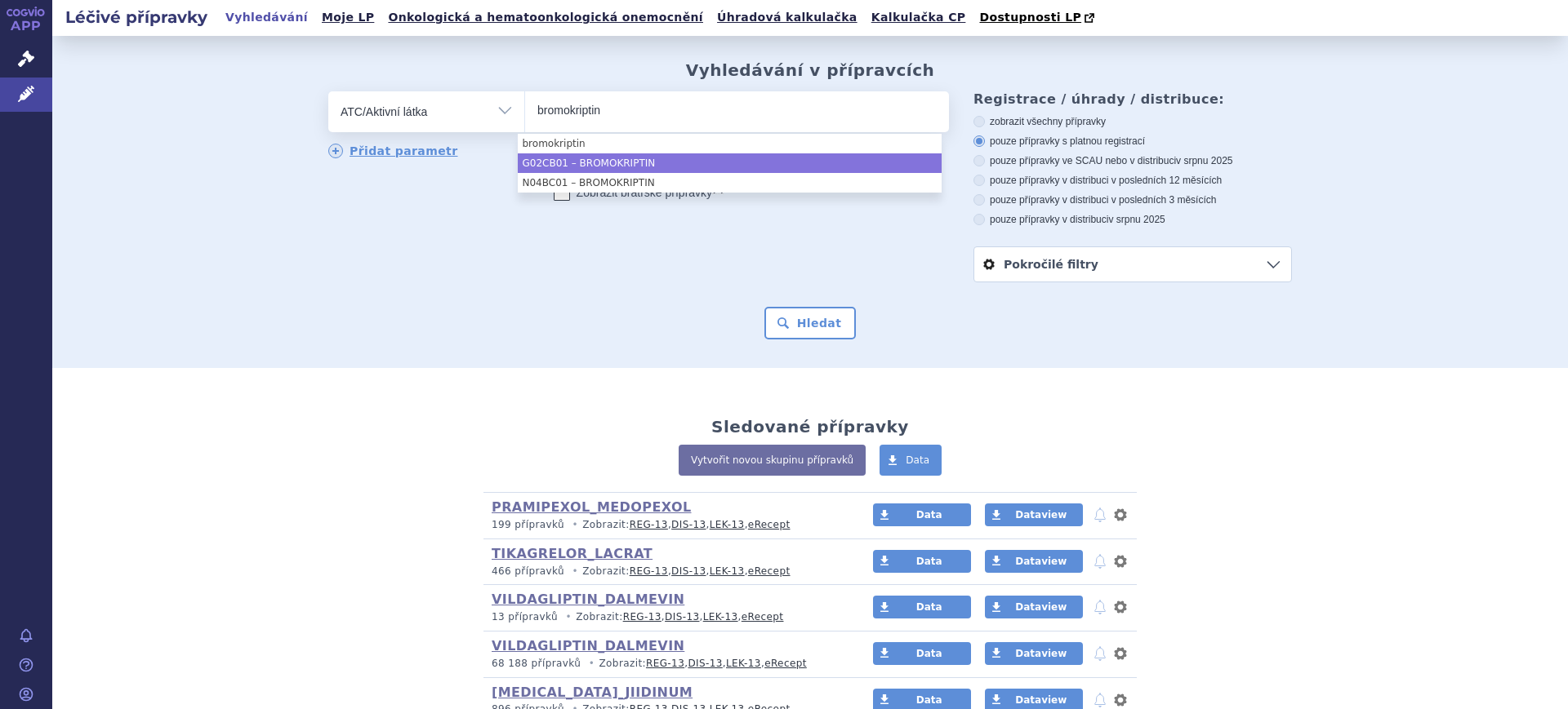
type input "bromokriptin"
select select "G02CB01"
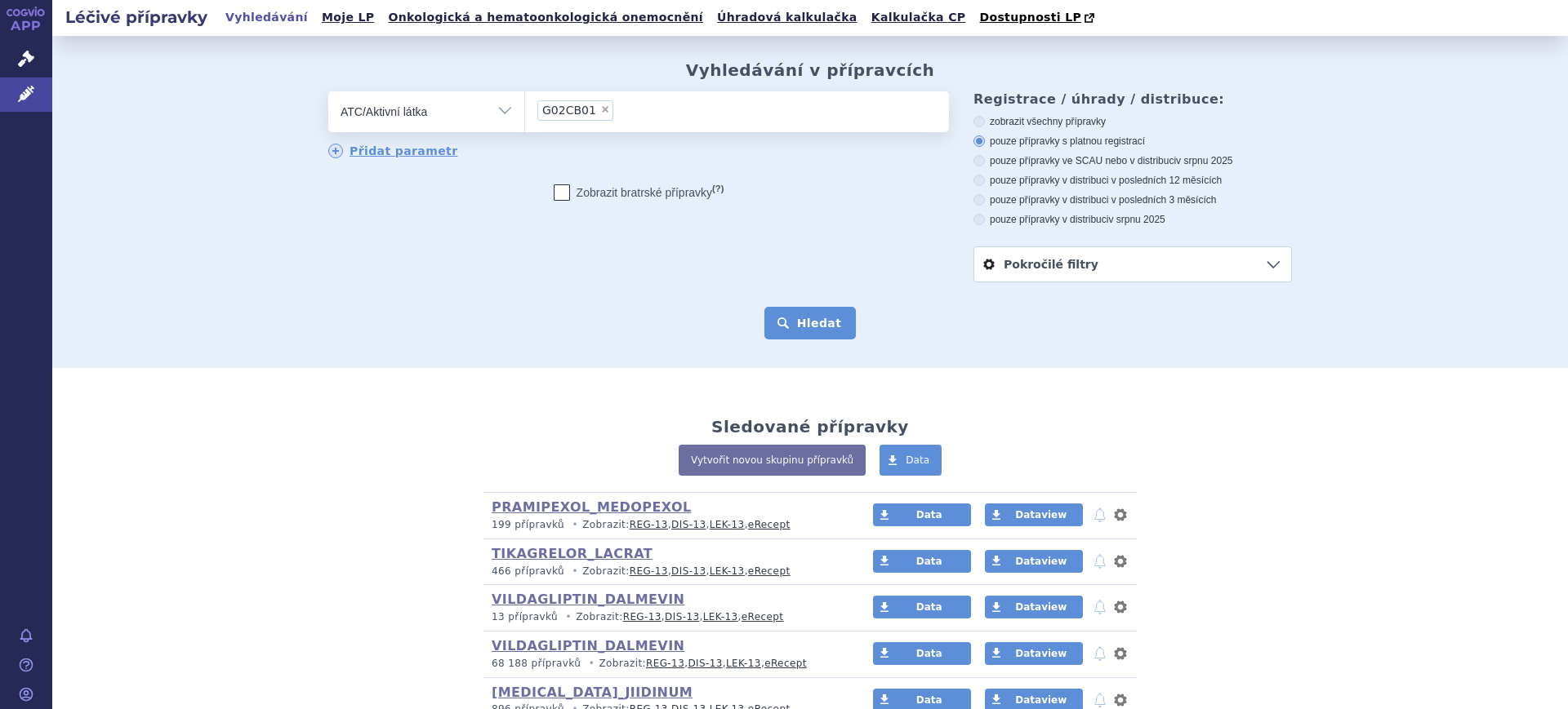
click at [798, 330] on button "Hledat" at bounding box center [810, 322] width 92 height 33
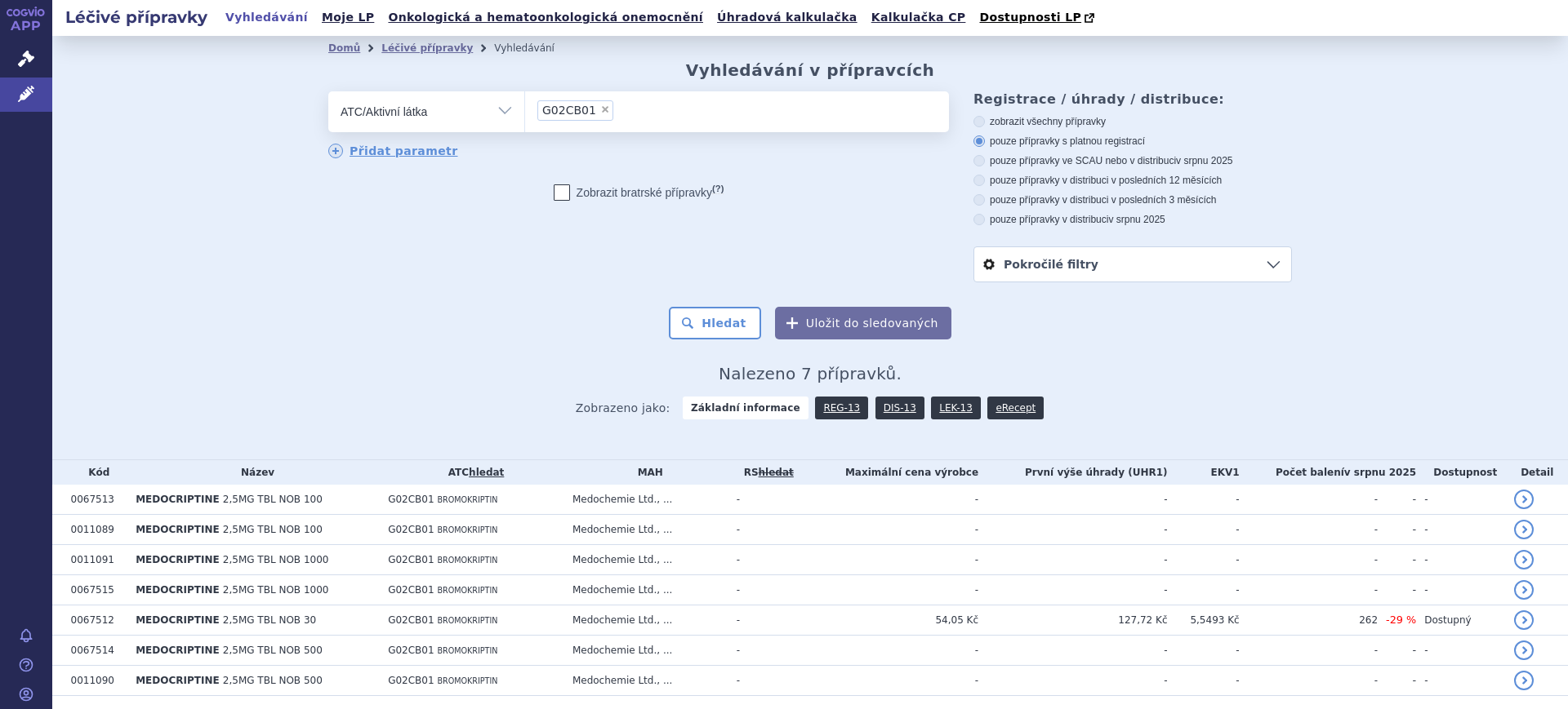
click at [895, 409] on link "DIS-13" at bounding box center [900, 408] width 49 height 23
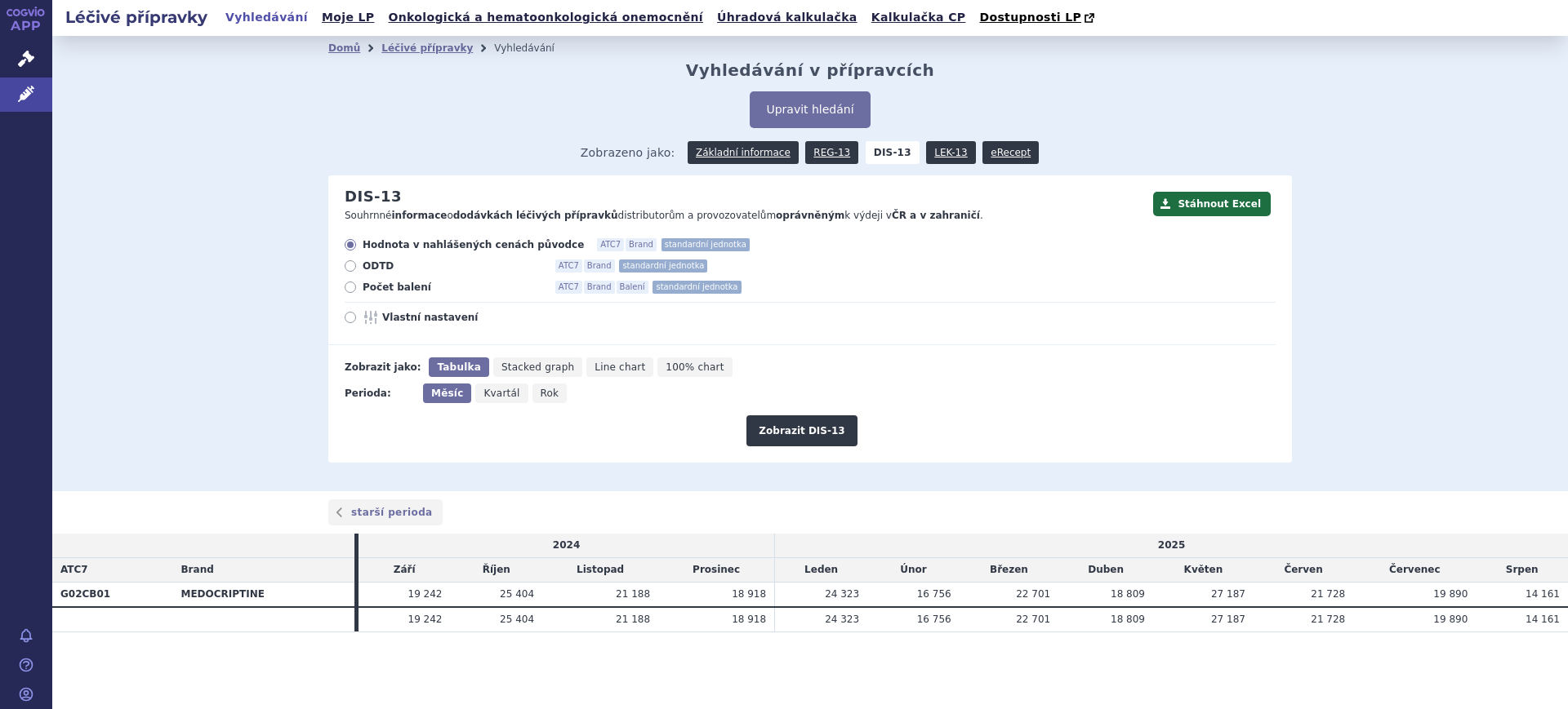
click at [545, 392] on span "Rok" at bounding box center [550, 393] width 19 height 11
click at [543, 392] on input "Rok" at bounding box center [537, 388] width 10 height 10
radio input "true"
click at [448, 328] on div "Hodnota v nahlášených cenách původce ATC7 Brand standardní jednotka ODTD ATC7 B…" at bounding box center [802, 291] width 947 height 107
click at [446, 317] on span "Vlastní nastavení" at bounding box center [472, 318] width 179 height 13
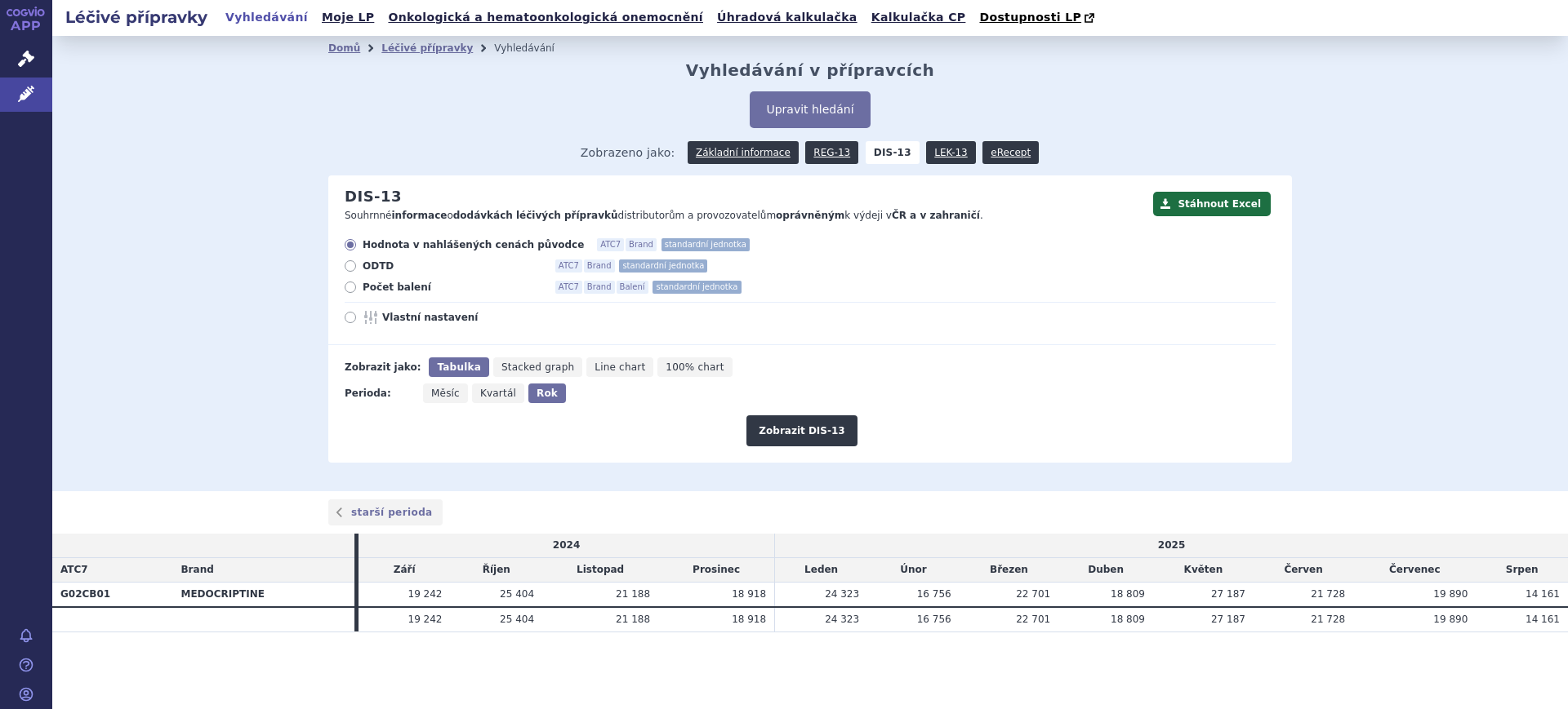
click at [357, 317] on input "Vlastní nastavení" at bounding box center [351, 319] width 10 height 10
radio input "true"
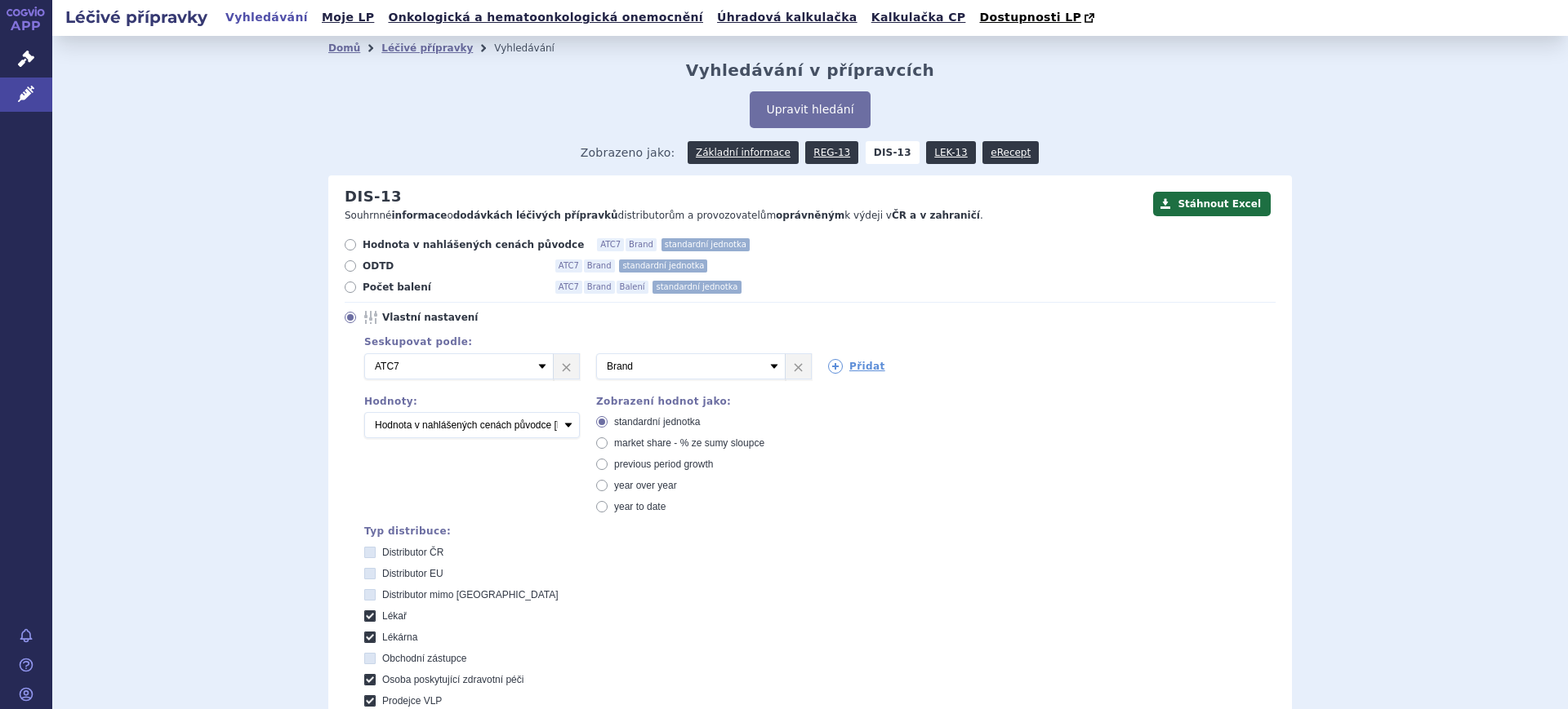
click at [637, 440] on span "market share - % ze sumy sloupce" at bounding box center [689, 443] width 150 height 11
click at [609, 440] on input "market share - % ze sumy sloupce" at bounding box center [603, 445] width 10 height 10
radio input "true"
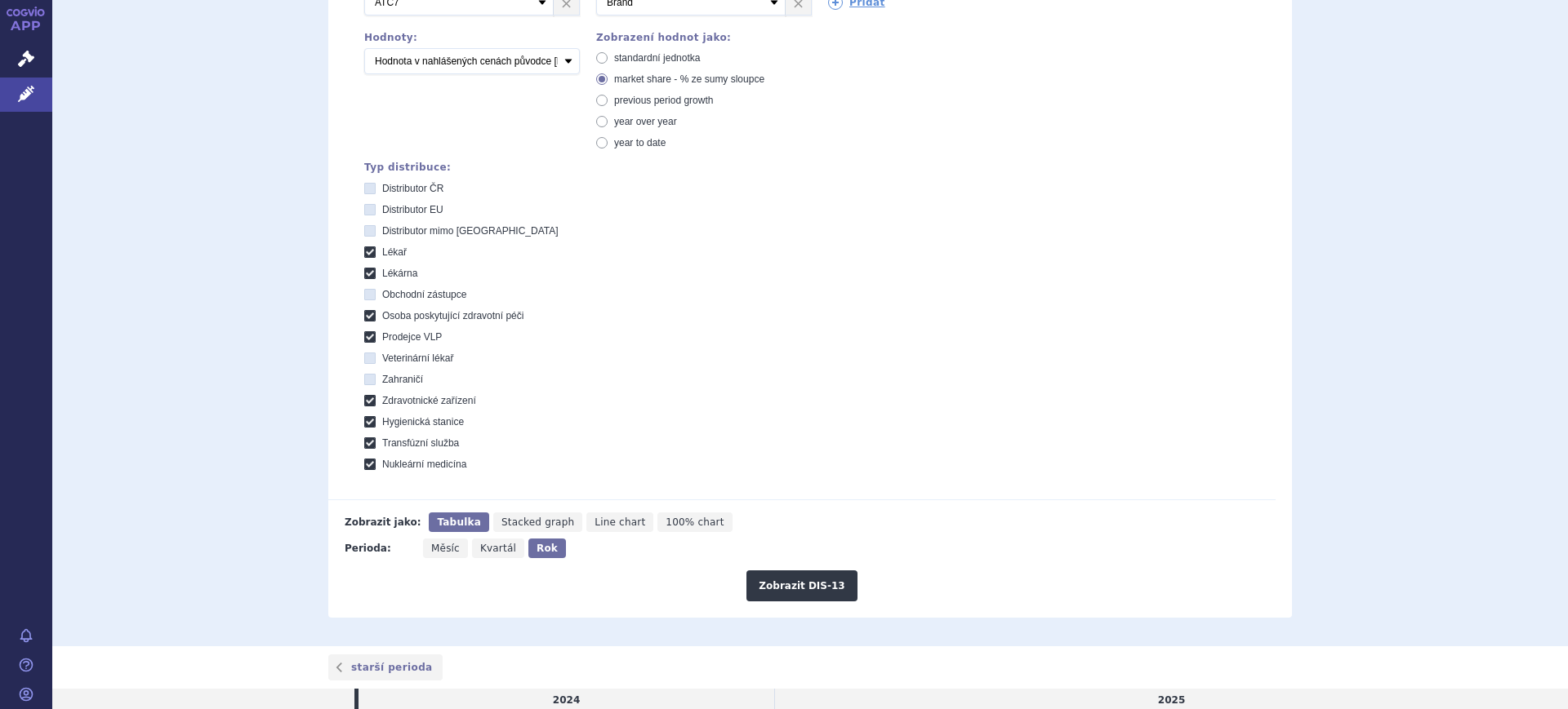
scroll to position [408, 0]
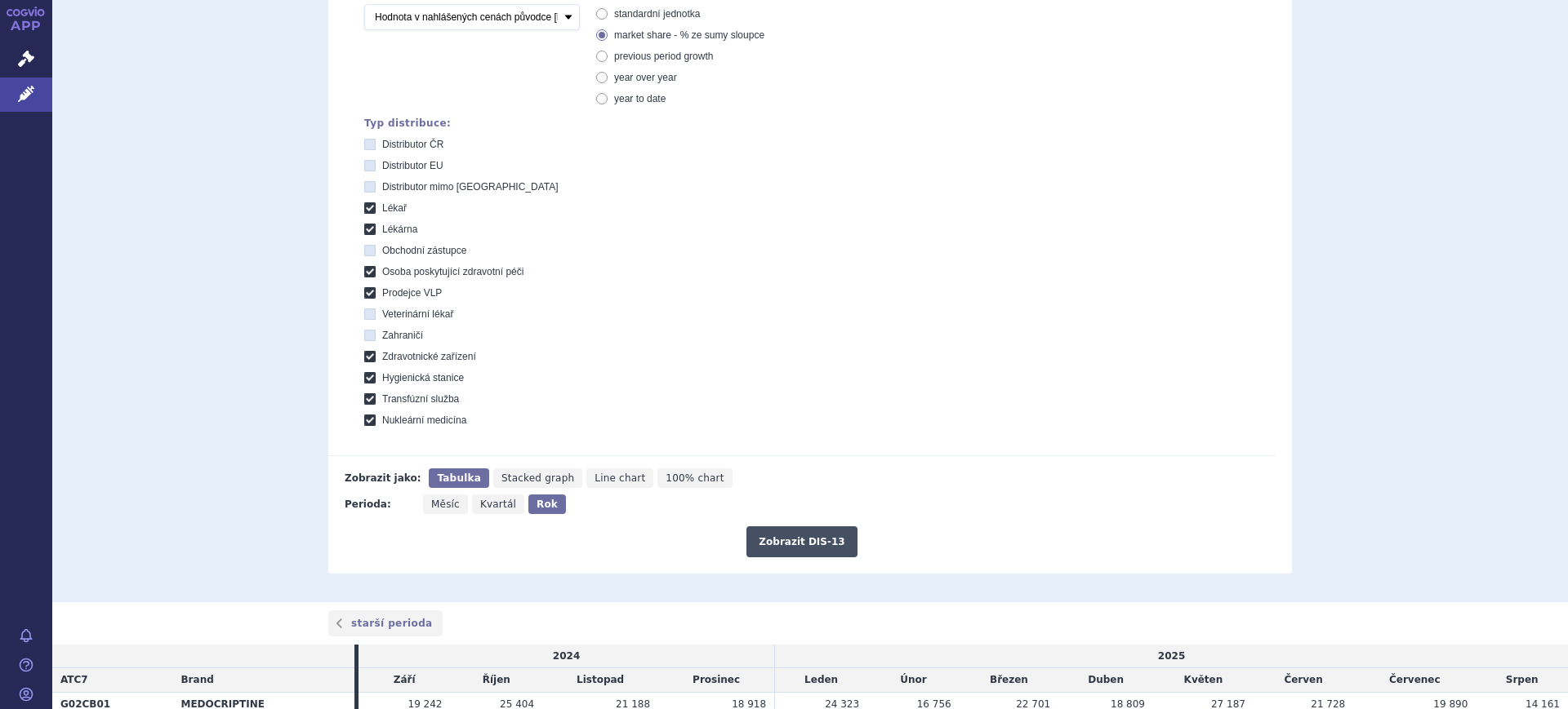
click at [770, 537] on button "Zobrazit DIS-13" at bounding box center [801, 541] width 110 height 31
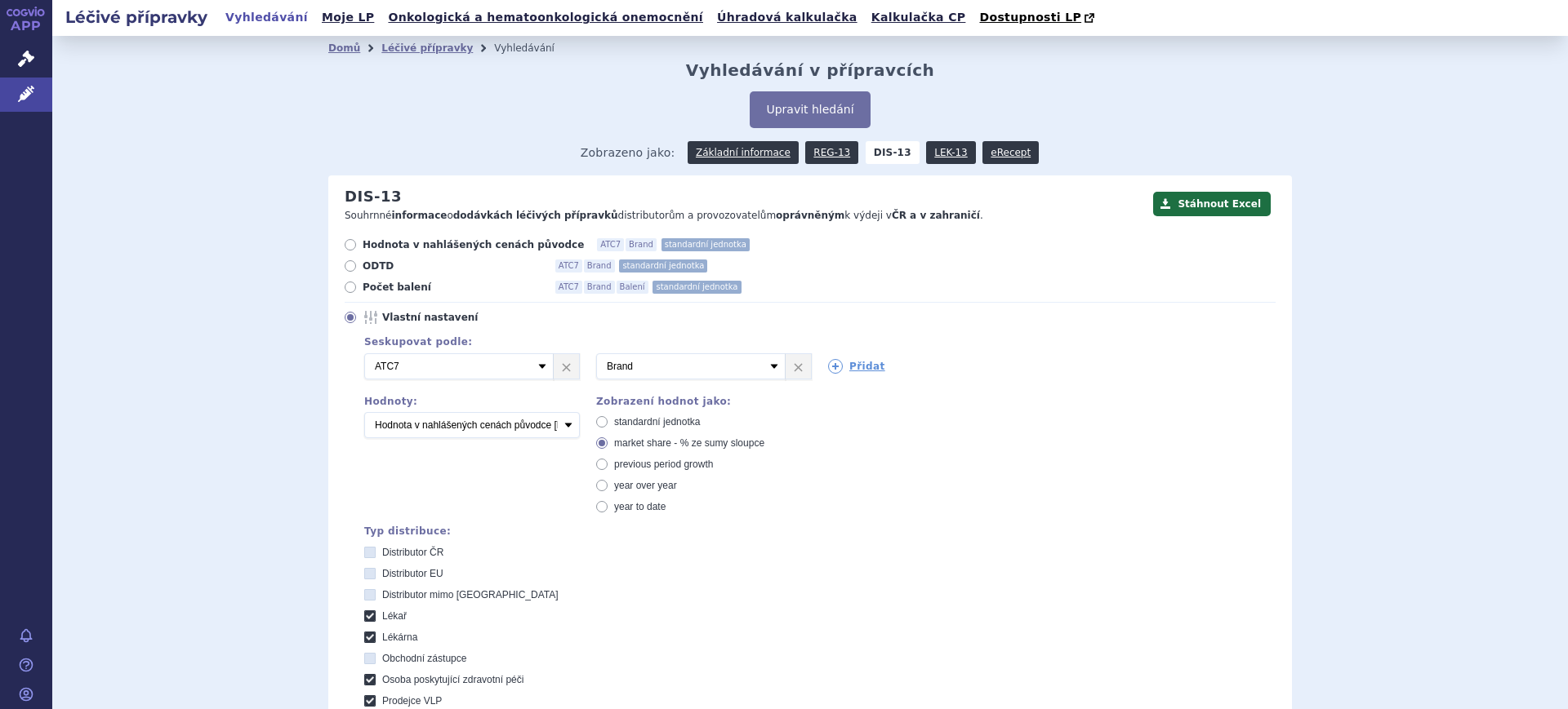
scroll to position [484, 0]
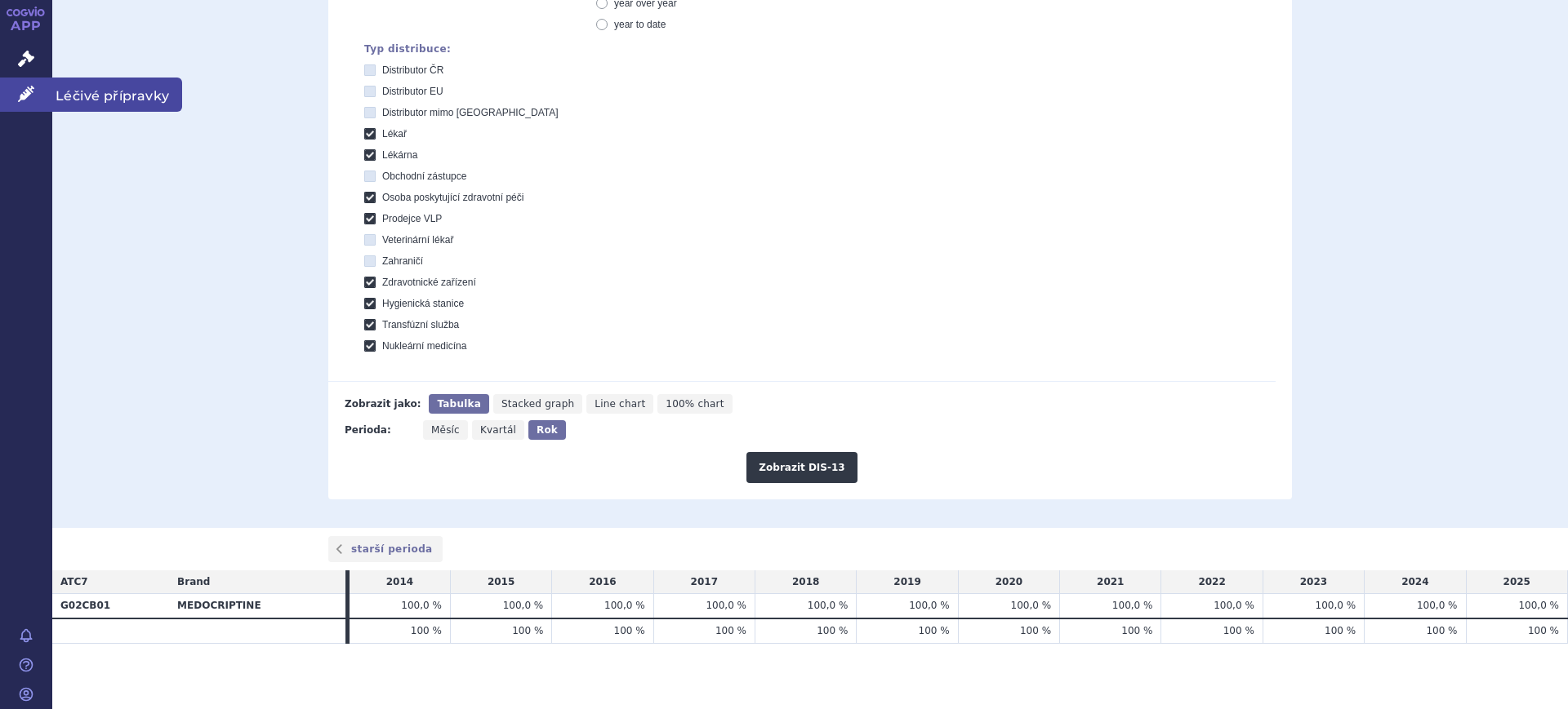
click at [14, 89] on link "Léčivé přípravky" at bounding box center [25, 94] width 52 height 34
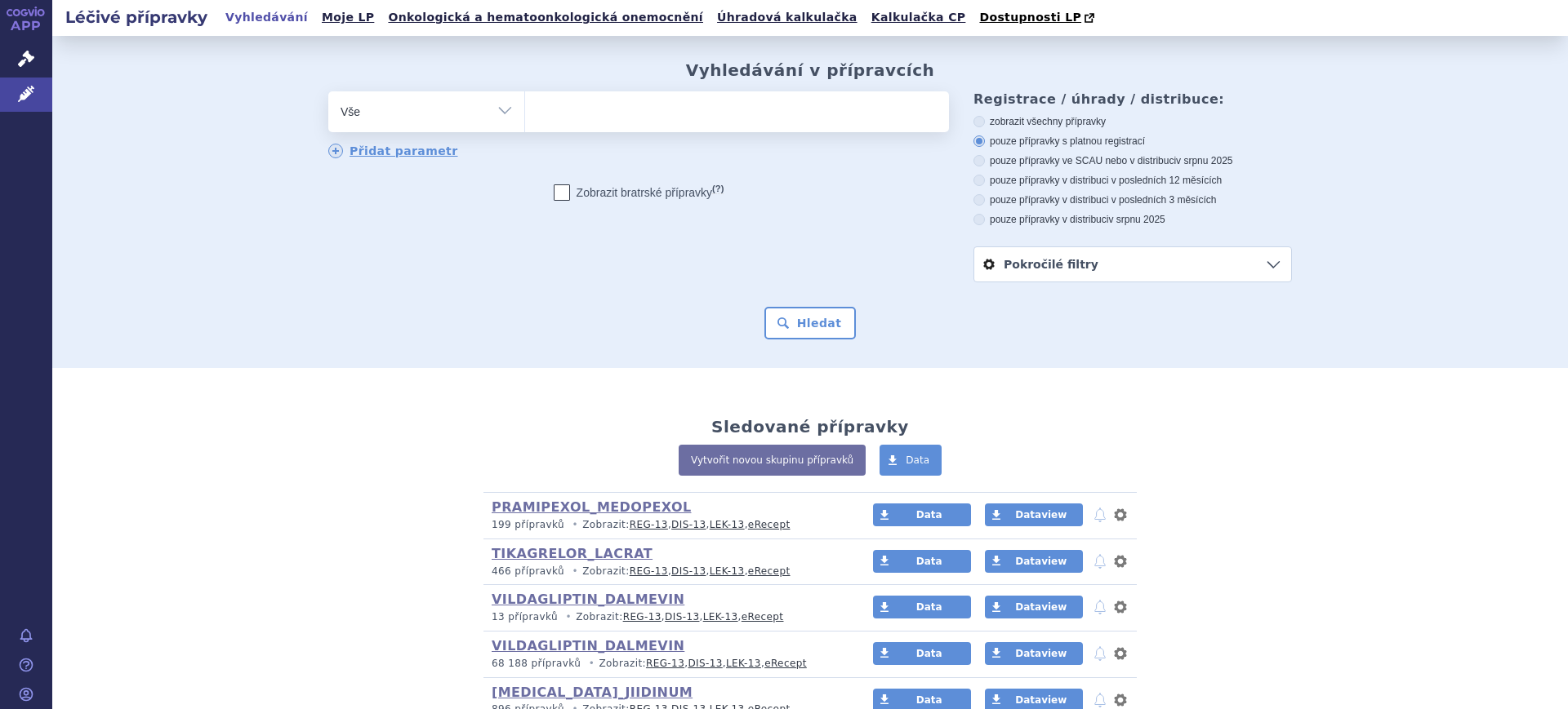
select select "filter-atc-group"
click at [328, 92] on select "Vše Přípravek/SUKL kód MAH VPOIS ATC/Aktivní látka Léková forma Síla" at bounding box center [426, 109] width 196 height 37
click at [580, 98] on ul at bounding box center [737, 108] width 424 height 34
click at [525, 98] on select at bounding box center [525, 110] width 1 height 41
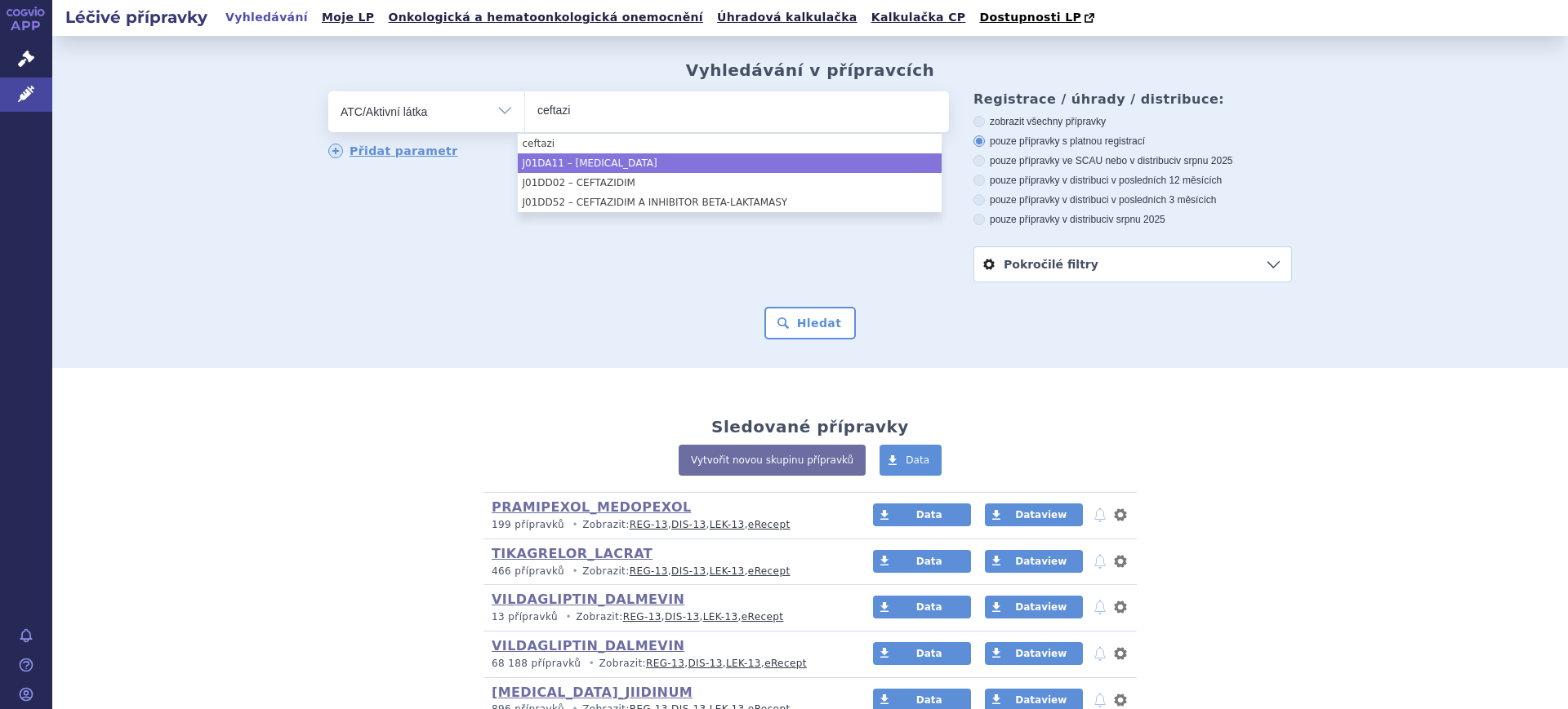
type input "ceftazi"
select select "J01DA11"
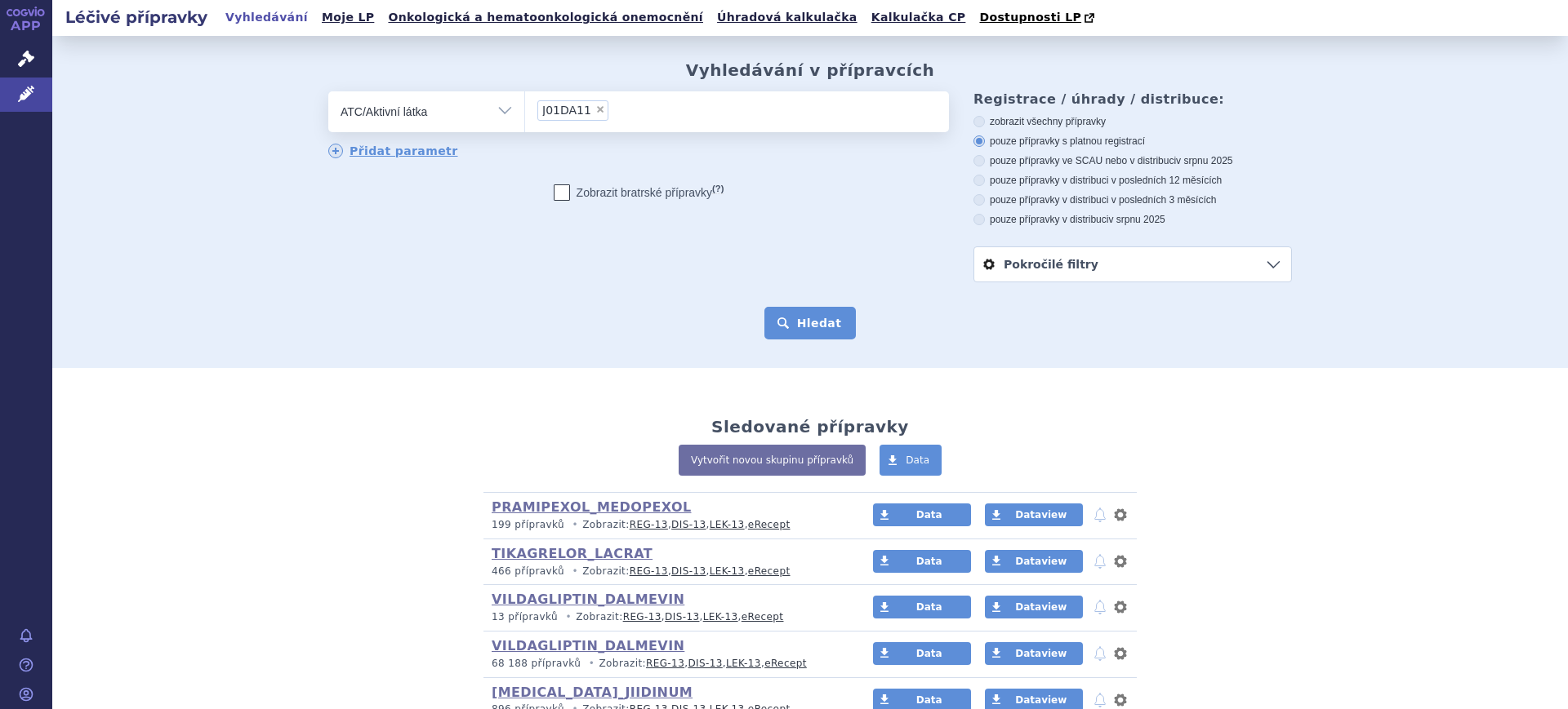
click at [803, 321] on button "Hledat" at bounding box center [810, 322] width 92 height 33
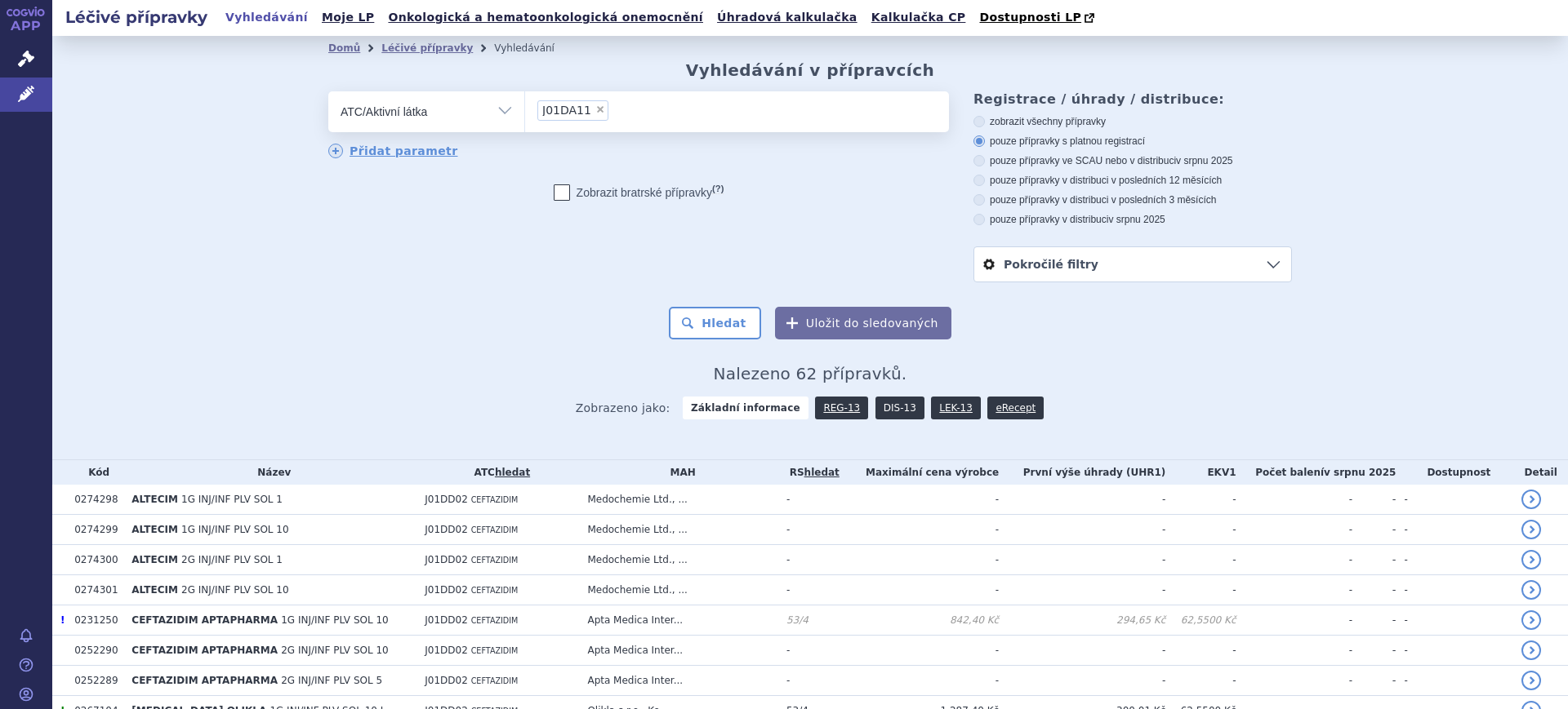
click at [879, 405] on link "DIS-13" at bounding box center [900, 408] width 49 height 23
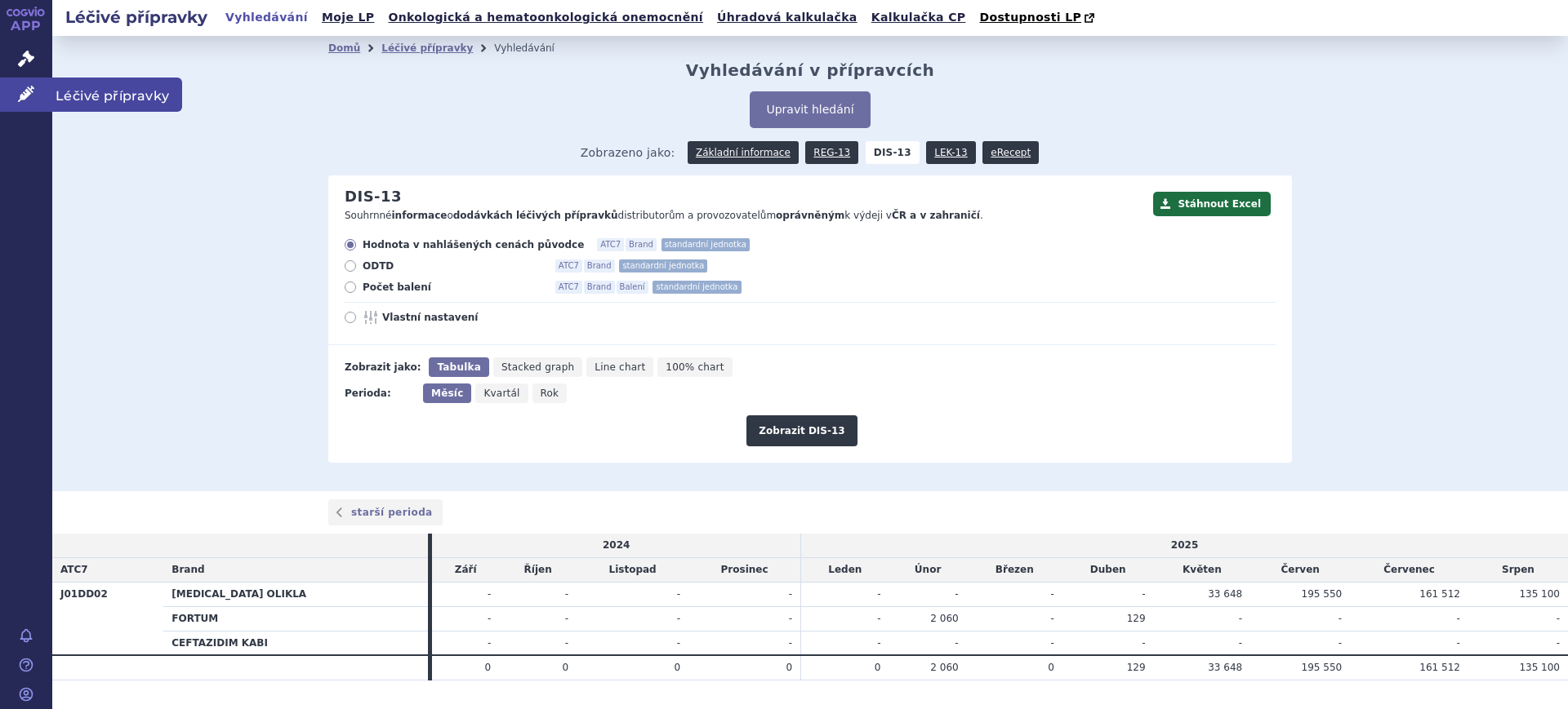
click at [15, 91] on link "Léčivé přípravky" at bounding box center [25, 94] width 52 height 34
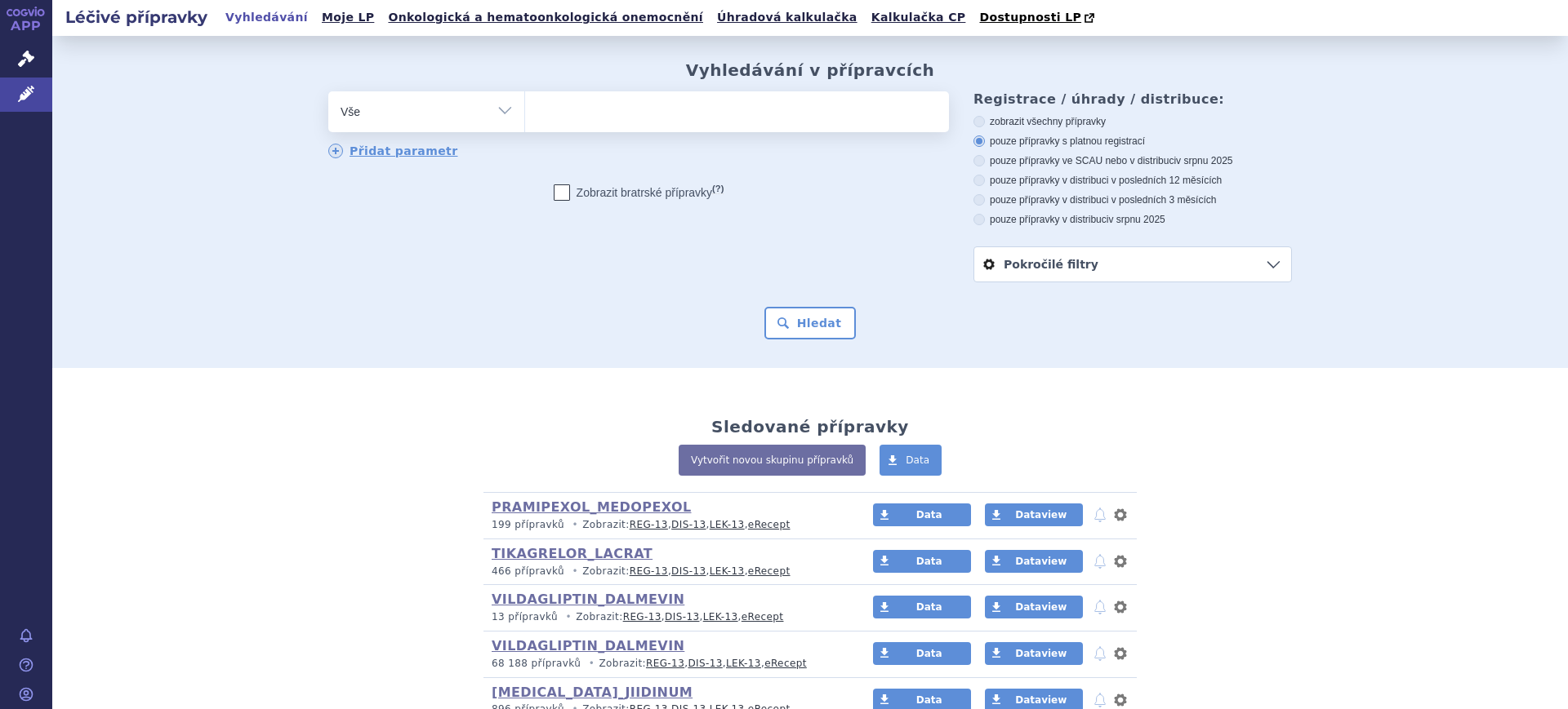
click at [472, 122] on select "Vše Přípravek/SUKL kód MAH VPOIS ATC/Aktivní látka Léková forma Síla" at bounding box center [426, 109] width 196 height 37
select select "filter-atc-group"
click at [328, 92] on select "Vše Přípravek/SUKL kód MAH VPOIS ATC/Aktivní látka Léková forma Síla" at bounding box center [426, 109] width 196 height 37
click at [572, 142] on div "odstranit Vše Přípravek/SUKL kód MAH VPOIS ATC/Aktivní látka" at bounding box center [639, 125] width 621 height 69
click at [578, 114] on ul at bounding box center [737, 108] width 424 height 34
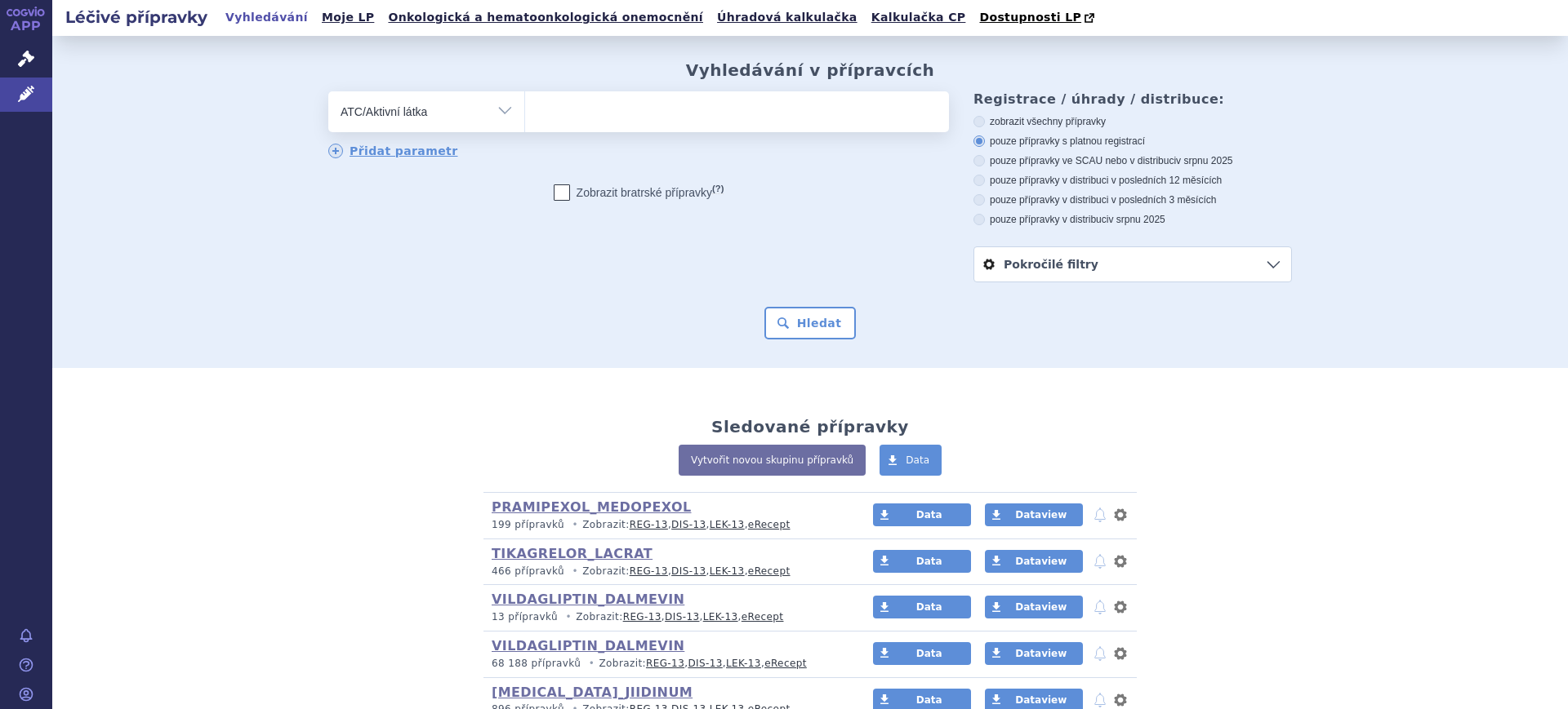
click at [525, 114] on select at bounding box center [525, 110] width 1 height 41
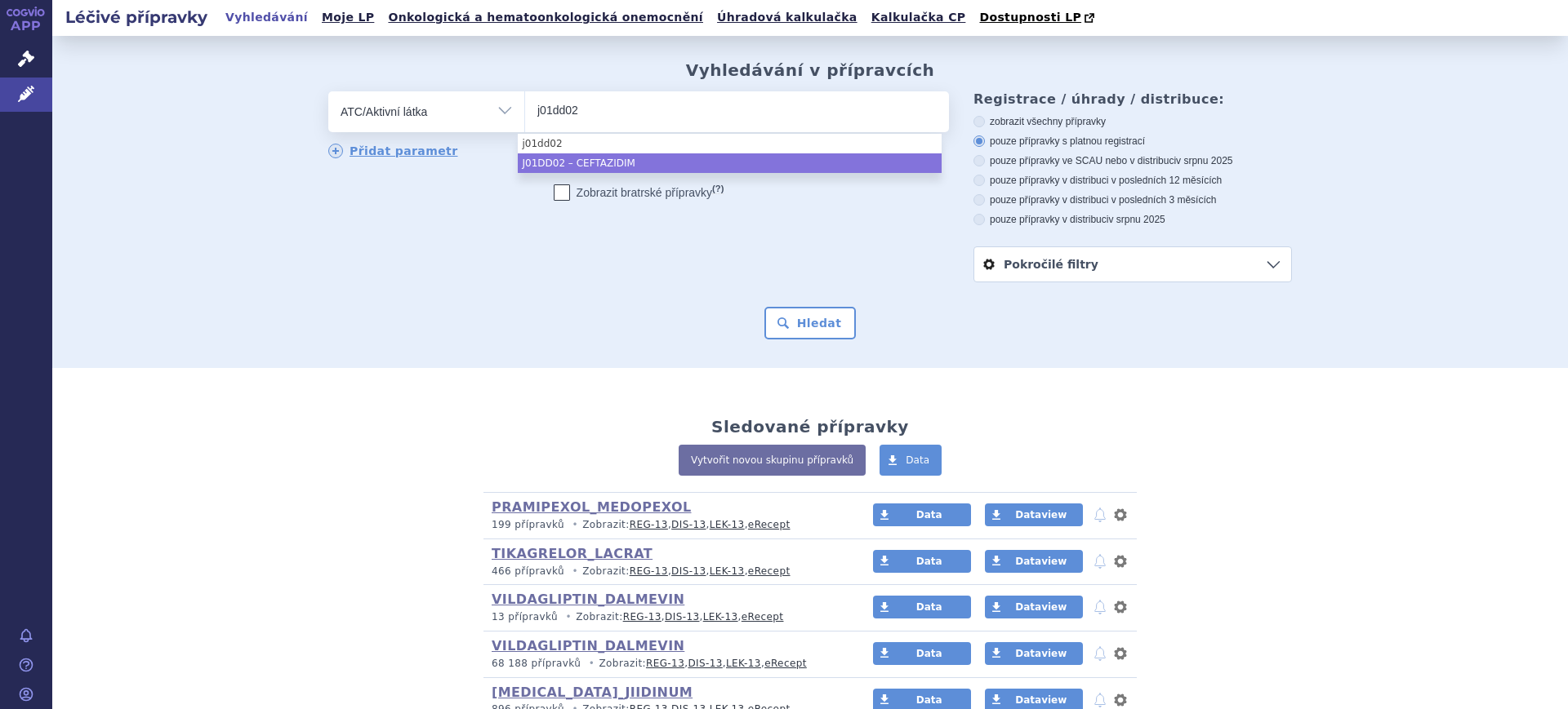
type input "j01dd02"
select select "J01DD02"
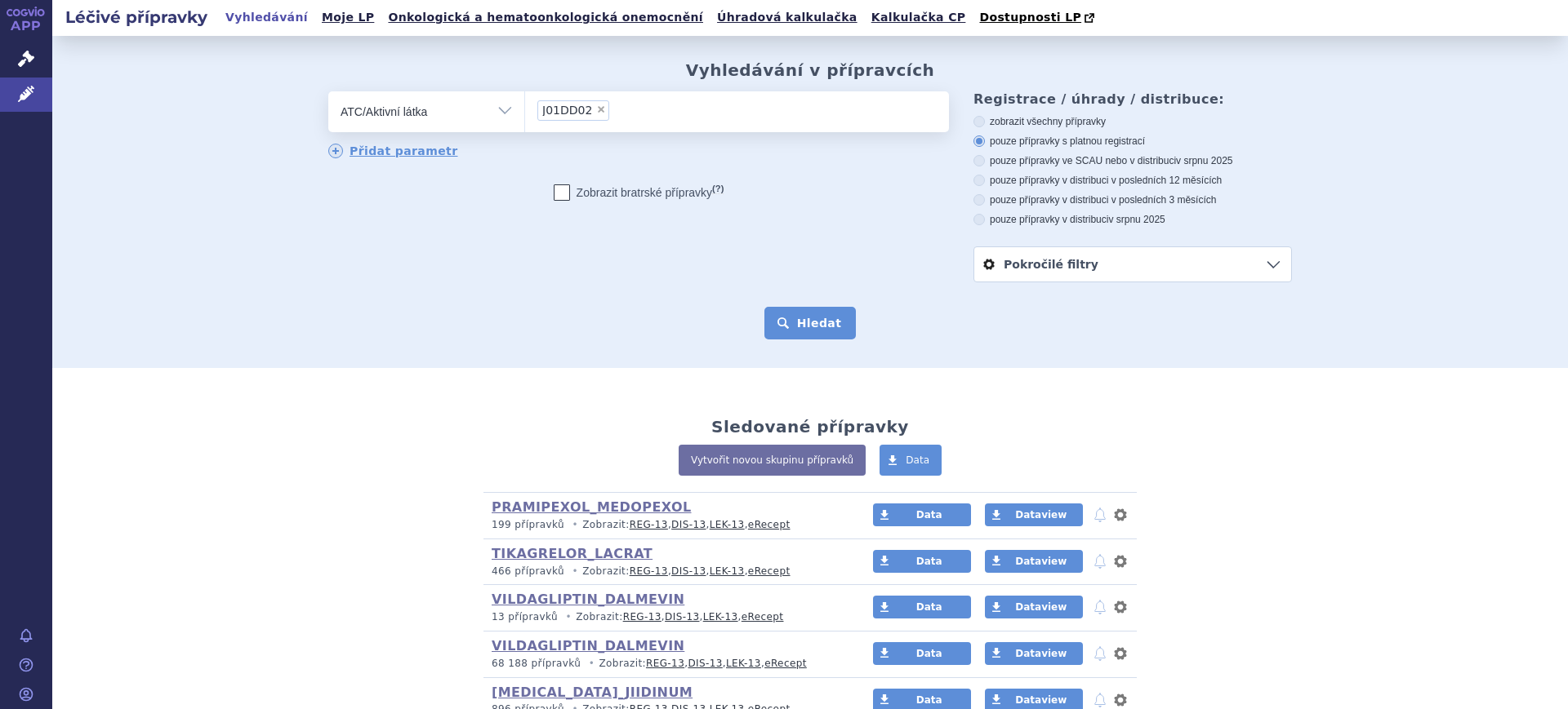
click at [791, 322] on button "Hledat" at bounding box center [810, 322] width 92 height 33
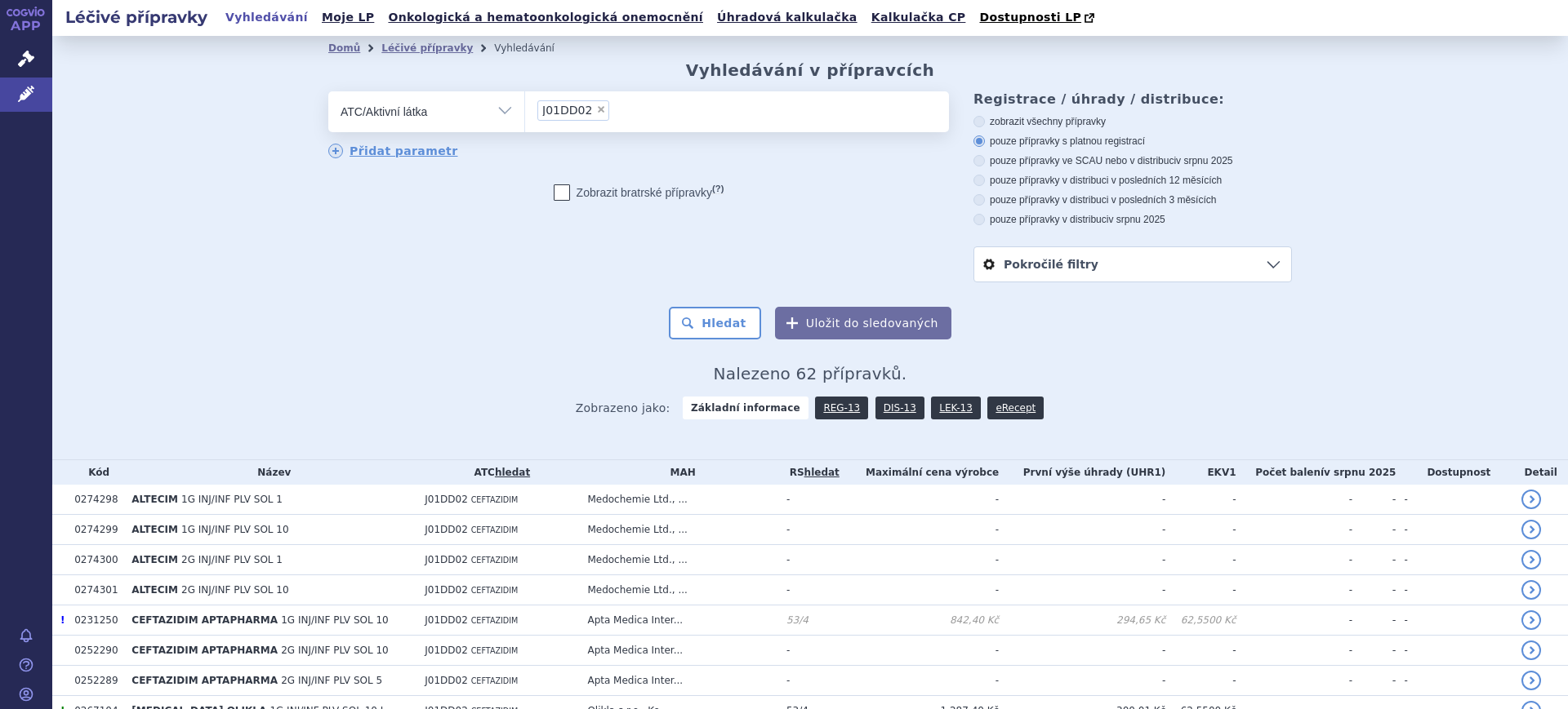
click at [876, 407] on link "DIS-13" at bounding box center [900, 408] width 49 height 23
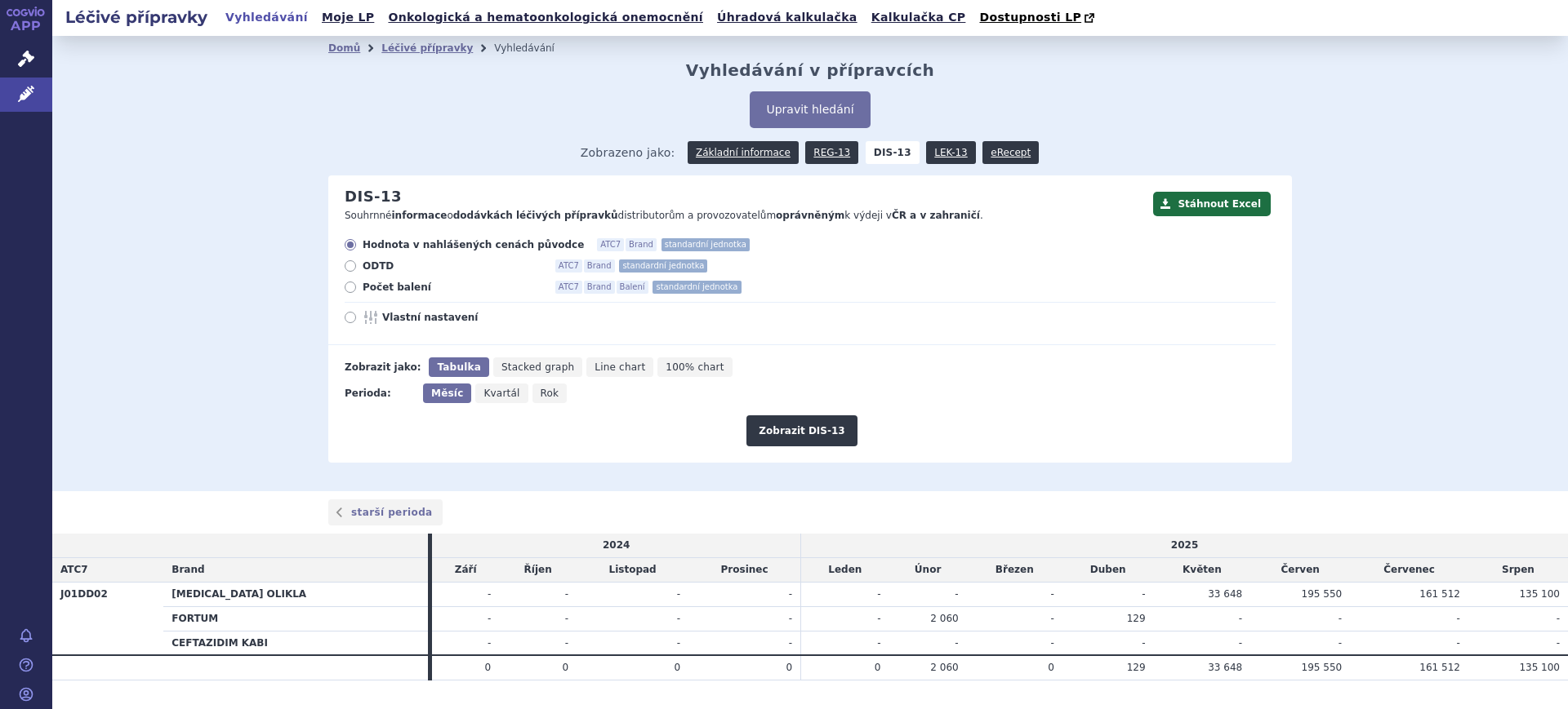
click at [541, 398] on span "Rok" at bounding box center [550, 393] width 19 height 11
click at [532, 394] on input "Rok" at bounding box center [537, 388] width 10 height 10
radio input "true"
click at [817, 440] on button "Zobrazit DIS-13" at bounding box center [801, 431] width 110 height 31
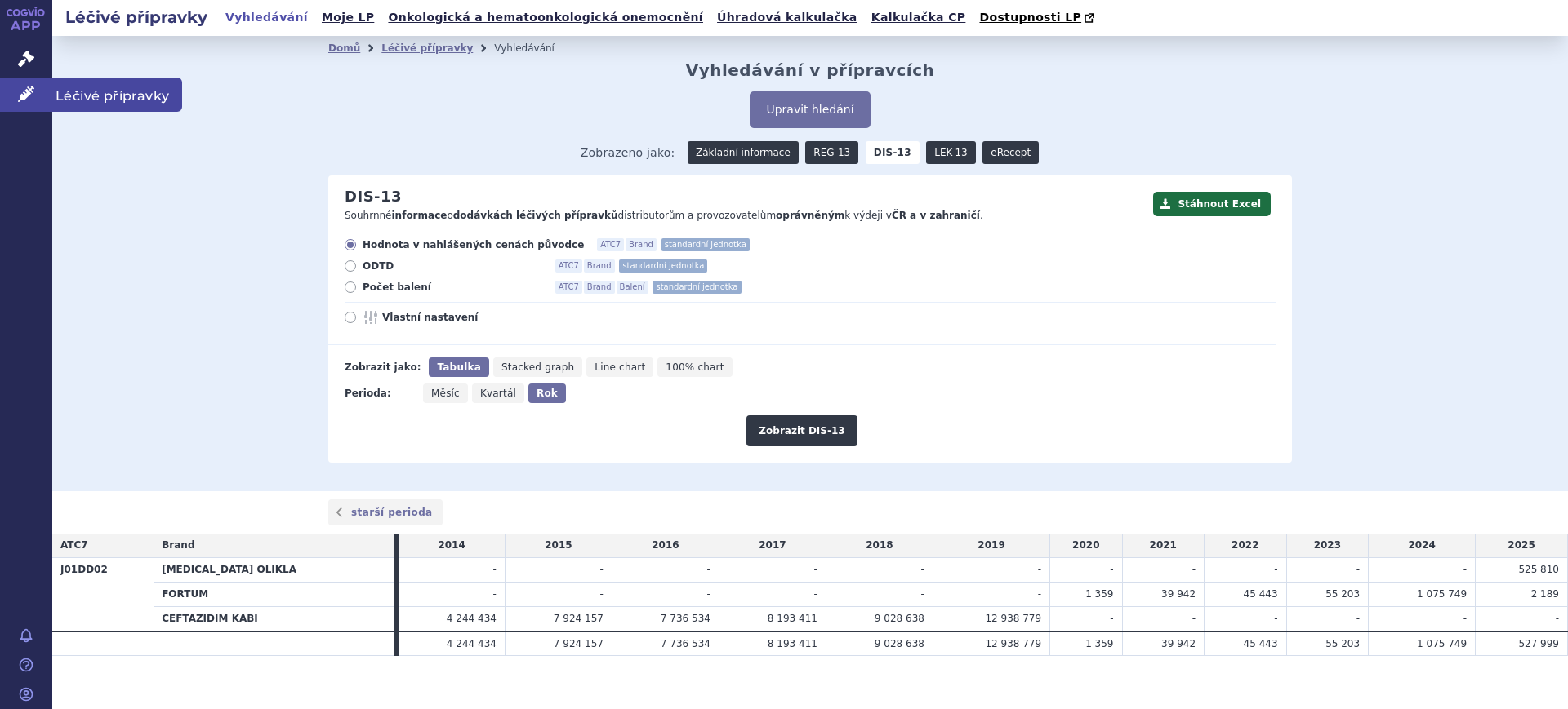
click at [28, 82] on link "Léčivé přípravky" at bounding box center [25, 94] width 52 height 34
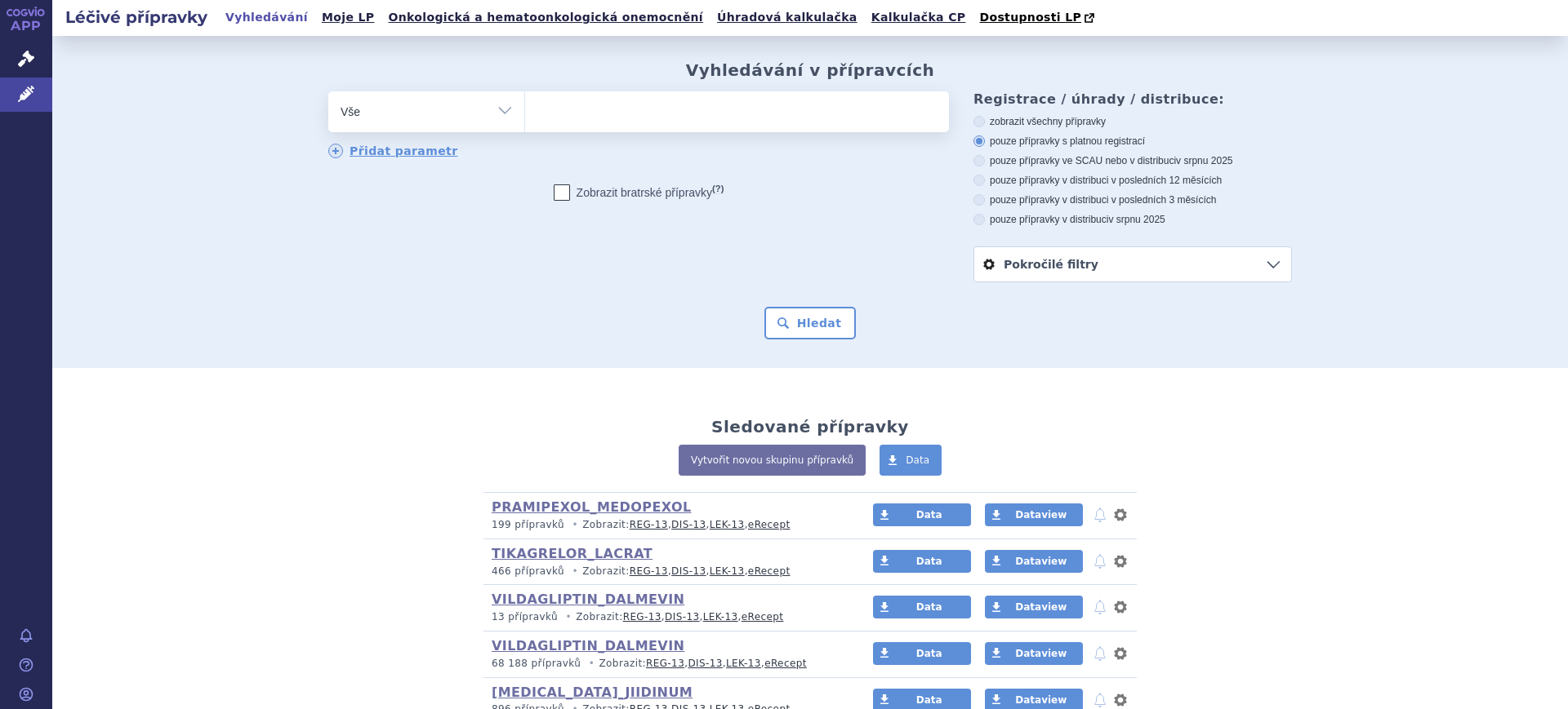
click at [391, 123] on select "Vše Přípravek/SUKL kód MAH VPOIS ATC/Aktivní látka Léková forma Síla" at bounding box center [426, 109] width 196 height 37
select select "filter-atc-group"
click at [328, 92] on select "Vše Přípravek/SUKL kód MAH VPOIS ATC/Aktivní látka Léková forma Síla" at bounding box center [426, 109] width 196 height 37
click at [576, 123] on ul at bounding box center [737, 108] width 424 height 34
click at [525, 123] on select at bounding box center [525, 110] width 1 height 41
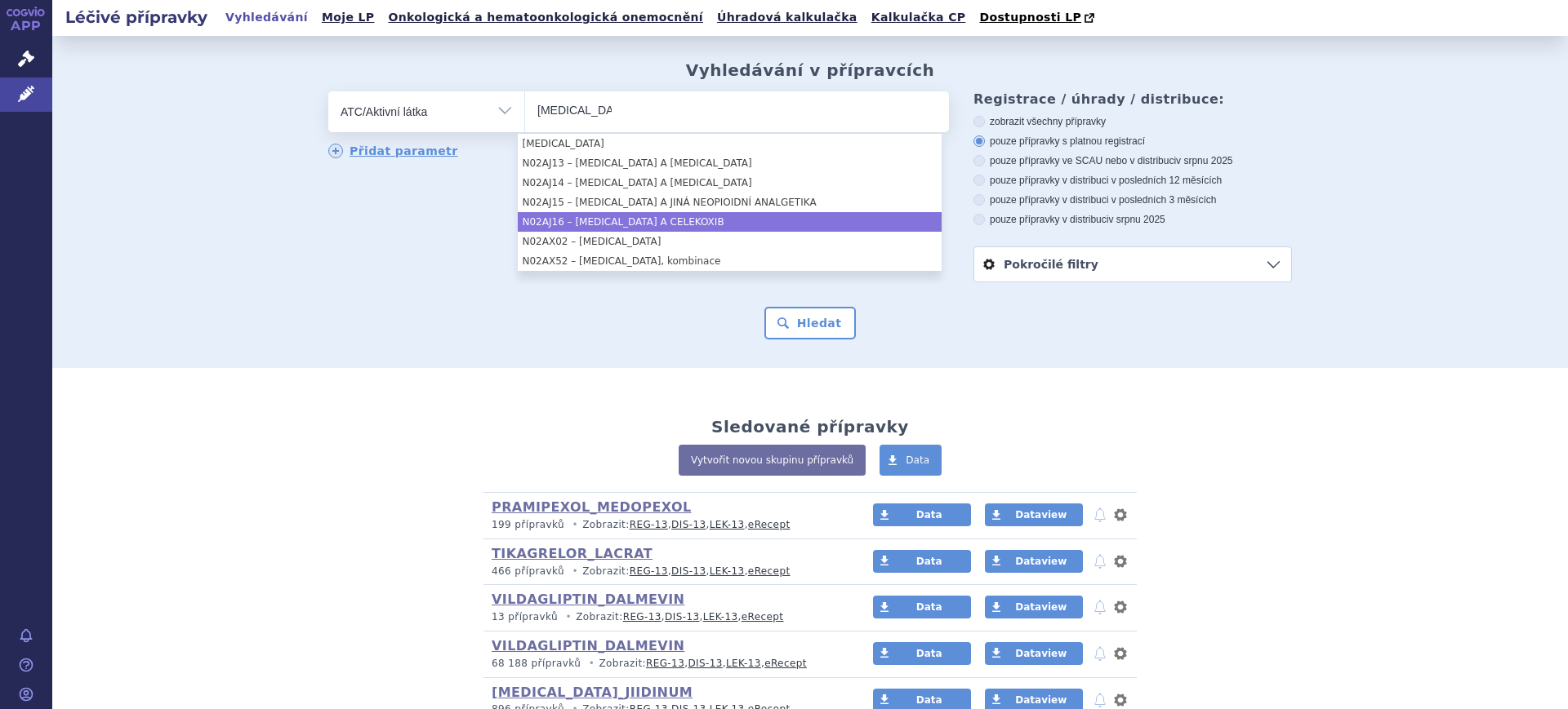
type input "tramadol"
select select "N02AJ16"
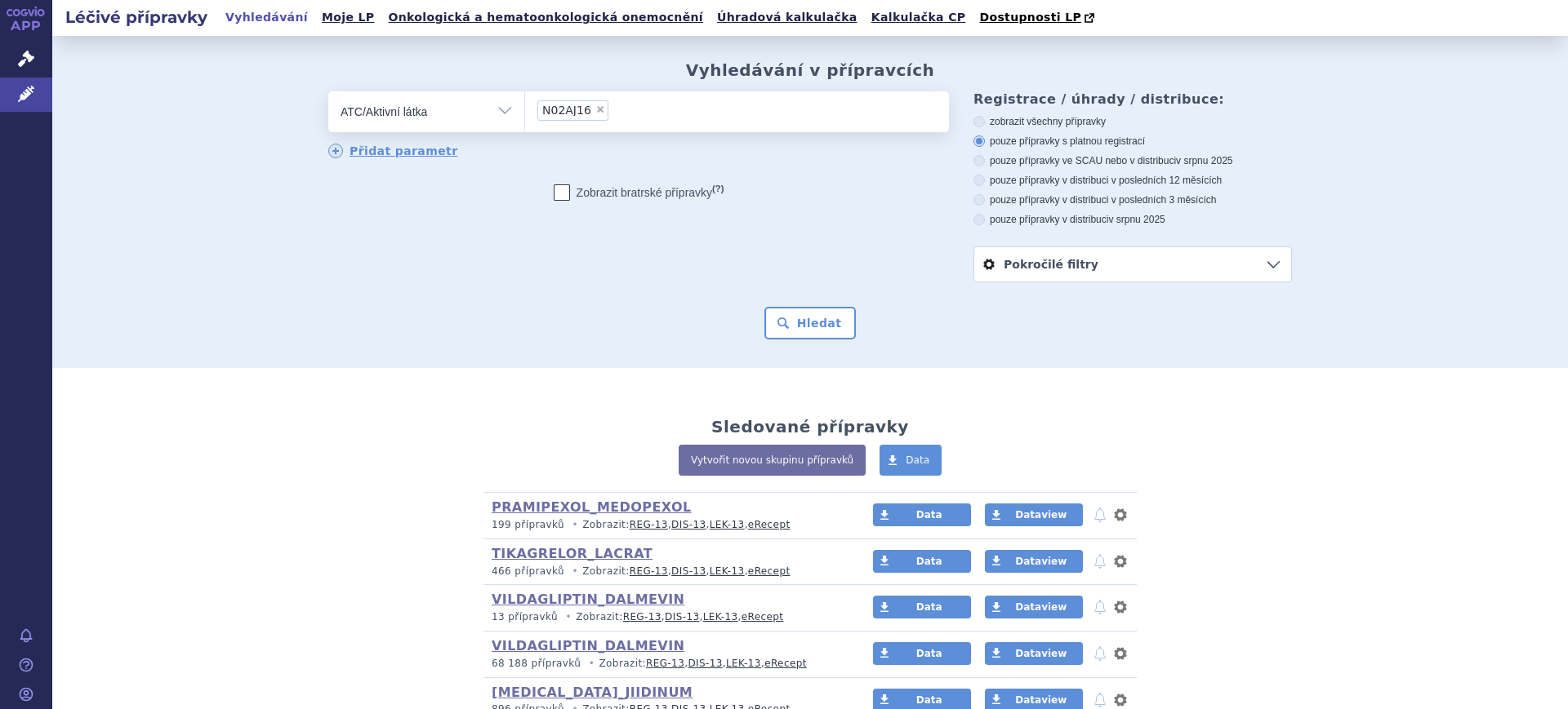
click at [595, 109] on span "×" at bounding box center [600, 109] width 9 height 9
click at [525, 109] on select "N02AJ16" at bounding box center [525, 110] width 1 height 41
select select
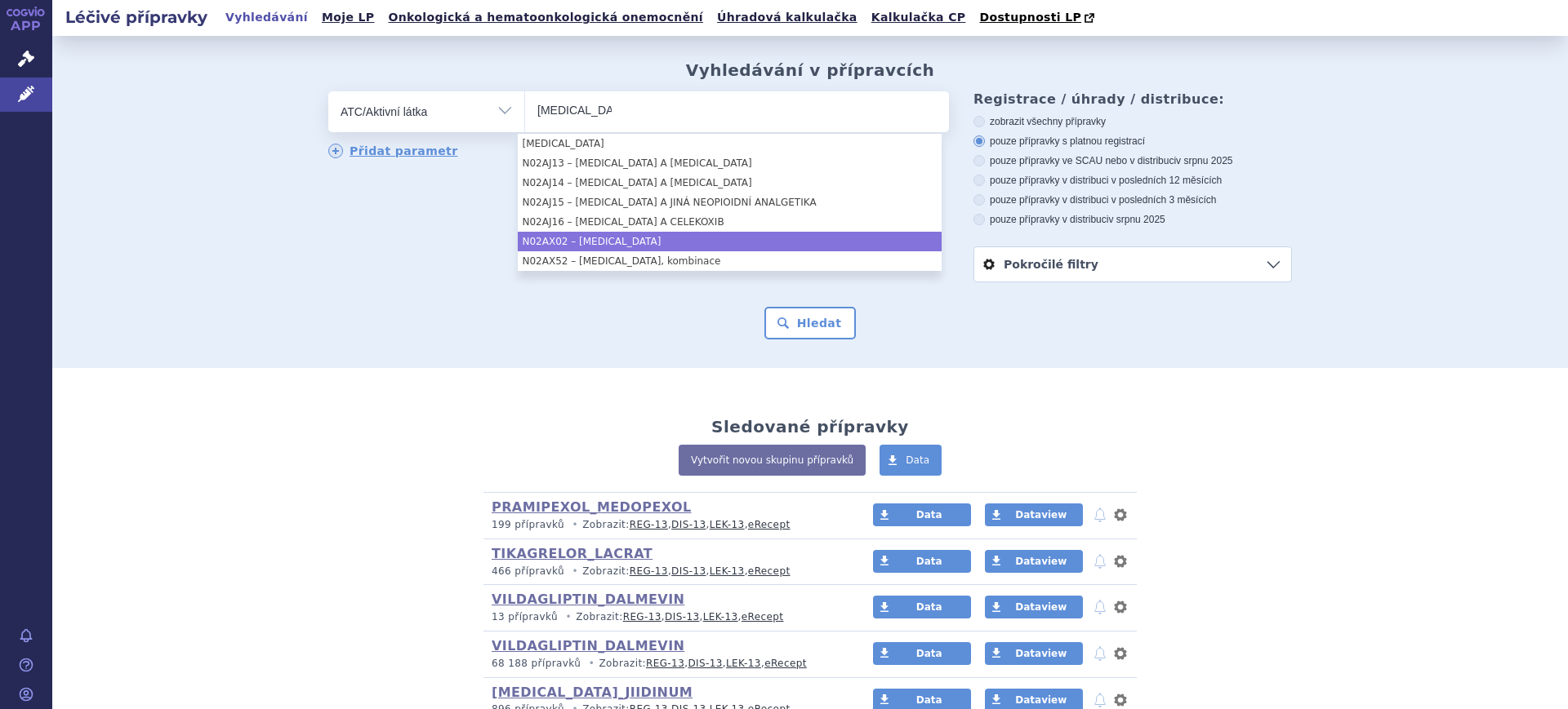
type input "tramadol"
select select "N02AX02"
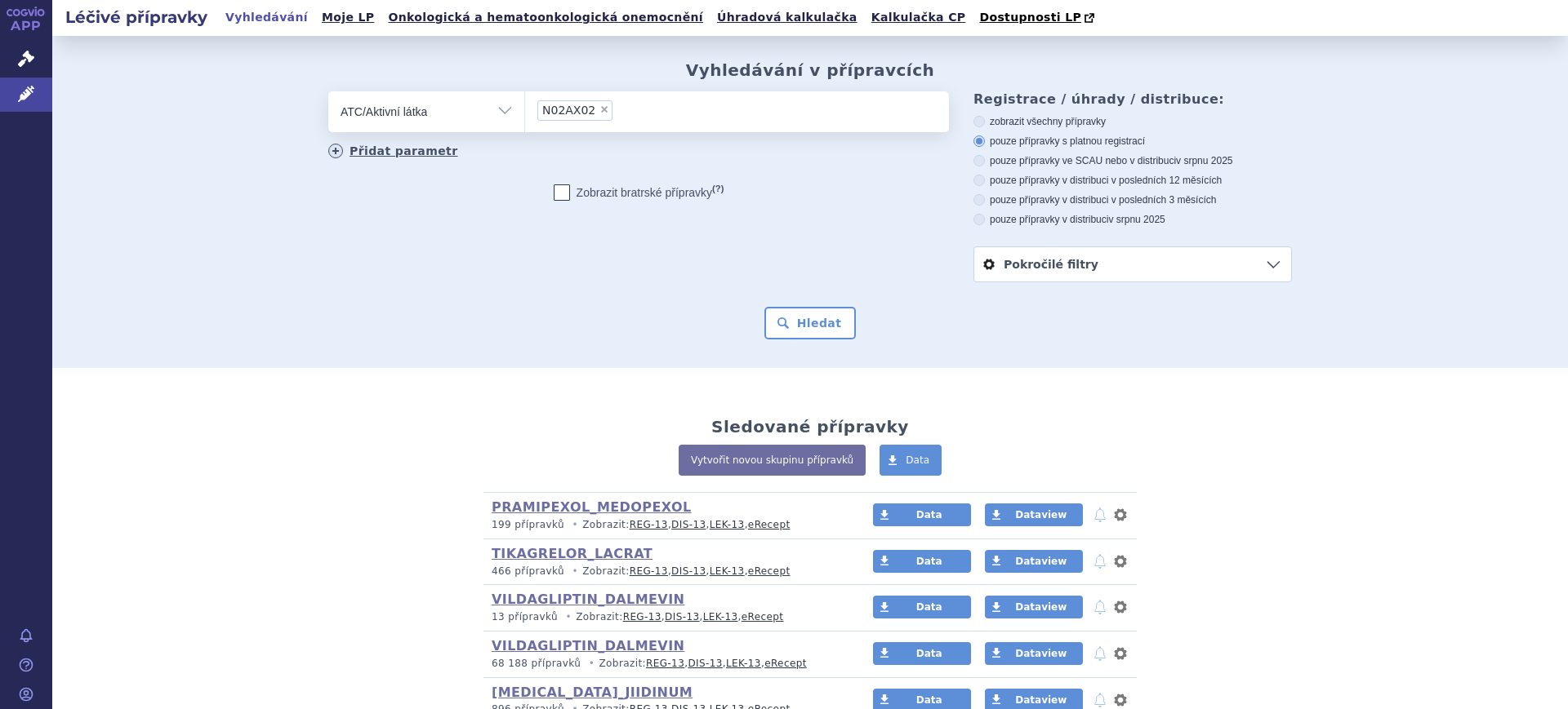
click at [398, 156] on link "Přidat parametr" at bounding box center [393, 151] width 130 height 15
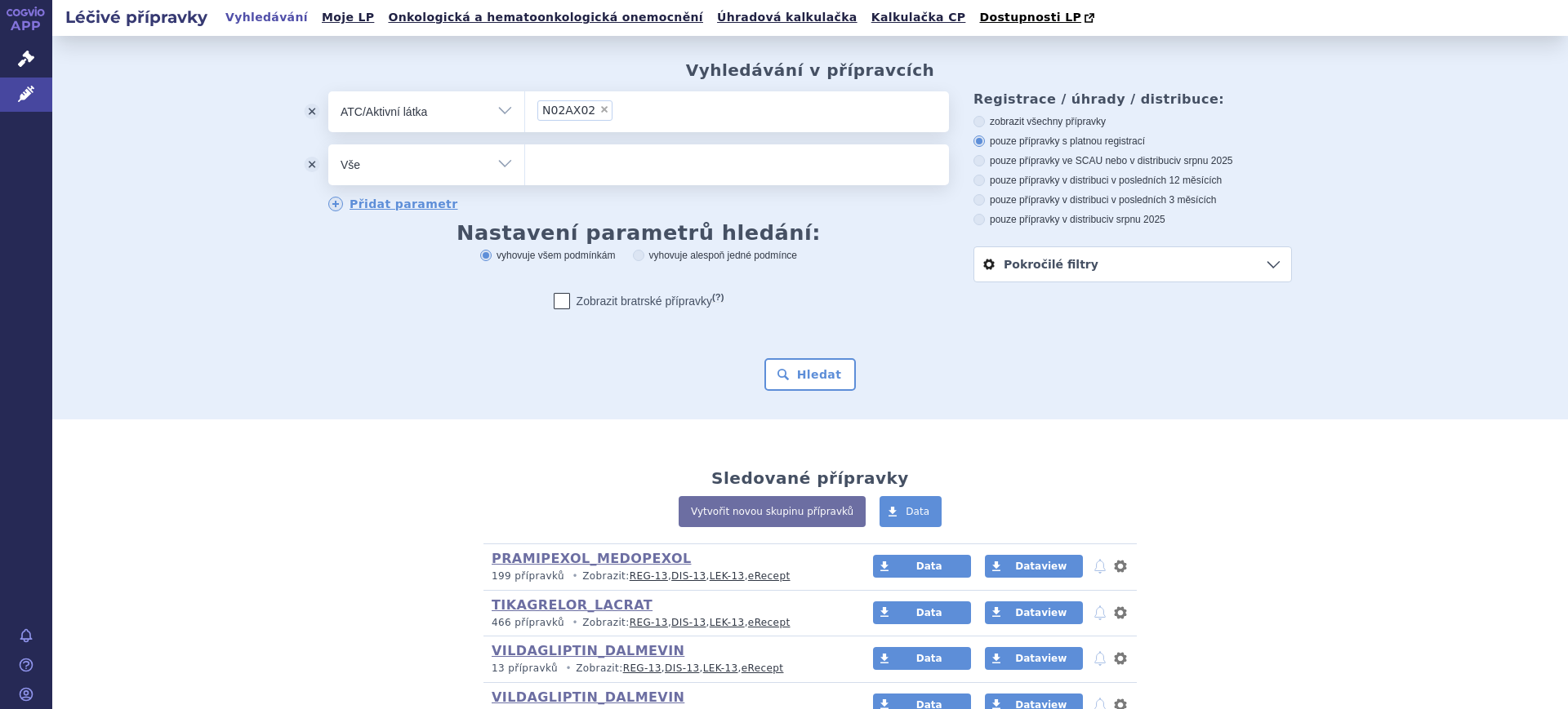
click at [398, 156] on select "Vše Přípravek/SUKL kód MAH VPOIS ATC/Aktivní látka Léková forma Síla" at bounding box center [426, 162] width 196 height 37
select select "filter-dosage-form"
click at [328, 145] on select "Vše Přípravek/SUKL kód MAH VPOIS ATC/Aktivní látka Léková forma Síla" at bounding box center [426, 162] width 196 height 37
click at [613, 167] on ul at bounding box center [737, 161] width 424 height 34
click at [525, 167] on select at bounding box center [525, 163] width 1 height 41
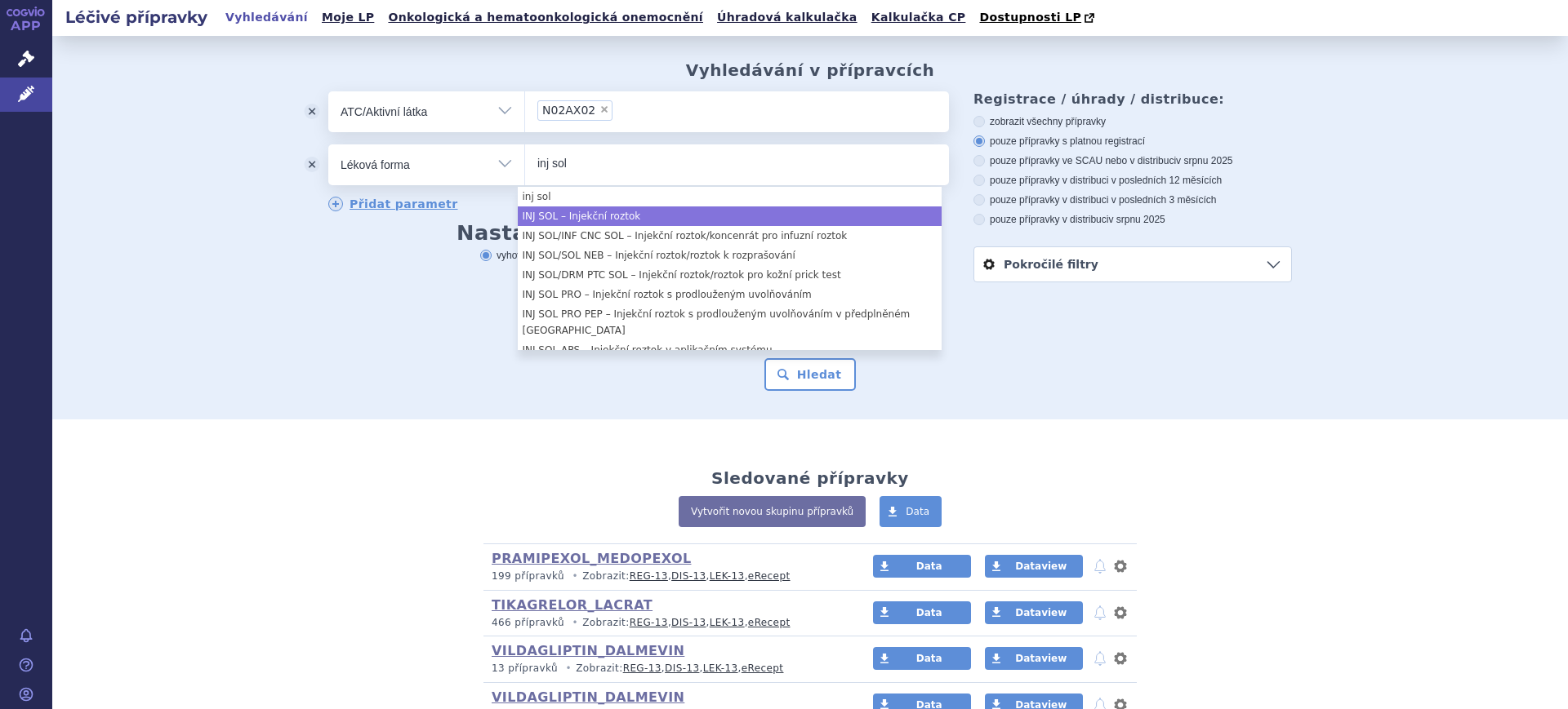
type input "inj sol"
select select "cdeb09e2-d169-41ee-a130-047025b7daf5"
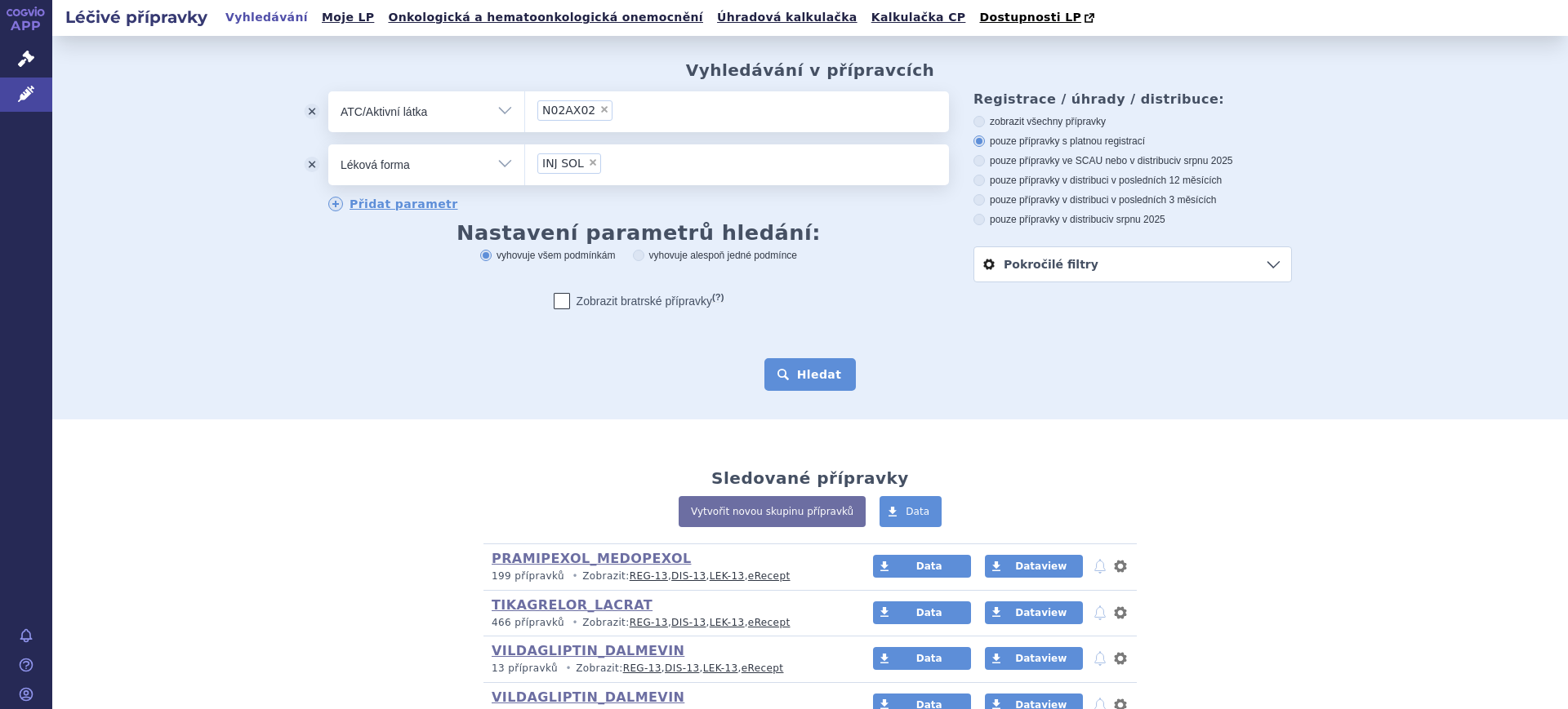
click at [787, 365] on button "Hledat" at bounding box center [810, 374] width 92 height 33
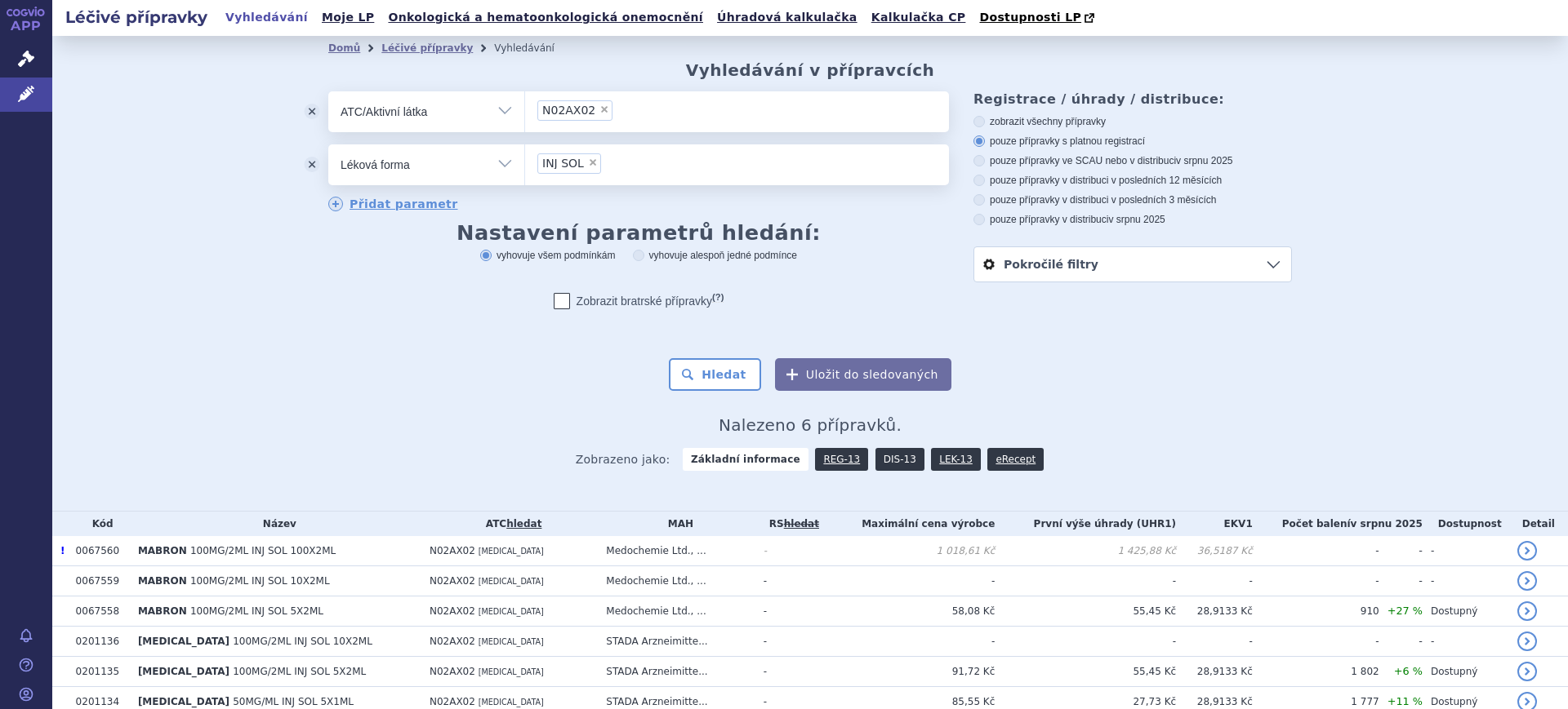
click at [887, 457] on link "DIS-13" at bounding box center [900, 459] width 49 height 23
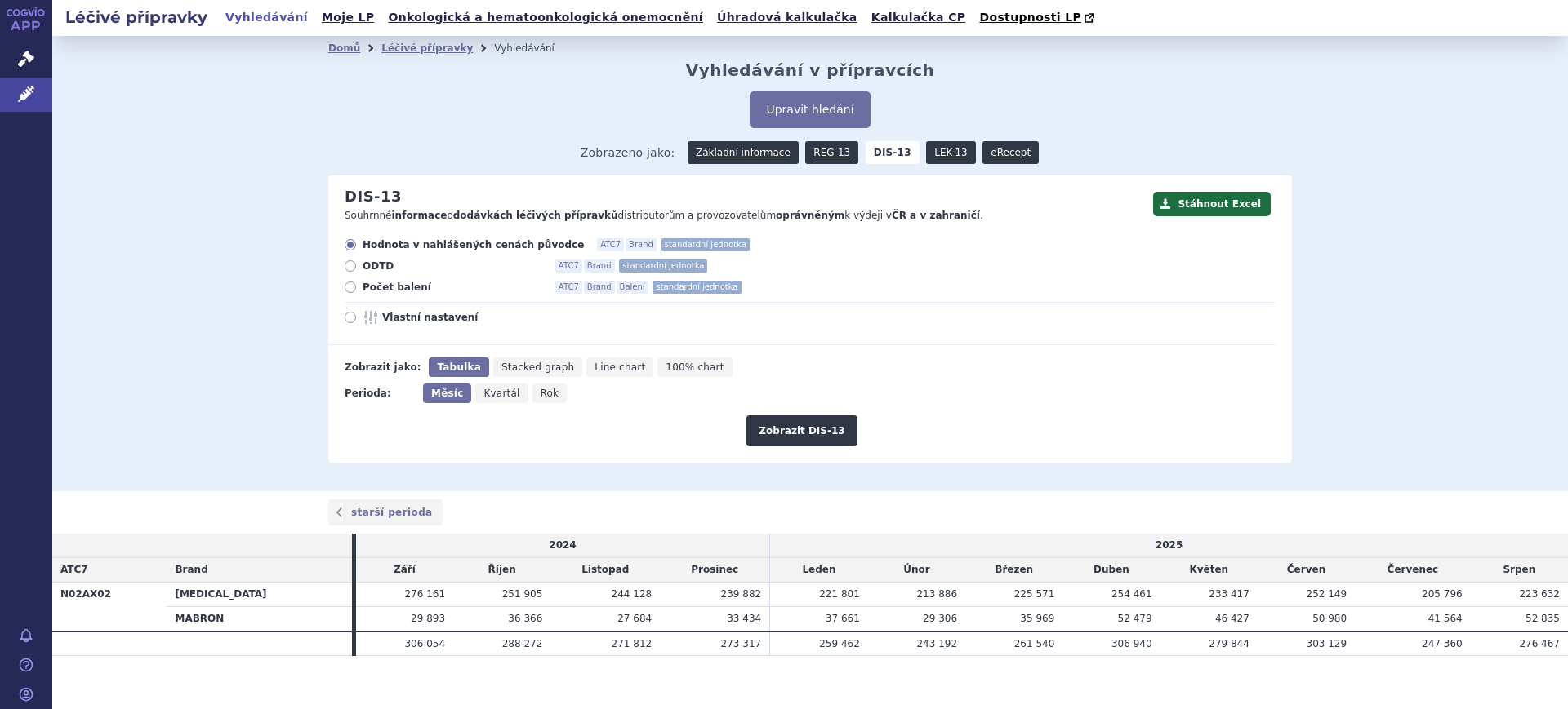
click at [540, 392] on icon "Rok" at bounding box center [549, 393] width 35 height 20
click at [540, 392] on input "Rok" at bounding box center [537, 388] width 10 height 10
radio input "true"
click at [410, 326] on div "Hodnota v nahlášených cenách původce ATC7 Brand standardní jednotka ODTD ATC7 B…" at bounding box center [802, 291] width 947 height 107
click at [433, 312] on span "Vlastní nastavení" at bounding box center [472, 318] width 179 height 13
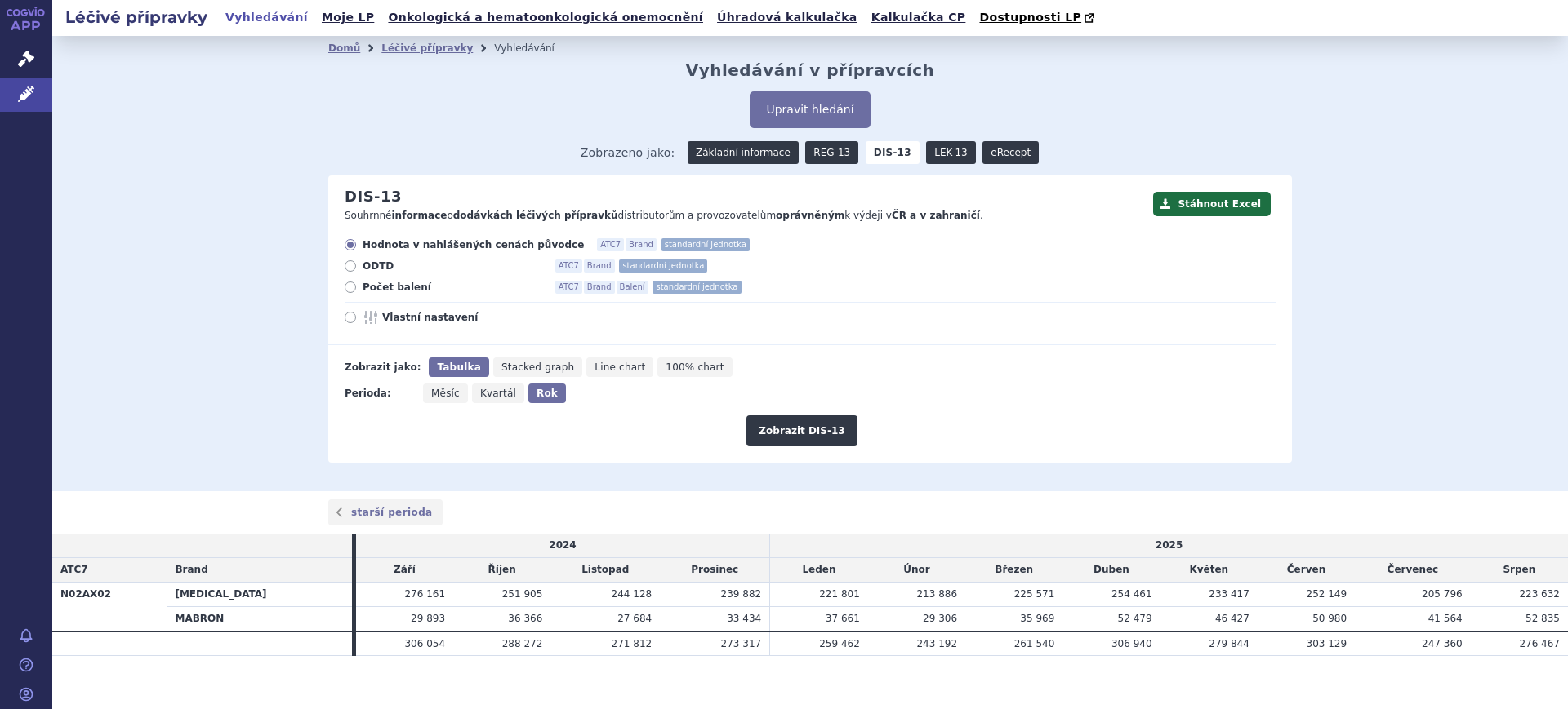
click at [357, 314] on input "Vlastní nastavení" at bounding box center [351, 319] width 10 height 10
radio input "true"
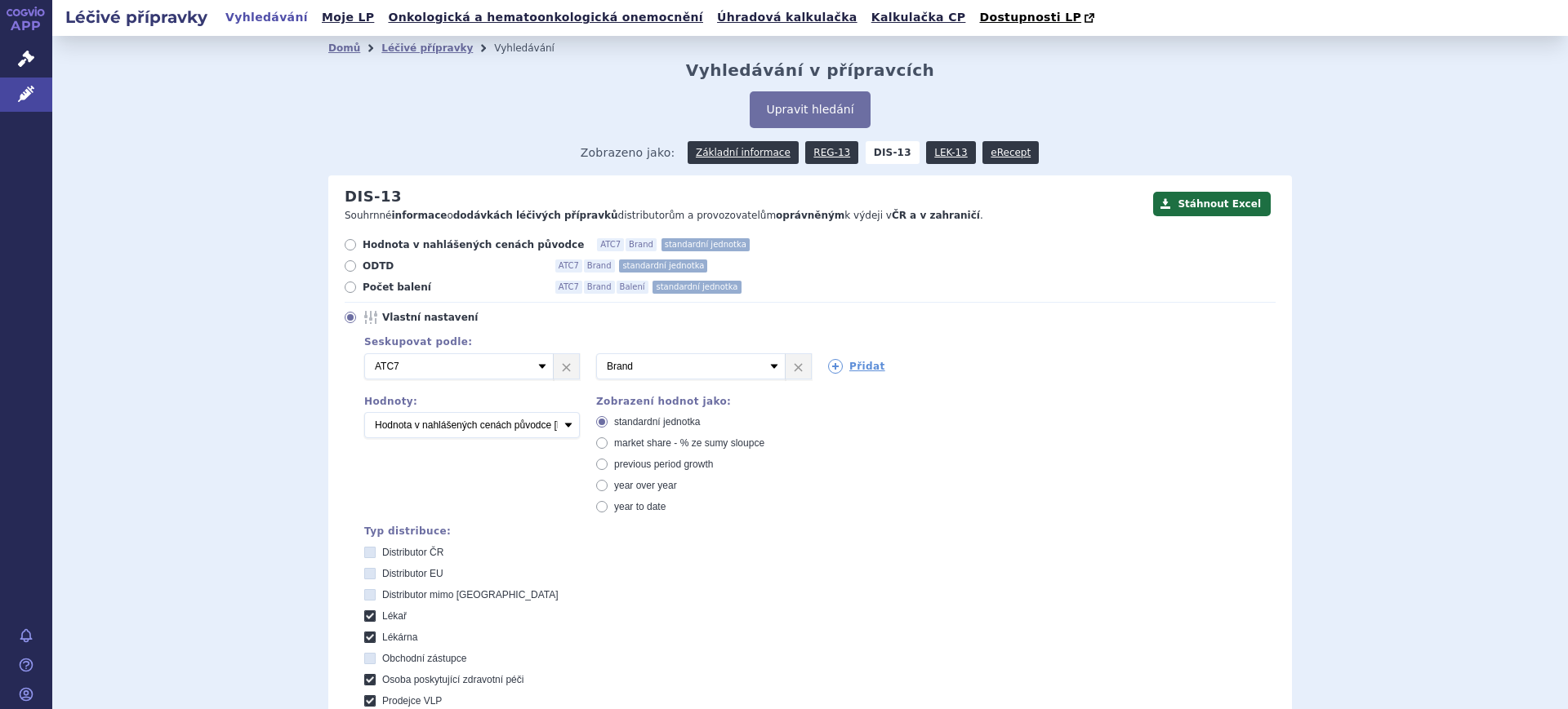
click at [642, 446] on span "market share - % ze sumy sloupce" at bounding box center [689, 443] width 150 height 11
click at [609, 446] on input "market share - % ze sumy sloupce" at bounding box center [603, 445] width 10 height 10
radio input "true"
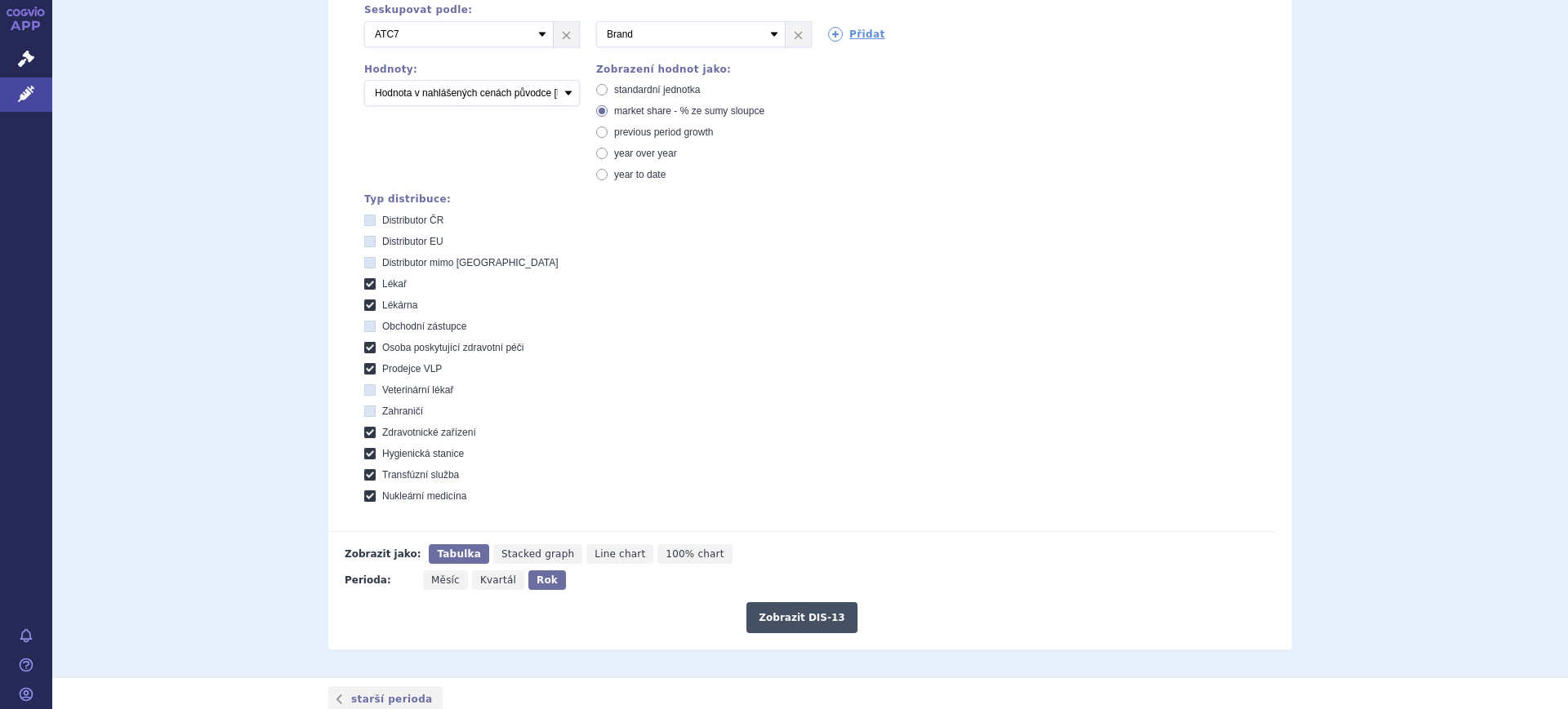
scroll to position [408, 0]
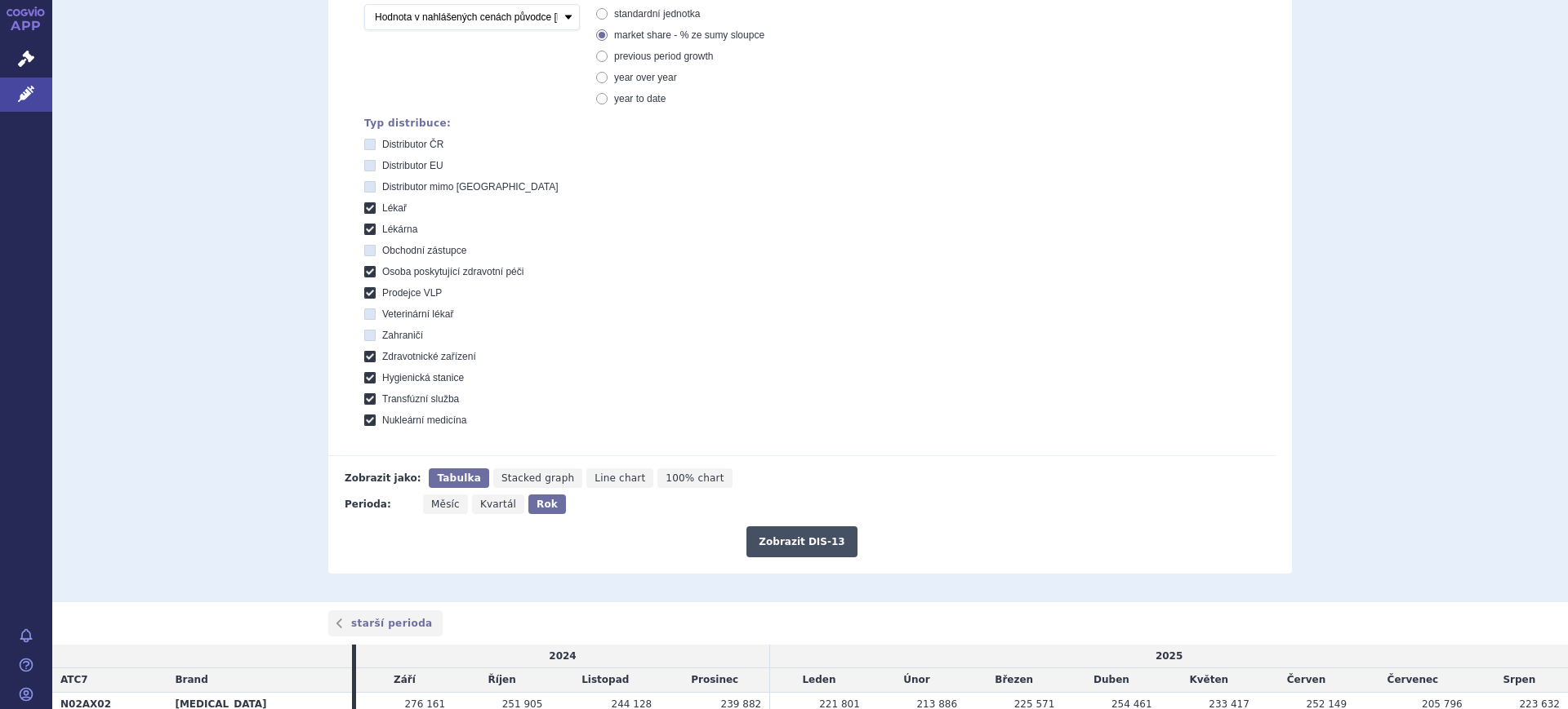
click at [771, 543] on button "Zobrazit DIS-13" at bounding box center [801, 541] width 110 height 31
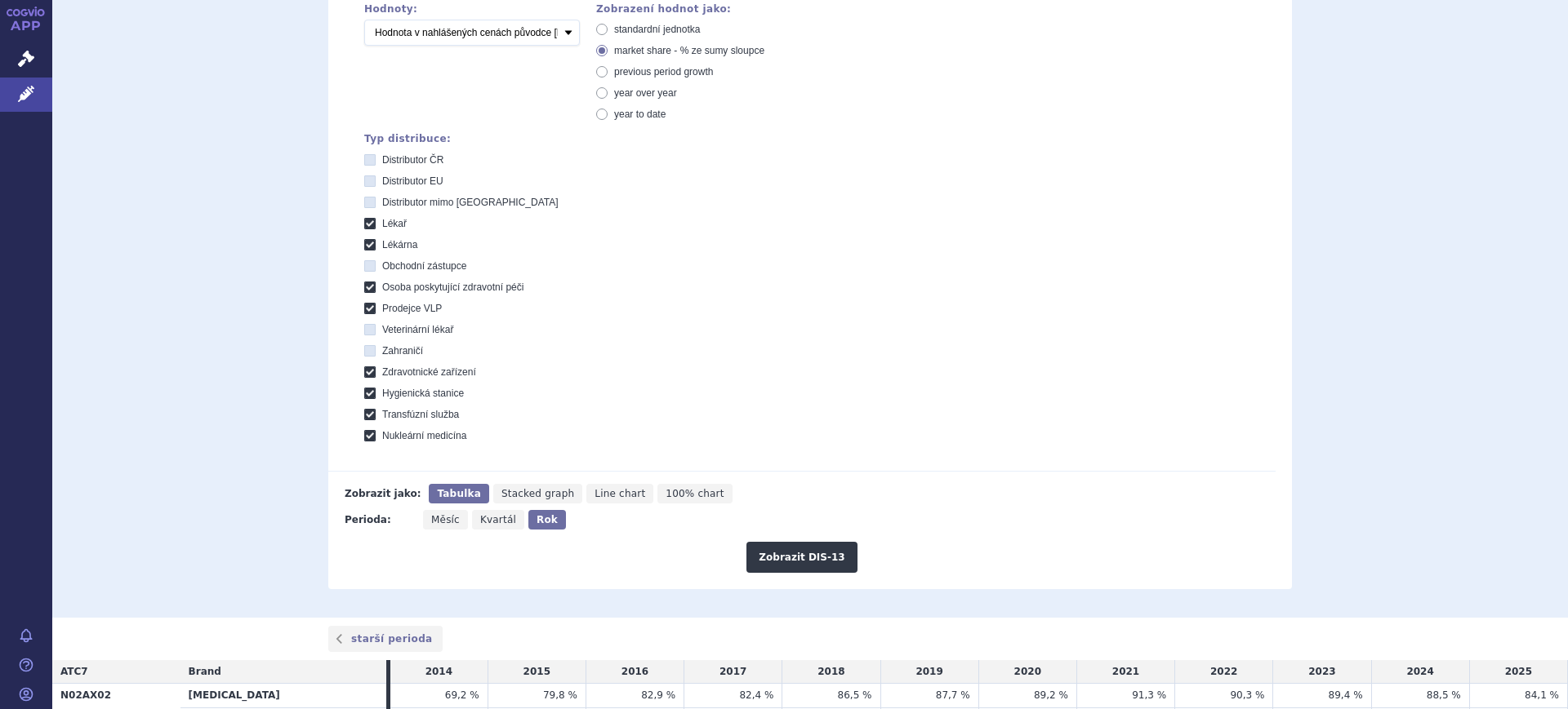
scroll to position [202, 0]
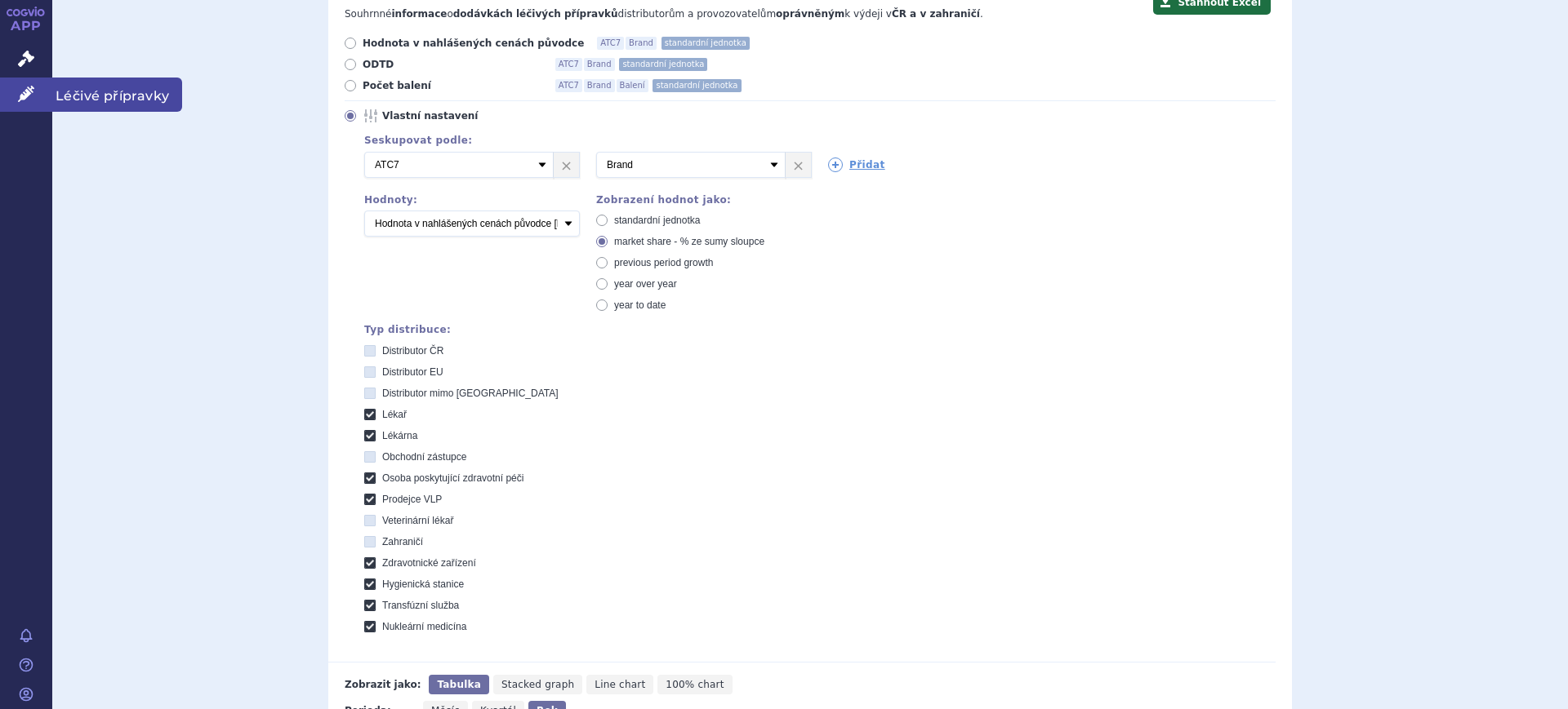
click at [28, 84] on link "Léčivé přípravky" at bounding box center [25, 94] width 52 height 34
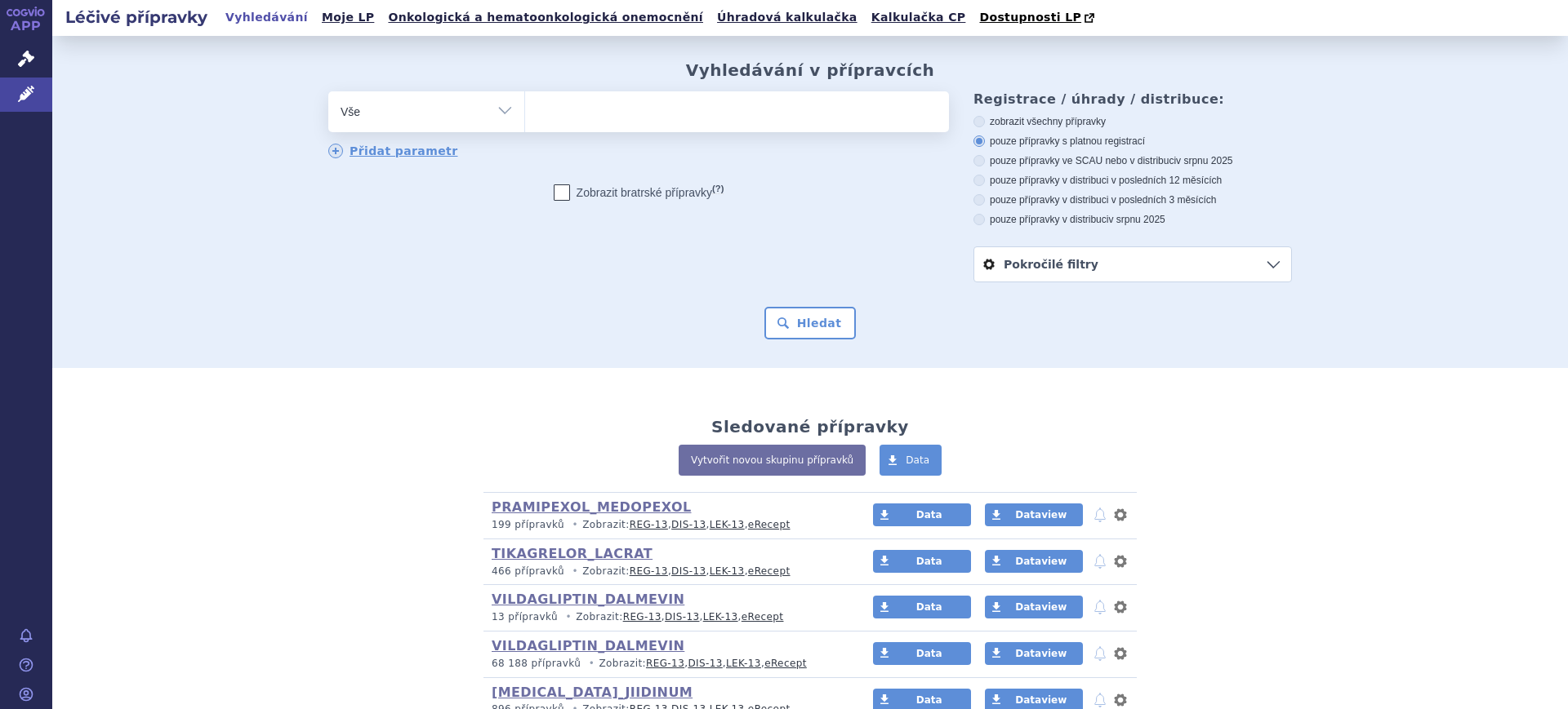
click at [422, 123] on select "Vše Přípravek/SUKL kód MAH VPOIS ATC/Aktivní látka Léková forma Síla" at bounding box center [426, 109] width 196 height 37
select select "filter-atc-group"
click at [328, 92] on select "Vše Přípravek/SUKL kód MAH VPOIS ATC/Aktivní látka Léková forma Síla" at bounding box center [426, 109] width 196 height 37
click at [538, 112] on input "search" at bounding box center [542, 110] width 9 height 21
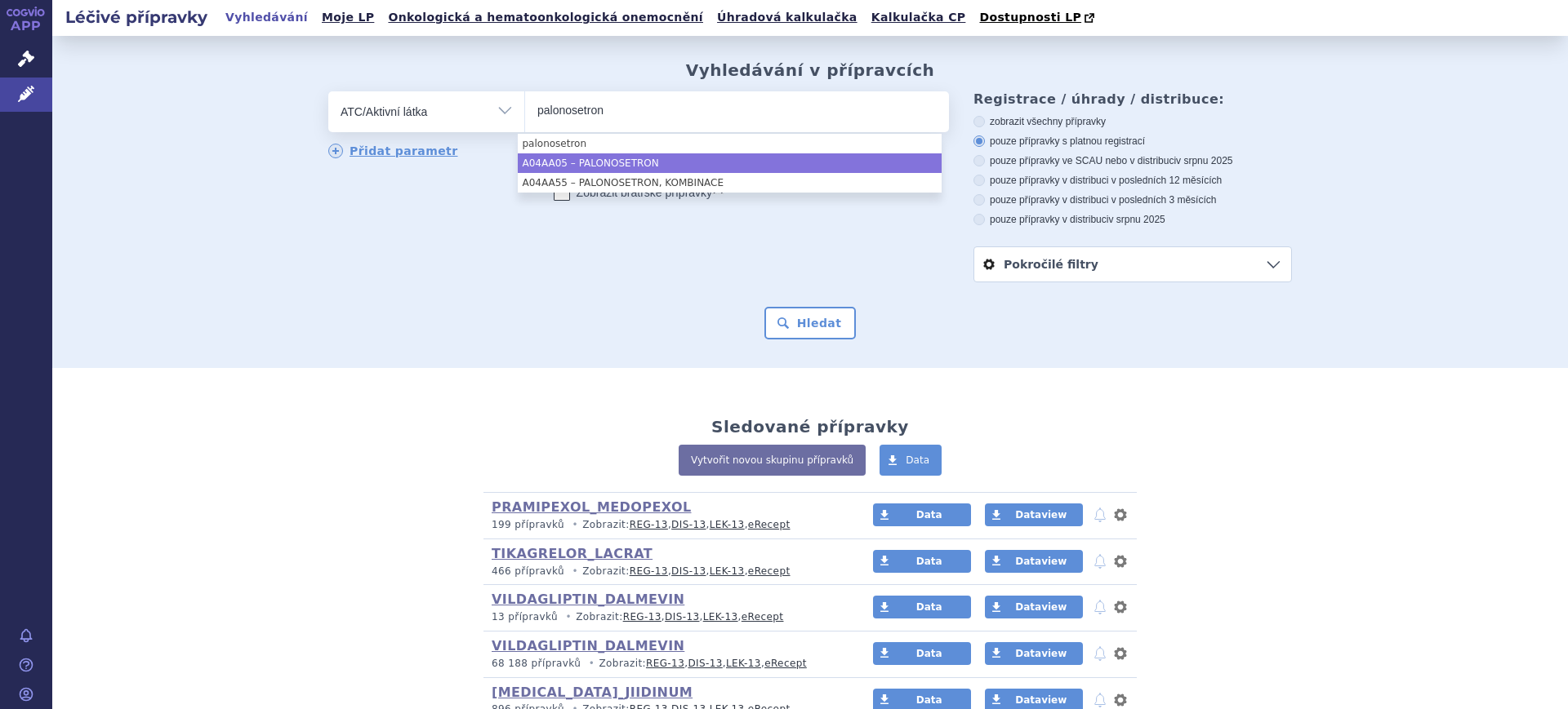
type input "palonosetron"
select select "A04AA05"
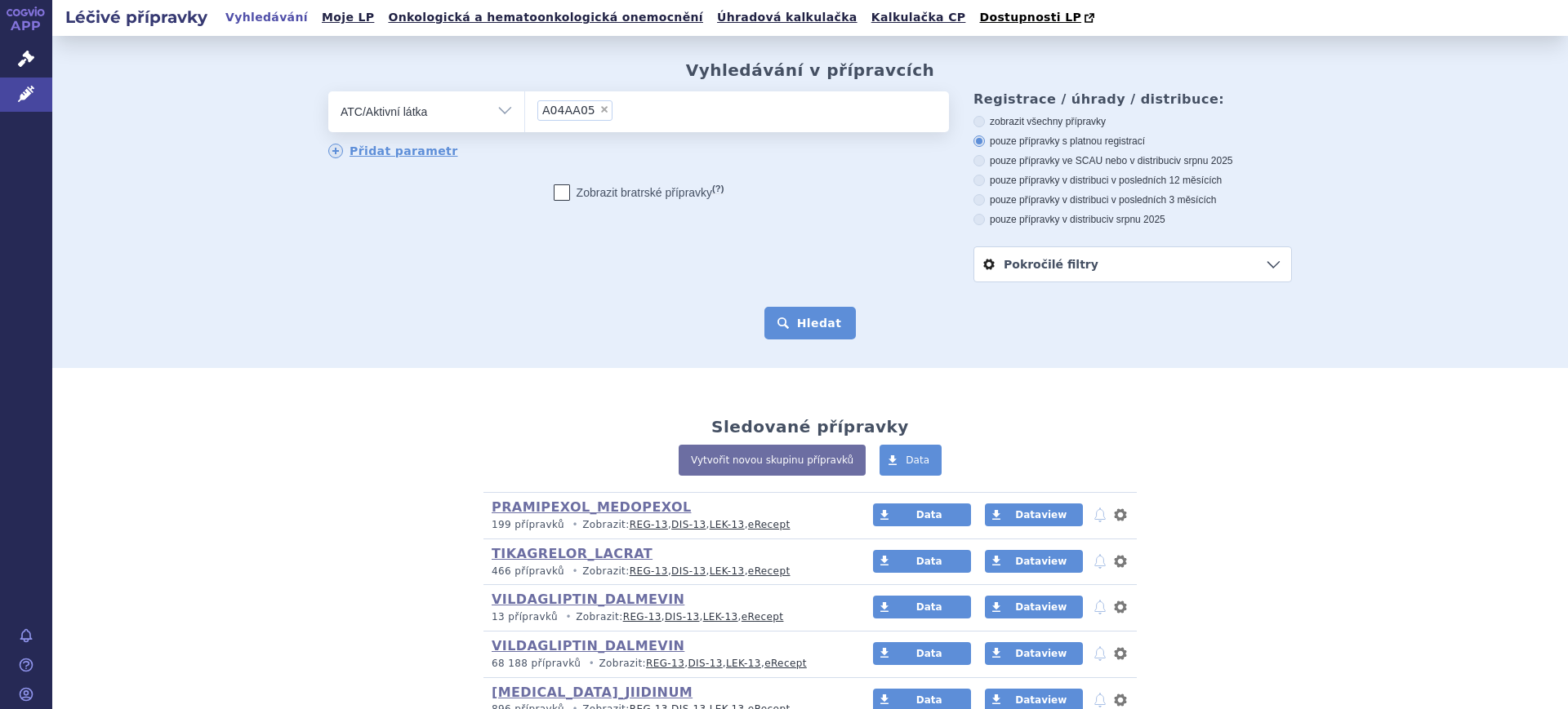
click at [775, 313] on button "Hledat" at bounding box center [810, 322] width 92 height 33
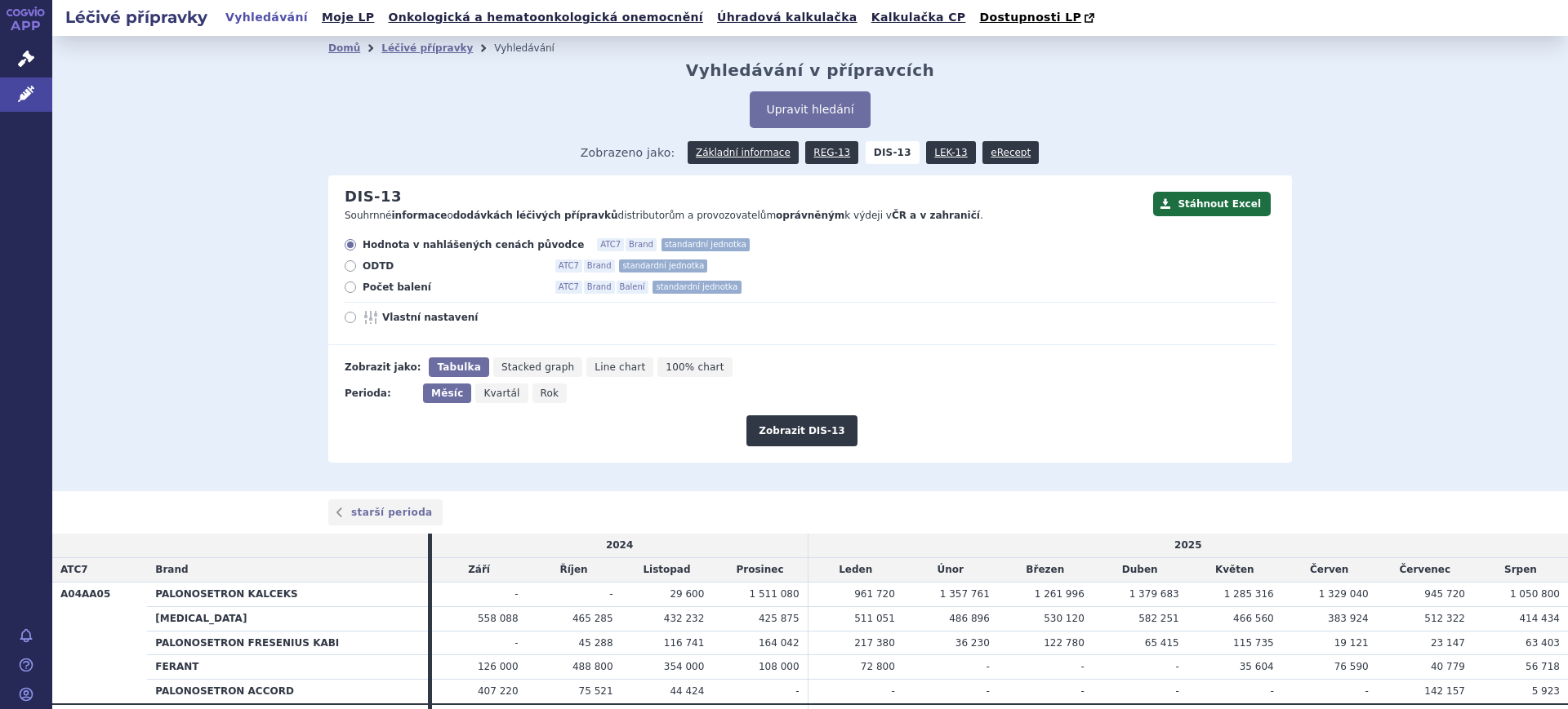
click at [541, 395] on span "Rok" at bounding box center [550, 393] width 19 height 11
click at [533, 394] on input "Rok" at bounding box center [537, 388] width 10 height 10
radio input "true"
click at [434, 316] on span "Vlastní nastavení" at bounding box center [472, 318] width 179 height 13
click at [357, 316] on input "Vlastní nastavení" at bounding box center [351, 319] width 10 height 10
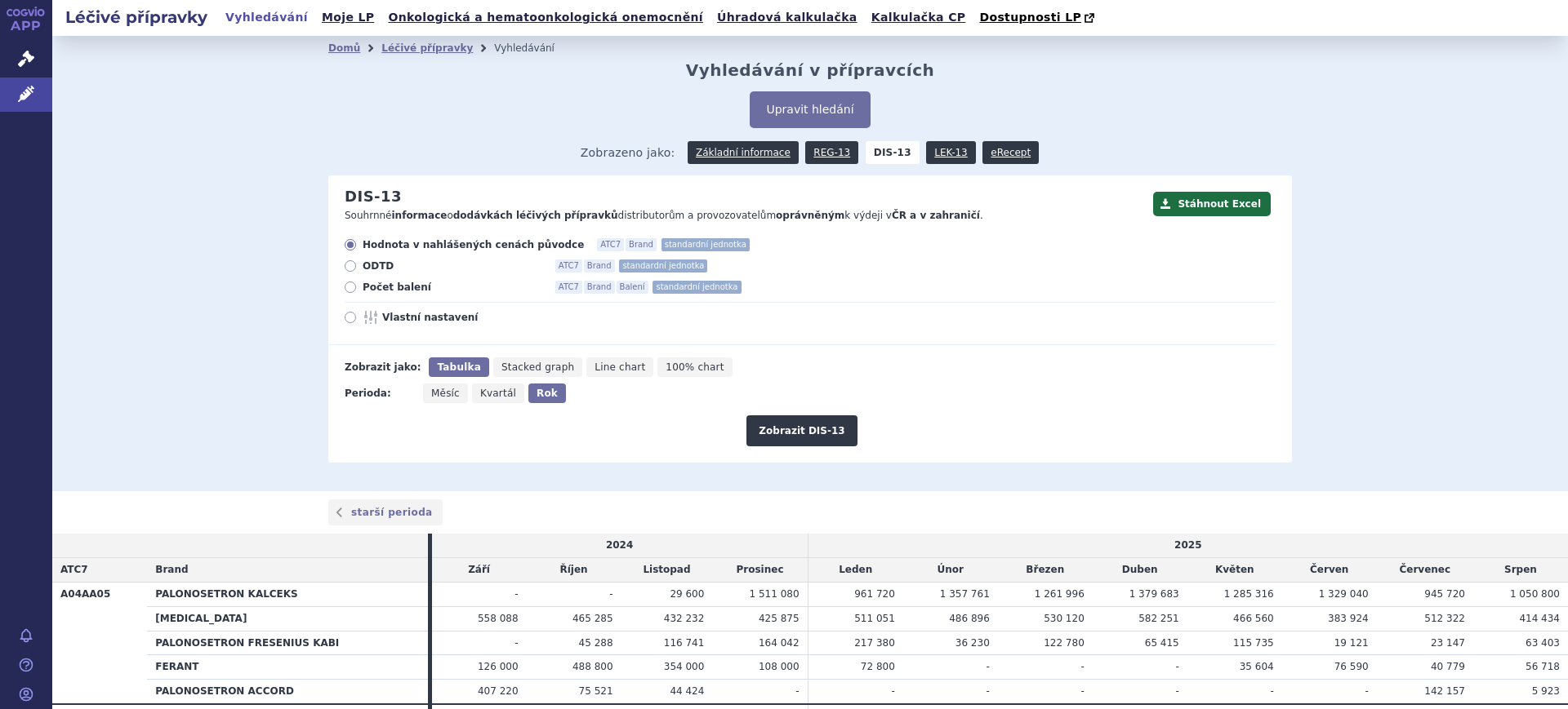
radio input "true"
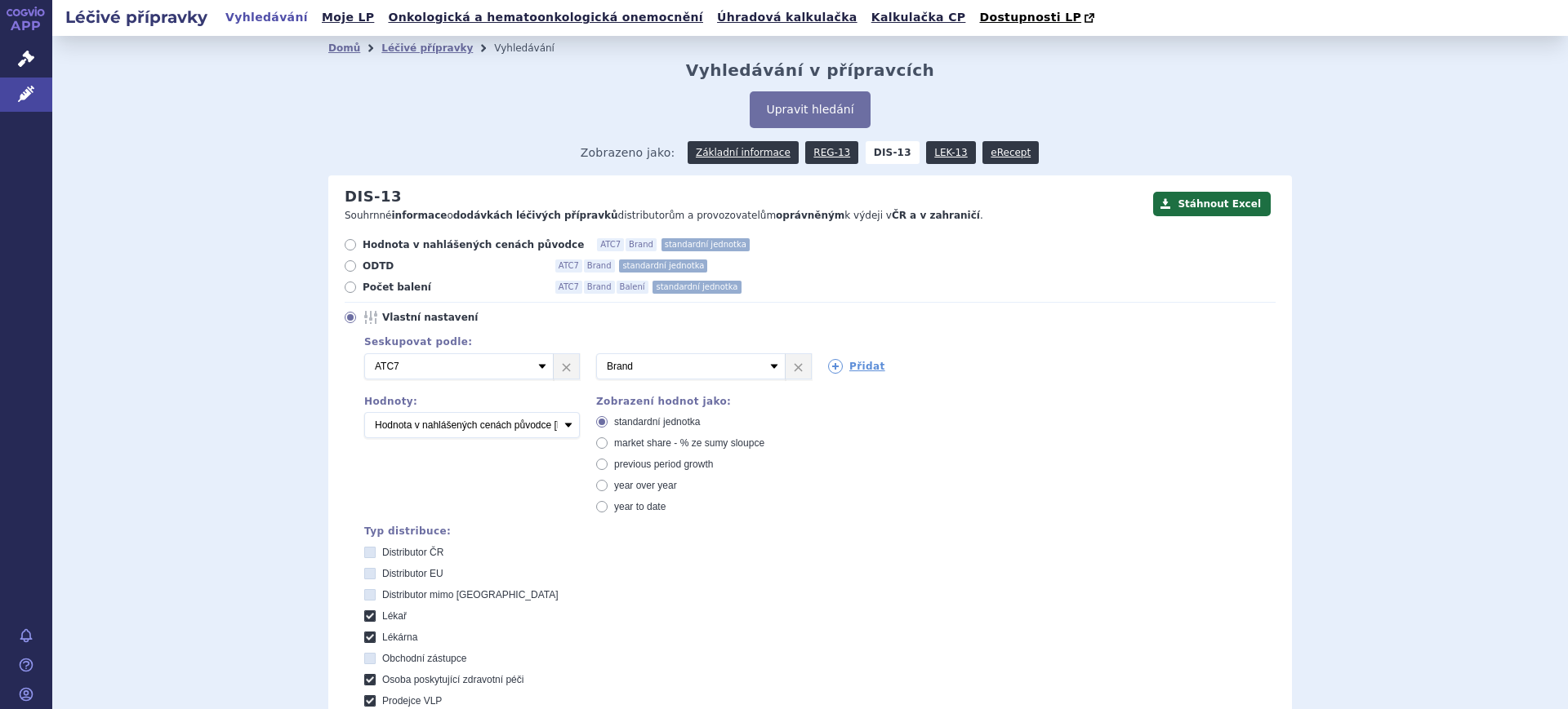
click at [642, 444] on span "market share - % ze sumy sloupce" at bounding box center [689, 443] width 150 height 11
click at [609, 444] on input "market share - % ze sumy sloupce" at bounding box center [603, 445] width 10 height 10
radio input "true"
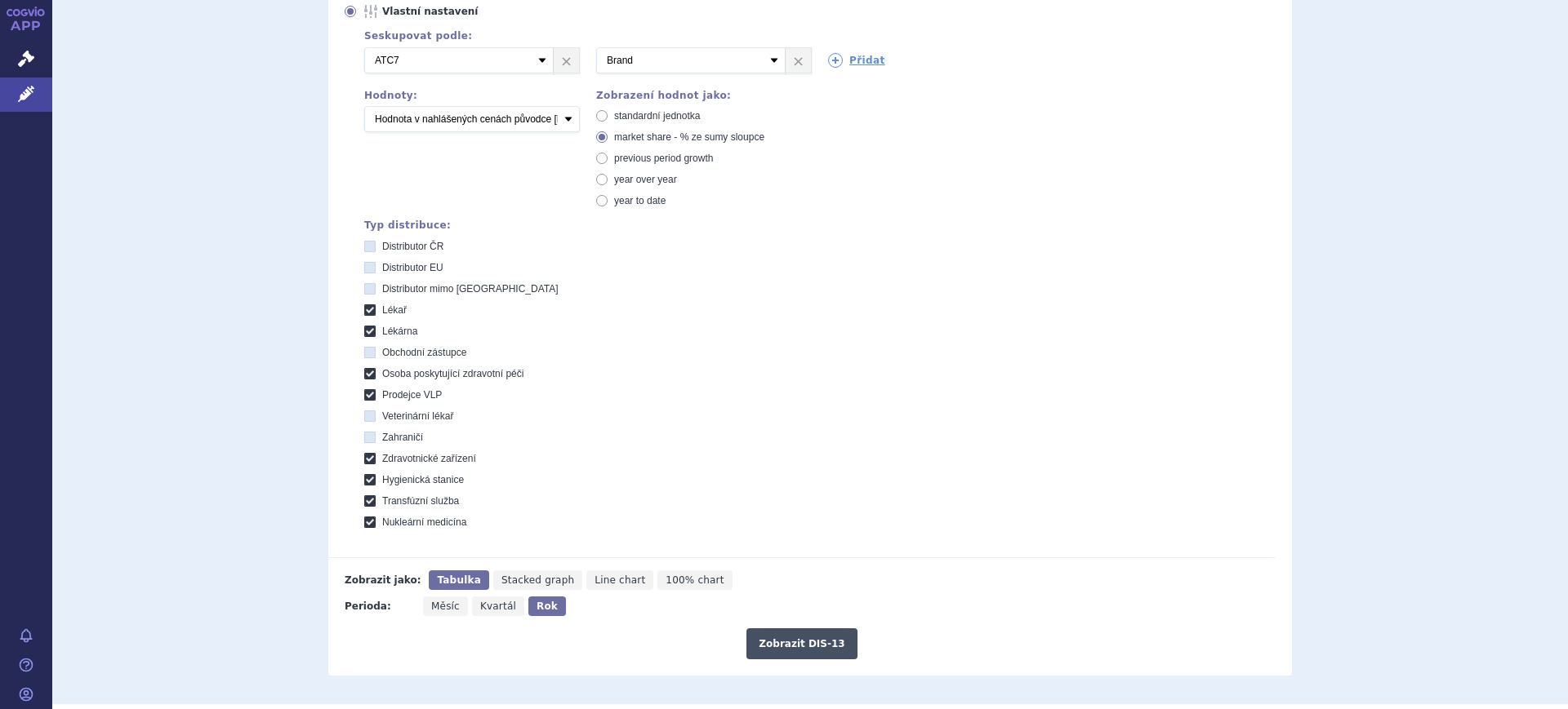
click at [765, 646] on button "Zobrazit DIS-13" at bounding box center [801, 643] width 110 height 31
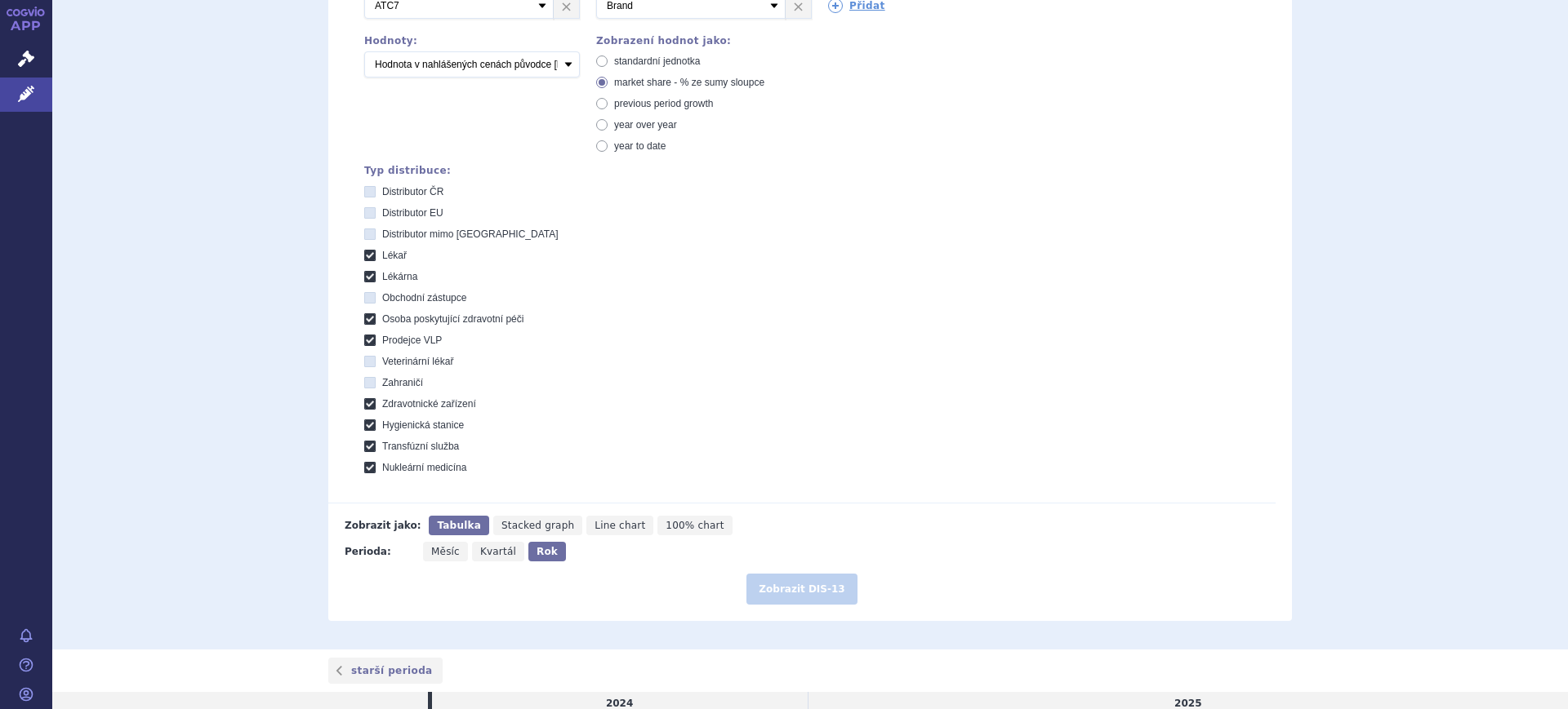
scroll to position [408, 0]
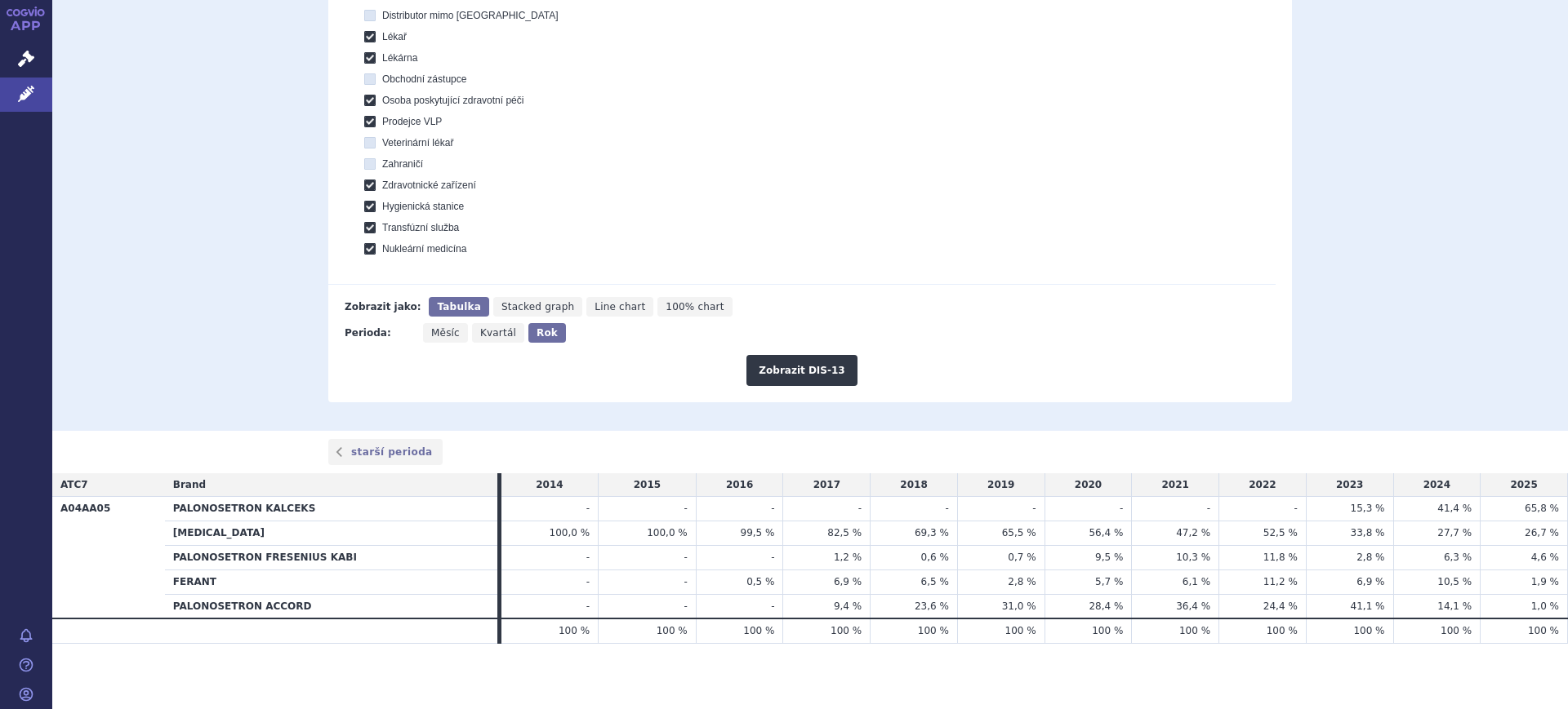
scroll to position [581, 0]
click at [45, 99] on link "Léčivé přípravky" at bounding box center [25, 94] width 52 height 34
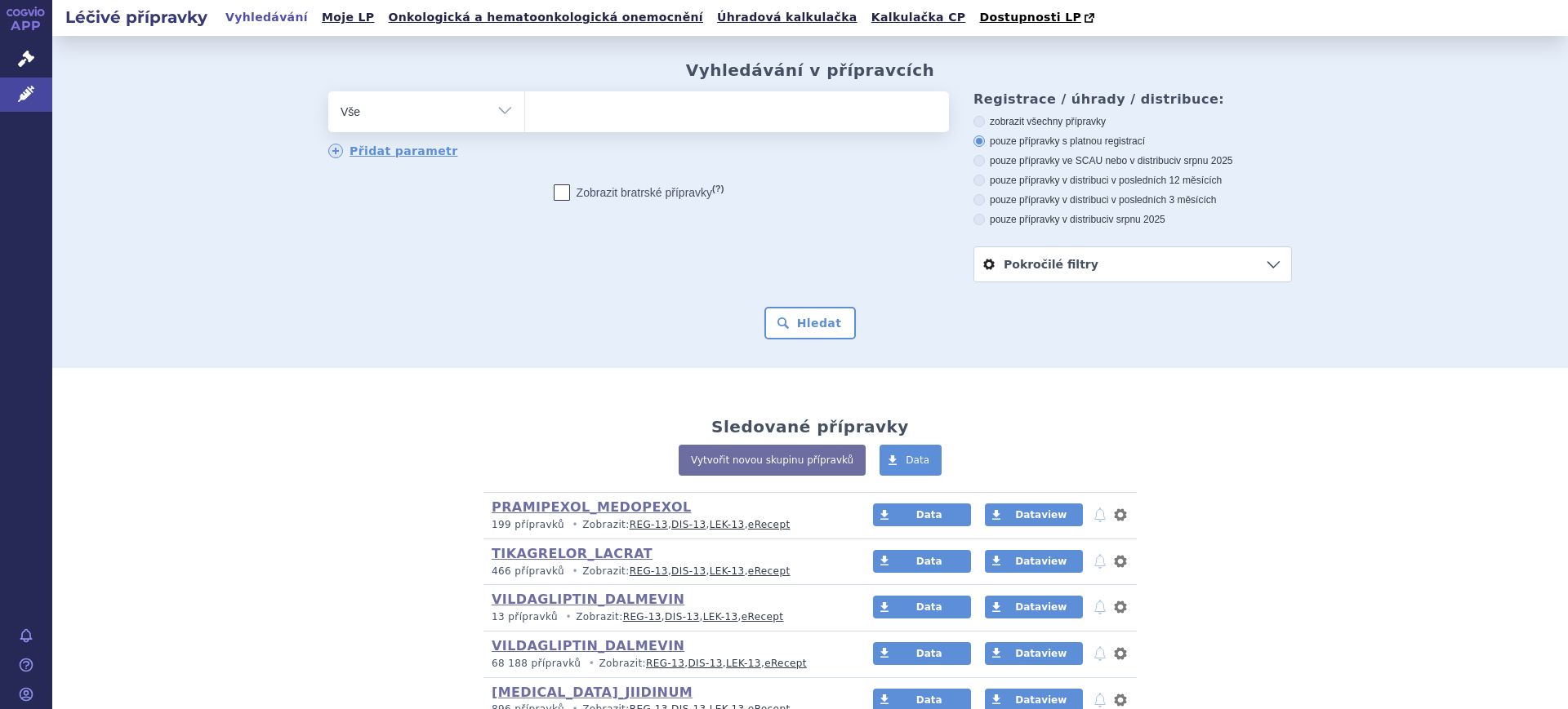
click at [357, 121] on select "Vše Přípravek/SUKL kód MAH VPOIS ATC/Aktivní látka Léková forma Síla" at bounding box center [426, 109] width 196 height 37
select select "filter-atc-group"
click at [328, 92] on select "Vše Přípravek/SUKL kód MAH VPOIS ATC/Aktivní látka Léková forma Síla" at bounding box center [426, 109] width 196 height 37
click at [578, 100] on ul at bounding box center [737, 108] width 424 height 34
click at [525, 100] on select at bounding box center [525, 110] width 1 height 41
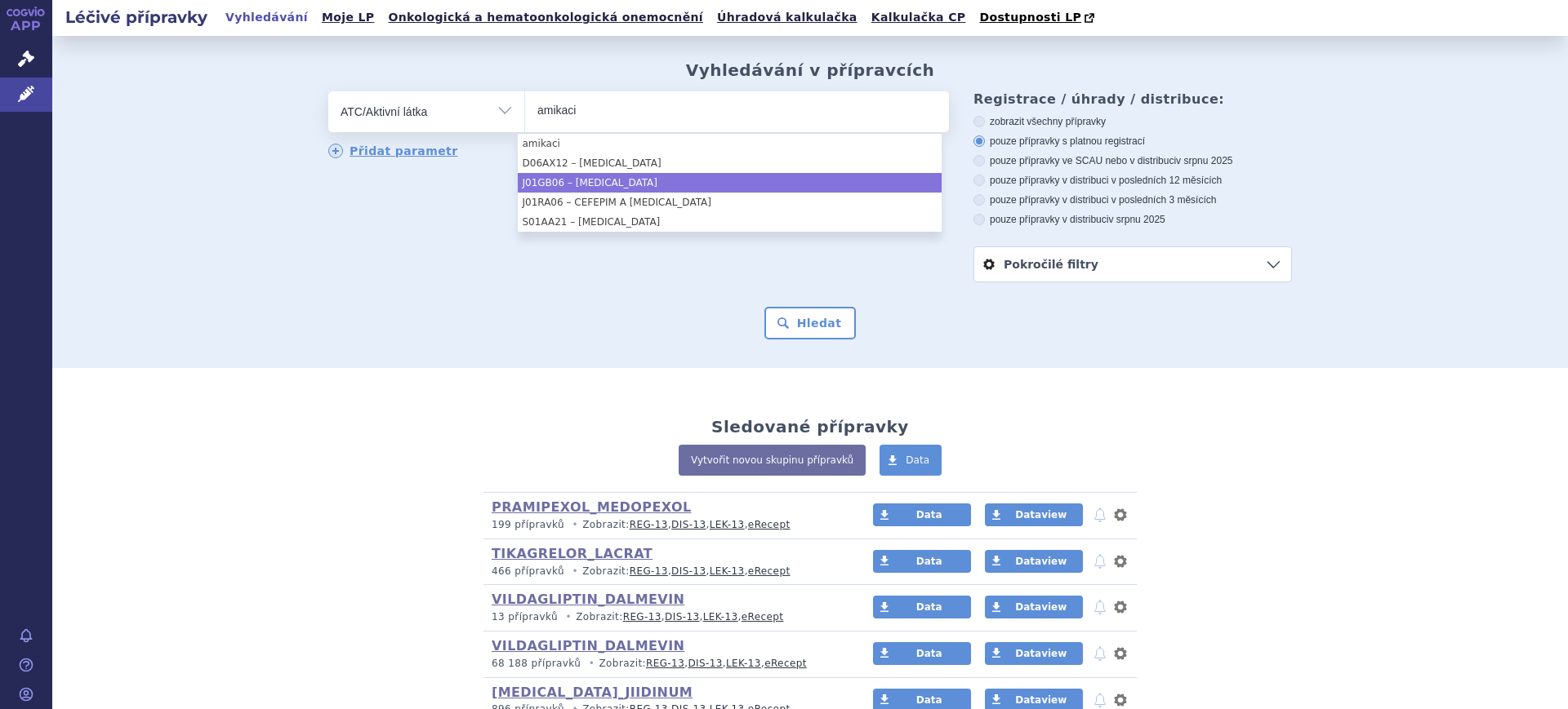
type input "amikaci"
select select "J01GB06"
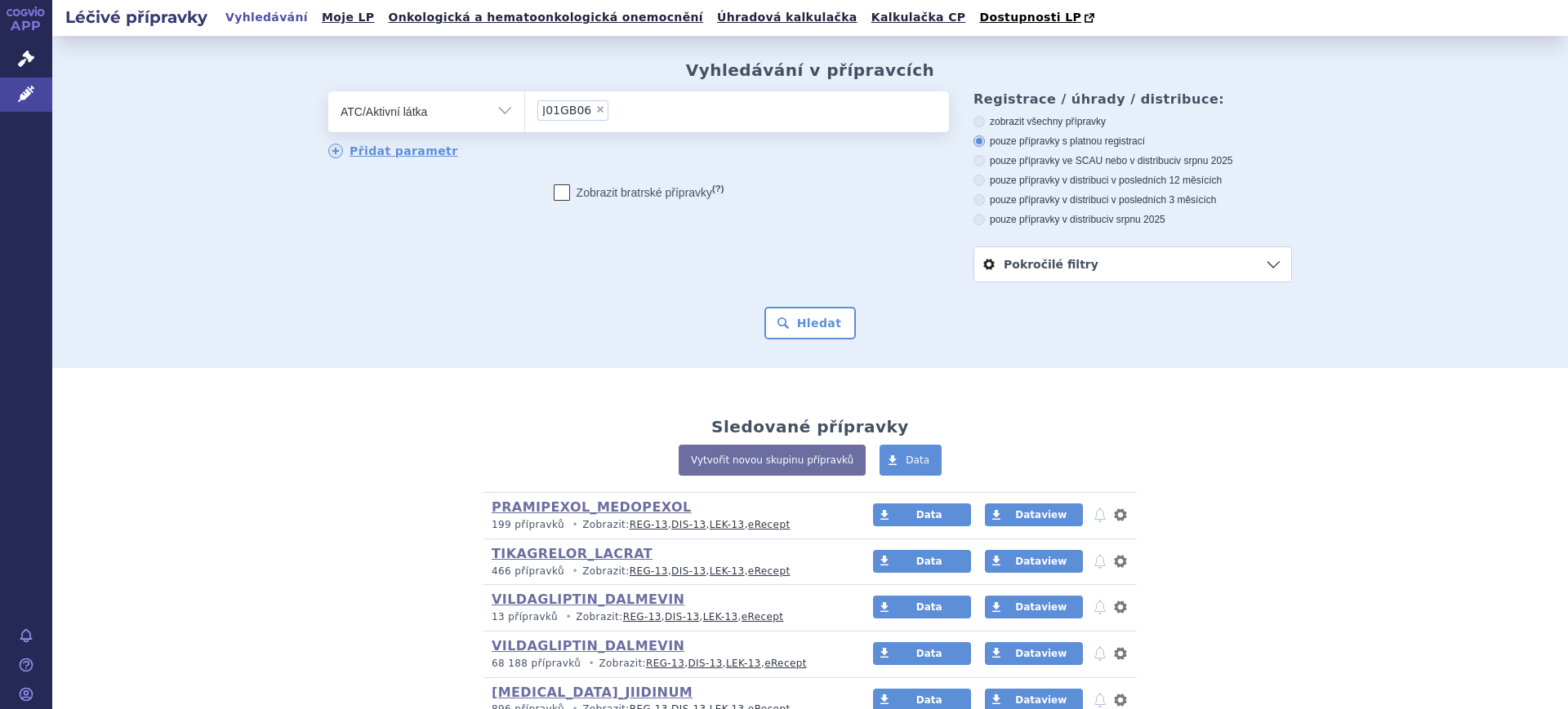
click at [595, 114] on span "×" at bounding box center [600, 109] width 9 height 9
click at [525, 114] on select "J01GB06" at bounding box center [525, 110] width 1 height 41
select select
type input "a"
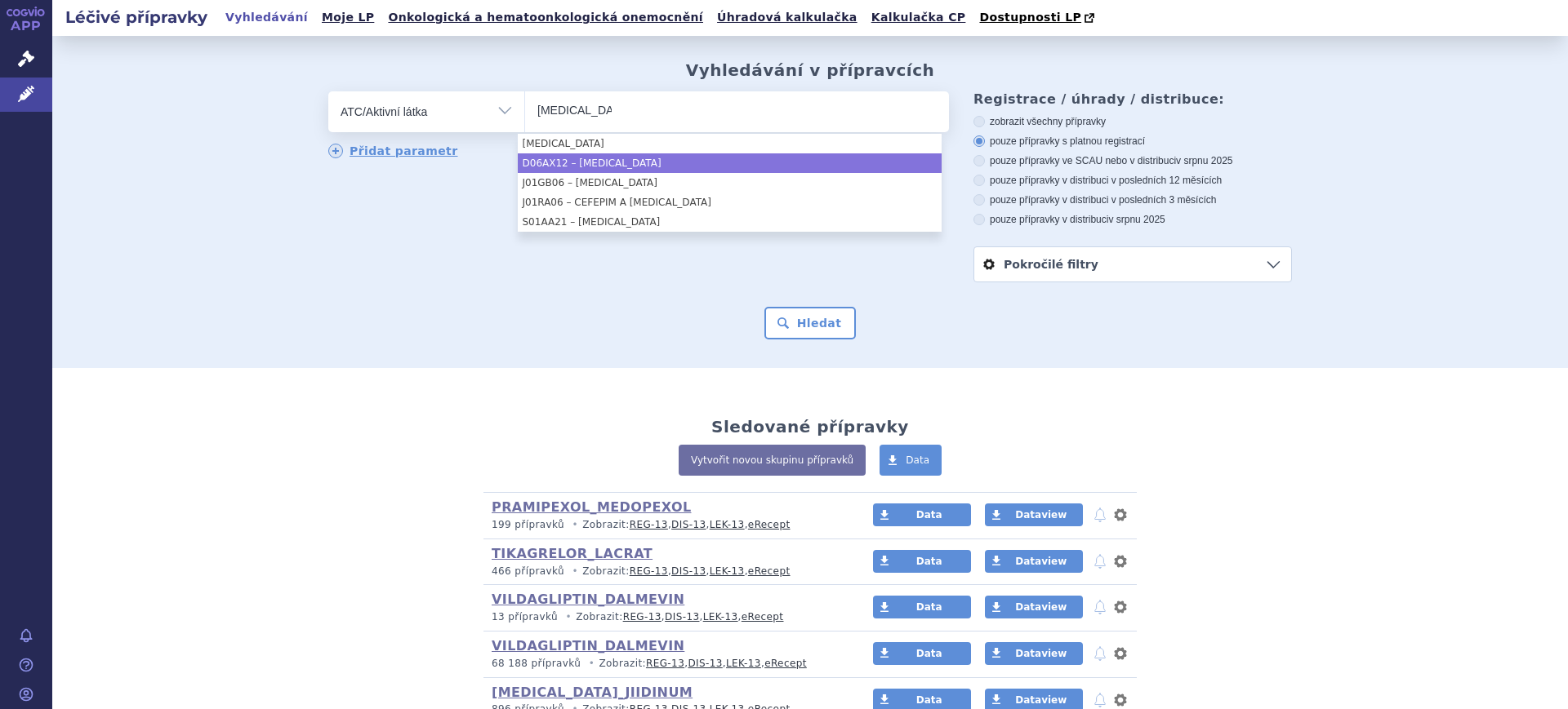
type input "amikacin"
select select "D06AX12"
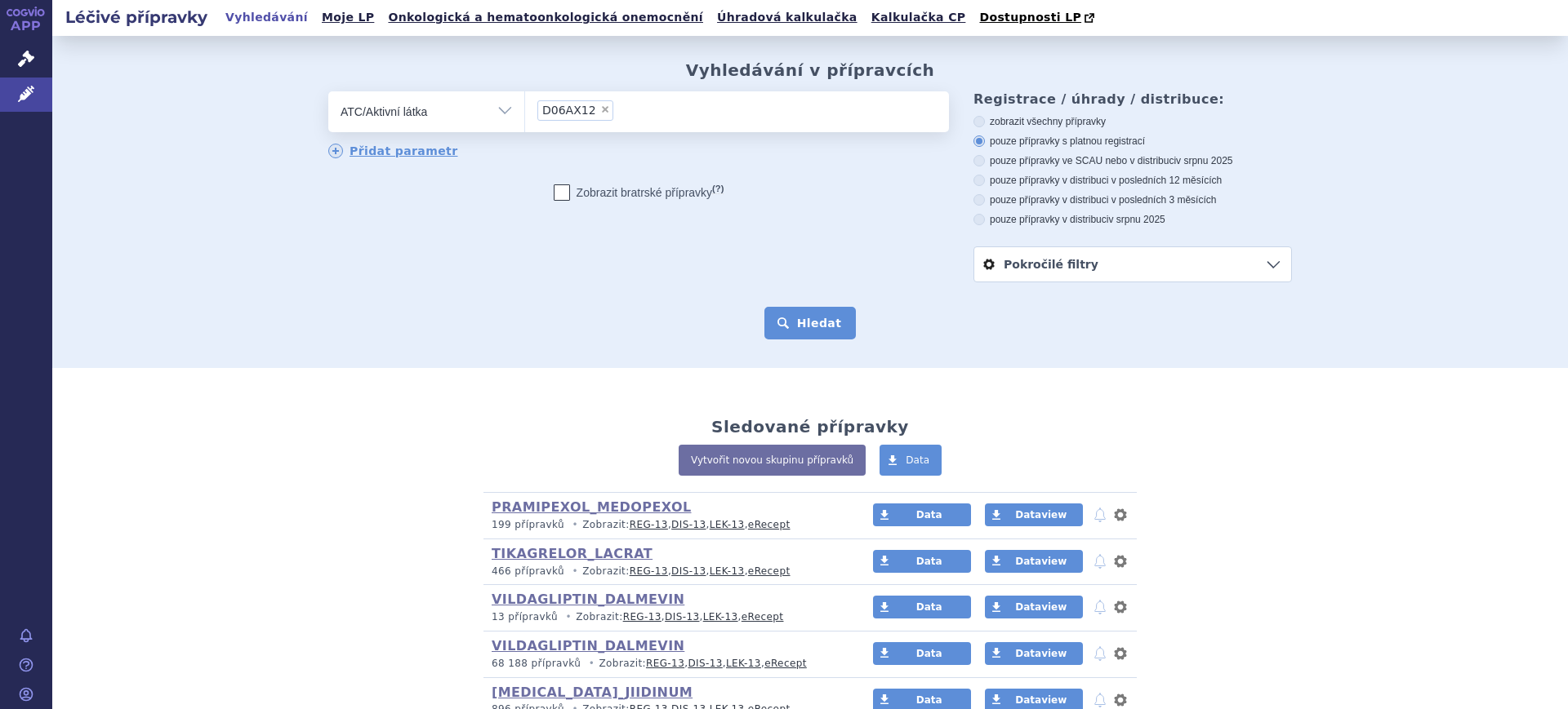
click at [824, 332] on button "Hledat" at bounding box center [810, 322] width 92 height 33
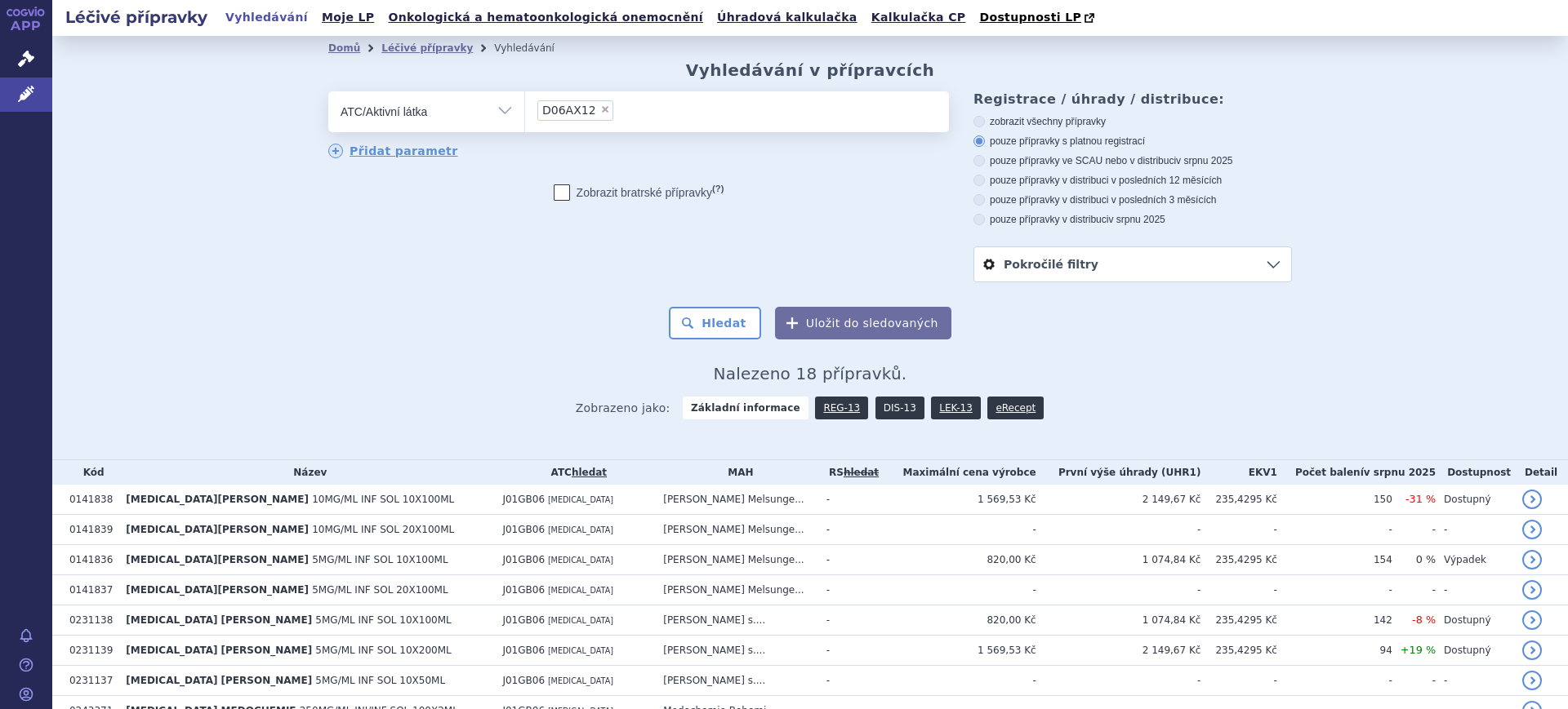
click at [876, 412] on link "DIS-13" at bounding box center [900, 408] width 49 height 23
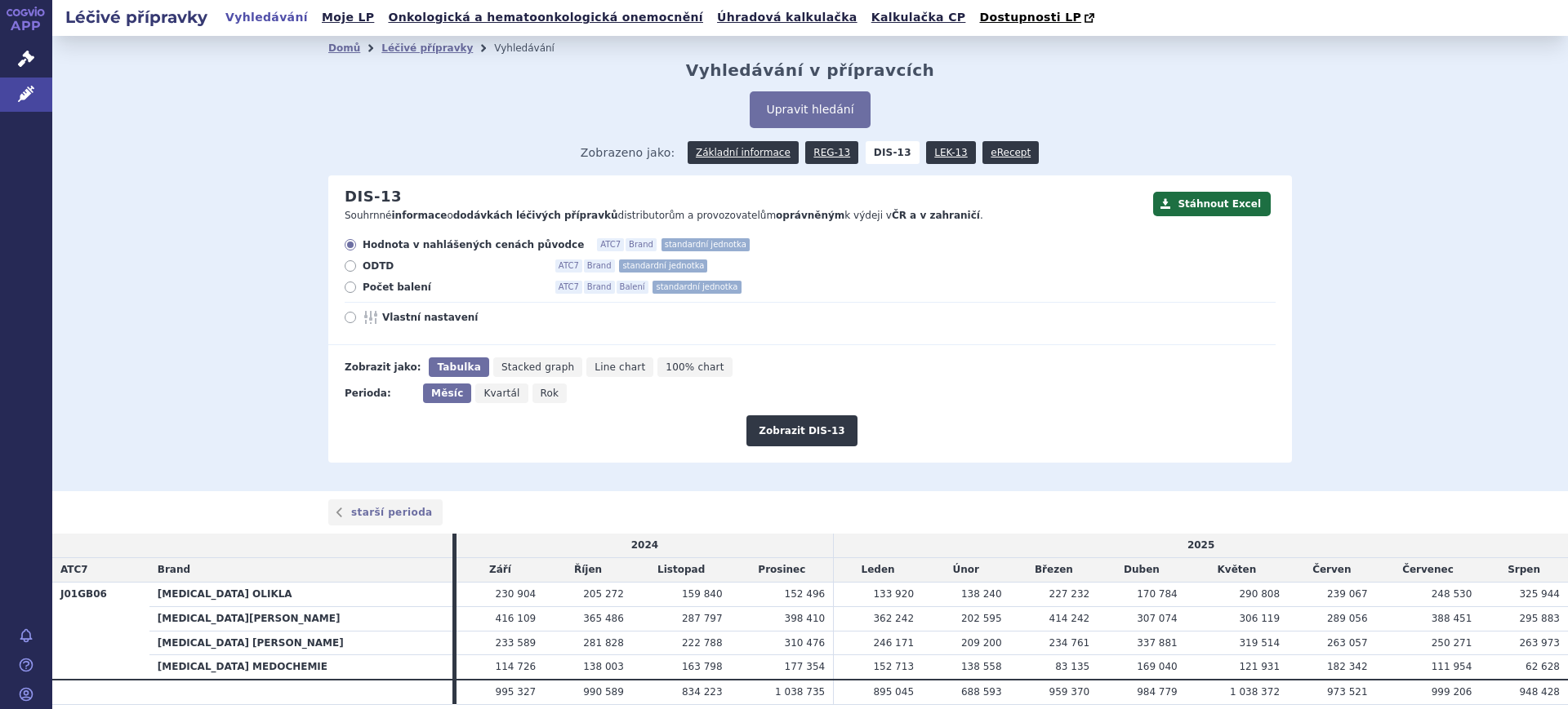
click at [541, 395] on span "Rok" at bounding box center [550, 393] width 19 height 11
click at [534, 394] on input "Rok" at bounding box center [537, 388] width 10 height 10
radio input "true"
click at [395, 318] on span "Vlastní nastavení" at bounding box center [472, 318] width 179 height 13
click at [357, 318] on input "Vlastní nastavení" at bounding box center [351, 319] width 10 height 10
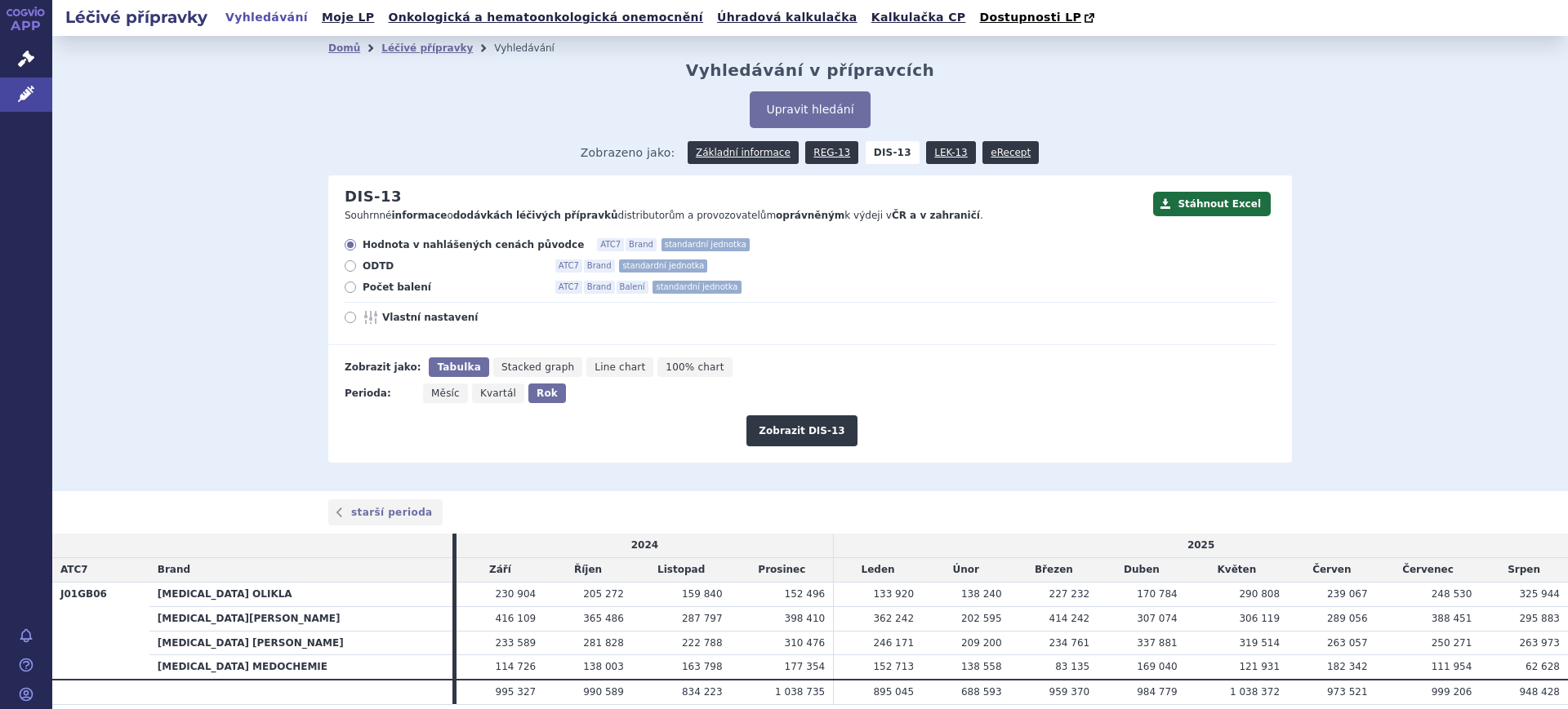
radio input "true"
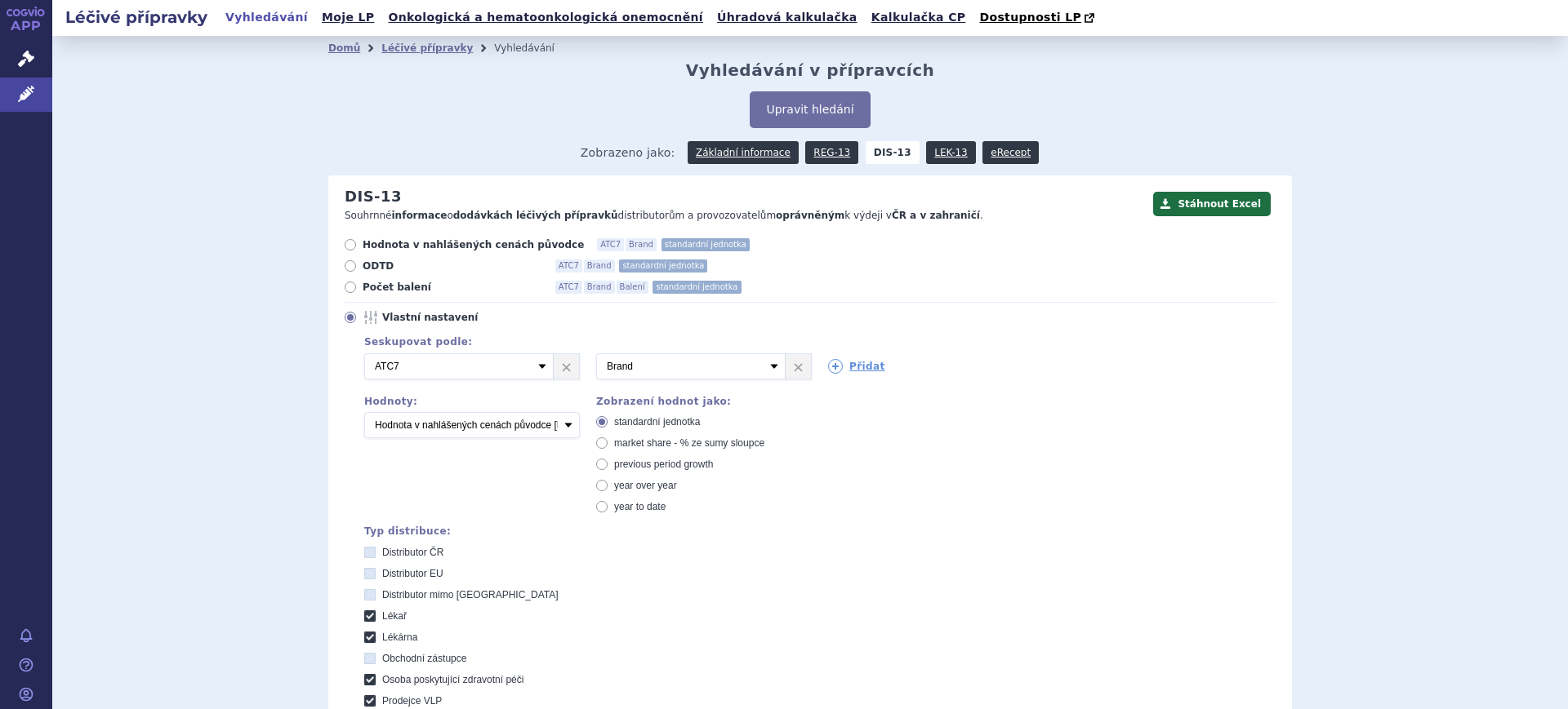
click at [614, 441] on span "market share - % ze sumy sloupce" at bounding box center [689, 443] width 150 height 11
click at [606, 441] on input "market share - % ze sumy sloupce" at bounding box center [603, 445] width 10 height 10
radio input "true"
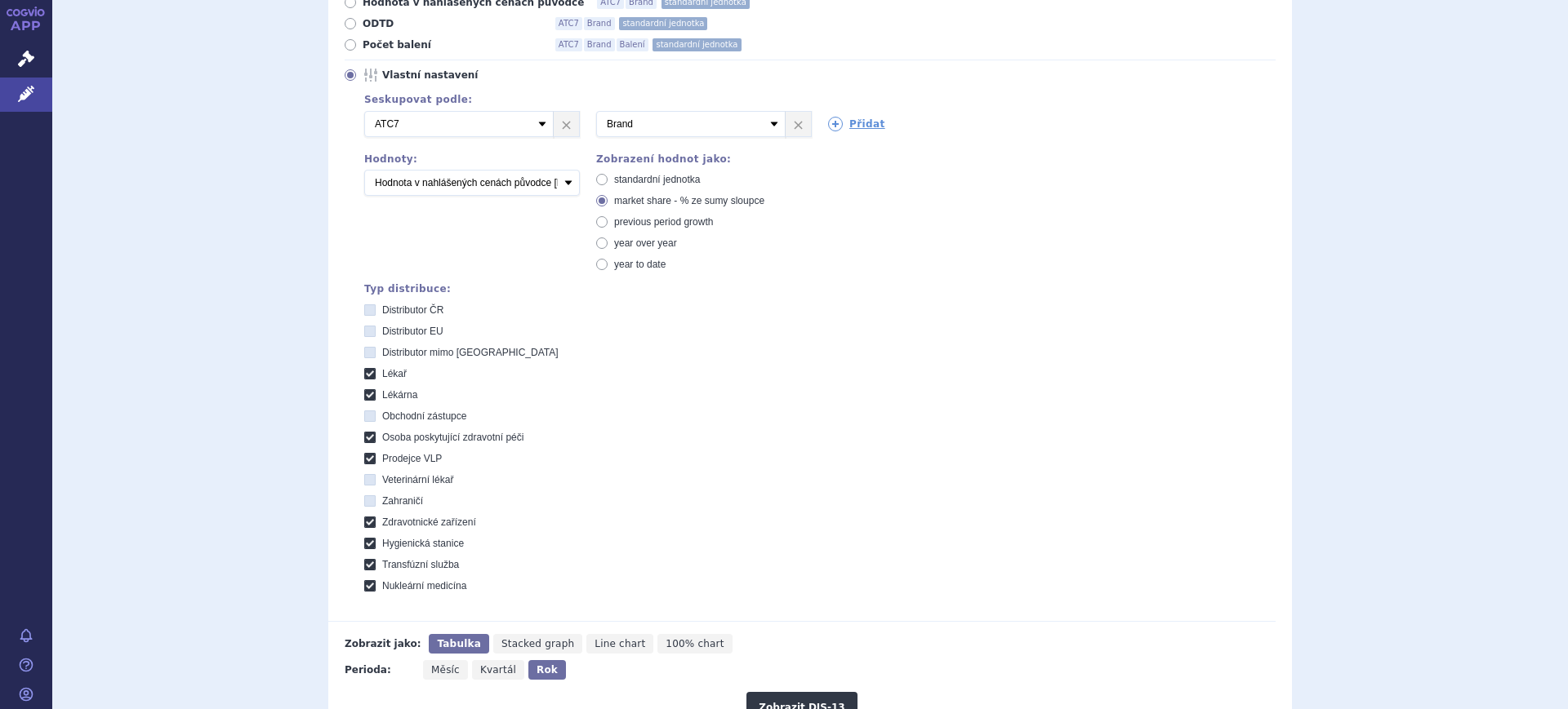
scroll to position [306, 0]
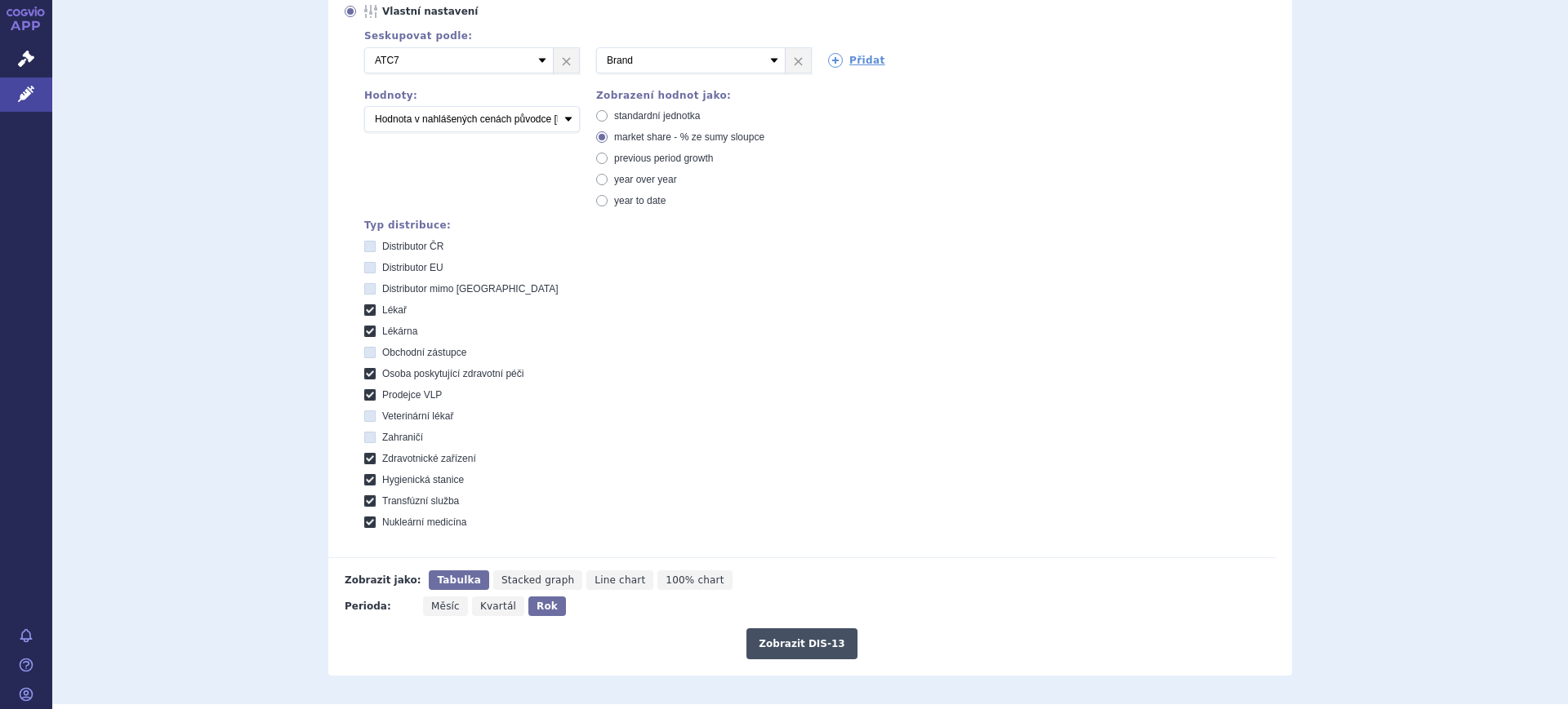
click at [829, 649] on button "Zobrazit DIS-13" at bounding box center [801, 643] width 110 height 31
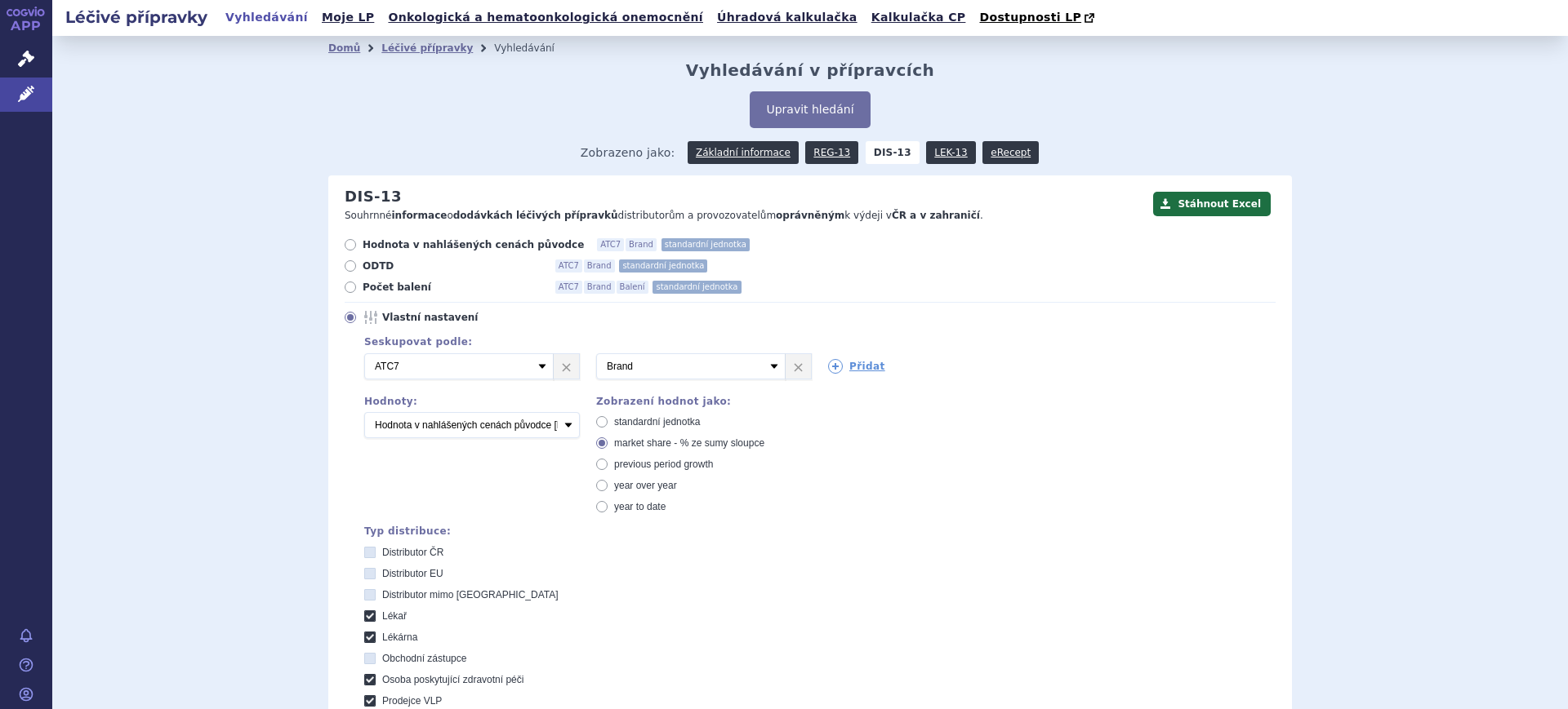
scroll to position [581, 0]
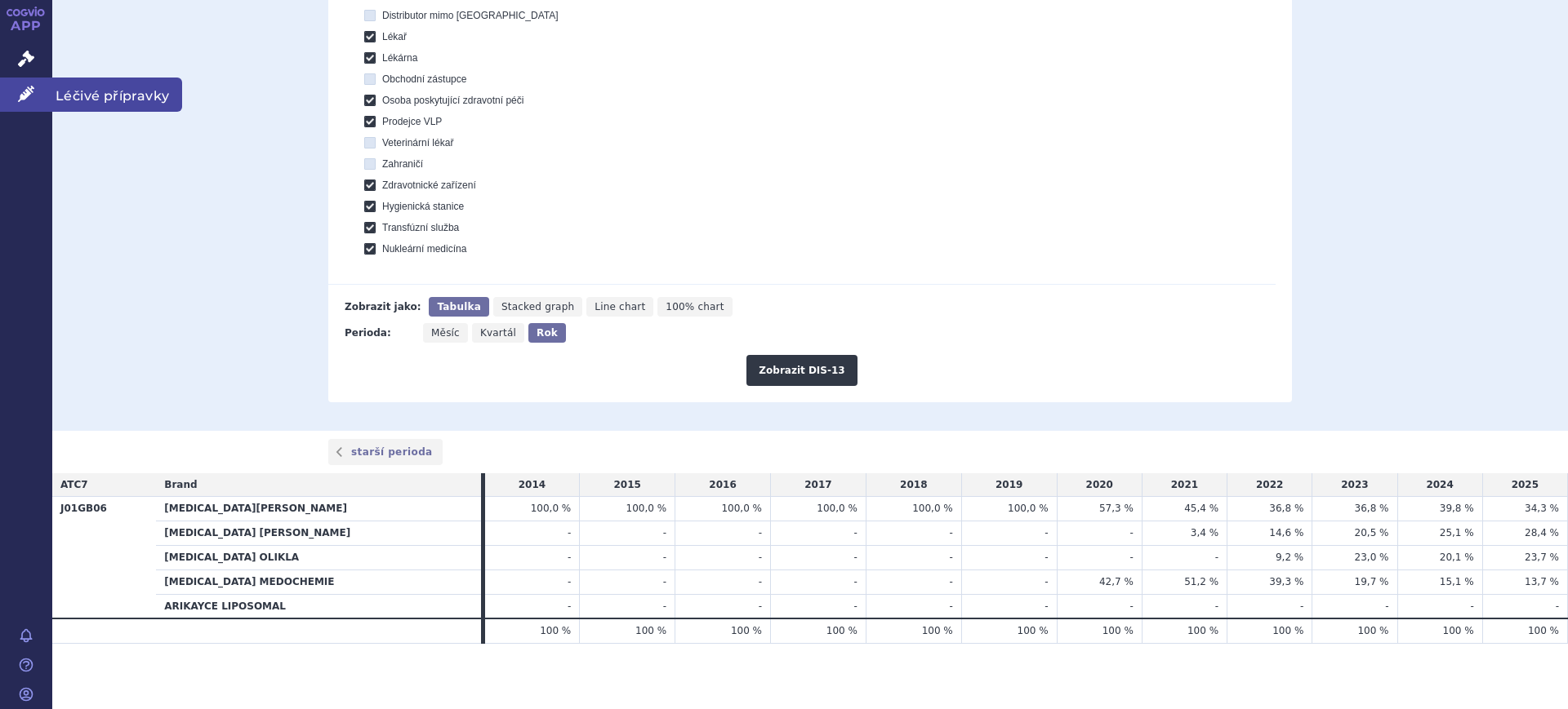
click at [33, 91] on icon at bounding box center [25, 93] width 16 height 16
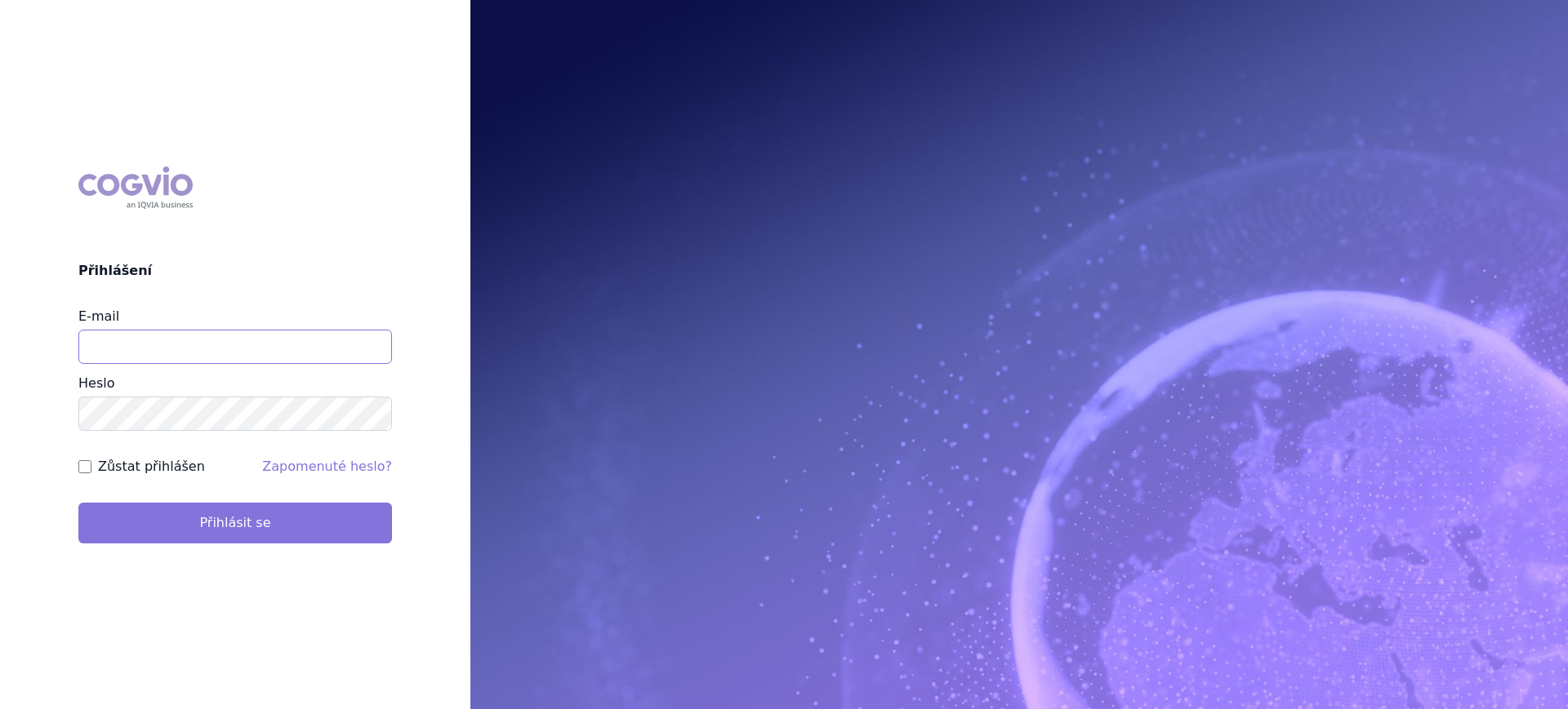
type input "lucie.sichtova@medochemie.com"
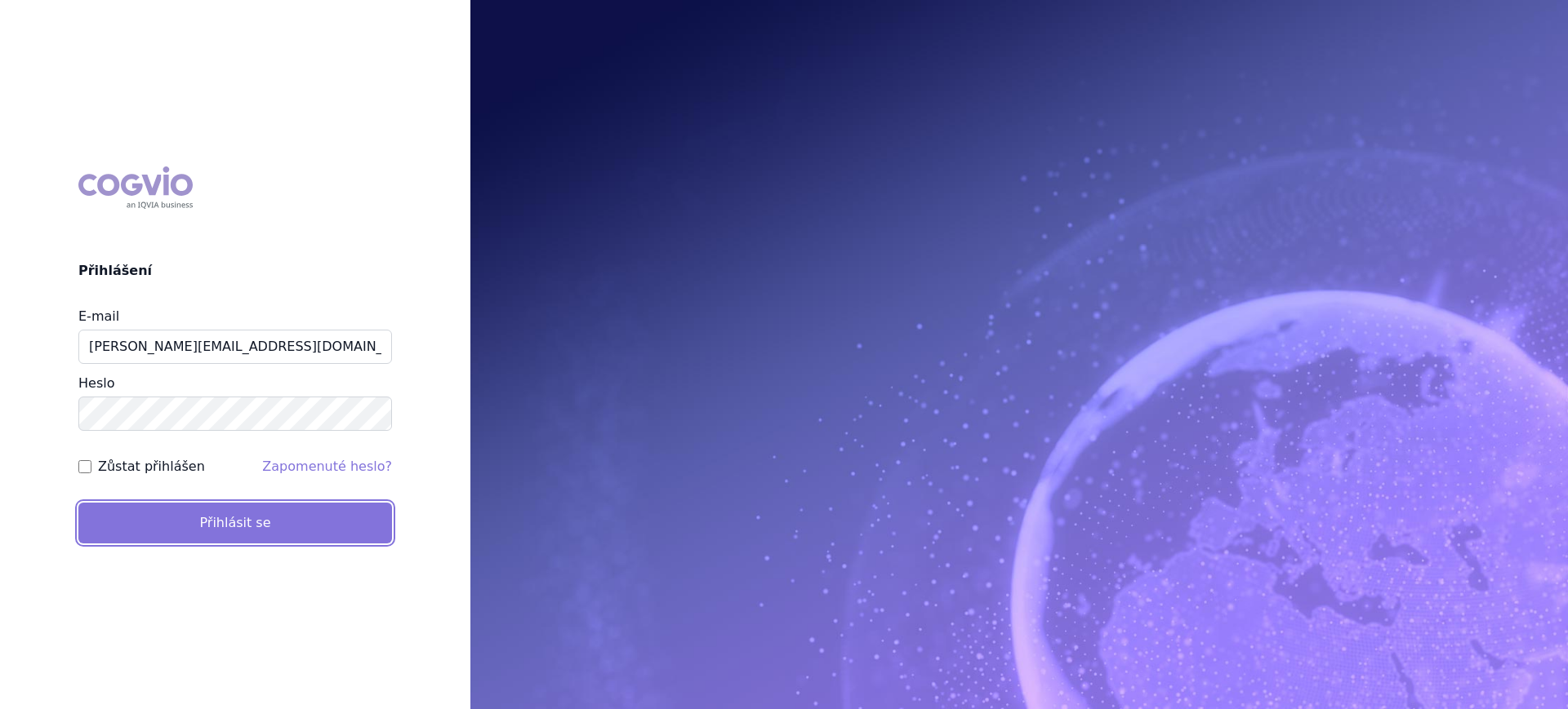
click at [220, 530] on button "Přihlásit se" at bounding box center [235, 522] width 313 height 41
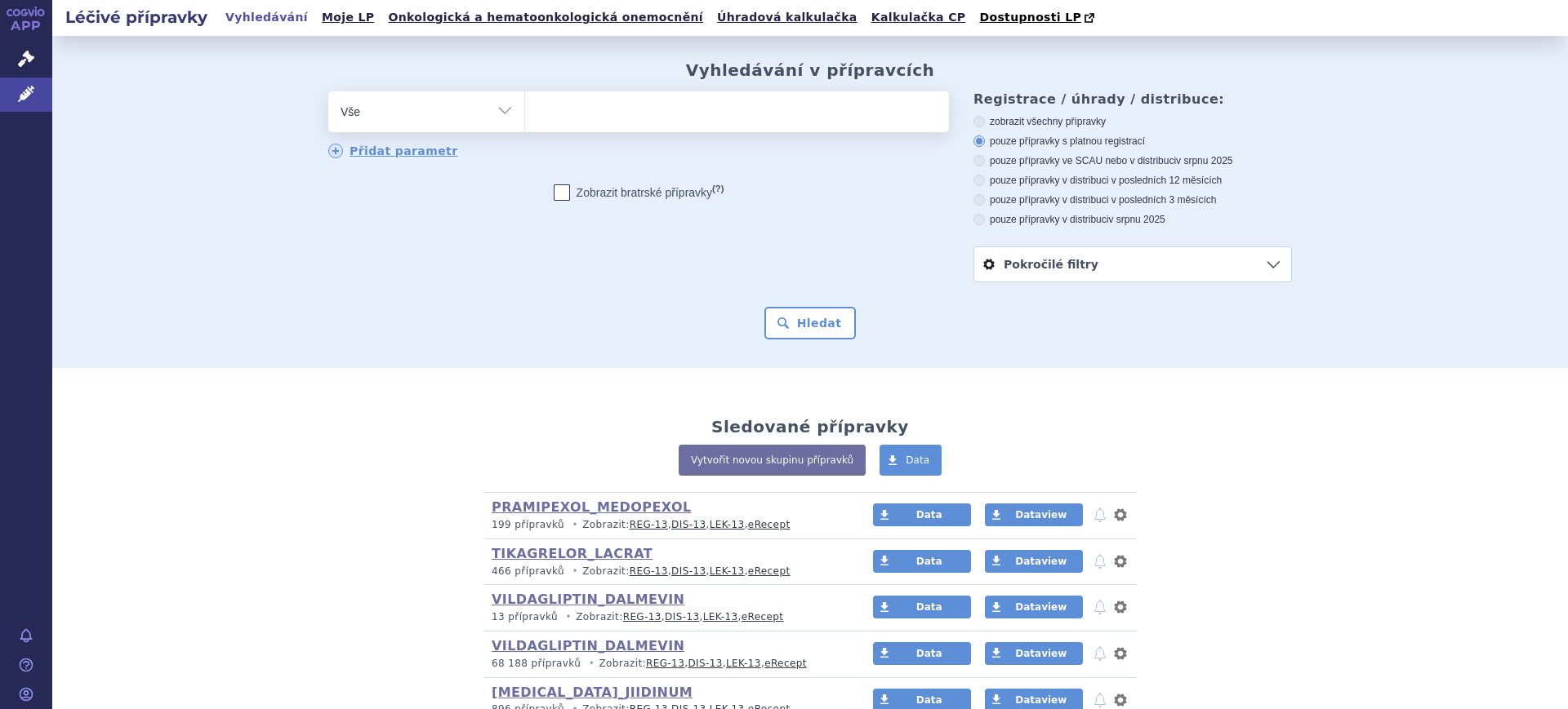
click at [384, 118] on select "Vše Přípravek/SUKL kód MAH VPOIS ATC/Aktivní látka Léková forma Síla" at bounding box center [426, 109] width 196 height 37
select select "filter-atc-group"
click at [328, 92] on select "Vše Přípravek/SUKL kód MAH VPOIS ATC/Aktivní látka Léková forma Síla" at bounding box center [426, 109] width 196 height 37
click at [542, 116] on ul at bounding box center [737, 108] width 424 height 34
click at [525, 116] on select at bounding box center [525, 110] width 1 height 41
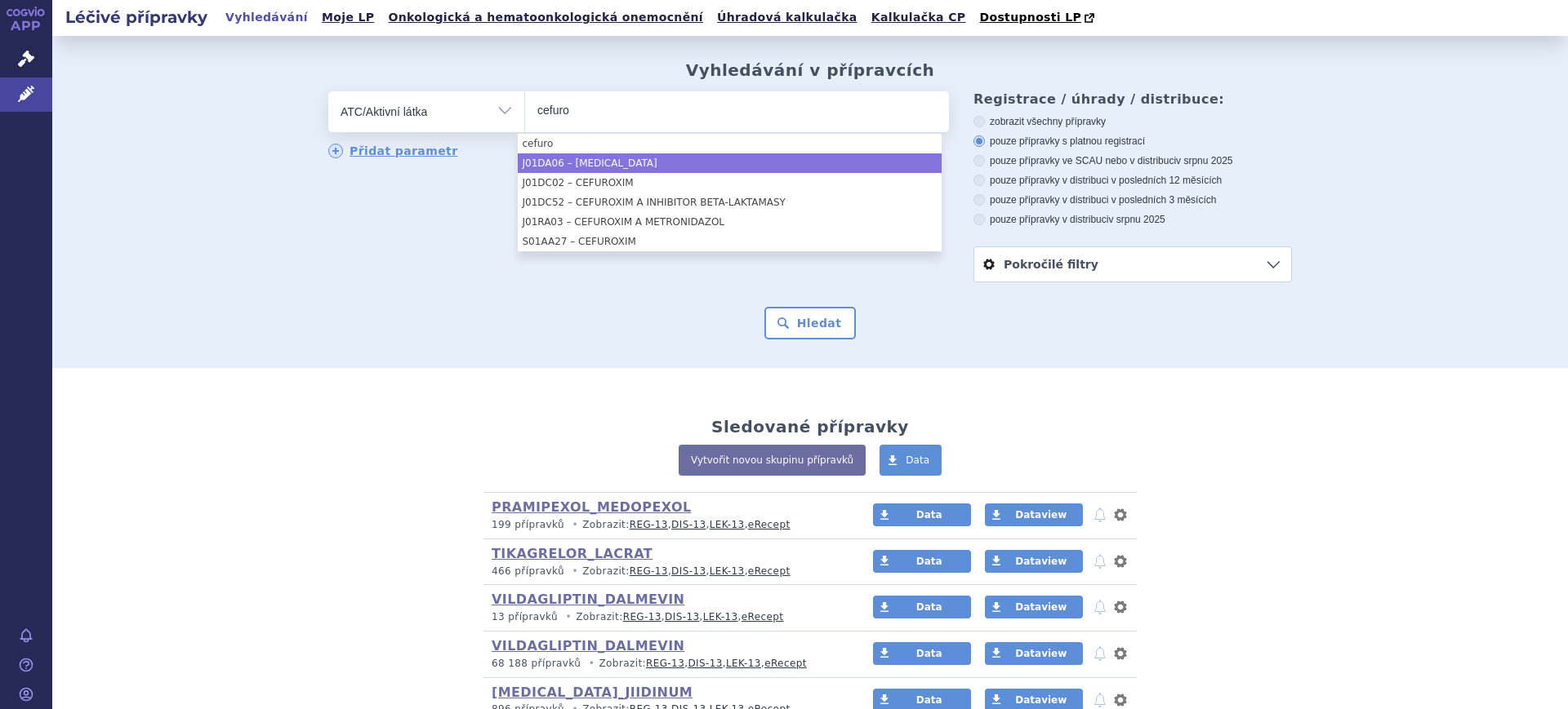
type input "cefuro"
select select "J01DA06"
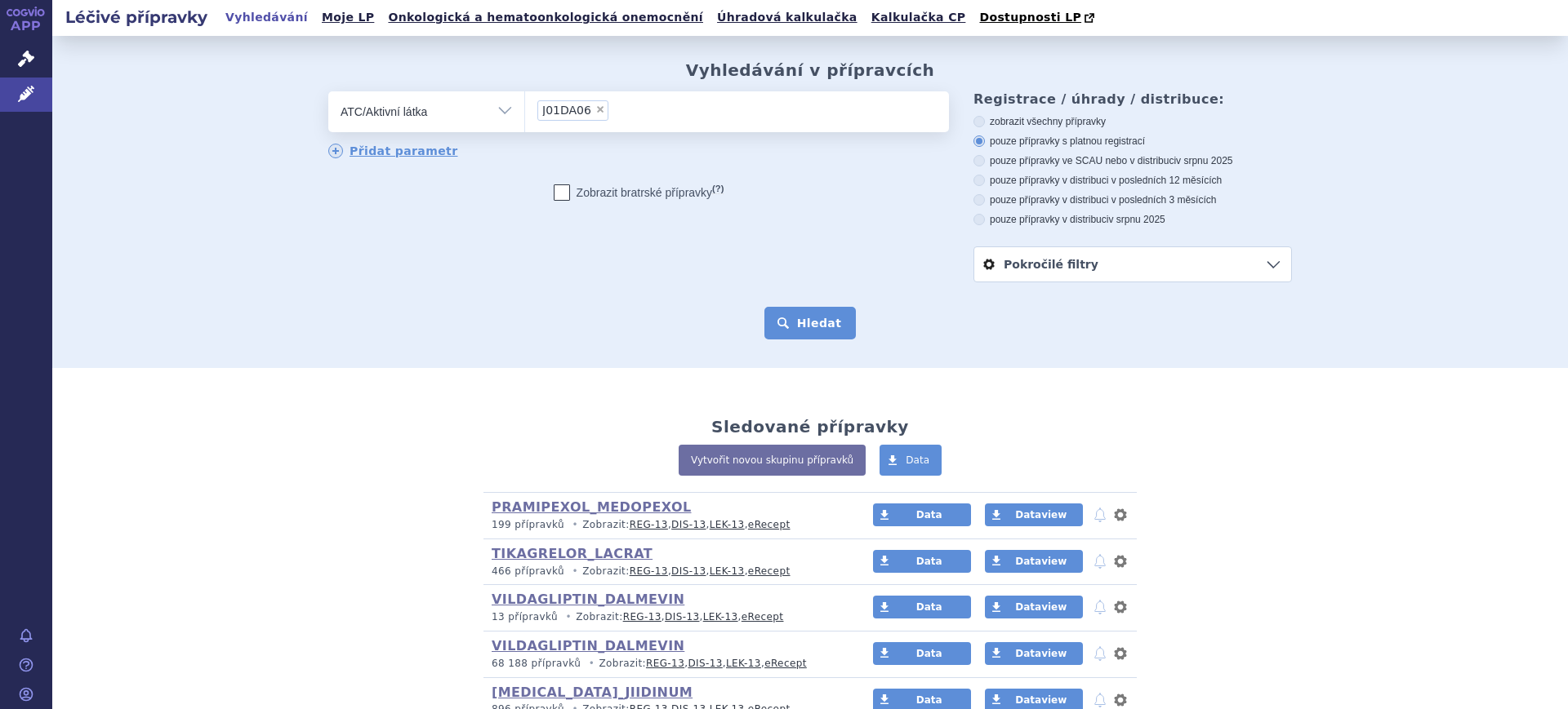
click at [835, 330] on button "Hledat" at bounding box center [810, 322] width 92 height 33
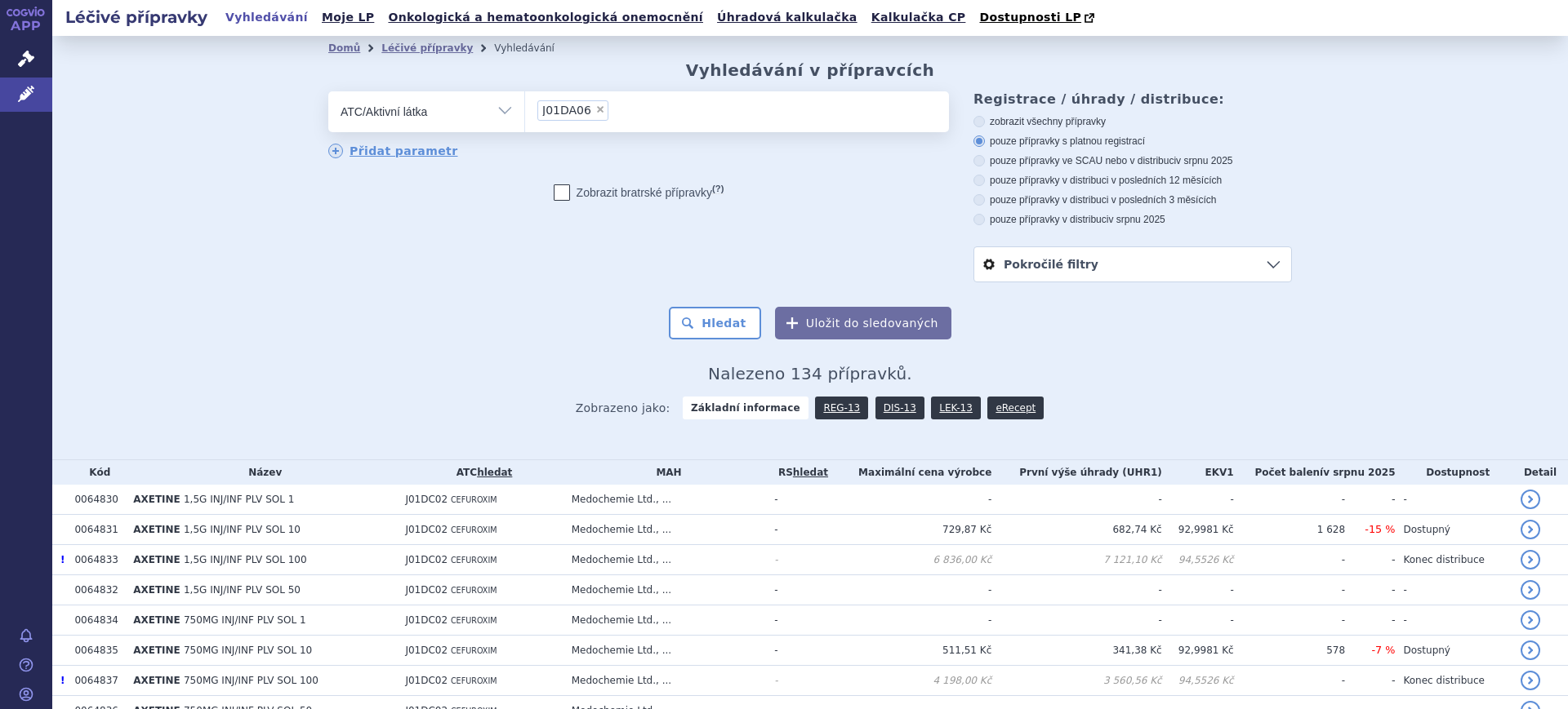
click at [883, 420] on link "DIS-13" at bounding box center [900, 408] width 49 height 23
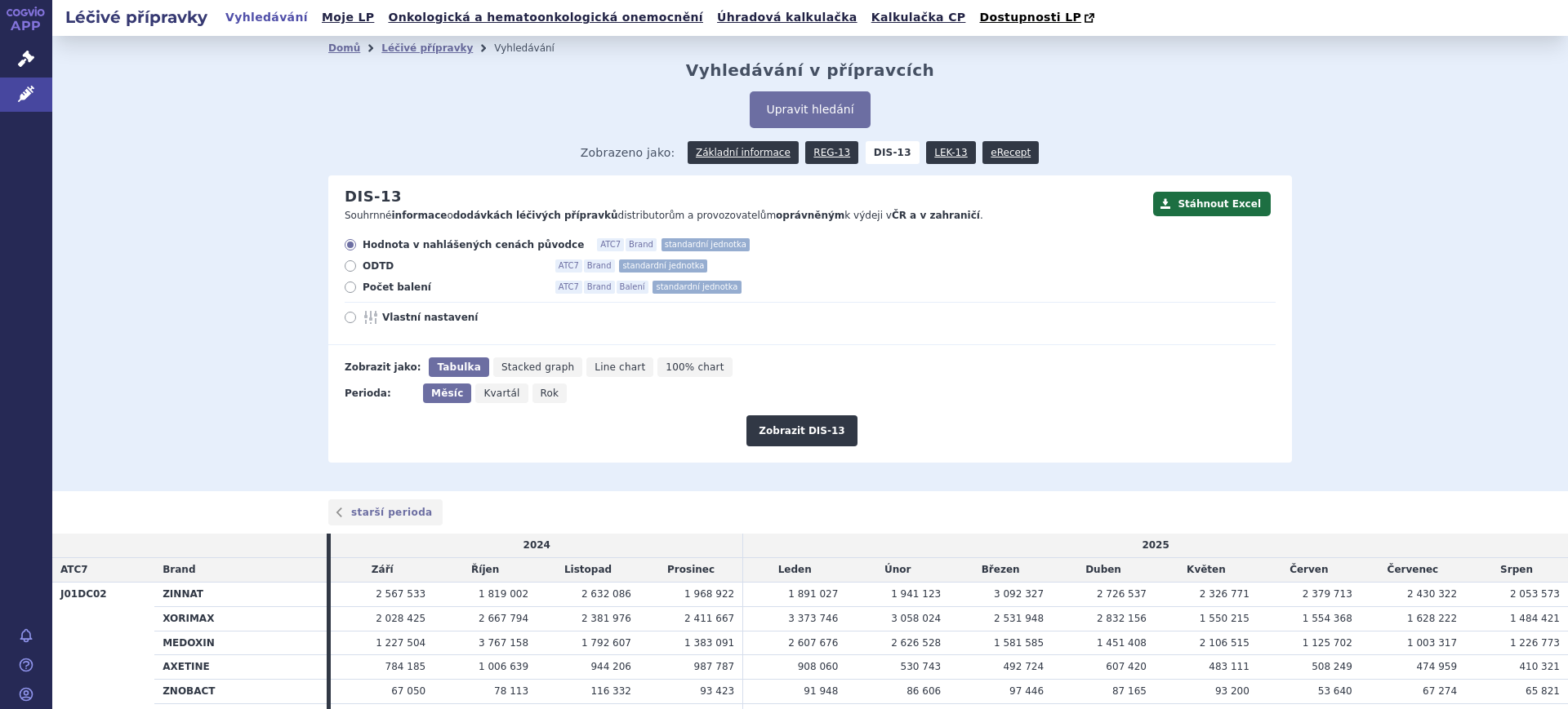
click at [541, 396] on span "Rok" at bounding box center [550, 393] width 19 height 11
click at [536, 394] on input "Rok" at bounding box center [537, 388] width 10 height 10
radio input "true"
click at [400, 314] on span "Vlastní nastavení" at bounding box center [472, 318] width 179 height 13
click at [357, 314] on input "Vlastní nastavení" at bounding box center [351, 319] width 10 height 10
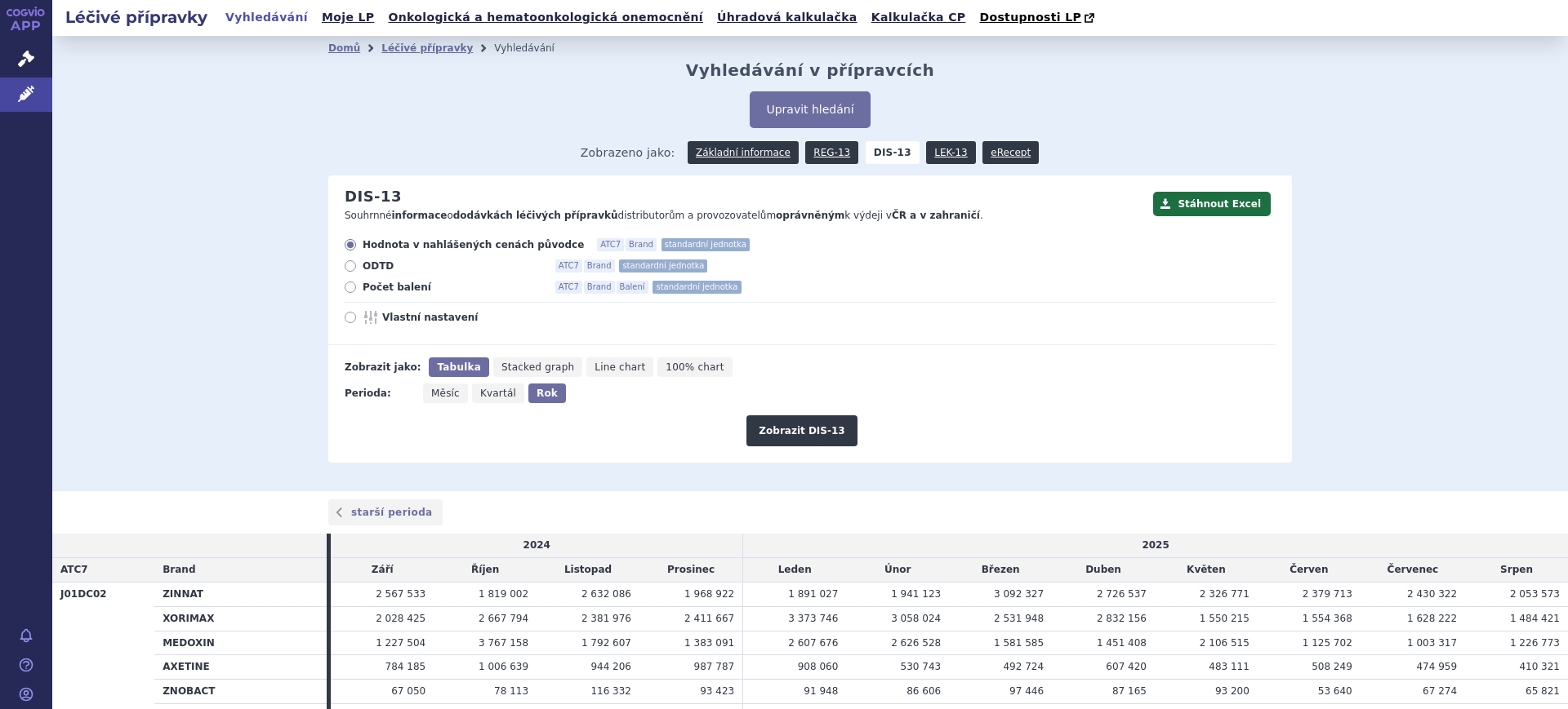
radio input "true"
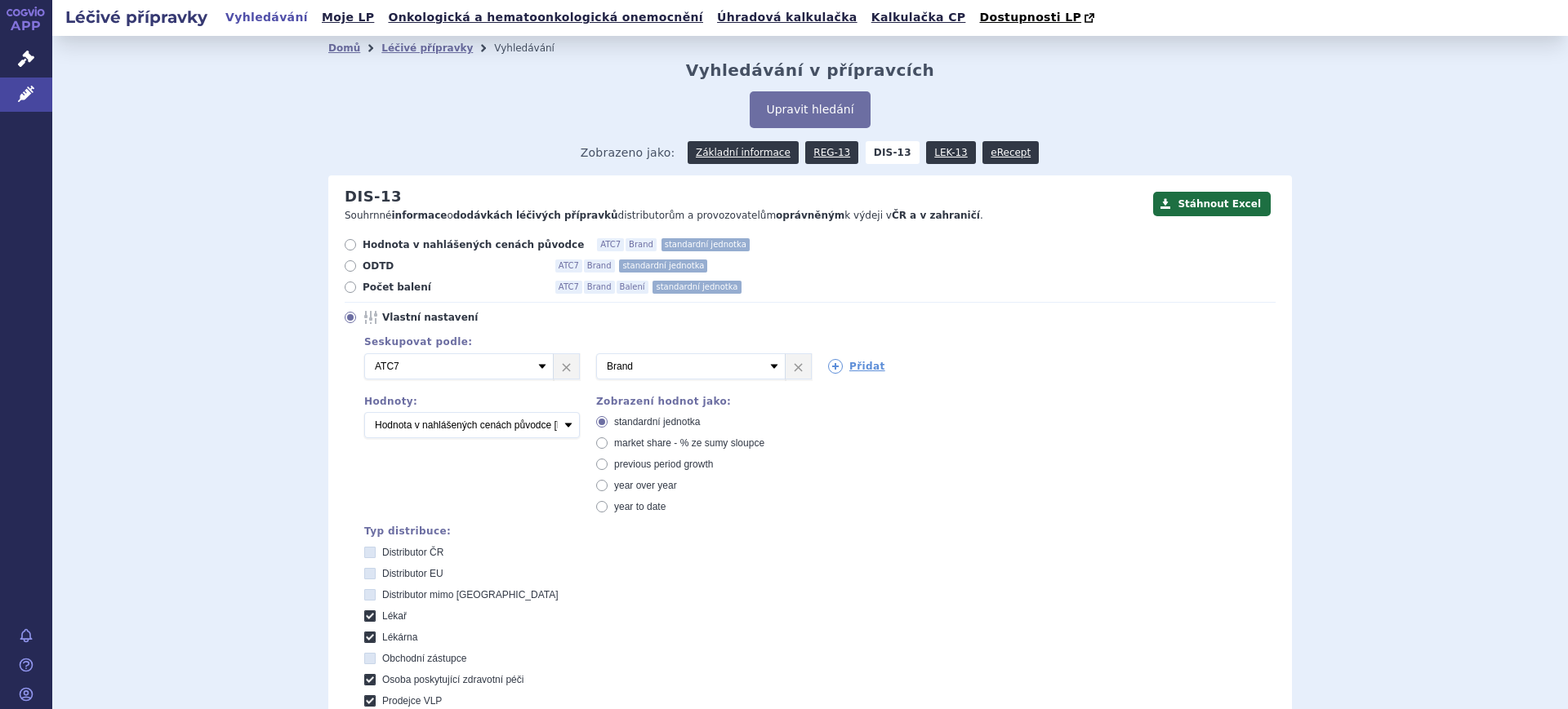
click at [623, 441] on span "market share - % ze sumy sloupce" at bounding box center [689, 443] width 150 height 11
click at [609, 441] on input "market share - % ze sumy sloupce" at bounding box center [603, 445] width 10 height 10
radio input "true"
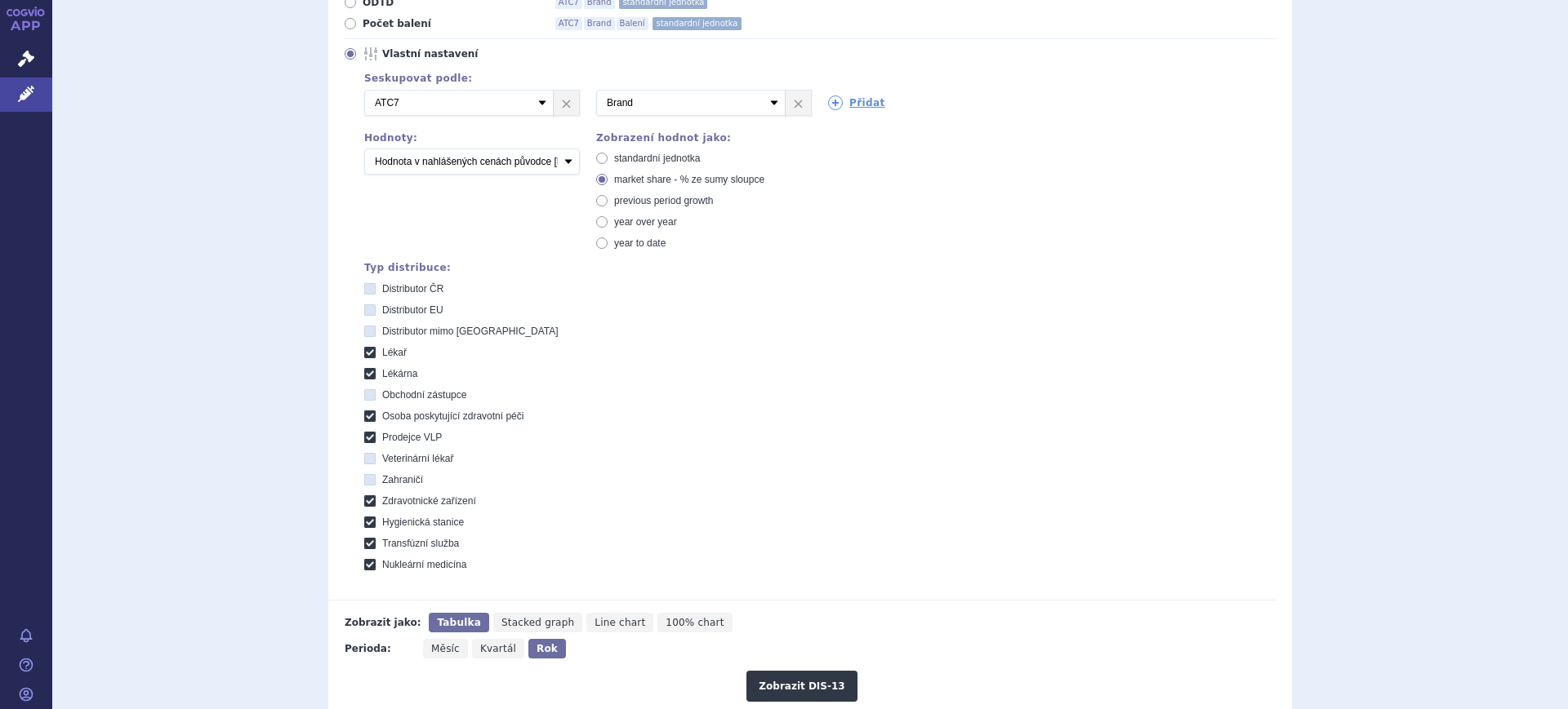
scroll to position [306, 0]
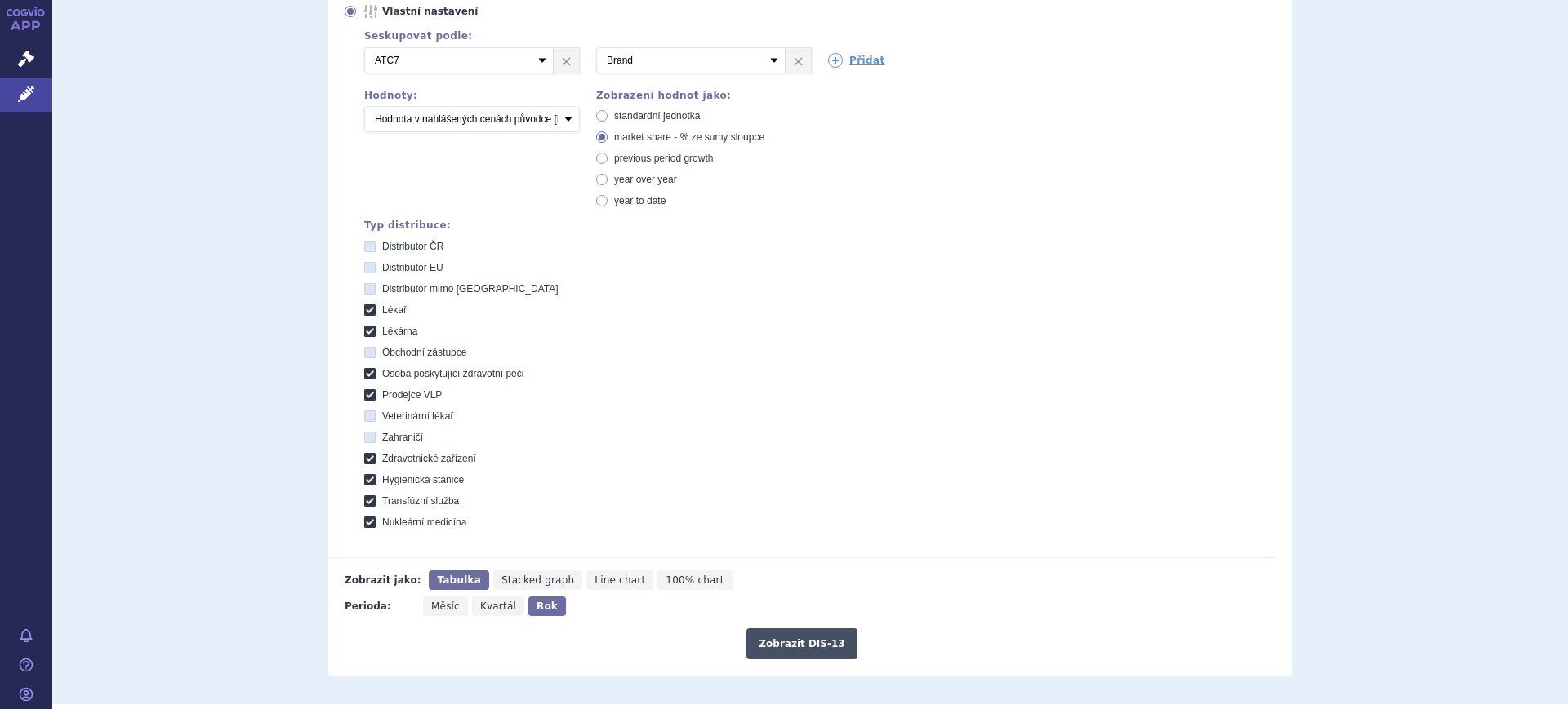
click at [771, 645] on button "Zobrazit DIS-13" at bounding box center [801, 643] width 110 height 31
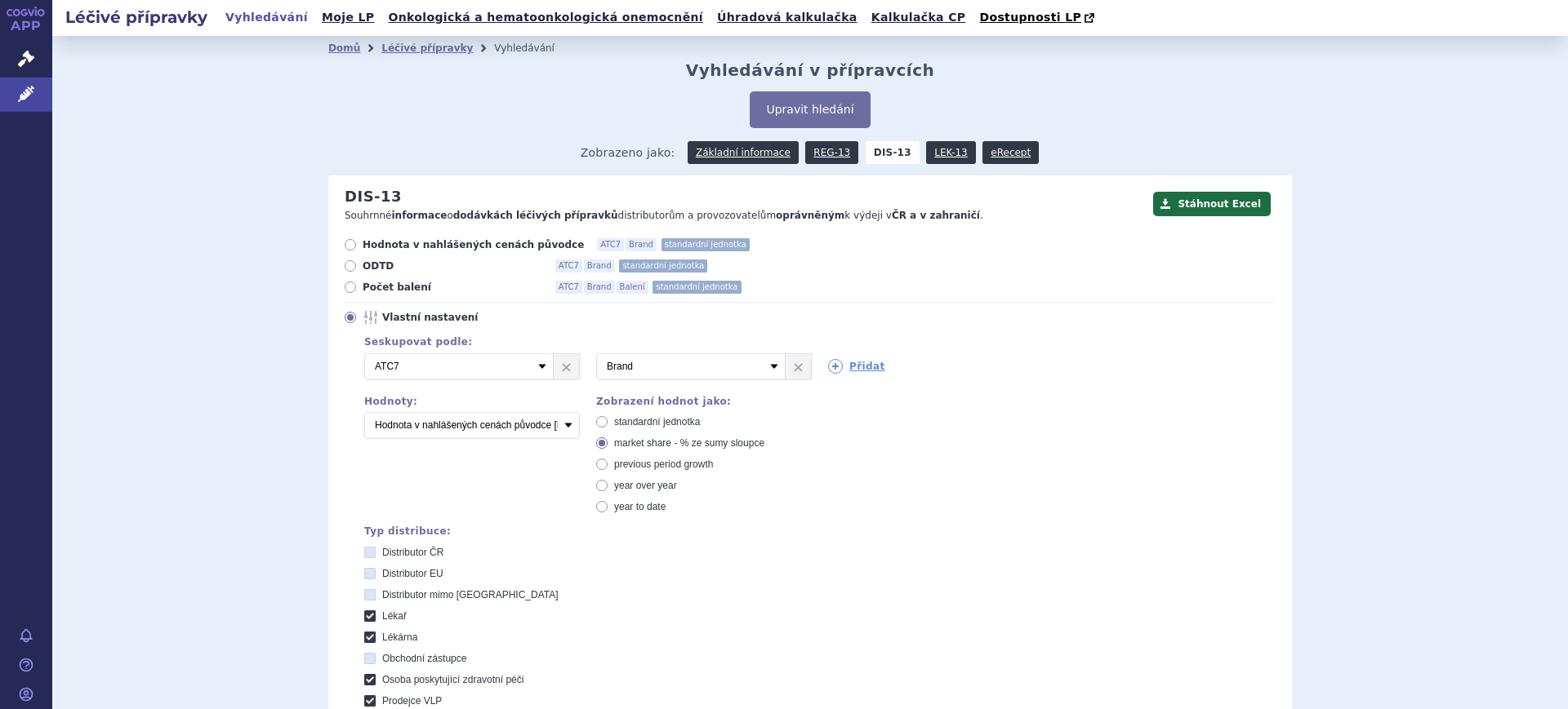
scroll to position [678, 0]
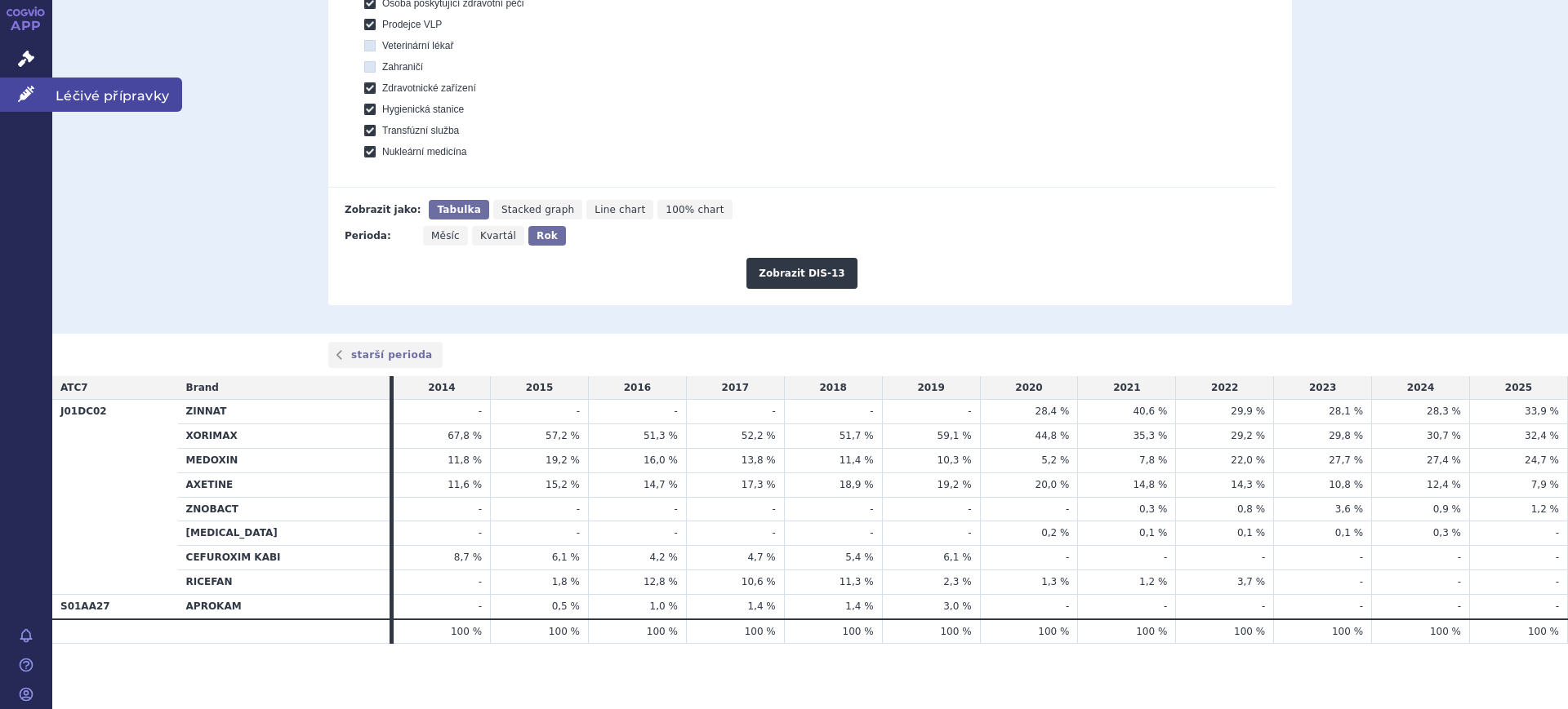
click at [33, 77] on link "Léčivé přípravky" at bounding box center [25, 94] width 52 height 34
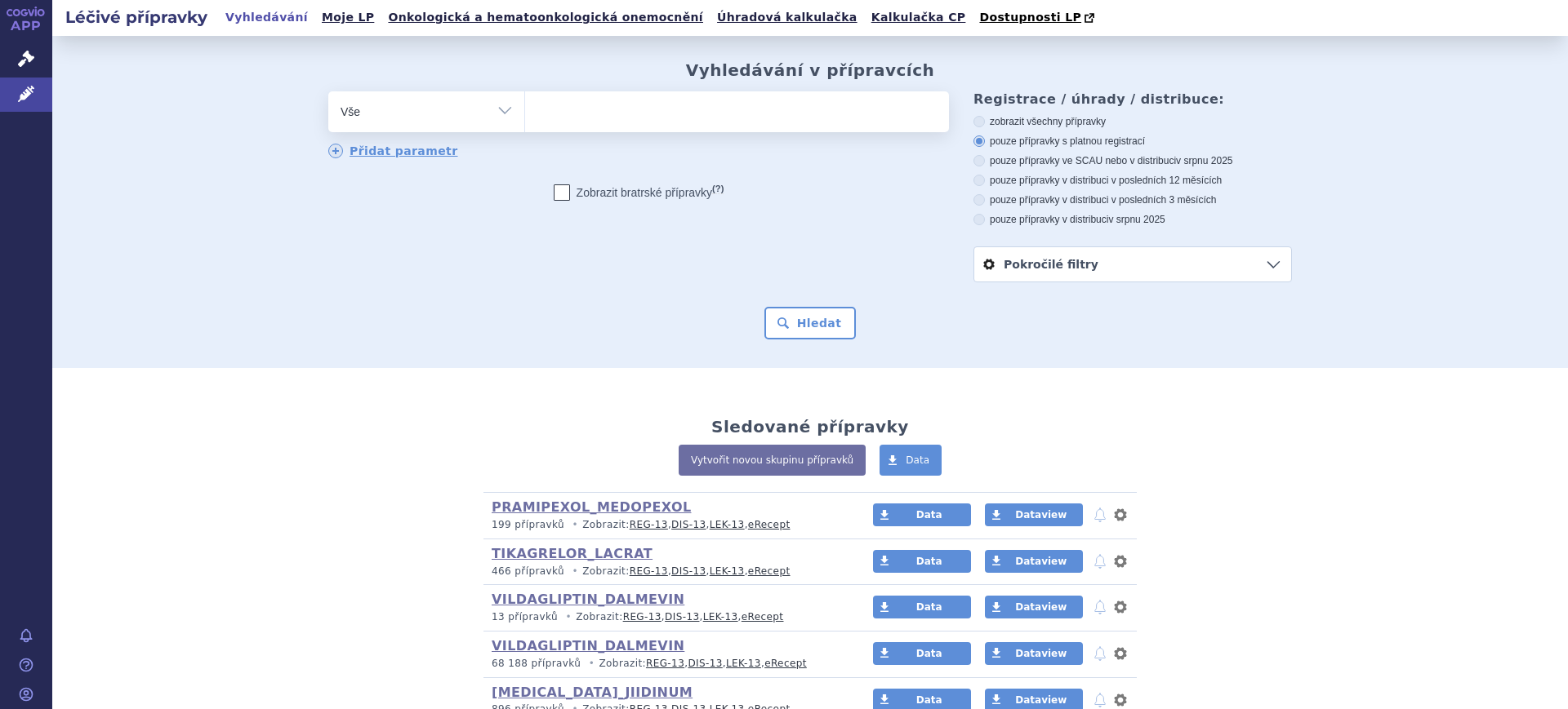
click at [375, 126] on select "Vše Přípravek/SUKL kód MAH VPOIS ATC/Aktivní látka Léková forma Síla" at bounding box center [426, 109] width 196 height 37
select select "filter-atc-group"
click at [328, 92] on select "Vše Přípravek/SUKL kód MAH VPOIS ATC/Aktivní látka Léková forma Síla" at bounding box center [426, 109] width 196 height 37
click at [649, 119] on ul at bounding box center [737, 108] width 424 height 34
click at [525, 119] on select at bounding box center [525, 110] width 1 height 41
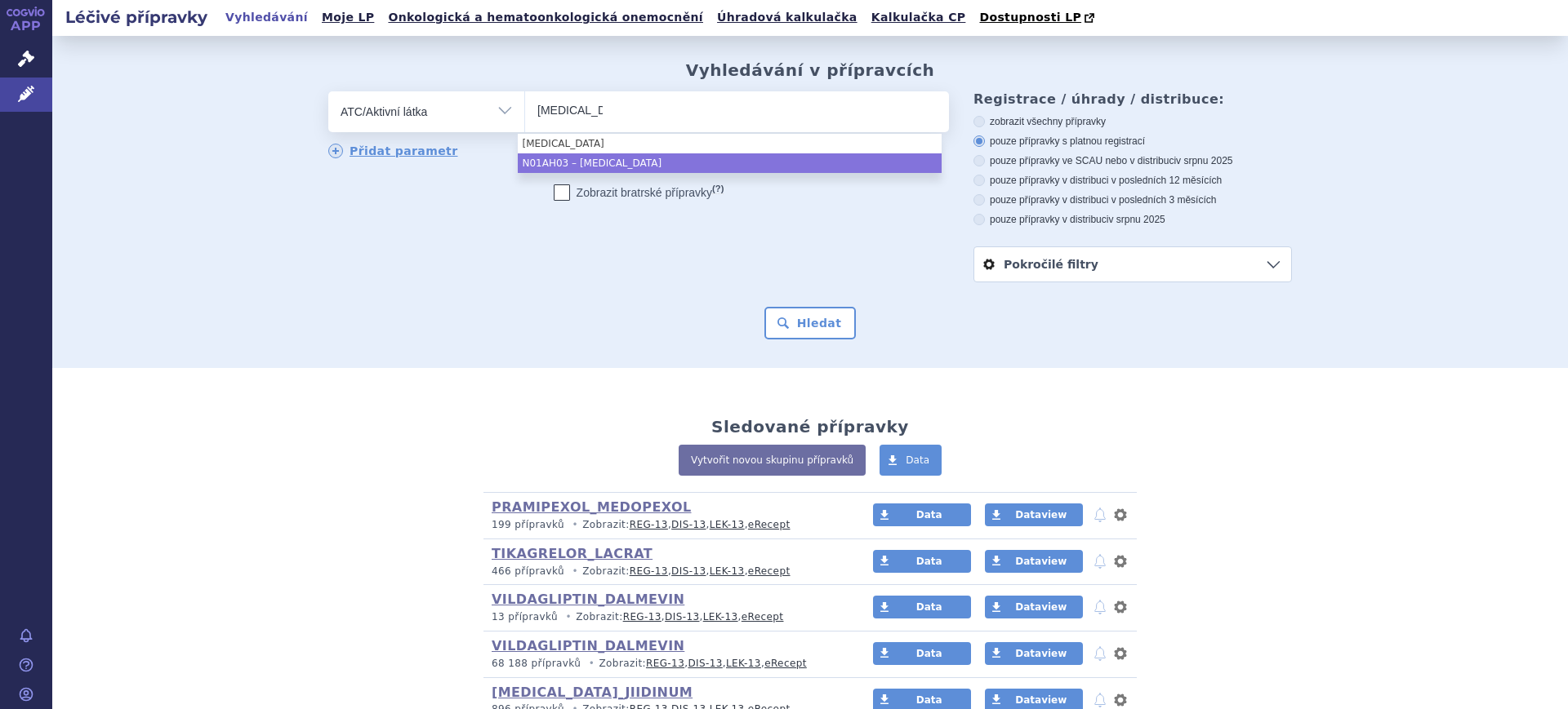
type input "sufenta"
select select "N01AH03"
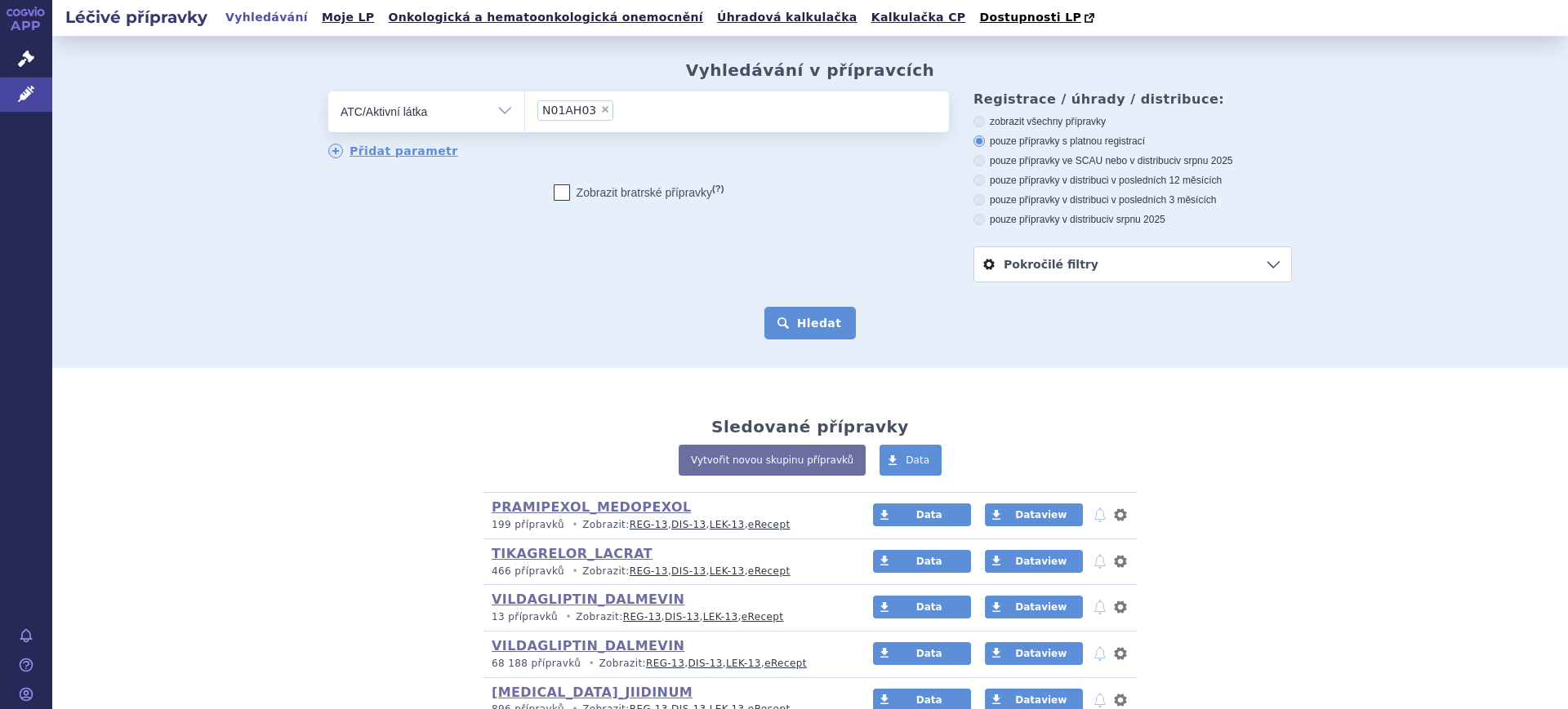
click at [806, 319] on button "Hledat" at bounding box center [810, 322] width 92 height 33
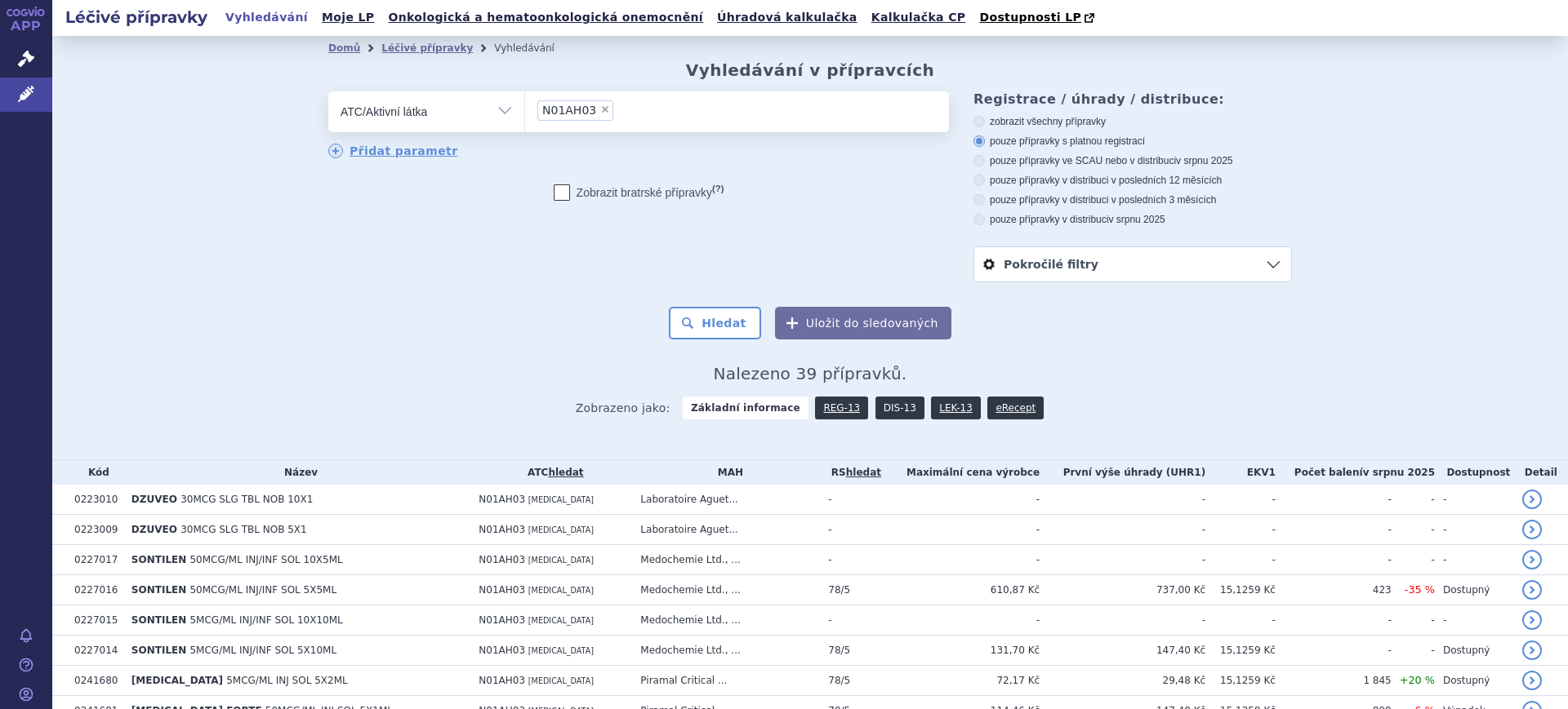
click at [883, 415] on link "DIS-13" at bounding box center [900, 408] width 49 height 23
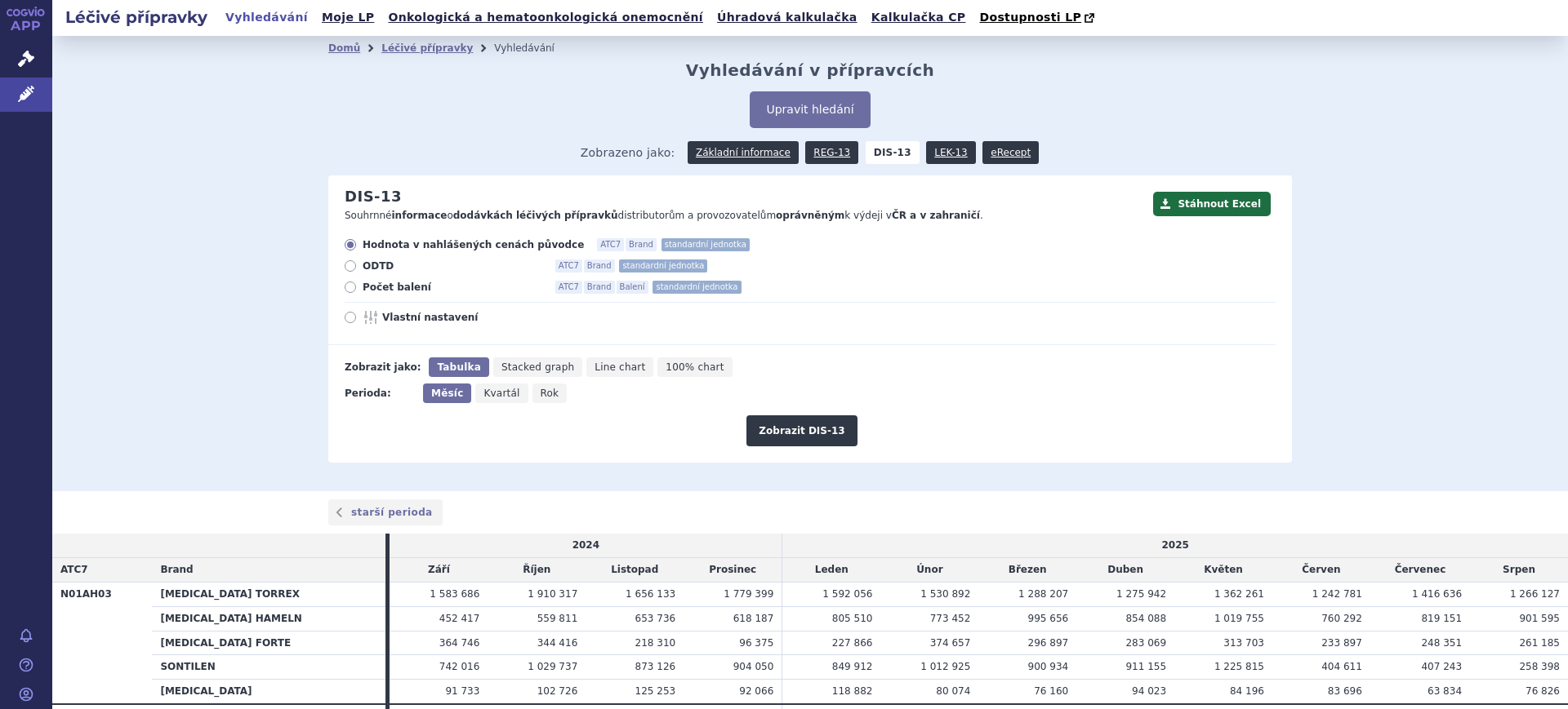
scroll to position [87, 0]
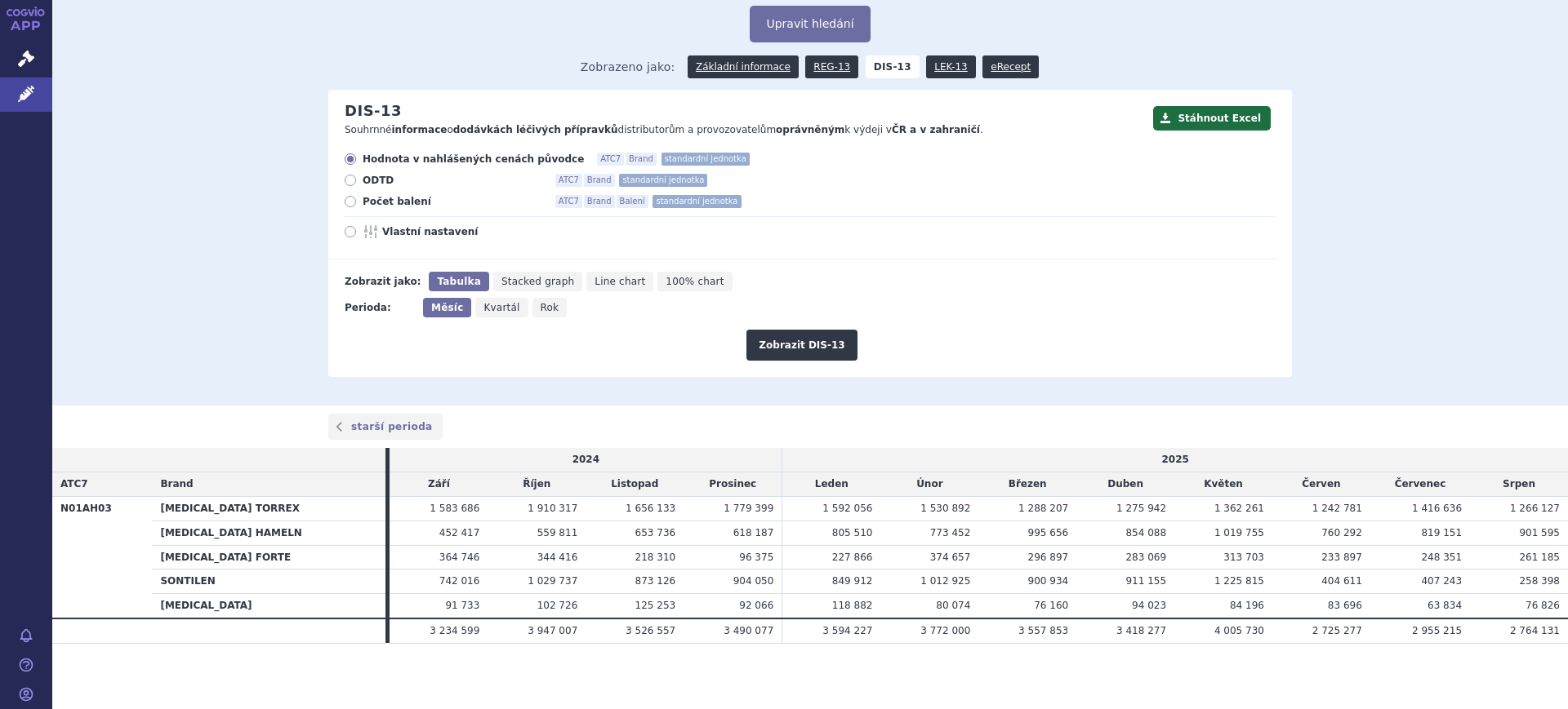
click at [532, 301] on icon "Rok" at bounding box center [549, 307] width 35 height 20
click at [532, 301] on input "Rok" at bounding box center [537, 303] width 10 height 10
radio input "true"
click at [424, 228] on span "Vlastní nastavení" at bounding box center [472, 232] width 179 height 13
click at [357, 228] on input "Vlastní nastavení" at bounding box center [351, 233] width 10 height 10
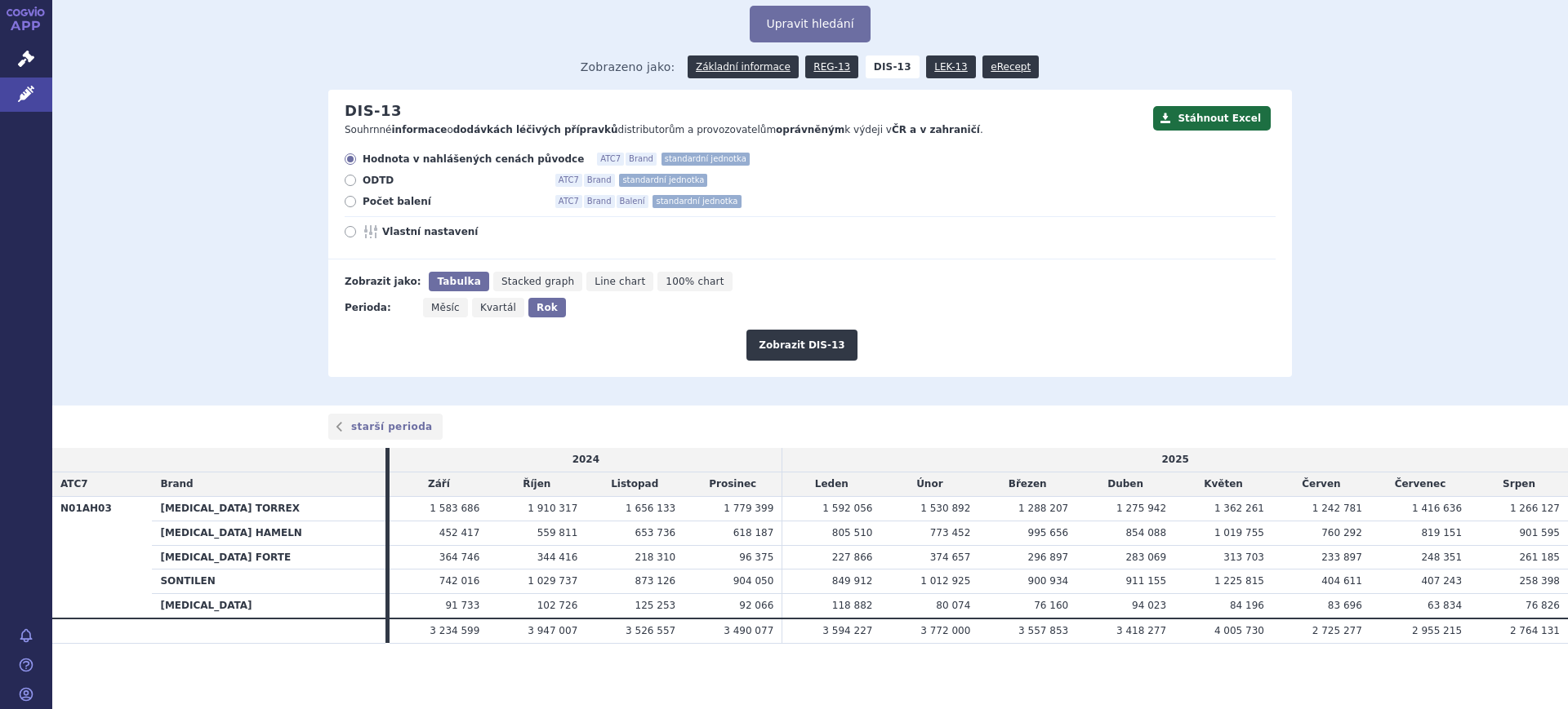
radio input "true"
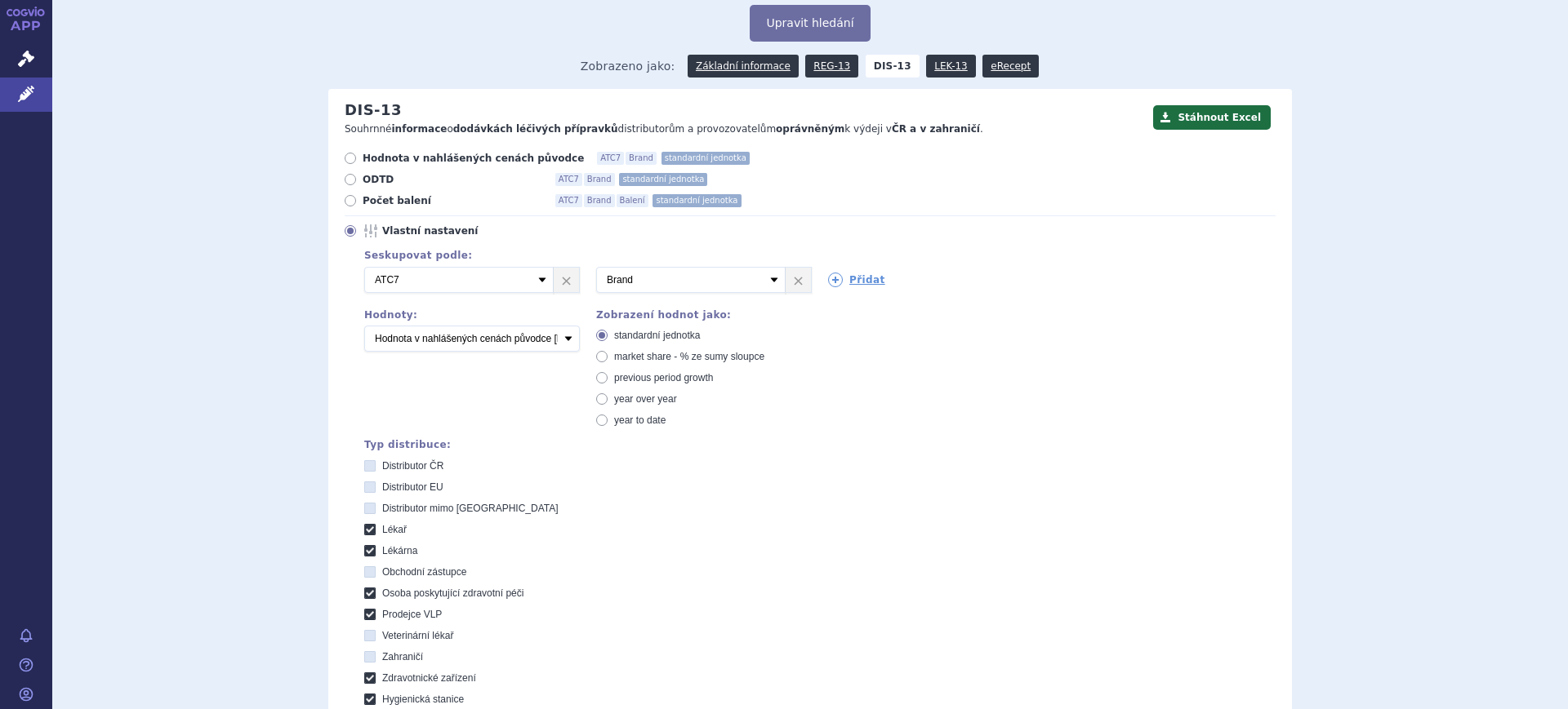
click at [713, 352] on span "market share - % ze sumy sloupce" at bounding box center [689, 356] width 150 height 11
click at [609, 354] on input "market share - % ze sumy sloupce" at bounding box center [603, 358] width 10 height 10
radio input "true"
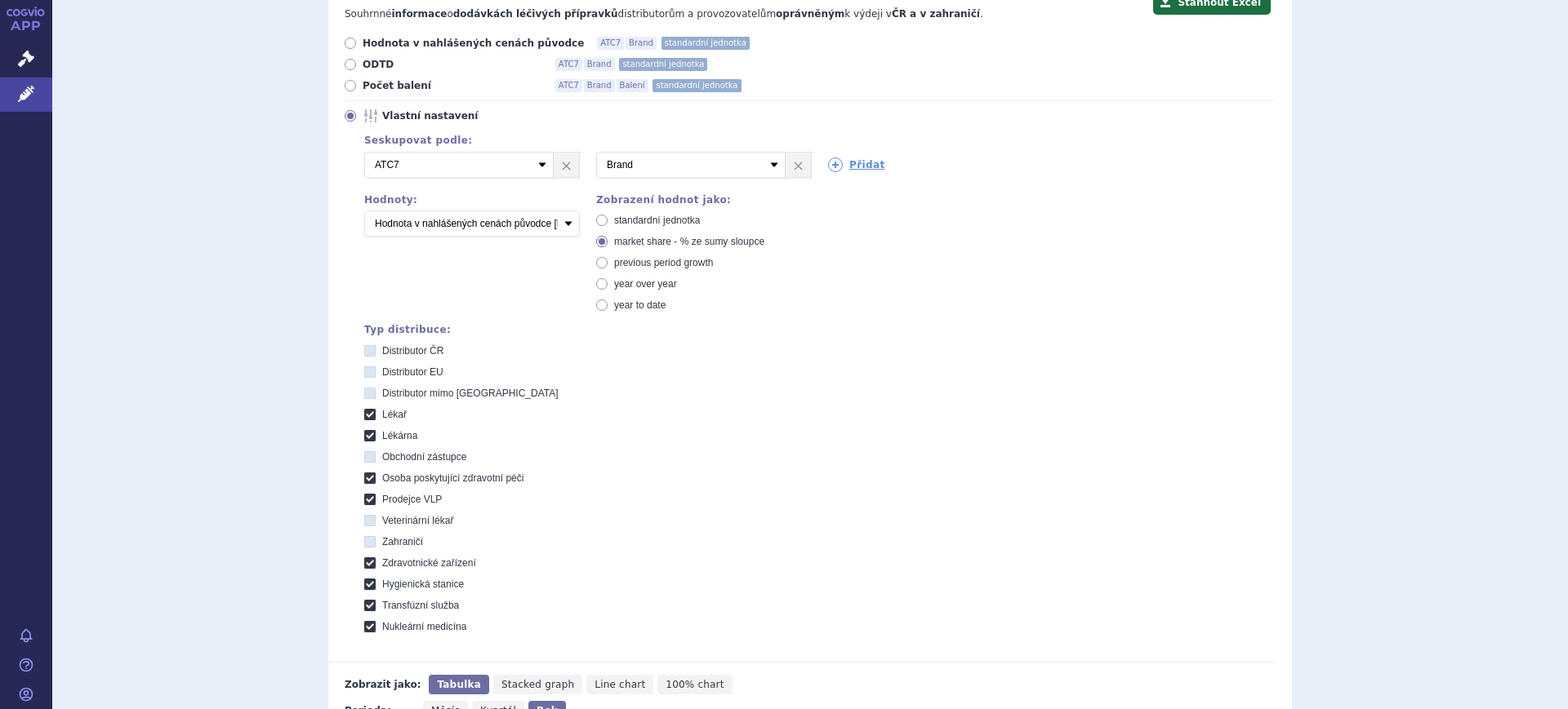
scroll to position [494, 0]
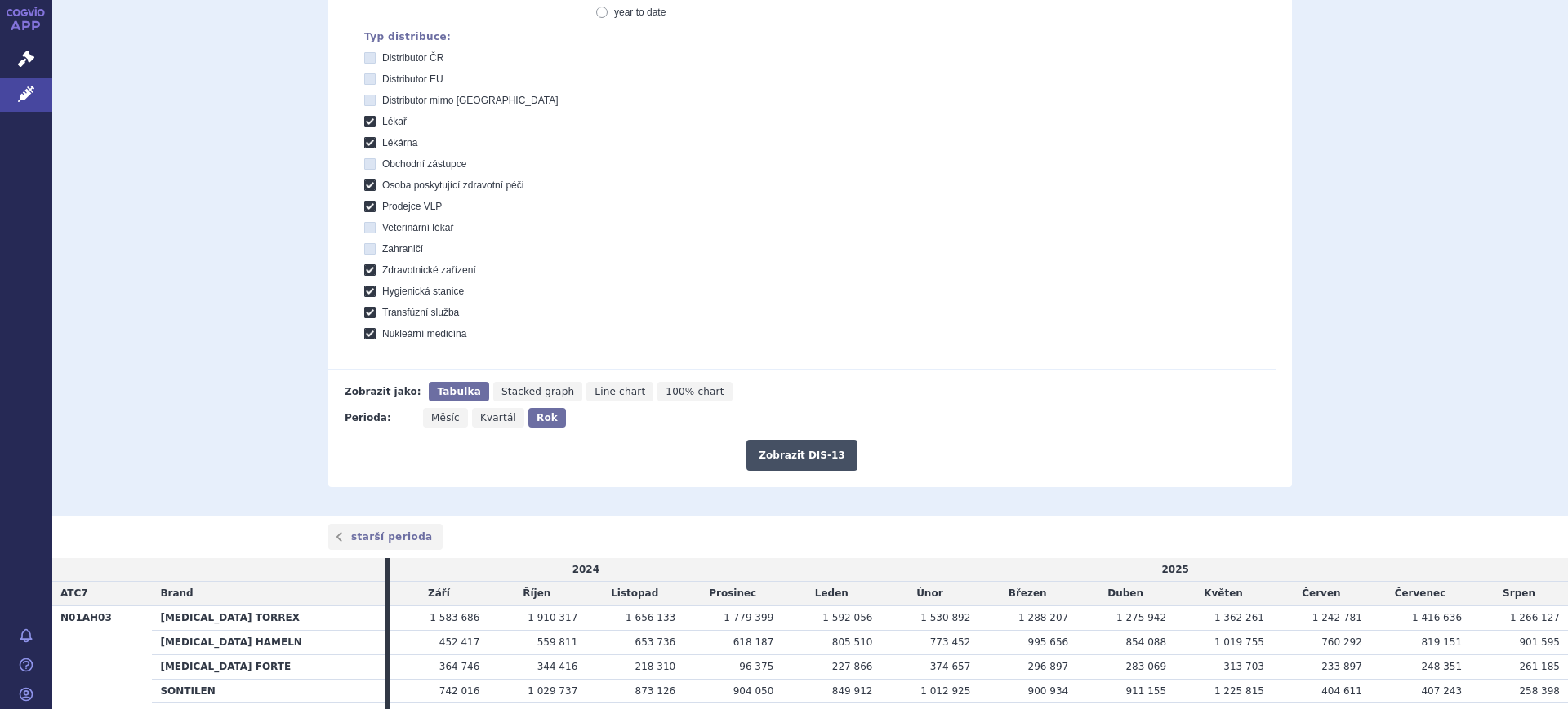
click at [810, 462] on button "Zobrazit DIS-13" at bounding box center [801, 455] width 110 height 31
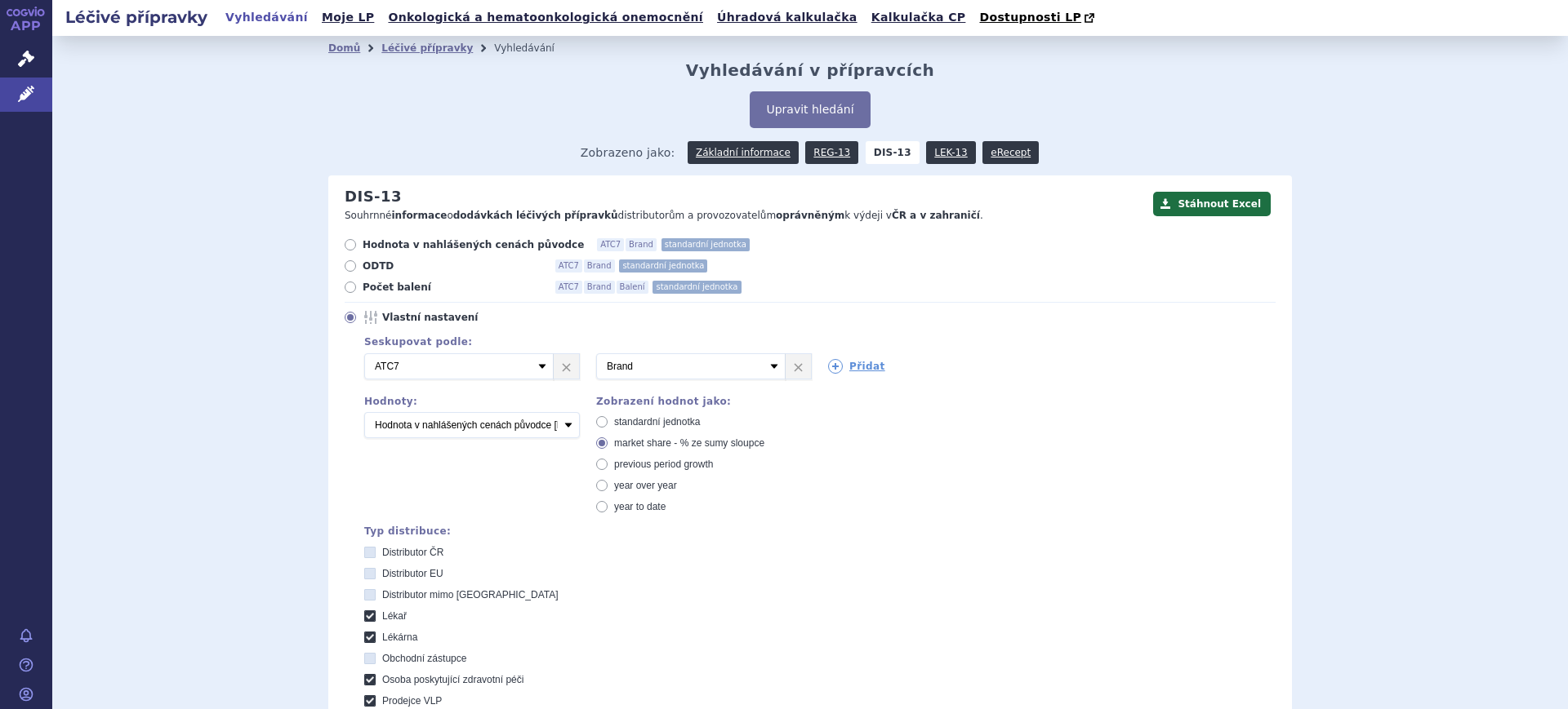
scroll to position [555, 0]
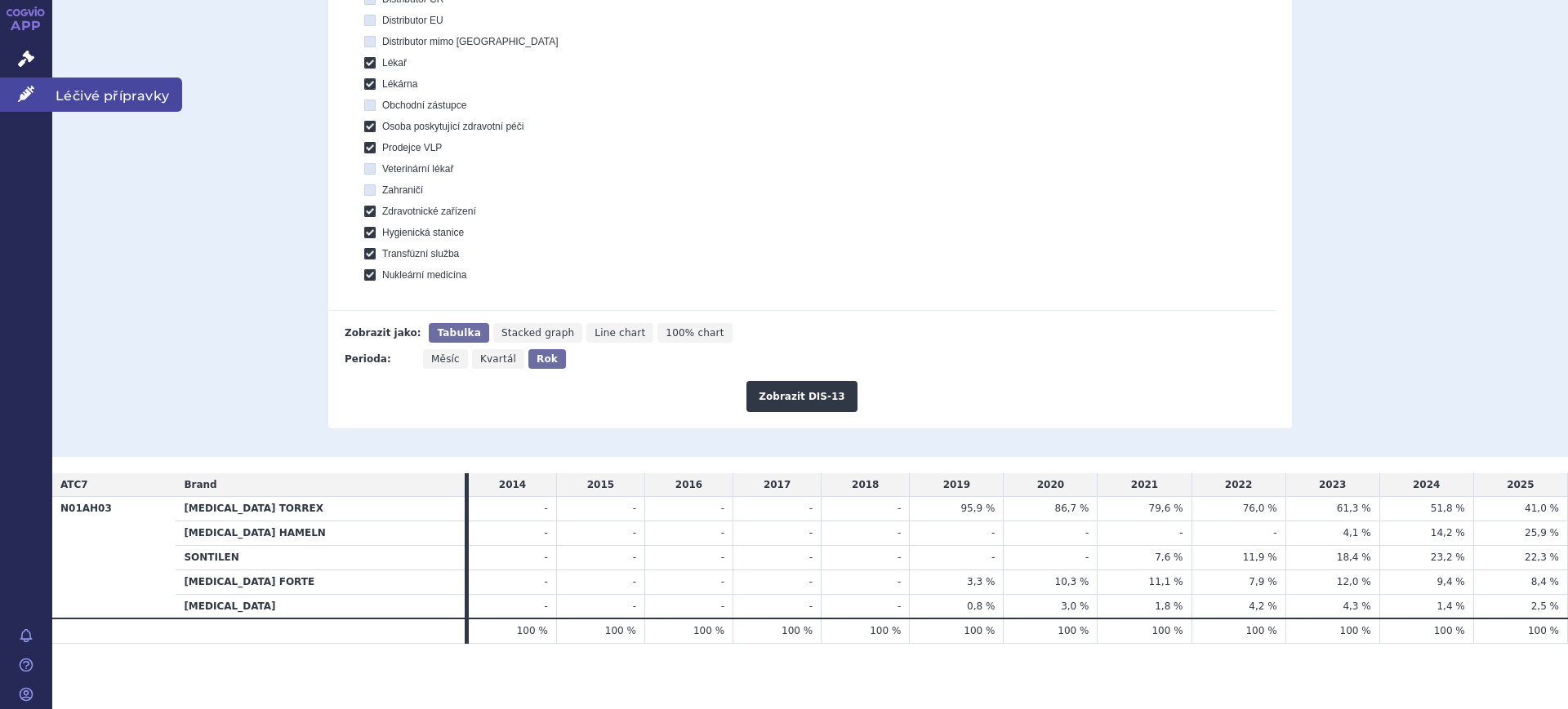
click at [0, 85] on link "Léčivé přípravky" at bounding box center [25, 94] width 52 height 34
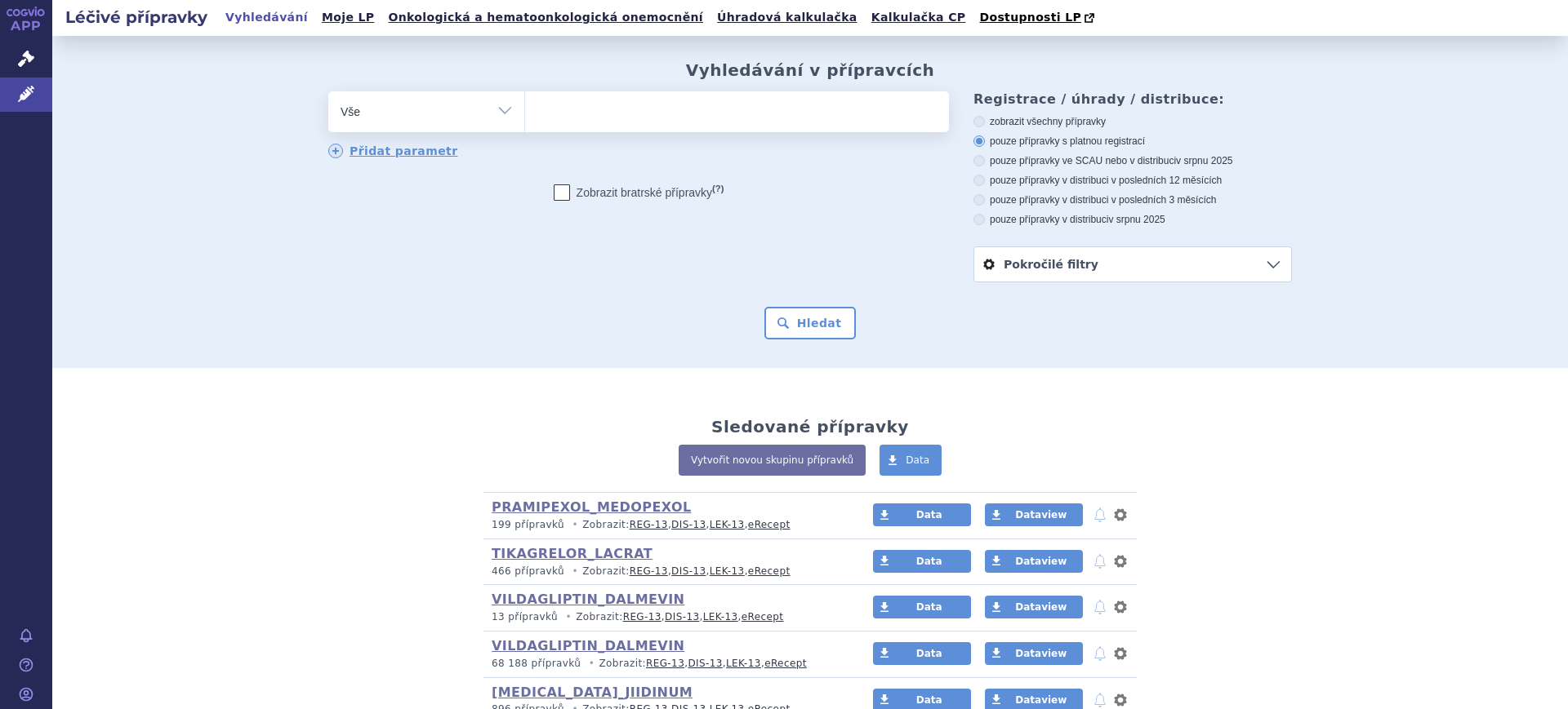
click at [375, 122] on select "Vše Přípravek/SUKL kód MAH VPOIS ATC/Aktivní látka Léková forma Síla" at bounding box center [426, 109] width 196 height 37
select select "filter-atc-group"
click at [328, 92] on select "Vše Přípravek/SUKL kód MAH VPOIS ATC/Aktivní látka Léková forma Síla" at bounding box center [426, 109] width 196 height 37
click at [568, 133] on div "odstranit Vše Přípravek/SUKL kód MAH VPOIS ATC/Aktivní látka" at bounding box center [639, 125] width 621 height 69
click at [571, 118] on ul at bounding box center [737, 108] width 424 height 34
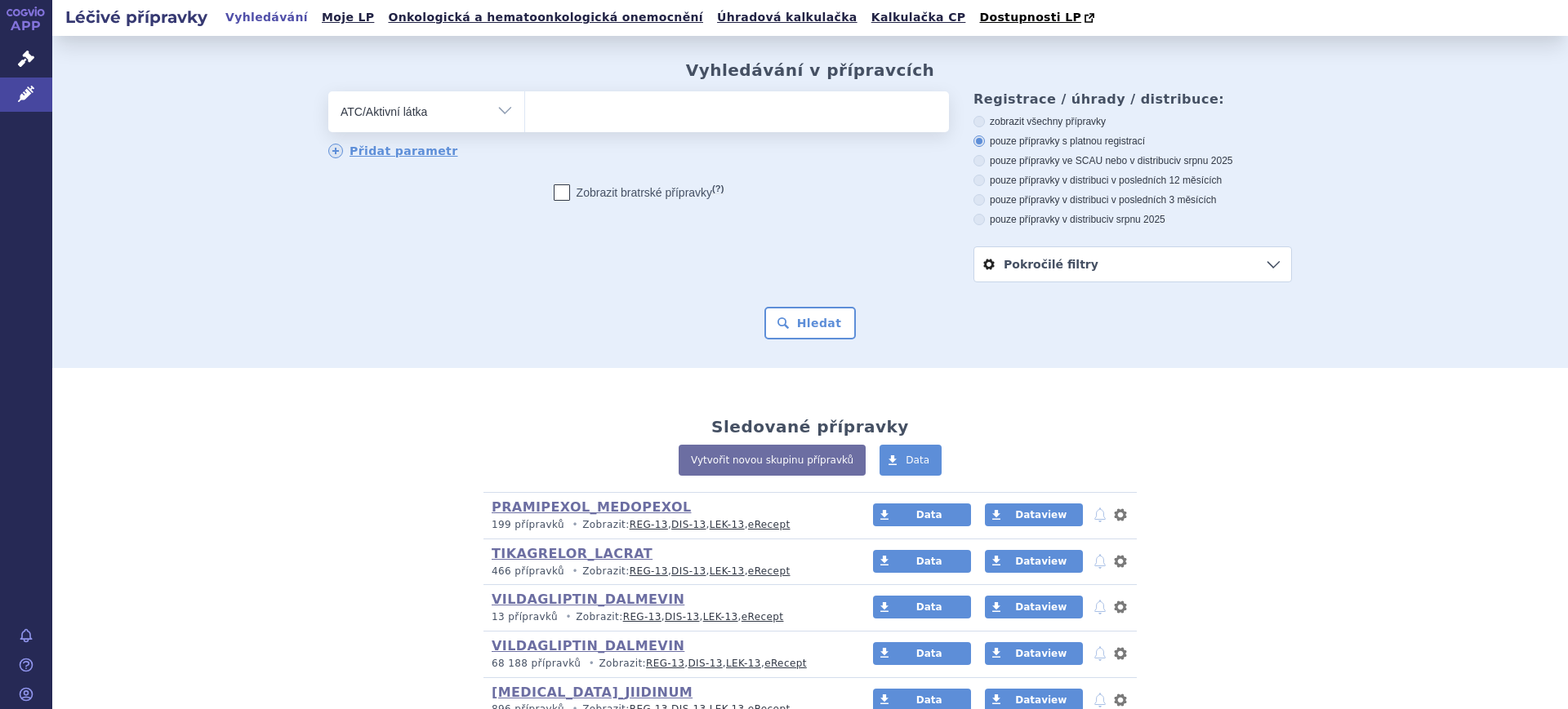
click at [525, 118] on select at bounding box center [525, 110] width 1 height 41
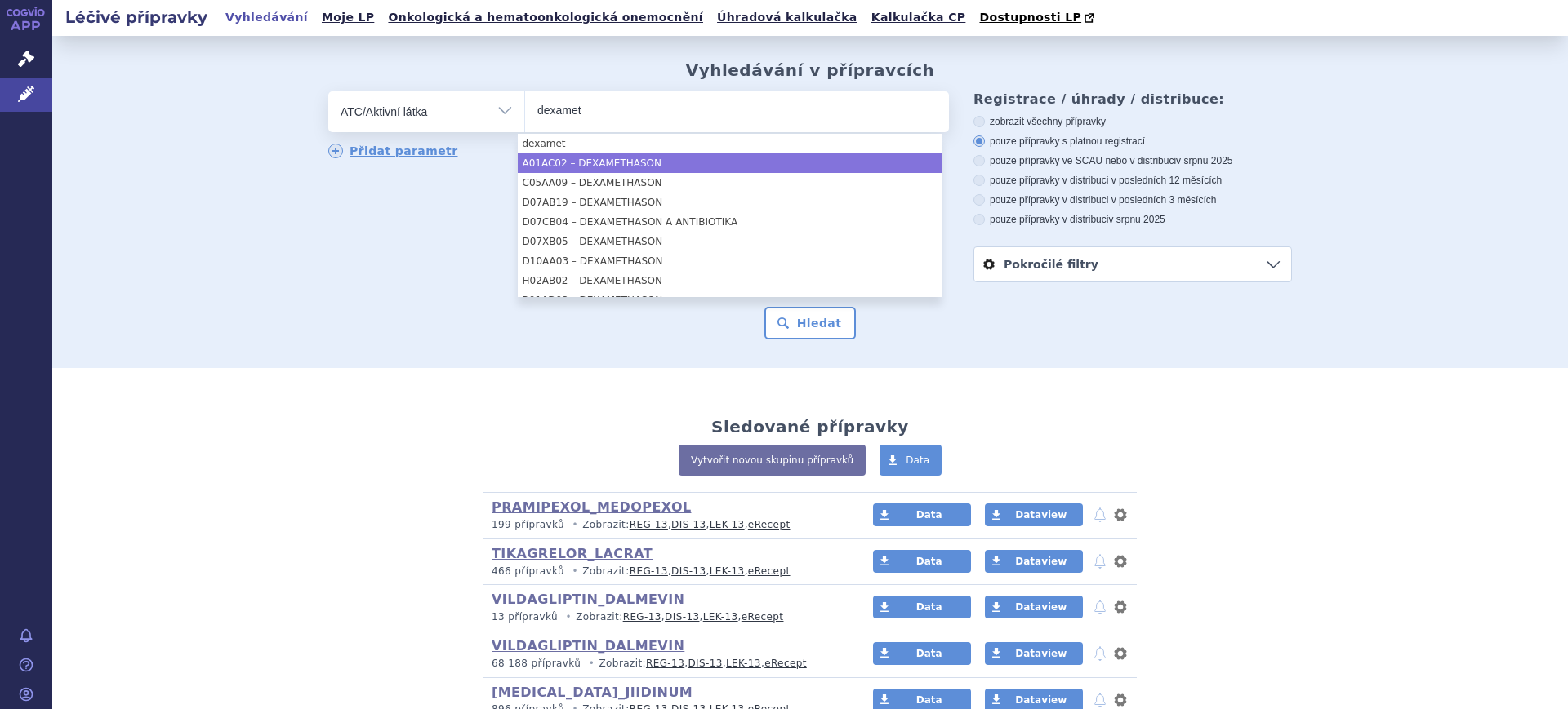
type input "dexamet"
select select "A01AC02"
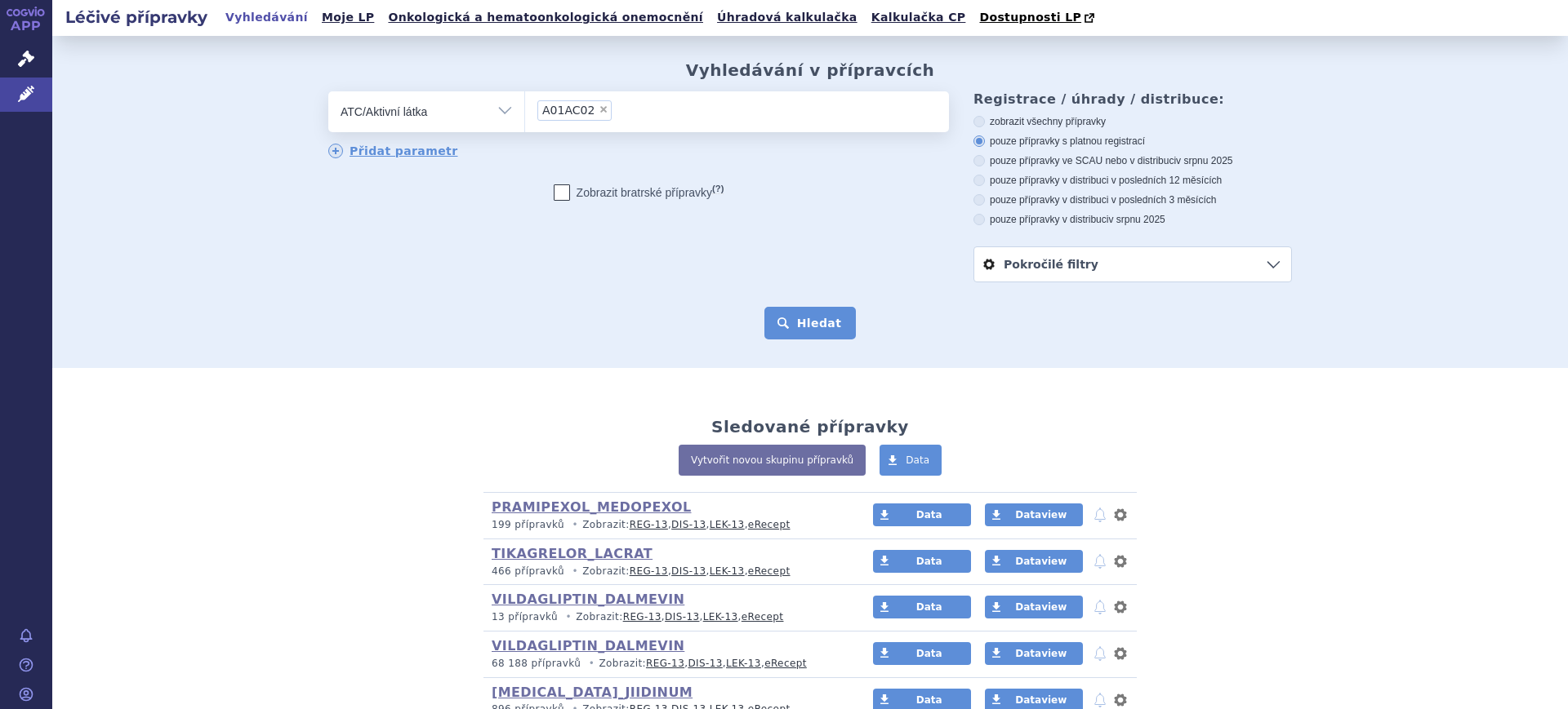
drag, startPoint x: 778, startPoint y: 305, endPoint x: 782, endPoint y: 319, distance: 14.6
click at [780, 306] on form "odstranit Vše Přípravek/SUKL kód MAH VPOIS ATC/Aktivní látka A01AC02" at bounding box center [809, 215] width 963 height 248
click at [784, 325] on button "Hledat" at bounding box center [810, 322] width 92 height 33
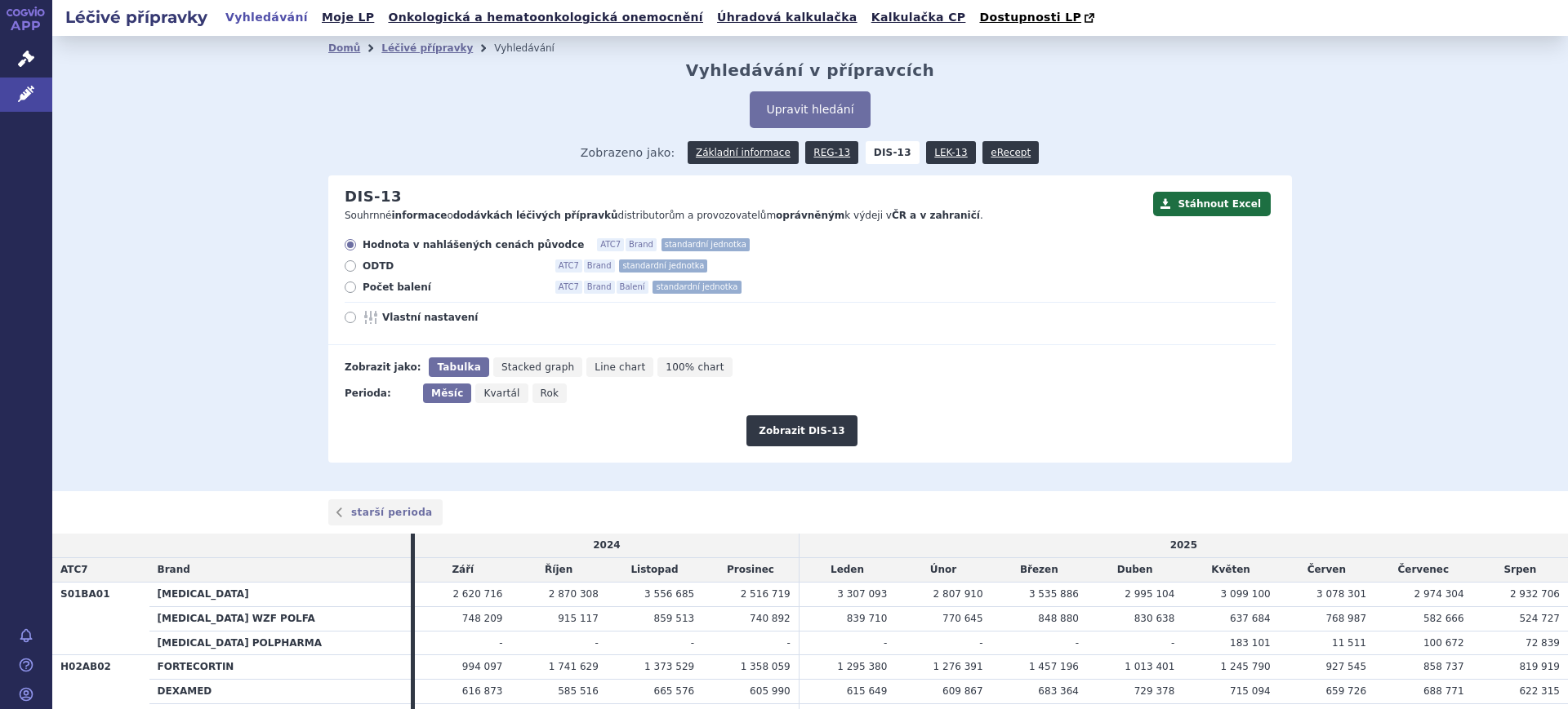
click at [541, 396] on span "Rok" at bounding box center [550, 393] width 19 height 11
click at [533, 394] on input "Rok" at bounding box center [537, 388] width 10 height 10
radio input "true"
click at [443, 322] on span "Vlastní nastavení" at bounding box center [472, 318] width 179 height 13
click at [357, 322] on input "Vlastní nastavení" at bounding box center [351, 319] width 10 height 10
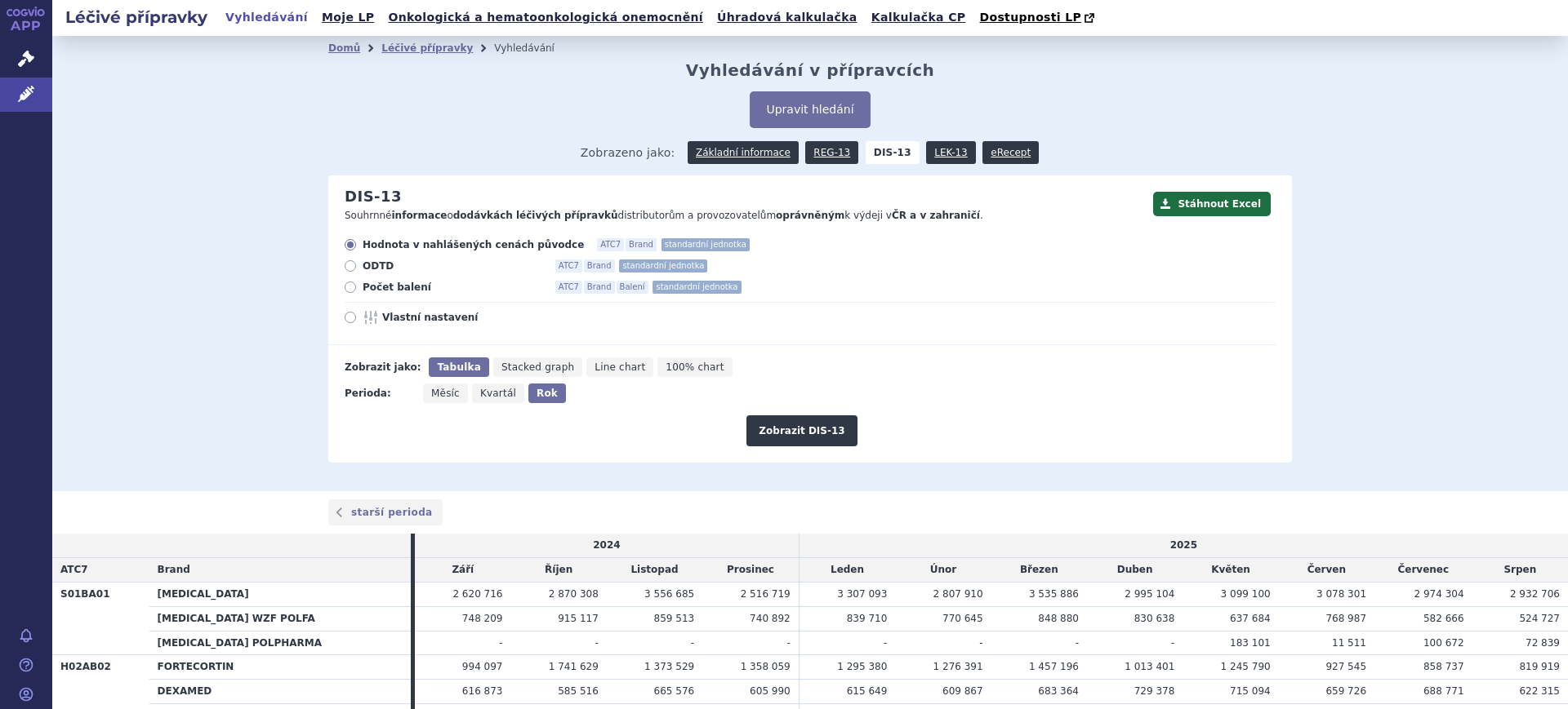
radio input "true"
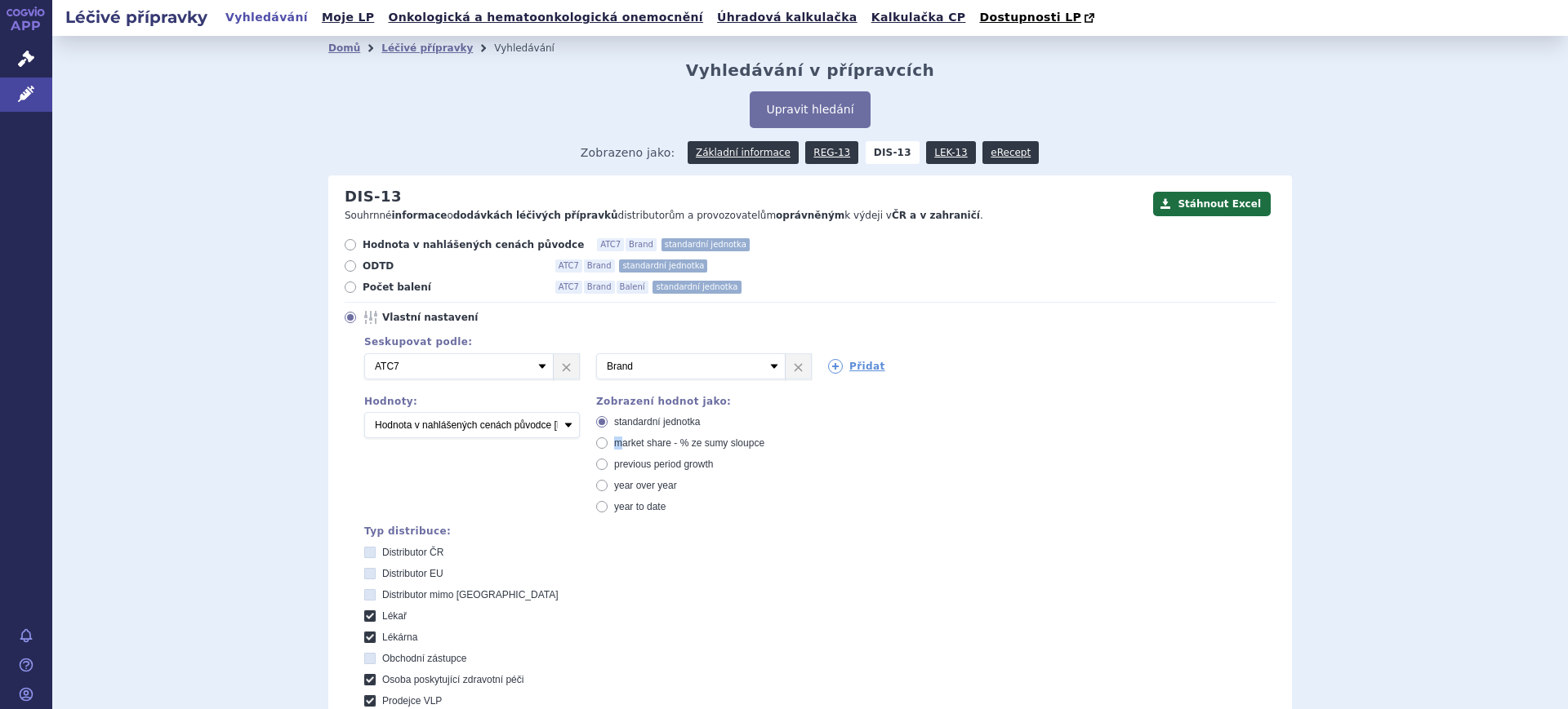
click at [614, 442] on span "market share - % ze sumy sloupce" at bounding box center [689, 443] width 150 height 11
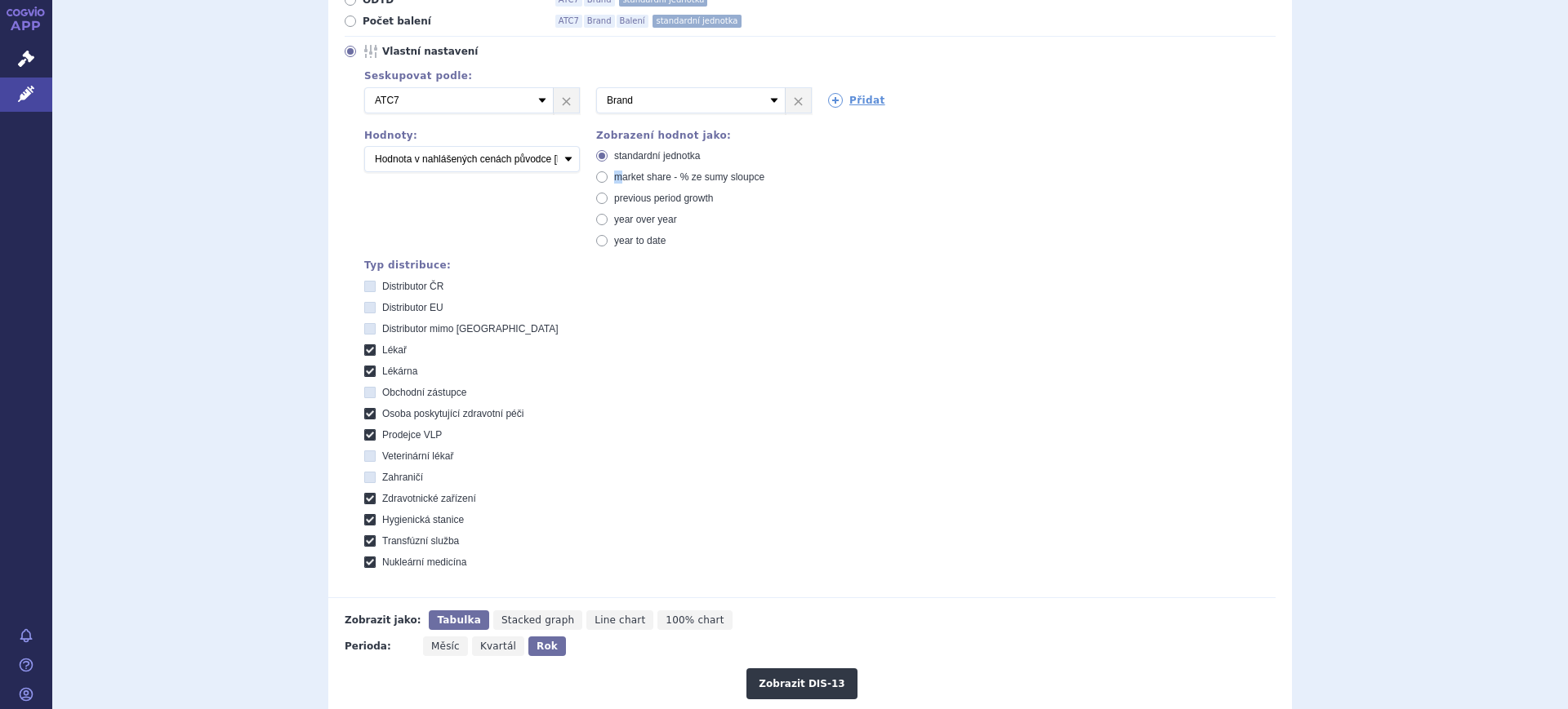
scroll to position [306, 0]
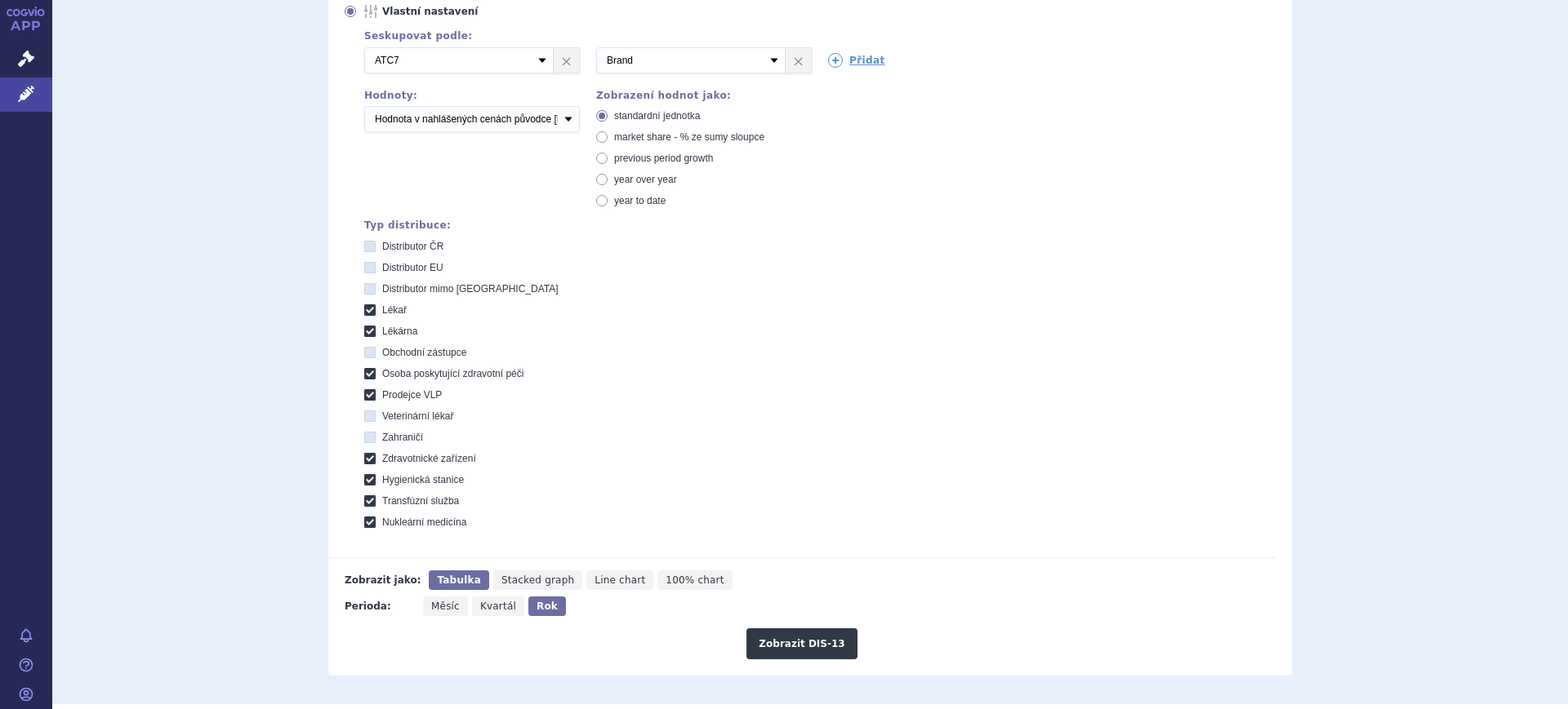
click at [658, 133] on span "market share - % ze sumy sloupce" at bounding box center [689, 137] width 150 height 11
click at [609, 134] on input "market share - % ze sumy sloupce" at bounding box center [603, 139] width 10 height 10
radio input "true"
click at [799, 646] on button "Zobrazit DIS-13" at bounding box center [801, 643] width 110 height 31
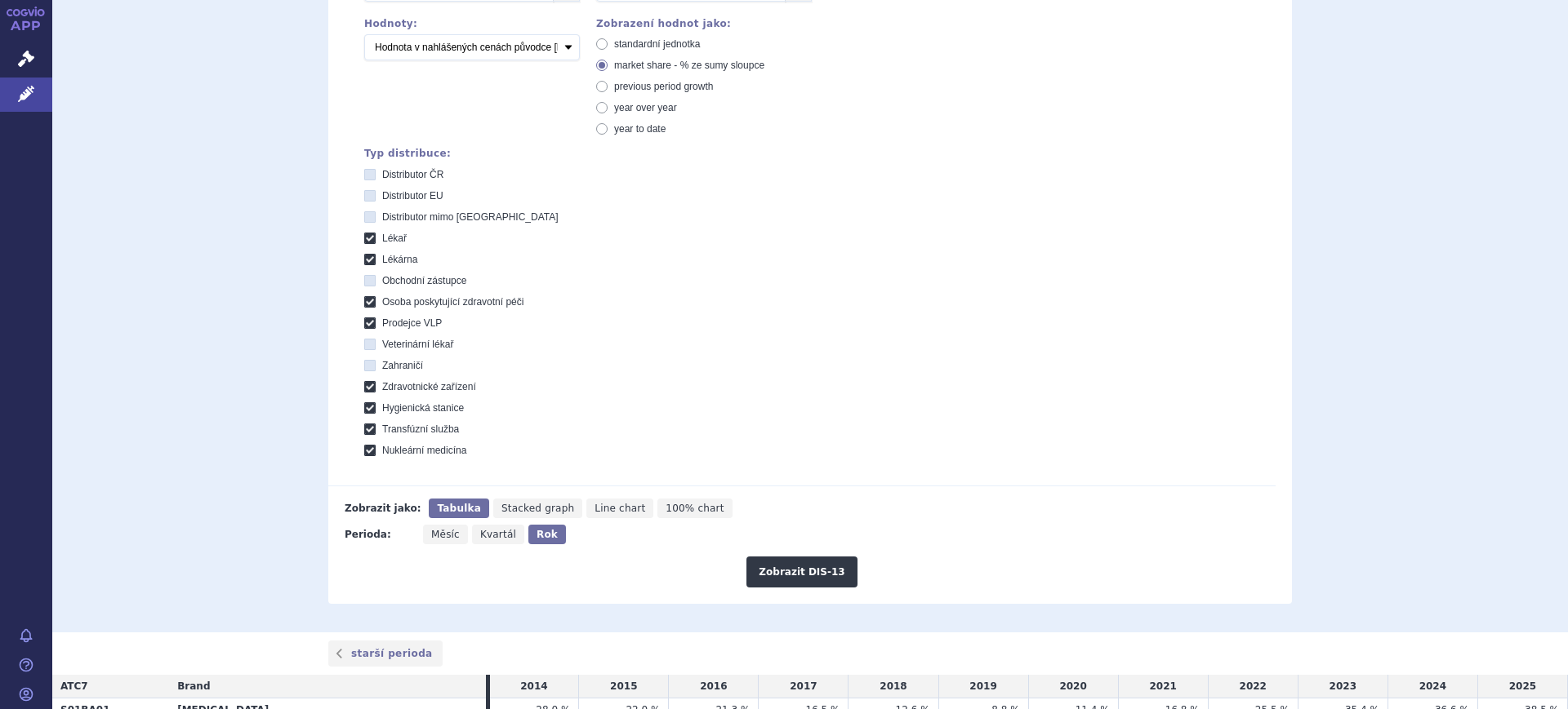
scroll to position [319, 0]
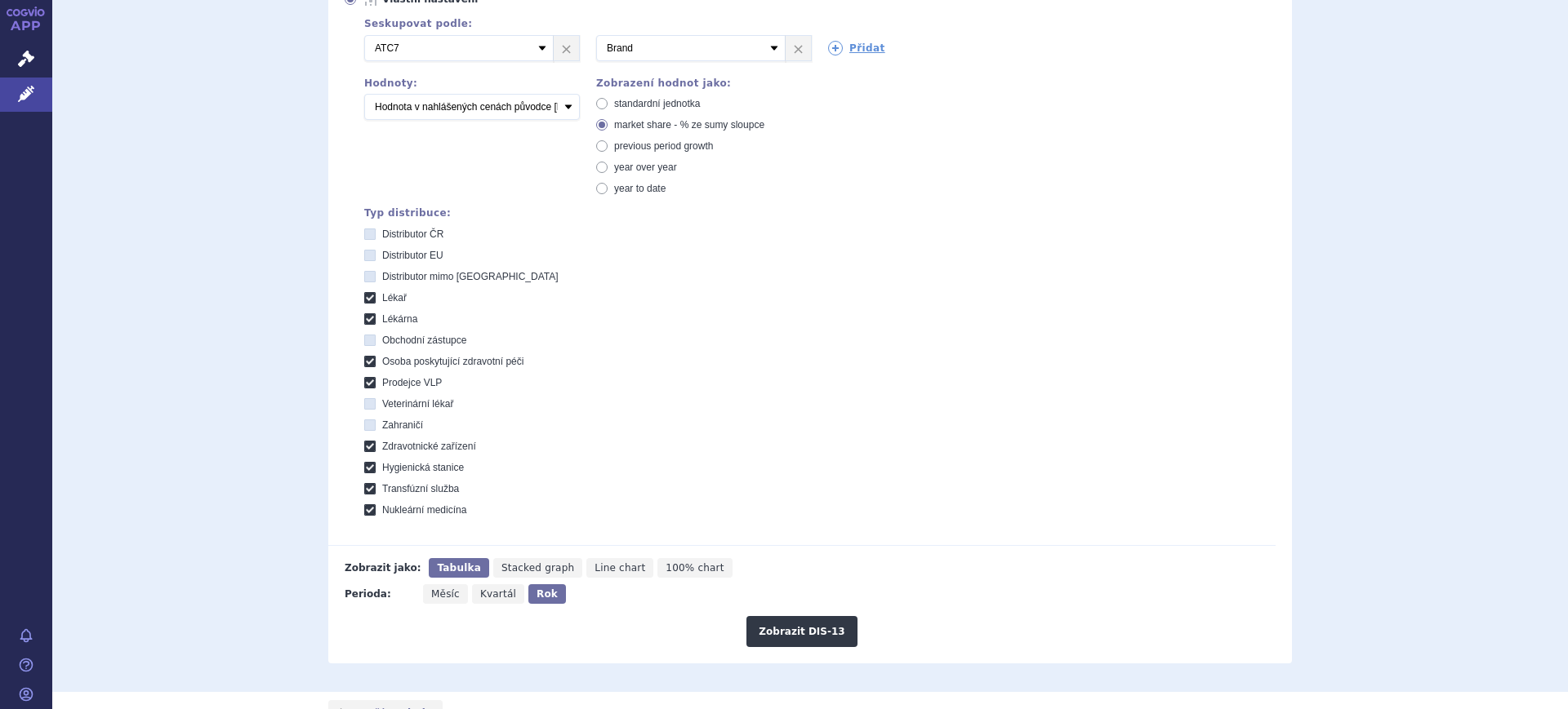
click at [638, 104] on span "standardní jednotka" at bounding box center [657, 104] width 86 height 11
click at [609, 104] on input "standardní jednotka" at bounding box center [603, 105] width 10 height 10
radio input "true"
click at [756, 628] on button "Zobrazit DIS-13" at bounding box center [801, 631] width 110 height 31
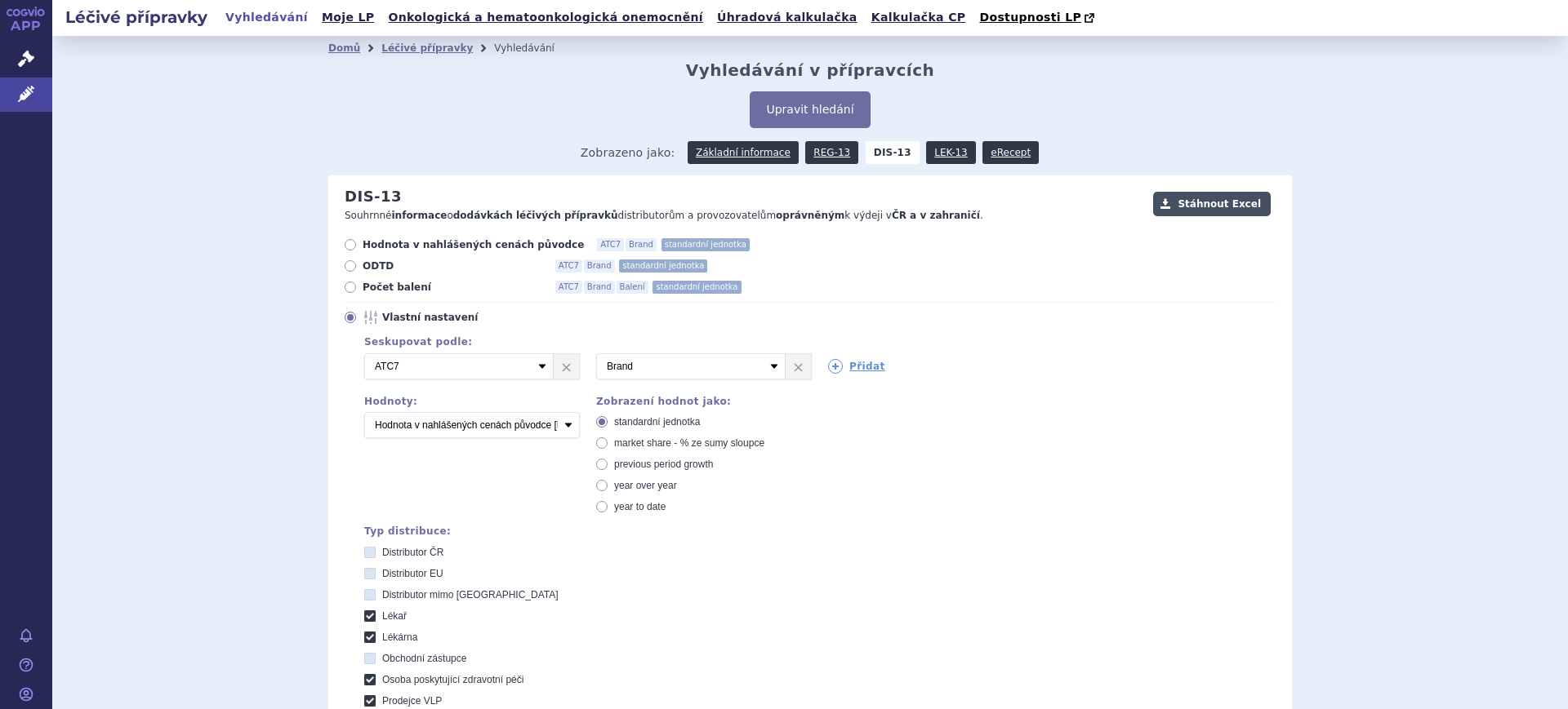
click at [1242, 208] on button "Stáhnout Excel" at bounding box center [1211, 204] width 118 height 25
drag, startPoint x: 36, startPoint y: 89, endPoint x: 56, endPoint y: 83, distance: 20.9
click at [36, 88] on link "Léčivé přípravky" at bounding box center [25, 94] width 52 height 34
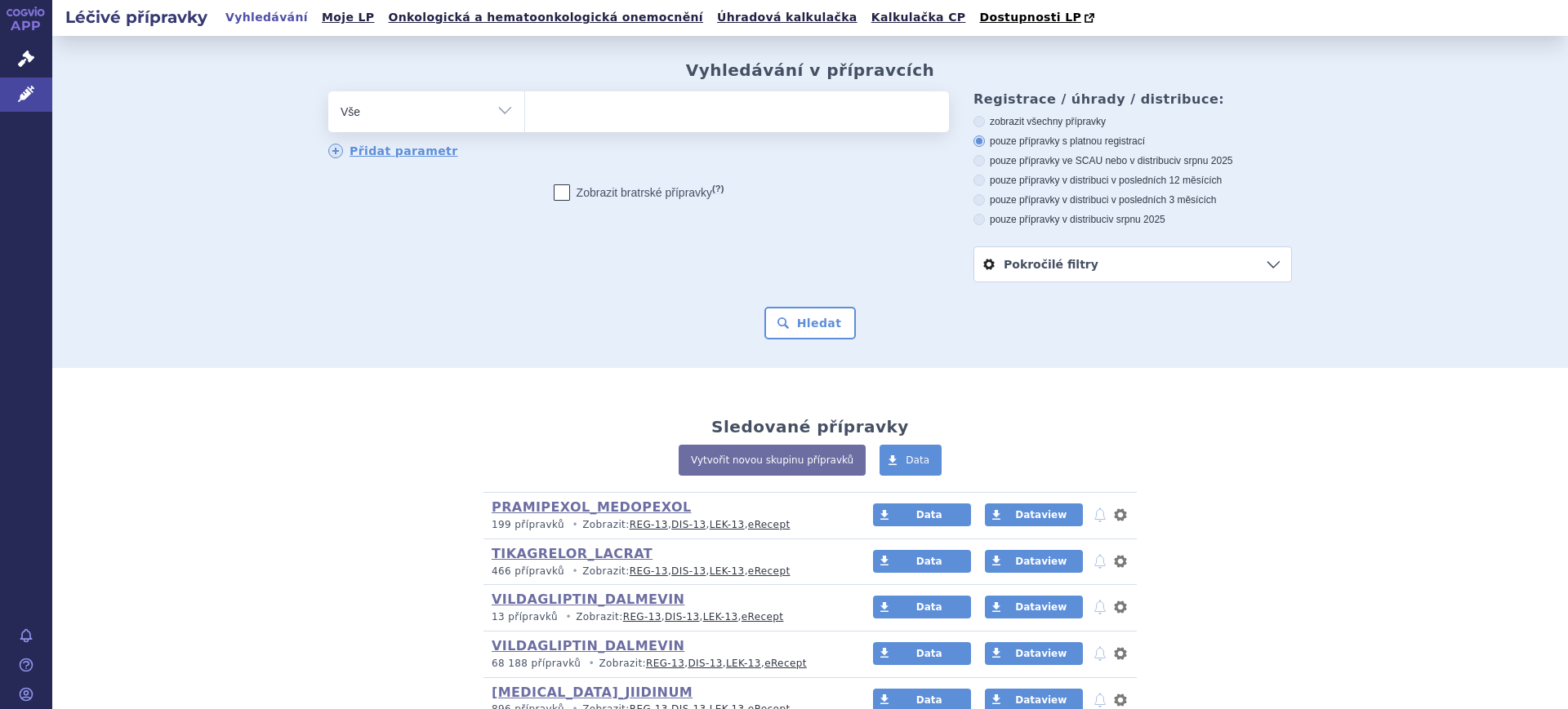
click at [388, 112] on select "Vše Přípravek/SUKL kód MAH VPOIS ATC/Aktivní látka Léková forma Síla" at bounding box center [426, 109] width 196 height 37
select select "filter-atc-group"
click at [328, 92] on select "Vše Přípravek/SUKL kód MAH VPOIS ATC/Aktivní látka Léková forma Síla" at bounding box center [426, 109] width 196 height 37
click at [594, 103] on ul at bounding box center [737, 108] width 424 height 34
click at [525, 103] on select at bounding box center [525, 110] width 1 height 41
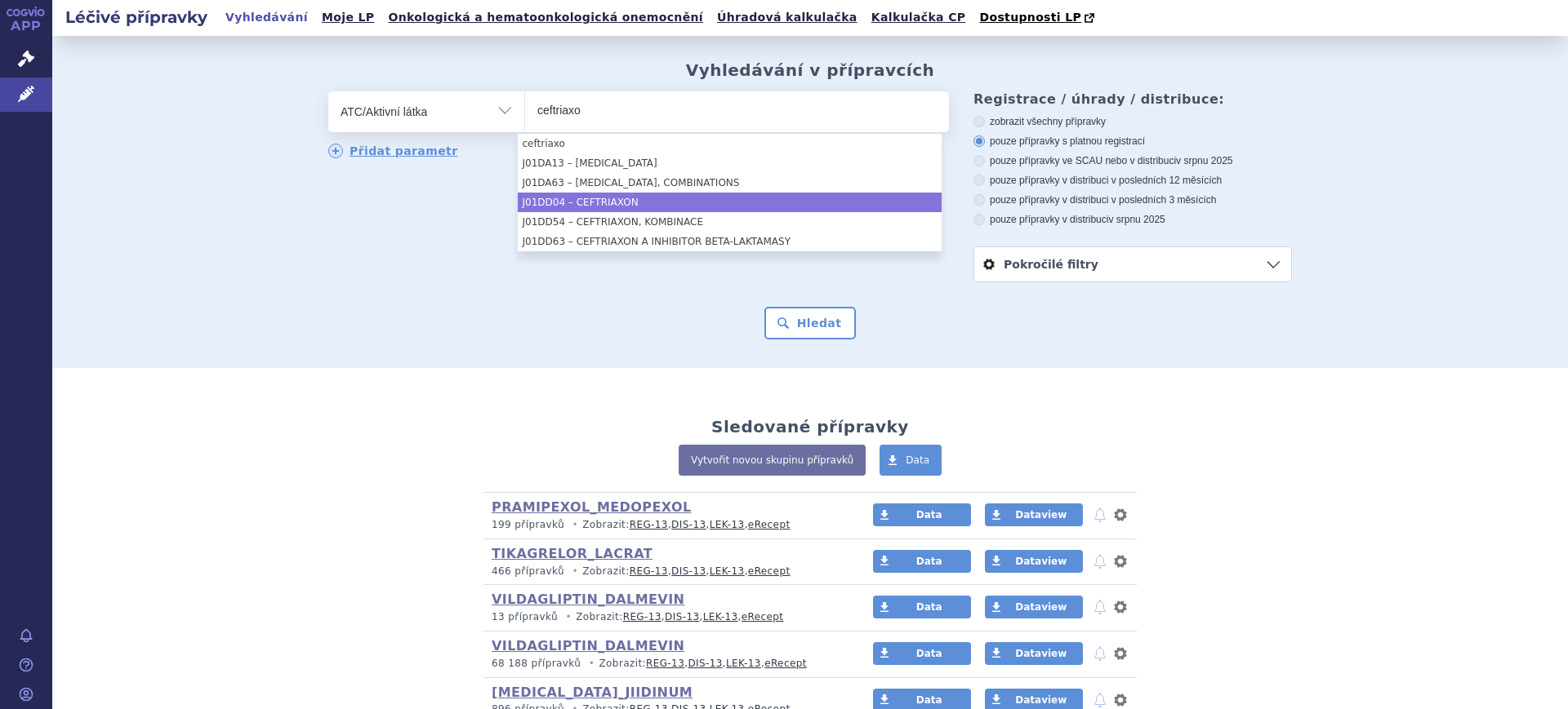
type input "ceftriaxo"
select select "J01DD04"
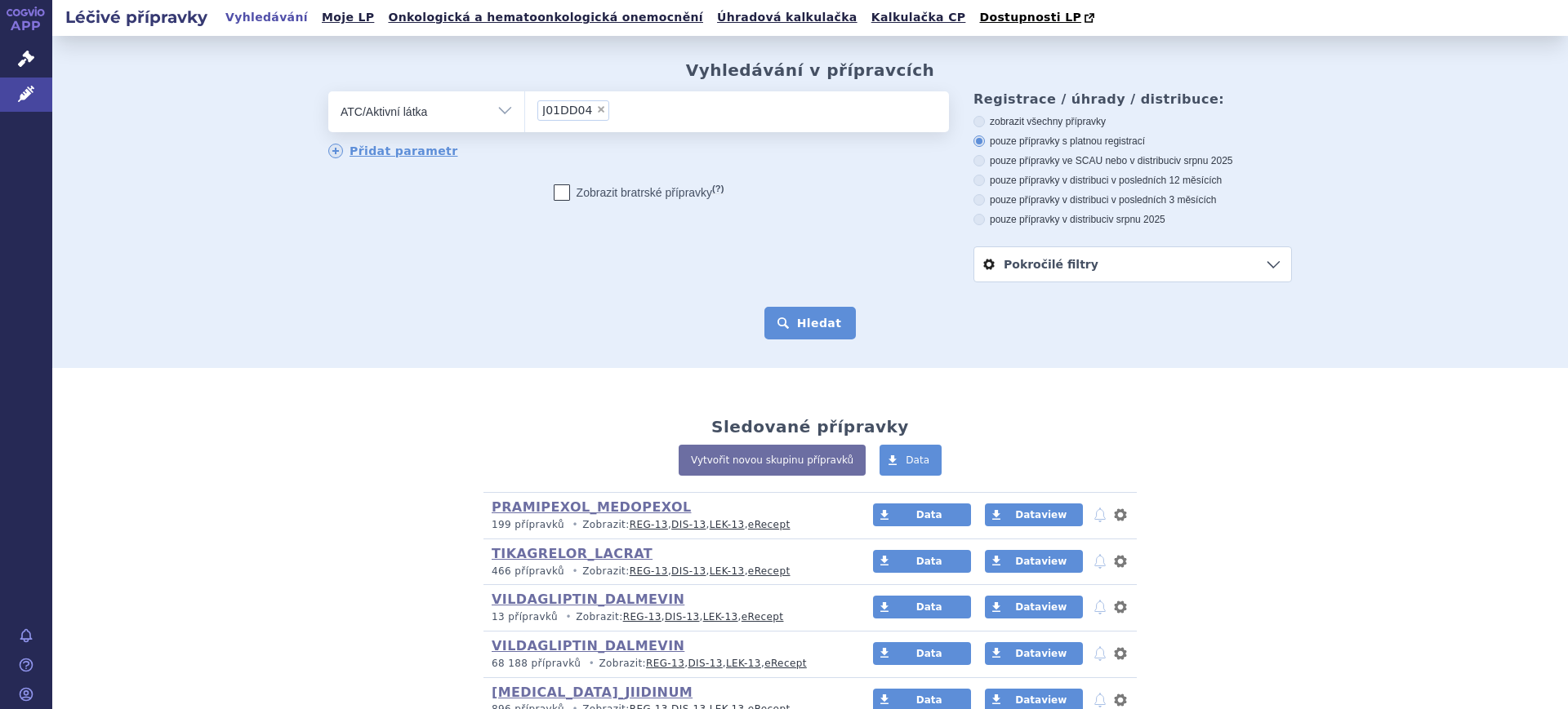
click at [780, 316] on button "Hledat" at bounding box center [810, 322] width 92 height 33
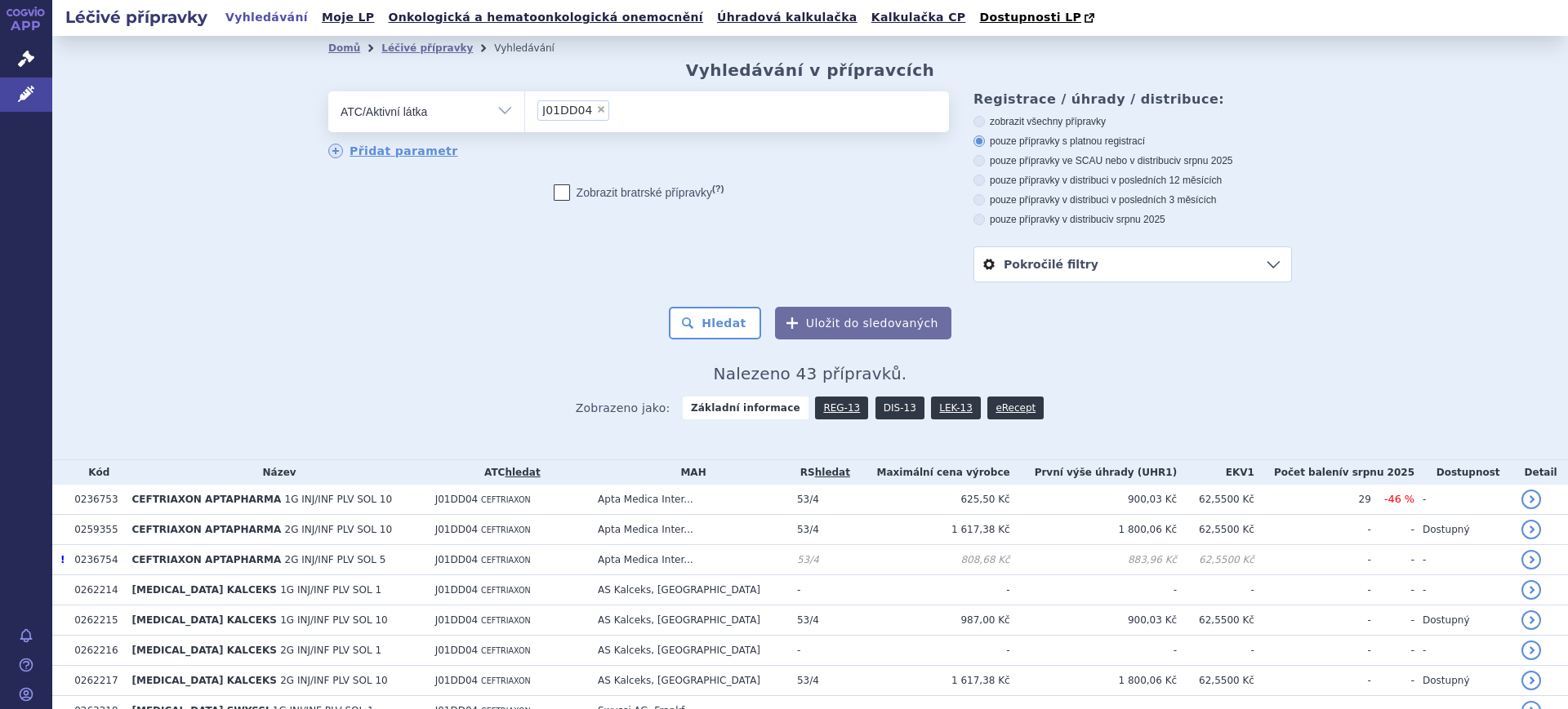
click at [876, 411] on link "DIS-13" at bounding box center [900, 408] width 49 height 23
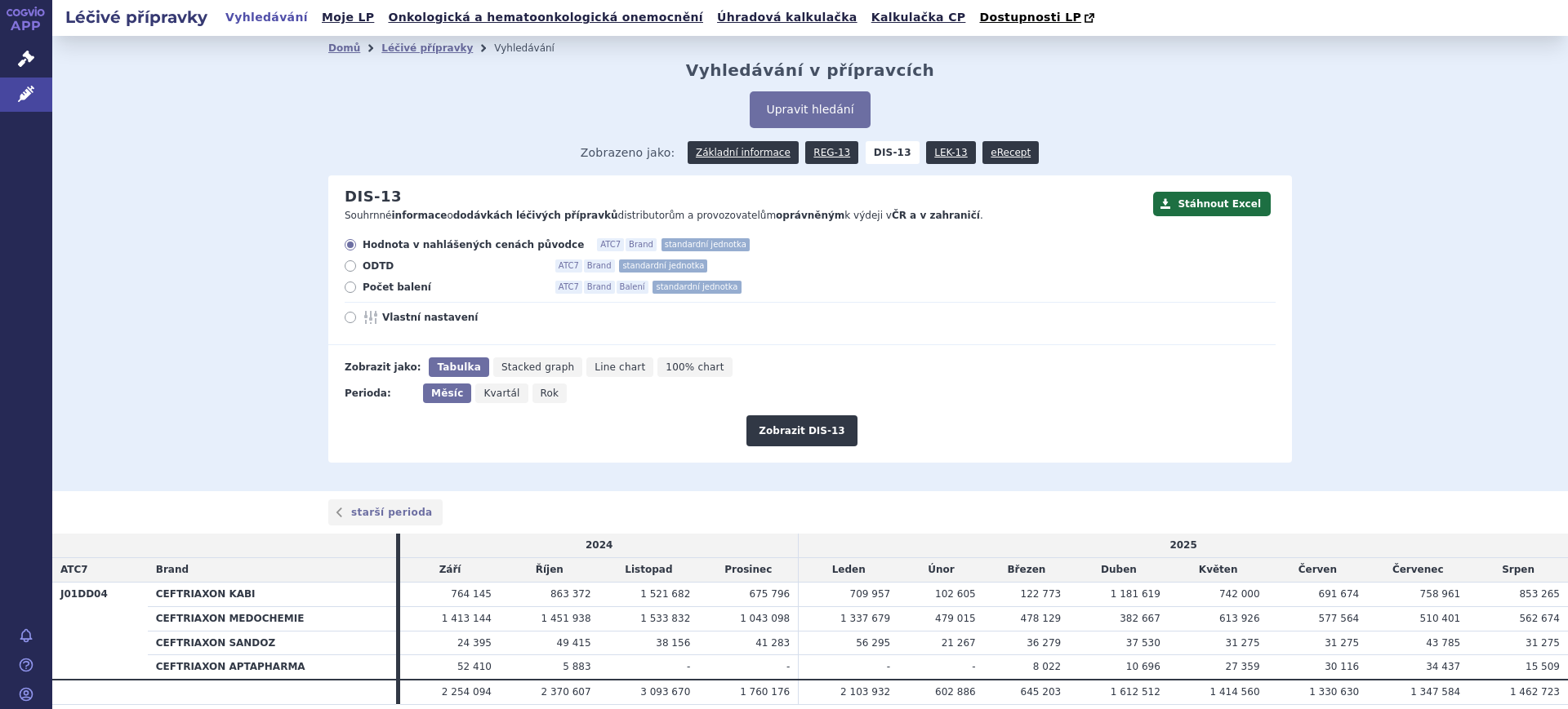
click at [542, 395] on icon "Rok" at bounding box center [549, 393] width 35 height 20
click at [542, 394] on input "Rok" at bounding box center [537, 388] width 10 height 10
radio input "true"
click at [424, 320] on span "Vlastní nastavení" at bounding box center [472, 318] width 179 height 13
click at [357, 320] on input "Vlastní nastavení" at bounding box center [351, 319] width 10 height 10
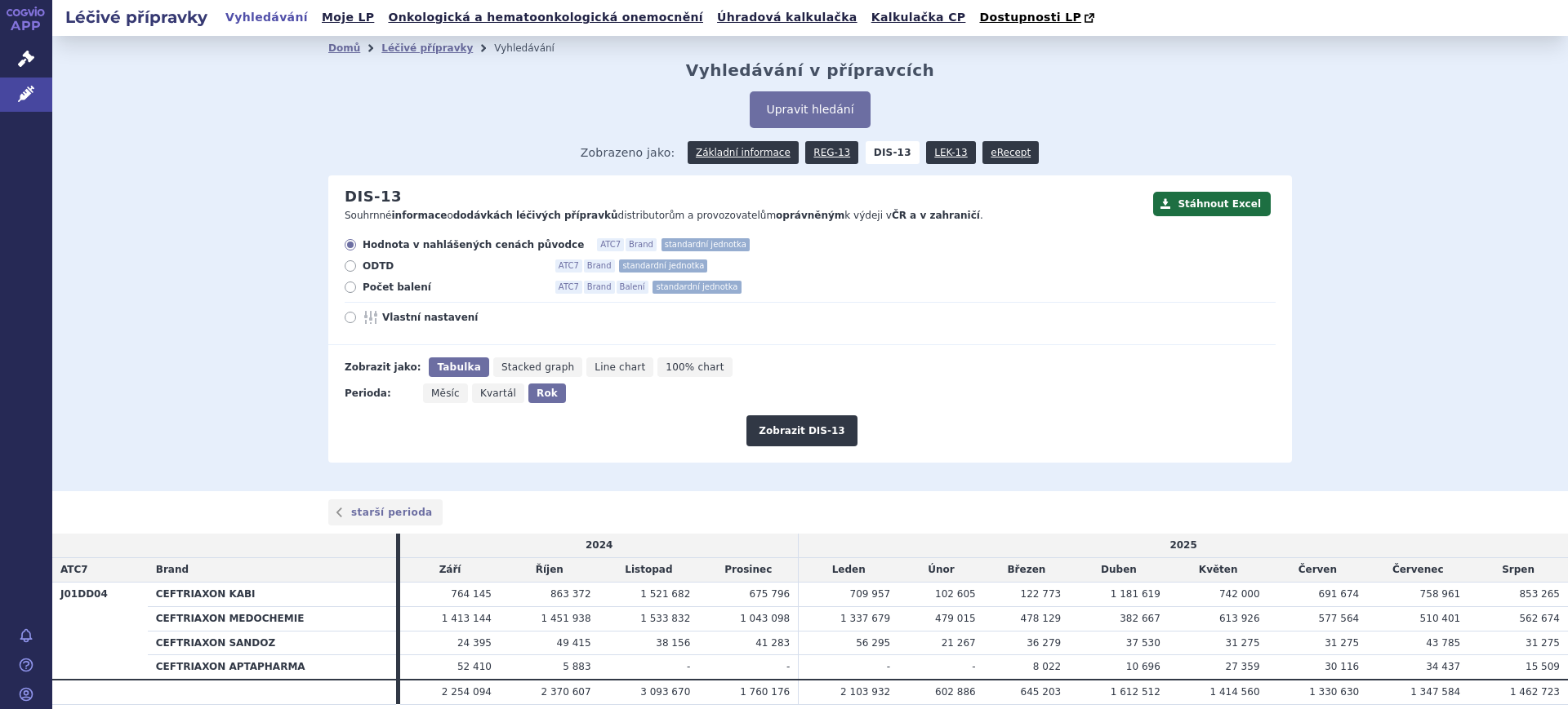
radio input "true"
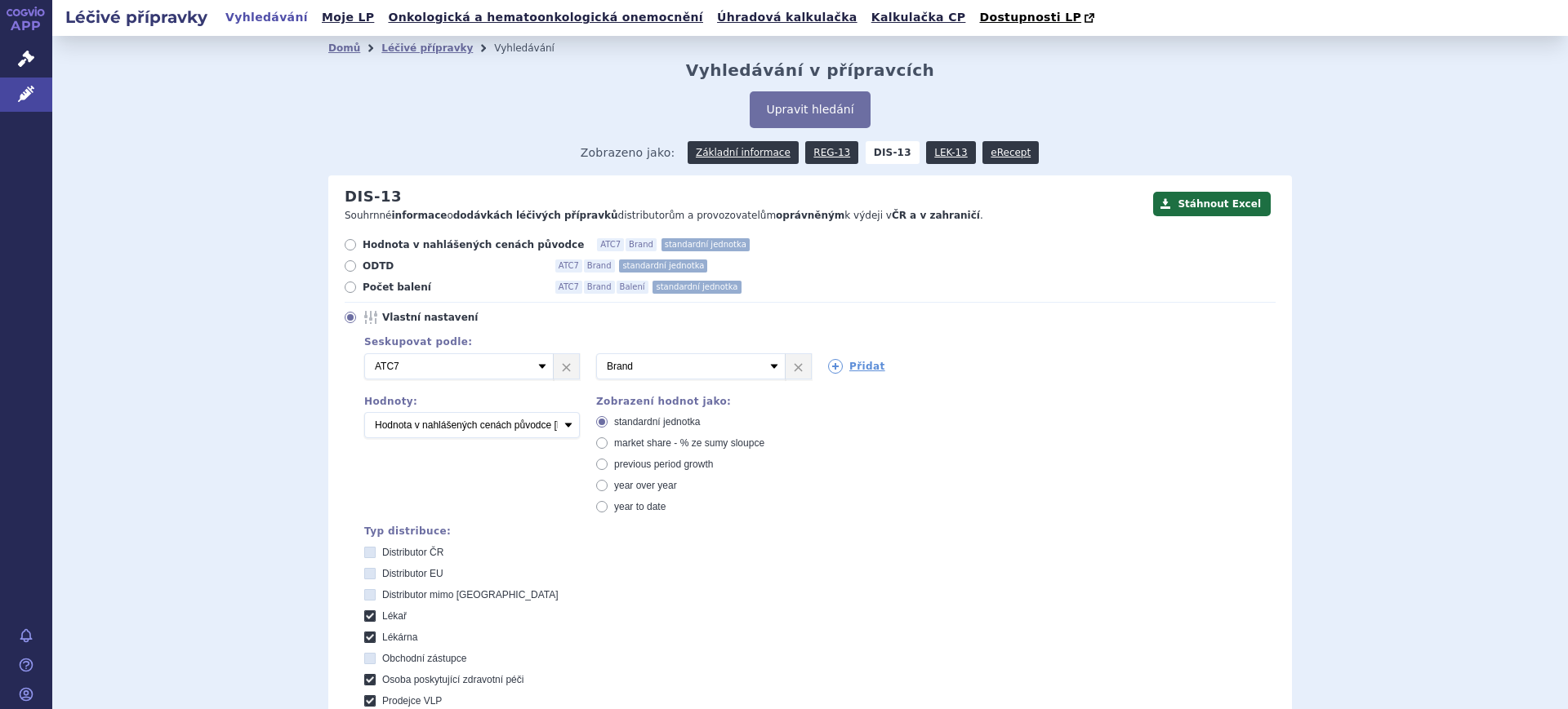
click at [616, 440] on span "market share - % ze sumy sloupce" at bounding box center [689, 443] width 150 height 11
click at [609, 440] on input "market share - % ze sumy sloupce" at bounding box center [603, 445] width 10 height 10
radio input "true"
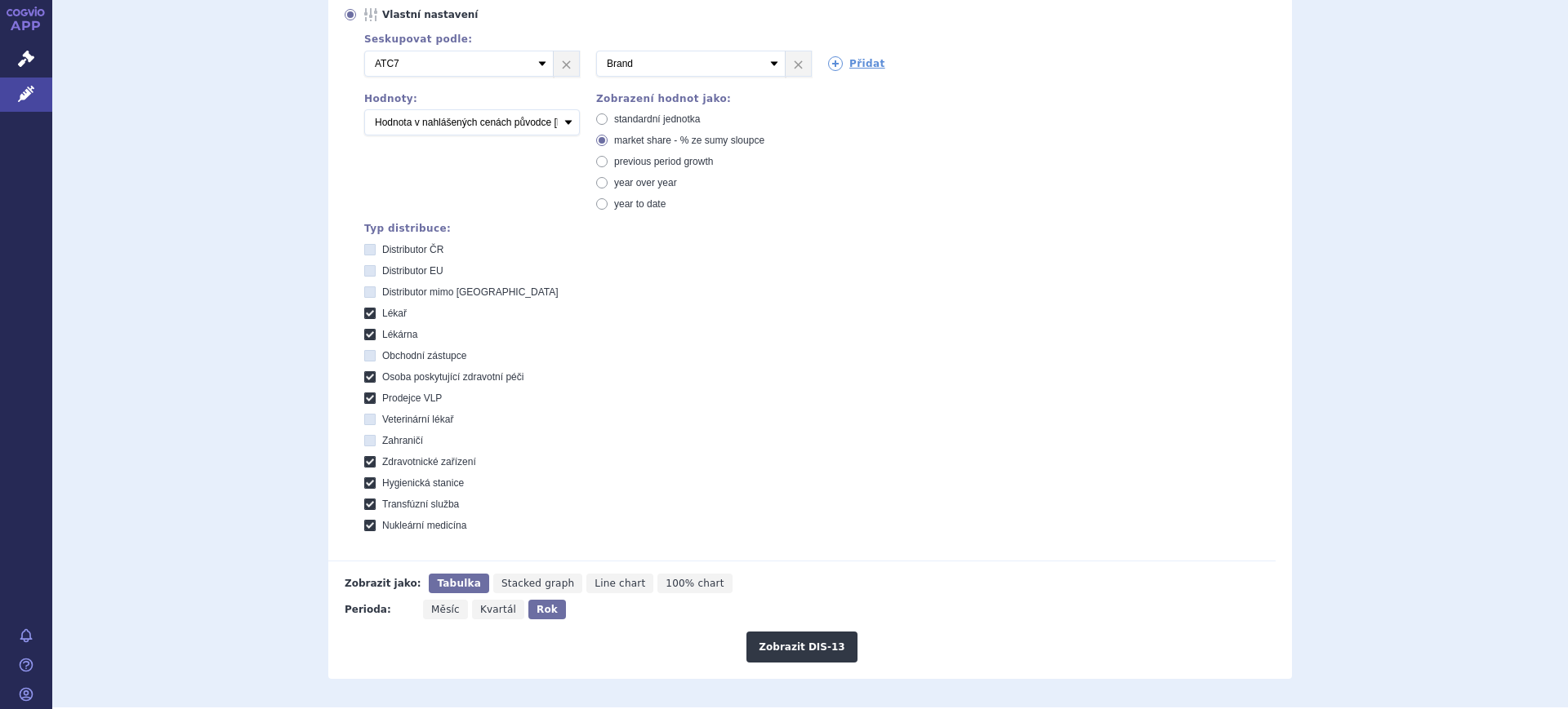
scroll to position [306, 0]
click at [762, 640] on button "Zobrazit DIS-13" at bounding box center [801, 643] width 110 height 31
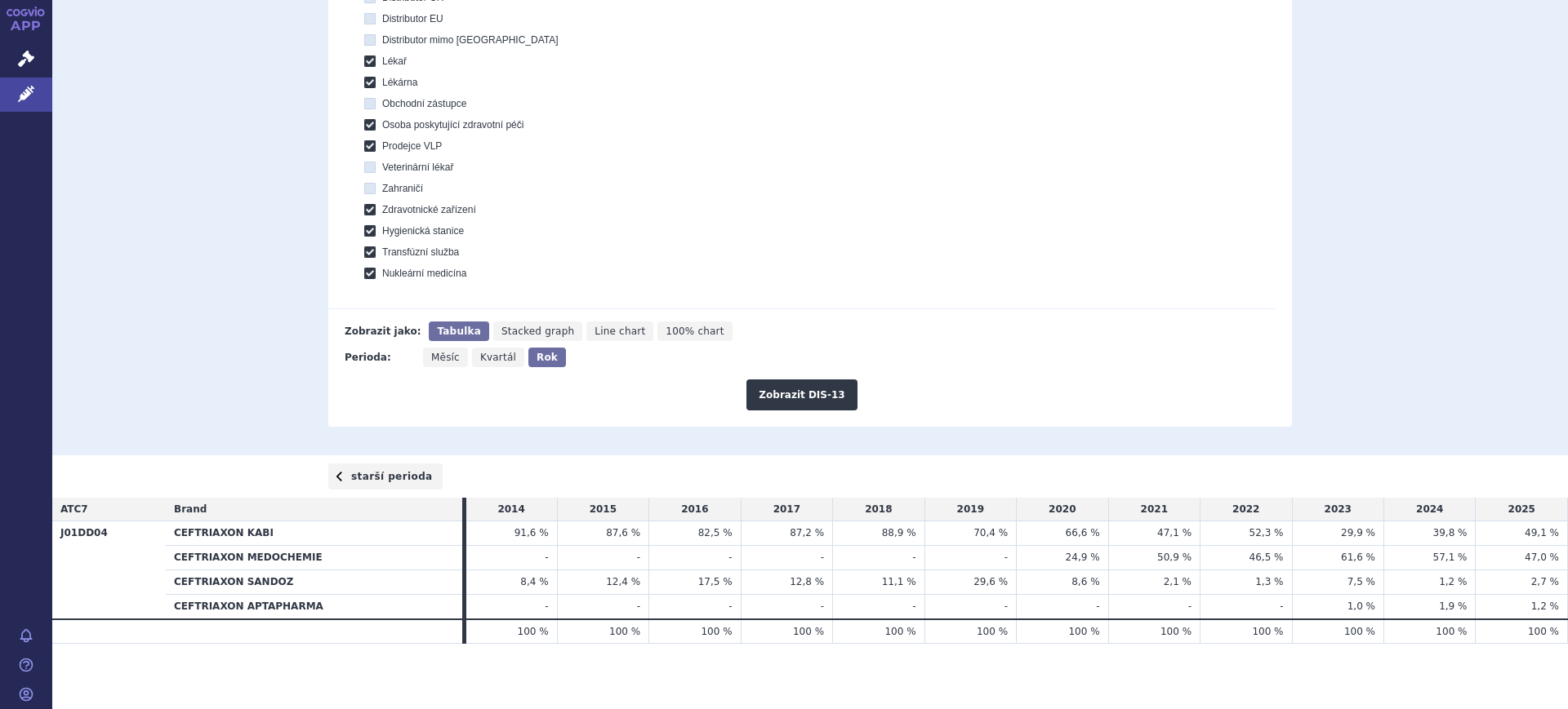
scroll to position [556, 0]
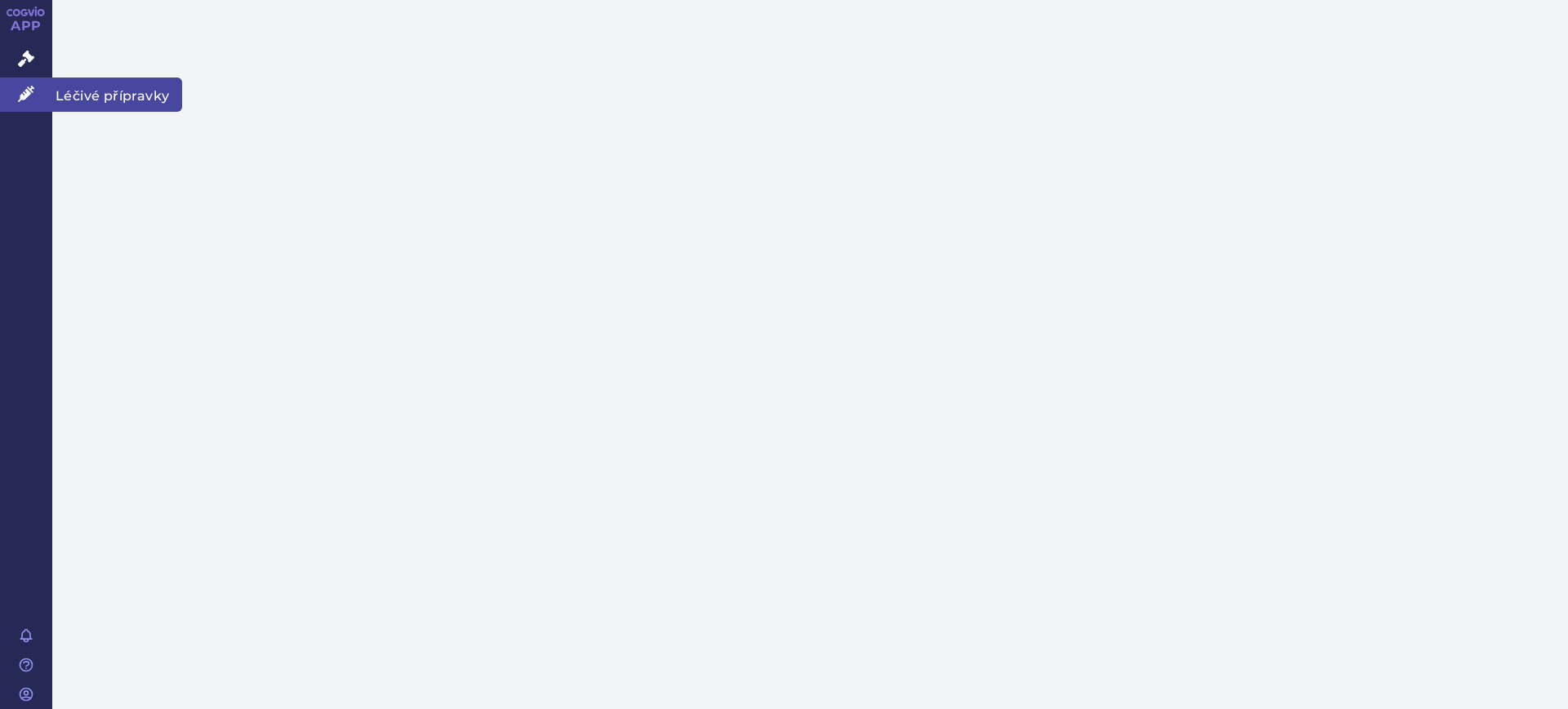
click at [23, 91] on icon at bounding box center [25, 93] width 16 height 16
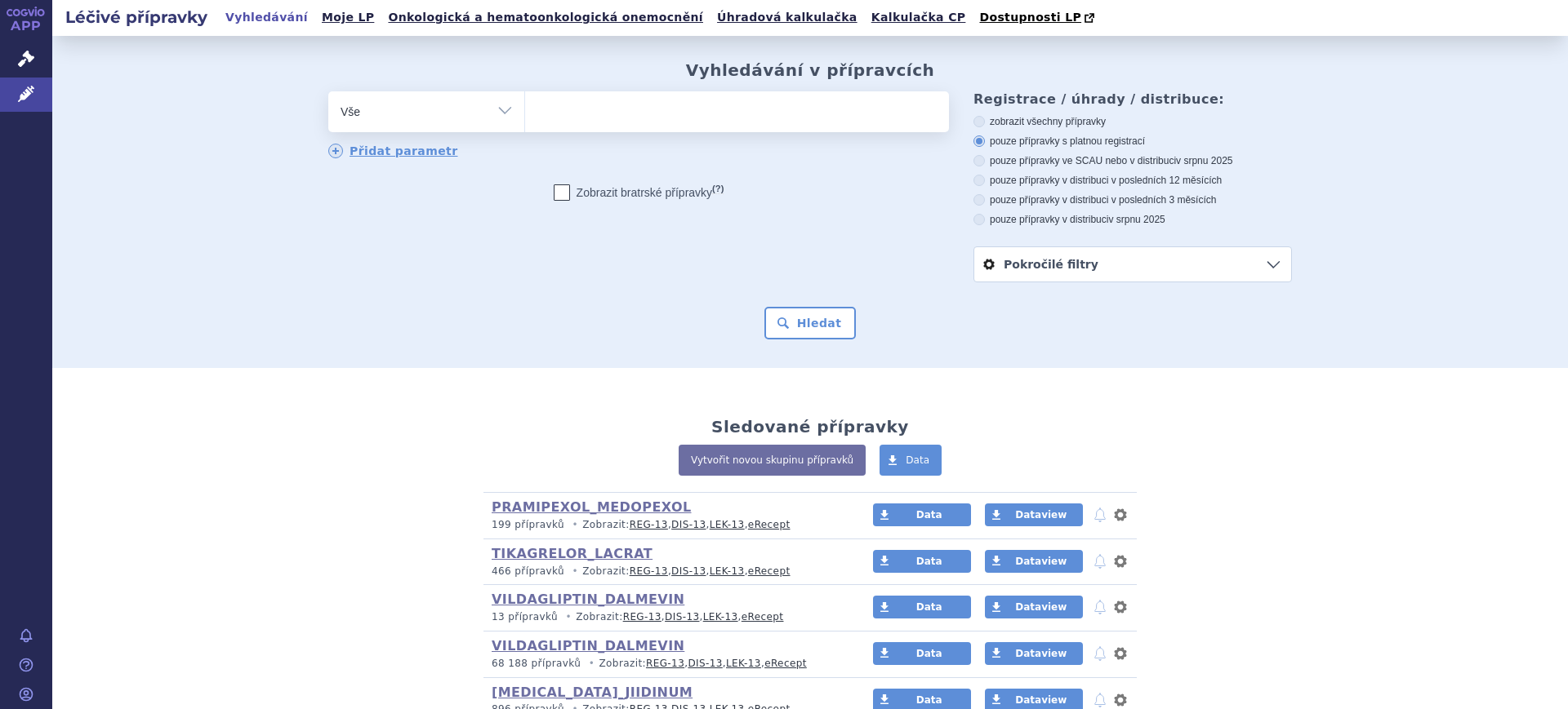
click at [374, 115] on select "Vše Přípravek/SUKL kód MAH VPOIS ATC/Aktivní látka Léková forma Síla" at bounding box center [426, 109] width 196 height 37
select select "filter-atc-group"
click at [328, 92] on select "Vše Přípravek/SUKL kód MAH VPOIS ATC/Aktivní látka Léková forma Síla" at bounding box center [426, 109] width 196 height 37
click at [565, 109] on ul at bounding box center [737, 108] width 424 height 34
click at [525, 109] on select at bounding box center [525, 110] width 1 height 41
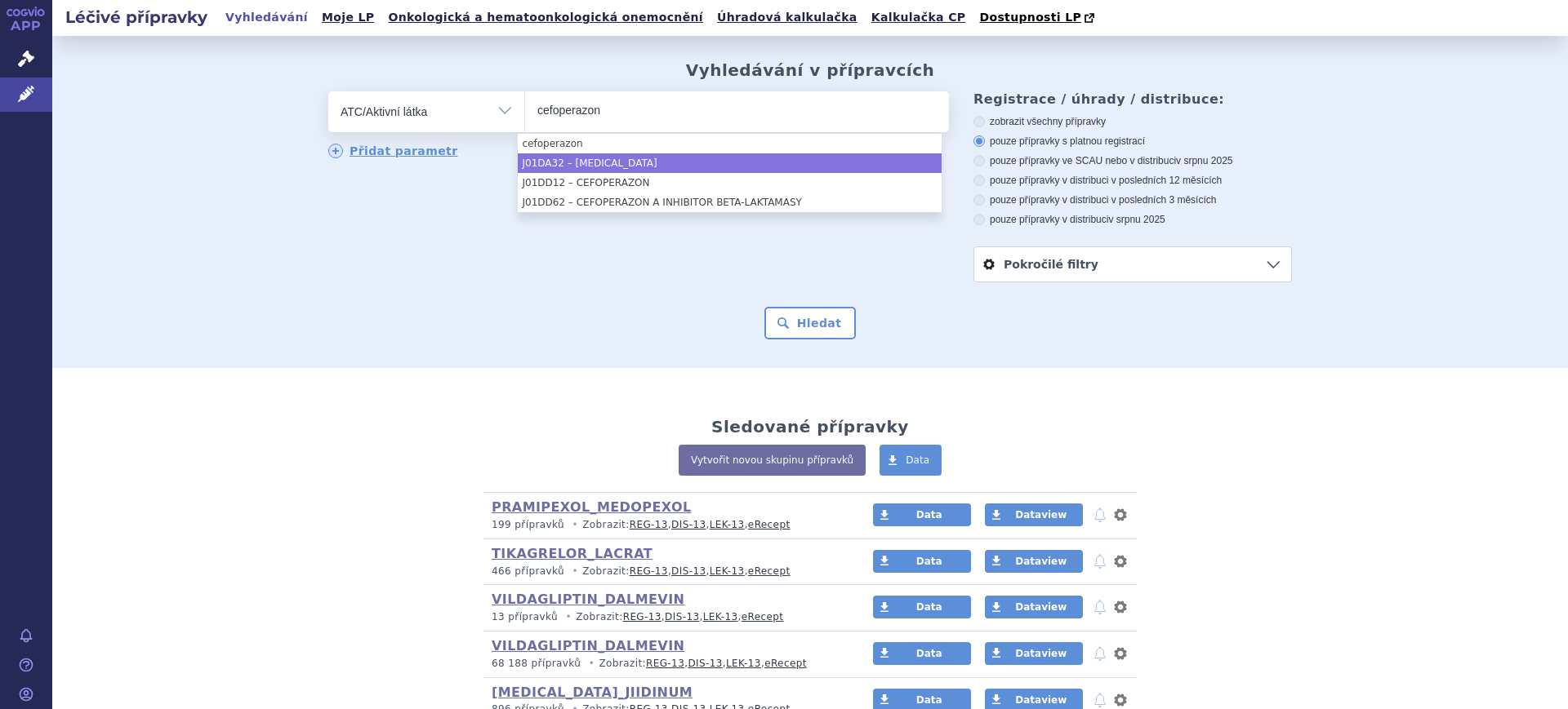
type input "cefoperazon"
select select "J01DA32"
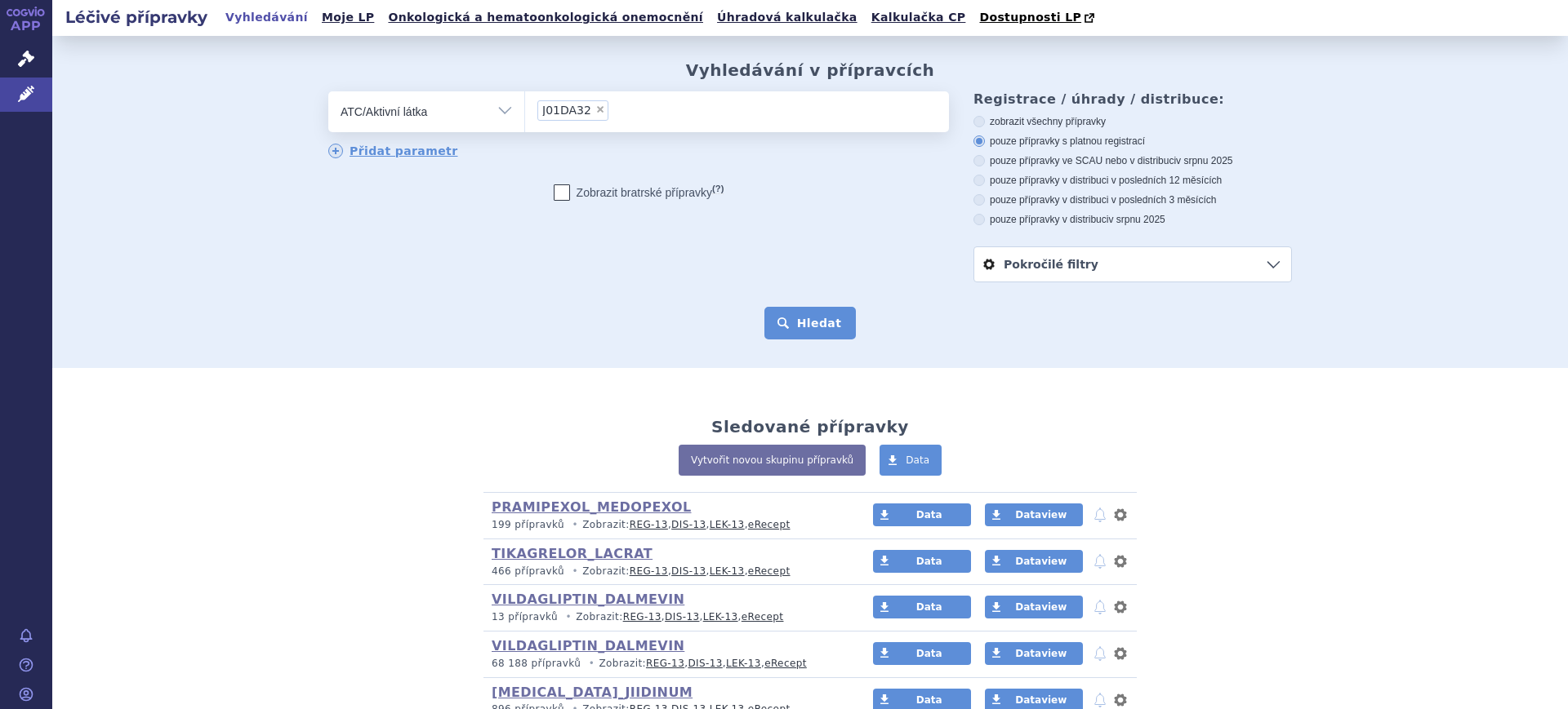
click at [826, 330] on button "Hledat" at bounding box center [810, 322] width 92 height 33
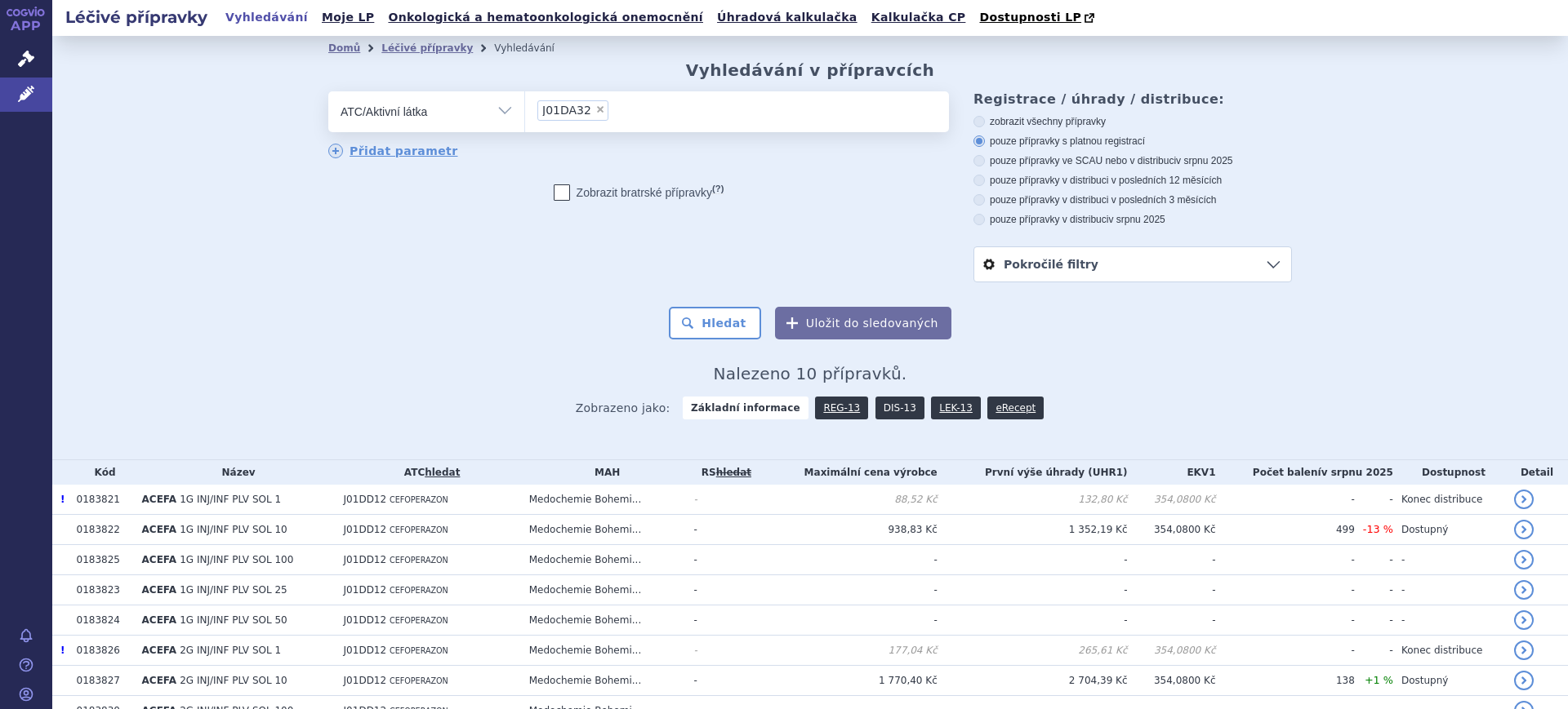
click at [883, 418] on link "DIS-13" at bounding box center [900, 408] width 49 height 23
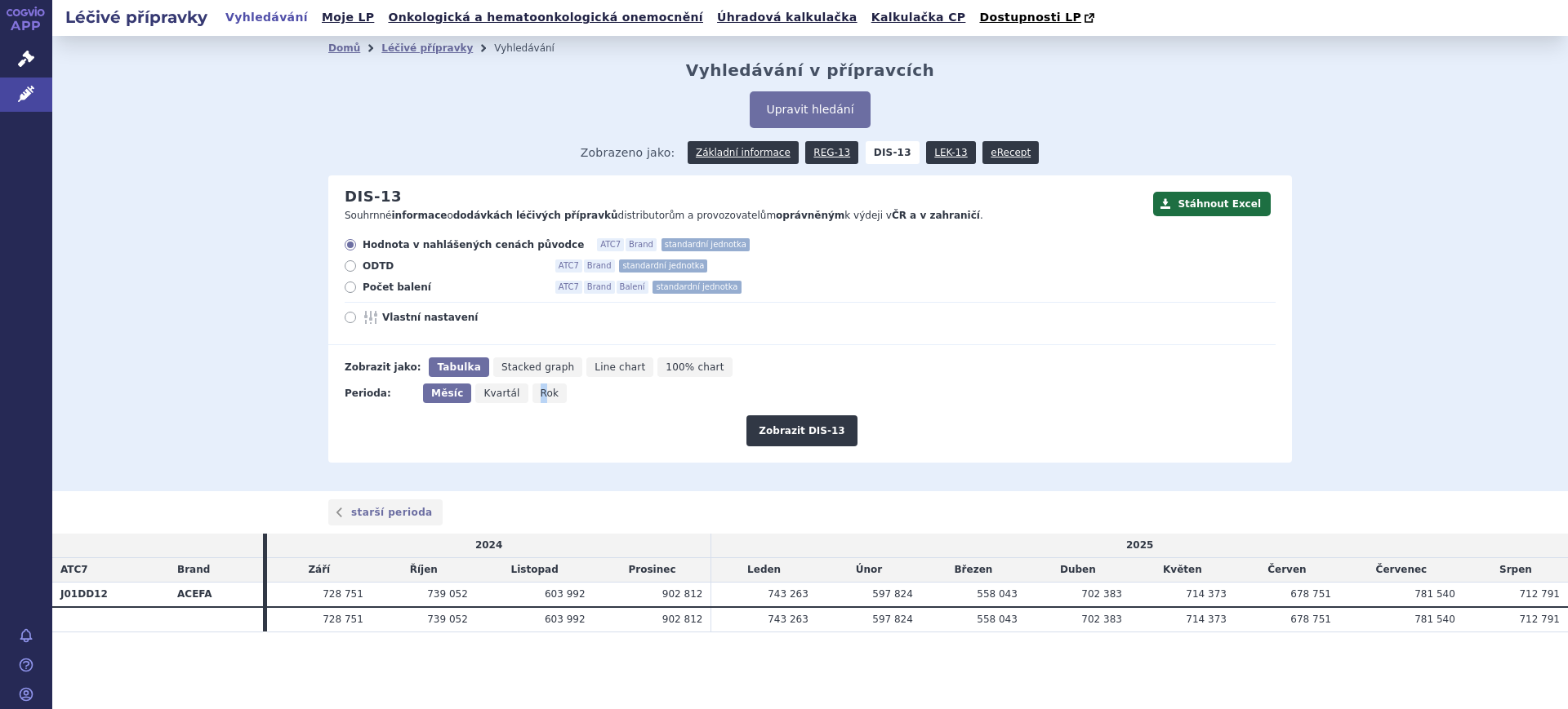
drag, startPoint x: 0, startPoint y: 0, endPoint x: 531, endPoint y: 397, distance: 663.0
click at [541, 397] on span "Rok" at bounding box center [550, 393] width 19 height 11
click at [541, 394] on span "Rok" at bounding box center [550, 393] width 19 height 11
click at [532, 394] on input "Rok" at bounding box center [537, 388] width 10 height 10
radio input "true"
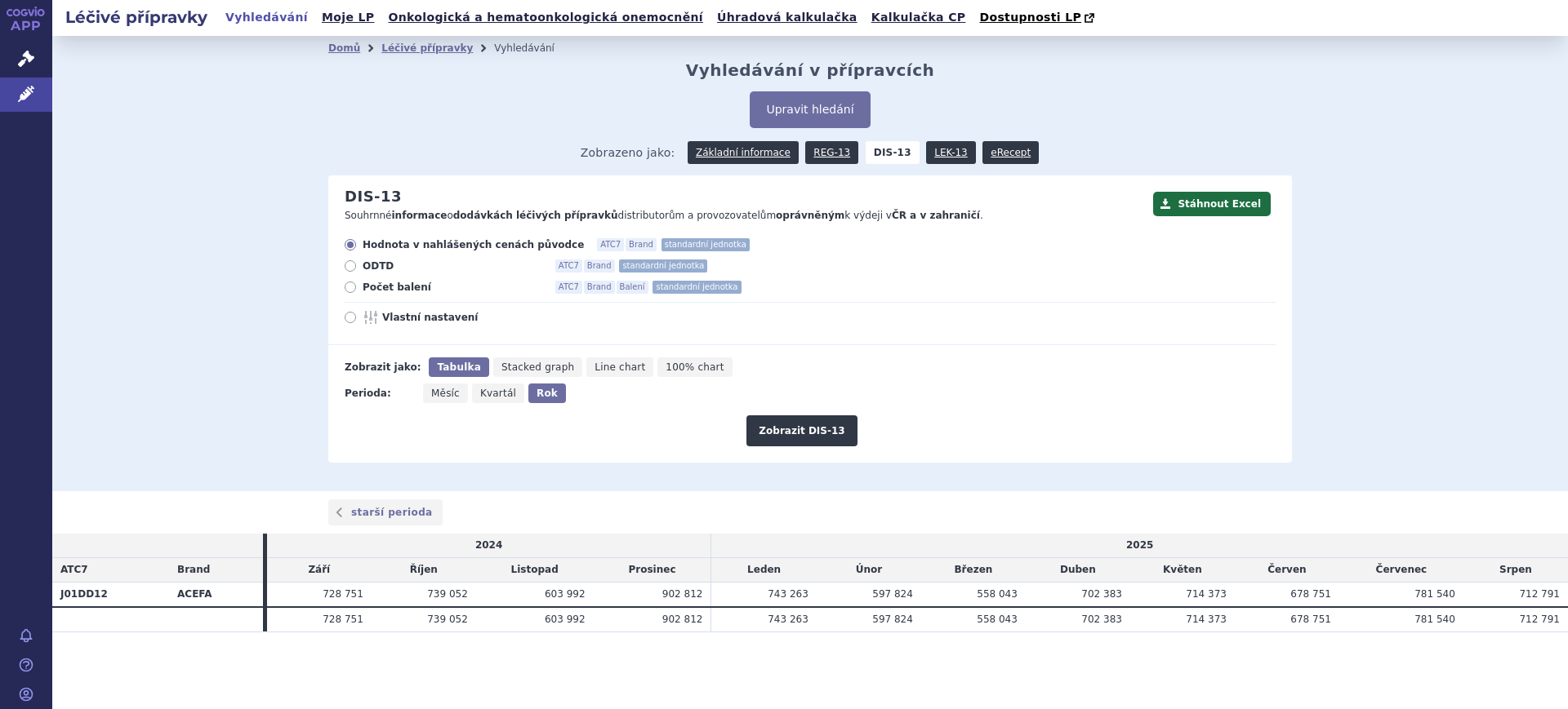
click at [415, 321] on span "Vlastní nastavení" at bounding box center [472, 318] width 179 height 13
click at [357, 321] on input "Vlastní nastavení" at bounding box center [351, 319] width 10 height 10
radio input "true"
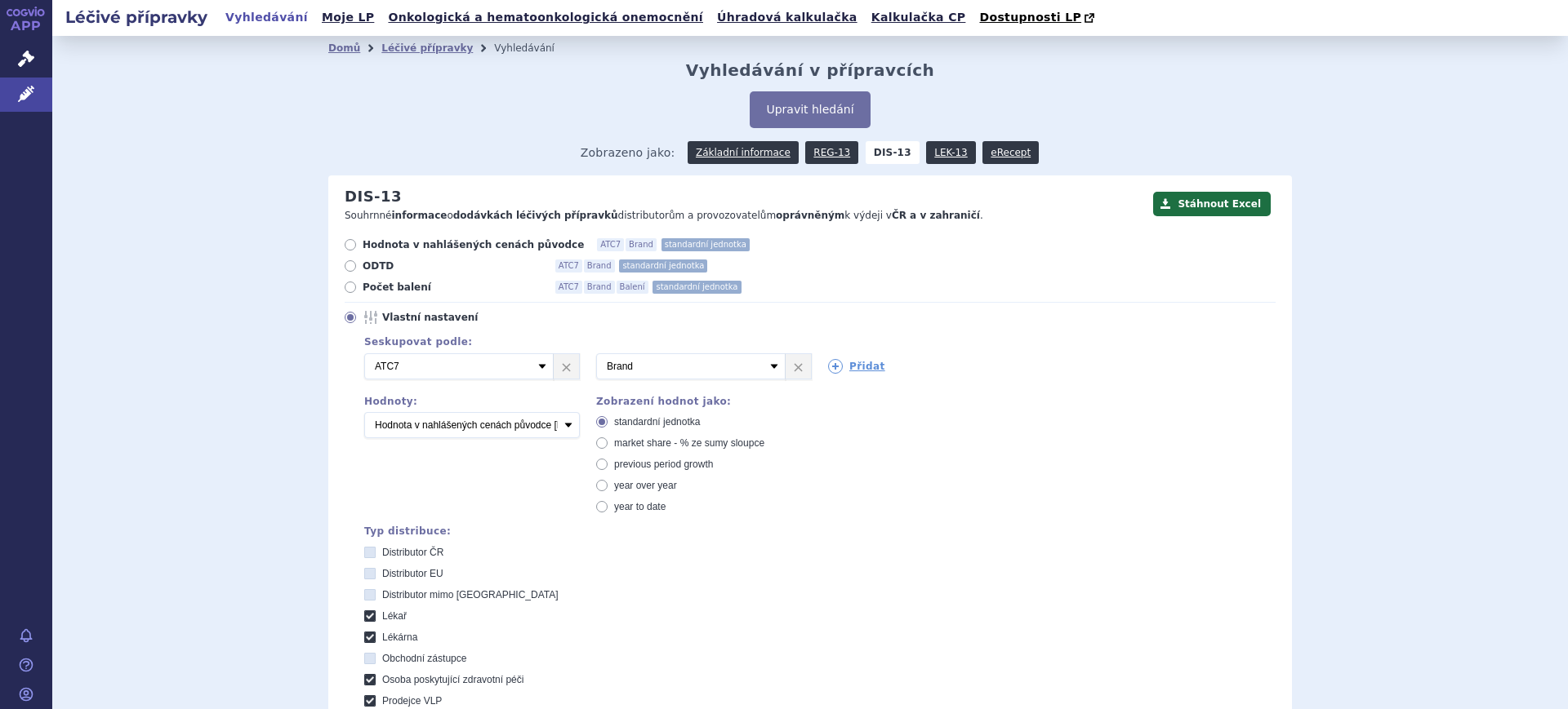
click at [655, 438] on span "market share - % ze sumy sloupce" at bounding box center [689, 443] width 150 height 11
click at [609, 440] on input "market share - % ze sumy sloupce" at bounding box center [603, 445] width 10 height 10
radio input "true"
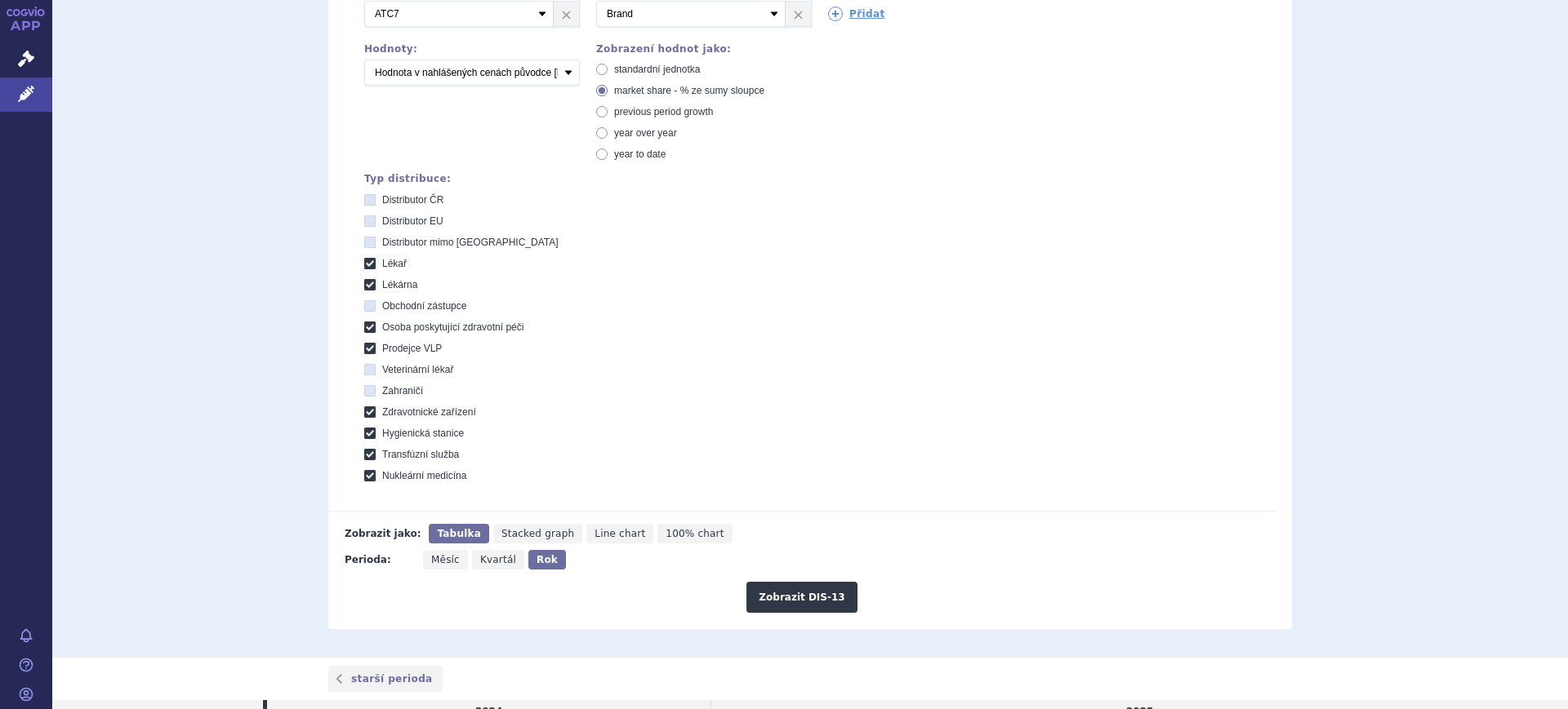
scroll to position [408, 0]
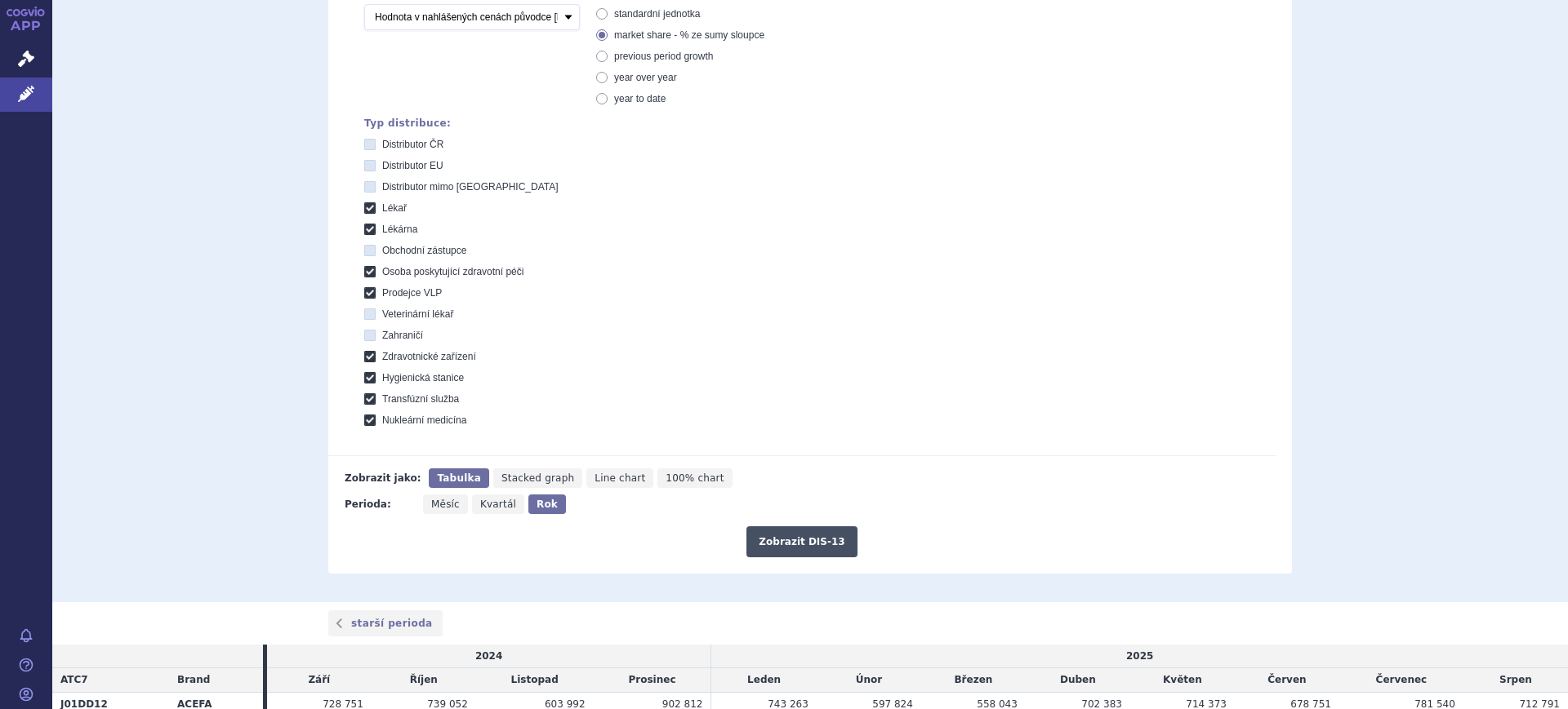
click at [780, 534] on button "Zobrazit DIS-13" at bounding box center [801, 541] width 110 height 31
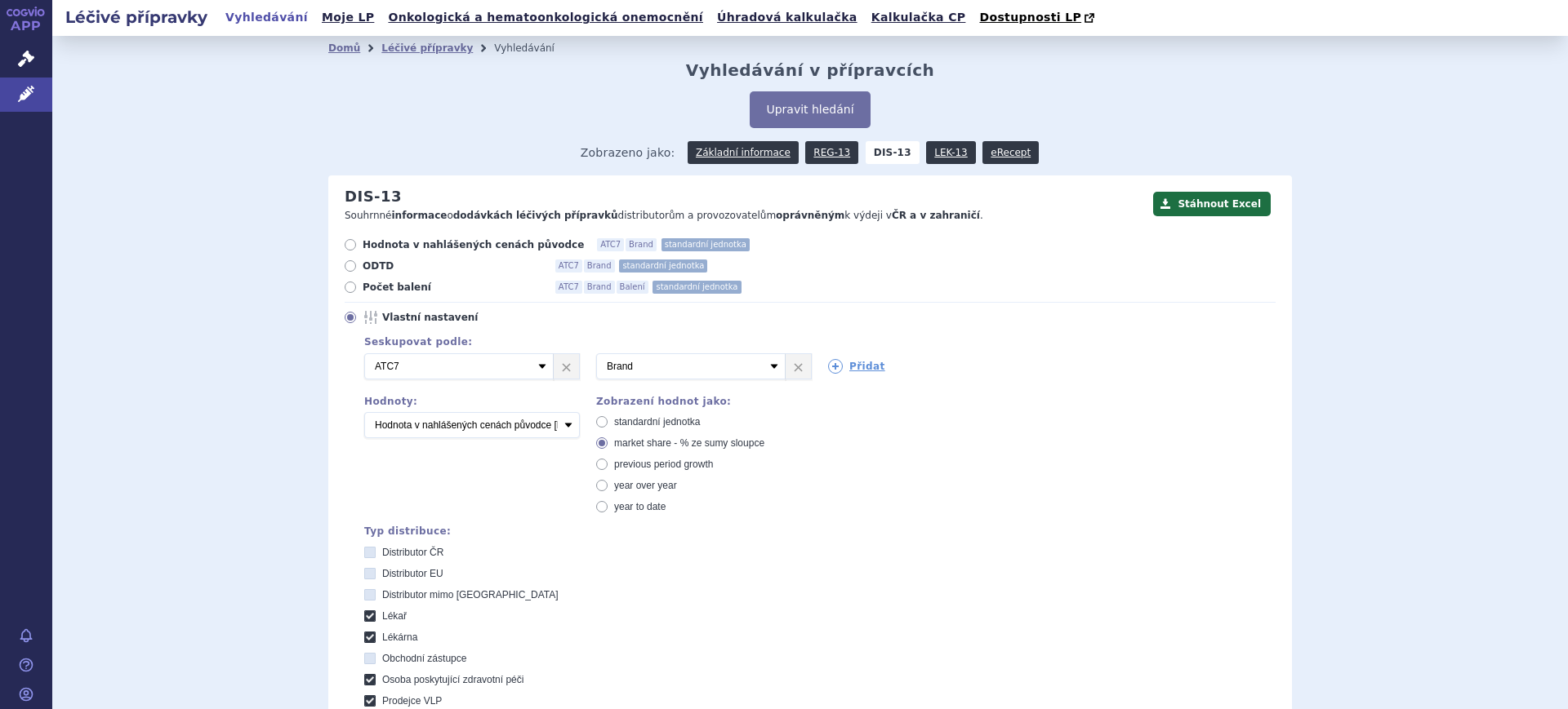
scroll to position [458, 0]
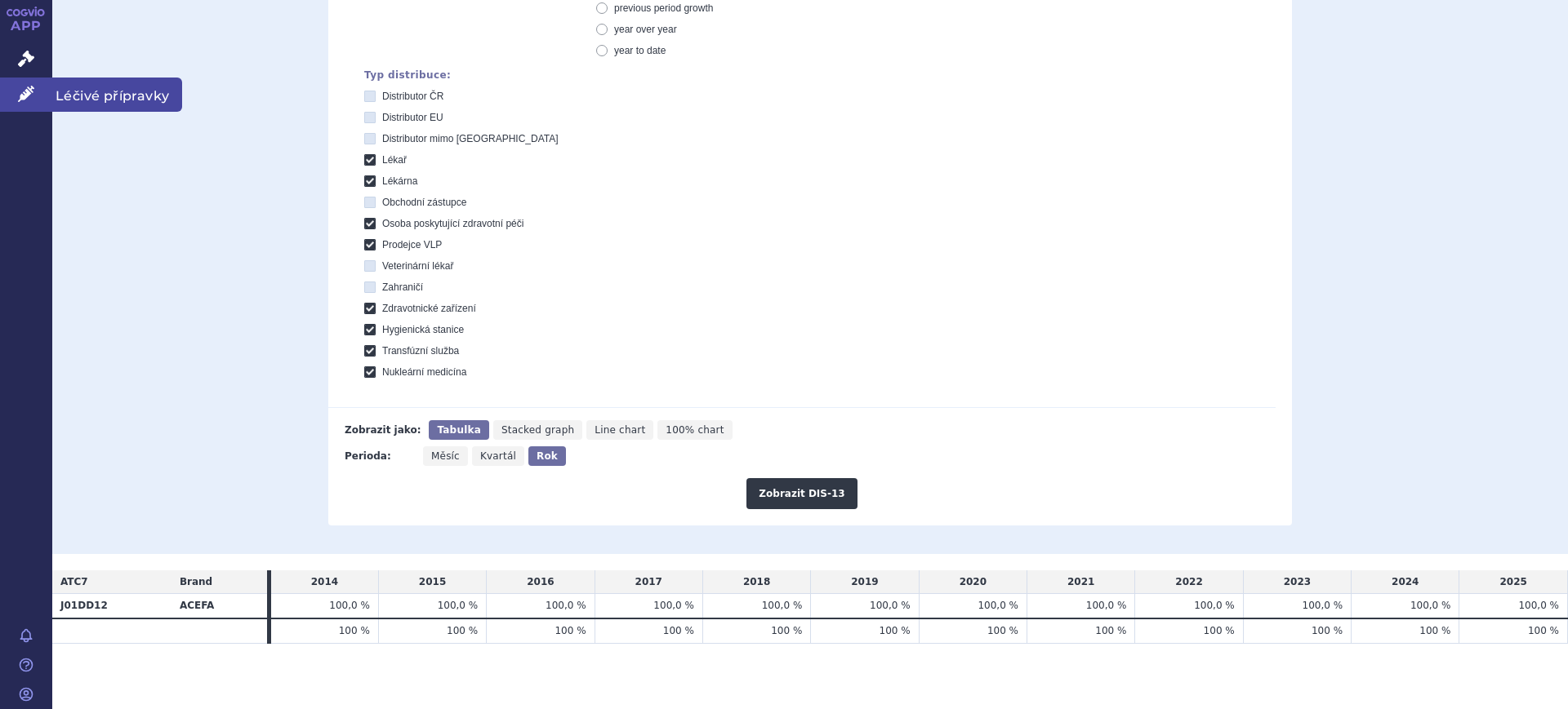
click at [45, 91] on link "Léčivé přípravky" at bounding box center [25, 94] width 52 height 34
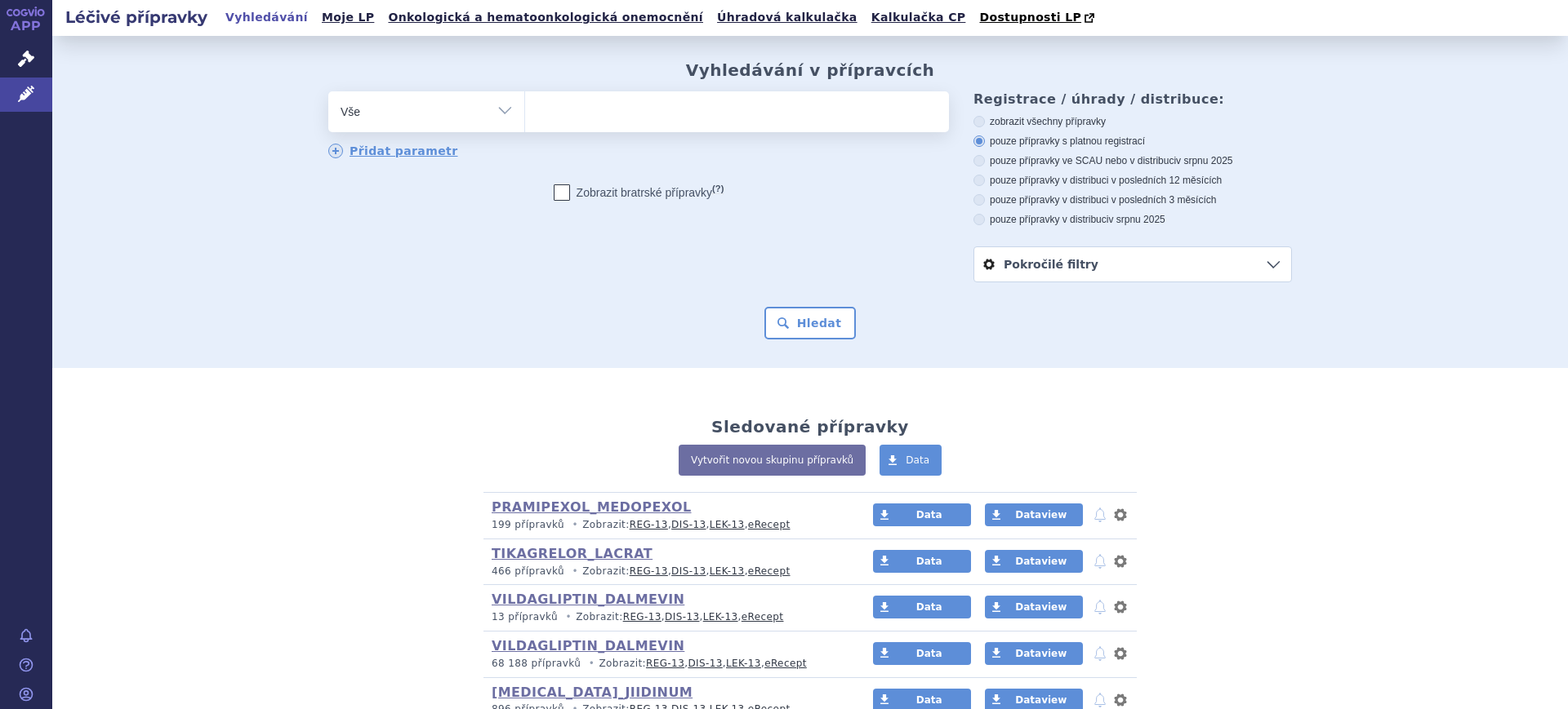
click at [359, 104] on select "Vše Přípravek/SUKL kód MAH VPOIS ATC/Aktivní látka Léková forma Síla" at bounding box center [426, 109] width 196 height 37
select select "filter-atc-group"
click at [328, 92] on select "Vše Přípravek/SUKL kód MAH VPOIS ATC/Aktivní látka Léková forma Síla" at bounding box center [426, 109] width 196 height 37
click at [589, 118] on ul at bounding box center [737, 108] width 424 height 34
click at [525, 118] on select at bounding box center [525, 110] width 1 height 41
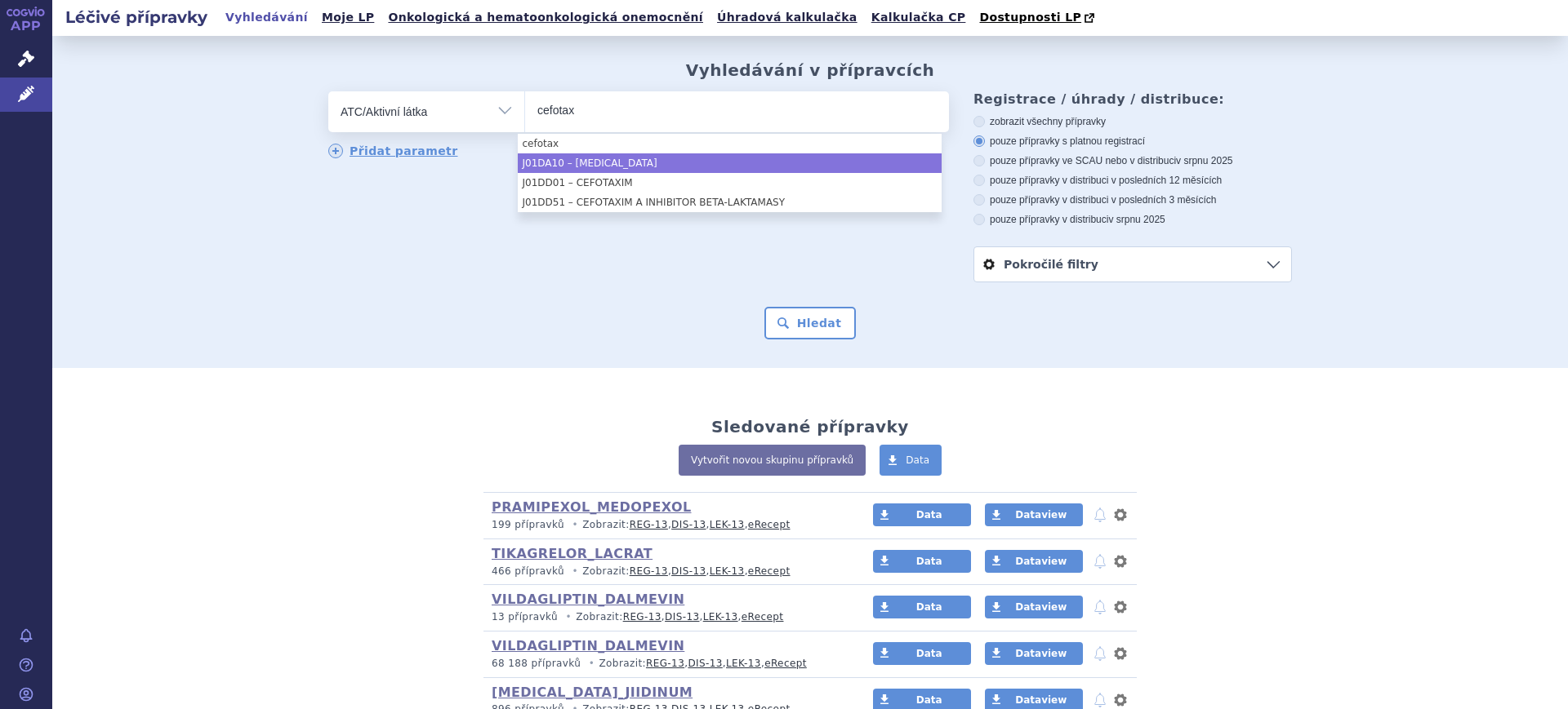
type input "cefotax"
select select "J01DA10"
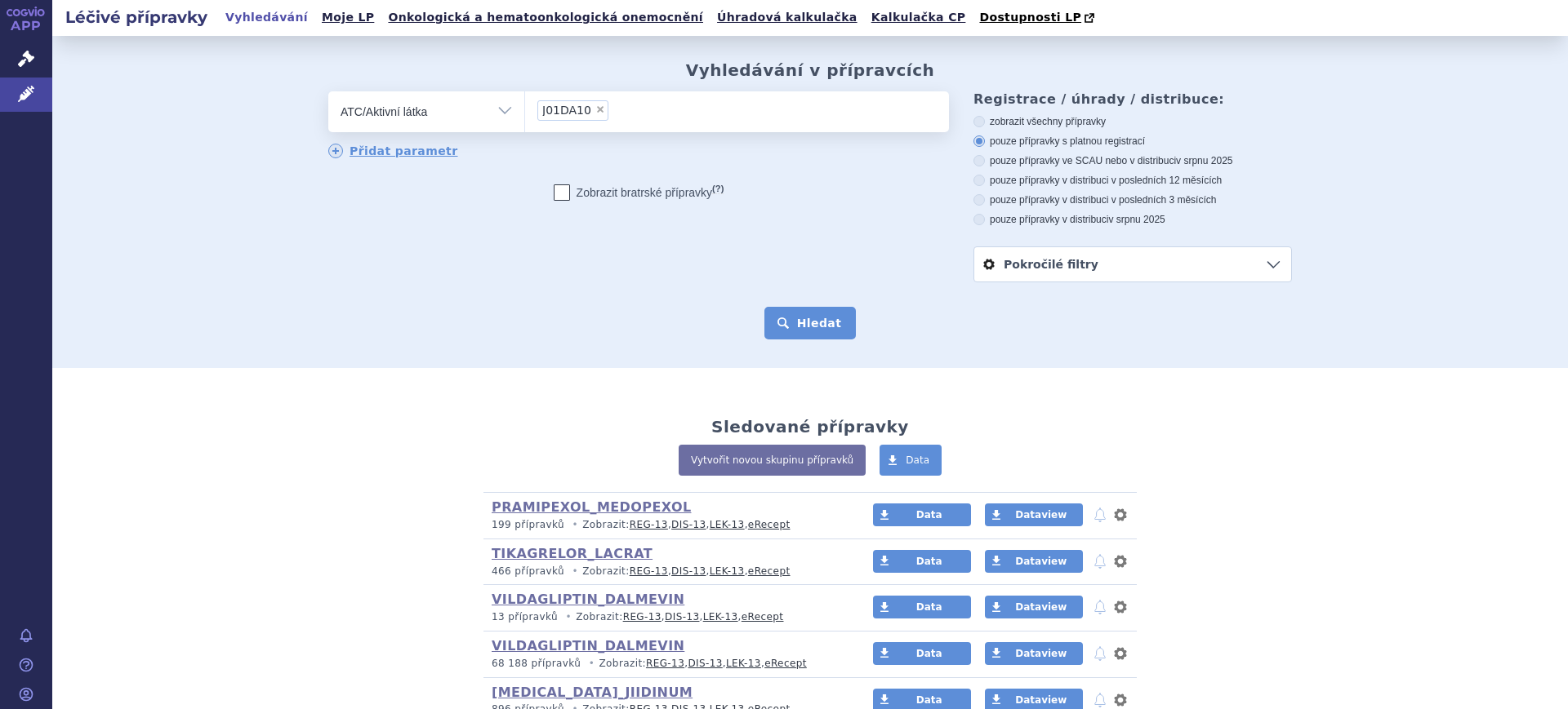
click at [835, 327] on button "Hledat" at bounding box center [810, 322] width 92 height 33
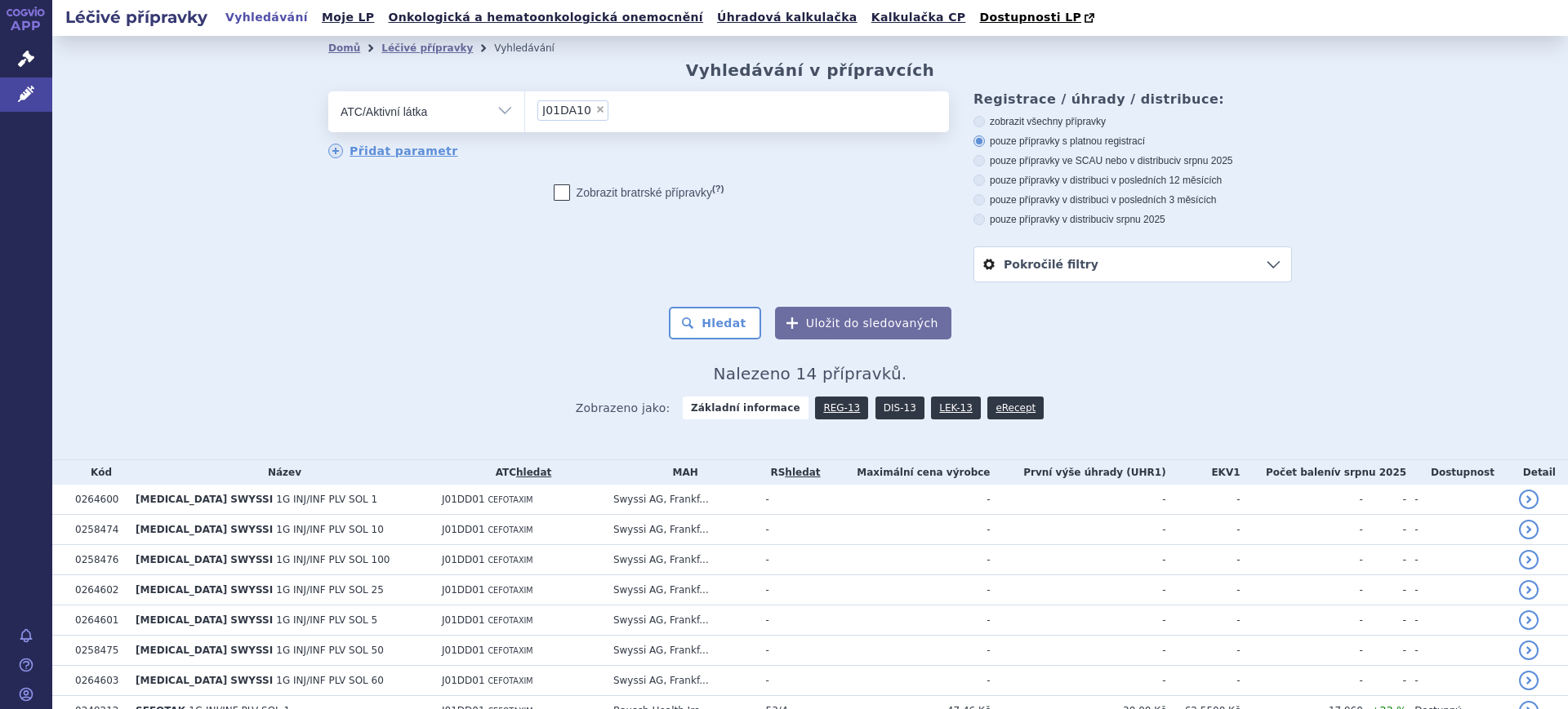
click at [877, 416] on link "DIS-13" at bounding box center [900, 408] width 49 height 23
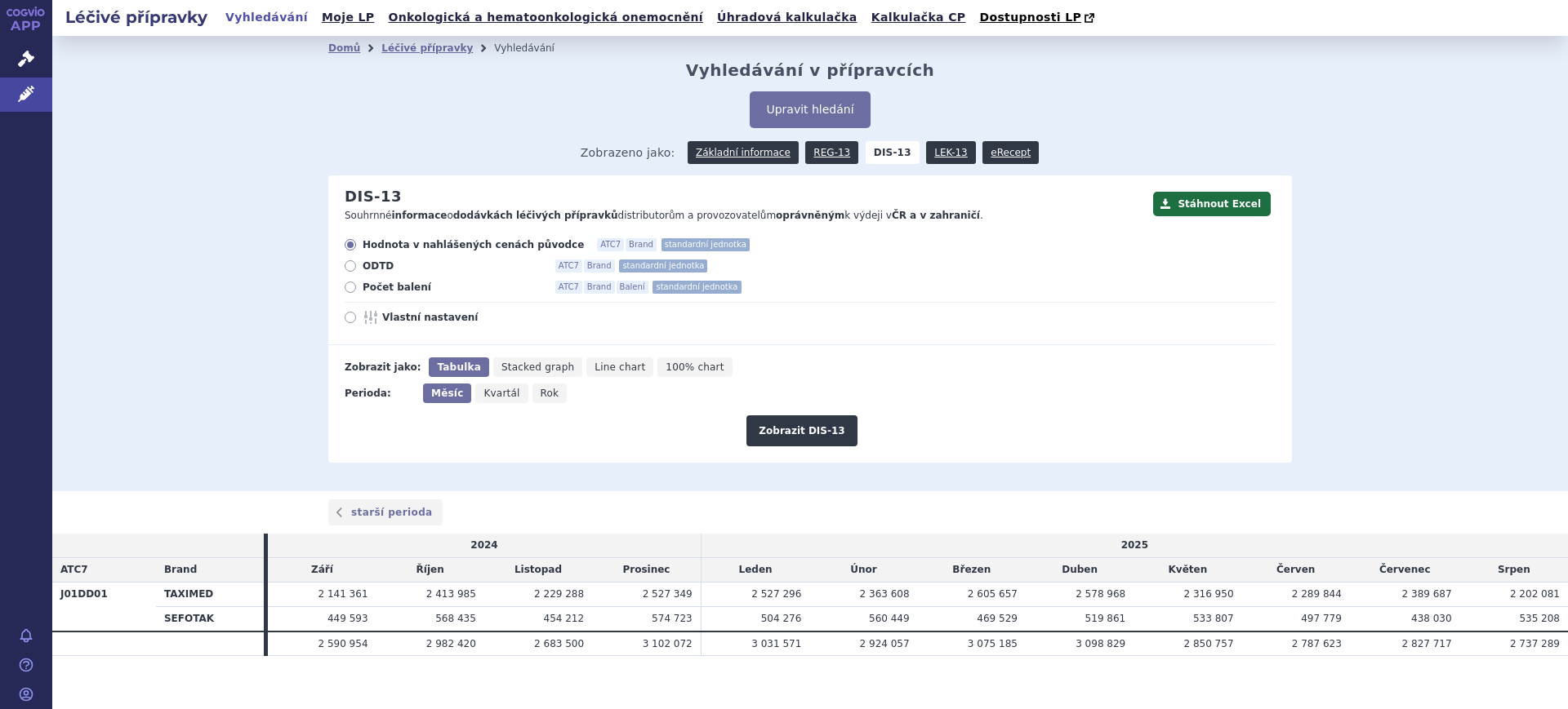
click at [541, 396] on span "Rok" at bounding box center [550, 393] width 19 height 11
click at [537, 394] on input "Rok" at bounding box center [537, 388] width 10 height 10
radio input "true"
click at [409, 322] on span "Vlastní nastavení" at bounding box center [472, 318] width 179 height 13
click at [357, 322] on input "Vlastní nastavení" at bounding box center [351, 319] width 10 height 10
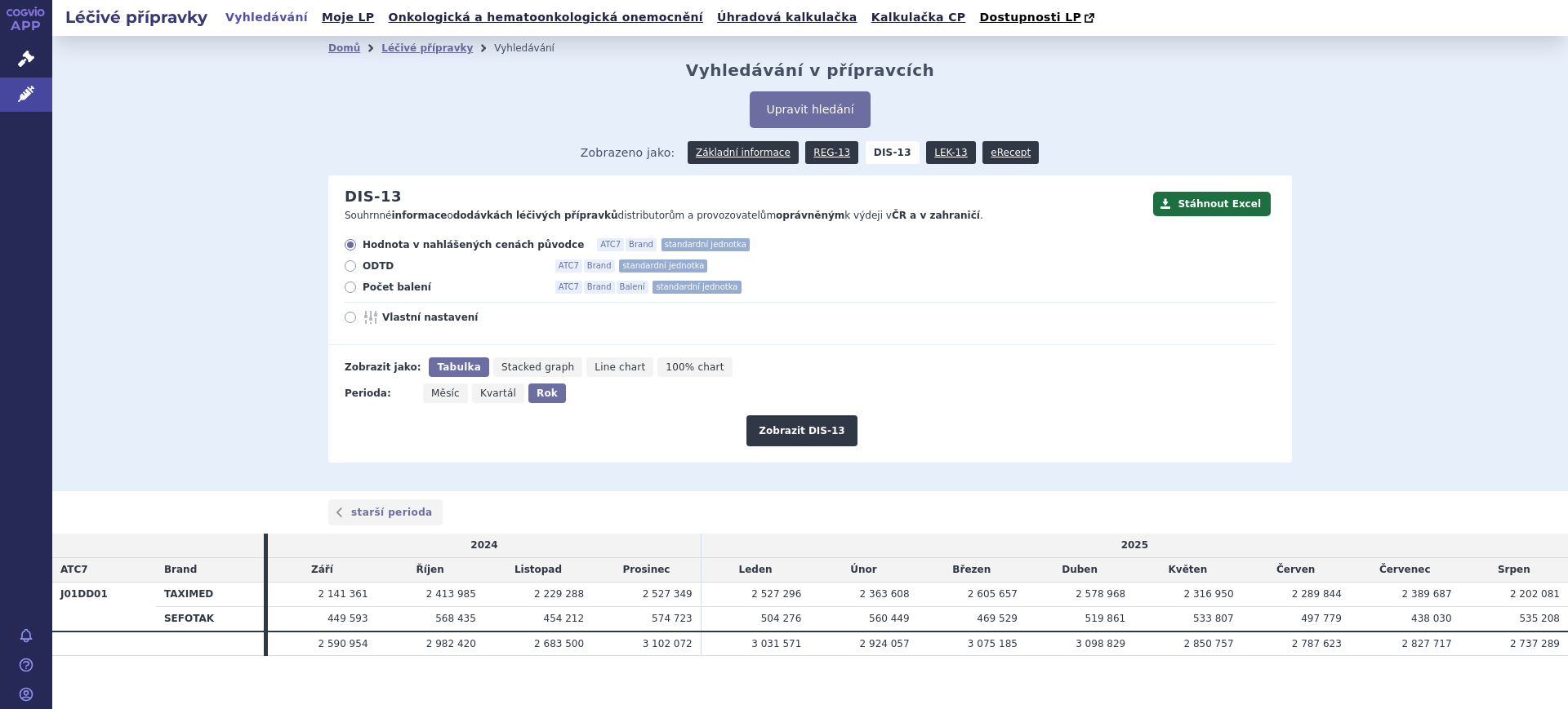
radio input "true"
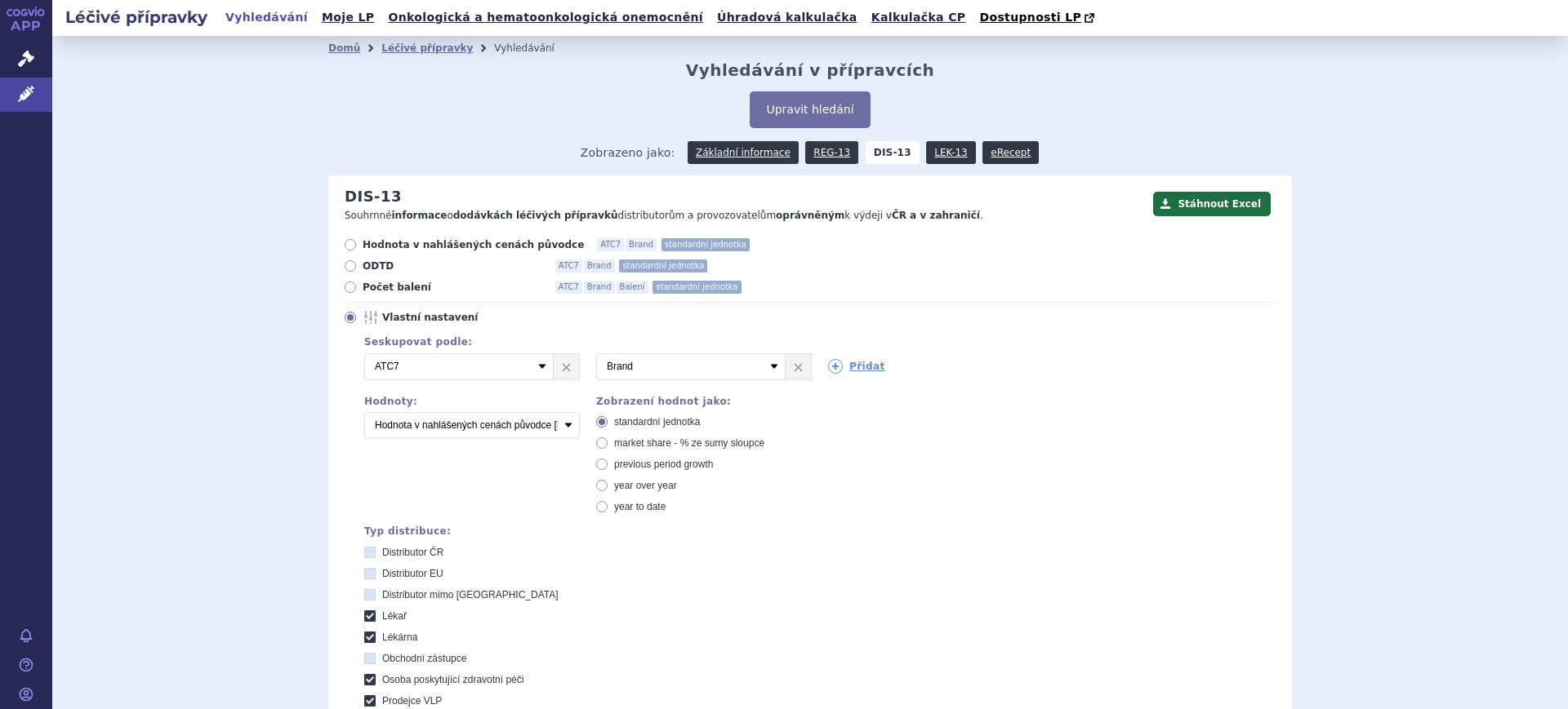
click at [635, 440] on span "market share - % ze sumy sloupce" at bounding box center [689, 443] width 150 height 11
click at [609, 440] on input "market share - % ze sumy sloupce" at bounding box center [603, 445] width 10 height 10
radio input "true"
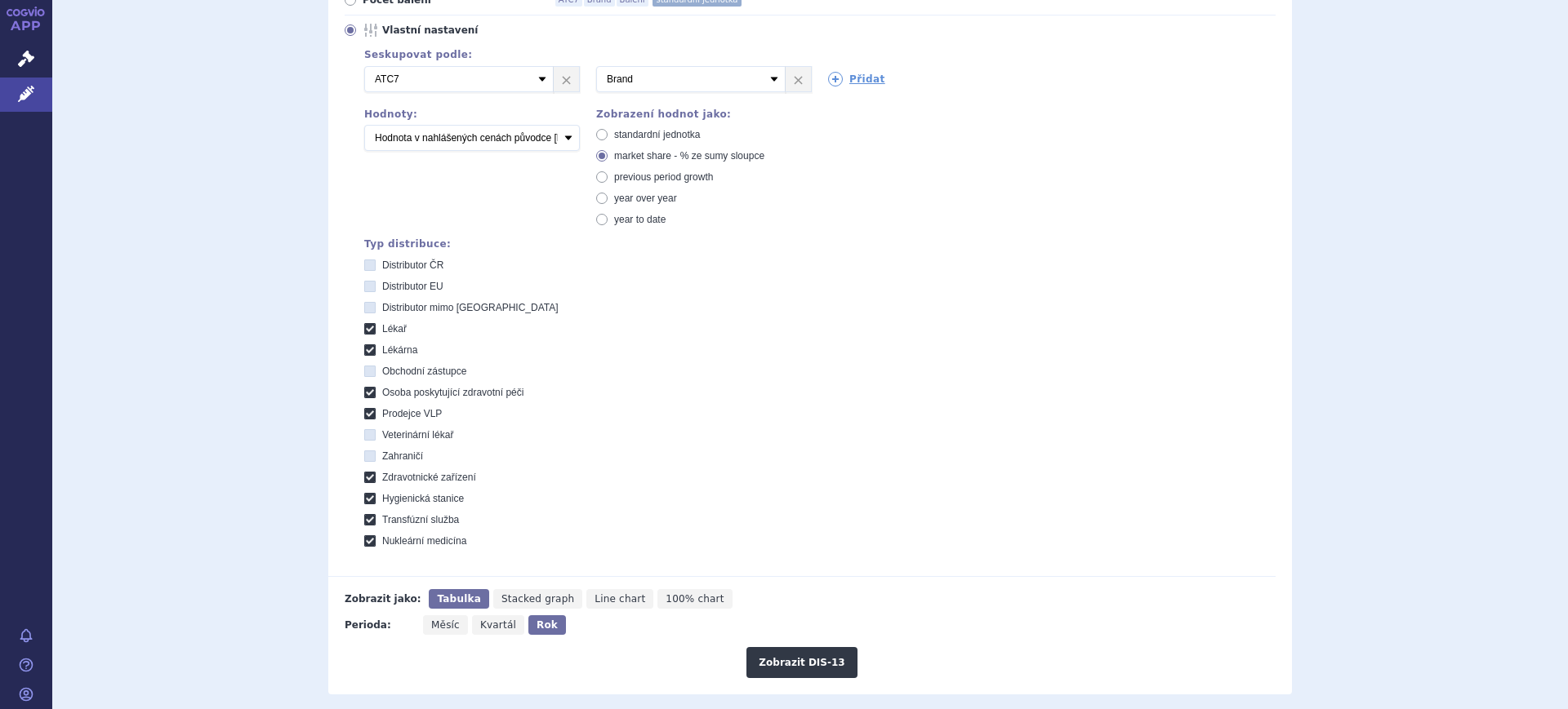
scroll to position [306, 0]
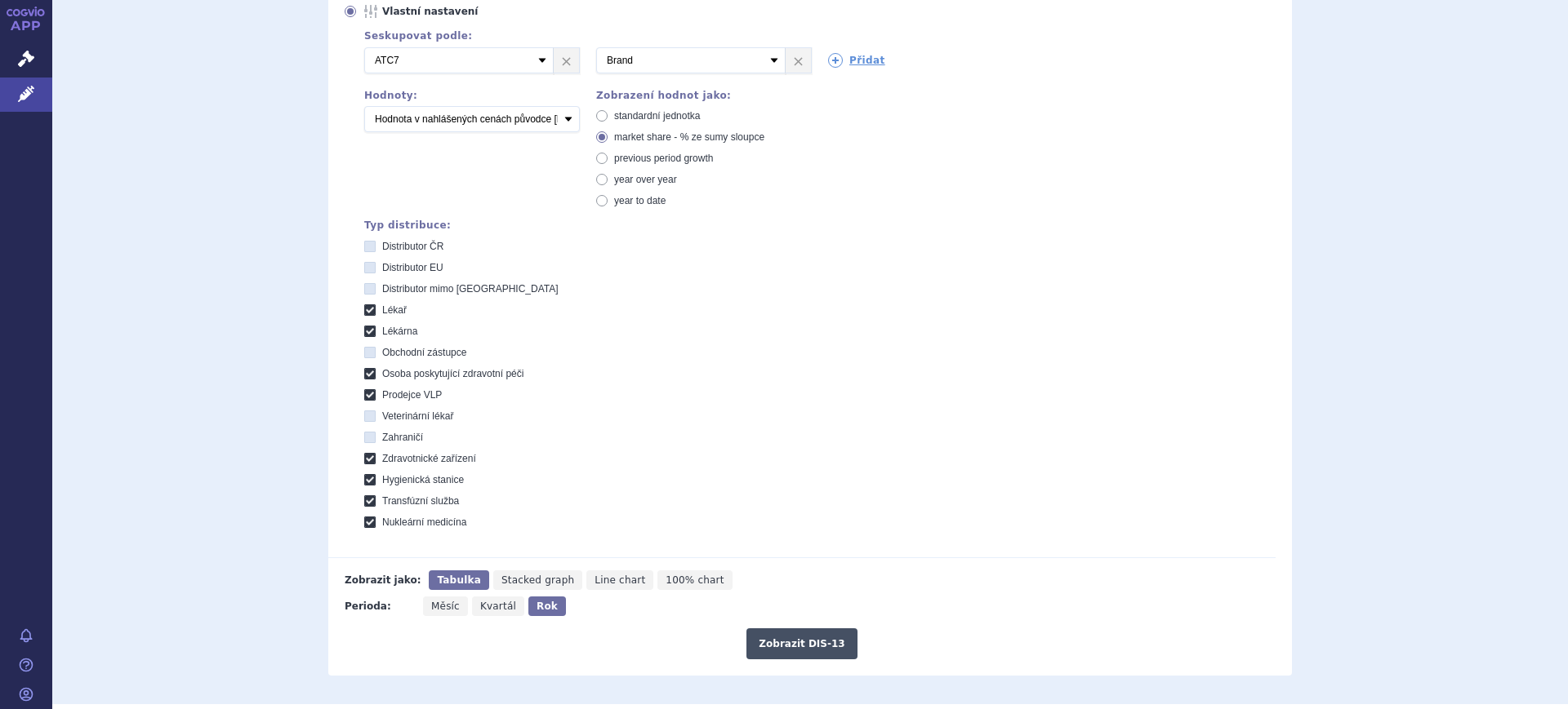
click at [778, 652] on button "Zobrazit DIS-13" at bounding box center [801, 643] width 110 height 31
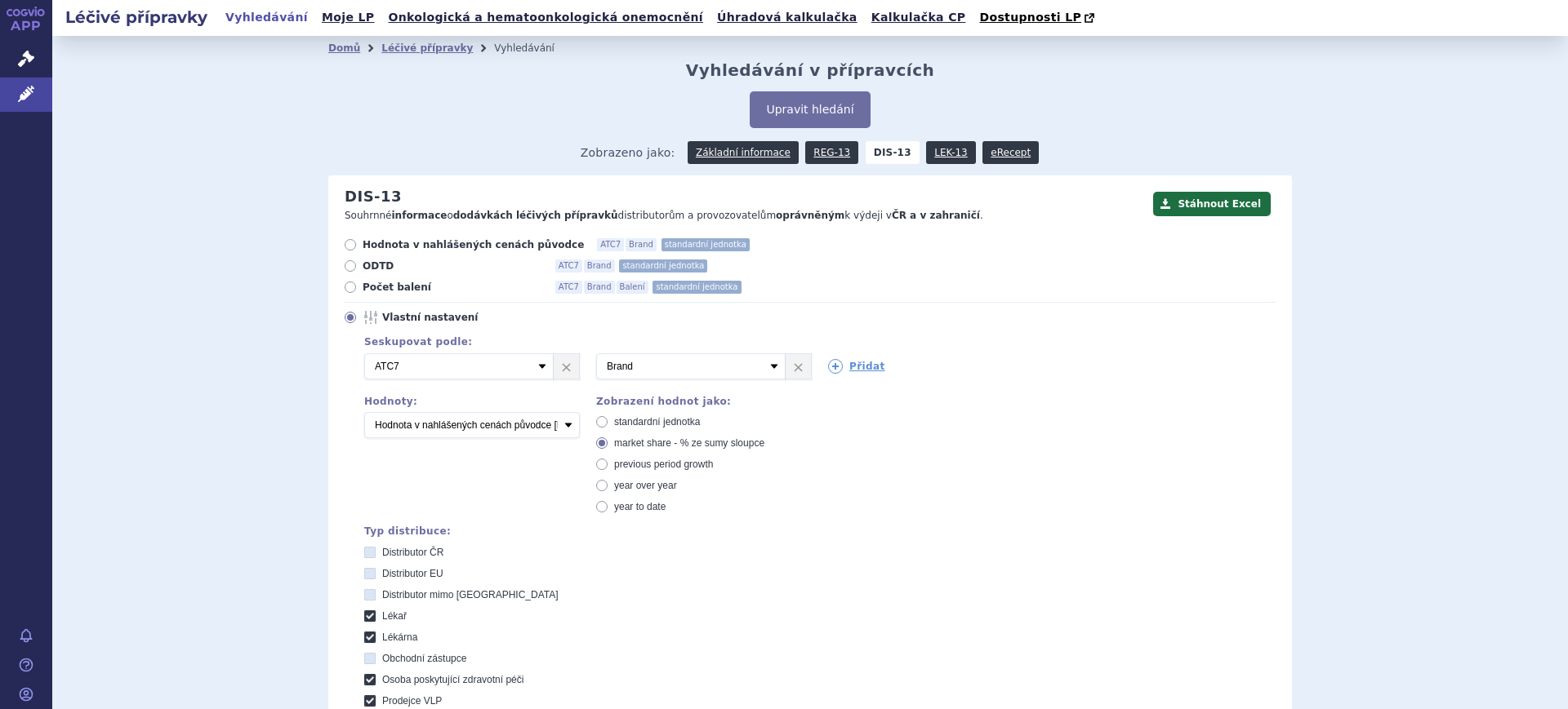
scroll to position [482, 0]
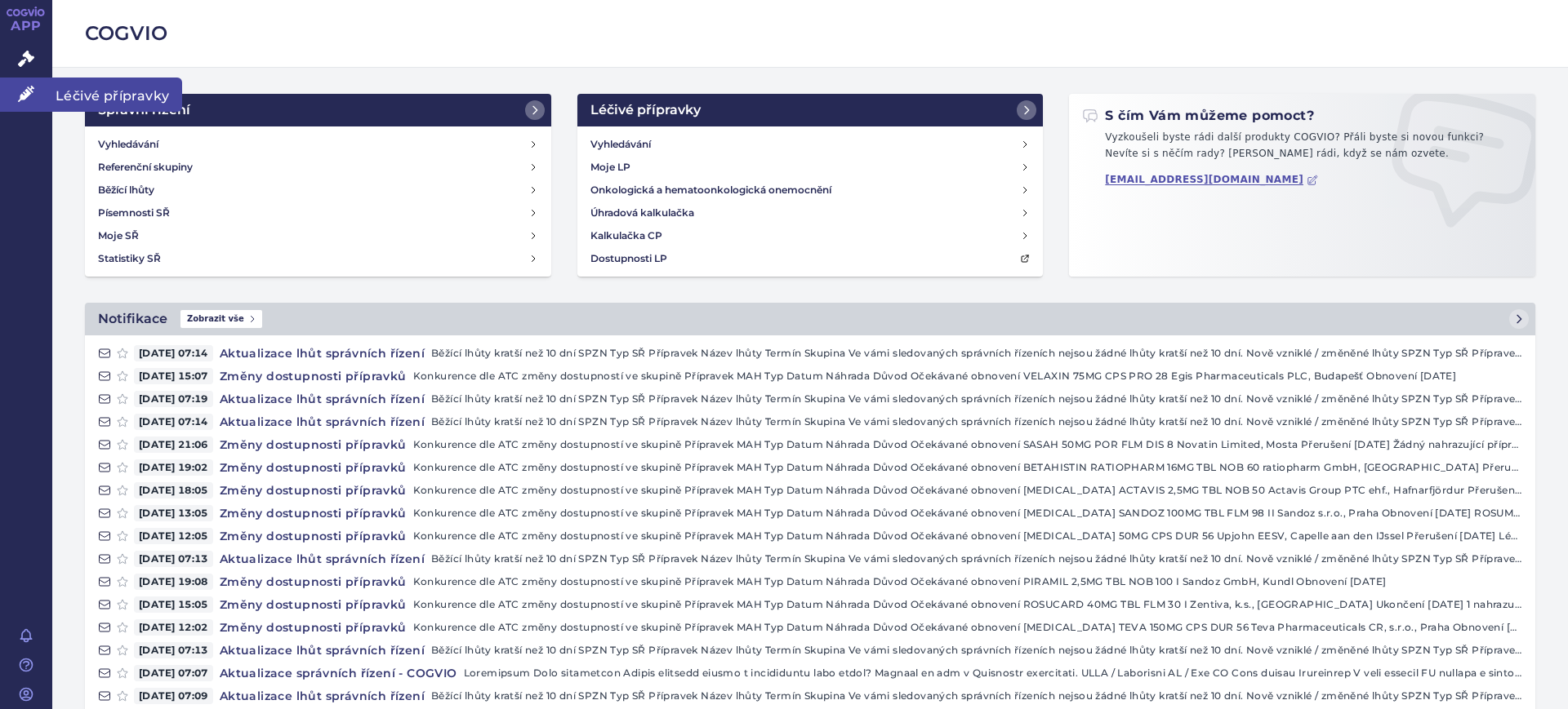
click at [41, 104] on link "Léčivé přípravky" at bounding box center [25, 94] width 52 height 34
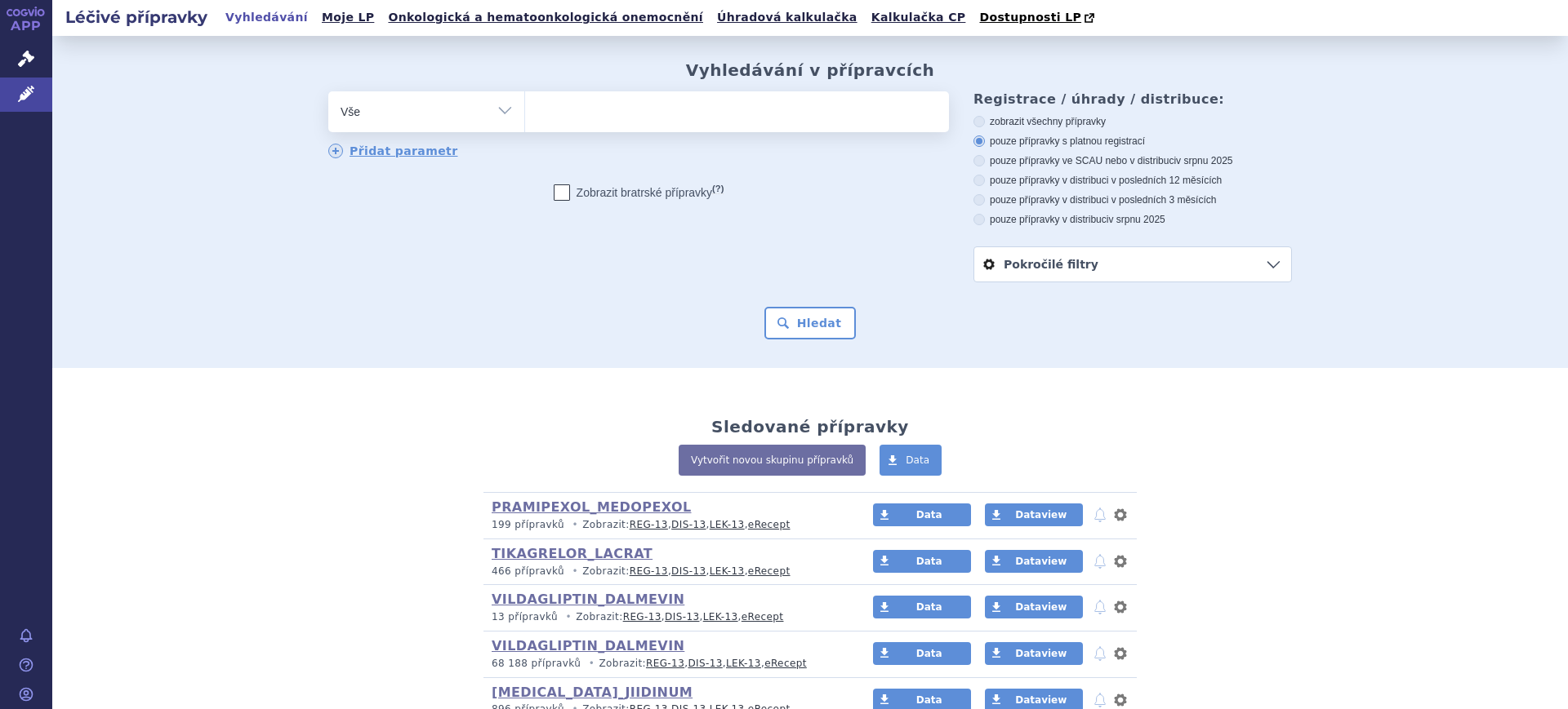
click at [345, 112] on select "Vše Přípravek/SUKL kód MAH VPOIS ATC/Aktivní látka Léková forma Síla" at bounding box center [426, 109] width 196 height 37
select select "filter-atc-group"
click at [328, 92] on select "Vše Přípravek/SUKL kód MAH VPOIS ATC/Aktivní látka Léková forma Síla" at bounding box center [426, 109] width 196 height 37
click at [554, 119] on ul at bounding box center [737, 108] width 424 height 34
click at [525, 119] on select at bounding box center [525, 110] width 1 height 41
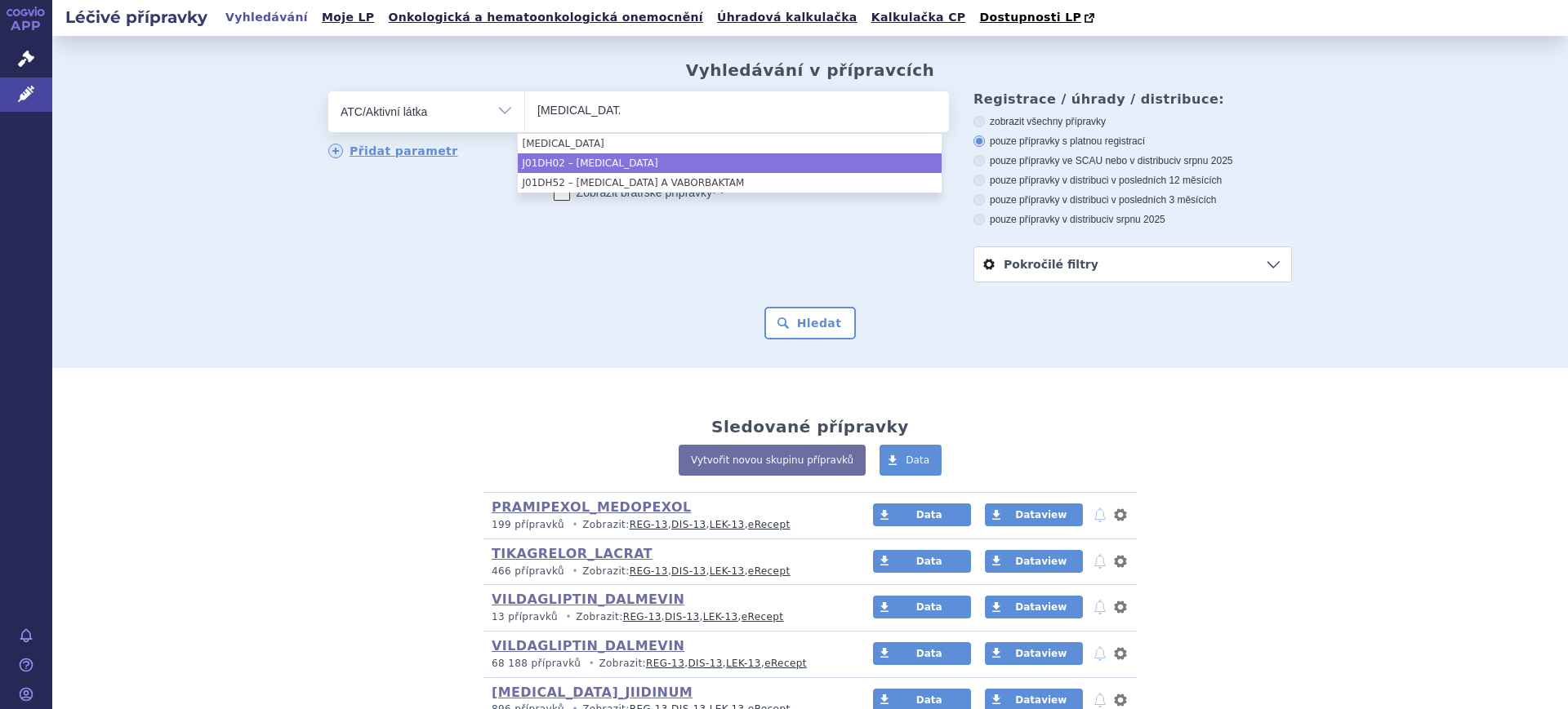
type input "meropenem"
select select "J01DH02"
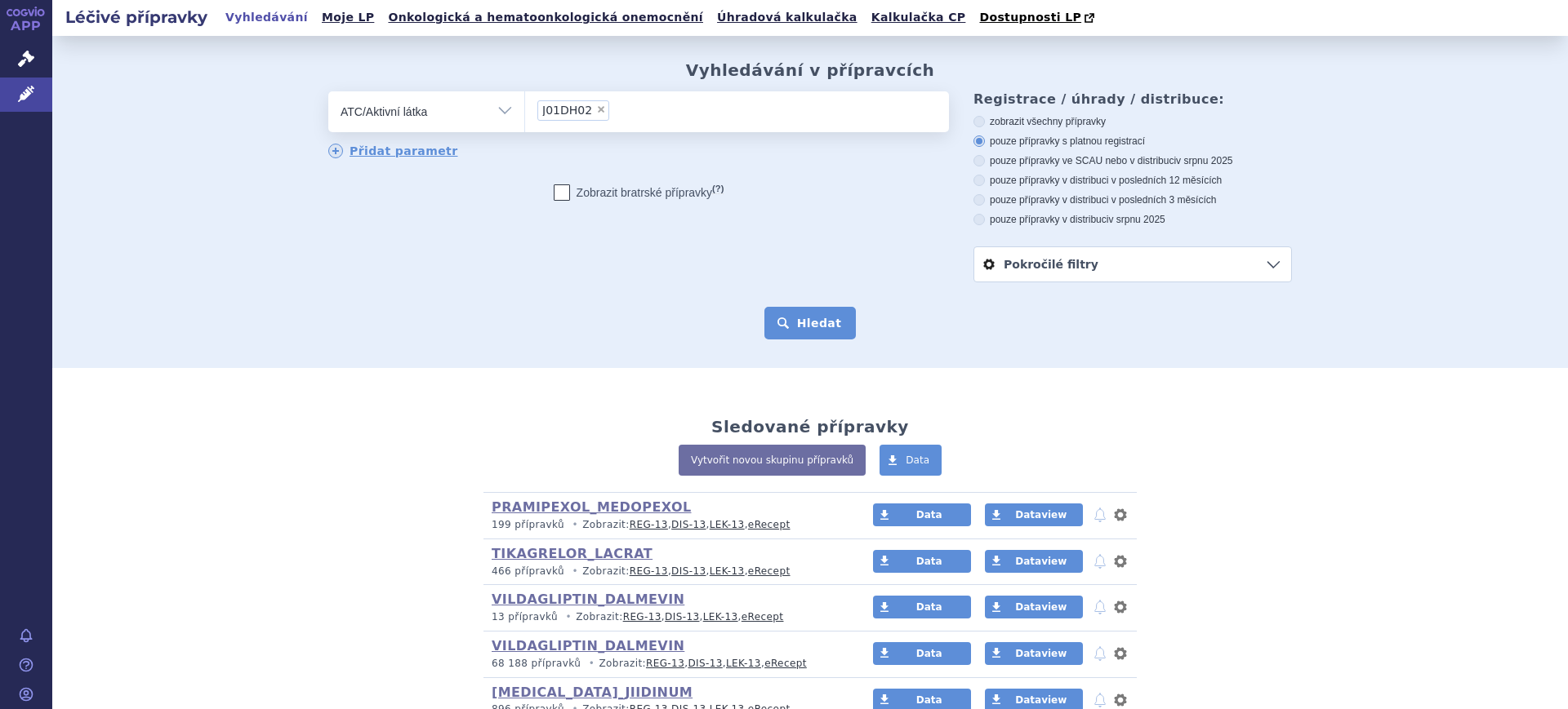
click at [785, 328] on button "Hledat" at bounding box center [810, 322] width 92 height 33
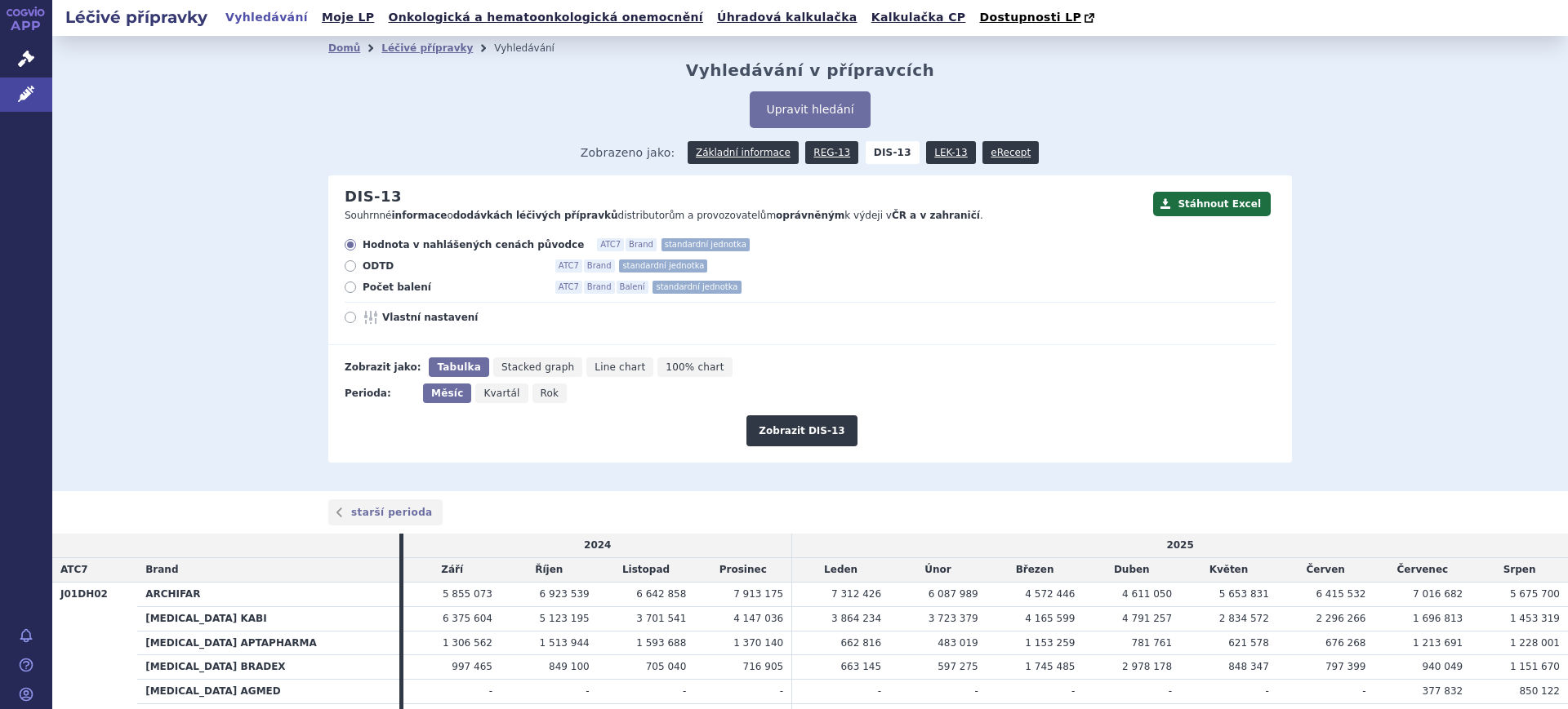
click at [543, 398] on icon "Rok" at bounding box center [549, 393] width 35 height 20
click at [543, 394] on input "Rok" at bounding box center [537, 388] width 10 height 10
radio input "true"
click at [439, 316] on span "Vlastní nastavení" at bounding box center [472, 318] width 179 height 13
click at [357, 316] on input "Vlastní nastavení" at bounding box center [351, 319] width 10 height 10
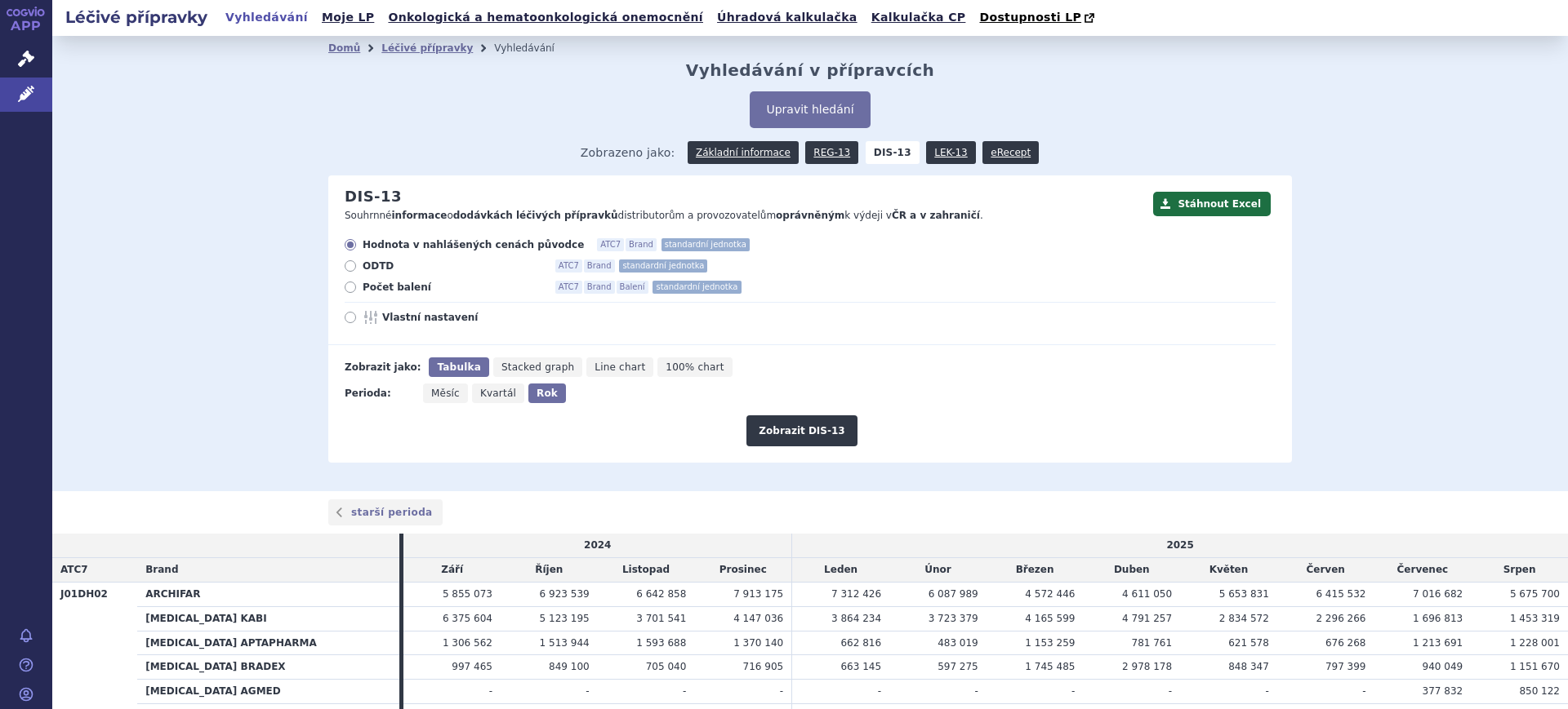
radio input "true"
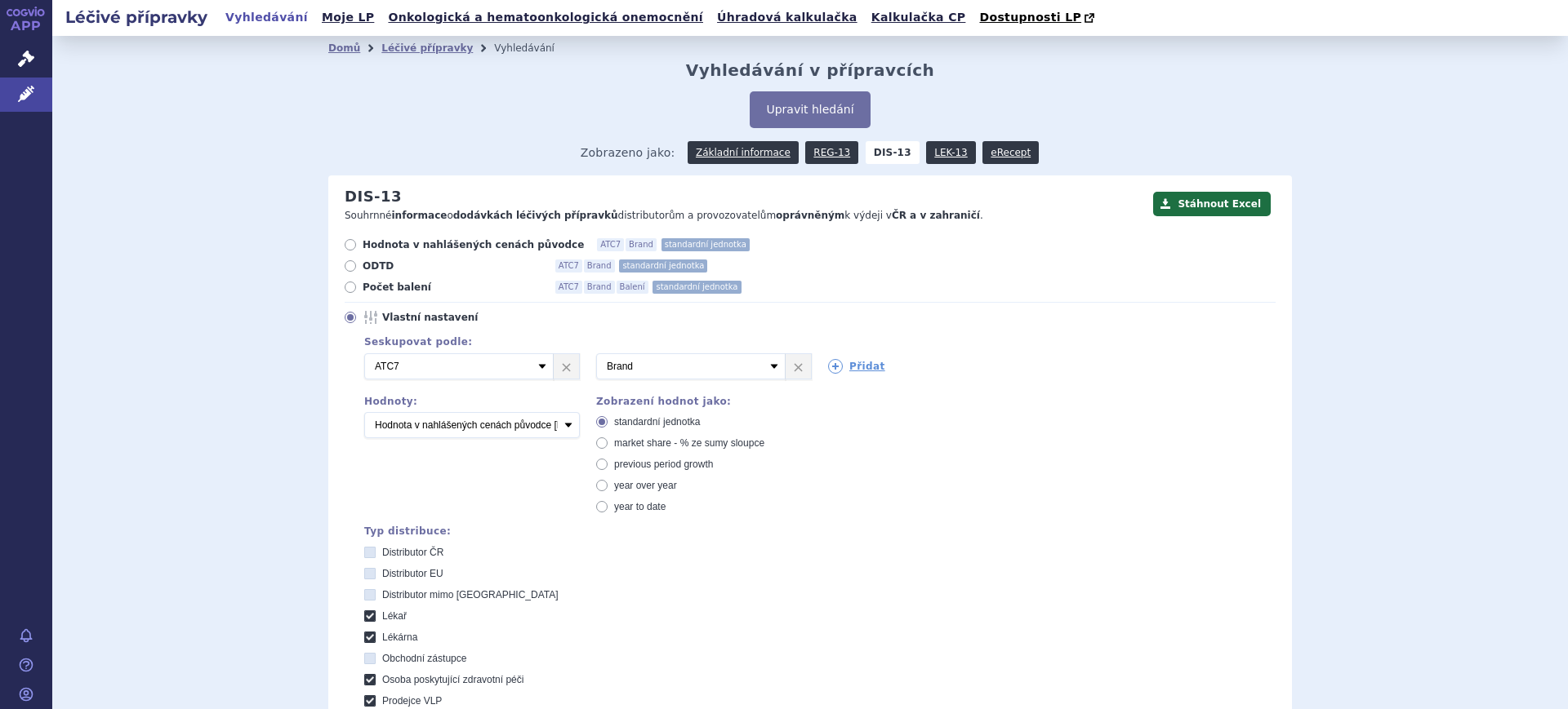
click at [628, 449] on span "market share - % ze sumy sloupce" at bounding box center [689, 443] width 150 height 11
click at [609, 449] on input "market share - % ze sumy sloupce" at bounding box center [603, 445] width 10 height 10
radio input "true"
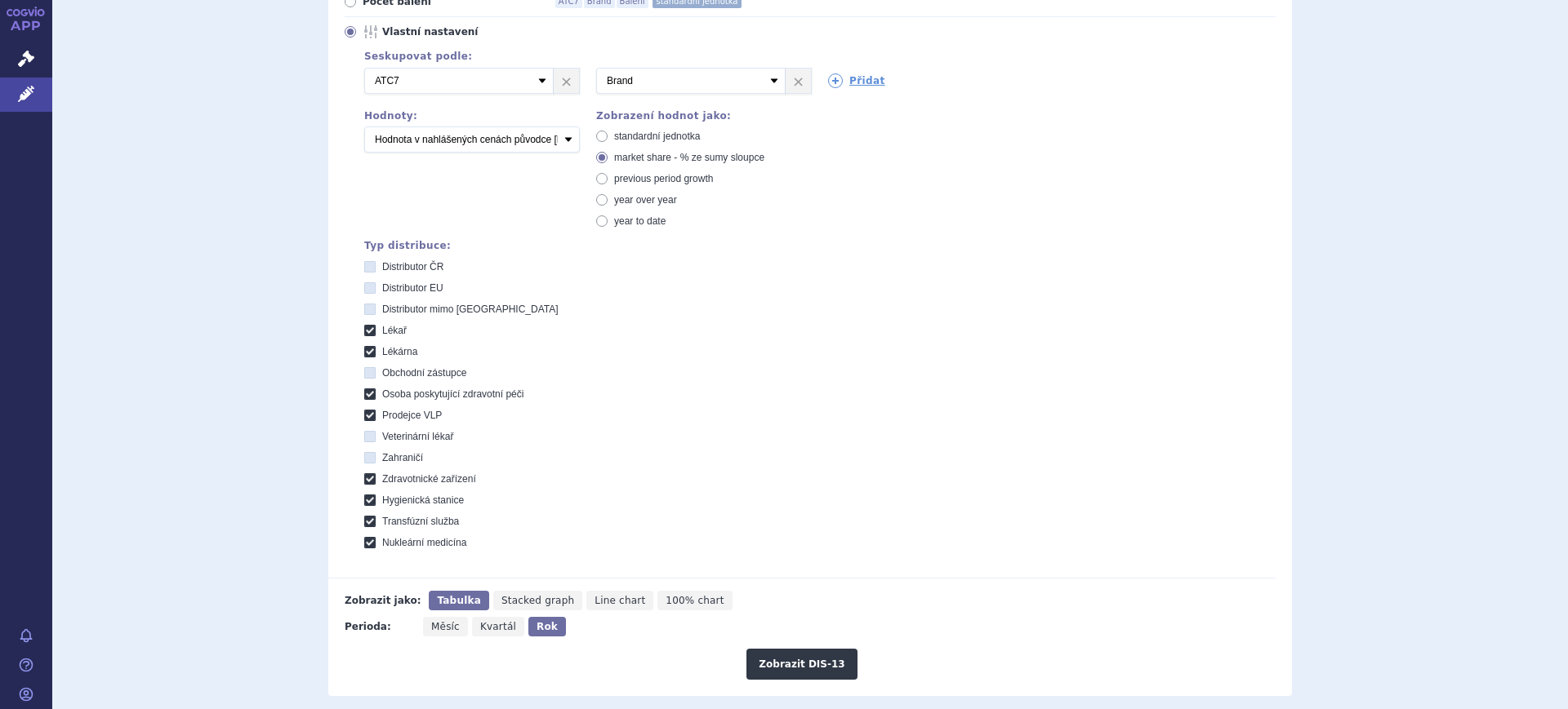
scroll to position [510, 0]
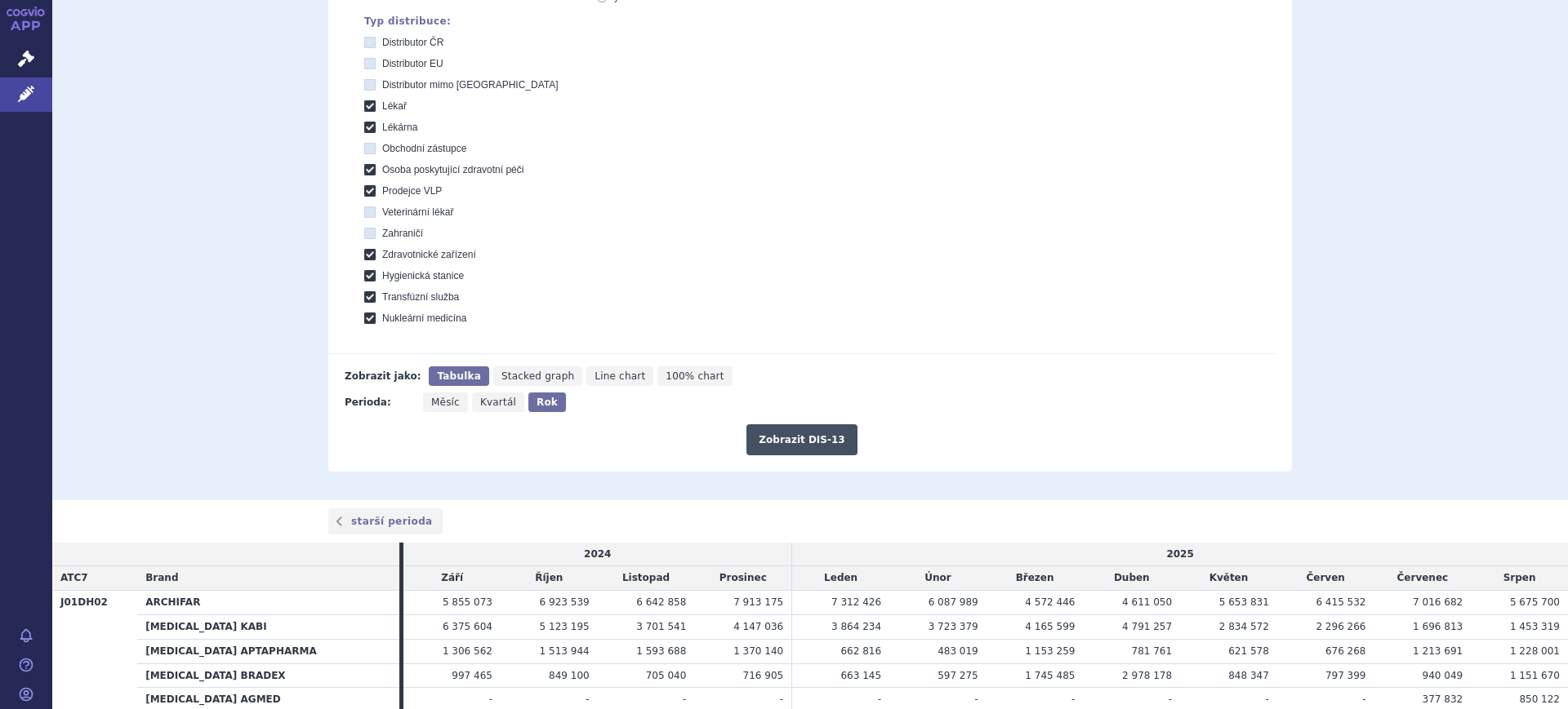
click at [801, 444] on button "Zobrazit DIS-13" at bounding box center [801, 439] width 110 height 31
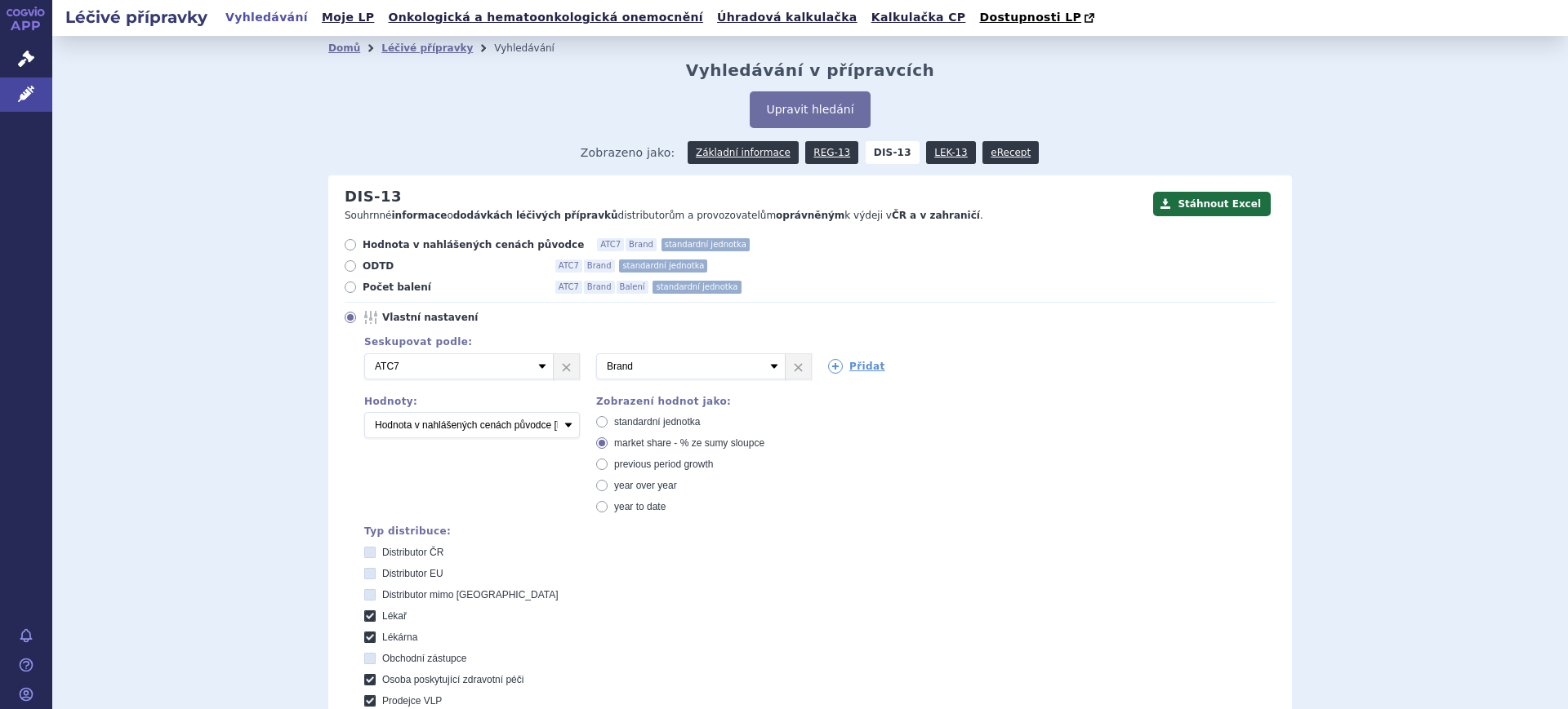
scroll to position [629, 0]
